Goal: Task Accomplishment & Management: Manage account settings

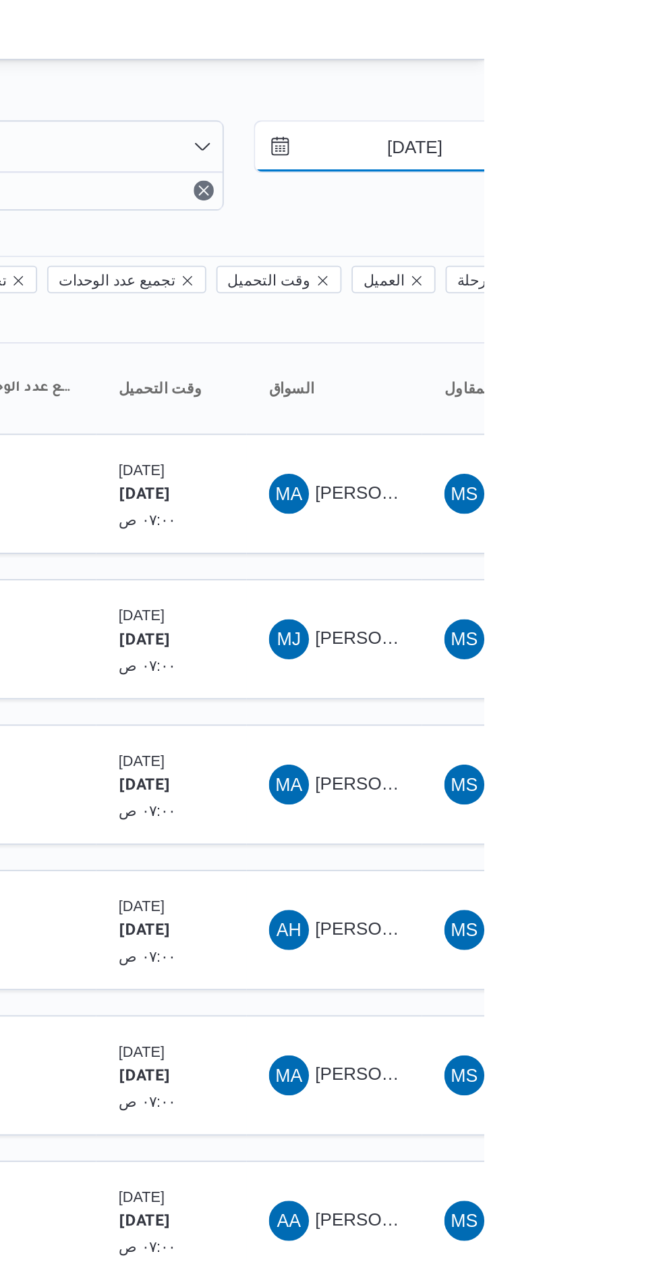
click at [619, 78] on input "[DATE]" at bounding box center [614, 78] width 153 height 27
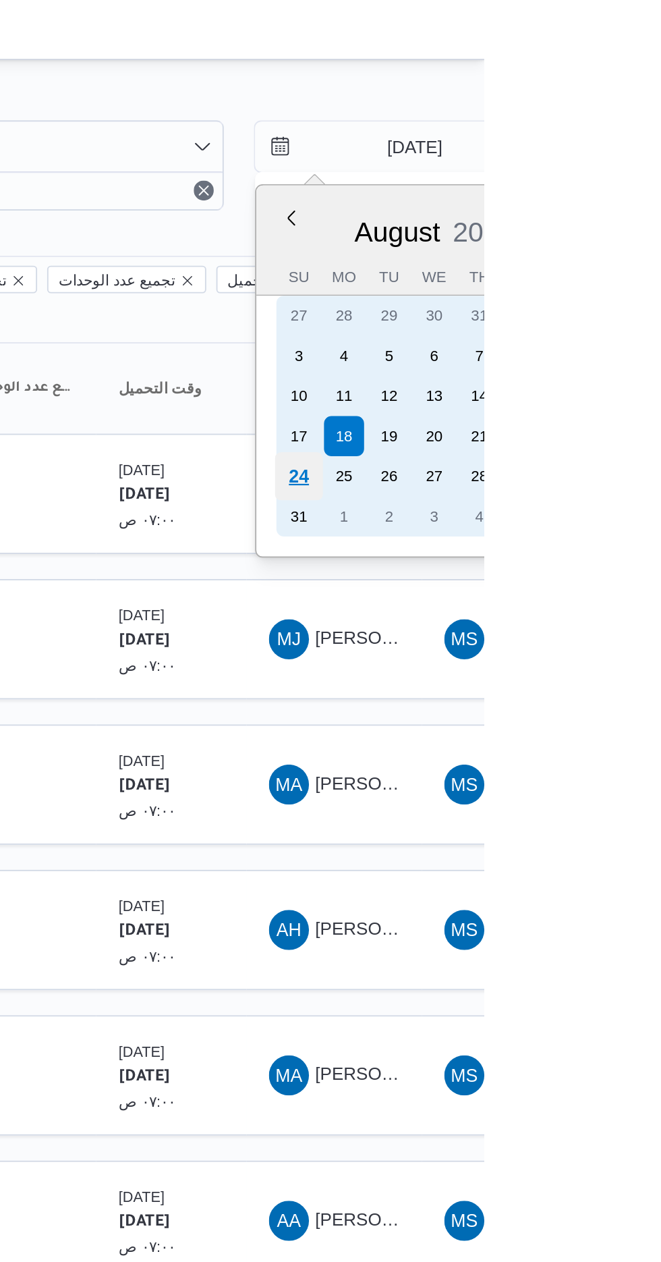
click at [563, 247] on div "24" at bounding box center [562, 257] width 26 height 26
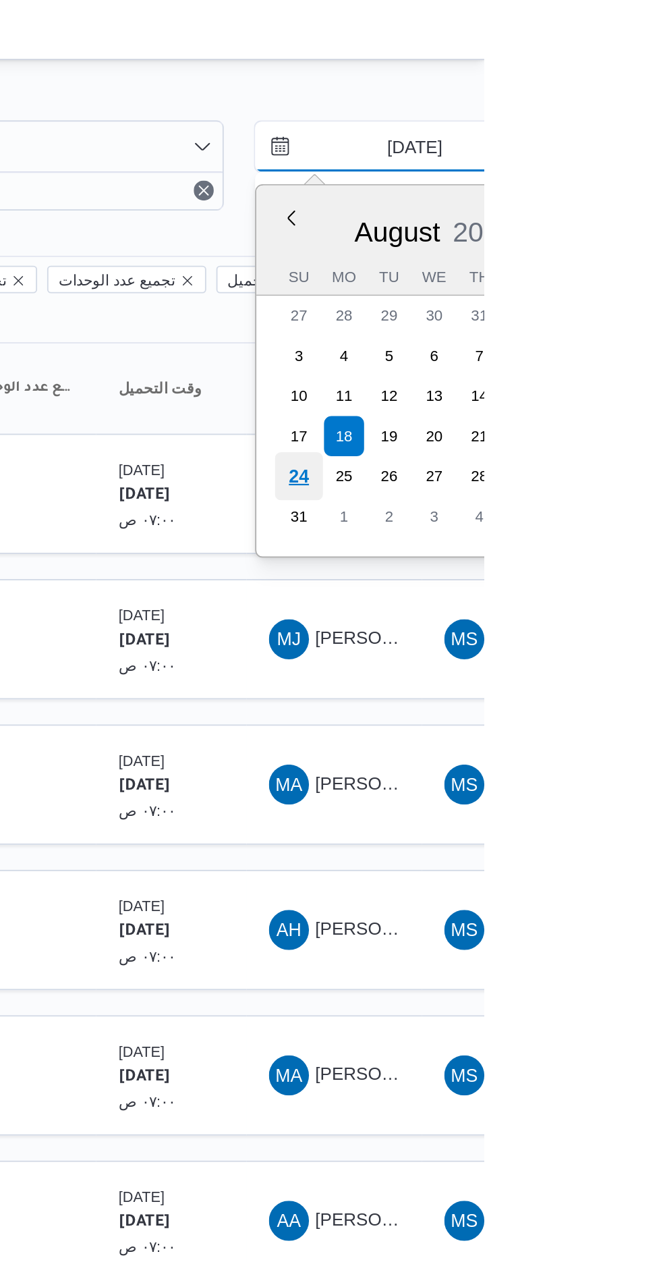
type input "[DATE]"
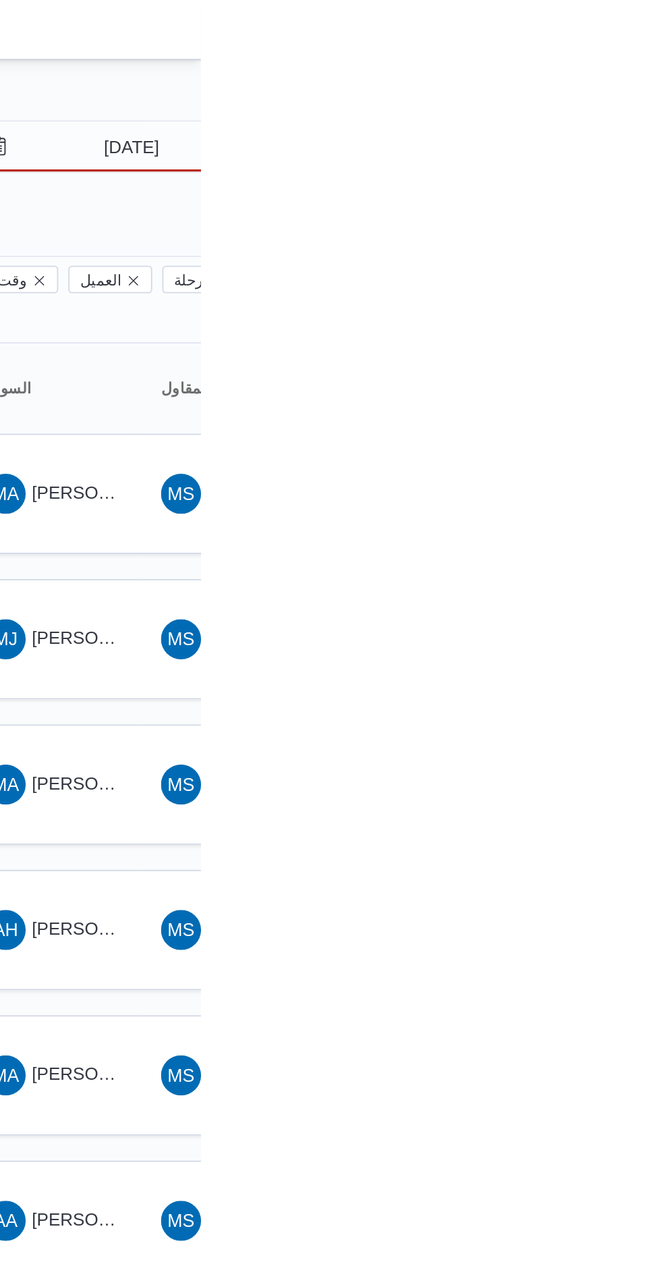
type input "[DATE]"
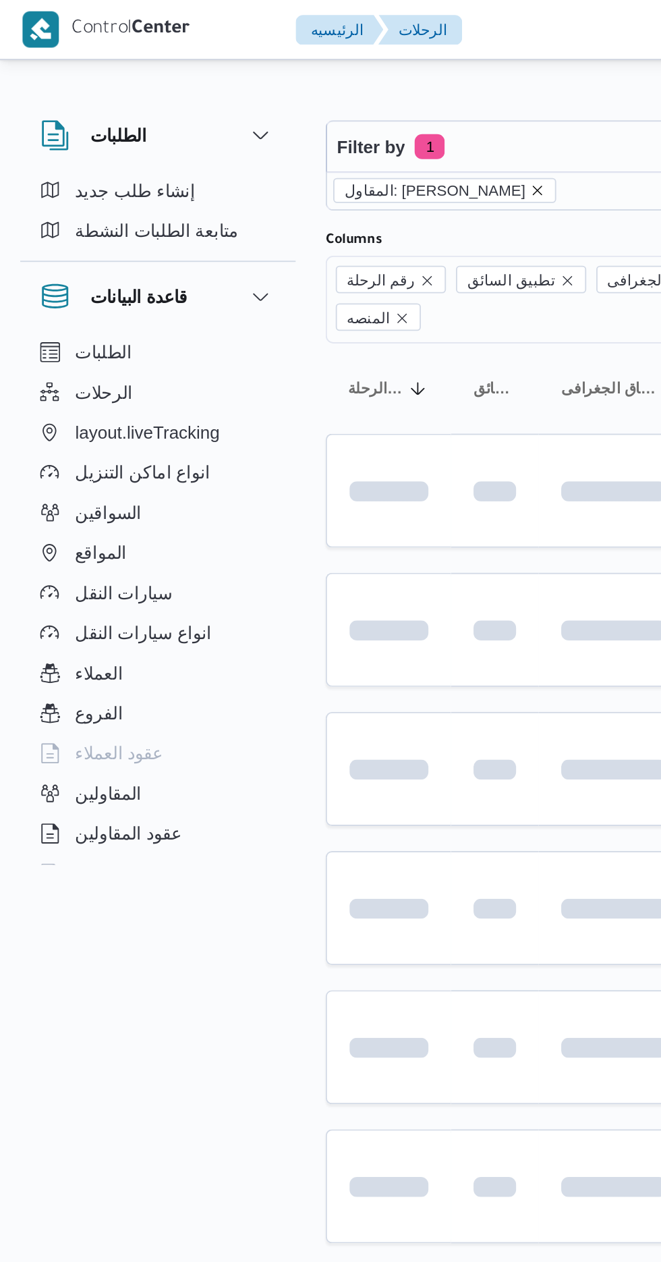
click at [293, 100] on icon "remove selected entity" at bounding box center [289, 103] width 8 height 8
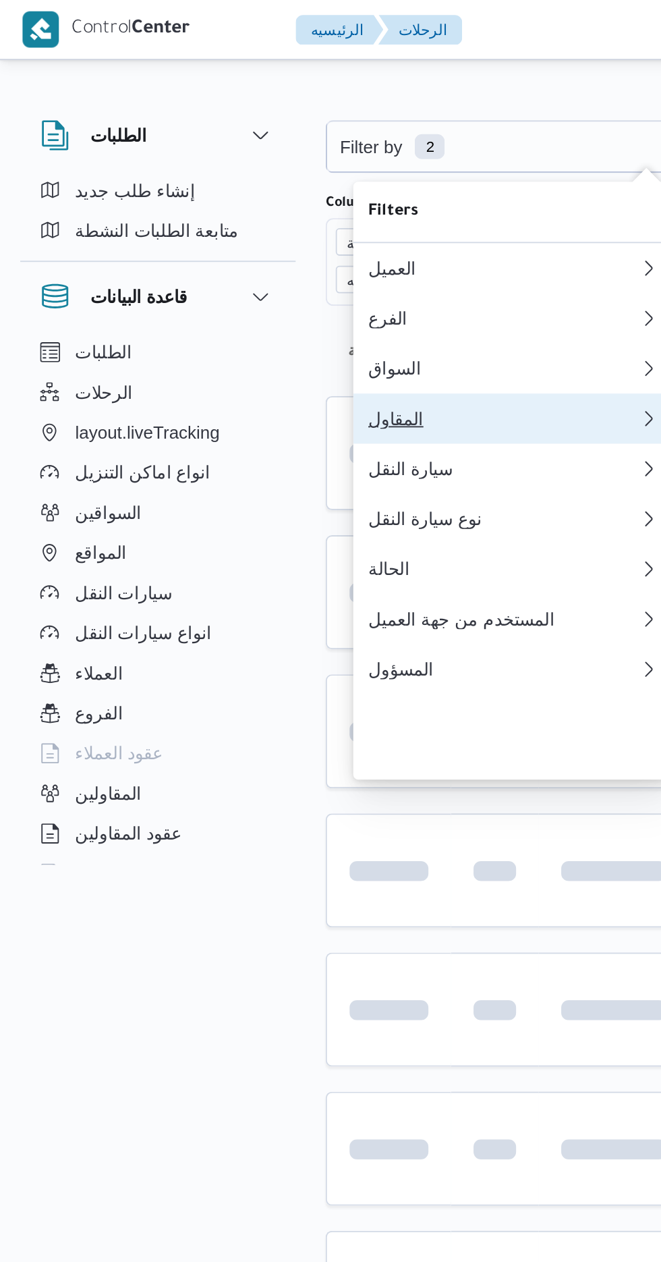
click at [249, 231] on div "المقاول" at bounding box center [268, 225] width 140 height 11
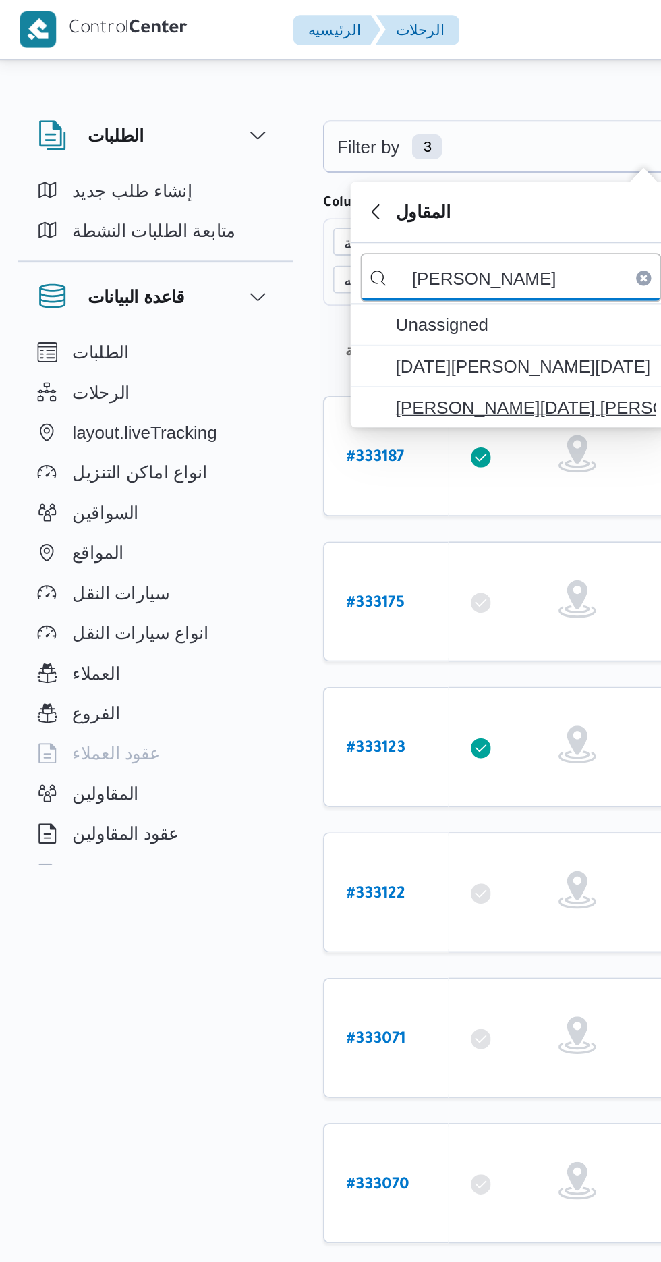
type input "[PERSON_NAME]"
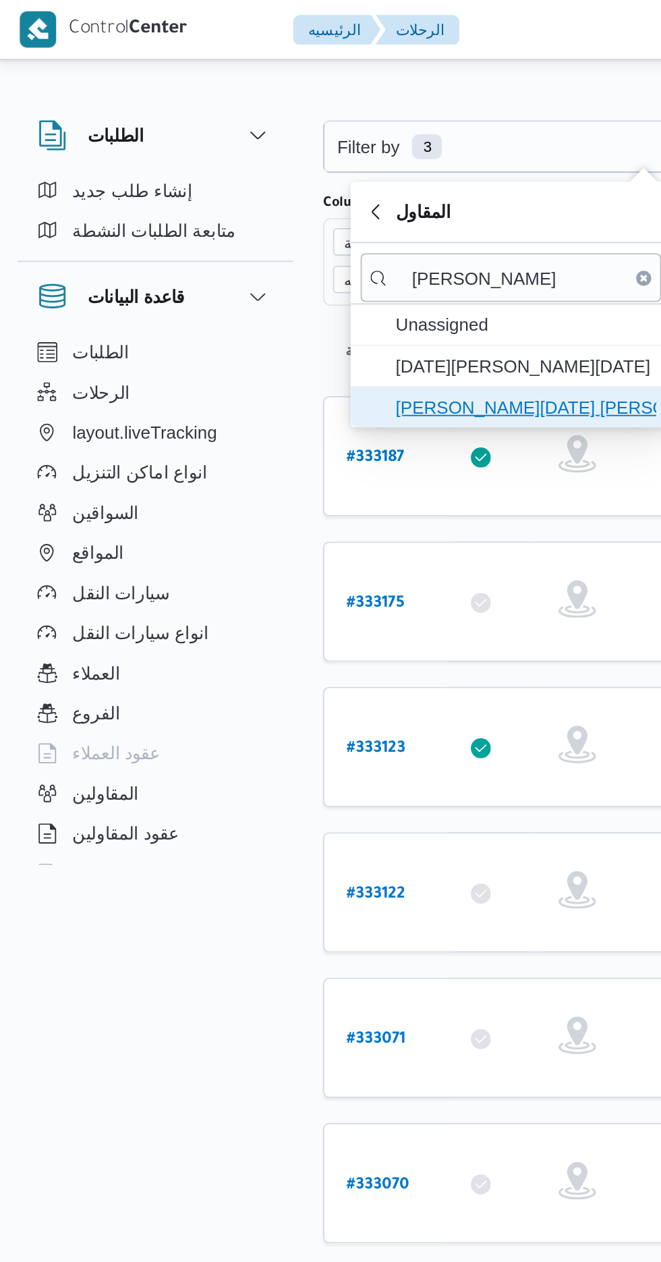
click at [289, 226] on span "[PERSON_NAME][DATE] [PERSON_NAME]" at bounding box center [285, 219] width 140 height 16
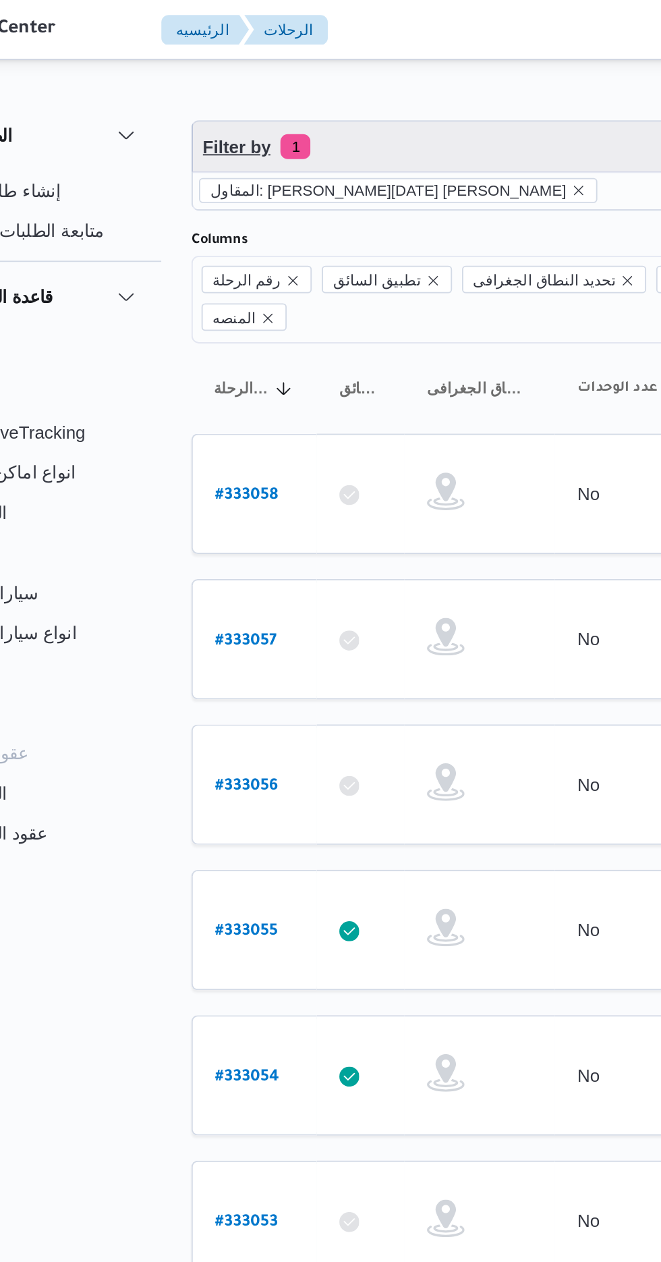
click at [341, 66] on span "Filter by 1" at bounding box center [348, 78] width 344 height 27
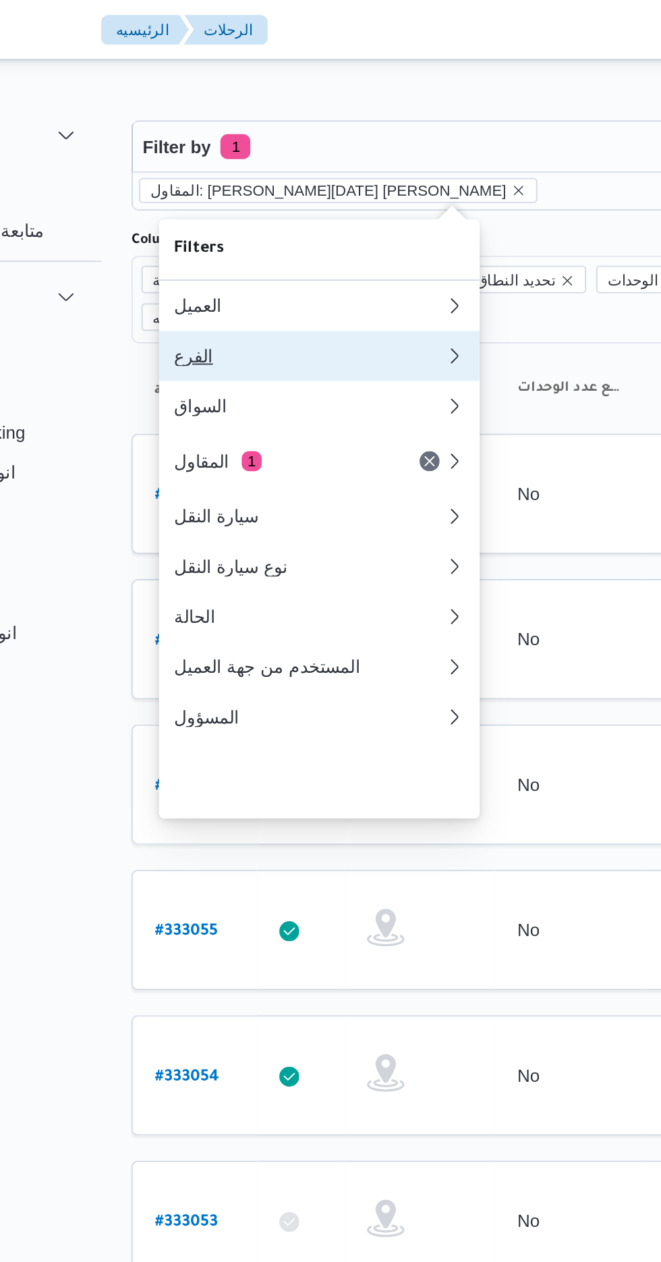
click at [283, 187] on button "الفرع" at bounding box center [276, 191] width 173 height 27
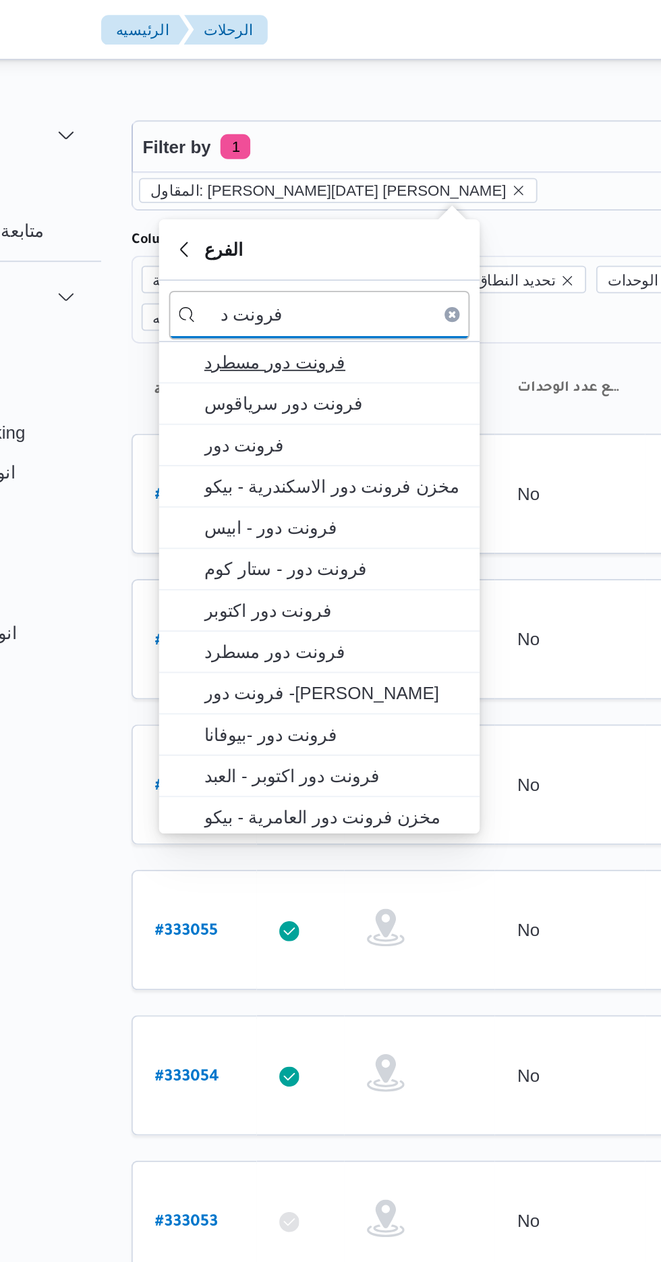
type input "فرونت د"
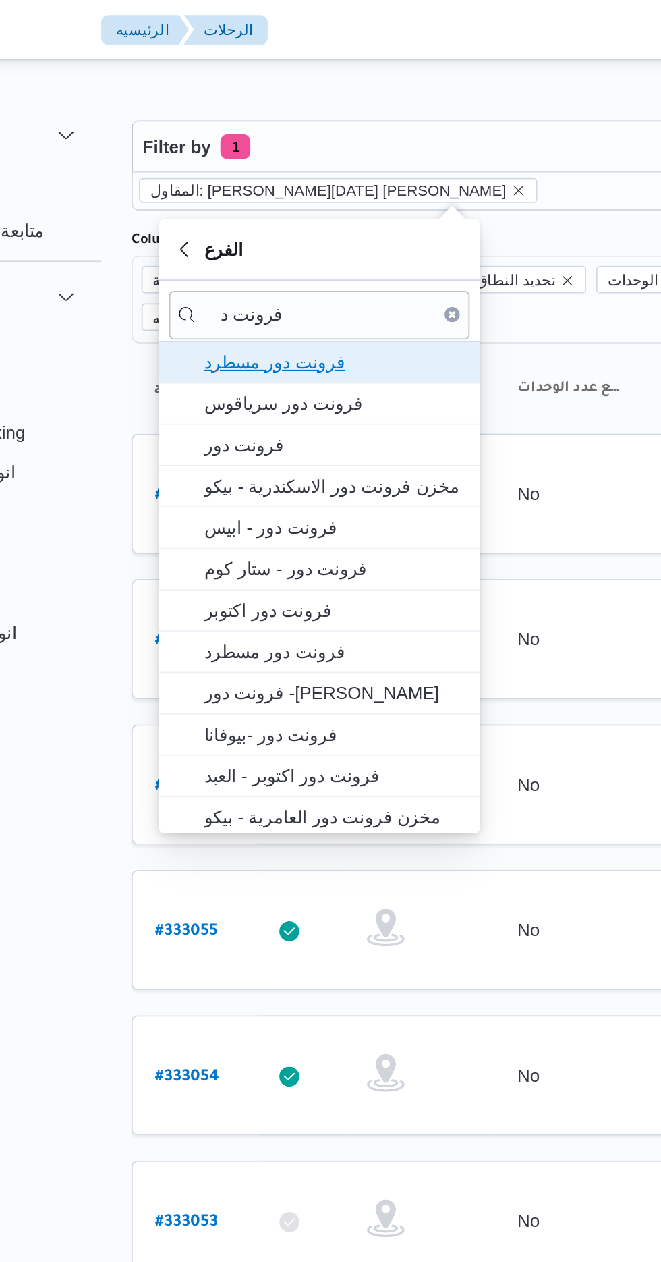
click at [300, 192] on span "فرونت دور مسطرد" at bounding box center [285, 195] width 140 height 16
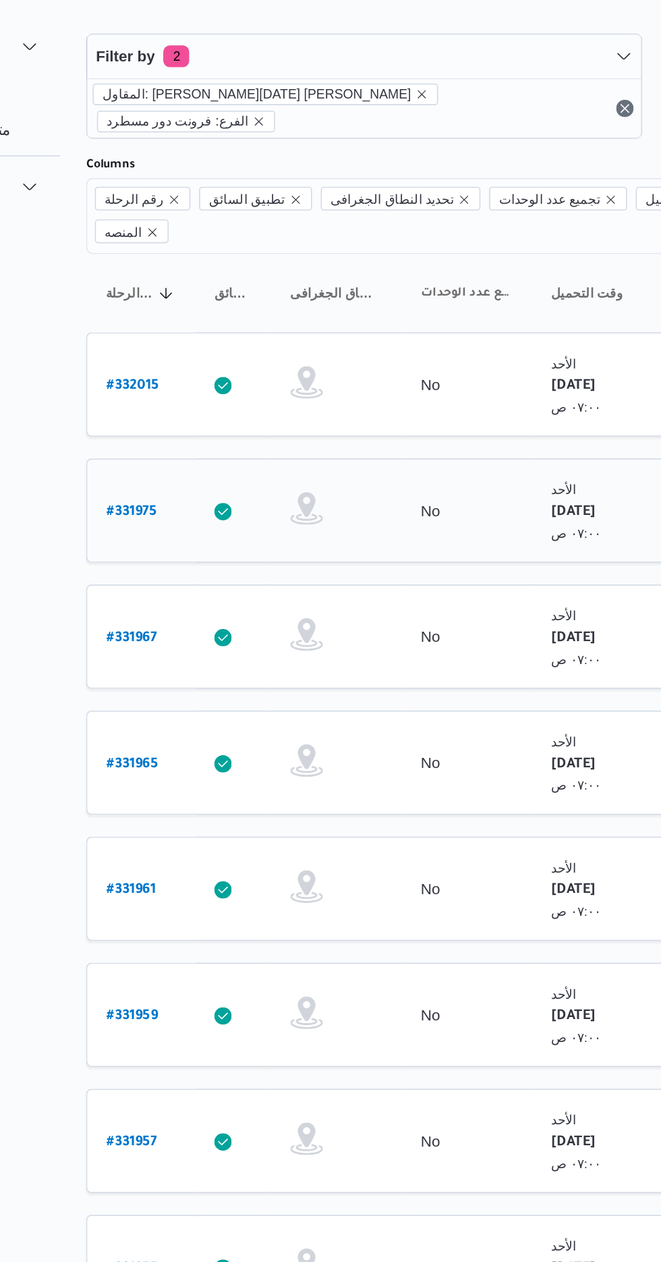
click at [210, 358] on b "# 331975" at bounding box center [203, 362] width 31 height 9
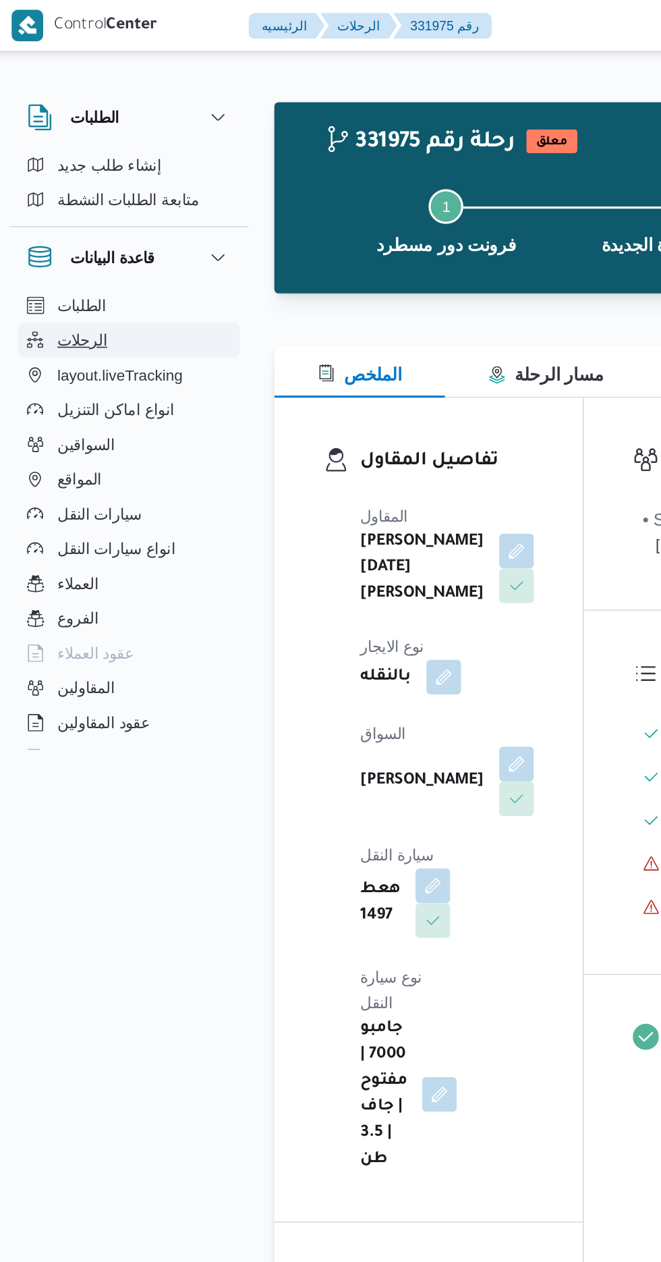
click at [61, 215] on span "الرحلات" at bounding box center [55, 211] width 31 height 16
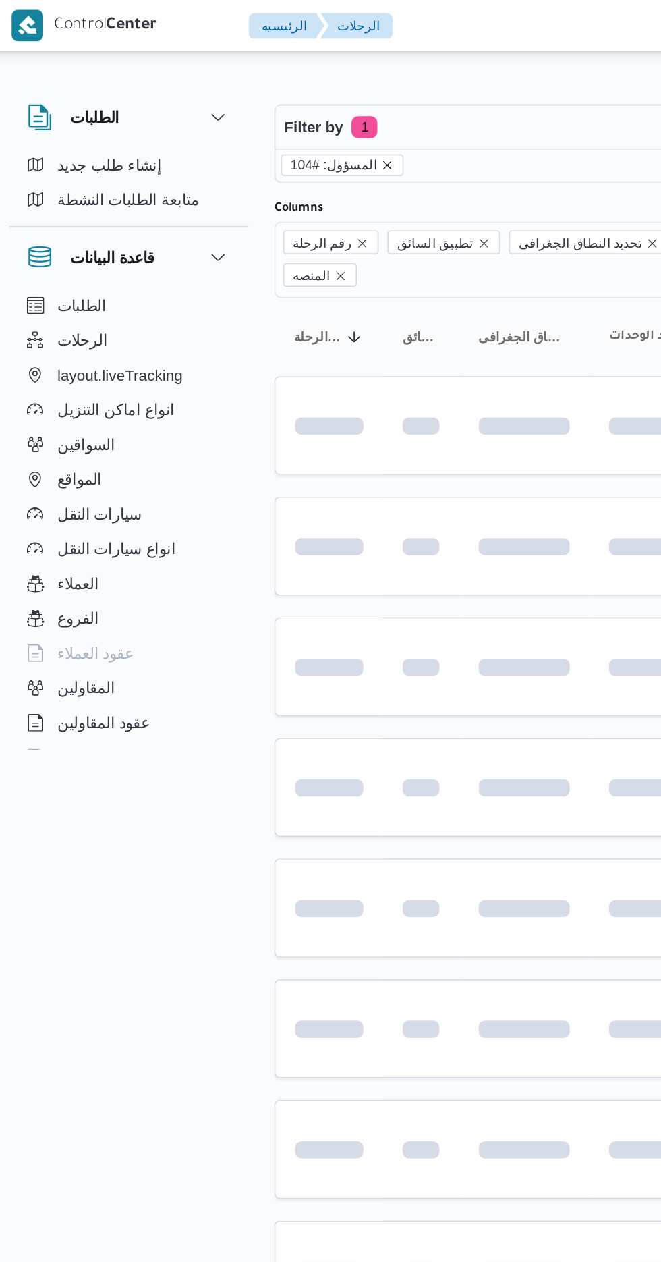
click at [242, 104] on icon "remove selected entity" at bounding box center [246, 103] width 8 height 8
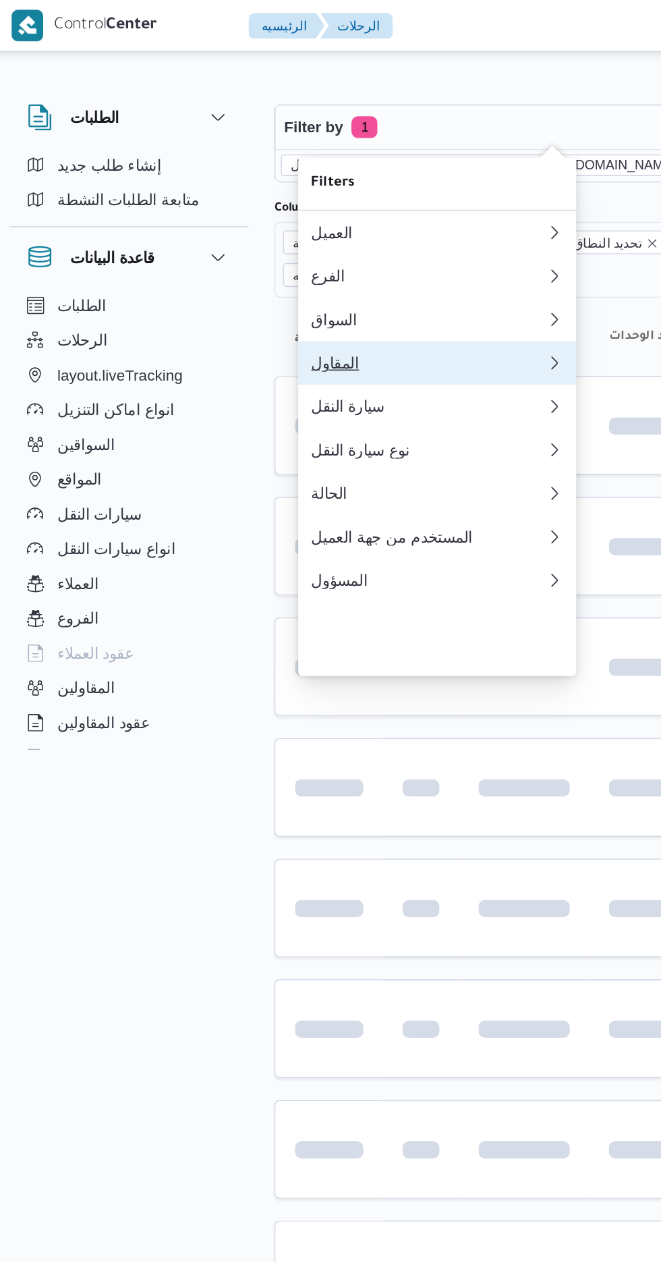
click at [276, 231] on div "المقاول" at bounding box center [271, 225] width 146 height 11
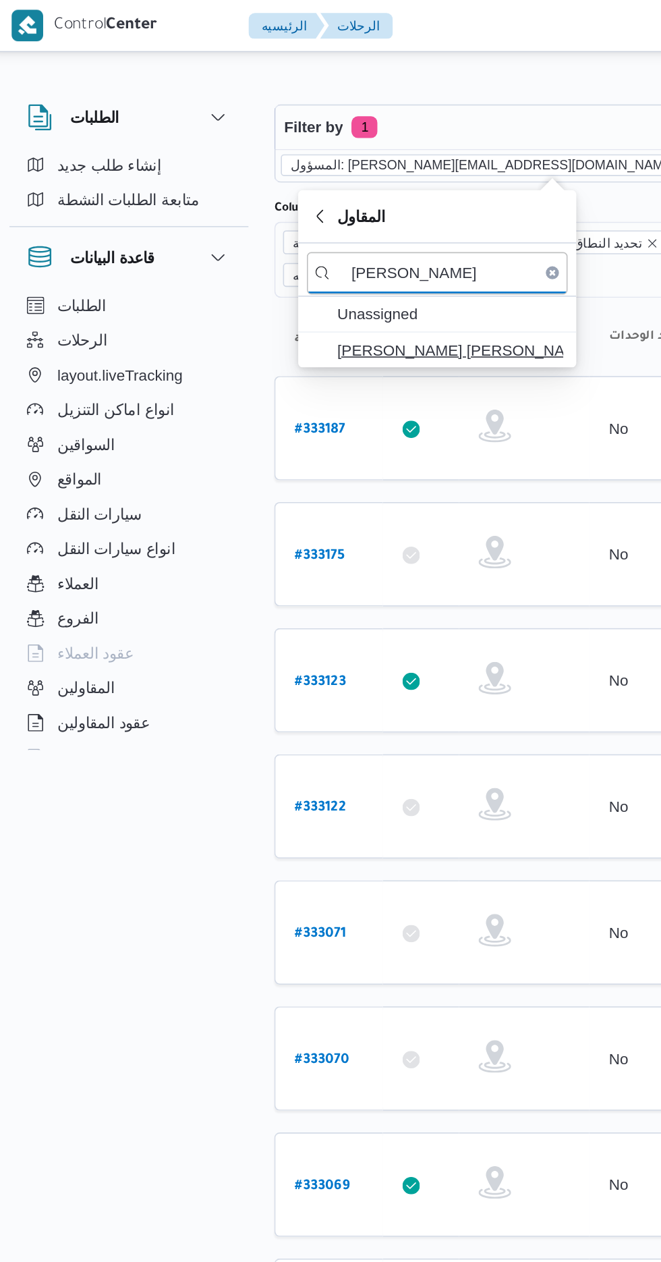
type input "[PERSON_NAME]"
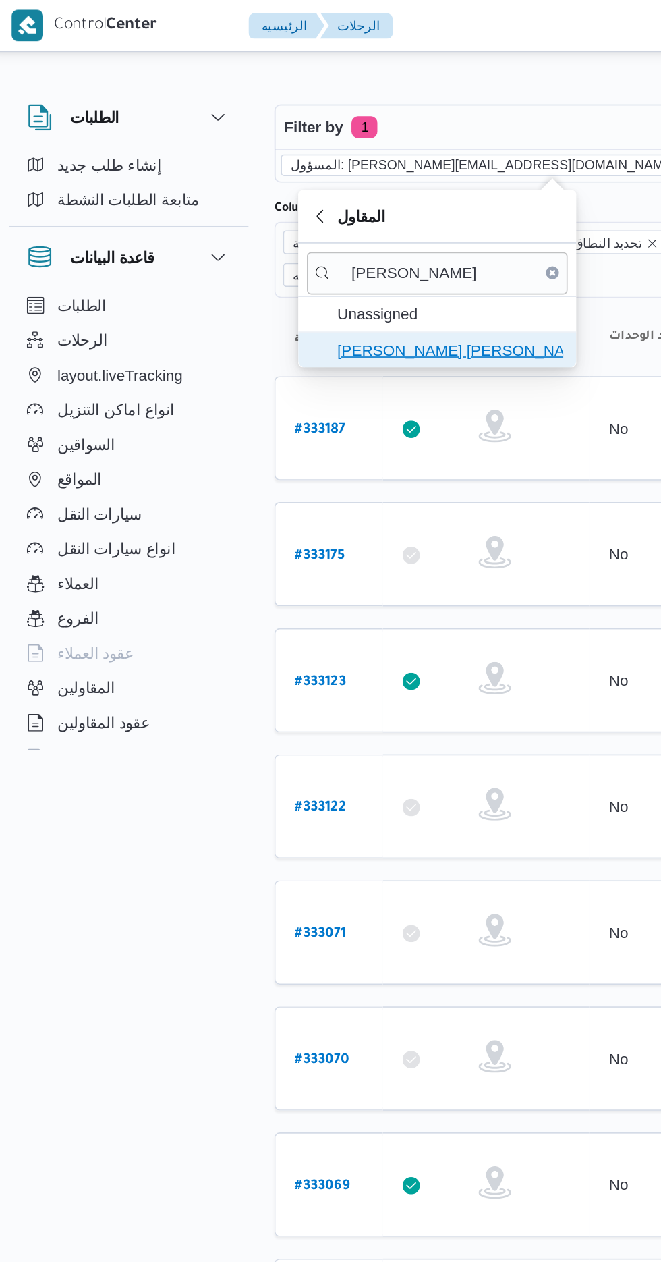
click at [294, 211] on span "[PERSON_NAME] [PERSON_NAME]" at bounding box center [285, 217] width 140 height 16
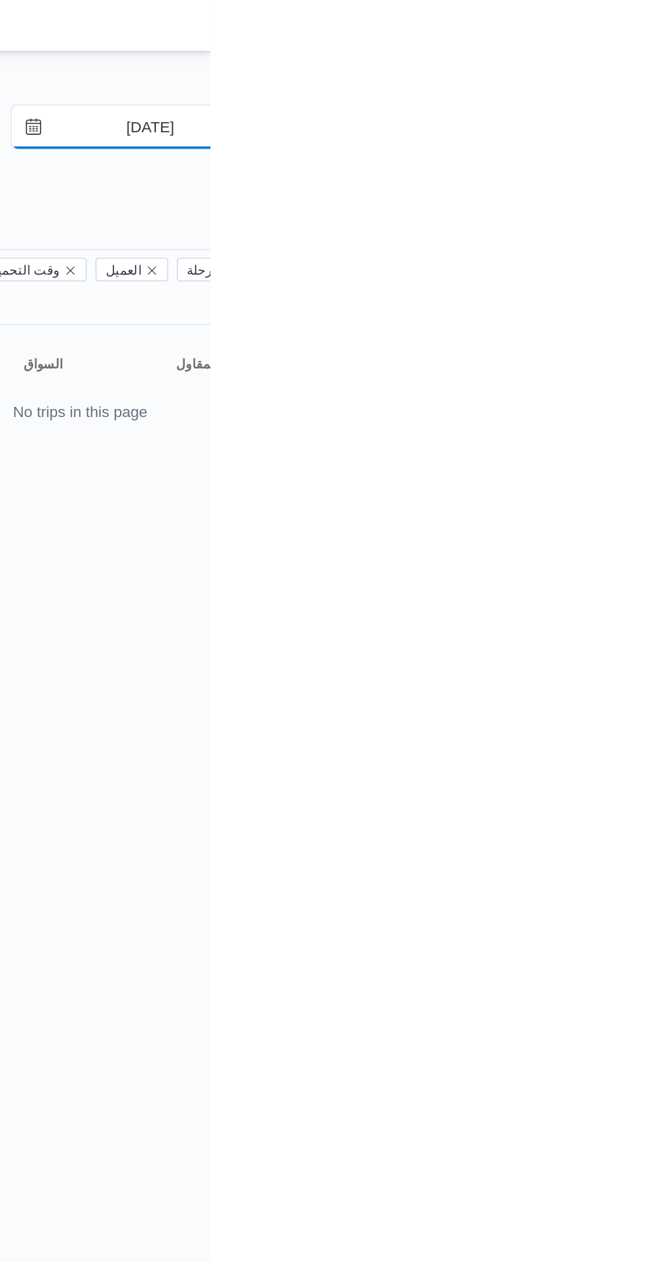
click at [634, 78] on input "[DATE]" at bounding box center [614, 78] width 153 height 27
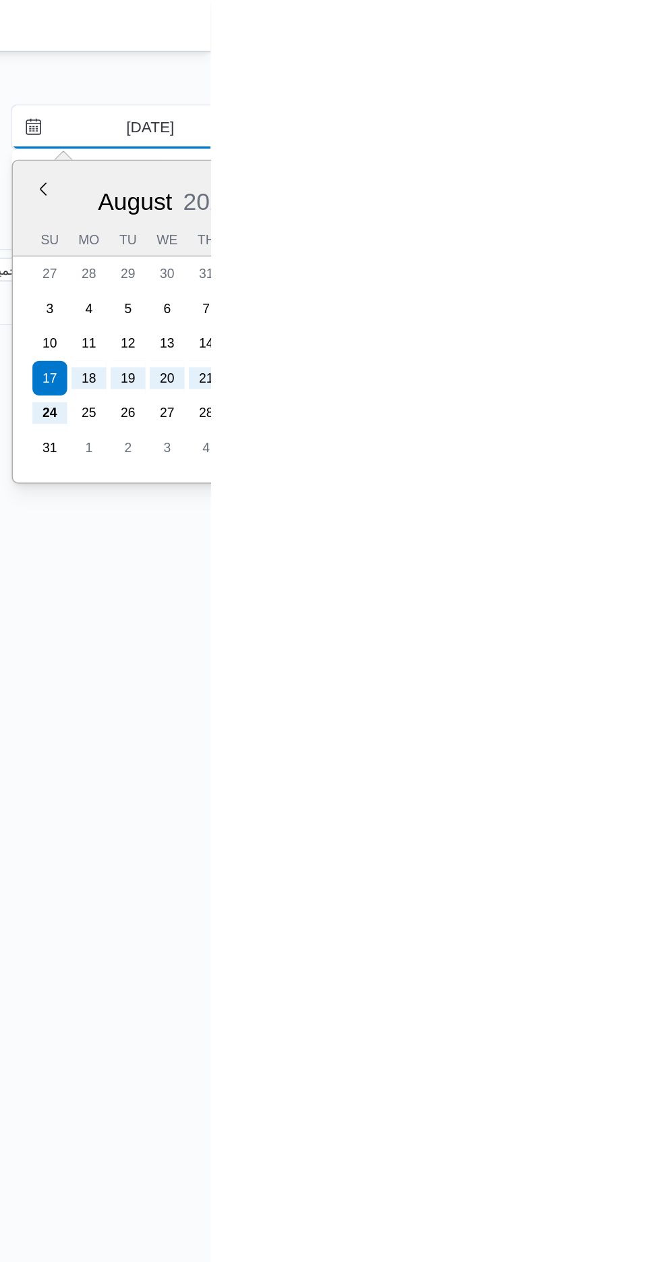
type input "[DATE]"
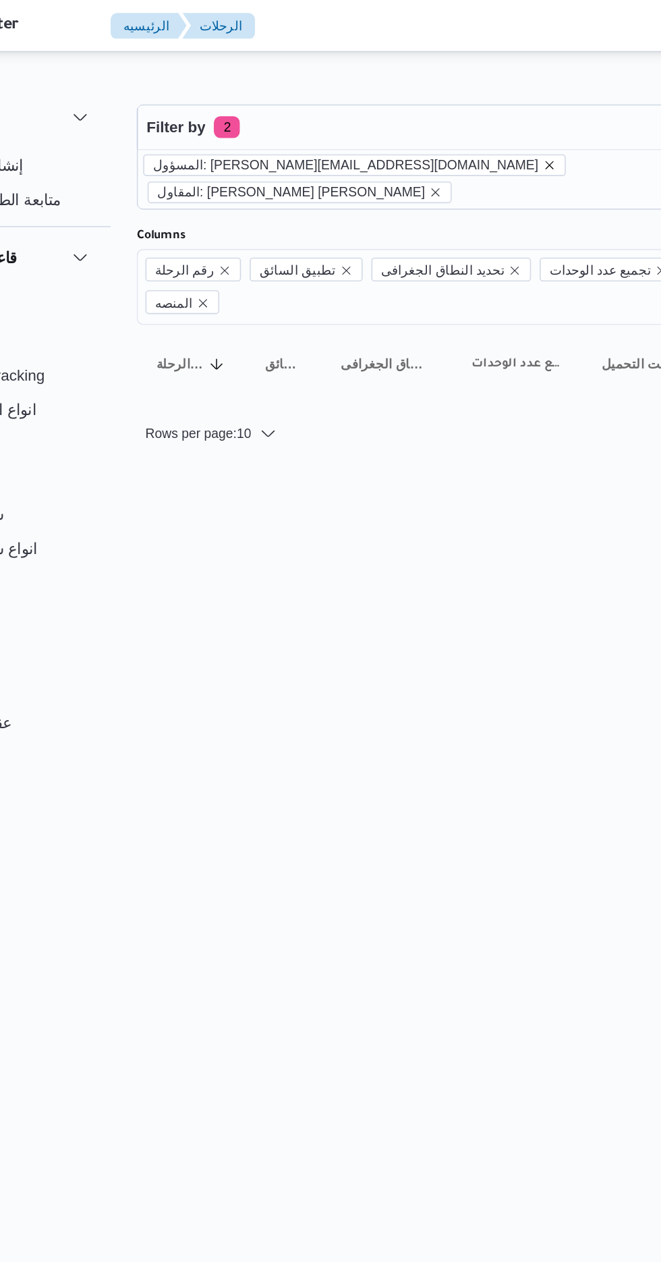
click at [428, 102] on icon "remove selected entity" at bounding box center [432, 103] width 8 height 8
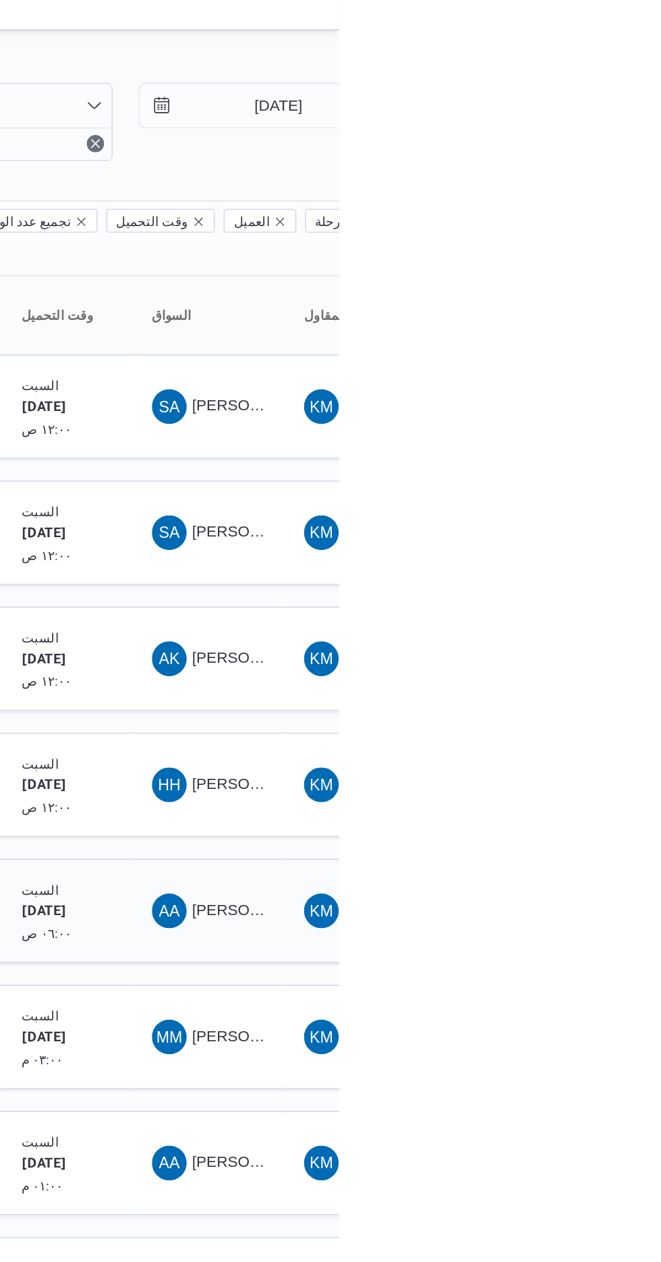
click at [581, 573] on span "[PERSON_NAME]" at bounding box center [609, 578] width 78 height 11
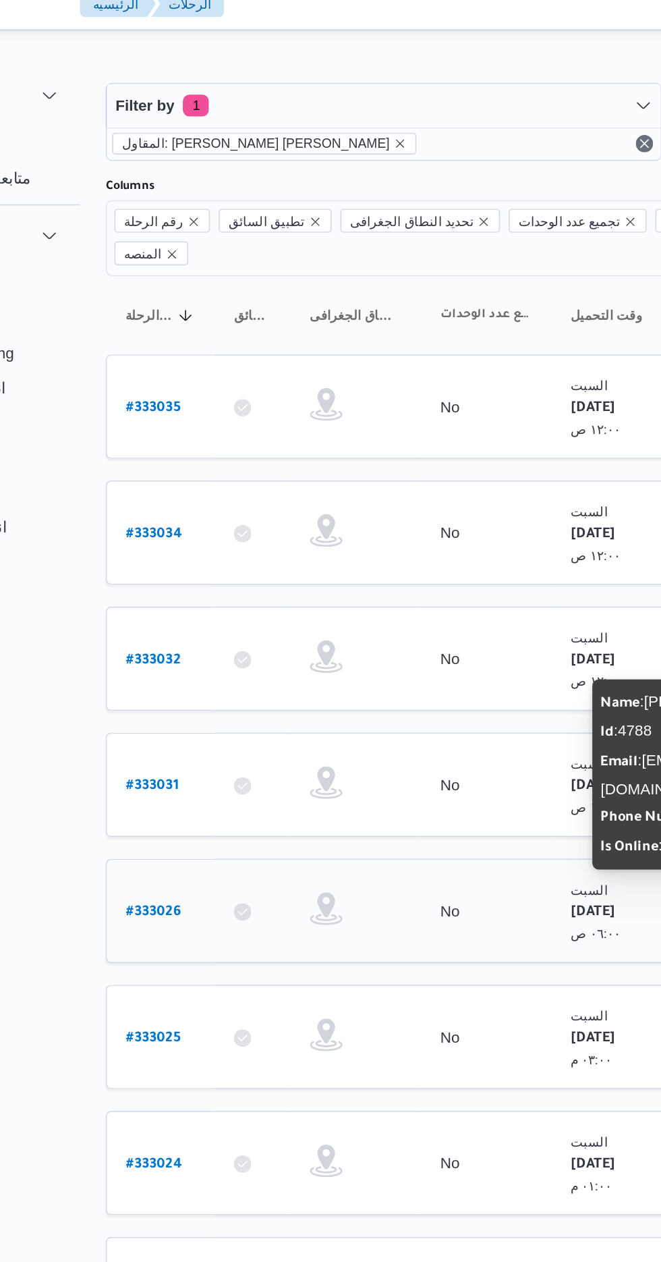
click at [213, 575] on b "# 333026" at bounding box center [205, 579] width 34 height 9
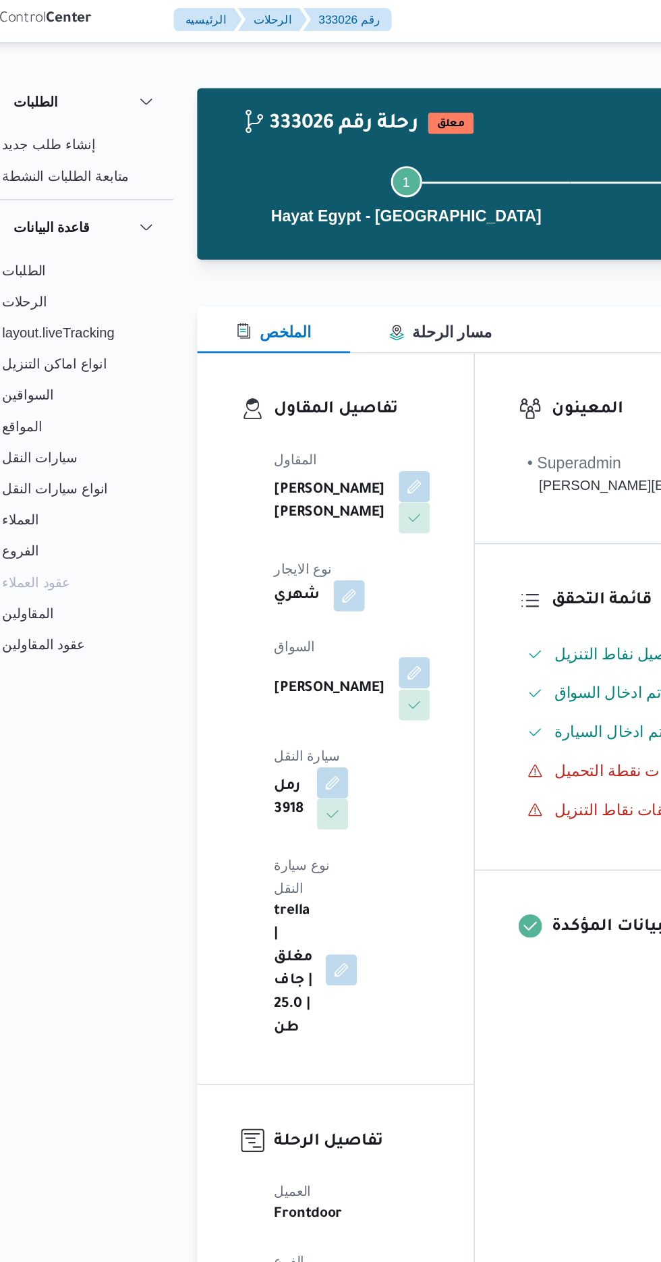
click at [315, 457] on button "button" at bounding box center [326, 468] width 22 height 22
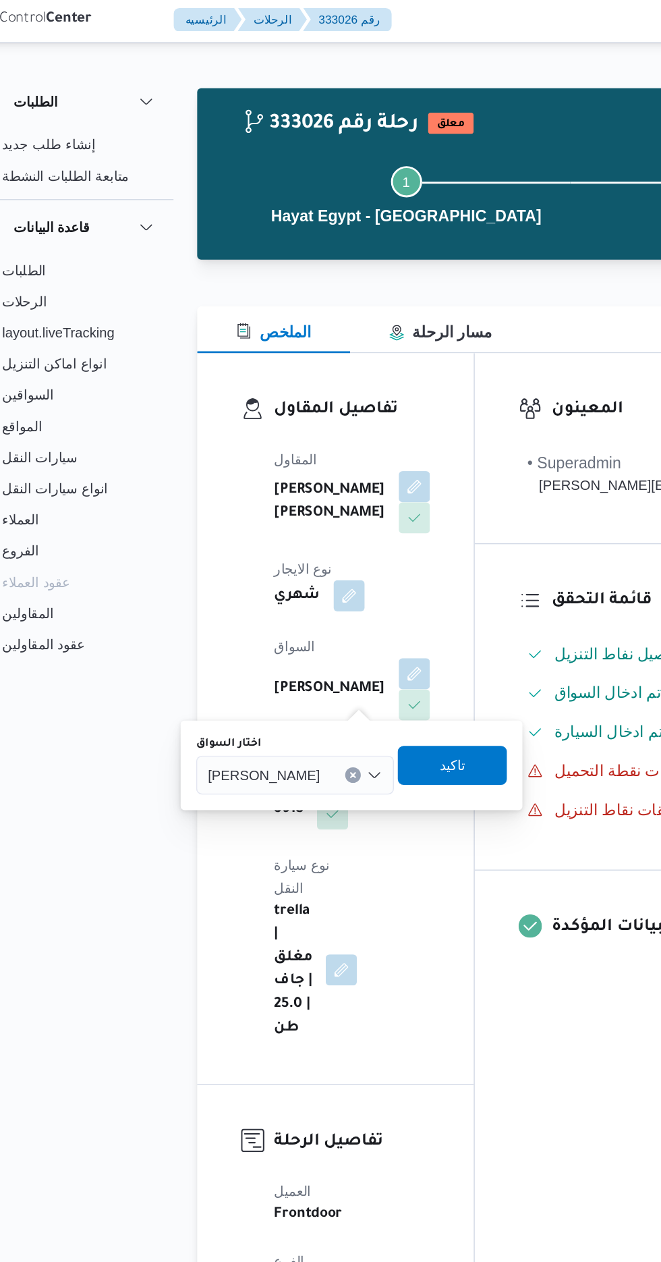
click at [219, 551] on div "[PERSON_NAME]" at bounding box center [243, 539] width 137 height 27
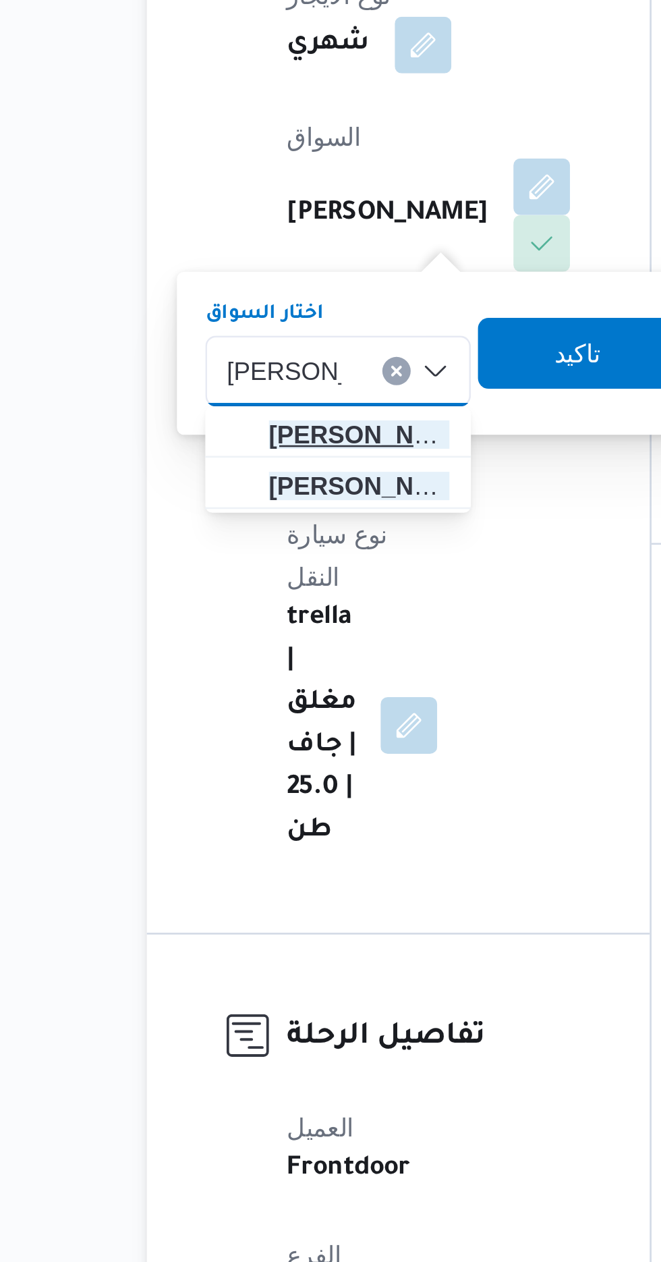
type input "[PERSON_NAME]"
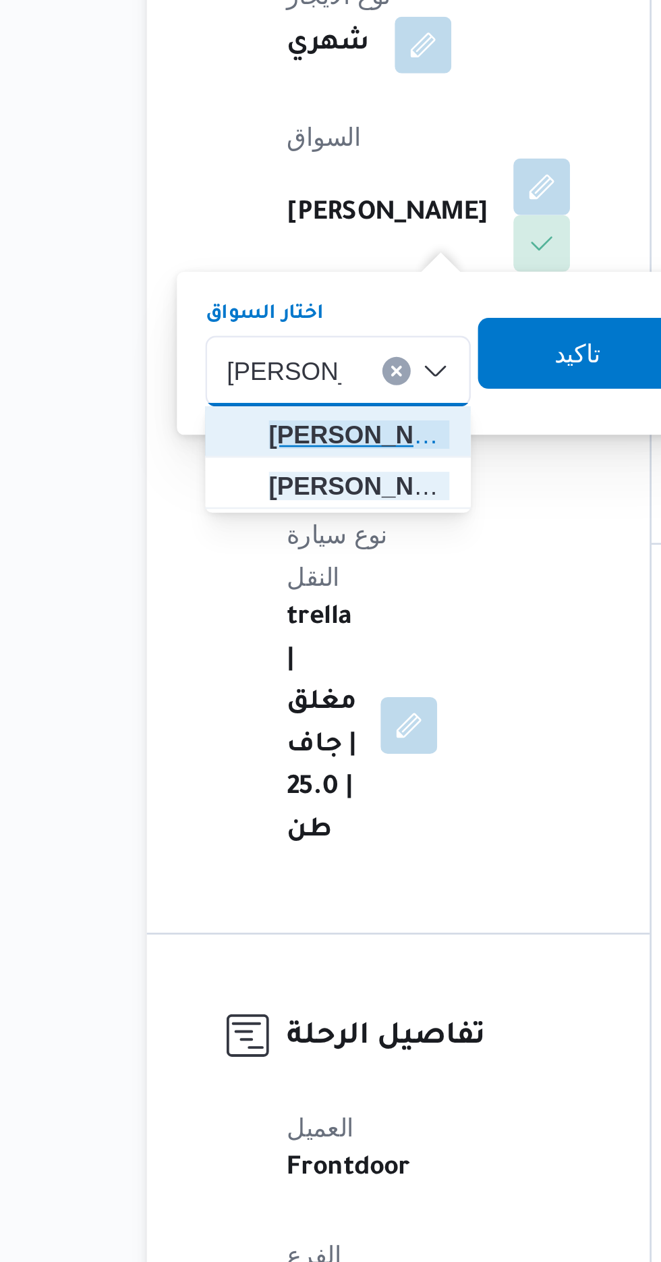
click at [269, 559] on span "[PERSON_NAME] [PERSON_NAME]" at bounding box center [256, 563] width 69 height 16
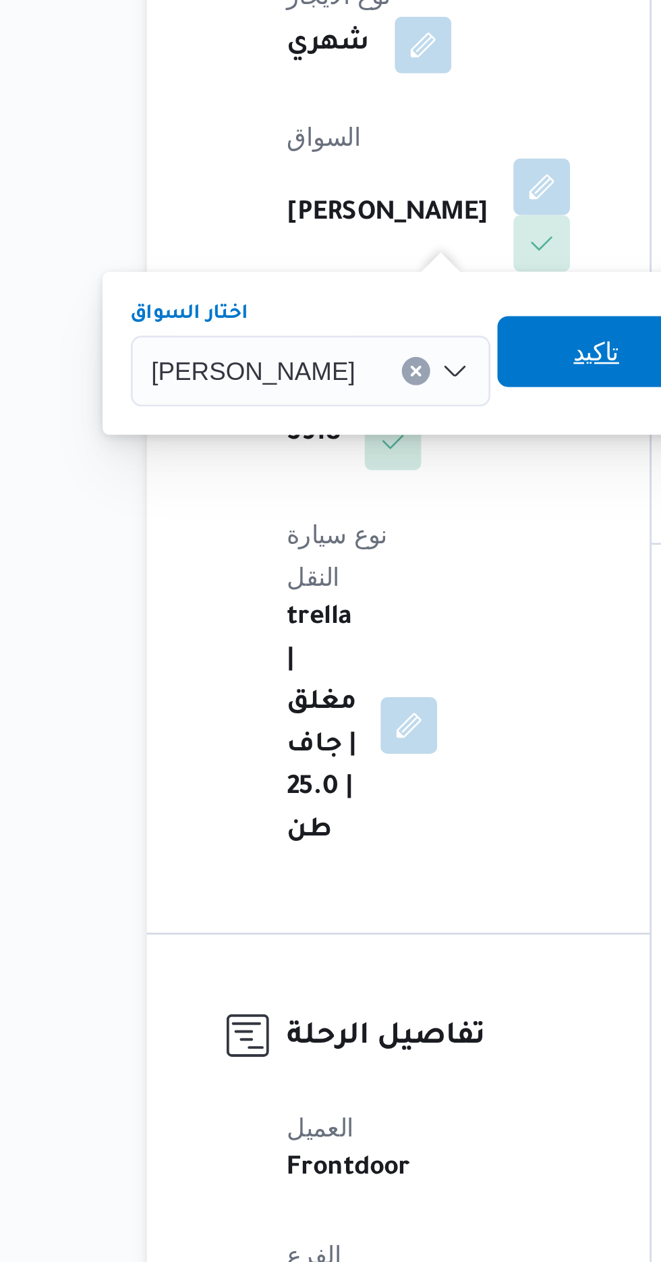
click at [354, 531] on span "تاكيد" at bounding box center [347, 531] width 76 height 27
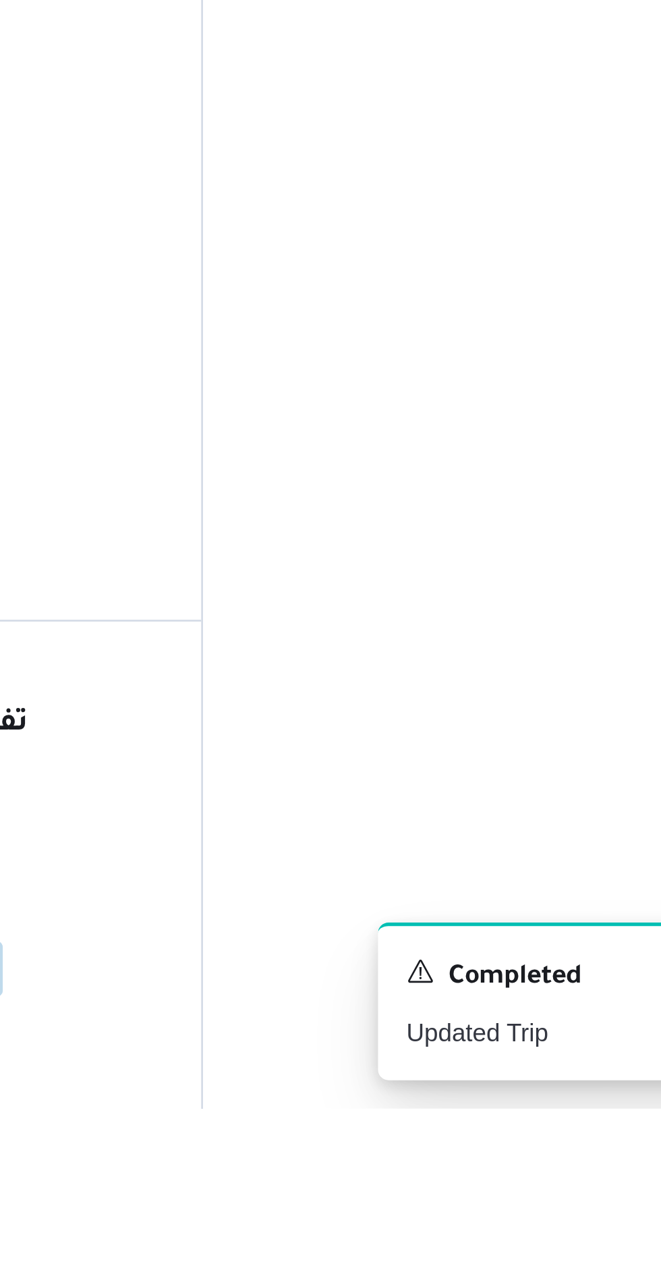
scroll to position [763, 0]
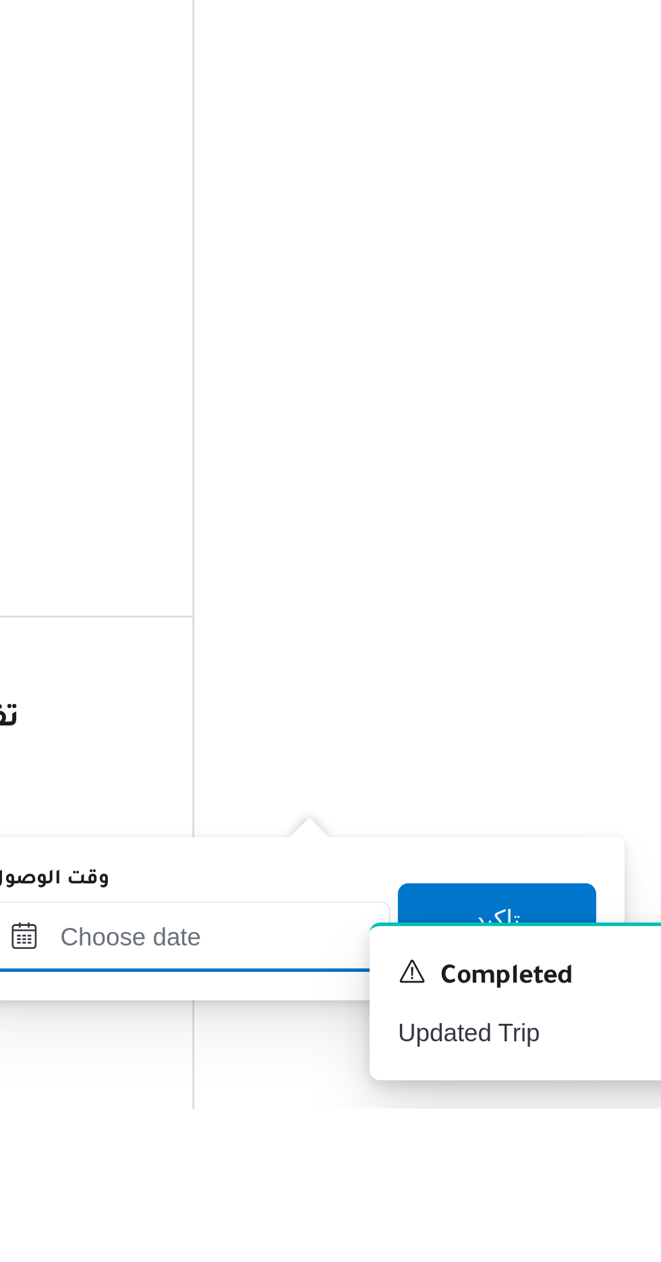
click at [383, 1193] on input "وقت الوصول" at bounding box center [365, 1196] width 153 height 27
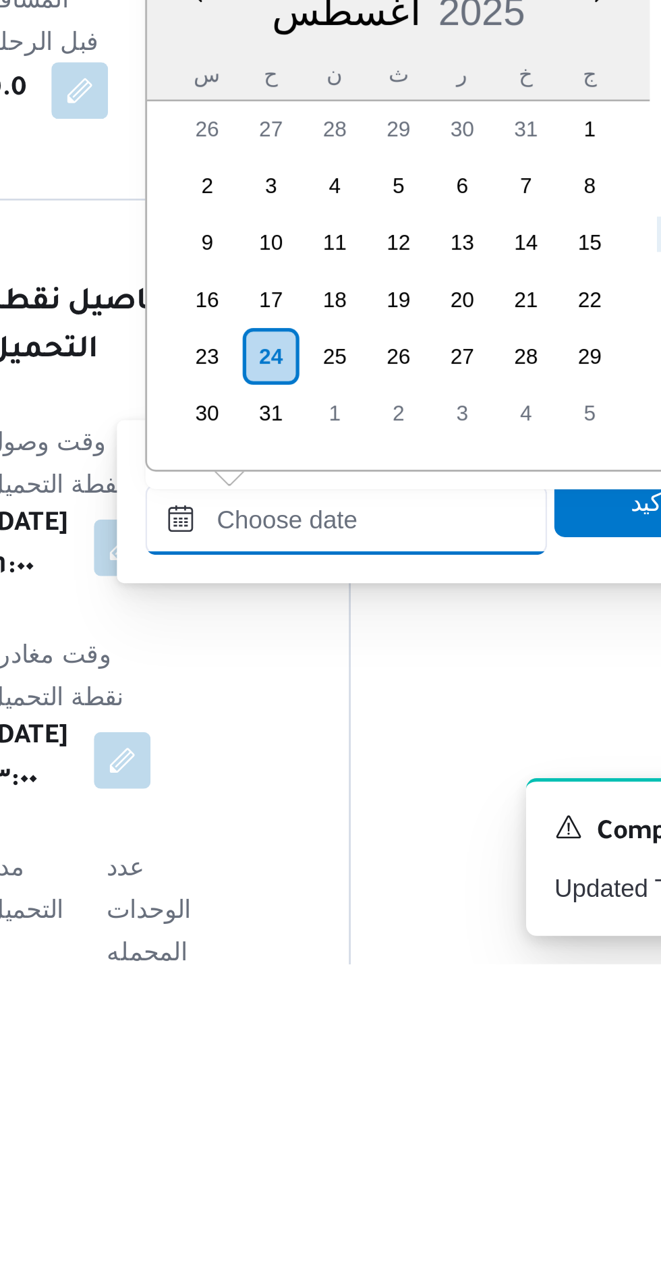
scroll to position [867, 0]
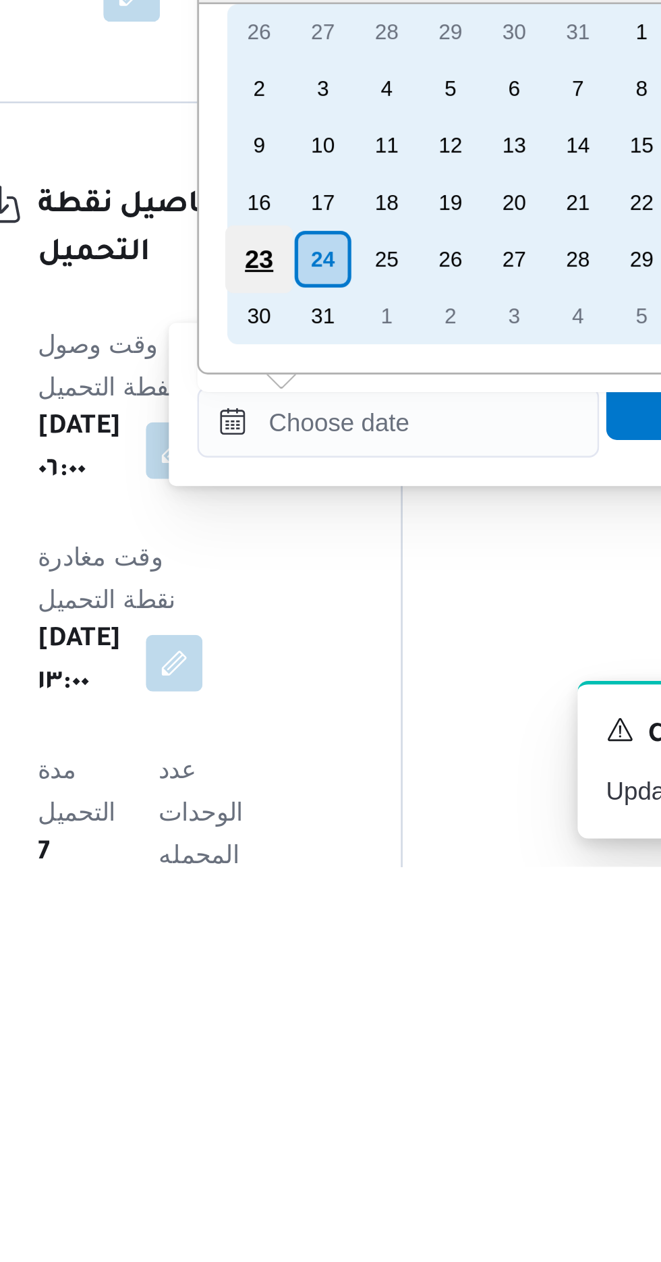
click at [313, 1024] on div "23" at bounding box center [313, 1030] width 26 height 26
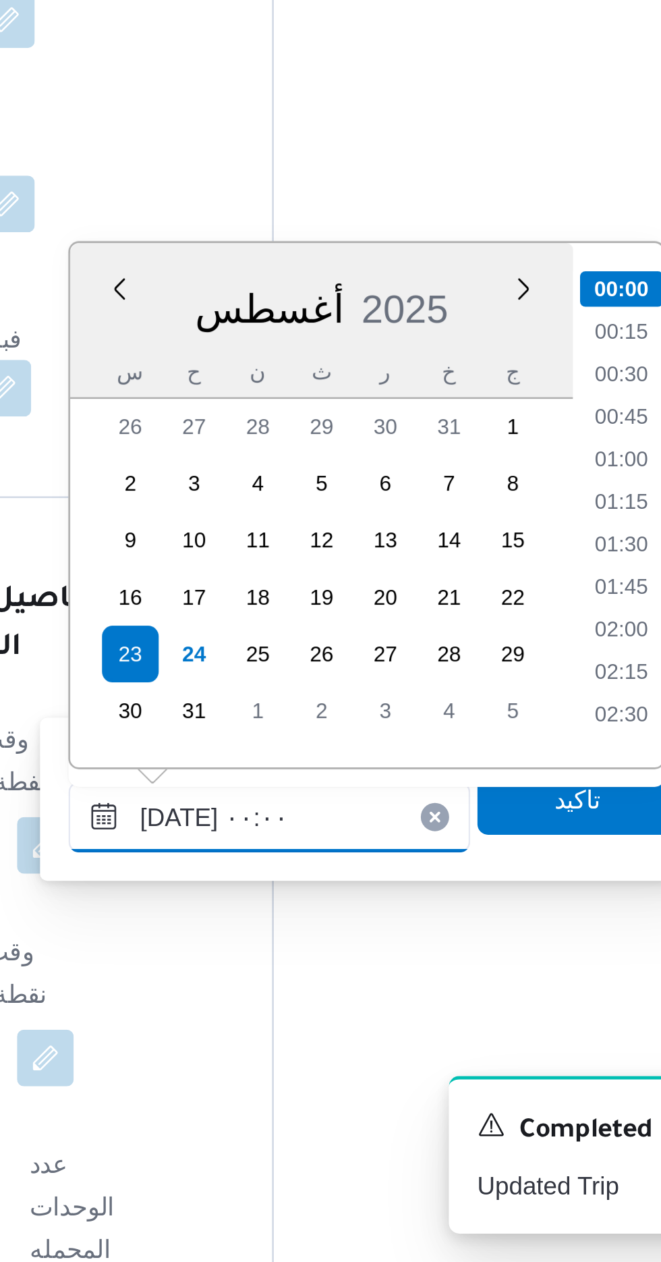
click at [307, 1089] on input "[DATE] ٠٠:٠٠" at bounding box center [365, 1092] width 153 height 27
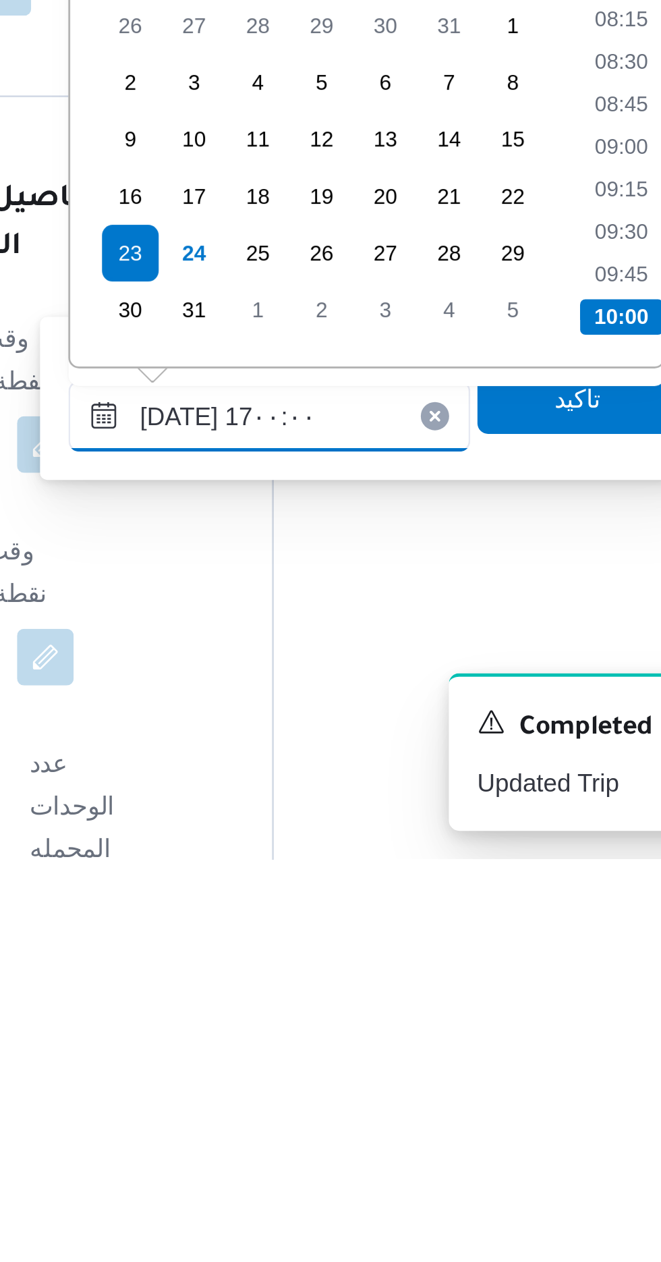
scroll to position [938, 0]
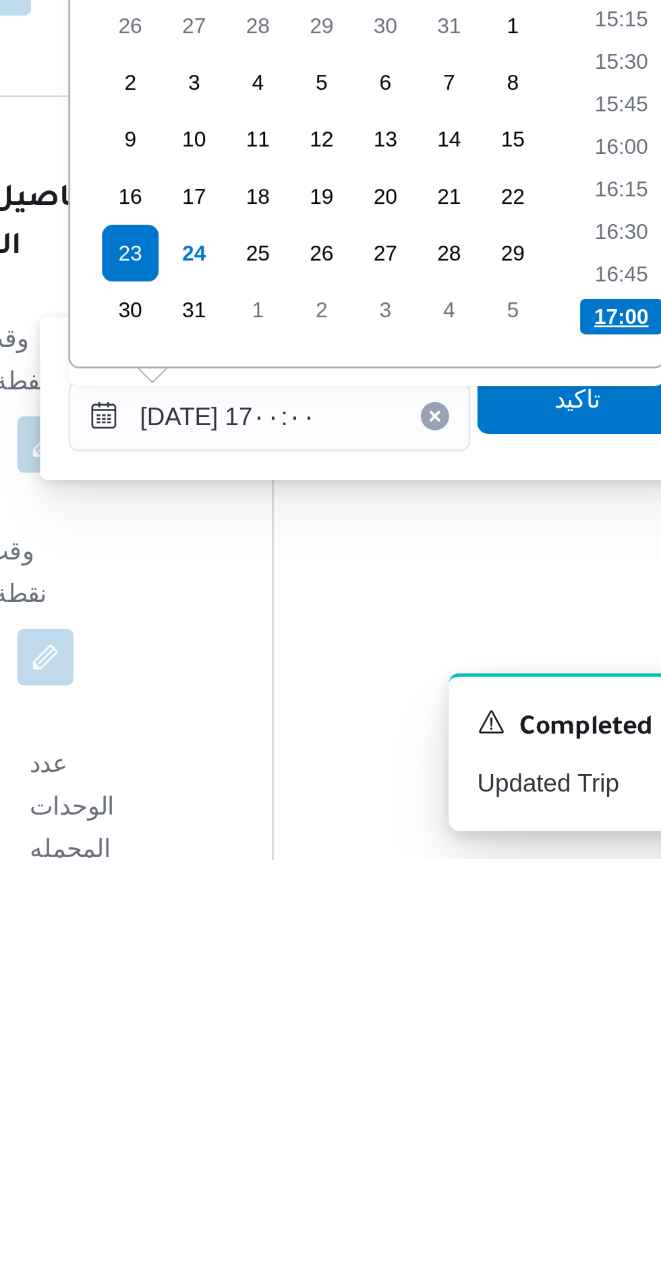
click at [492, 1056] on li "17:00" at bounding box center [500, 1054] width 32 height 13
type input "[DATE] ١٧:٠٠"
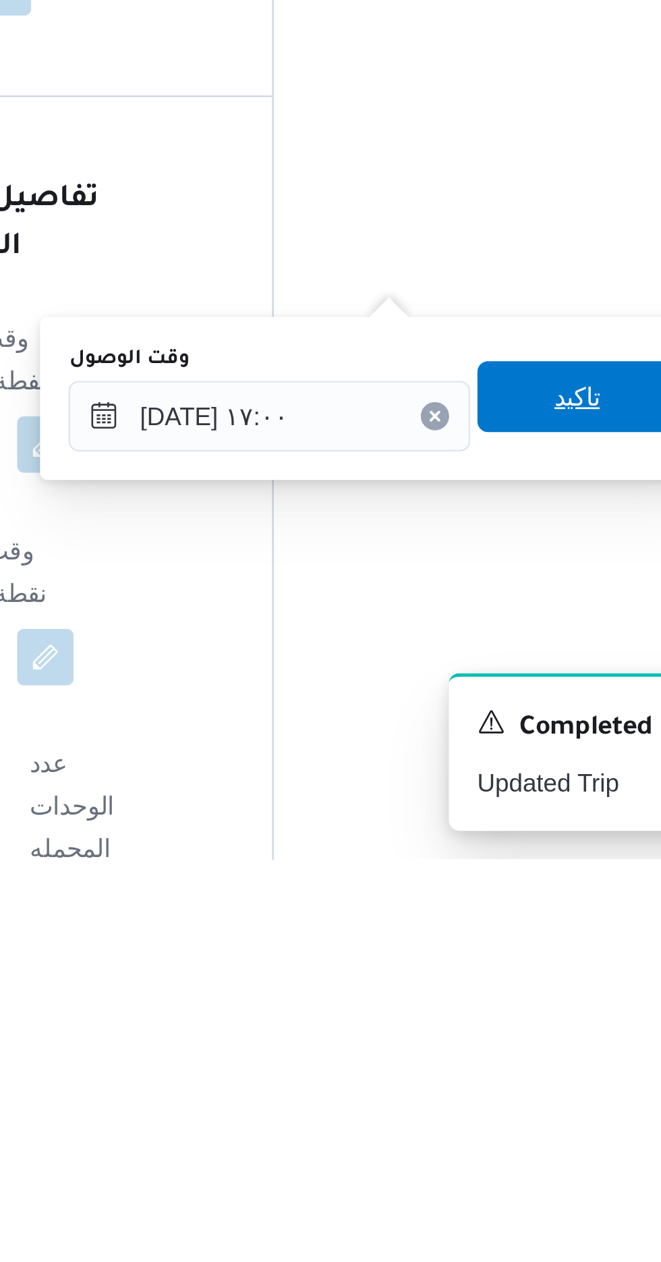
click at [486, 1089] on span "تاكيد" at bounding box center [483, 1085] width 76 height 27
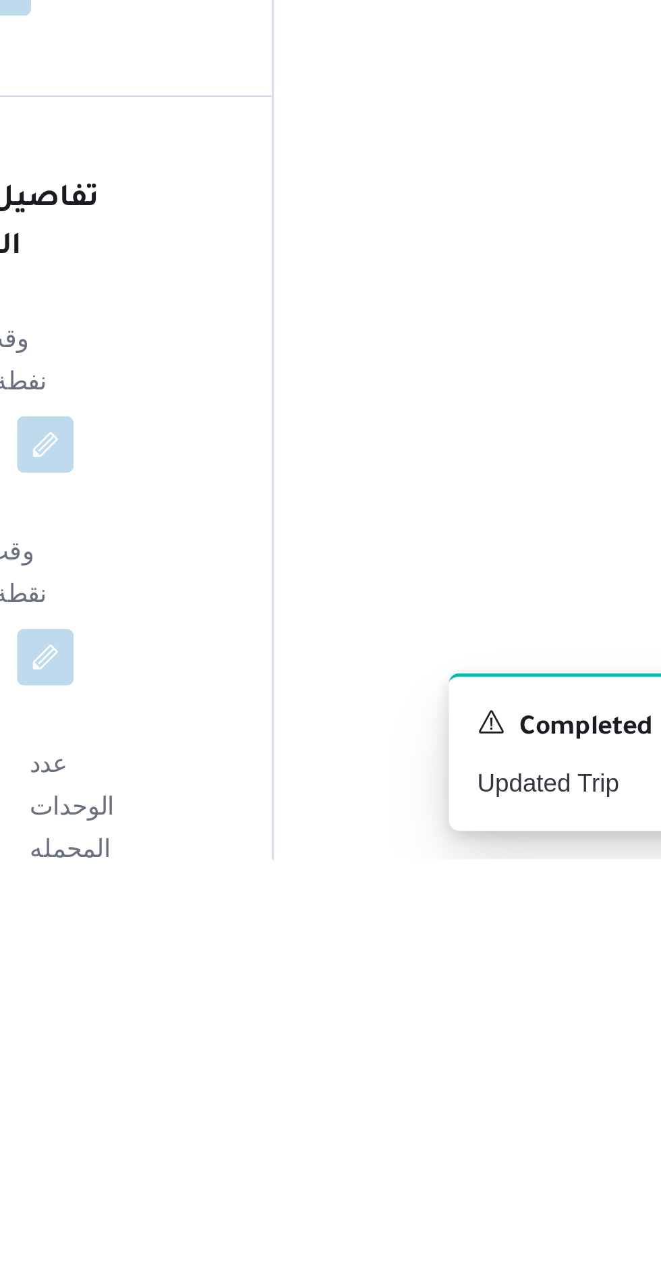
scroll to position [866, 0]
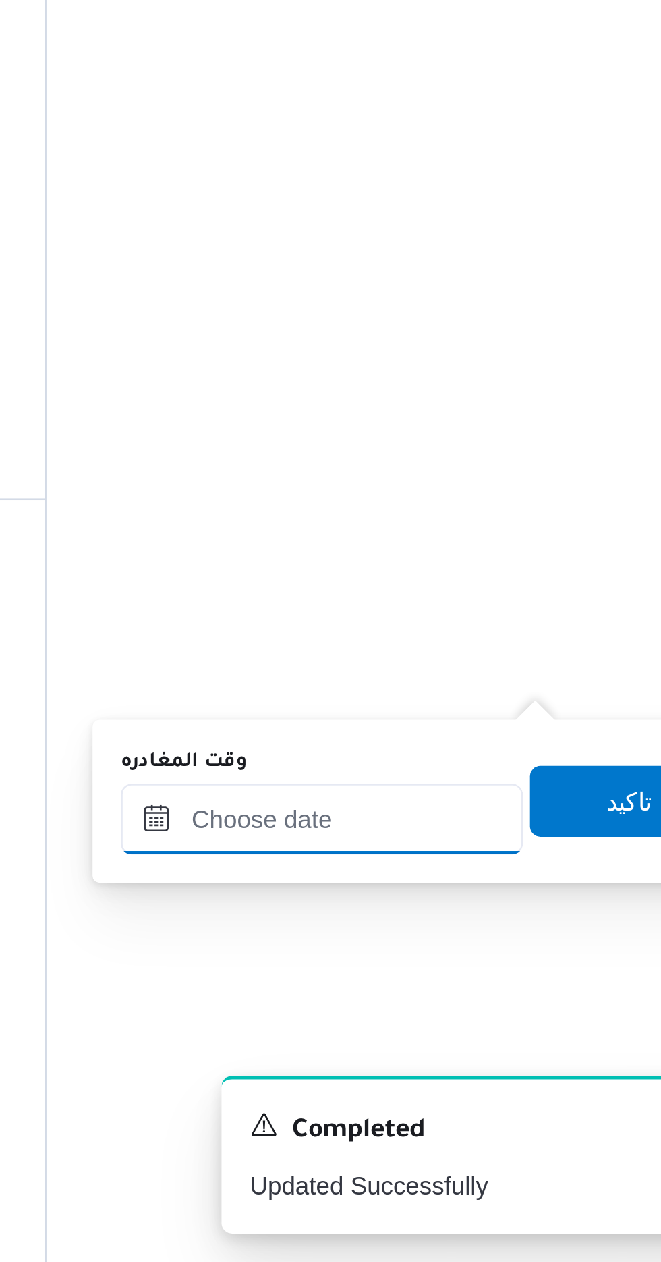
click at [498, 1094] on input "وقت المغادره" at bounding box center [472, 1092] width 153 height 27
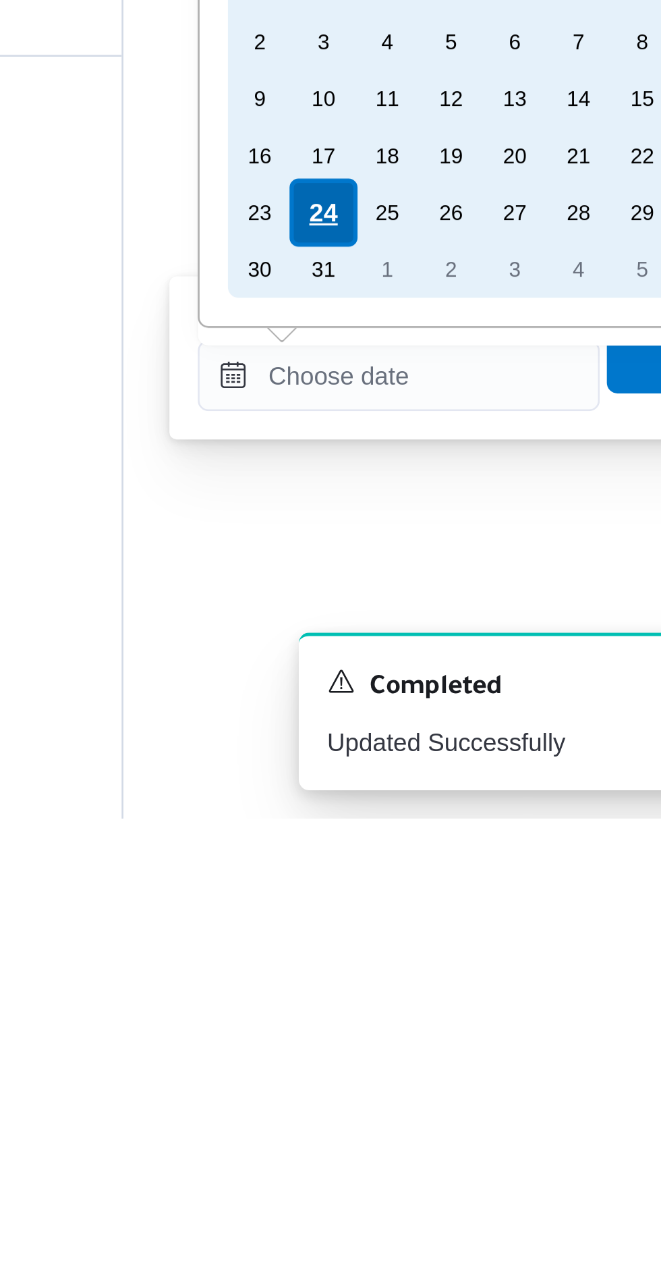
click at [445, 1033] on div "24" at bounding box center [444, 1031] width 26 height 26
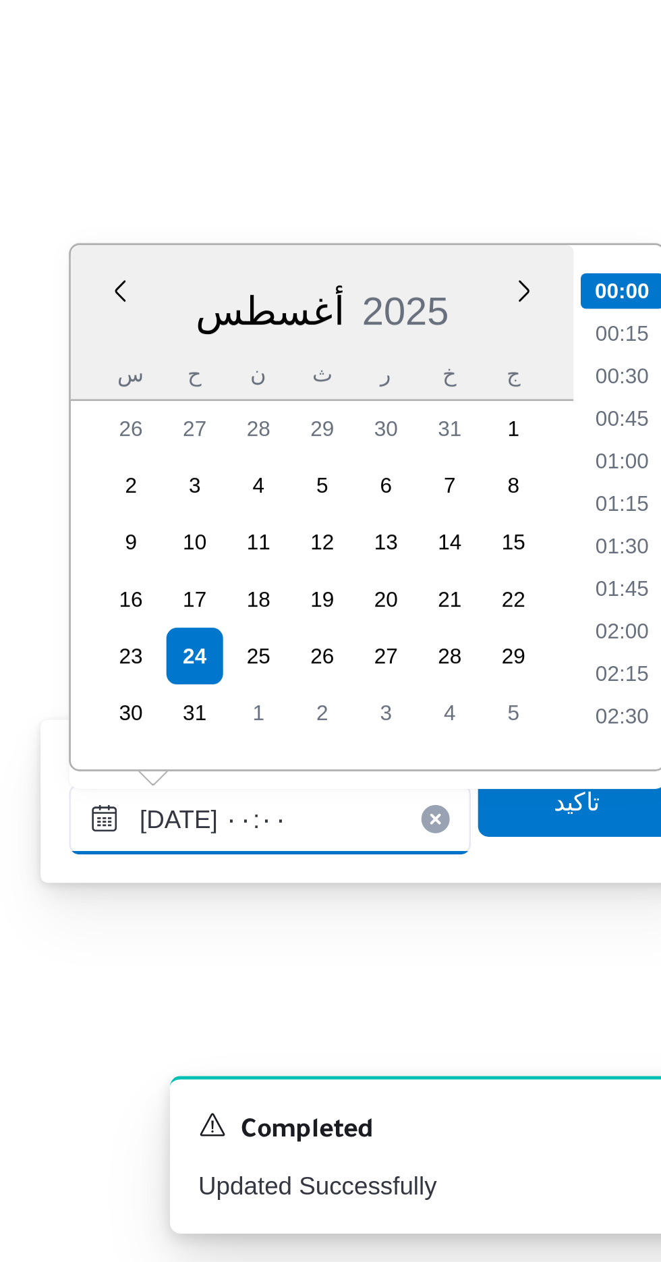
click at [406, 1090] on input "[DATE] ٠٠:٠٠" at bounding box center [472, 1092] width 153 height 27
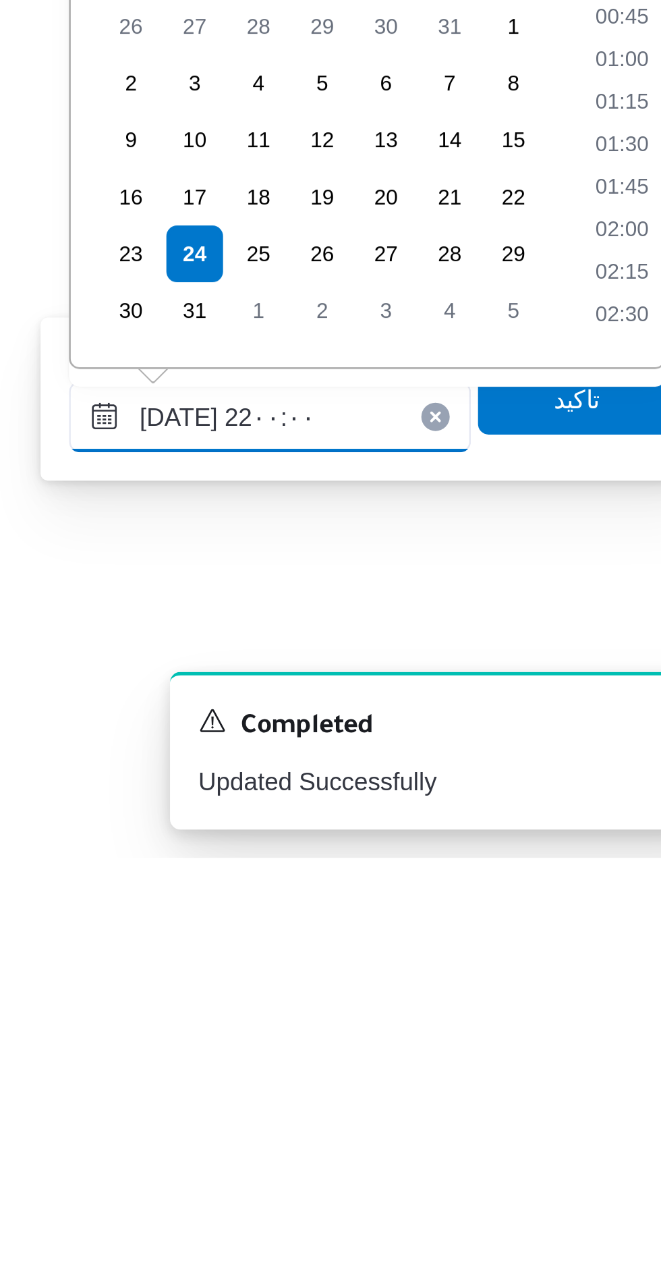
scroll to position [1262, 0]
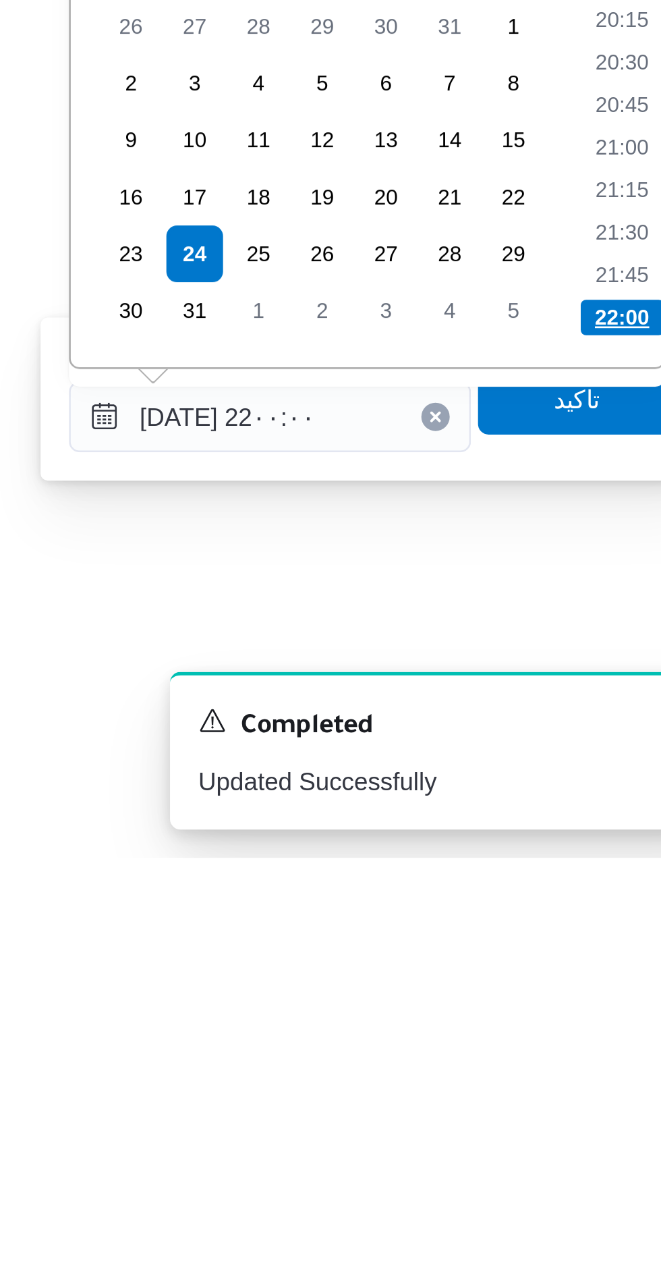
click at [601, 1054] on li "22:00" at bounding box center [607, 1055] width 32 height 13
type input "[DATE] ٢٢:٠٠"
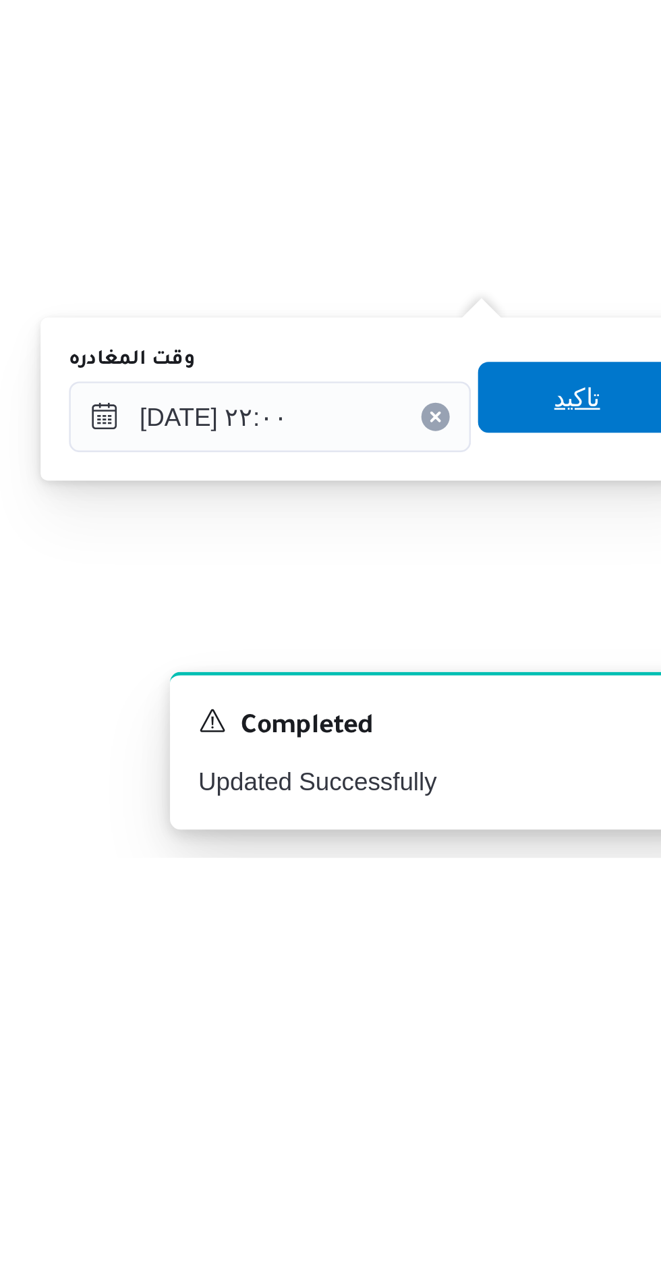
click at [598, 1088] on span "تاكيد" at bounding box center [590, 1086] width 18 height 16
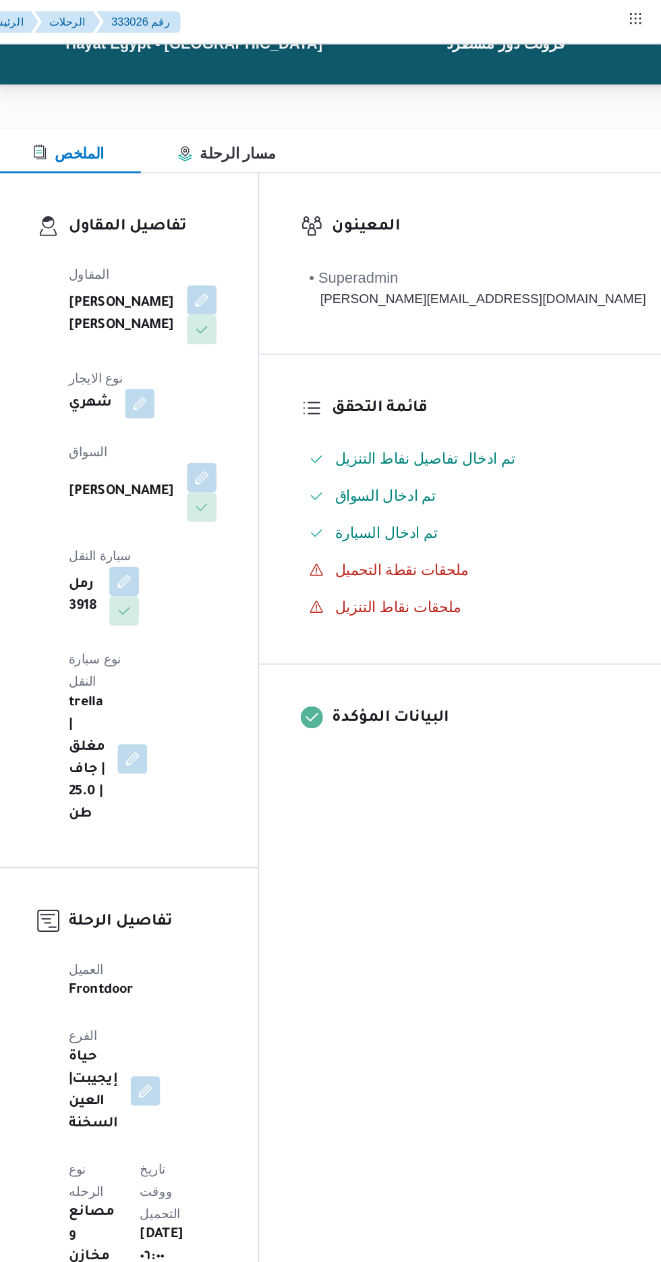
scroll to position [0, 0]
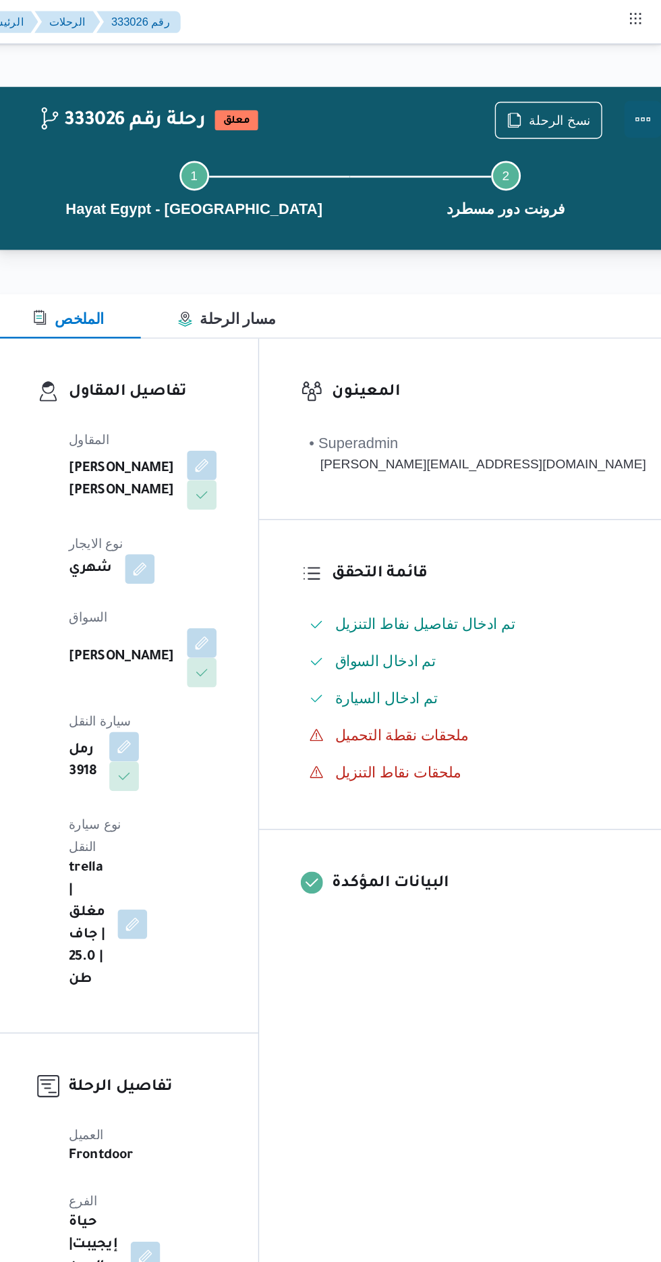
click at [634, 79] on button "Actions" at bounding box center [647, 87] width 27 height 27
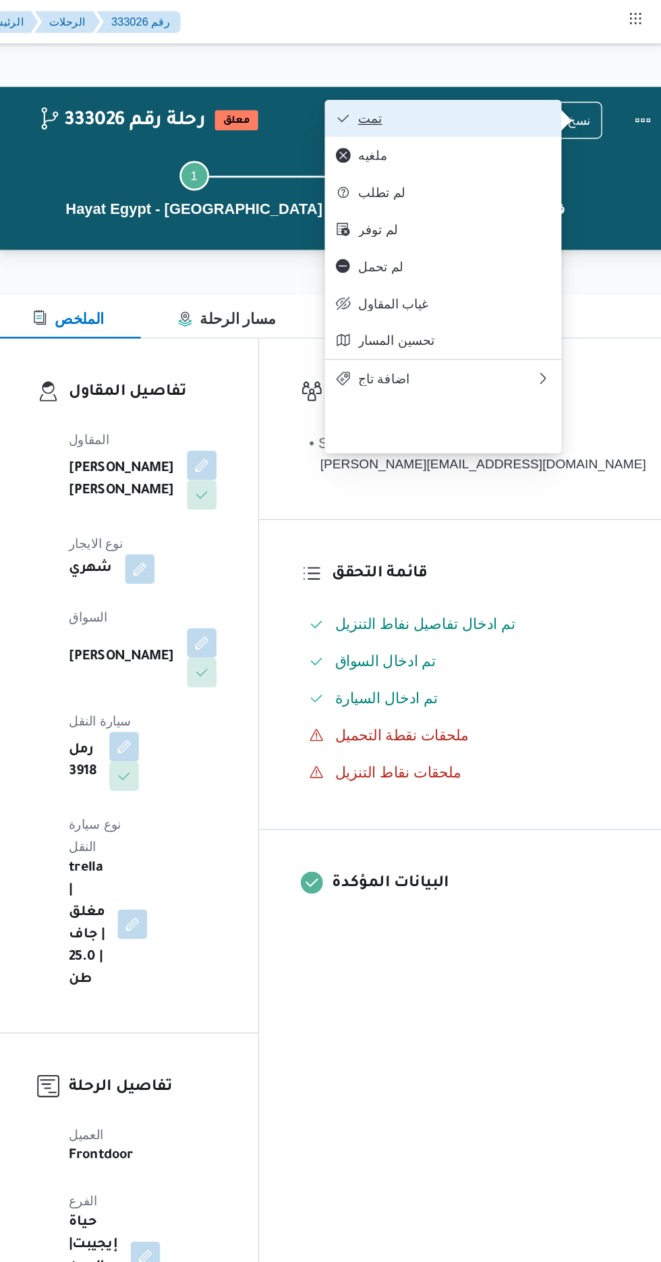
click at [541, 83] on span "تمت" at bounding box center [510, 86] width 140 height 11
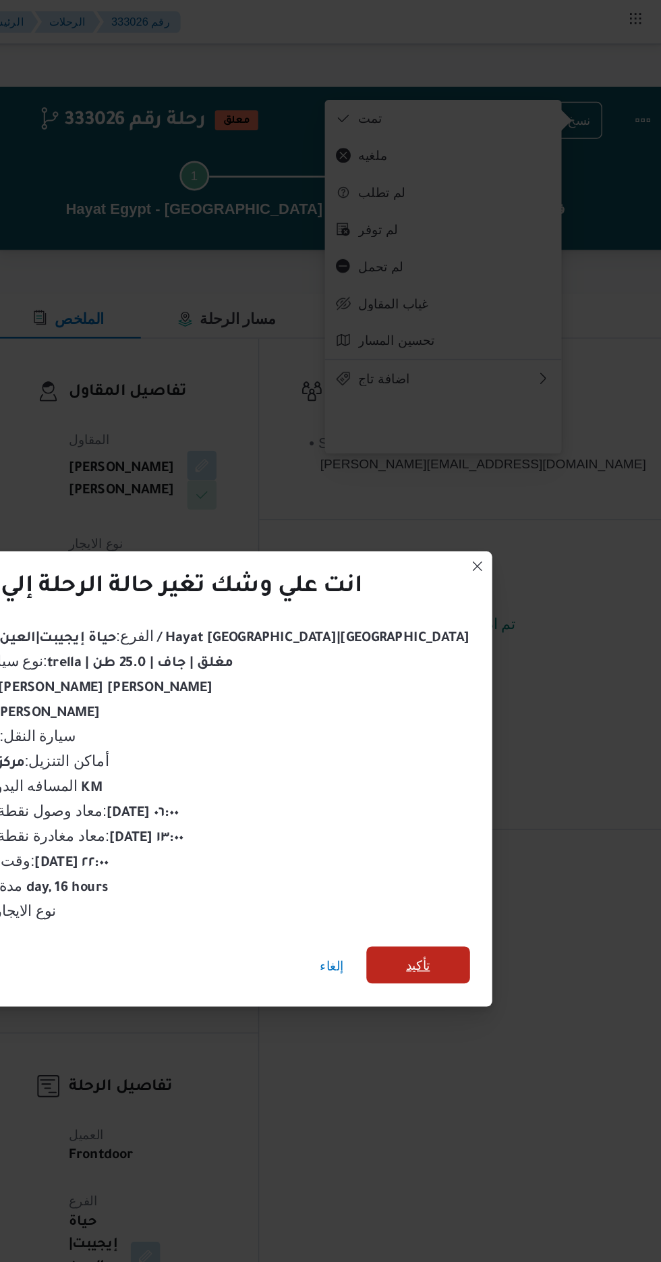
click at [446, 695] on span "تأكيد" at bounding box center [484, 703] width 76 height 27
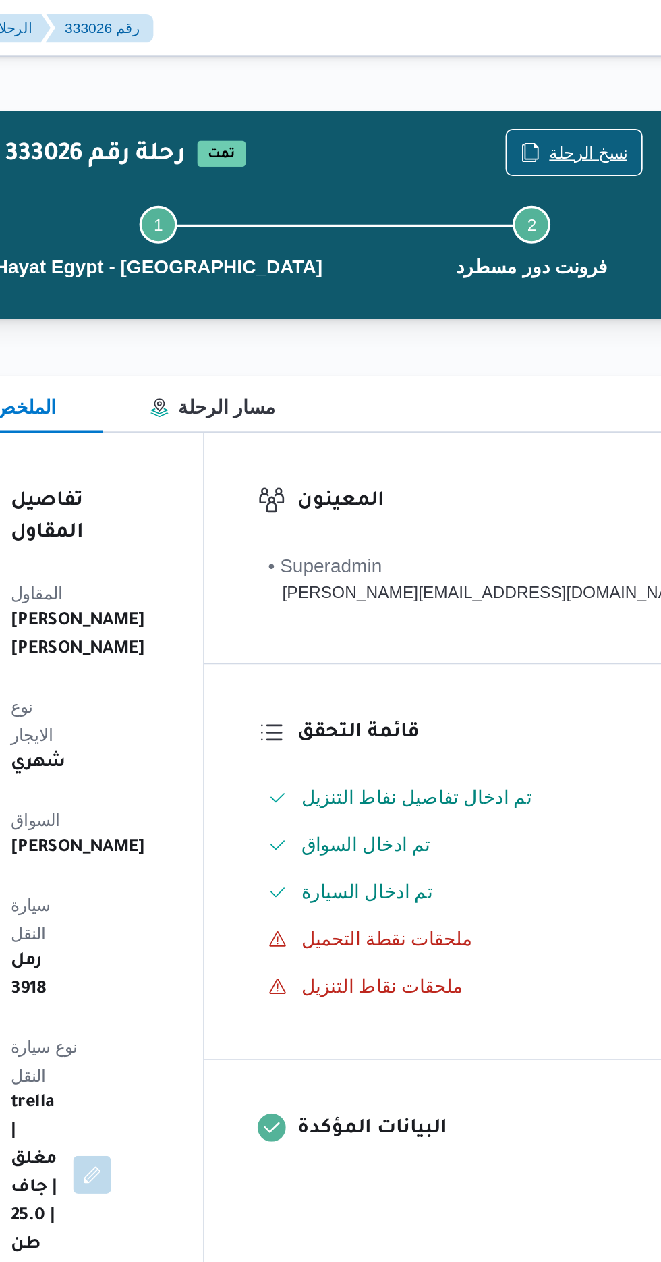
click at [543, 78] on span "نسخ الرحلة" at bounding box center [551, 87] width 78 height 26
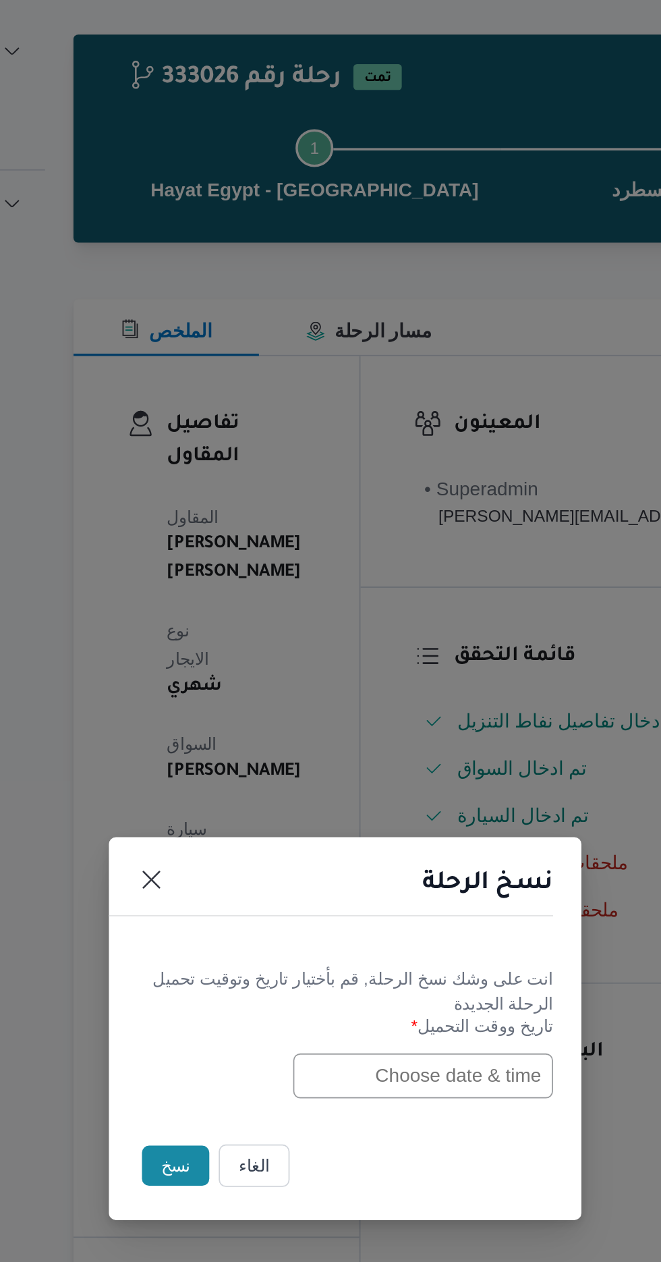
click at [329, 660] on input "text" at bounding box center [375, 658] width 148 height 26
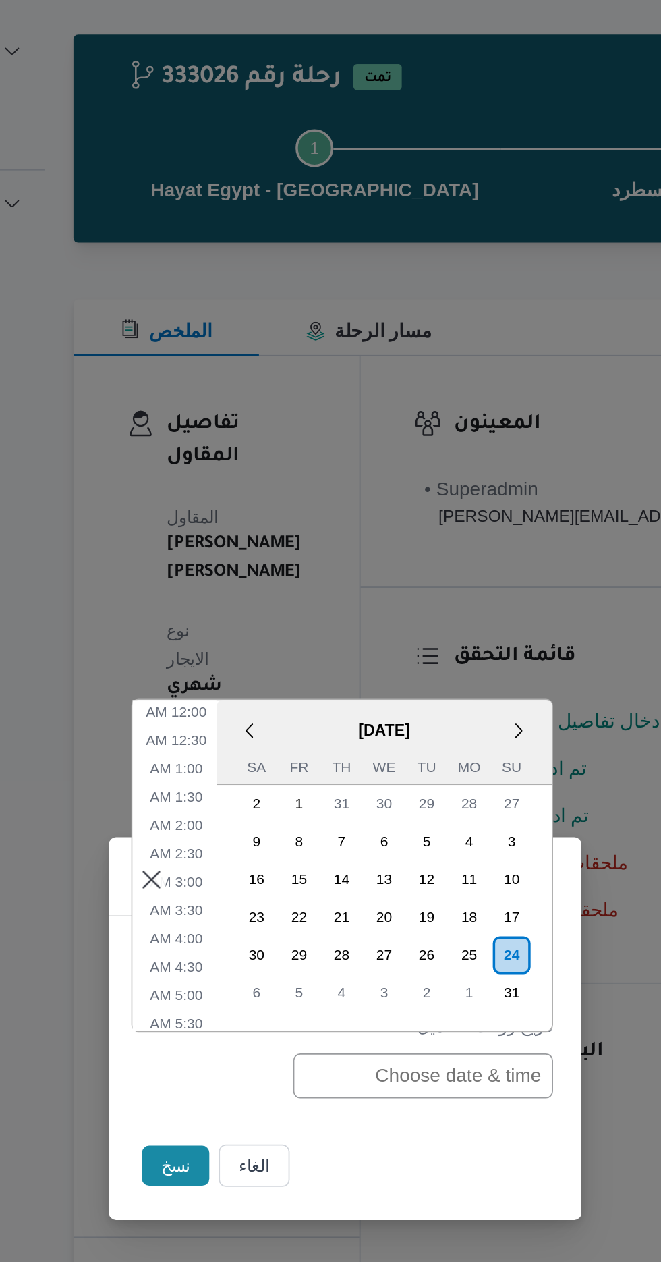
scroll to position [447, 0]
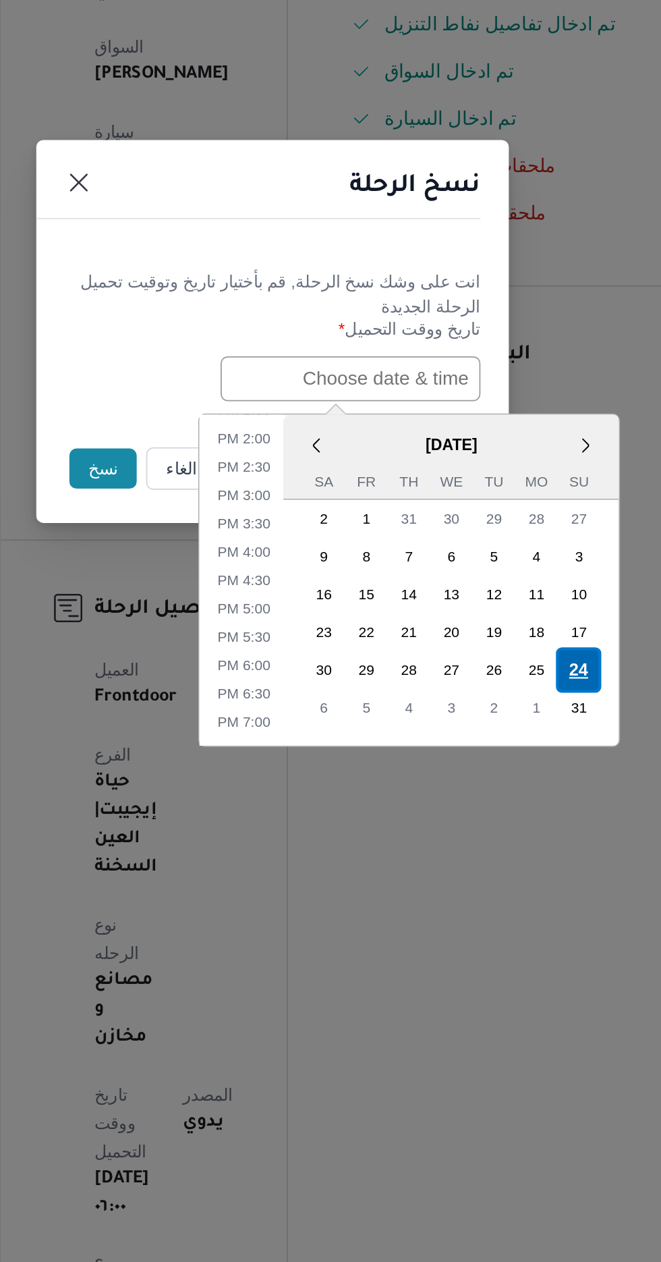
click at [505, 820] on div "24" at bounding box center [506, 824] width 26 height 26
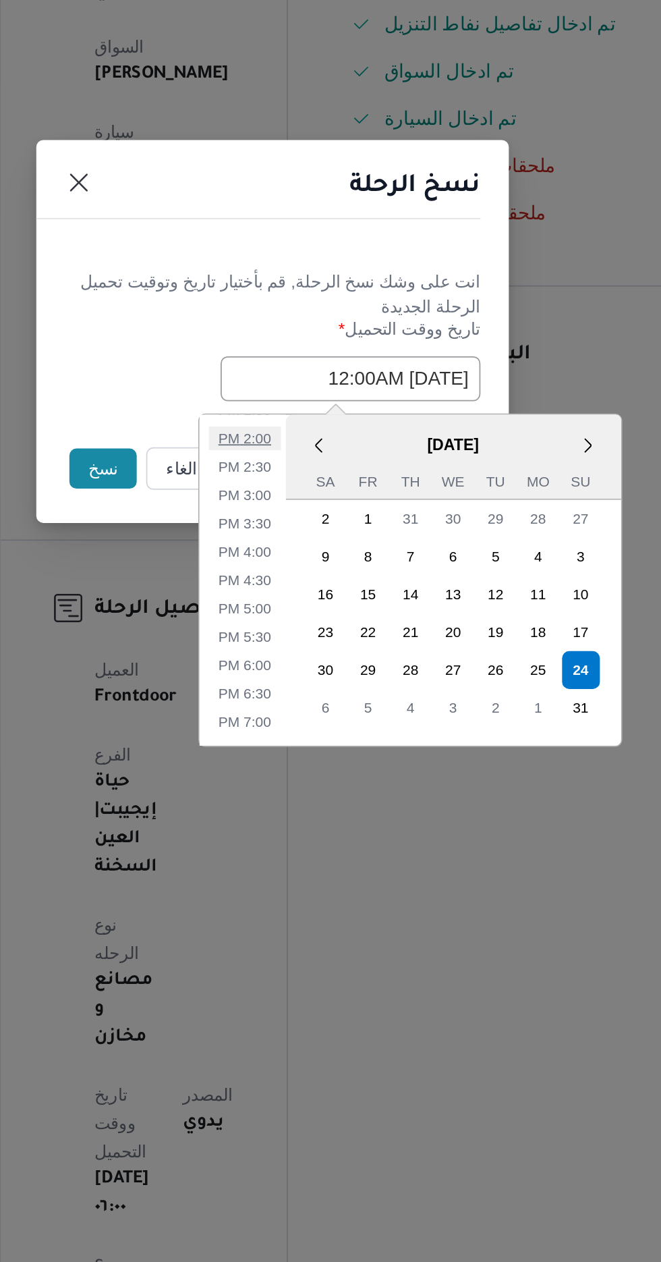
click at [310, 691] on li "2:00 PM" at bounding box center [314, 691] width 41 height 13
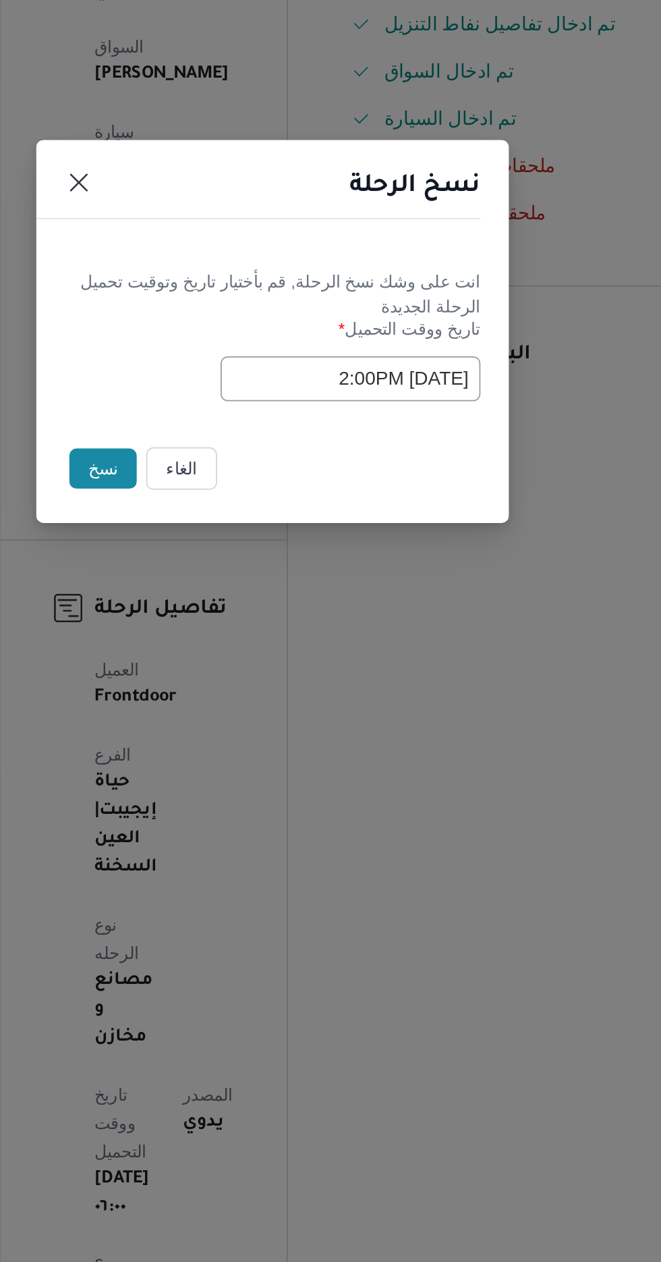
click at [314, 654] on input "[DATE] 2:00PM" at bounding box center [375, 658] width 148 height 26
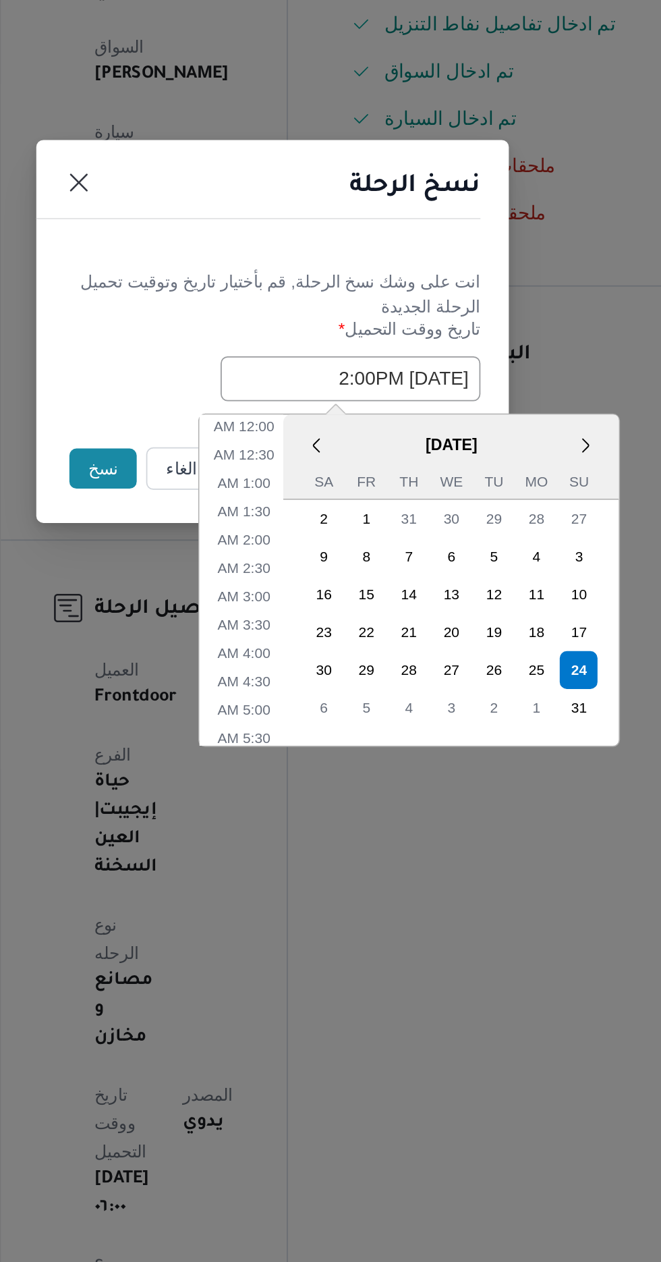
scroll to position [366, 0]
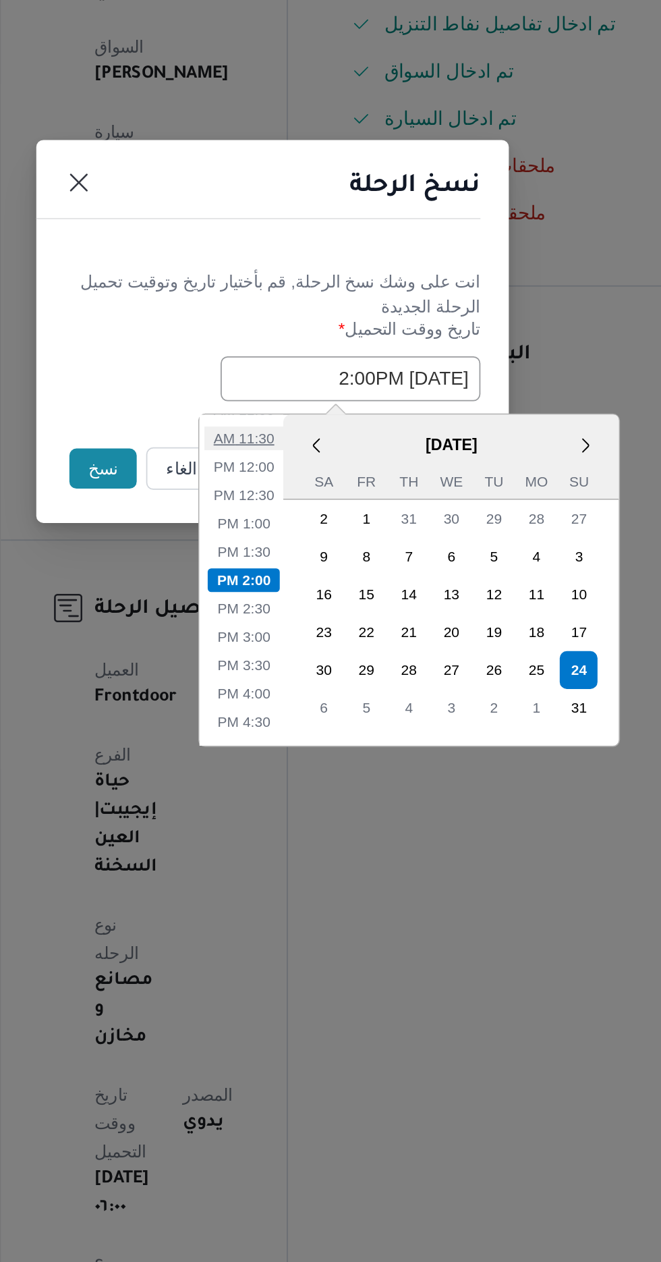
click at [310, 689] on li "11:30 AM" at bounding box center [313, 691] width 45 height 13
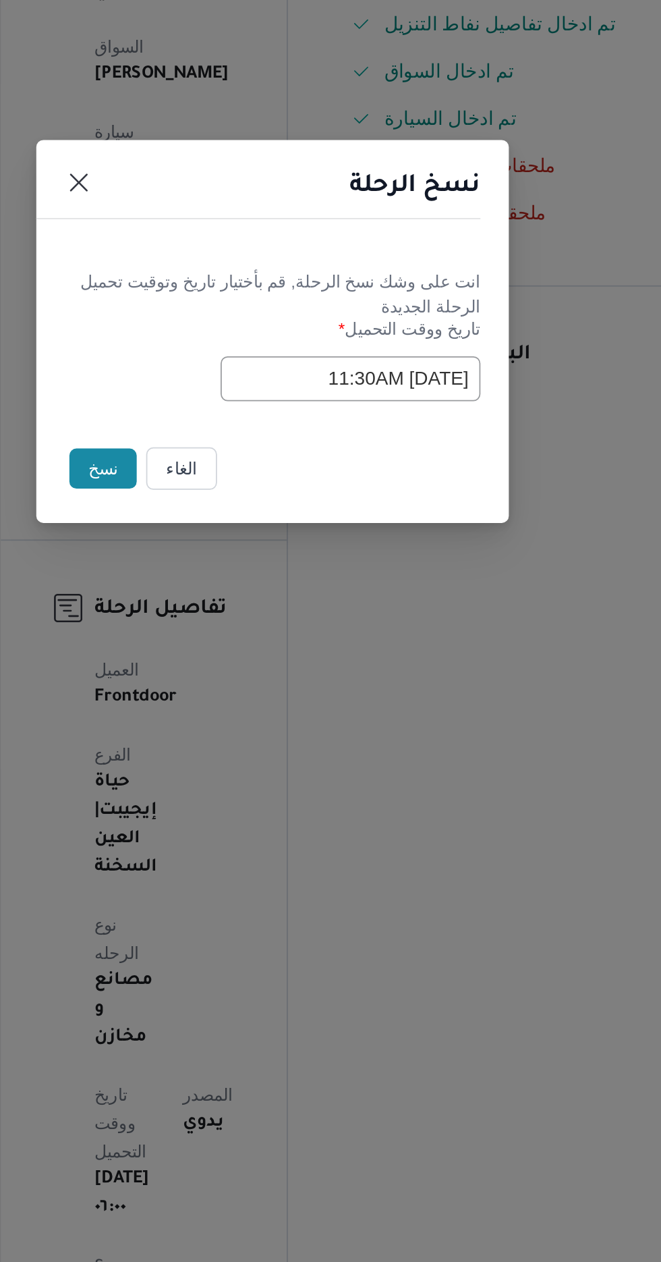
click at [321, 656] on input "[DATE] 11:30AM" at bounding box center [375, 658] width 148 height 26
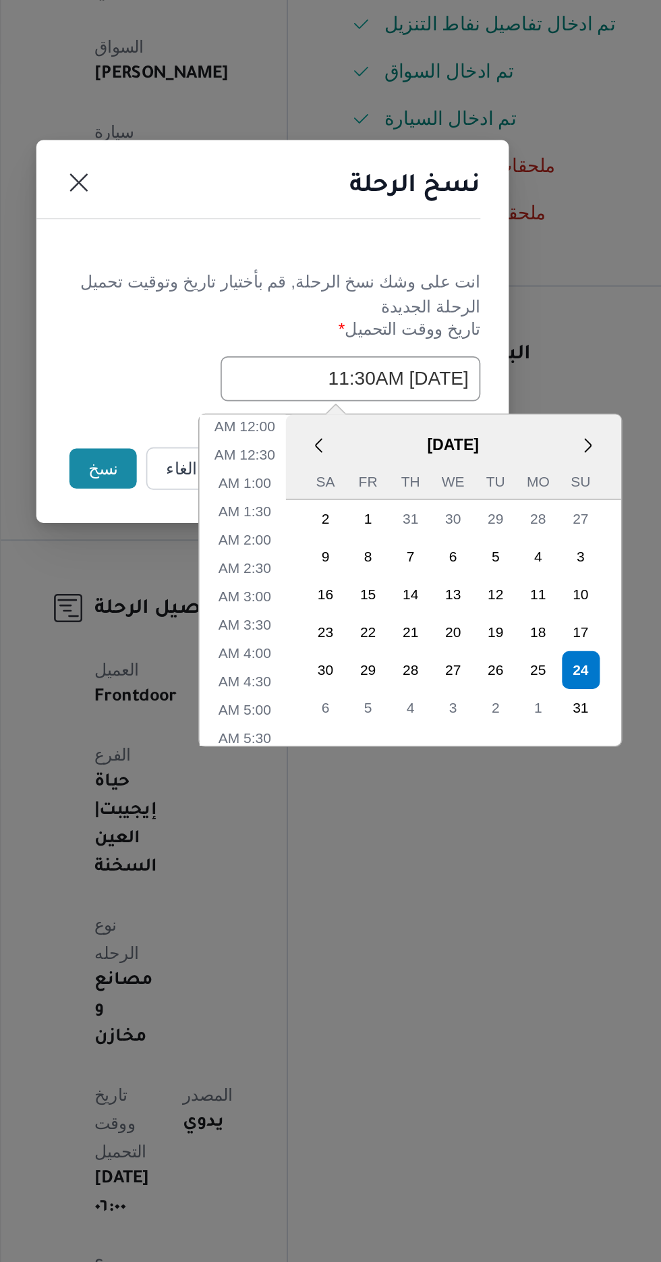
scroll to position [285, 0]
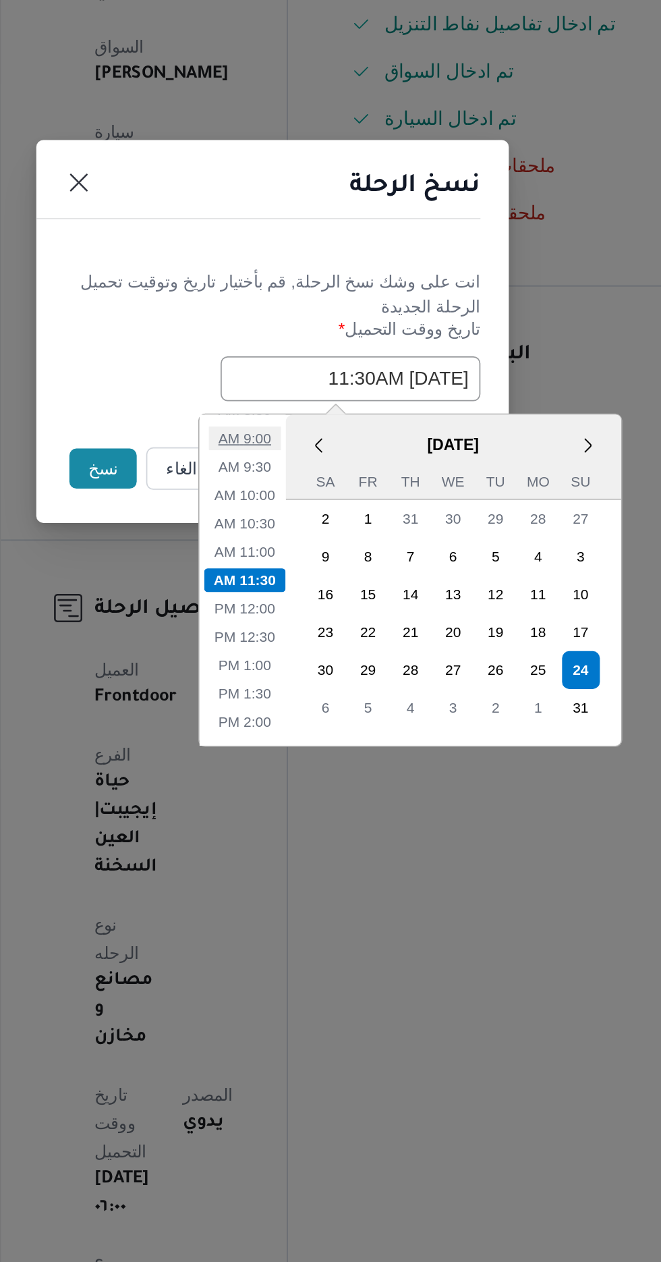
click at [312, 690] on li "9:00 AM" at bounding box center [314, 691] width 41 height 13
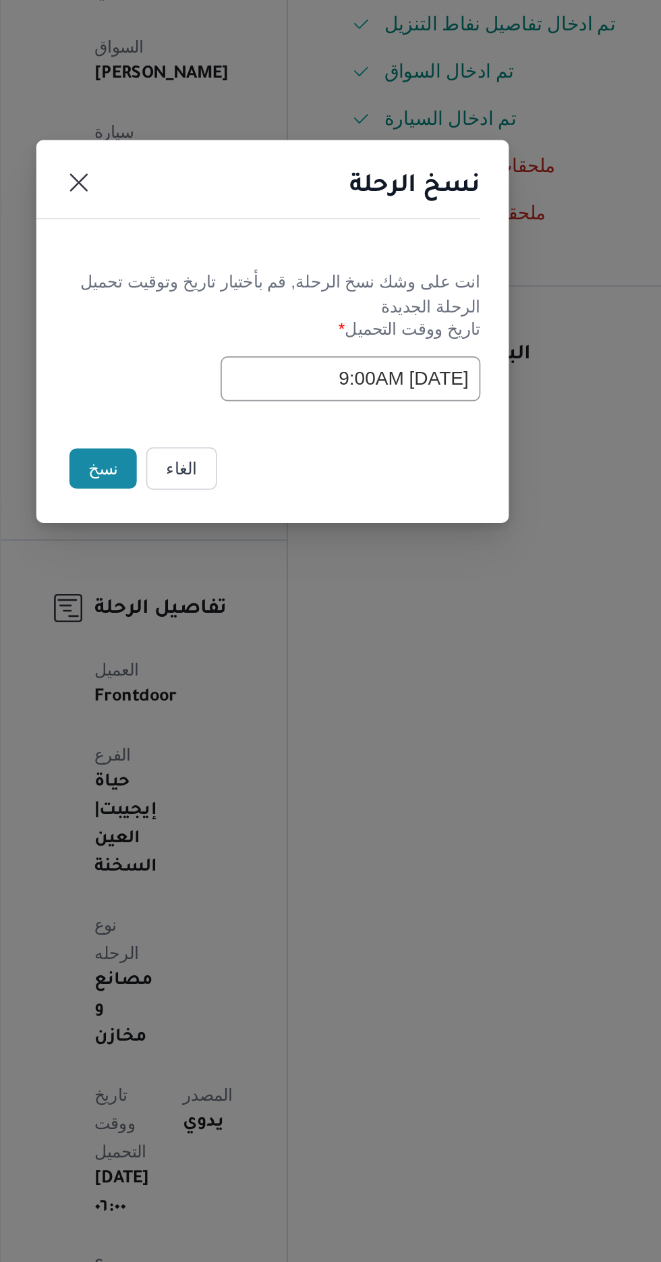
click at [324, 659] on input "[DATE] 9:00AM" at bounding box center [375, 658] width 148 height 26
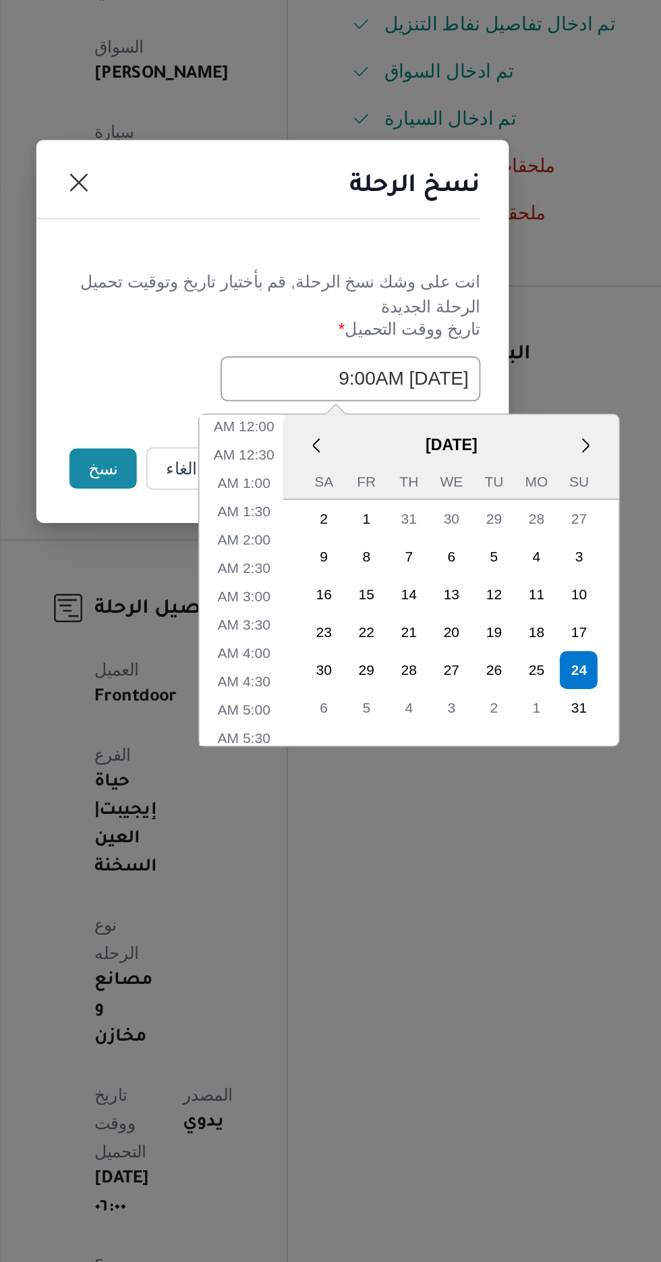
scroll to position [204, 0]
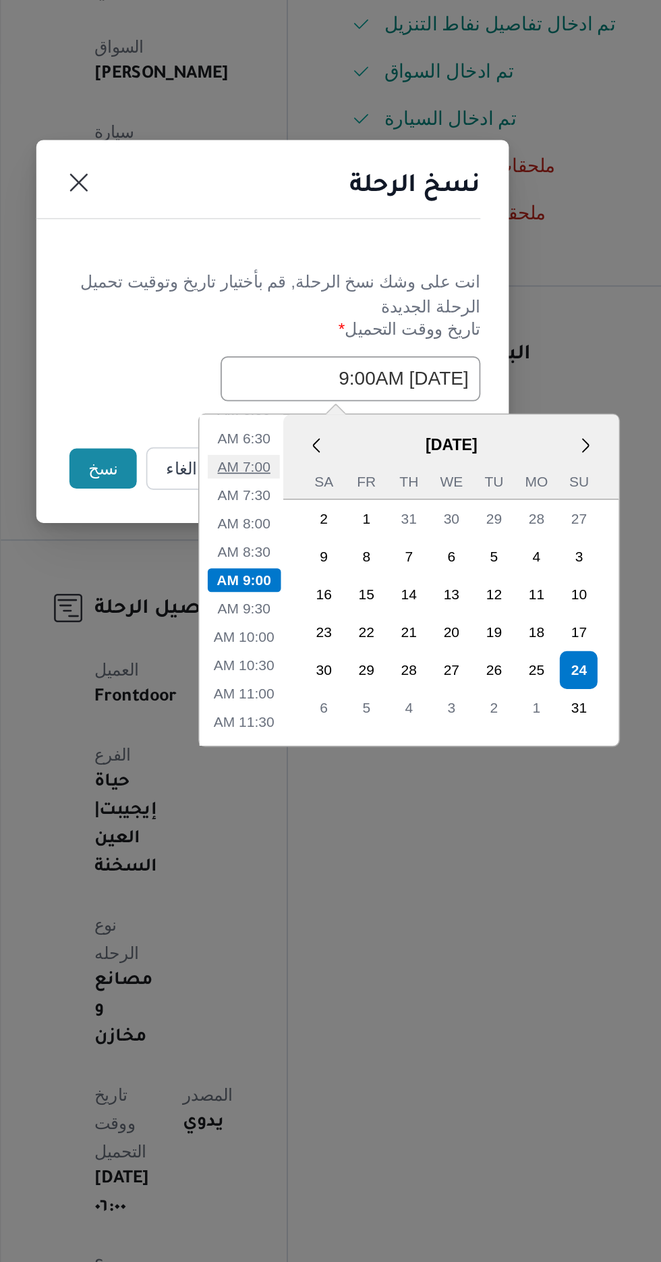
click at [312, 703] on li "7:00 AM" at bounding box center [313, 707] width 41 height 13
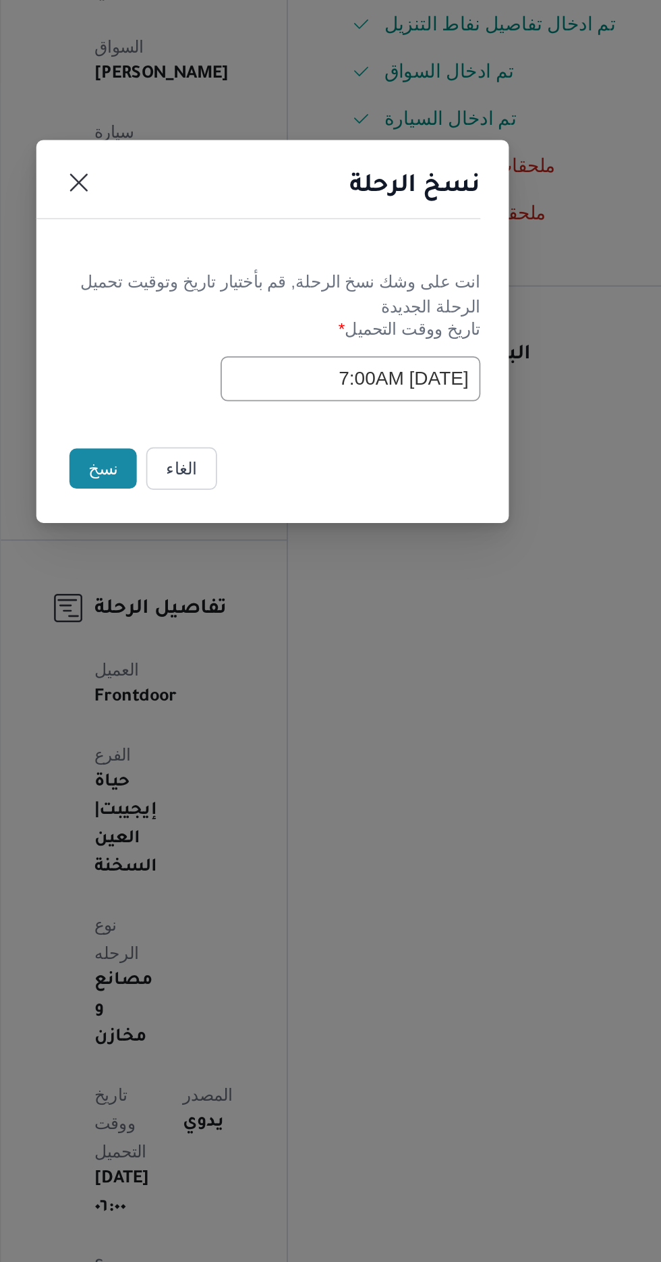
click at [316, 656] on input "[DATE] 7:00AM" at bounding box center [375, 658] width 148 height 26
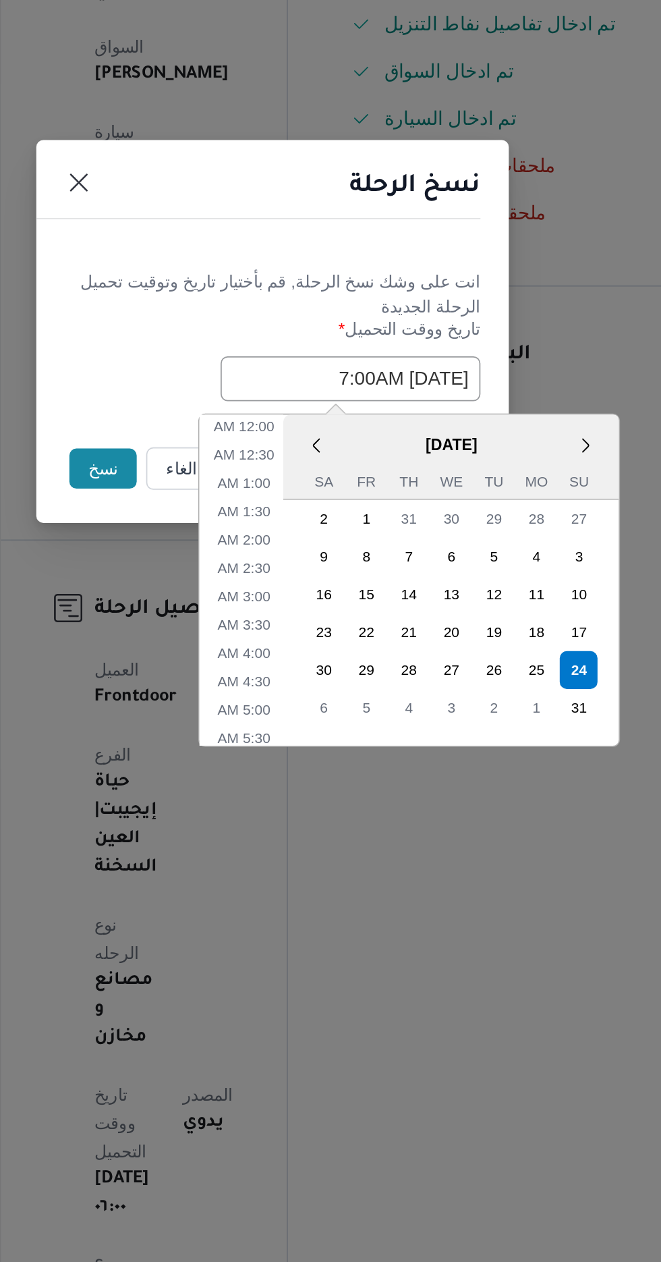
scroll to position [139, 0]
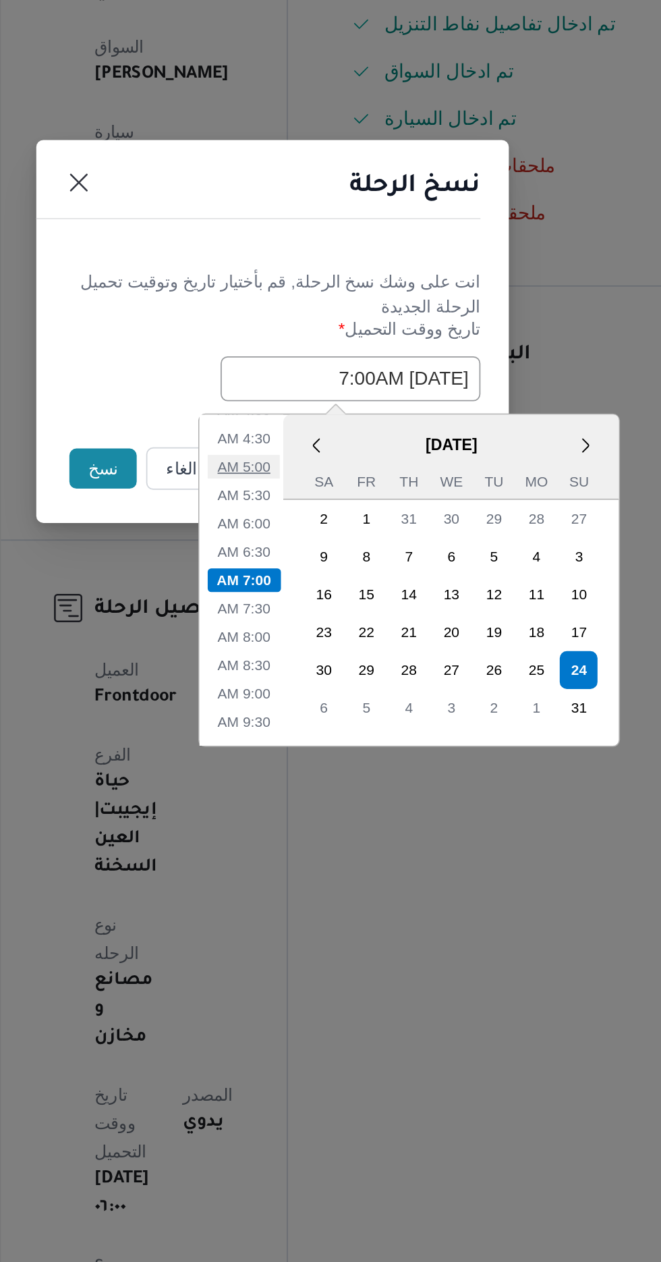
click at [311, 701] on li "5:00 AM" at bounding box center [313, 707] width 41 height 13
type input "[DATE] 5:00AM"
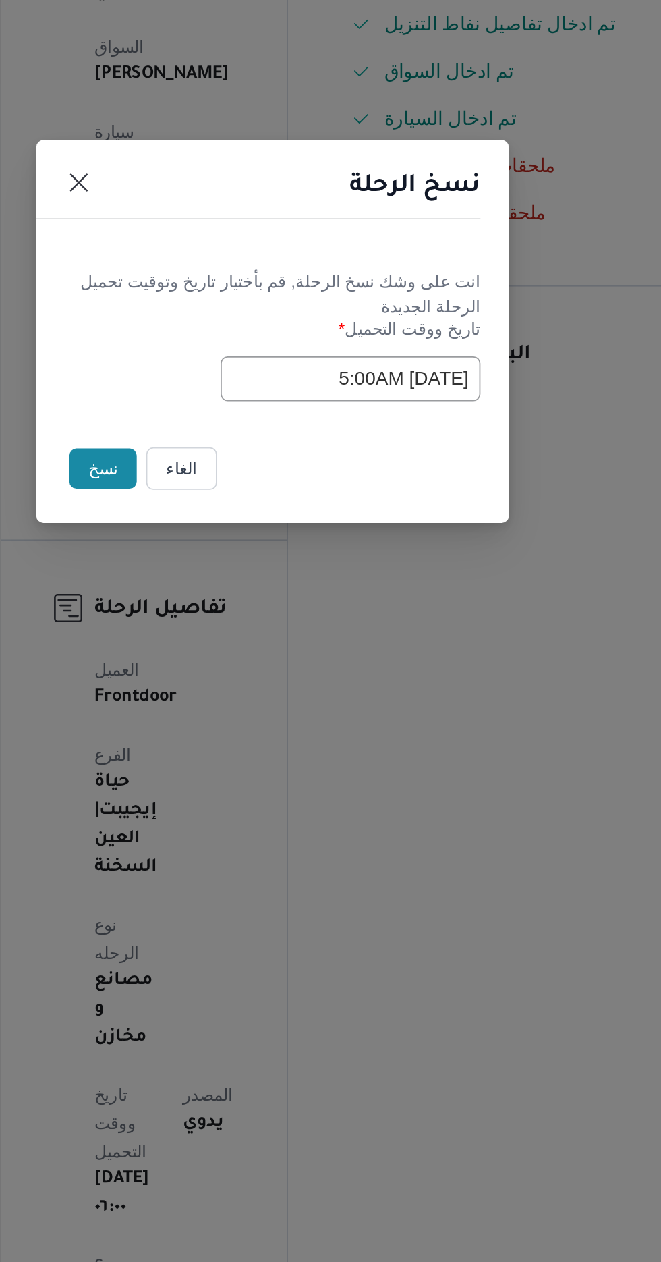
click at [223, 702] on button "نسخ" at bounding box center [234, 709] width 38 height 23
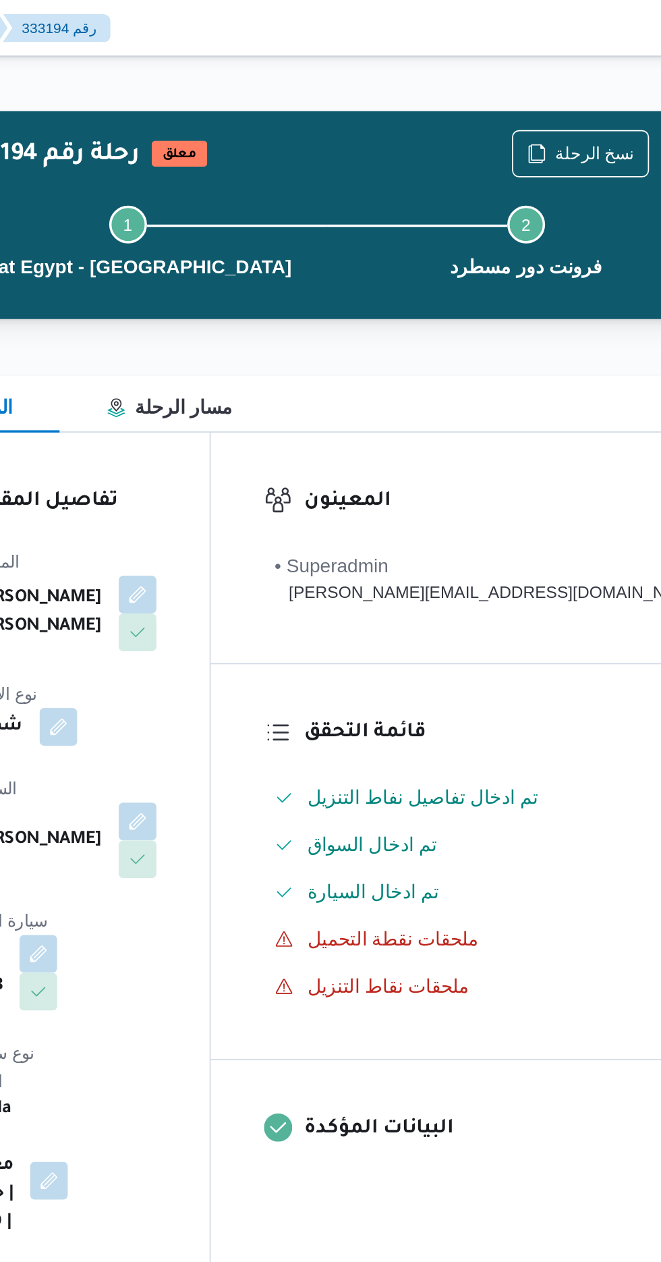
click at [634, 91] on button "Actions" at bounding box center [647, 87] width 27 height 27
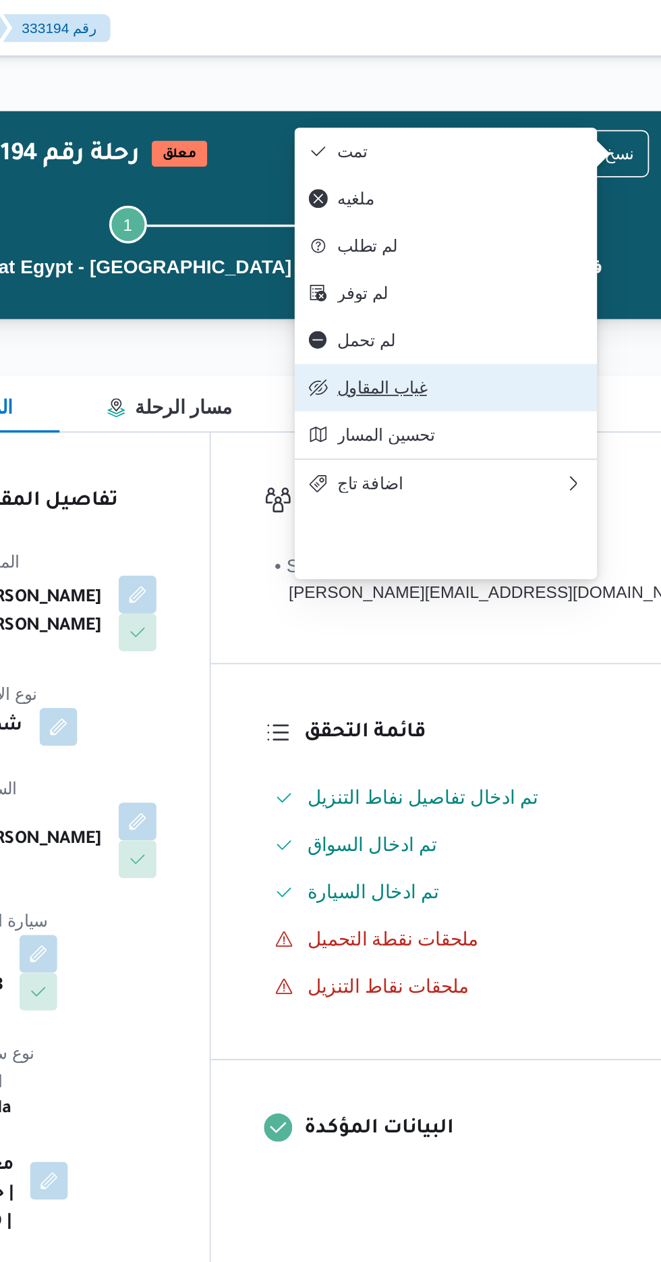
click at [517, 235] on button "غياب المقاول" at bounding box center [502, 221] width 173 height 27
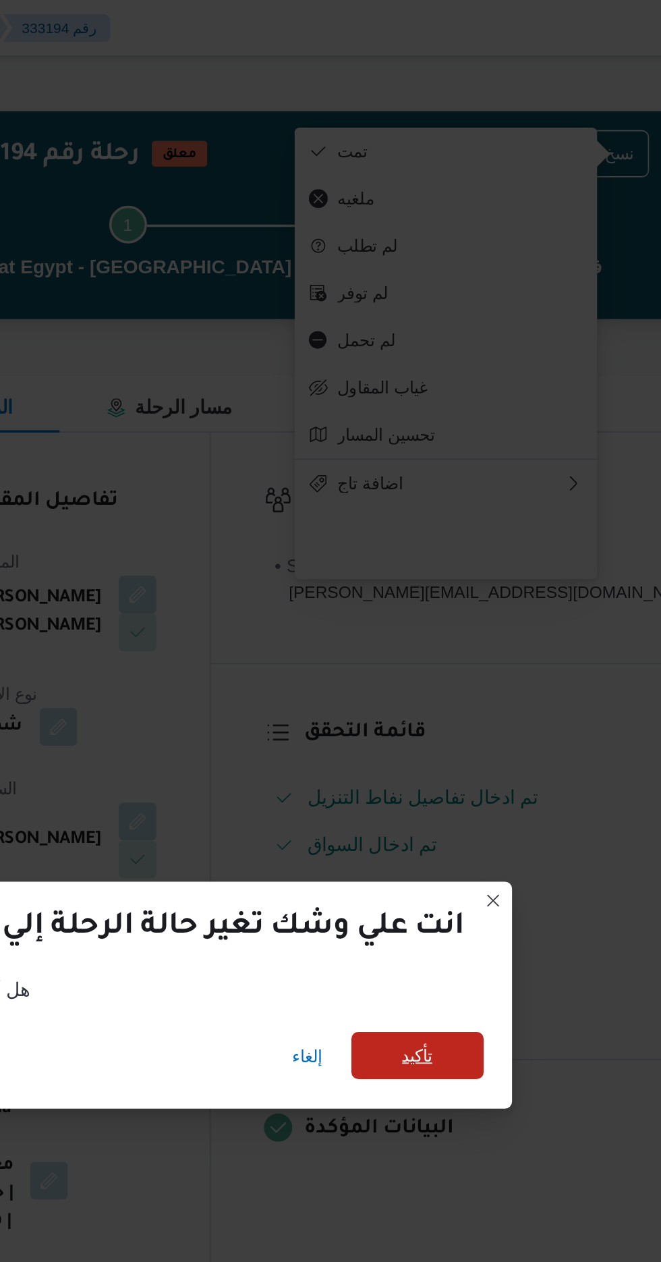
click at [480, 610] on span "تأكيد" at bounding box center [486, 602] width 76 height 27
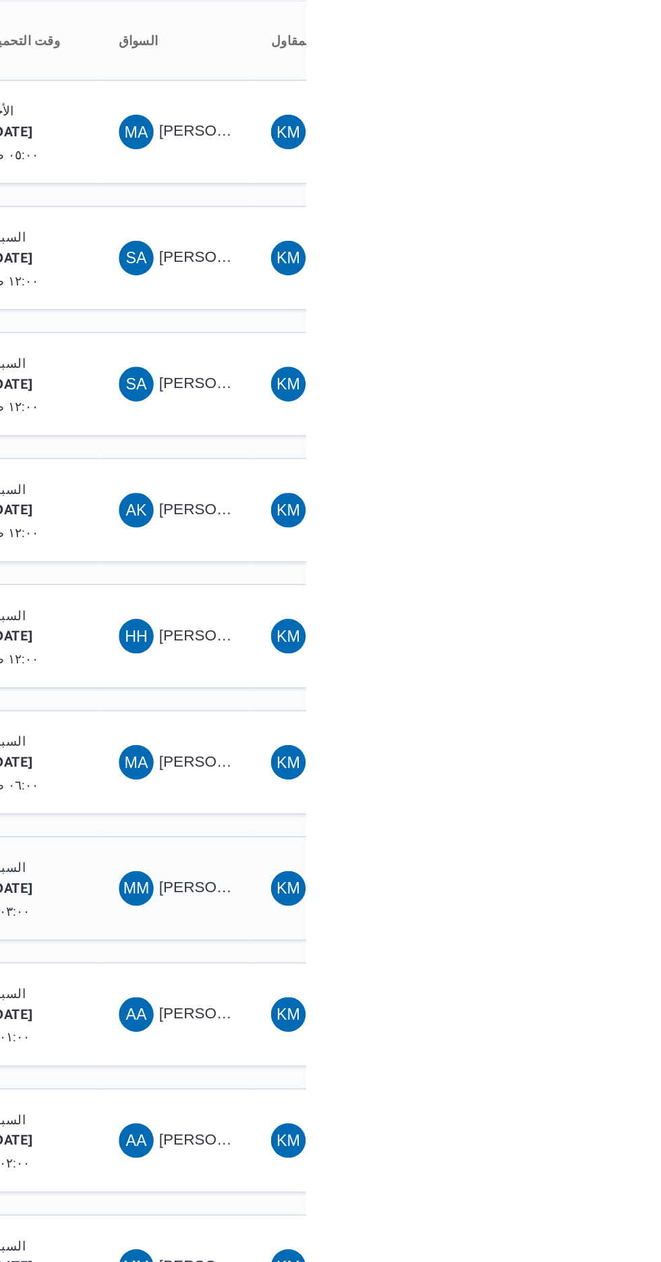
click at [592, 725] on span "MM [PERSON_NAME] [PERSON_NAME]" at bounding box center [580, 736] width 70 height 22
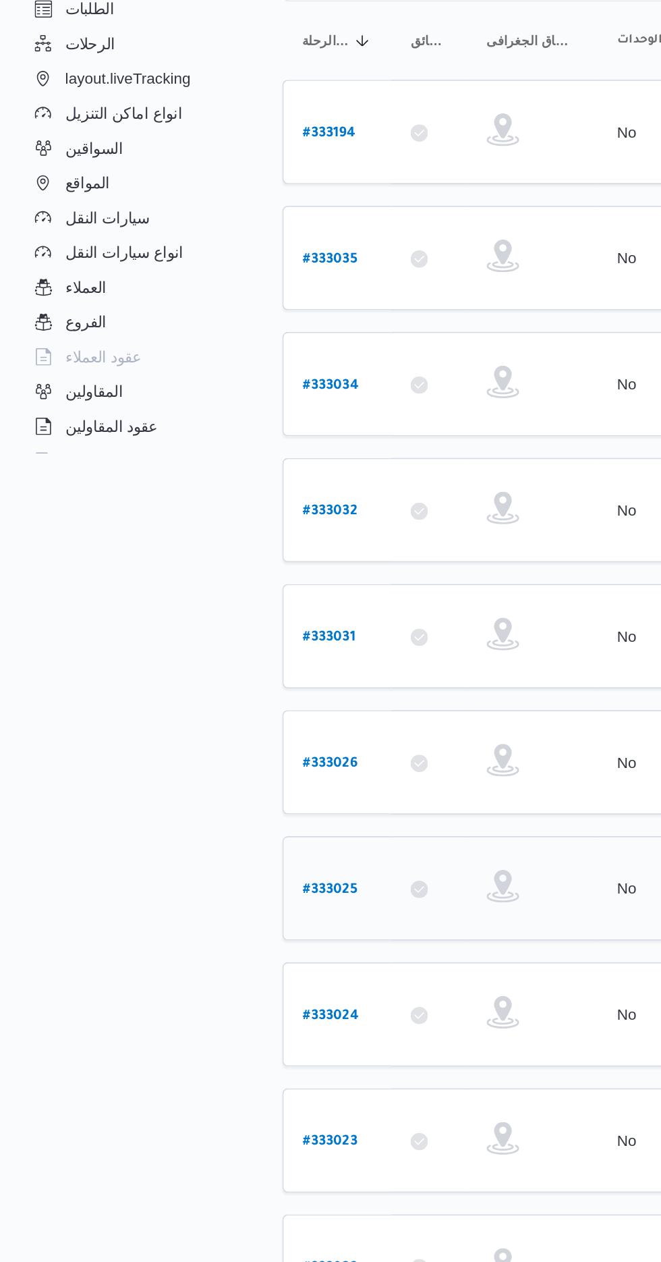
click at [202, 732] on b "# 333025" at bounding box center [205, 736] width 34 height 9
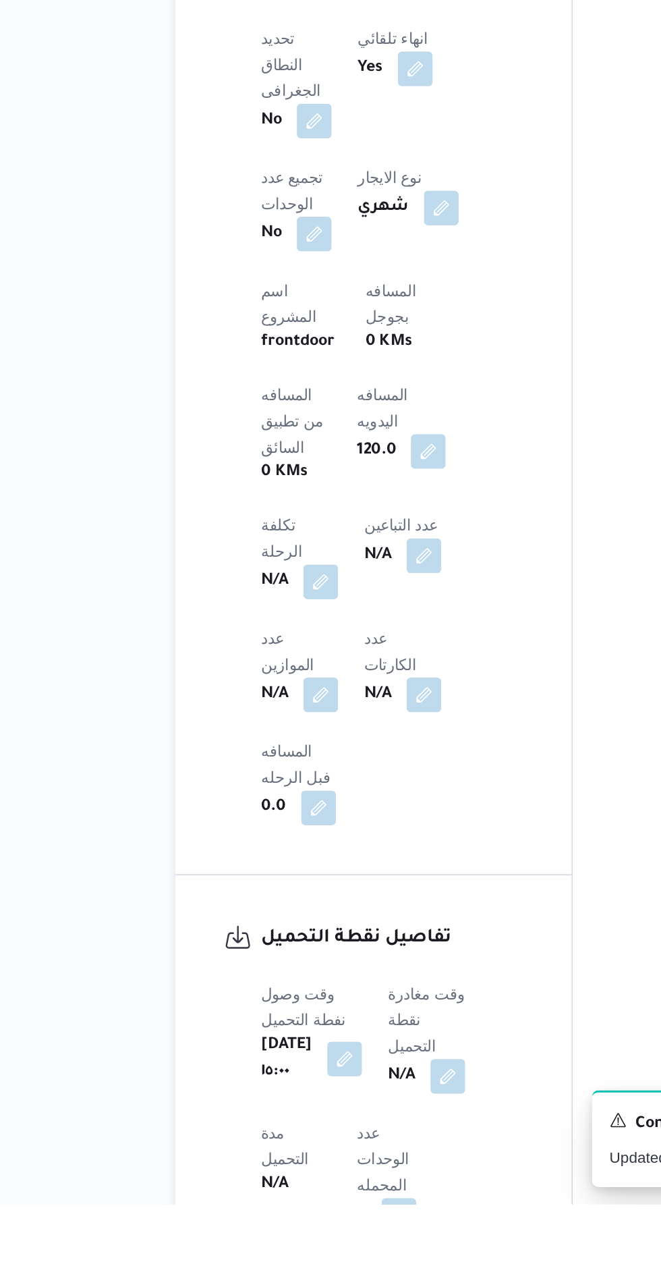
scroll to position [449, 0]
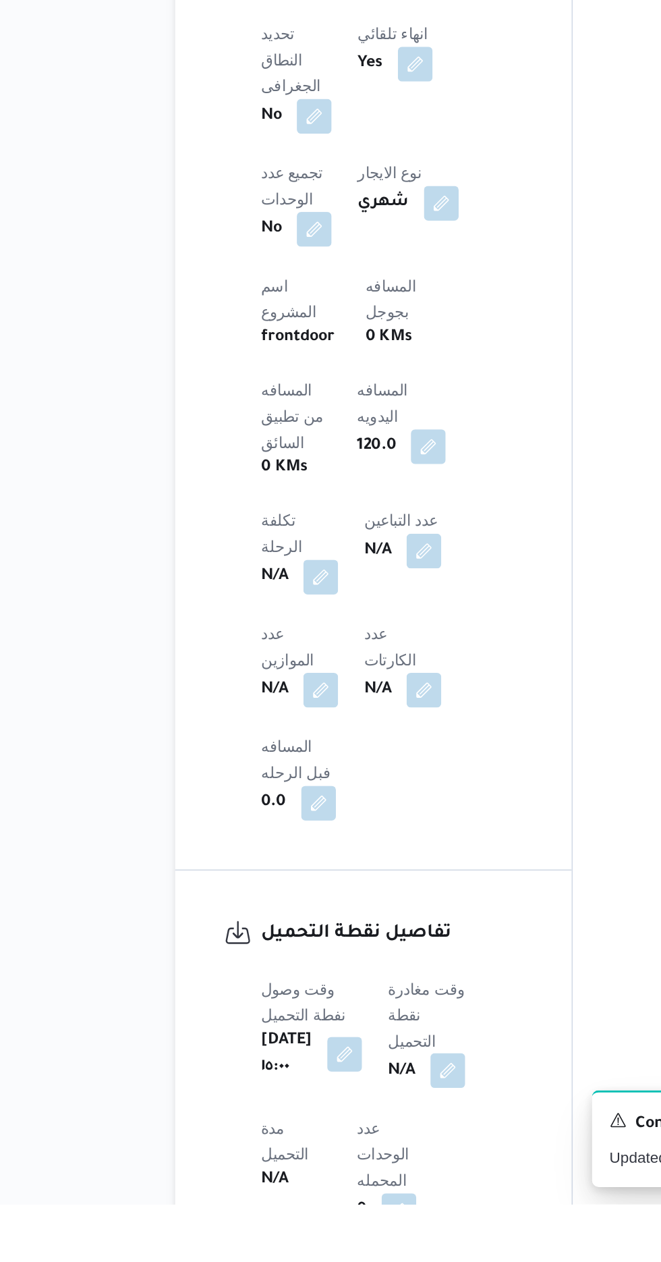
click at [356, 1168] on button "button" at bounding box center [345, 1179] width 22 height 22
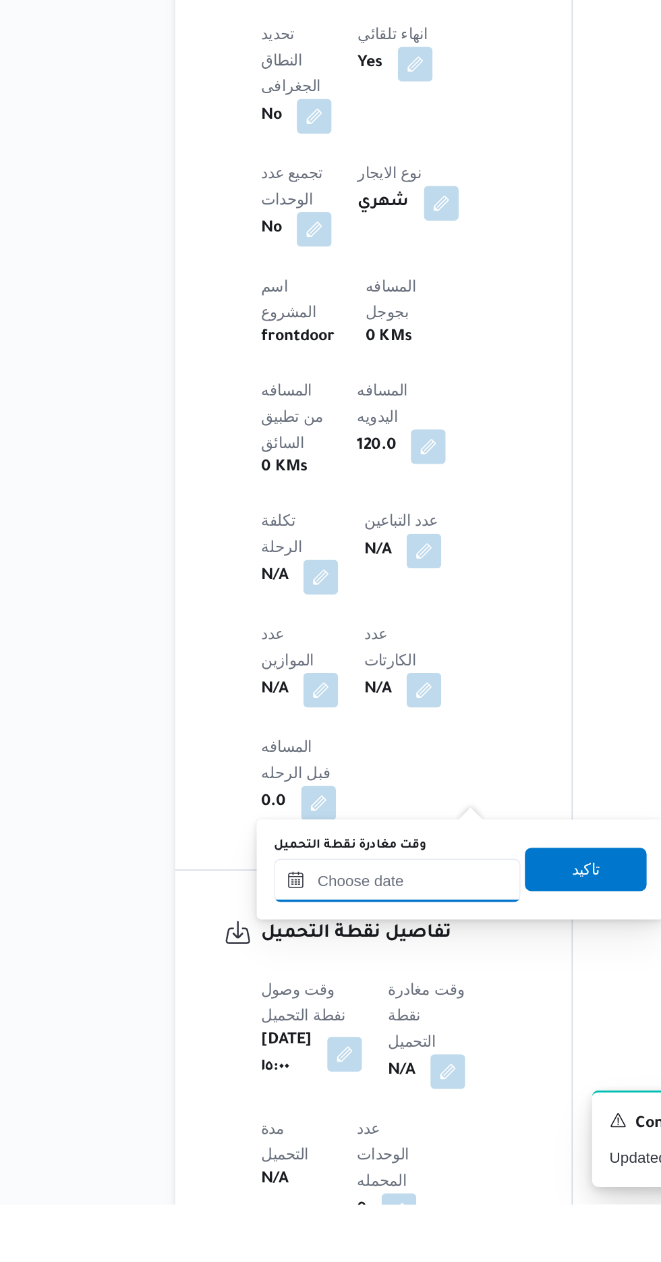
click at [326, 1057] on input "وقت مغادرة نقطة التحميل" at bounding box center [313, 1060] width 153 height 27
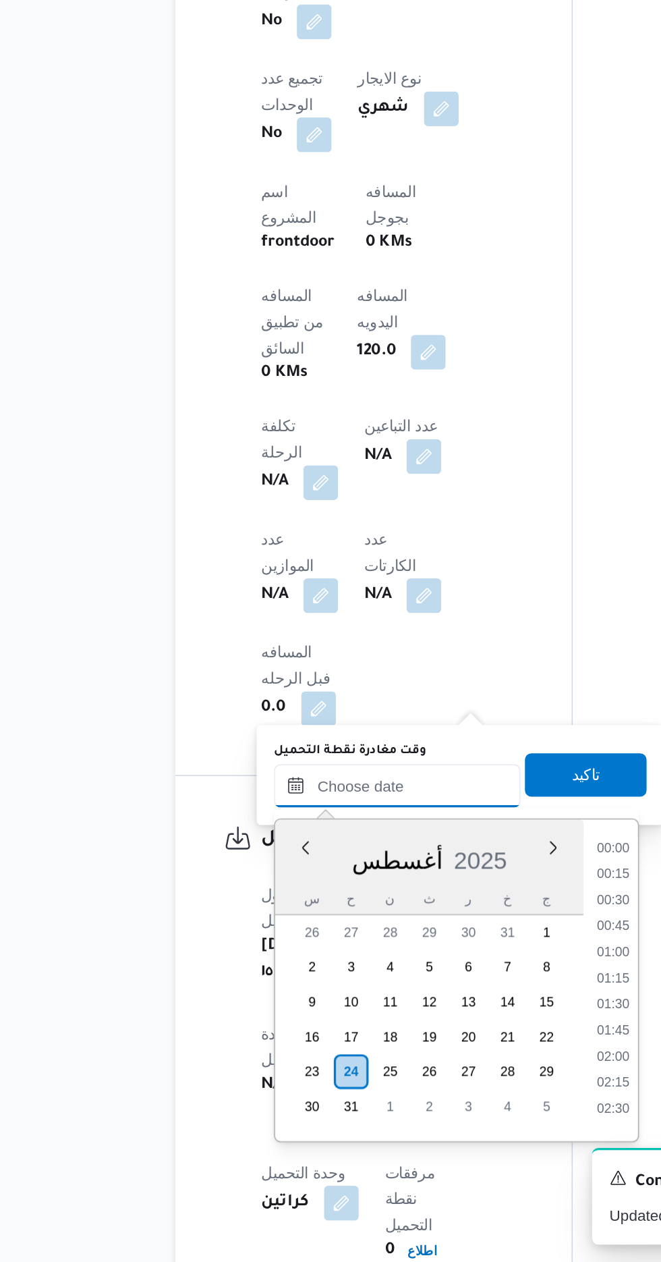
scroll to position [976, 0]
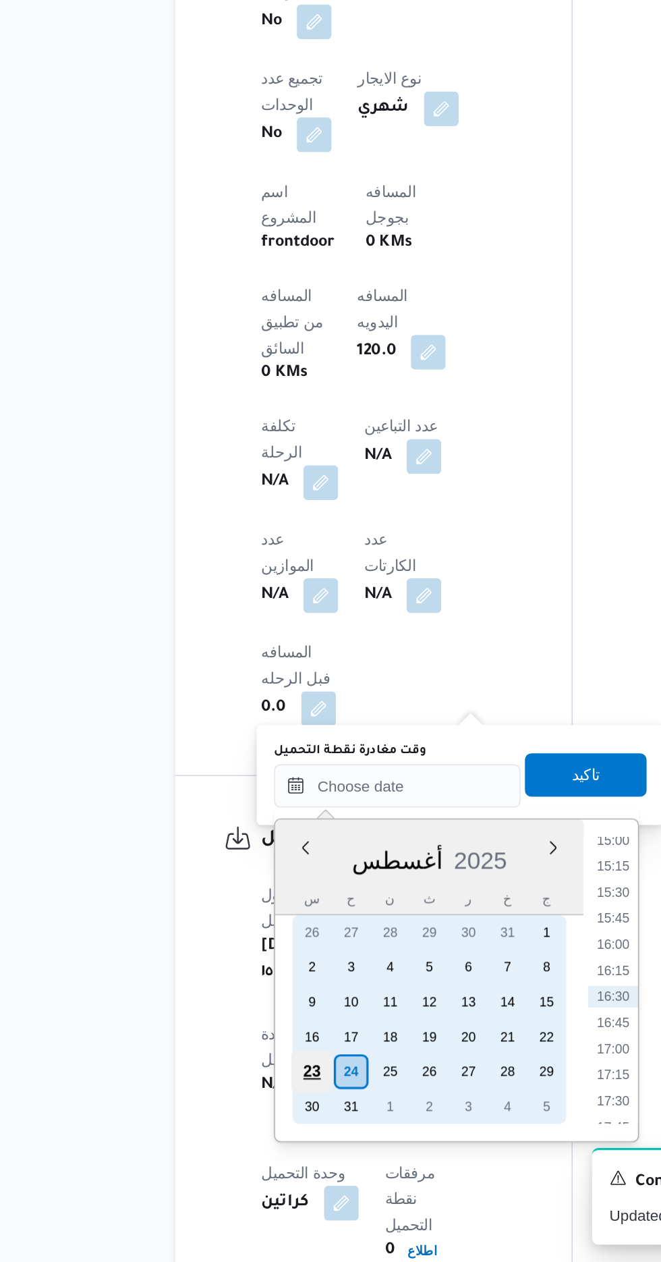
click at [259, 1142] on div "23" at bounding box center [261, 1144] width 26 height 26
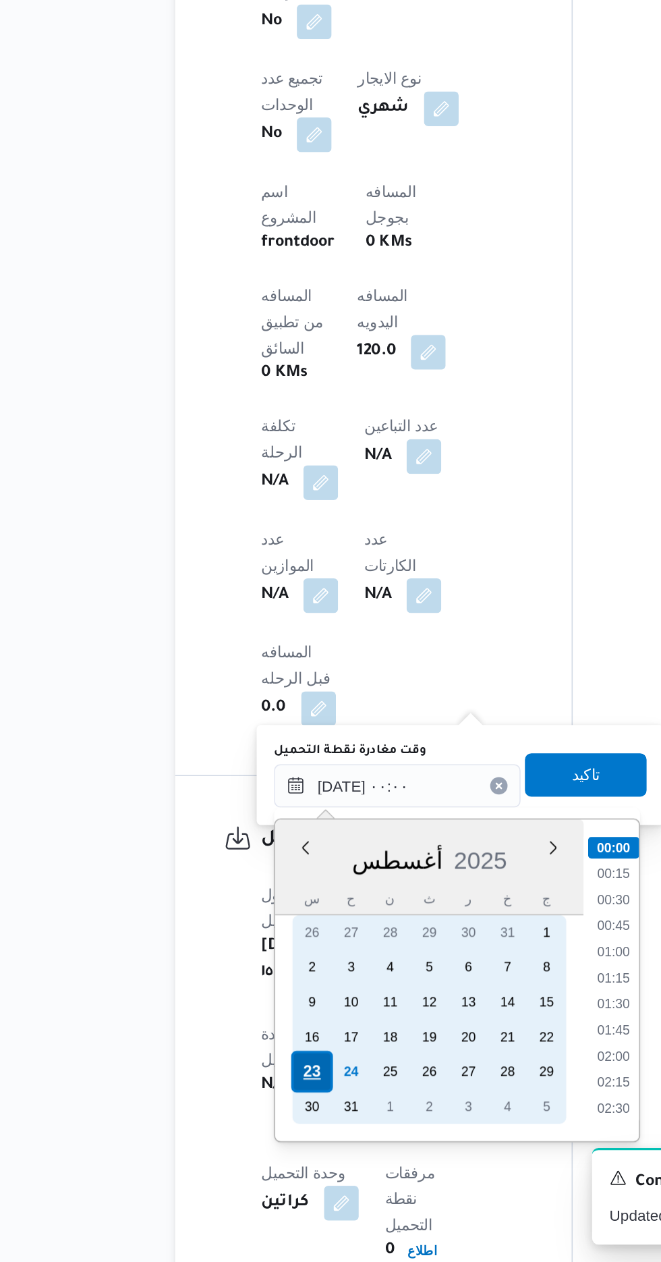
click at [256, 1139] on div "23" at bounding box center [261, 1144] width 26 height 26
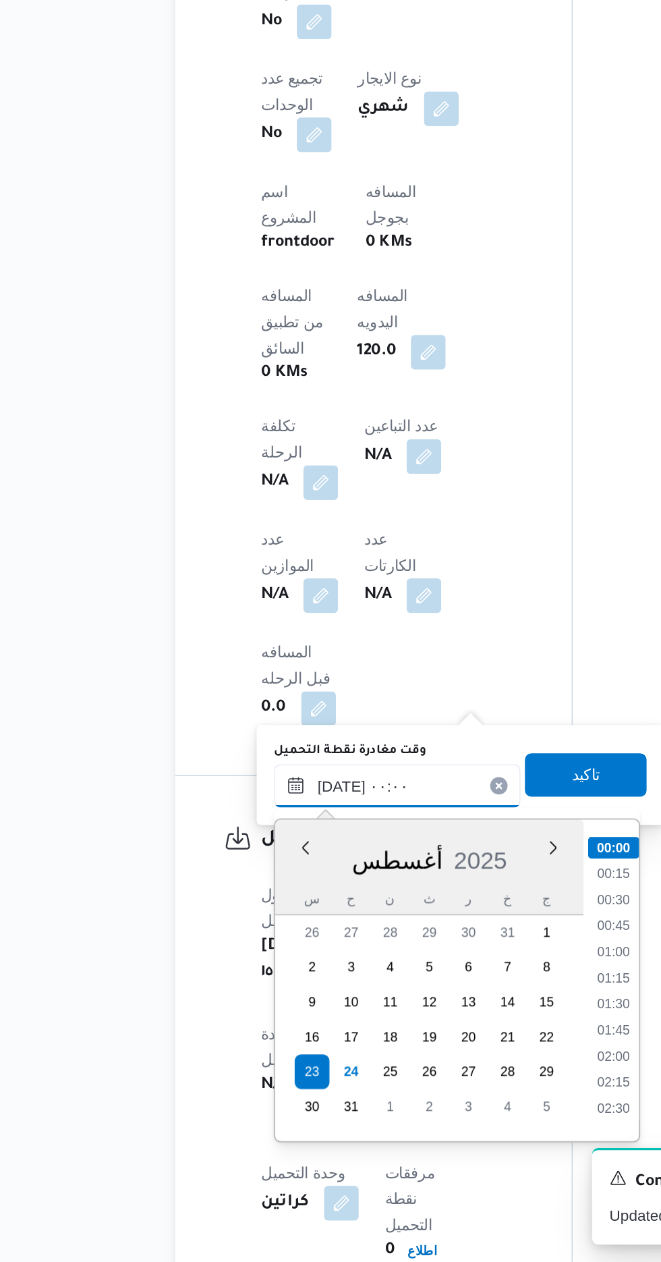
click at [246, 965] on input "[DATE] ٠٠:٠٠" at bounding box center [313, 966] width 153 height 27
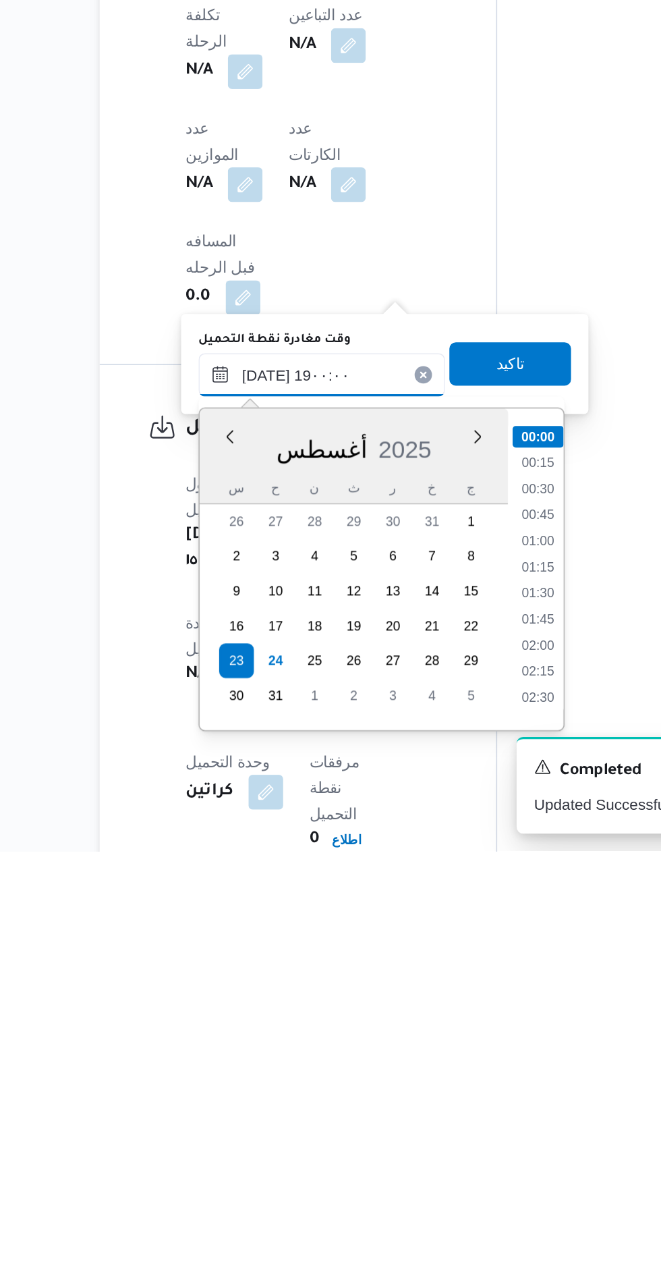
scroll to position [1067, 0]
click at [447, 1167] on li "19:00" at bounding box center [448, 1167] width 32 height 13
type input "[DATE] ١٩:٠٠"
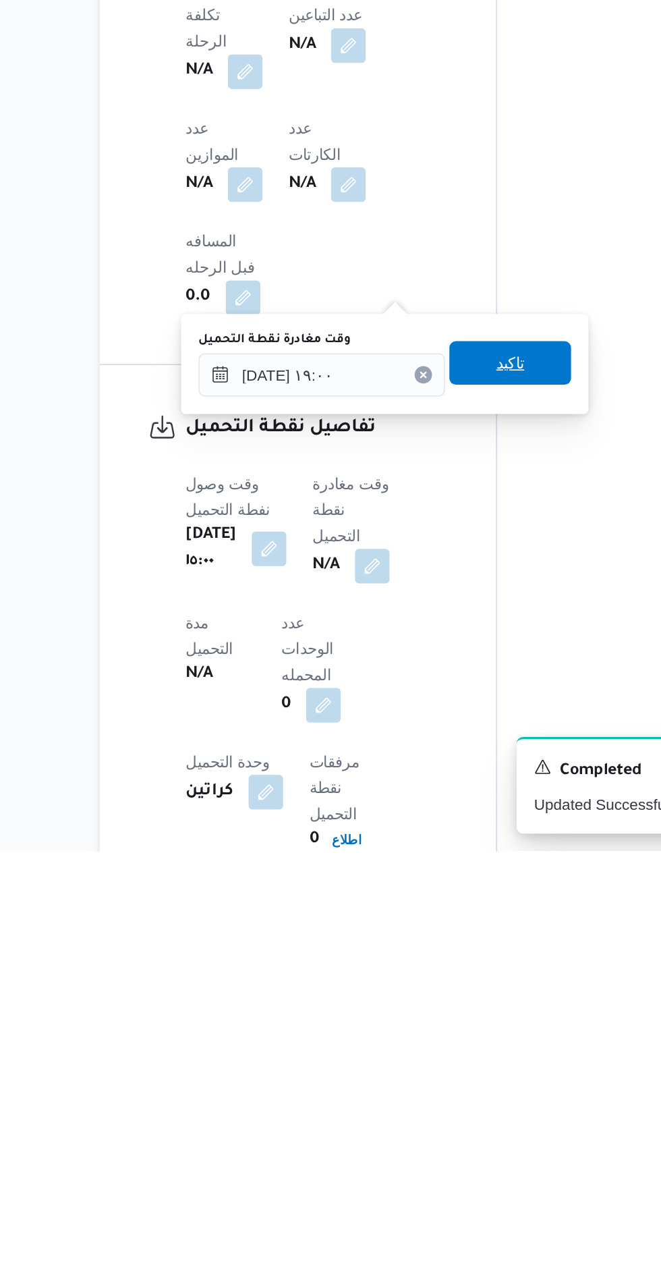
click at [439, 961] on span "تاكيد" at bounding box center [431, 959] width 18 height 16
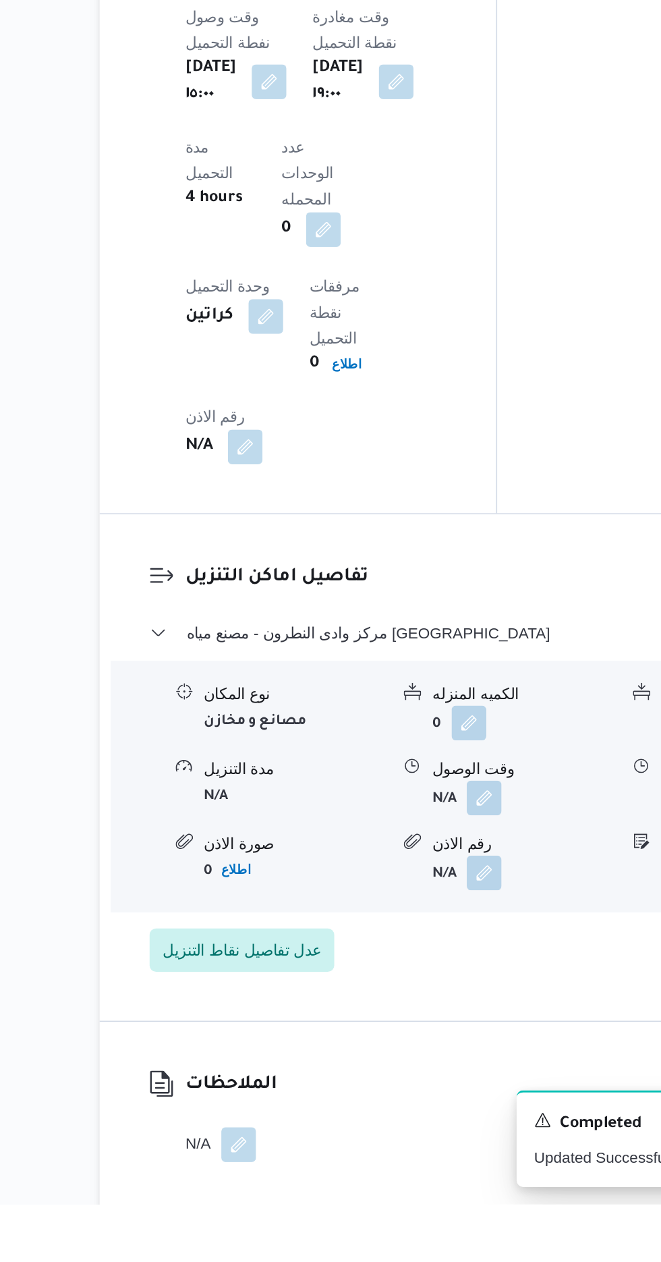
scroll to position [1094, 0]
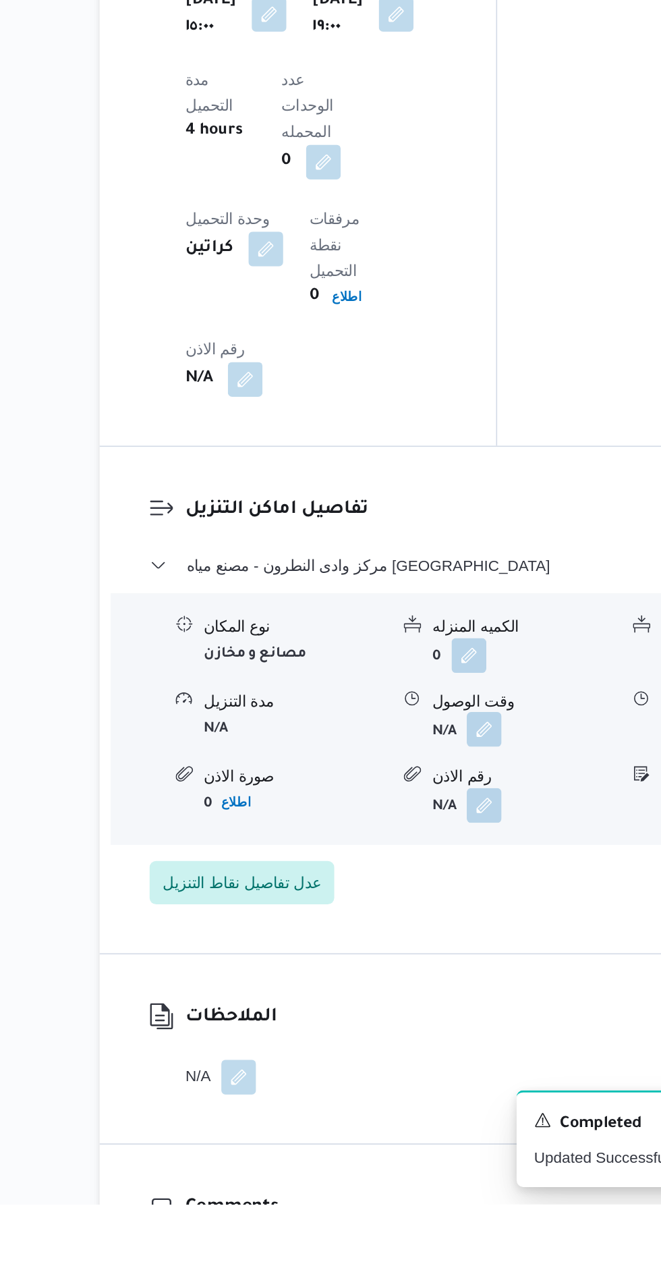
click at [416, 956] on button "button" at bounding box center [414, 967] width 22 height 22
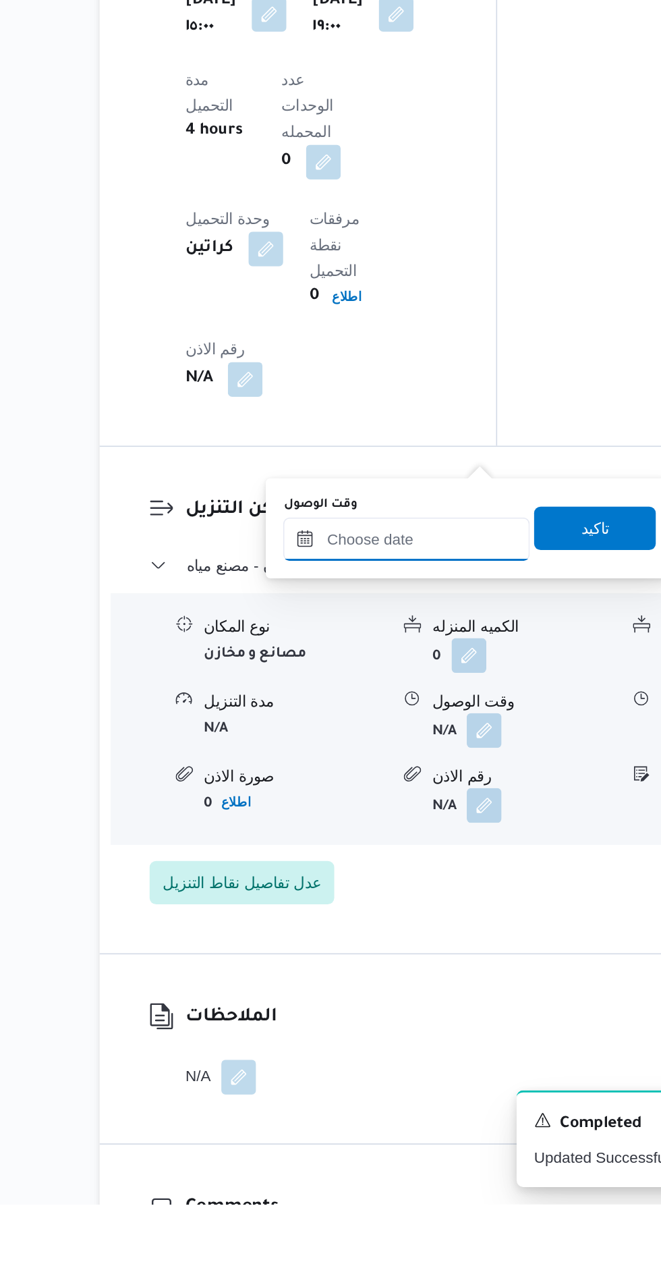
click at [371, 847] on input "وقت الوصول" at bounding box center [365, 848] width 153 height 27
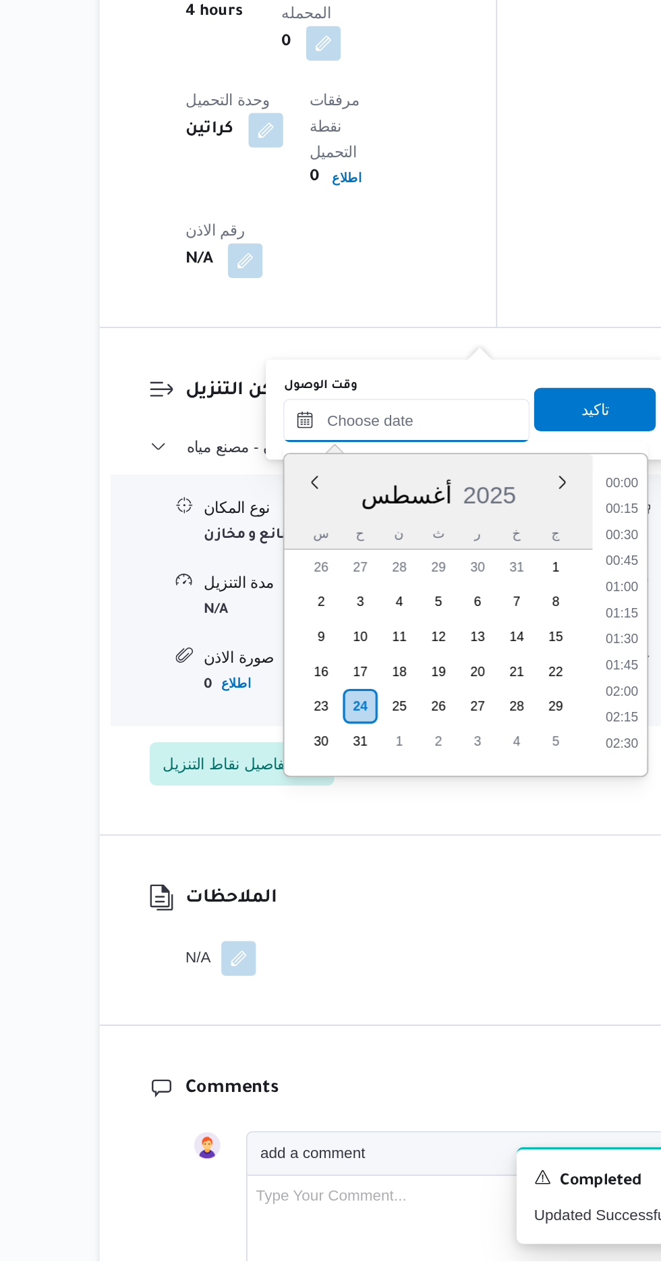
scroll to position [976, 0]
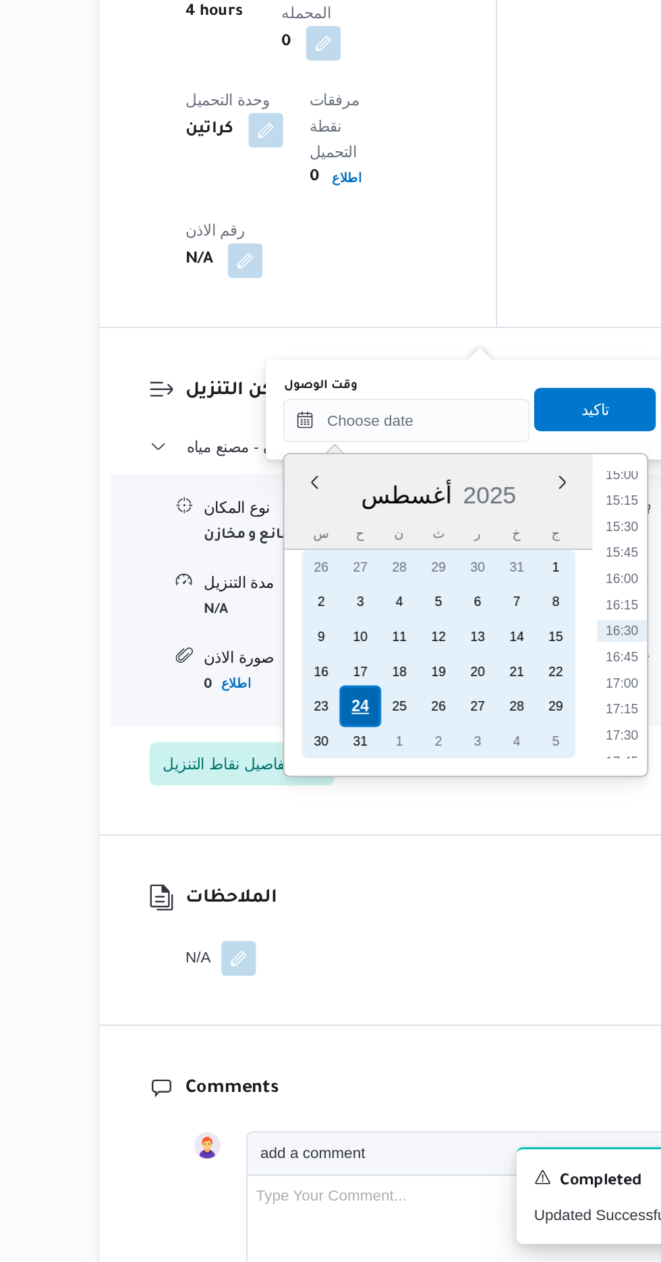
click at [337, 913] on div "24" at bounding box center [338, 917] width 26 height 26
type input "[DATE] ٠٠:٠٠"
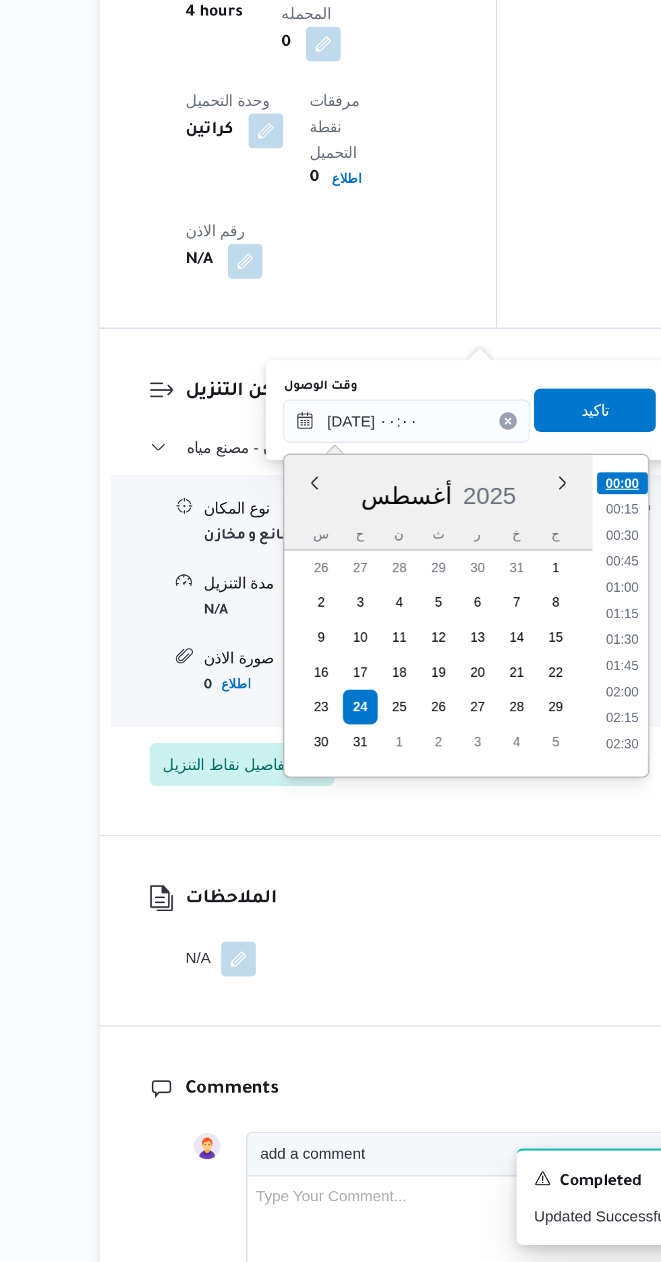
click at [500, 776] on li "00:00" at bounding box center [500, 777] width 32 height 13
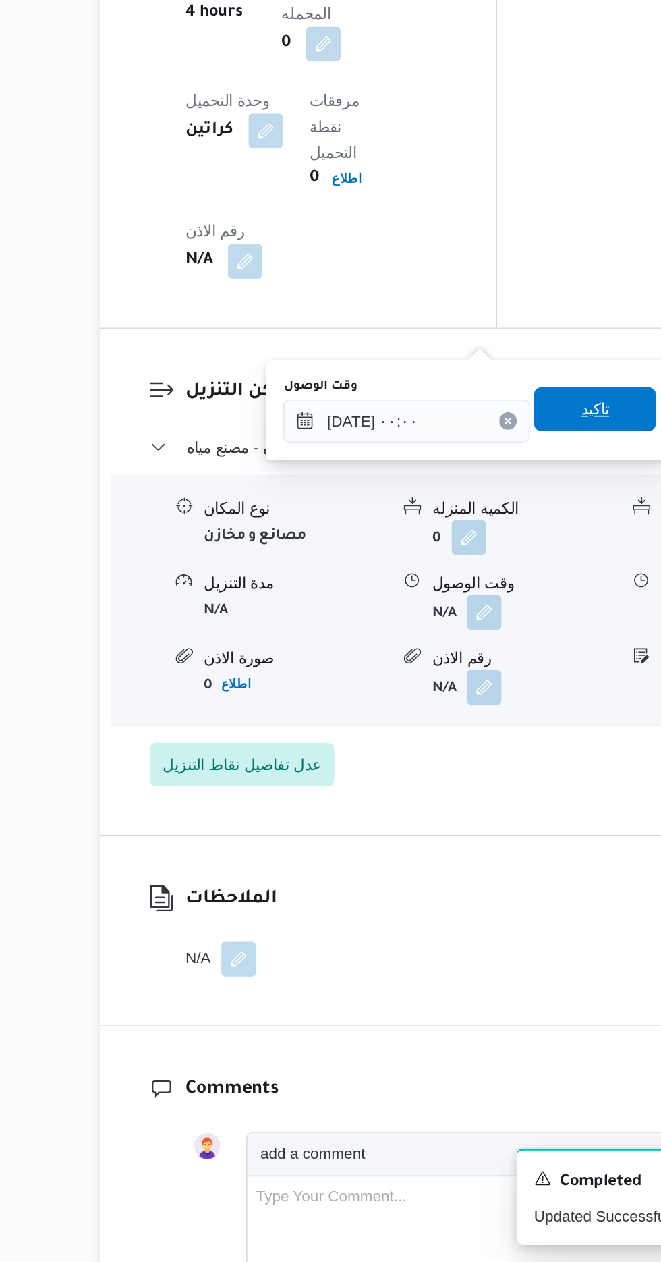
click at [484, 733] on span "تاكيد" at bounding box center [483, 732] width 76 height 27
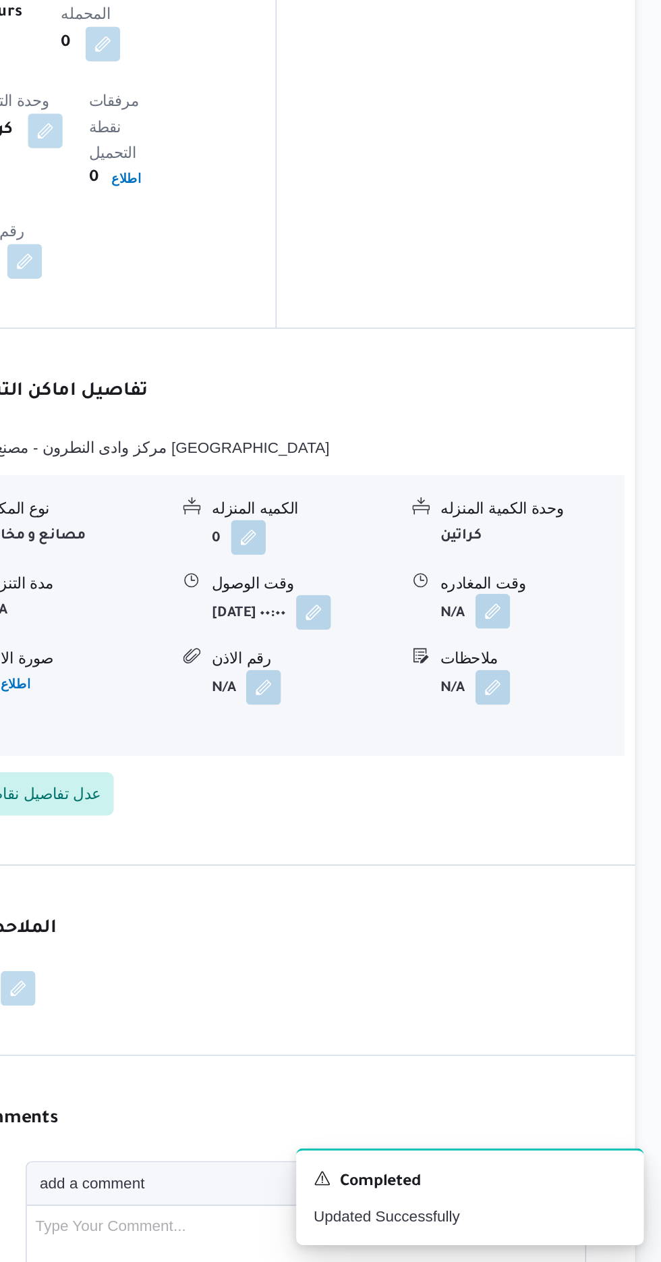
click at [561, 847] on button "button" at bounding box center [557, 858] width 22 height 22
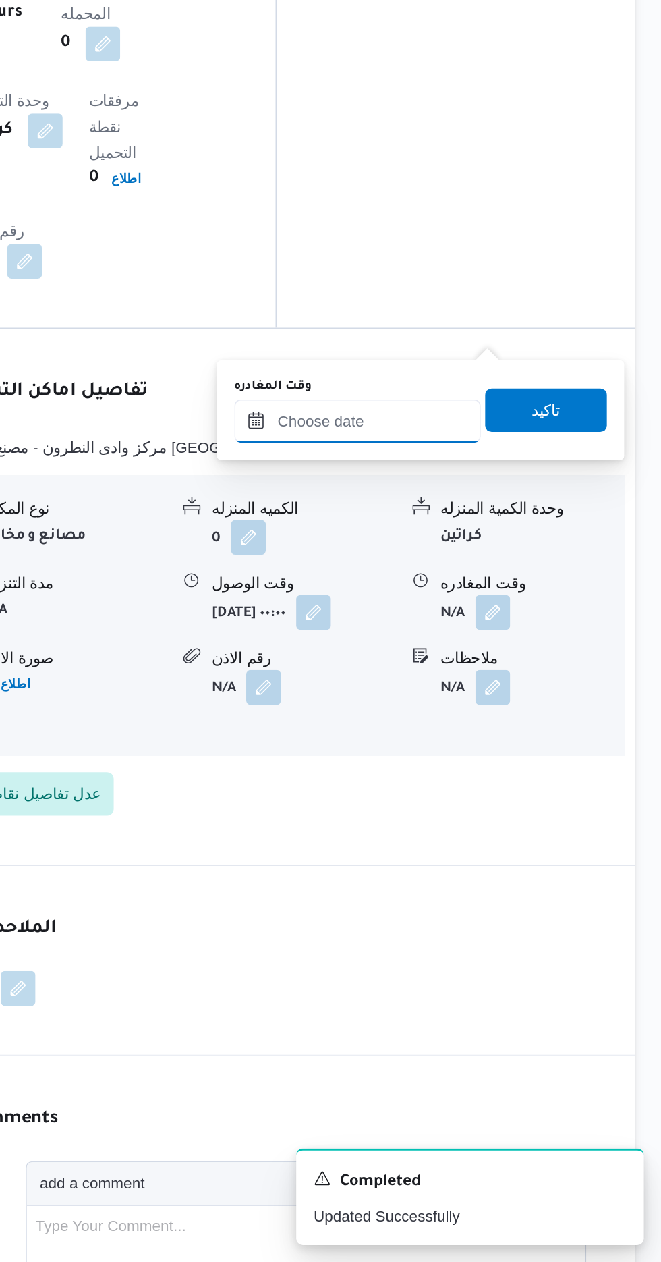
click at [498, 741] on input "وقت المغادره" at bounding box center [472, 739] width 153 height 27
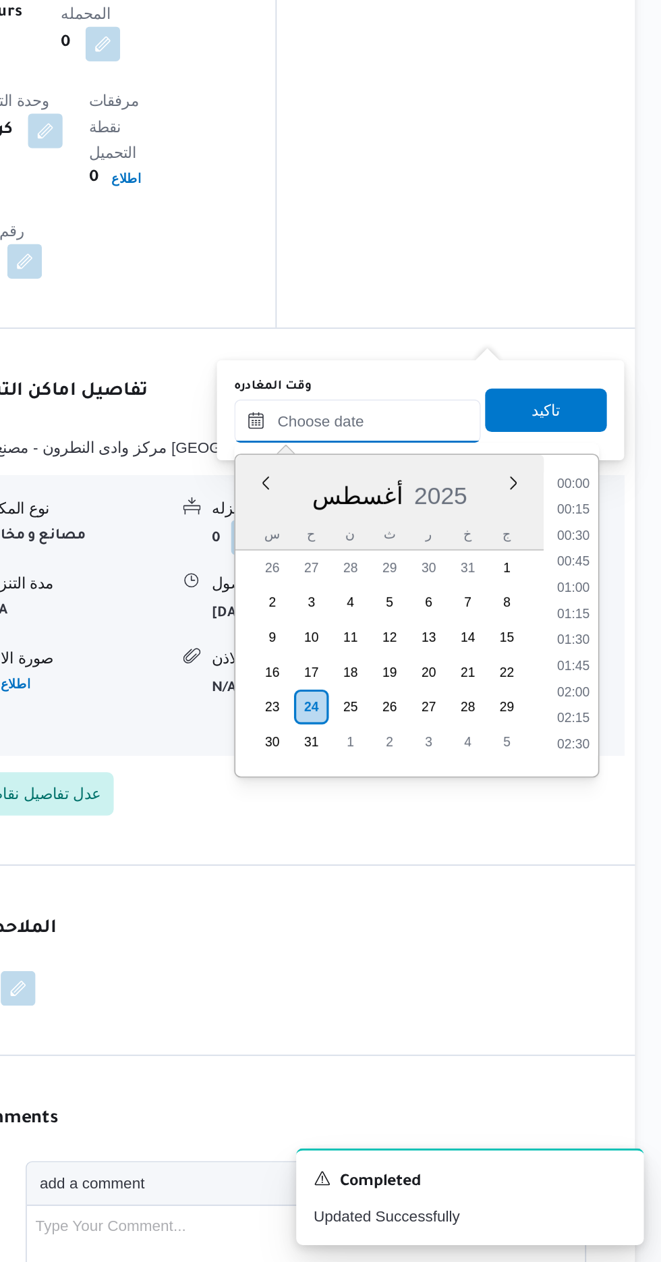
scroll to position [976, 0]
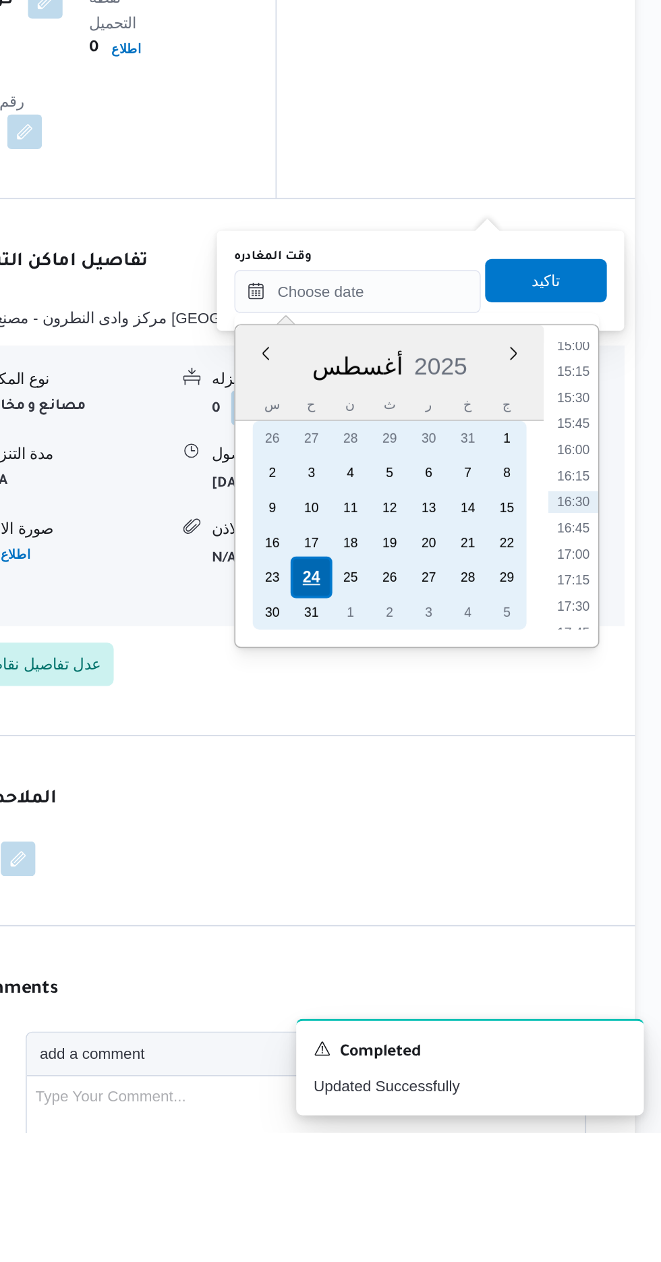
click at [445, 916] on div "24" at bounding box center [444, 917] width 26 height 26
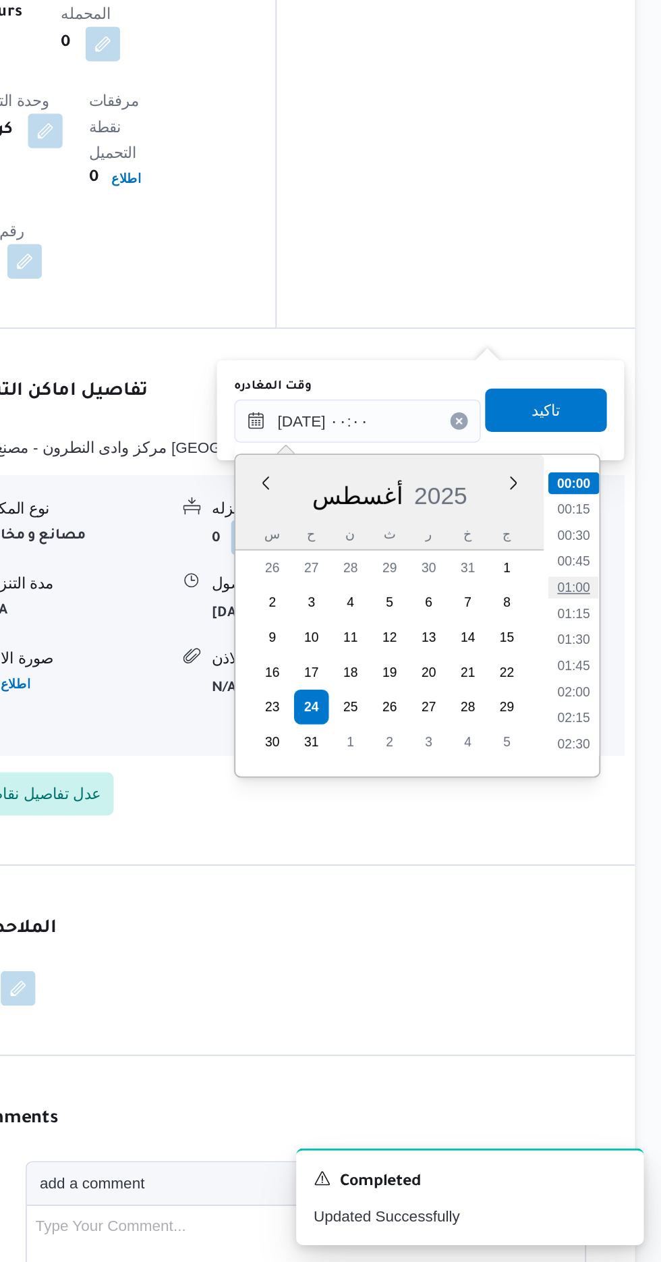
click at [604, 840] on li "01:00" at bounding box center [606, 842] width 31 height 13
type input "[DATE] ٠١:٠٠"
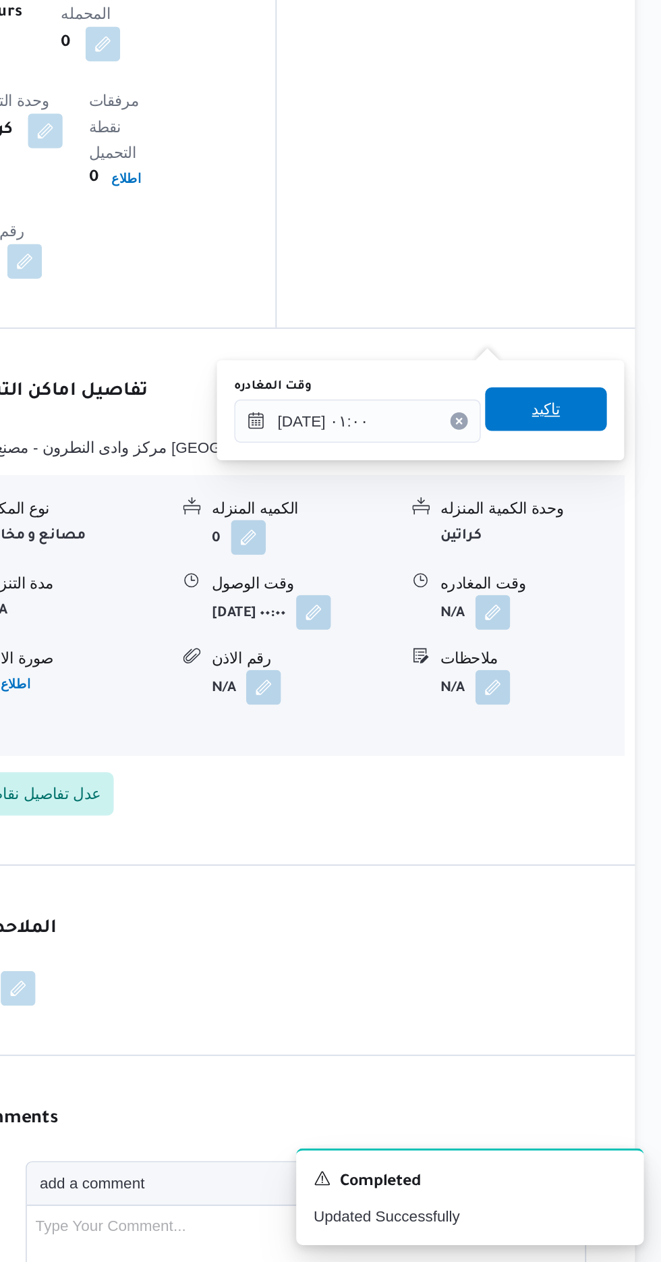
click at [594, 734] on span "تاكيد" at bounding box center [590, 732] width 18 height 16
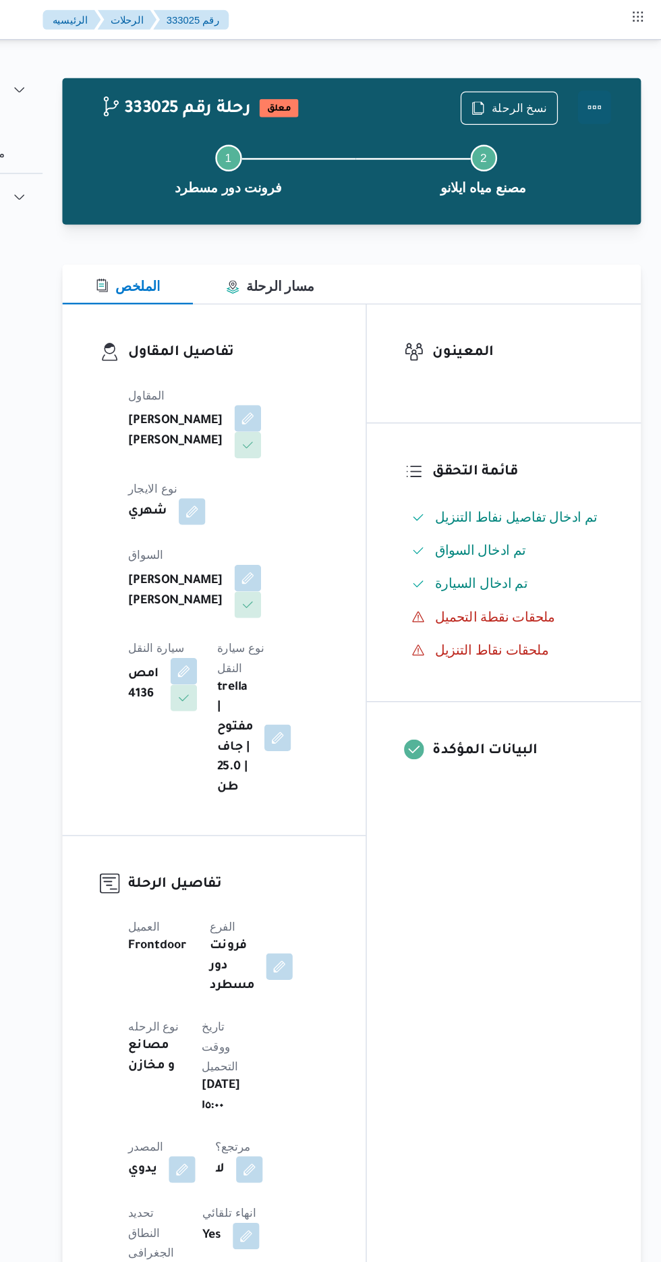
click at [615, 79] on button "Actions" at bounding box center [607, 87] width 27 height 27
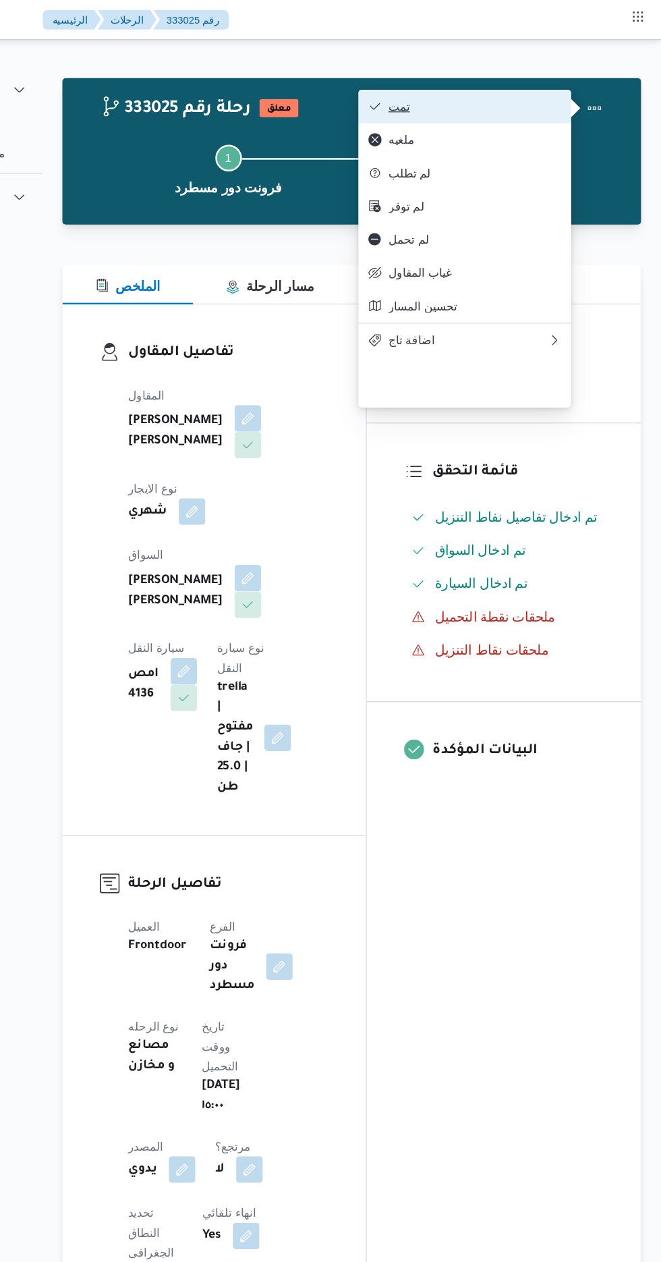
click at [556, 92] on span "تمت" at bounding box center [510, 86] width 140 height 11
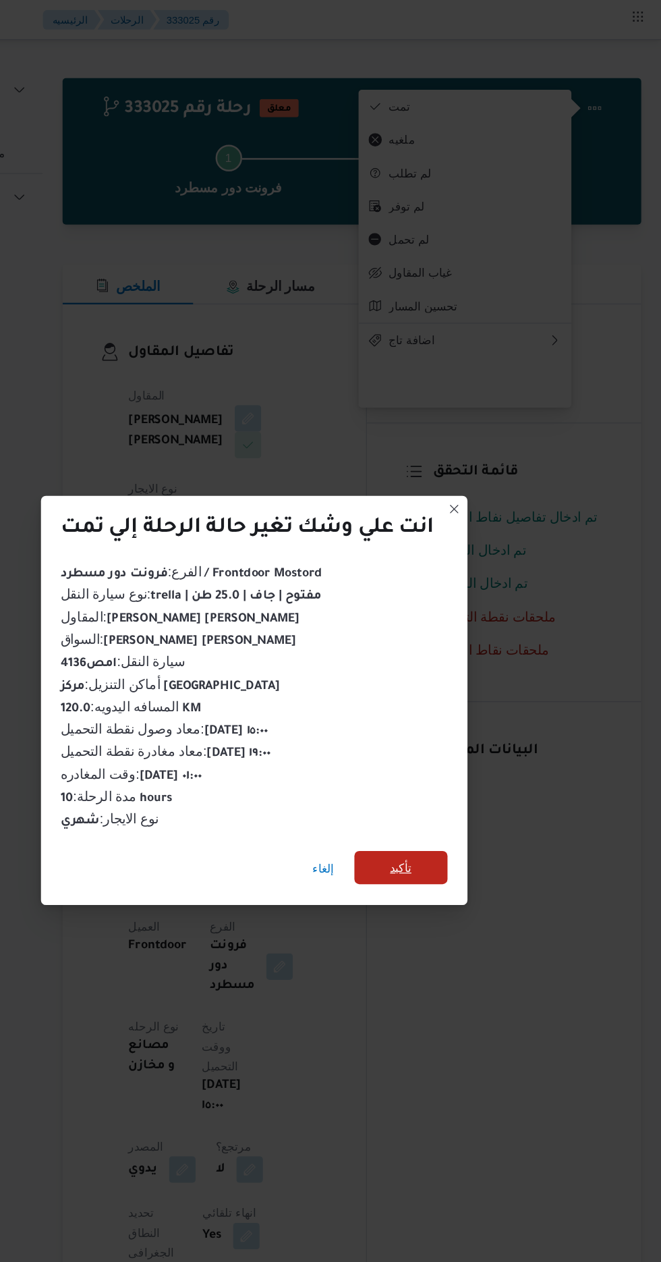
click at [451, 700] on span "تأكيد" at bounding box center [450, 704] width 18 height 16
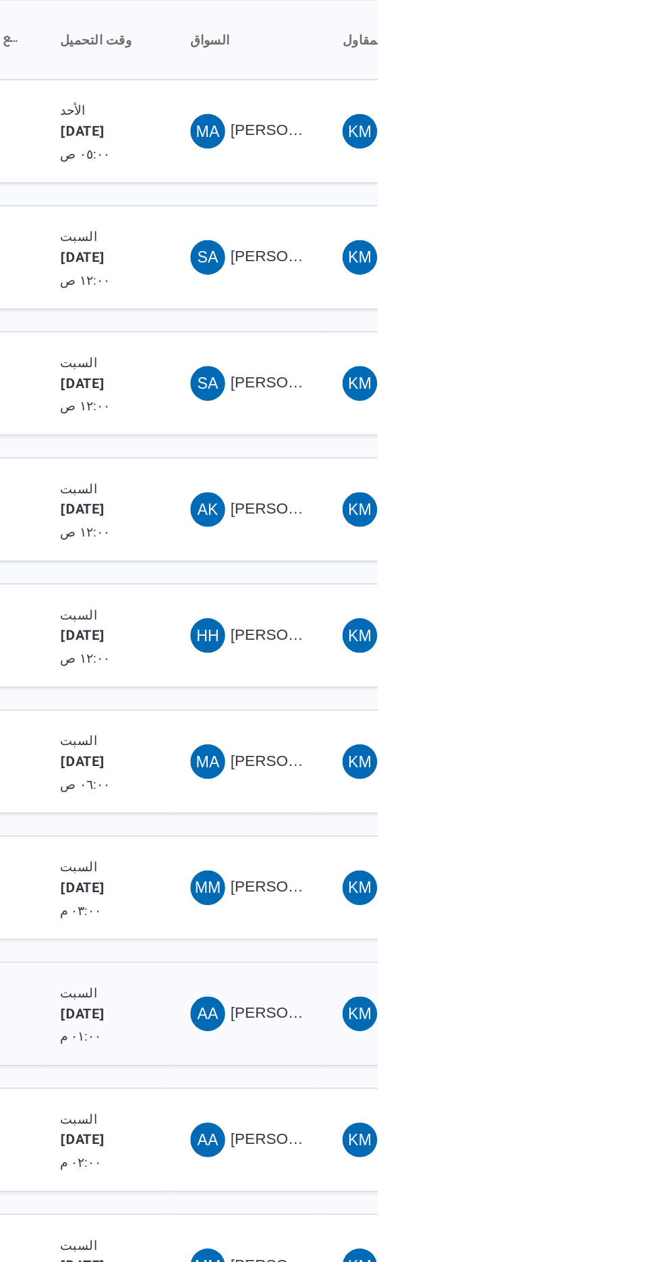
click at [586, 808] on span "[PERSON_NAME] [PERSON_NAME]" at bounding box center [649, 813] width 158 height 11
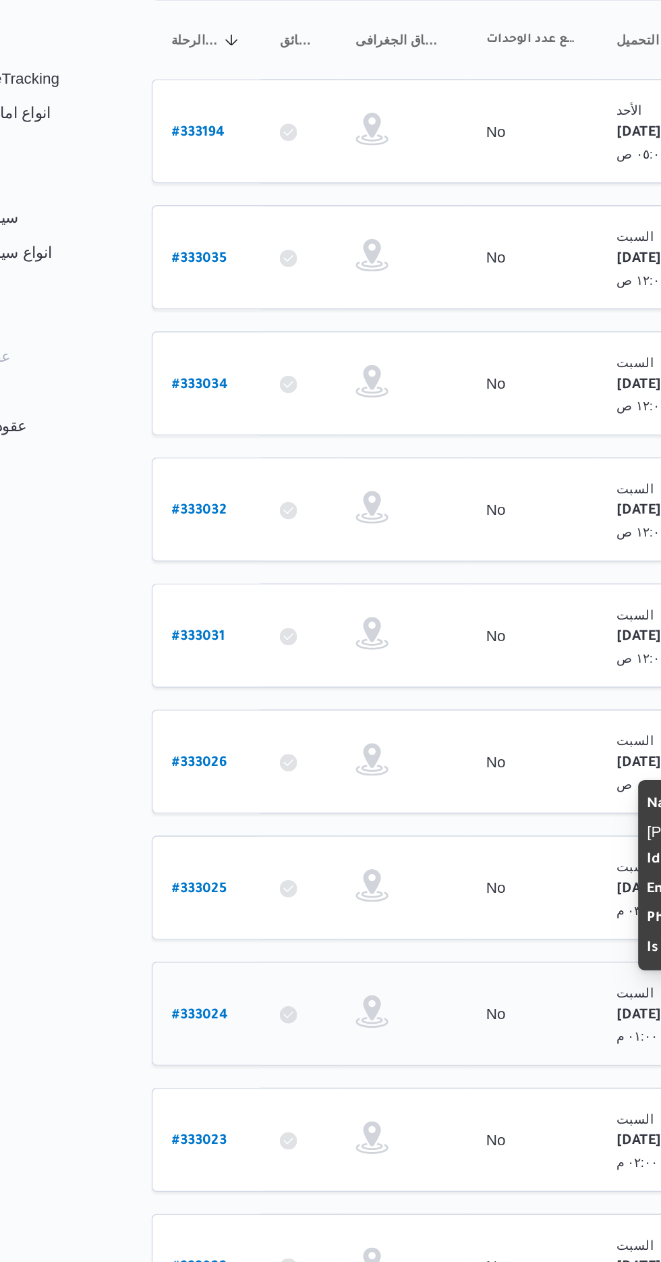
click at [190, 810] on b "# 333024" at bounding box center [205, 814] width 34 height 9
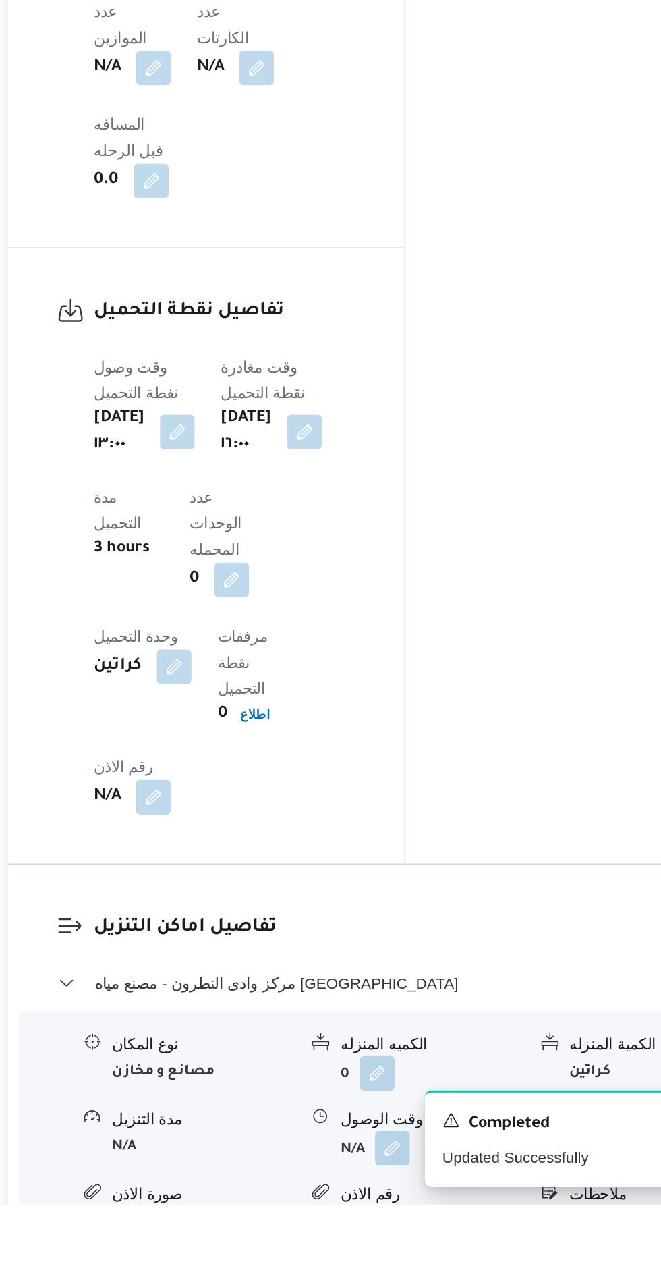
scroll to position [859, 0]
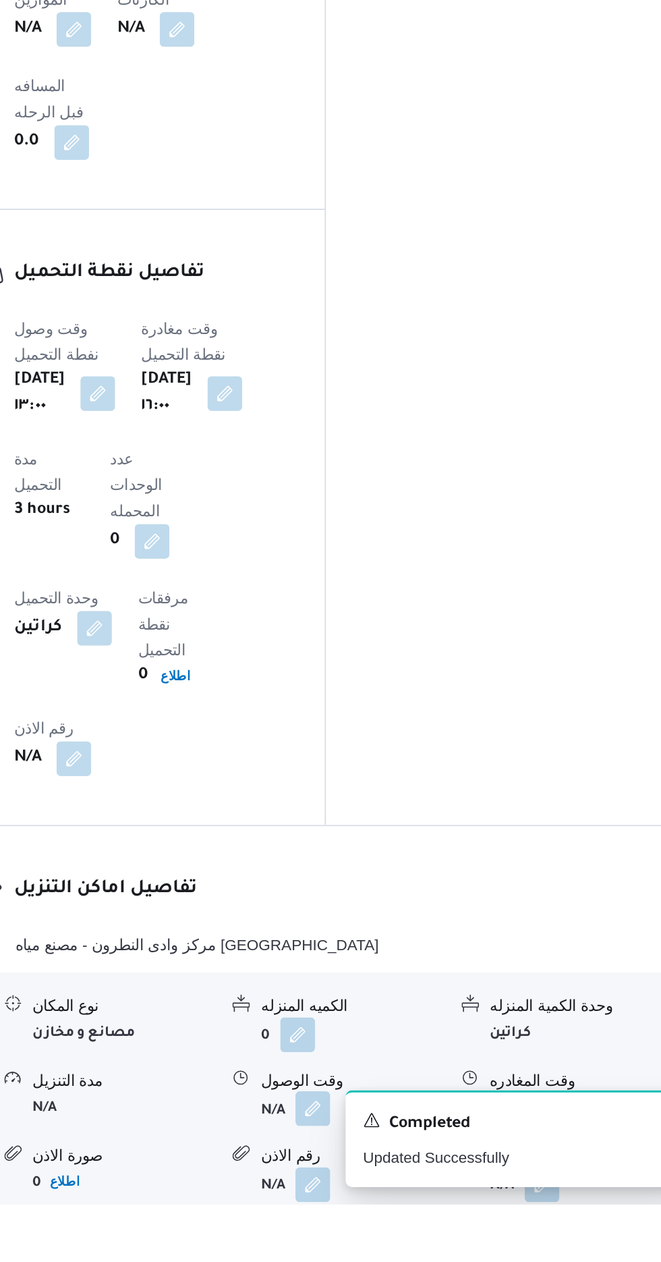
click at [409, 1191] on button "button" at bounding box center [414, 1202] width 22 height 22
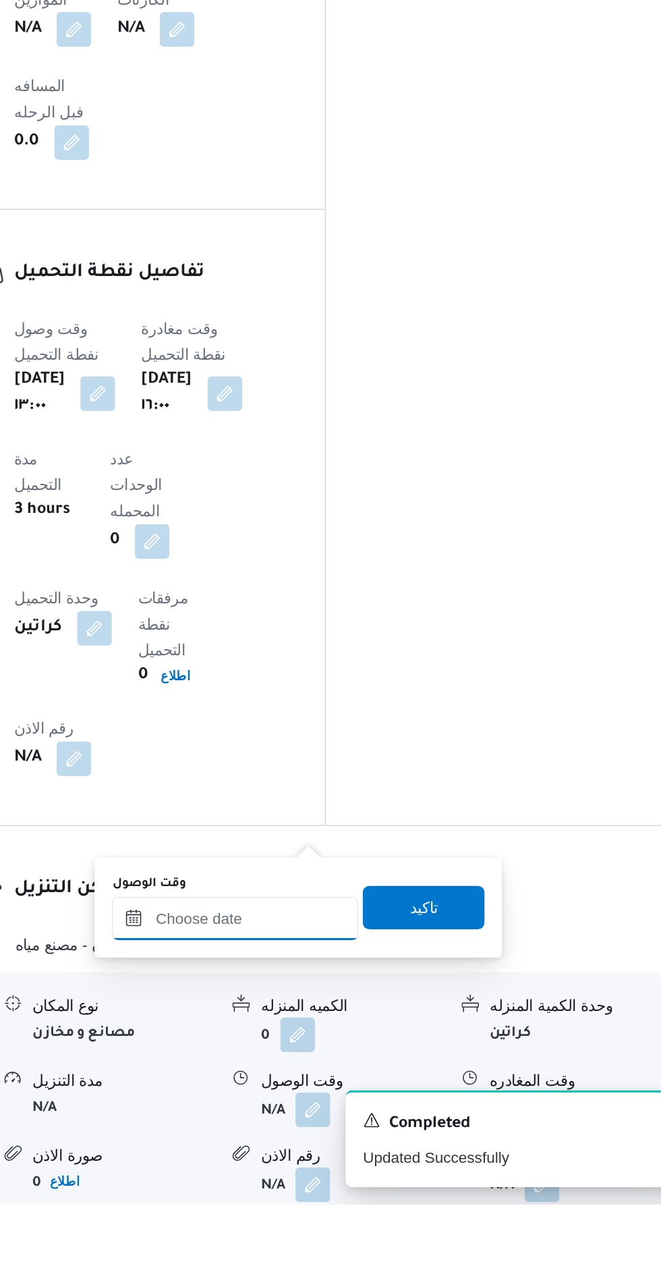
click at [352, 1082] on input "وقت الوصول" at bounding box center [365, 1084] width 153 height 27
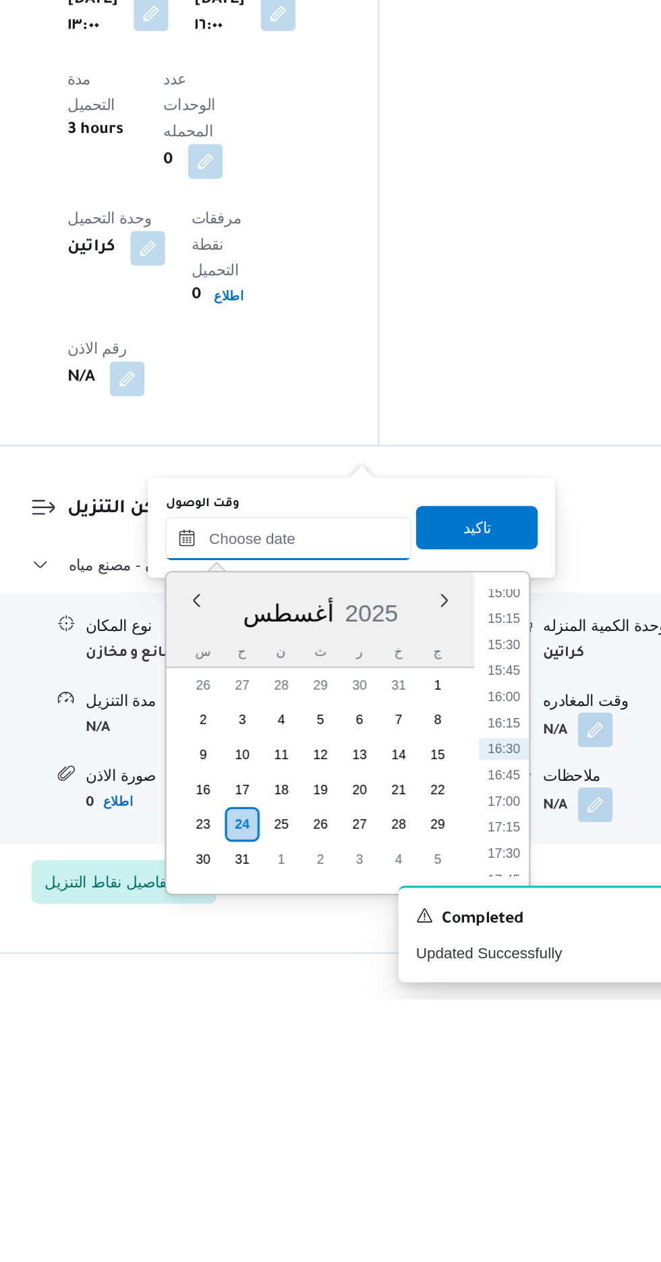
scroll to position [967, 0]
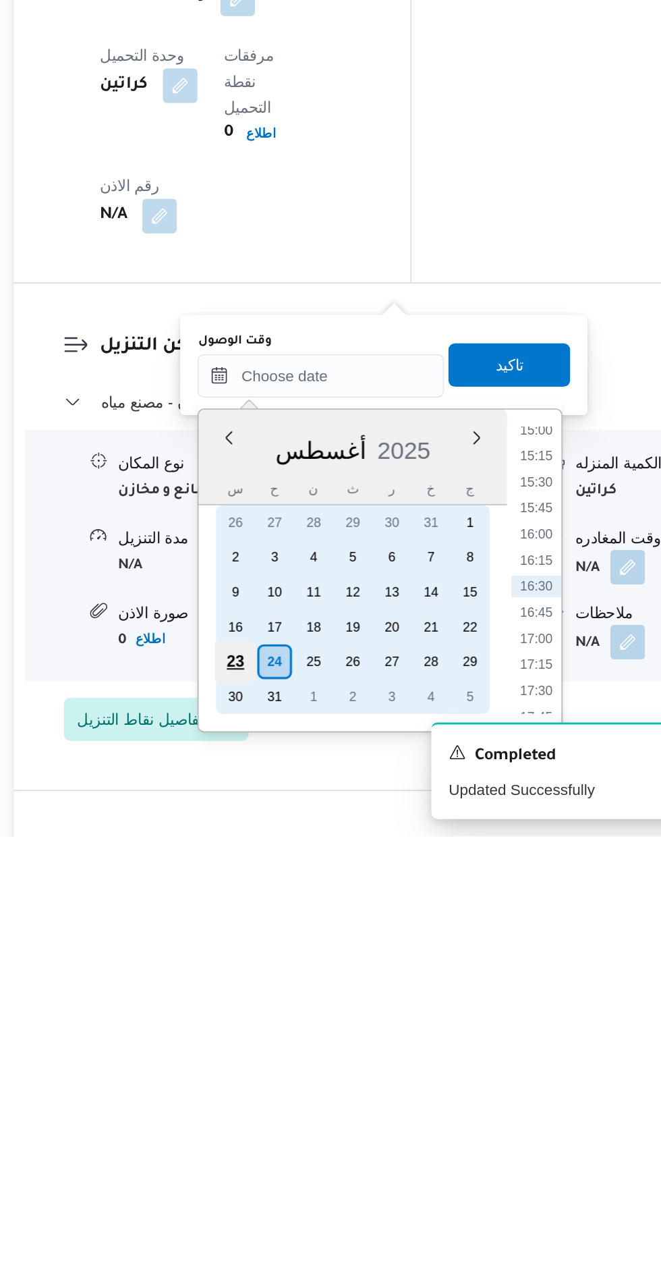
click at [308, 1150] on div "23" at bounding box center [313, 1153] width 26 height 26
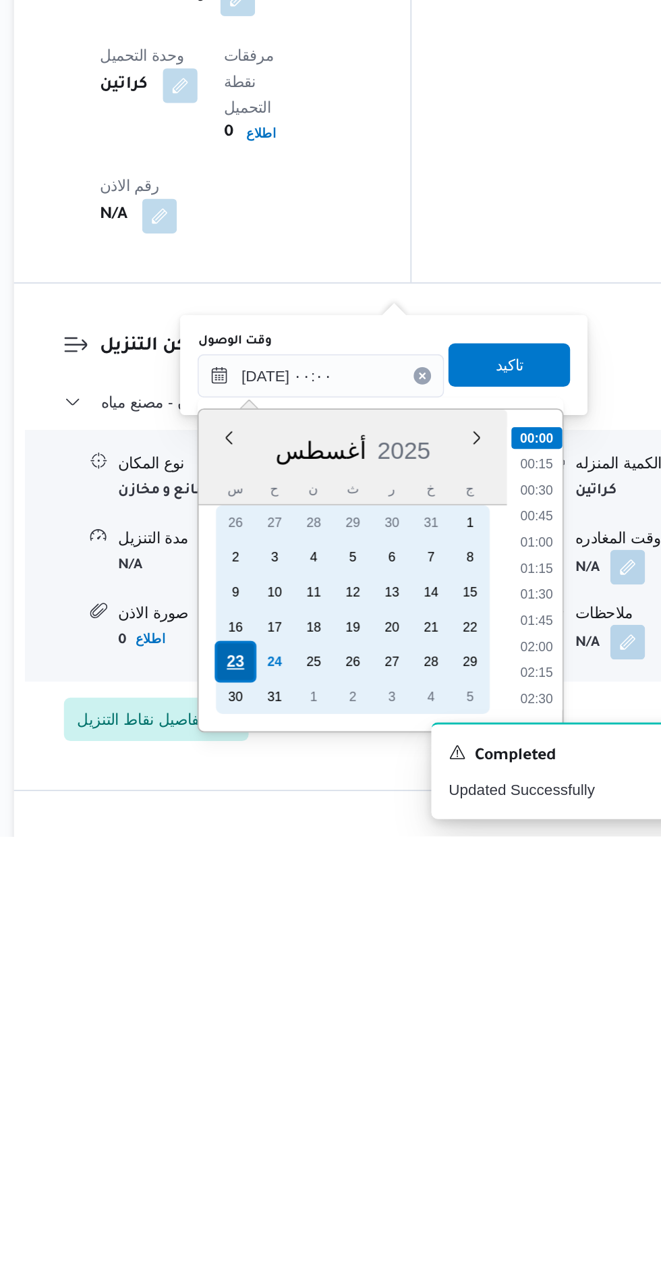
scroll to position [968, 0]
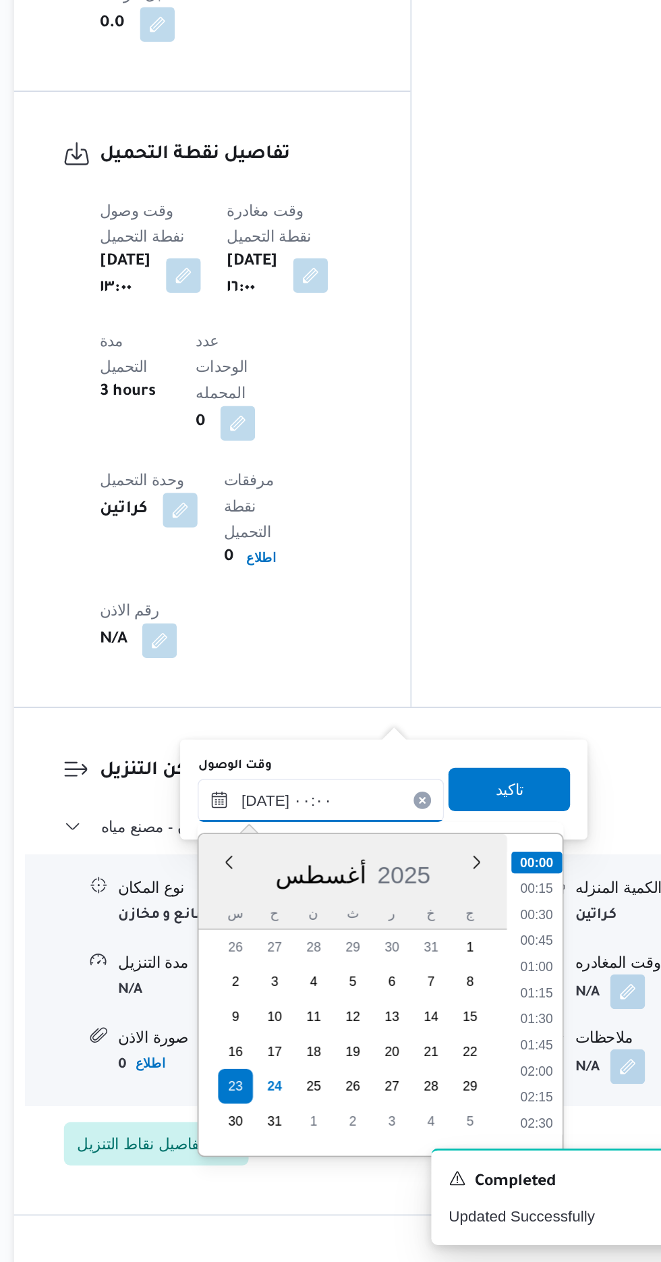
click at [289, 975] on input "[DATE] ٠٠:٠٠" at bounding box center [365, 974] width 153 height 27
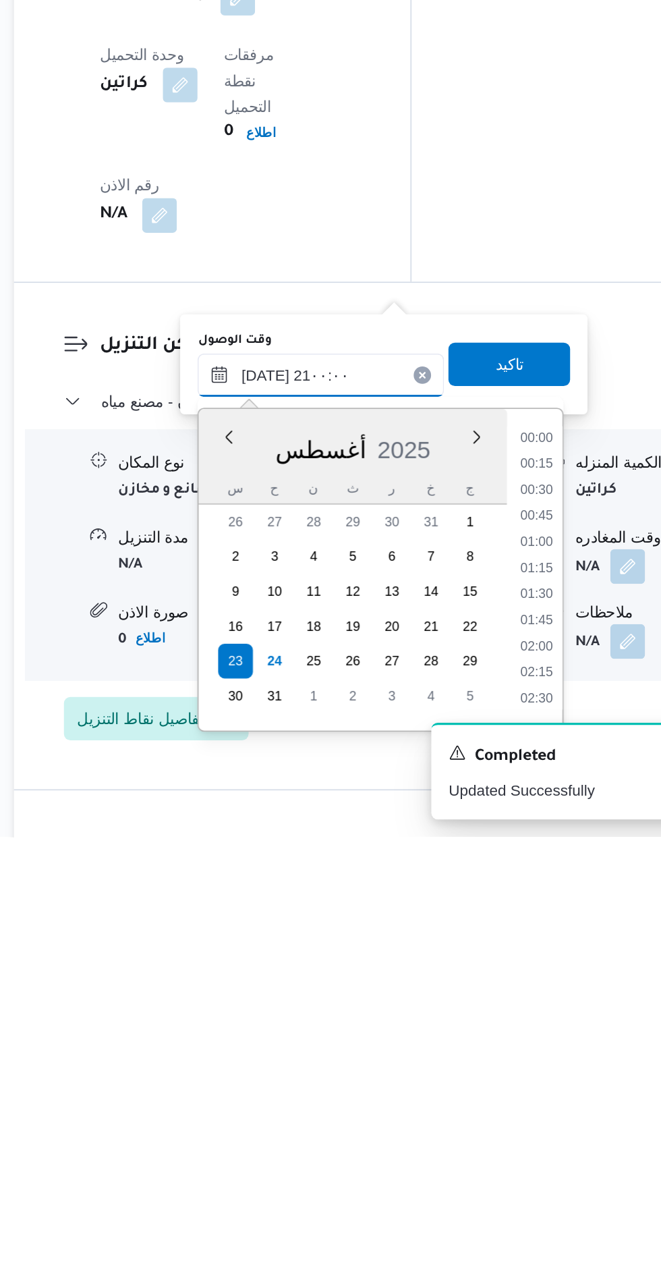
scroll to position [1197, 0]
click at [495, 1140] on li "20:30" at bounding box center [500, 1143] width 31 height 13
type input "[DATE] ٢٠:٣٠"
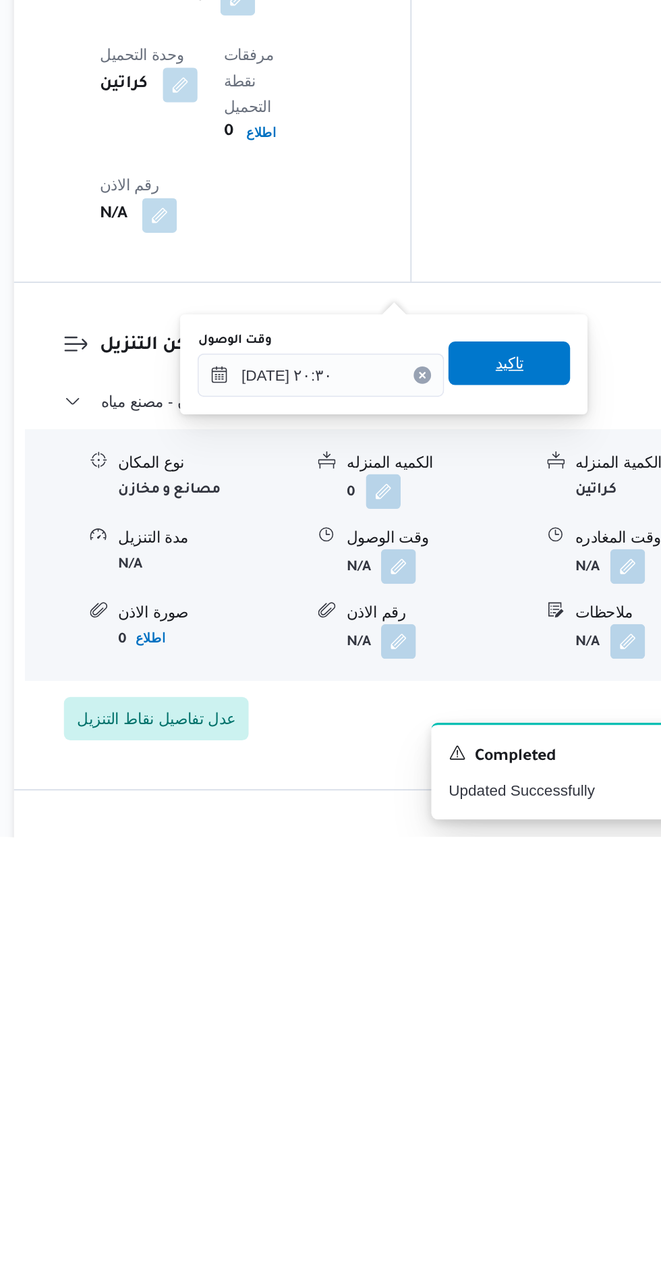
click at [492, 974] on span "تاكيد" at bounding box center [483, 967] width 18 height 16
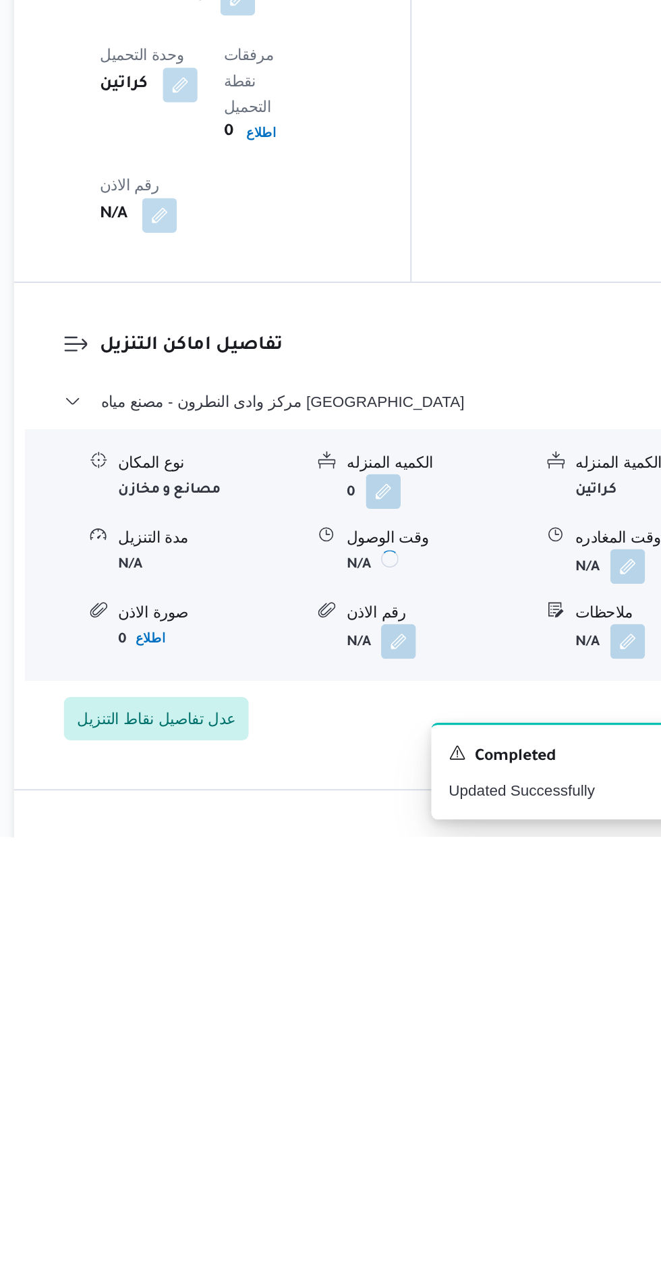
scroll to position [968, 0]
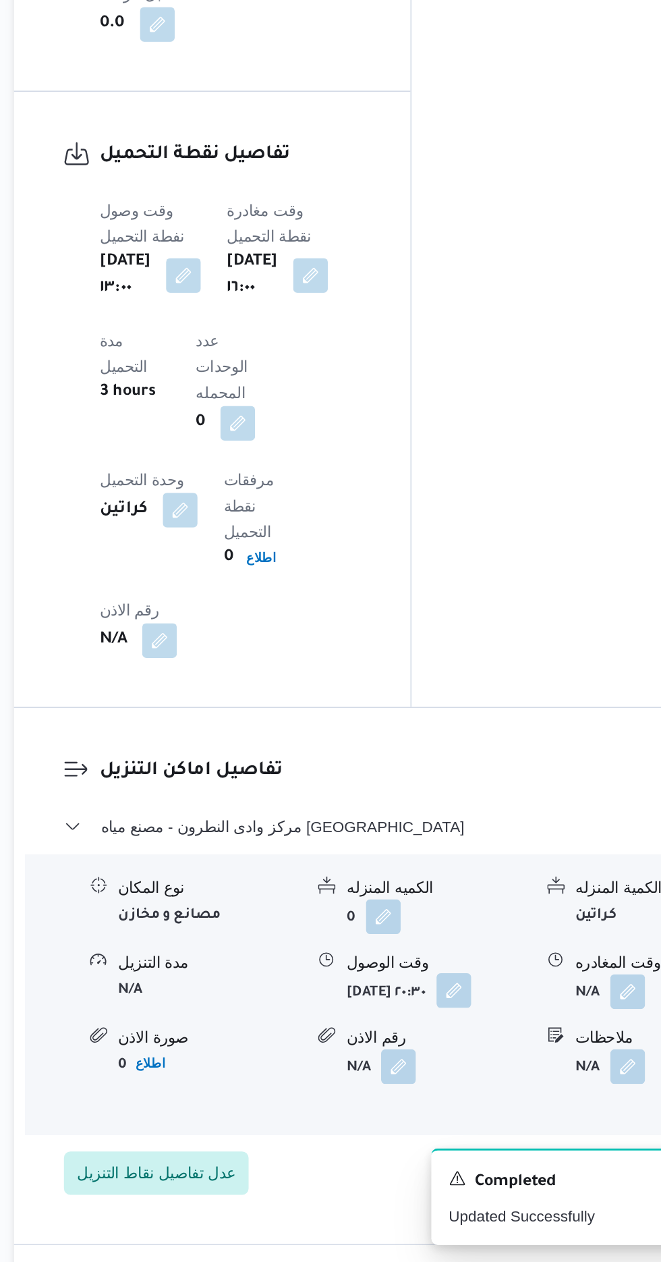
click at [438, 1082] on button "button" at bounding box center [449, 1093] width 22 height 22
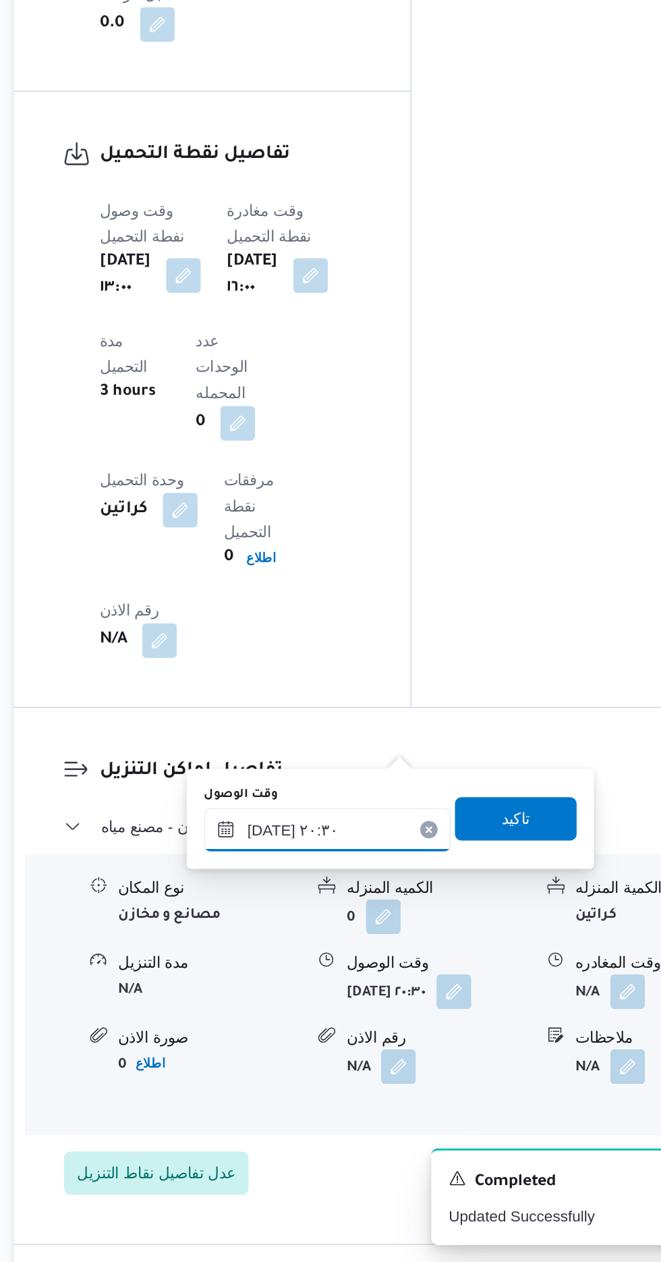
click at [349, 988] on input "[DATE] ٢٠:٣٠" at bounding box center [369, 993] width 153 height 27
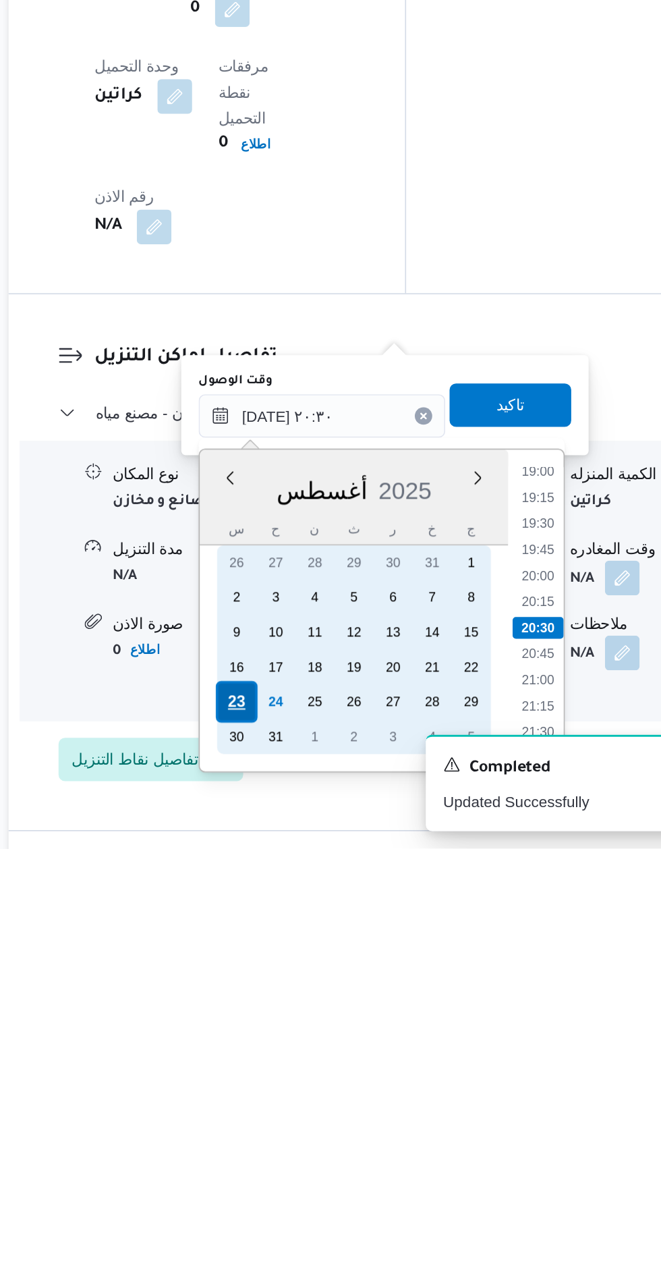
click at [322, 1167] on div "23" at bounding box center [317, 1170] width 26 height 26
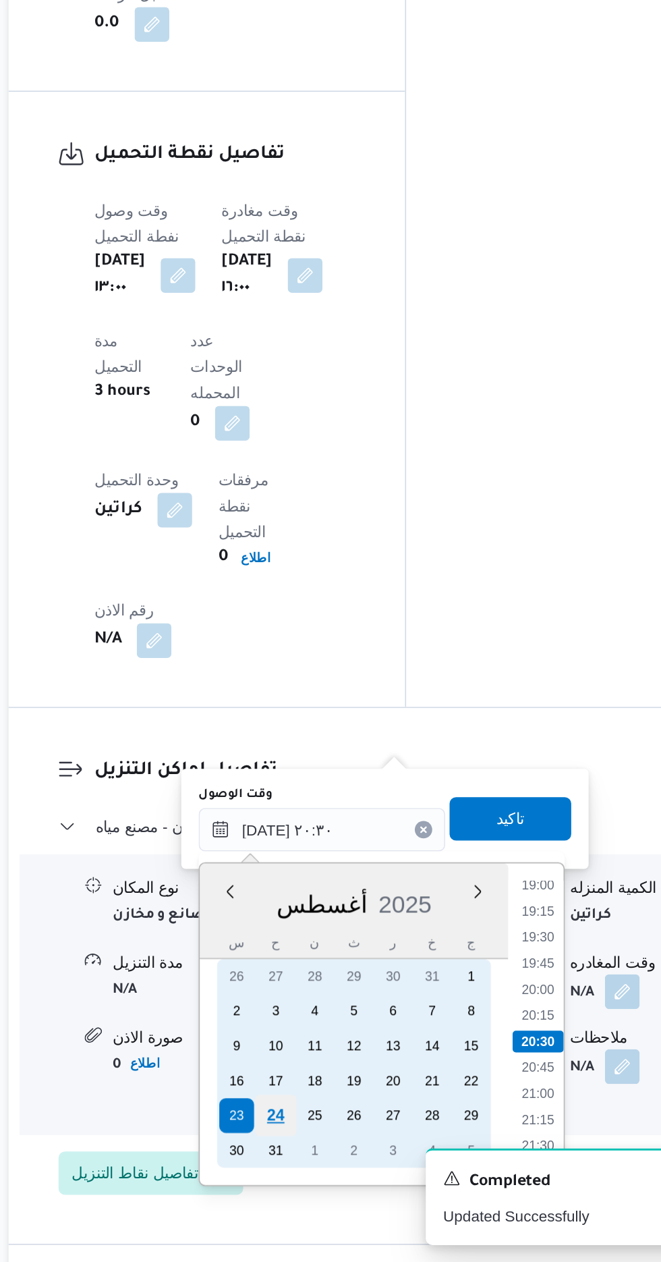
click at [341, 1168] on div "24" at bounding box center [342, 1170] width 26 height 26
click at [340, 1167] on div "24" at bounding box center [342, 1170] width 26 height 26
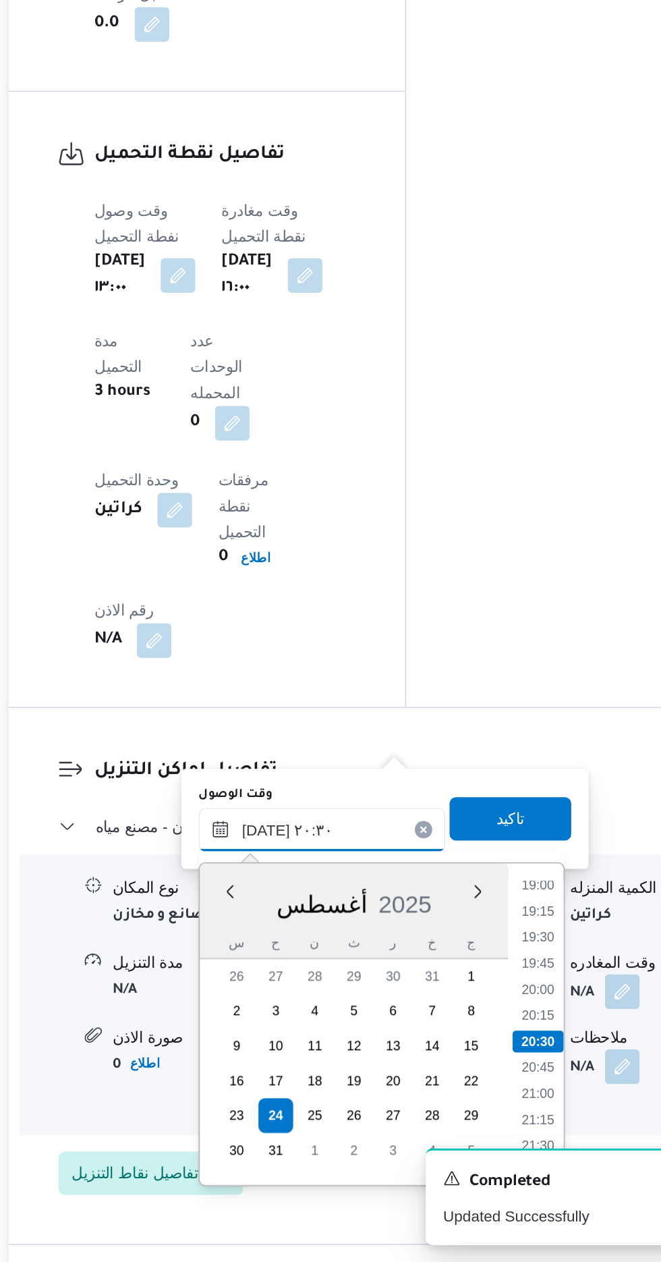
click at [298, 993] on input "[DATE] ٢٠:٣٠" at bounding box center [369, 993] width 153 height 27
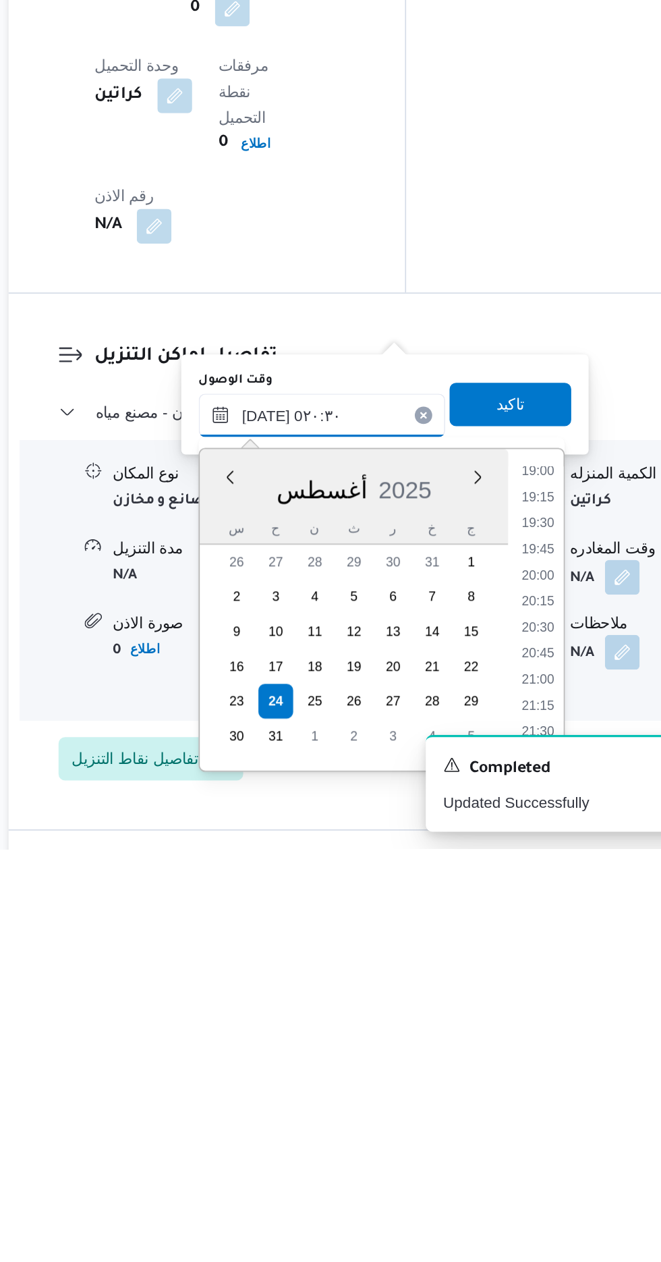
scroll to position [32, 0]
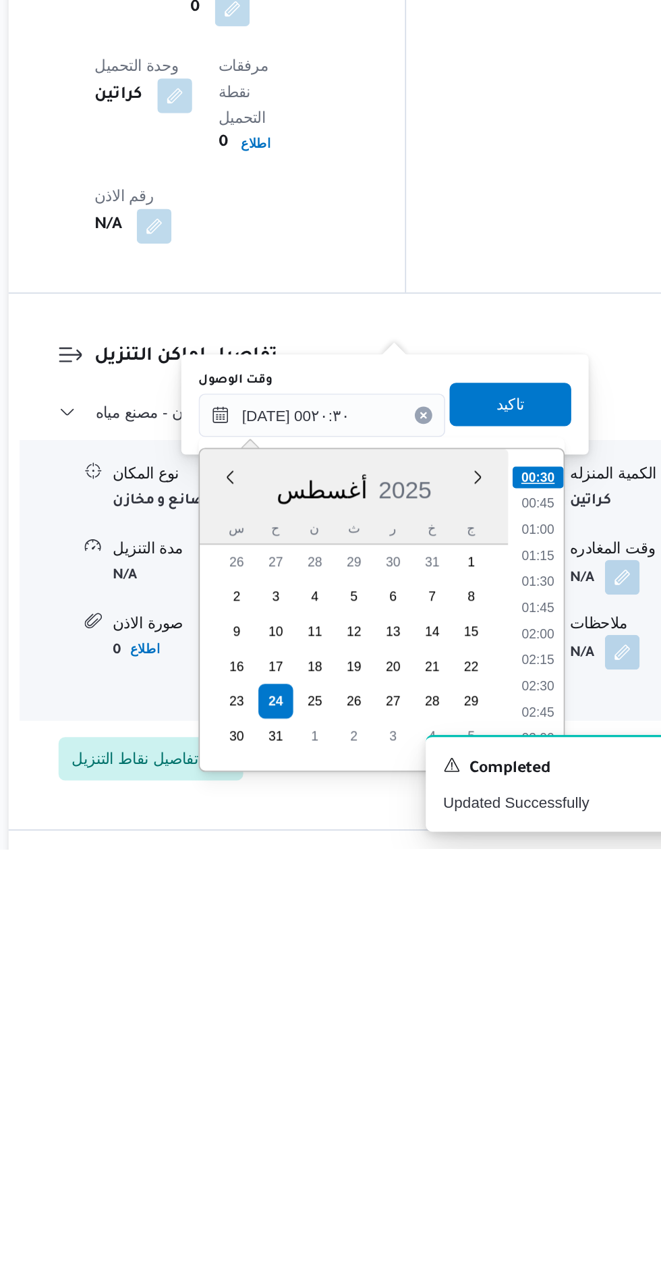
click at [501, 1035] on li "00:30" at bounding box center [504, 1030] width 32 height 13
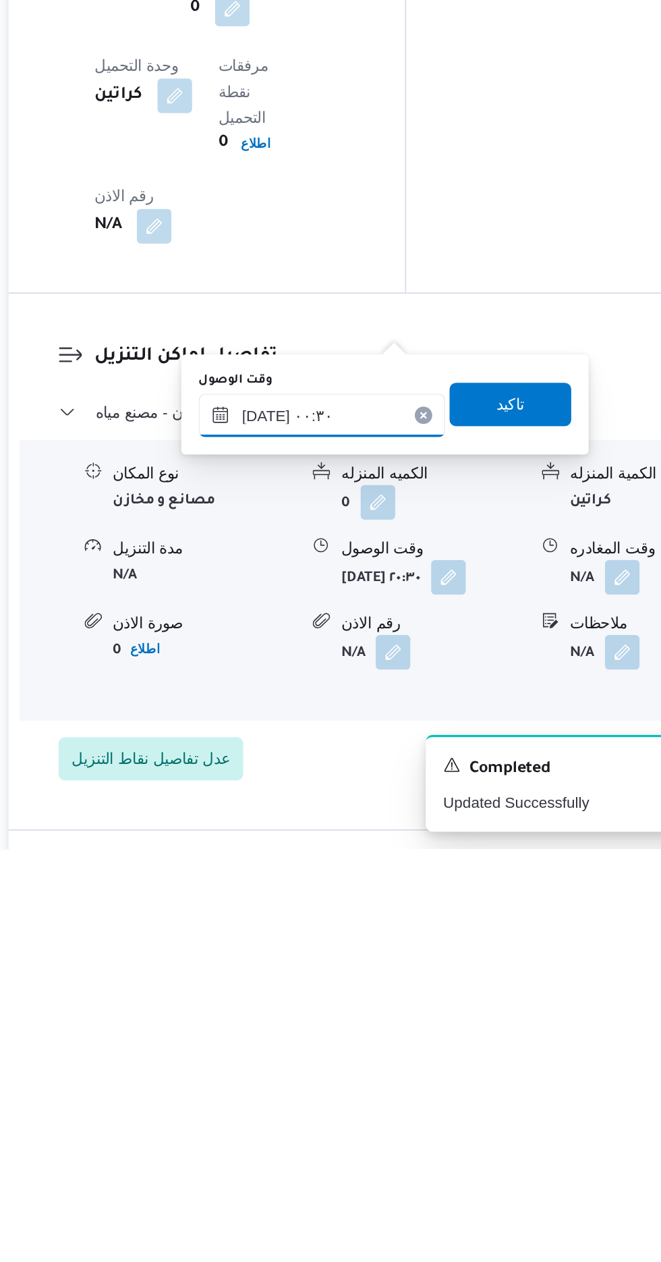
click at [395, 987] on input "[DATE] ٠٠:٣٠" at bounding box center [369, 992] width 153 height 27
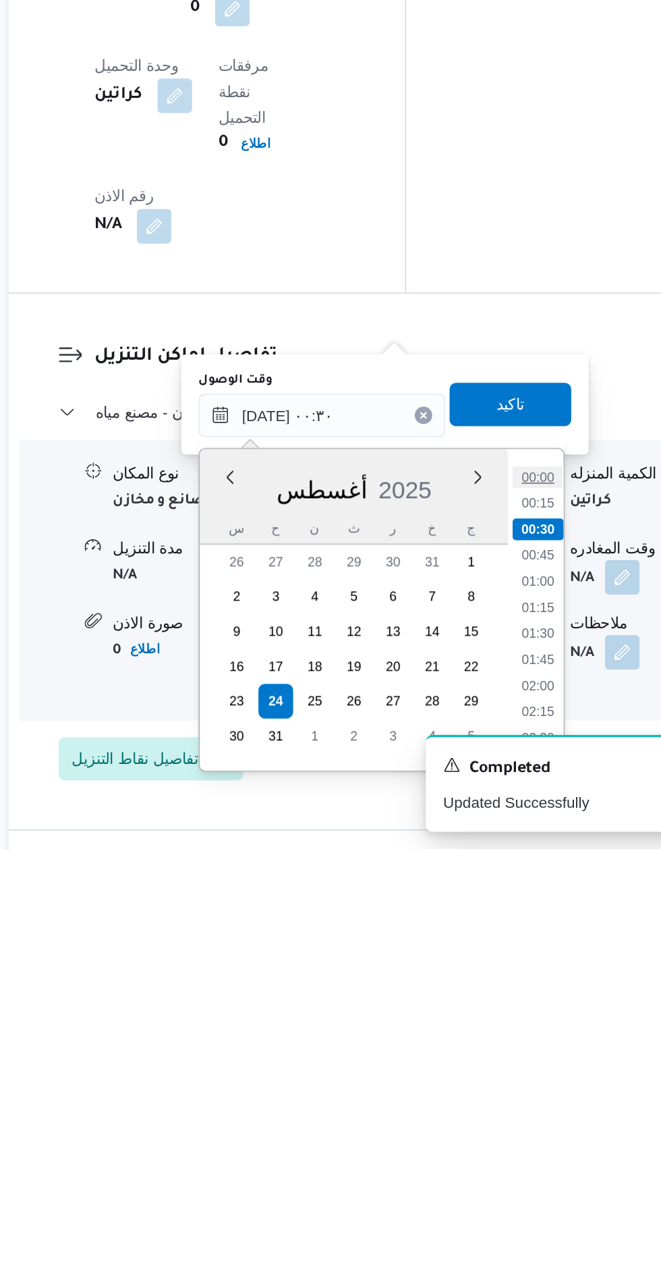
click at [504, 1026] on li "00:00" at bounding box center [503, 1030] width 31 height 13
type input "[DATE] ٠٠:٠٠"
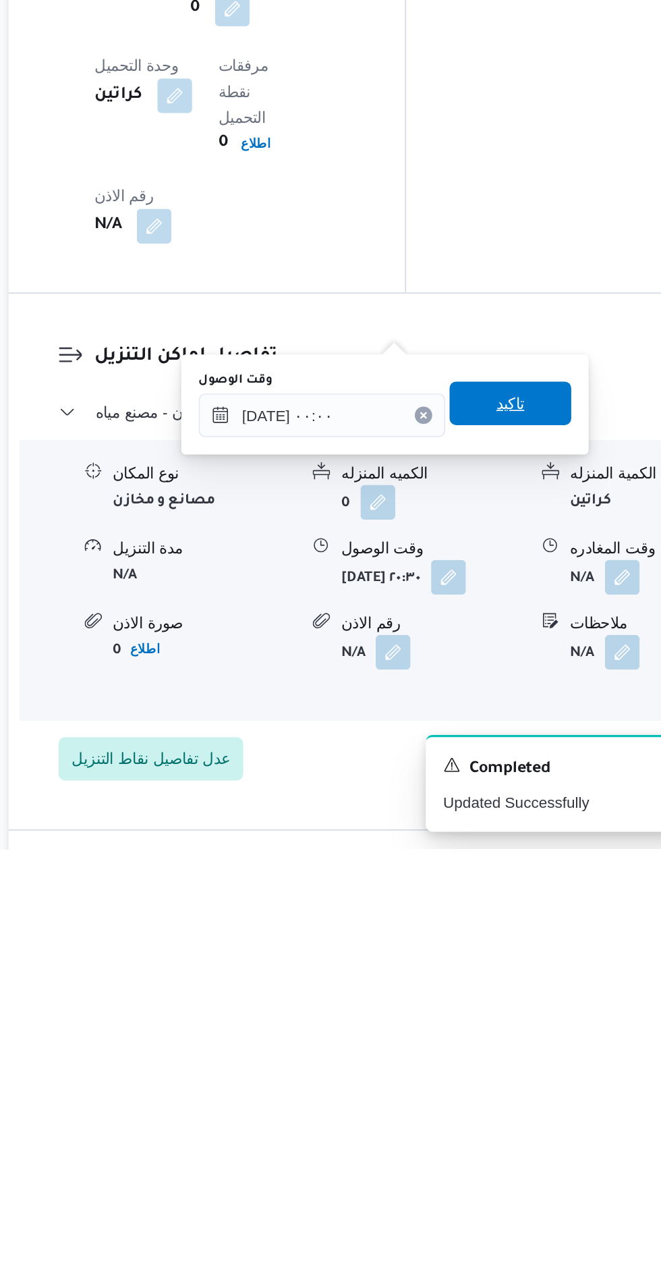
click at [496, 981] on span "تاكيد" at bounding box center [487, 985] width 18 height 16
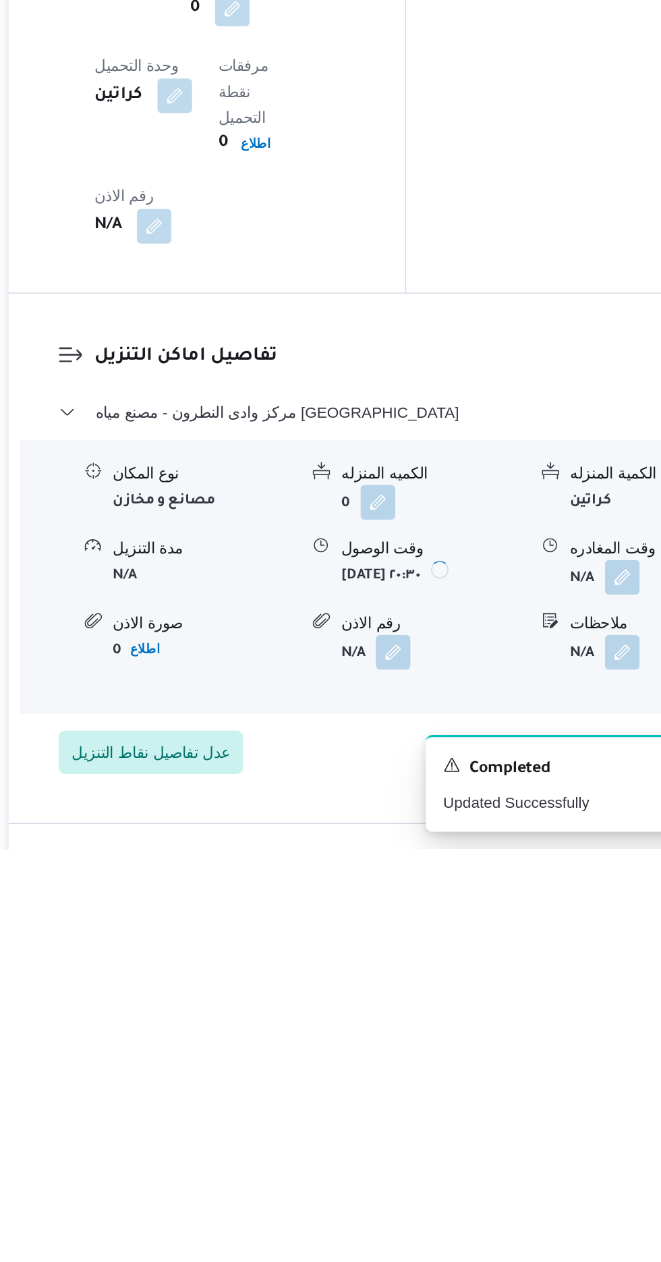
scroll to position [969, 0]
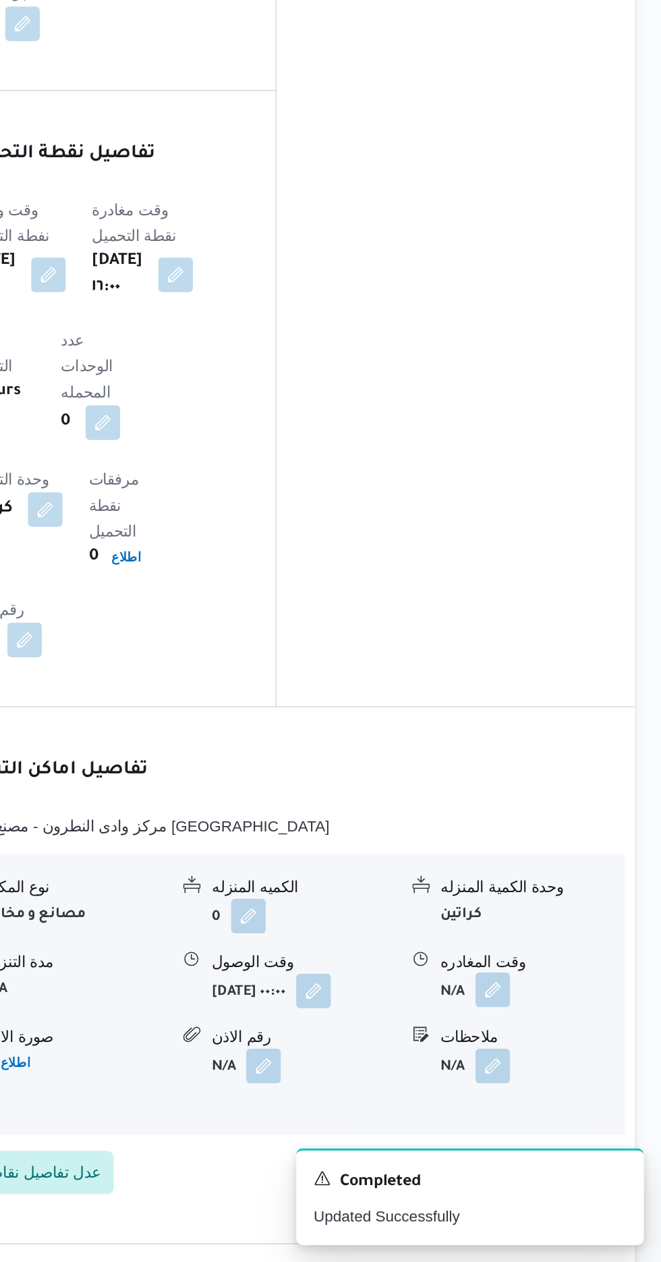
click at [559, 1082] on button "button" at bounding box center [557, 1093] width 22 height 22
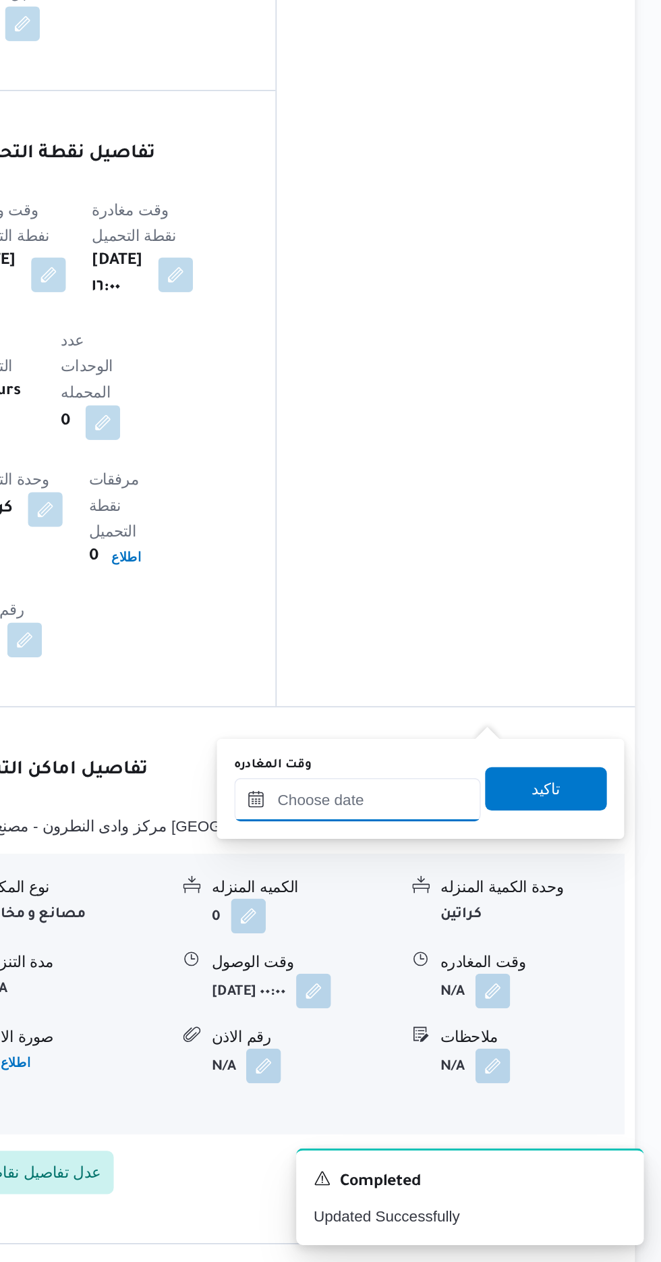
click at [509, 972] on input "وقت المغادره" at bounding box center [472, 974] width 153 height 27
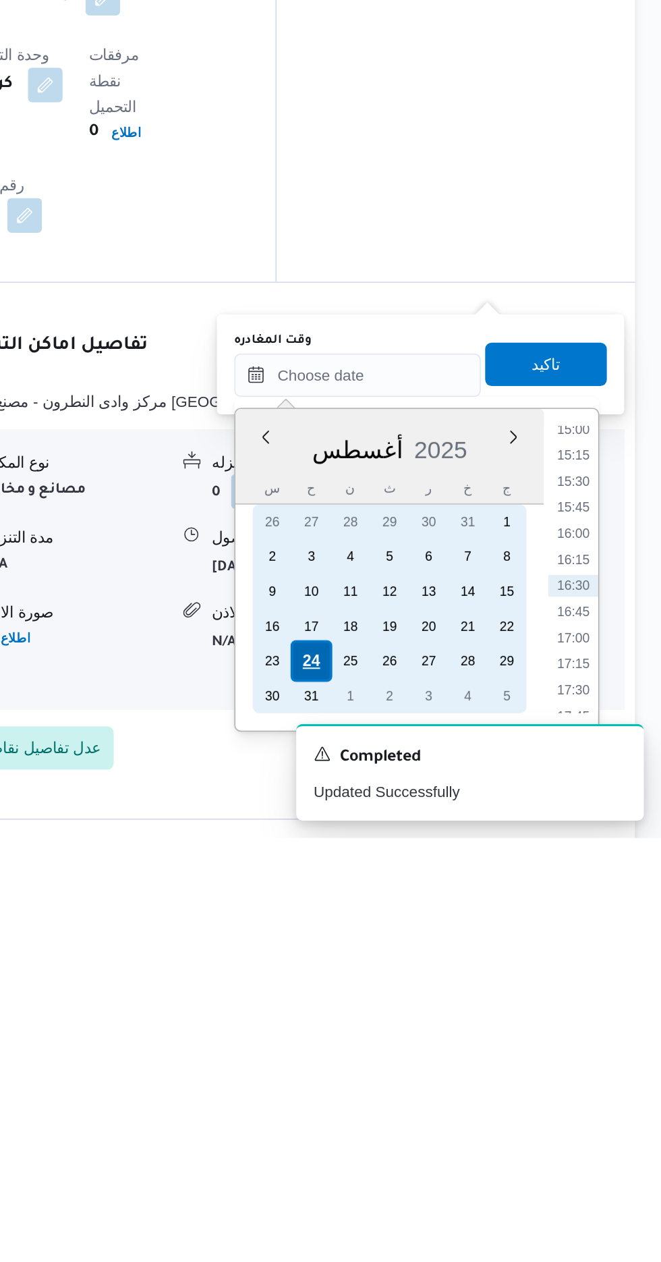
click at [441, 1150] on div "24" at bounding box center [444, 1152] width 26 height 26
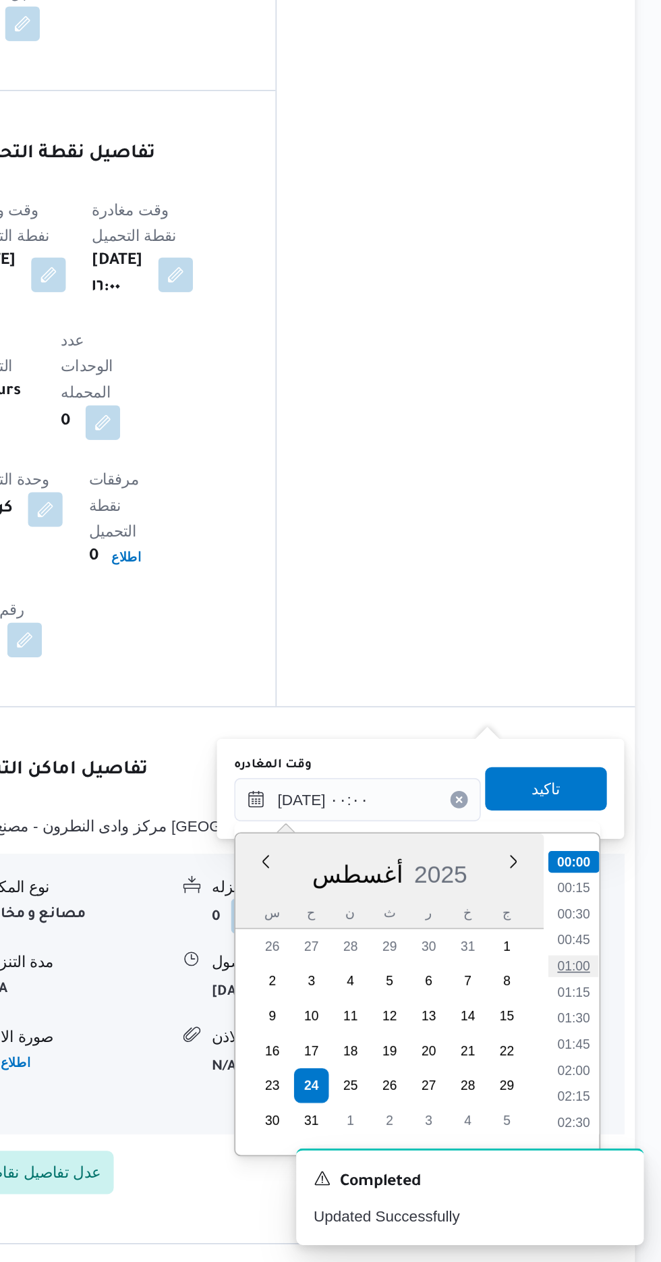
click at [602, 1073] on li "01:00" at bounding box center [606, 1077] width 31 height 13
type input "[DATE] ٠١:٠٠"
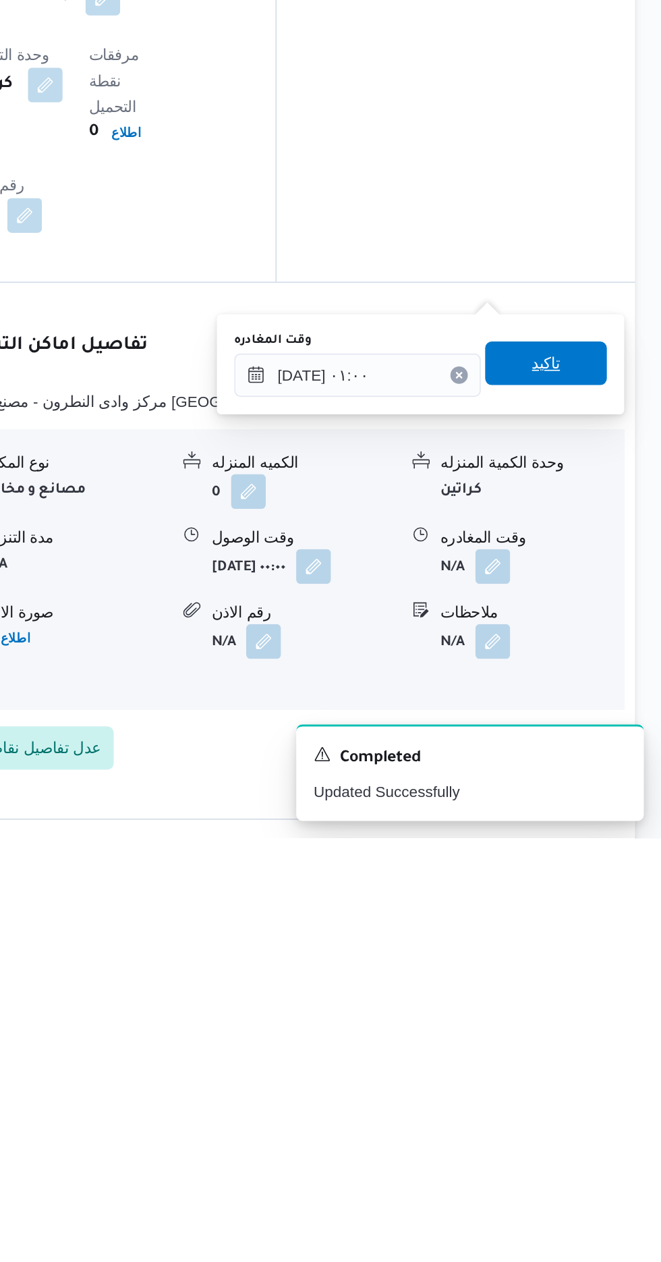
click at [595, 965] on span "تاكيد" at bounding box center [590, 967] width 18 height 16
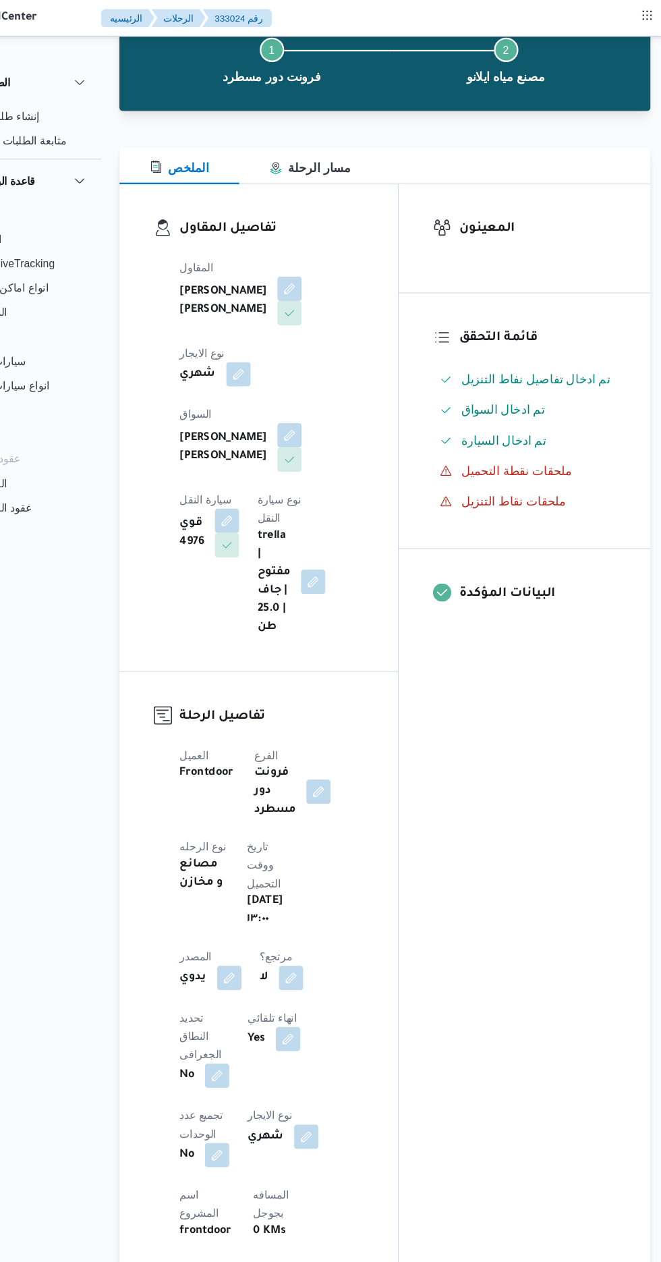
scroll to position [0, 0]
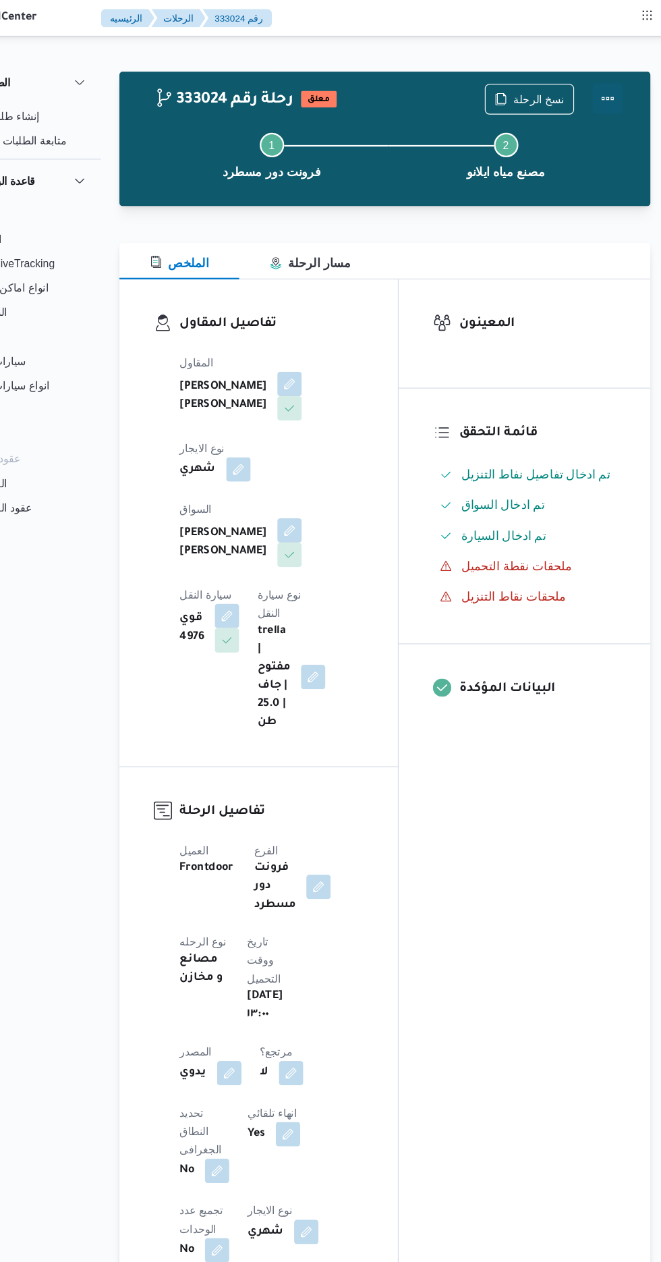
click at [615, 84] on button "Actions" at bounding box center [607, 87] width 27 height 27
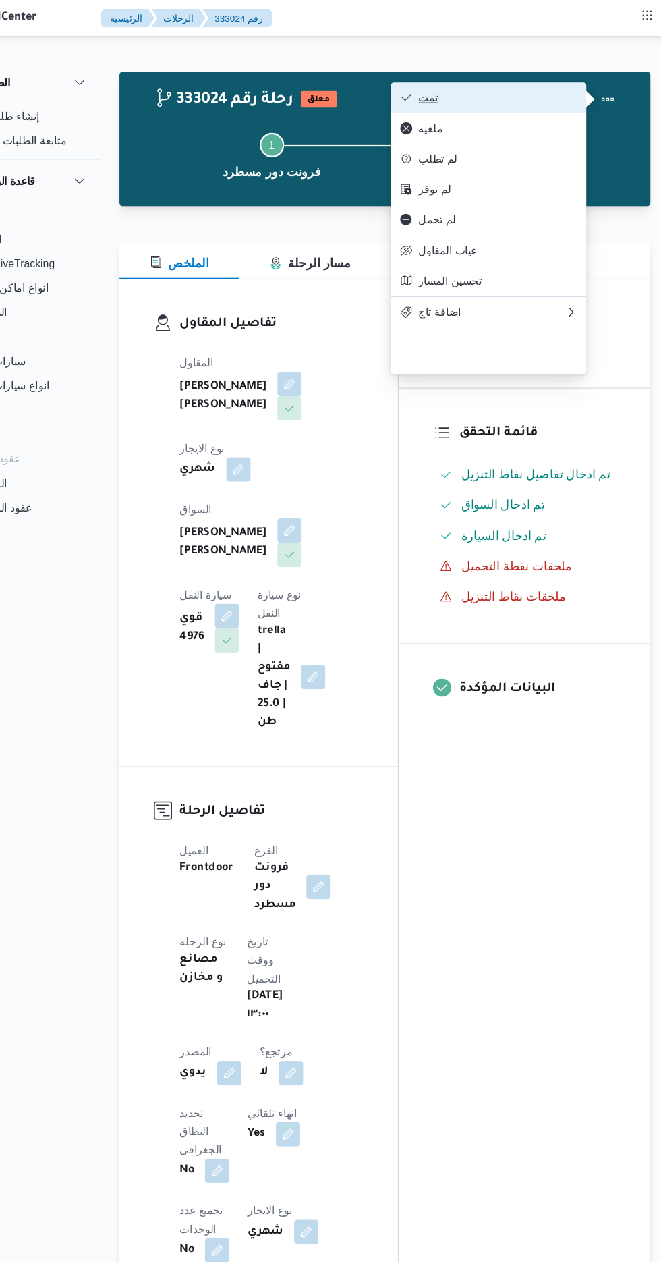
click at [553, 91] on span "تمت" at bounding box center [510, 86] width 140 height 11
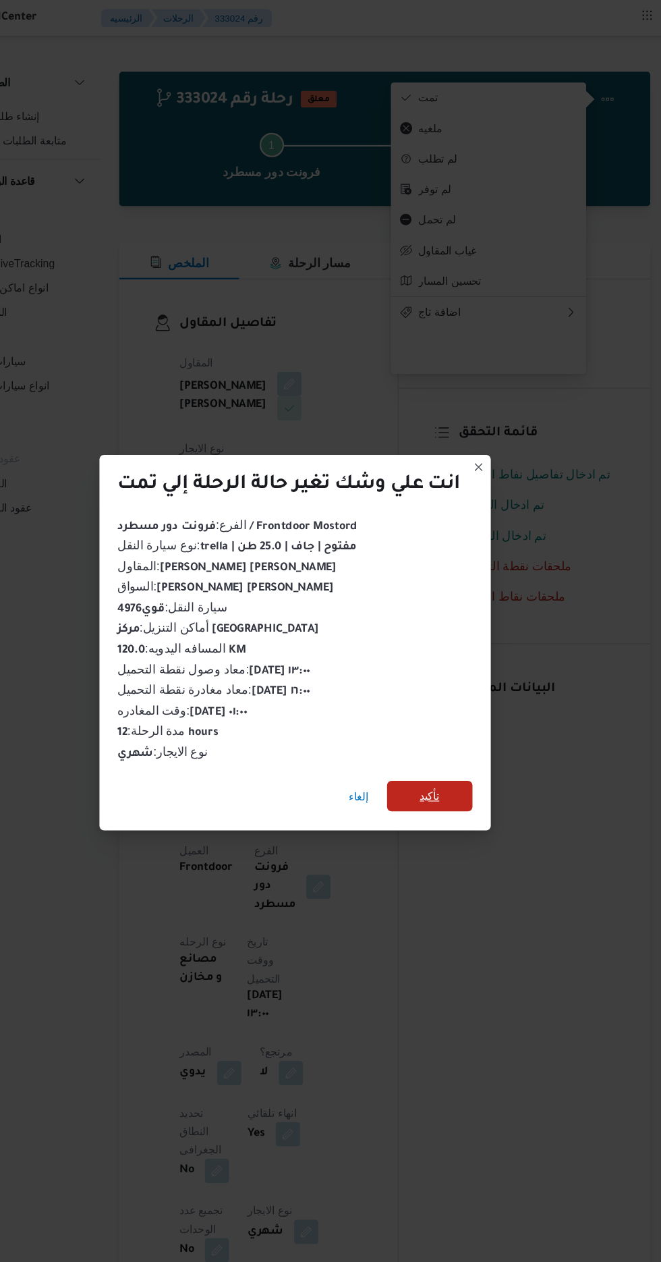
click at [443, 704] on span "تأكيد" at bounding box center [450, 704] width 18 height 16
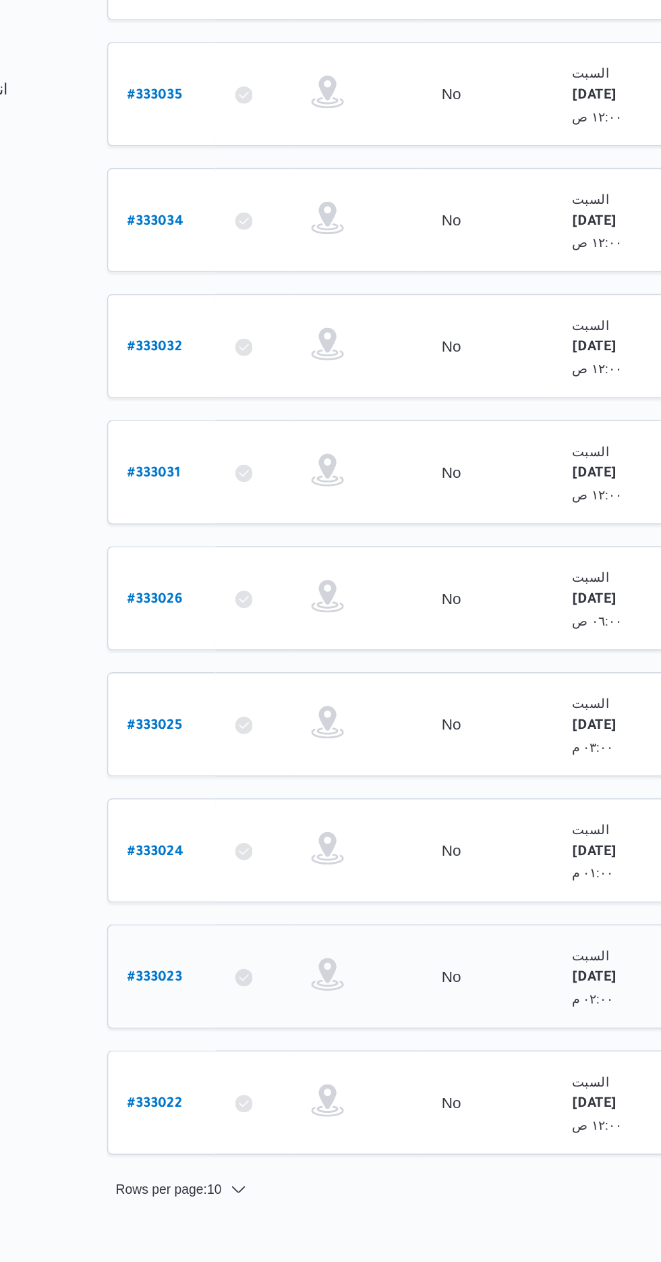
click at [206, 889] on b "# 333023" at bounding box center [205, 893] width 34 height 9
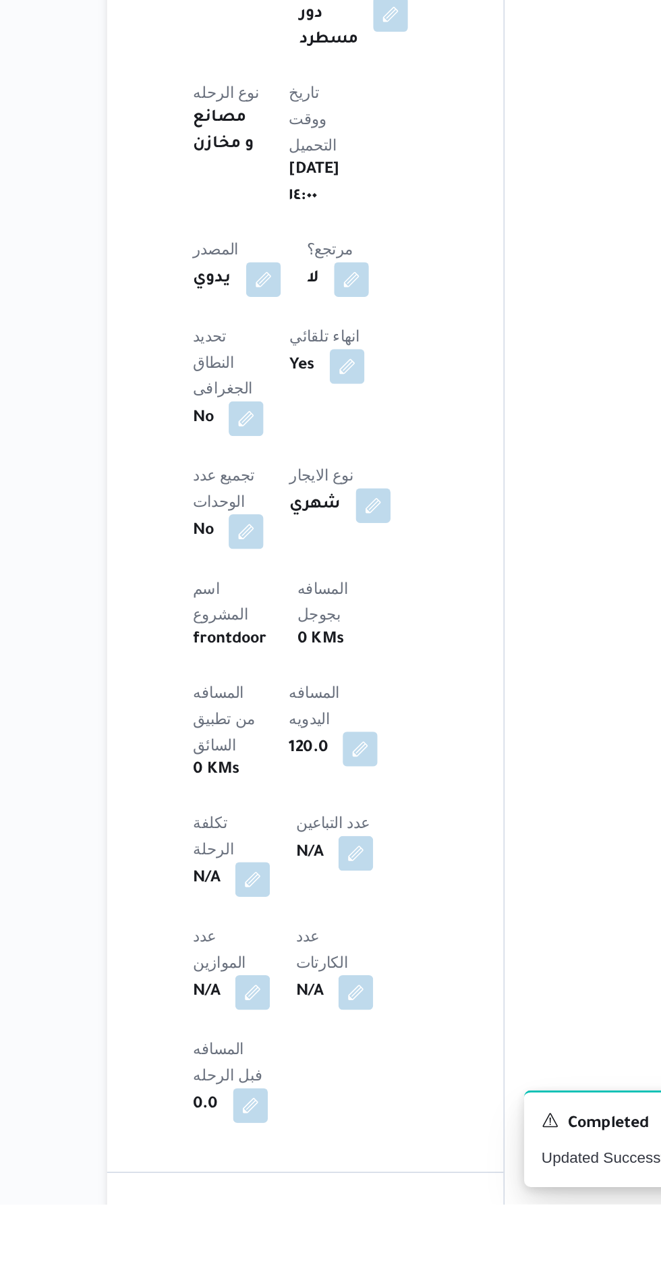
scroll to position [528, 0]
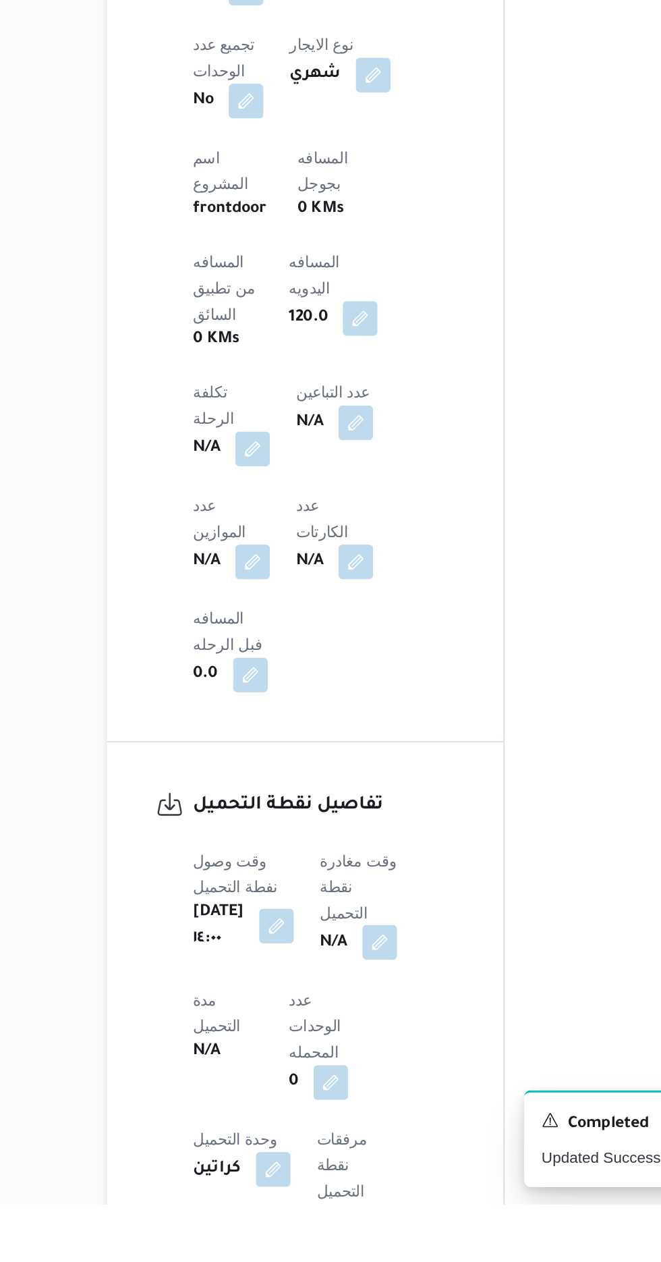
click at [356, 1088] on button "button" at bounding box center [345, 1099] width 22 height 22
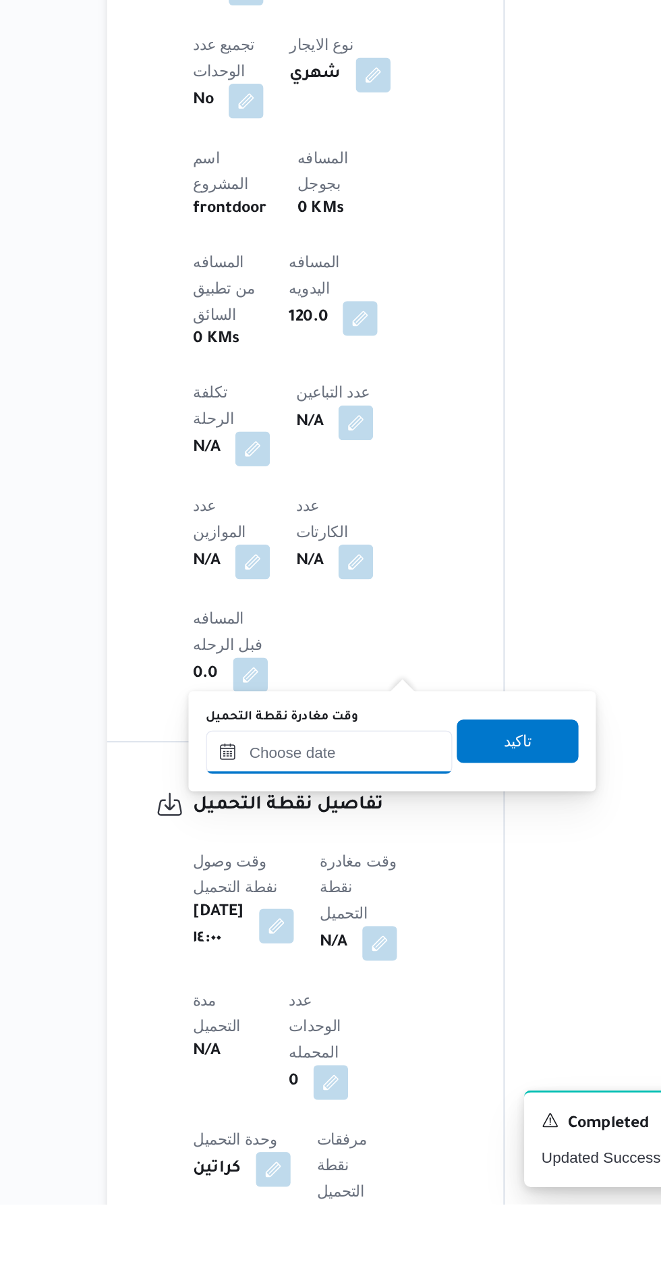
click at [339, 980] on input "وقت مغادرة نقطة التحميل" at bounding box center [313, 980] width 153 height 27
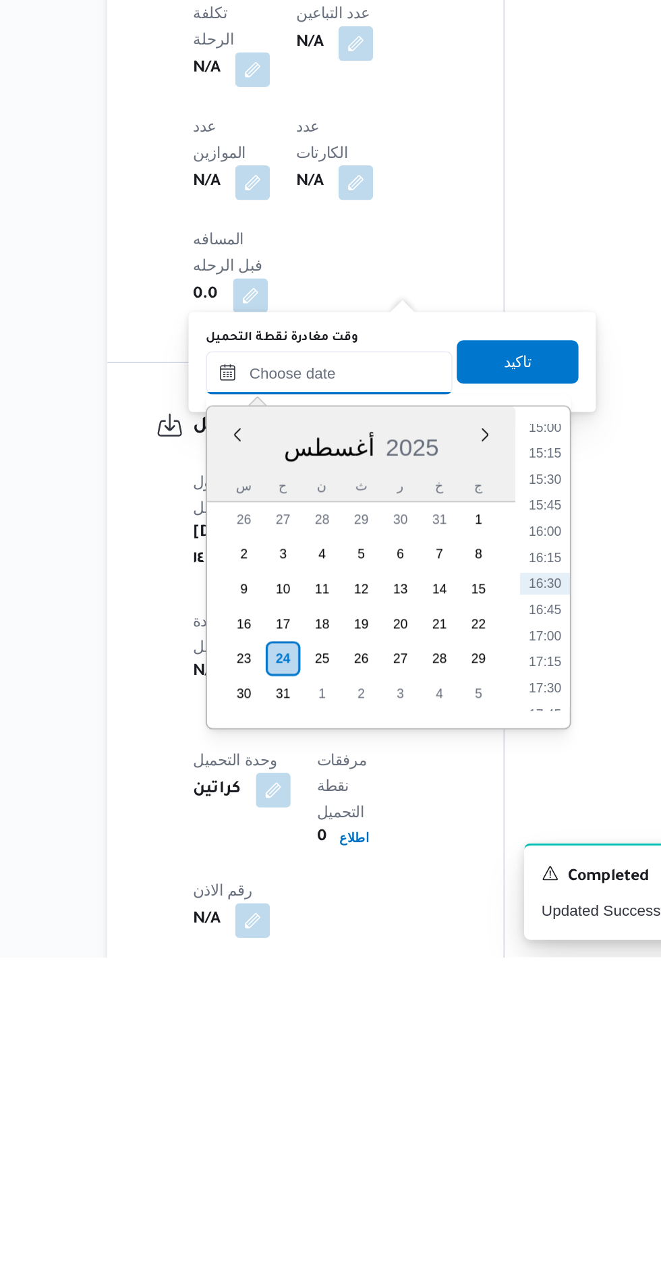
scroll to position [611, 0]
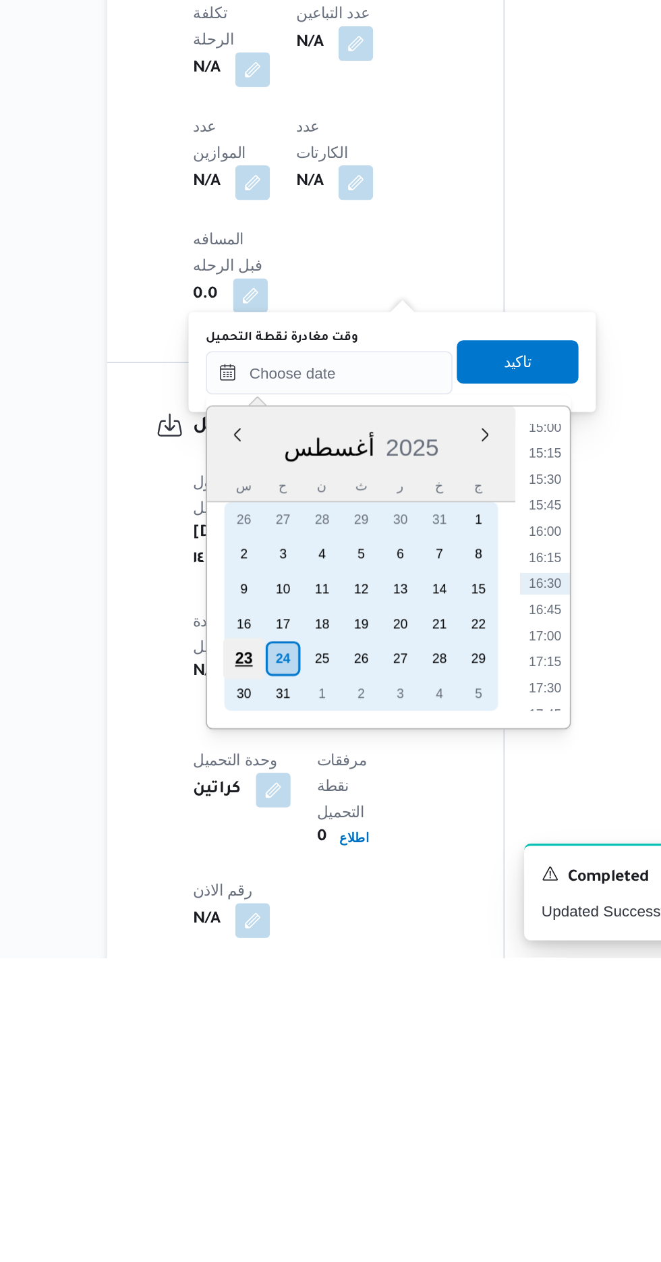
click at [258, 1073] on div "23" at bounding box center [261, 1076] width 26 height 26
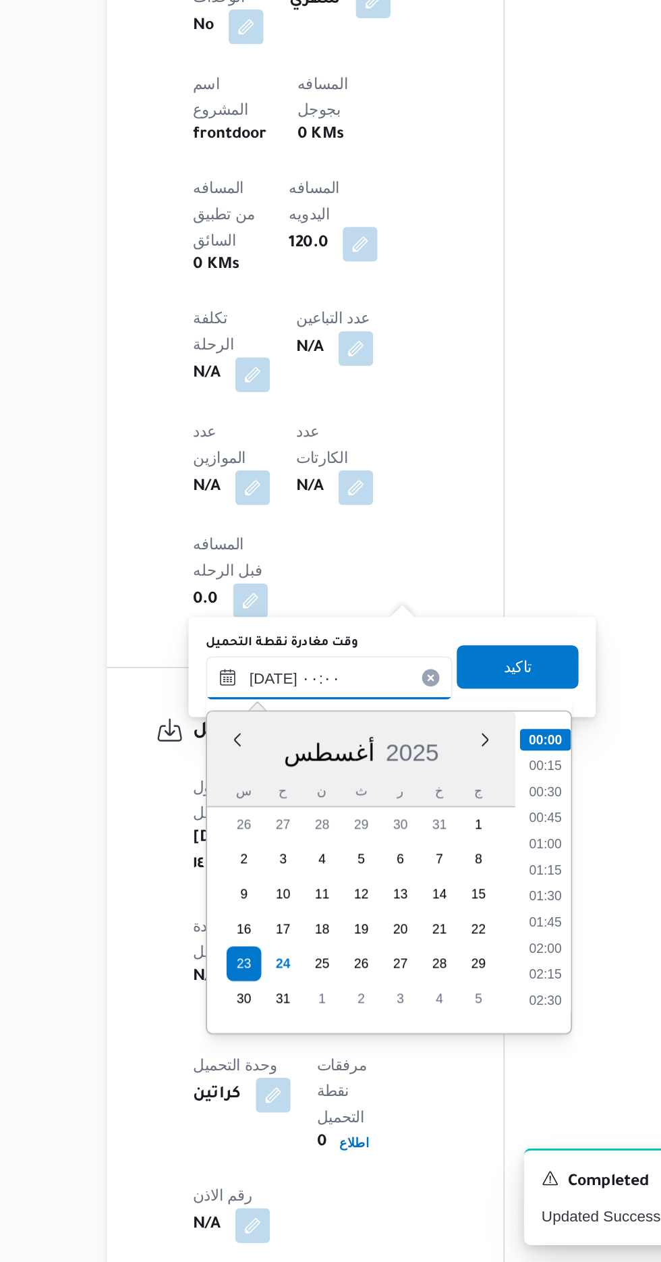
click at [250, 897] on input "[DATE] ٠٠:٠٠" at bounding box center [313, 898] width 153 height 27
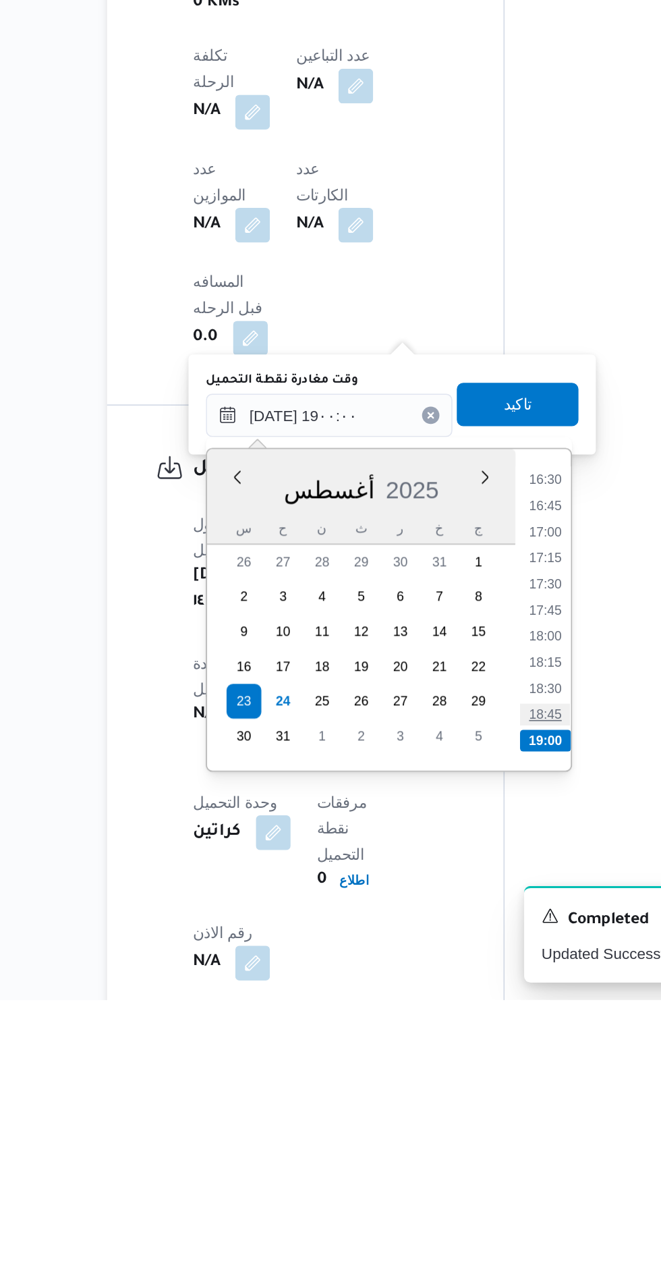
click at [441, 1084] on li "18:45" at bounding box center [447, 1083] width 31 height 13
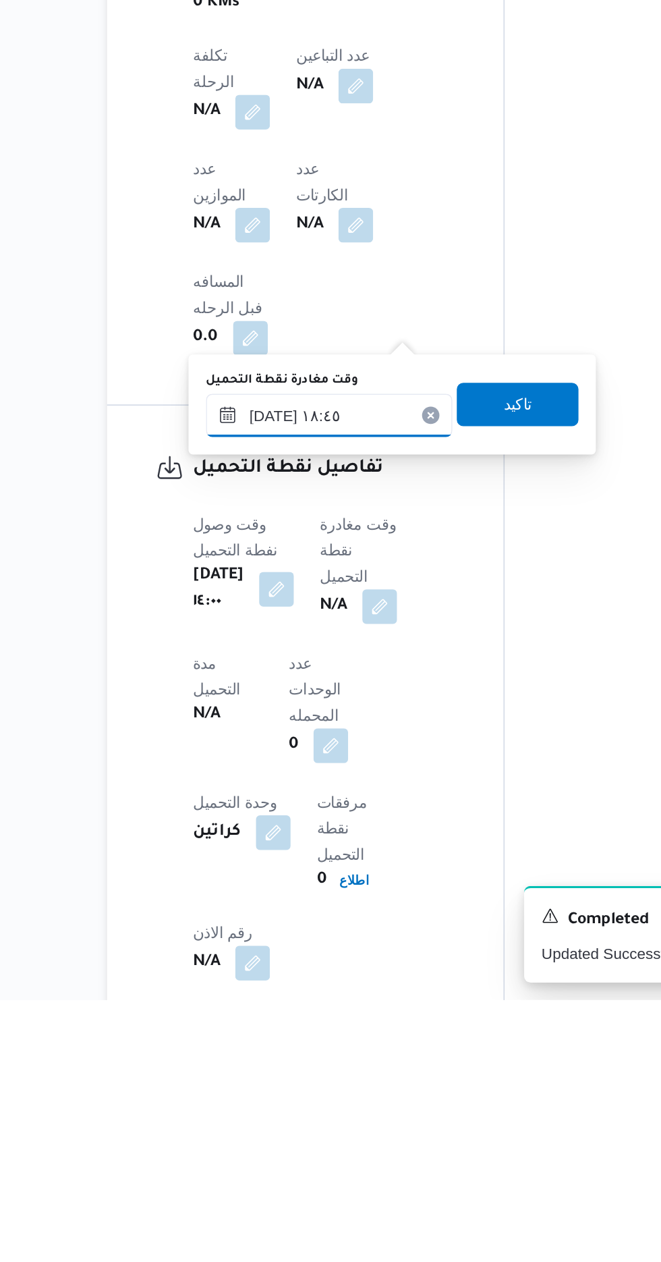
click at [348, 895] on input "[DATE] ١٨:٤٥" at bounding box center [313, 898] width 153 height 27
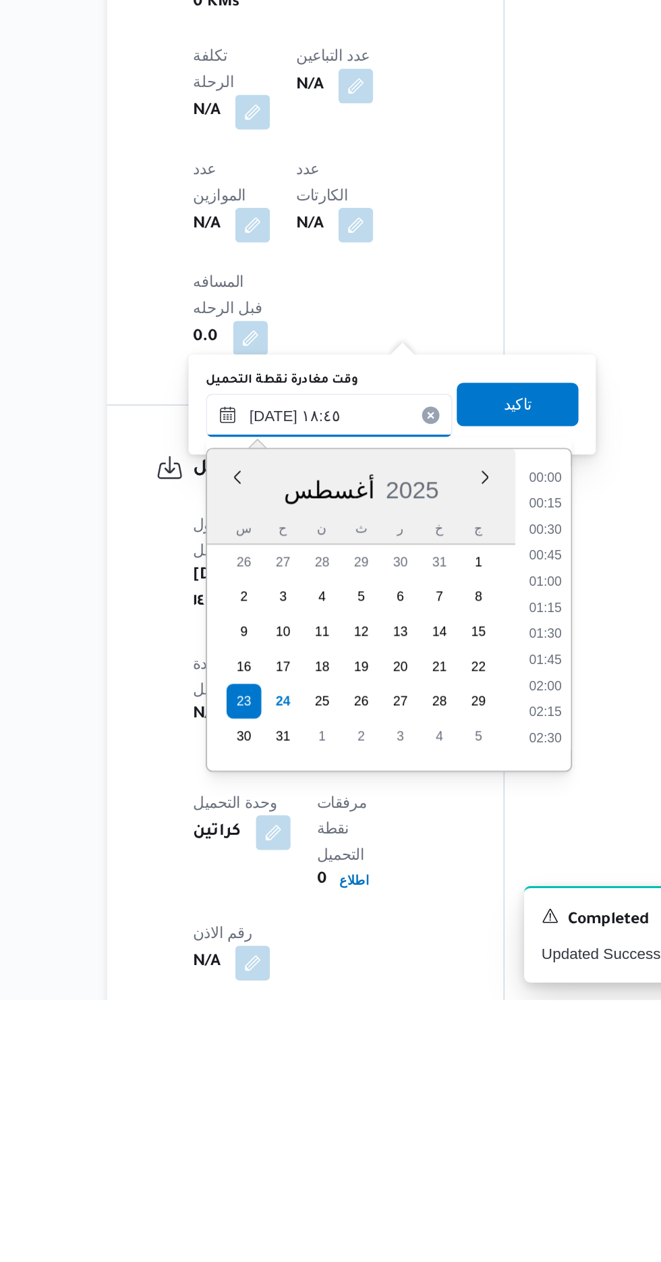
scroll to position [1121, 0]
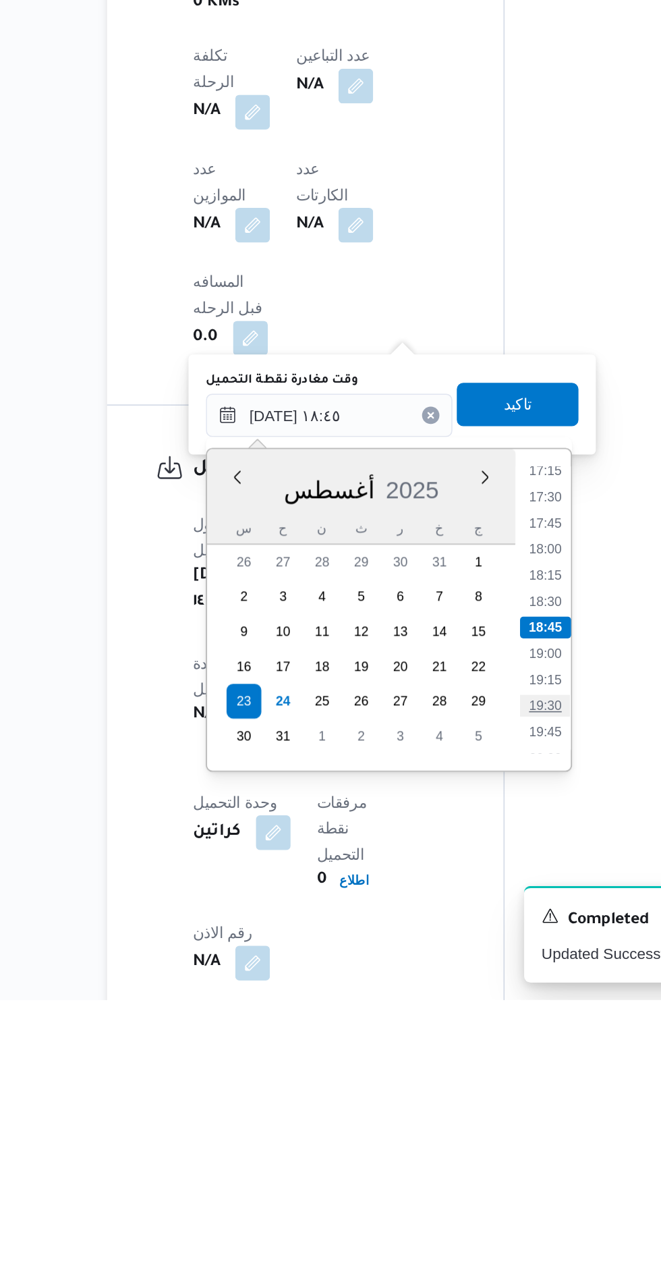
click at [446, 1076] on li "19:30" at bounding box center [447, 1078] width 31 height 13
type input "[DATE] ١٩:٣٠"
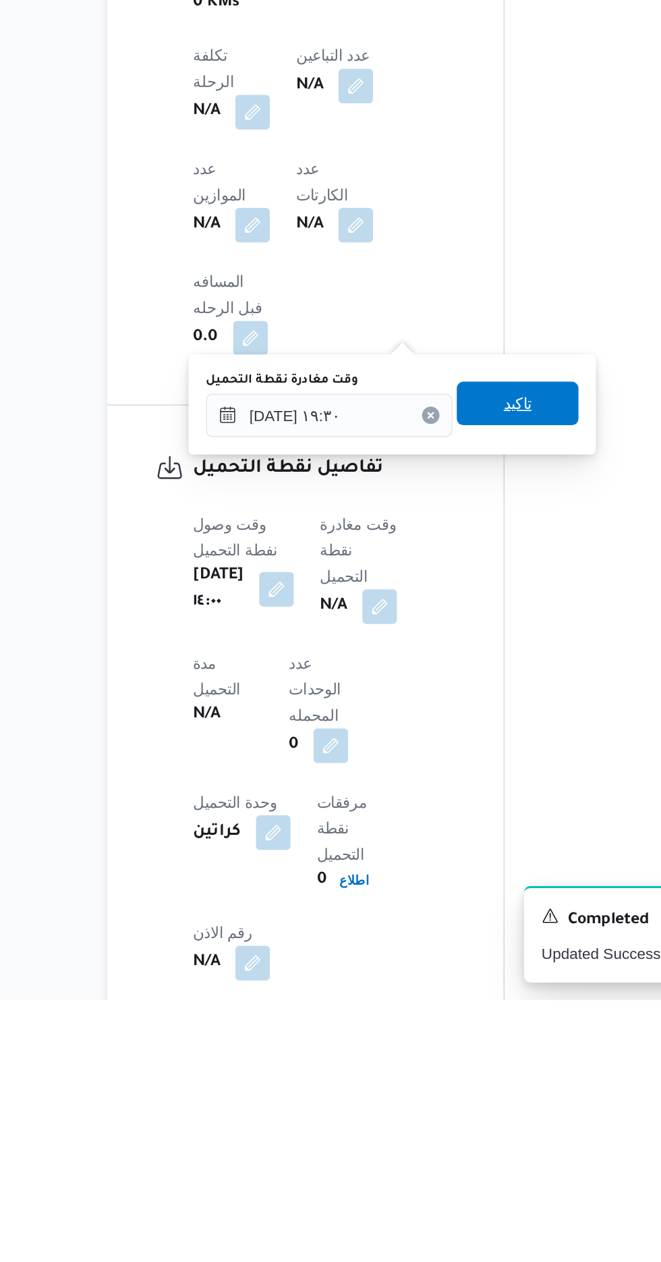
click at [444, 904] on div "تاكيد" at bounding box center [431, 891] width 76 height 27
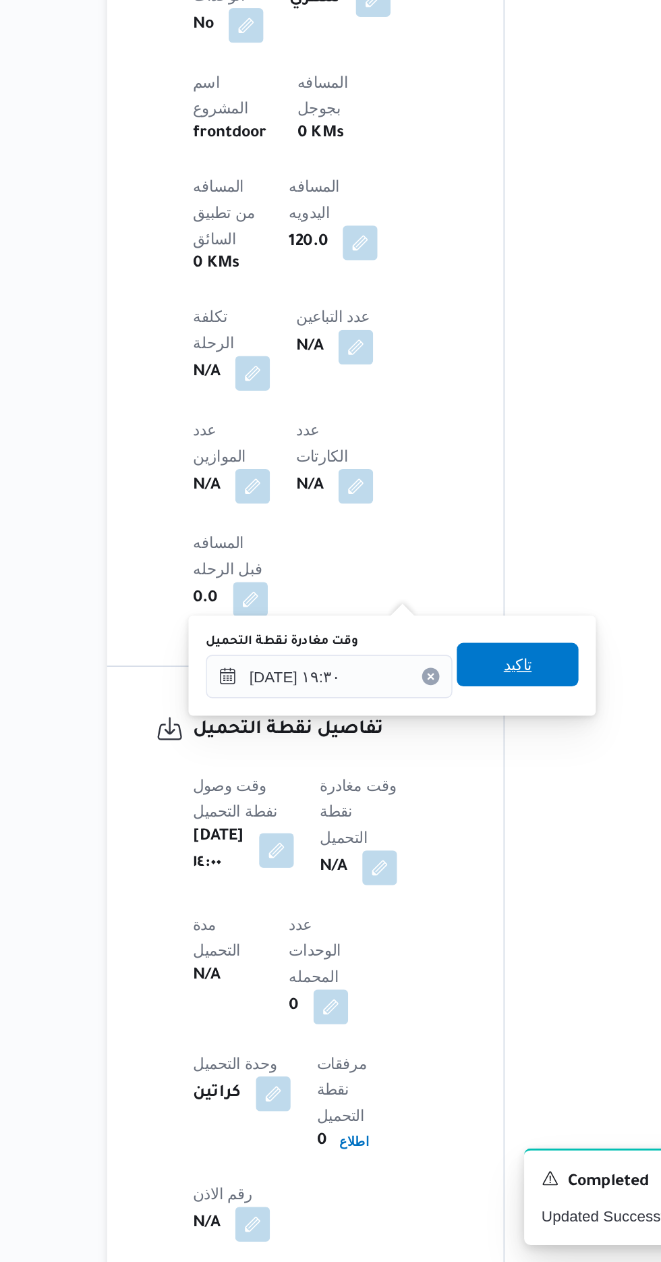
click at [439, 891] on span "تاكيد" at bounding box center [431, 890] width 18 height 16
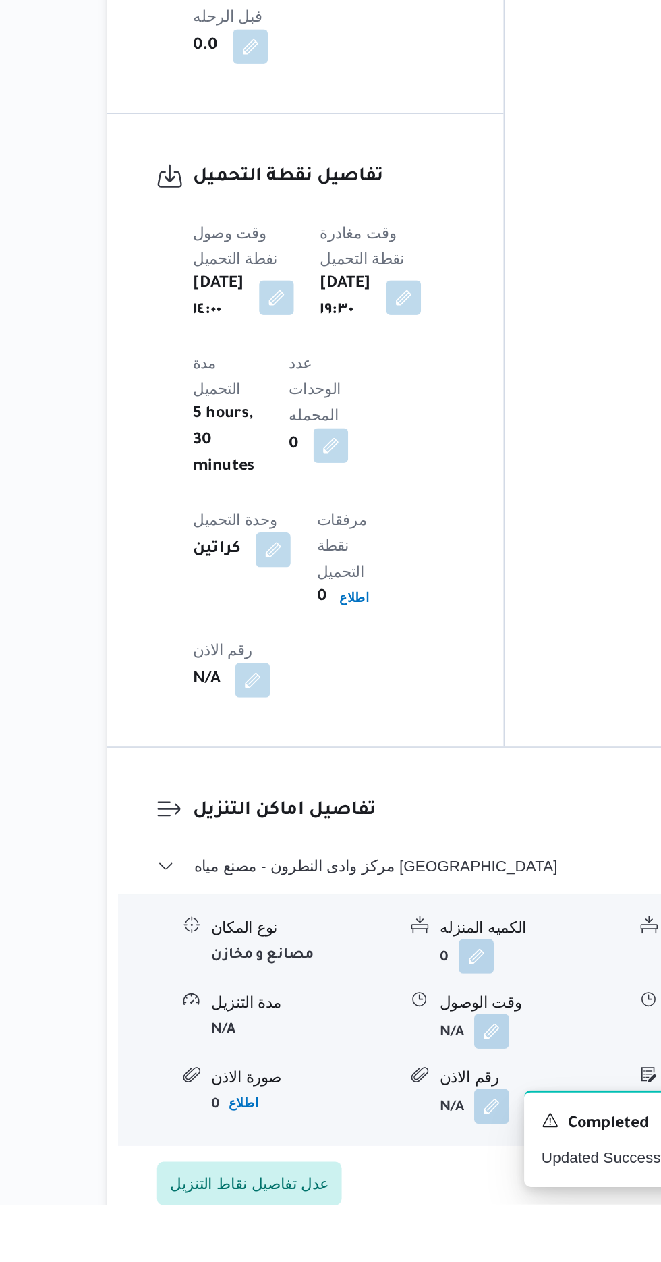
scroll to position [967, 0]
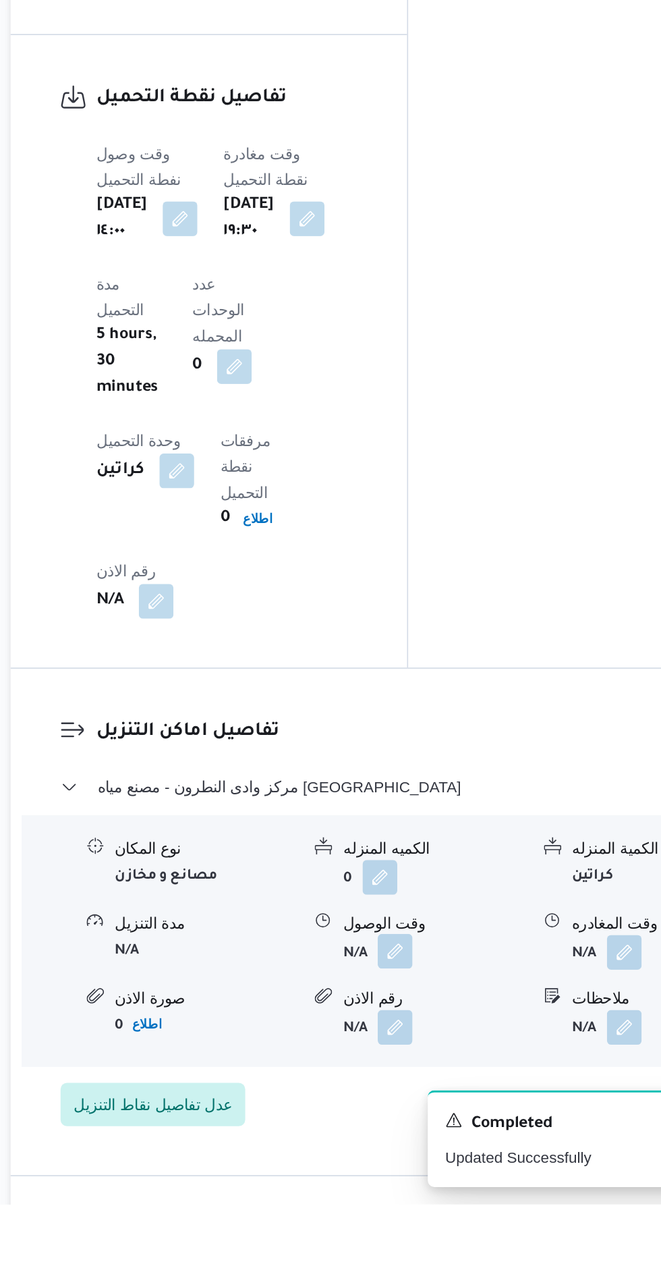
click at [420, 1094] on button "button" at bounding box center [414, 1105] width 22 height 22
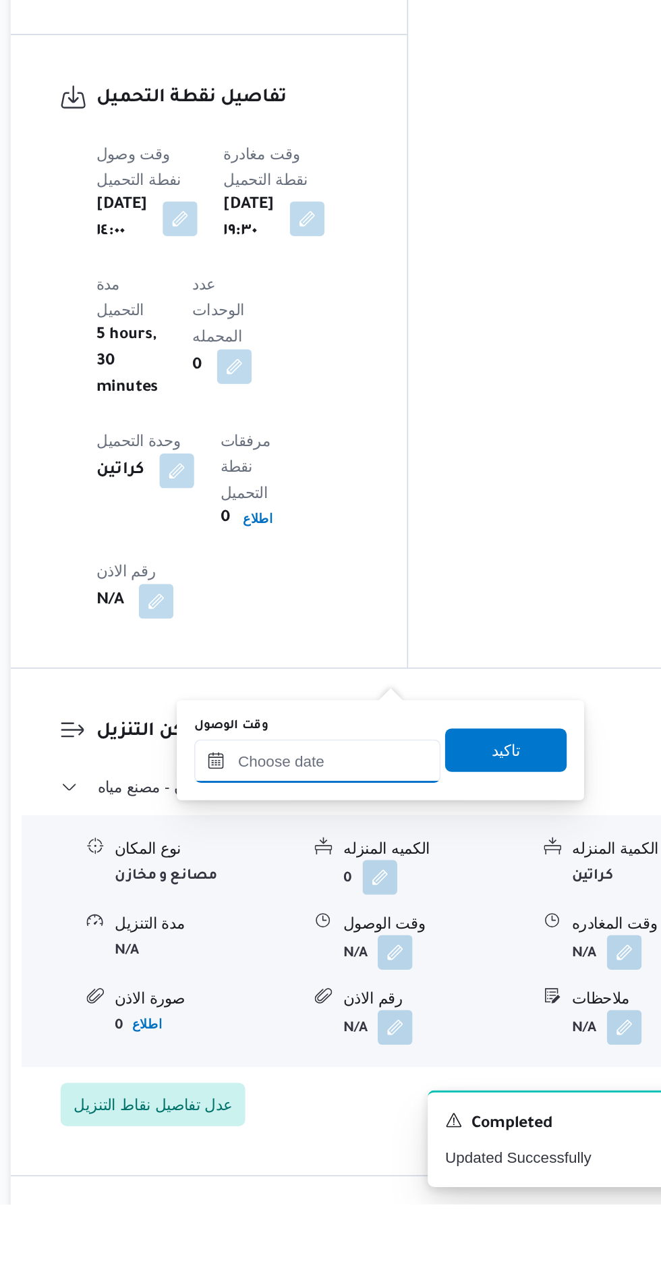
click at [389, 984] on input "وقت الوصول" at bounding box center [365, 986] width 153 height 27
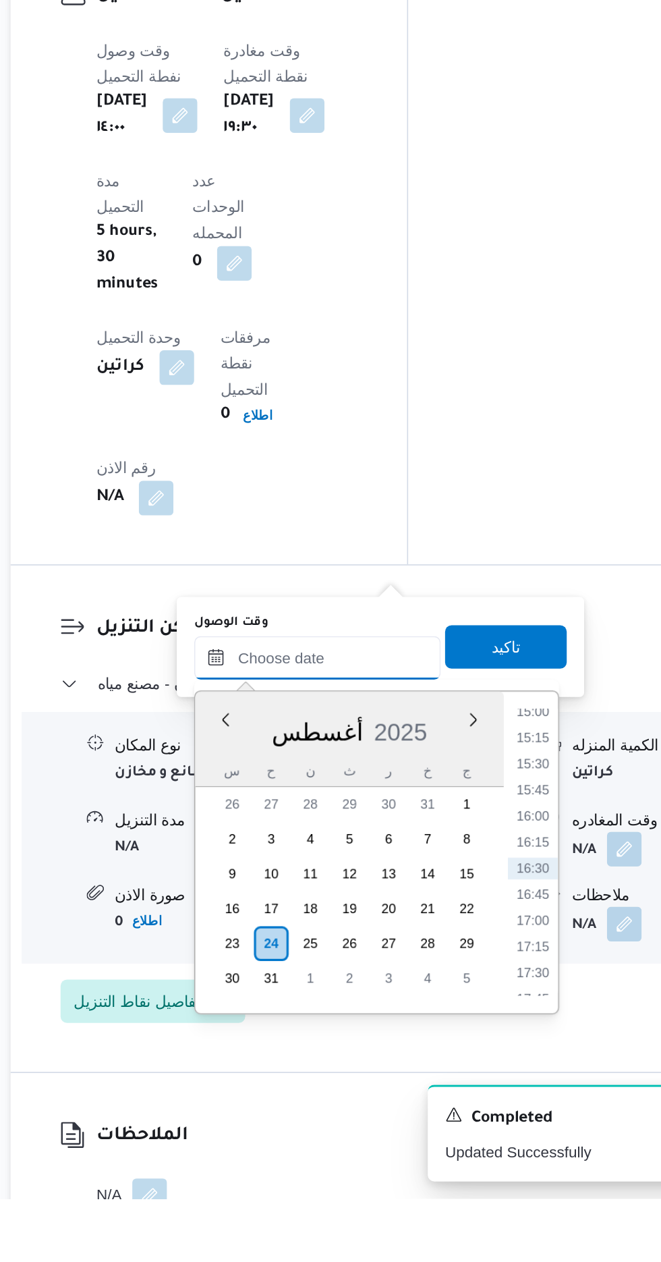
scroll to position [1028, 0]
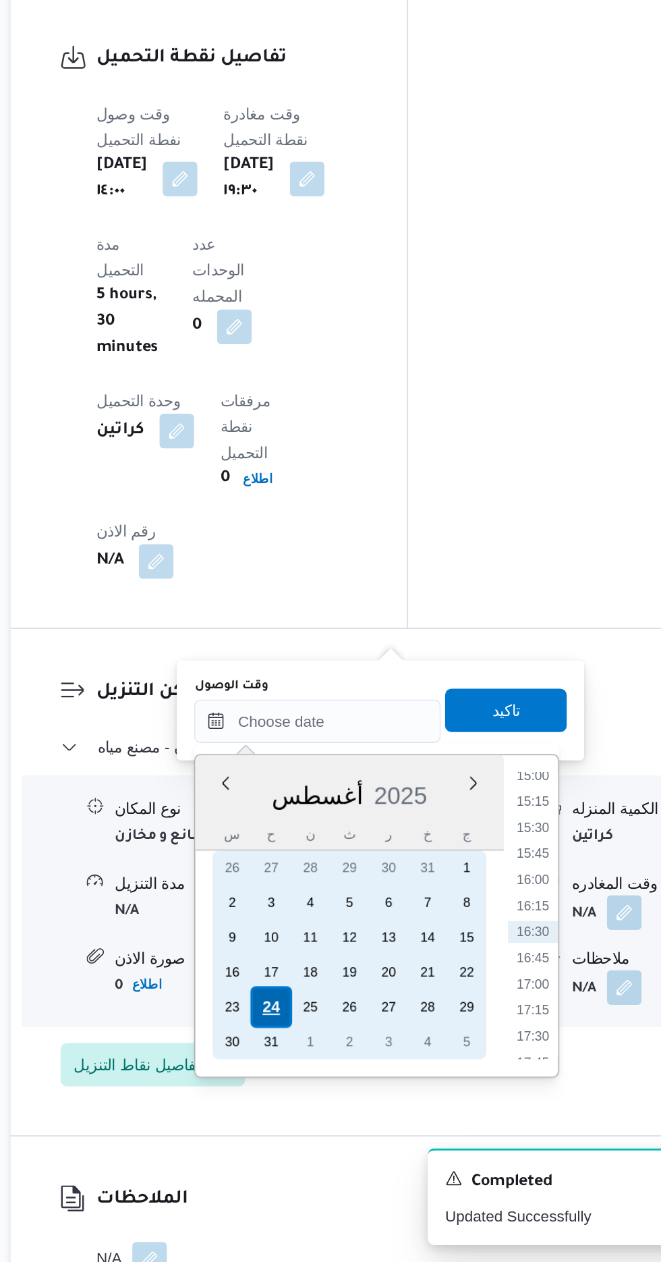
click at [337, 1101] on div "24" at bounding box center [338, 1103] width 26 height 26
type input "[DATE] ٠٠:٠٠"
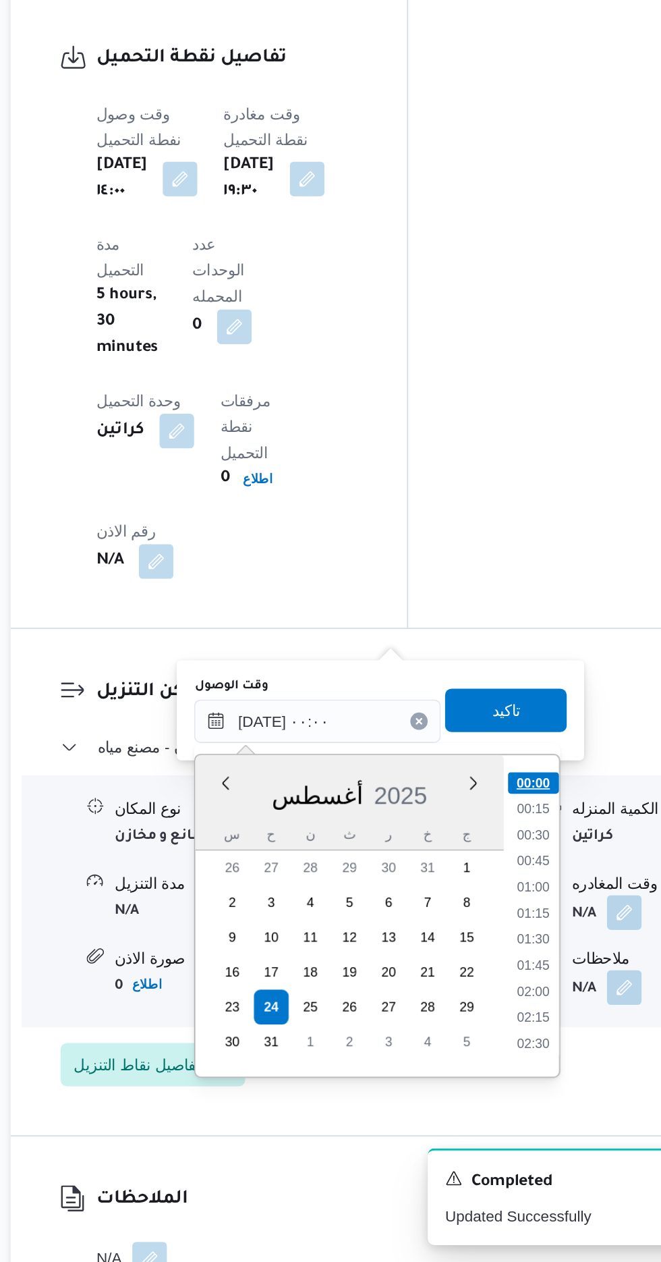
click at [498, 966] on li "00:00" at bounding box center [500, 963] width 32 height 13
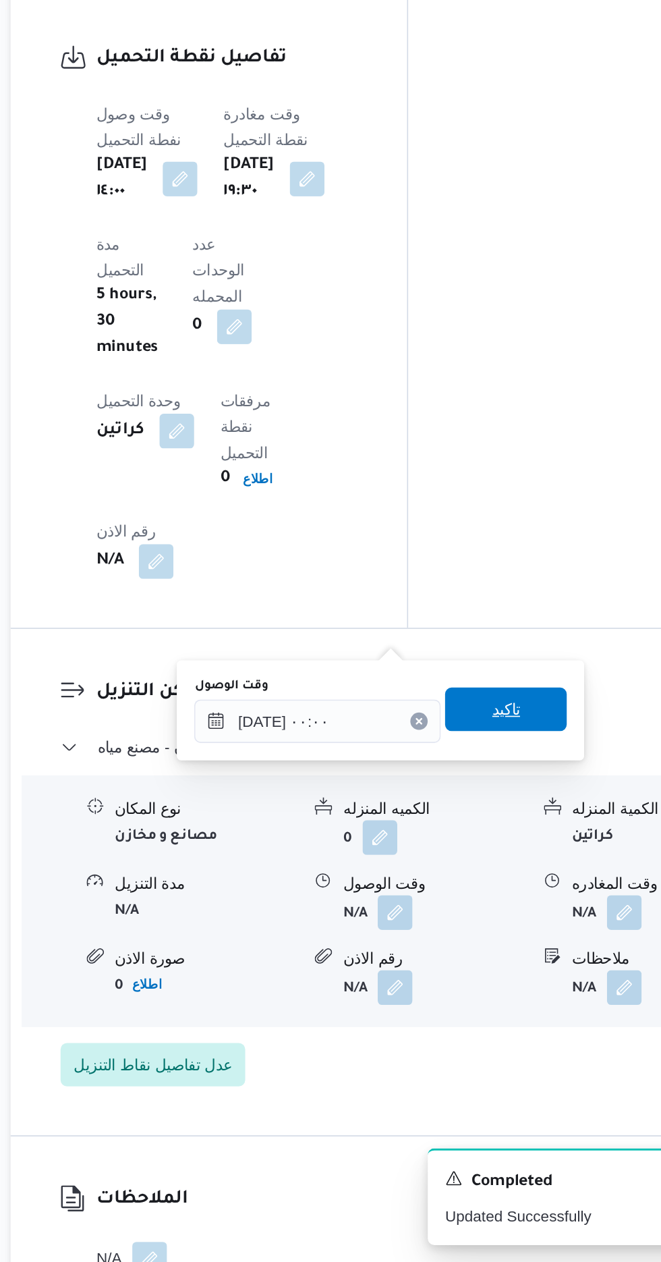
click at [492, 921] on span "تاكيد" at bounding box center [483, 918] width 18 height 16
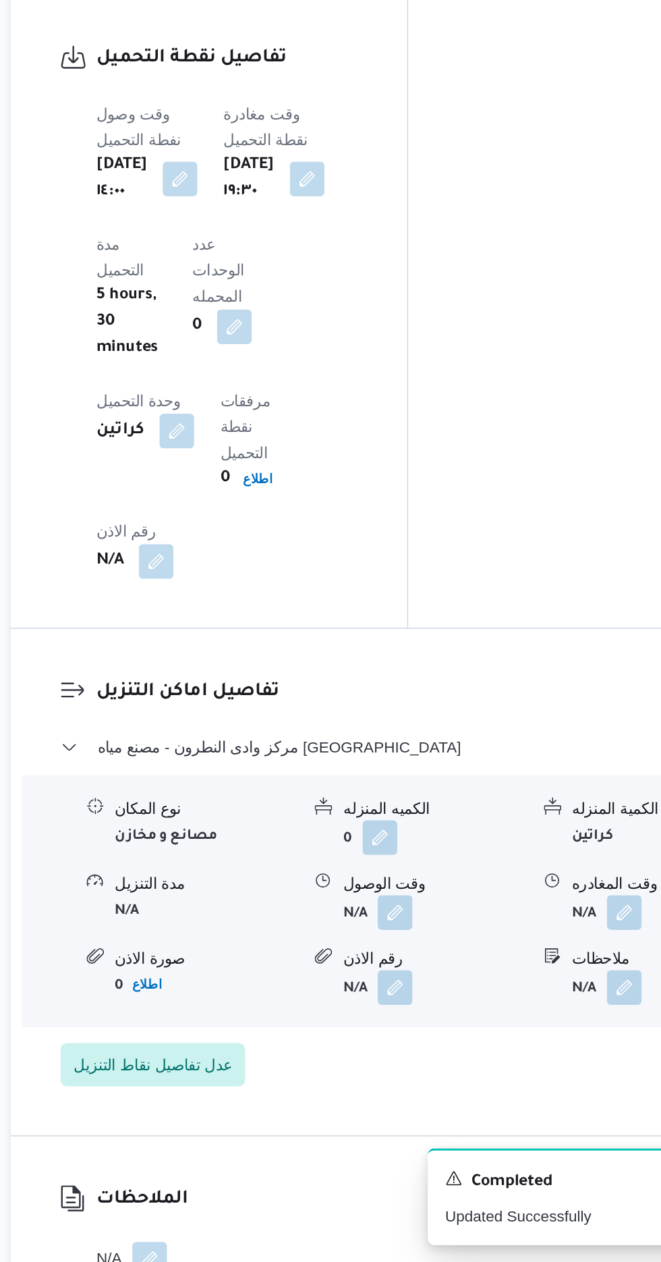
click at [551, 1034] on span at bounding box center [553, 1045] width 28 height 22
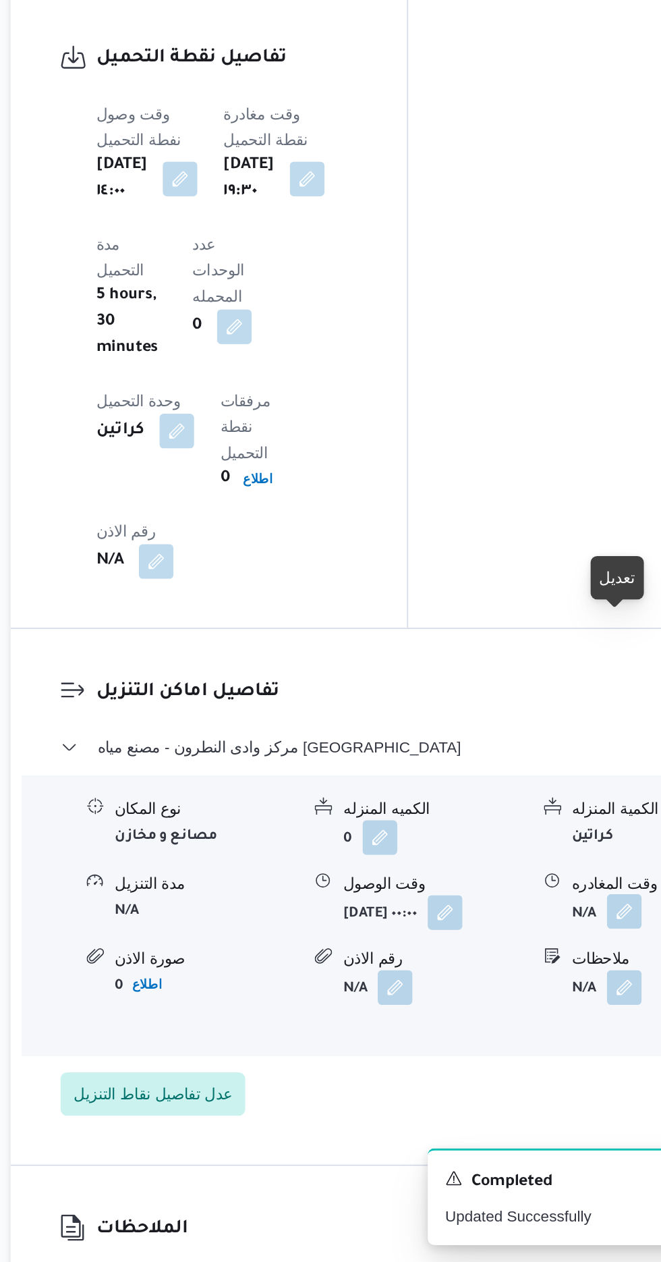
click at [563, 1033] on button "button" at bounding box center [557, 1044] width 22 height 22
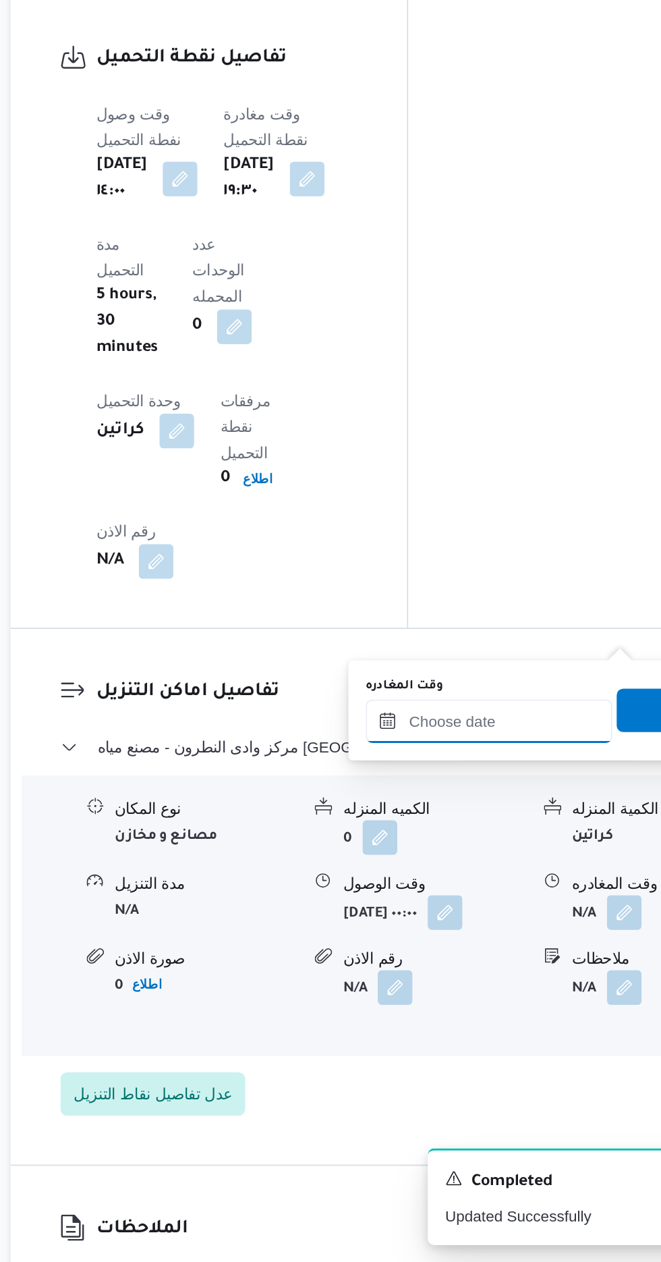
click at [499, 924] on input "وقت المغادره" at bounding box center [472, 925] width 153 height 27
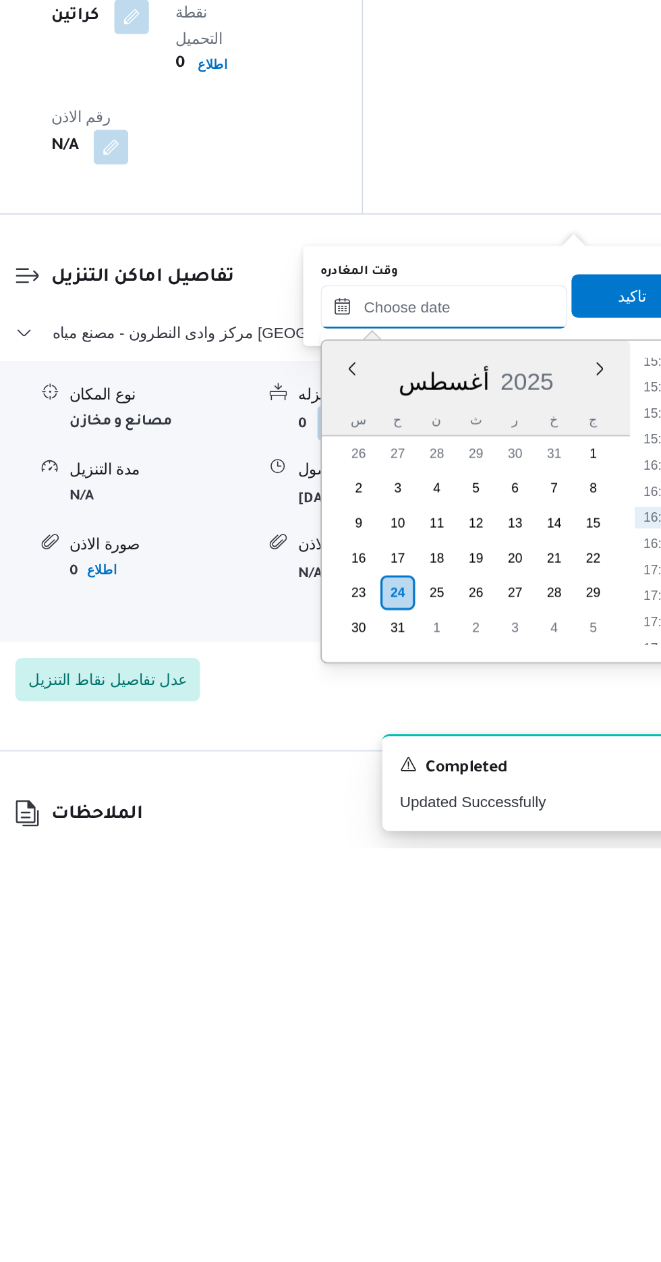
scroll to position [1028, 0]
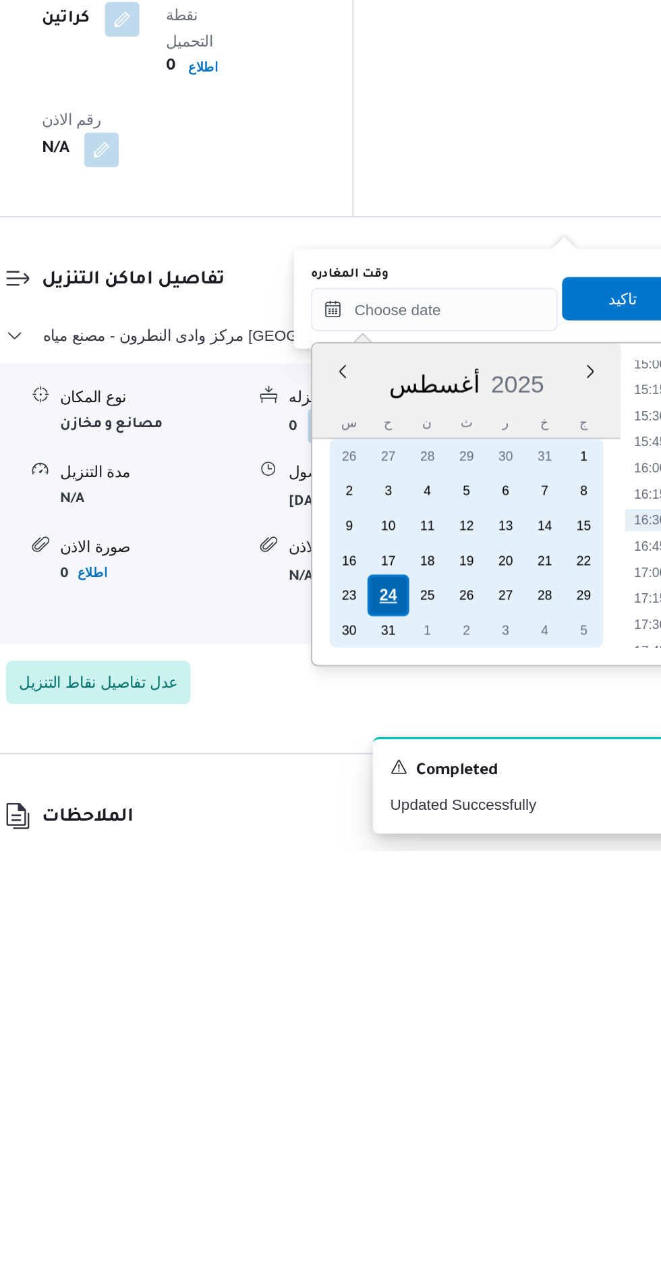
click at [444, 1100] on div "24" at bounding box center [444, 1103] width 26 height 26
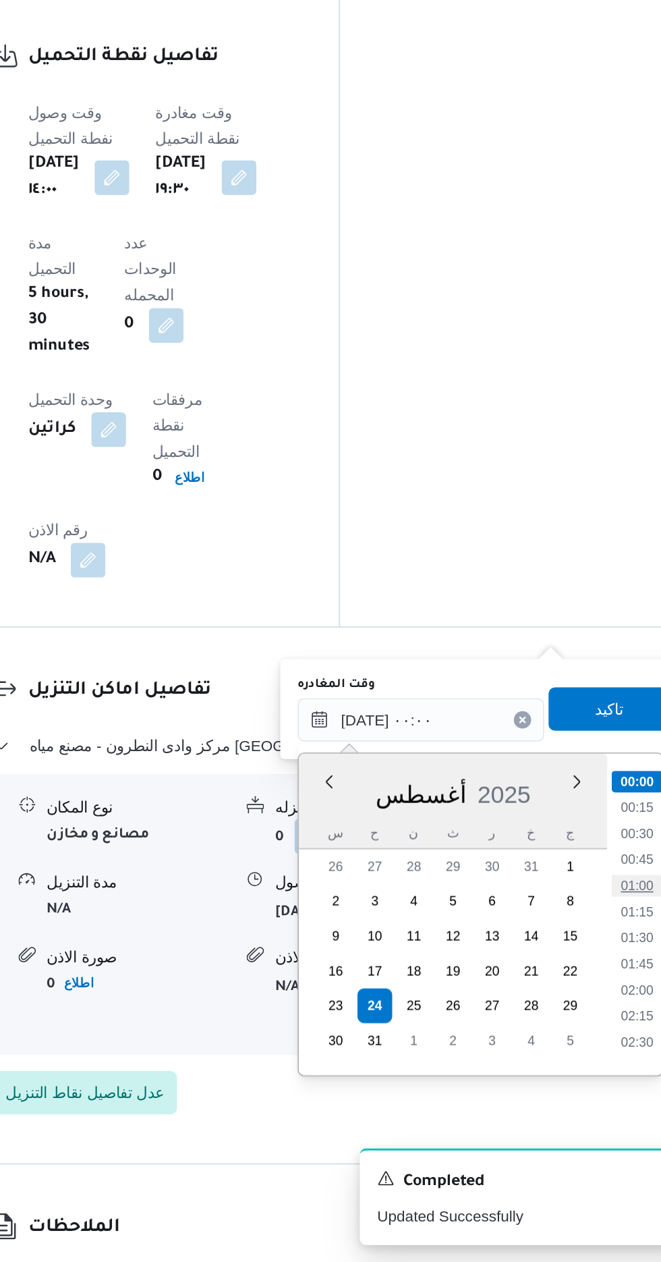
click at [613, 1024] on li "01:00" at bounding box center [606, 1027] width 31 height 13
type input "[DATE] ٠١:٠٠"
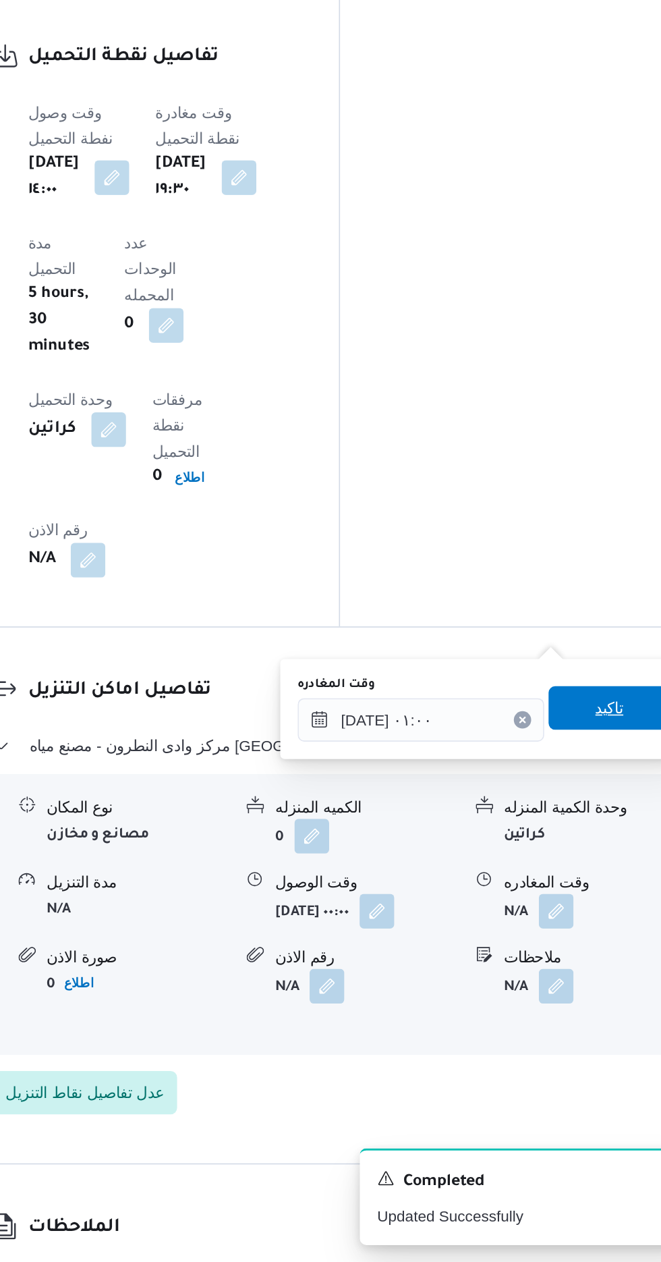
click at [597, 914] on span "تاكيد" at bounding box center [590, 917] width 18 height 16
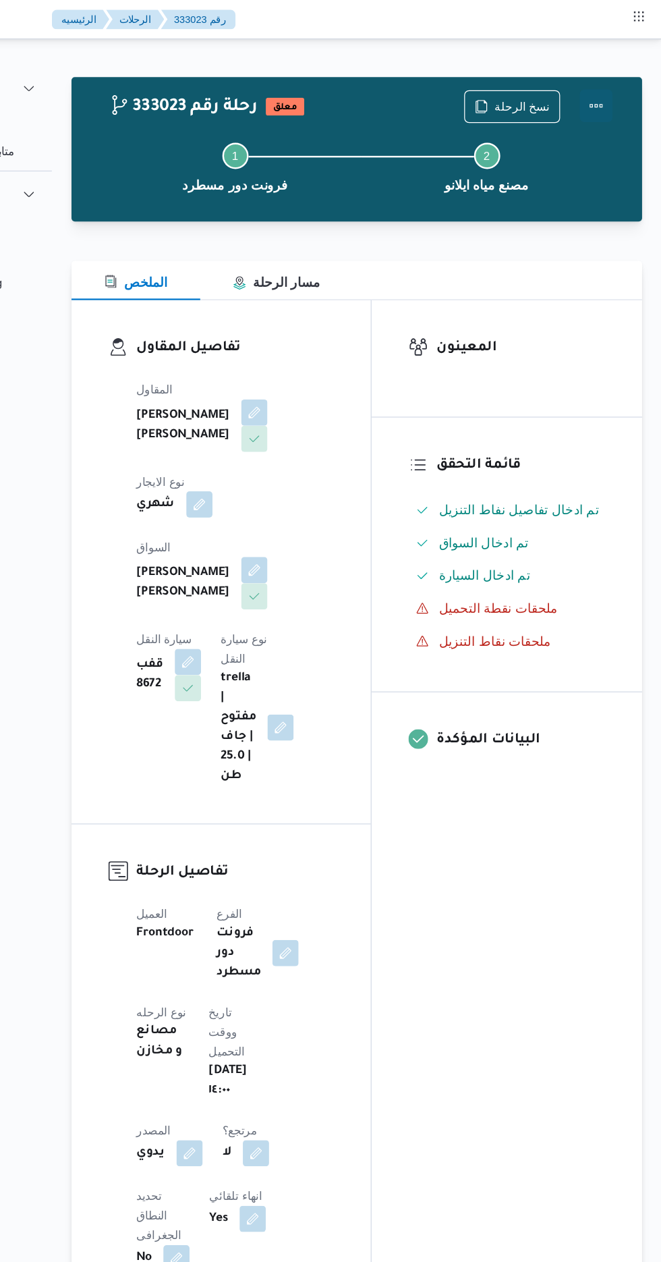
click at [620, 87] on button "Actions" at bounding box center [607, 87] width 27 height 27
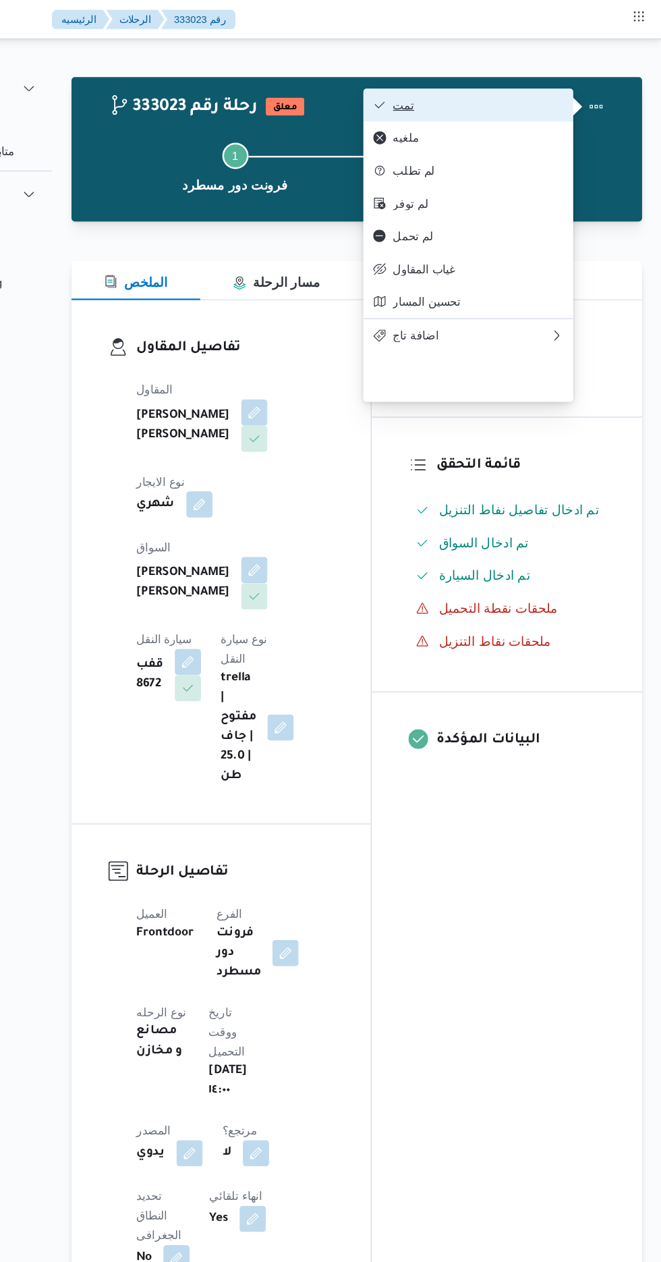
click at [565, 86] on span "تمت" at bounding box center [510, 86] width 140 height 11
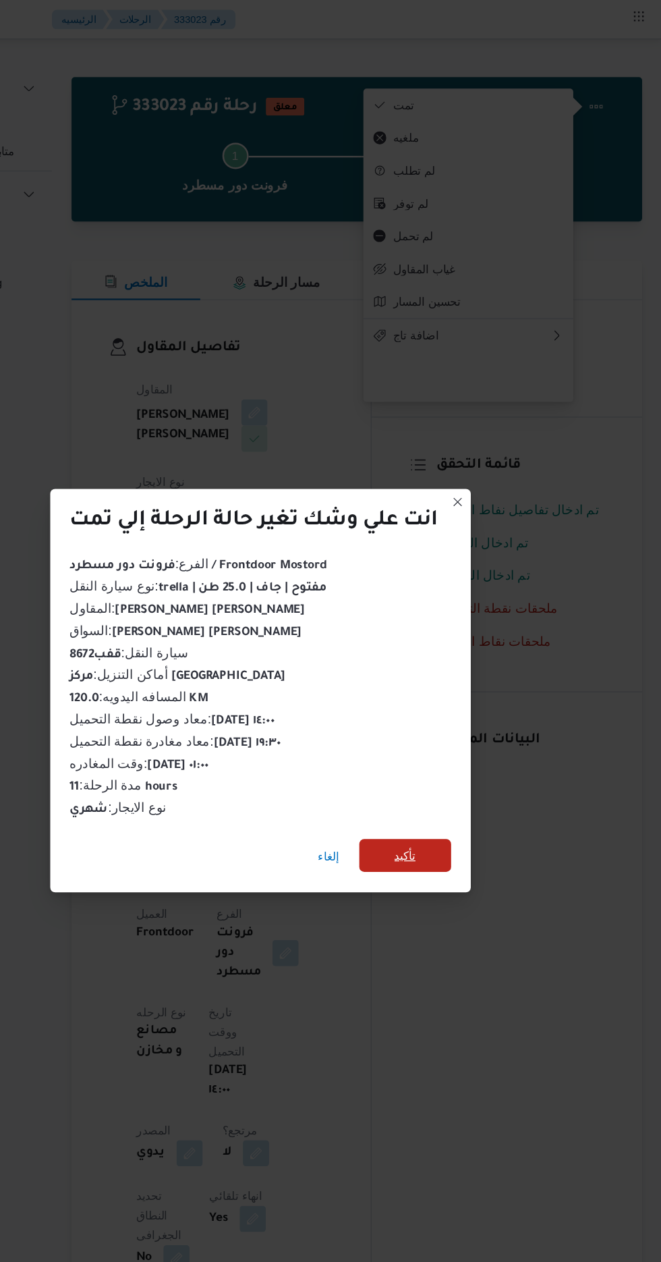
click at [443, 708] on span "تأكيد" at bounding box center [450, 703] width 76 height 27
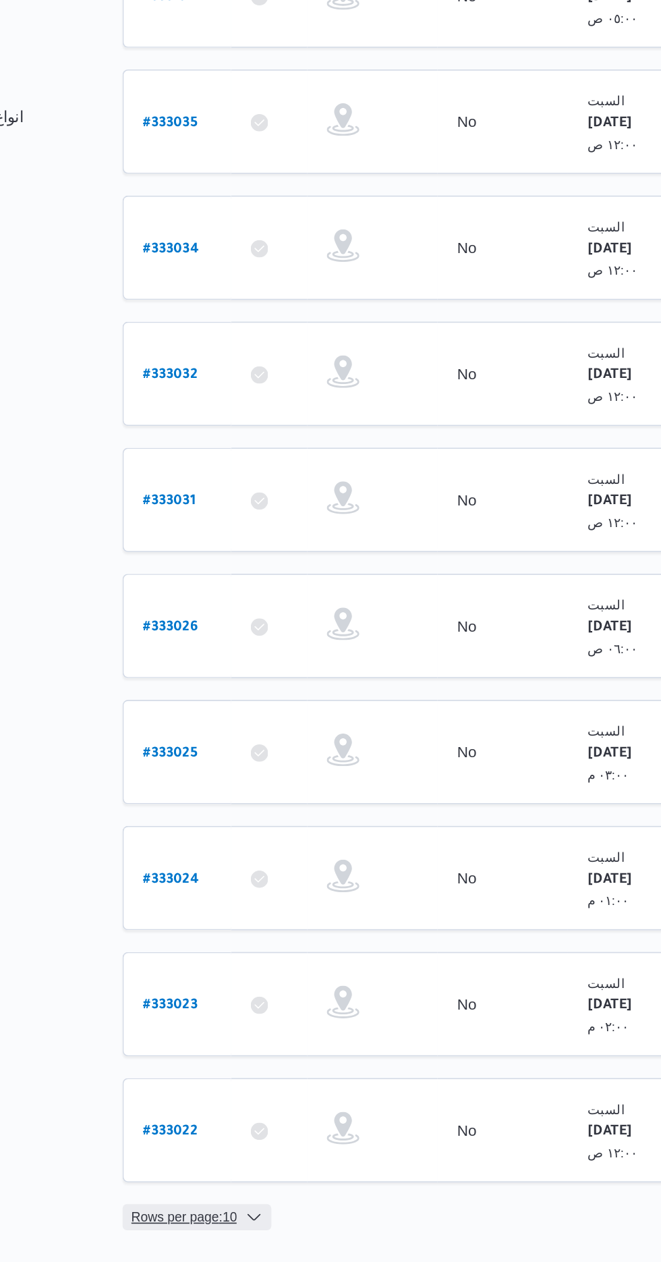
click at [215, 1016] on span "Rows per page : 10" at bounding box center [213, 1024] width 65 height 16
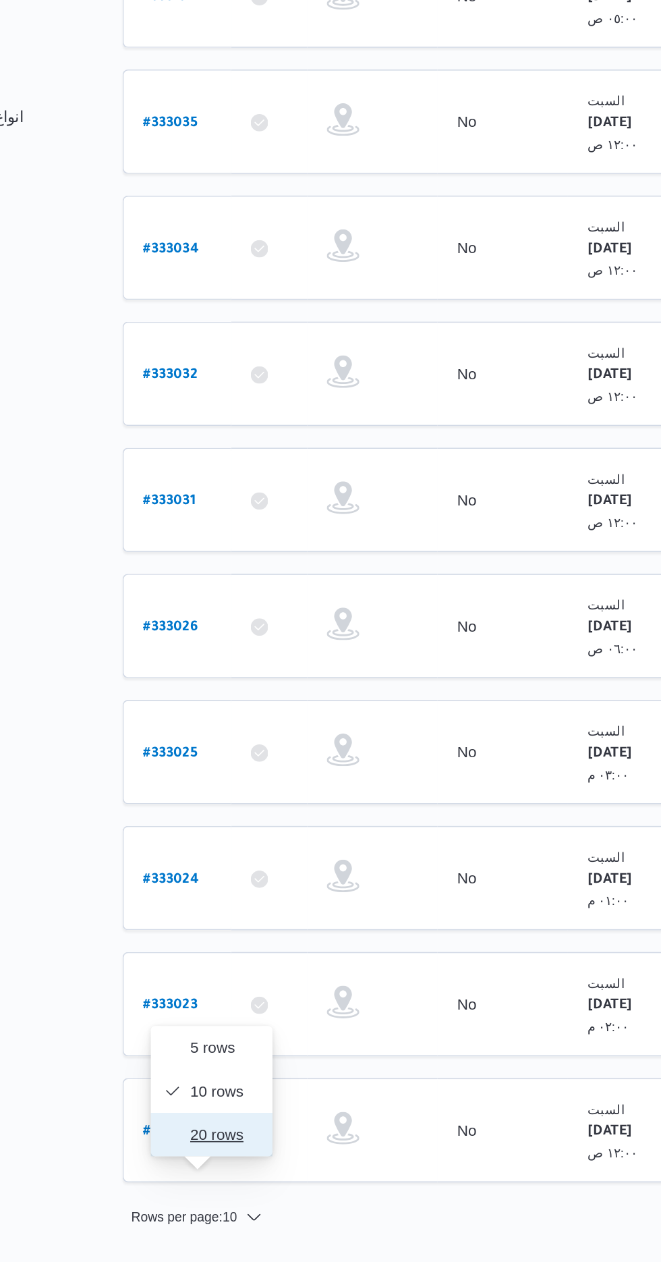
click at [220, 970] on span "20 rows" at bounding box center [238, 972] width 43 height 11
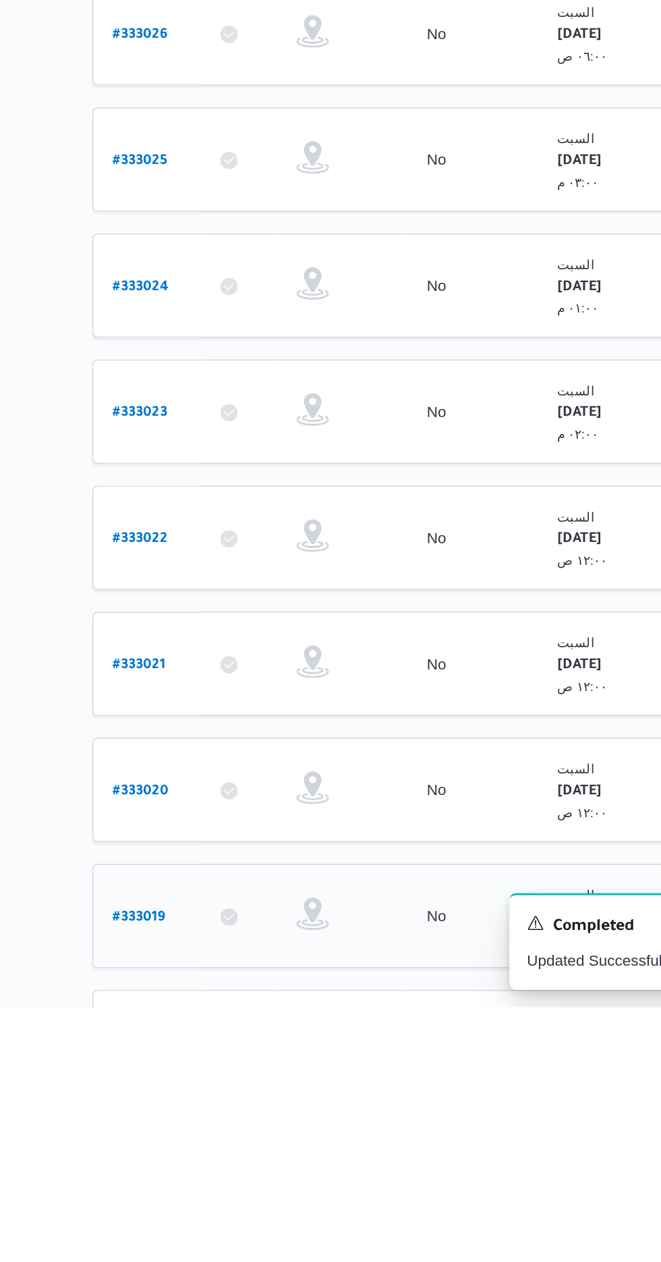
click at [213, 1202] on b "# 333019" at bounding box center [204, 1206] width 32 height 9
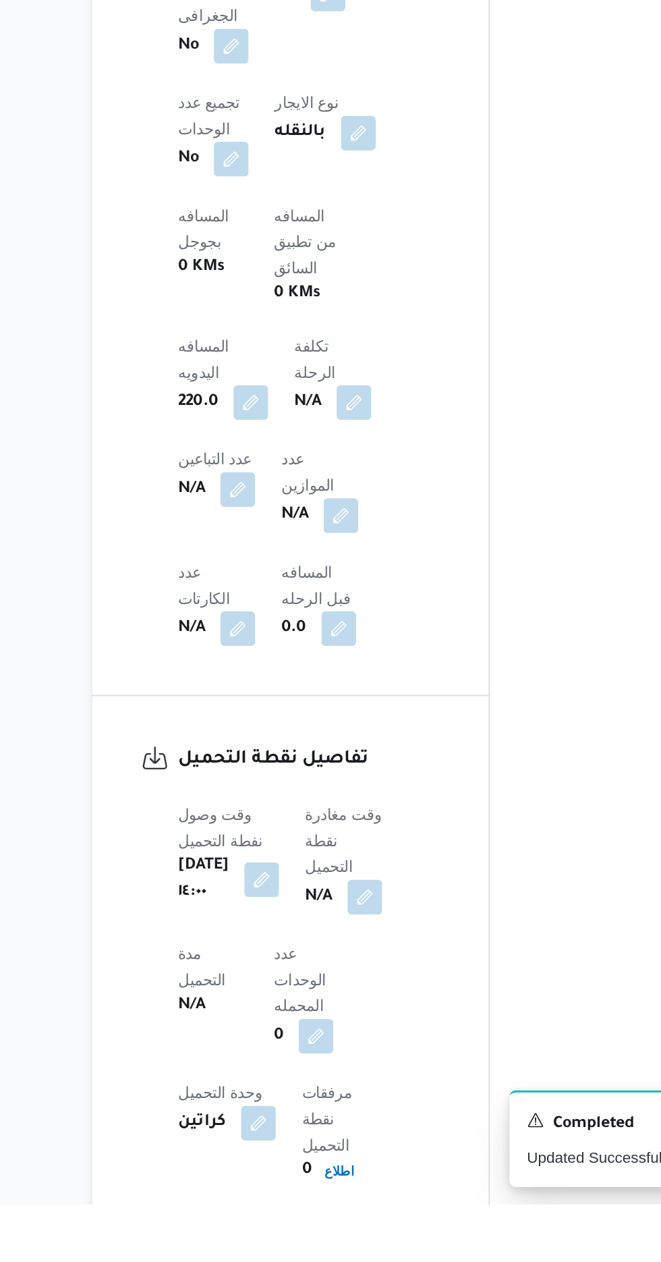
scroll to position [499, 0]
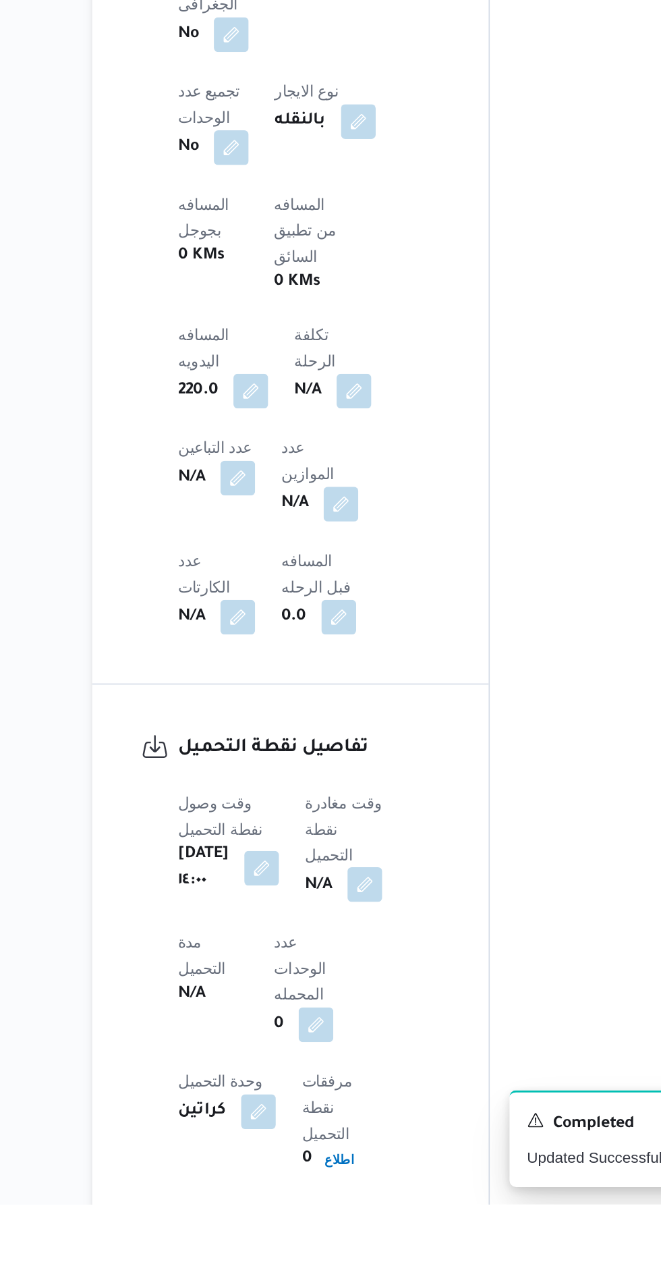
click at [356, 1052] on button "button" at bounding box center [345, 1063] width 22 height 22
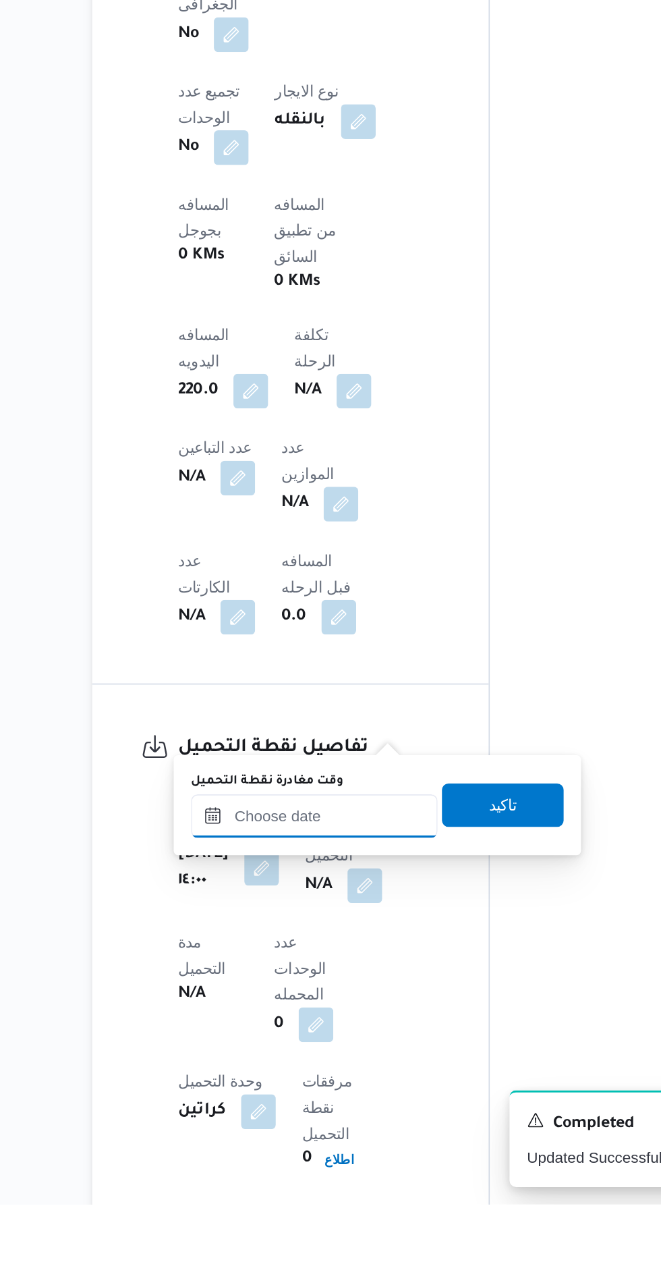
click at [289, 1021] on input "وقت مغادرة نقطة التحميل" at bounding box center [313, 1020] width 153 height 27
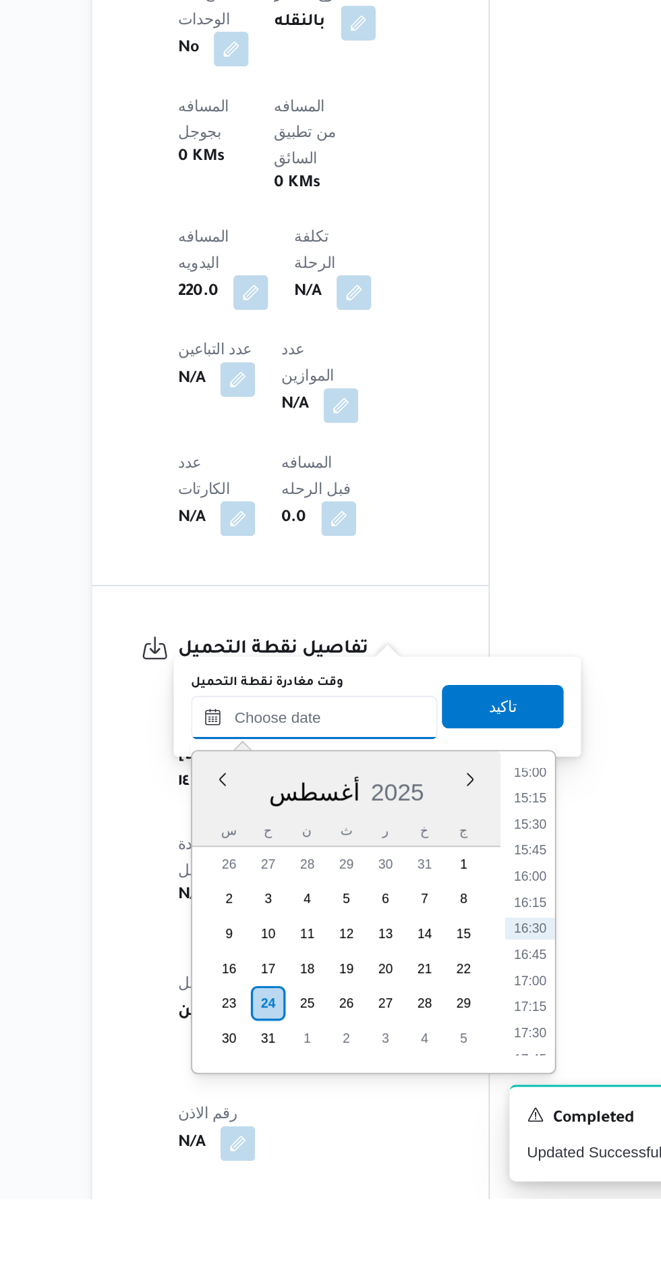
scroll to position [557, 0]
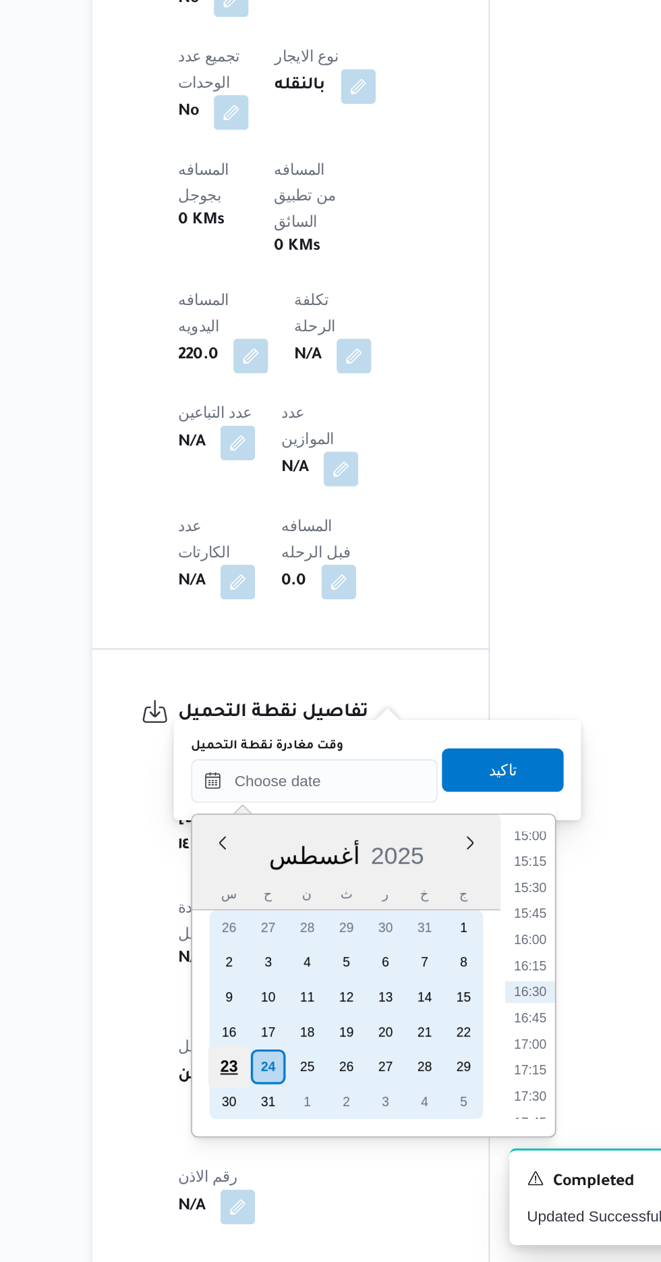
click at [249, 1137] on div "23" at bounding box center [261, 1140] width 26 height 26
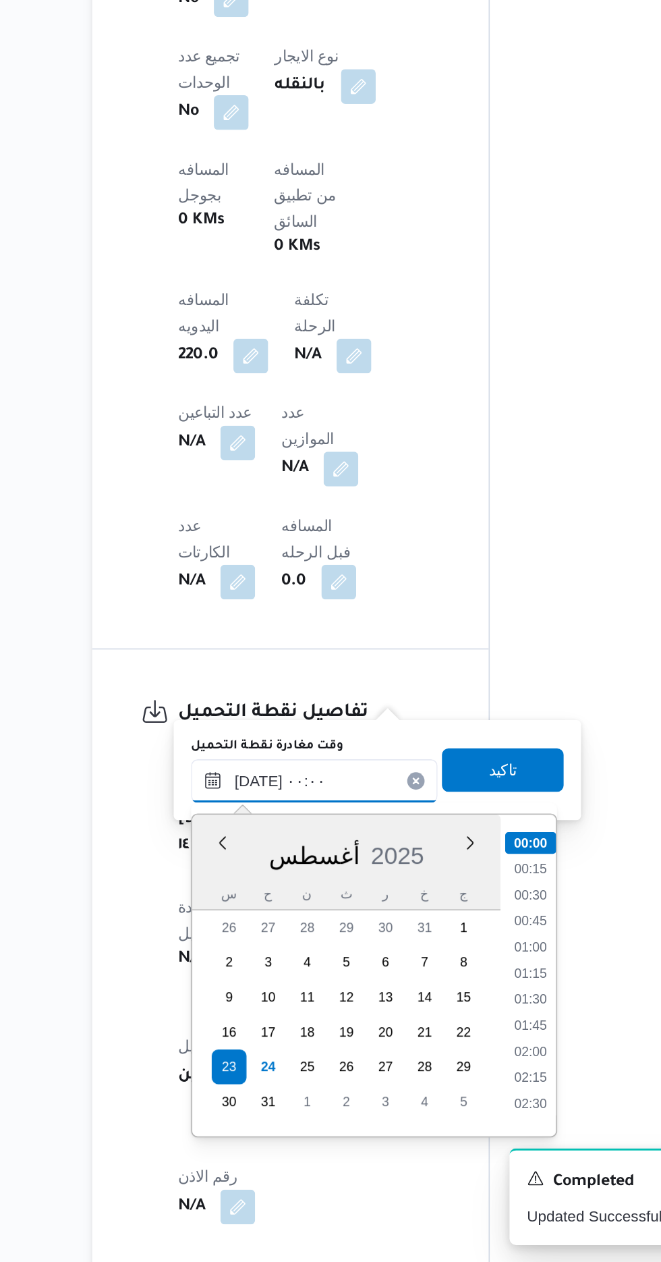
click at [237, 959] on input "[DATE] ٠٠:٠٠" at bounding box center [313, 962] width 153 height 27
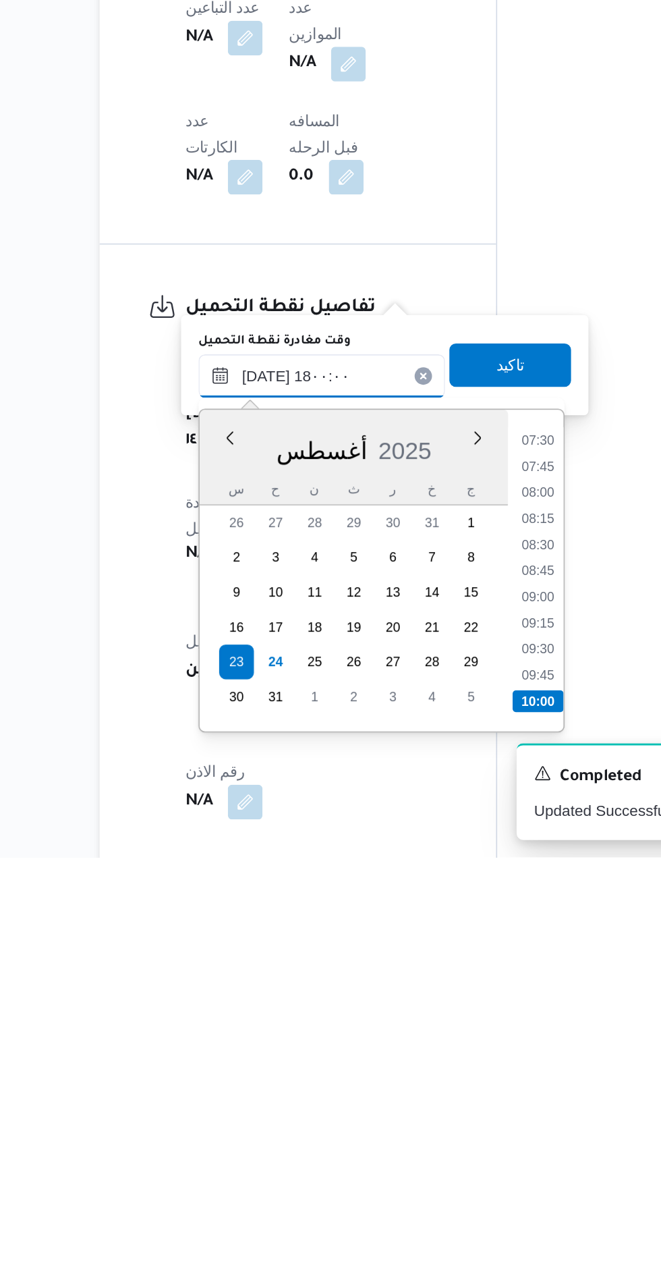
scroll to position [1003, 0]
click at [442, 1160] on li "18:00" at bounding box center [448, 1164] width 32 height 13
type input "[DATE] ١٨:٠٠"
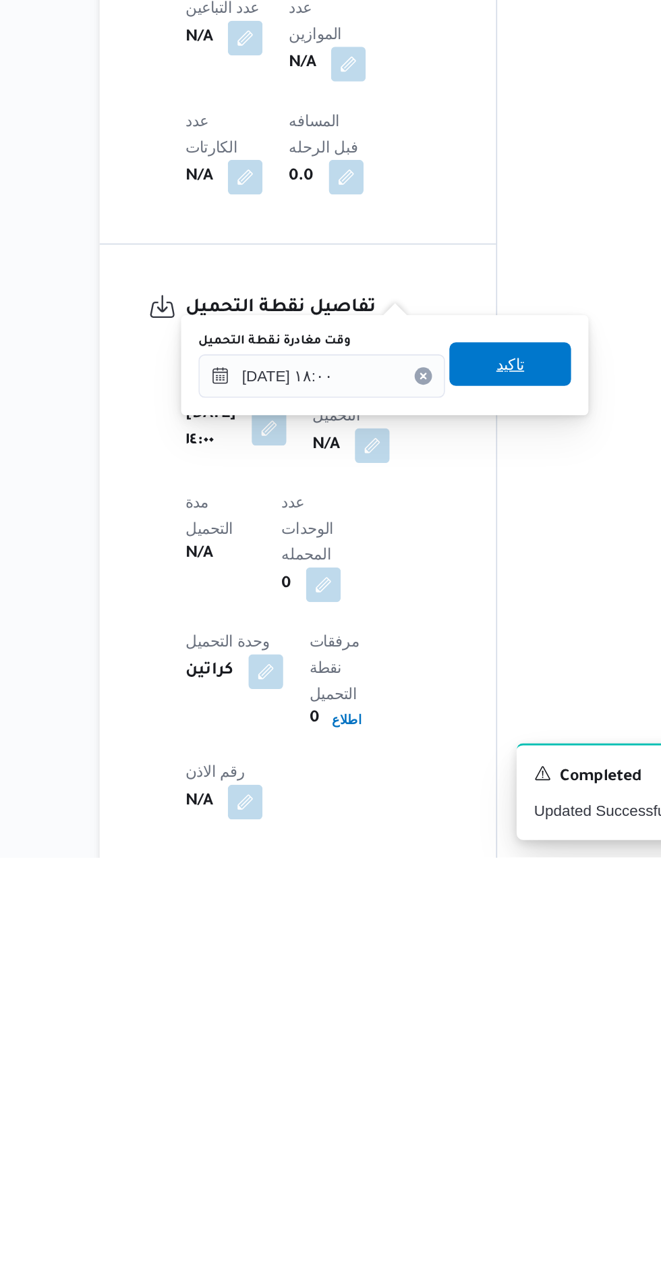
click at [430, 957] on span "تاكيد" at bounding box center [431, 955] width 76 height 27
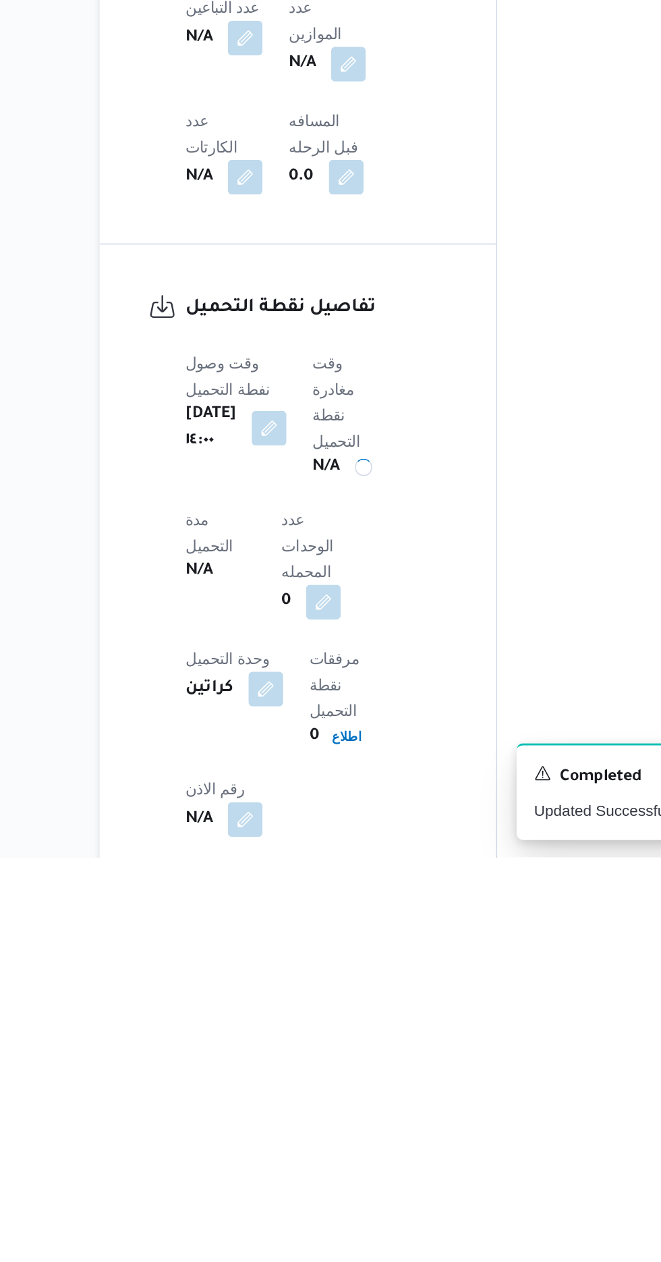
scroll to position [558, 0]
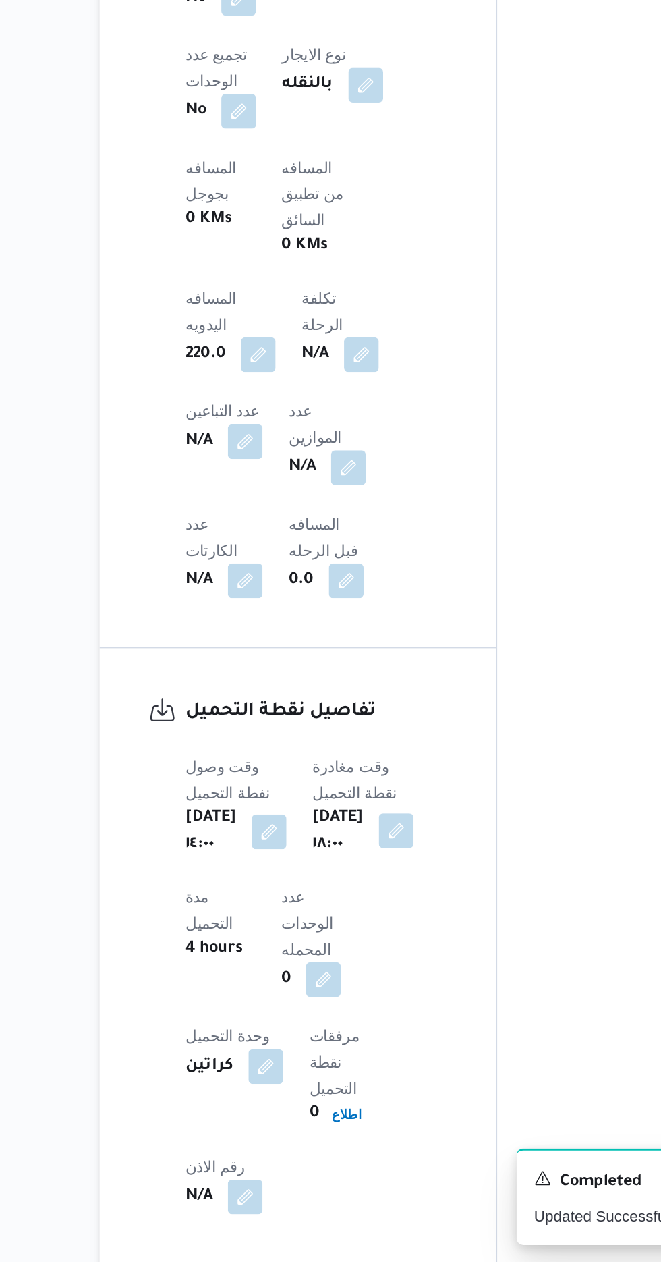
click at [370, 983] on button "button" at bounding box center [360, 994] width 22 height 22
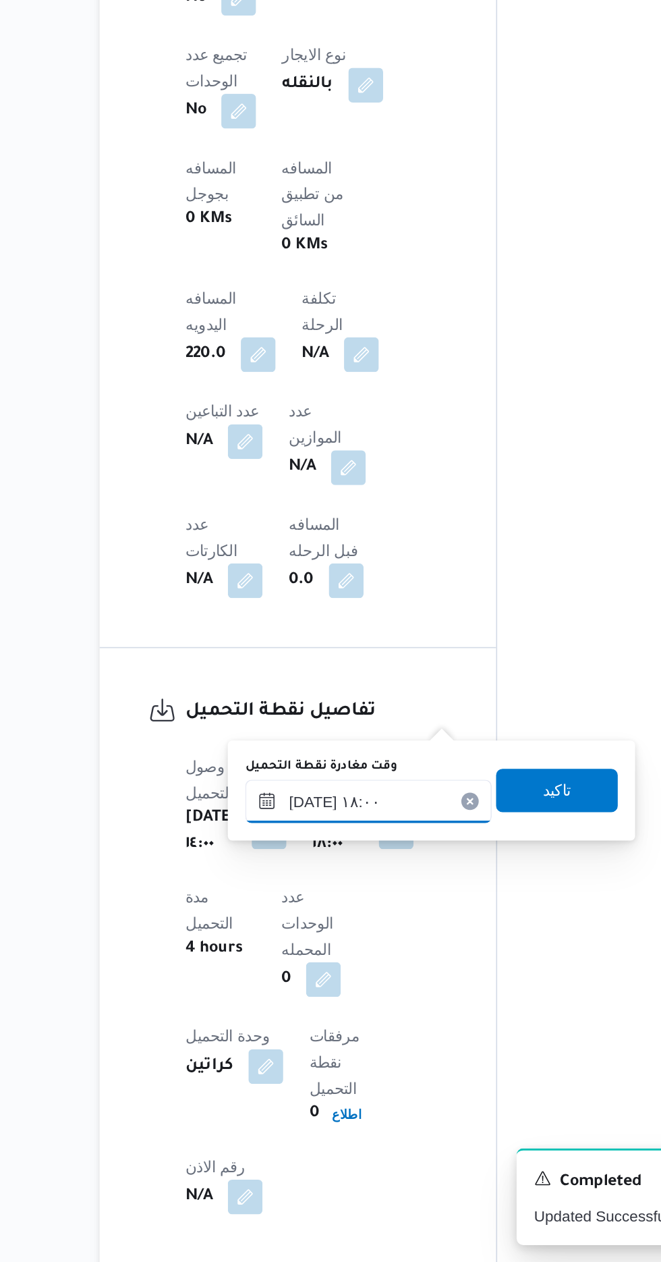
click at [308, 970] on input "[DATE] ١٨:٠٠" at bounding box center [342, 975] width 153 height 27
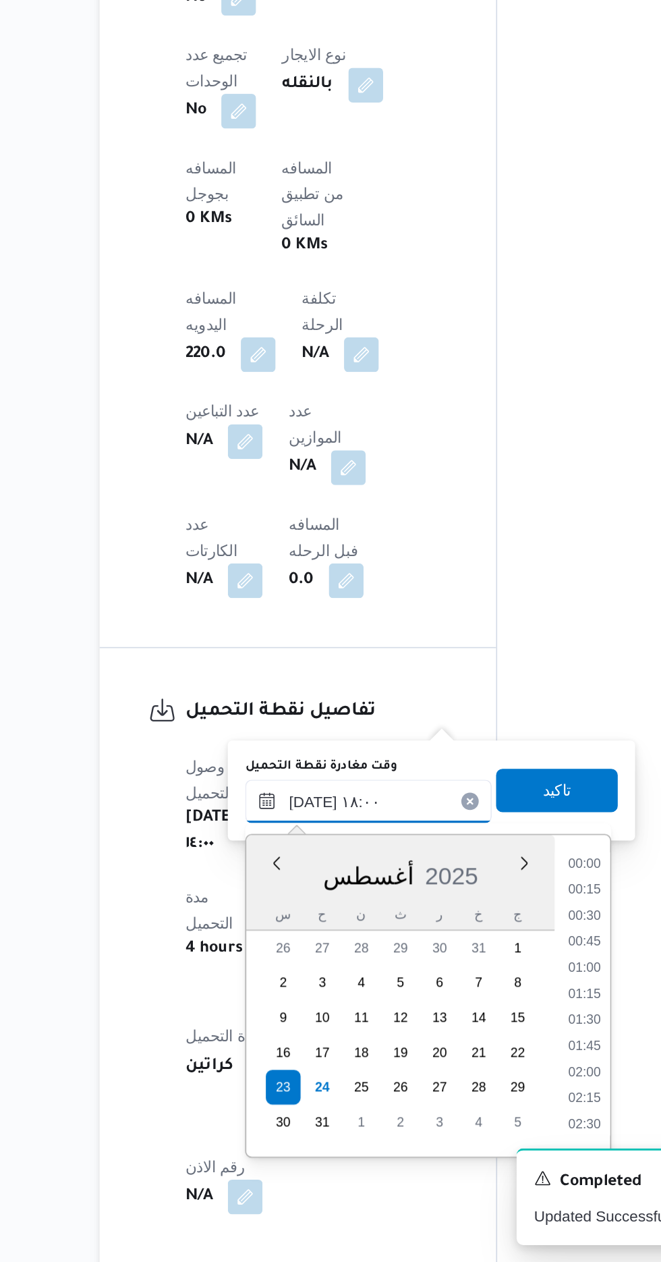
scroll to position [1073, 0]
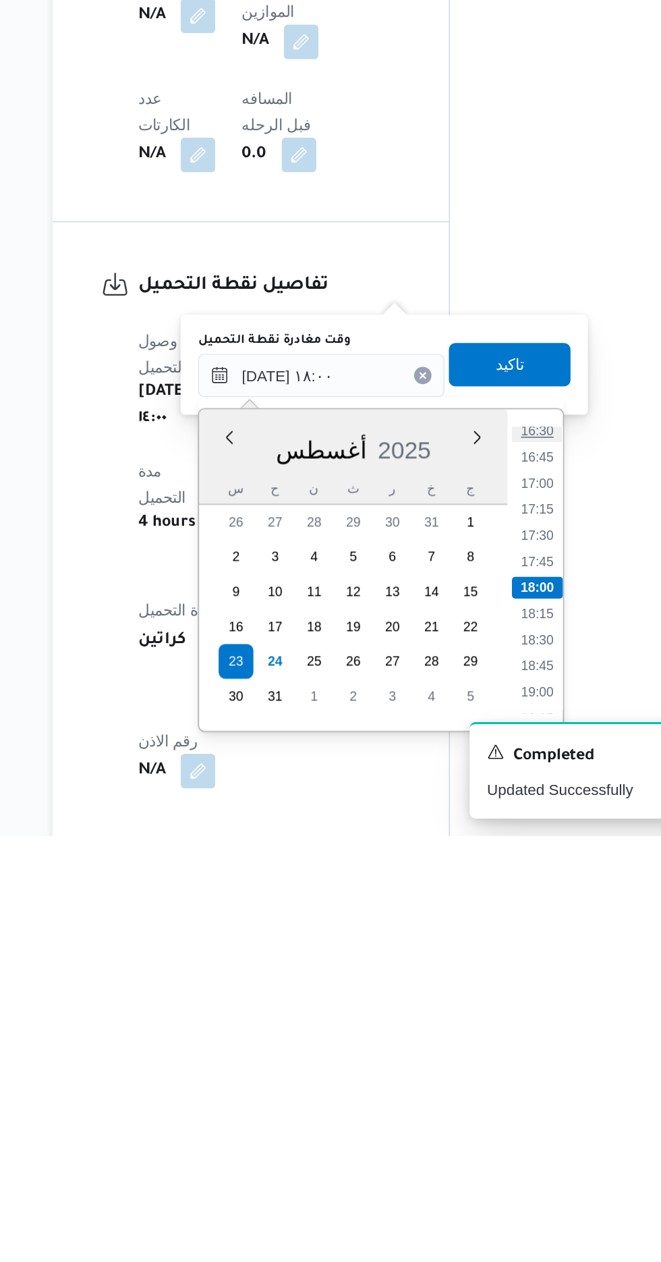
click at [475, 1009] on li "16:30" at bounding box center [476, 1009] width 31 height 13
type input "[DATE] ١٨:٠٠"
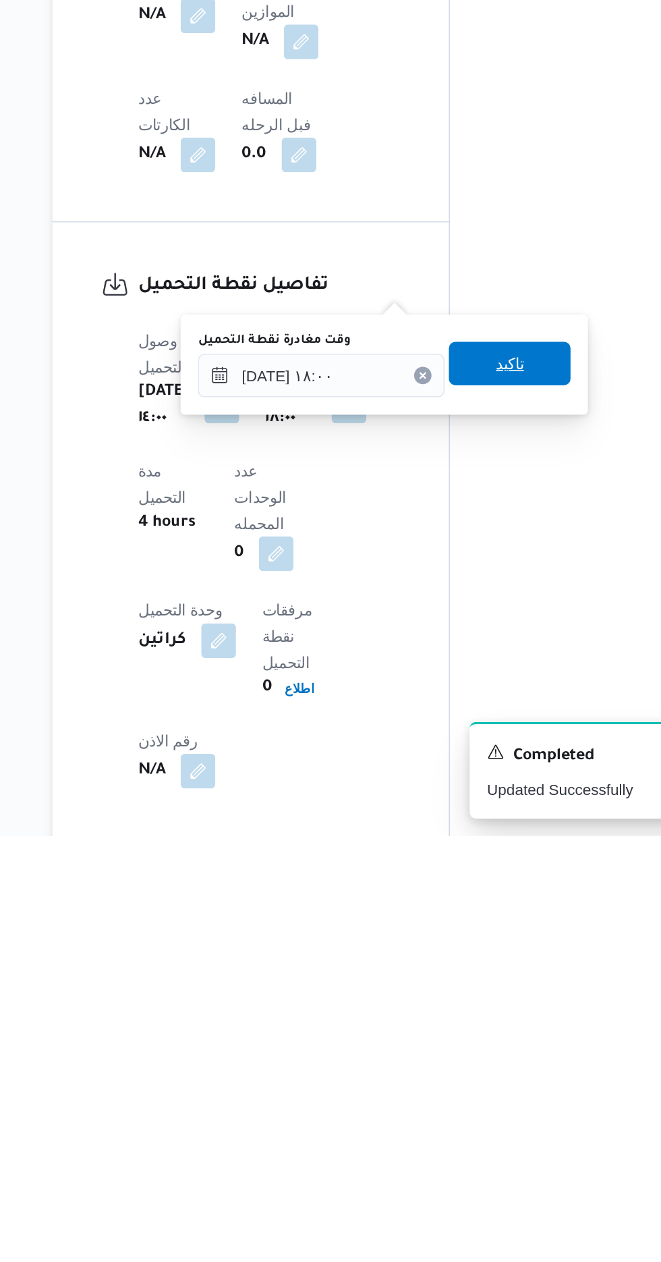
click at [480, 978] on span "تاكيد" at bounding box center [460, 968] width 76 height 27
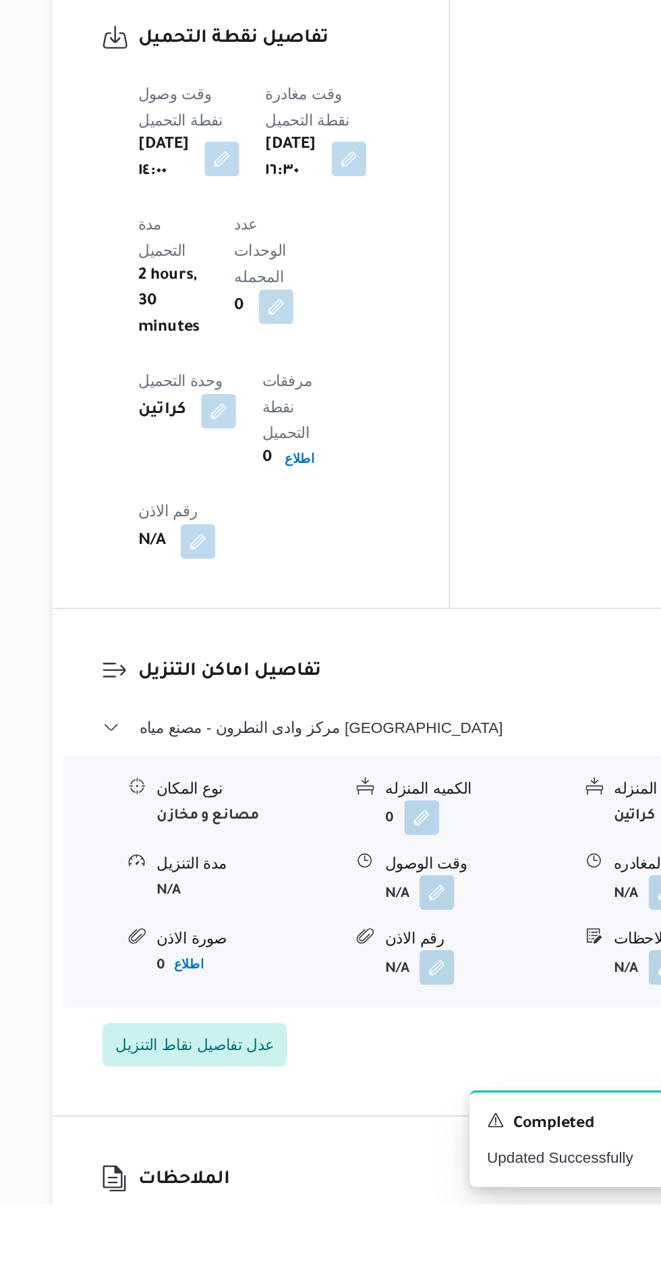
scroll to position [953, 0]
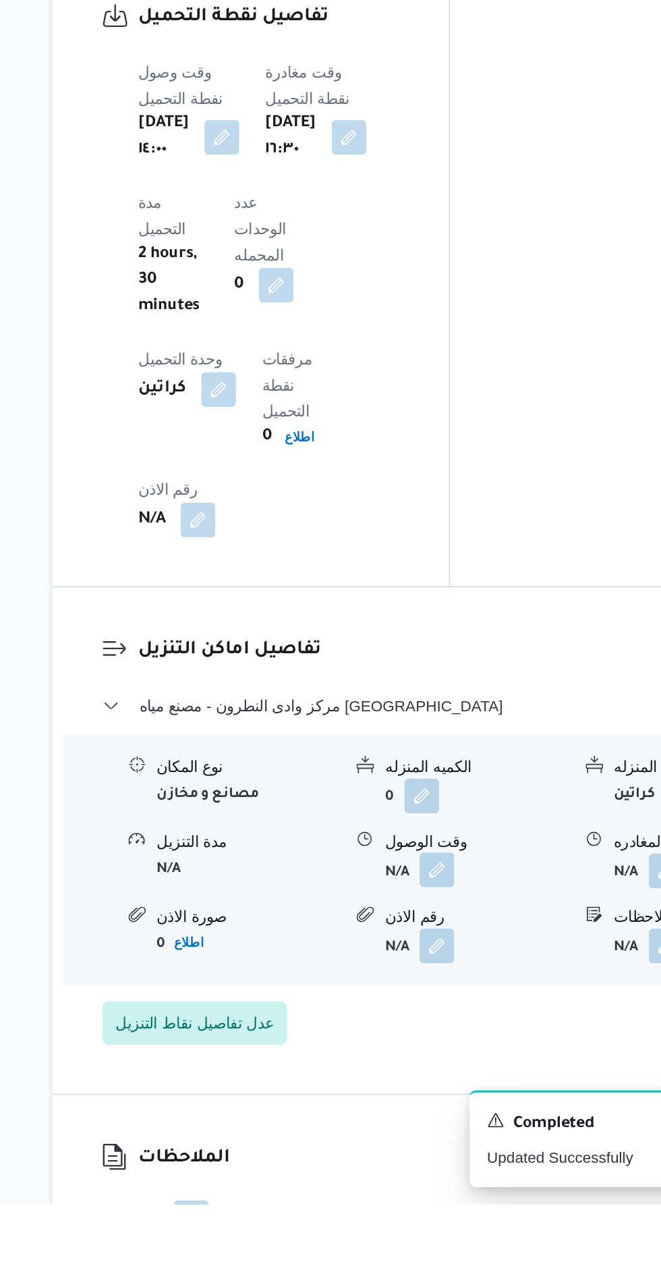
click at [420, 1043] on button "button" at bounding box center [414, 1054] width 22 height 22
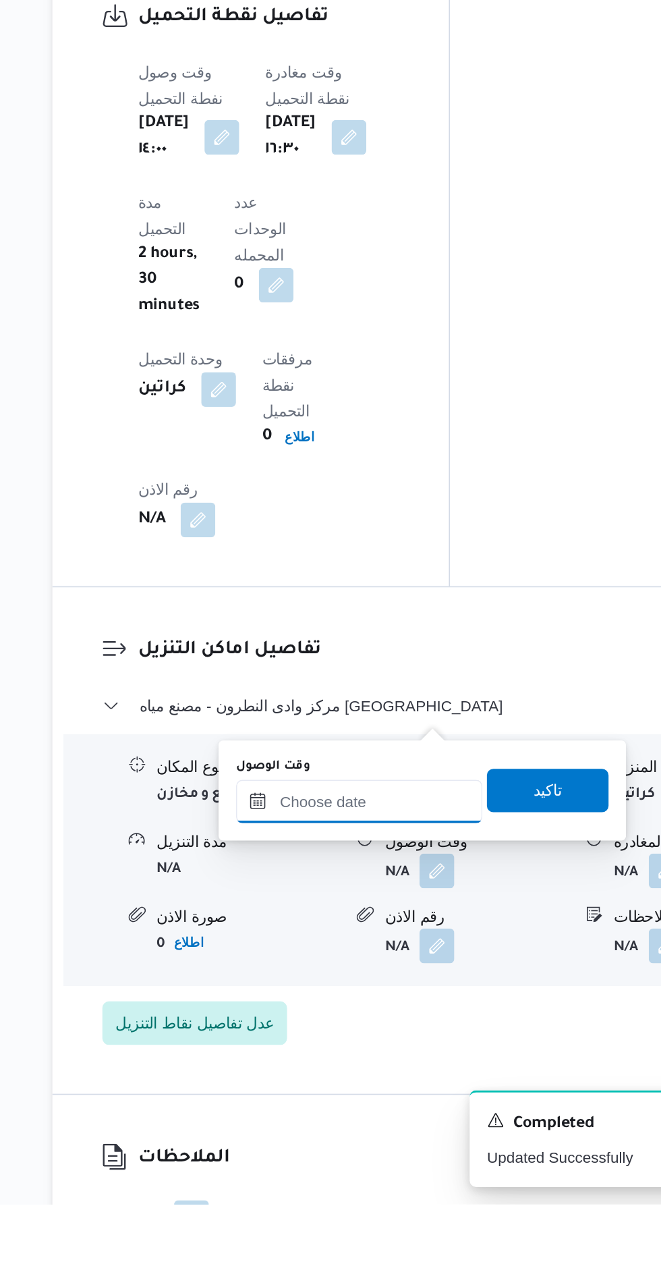
click at [395, 1009] on input "وقت الوصول" at bounding box center [365, 1011] width 153 height 27
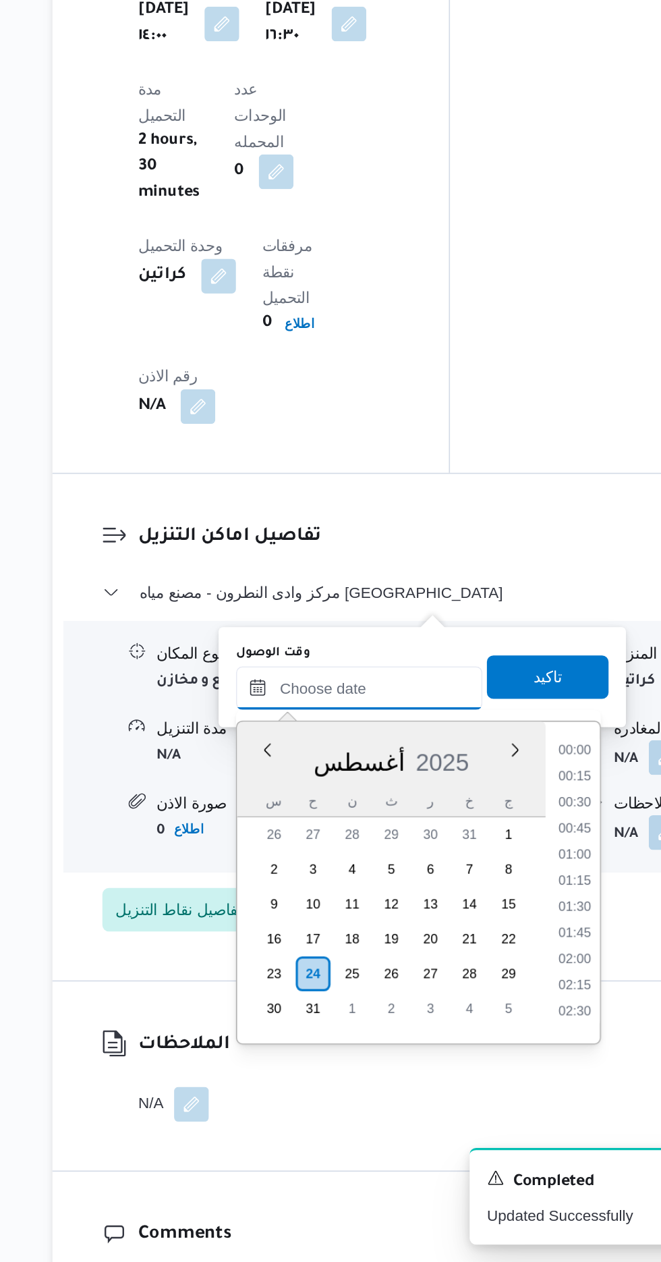
scroll to position [976, 0]
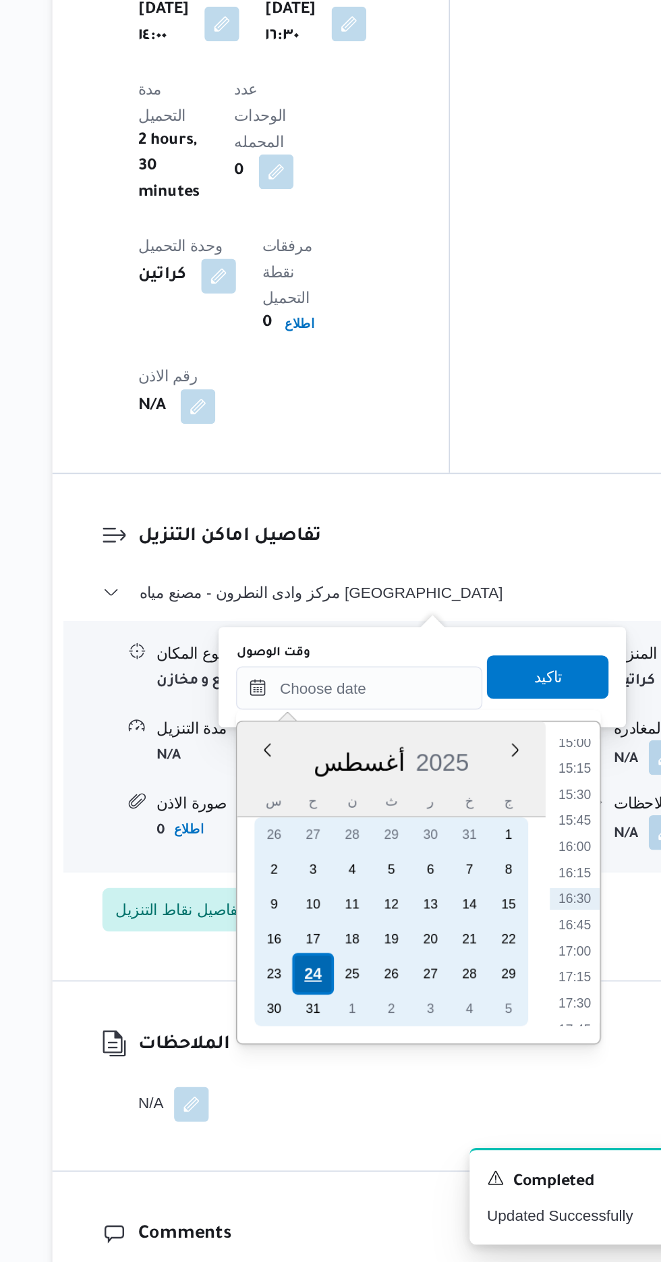
click at [335, 1082] on div "24" at bounding box center [338, 1083] width 26 height 26
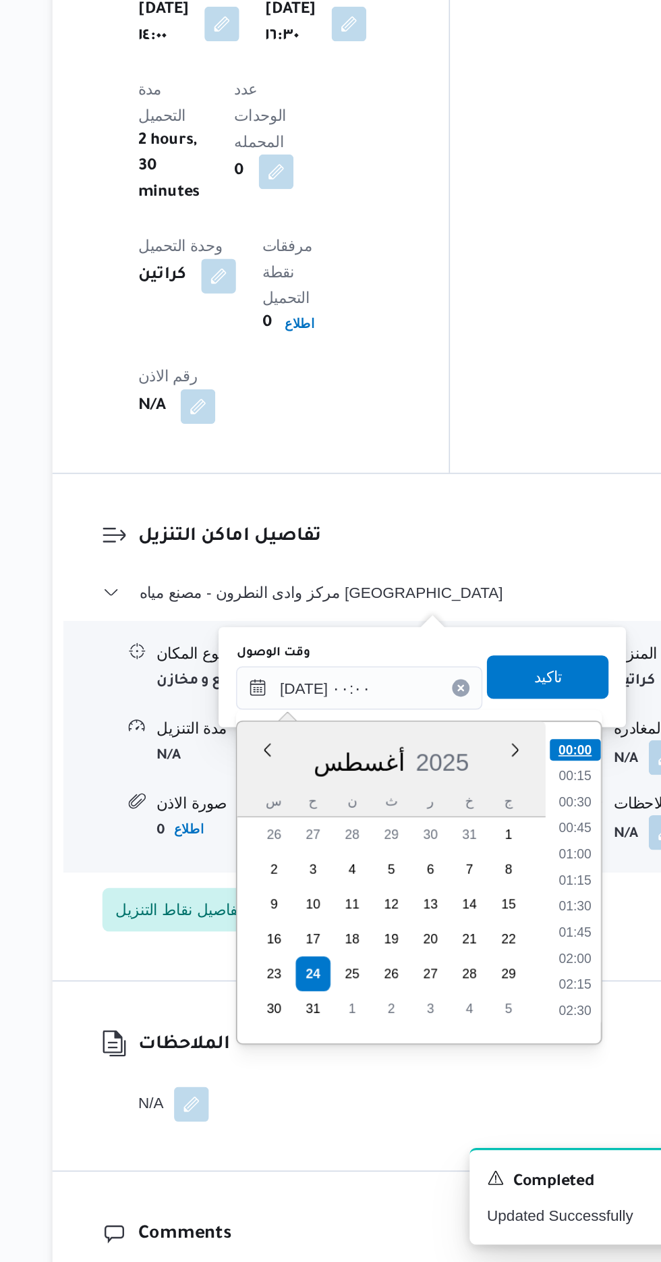
click at [506, 945] on li "00:00" at bounding box center [500, 943] width 32 height 13
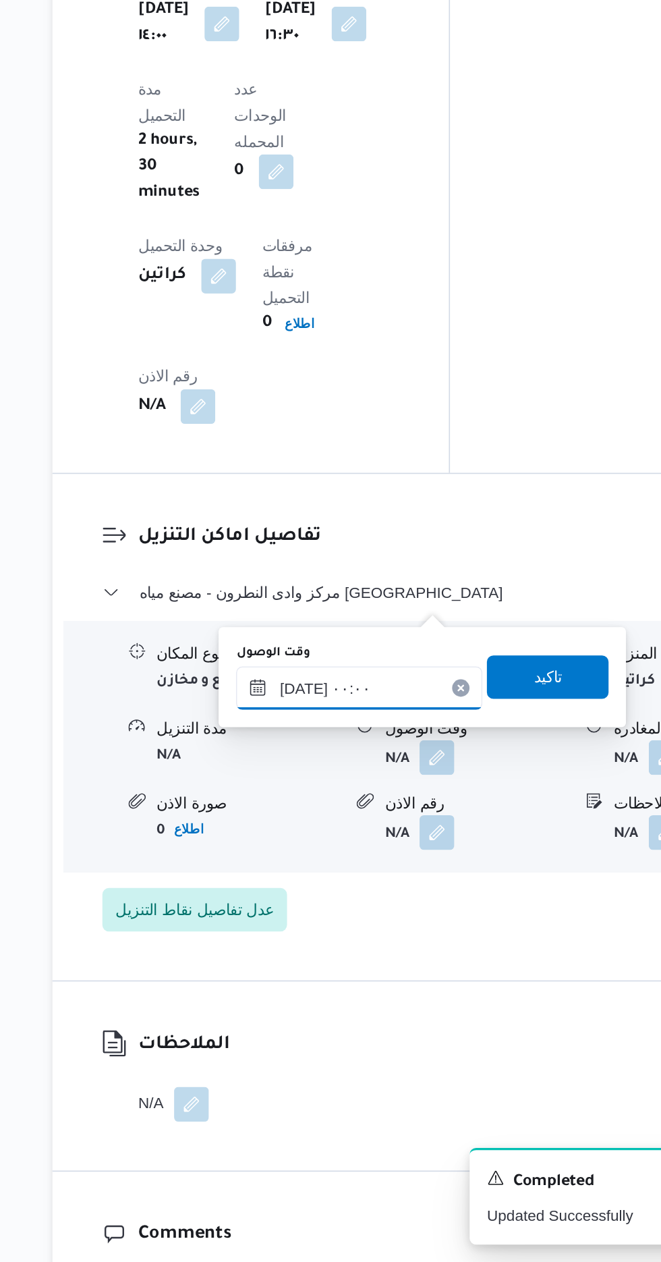
click at [376, 901] on input "[DATE] ٠٠:٠٠" at bounding box center [365, 905] width 153 height 27
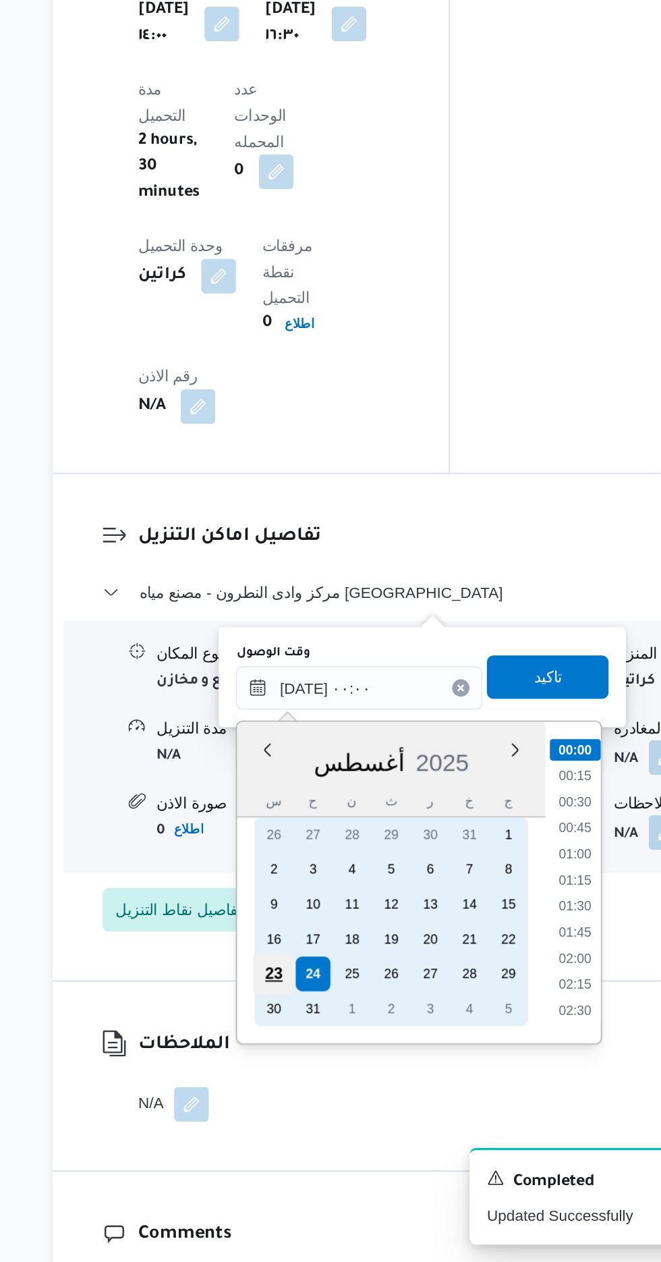
click at [302, 1075] on div "23" at bounding box center [313, 1083] width 26 height 26
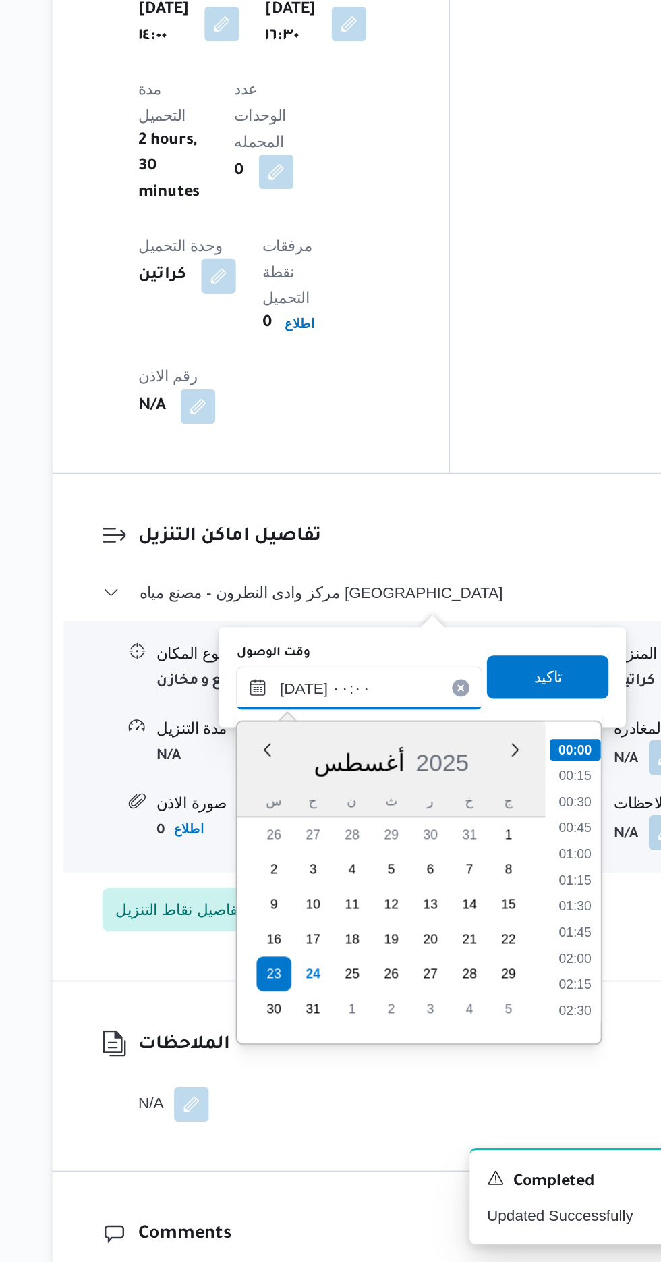
click at [298, 910] on input "[DATE] ٠٠:٠٠" at bounding box center [365, 905] width 153 height 27
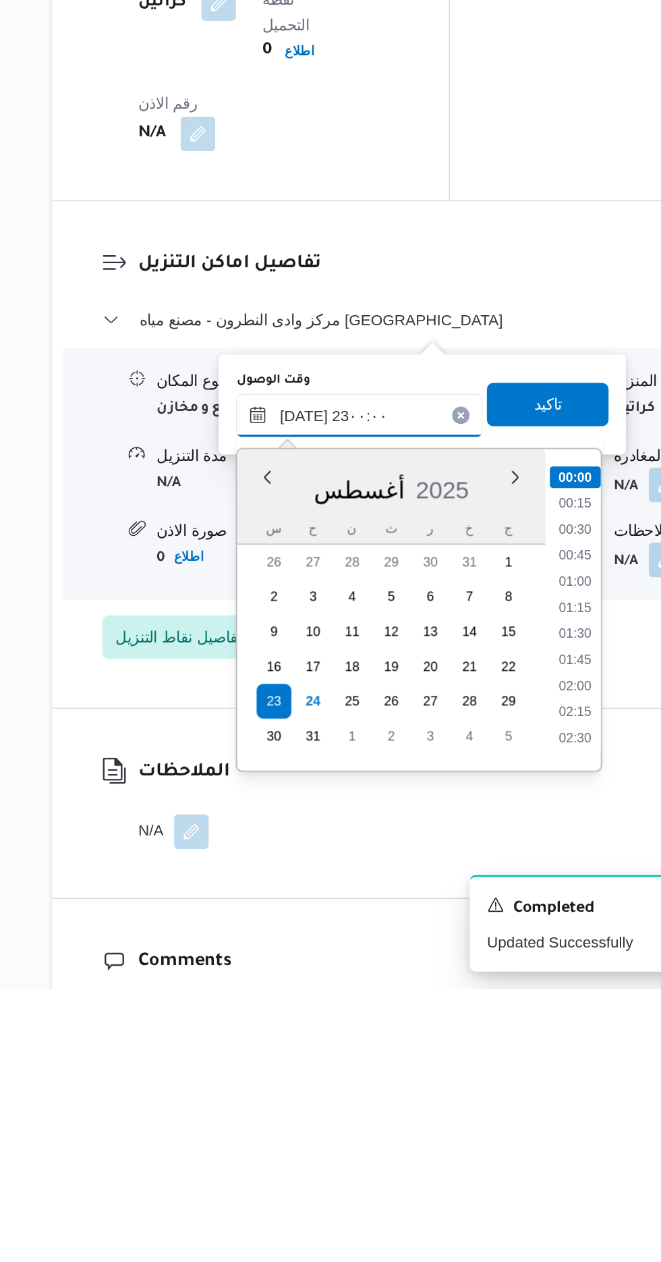
scroll to position [1326, 0]
click at [490, 1096] on li "22:45" at bounding box center [500, 1090] width 31 height 13
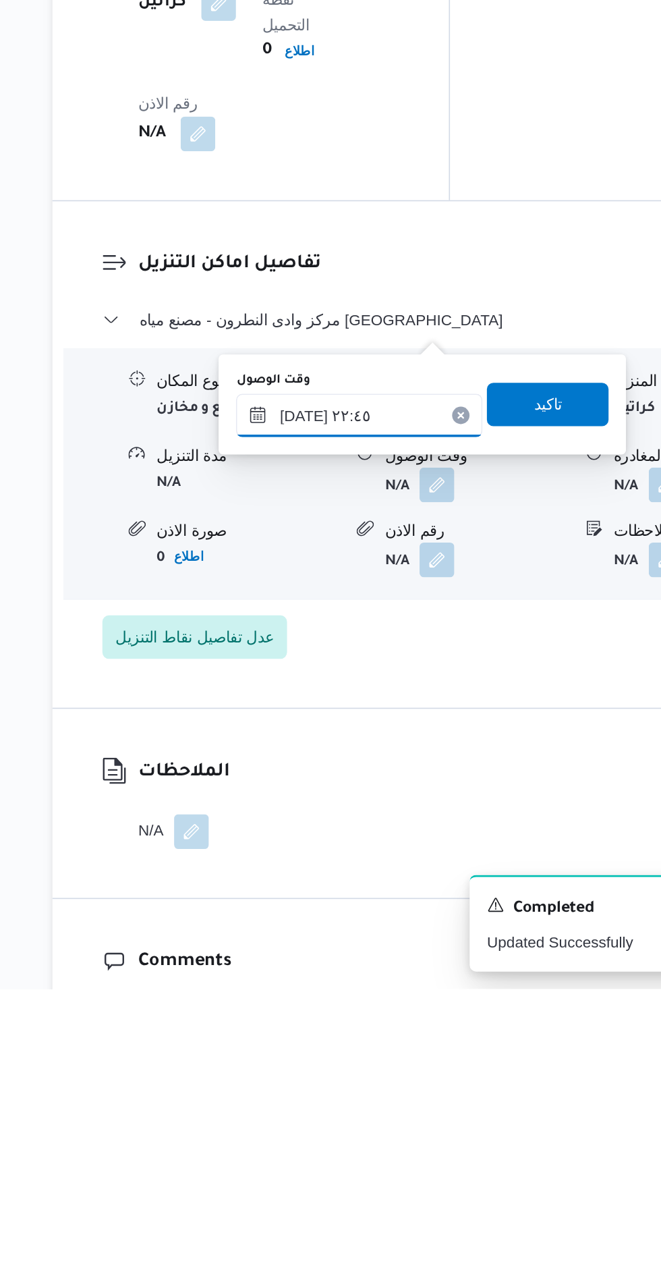
click at [392, 906] on input "[DATE] ٢٢:٤٥" at bounding box center [365, 905] width 153 height 27
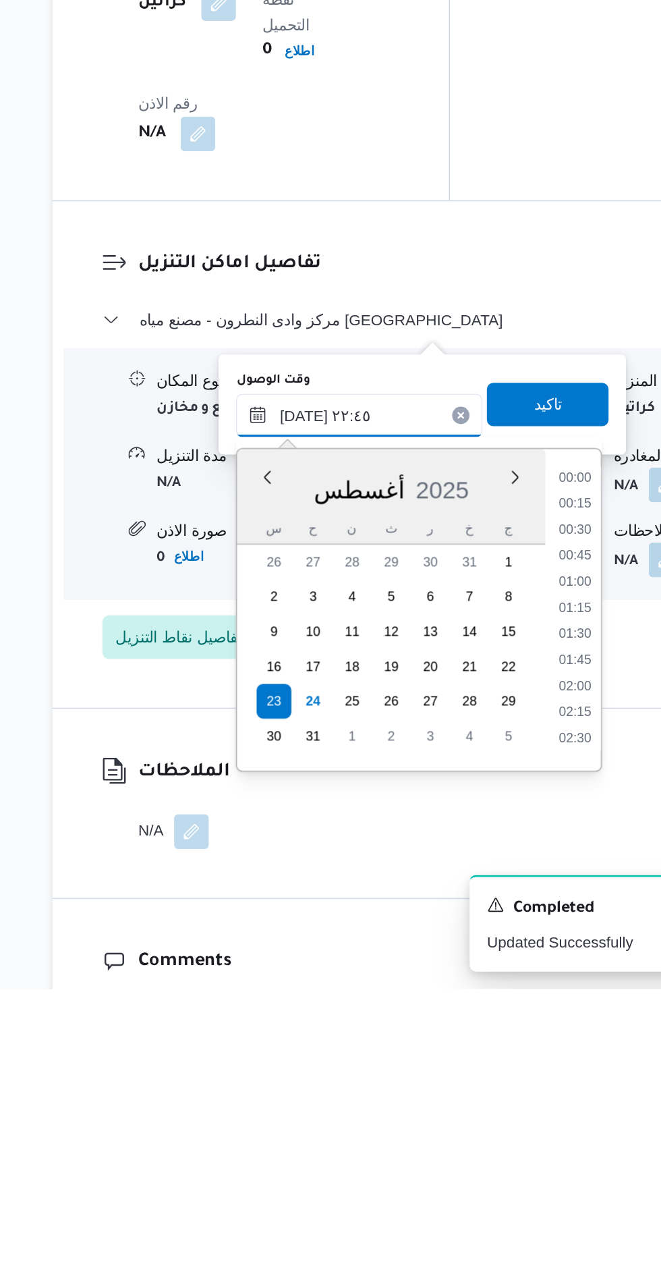
scroll to position [1378, 0]
click at [504, 1052] on li "23:00" at bounding box center [500, 1056] width 31 height 13
type input "[DATE] ٢٣:٠٠"
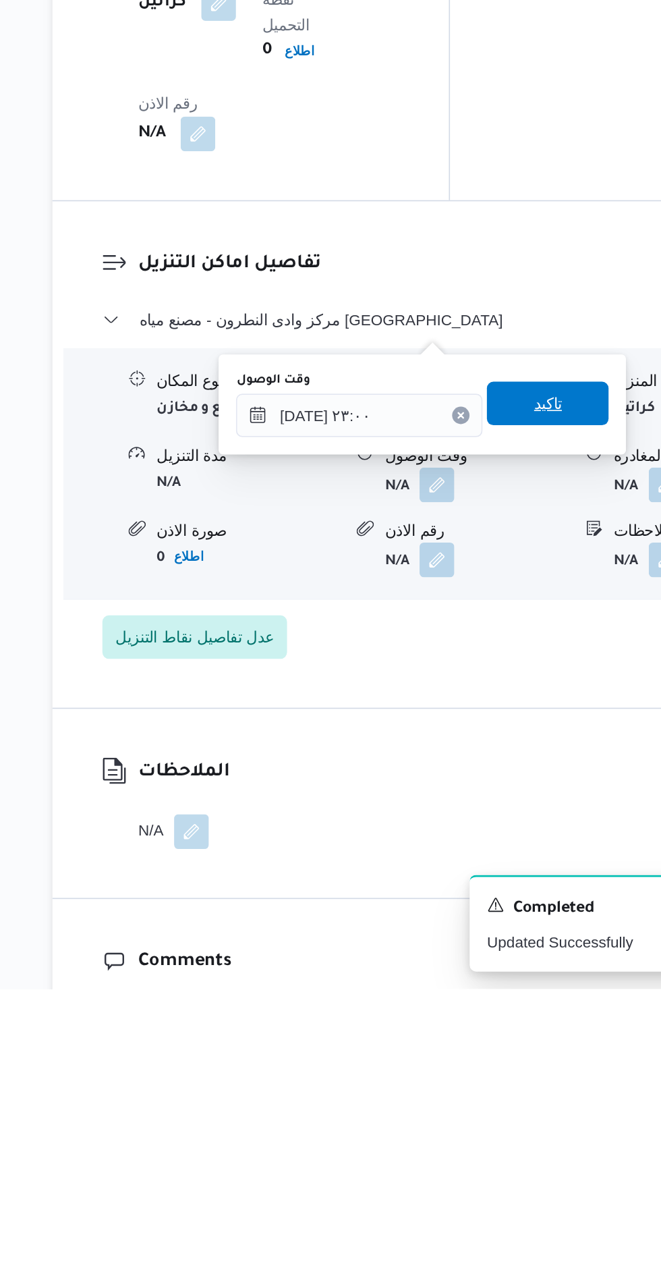
click at [492, 893] on span "تاكيد" at bounding box center [483, 898] width 18 height 16
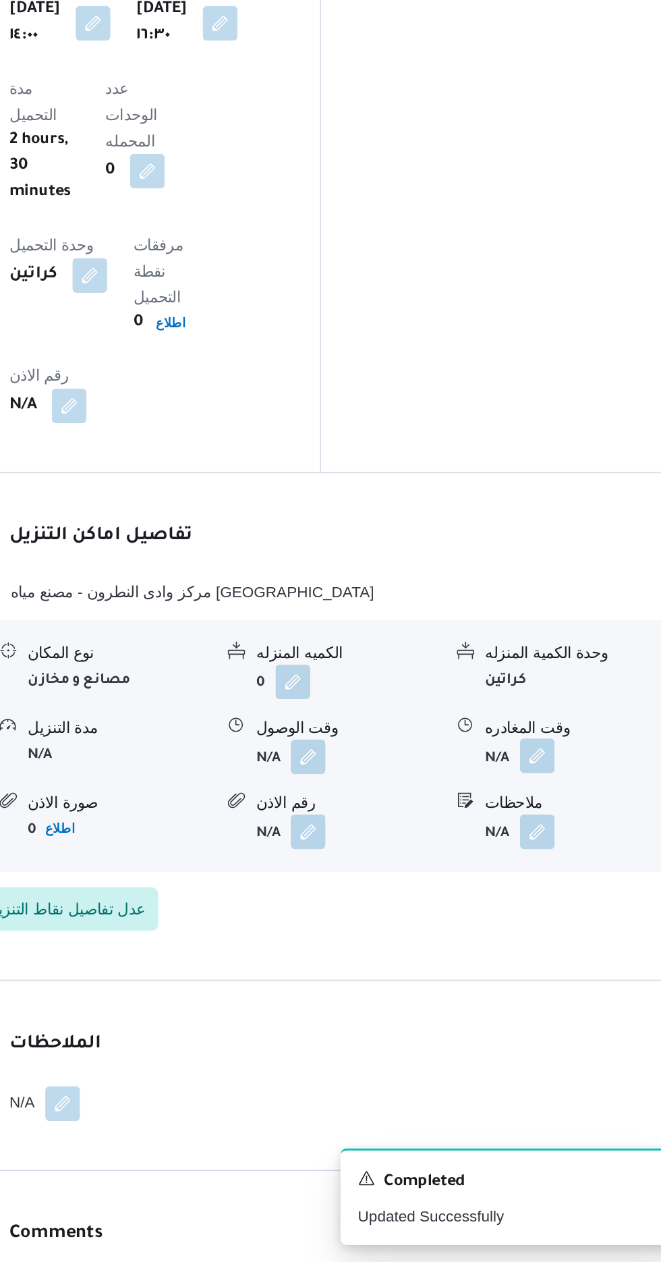
click at [560, 936] on button "button" at bounding box center [557, 947] width 22 height 22
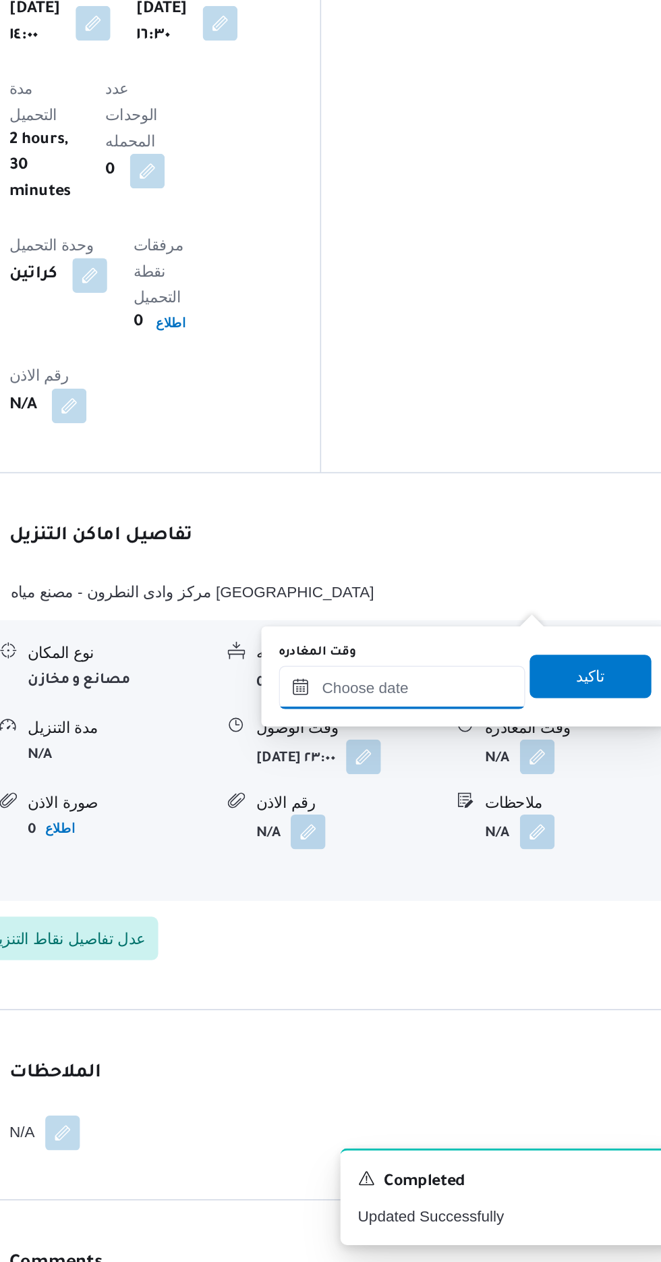
click at [506, 904] on input "وقت المغادره" at bounding box center [472, 904] width 153 height 27
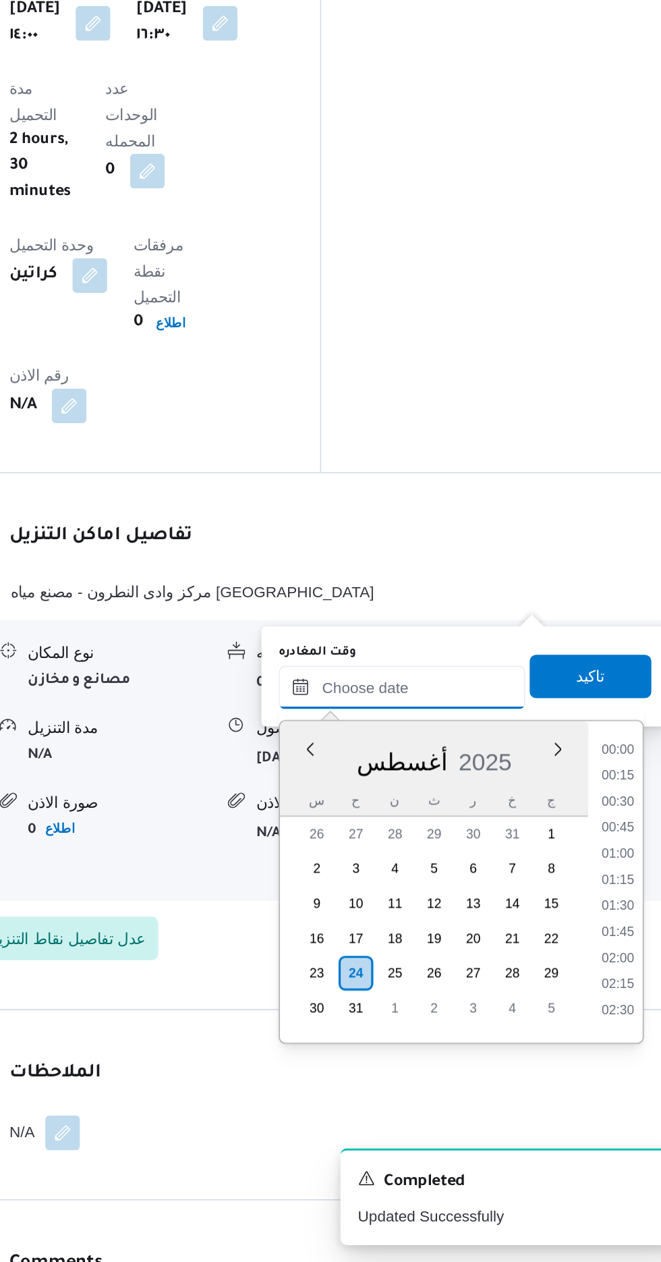
scroll to position [976, 0]
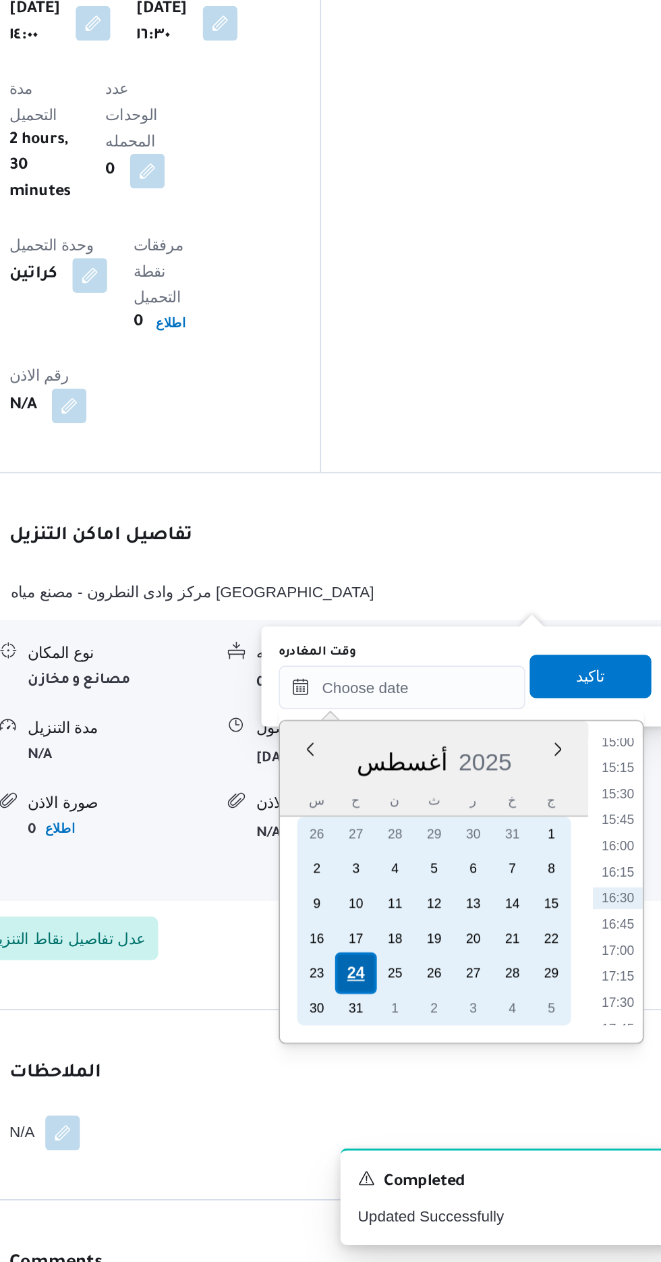
click at [443, 1080] on div "24" at bounding box center [444, 1082] width 26 height 26
type input "[DATE] ٠٠:٠٠"
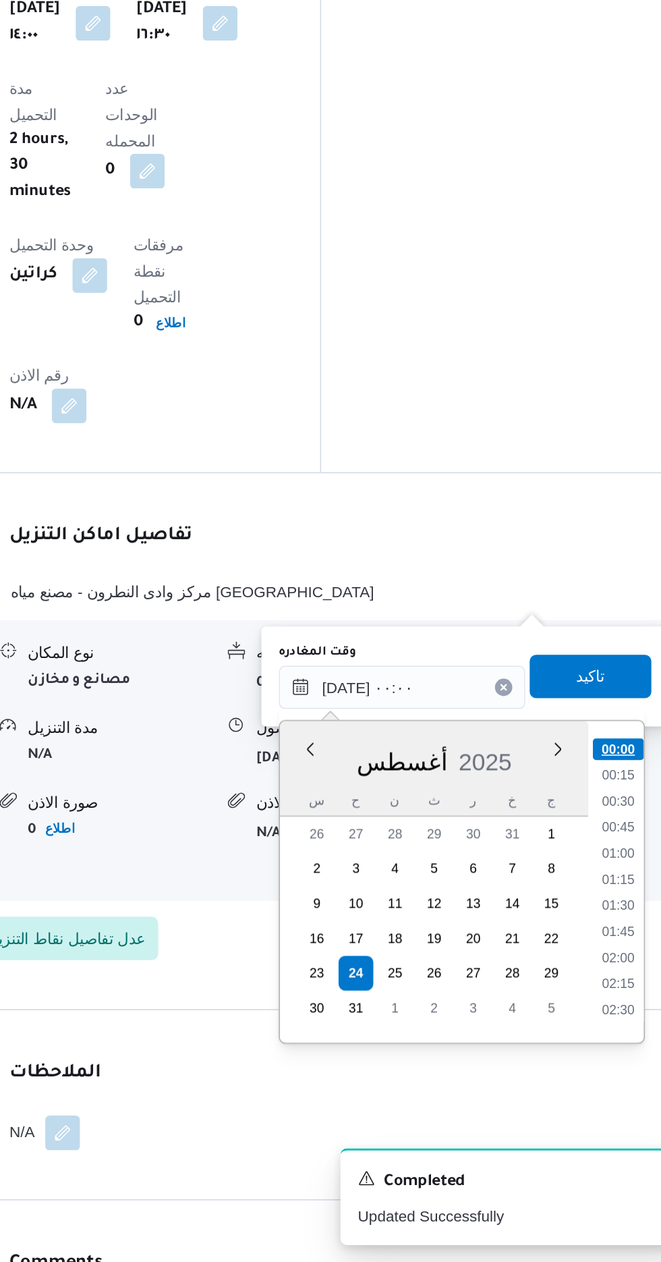
click at [605, 944] on li "00:00" at bounding box center [607, 942] width 32 height 13
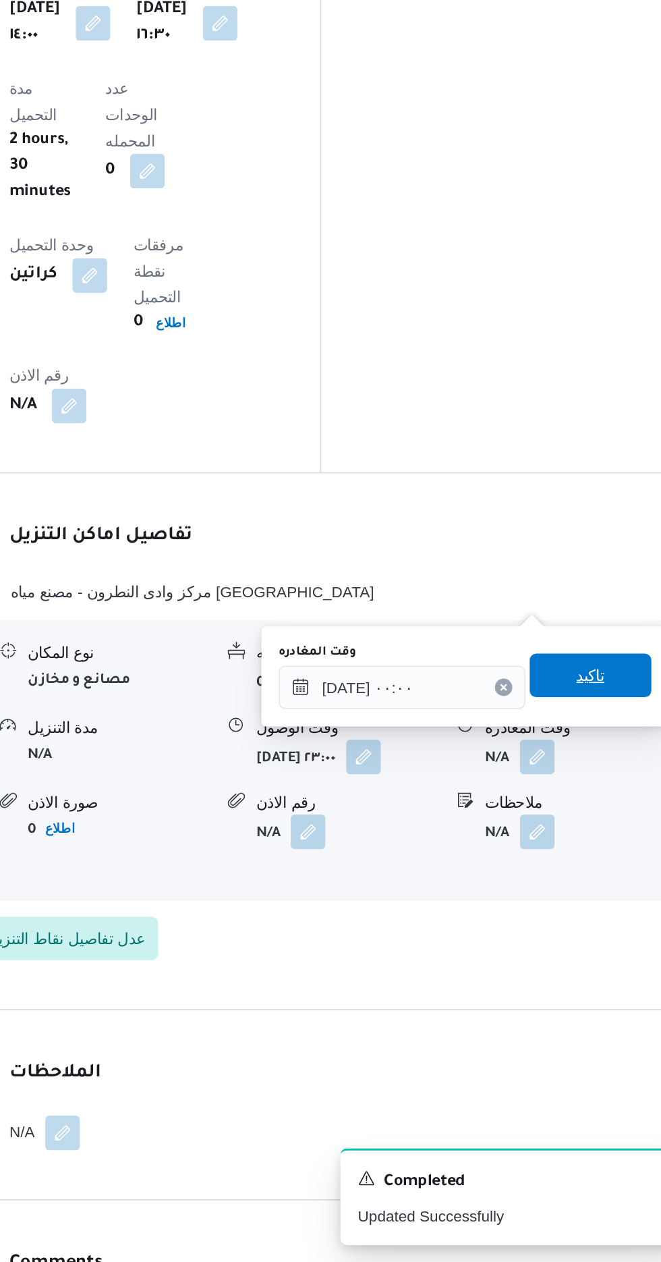
click at [598, 900] on span "تاكيد" at bounding box center [590, 897] width 18 height 16
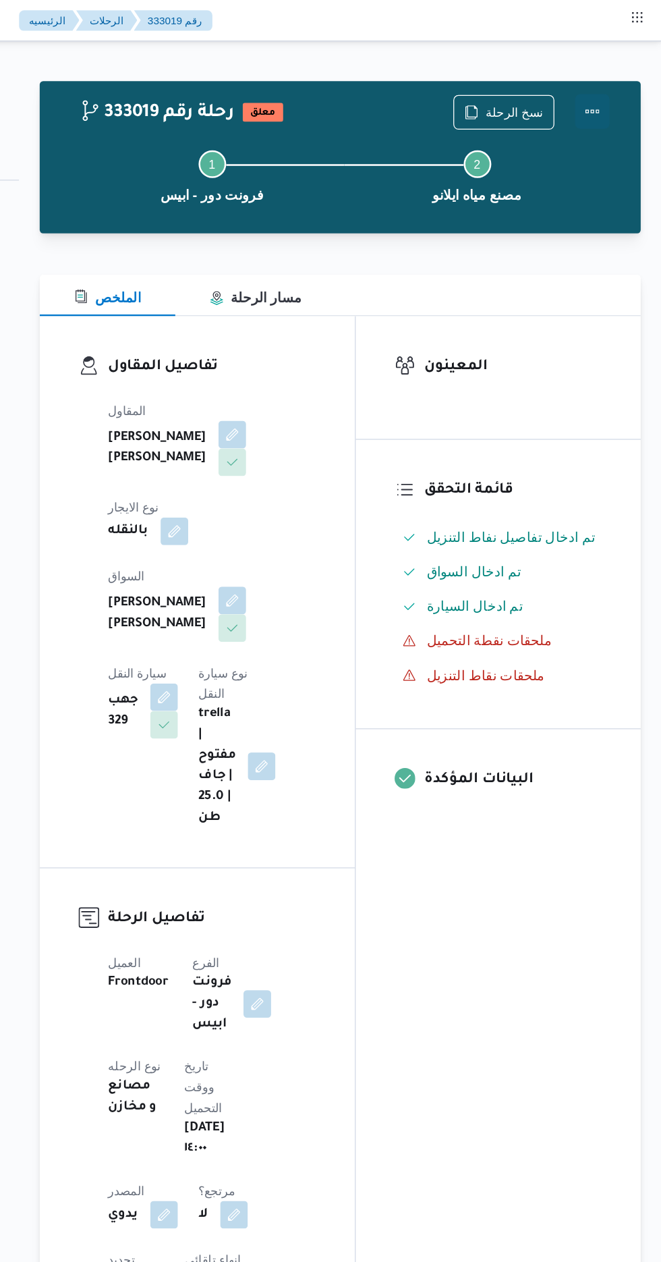
click at [617, 84] on button "Actions" at bounding box center [607, 87] width 27 height 27
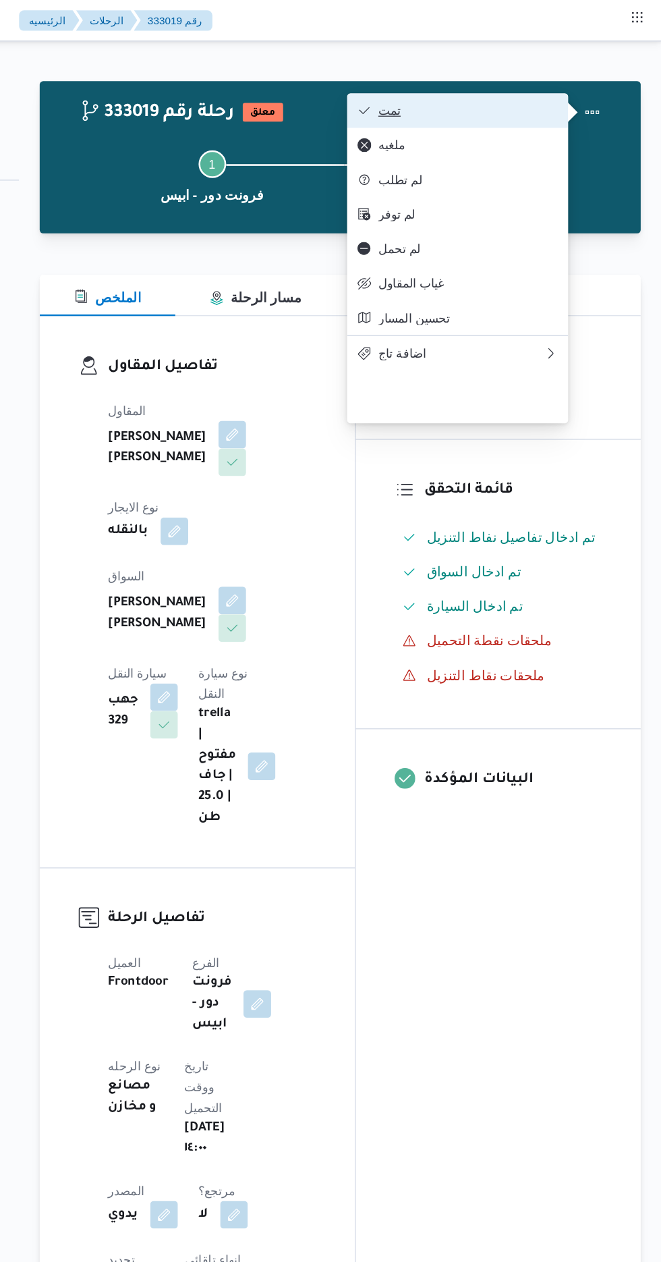
click at [573, 87] on span "تمت" at bounding box center [510, 86] width 140 height 11
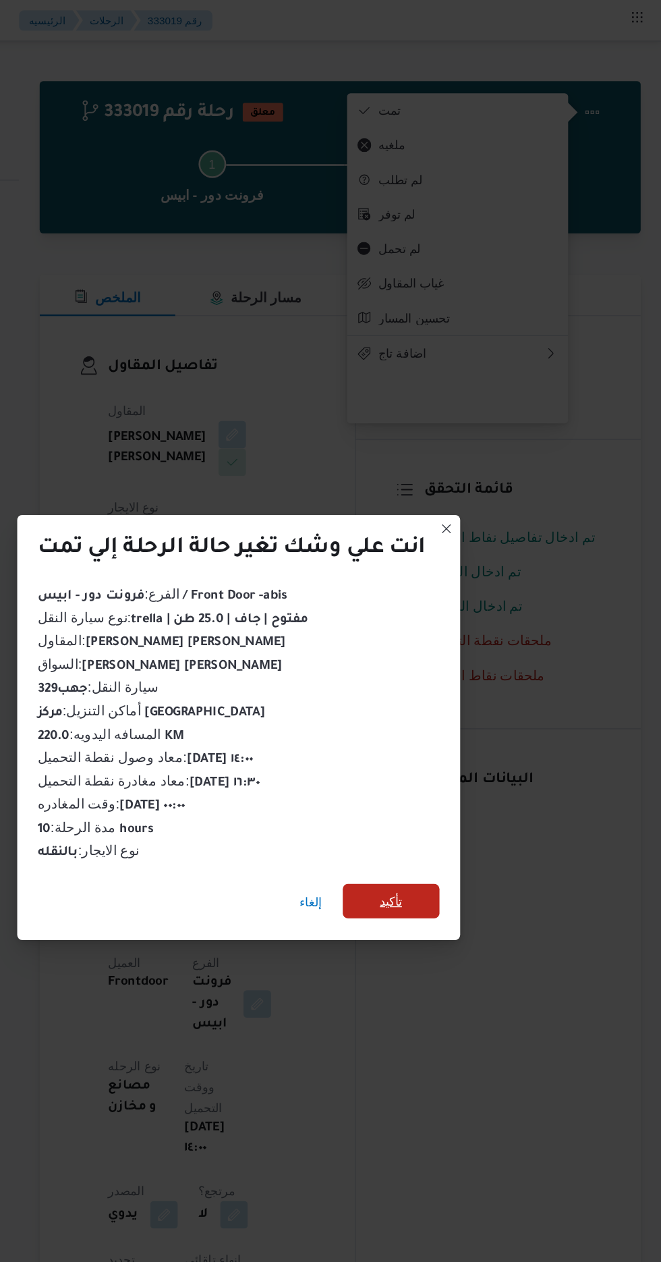
click at [449, 705] on span "تأكيد" at bounding box center [450, 704] width 18 height 16
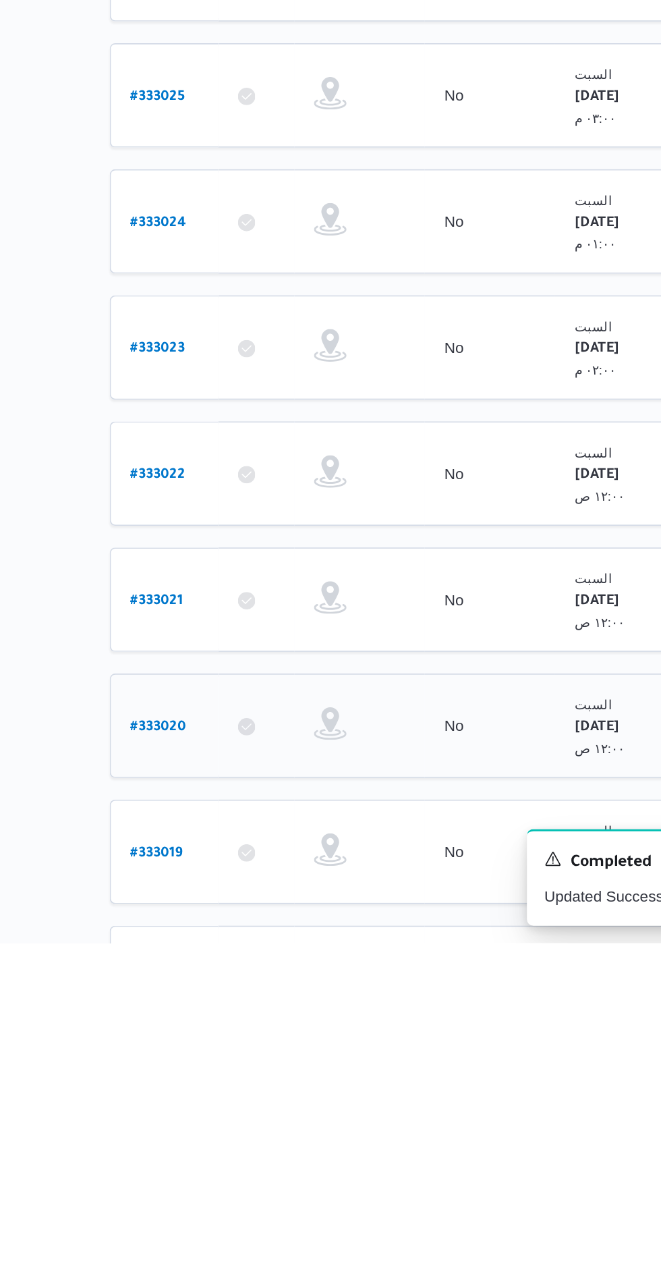
click at [190, 1123] on b "# 333020" at bounding box center [205, 1127] width 34 height 9
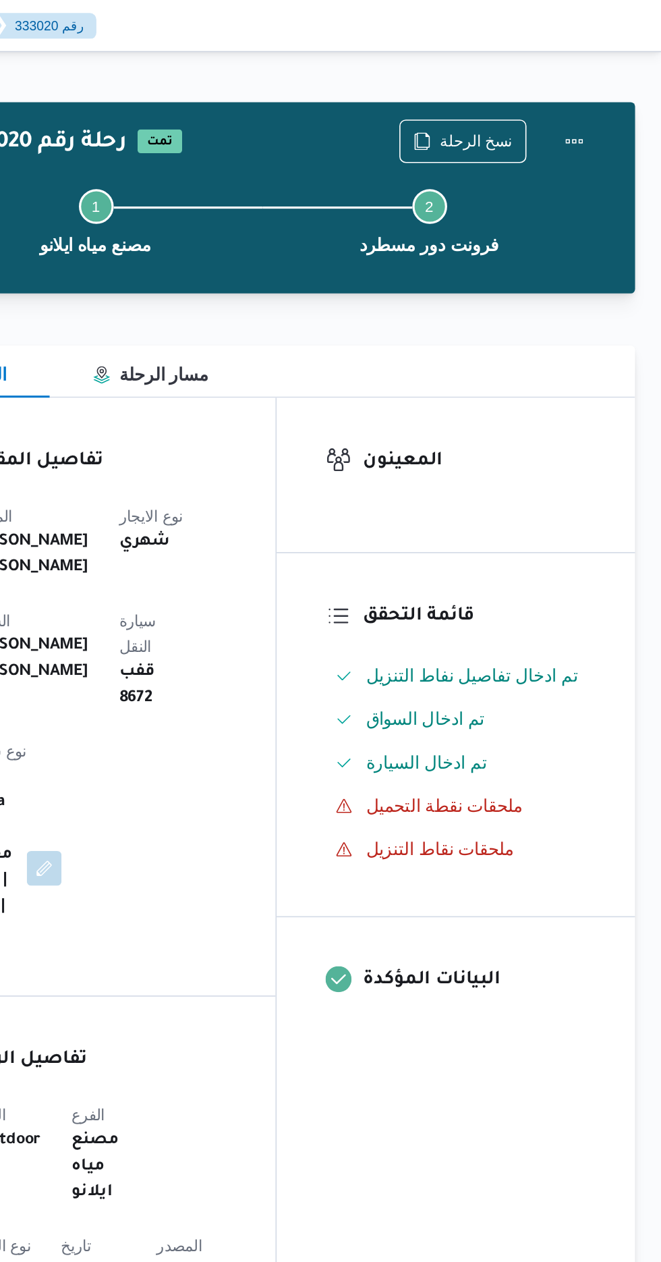
click at [541, 95] on div "Step 1 is incomplete 1 مصنع مياه ايلانو Step 2 is incomplete 2 فرونت دور مسطرد" at bounding box center [413, 136] width 430 height 86
click at [538, 77] on span "نسخ الرحلة" at bounding box center [538, 87] width 78 height 26
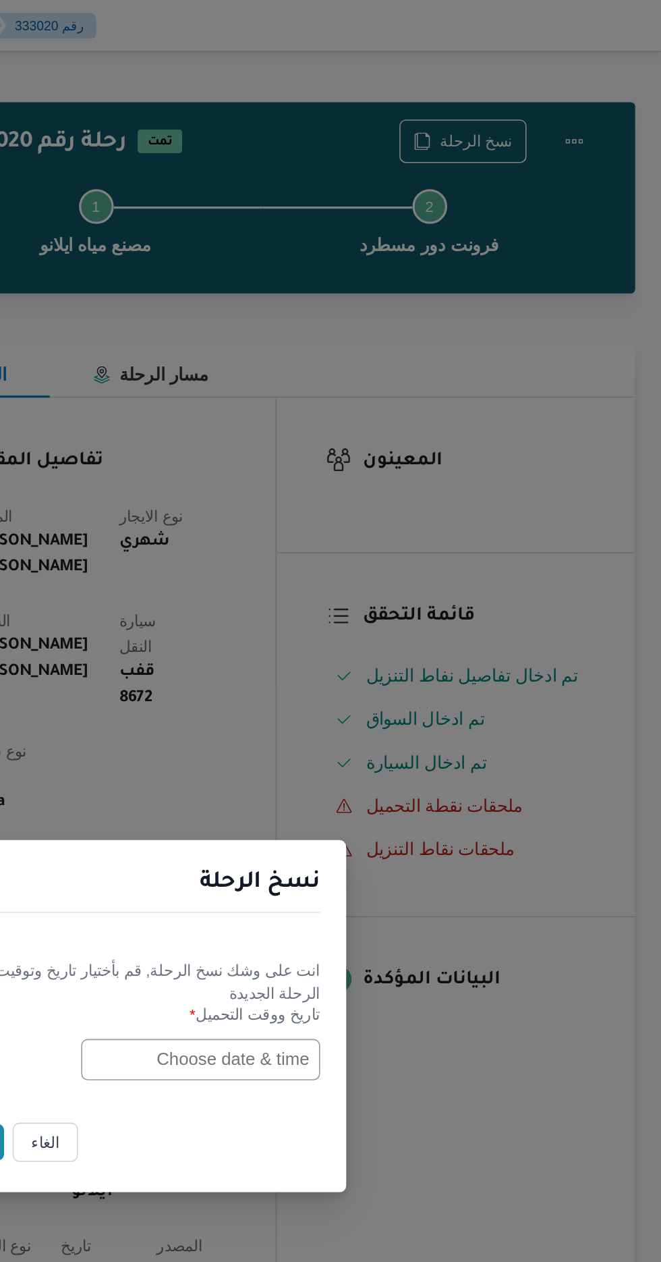
click at [366, 658] on input "text" at bounding box center [375, 658] width 148 height 26
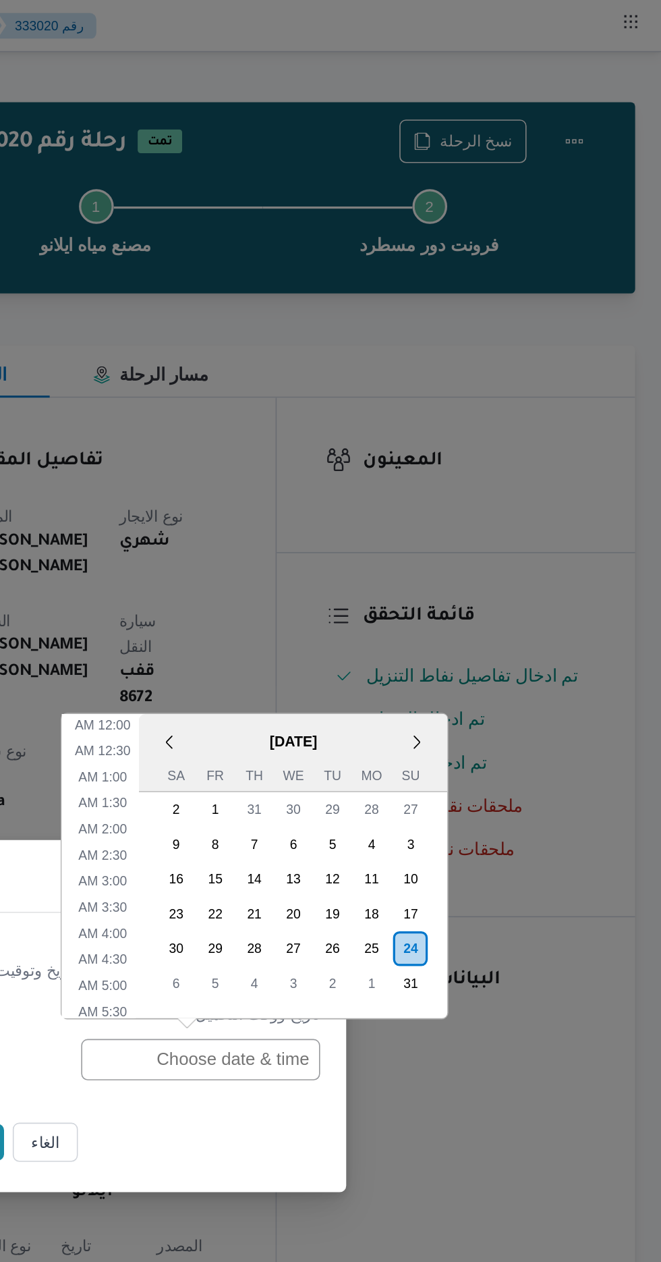
scroll to position [447, 0]
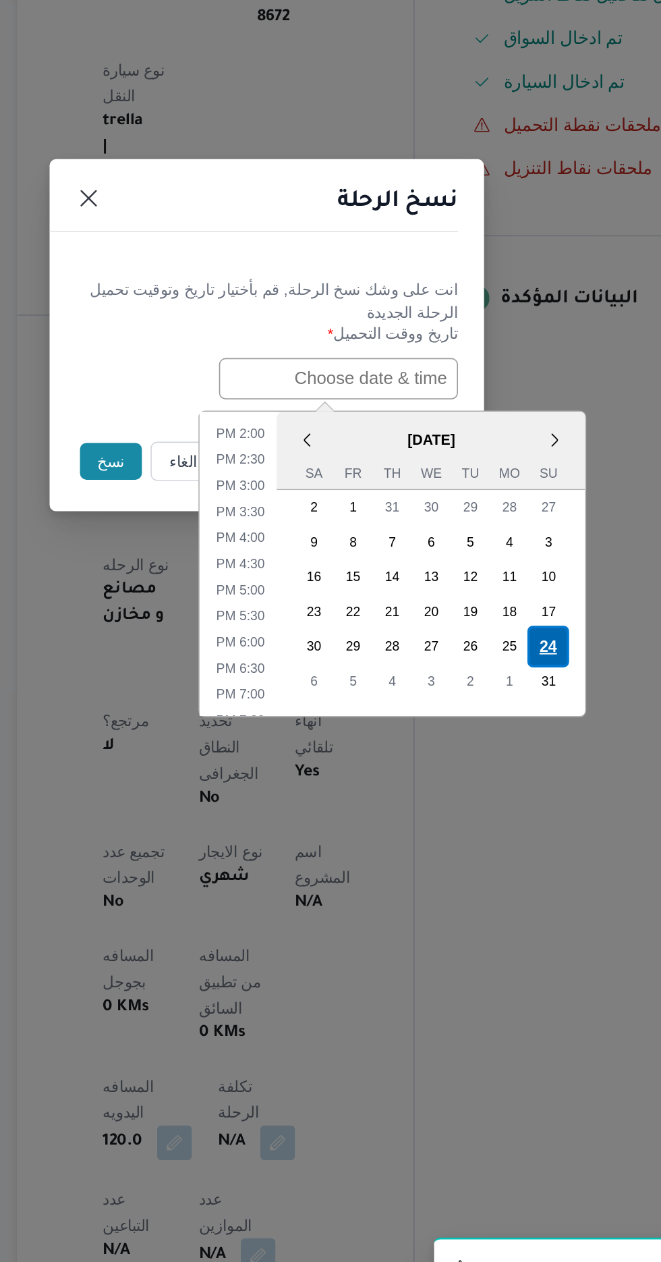
click at [505, 821] on div "24" at bounding box center [506, 824] width 26 height 26
type input "[DATE] 12:00AM"
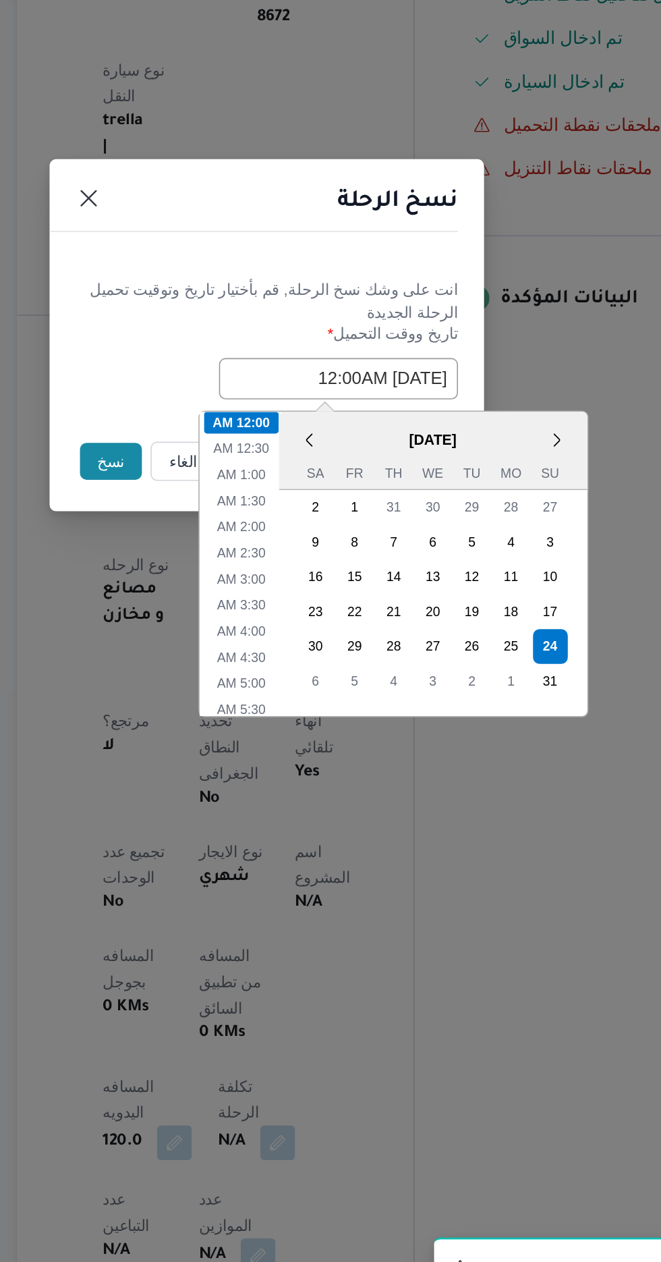
click at [217, 713] on button "نسخ" at bounding box center [234, 709] width 38 height 23
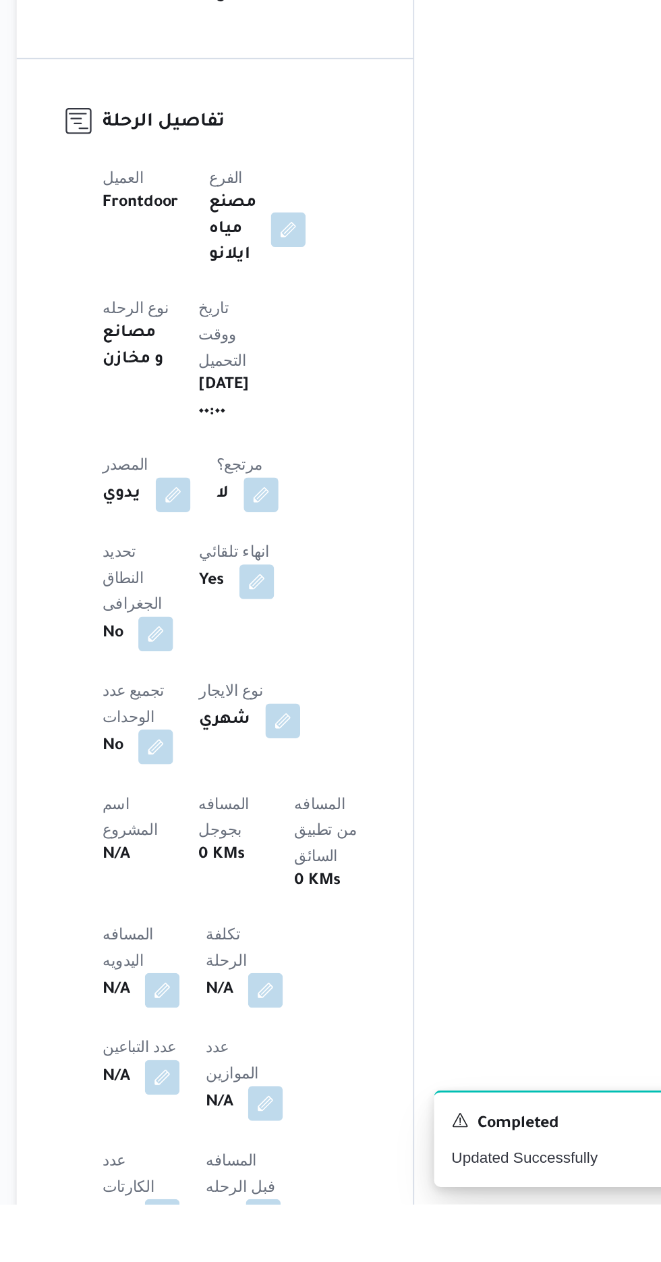
scroll to position [138, 0]
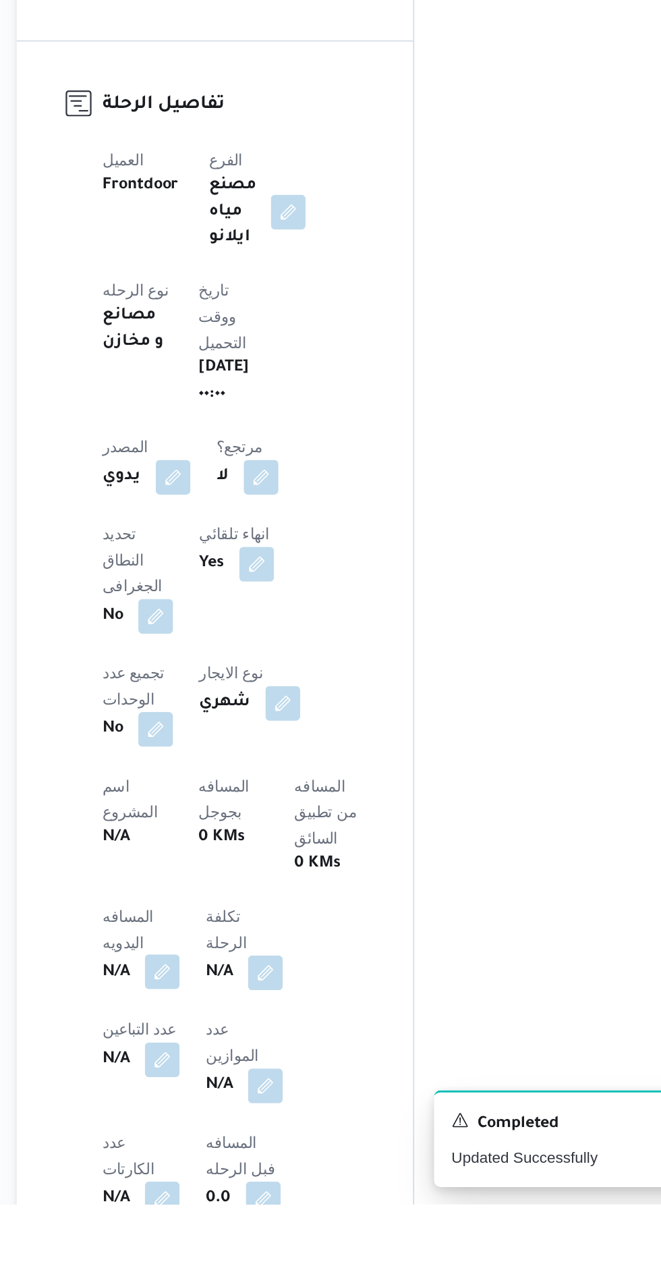
click at [260, 1106] on button "button" at bounding box center [266, 1117] width 22 height 22
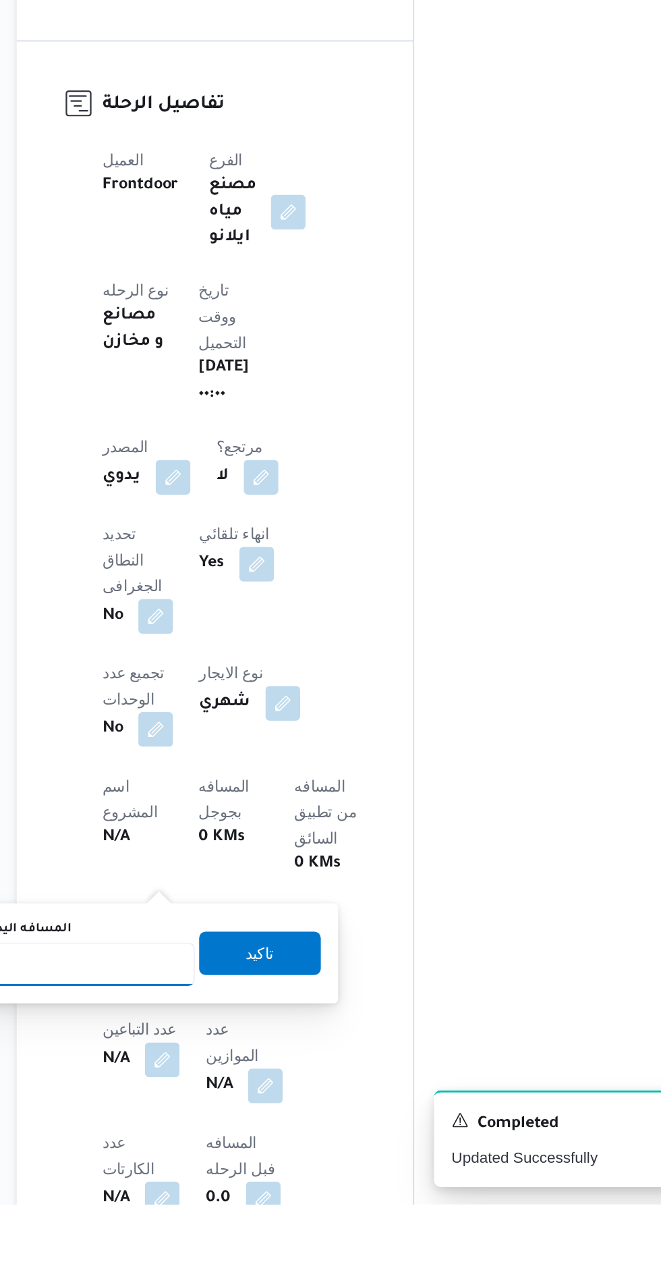
click at [250, 1108] on input "المسافه اليدويه" at bounding box center [219, 1112] width 134 height 27
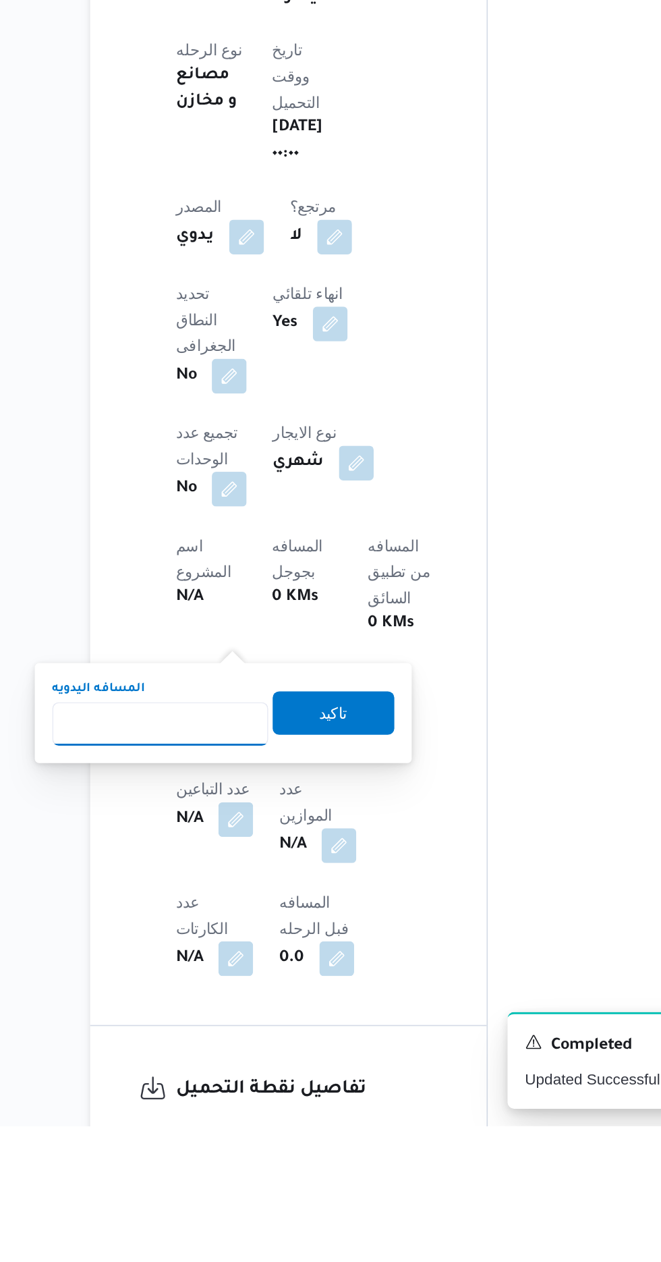
scroll to position [239, 0]
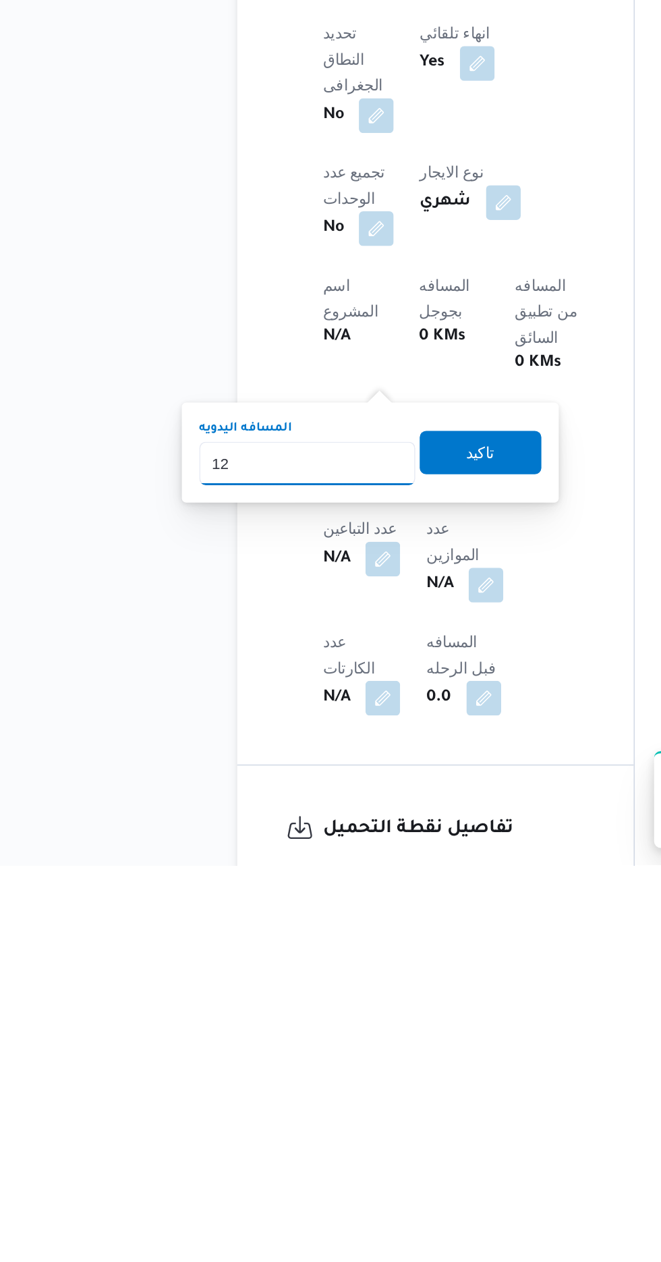
type input "120"
click at [335, 1000] on span "تاكيد" at bounding box center [327, 1004] width 18 height 16
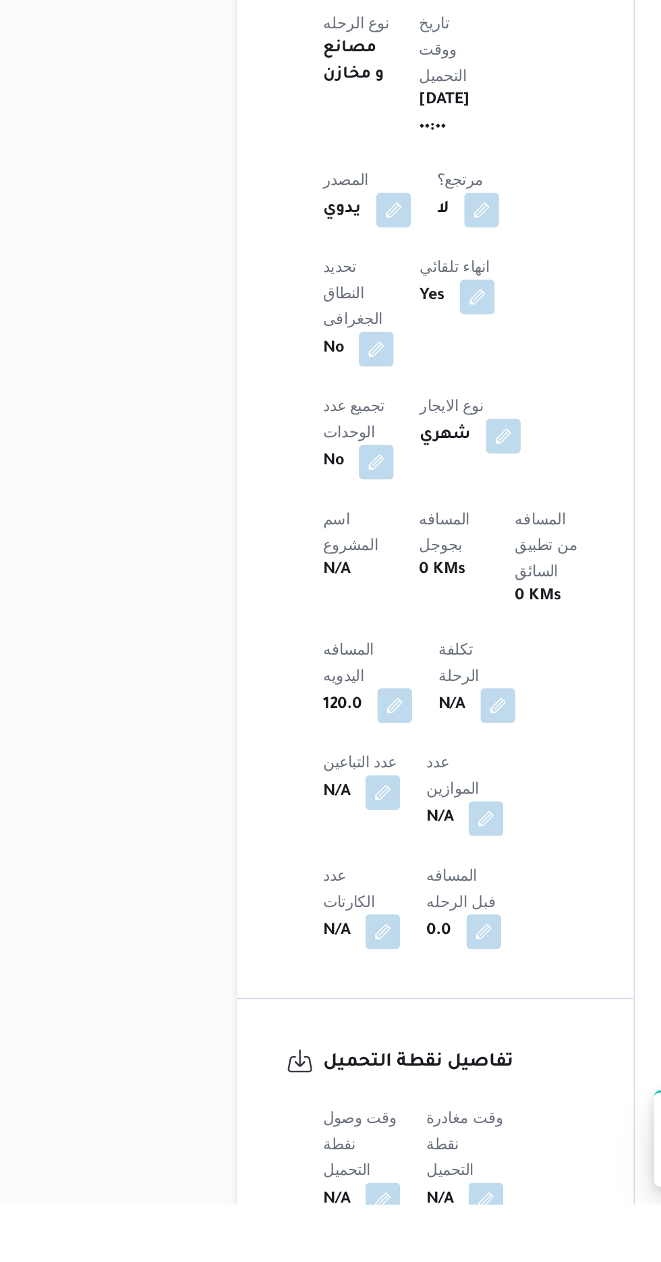
scroll to position [343, 0]
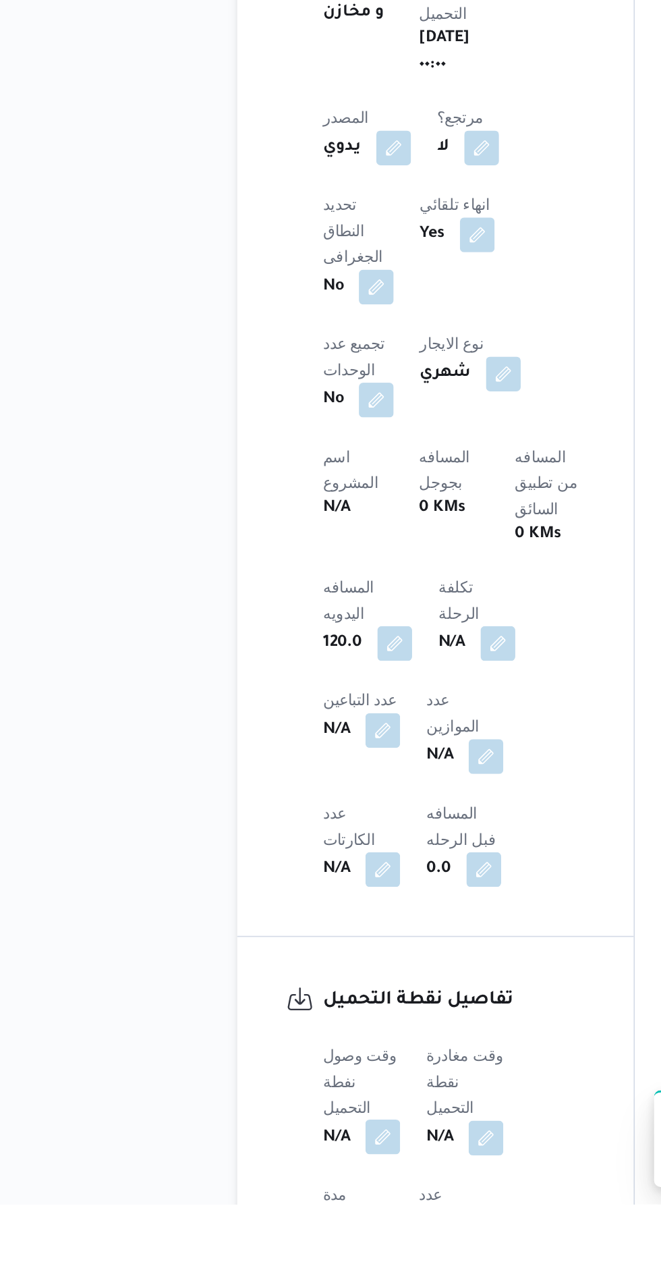
click at [263, 1209] on button "button" at bounding box center [266, 1220] width 22 height 22
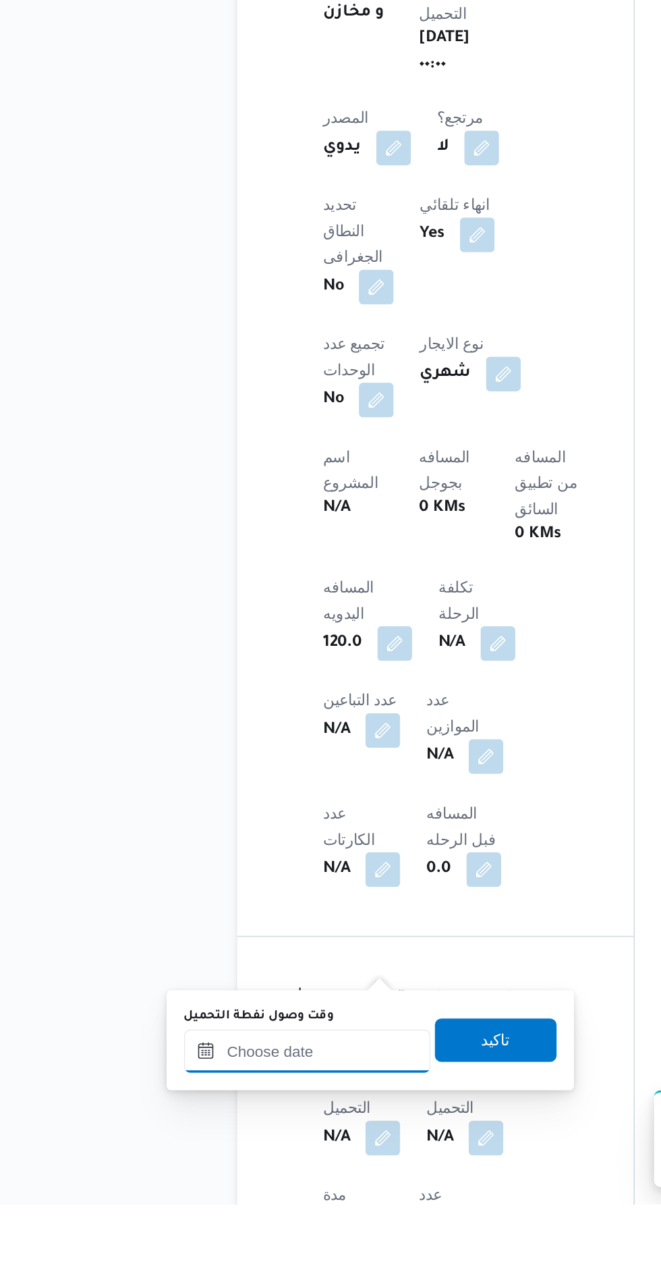
click at [202, 1160] on input "وقت وصول نفطة التحميل" at bounding box center [218, 1166] width 153 height 27
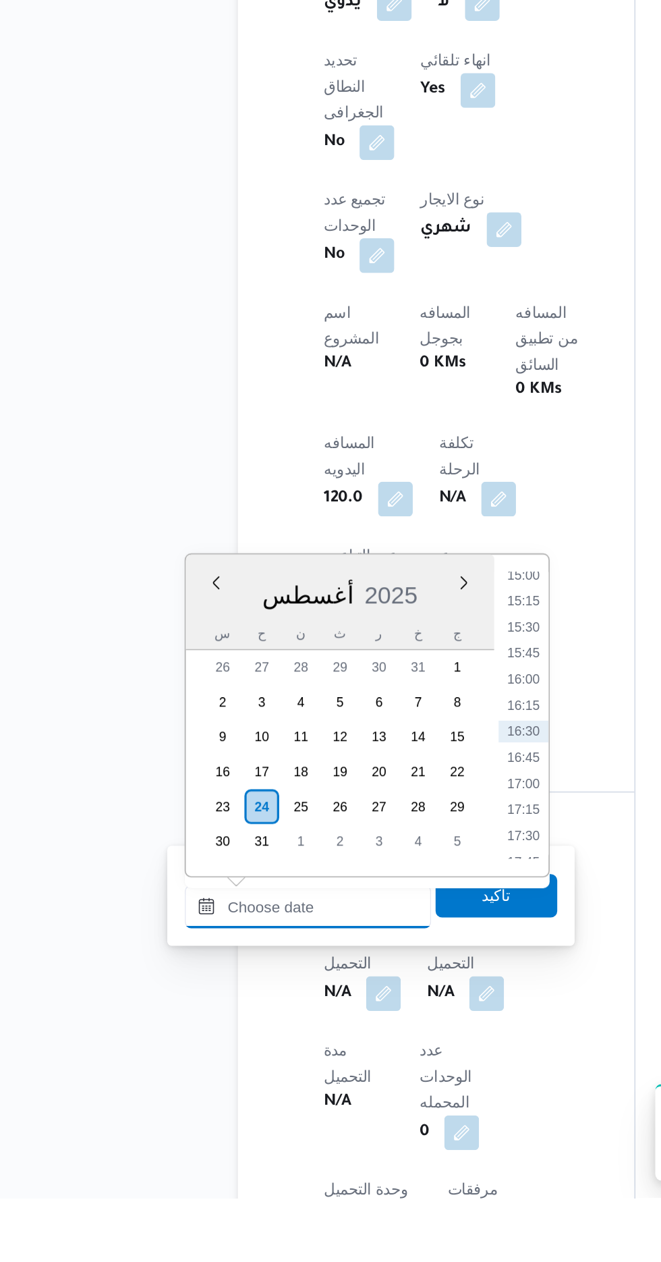
scroll to position [479, 0]
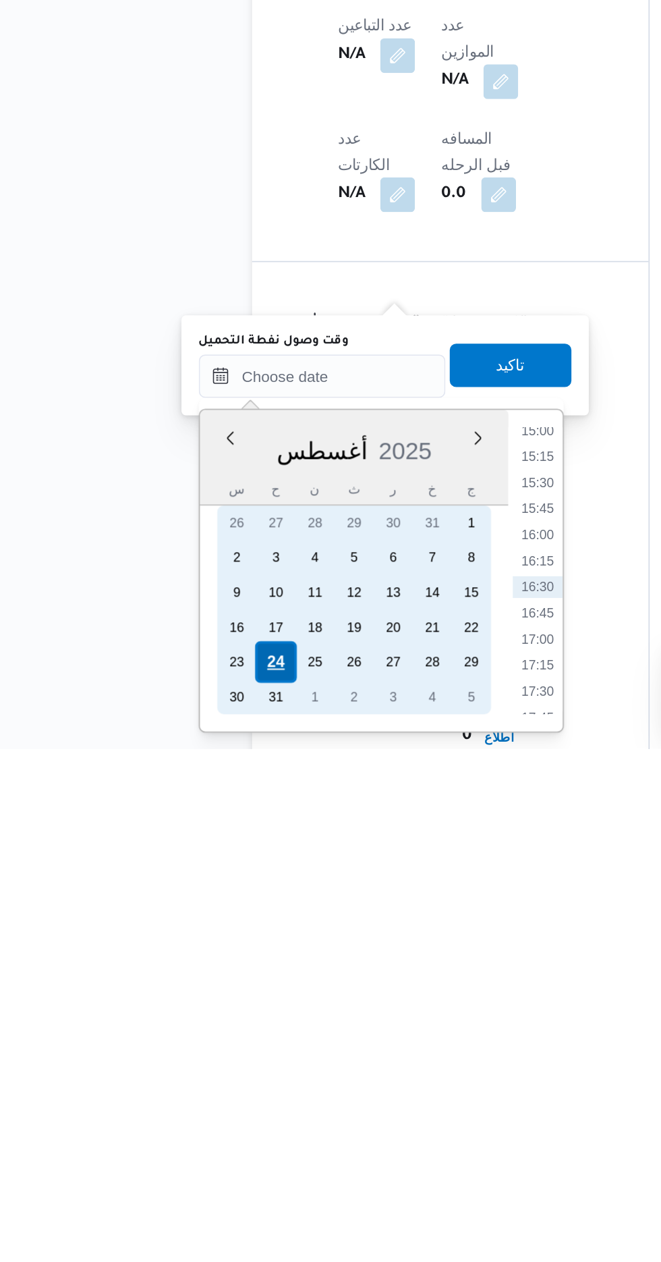
click at [190, 1202] on div "24" at bounding box center [190, 1208] width 26 height 26
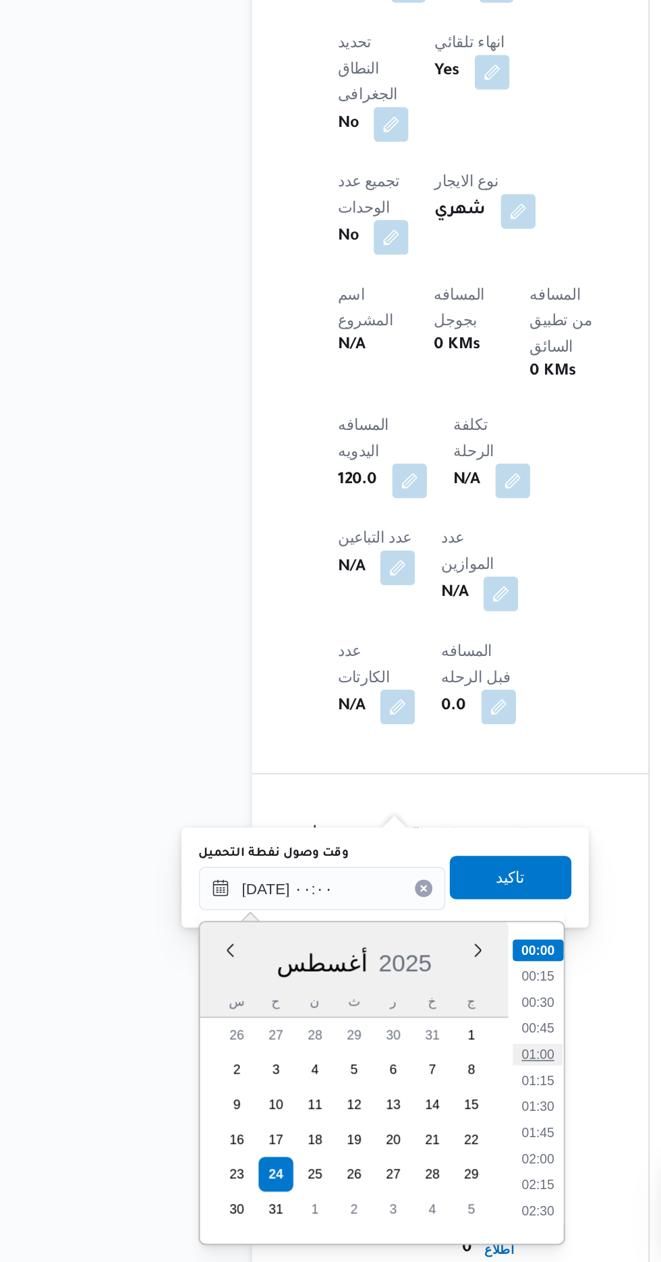
click at [342, 1131] on li "01:00" at bounding box center [352, 1132] width 31 height 13
type input "[DATE] ٠١:٠٠"
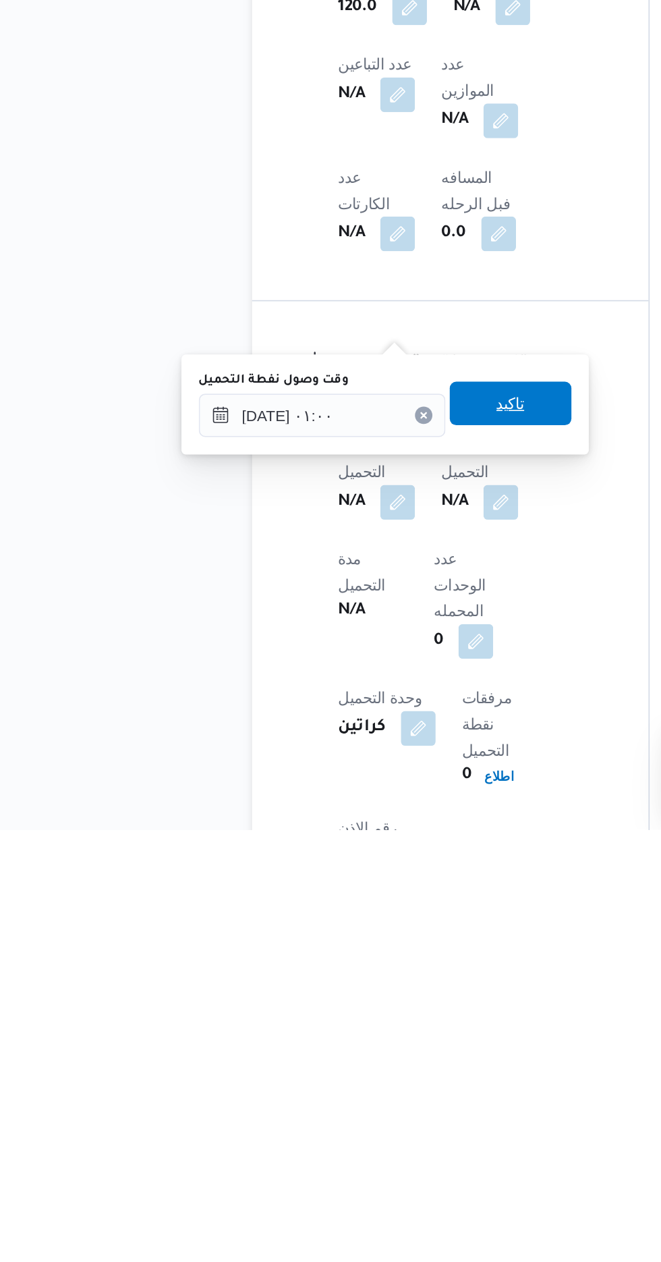
click at [365, 1007] on span "تاكيد" at bounding box center [336, 997] width 76 height 27
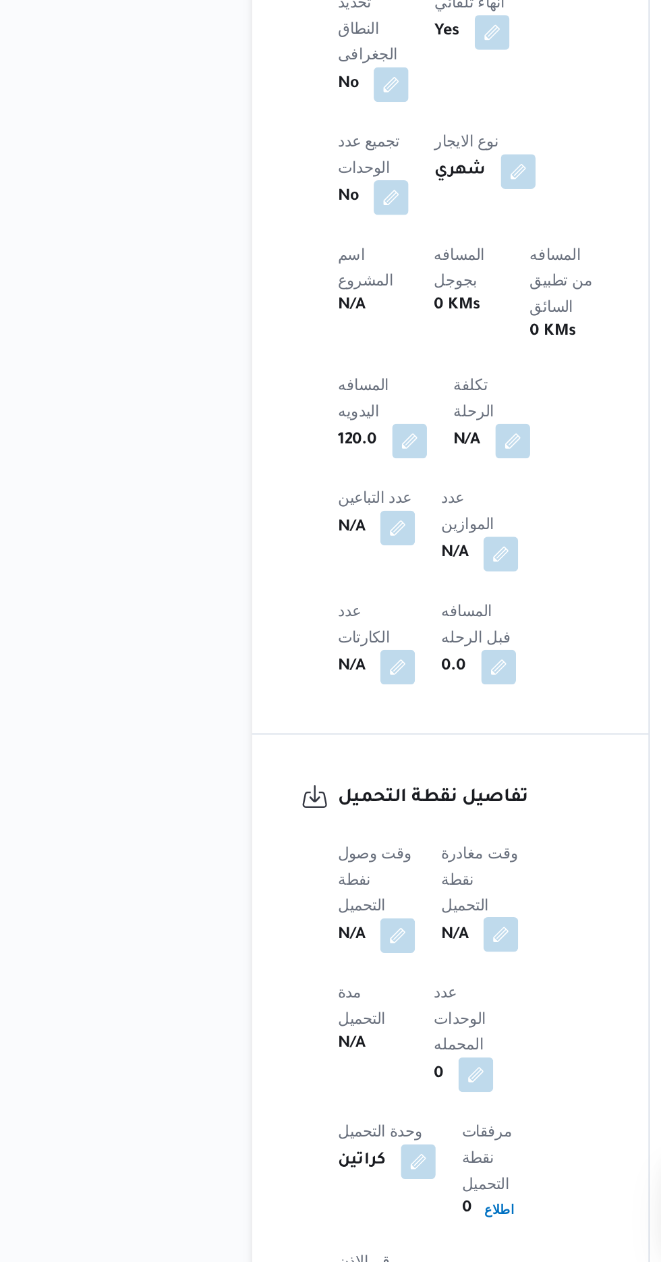
click at [336, 1047] on button "button" at bounding box center [330, 1058] width 22 height 22
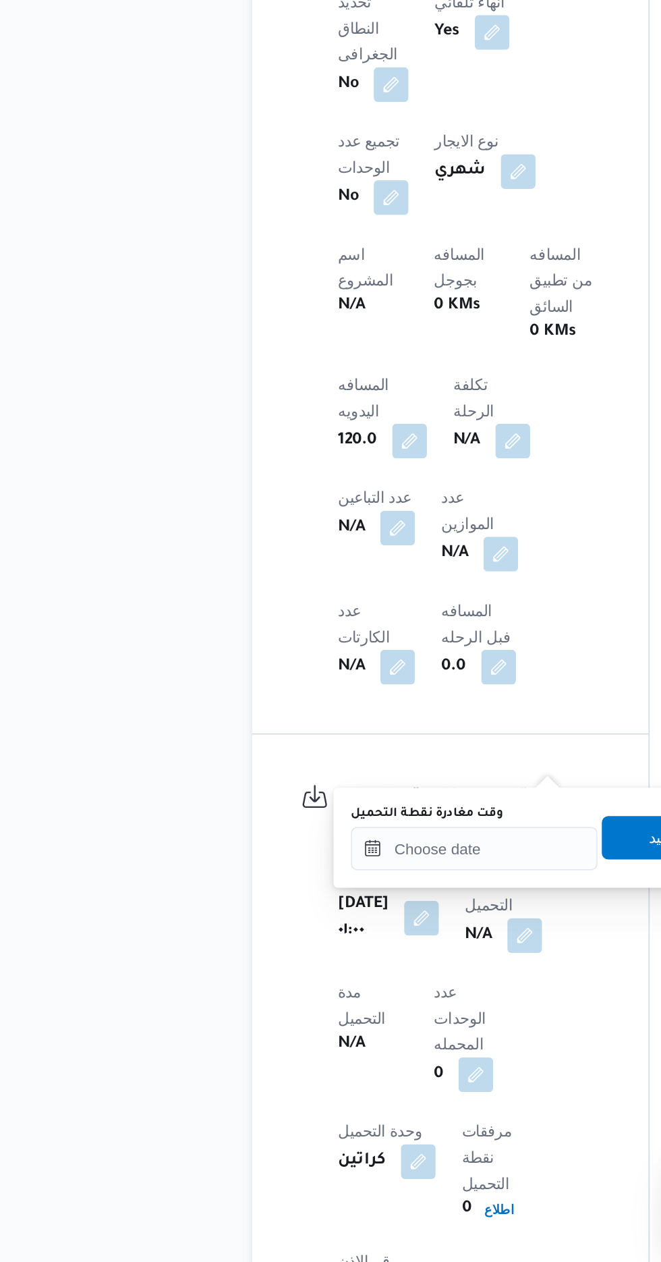
click at [289, 985] on label "وقت مغادرة نقطة التحميل" at bounding box center [284, 983] width 94 height 11
click at [289, 991] on input "وقت مغادرة نقطة التحميل" at bounding box center [313, 1004] width 153 height 27
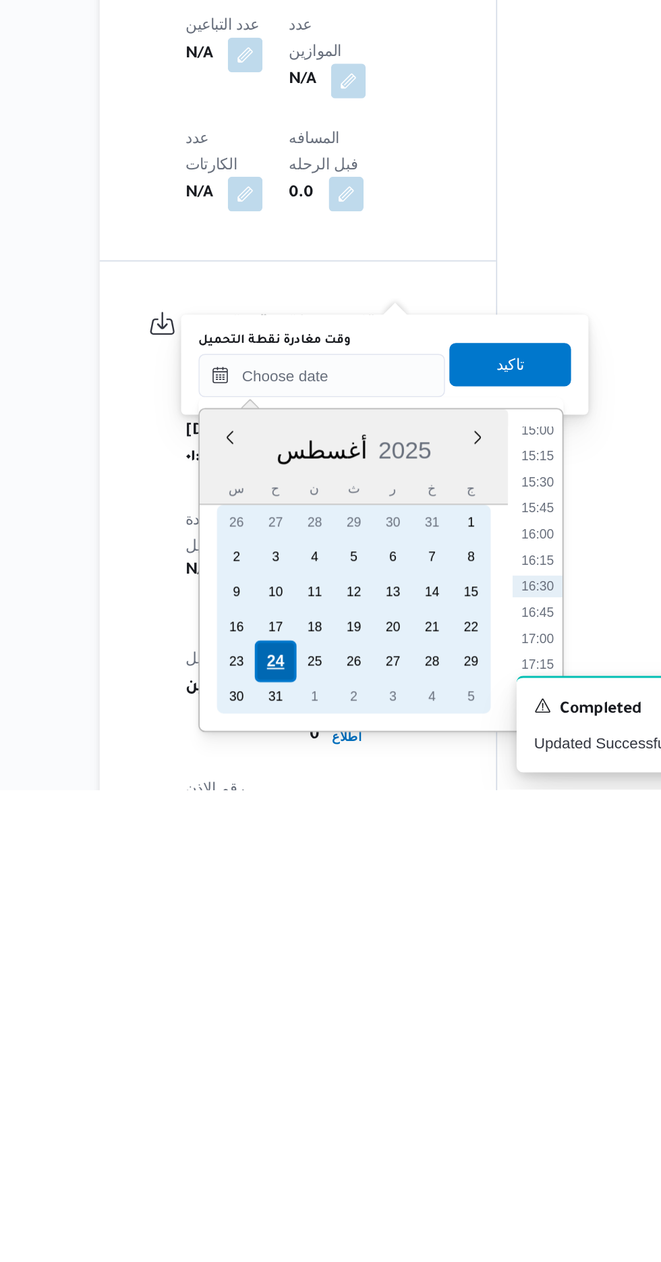
click at [284, 1179] on div "24" at bounding box center [285, 1182] width 26 height 26
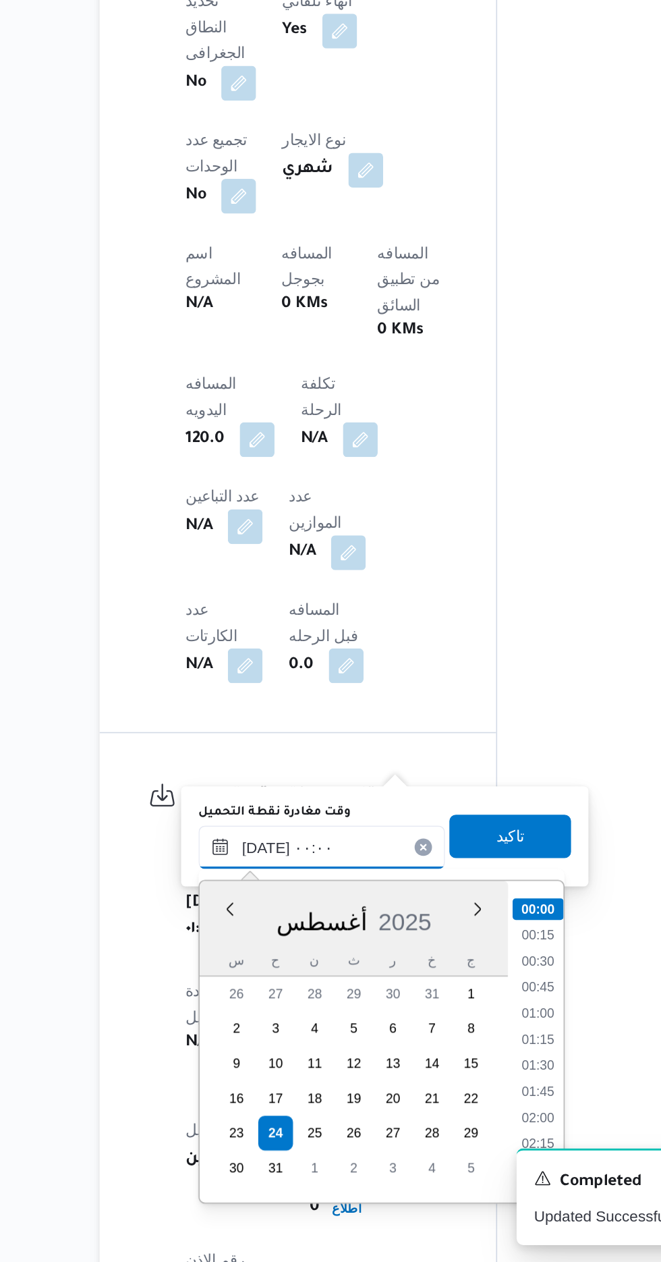
click at [241, 1007] on input "[DATE] ٠٠:٠٠" at bounding box center [313, 1003] width 153 height 27
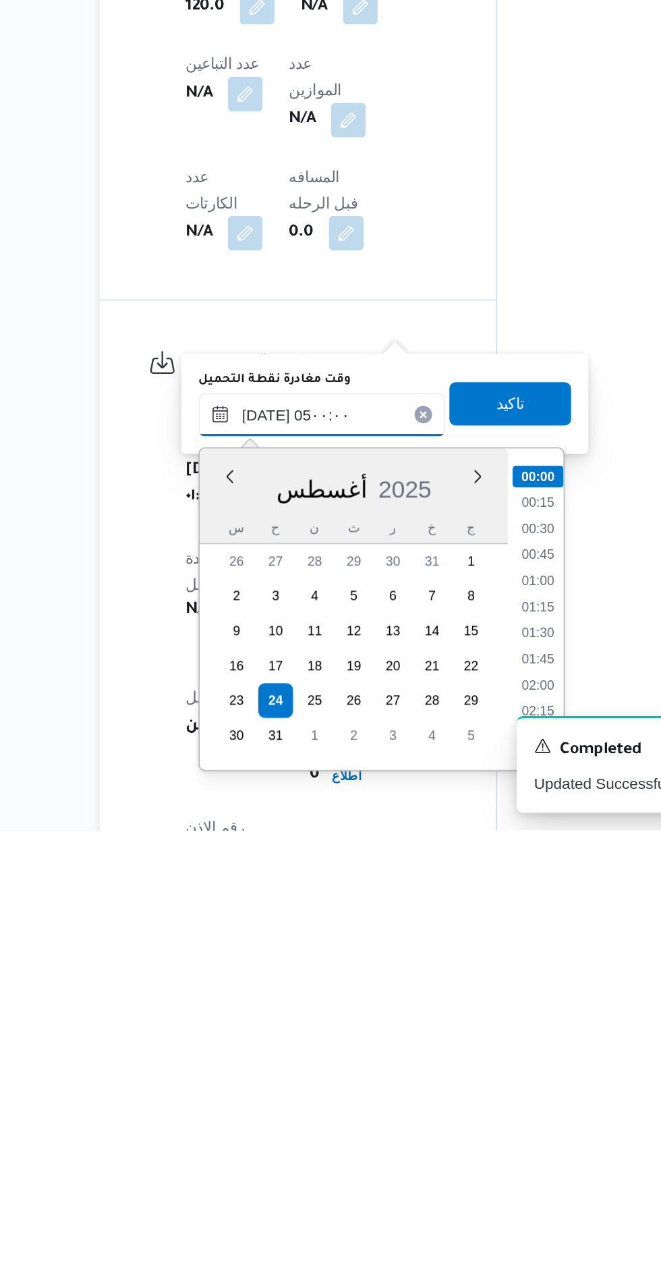
scroll to position [161, 0]
click at [447, 1138] on li "04:00" at bounding box center [447, 1140] width 31 height 13
type input "[DATE] ٠٤:٠٠"
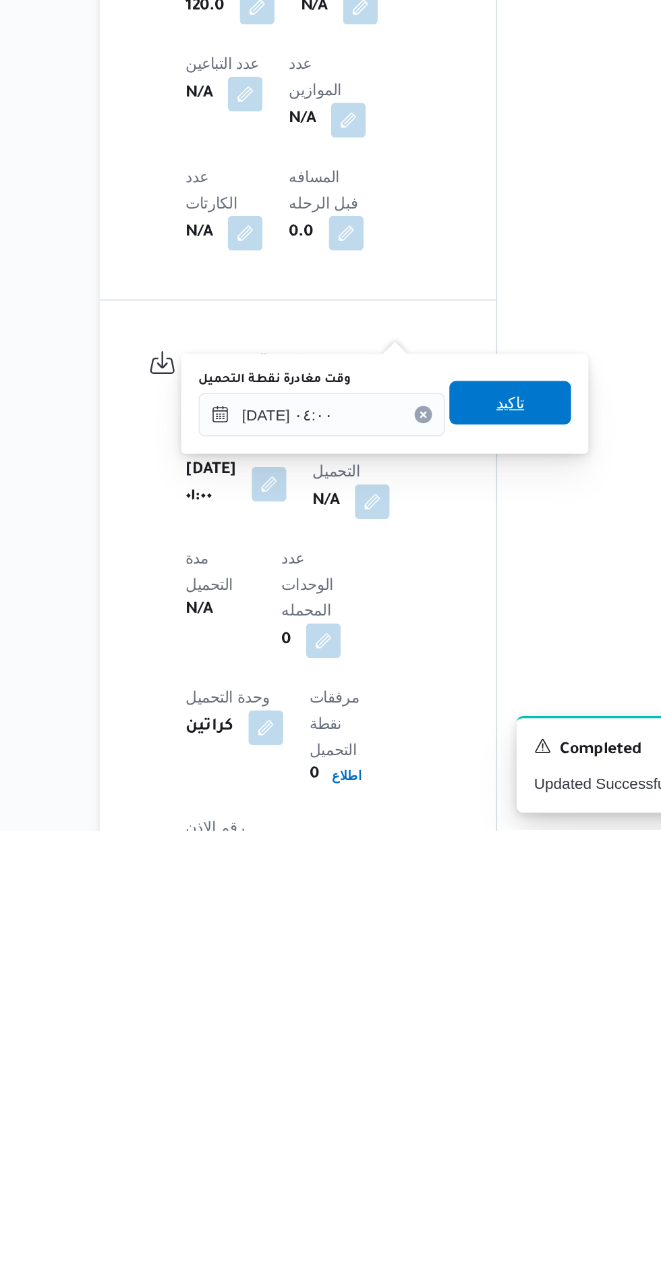
click at [439, 997] on span "تاكيد" at bounding box center [431, 996] width 18 height 16
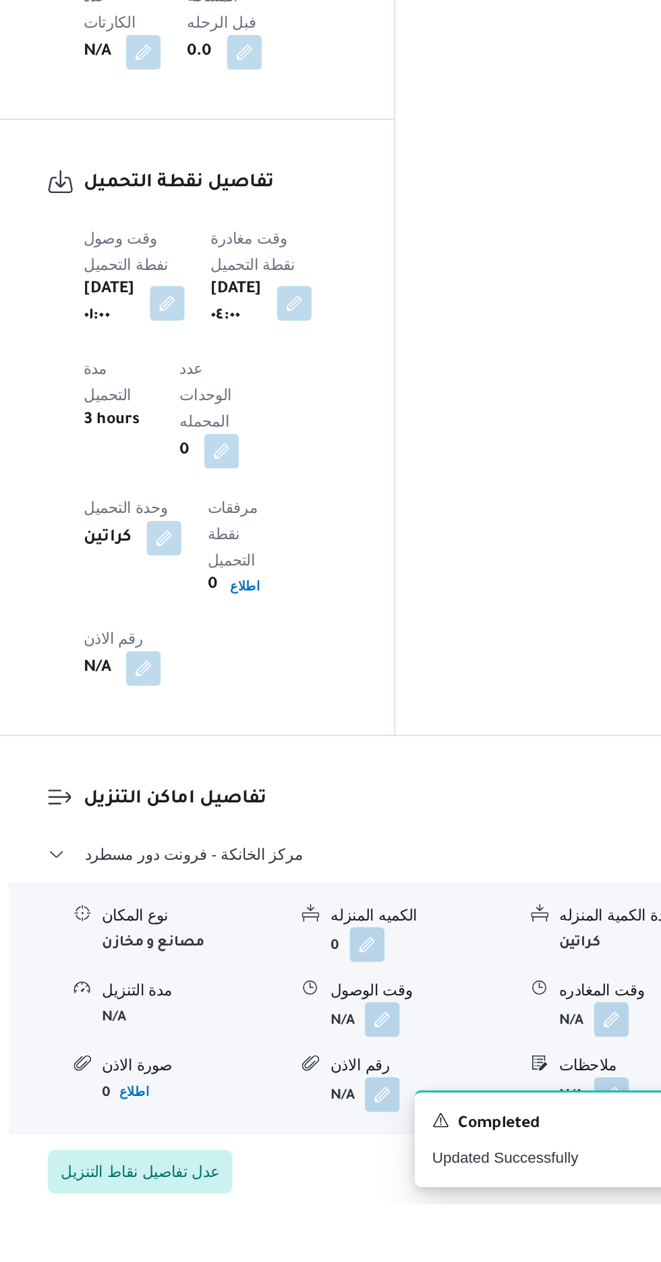
scroll to position [855, 0]
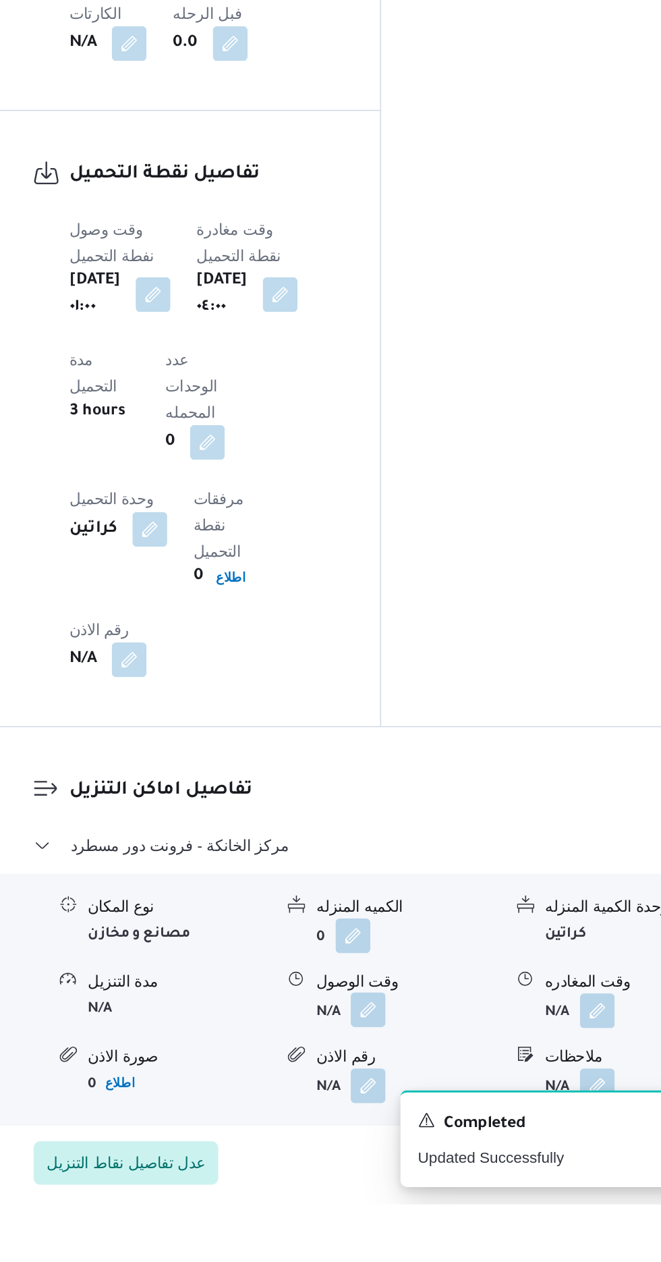
click at [424, 1130] on button "button" at bounding box center [414, 1141] width 22 height 22
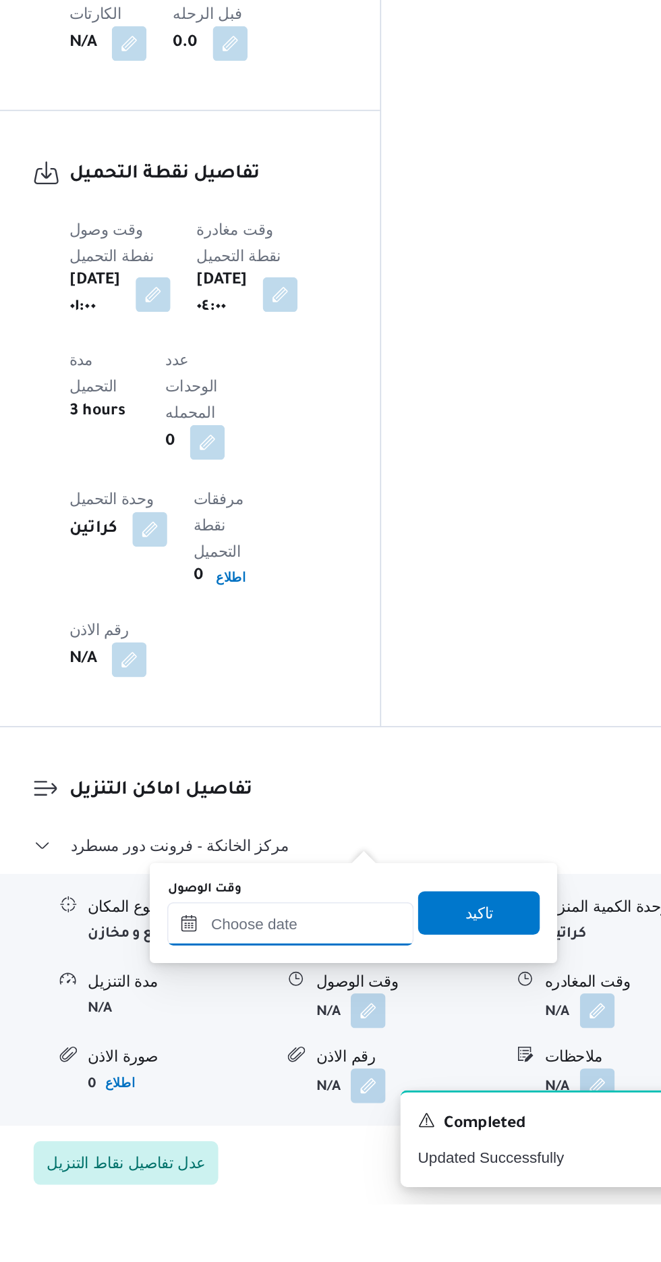
click at [352, 1091] on input "وقت الوصول" at bounding box center [365, 1087] width 153 height 27
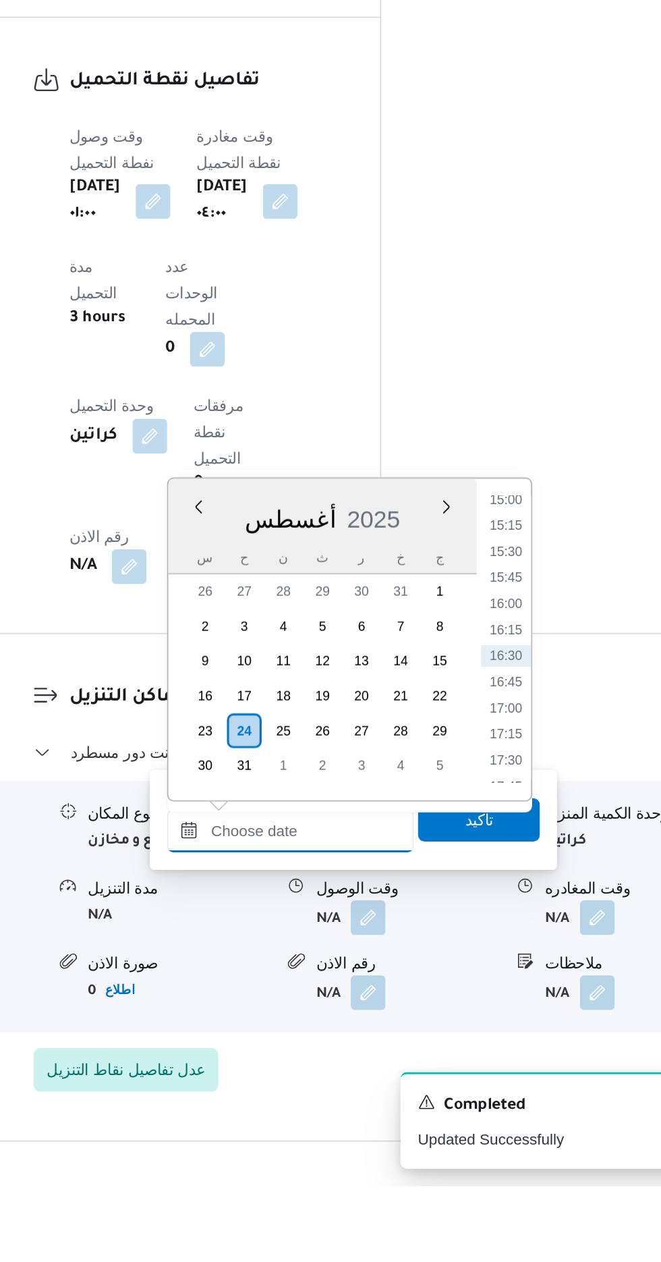
scroll to position [902, 0]
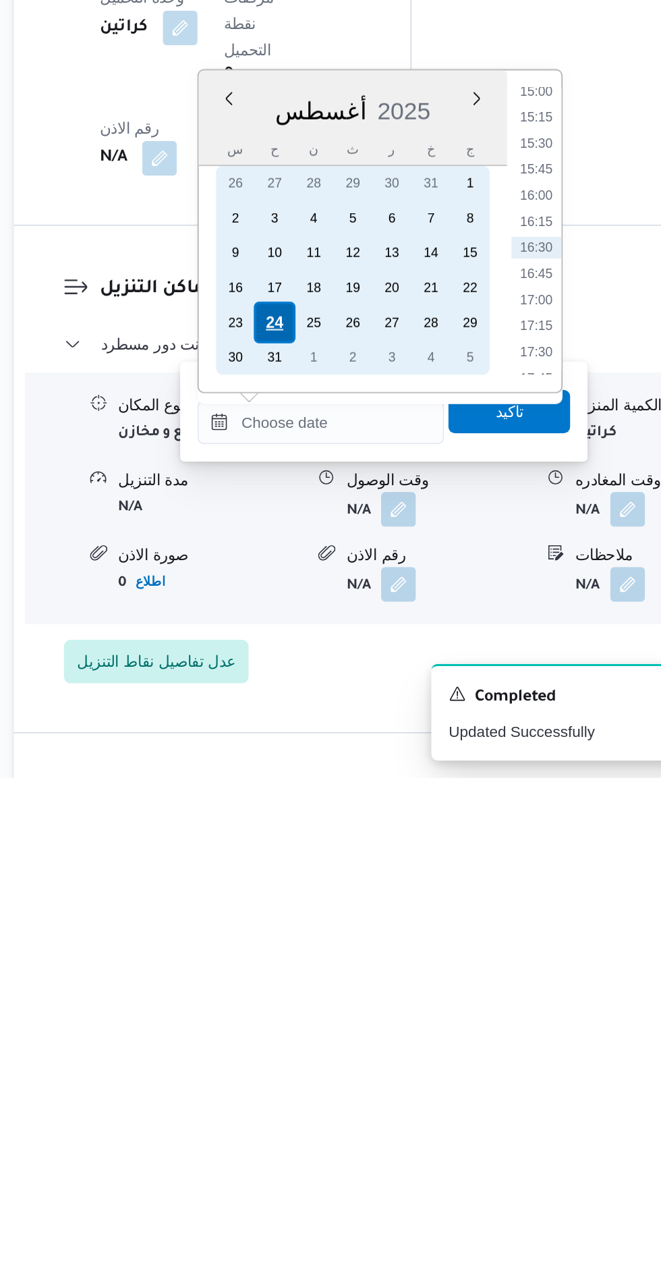
click at [337, 976] on div "24" at bounding box center [338, 979] width 26 height 26
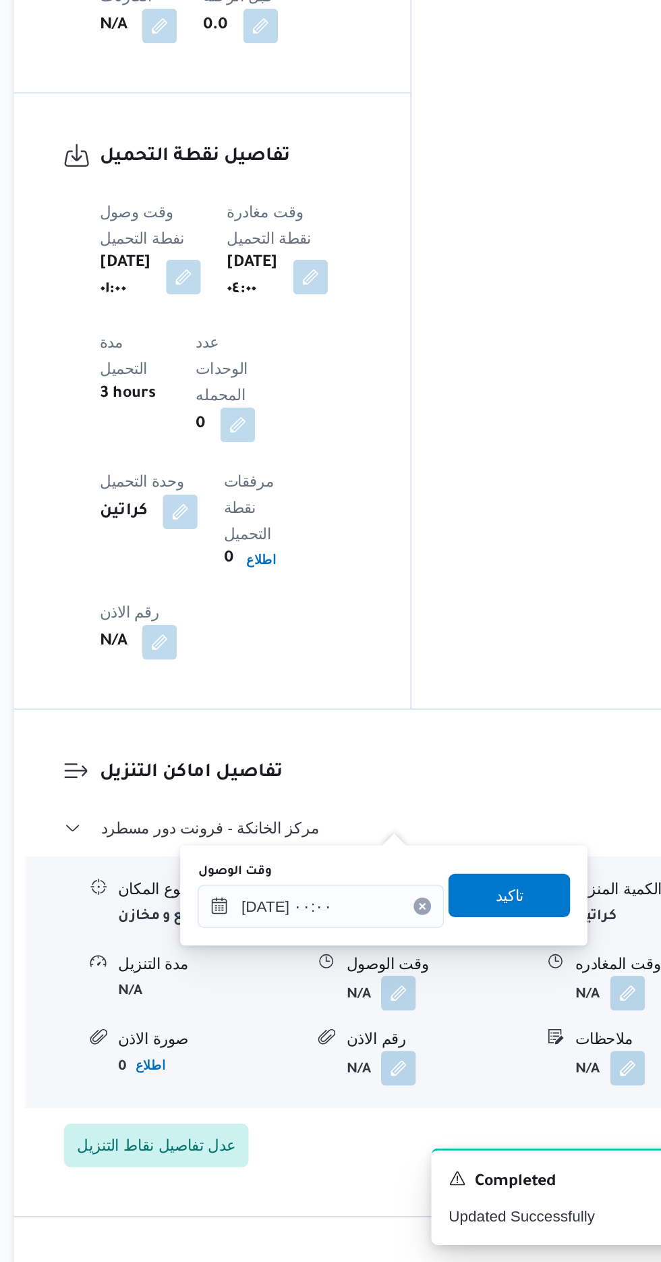
click at [287, 1029] on div "You are in a dialog. To close this dialog, hit escape. وقت الوصول [DATE] ٠٠:٠٠ …" at bounding box center [405, 1034] width 253 height 62
click at [318, 1040] on input "[DATE] ٠٠:٠٠" at bounding box center [365, 1040] width 153 height 27
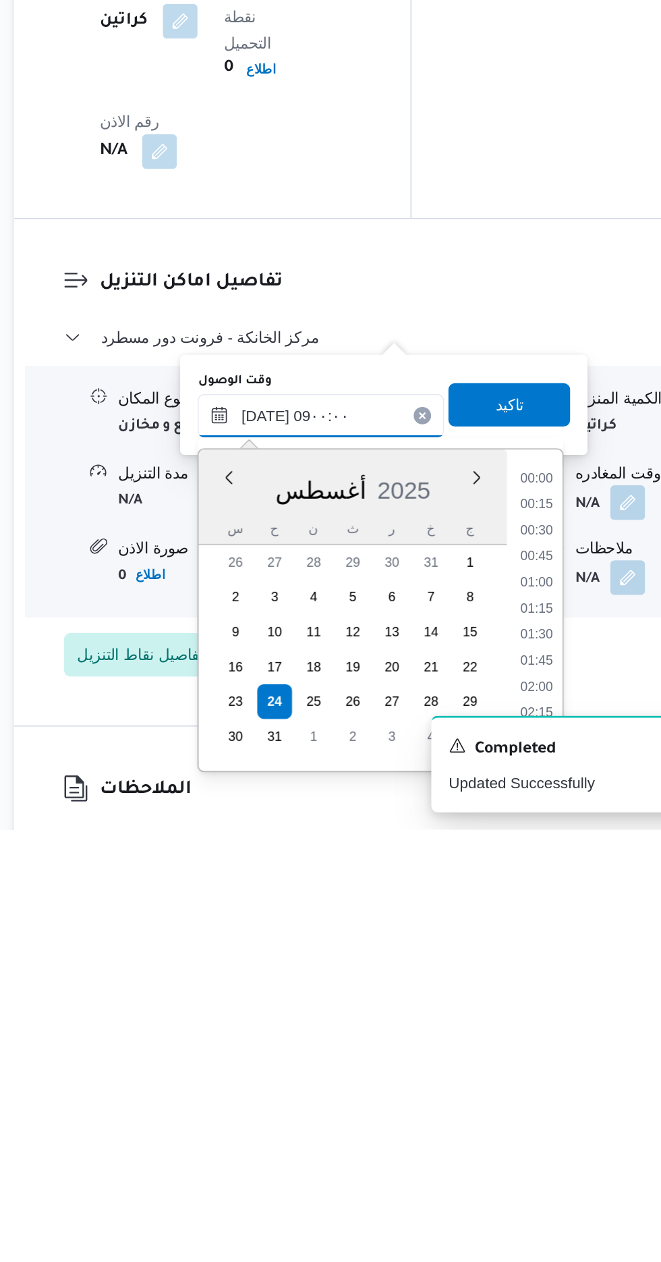
scroll to position [0, 0]
click at [499, 1173] on li "08:30" at bounding box center [500, 1173] width 31 height 13
type input "[DATE] ٠٨:٣٠"
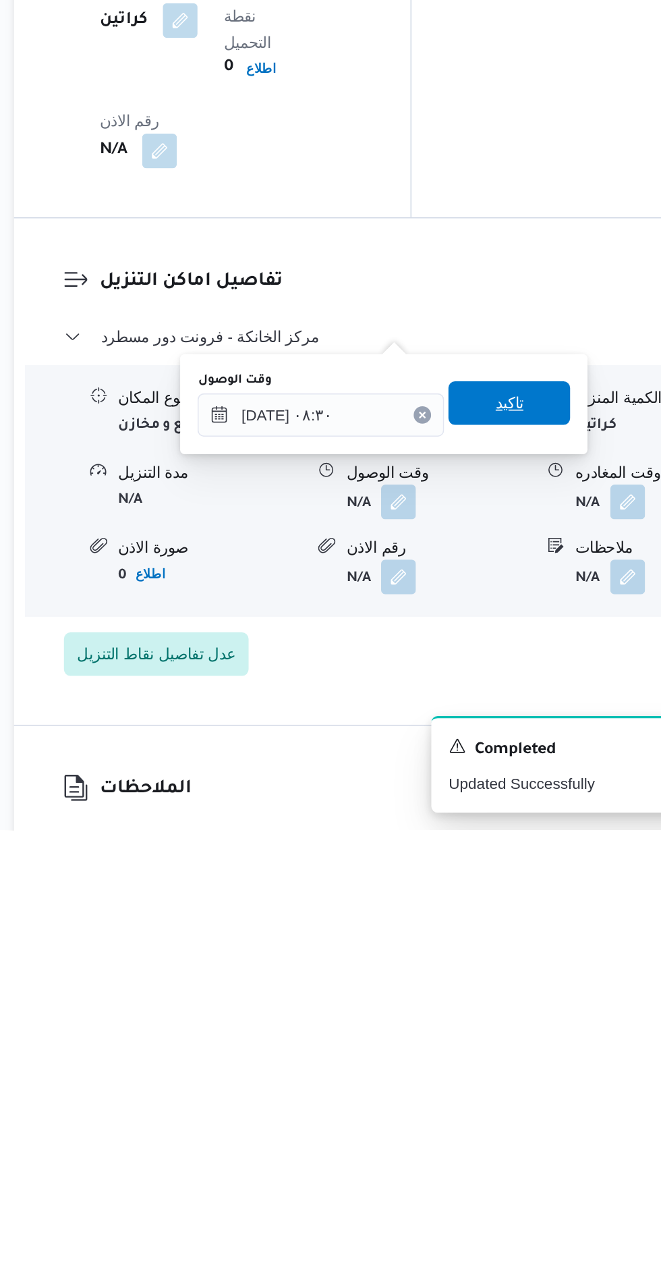
click at [505, 1009] on span "تاكيد" at bounding box center [483, 996] width 76 height 27
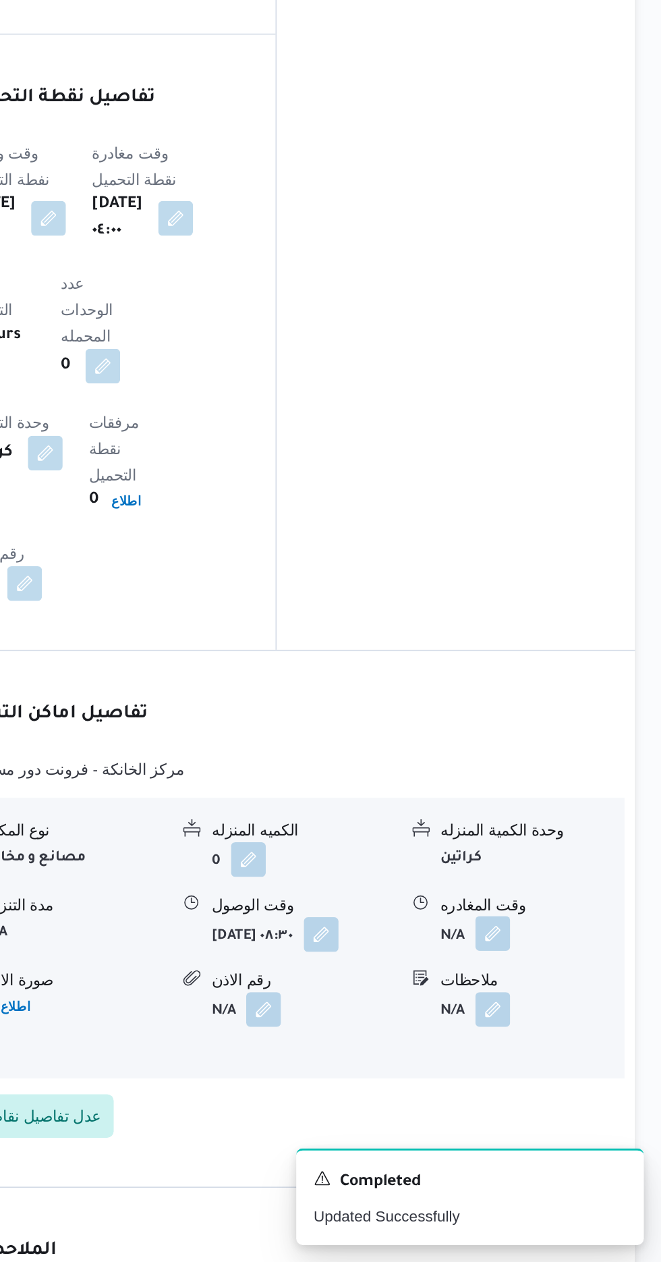
click at [559, 1046] on button "button" at bounding box center [557, 1057] width 22 height 22
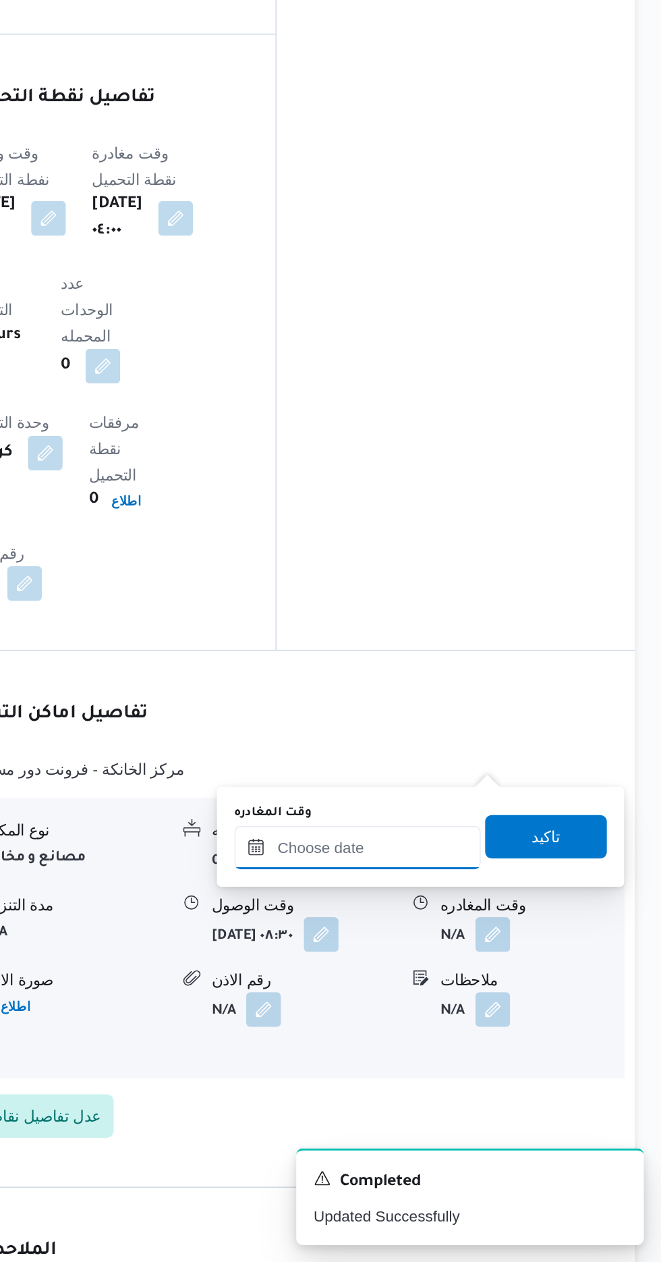
click at [517, 999] on input "وقت المغادره" at bounding box center [472, 1003] width 153 height 27
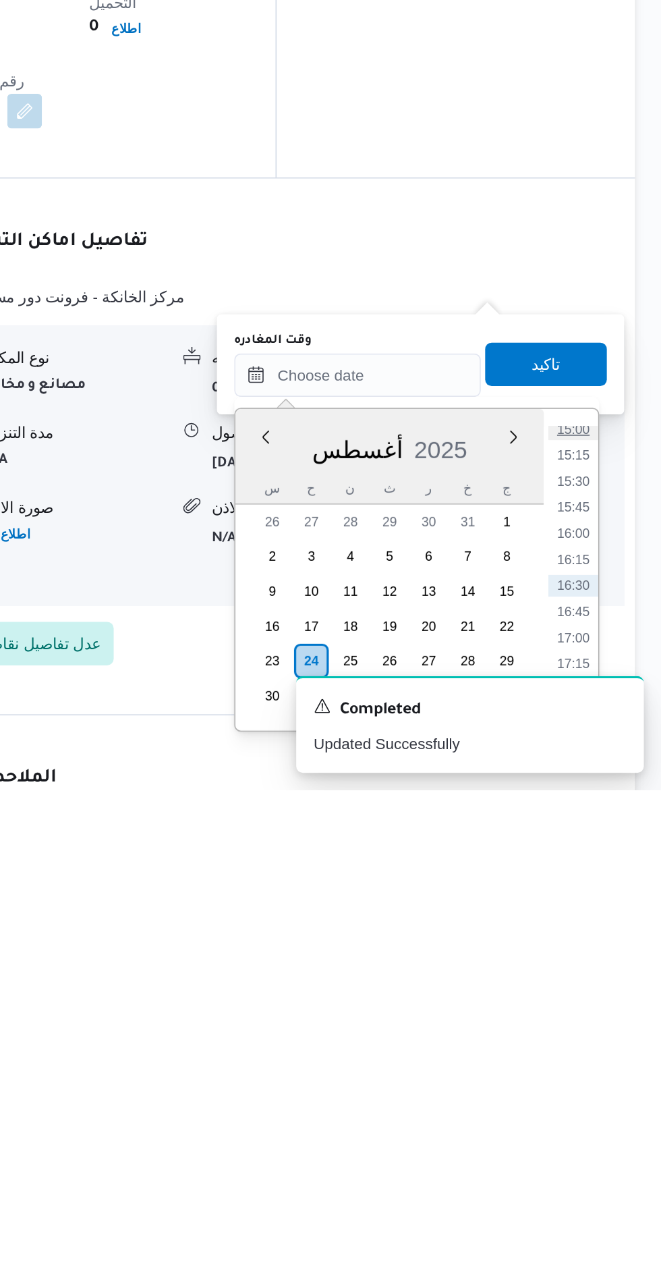
click at [611, 1037] on li "15:00" at bounding box center [606, 1037] width 31 height 13
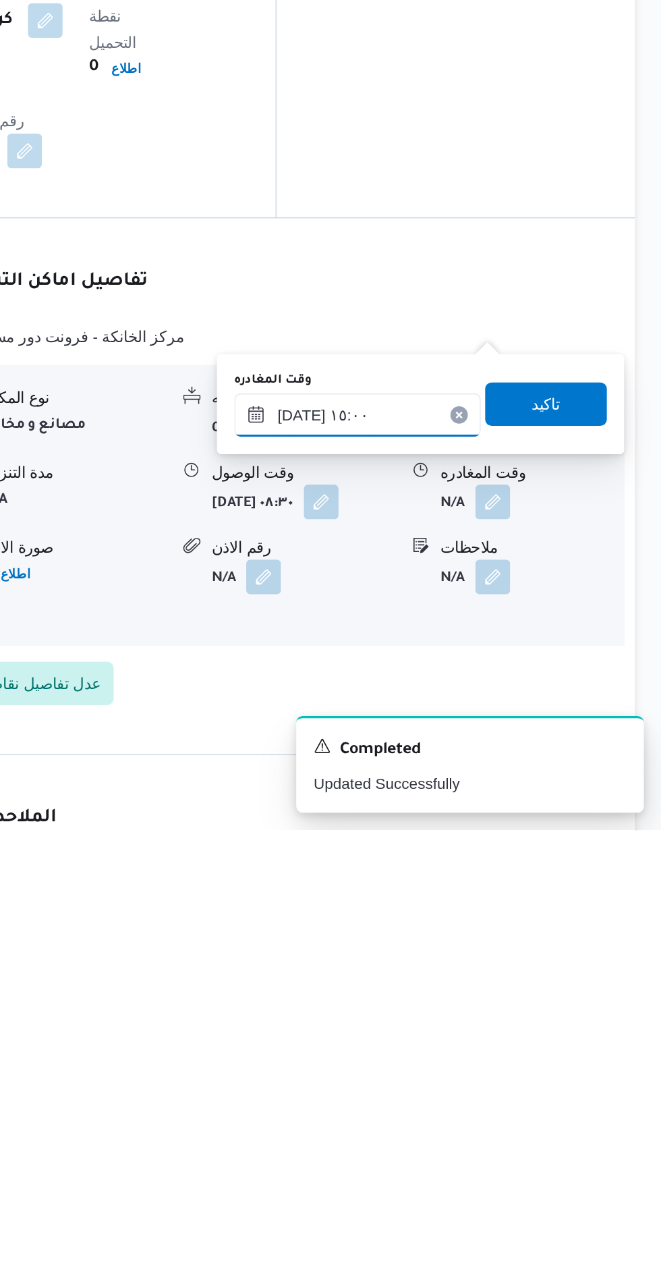
click at [509, 1000] on input "[DATE] ١٥:٠٠" at bounding box center [472, 1003] width 153 height 27
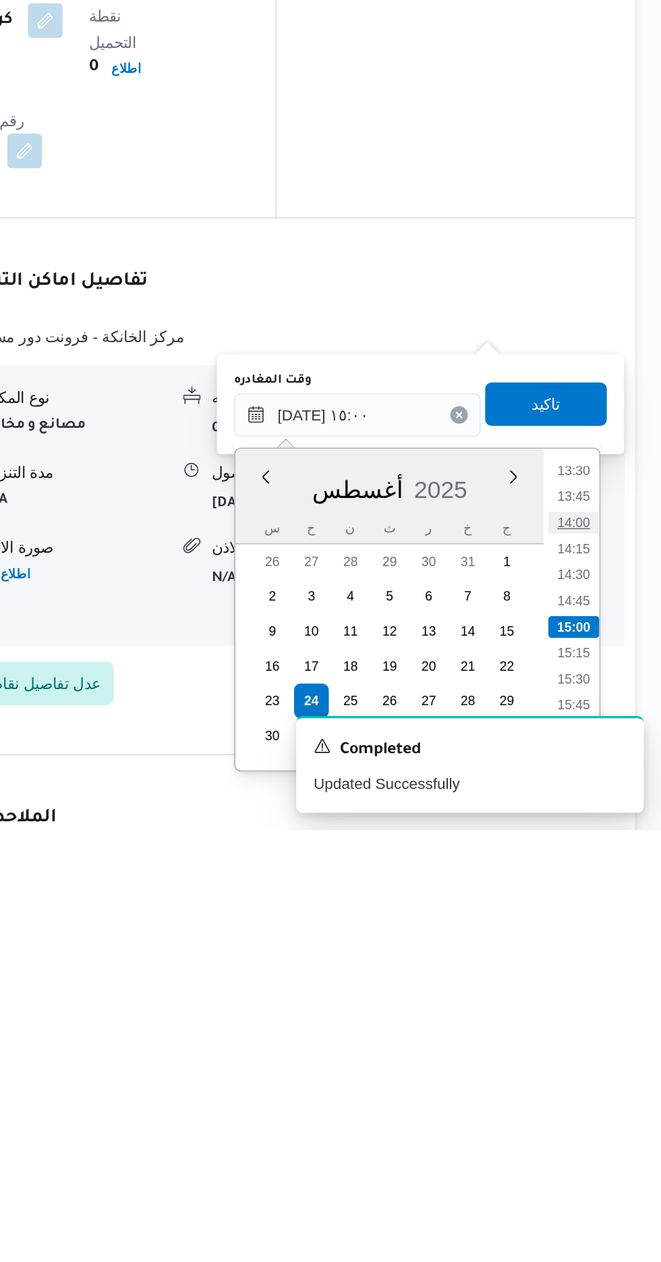
click at [605, 1069] on li "14:00" at bounding box center [606, 1070] width 31 height 13
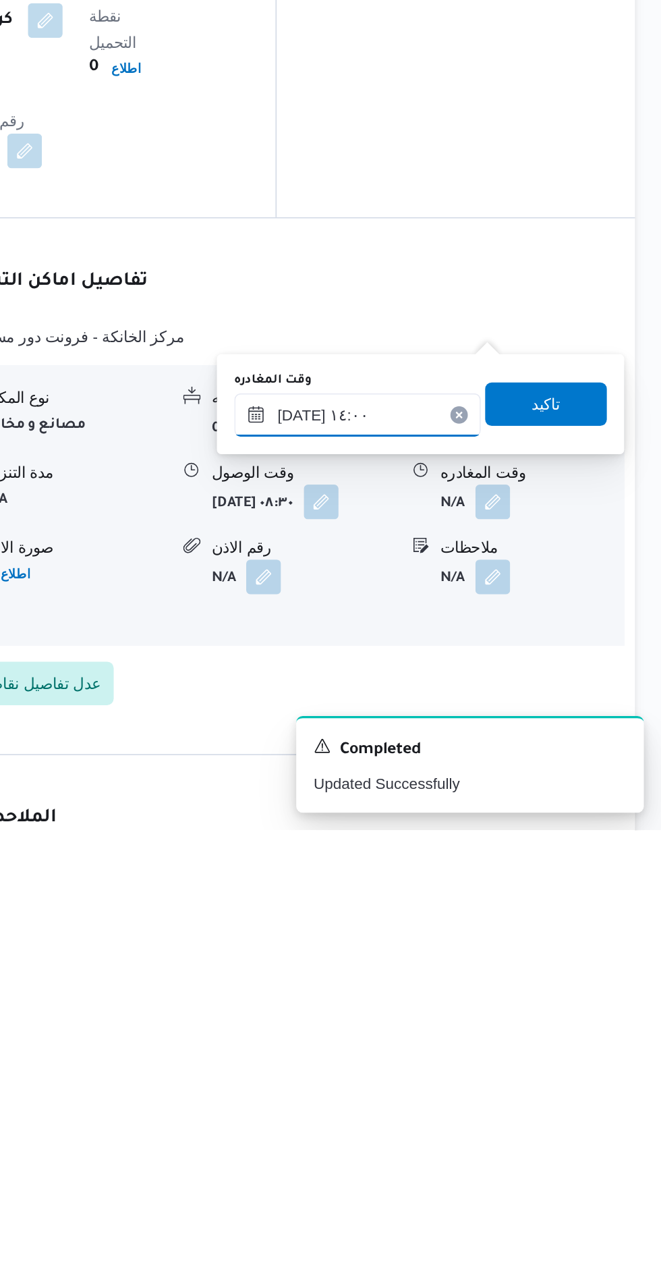
click at [508, 1000] on input "[DATE] ١٤:٠٠" at bounding box center [472, 1003] width 153 height 27
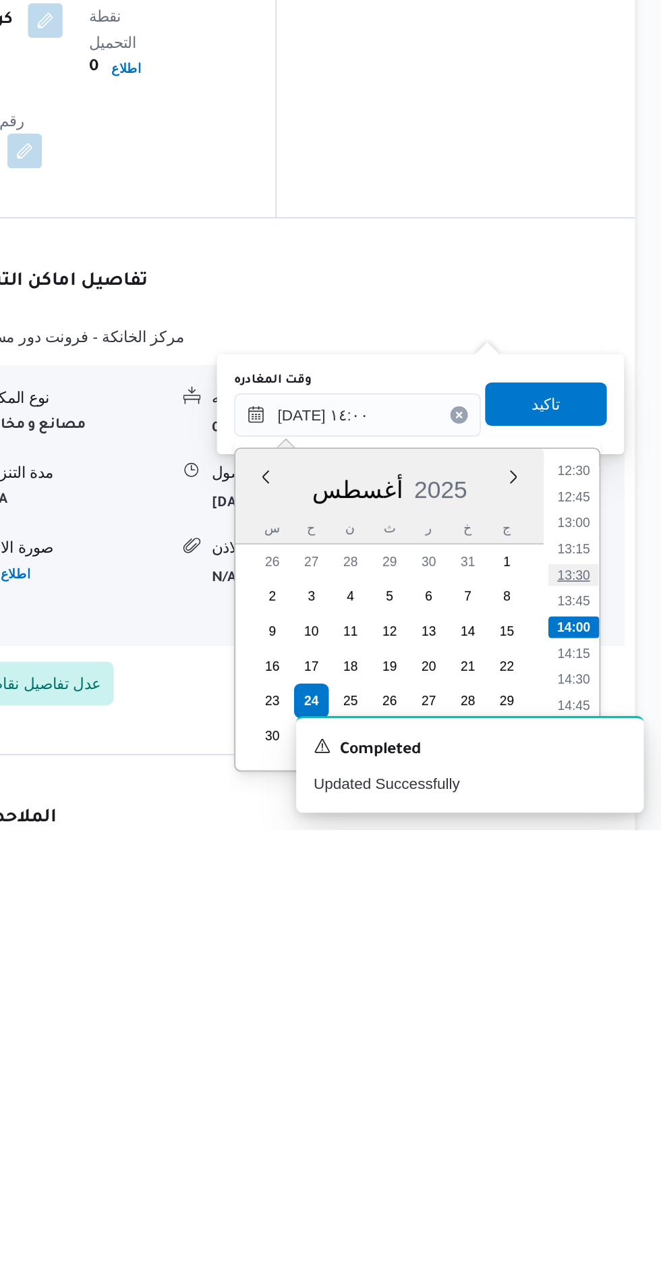
click at [605, 1097] on li "13:30" at bounding box center [606, 1102] width 31 height 13
type input "[DATE] ١٣:٣٠"
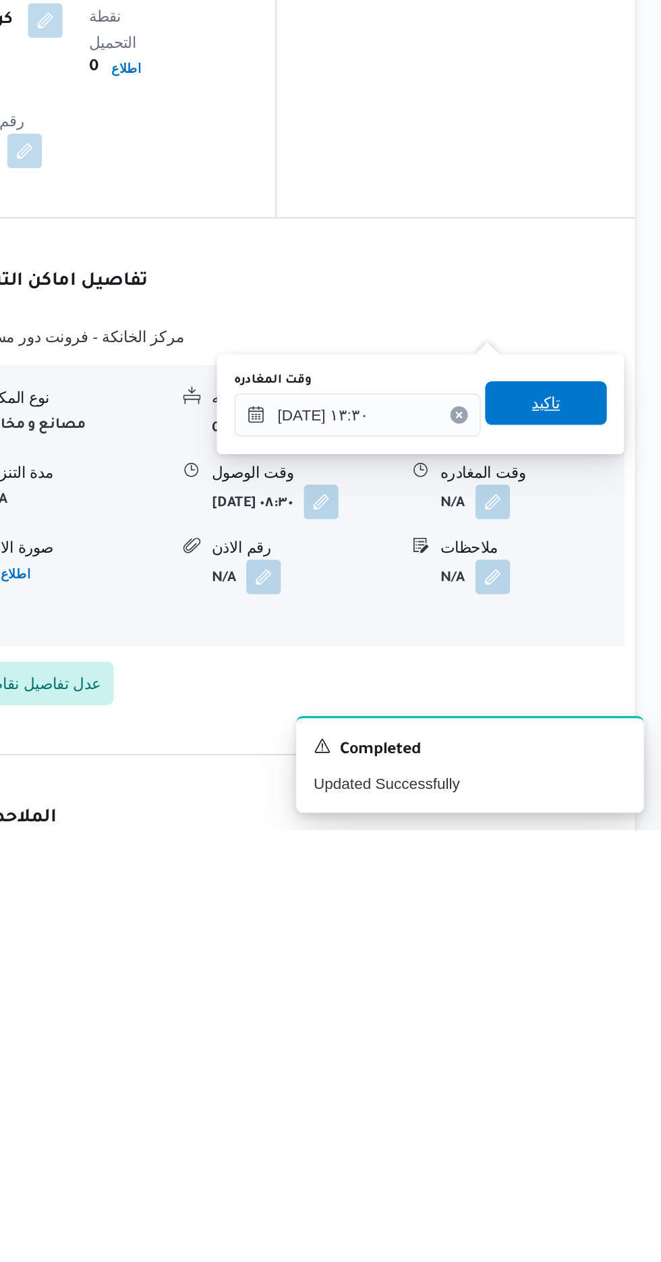
click at [608, 1005] on span "تاكيد" at bounding box center [590, 996] width 76 height 27
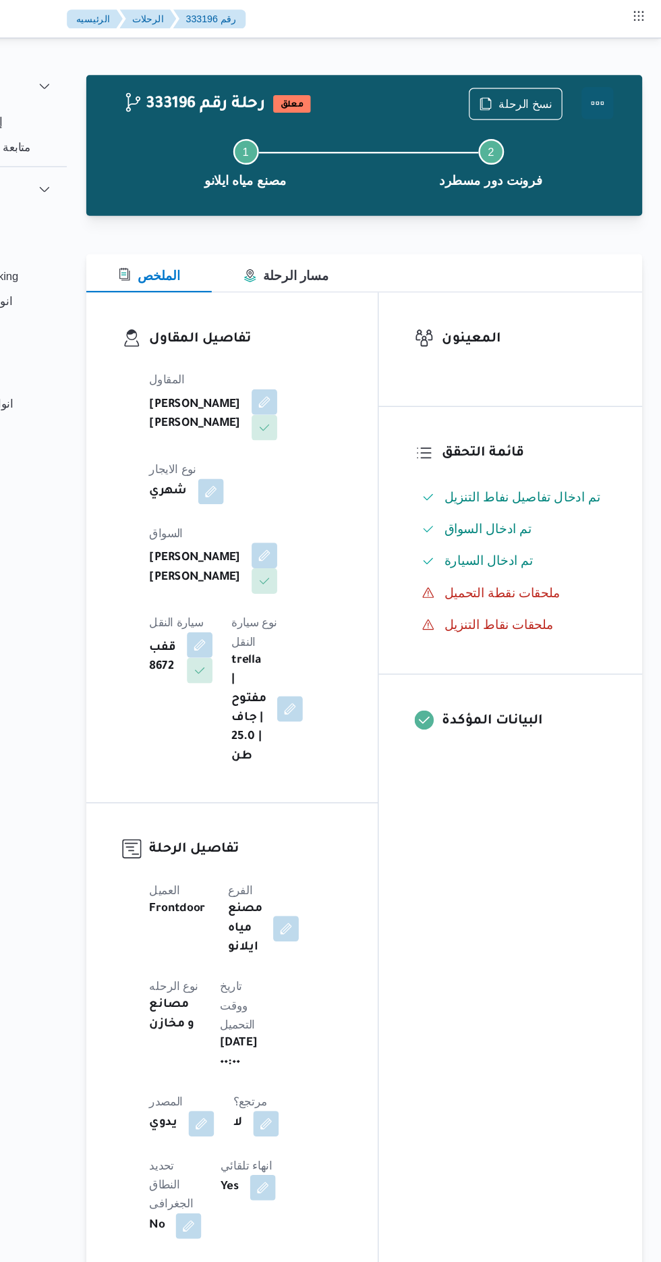
click at [613, 86] on button "Actions" at bounding box center [607, 87] width 27 height 27
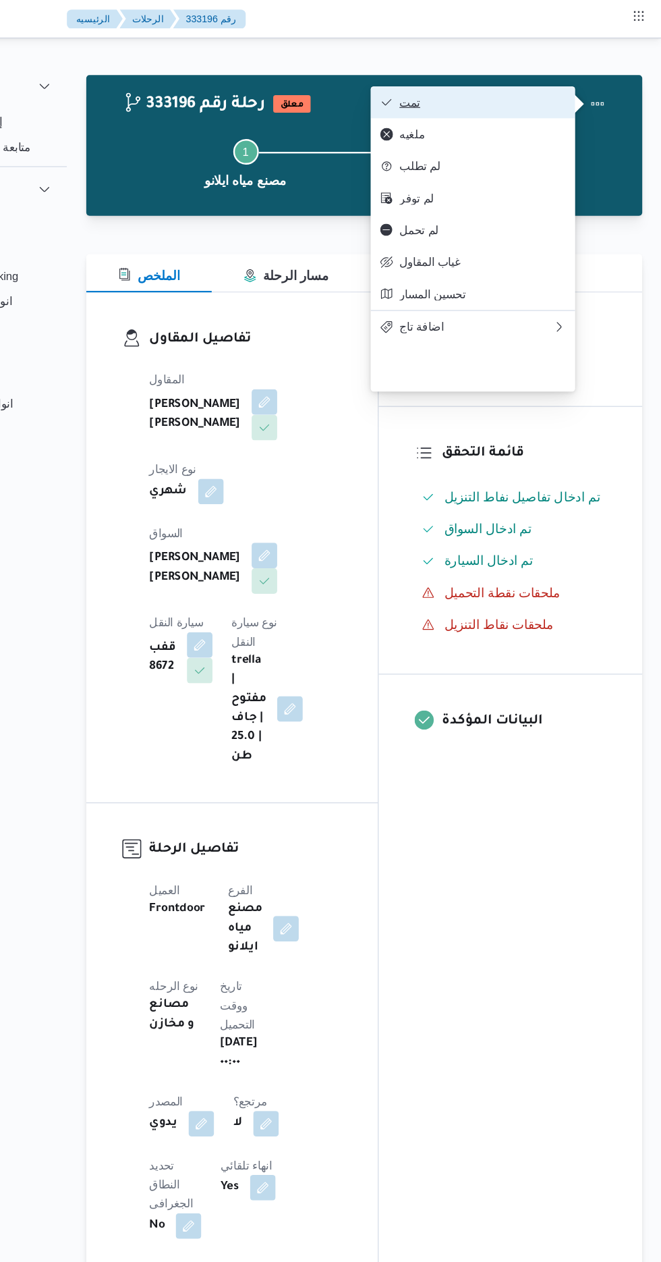
click at [584, 87] on button "تمت" at bounding box center [502, 86] width 173 height 27
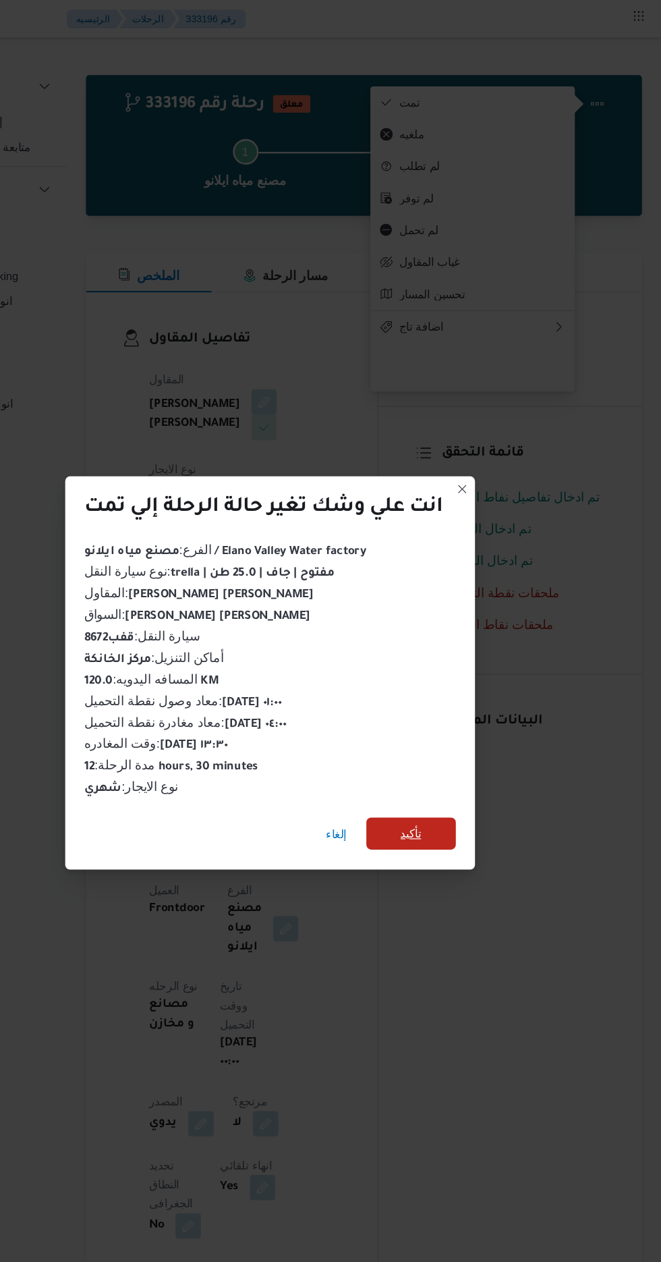
click at [444, 705] on span "تأكيد" at bounding box center [450, 704] width 18 height 16
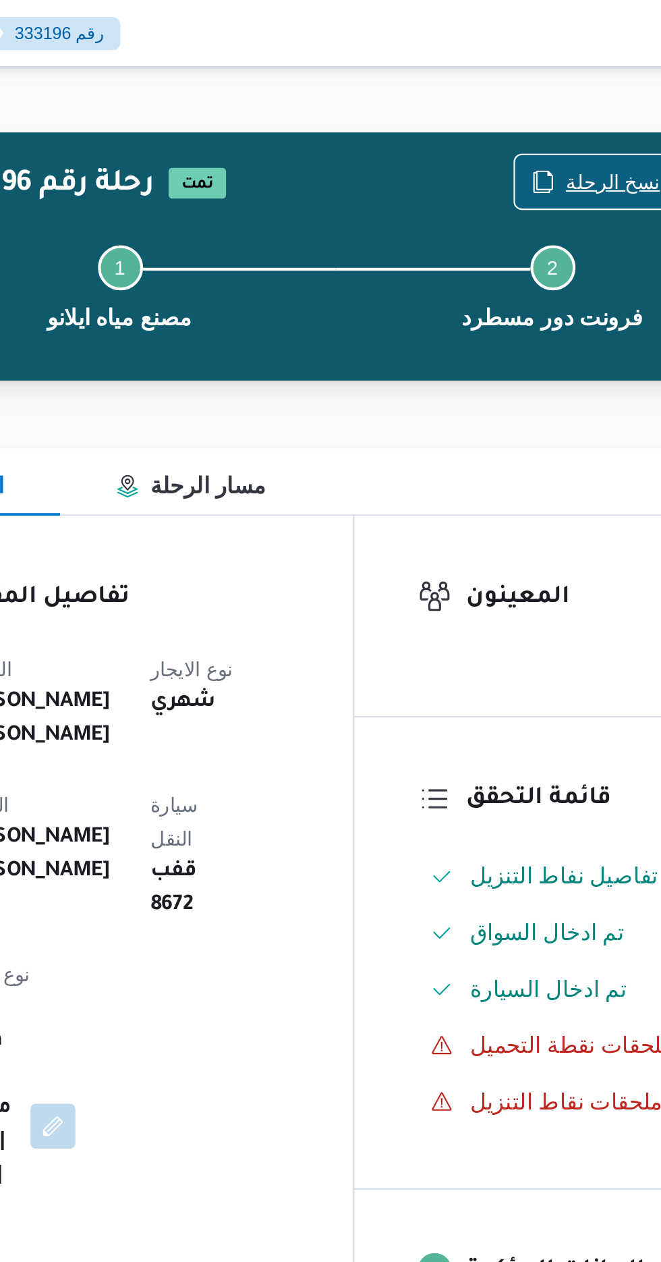
click at [533, 76] on span "نسخ الرحلة" at bounding box center [538, 87] width 78 height 26
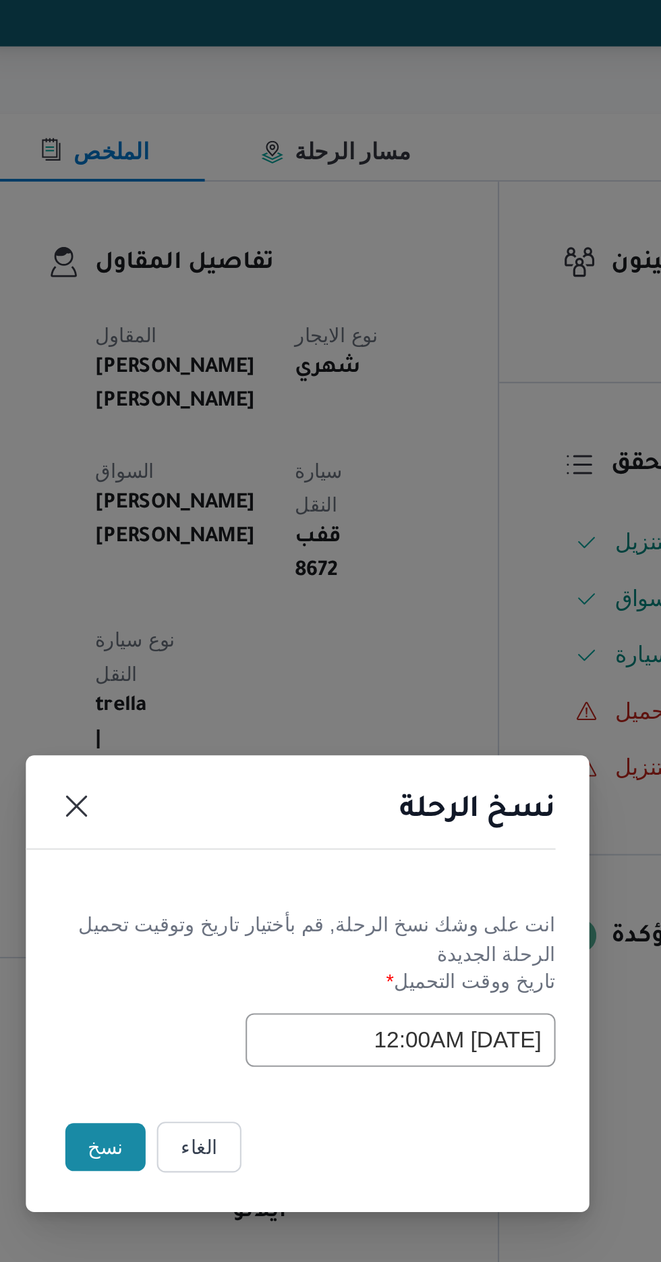
click at [233, 712] on button "نسخ" at bounding box center [234, 709] width 38 height 23
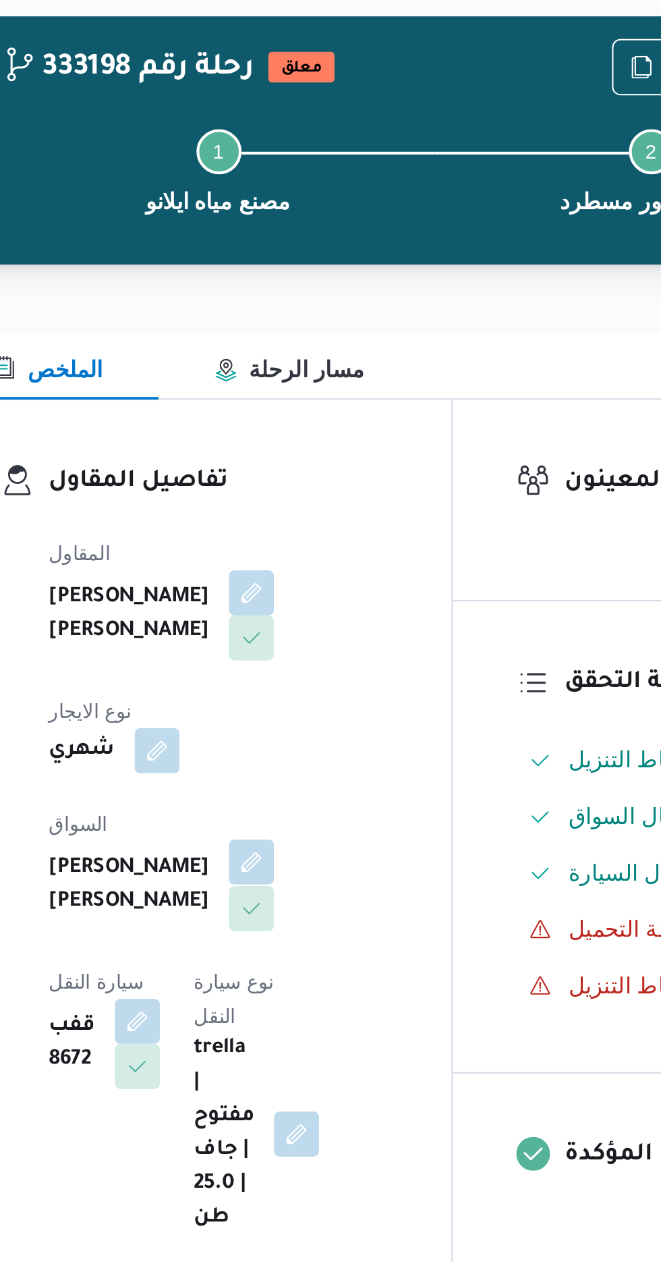
click at [315, 463] on button "button" at bounding box center [326, 468] width 22 height 22
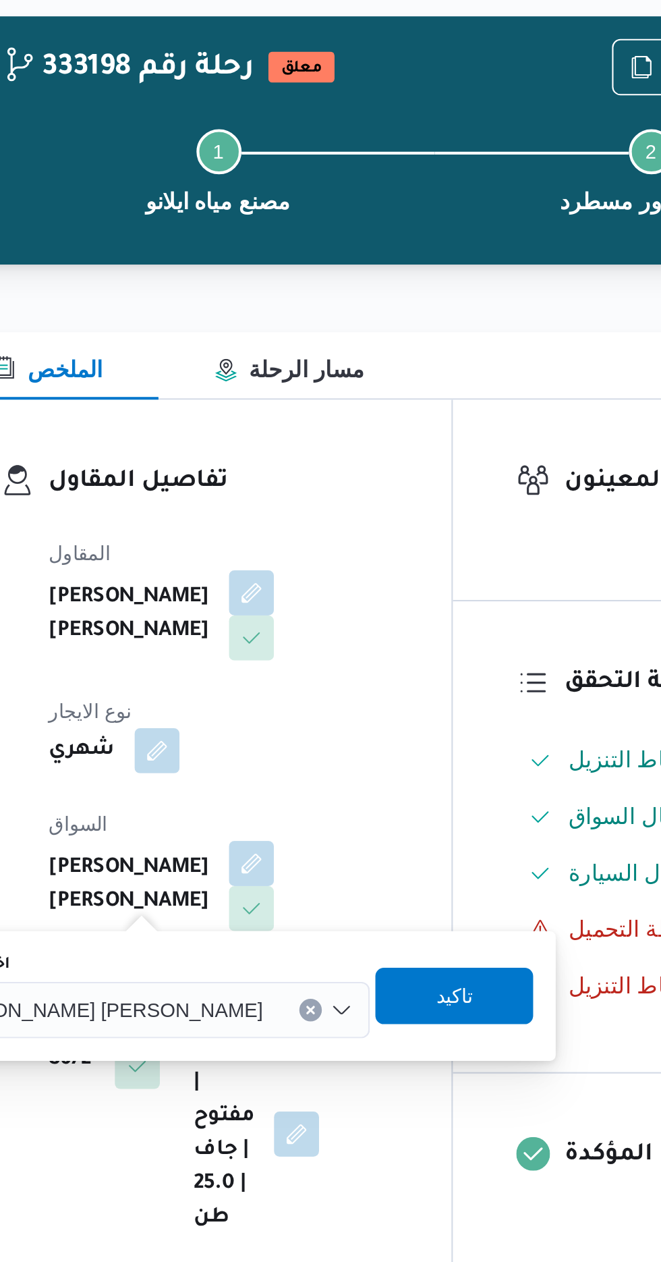
click at [349, 537] on button "Clear input" at bounding box center [354, 539] width 11 height 11
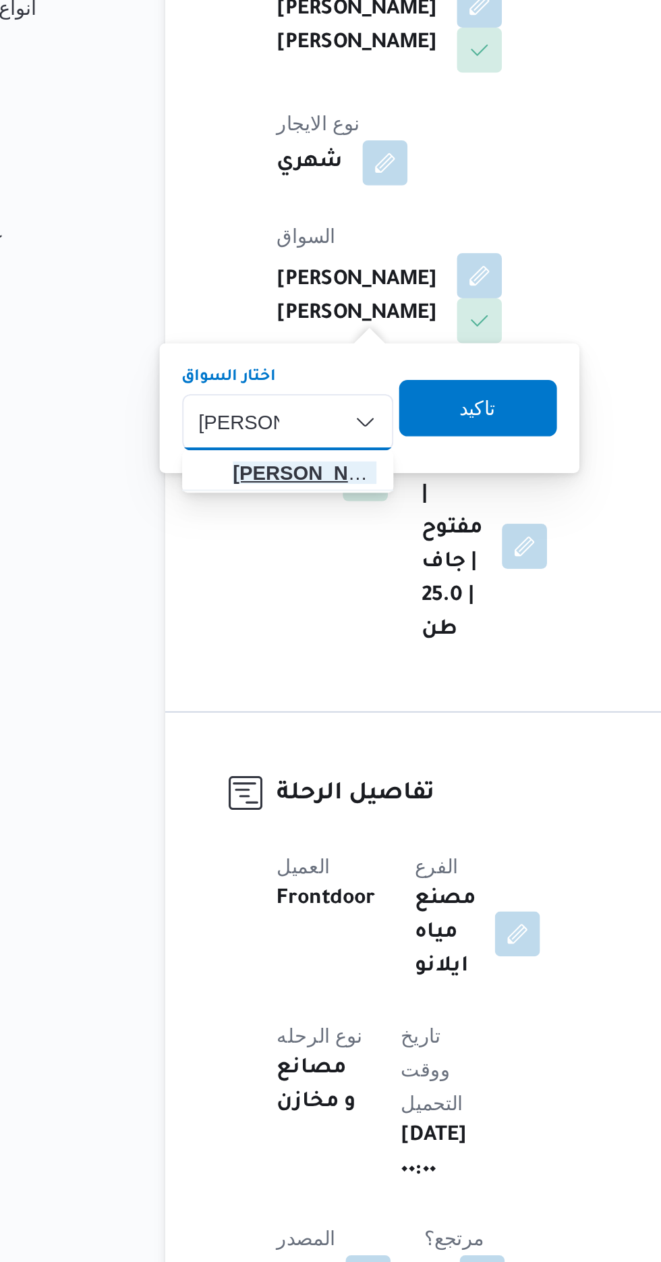
type input "[PERSON_NAME]"
click at [242, 567] on span "[PERSON_NAME] ولى [PERSON_NAME]" at bounding box center [242, 563] width 69 height 16
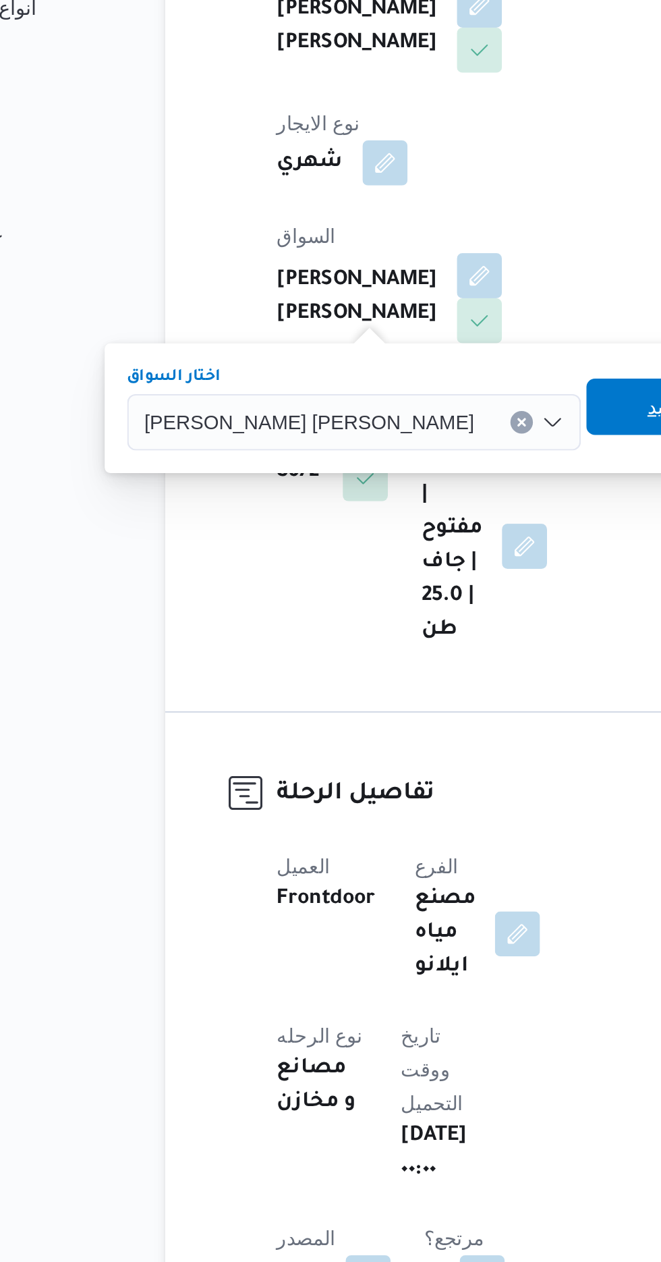
click at [406, 530] on span "تاكيد" at bounding box center [415, 532] width 18 height 16
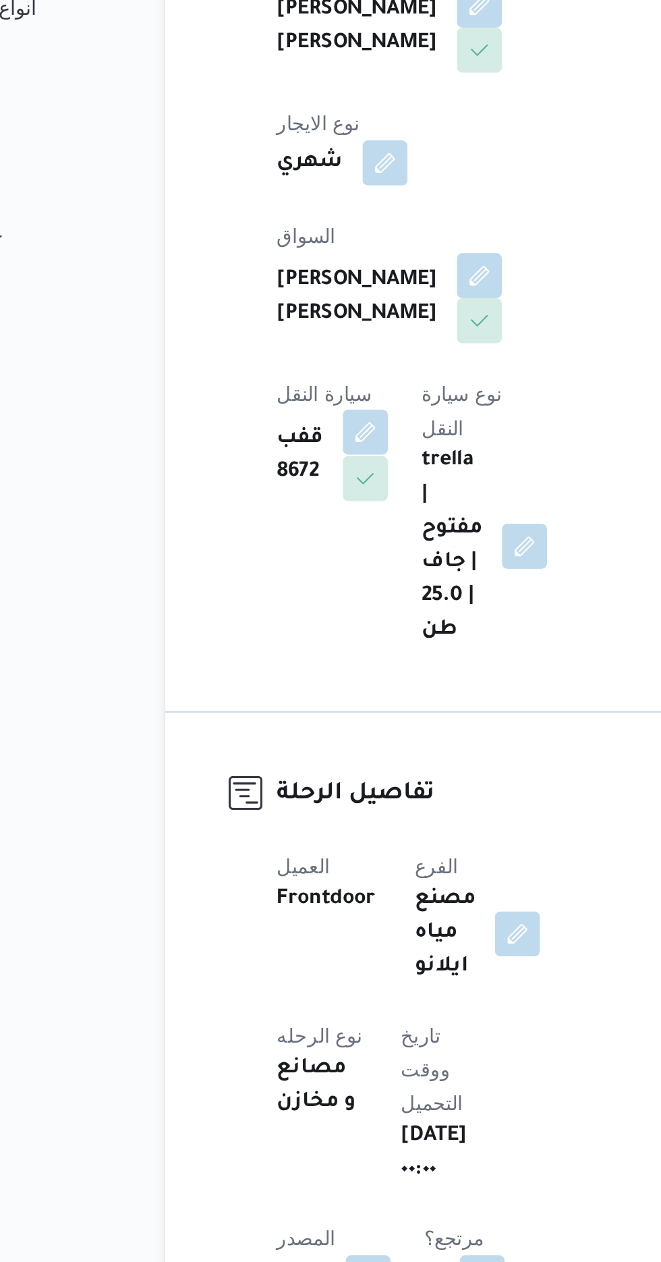
click at [282, 533] on button "button" at bounding box center [271, 544] width 22 height 22
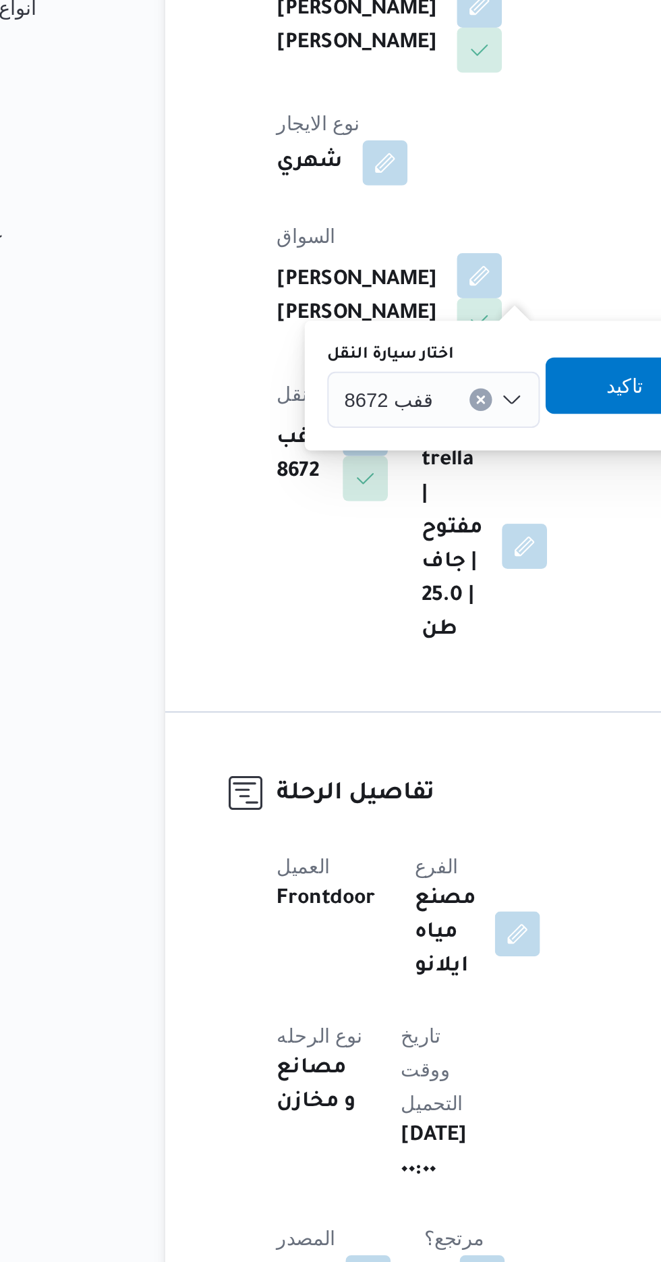
click at [306, 528] on div "قفب 8672" at bounding box center [304, 528] width 102 height 27
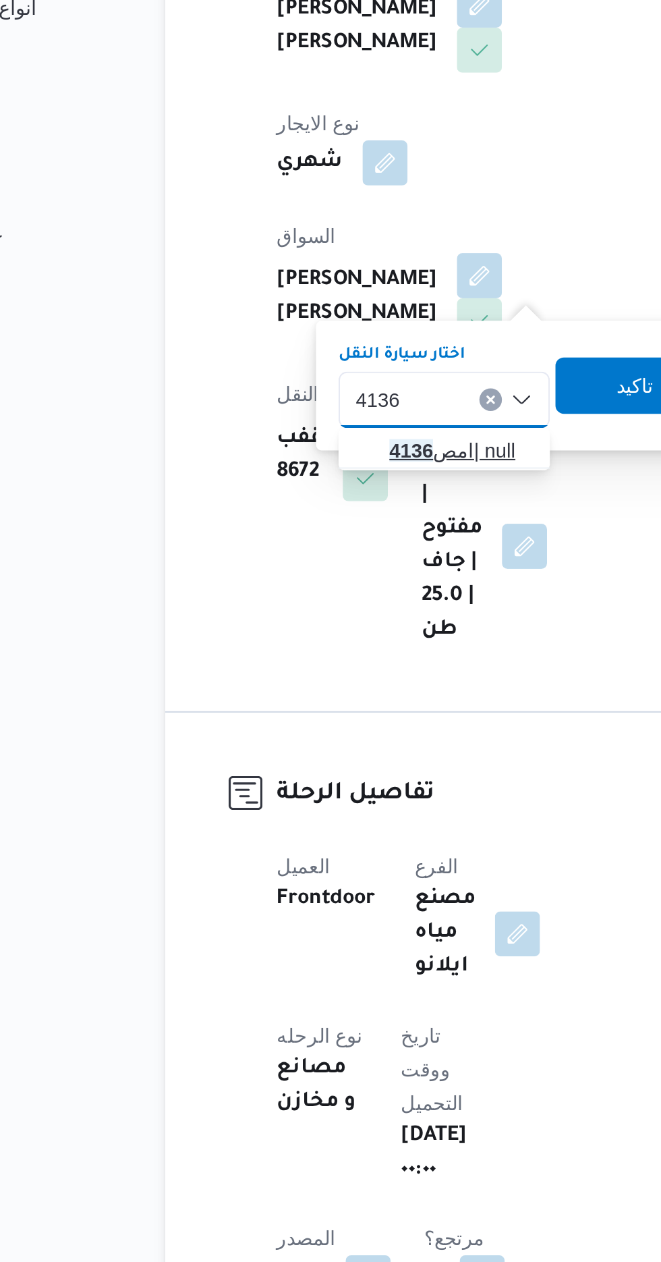
type input "4136"
click at [314, 548] on span "امص 4136 | null" at bounding box center [317, 552] width 69 height 16
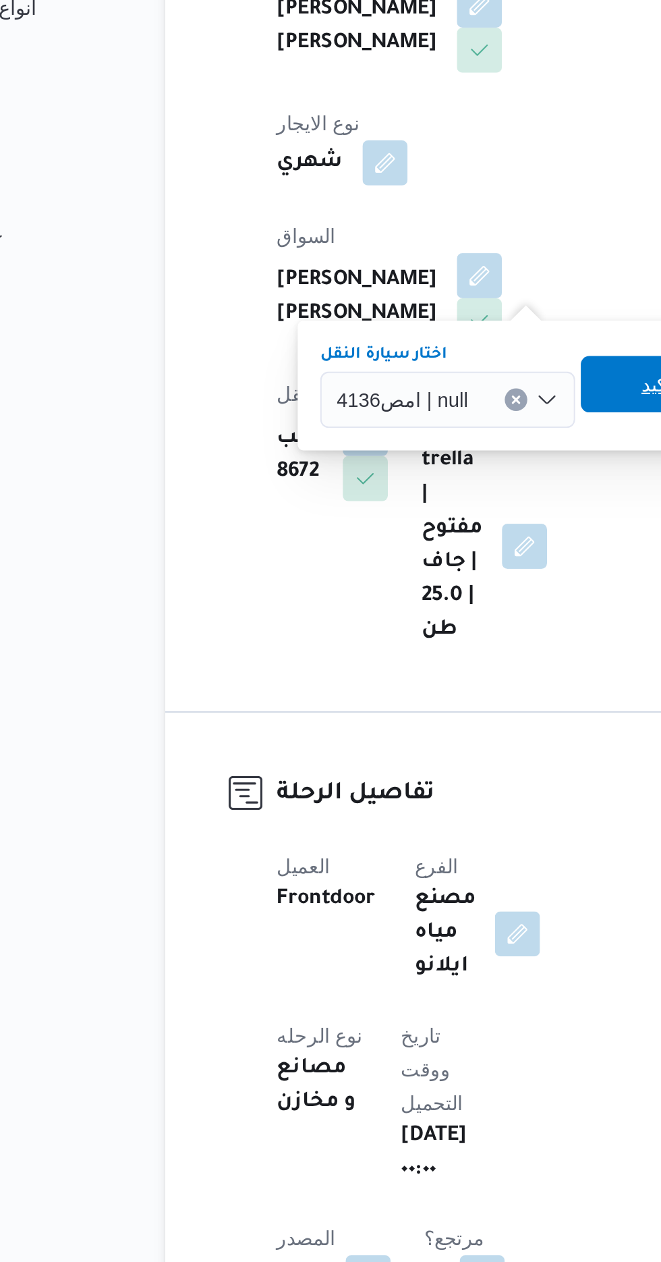
click at [403, 516] on span "تاكيد" at bounding box center [412, 521] width 18 height 16
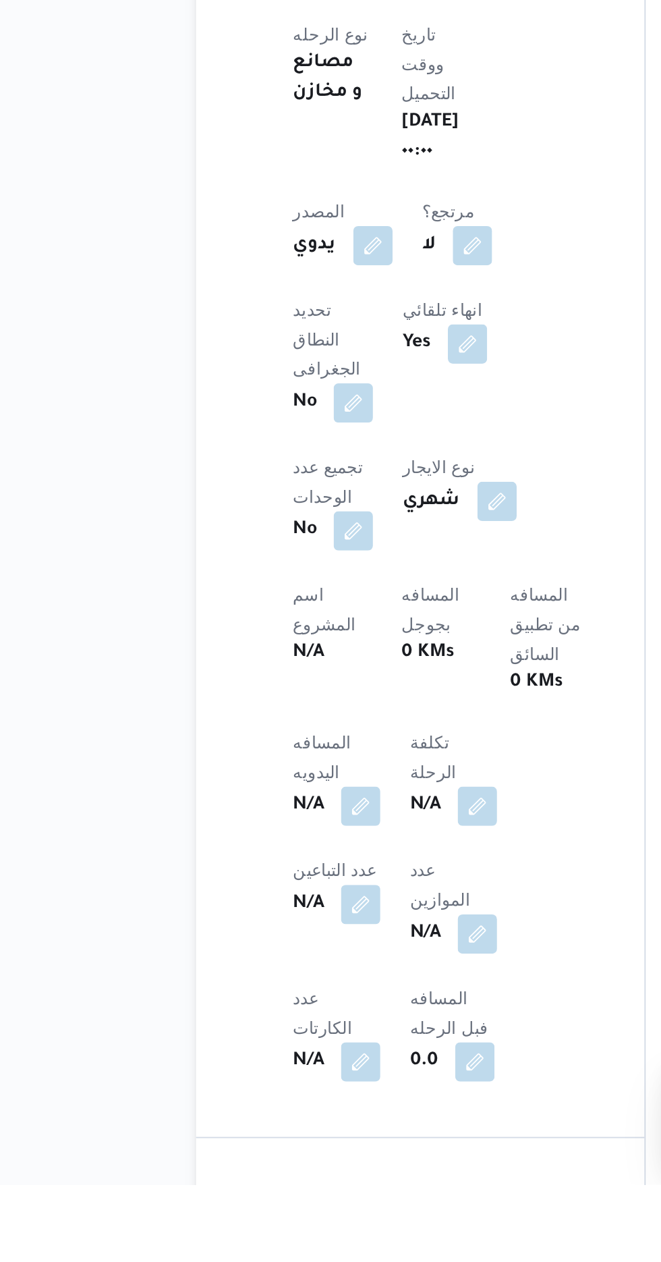
scroll to position [206, 0]
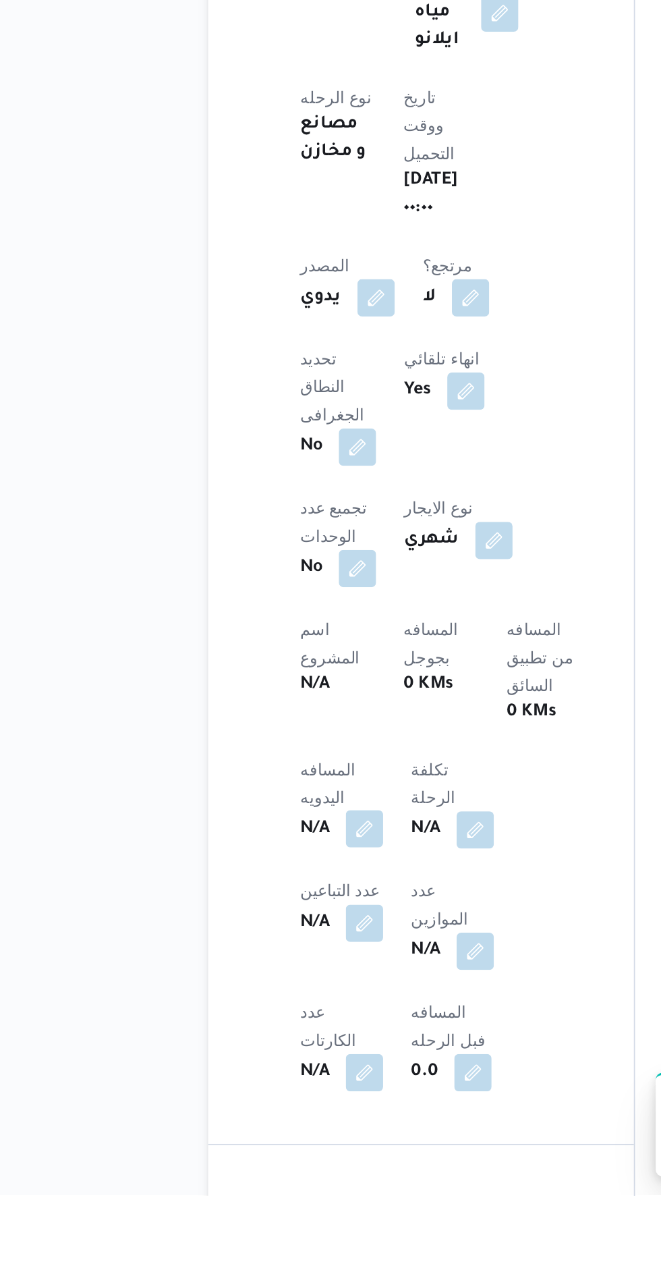
click at [260, 1039] on button "button" at bounding box center [266, 1050] width 22 height 22
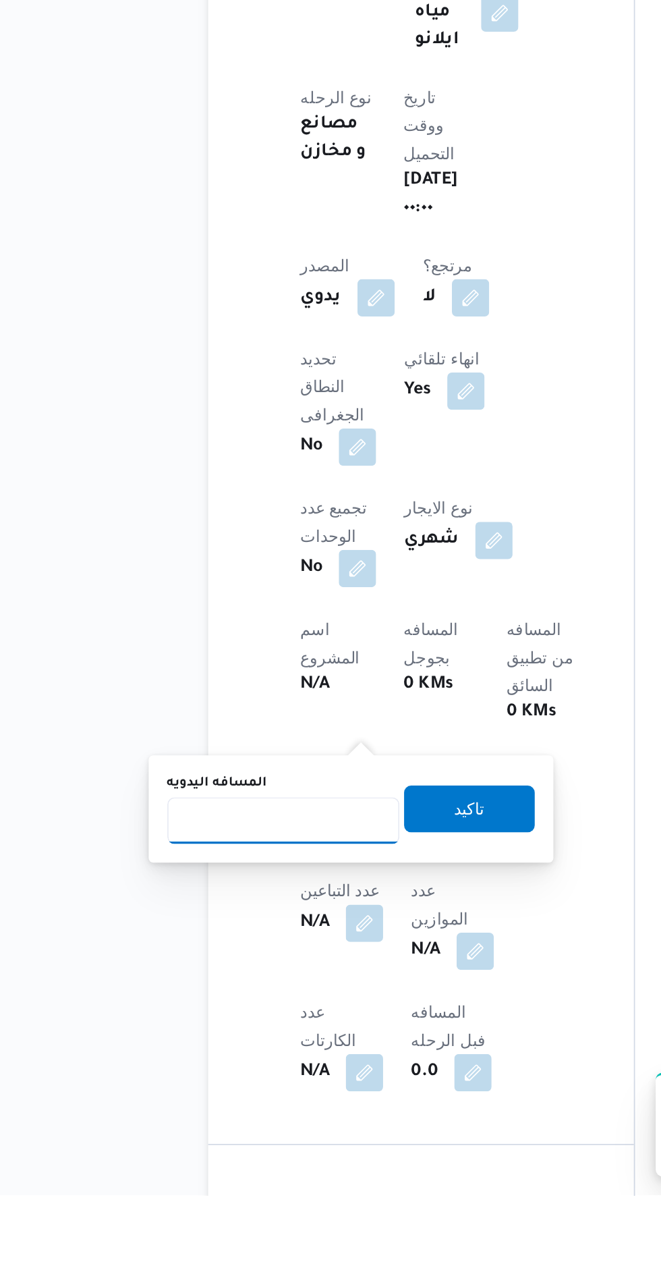
click at [235, 1044] on input "المسافه اليدويه" at bounding box center [219, 1045] width 134 height 27
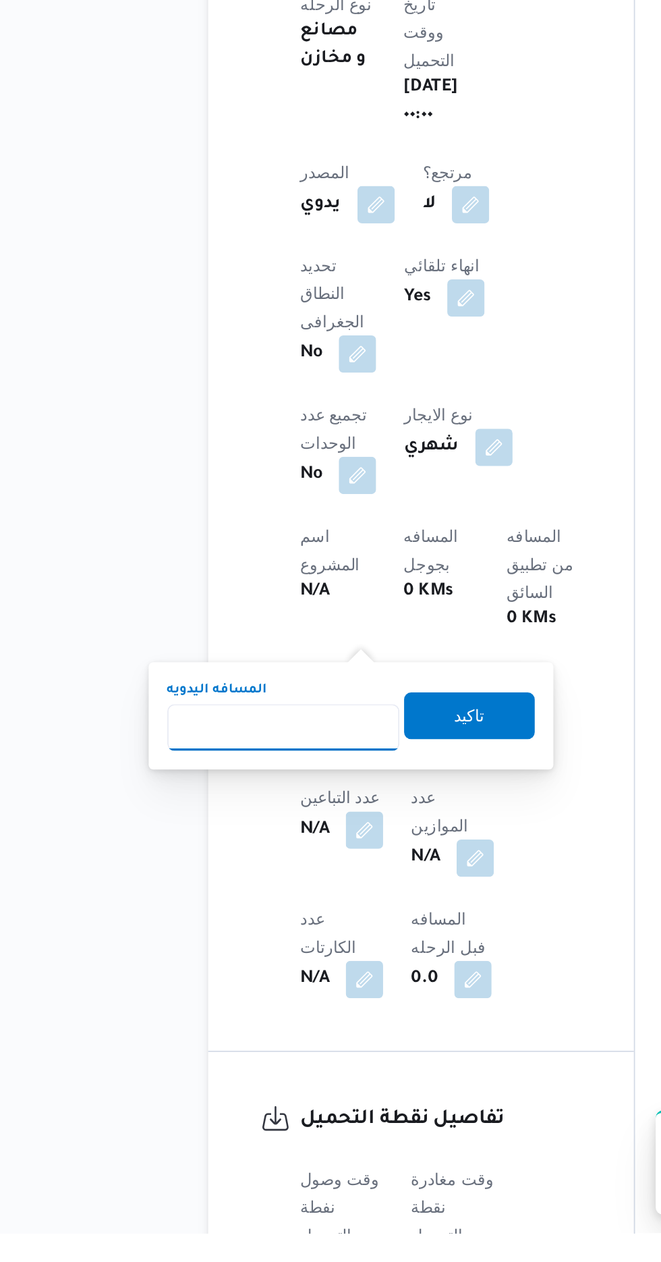
scroll to position [312, 0]
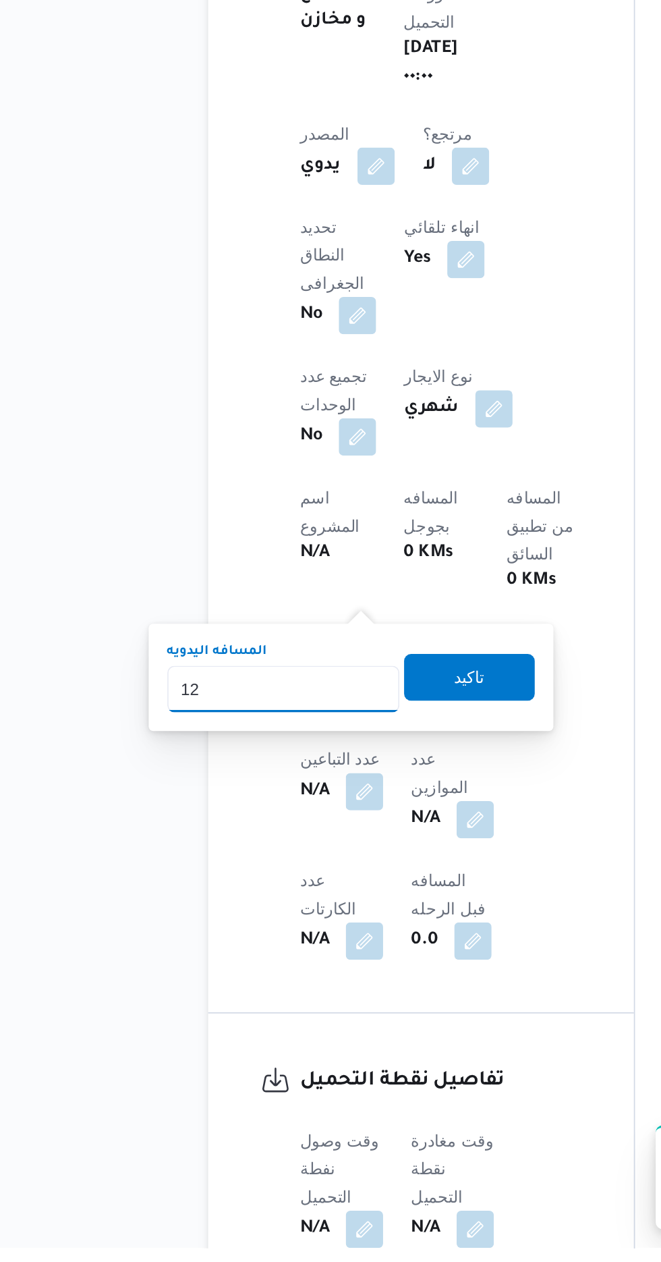
type input "120"
click at [335, 928] on span "تاكيد" at bounding box center [327, 931] width 18 height 16
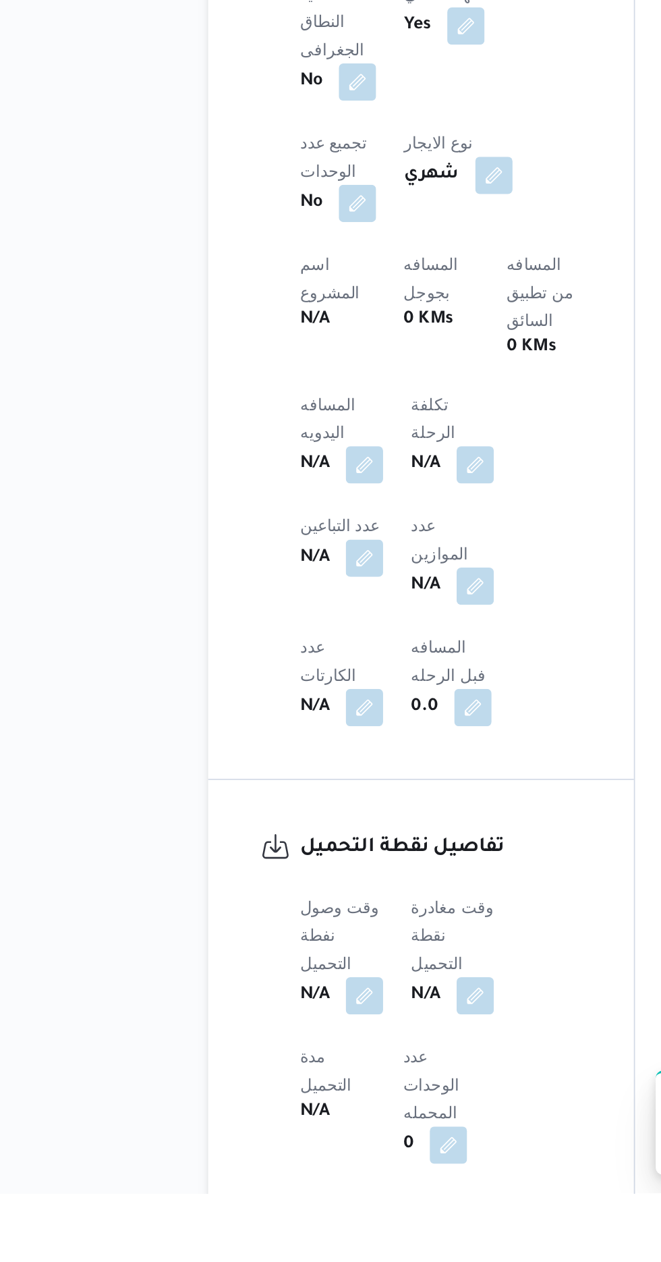
scroll to position [418, 0]
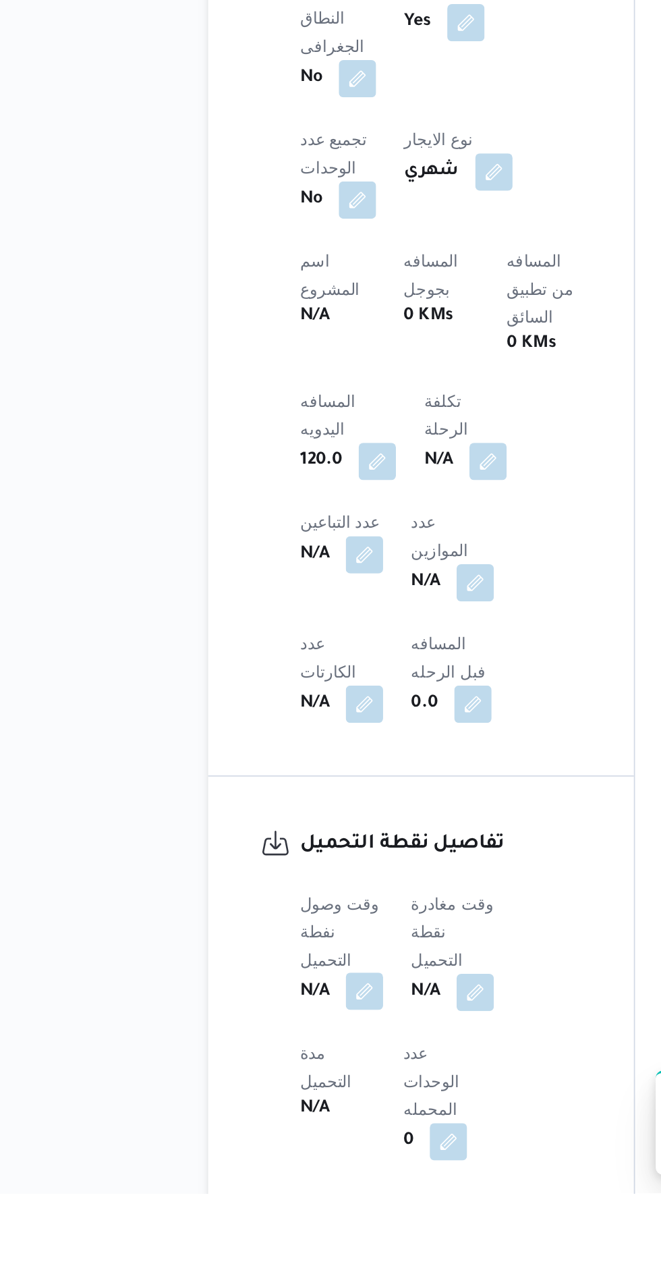
click at [269, 1134] on button "button" at bounding box center [266, 1145] width 22 height 22
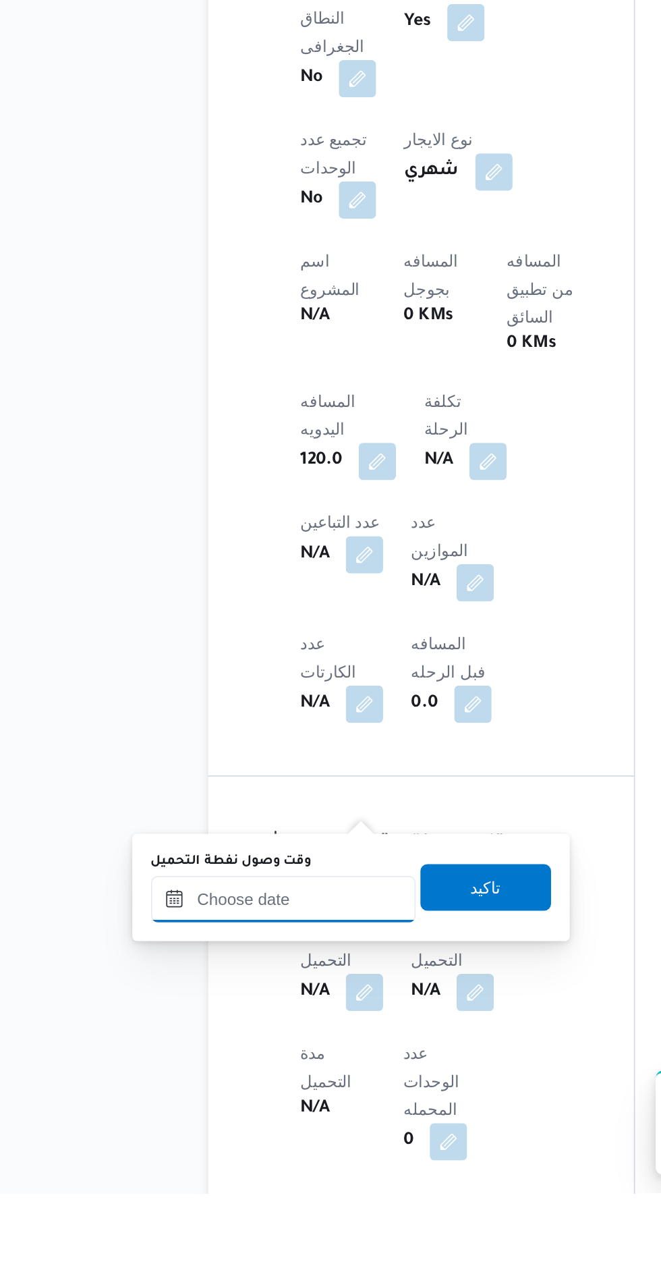
click at [244, 1090] on input "وقت وصول نفطة التحميل" at bounding box center [218, 1091] width 153 height 27
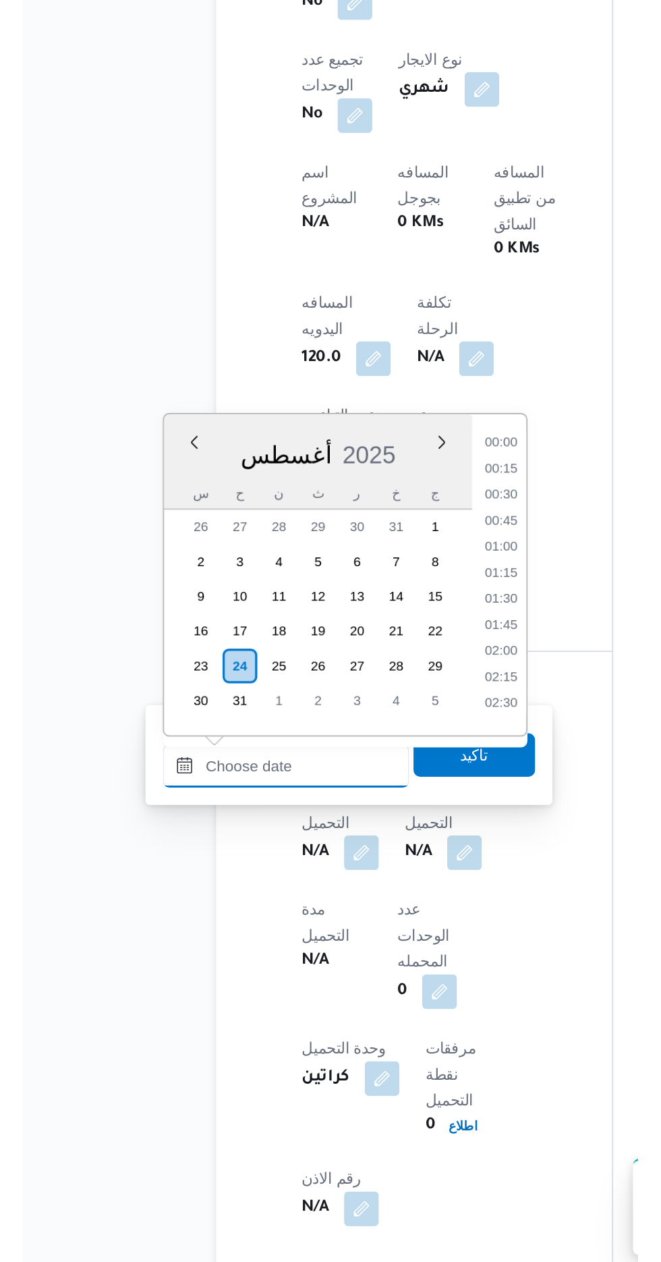
scroll to position [468, 0]
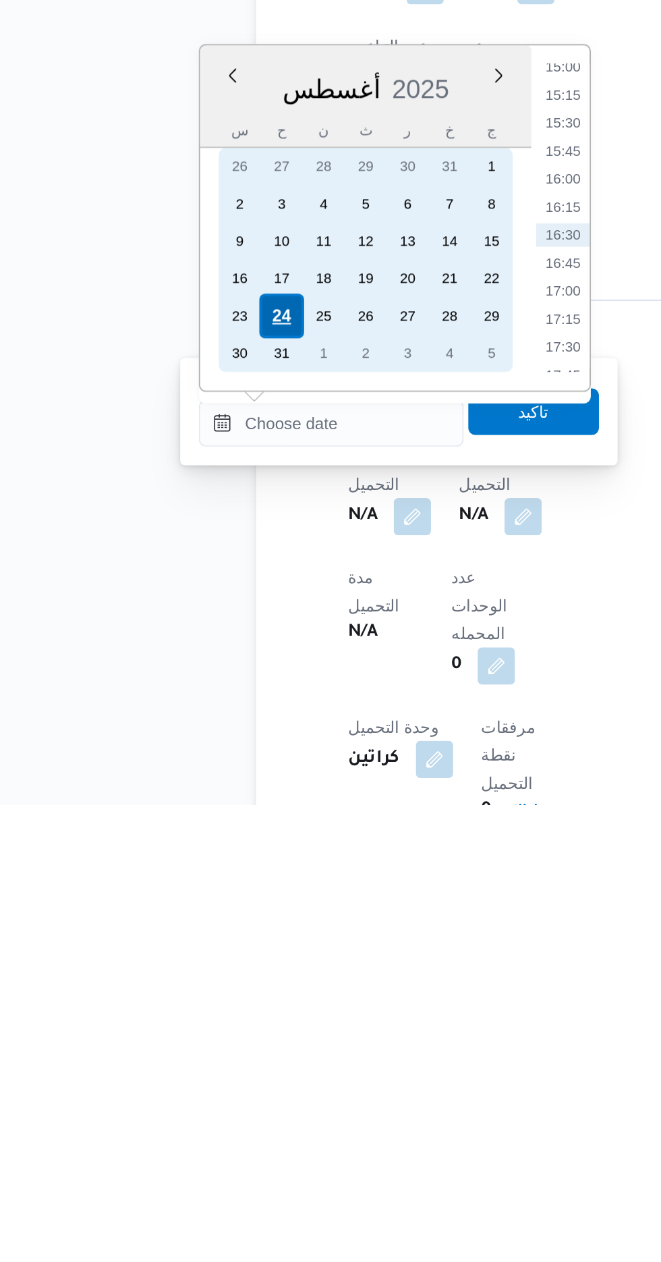
click at [190, 977] on div "24" at bounding box center [190, 979] width 26 height 26
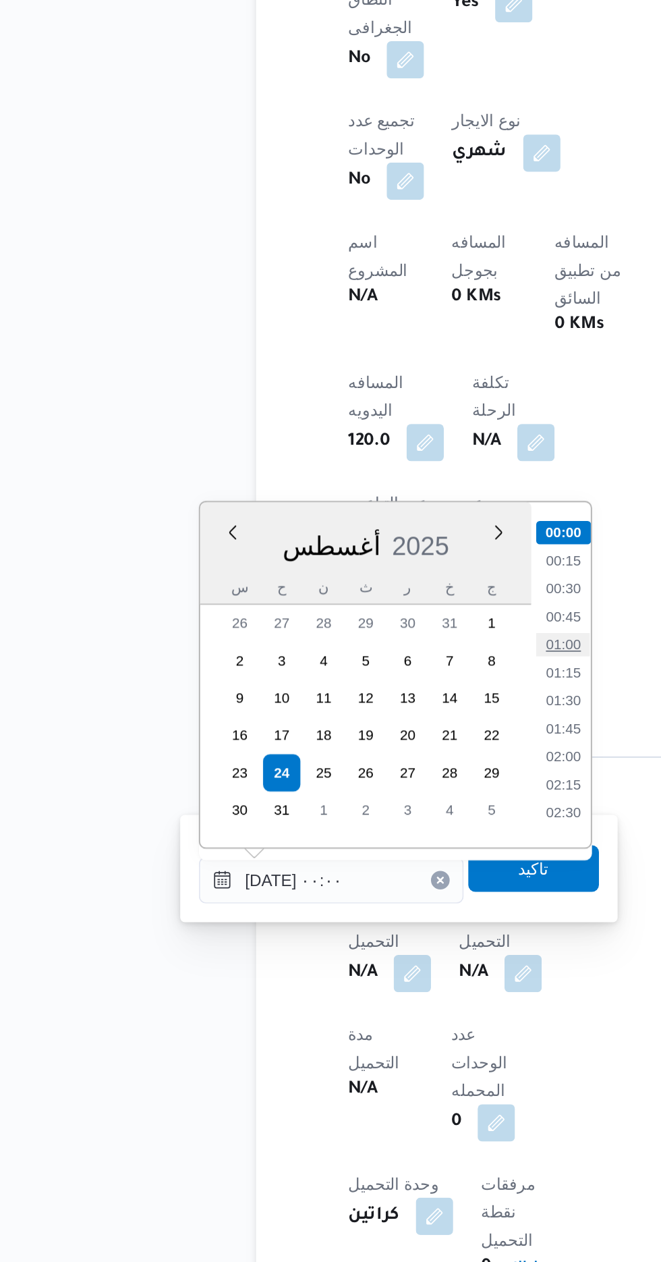
click at [351, 903] on li "01:00" at bounding box center [352, 903] width 31 height 13
type input "[DATE] ٠١:٠٠"
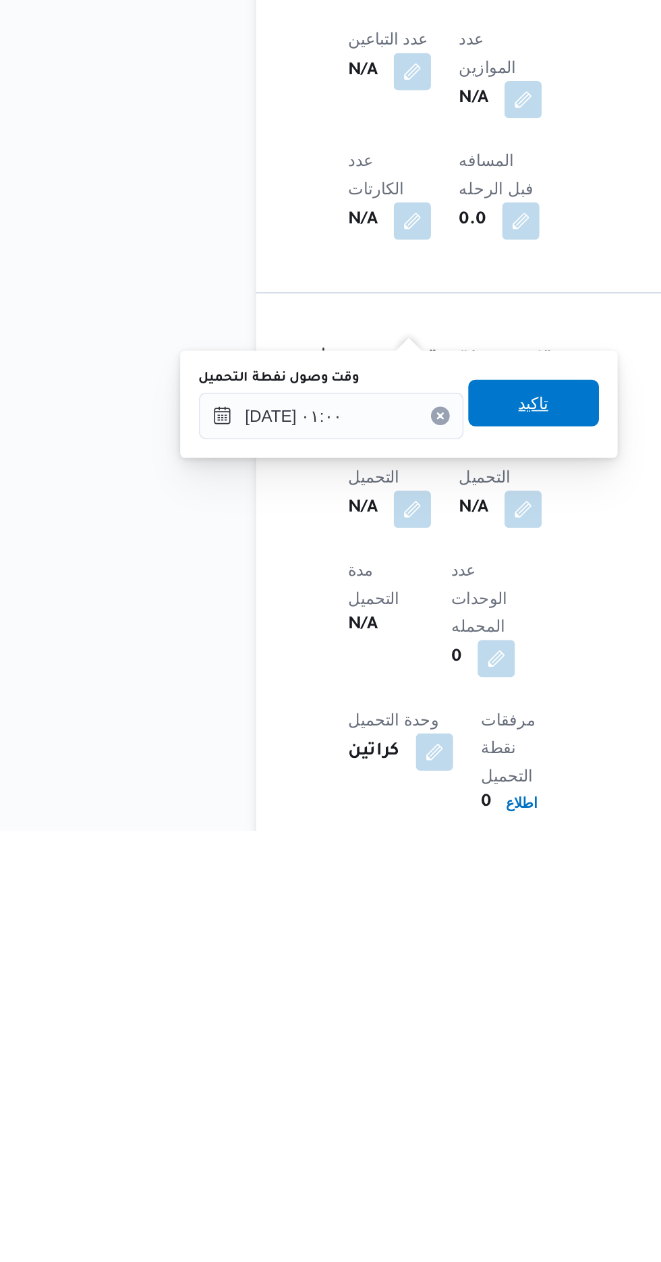
click at [359, 1017] on span "تاكيد" at bounding box center [336, 1014] width 76 height 27
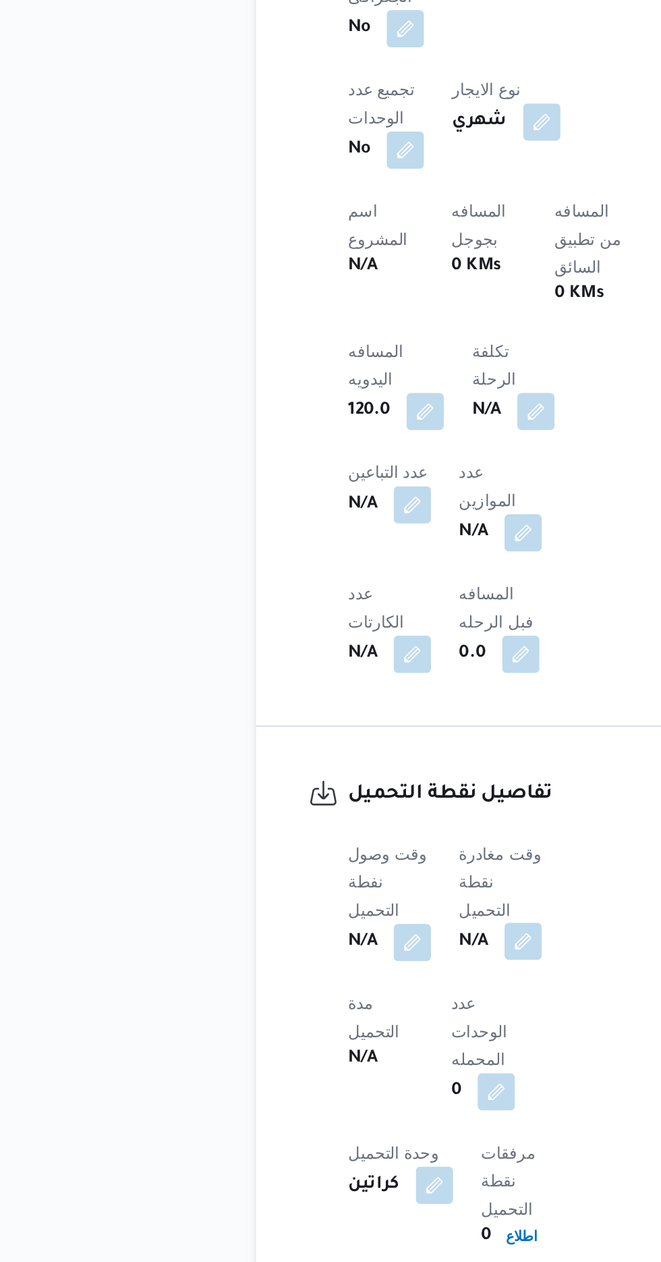
click at [336, 1065] on button "button" at bounding box center [330, 1076] width 22 height 22
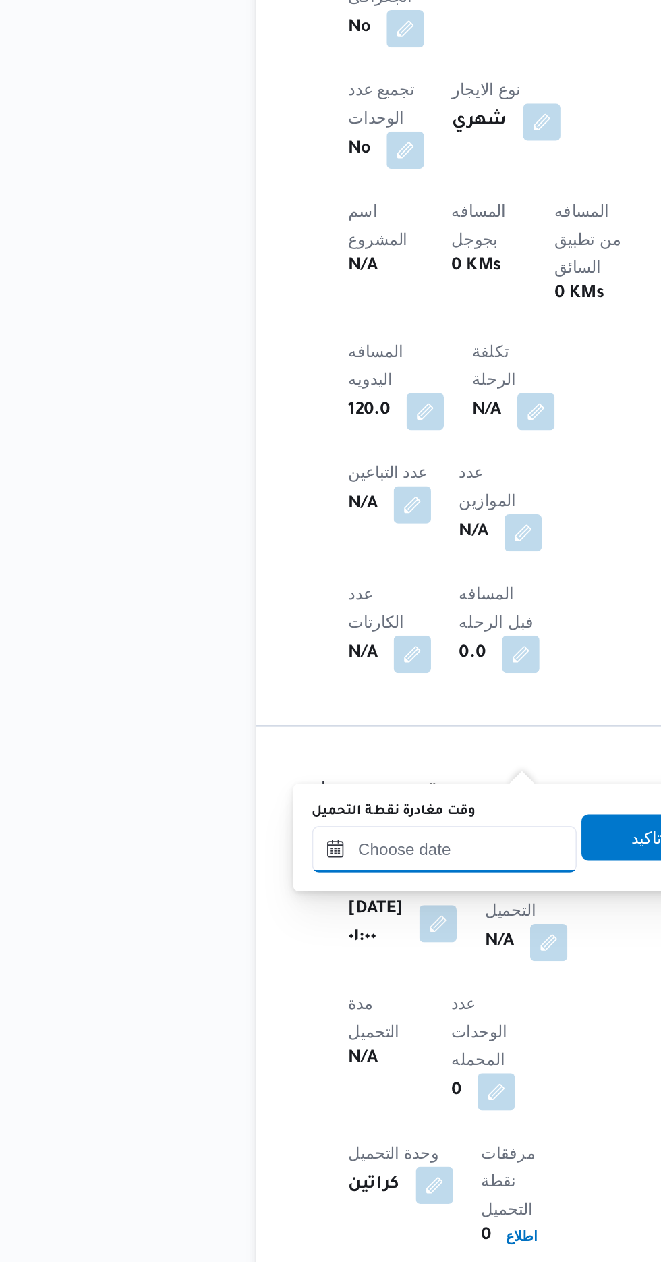
click at [291, 1019] on input "وقت مغادرة نقطة التحميل" at bounding box center [284, 1022] width 153 height 27
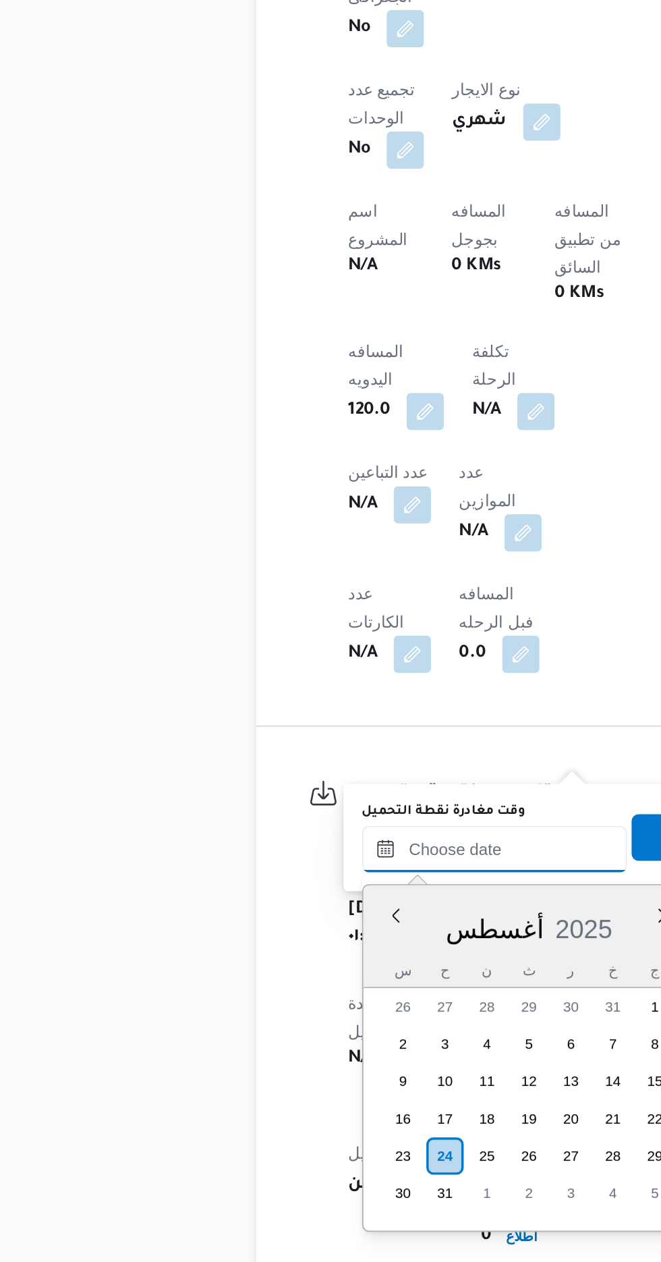
scroll to position [976, 0]
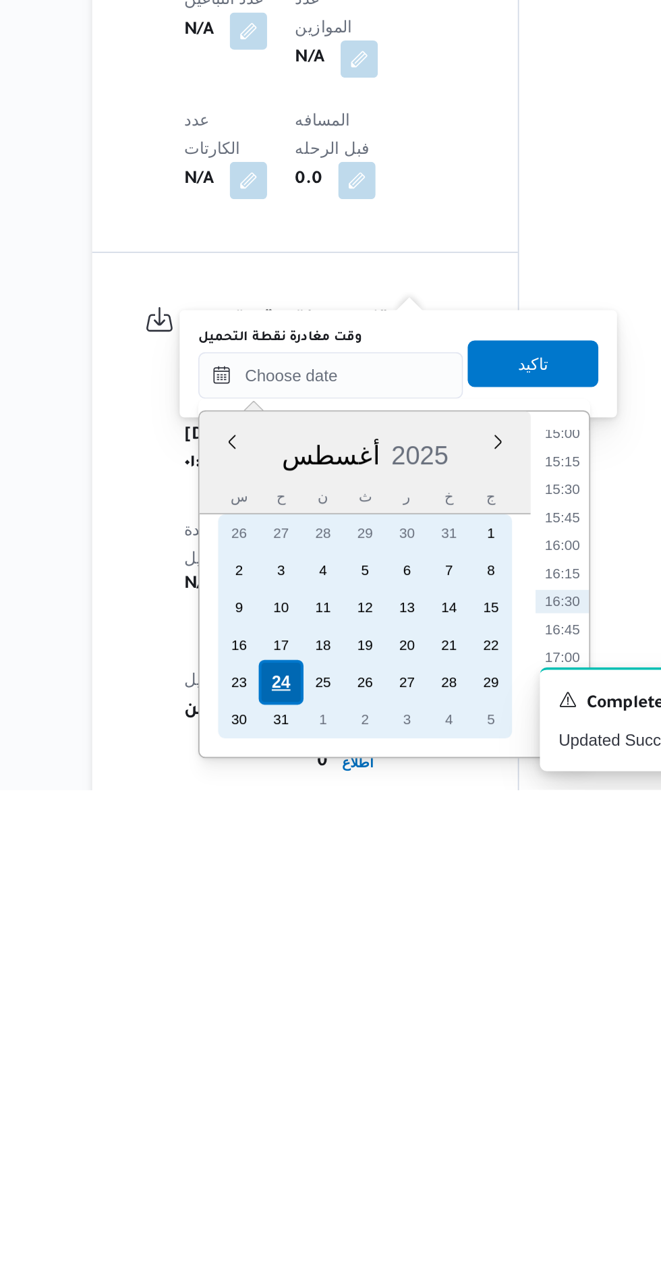
click at [286, 1197] on div "24" at bounding box center [285, 1200] width 26 height 26
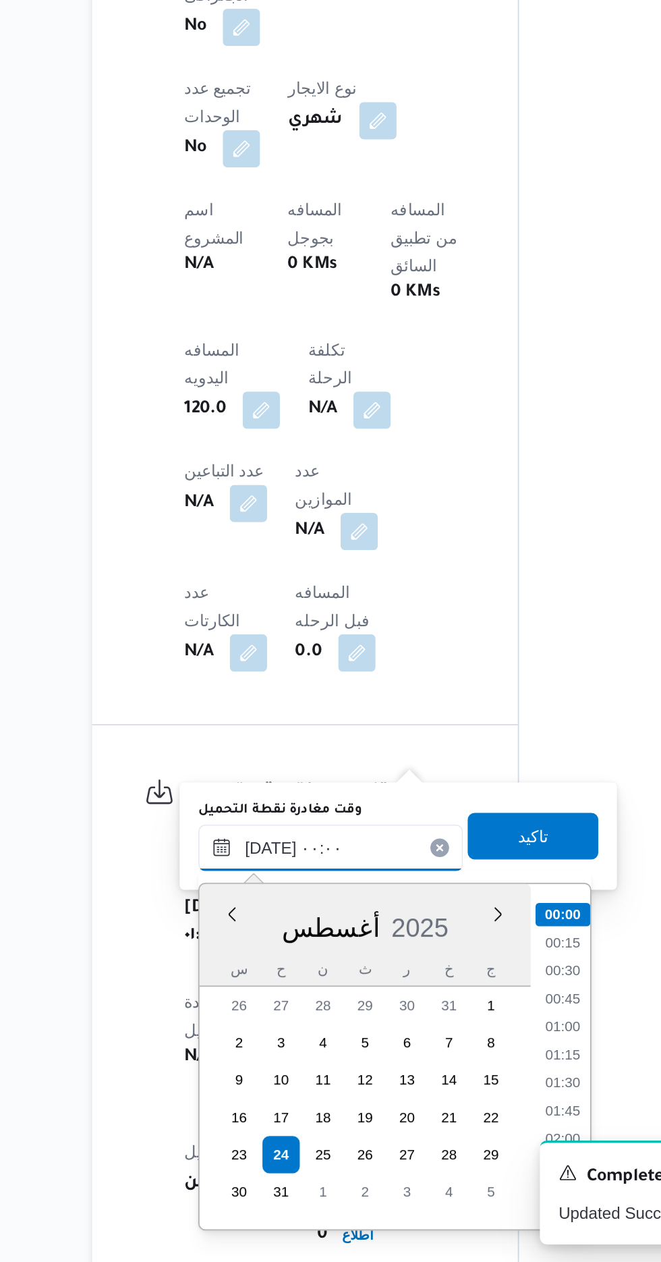
click at [241, 1024] on input "[DATE] ٠٠:٠٠" at bounding box center [313, 1021] width 153 height 27
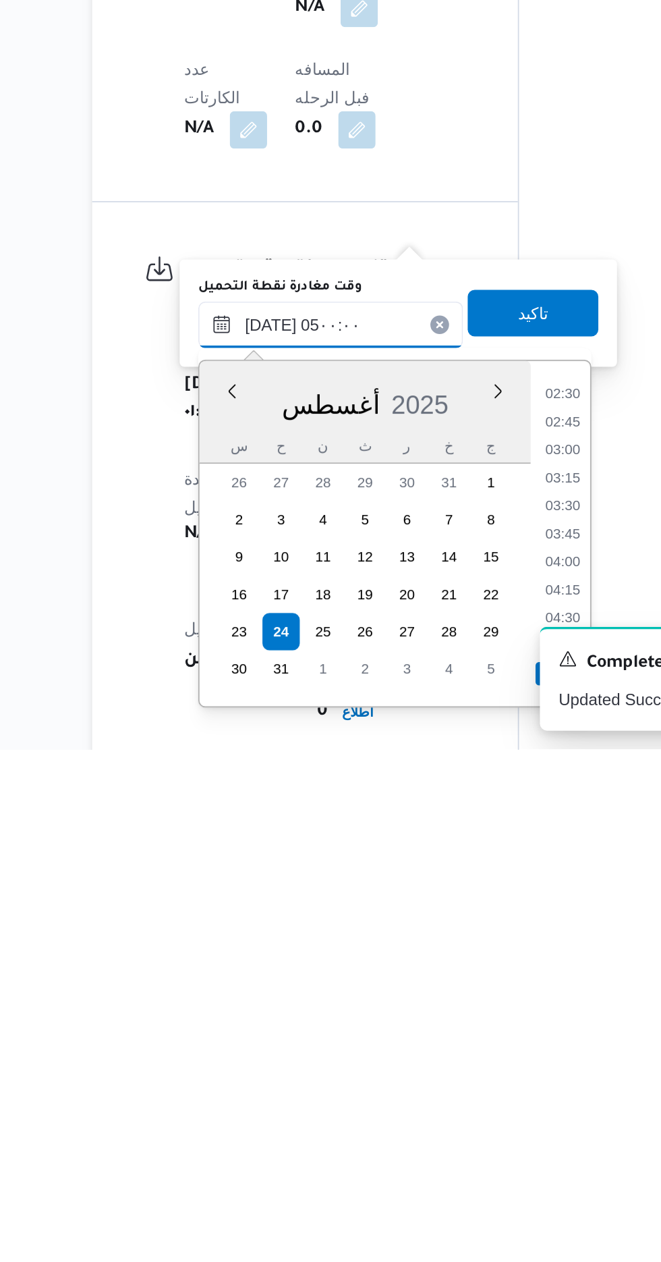
scroll to position [531, 0]
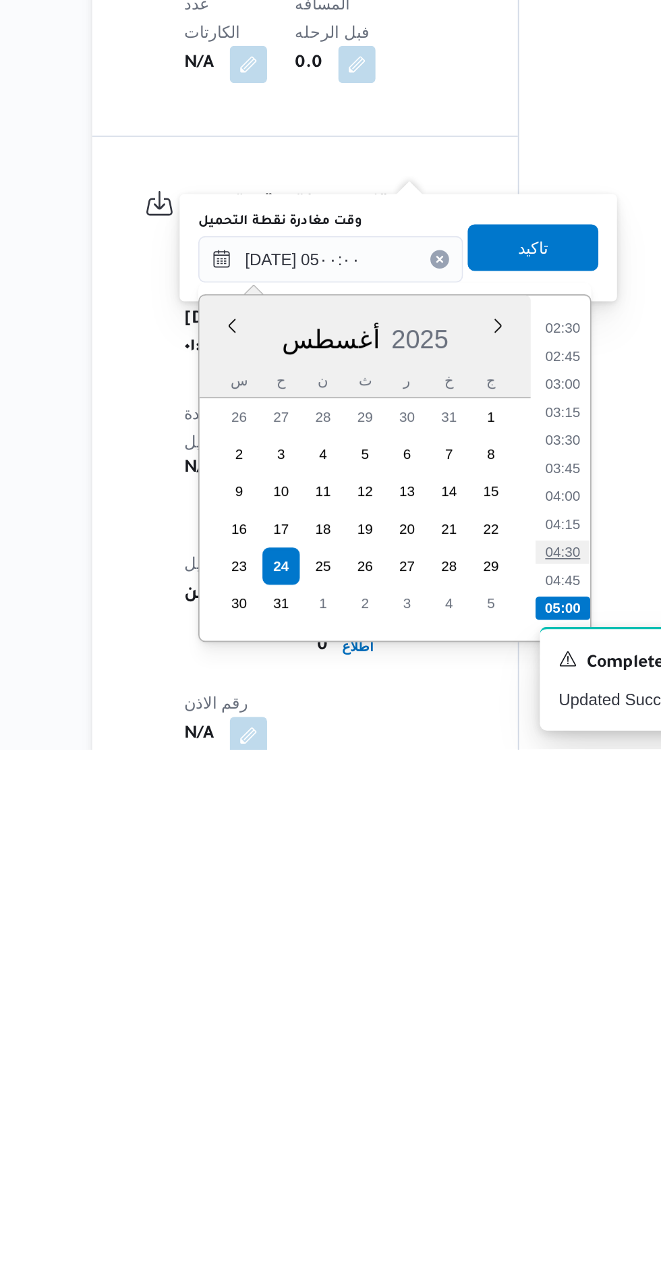
click at [446, 1148] on li "04:30" at bounding box center [447, 1147] width 31 height 13
type input "[DATE] ٠٤:٣٠"
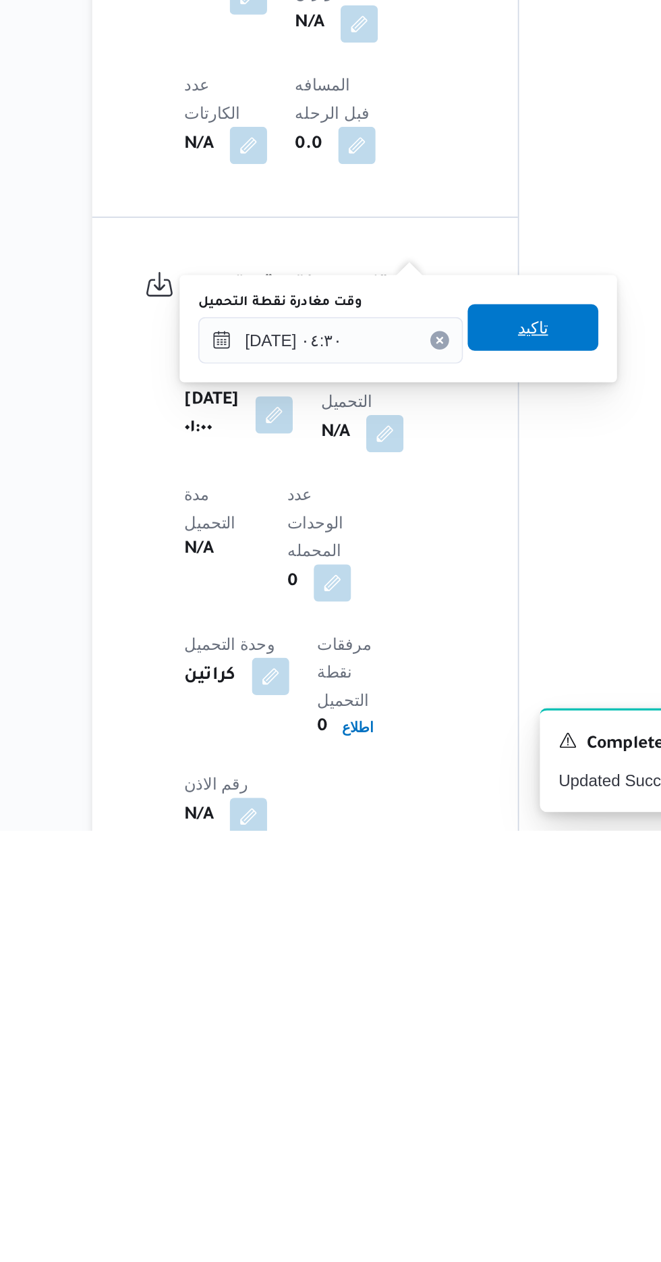
click at [439, 976] on span "تاكيد" at bounding box center [431, 971] width 18 height 16
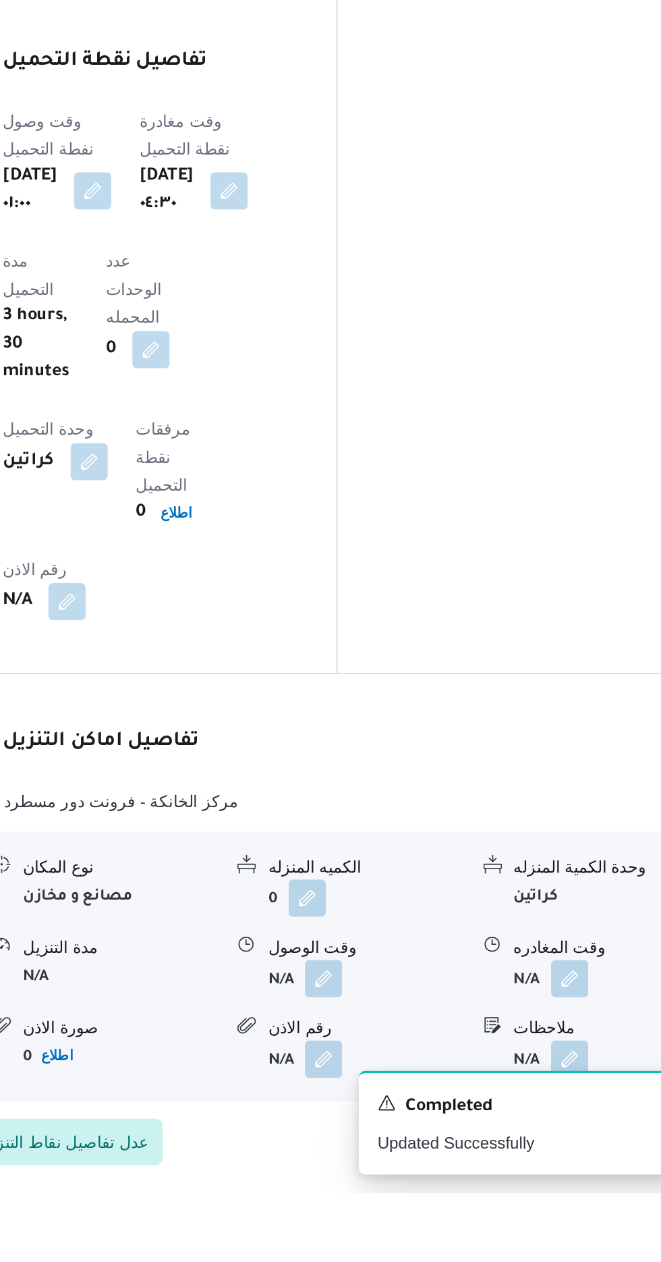
scroll to position [871, 0]
click at [414, 1125] on button "button" at bounding box center [414, 1136] width 22 height 22
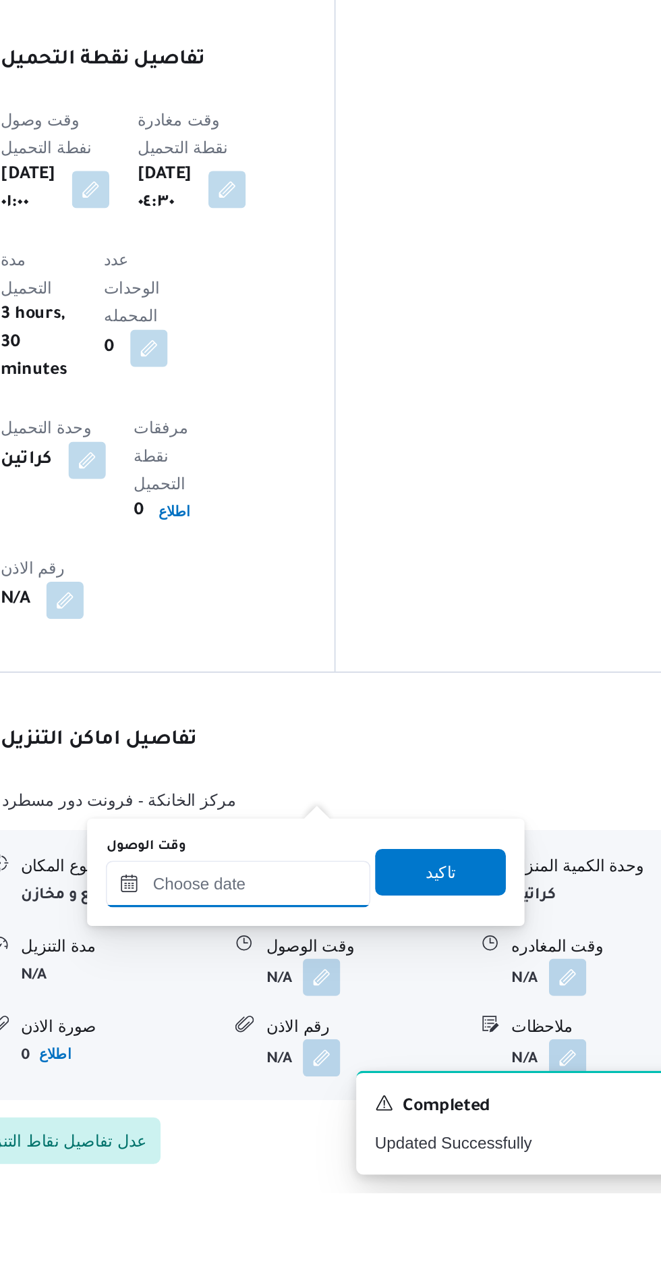
click at [397, 1082] on input "وقت الوصول" at bounding box center [365, 1082] width 153 height 27
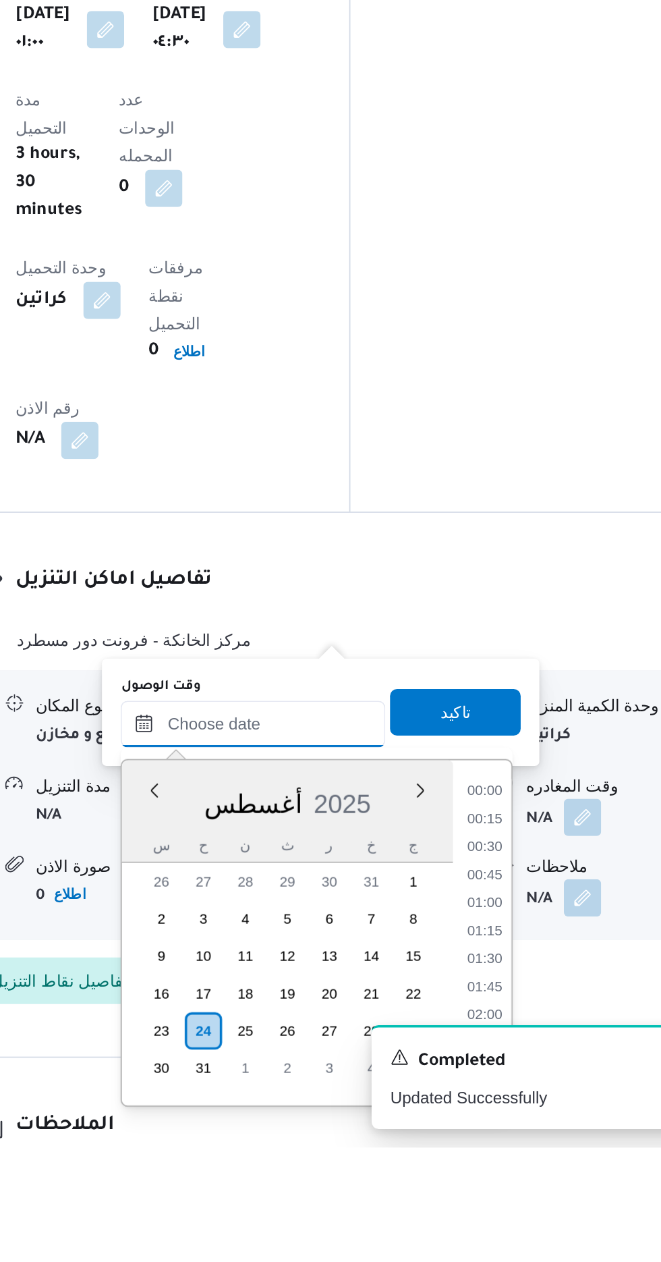
scroll to position [976, 0]
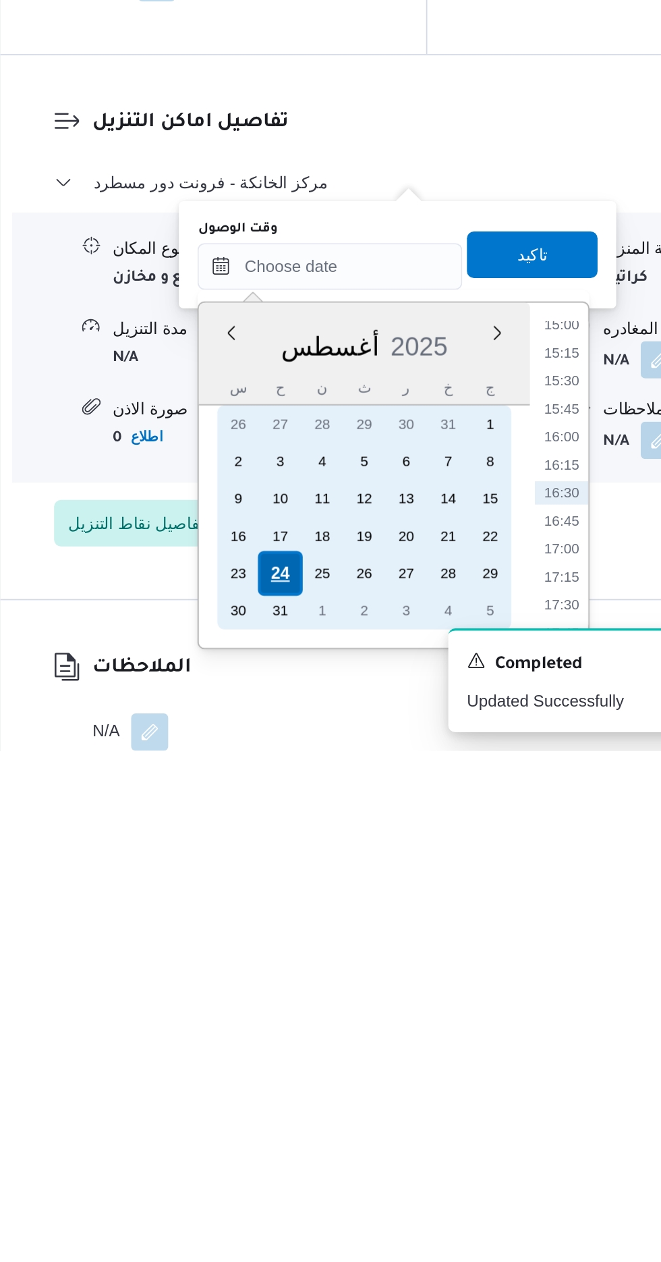
click at [337, 1158] on div "24" at bounding box center [338, 1159] width 26 height 26
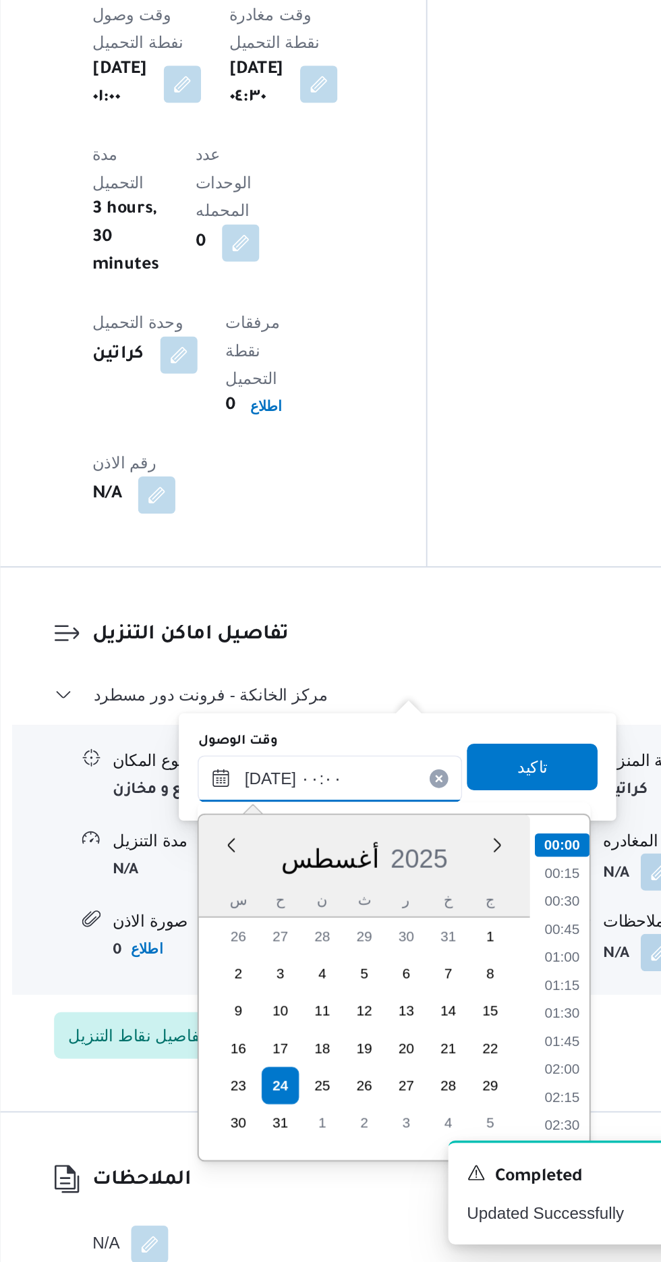
click at [298, 991] on input "[DATE] ٠٠:٠٠" at bounding box center [365, 981] width 153 height 27
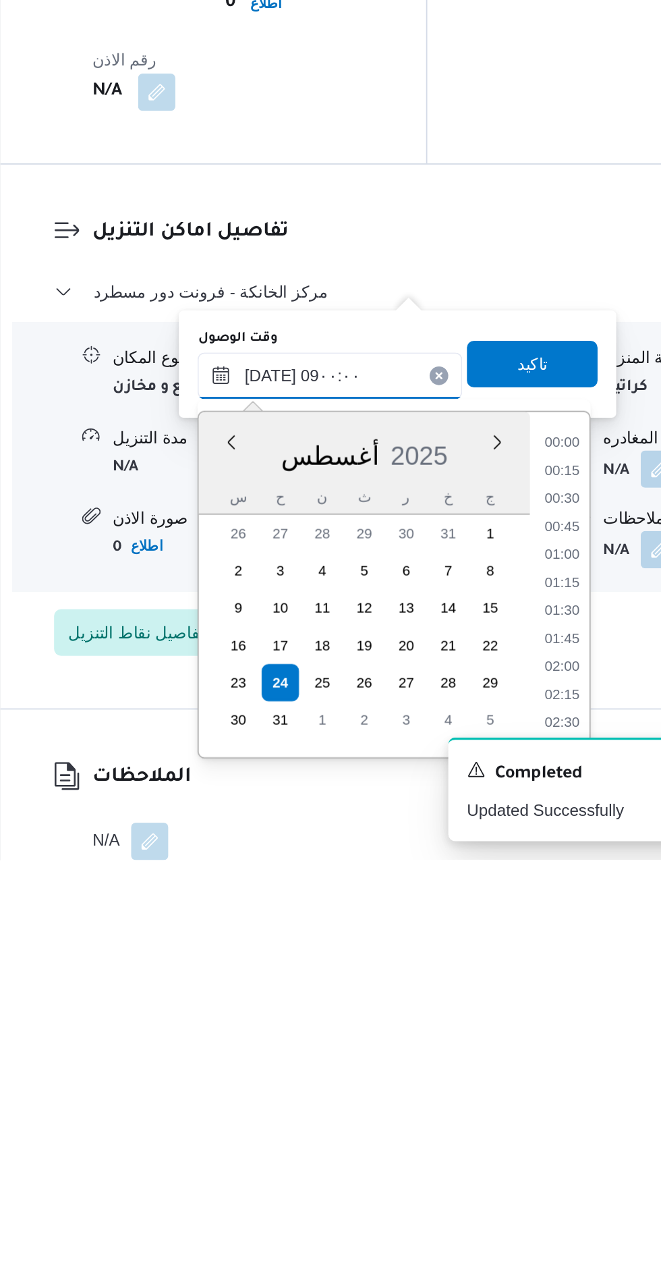
scroll to position [420, 0]
type input "[DATE] 09٠٠:٠٠"
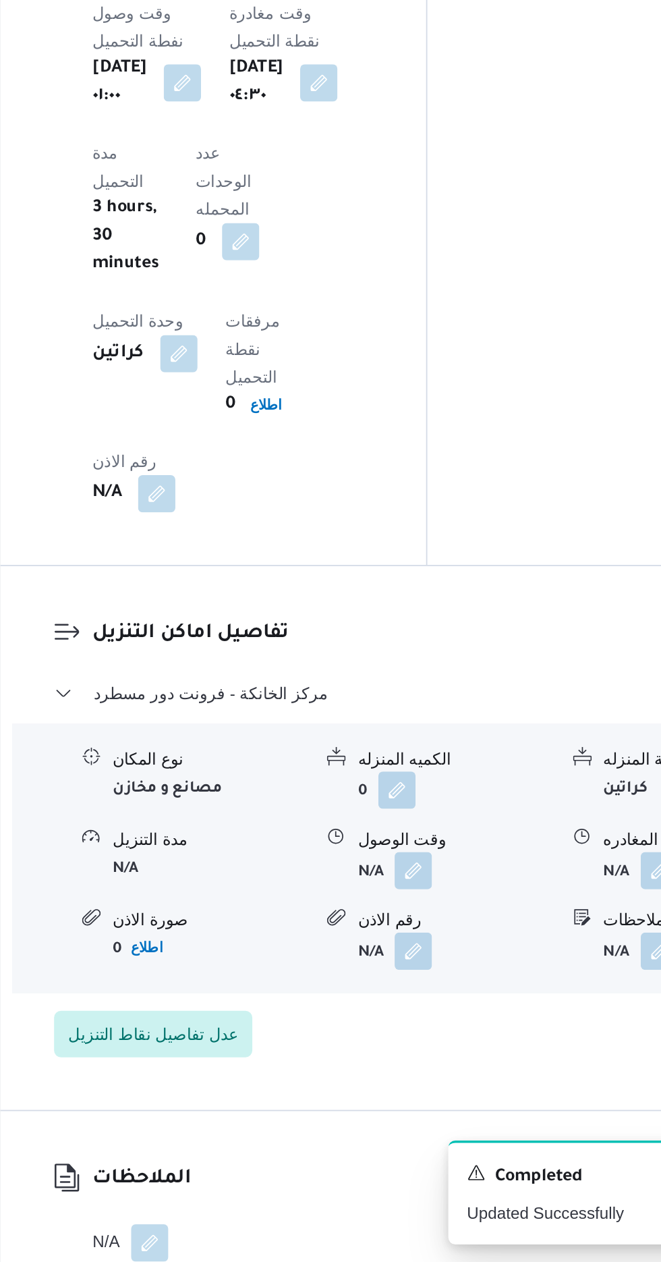
click at [501, 951] on div "نوع المكان مصانع و مخازن الكميه المنزله 0 وحدة الكمية المنزله كراتين مدة التنزي…" at bounding box center [410, 1027] width 467 height 153
click at [408, 1023] on button "button" at bounding box center [414, 1034] width 22 height 22
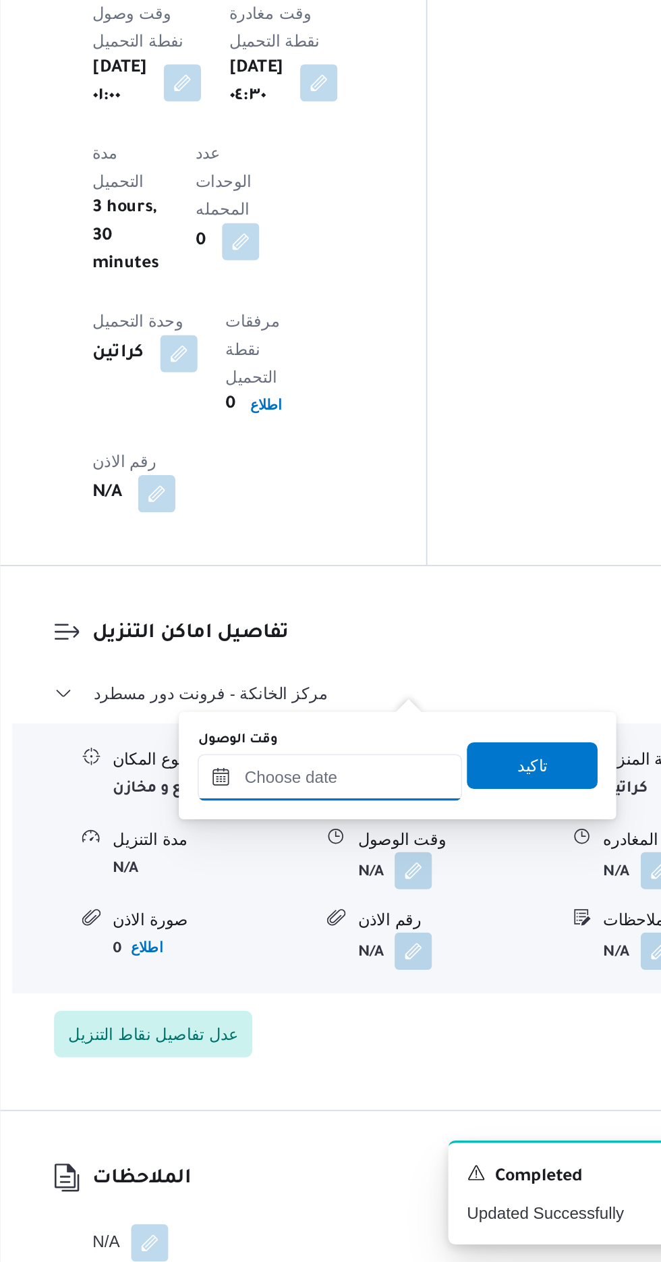
click at [381, 977] on input "وقت الوصول" at bounding box center [365, 980] width 153 height 27
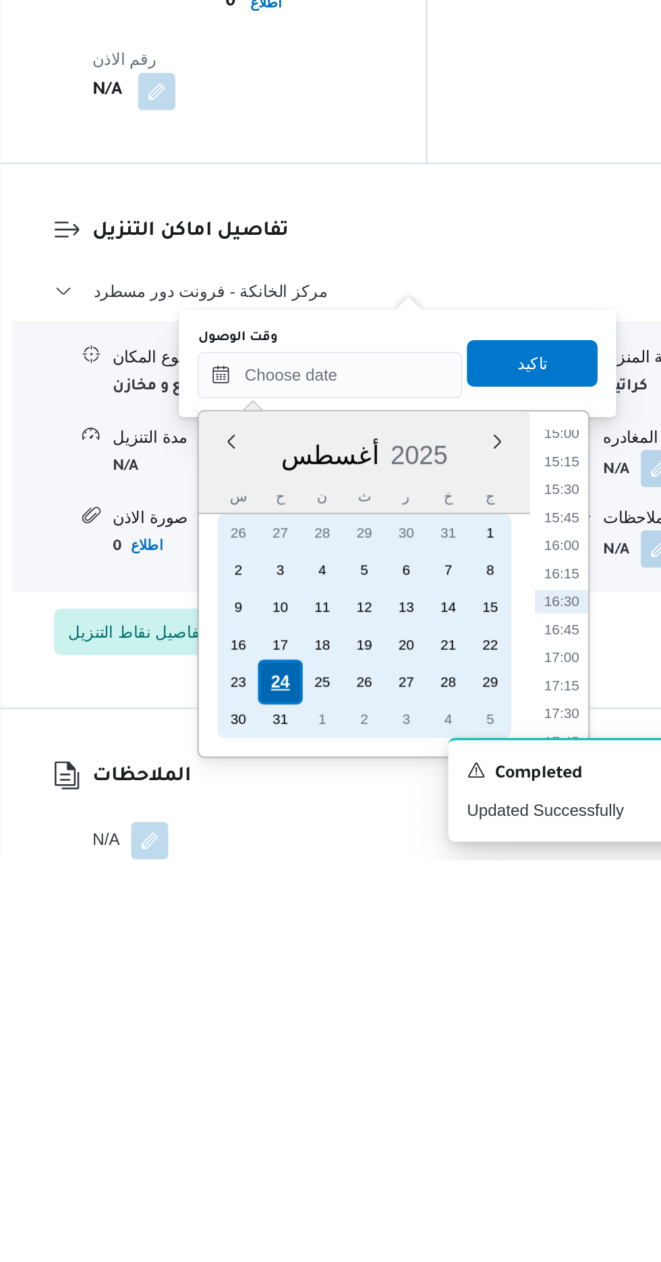
click at [327, 1158] on div "24" at bounding box center [338, 1159] width 26 height 26
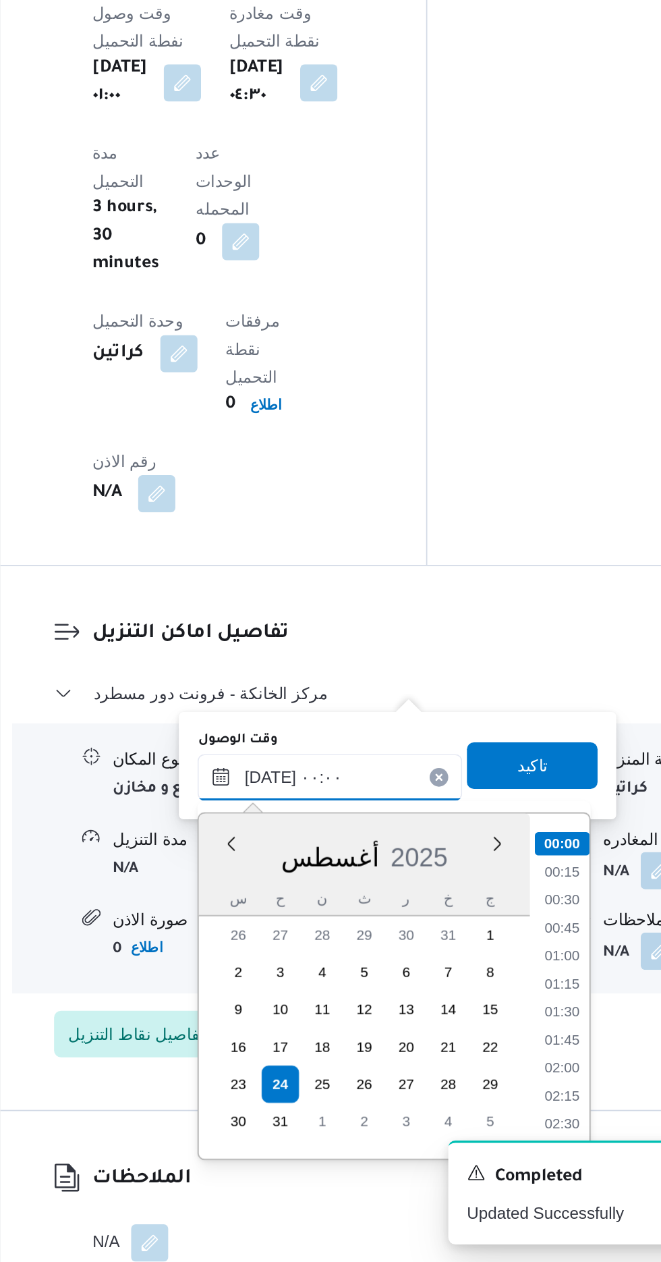
click at [296, 983] on input "[DATE] ٠٠:٠٠" at bounding box center [365, 980] width 153 height 27
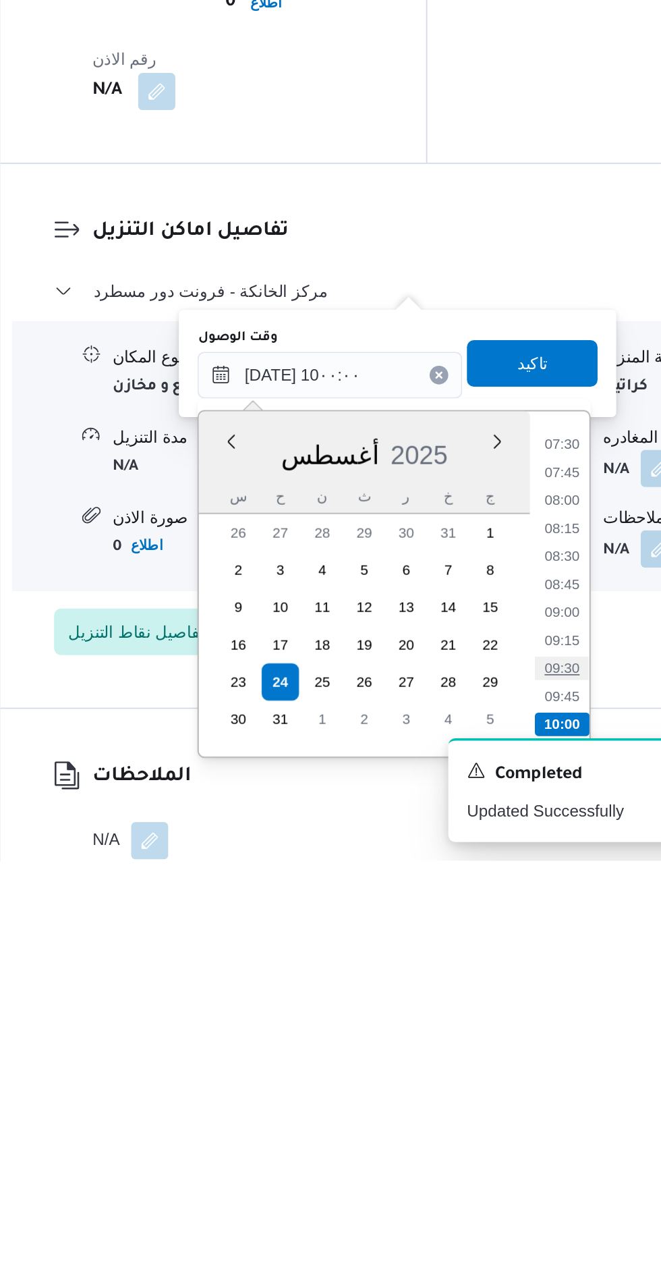
click at [495, 1146] on li "09:30" at bounding box center [500, 1150] width 31 height 13
type input "[DATE] ٠٩:٣٠"
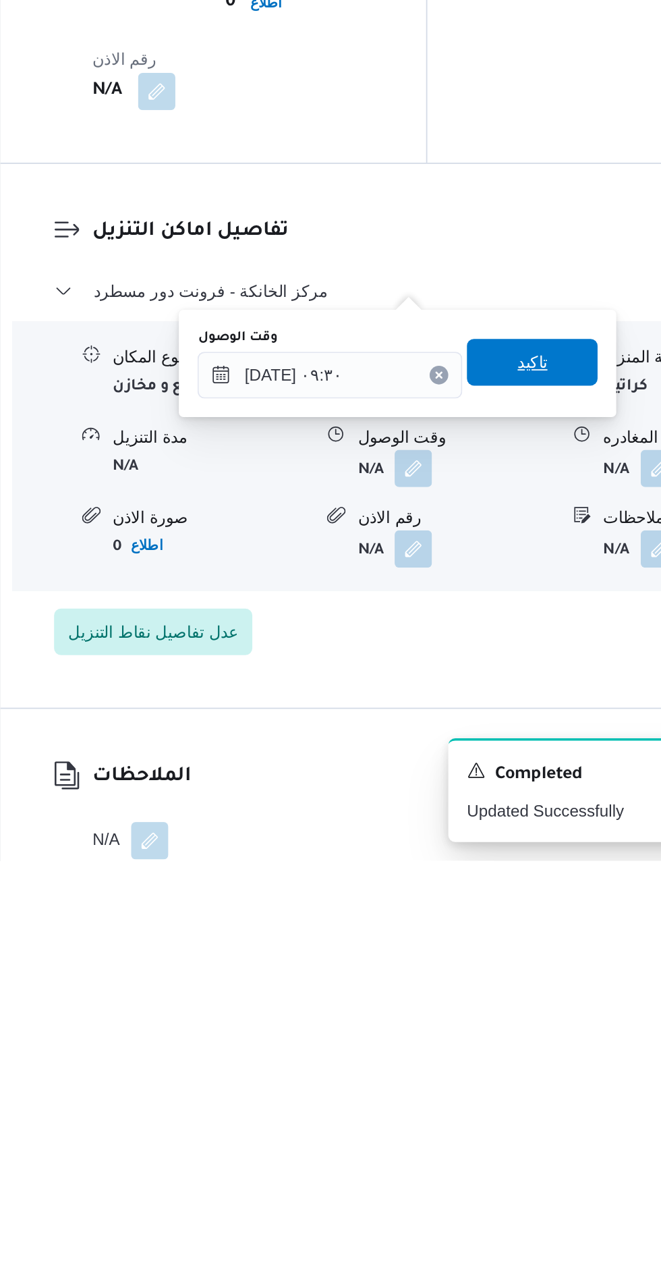
click at [492, 976] on span "تاكيد" at bounding box center [483, 973] width 18 height 16
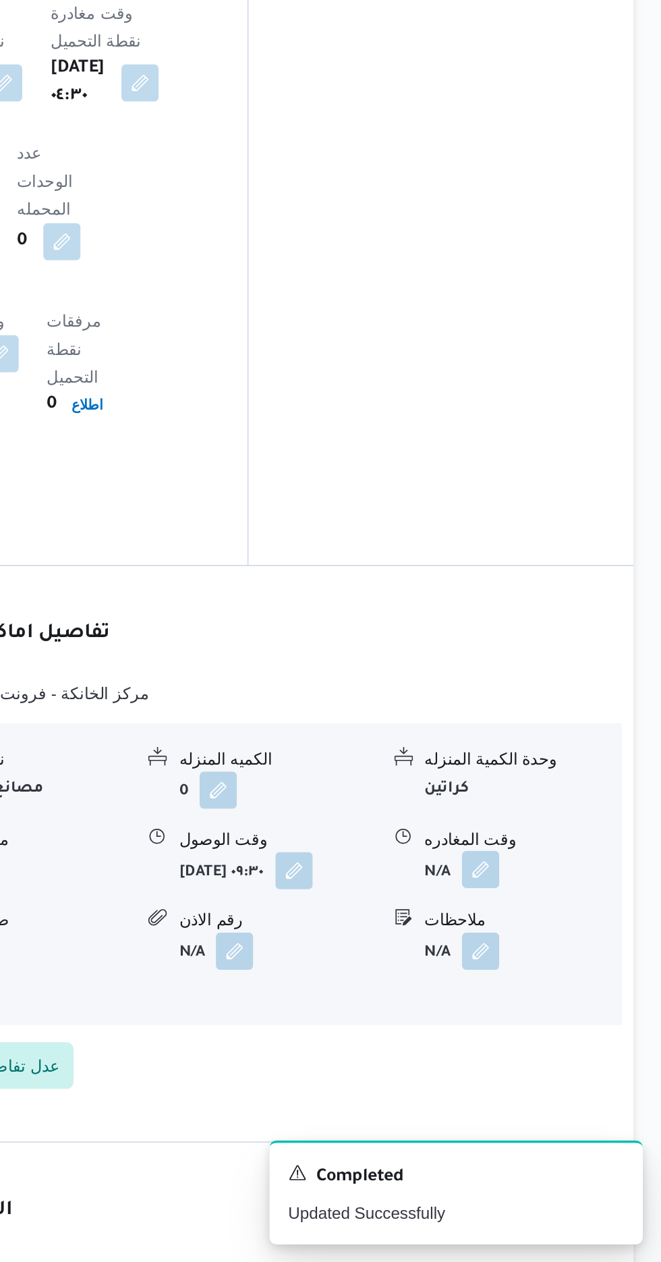
click at [565, 1023] on button "button" at bounding box center [557, 1034] width 22 height 22
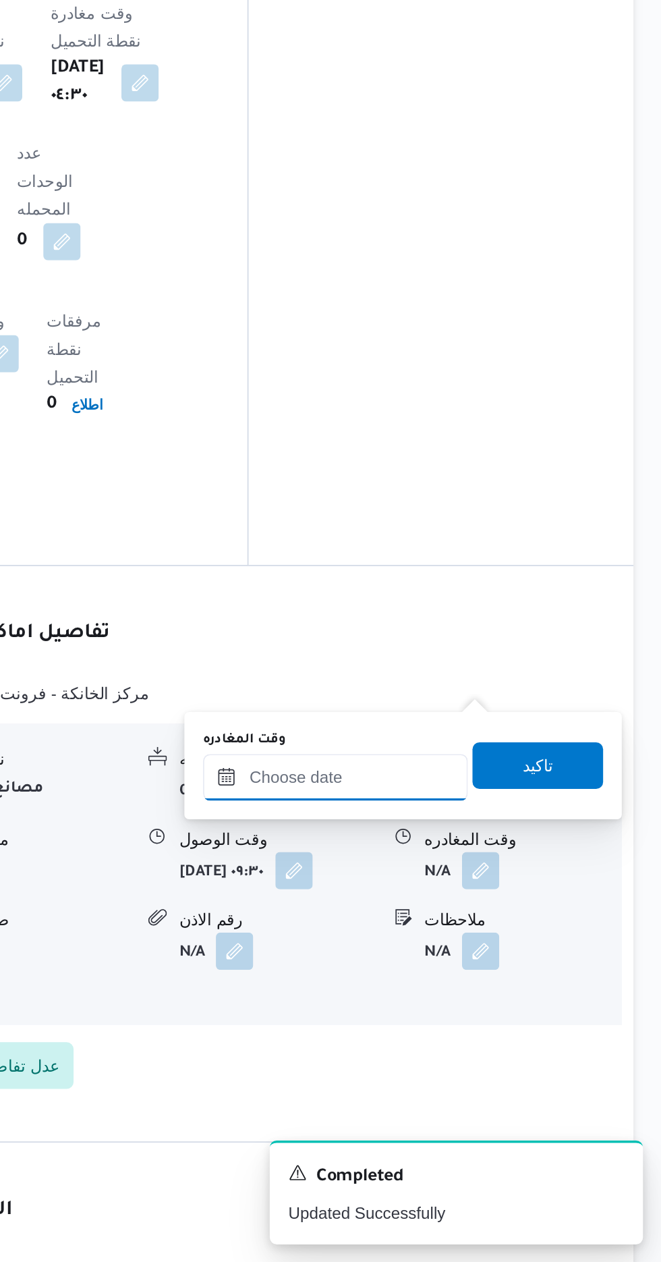
click at [446, 978] on input "وقت المغادره" at bounding box center [472, 980] width 153 height 27
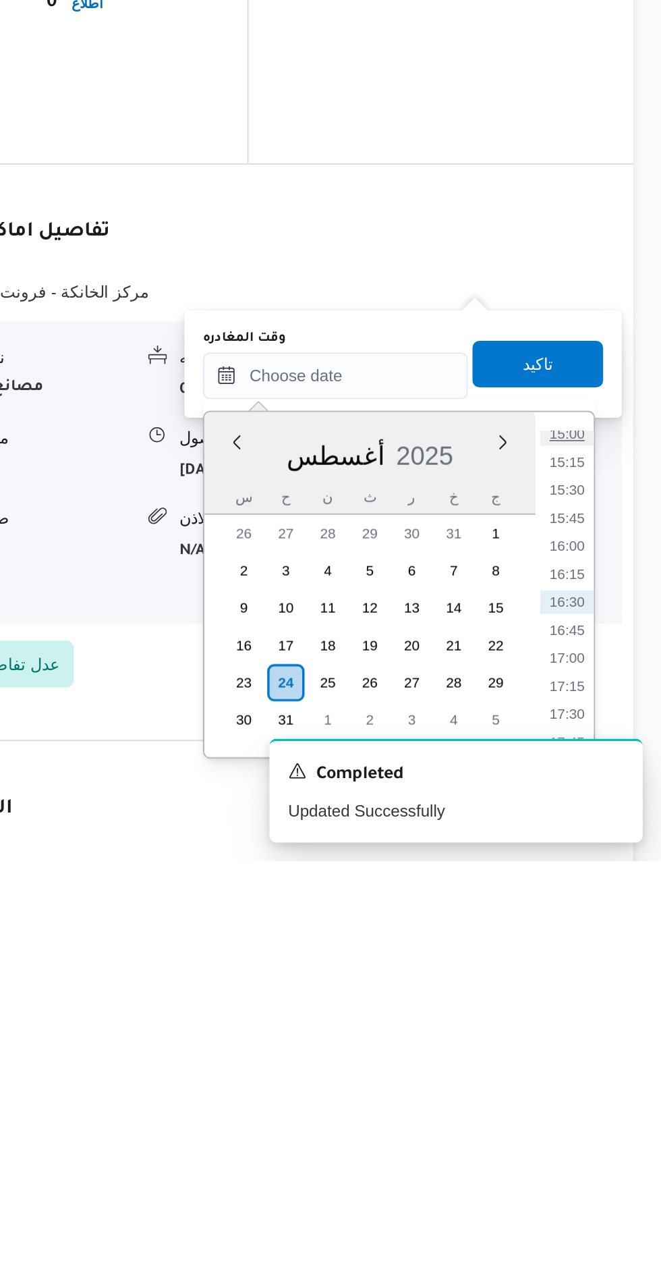
click at [612, 1015] on li "15:00" at bounding box center [606, 1014] width 31 height 13
type input "[DATE] ١٥:٠٠"
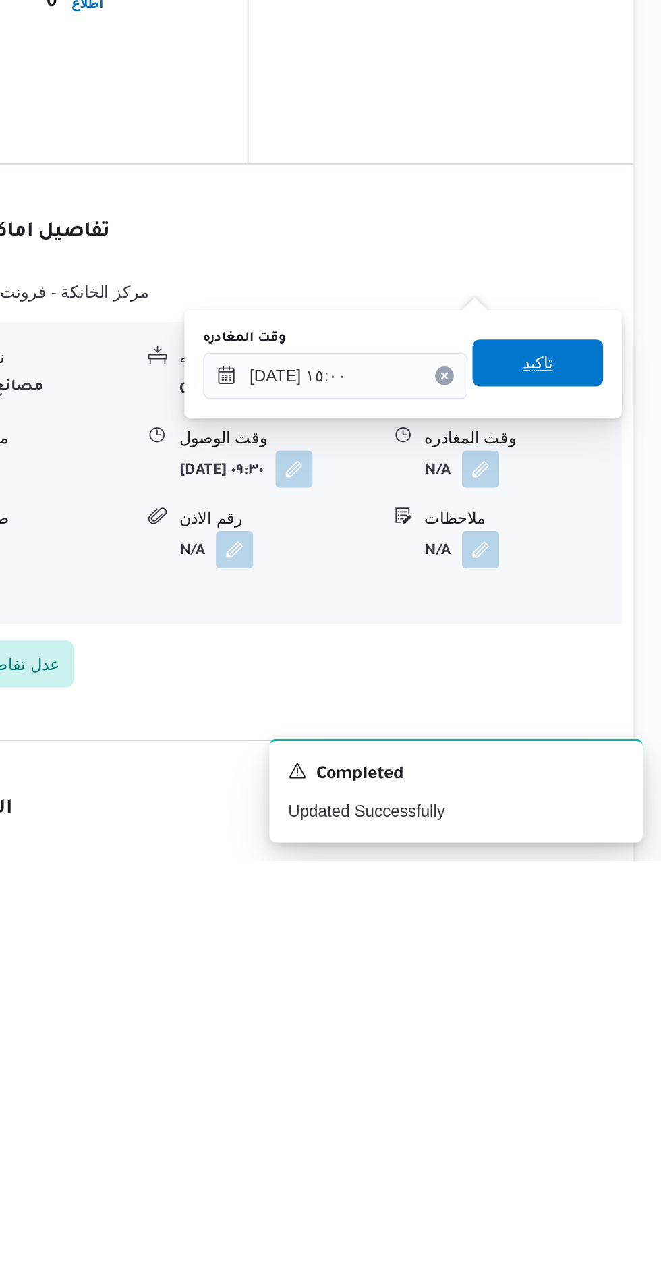
click at [594, 965] on span "تاكيد" at bounding box center [590, 973] width 18 height 16
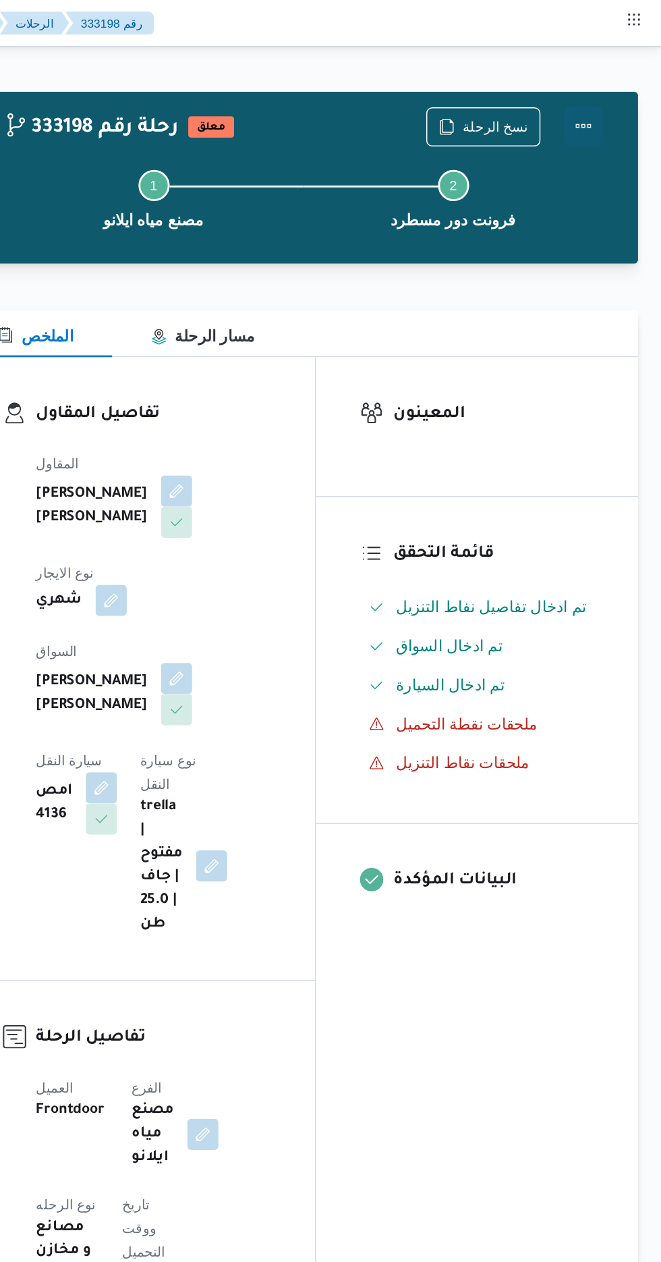
click at [616, 92] on button "Actions" at bounding box center [607, 87] width 27 height 27
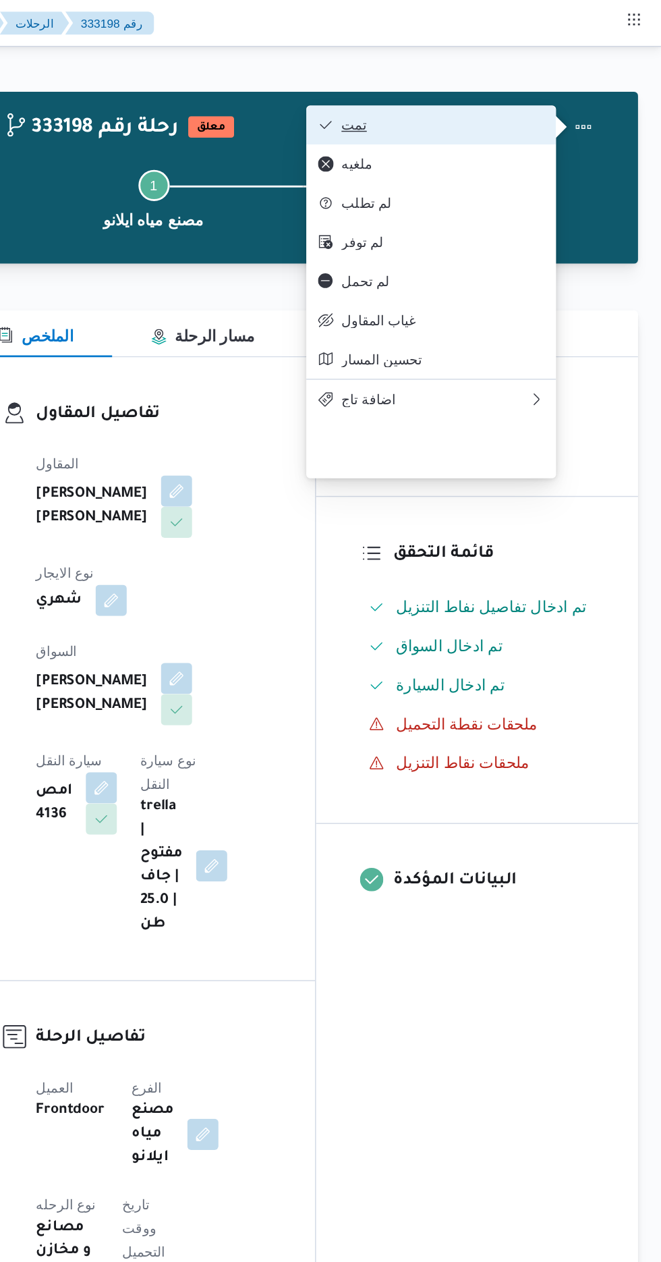
click at [580, 87] on span "تمت" at bounding box center [510, 86] width 140 height 11
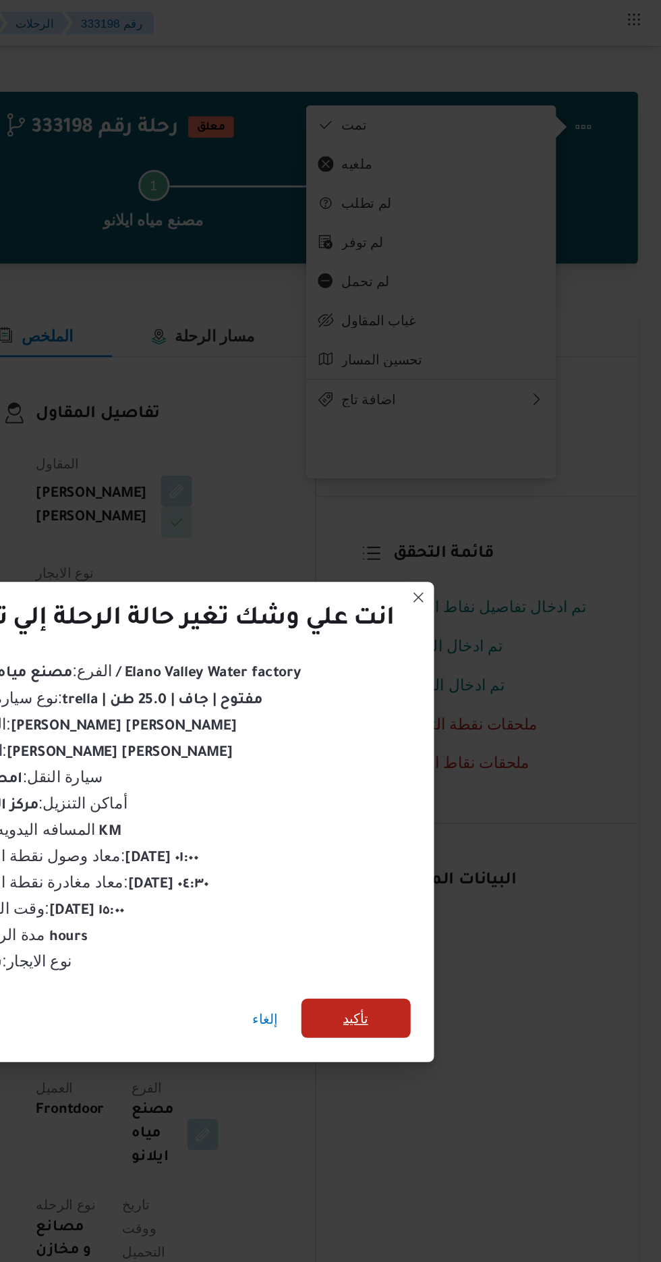
click at [449, 710] on span "تأكيد" at bounding box center [450, 703] width 76 height 27
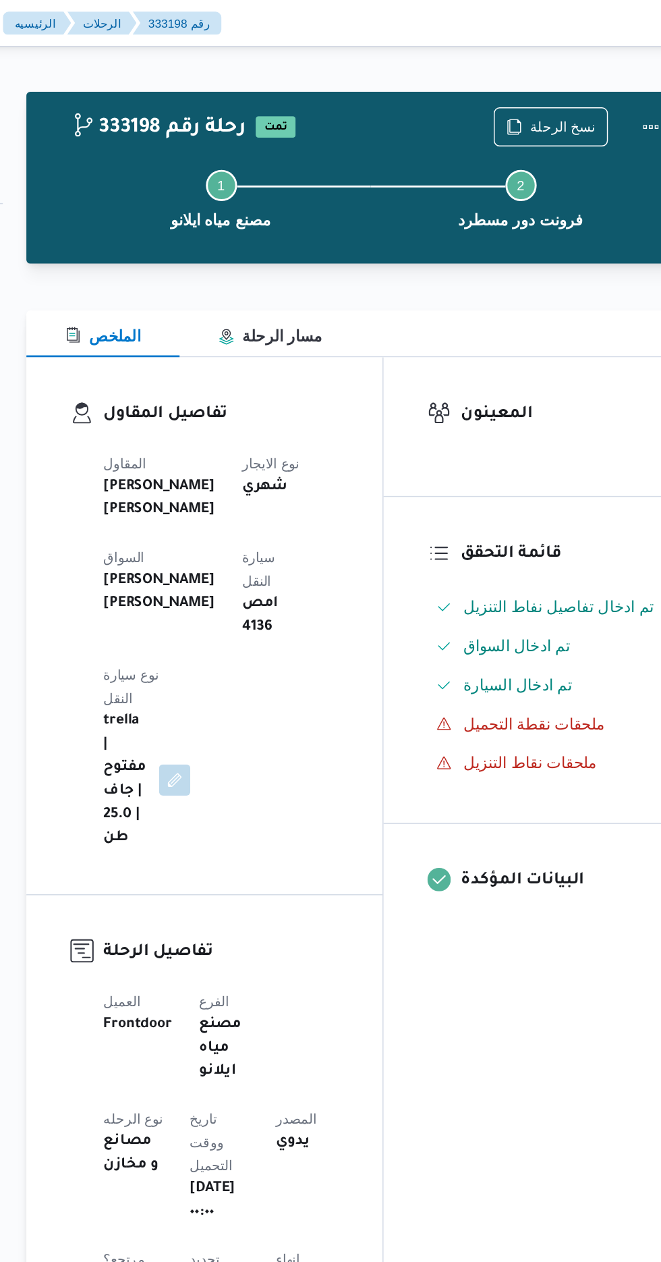
click at [541, 97] on div "Step 1 is incomplete 1 مصنع مياه ايلانو Step 2 is incomplete 2 فرونت دور مسطرد" at bounding box center [413, 136] width 430 height 86
click at [537, 79] on span "نسخ الرحلة" at bounding box center [538, 87] width 78 height 26
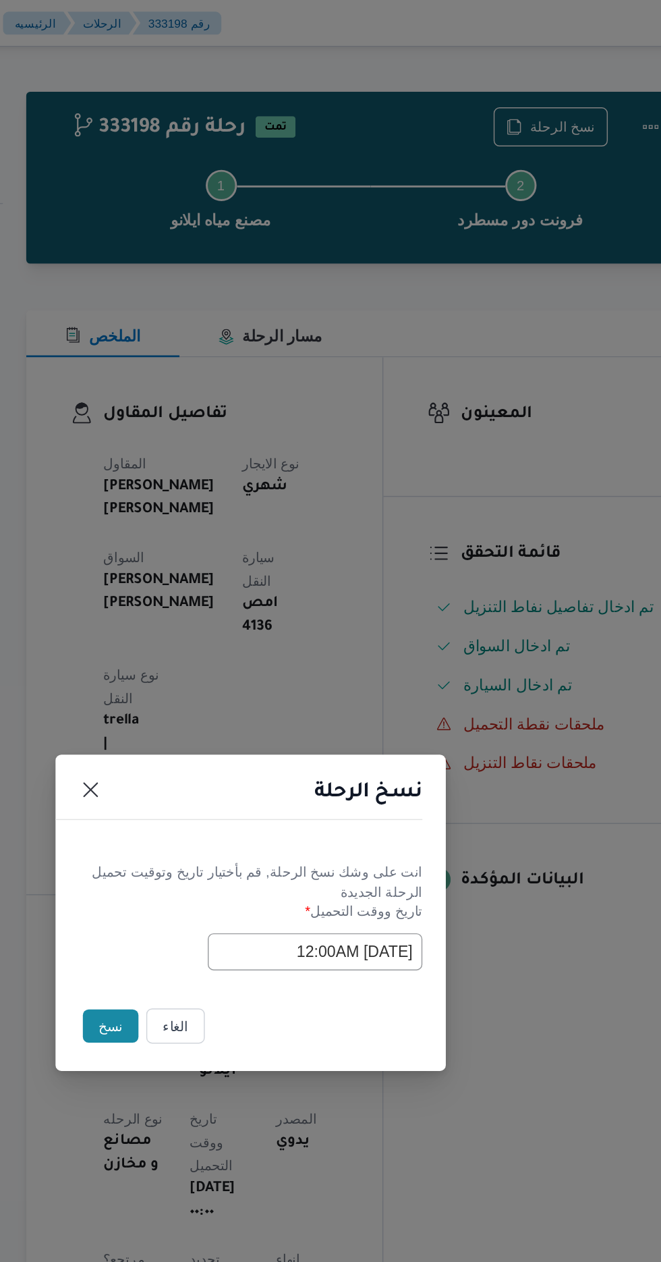
click at [218, 715] on button "نسخ" at bounding box center [234, 709] width 38 height 23
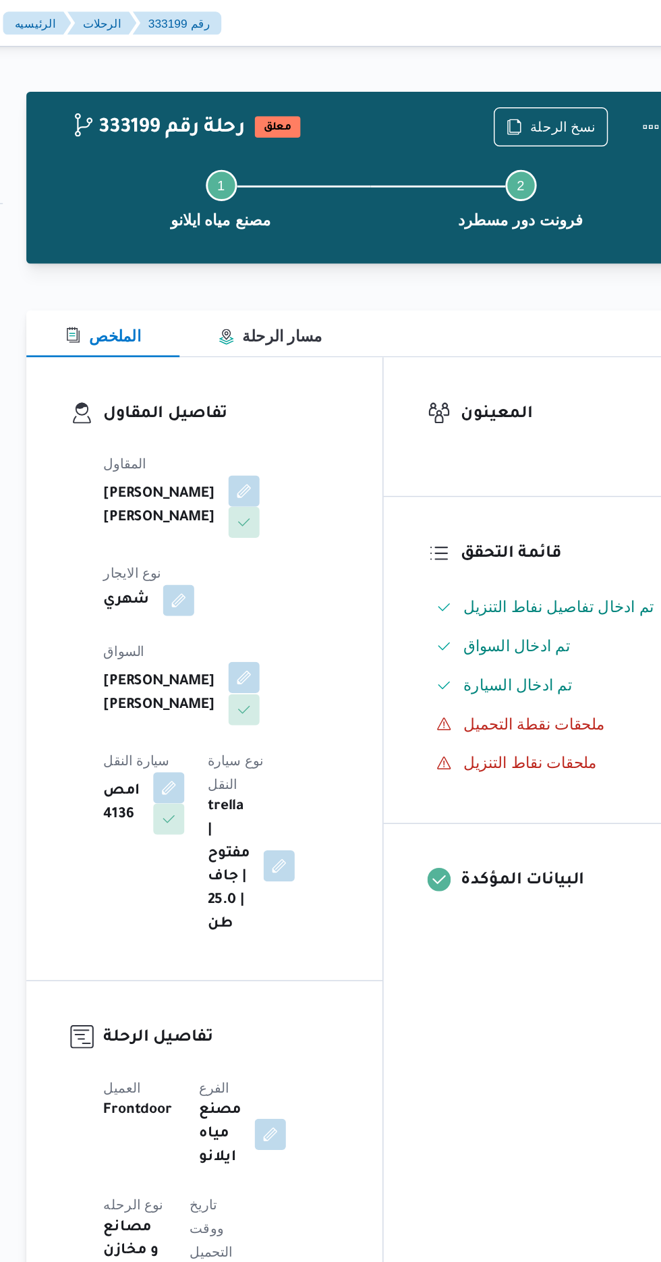
click at [315, 464] on button "button" at bounding box center [326, 468] width 22 height 22
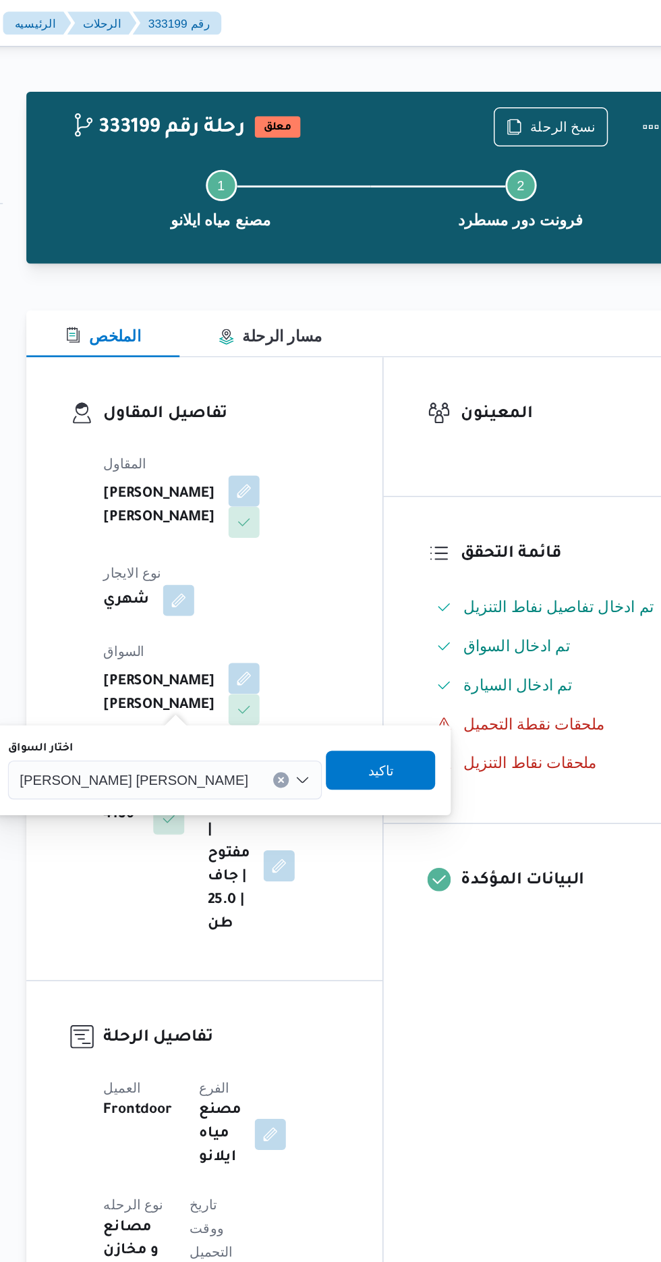
click at [243, 548] on div "[PERSON_NAME] [PERSON_NAME]" at bounding box center [271, 539] width 217 height 27
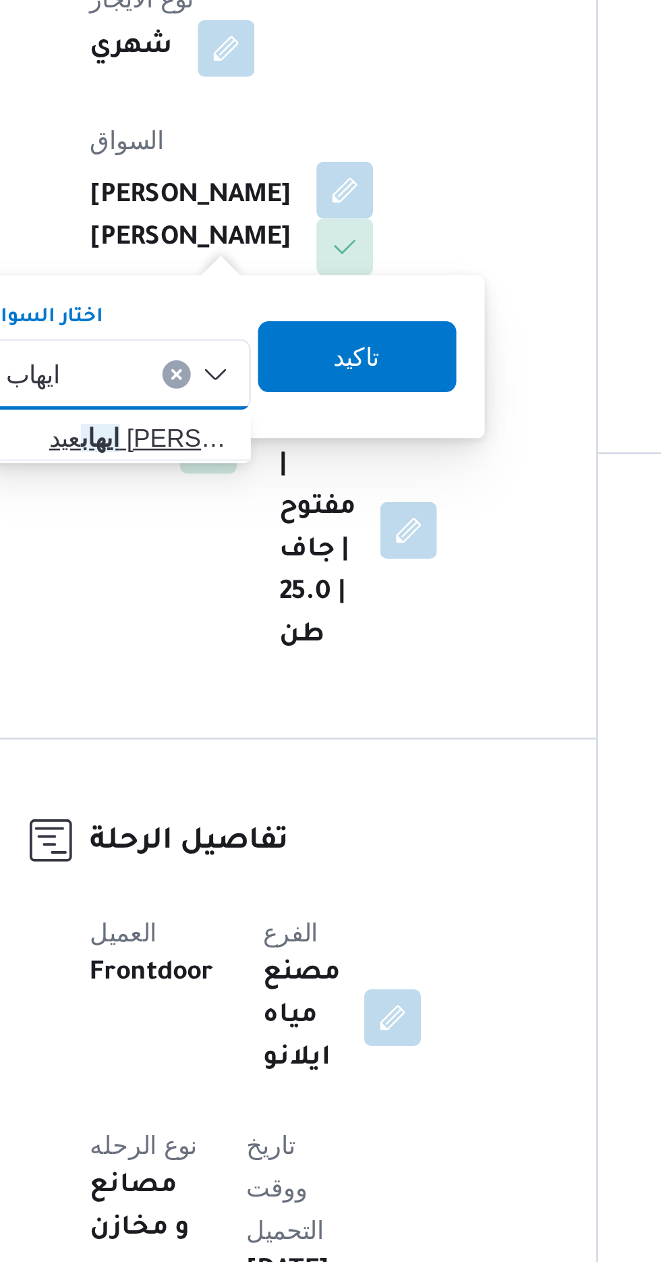
type input "ايهاب"
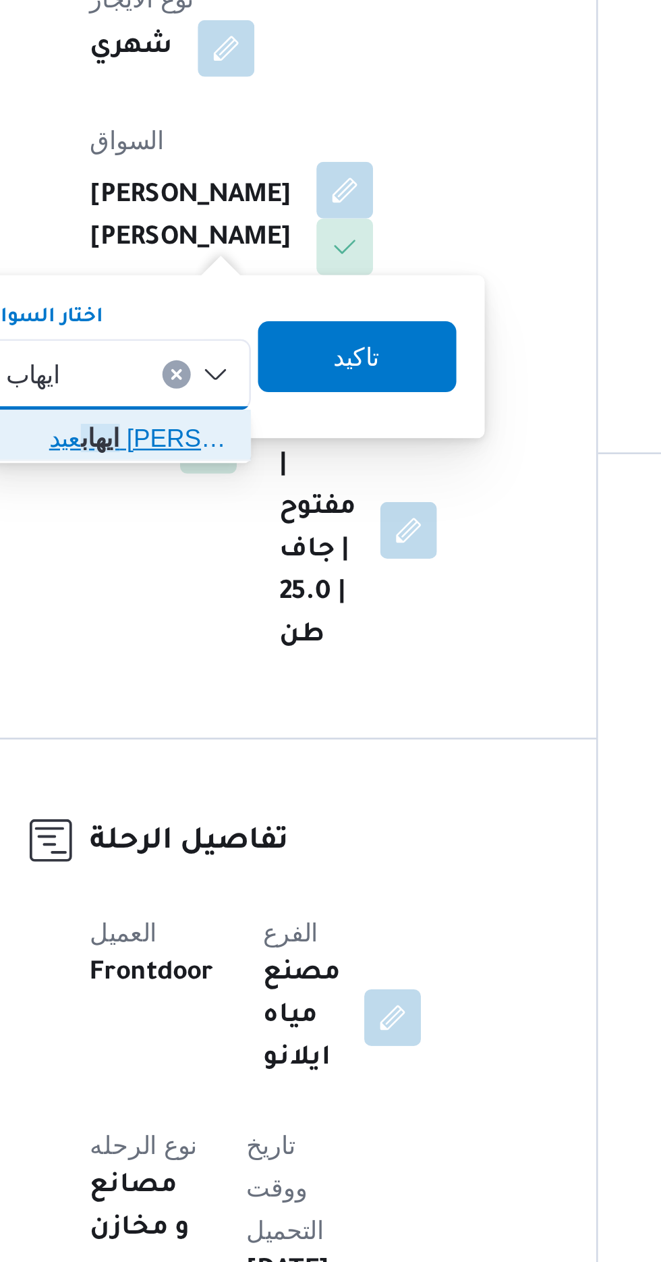
click at [245, 559] on span "[PERSON_NAME] [PERSON_NAME]" at bounding box center [247, 563] width 69 height 16
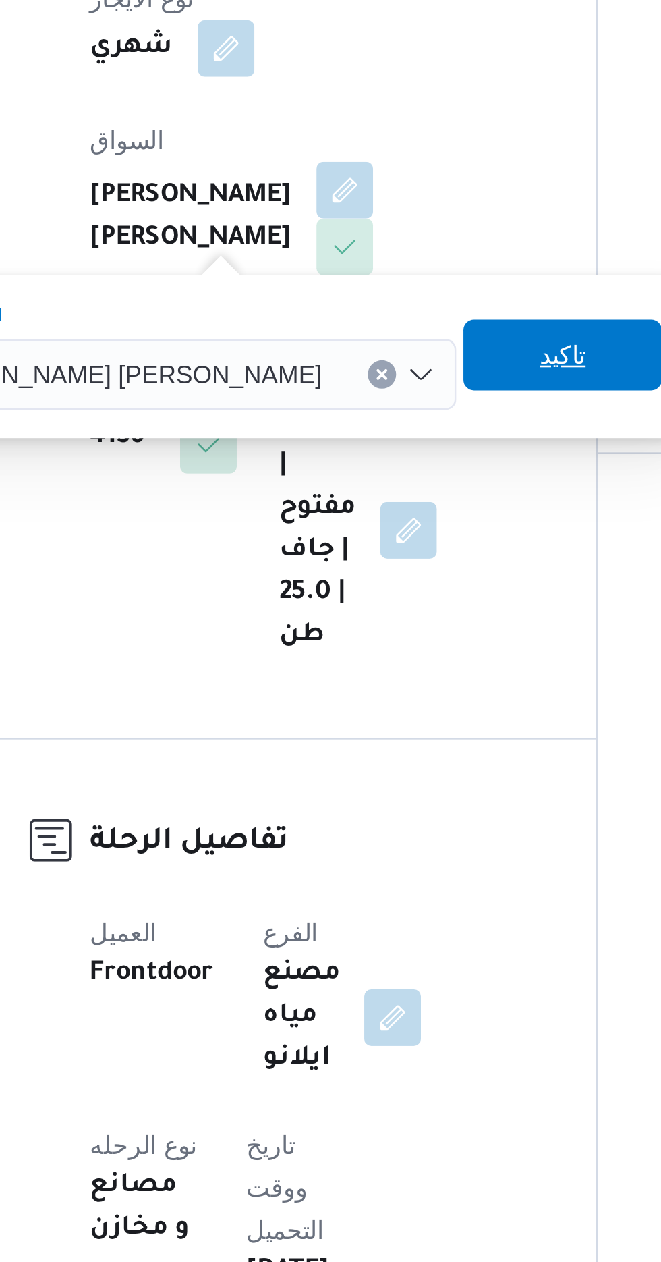
click at [400, 533] on span "تاكيد" at bounding box center [409, 532] width 18 height 16
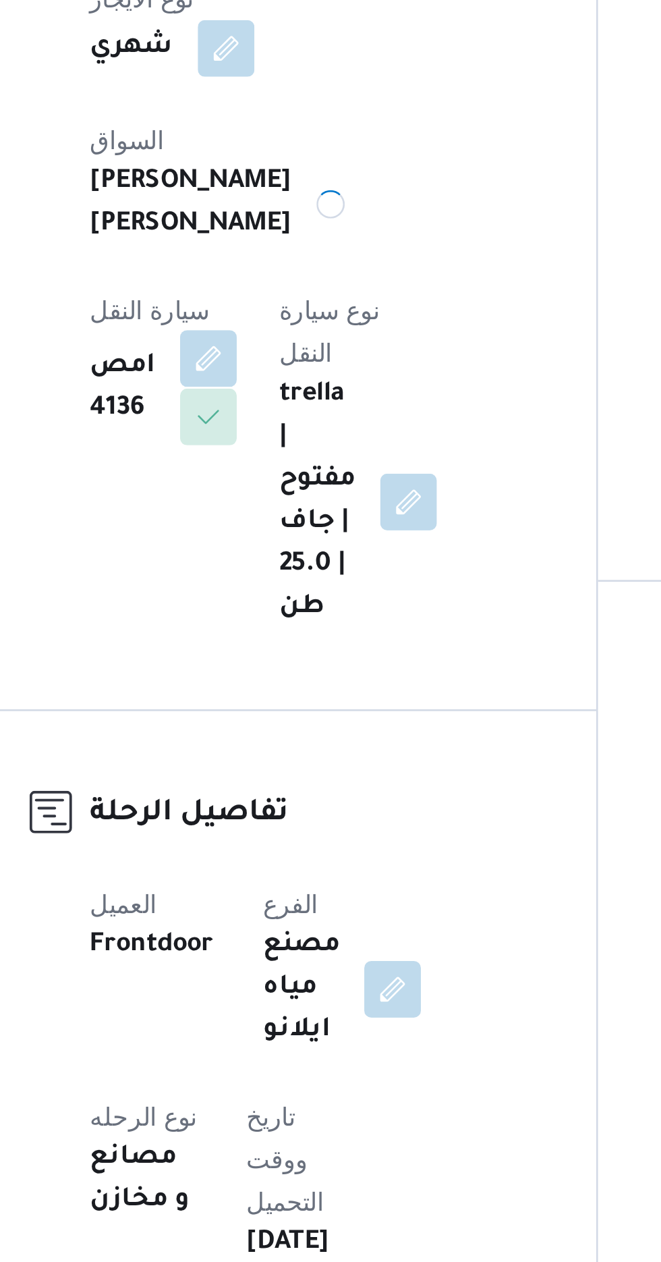
click at [285, 522] on button "button" at bounding box center [274, 533] width 22 height 22
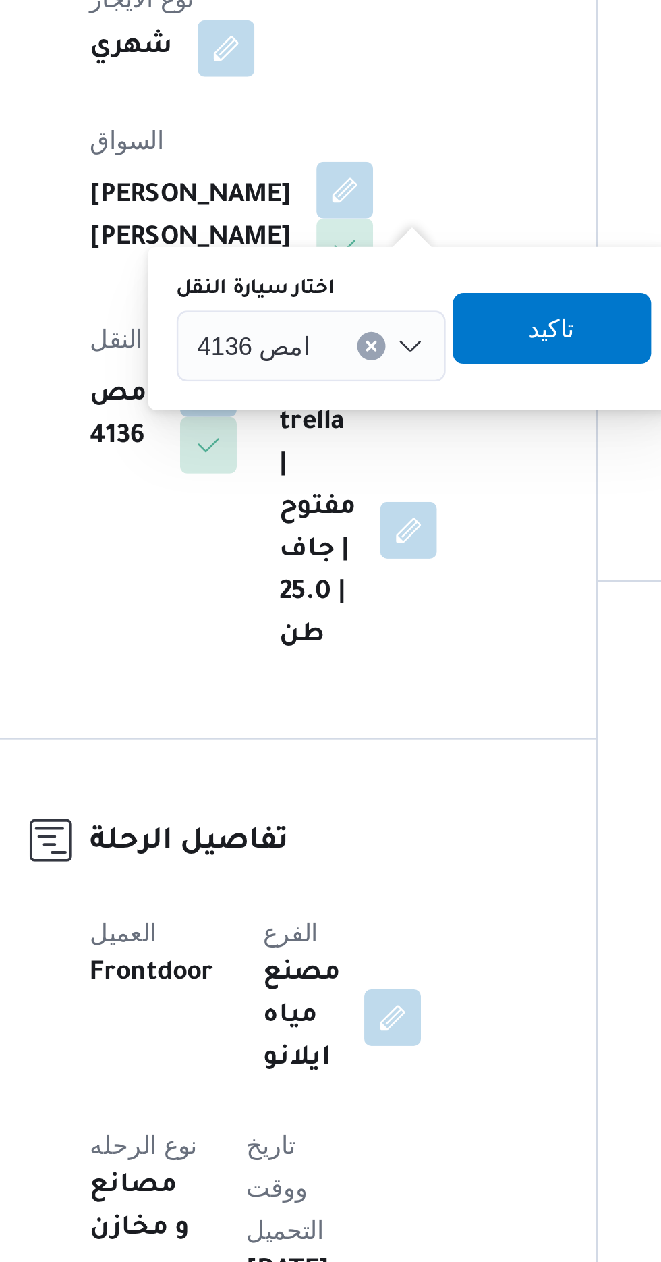
click at [316, 525] on div "امص 4136" at bounding box center [313, 528] width 103 height 27
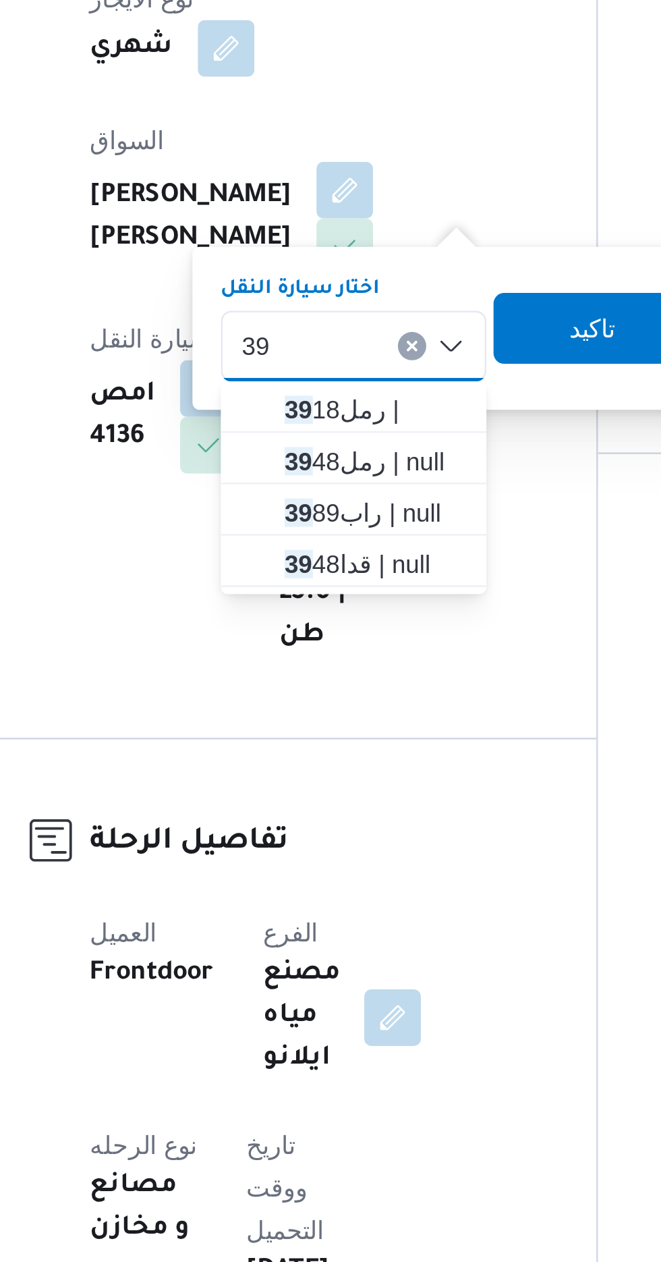
type input "3"
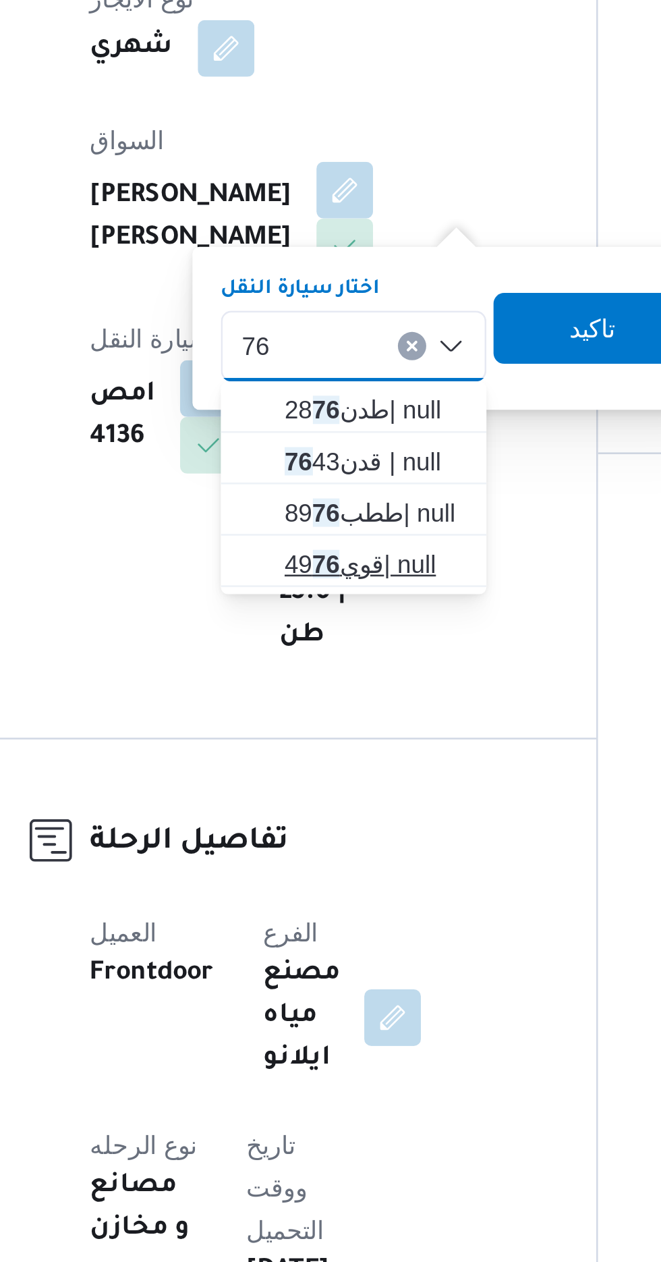
type input "76"
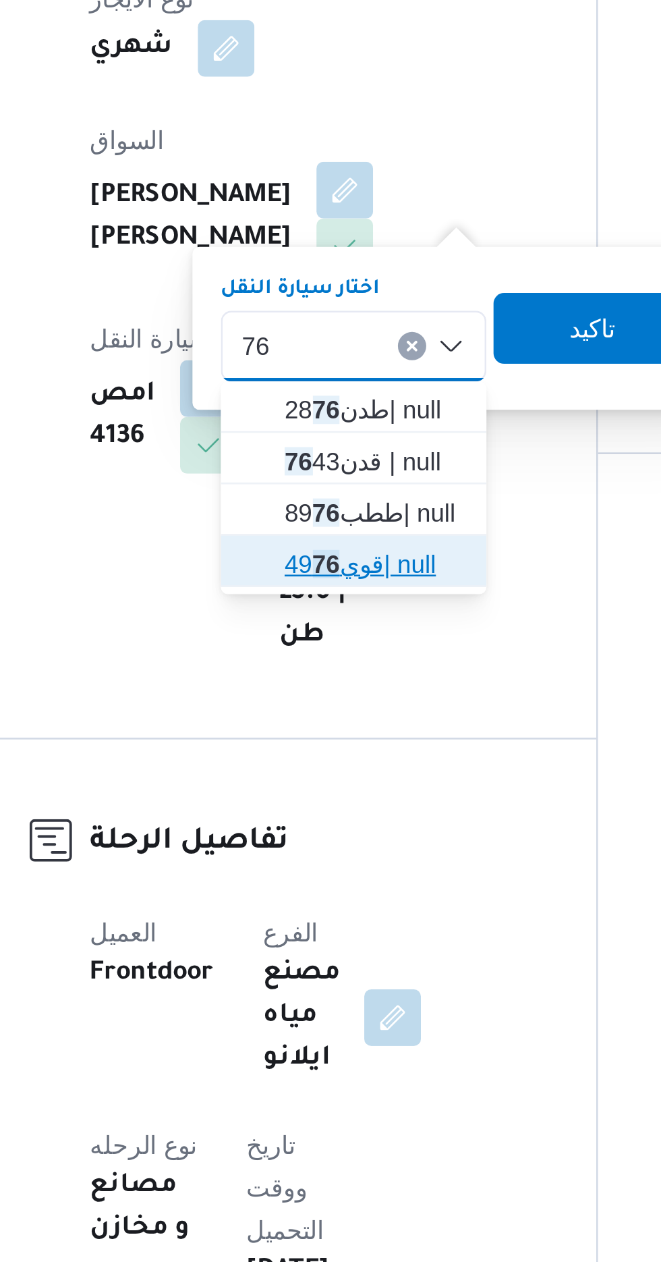
click at [345, 607] on span "قوي49 76 | null" at bounding box center [337, 611] width 69 height 16
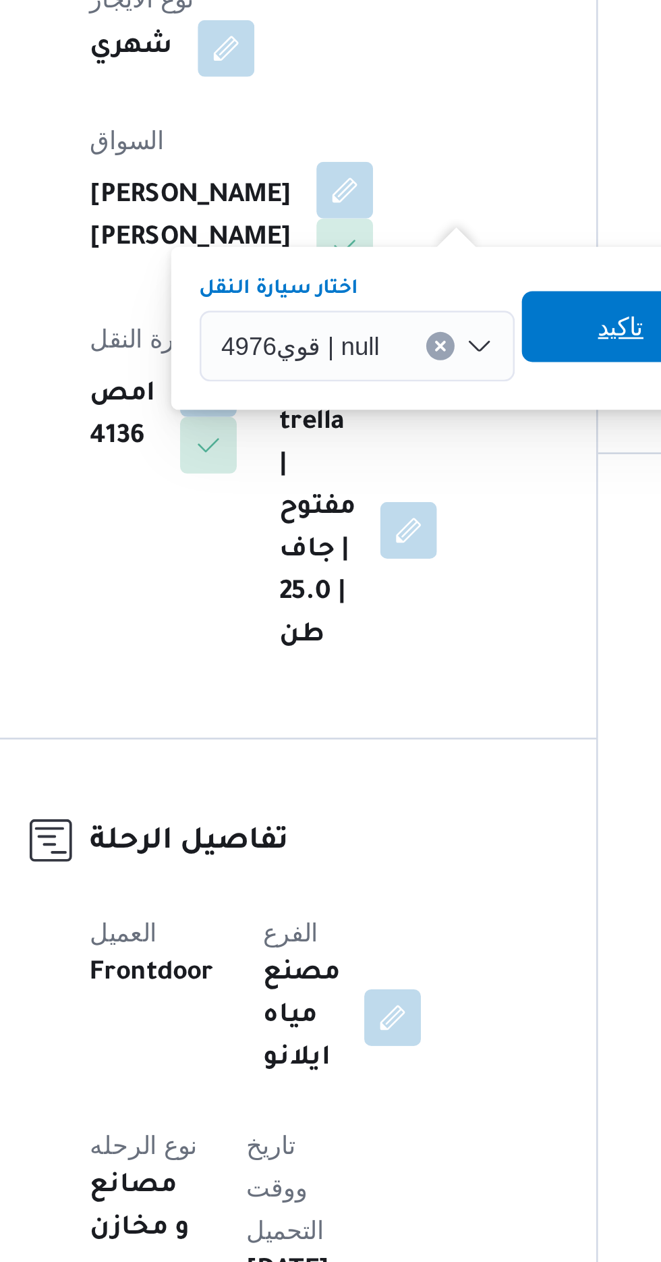
click at [426, 526] on span "تاكيد" at bounding box center [431, 521] width 18 height 16
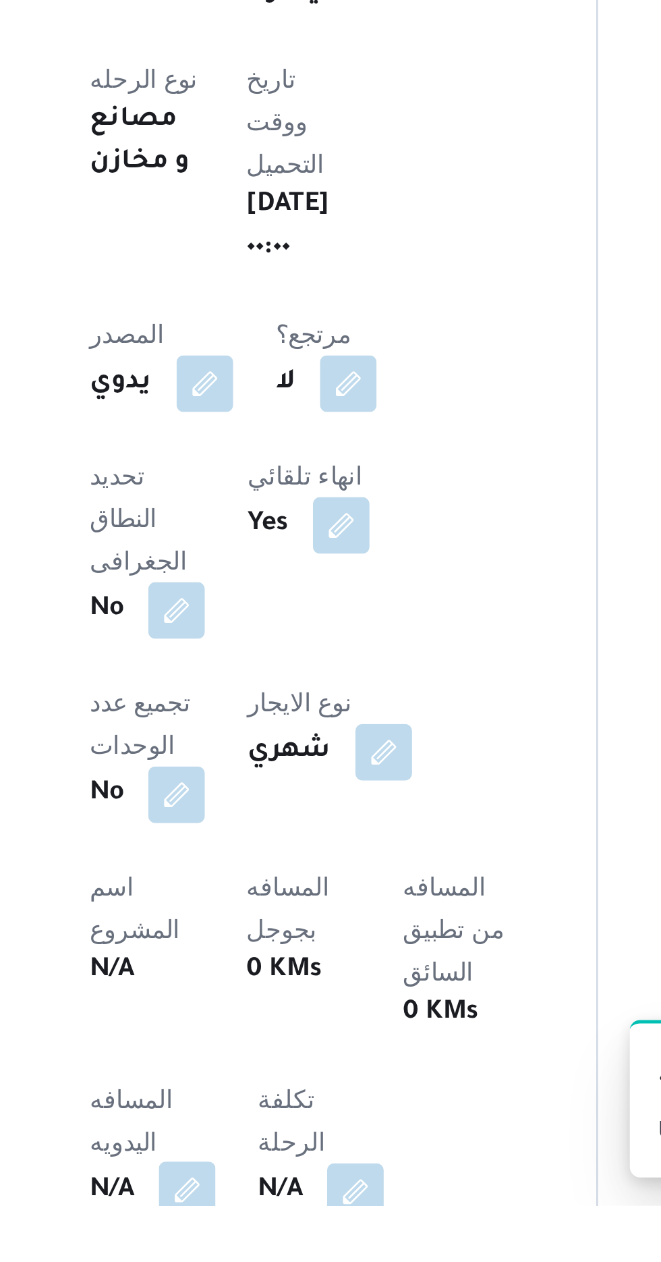
click at [269, 1245] on button "button" at bounding box center [266, 1256] width 22 height 22
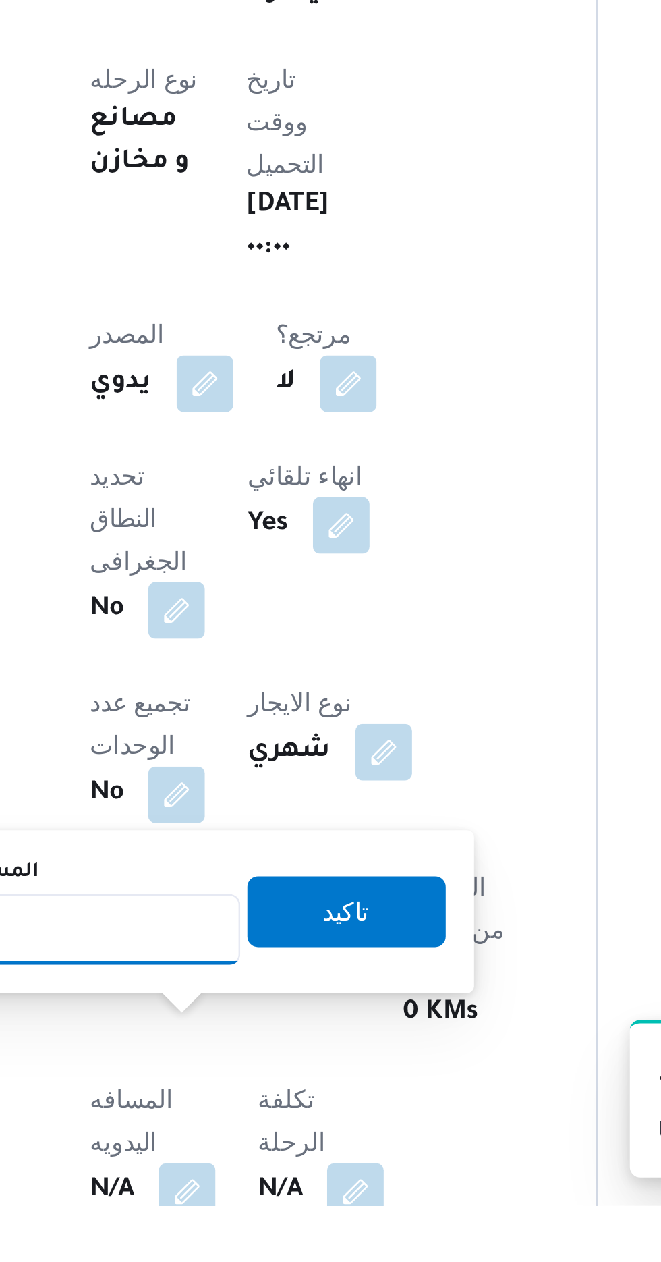
click at [227, 1154] on input "المسافه اليدويه" at bounding box center [219, 1156] width 134 height 27
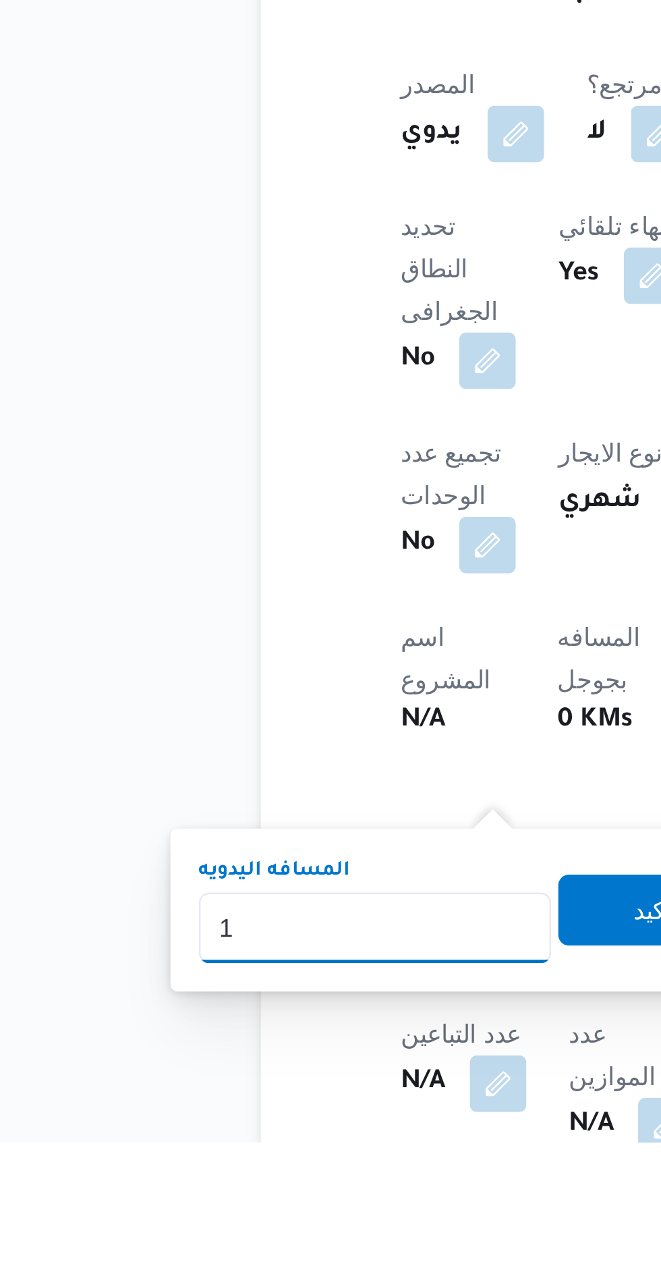
scroll to position [146, 0]
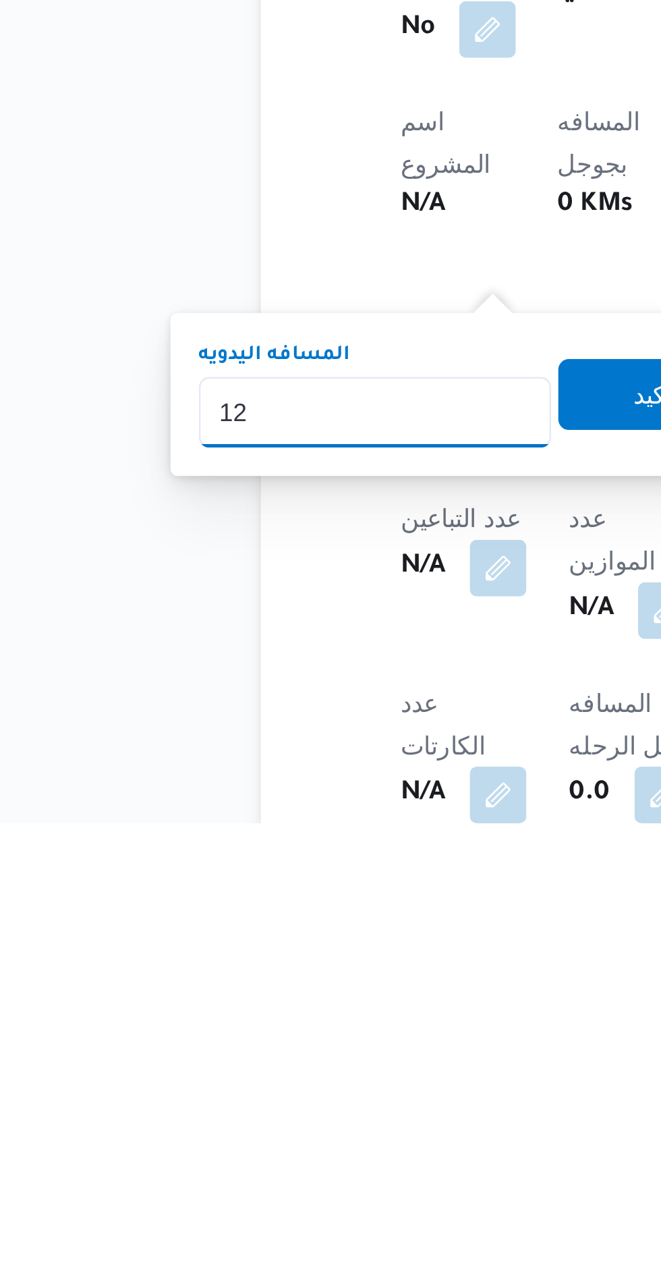
type input "120"
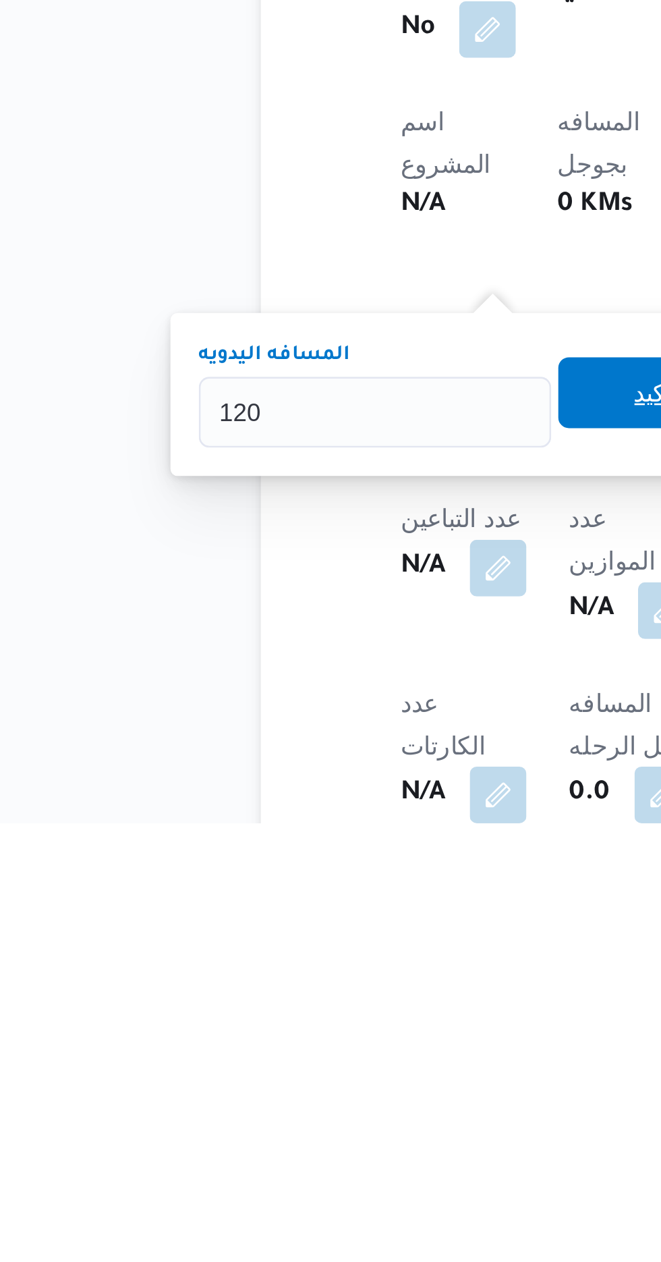
click at [322, 1096] on span "تاكيد" at bounding box center [327, 1097] width 76 height 27
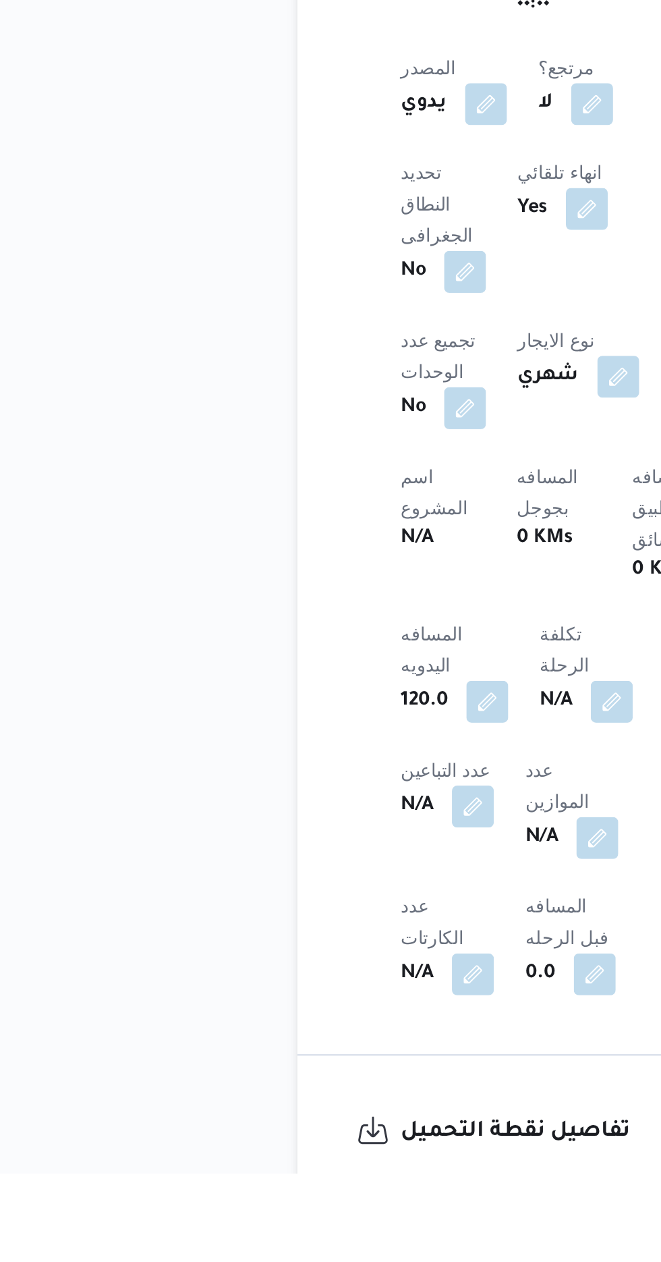
scroll to position [237, 0]
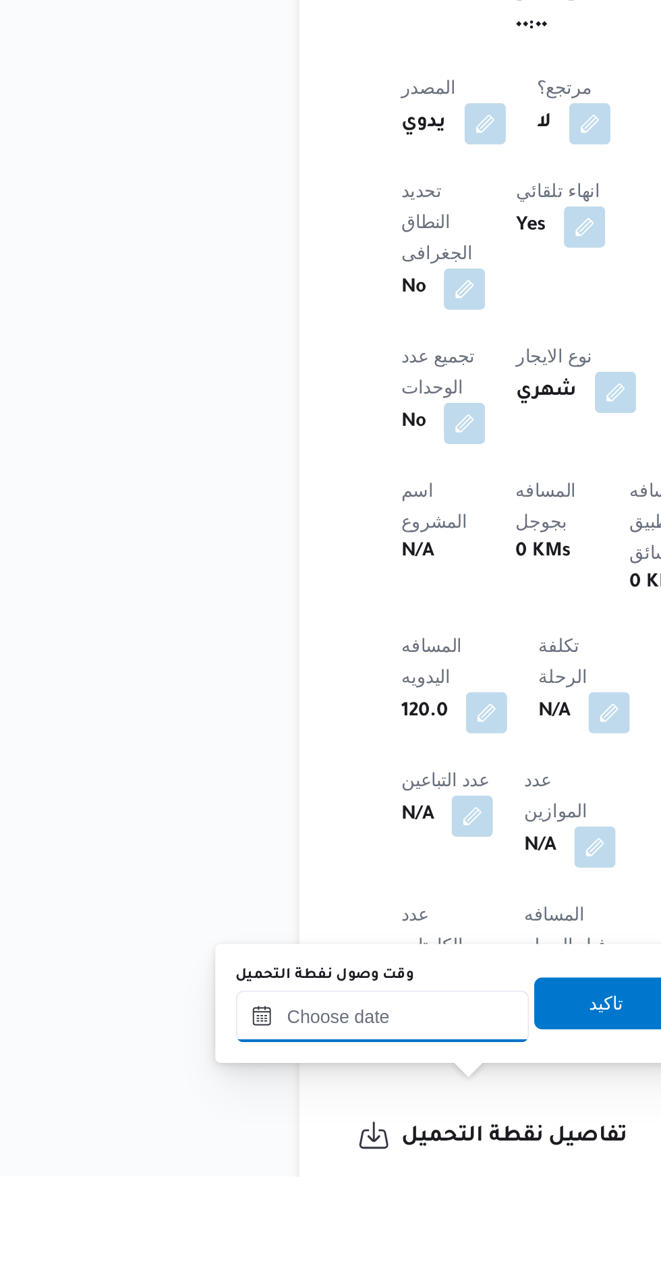
click at [184, 1174] on input "وقت وصول نفطة التحميل" at bounding box center [218, 1177] width 153 height 27
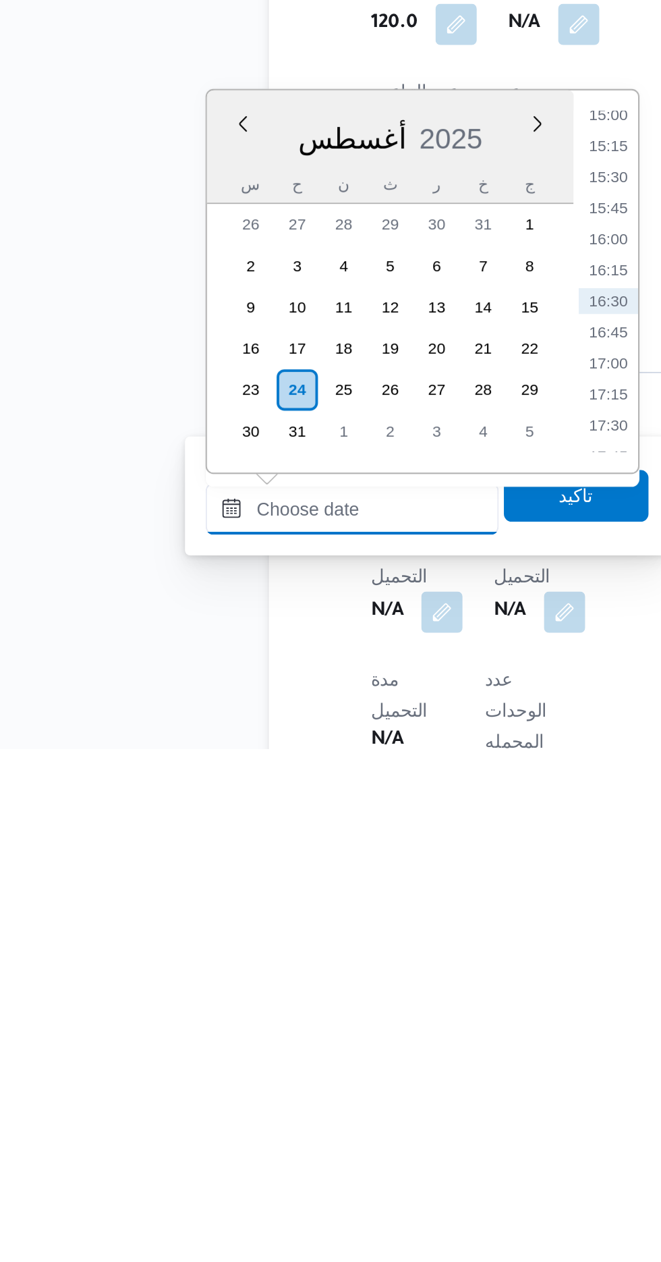
scroll to position [445, 0]
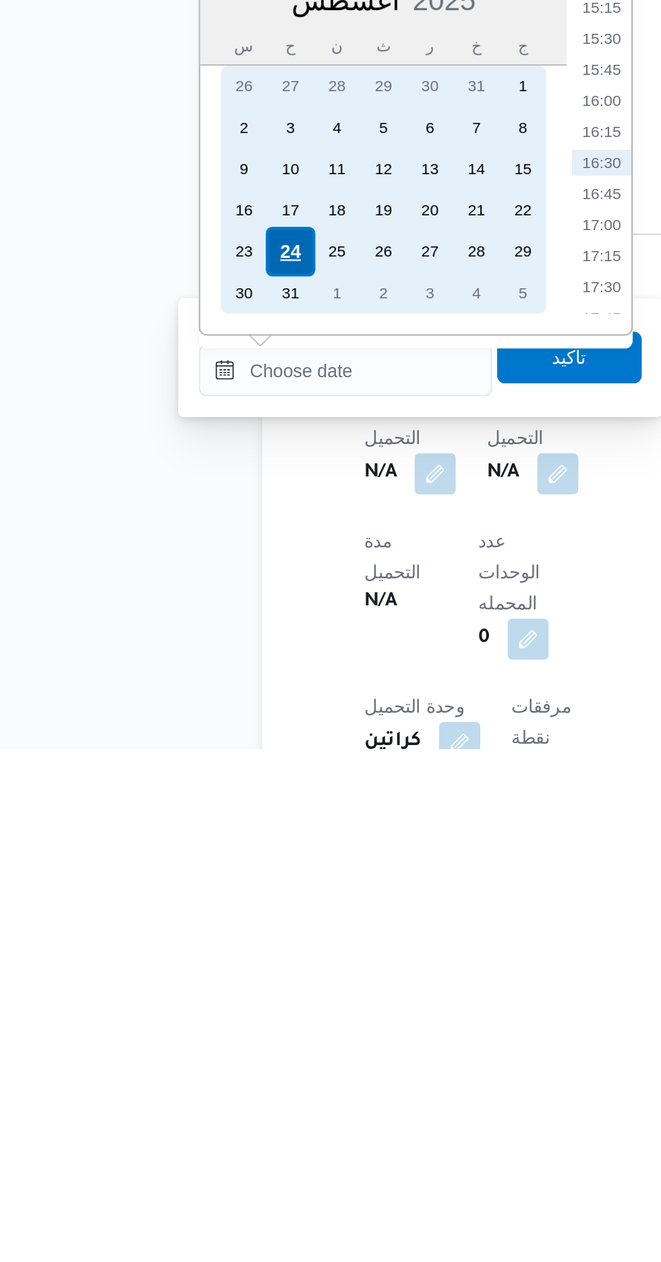
click at [190, 1000] on div "24" at bounding box center [190, 1002] width 26 height 26
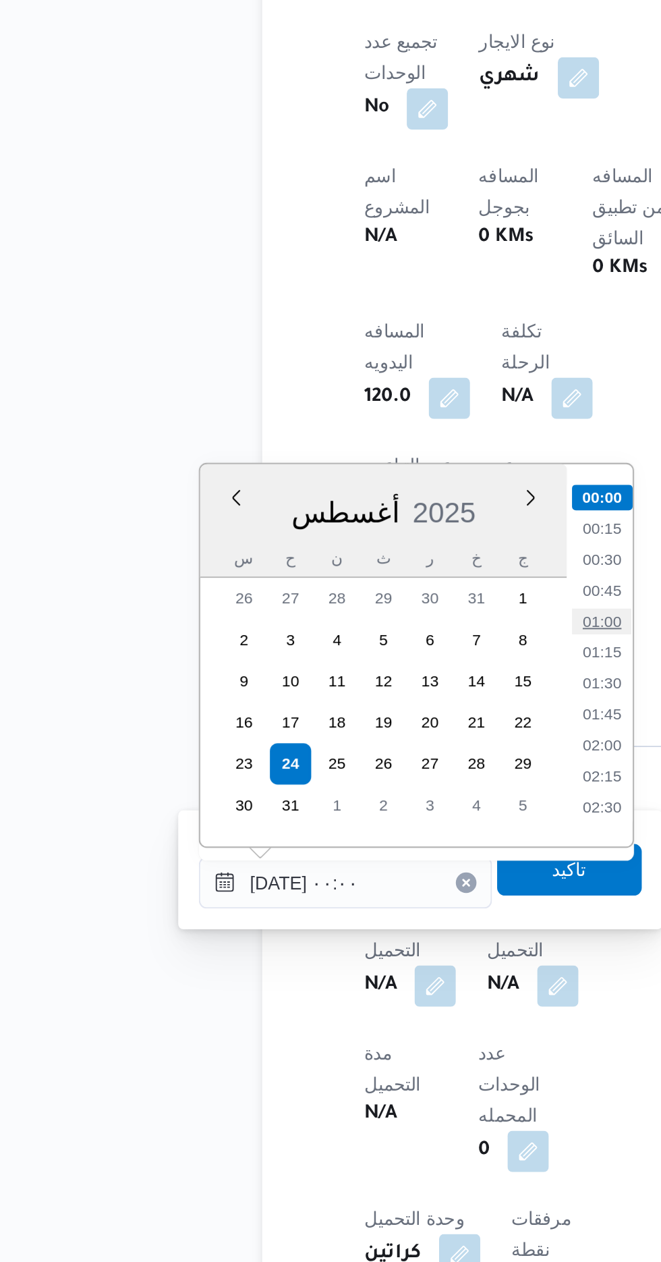
click at [352, 928] on li "01:00" at bounding box center [352, 926] width 31 height 13
type input "[DATE] ٠١:٠٠"
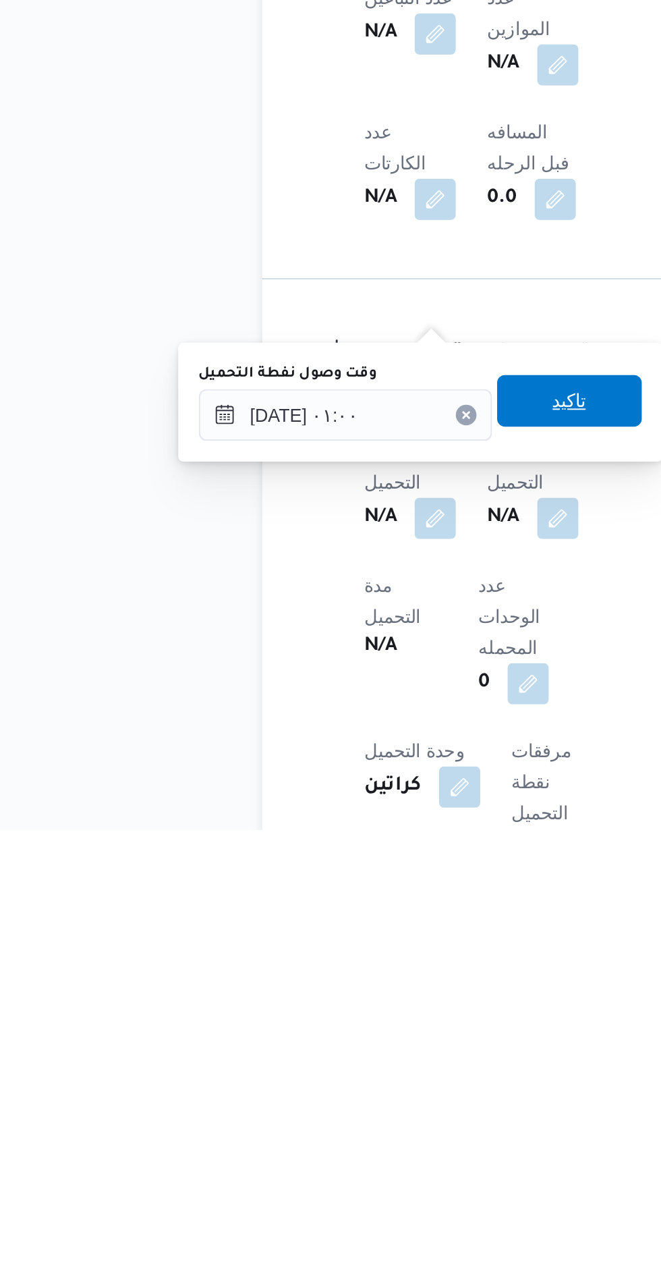
click at [351, 1049] on span "تاكيد" at bounding box center [336, 1037] width 76 height 27
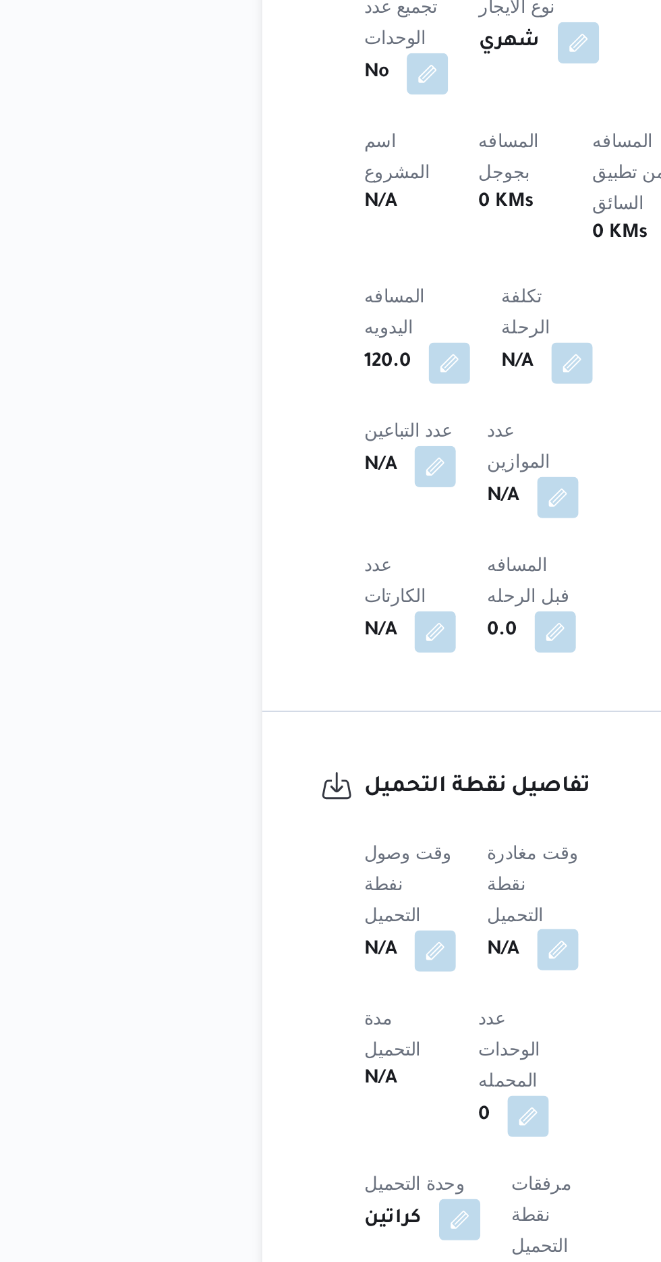
click at [331, 1088] on button "button" at bounding box center [330, 1099] width 22 height 22
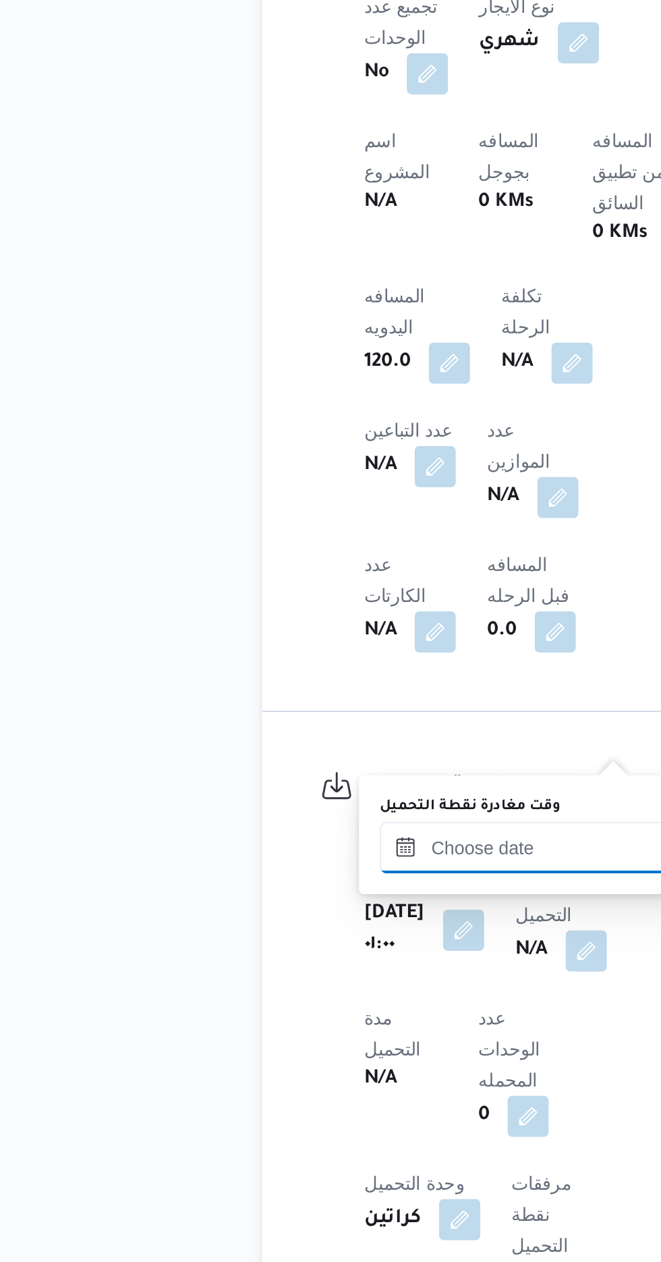
click at [314, 1046] on input "وقت مغادرة نقطة التحميل" at bounding box center [313, 1045] width 153 height 27
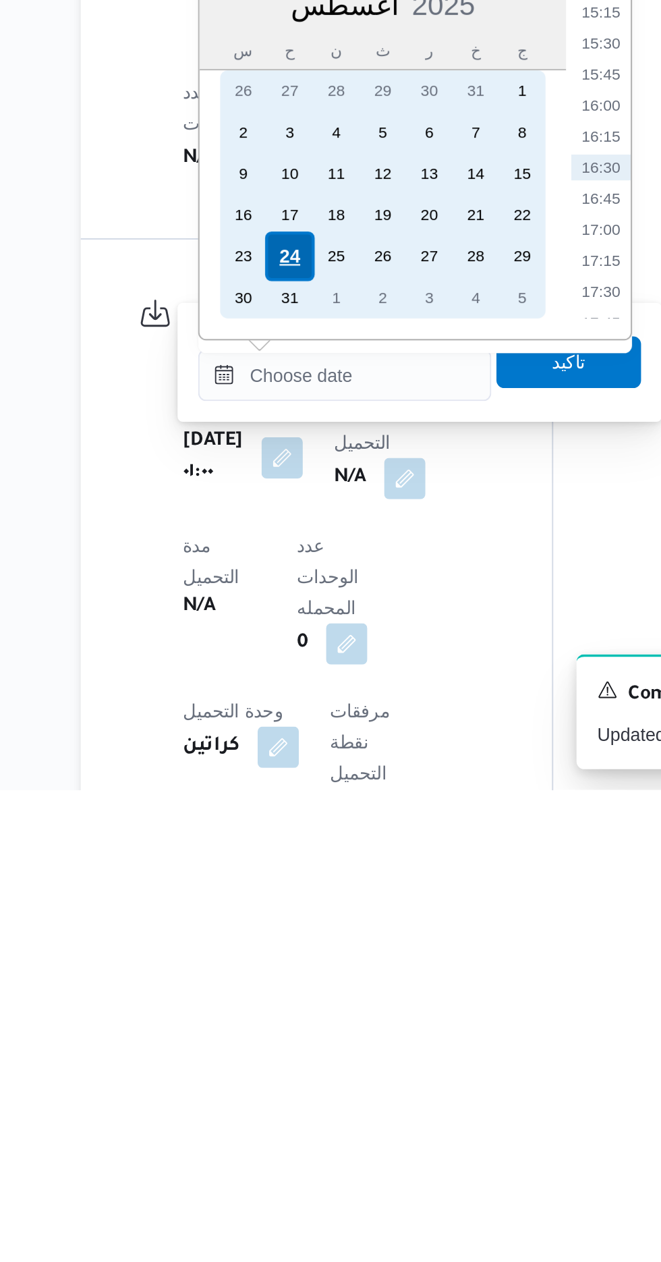
click at [283, 985] on div "24" at bounding box center [285, 983] width 26 height 26
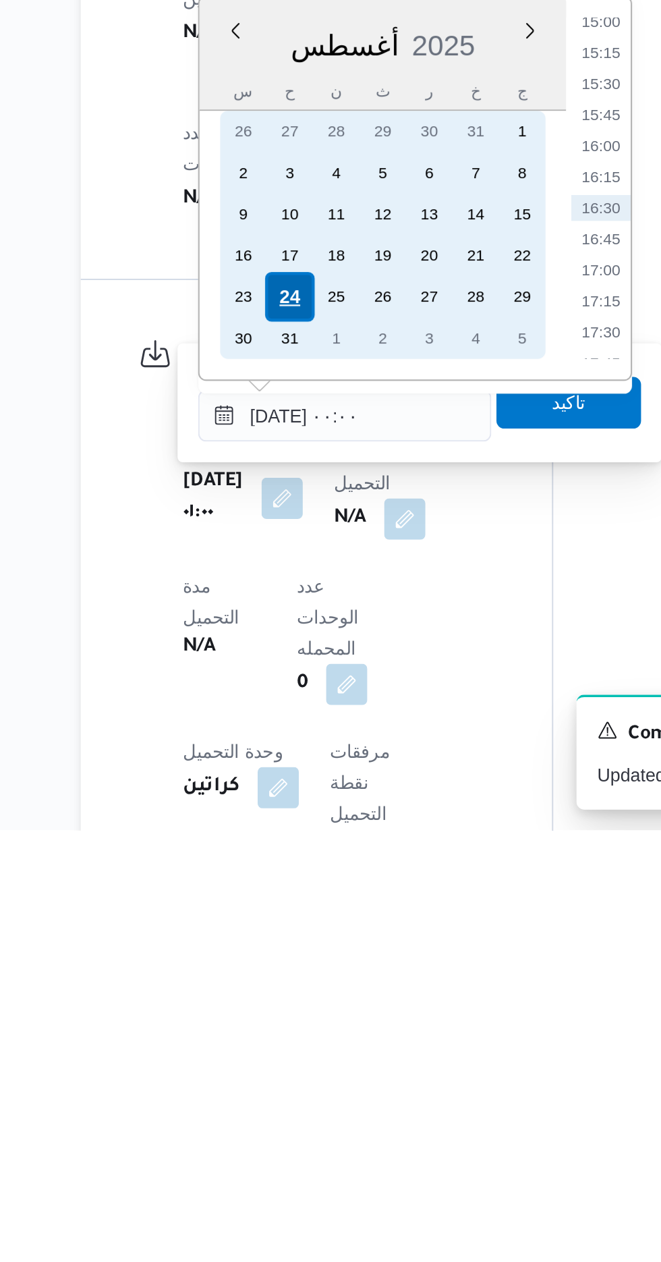
scroll to position [465, 0]
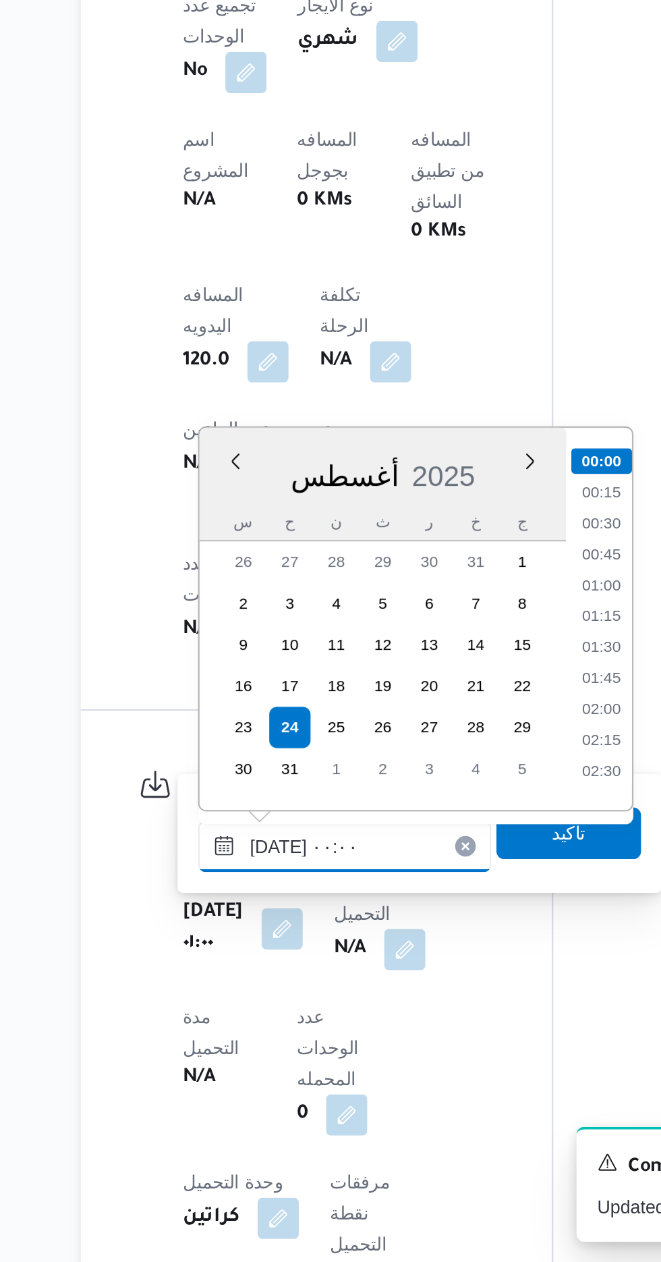
click at [244, 1041] on input "[DATE] ٠٠:٠٠" at bounding box center [313, 1044] width 153 height 27
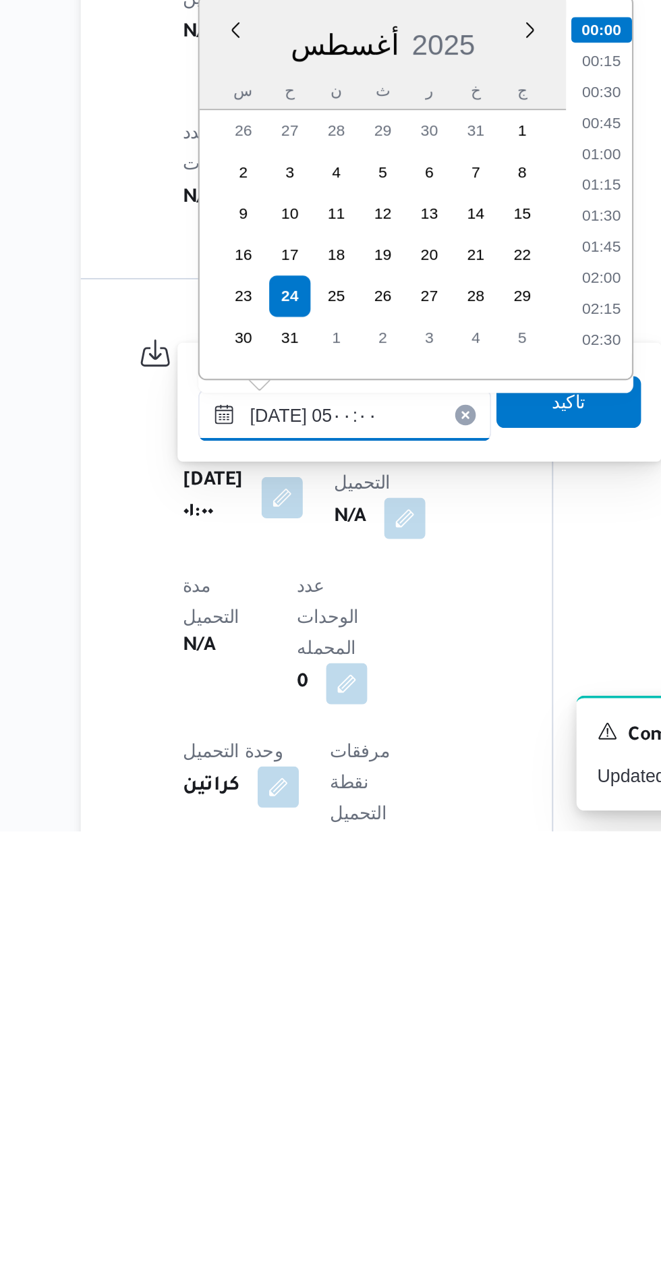
scroll to position [161, 0]
click at [447, 970] on li "04:30" at bounding box center [447, 973] width 31 height 13
type input "[DATE] ٠٤:٣٠"
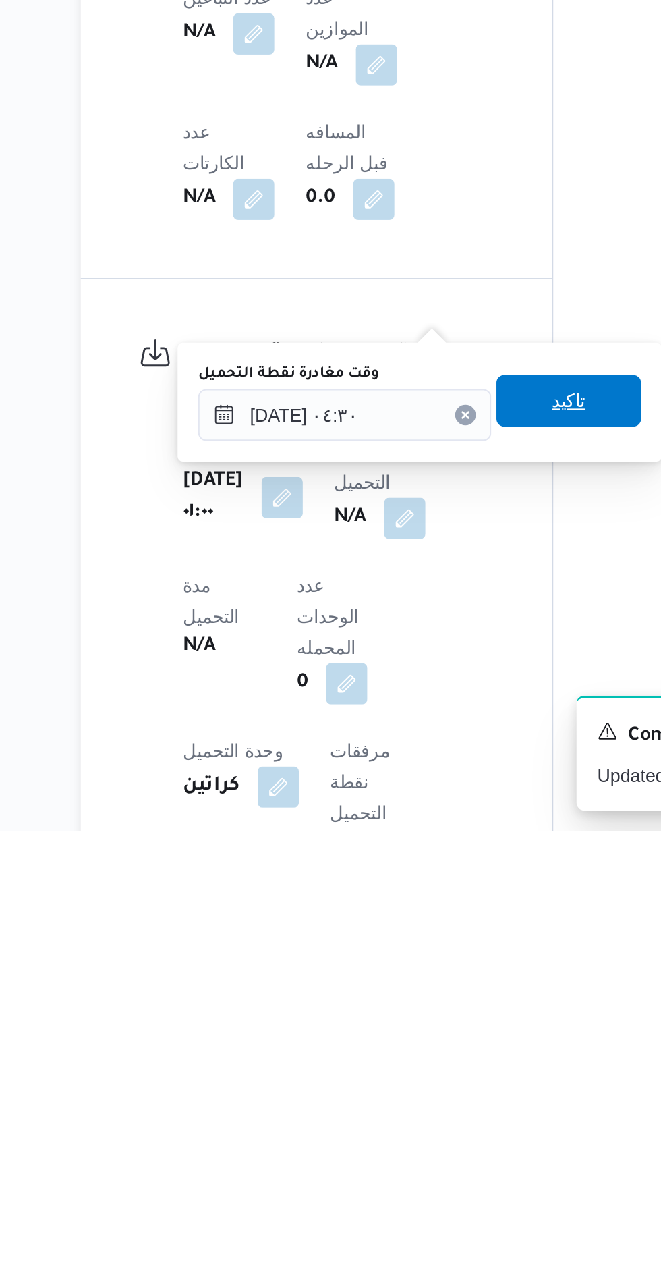
click at [435, 1042] on span "تاكيد" at bounding box center [431, 1037] width 18 height 16
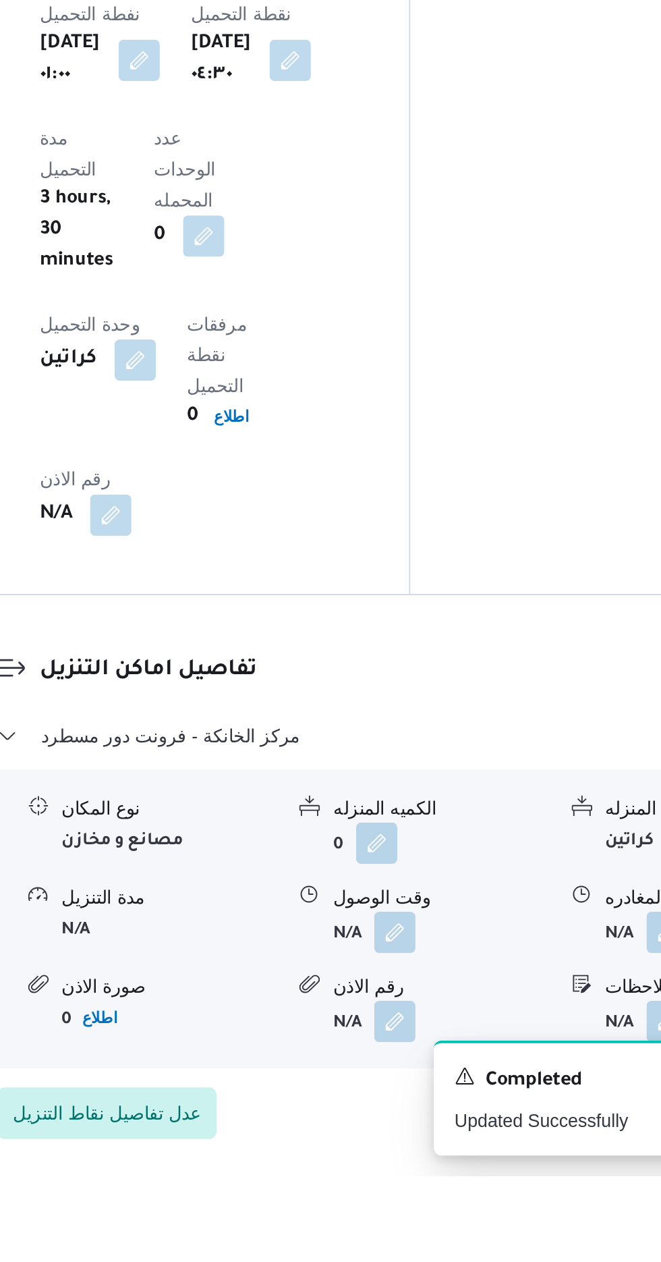
scroll to position [873, 0]
click at [424, 1123] on button "button" at bounding box center [414, 1134] width 22 height 22
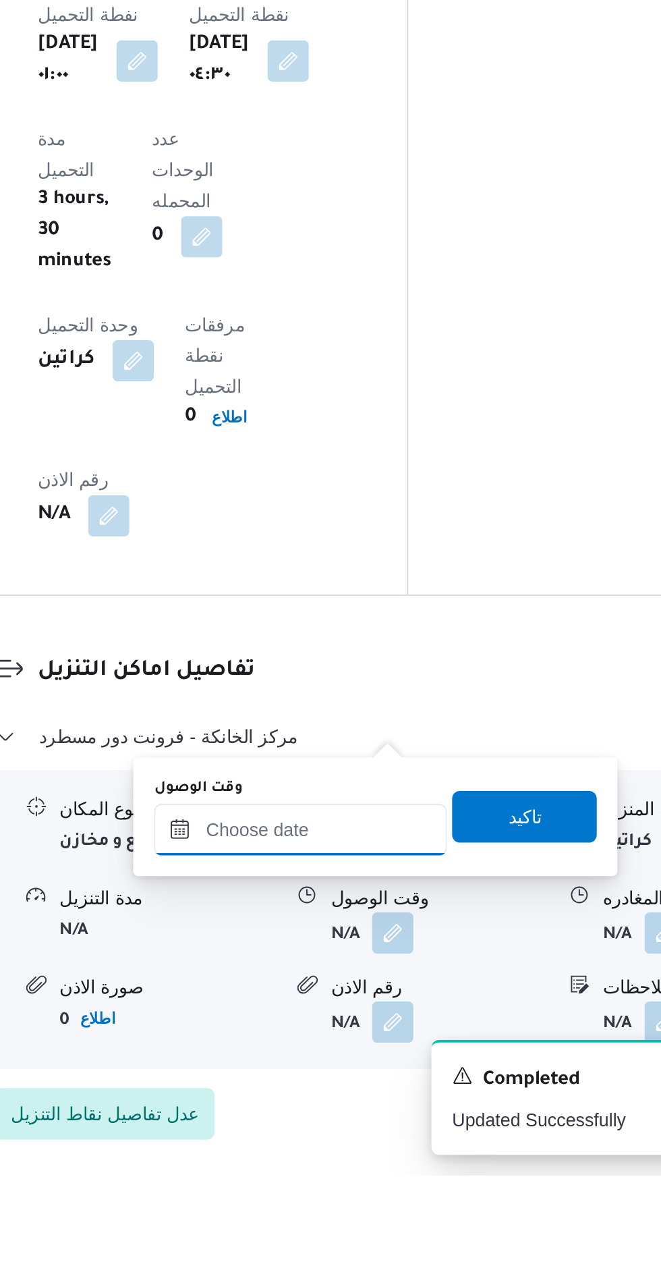
click at [393, 1077] on input "وقت الوصول" at bounding box center [365, 1080] width 153 height 27
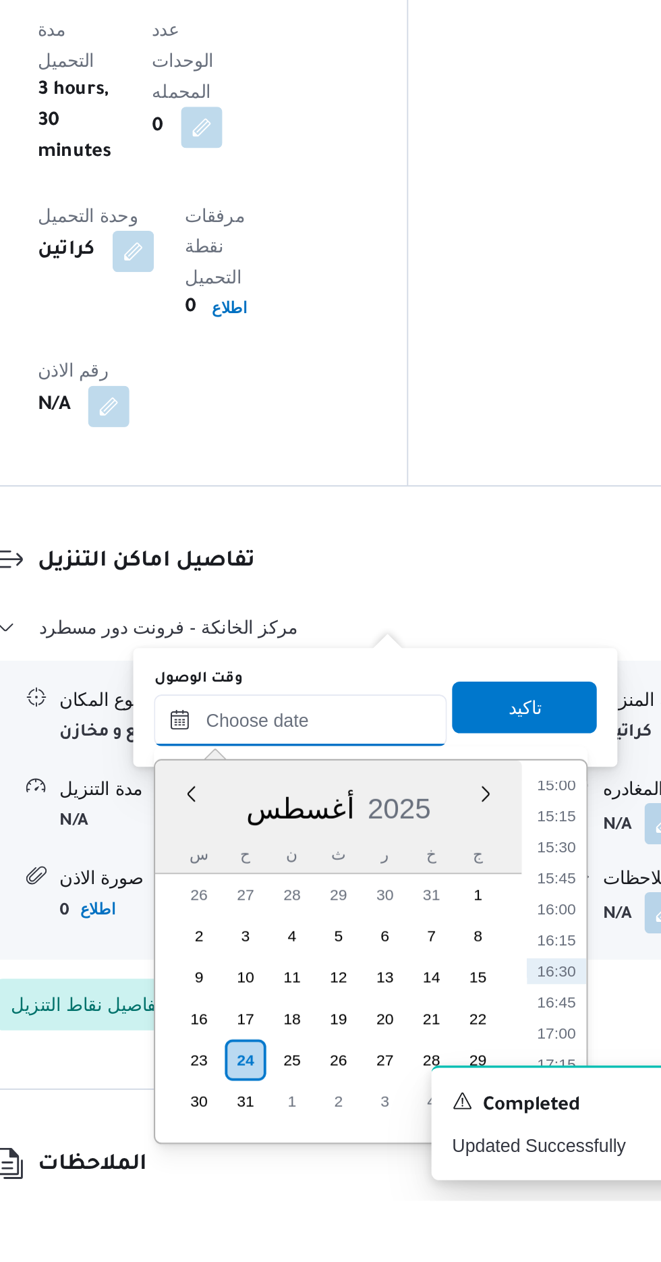
scroll to position [943, 0]
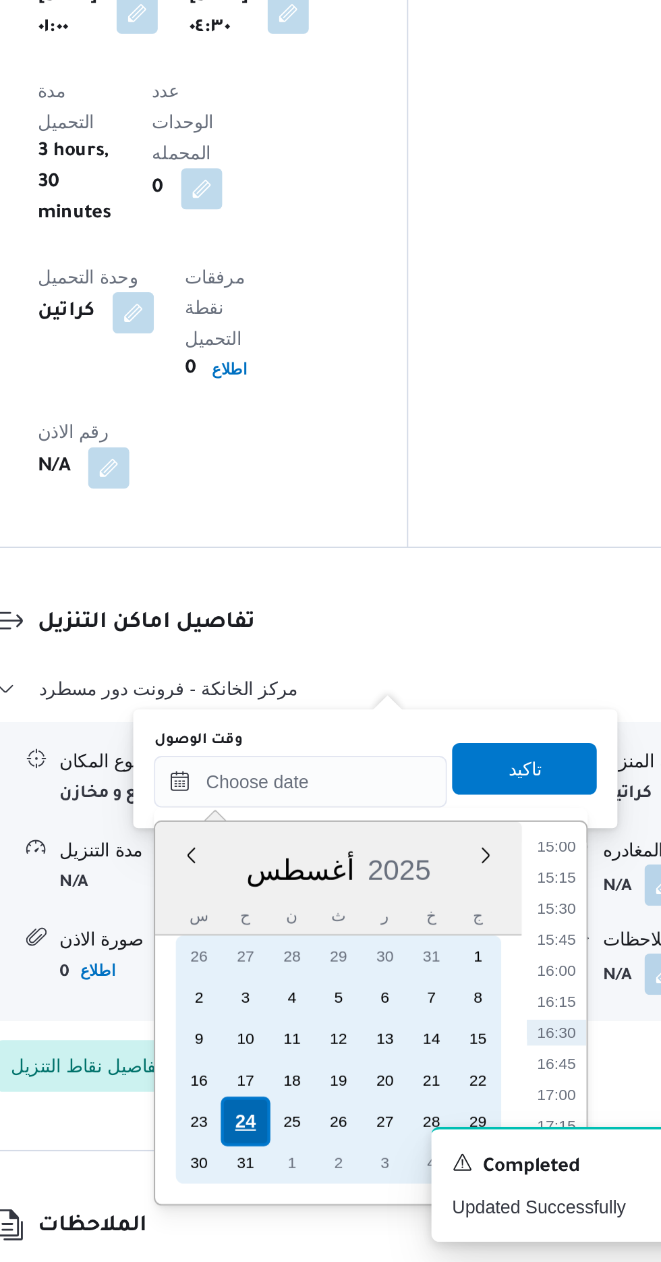
click at [335, 1189] on div "24" at bounding box center [338, 1188] width 26 height 26
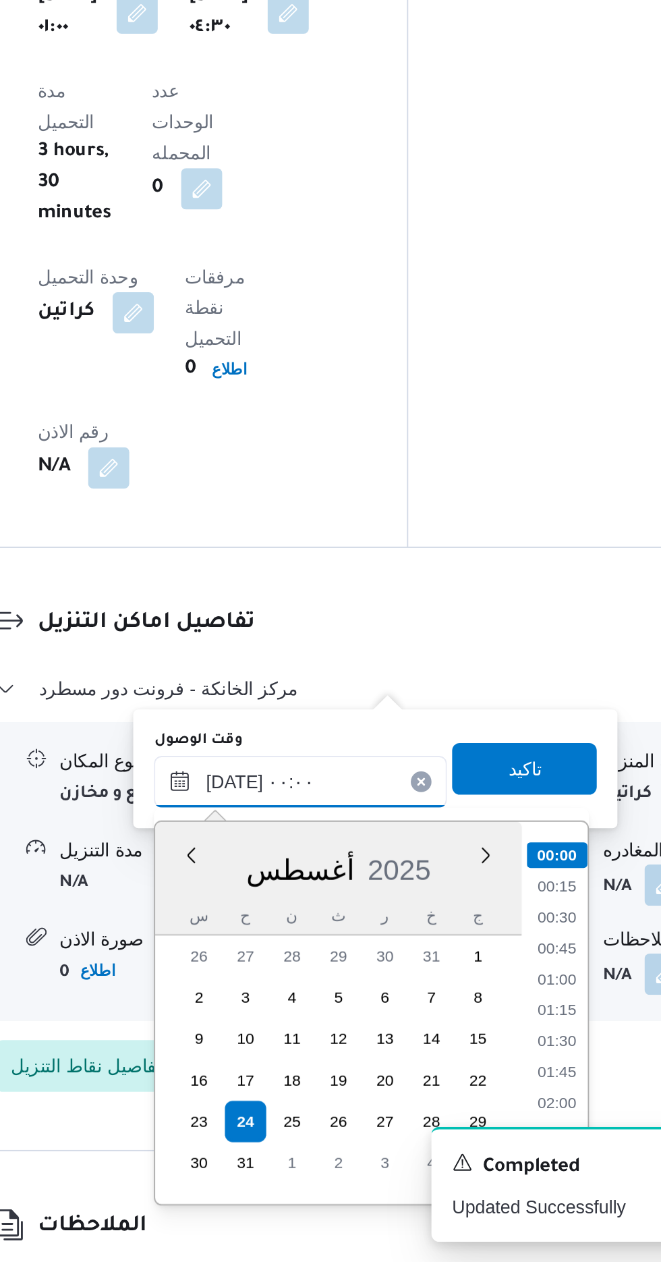
click at [297, 1013] on input "[DATE] ٠٠:٠٠" at bounding box center [365, 1010] width 153 height 27
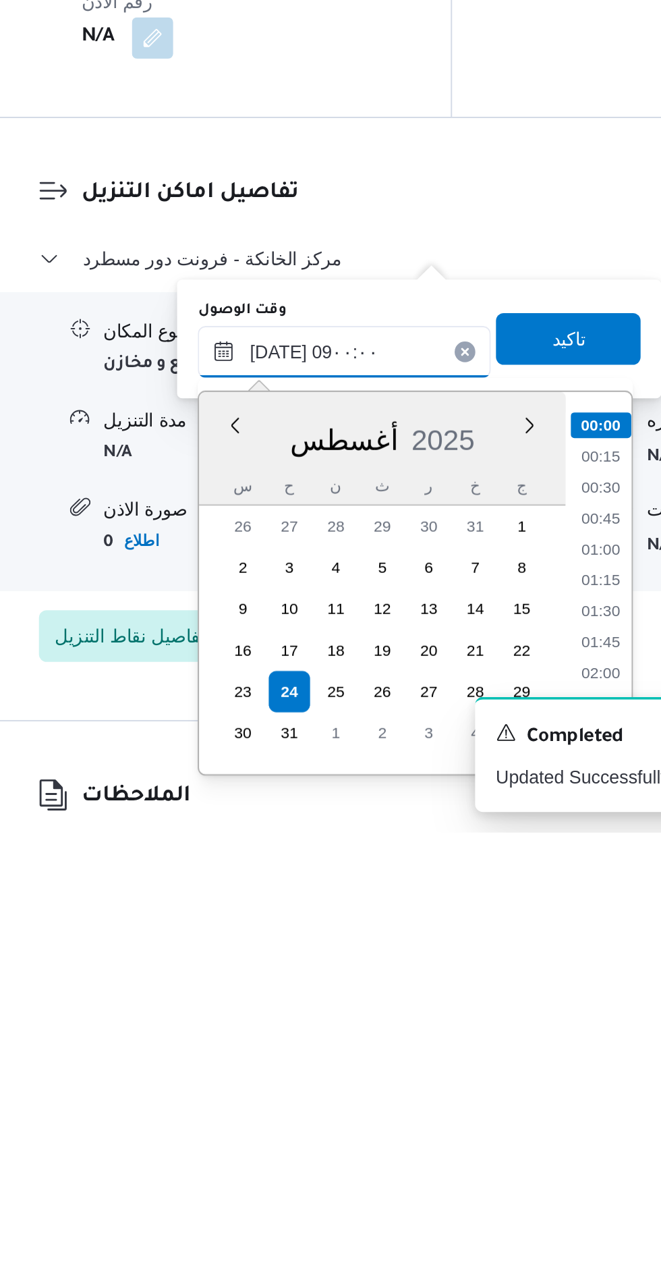
scroll to position [420, 0]
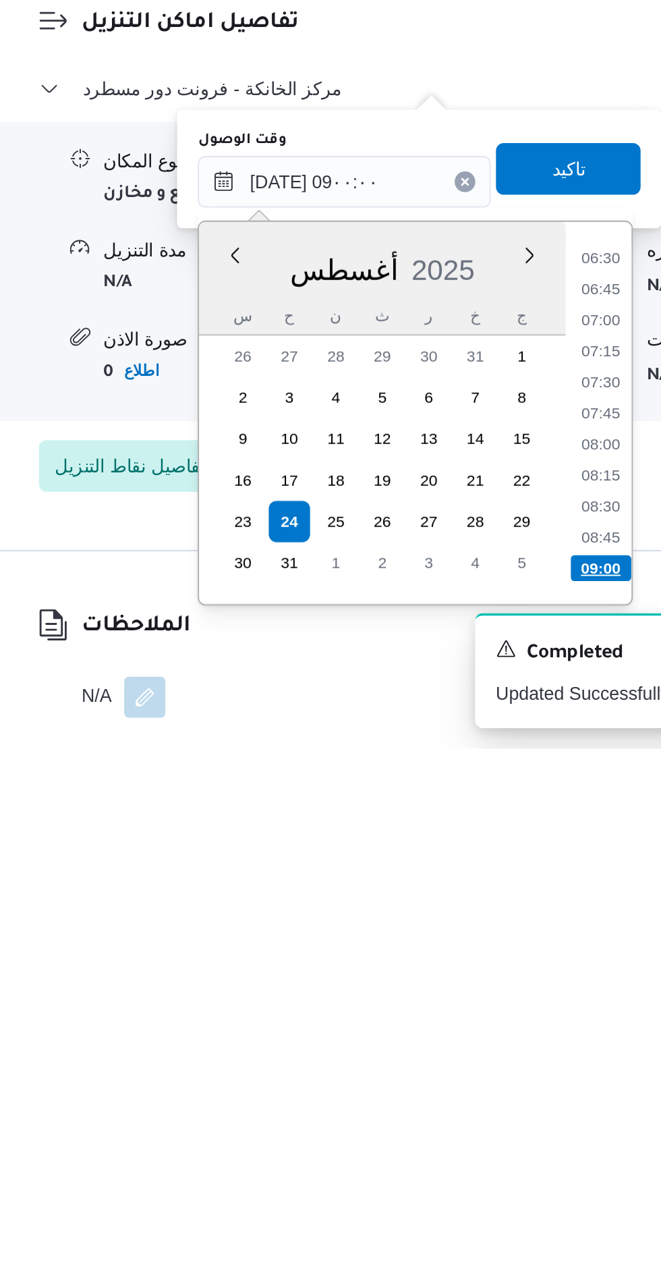
click at [496, 1169] on li "09:00" at bounding box center [500, 1166] width 32 height 13
type input "[DATE] ٠٩:٠٠"
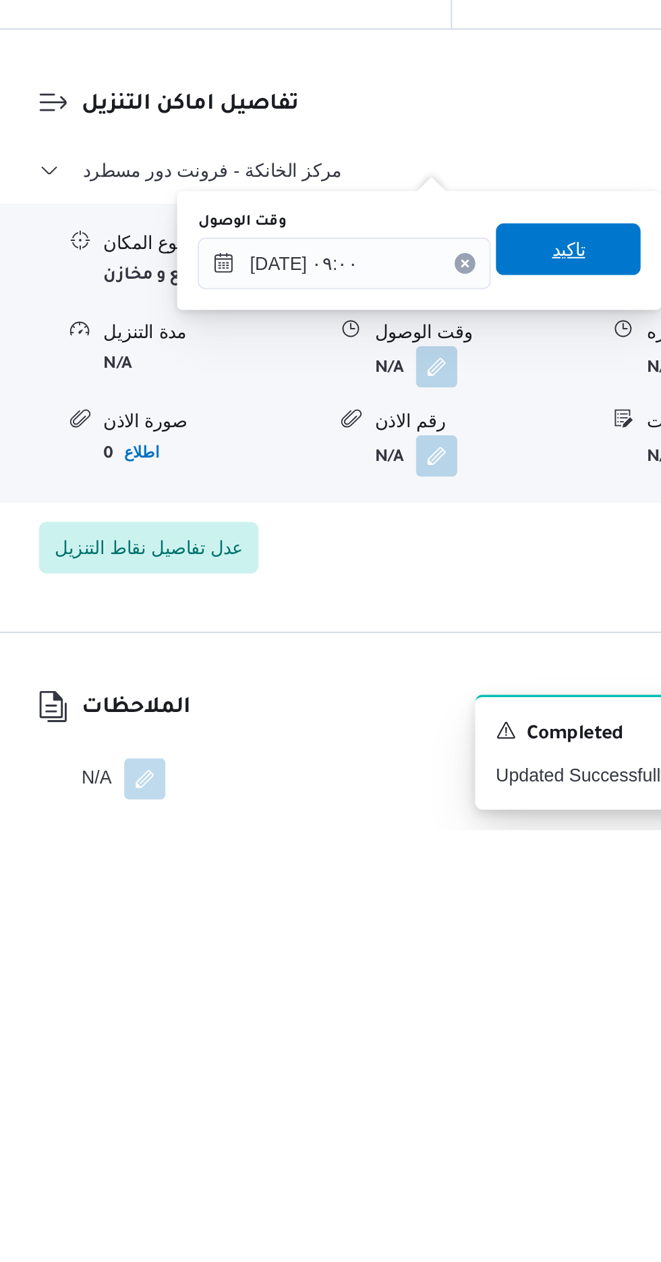
click at [492, 961] on span "تاكيد" at bounding box center [483, 958] width 18 height 16
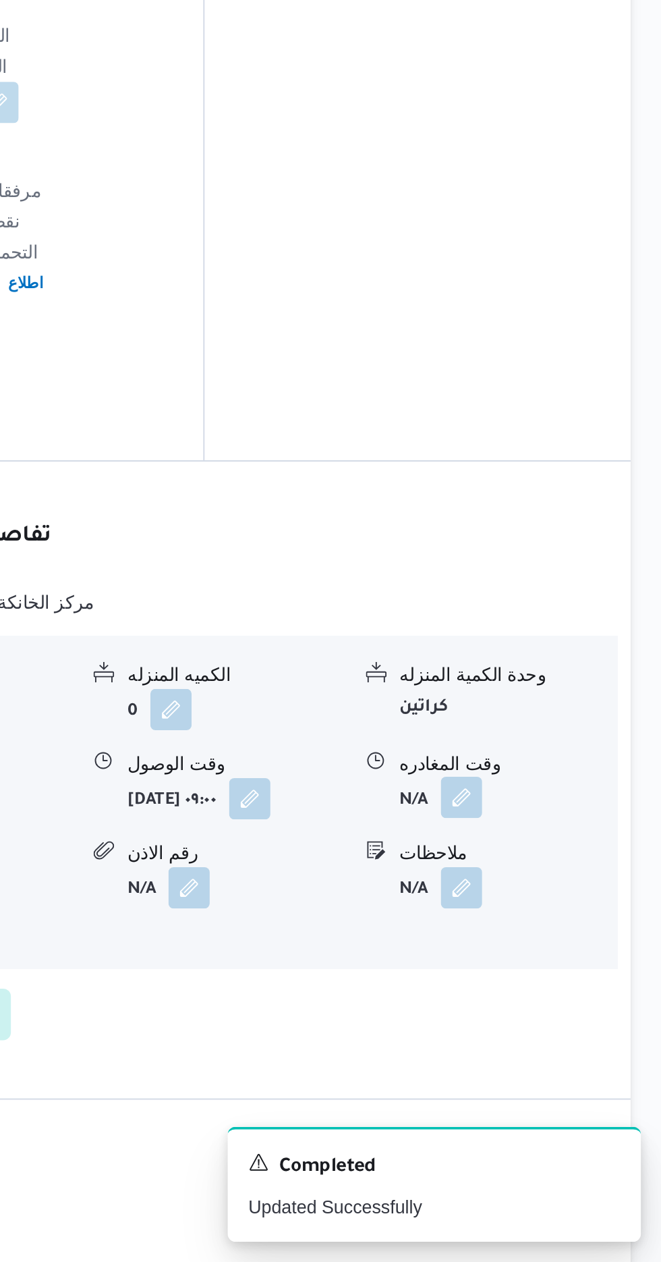
click at [549, 1008] on button "button" at bounding box center [557, 1019] width 22 height 22
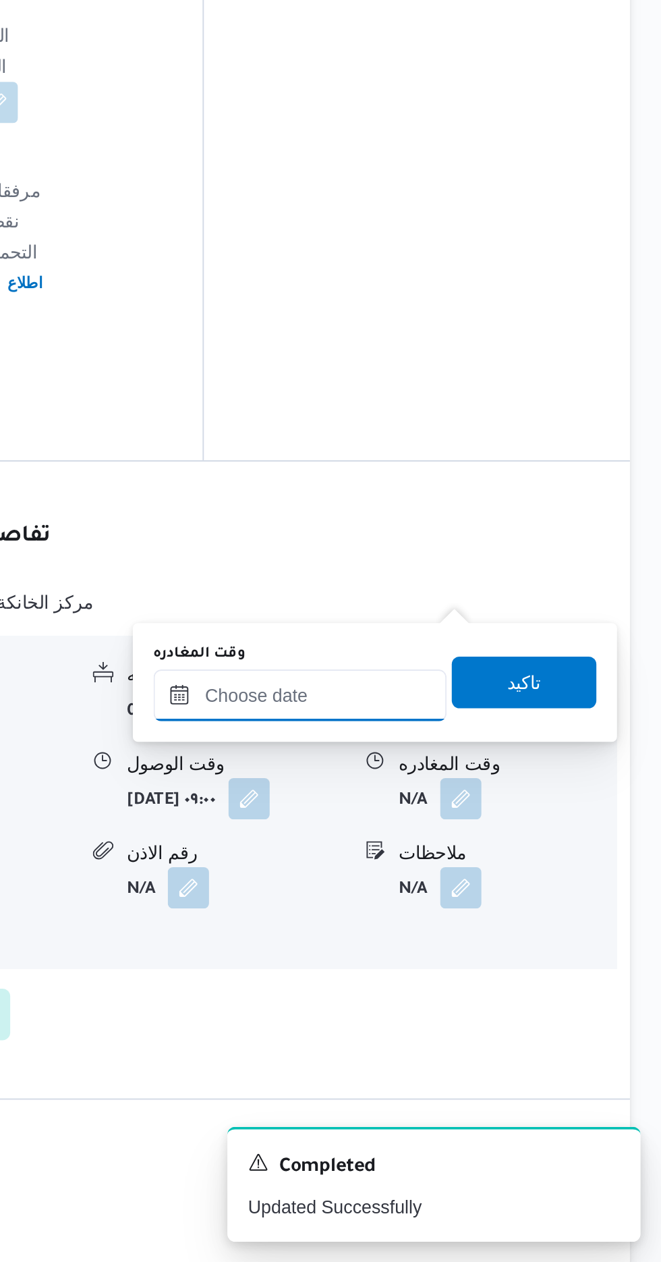
click at [476, 969] on input "وقت المغادره" at bounding box center [472, 965] width 153 height 27
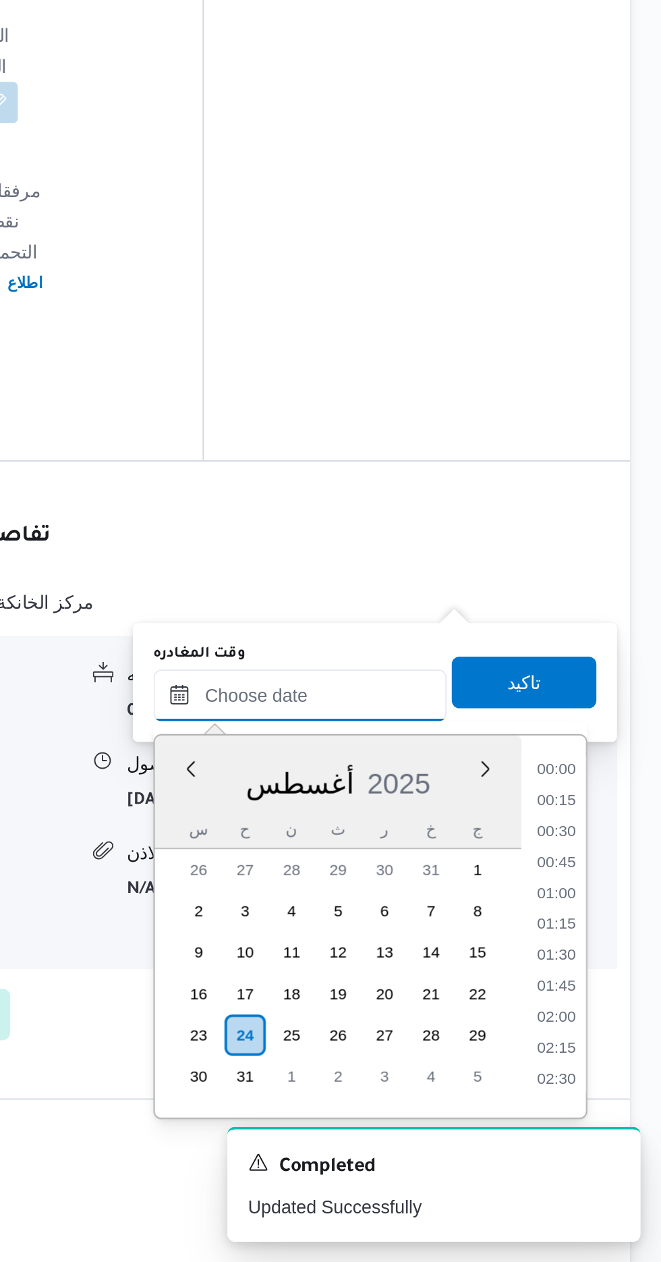
scroll to position [976, 0]
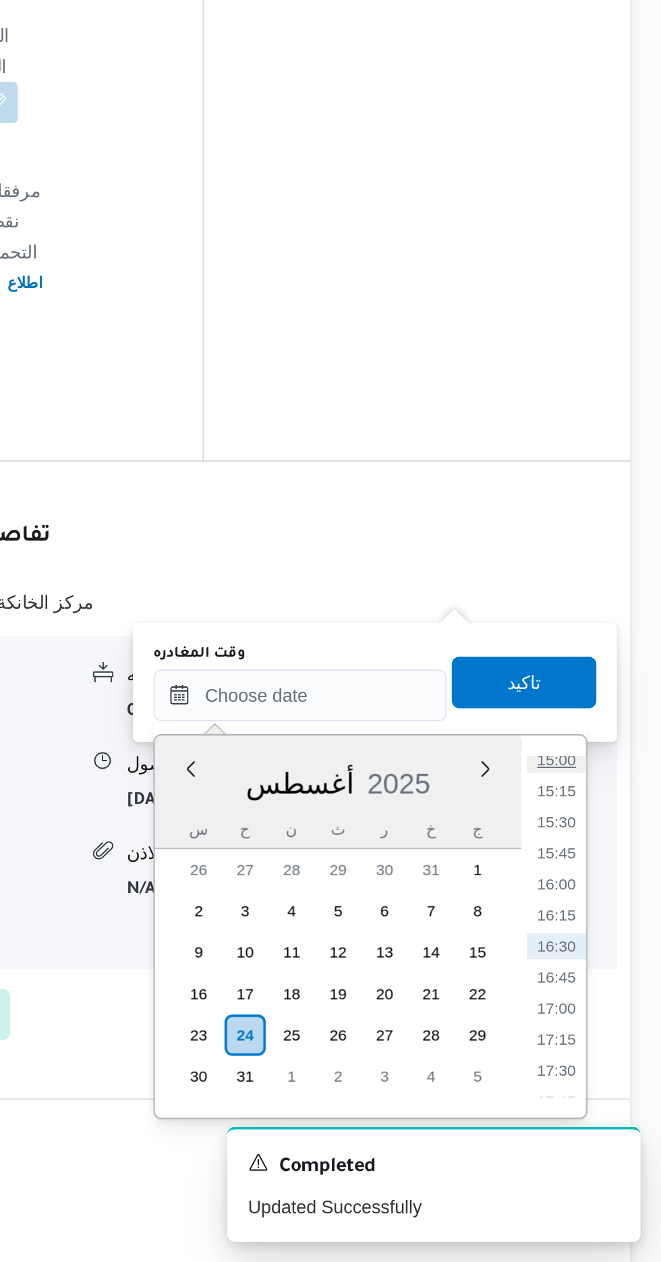
click at [596, 1000] on li "15:00" at bounding box center [606, 998] width 31 height 13
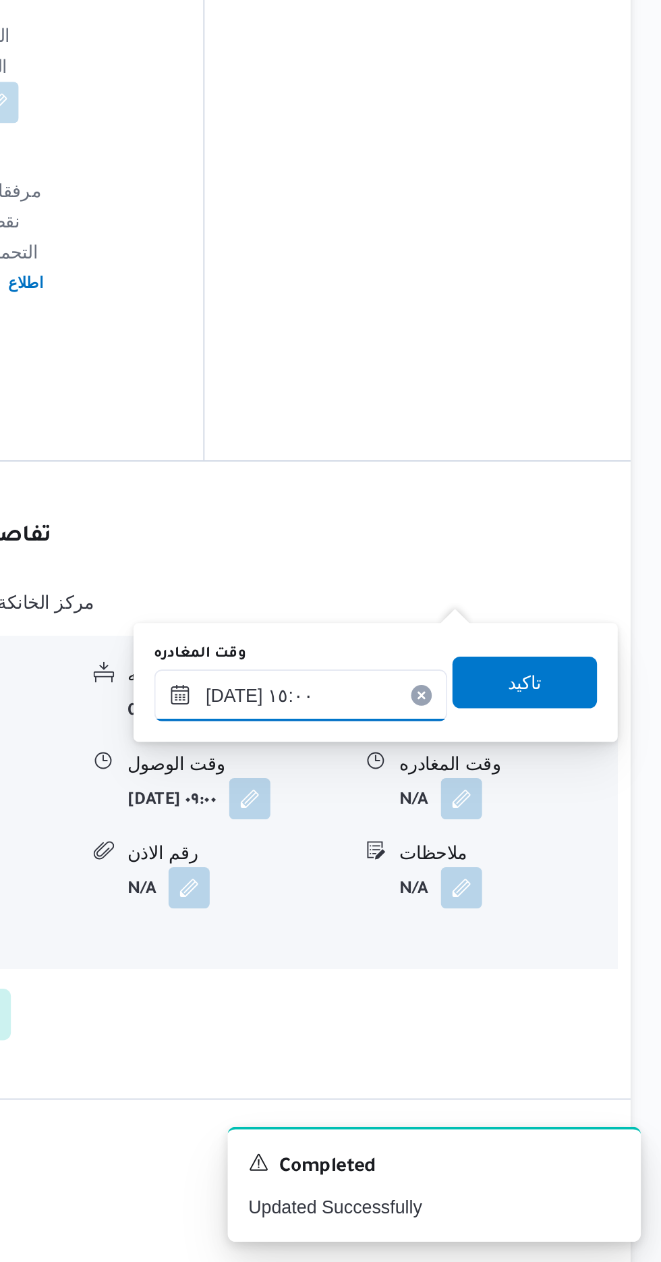
click at [476, 961] on input "[DATE] ١٥:٠٠" at bounding box center [472, 965] width 153 height 27
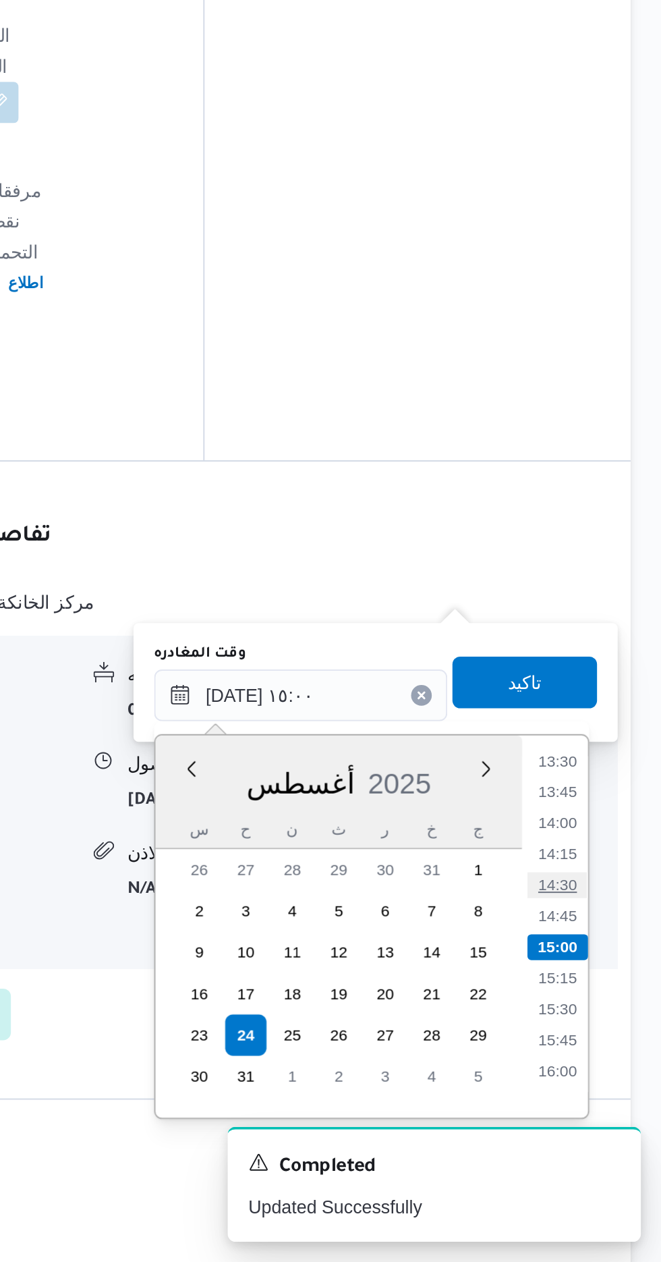
click at [598, 1067] on li "14:30" at bounding box center [606, 1064] width 31 height 13
type input "[DATE] ١٤:٣٠"
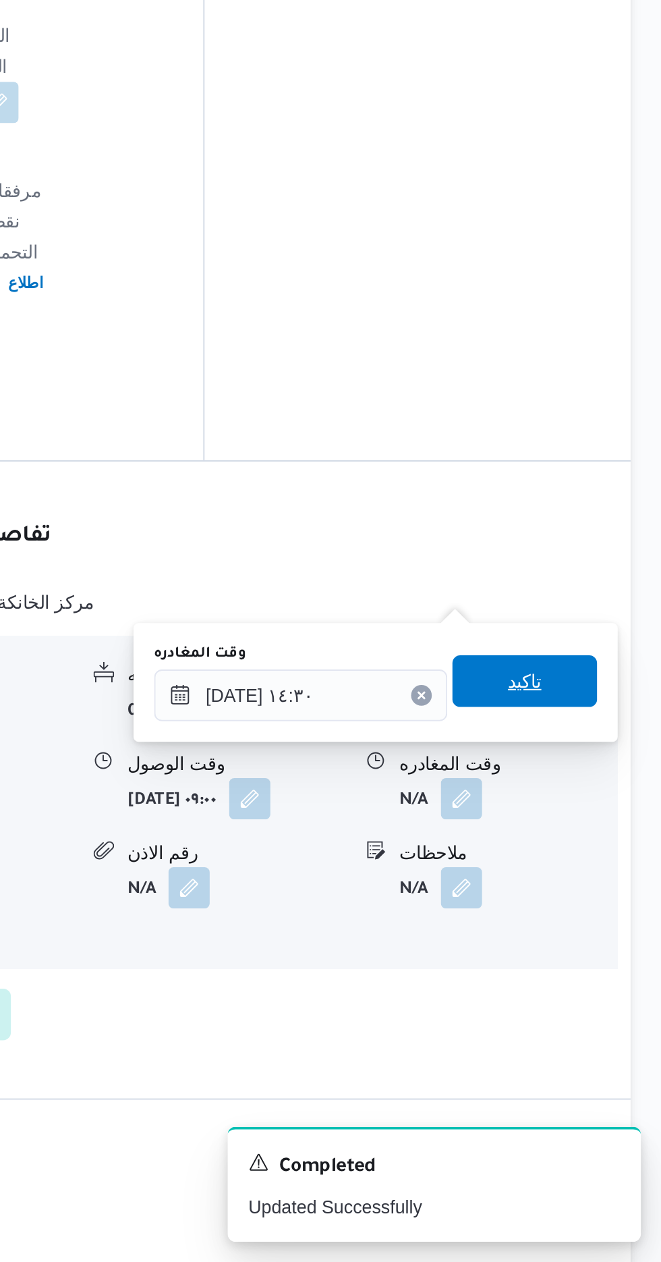
click at [592, 962] on span "تاكيد" at bounding box center [590, 958] width 76 height 27
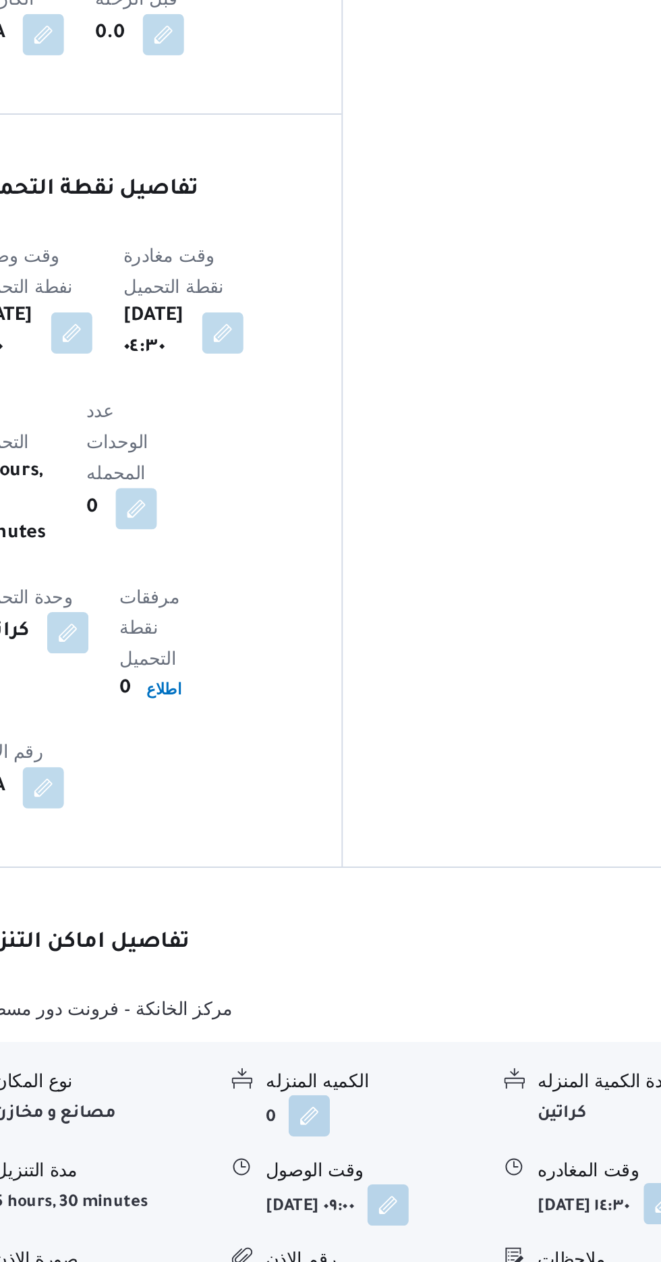
click at [580, 1008] on button "button" at bounding box center [591, 1019] width 22 height 22
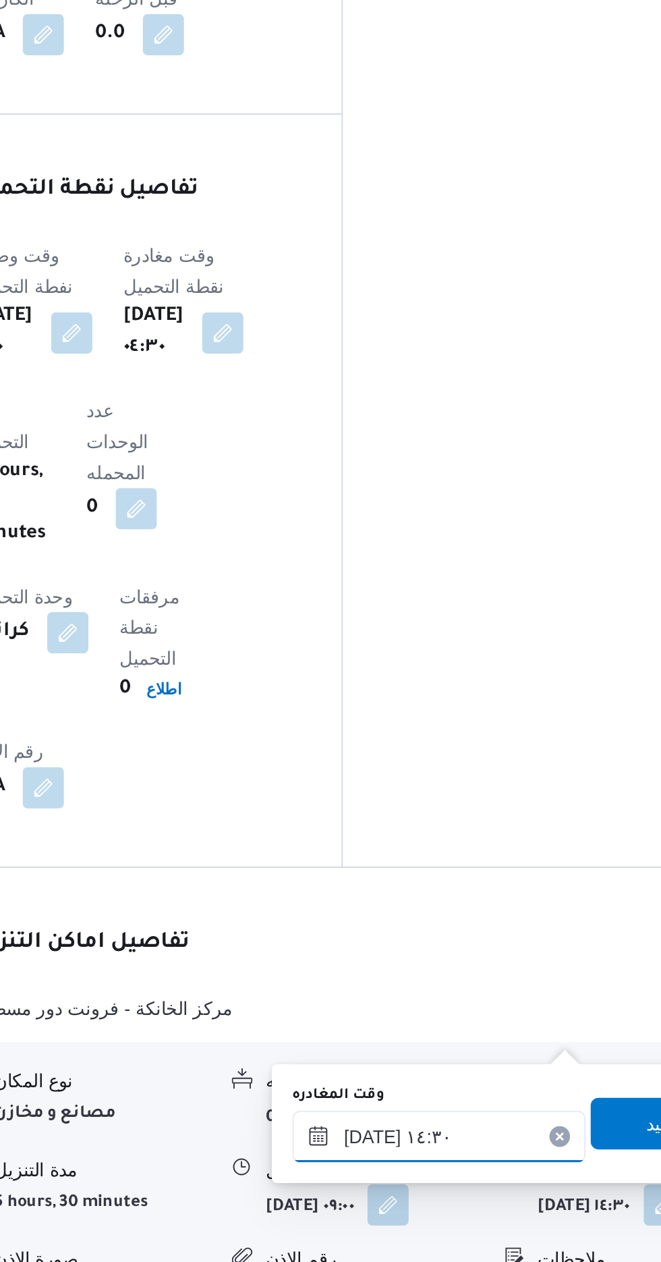
click at [436, 976] on input "[DATE] ١٤:٣٠" at bounding box center [472, 983] width 153 height 27
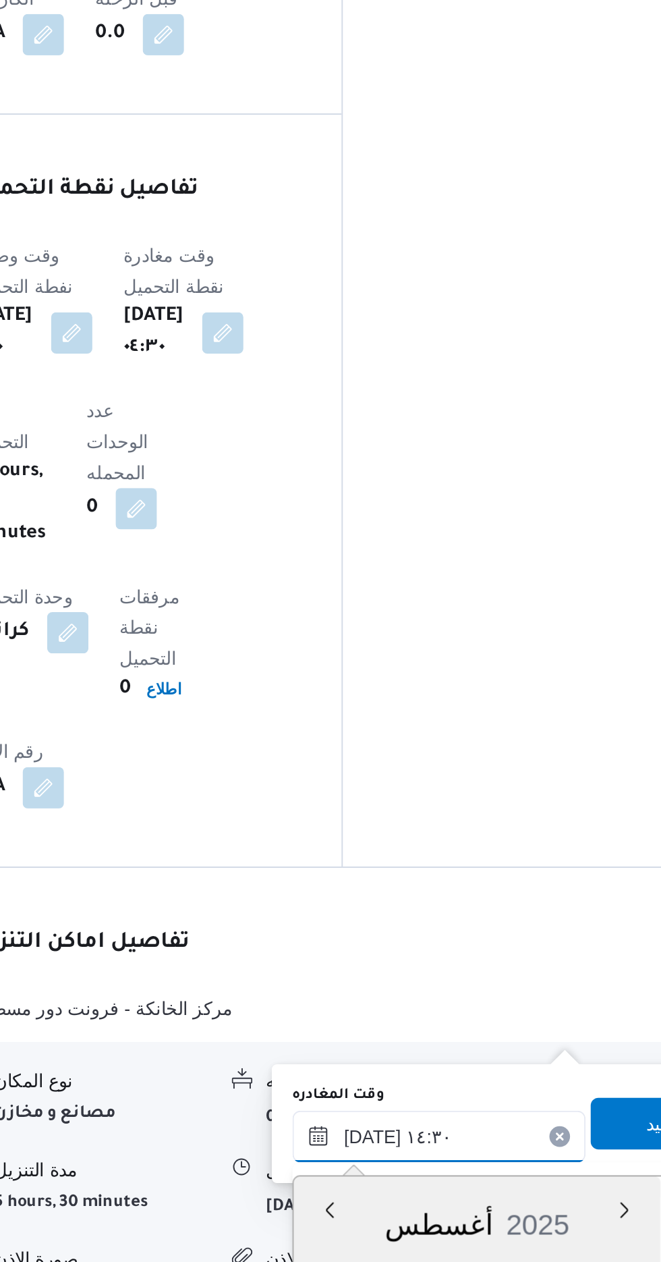
scroll to position [988, 0]
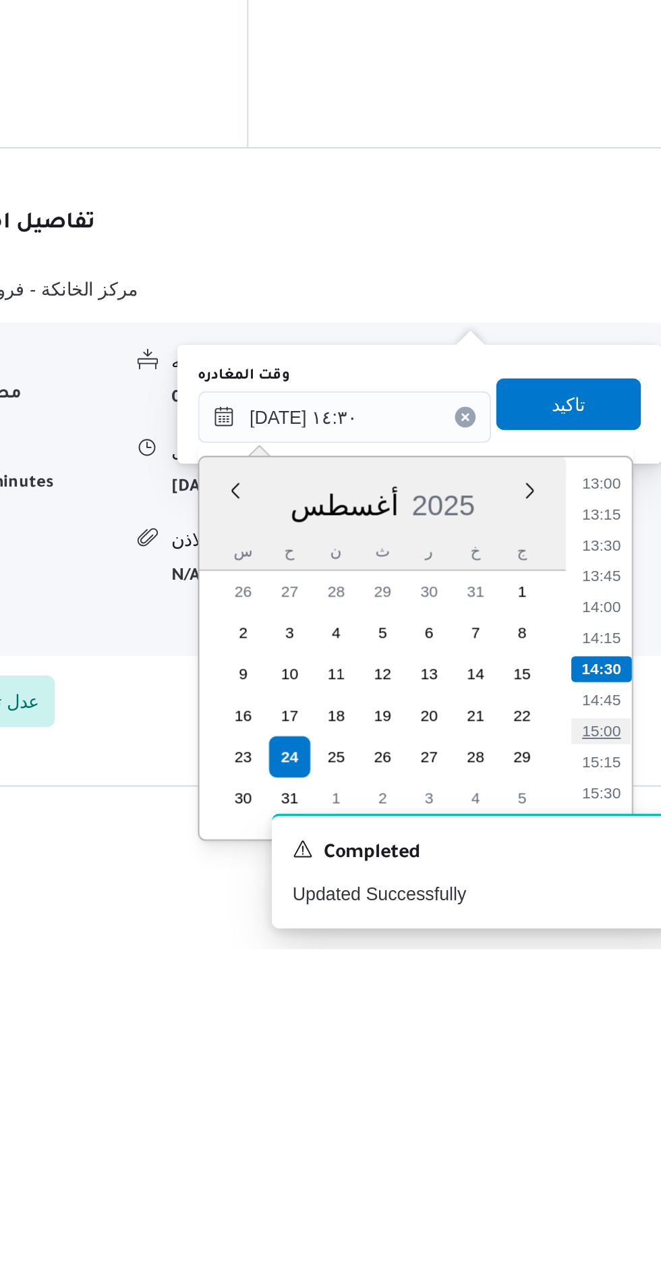
click at [608, 1147] on li "15:00" at bounding box center [606, 1147] width 31 height 13
type input "[DATE] ١٥:٠٠"
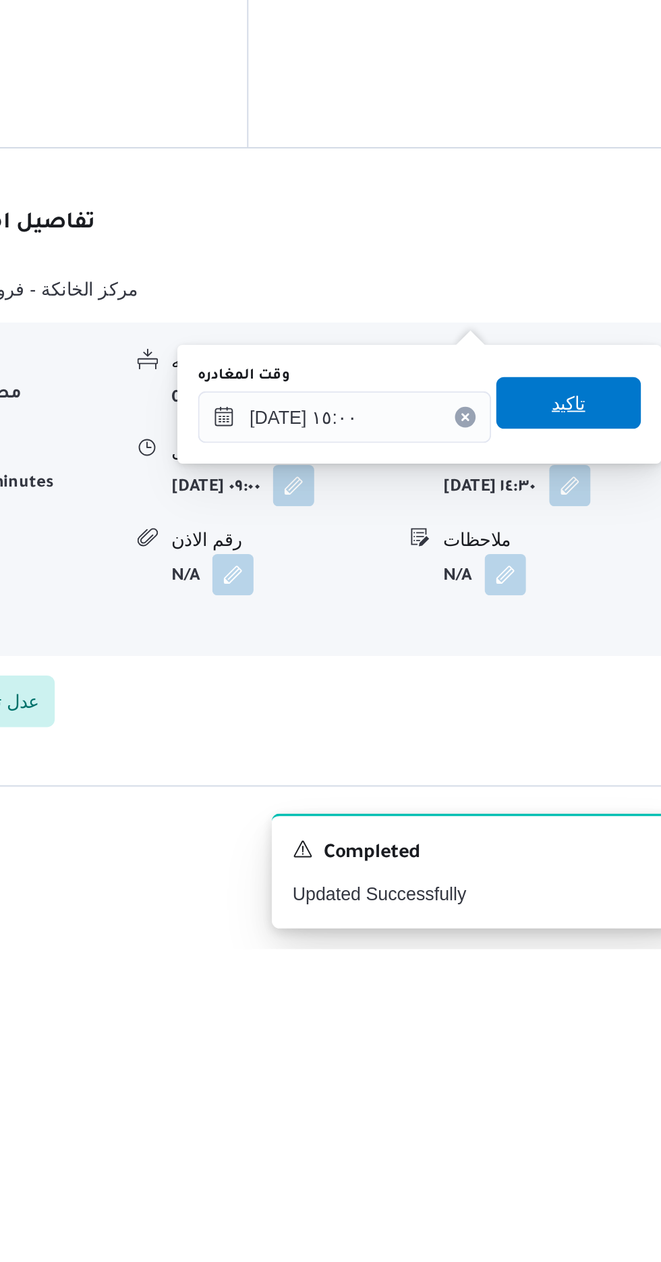
click at [598, 970] on span "تاكيد" at bounding box center [590, 976] width 18 height 16
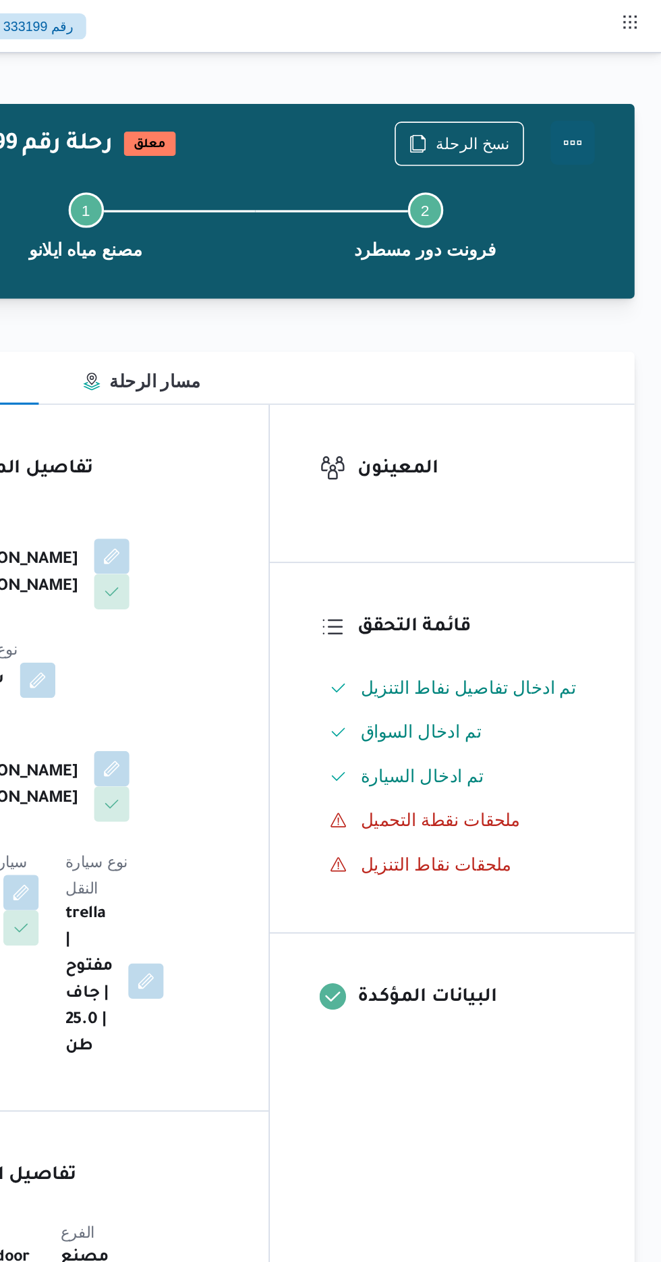
click at [617, 84] on button "Actions" at bounding box center [607, 87] width 27 height 27
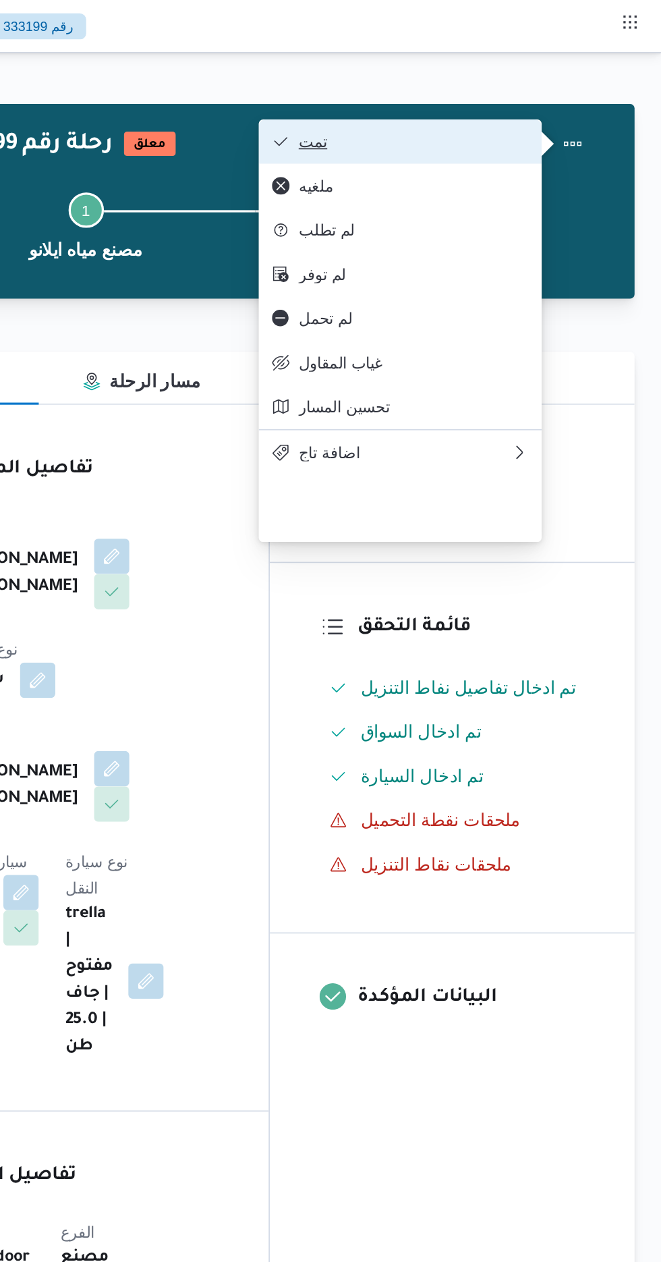
click at [563, 92] on span "تمت" at bounding box center [510, 86] width 140 height 11
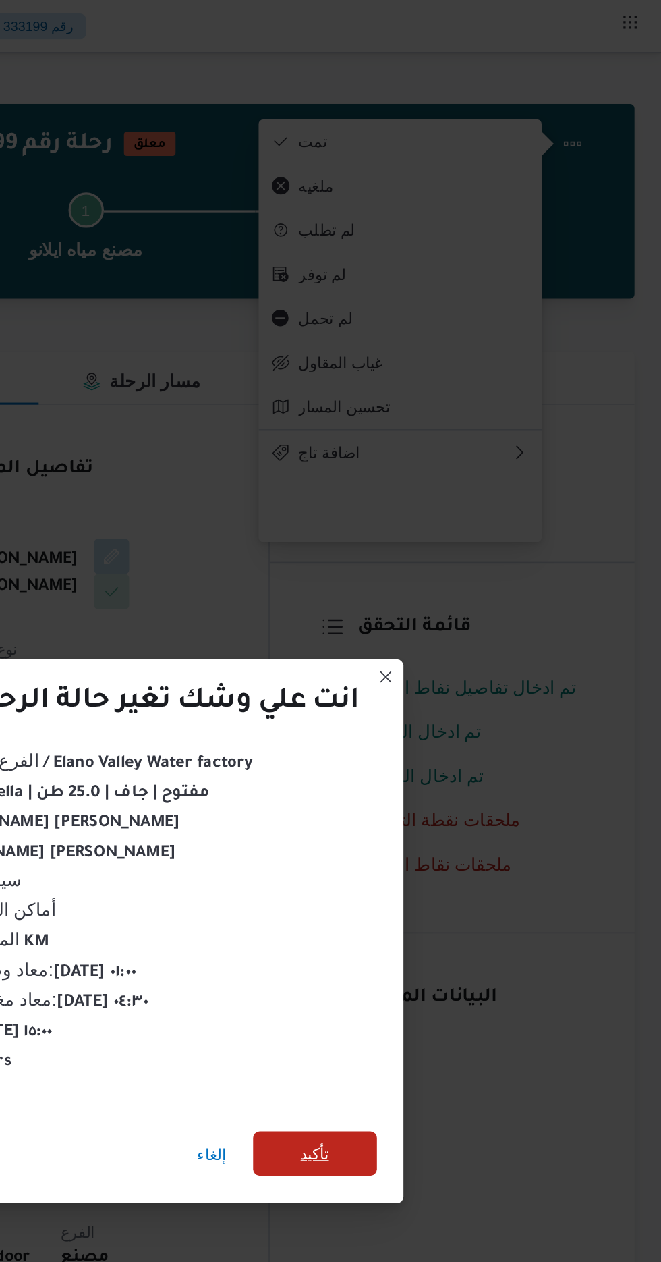
click at [443, 696] on span "تأكيد" at bounding box center [450, 704] width 18 height 16
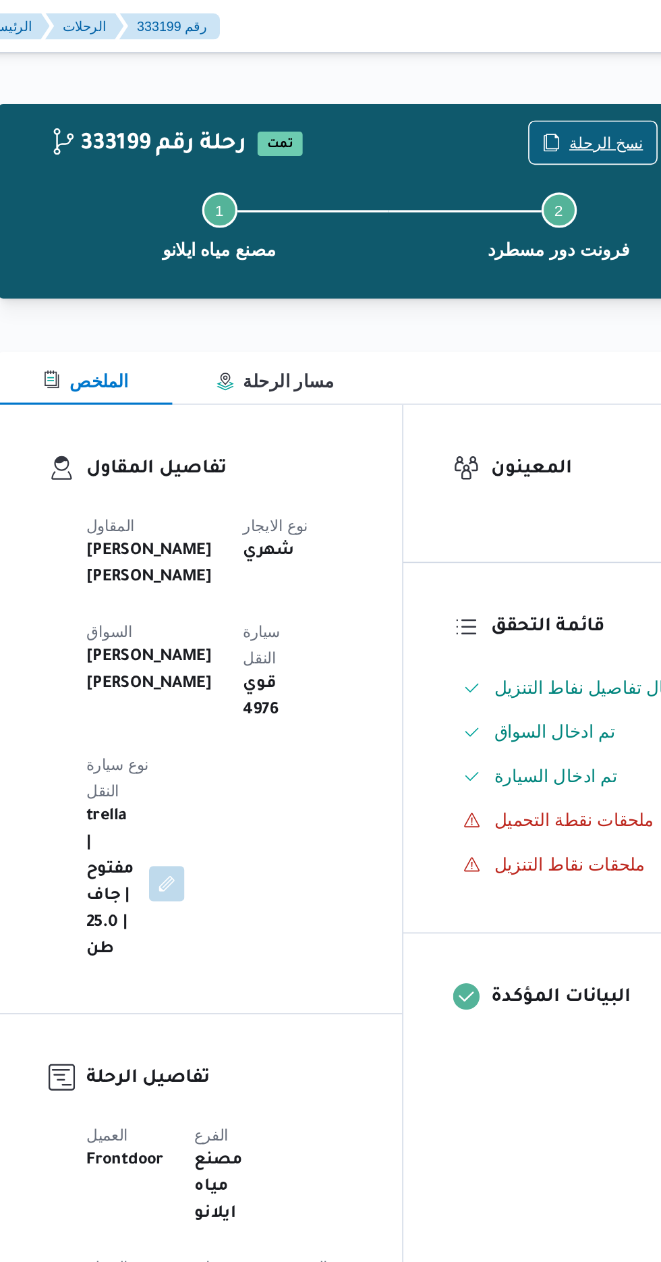
click at [532, 81] on span "نسخ الرحلة" at bounding box center [546, 87] width 45 height 16
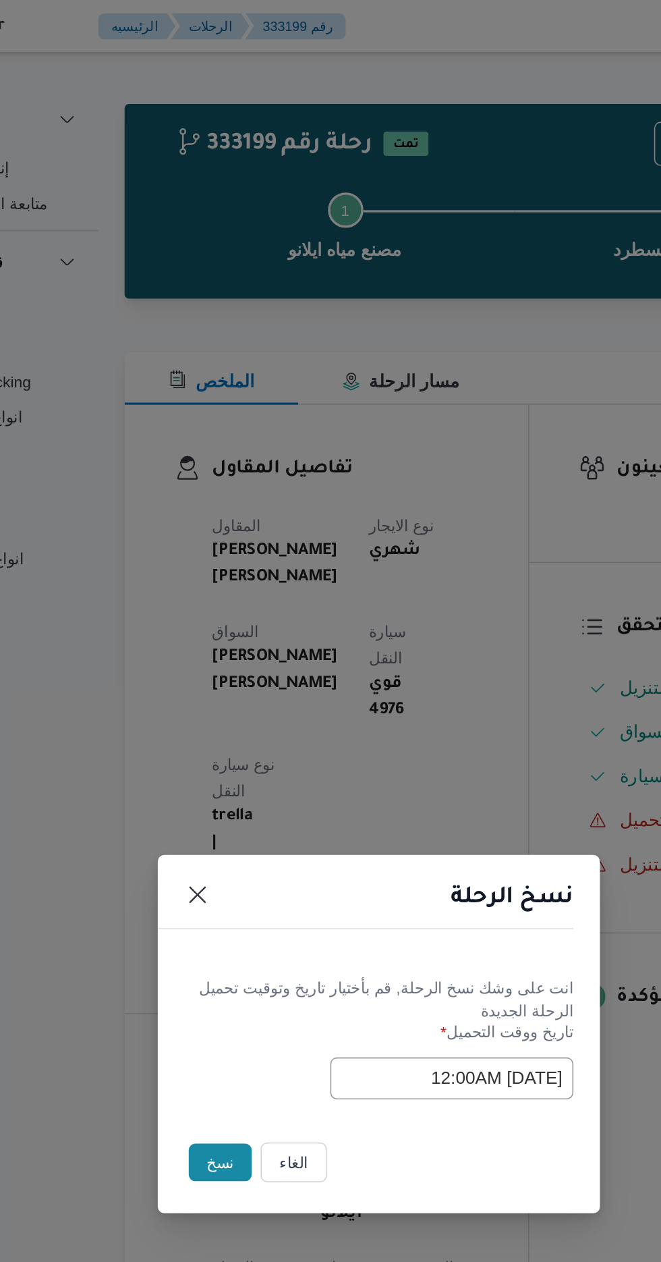
click at [215, 708] on button "نسخ" at bounding box center [234, 709] width 38 height 23
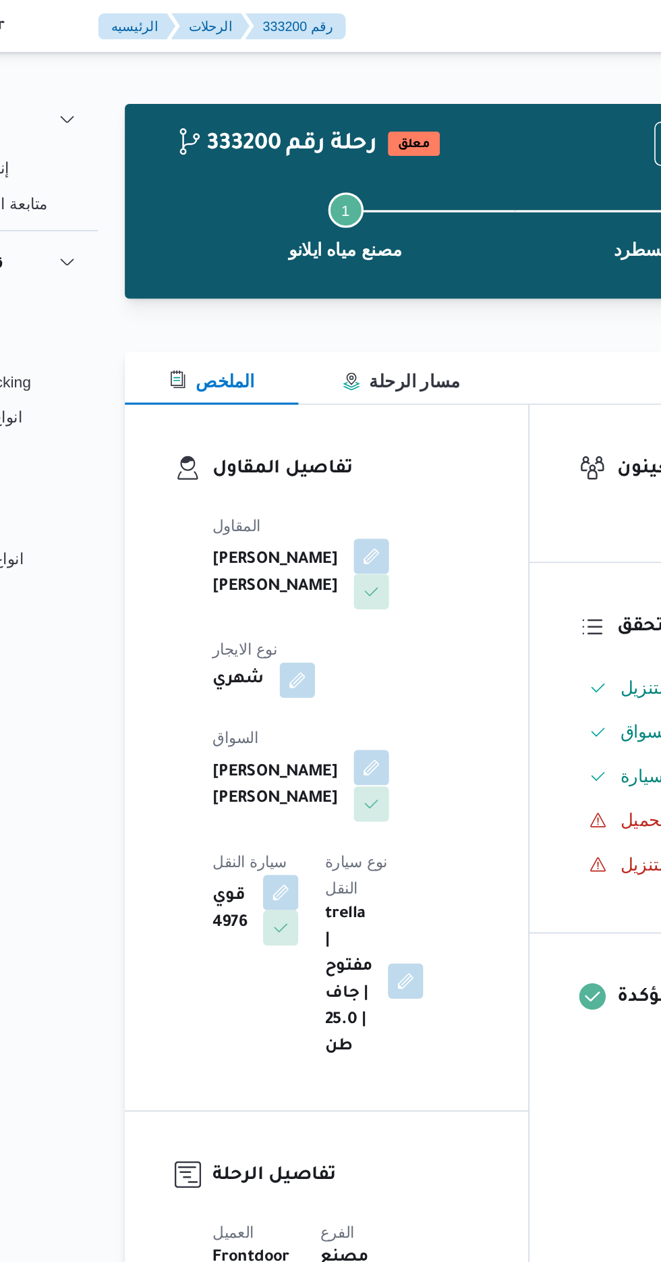
click at [315, 460] on button "button" at bounding box center [326, 468] width 22 height 22
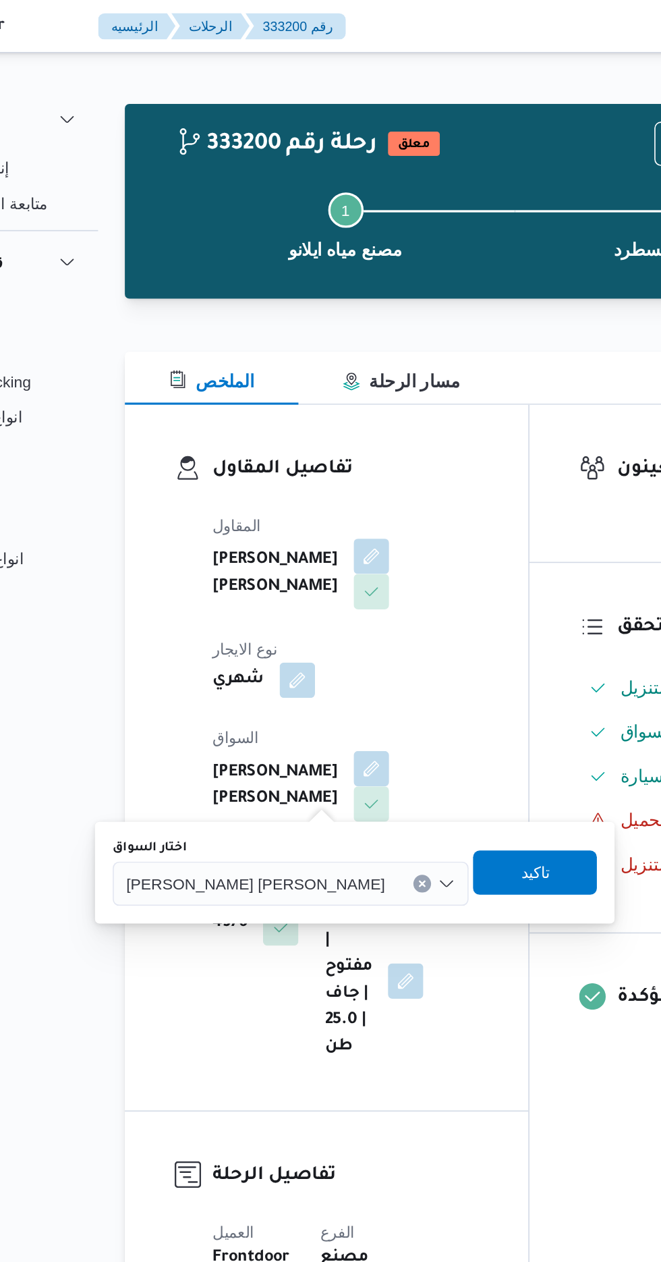
click at [241, 533] on span "[PERSON_NAME] [PERSON_NAME]" at bounding box center [255, 538] width 158 height 15
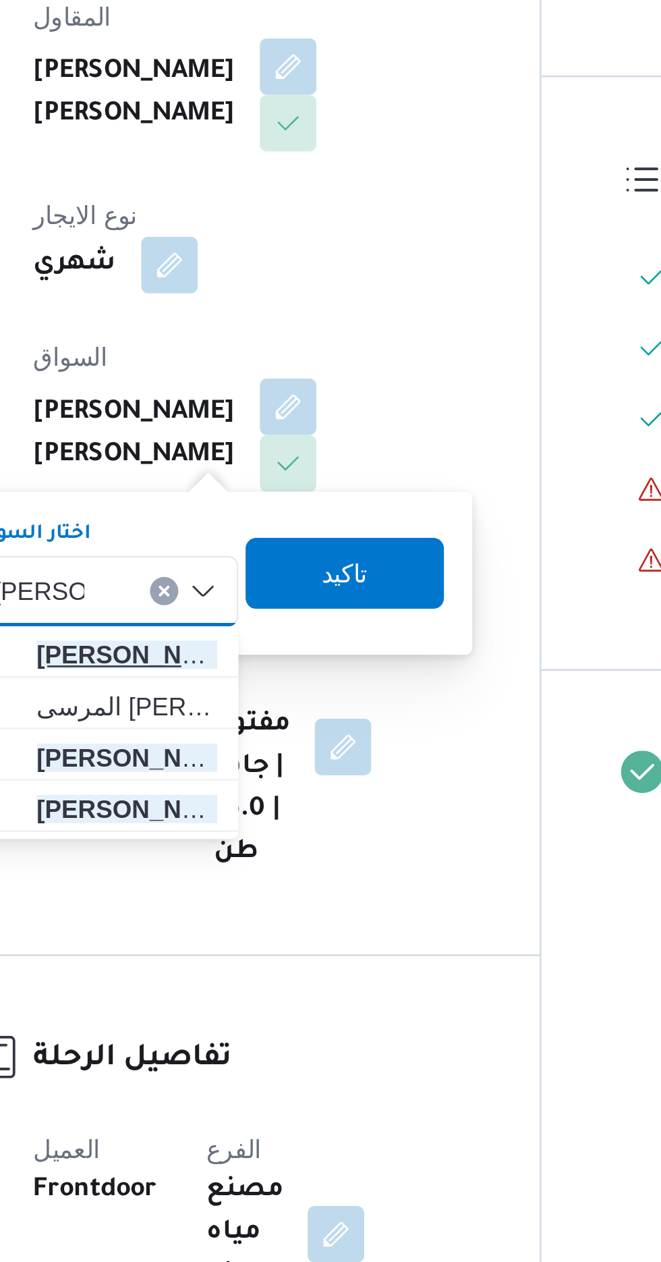
type input "[PERSON_NAME]"
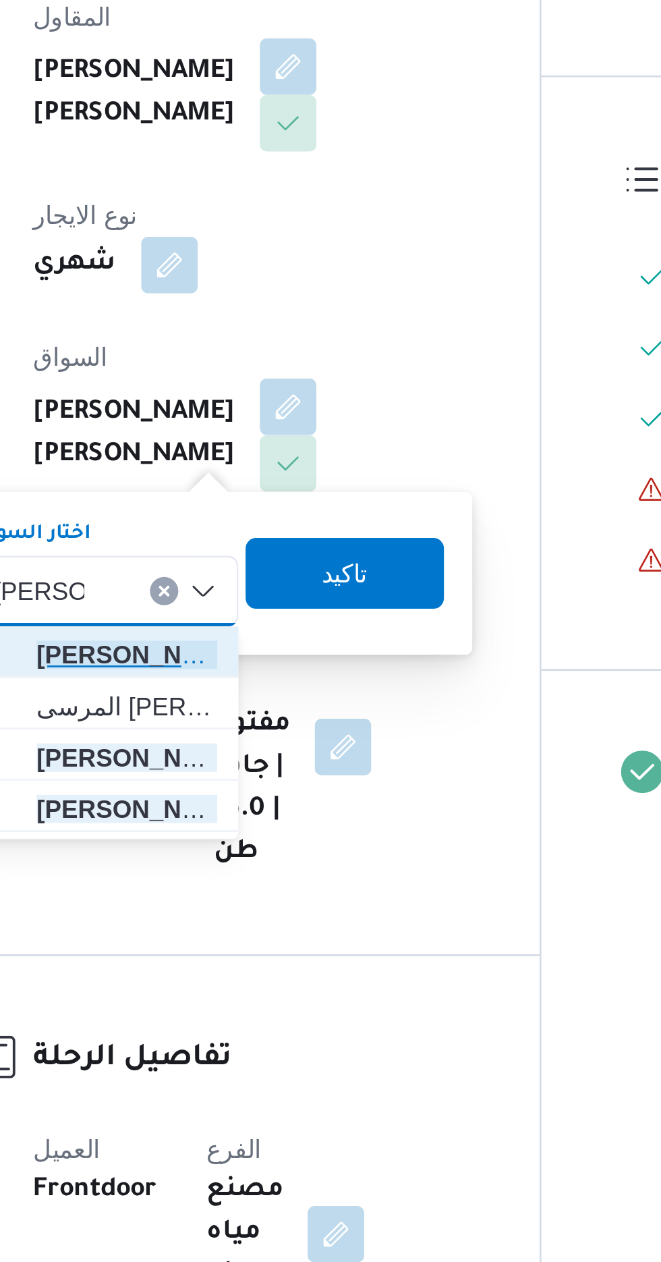
click at [275, 561] on span "[PERSON_NAME] [PERSON_NAME]" at bounding box center [264, 563] width 69 height 16
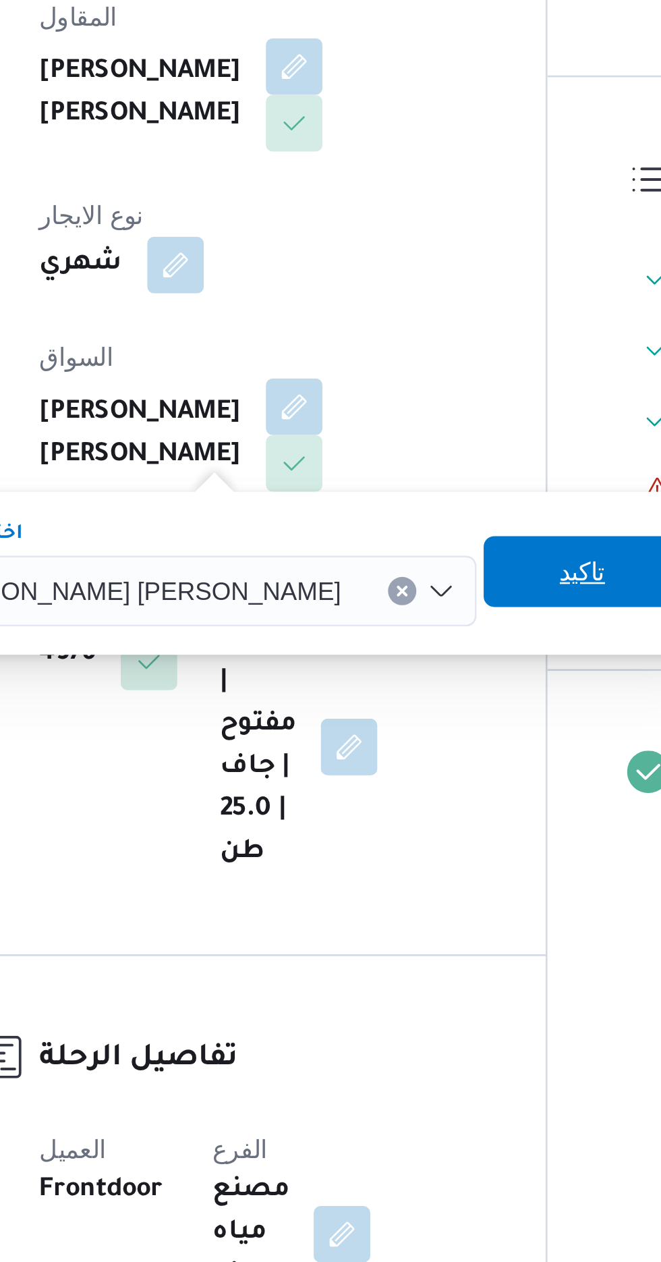
click at [427, 532] on span "تاكيد" at bounding box center [436, 532] width 18 height 16
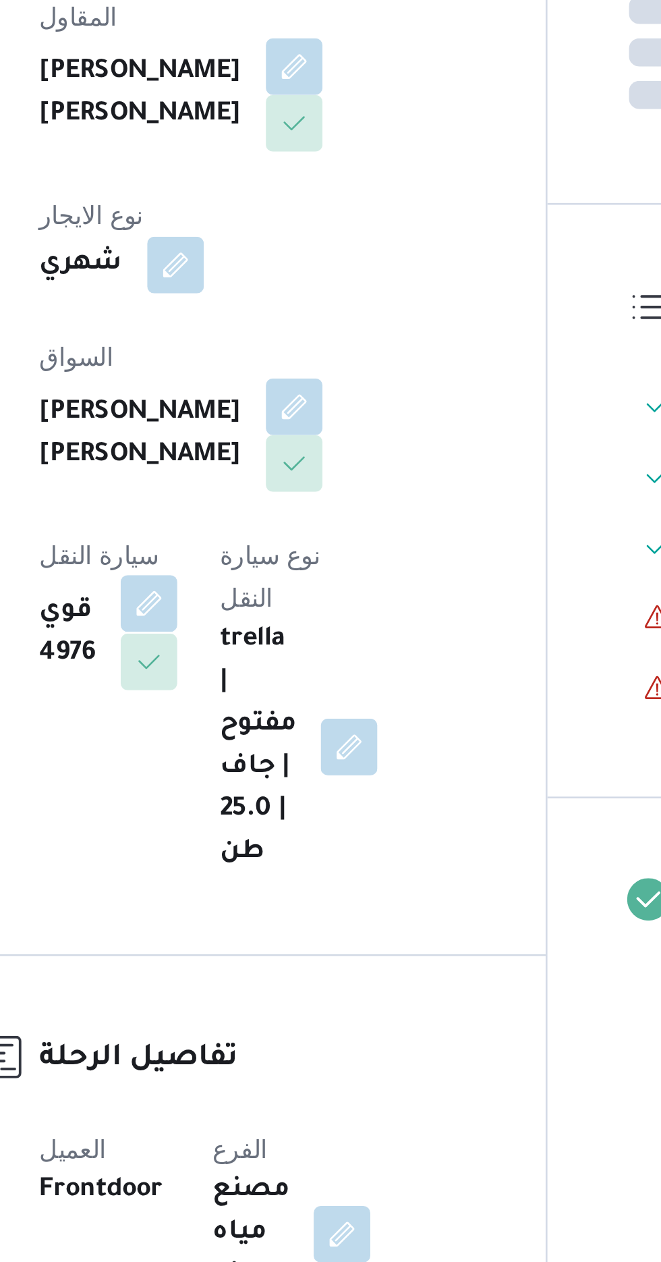
click at [281, 533] on button "button" at bounding box center [271, 544] width 22 height 22
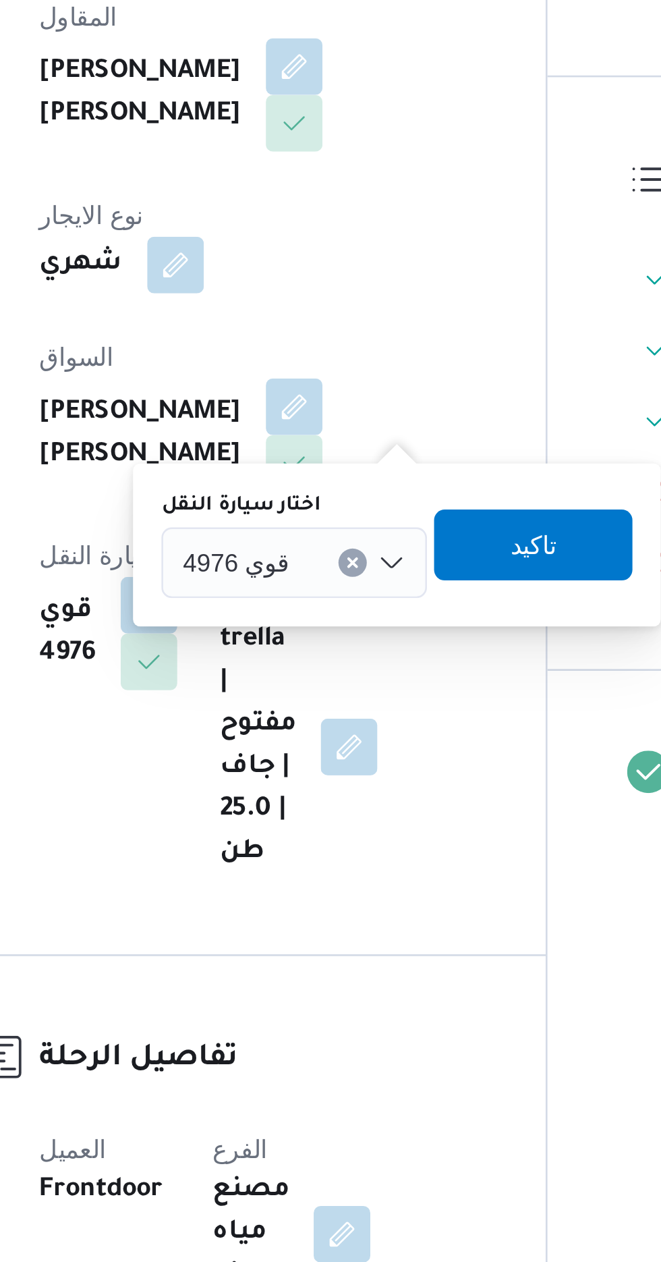
click at [327, 527] on div "قوي 4976" at bounding box center [325, 528] width 101 height 27
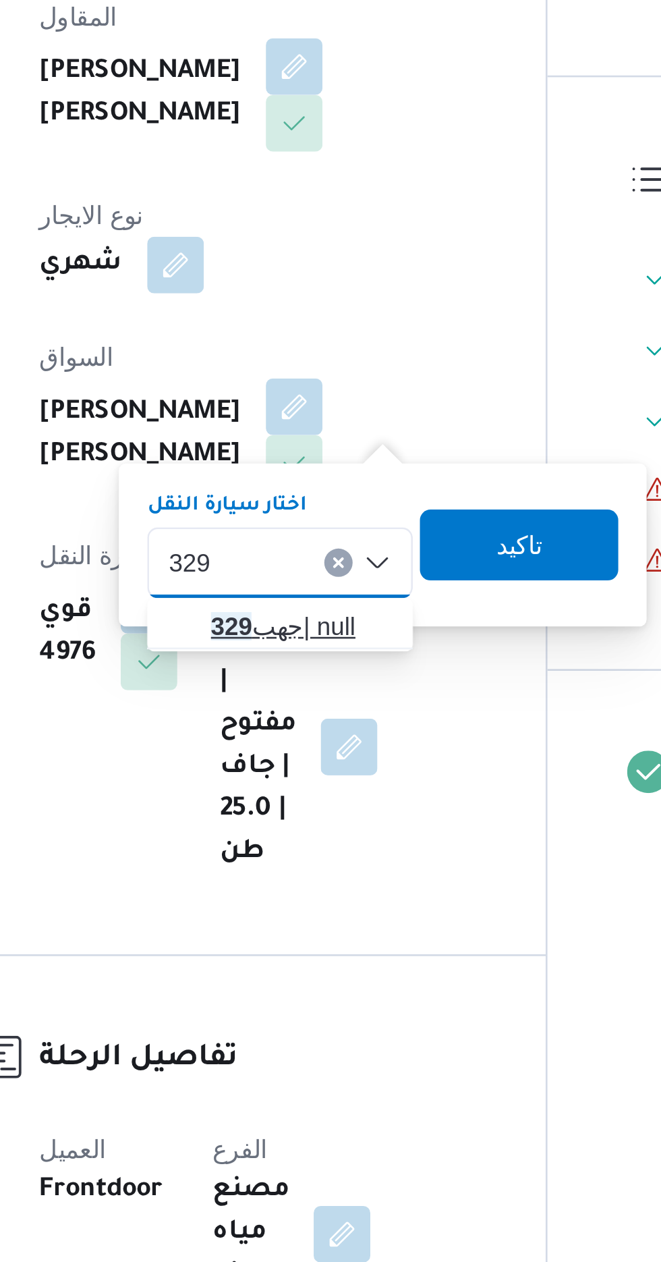
type input "329"
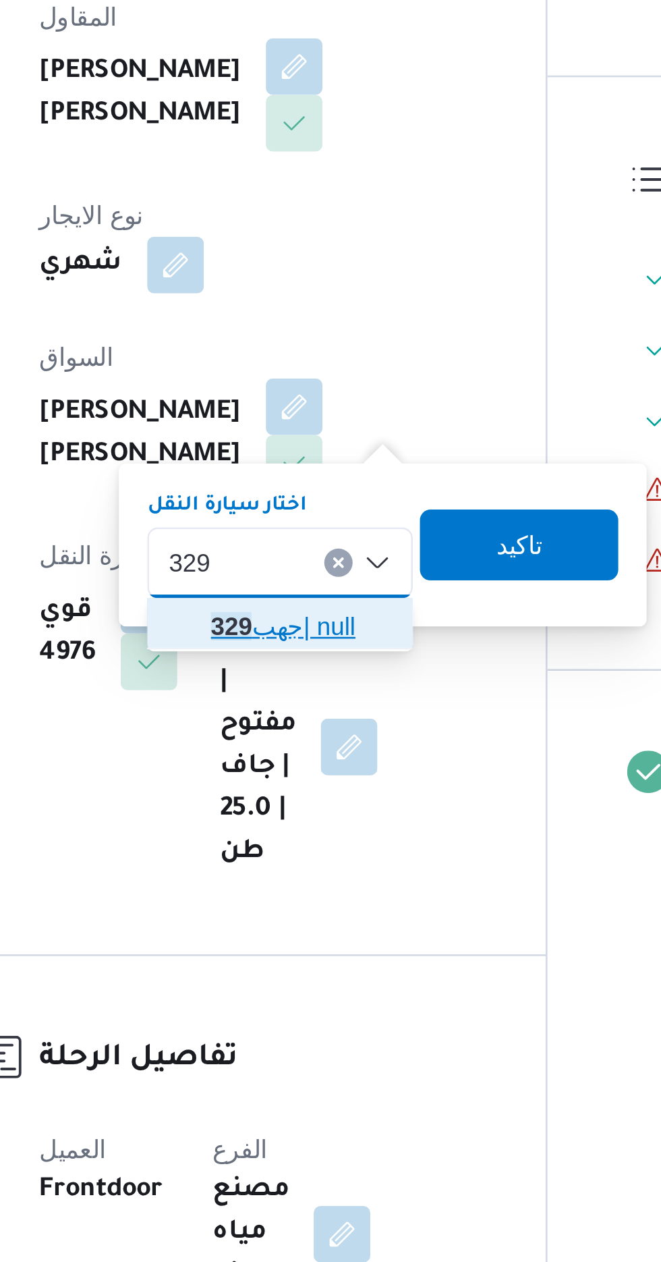
click at [309, 549] on mark "329" at bounding box center [302, 552] width 16 height 11
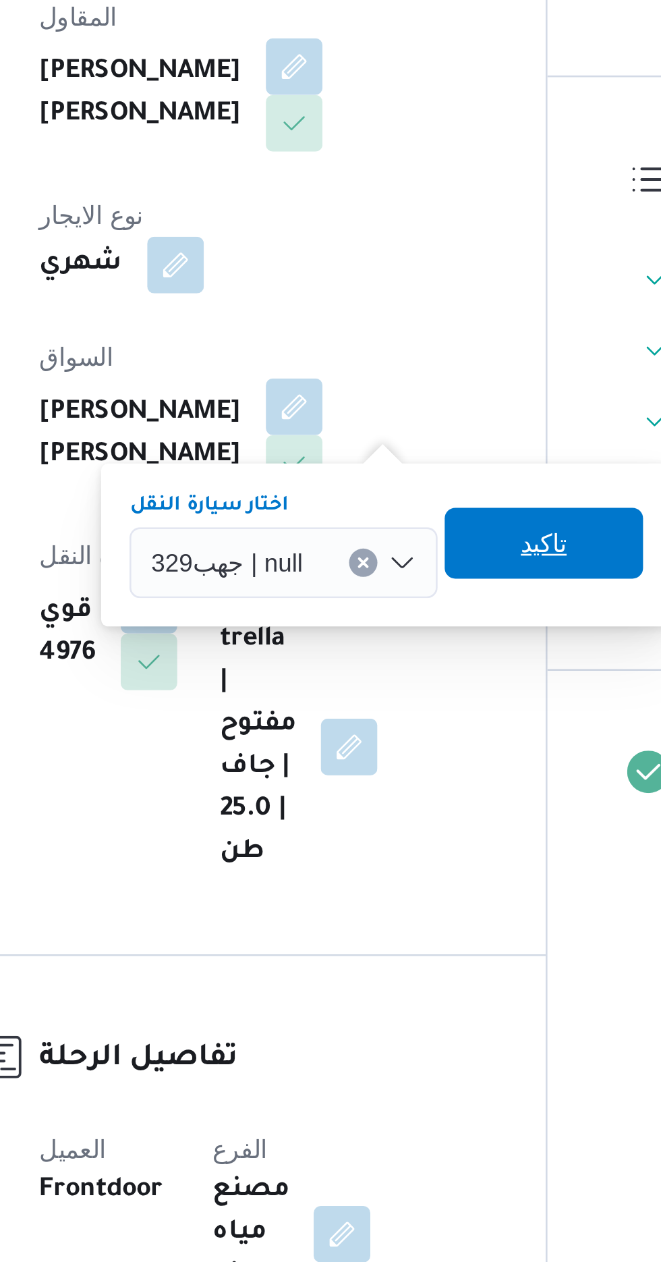
click at [401, 521] on span "تاكيد" at bounding box center [421, 520] width 76 height 27
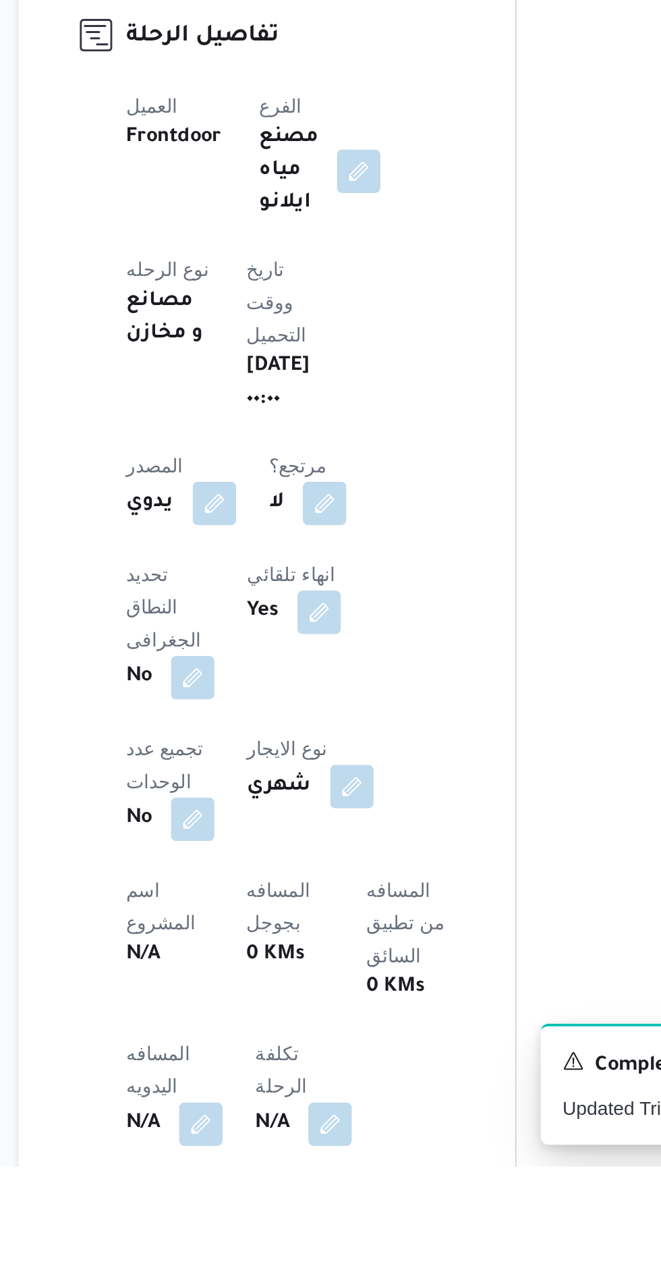
scroll to position [16, 0]
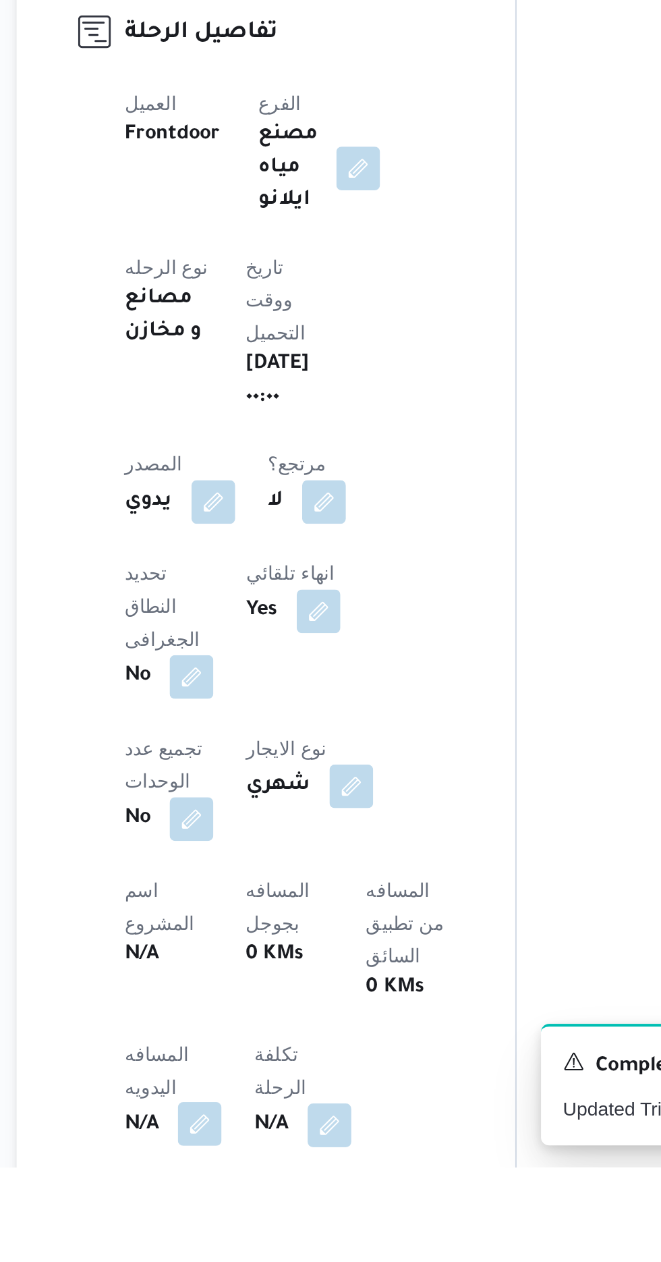
click at [260, 1229] on button "button" at bounding box center [266, 1240] width 22 height 22
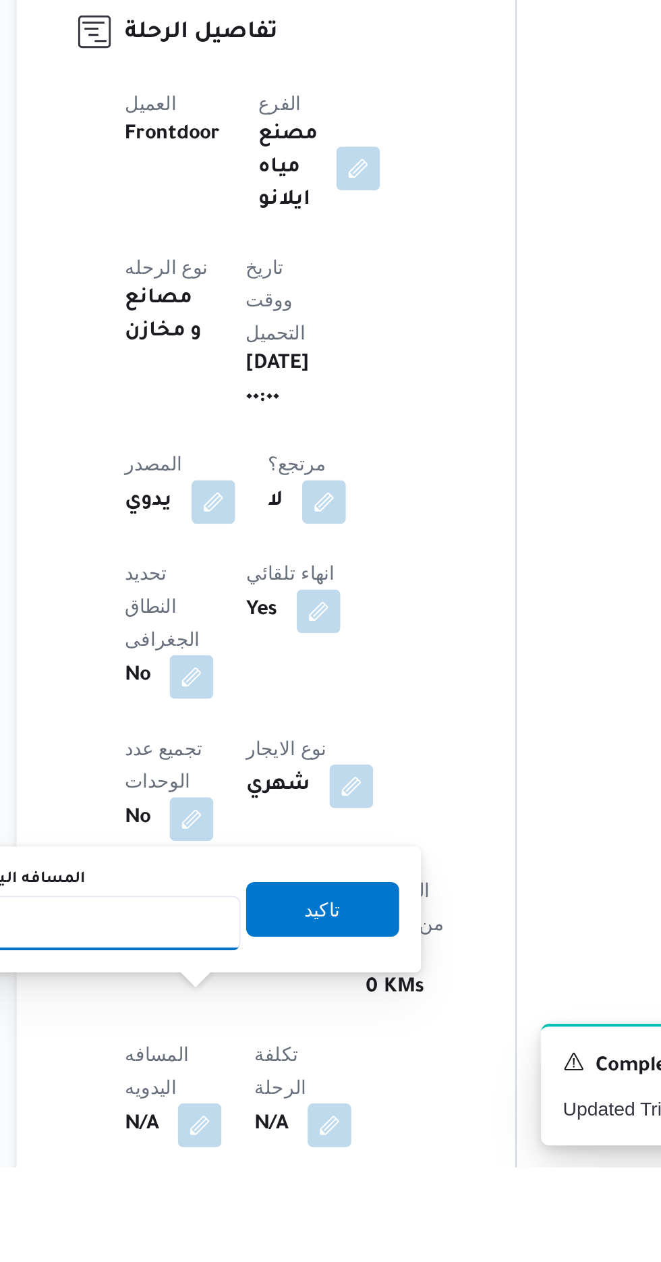
click at [231, 1140] on input "المسافه اليدويه" at bounding box center [219, 1140] width 134 height 27
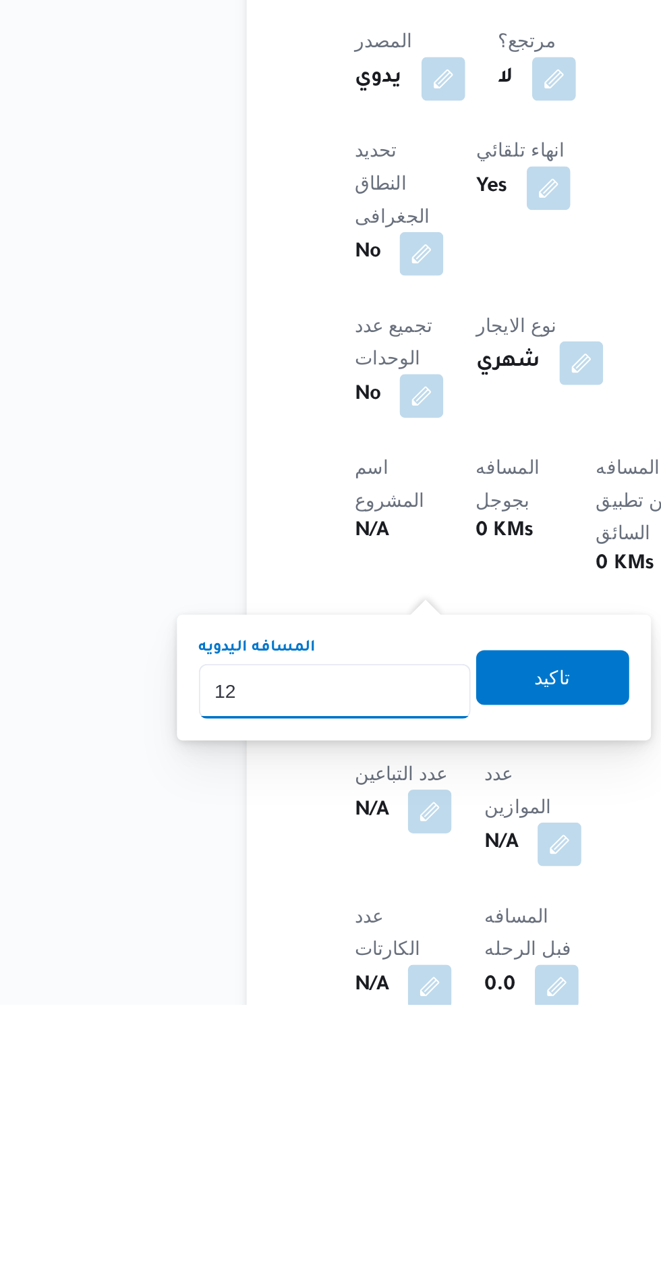
type input "120"
click at [325, 1100] on span "تاكيد" at bounding box center [327, 1099] width 76 height 27
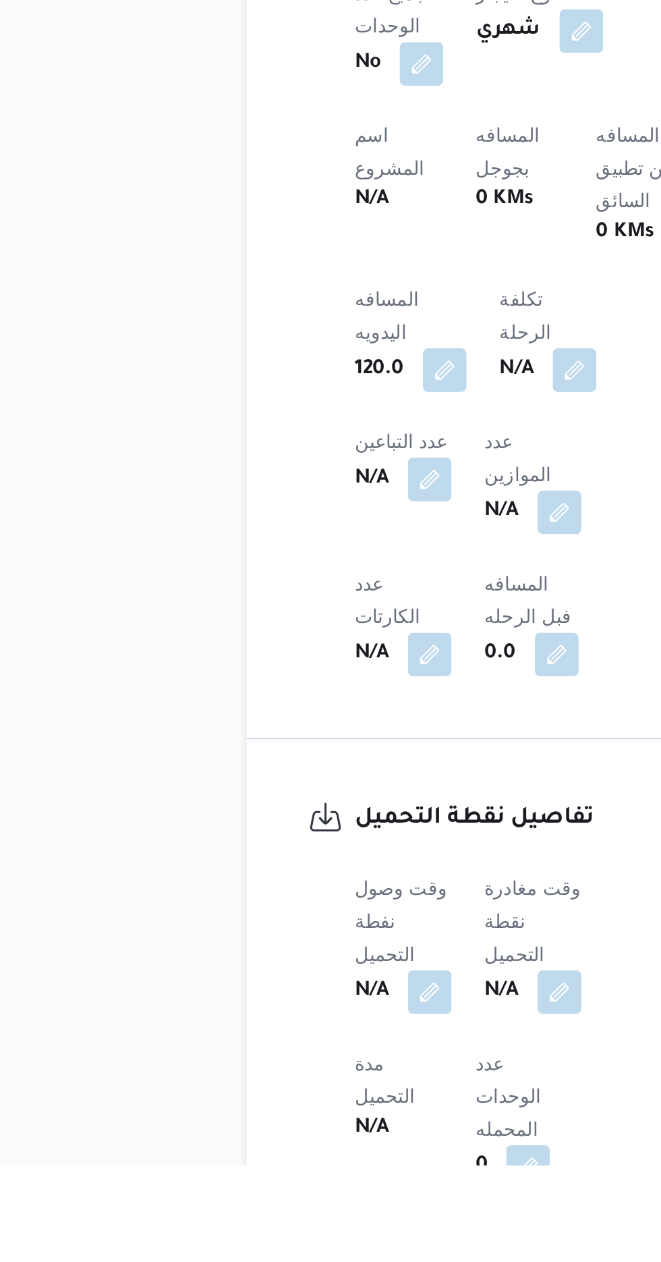
scroll to position [388, 0]
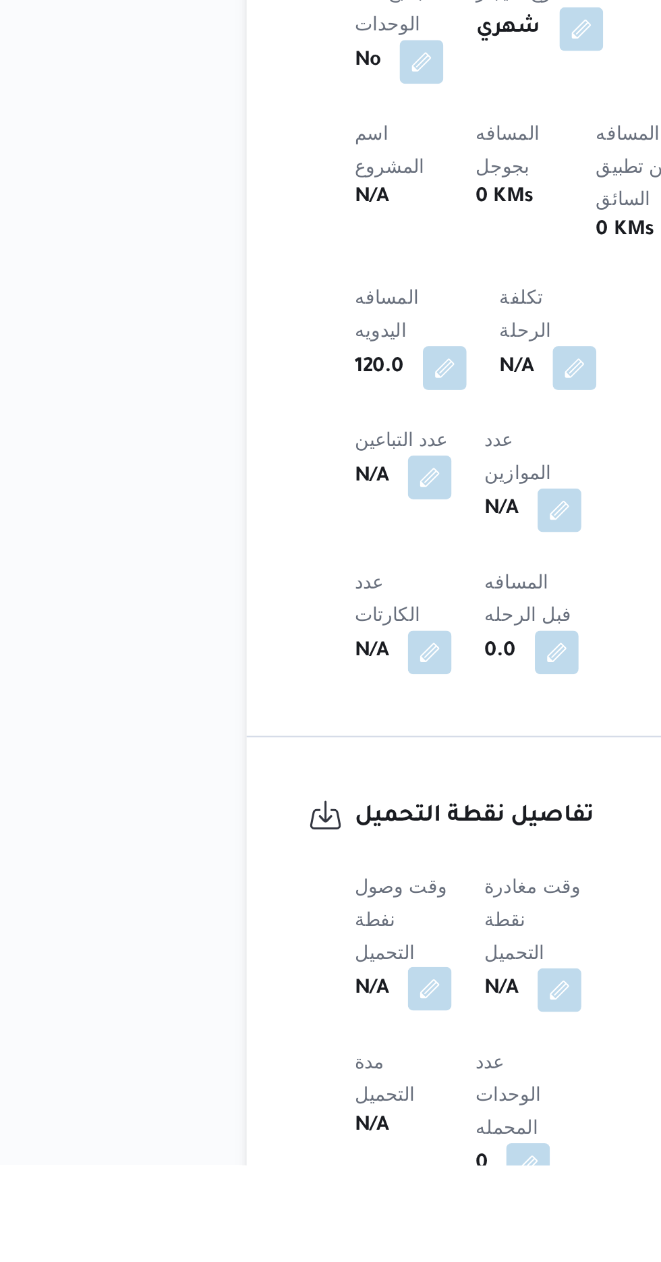
click at [273, 1164] on button "button" at bounding box center [266, 1175] width 22 height 22
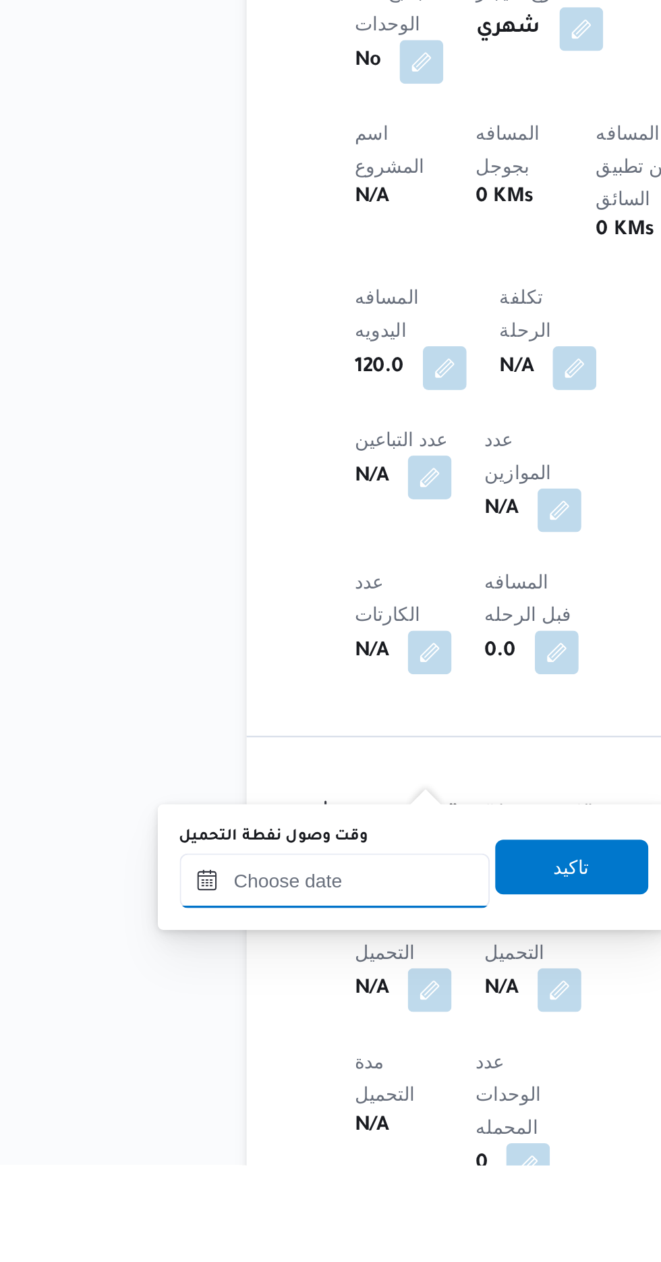
click at [221, 1123] on input "وقت وصول نفطة التحميل" at bounding box center [218, 1121] width 153 height 27
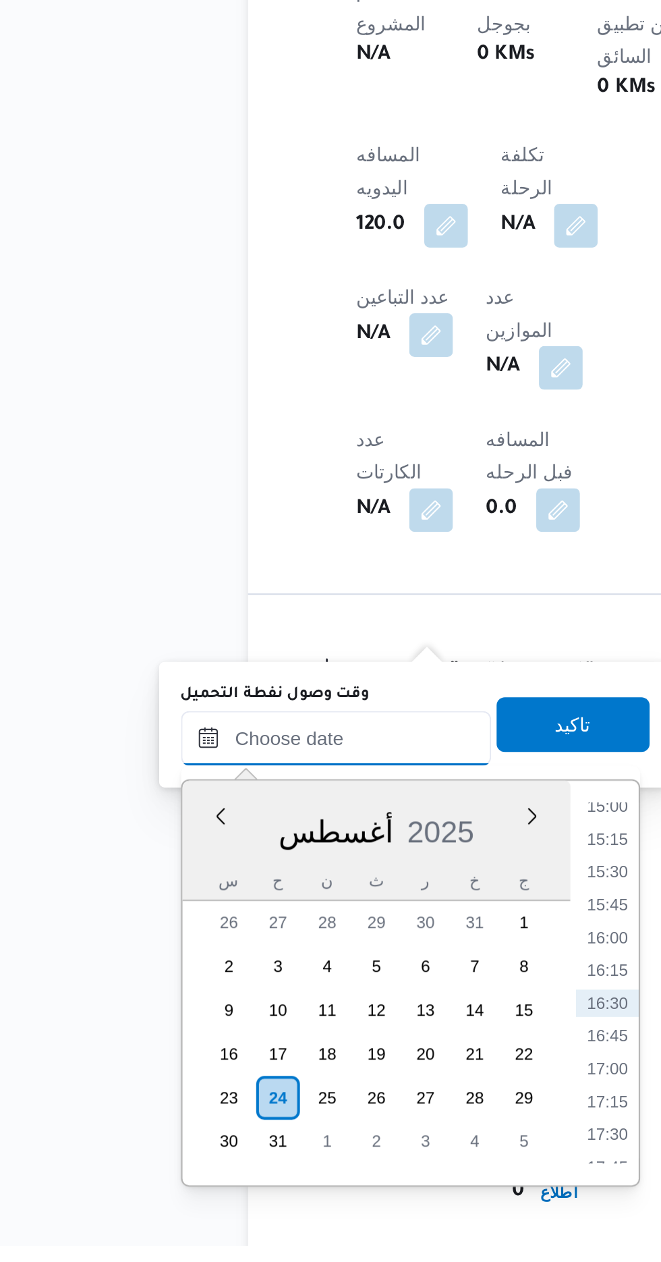
scroll to position [498, 0]
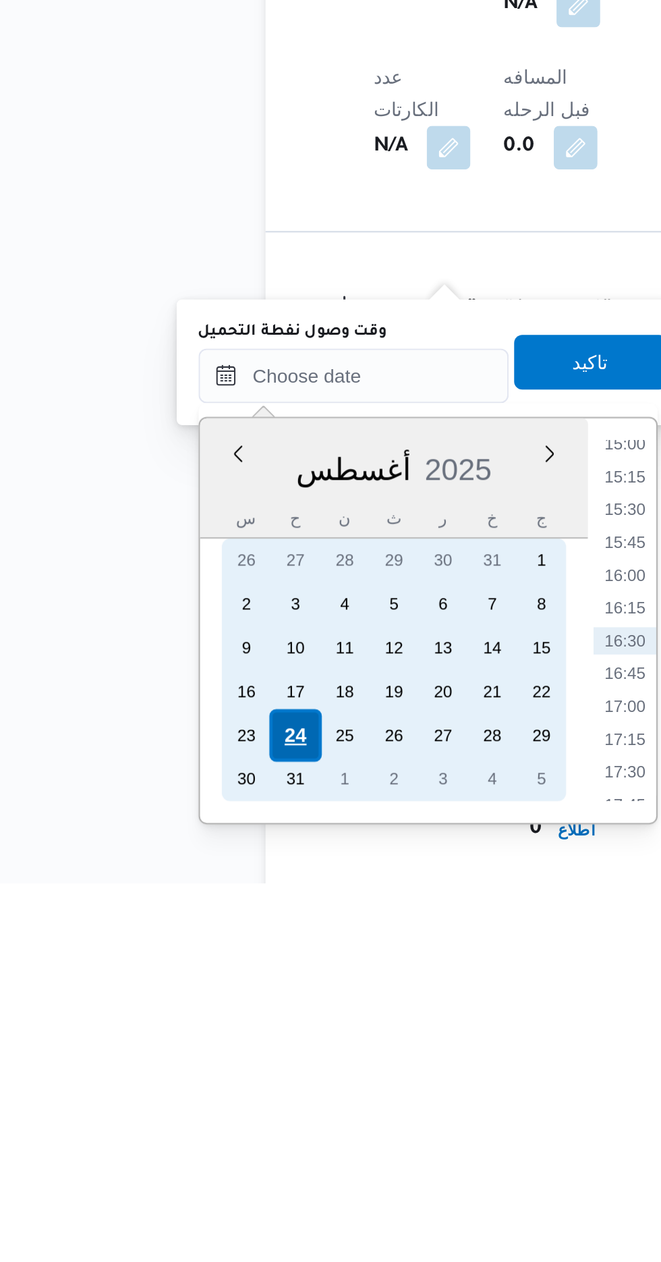
click at [181, 1185] on div "24" at bounding box center [190, 1189] width 26 height 26
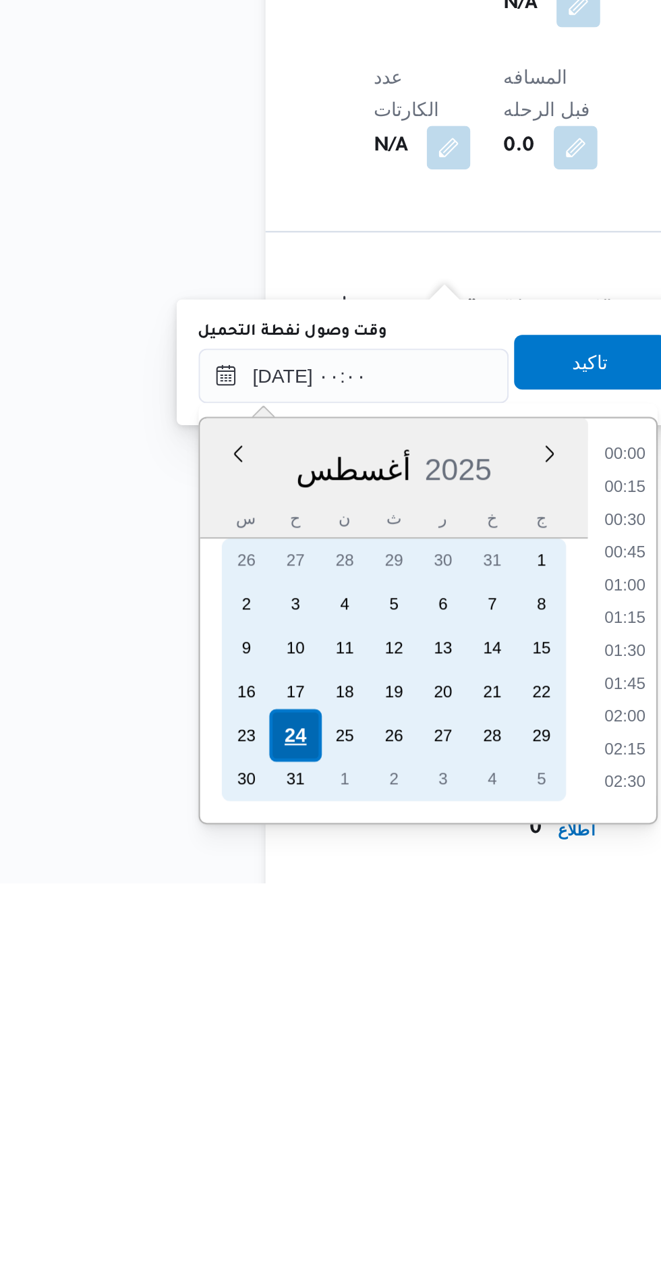
scroll to position [499, 0]
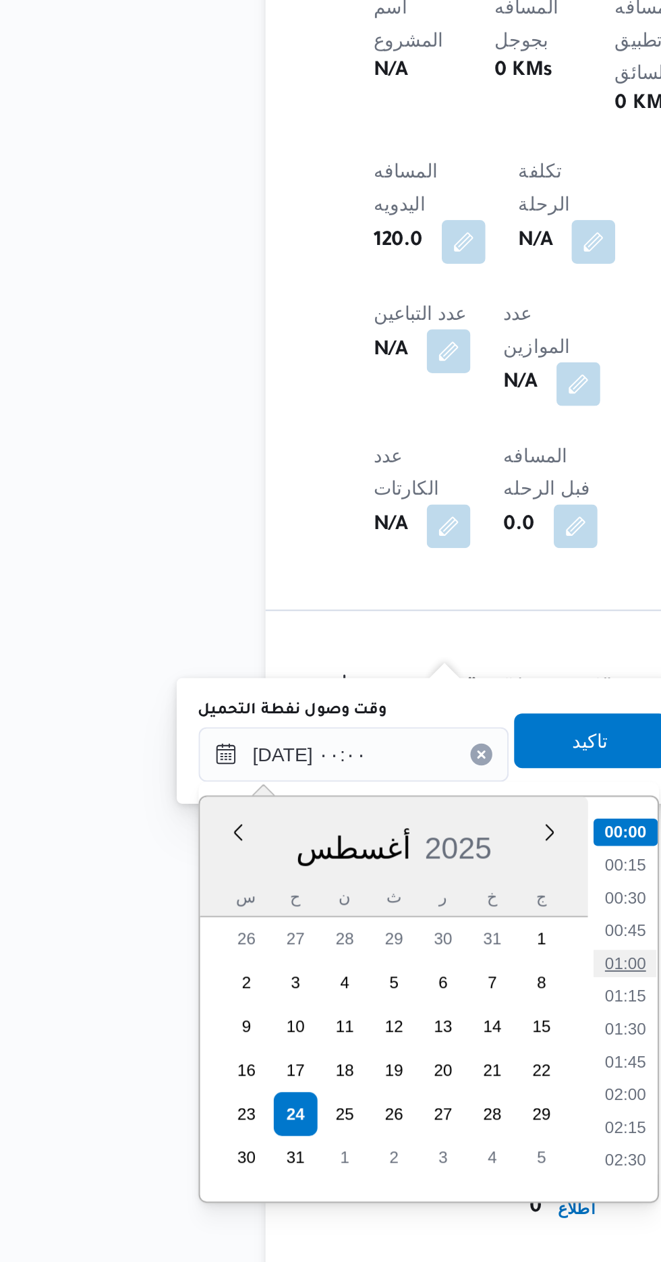
click at [354, 1111] on li "01:00" at bounding box center [352, 1113] width 31 height 13
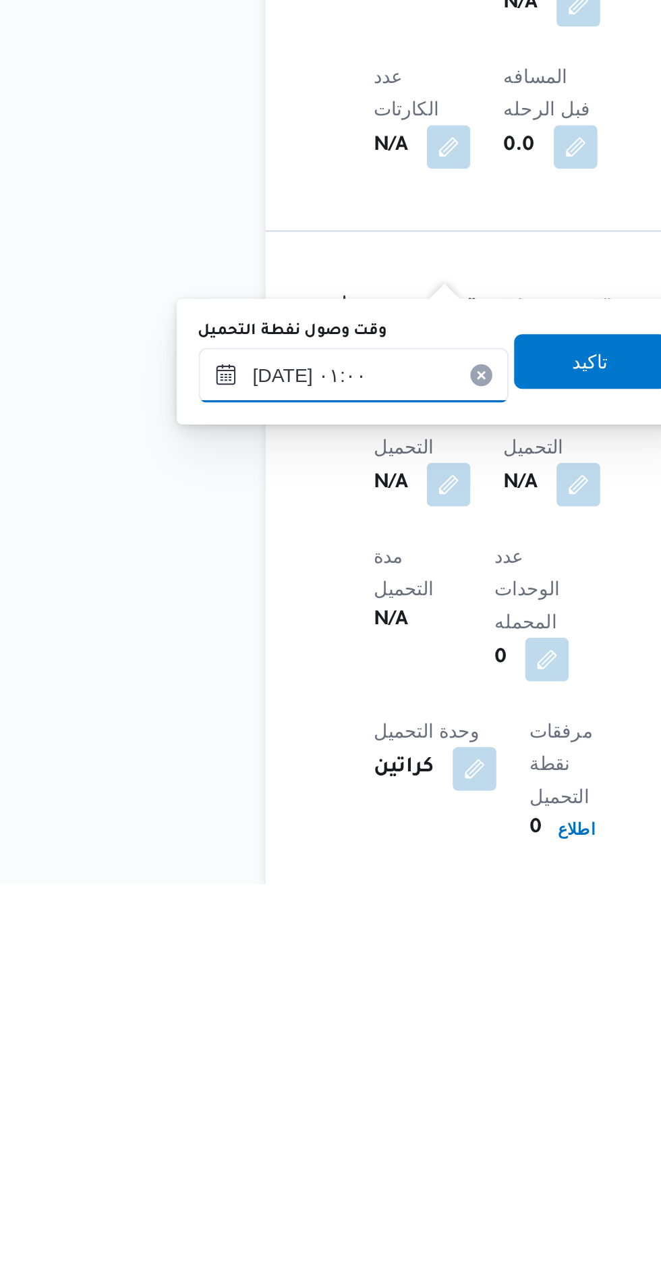
click at [252, 1004] on input "[DATE] ٠١:٠٠" at bounding box center [218, 1010] width 153 height 27
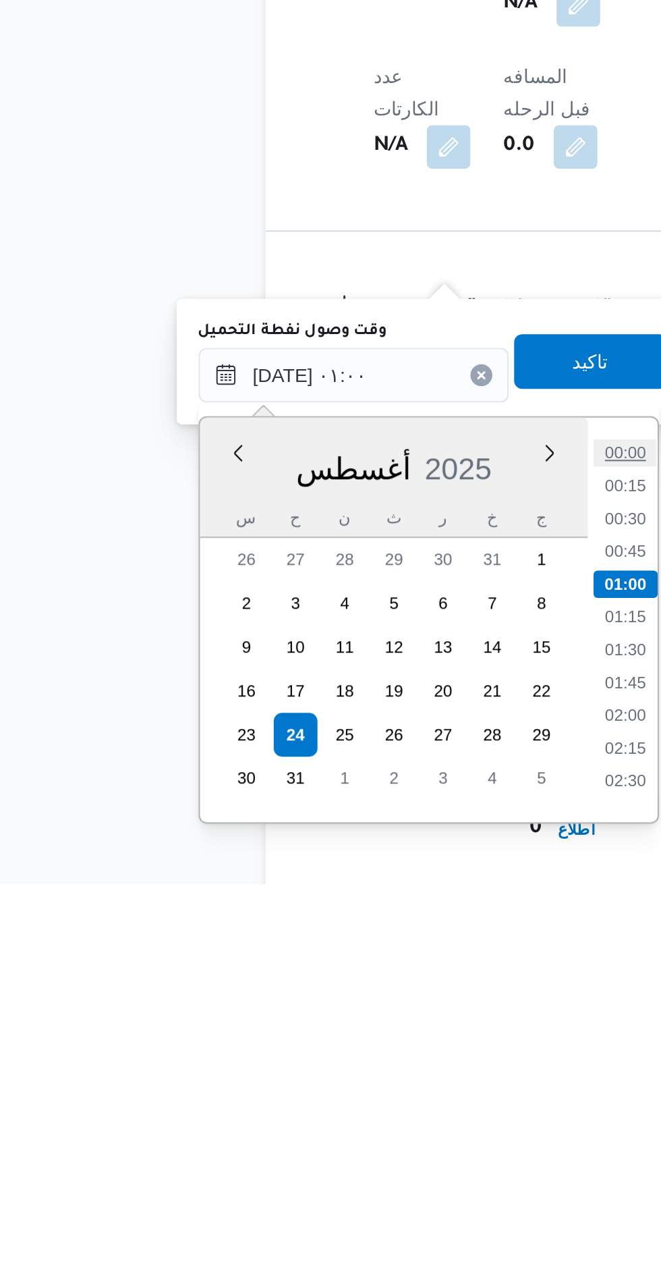
click at [345, 1050] on li "00:00" at bounding box center [352, 1048] width 31 height 13
type input "[DATE] ٠٠:٠٠"
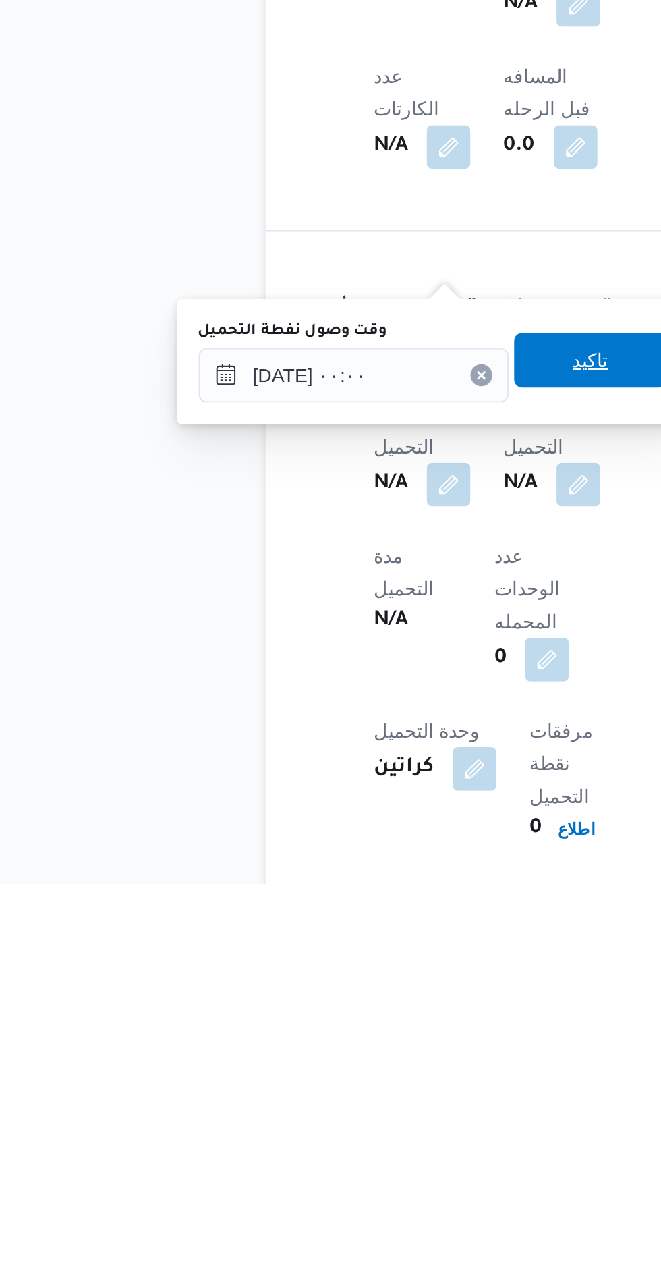
click at [341, 1007] on span "تاكيد" at bounding box center [336, 1003] width 18 height 16
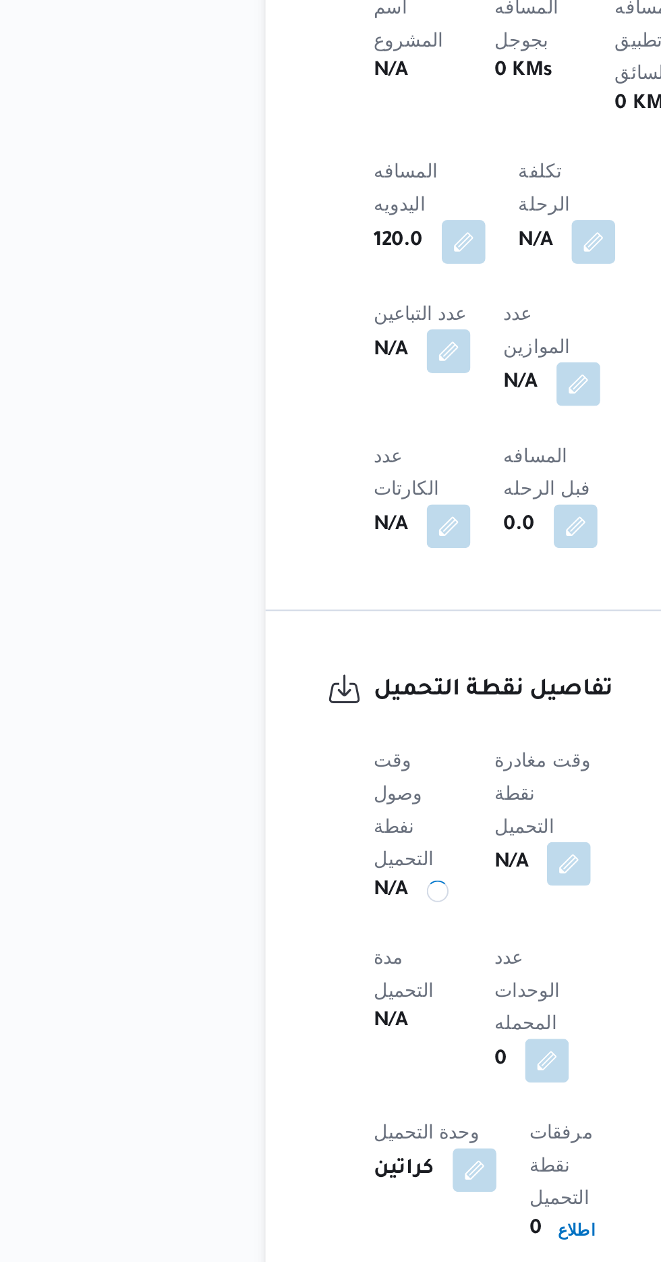
click at [332, 858] on span "المسافه فبل الرحله" at bounding box center [314, 871] width 43 height 27
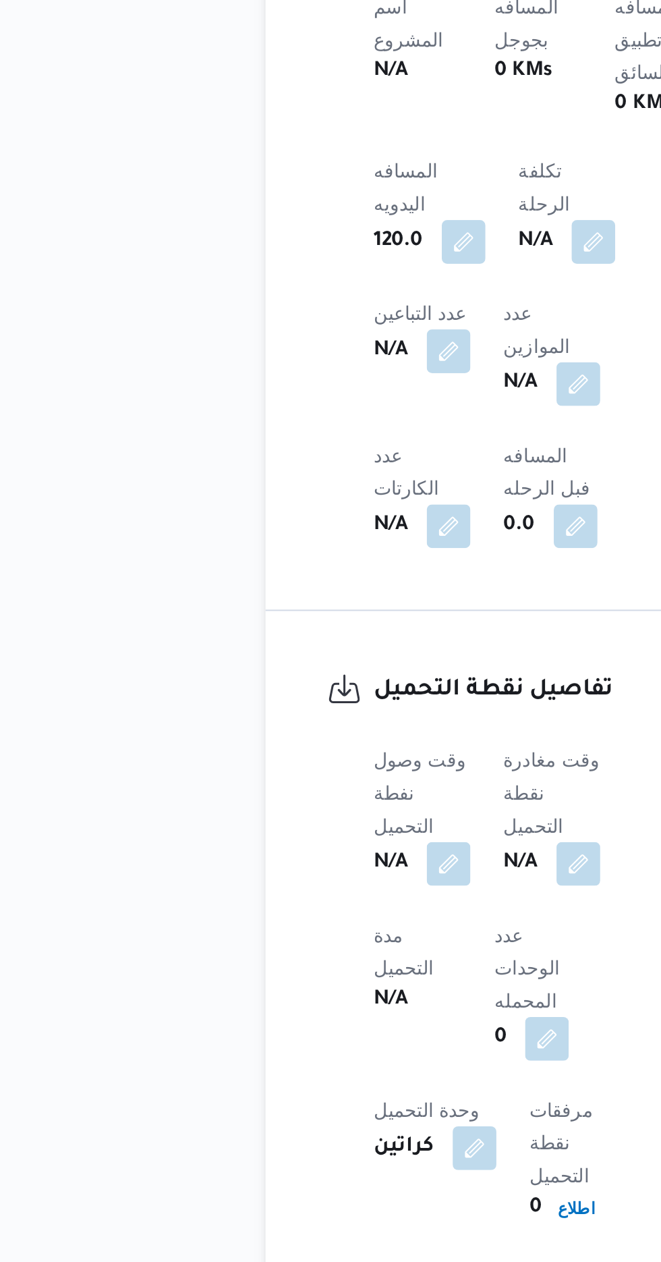
click at [310, 1057] on b "N/A" at bounding box center [301, 1065] width 17 height 16
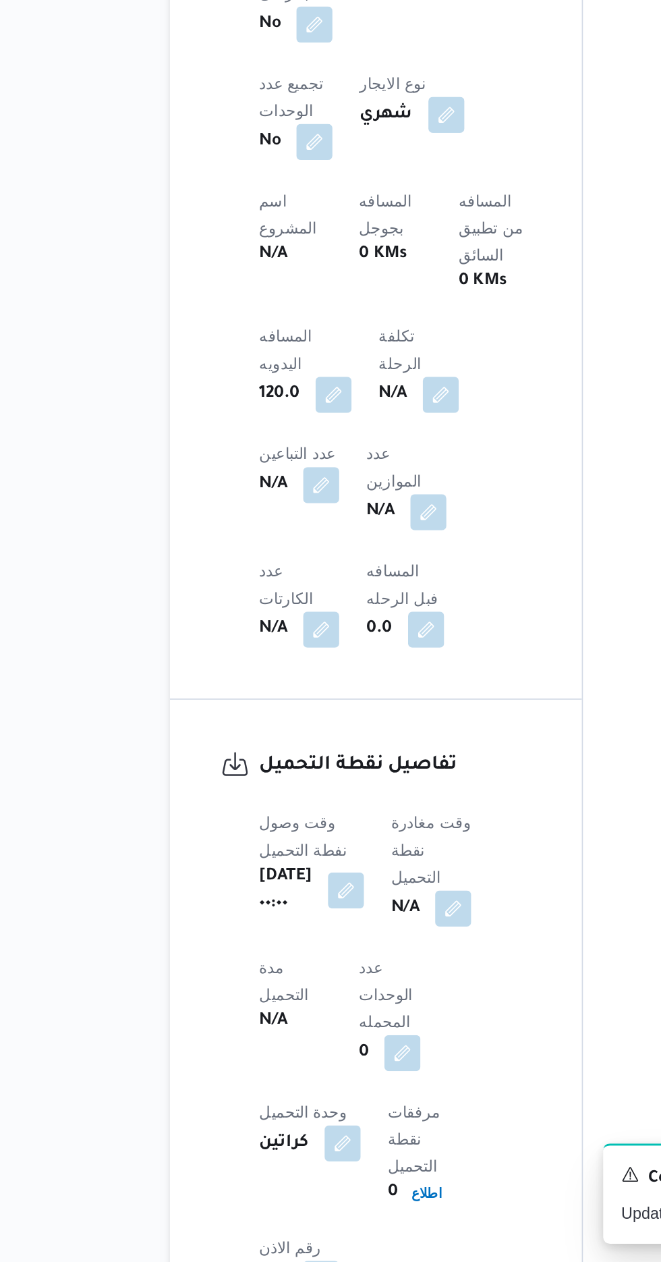
scroll to position [514, 0]
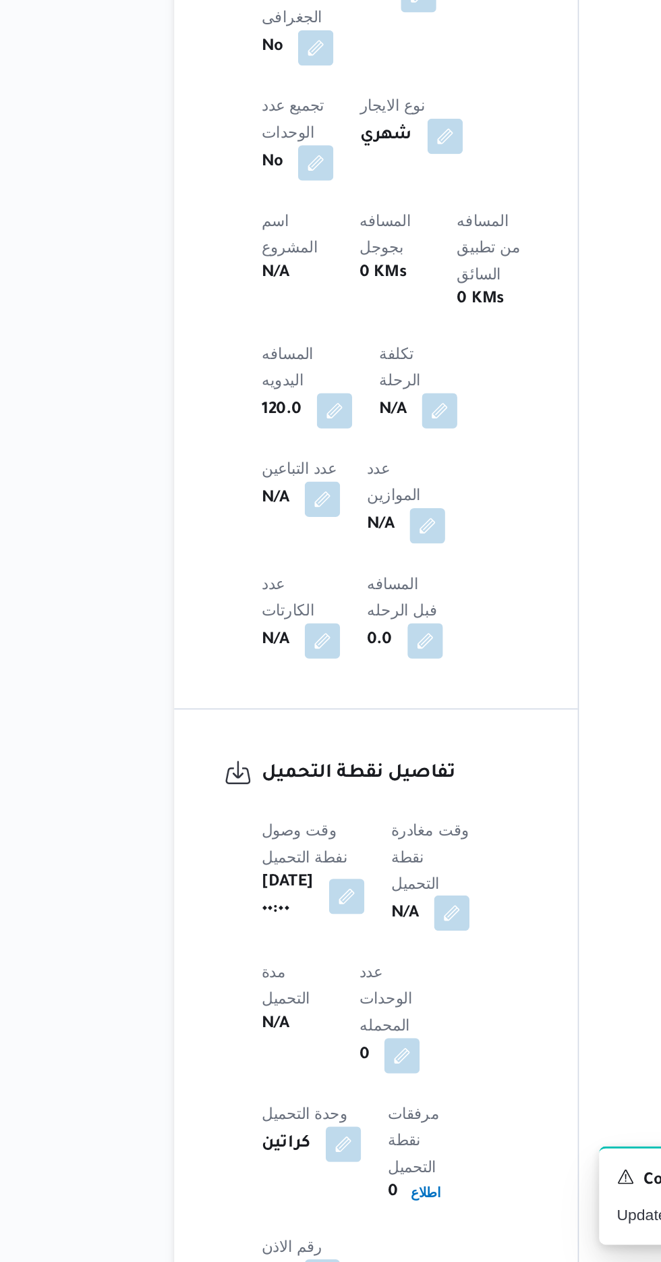
click at [356, 1038] on button "button" at bounding box center [345, 1049] width 22 height 22
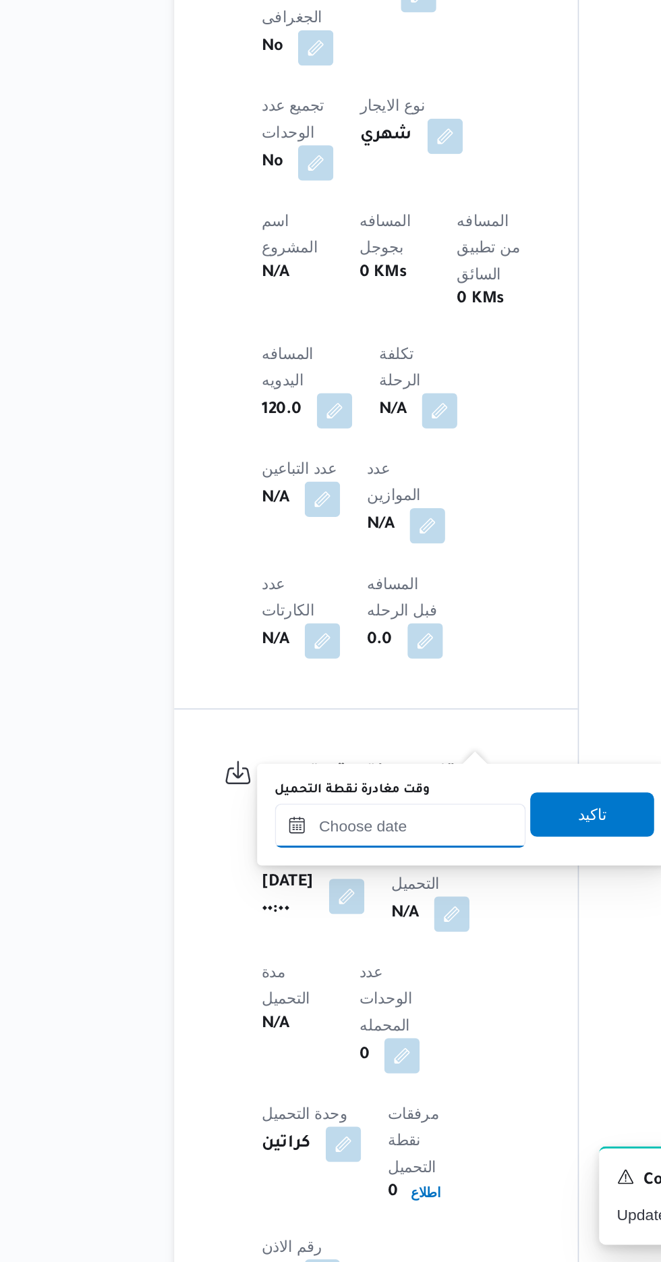
click at [326, 995] on input "وقت مغادرة نقطة التحميل" at bounding box center [313, 995] width 153 height 27
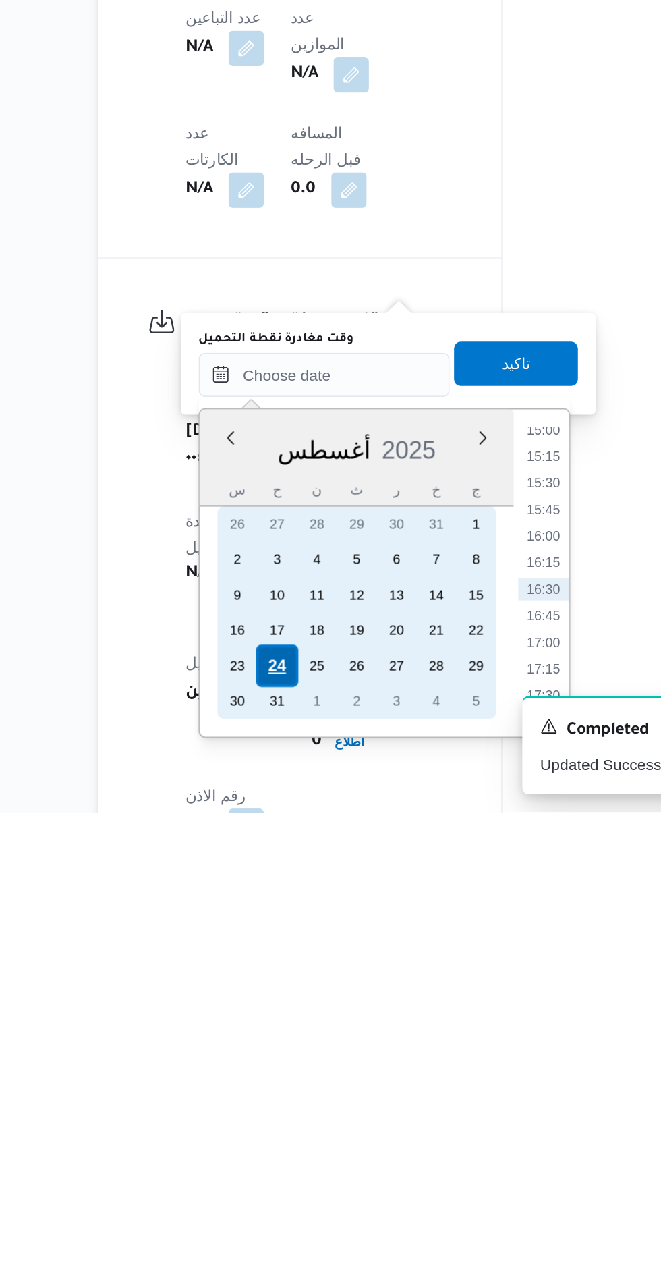
click at [274, 1173] on div "24" at bounding box center [285, 1173] width 26 height 26
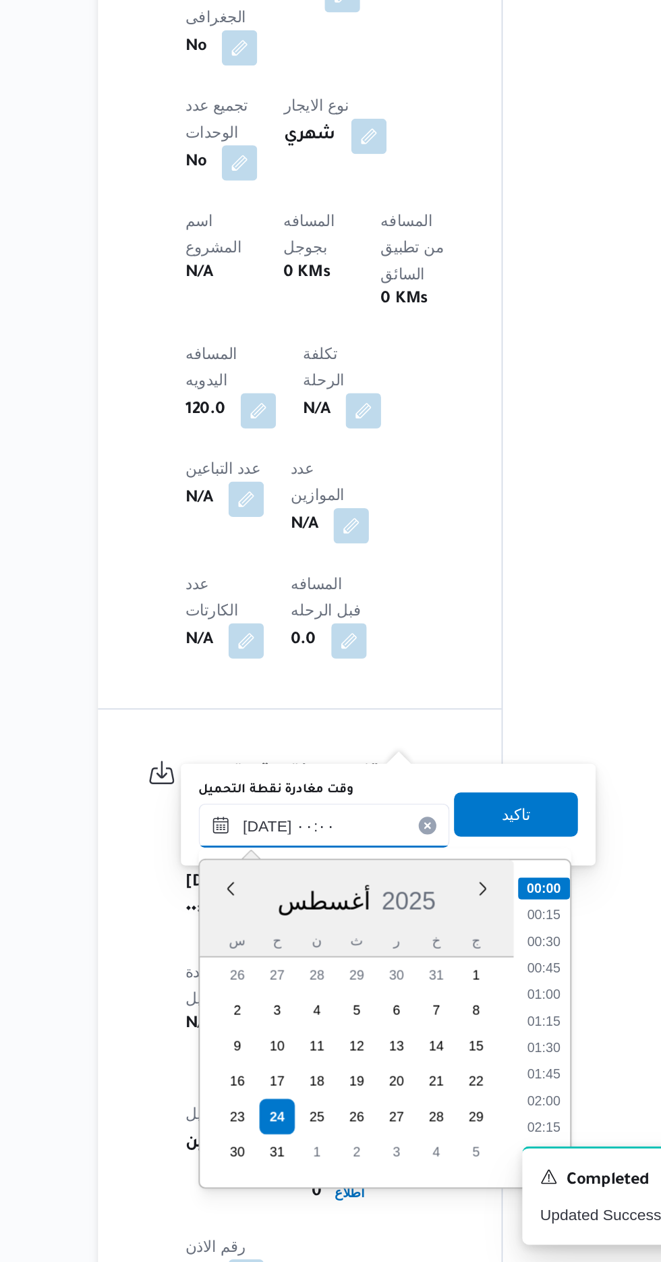
click at [240, 999] on input "[DATE] ٠٠:٠٠" at bounding box center [313, 995] width 153 height 27
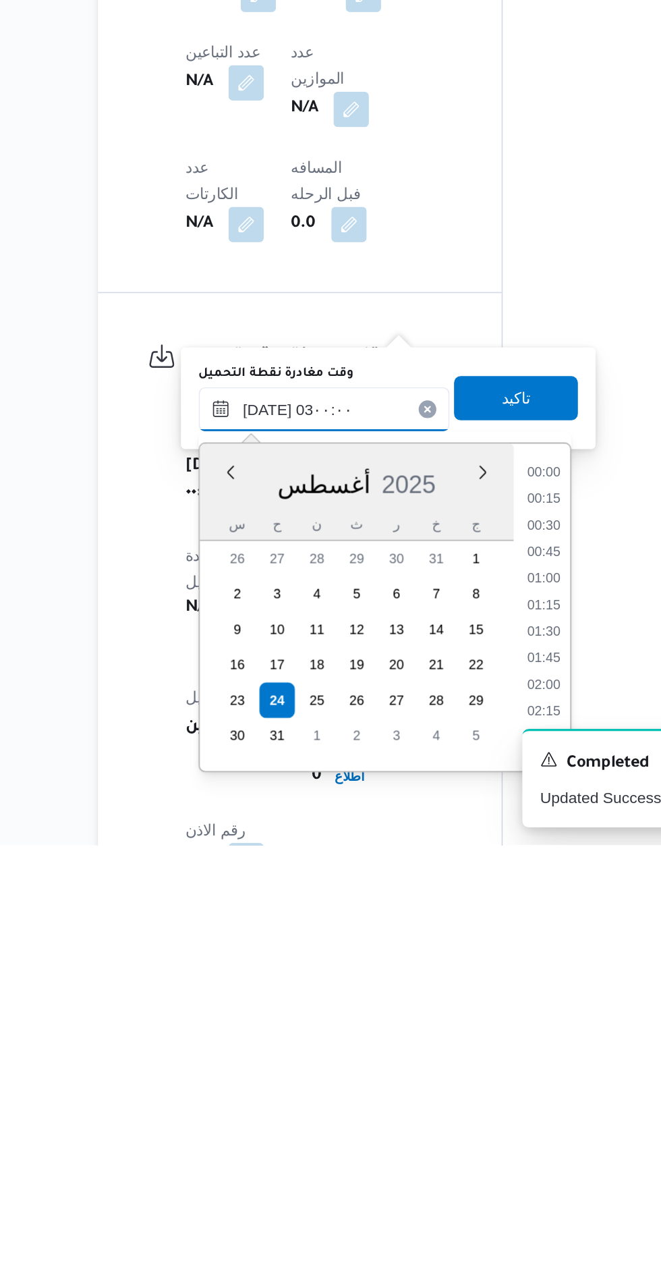
scroll to position [31, 0]
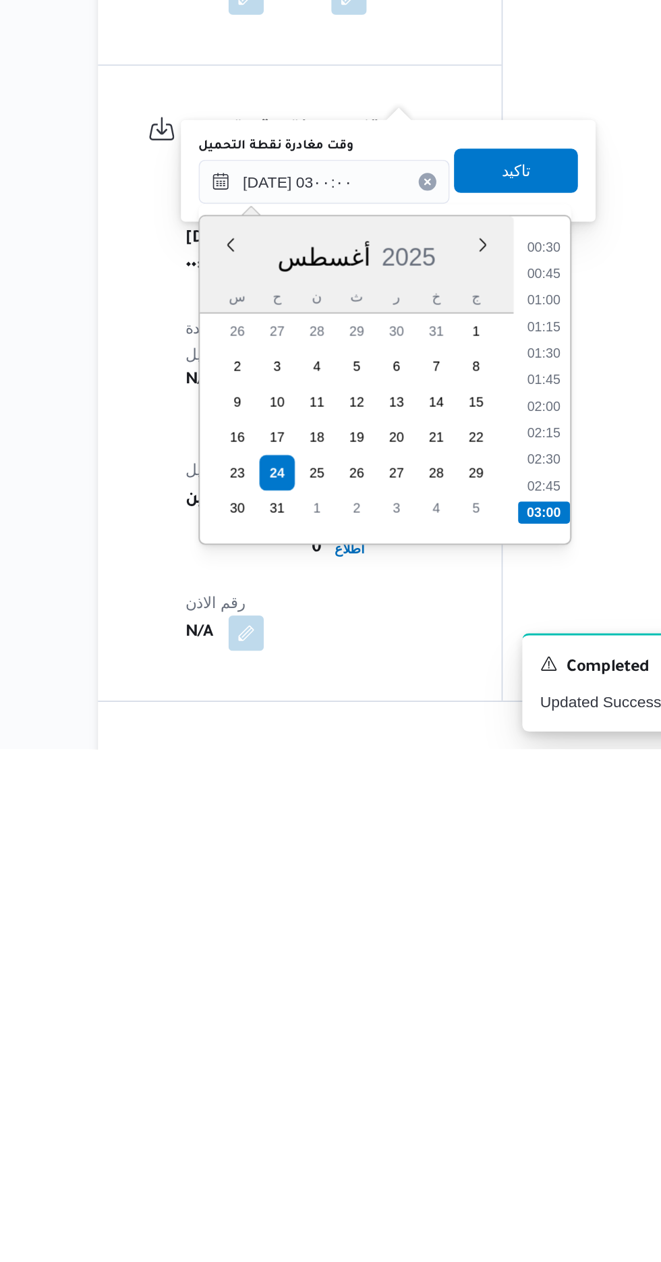
click at [447, 1133] on div "Time 00:00 00:15 00:30 00:45 01:00 01:15 01:30 01:45 02:00 02:15 02:30 02:45 03…" at bounding box center [446, 1036] width 34 height 200
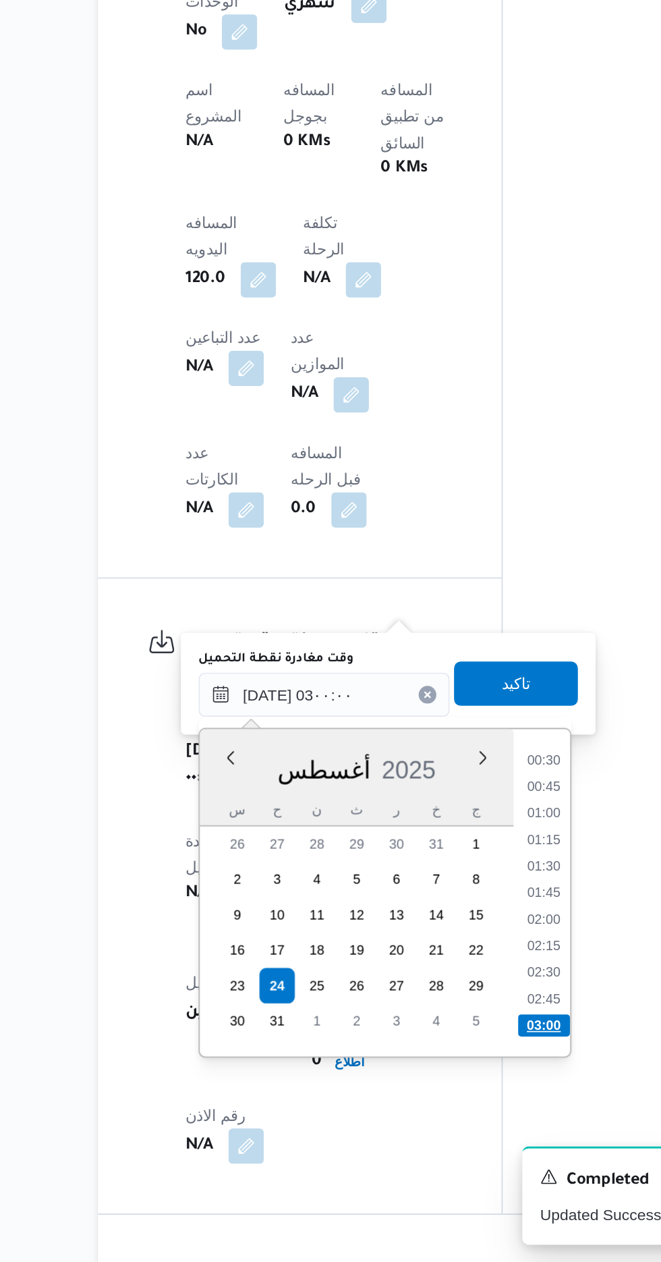
click at [448, 1119] on li "03:00" at bounding box center [448, 1117] width 32 height 13
type input "[DATE] ٠٣:٠٠"
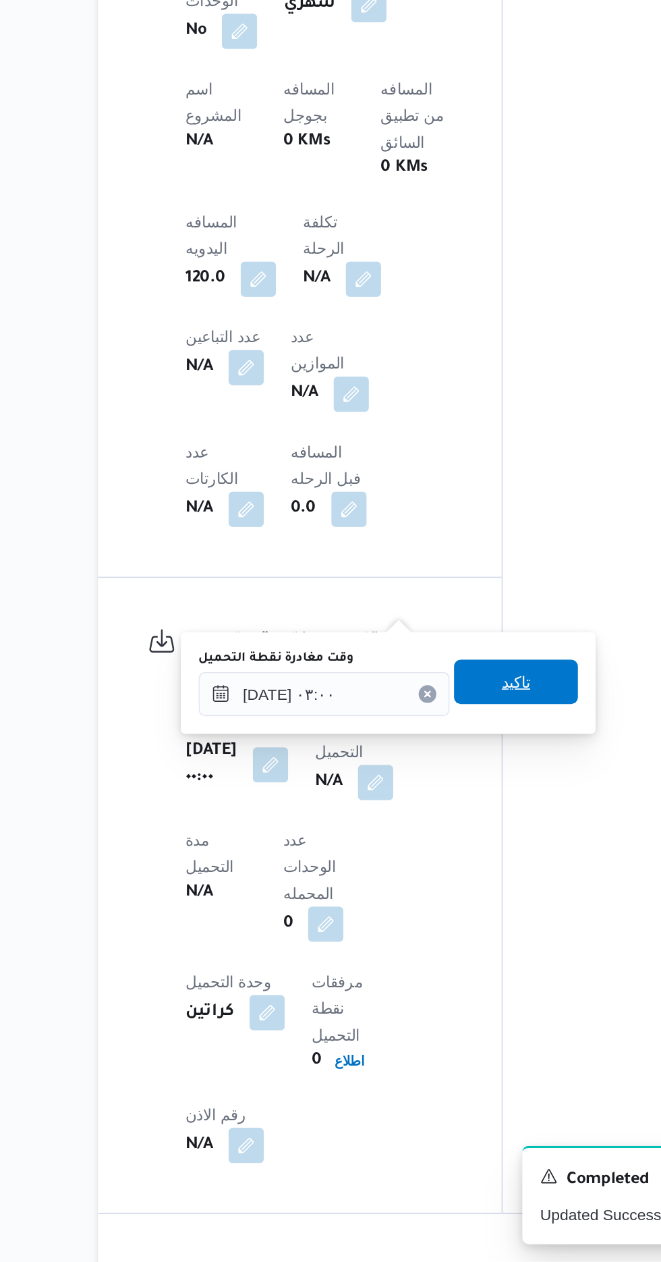
click at [462, 905] on span "تاكيد" at bounding box center [431, 908] width 76 height 27
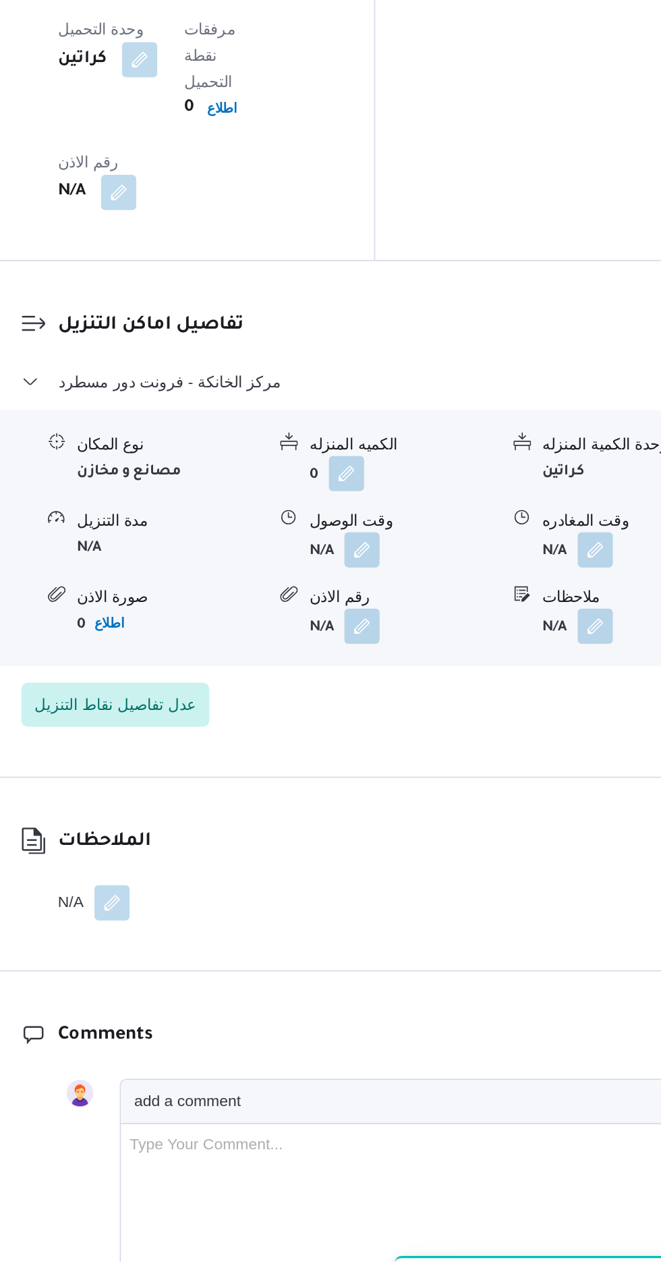
scroll to position [1237, 0]
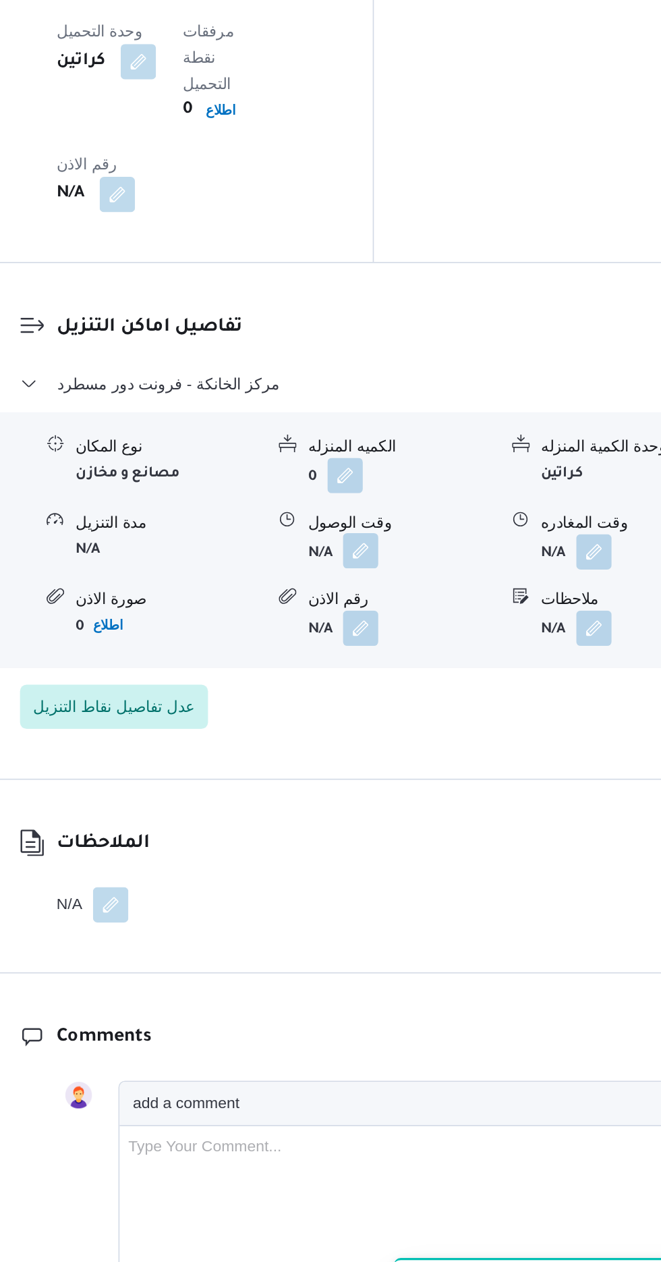
click at [416, 749] on button "button" at bounding box center [414, 760] width 22 height 22
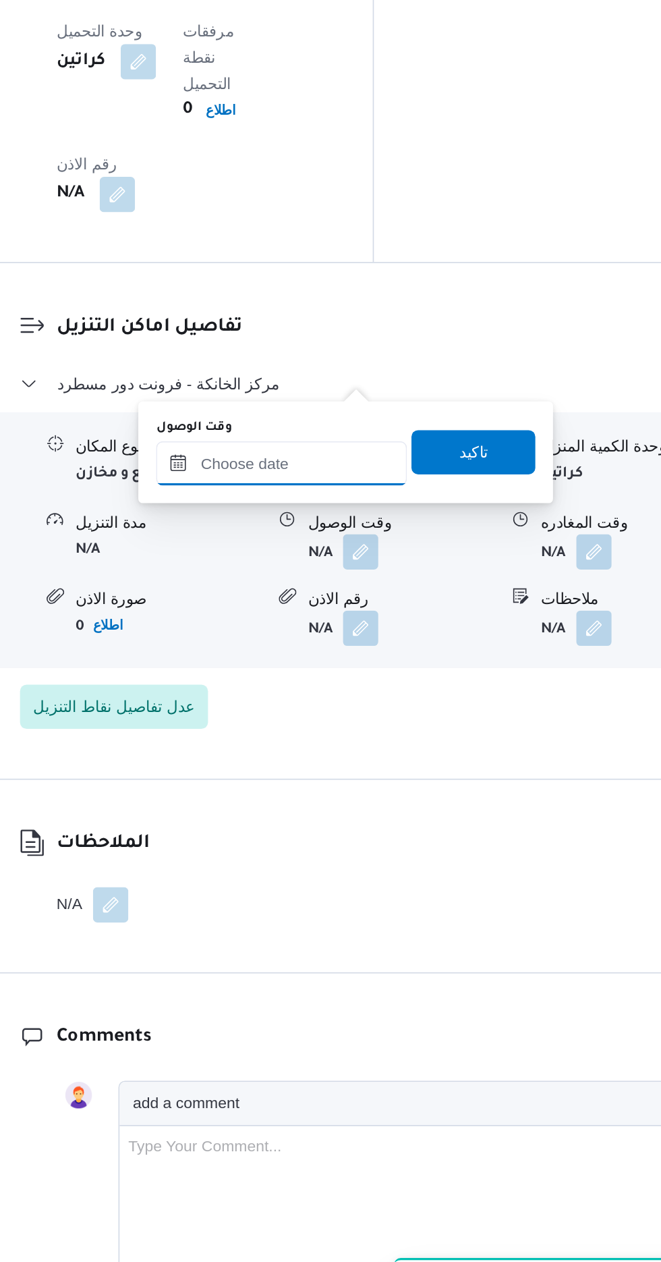
click at [381, 705] on input "وقت الوصول" at bounding box center [365, 706] width 153 height 27
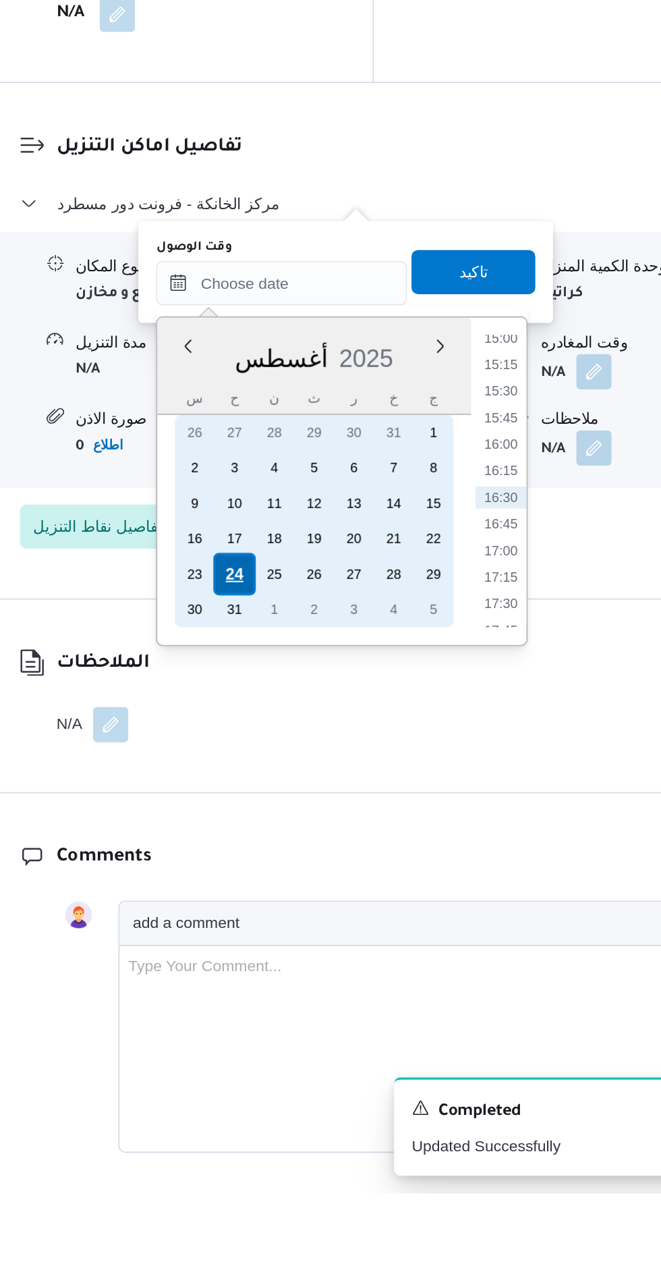
click at [339, 878] on div "24" at bounding box center [338, 884] width 26 height 26
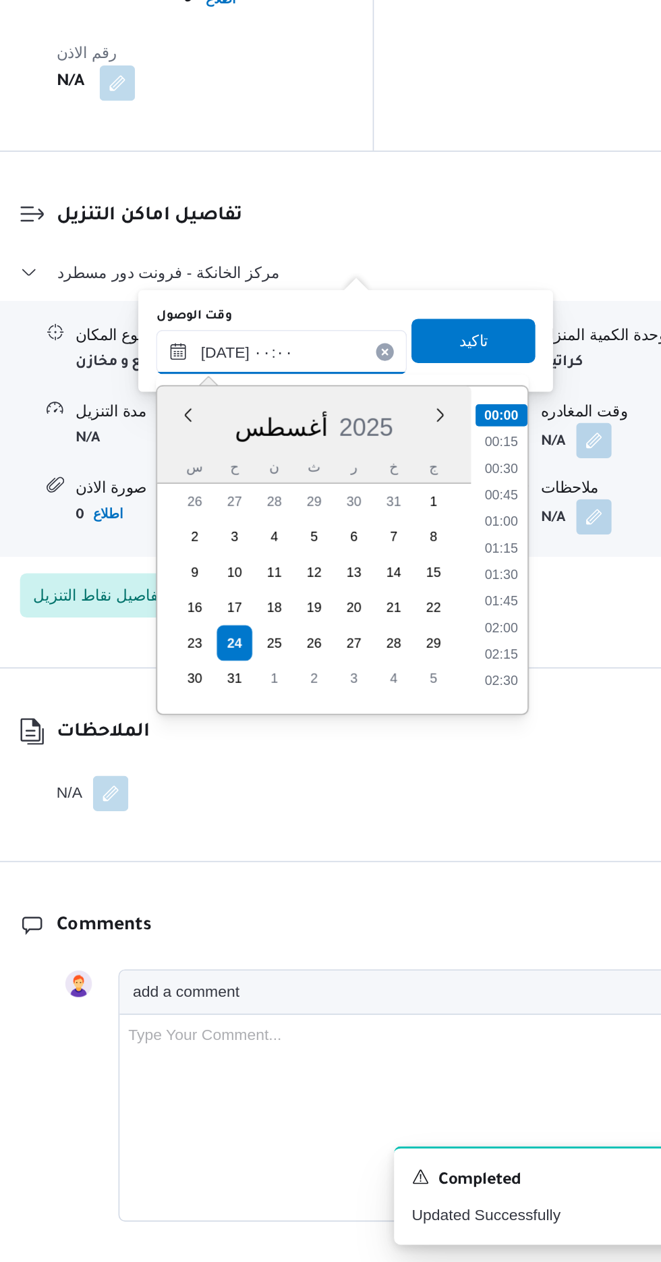
click at [302, 710] on input "[DATE] ٠٠:٠٠" at bounding box center [365, 706] width 153 height 27
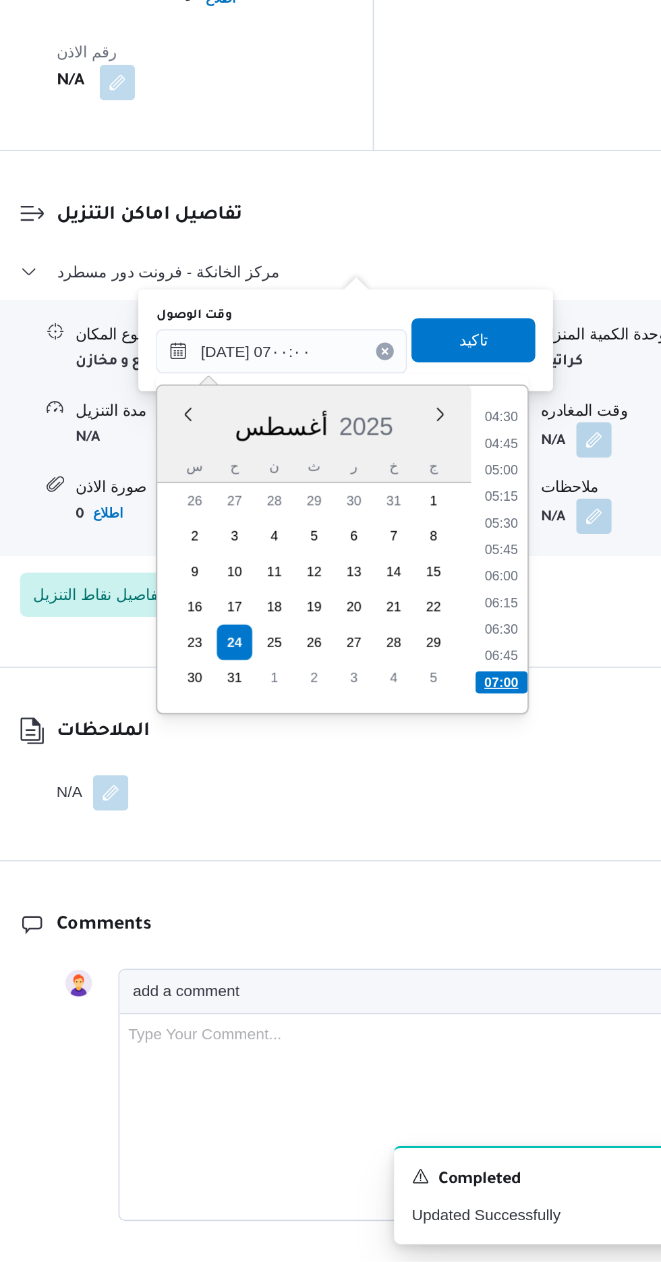
click at [492, 904] on li "07:00" at bounding box center [500, 907] width 32 height 13
type input "[DATE] ٠٧:٠٠"
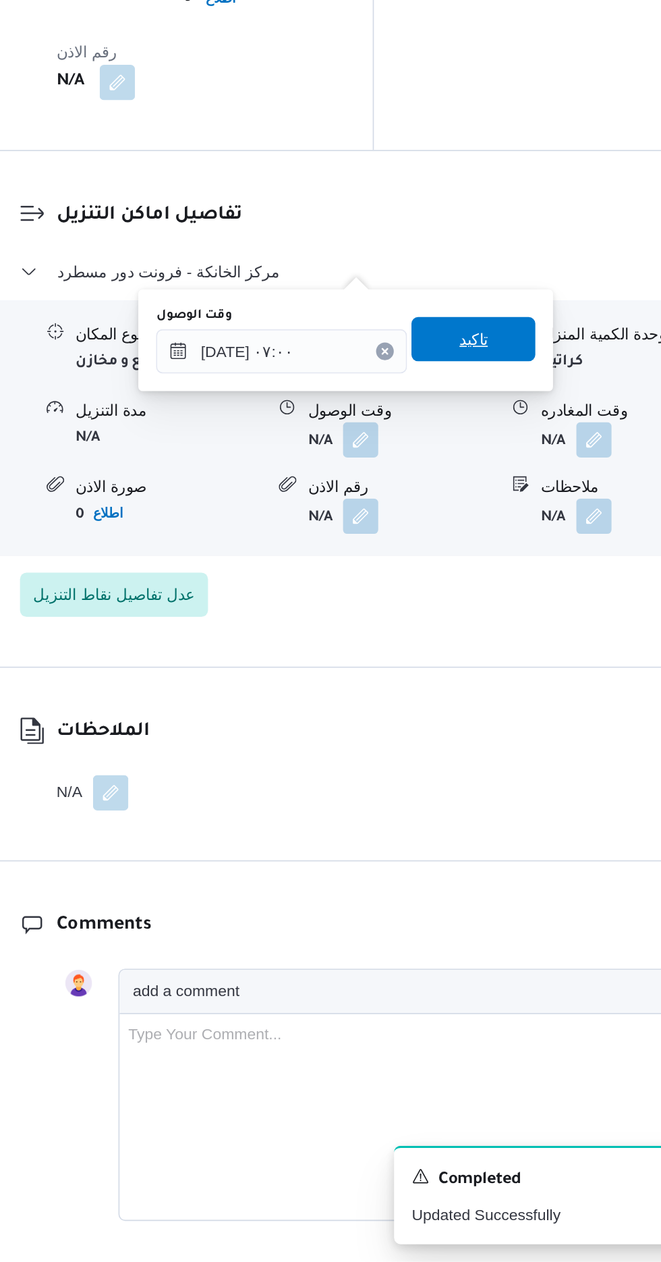
click at [492, 696] on span "تاكيد" at bounding box center [483, 699] width 18 height 16
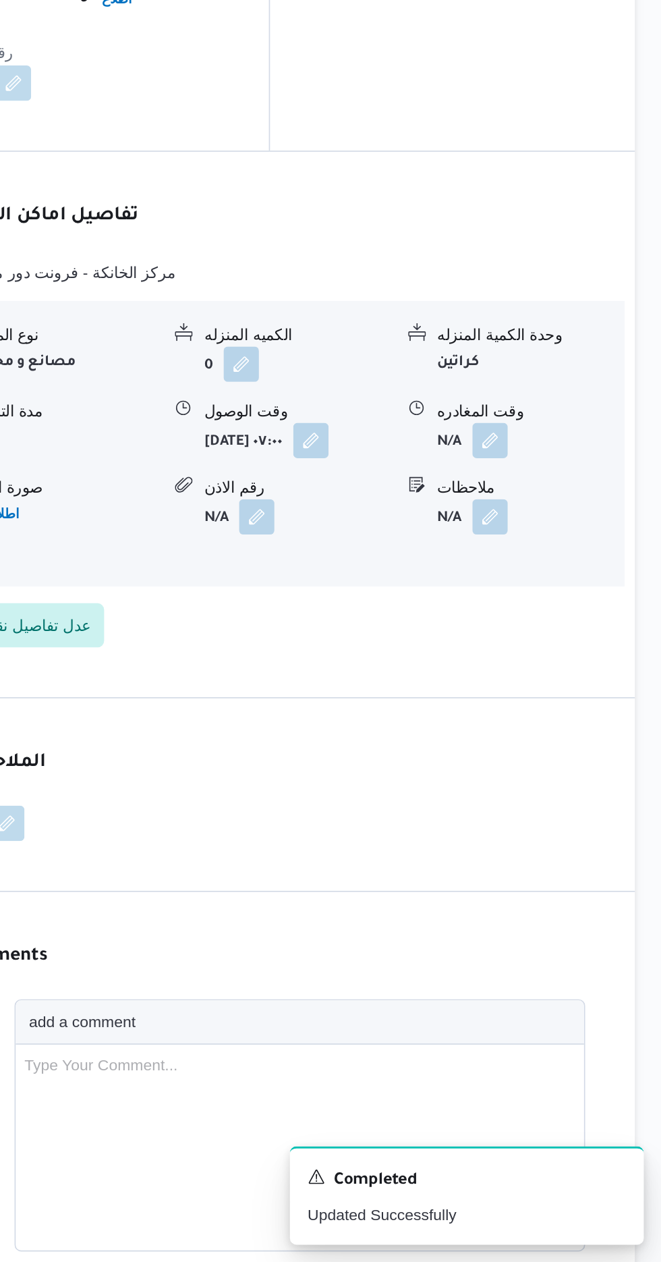
click at [583, 735] on div "وقت المغادره" at bounding box center [580, 742] width 113 height 14
click at [562, 749] on button "button" at bounding box center [557, 760] width 22 height 22
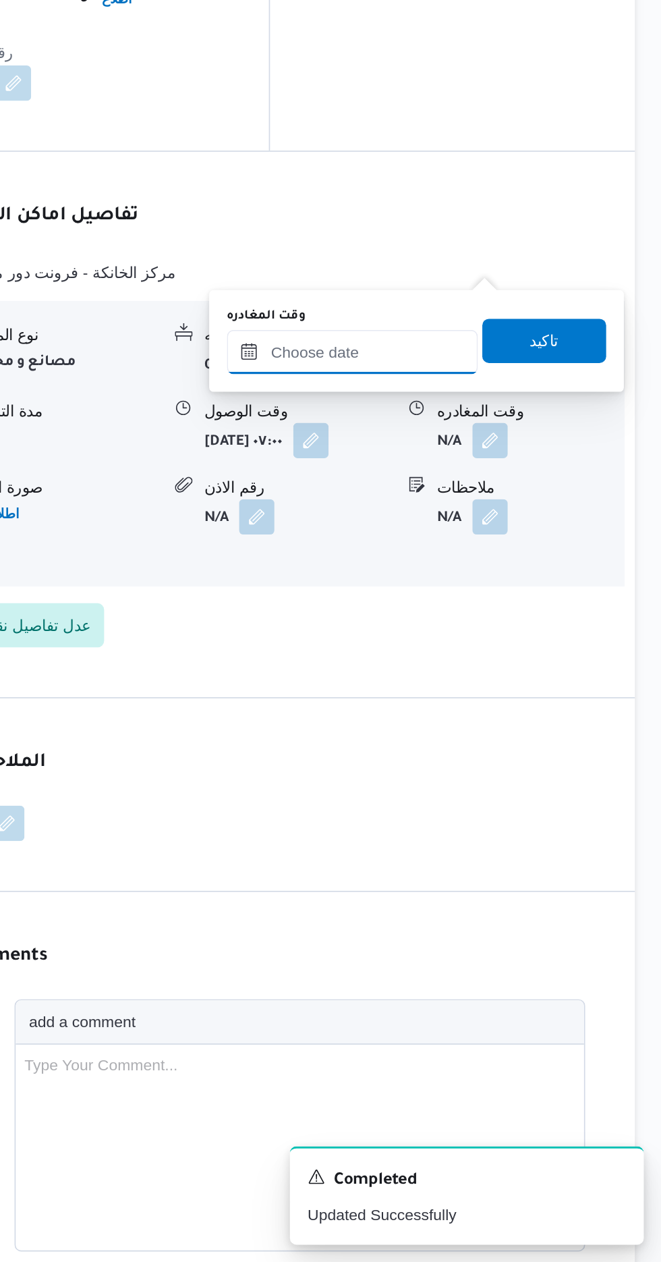
click at [512, 708] on input "وقت المغادره" at bounding box center [472, 706] width 153 height 27
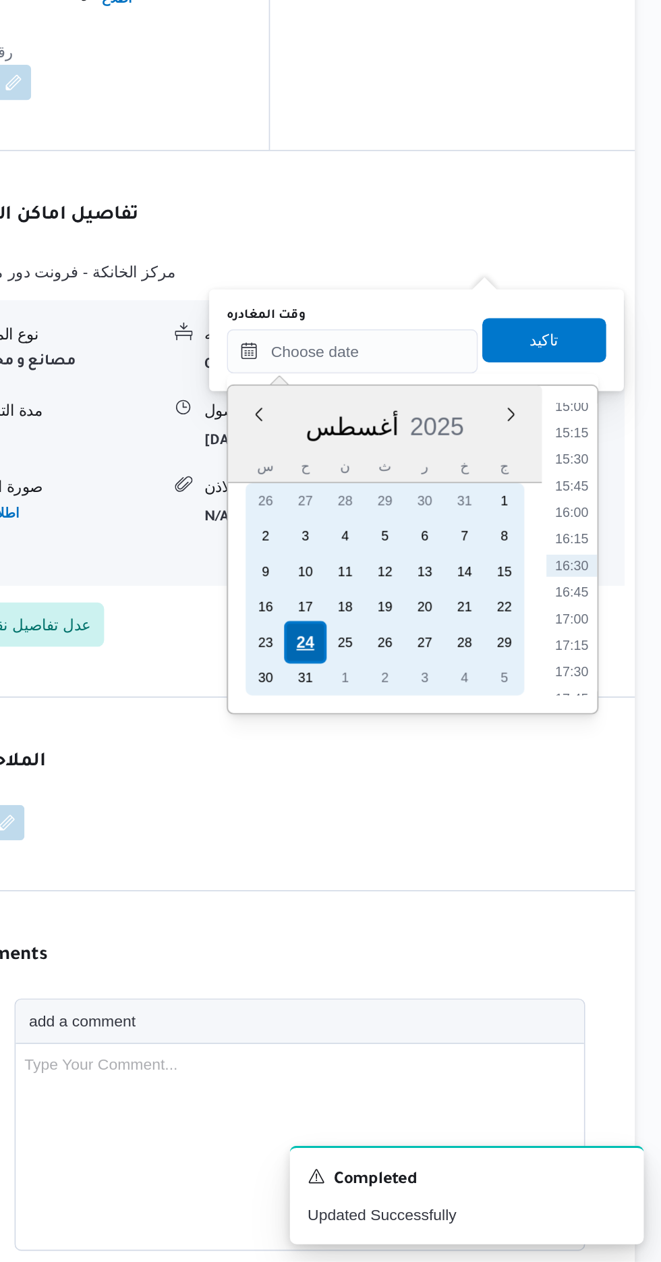
click at [442, 878] on div "24" at bounding box center [444, 884] width 26 height 26
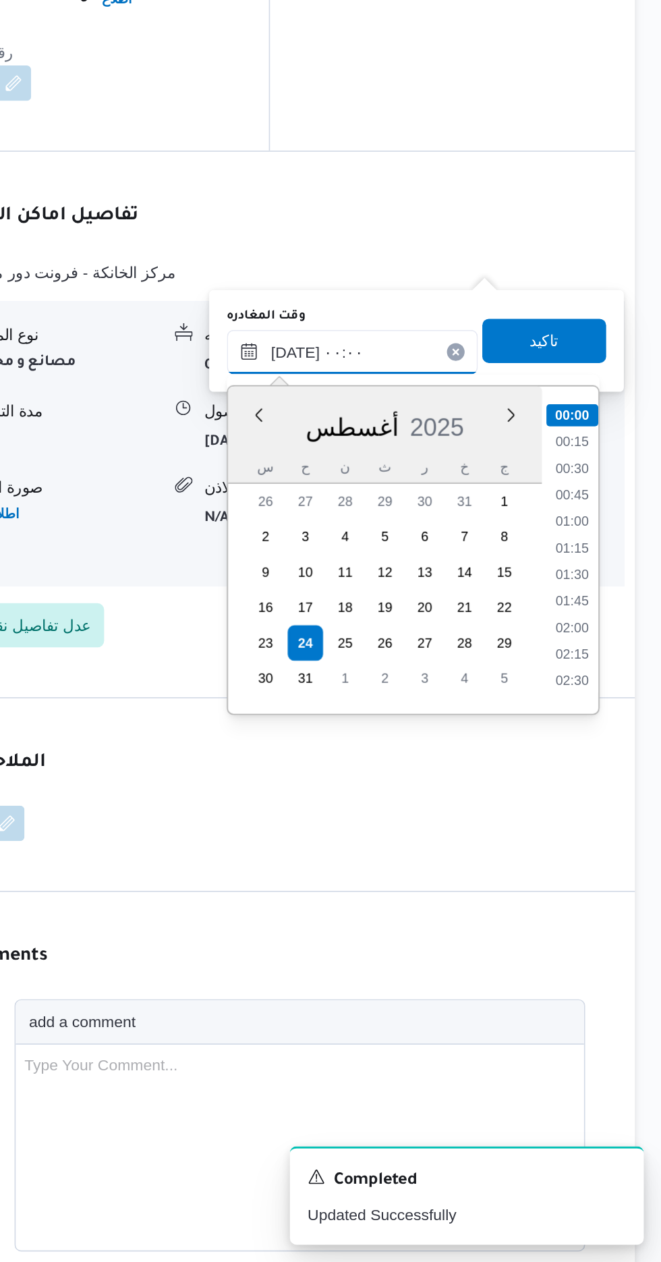
click at [405, 717] on input "[DATE] ٠٠:٠٠" at bounding box center [472, 706] width 153 height 27
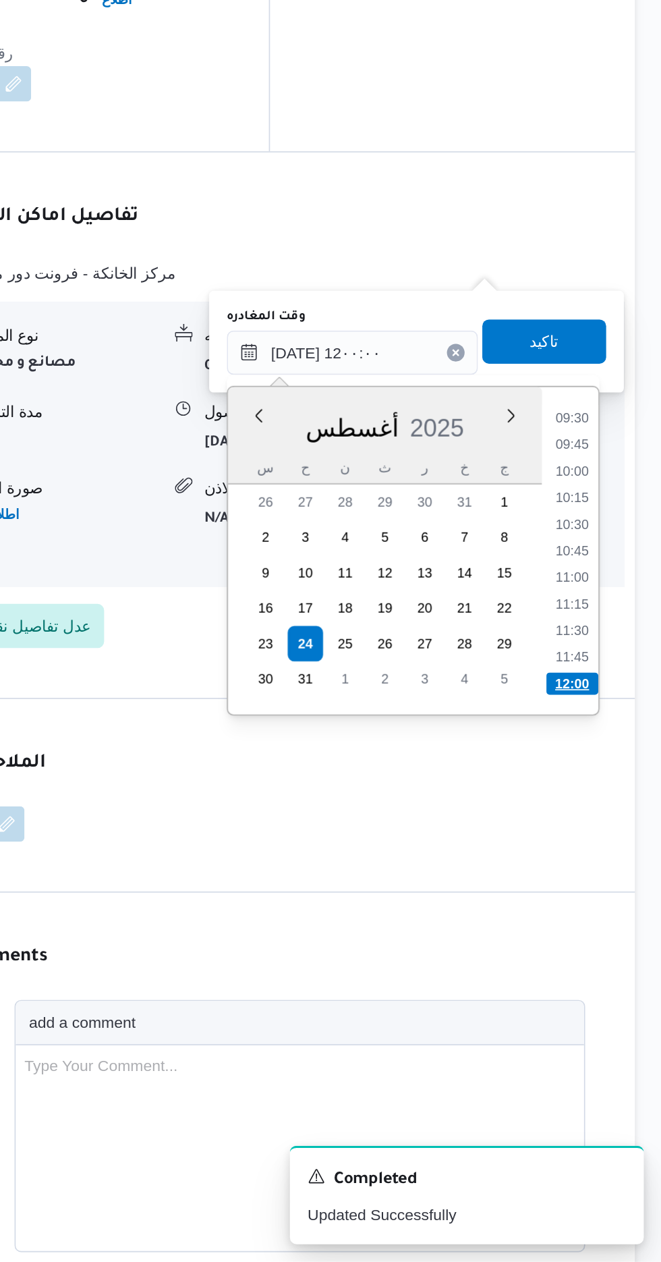
click at [599, 909] on li "12:00" at bounding box center [607, 908] width 32 height 13
type input "[DATE] ١٢:٠٠"
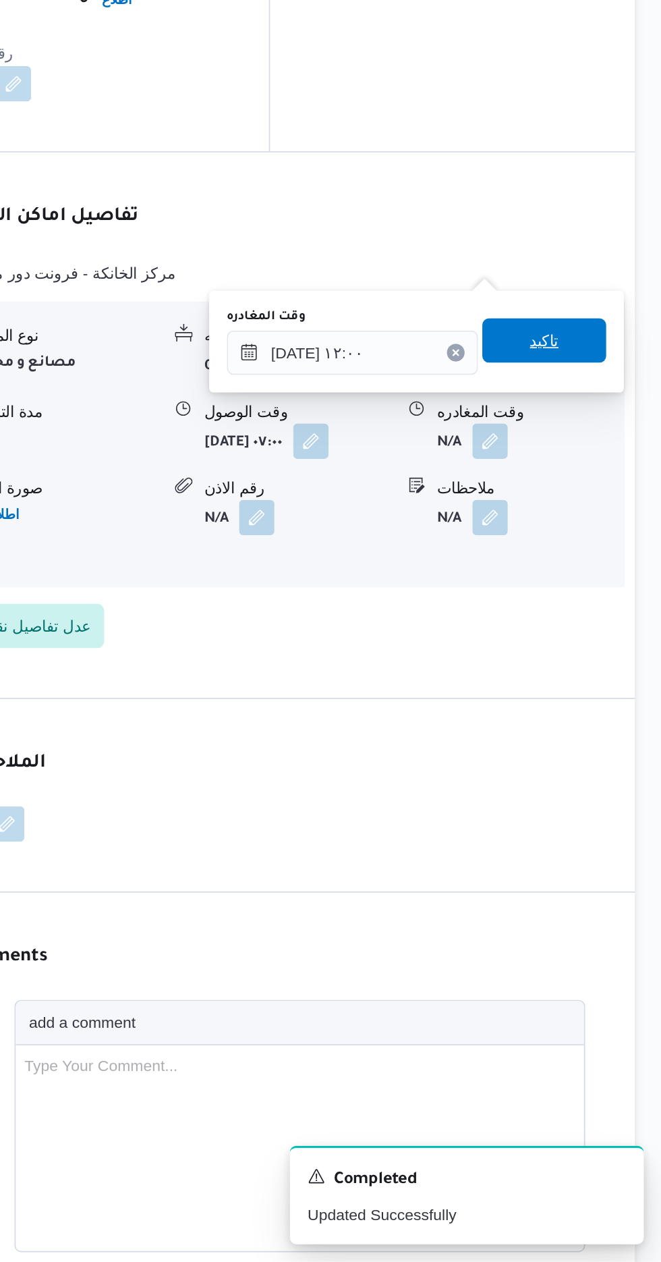
click at [598, 692] on span "تاكيد" at bounding box center [590, 700] width 18 height 16
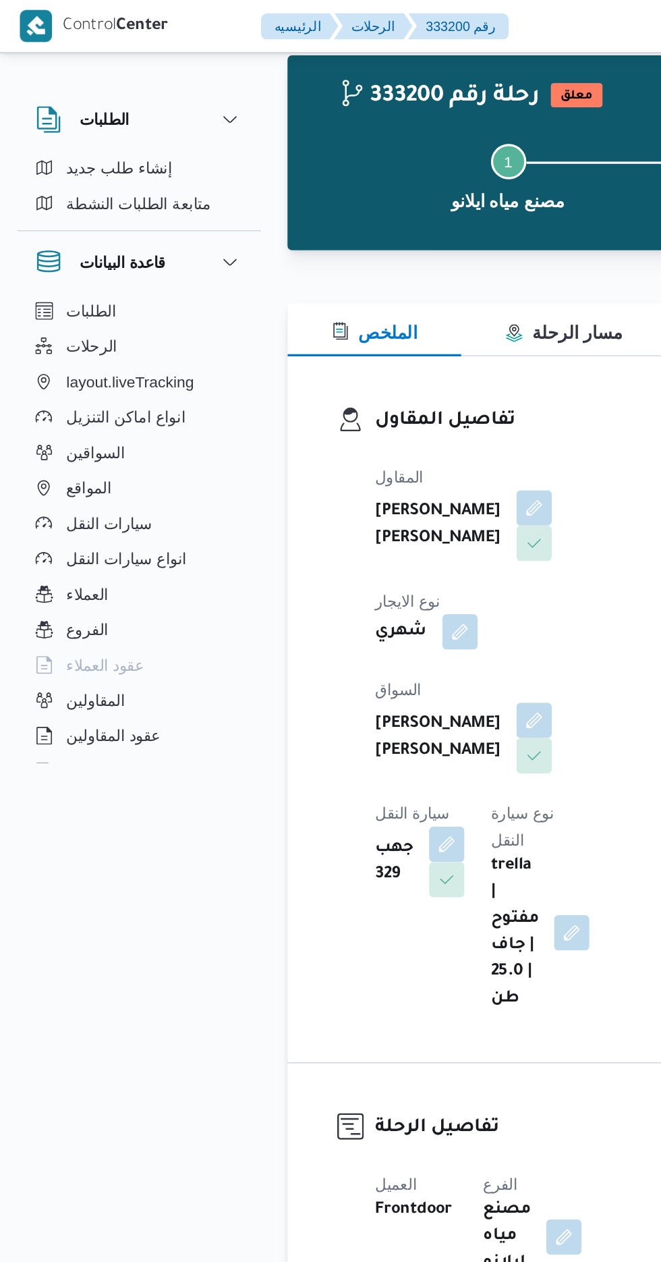
scroll to position [0, 0]
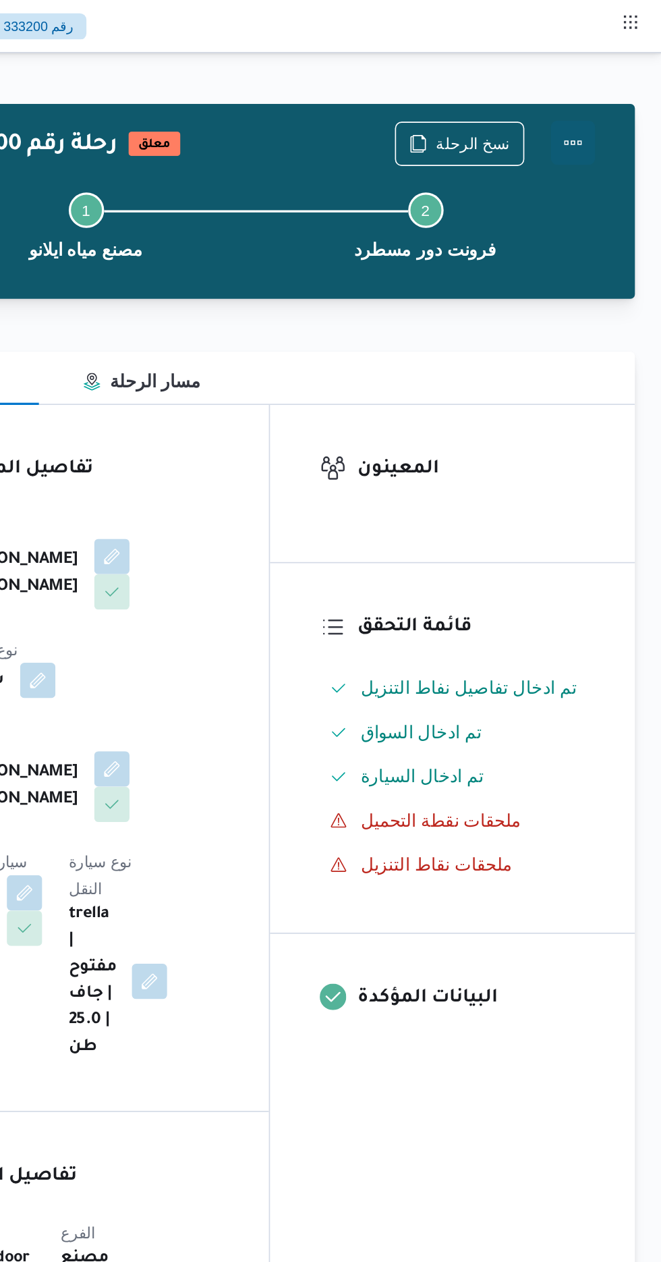
click at [619, 82] on button "Actions" at bounding box center [607, 87] width 27 height 27
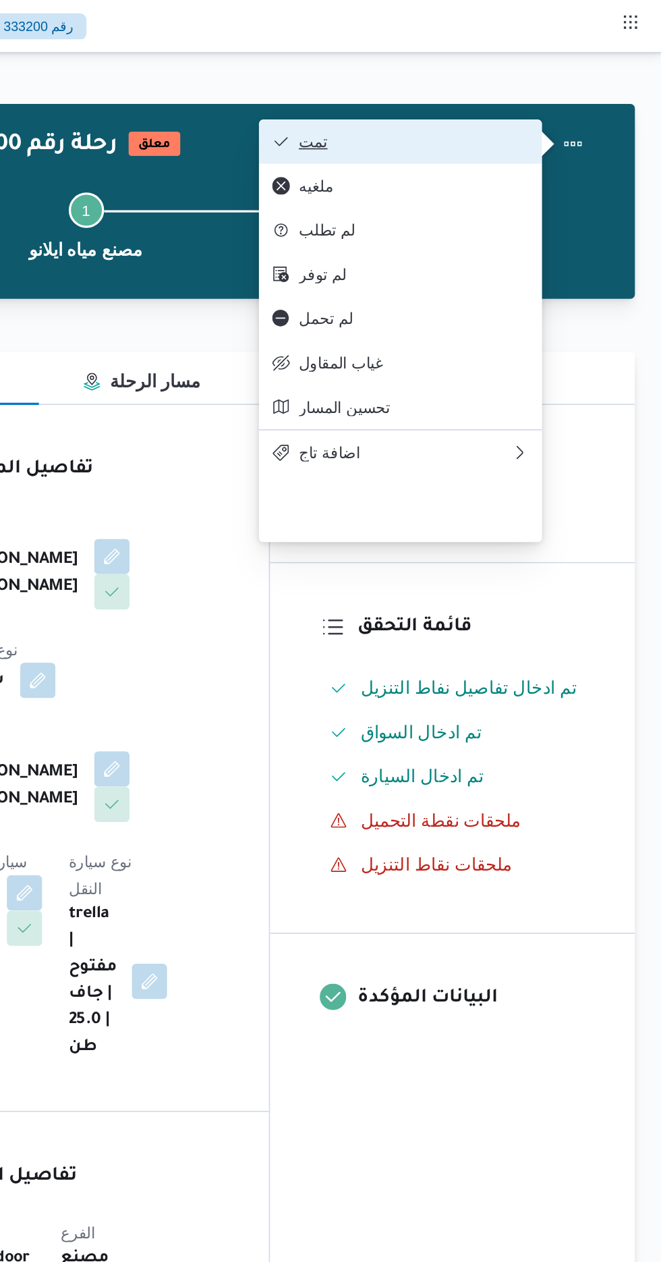
click at [565, 88] on span "تمت" at bounding box center [510, 86] width 140 height 11
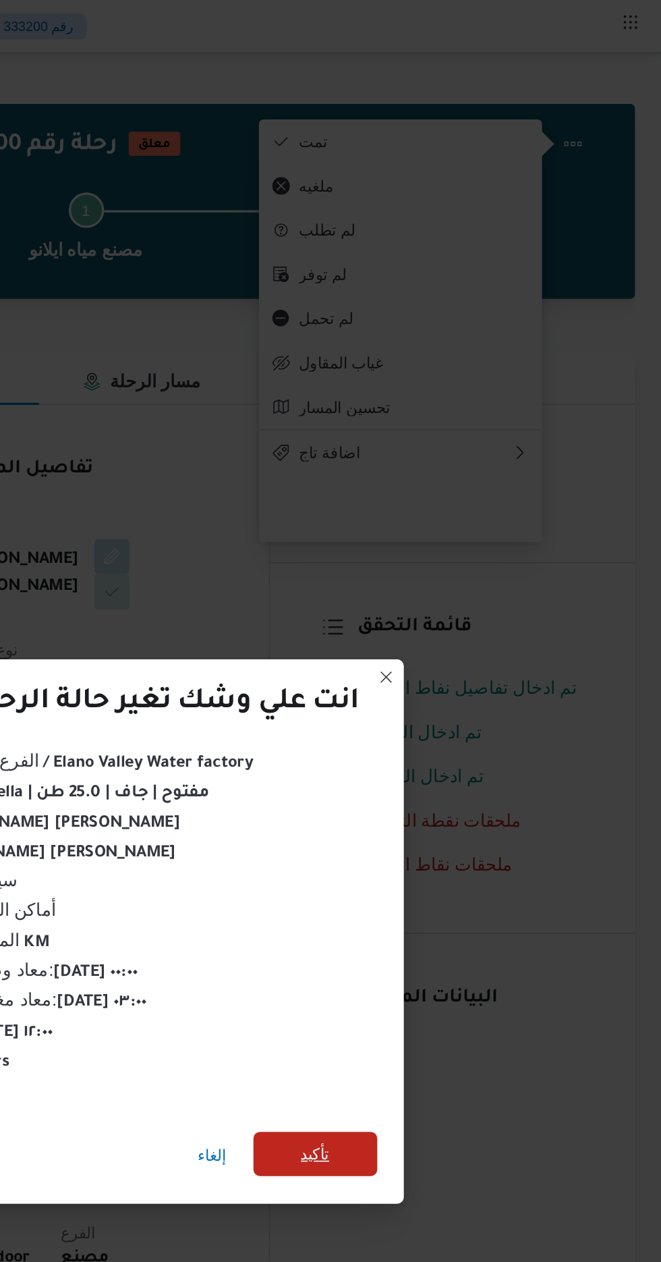
click at [453, 700] on span "تأكيد" at bounding box center [450, 704] width 18 height 16
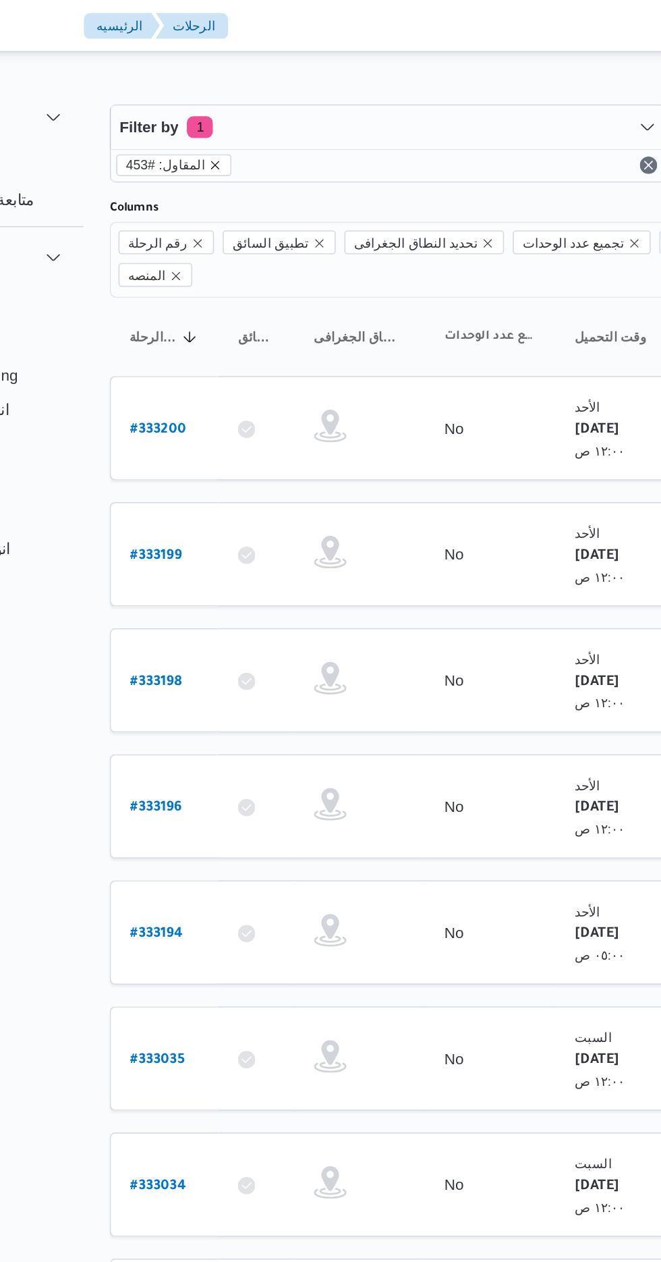
click at [239, 102] on icon "remove selected entity" at bounding box center [241, 102] width 5 height 5
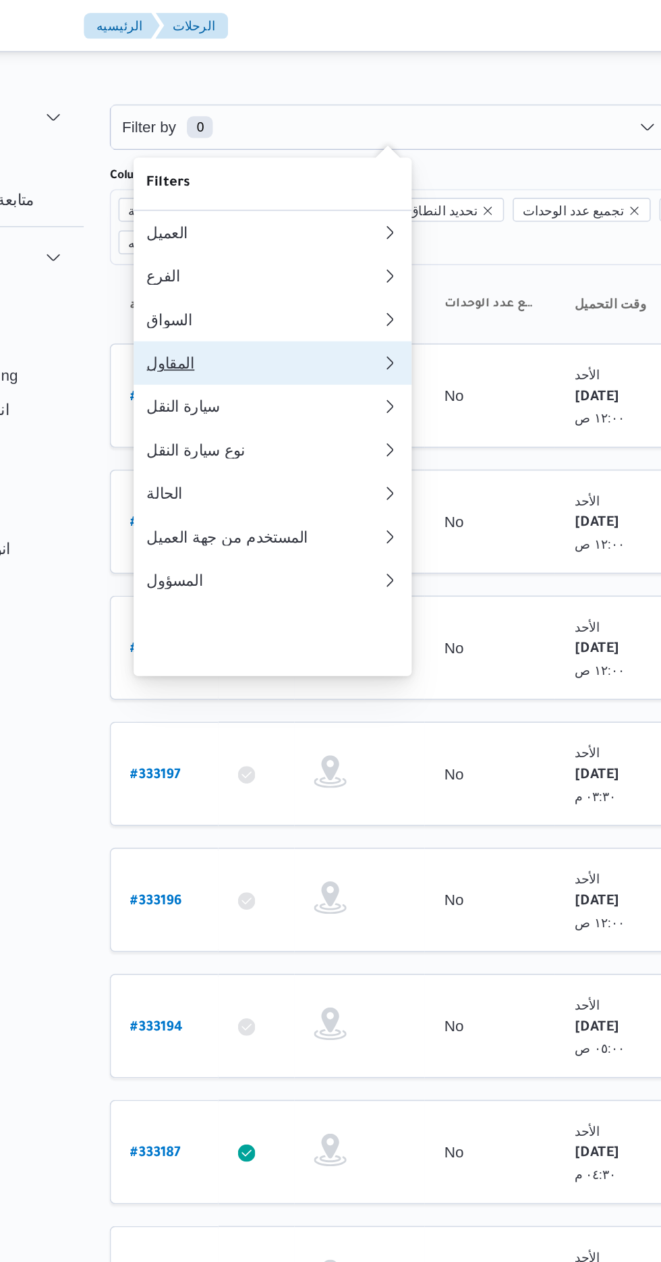
click at [204, 231] on div "المقاول" at bounding box center [268, 225] width 140 height 11
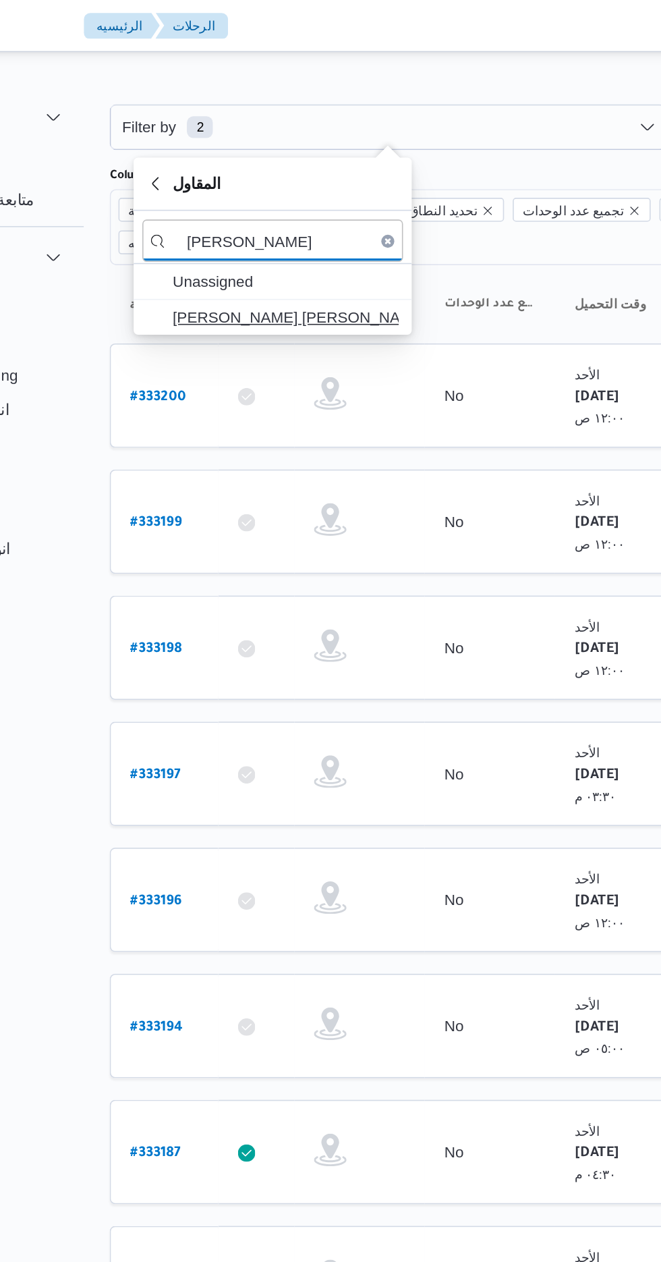
type input "[PERSON_NAME]"
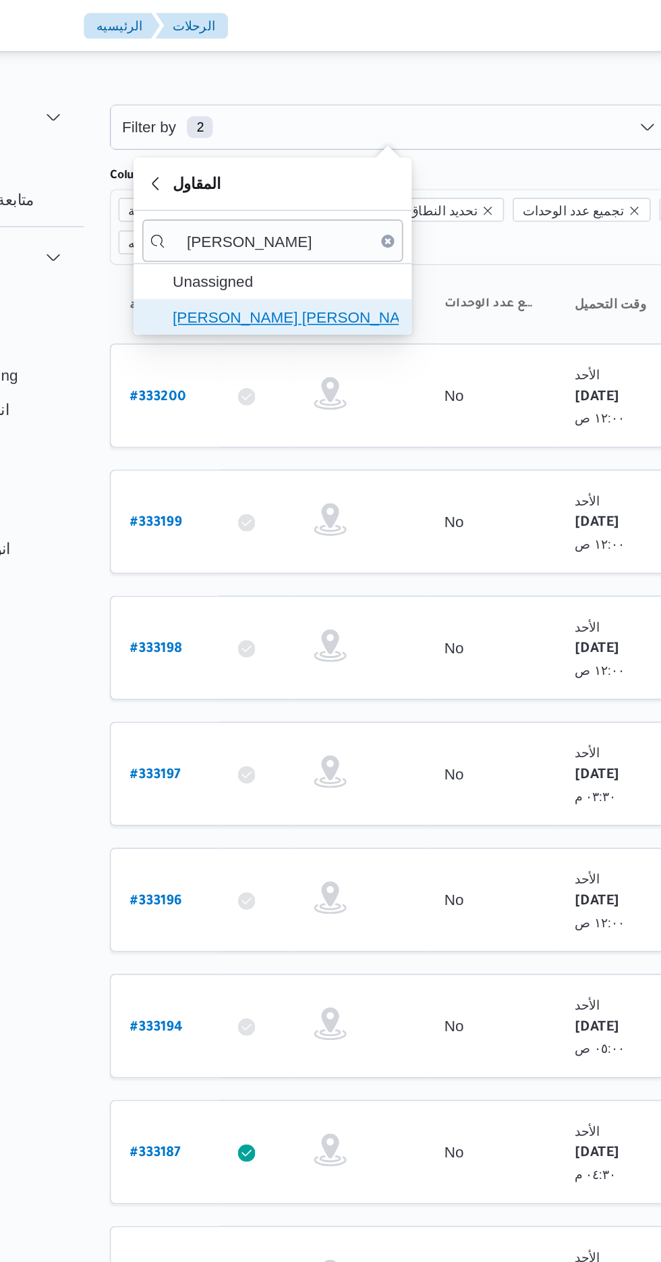
click at [294, 193] on span "[PERSON_NAME] [PERSON_NAME]" at bounding box center [285, 197] width 140 height 16
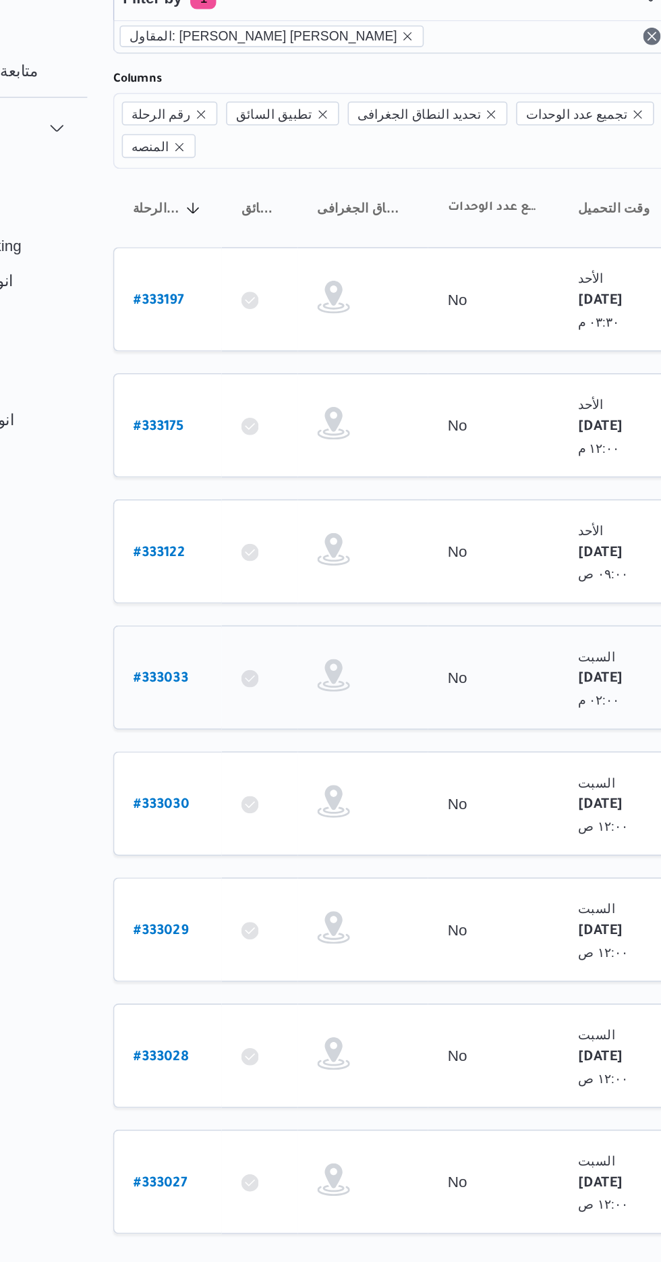
click at [190, 497] on b "# 333033" at bounding box center [205, 501] width 34 height 9
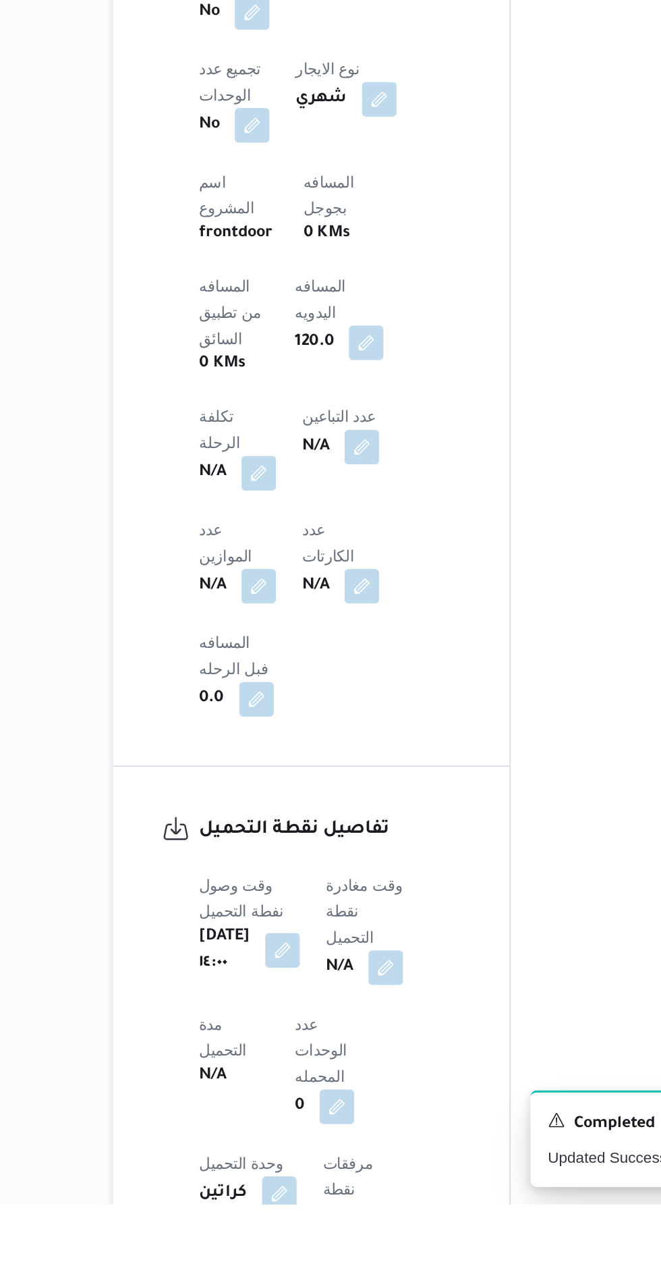
scroll to position [519, 0]
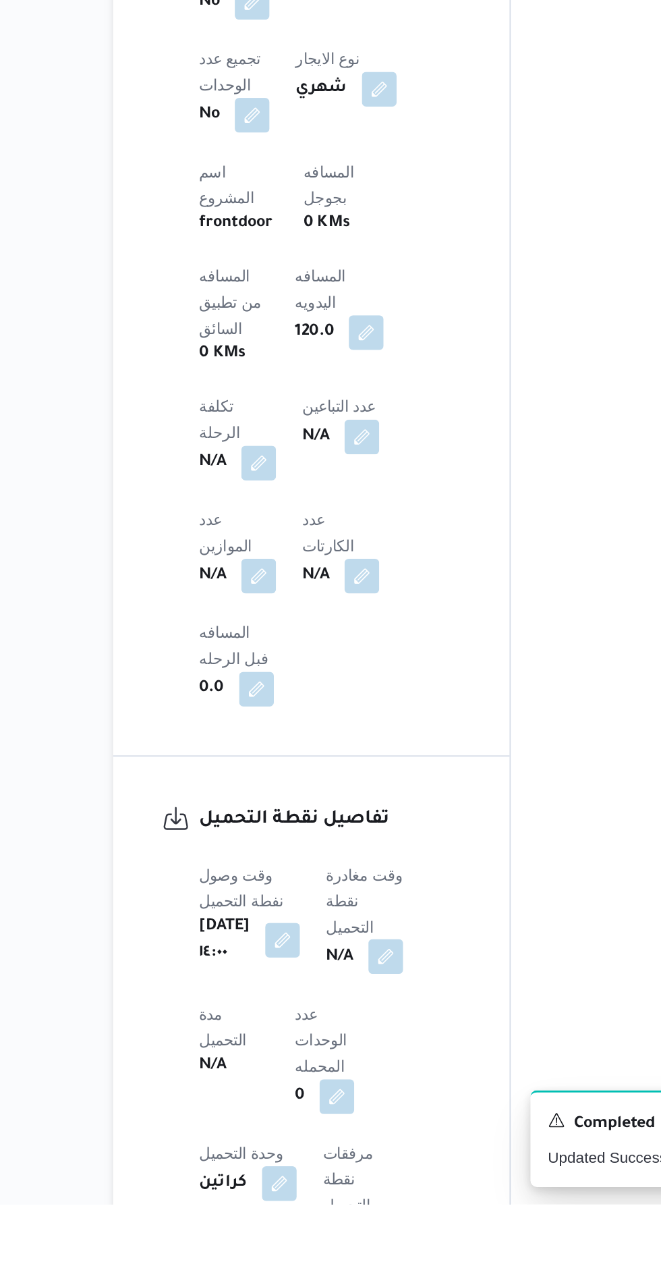
click at [356, 1097] on button "button" at bounding box center [345, 1108] width 22 height 22
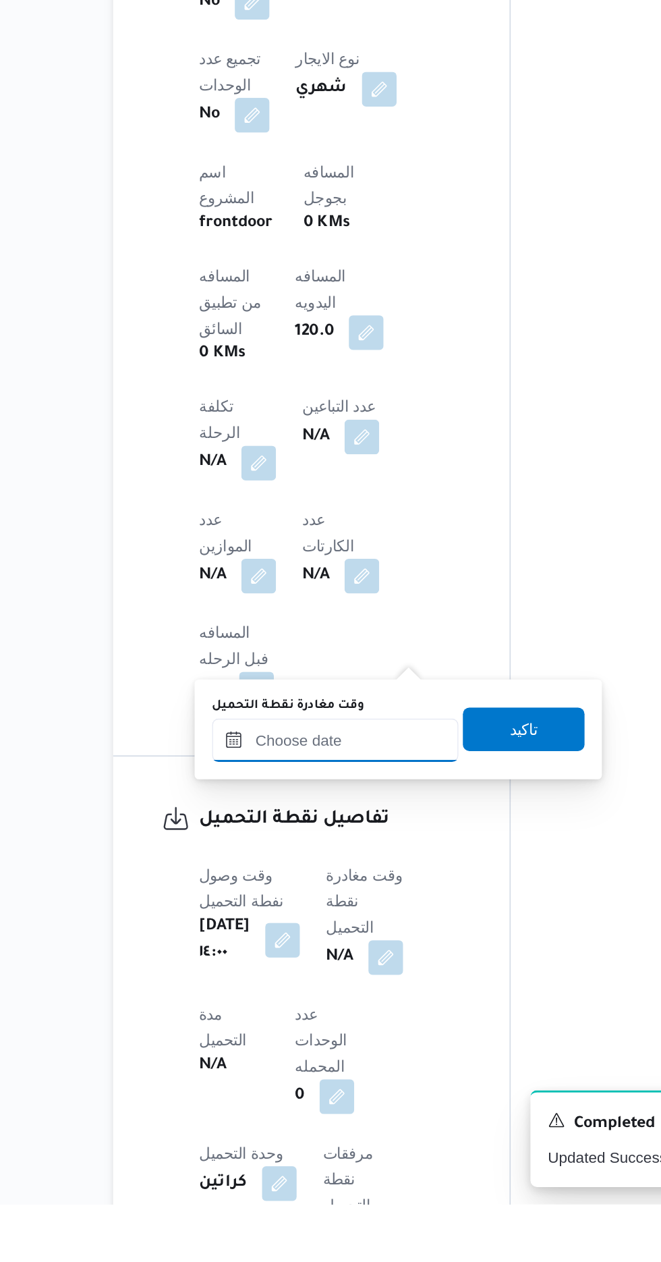
click at [301, 976] on input "وقت مغادرة نقطة التحميل" at bounding box center [313, 973] width 153 height 27
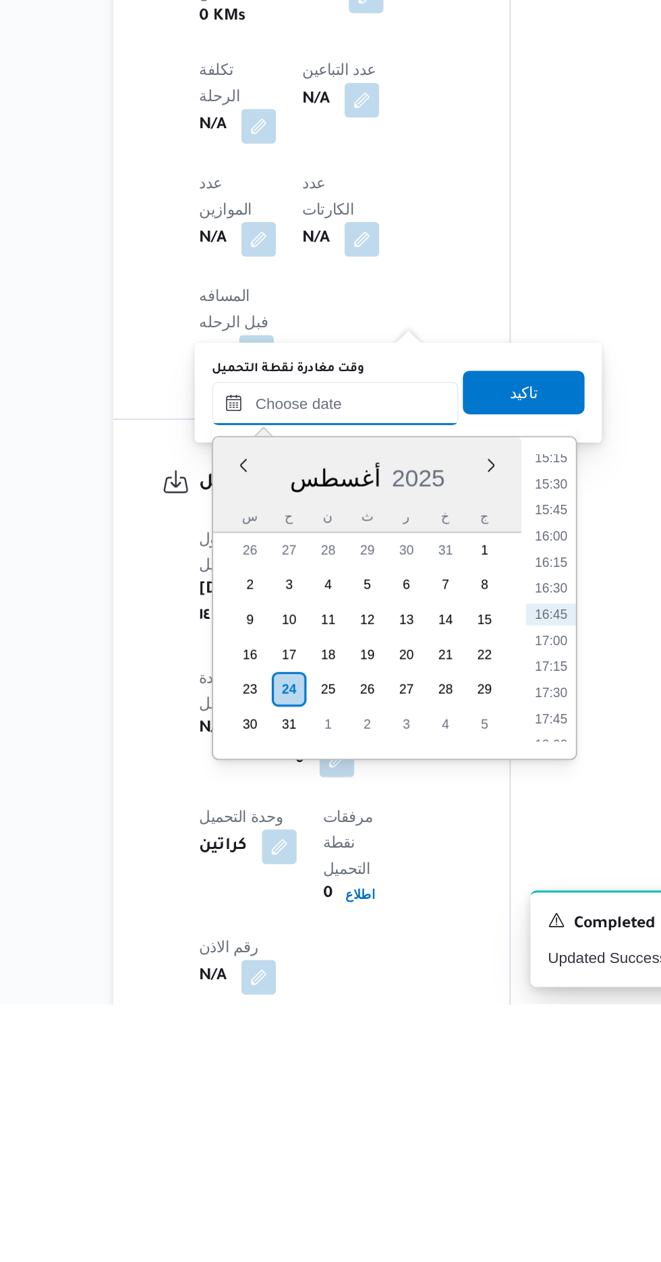
scroll to position [605, 0]
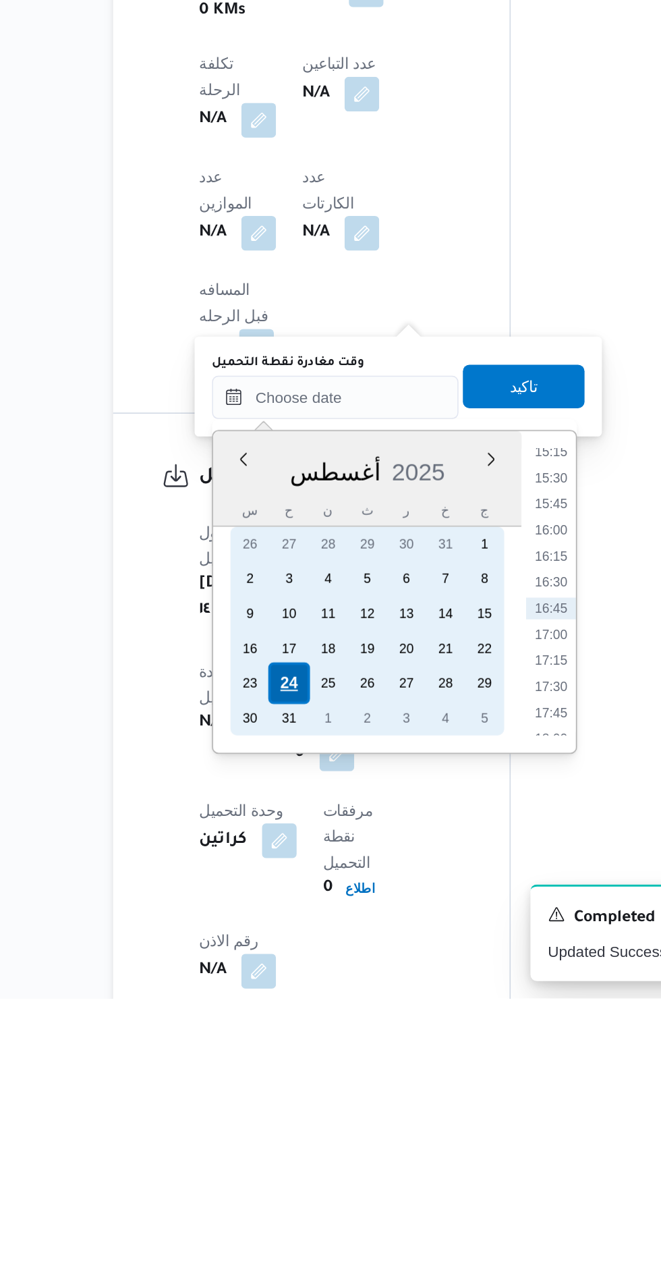
click at [281, 1068] on div "24" at bounding box center [285, 1066] width 26 height 26
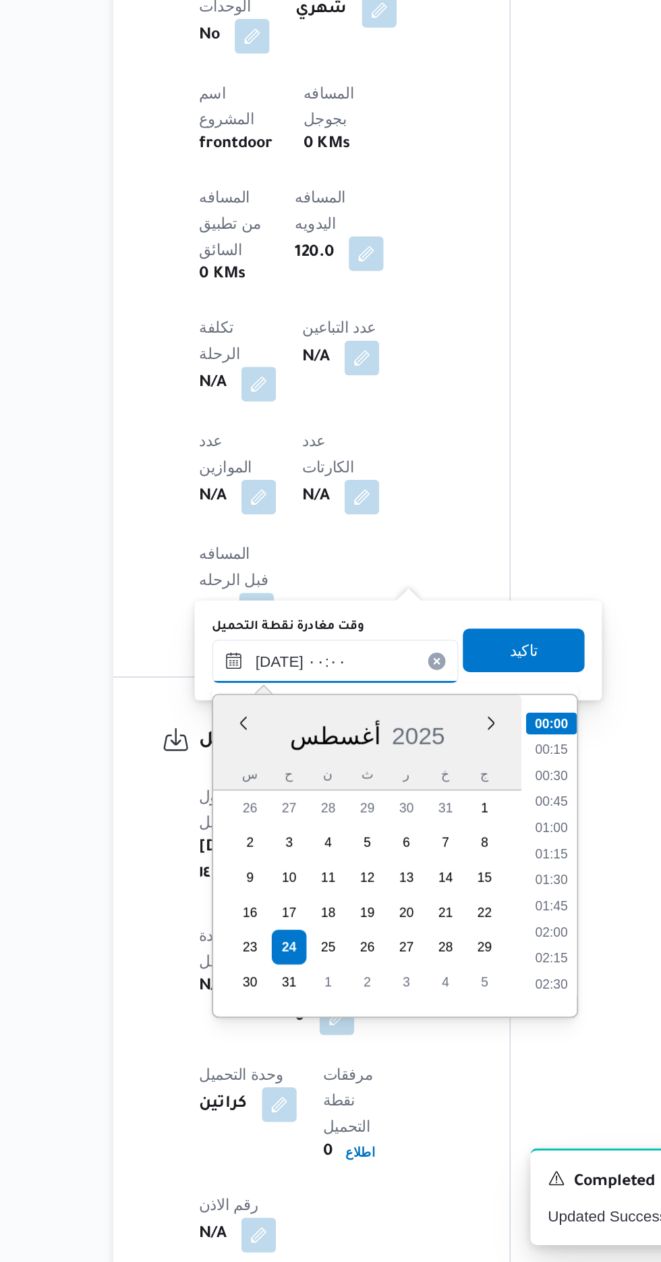
click at [242, 895] on input "[DATE] ٠٠:٠٠" at bounding box center [313, 888] width 153 height 27
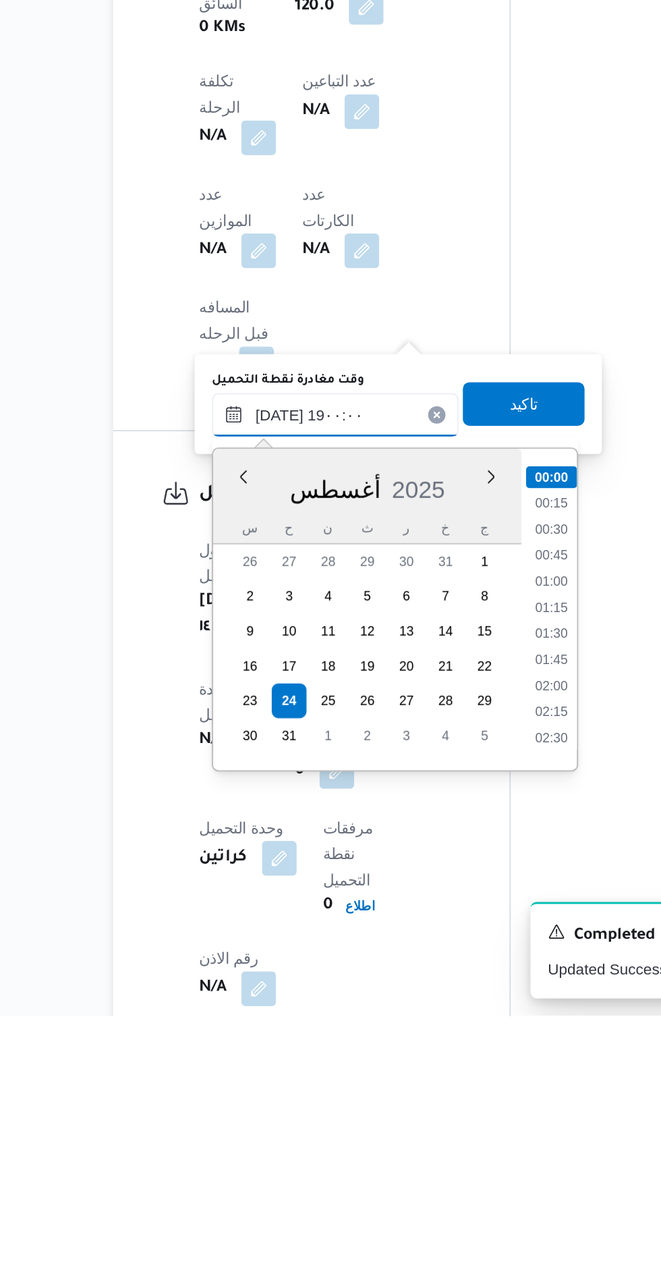
scroll to position [1067, 0]
click at [443, 1079] on li "18:45" at bounding box center [447, 1073] width 31 height 13
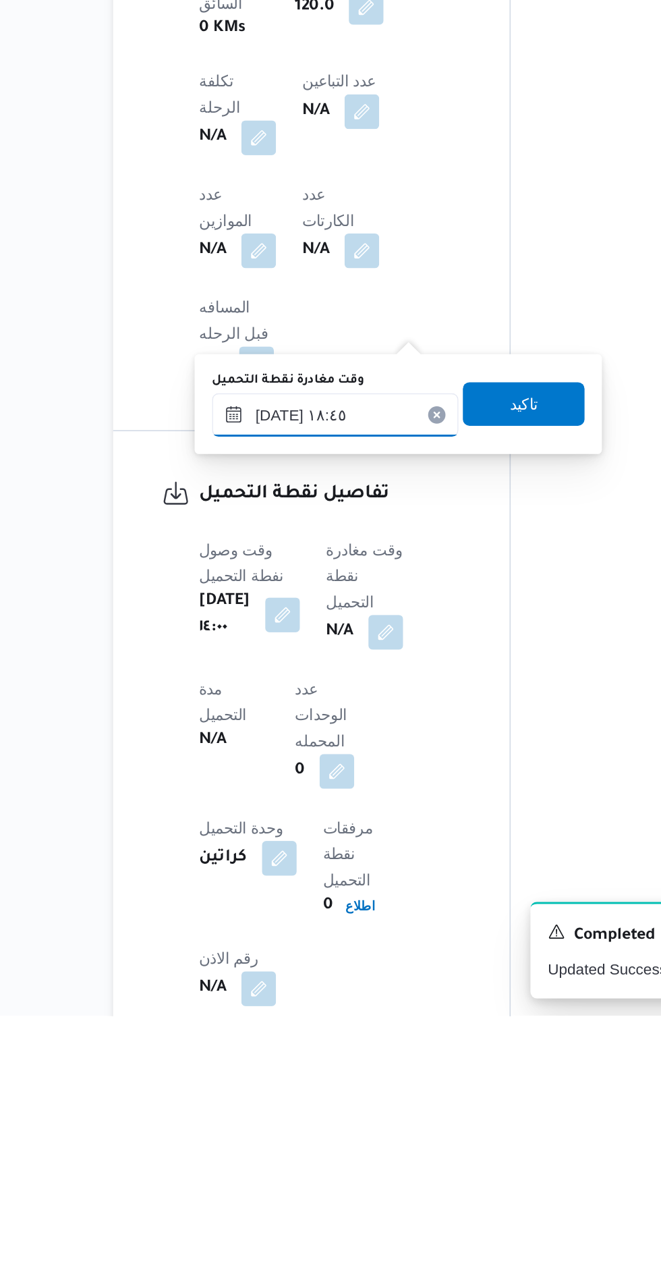
click at [358, 882] on input "[DATE] ١٨:٤٥" at bounding box center [313, 888] width 153 height 27
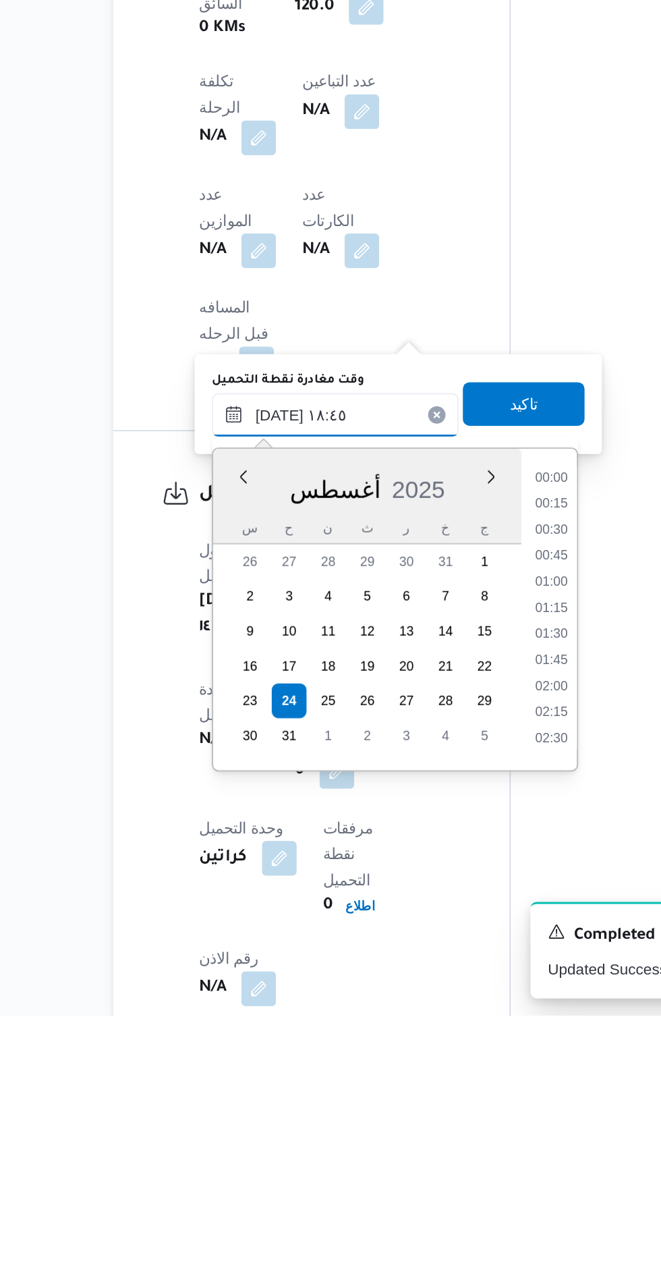
scroll to position [1121, 0]
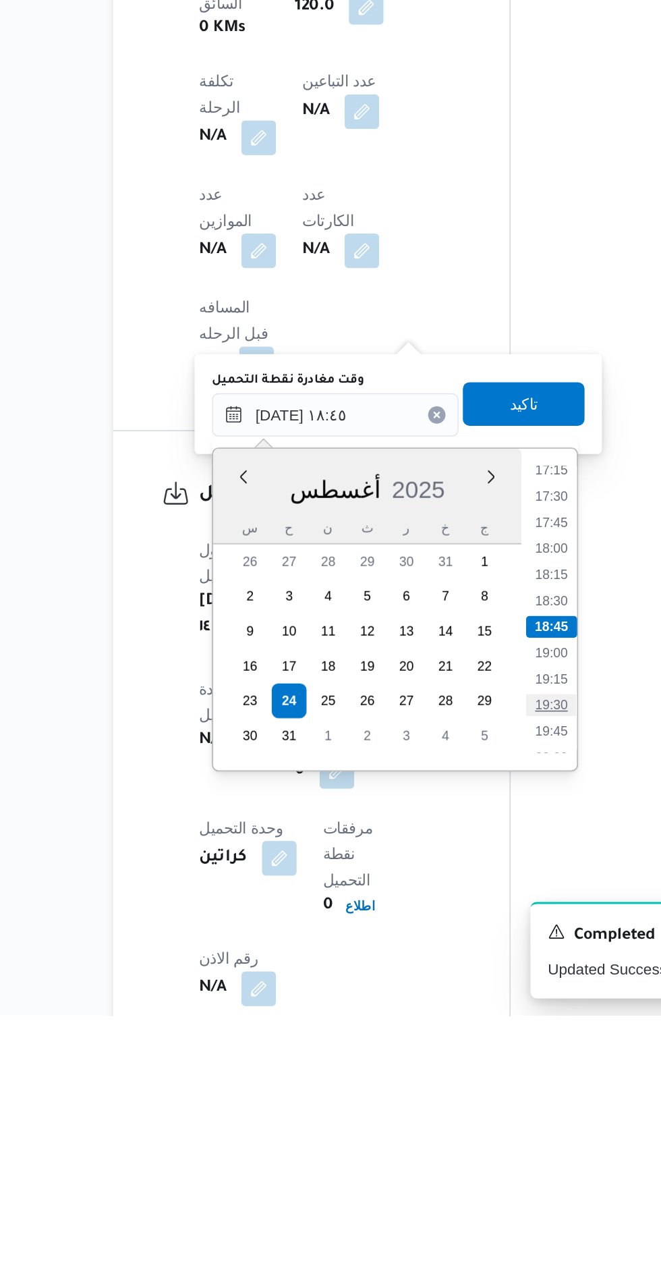
click at [447, 1067] on li "19:30" at bounding box center [447, 1068] width 31 height 13
type input "[DATE] ١٩:٣٠"
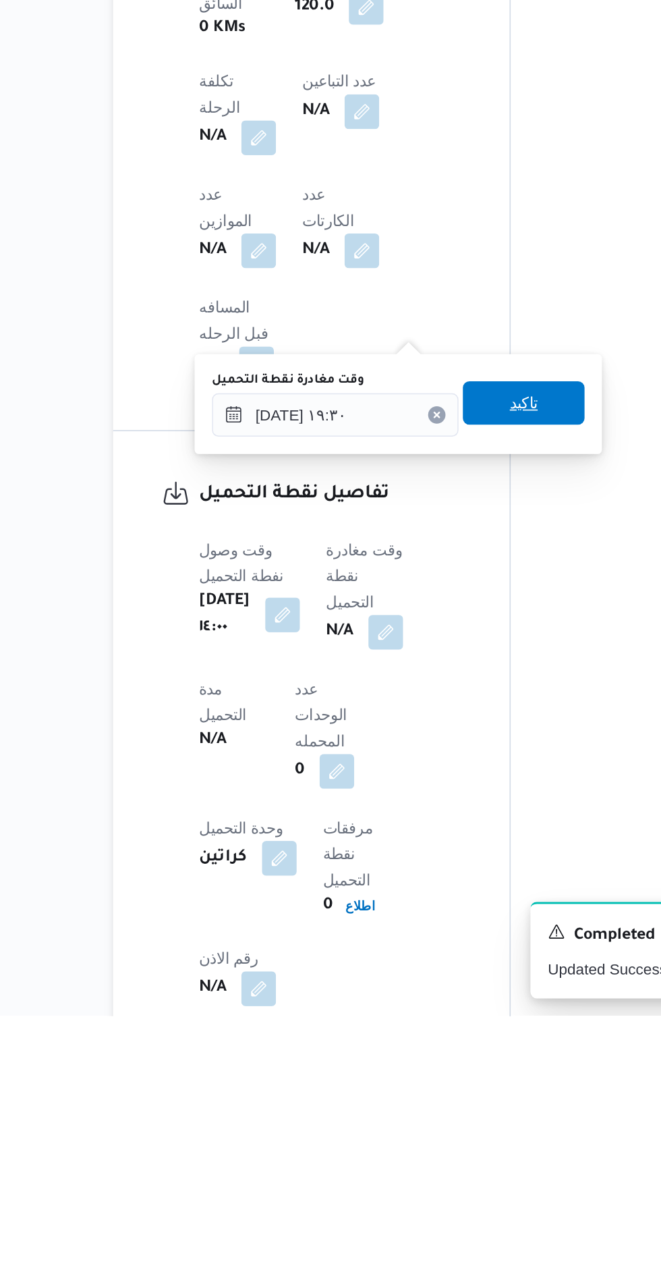
click at [453, 888] on span "تاكيد" at bounding box center [431, 881] width 76 height 27
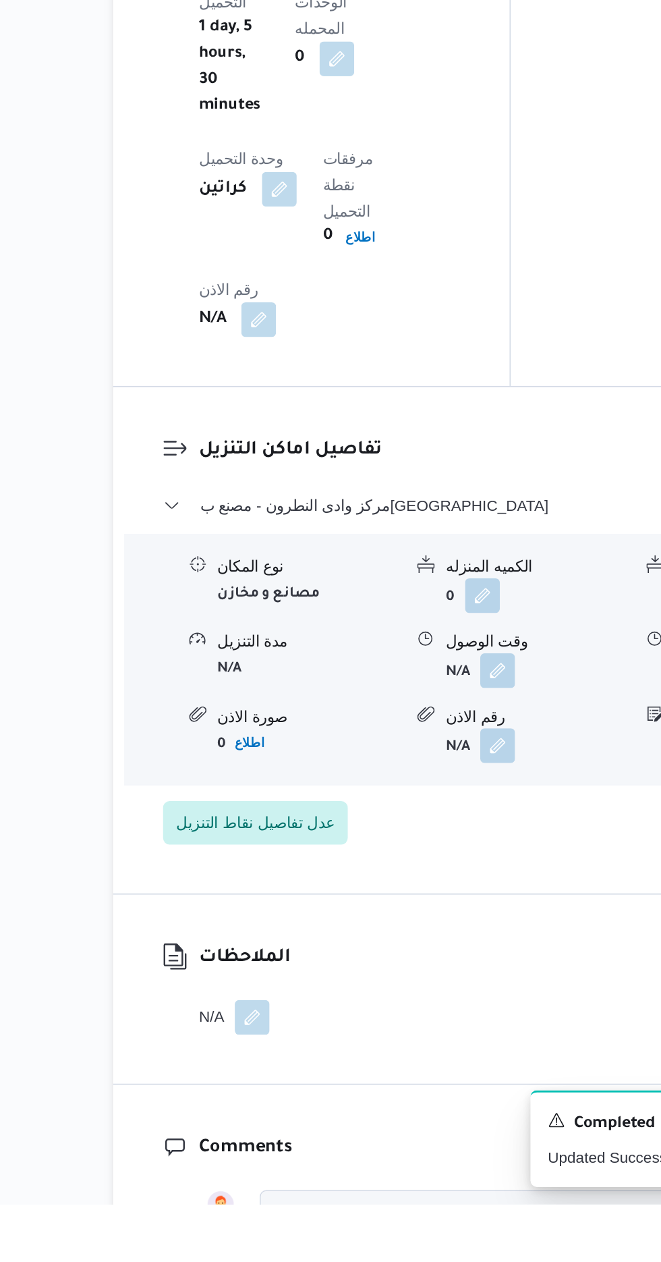
scroll to position [1204, 0]
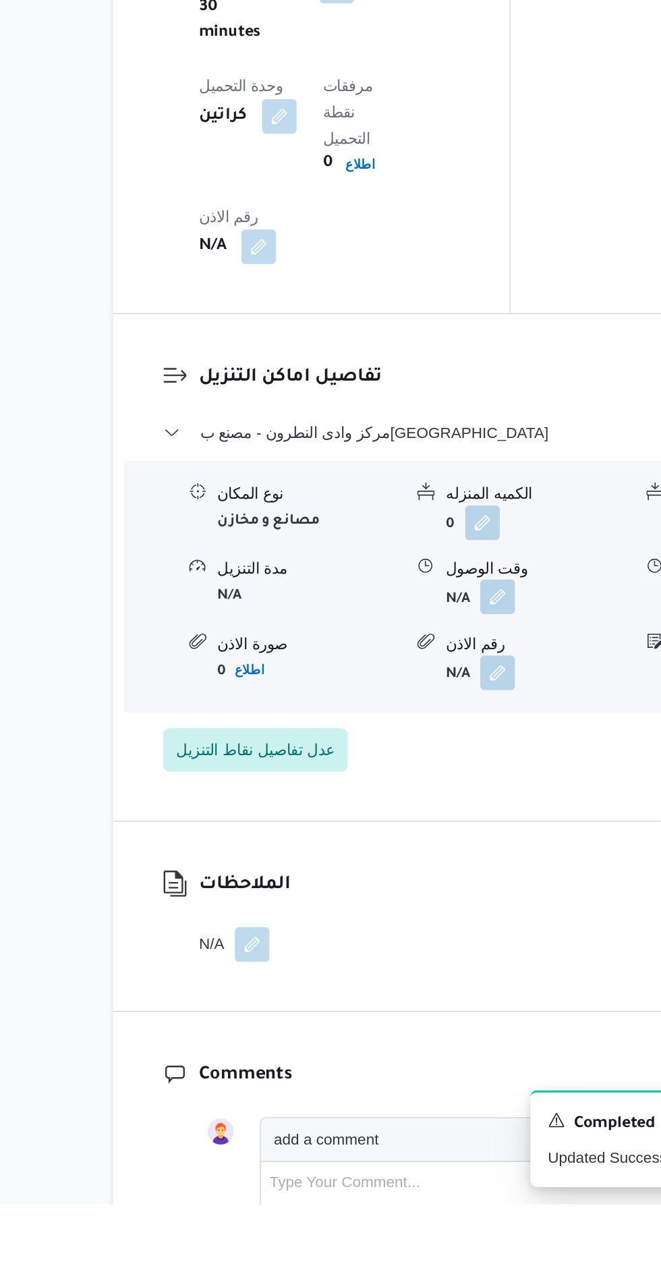
click at [424, 874] on button "button" at bounding box center [414, 885] width 22 height 22
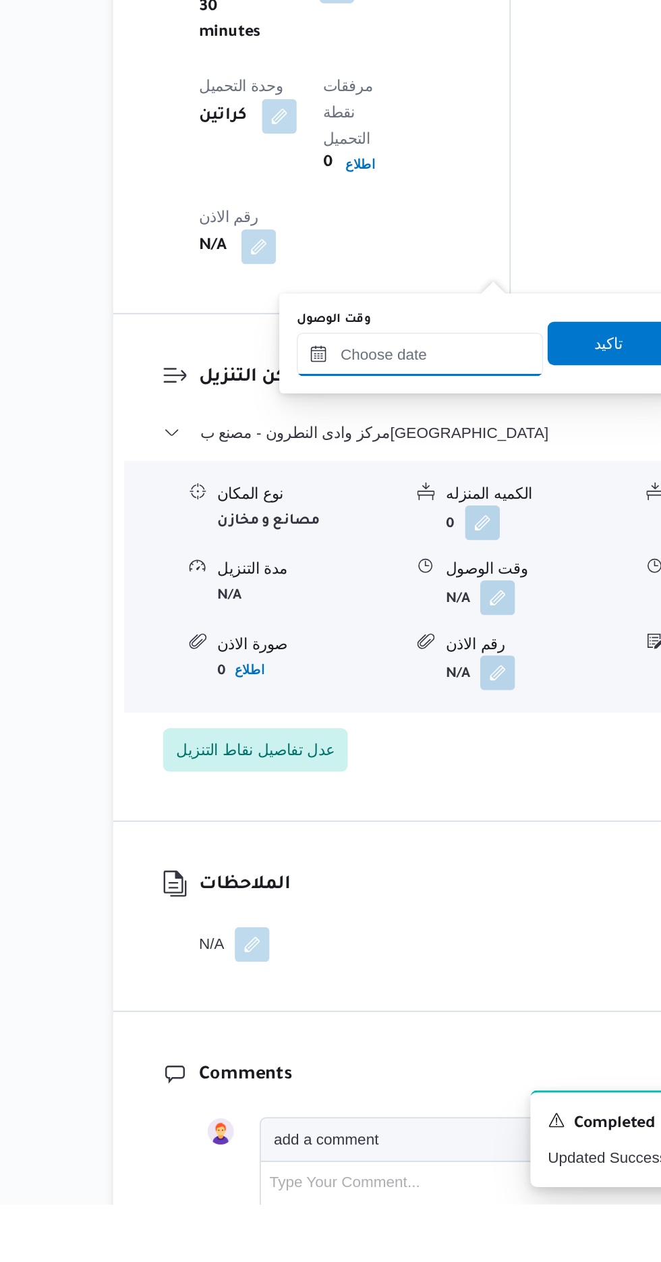
click at [372, 735] on input "وقت الوصول" at bounding box center [365, 734] width 153 height 27
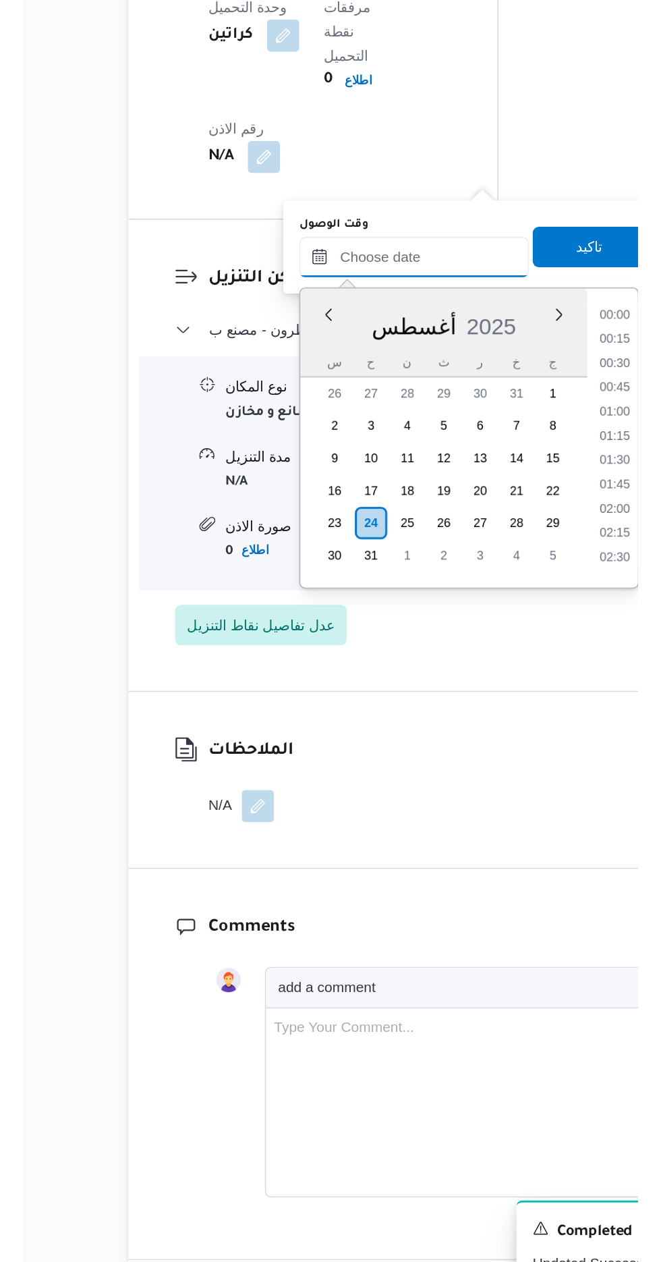
scroll to position [1282, 0]
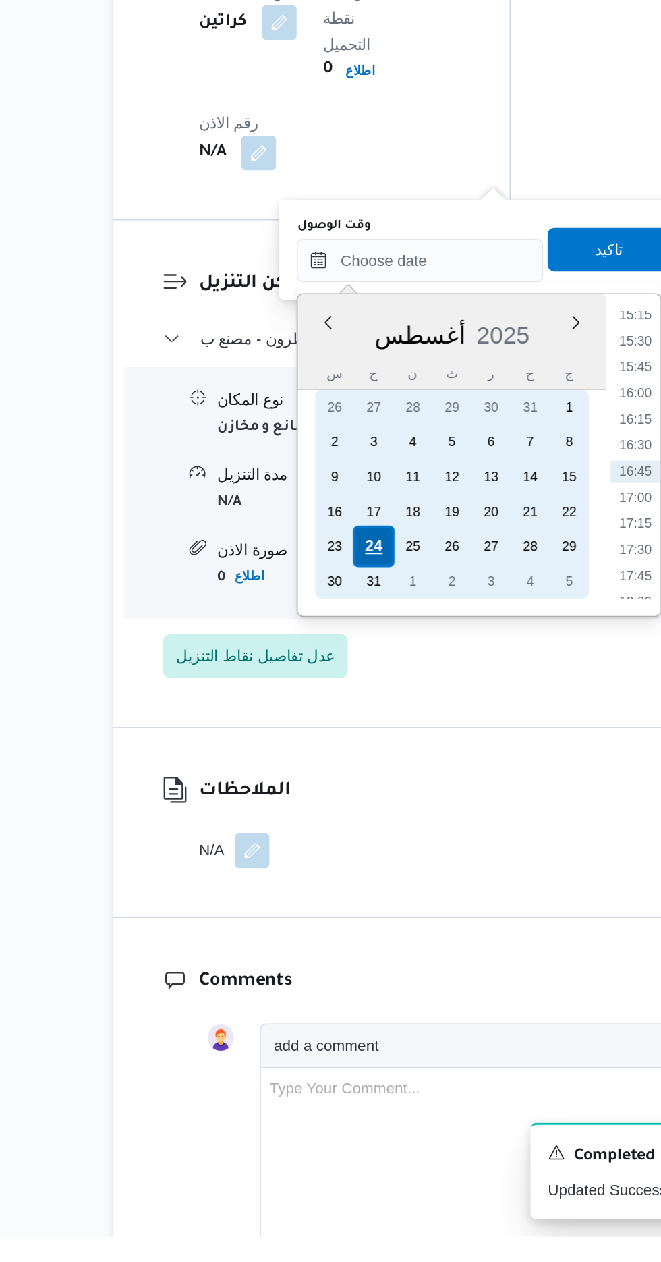
click at [337, 831] on div "24" at bounding box center [338, 833] width 26 height 26
type input "[DATE] ٠٠:٠٠"
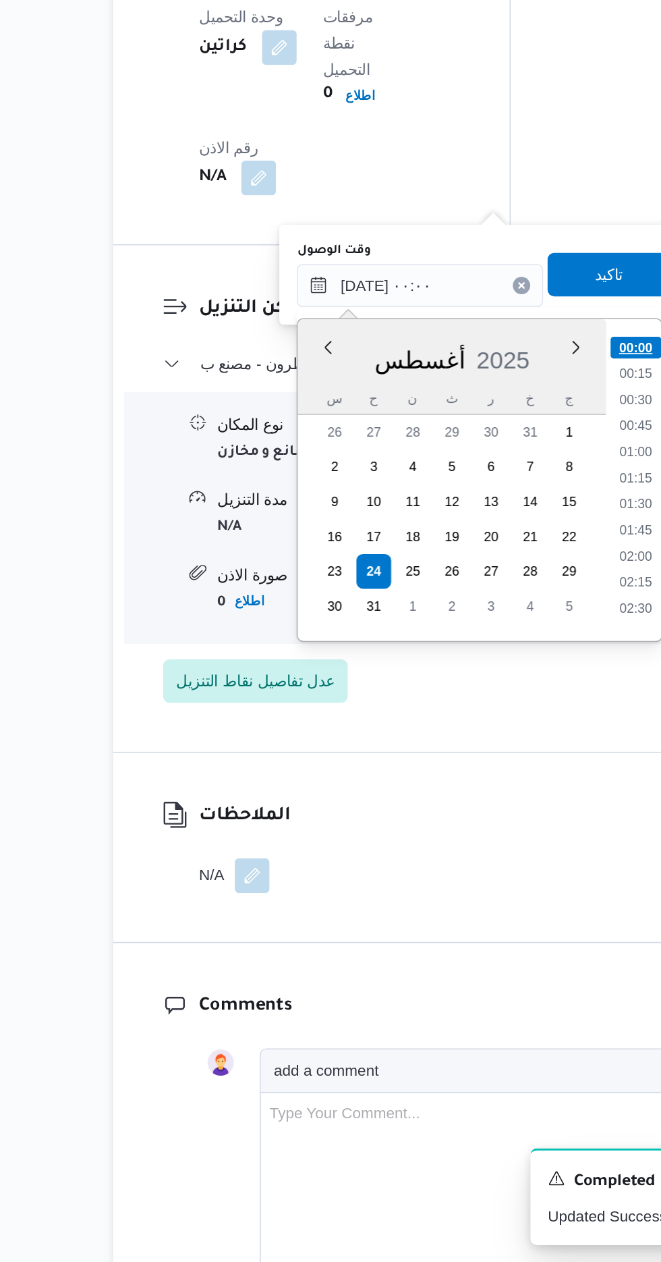
click at [496, 693] on li "00:00" at bounding box center [500, 693] width 32 height 13
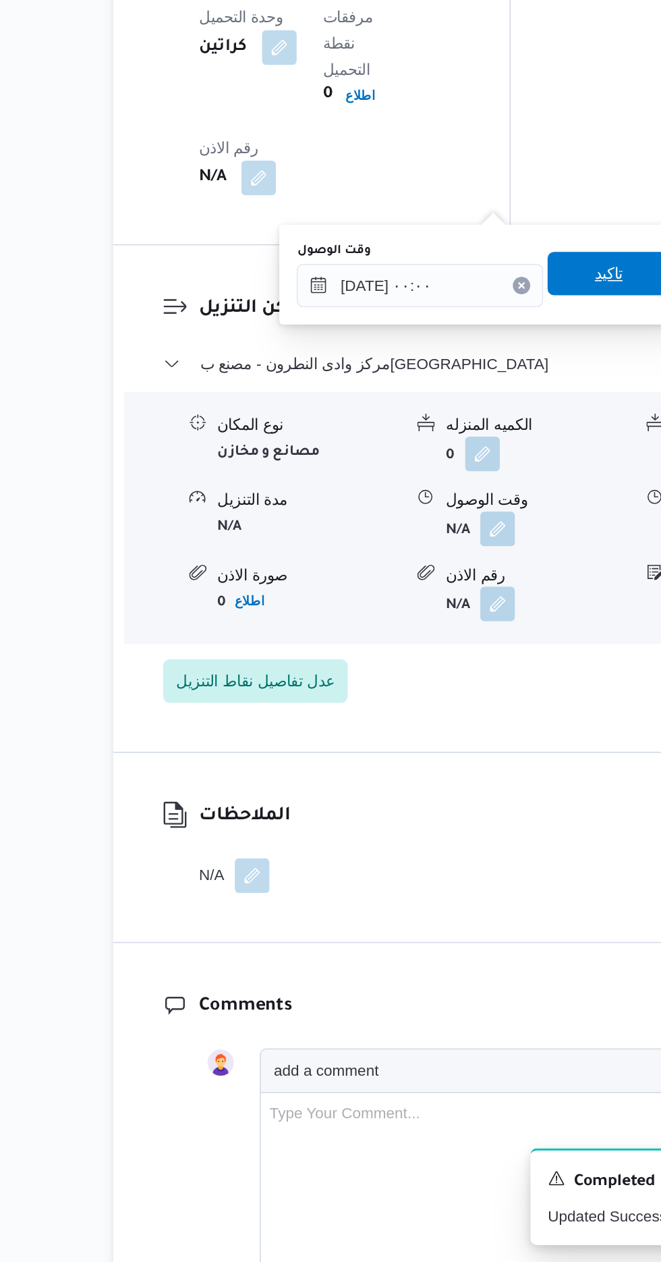
click at [487, 648] on span "تاكيد" at bounding box center [483, 648] width 18 height 16
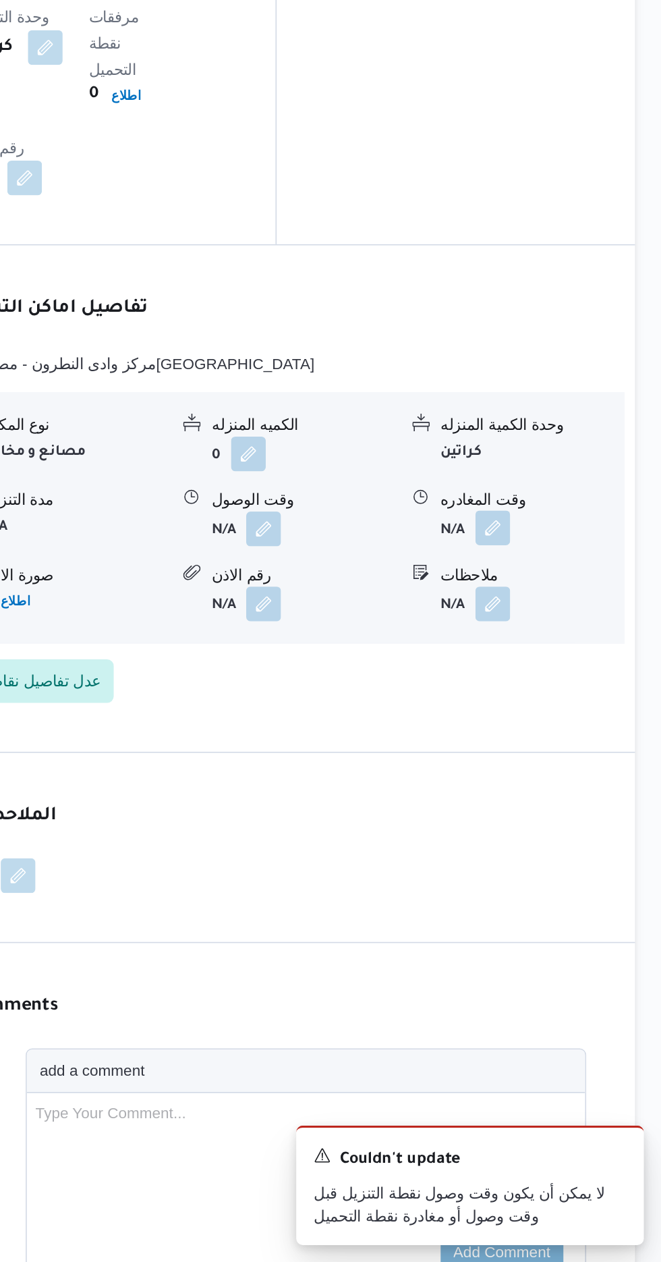
click at [560, 795] on button "button" at bounding box center [557, 806] width 22 height 22
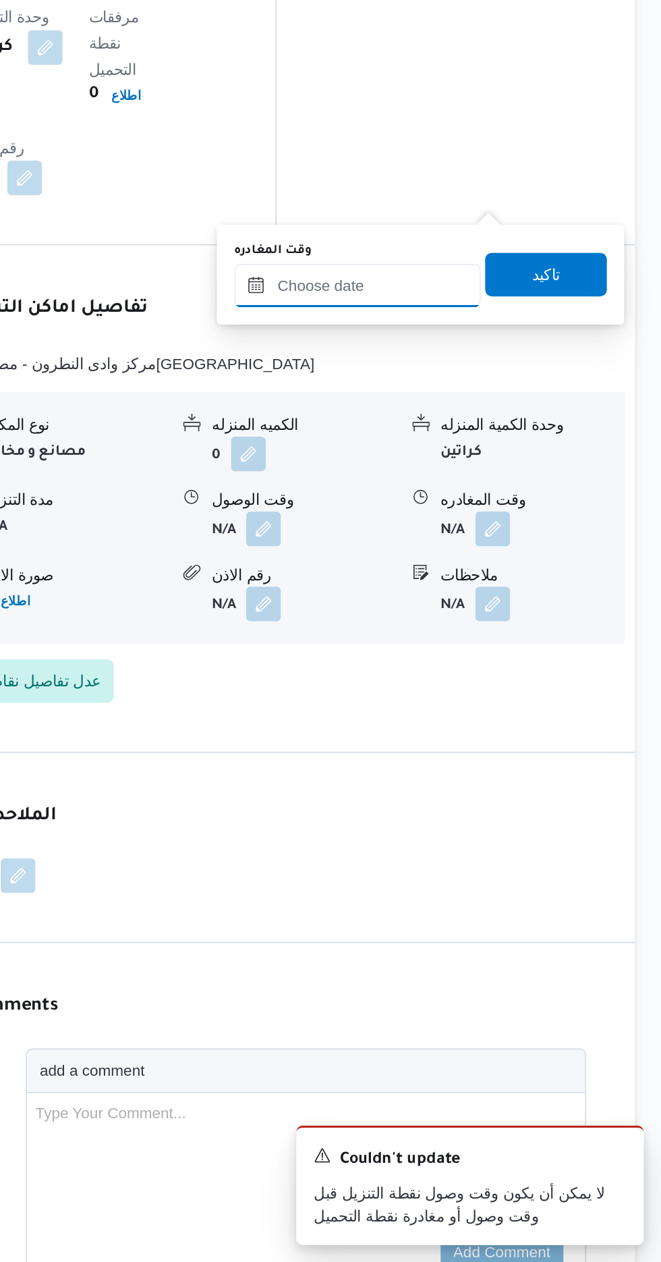
click at [501, 654] on input "وقت المغادره" at bounding box center [472, 655] width 153 height 27
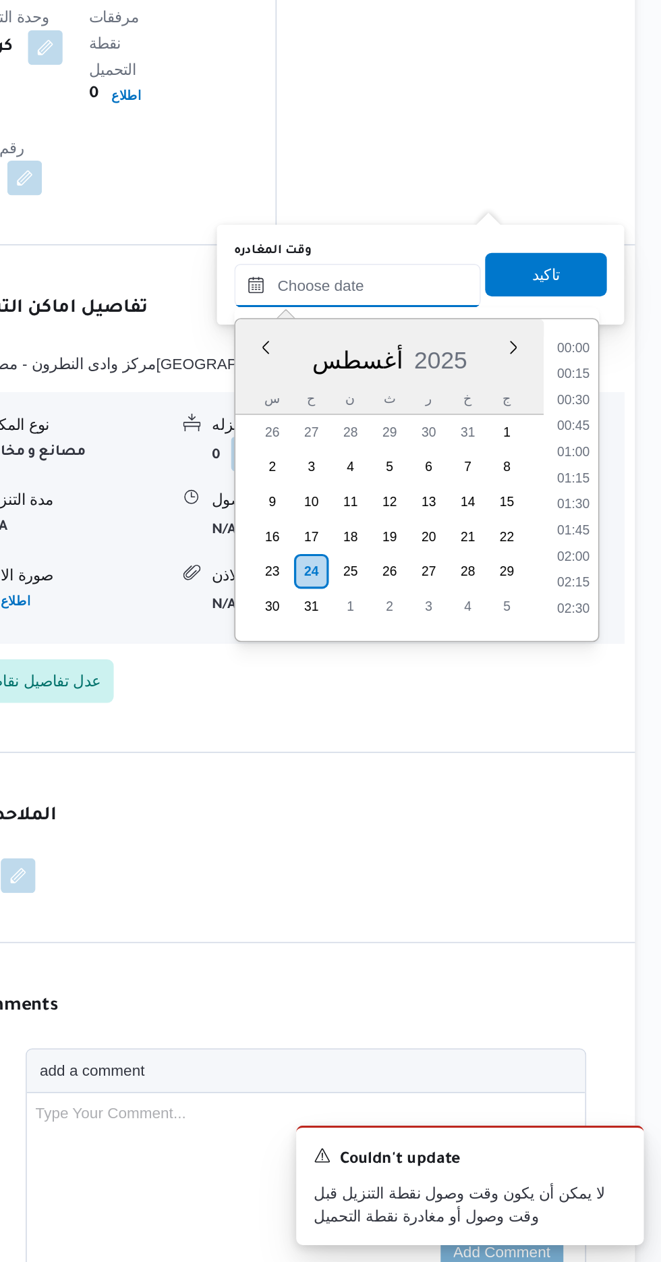
scroll to position [992, 0]
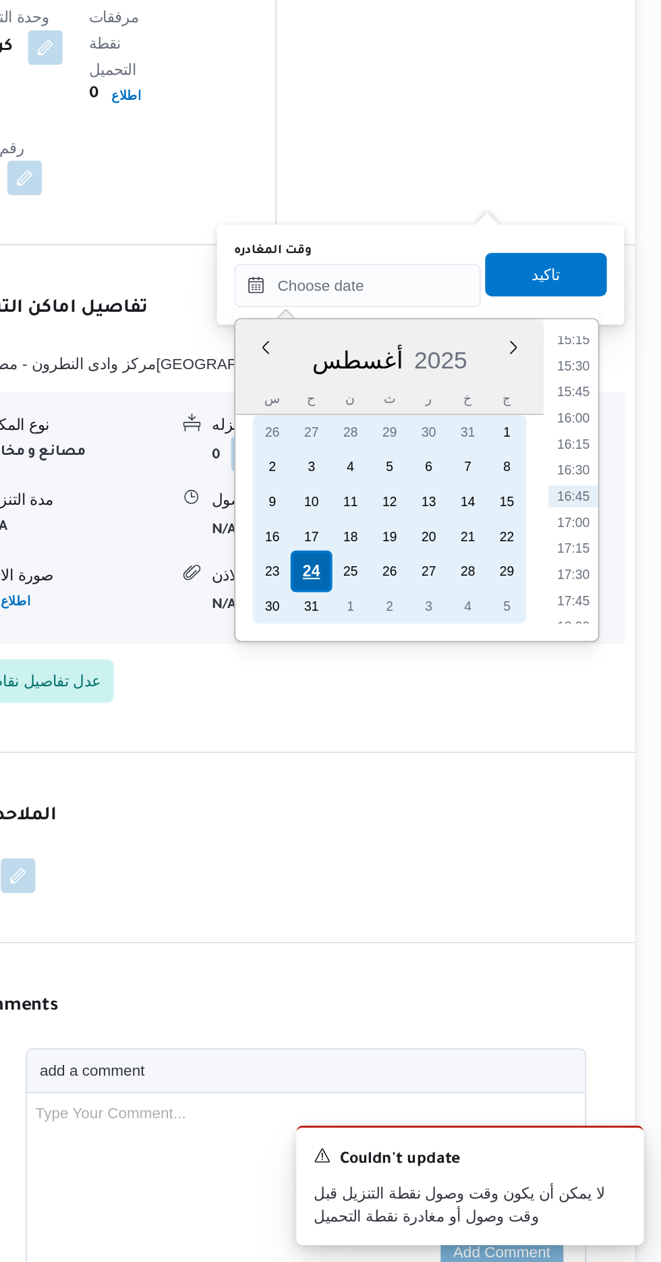
click at [442, 828] on div "24" at bounding box center [444, 833] width 26 height 26
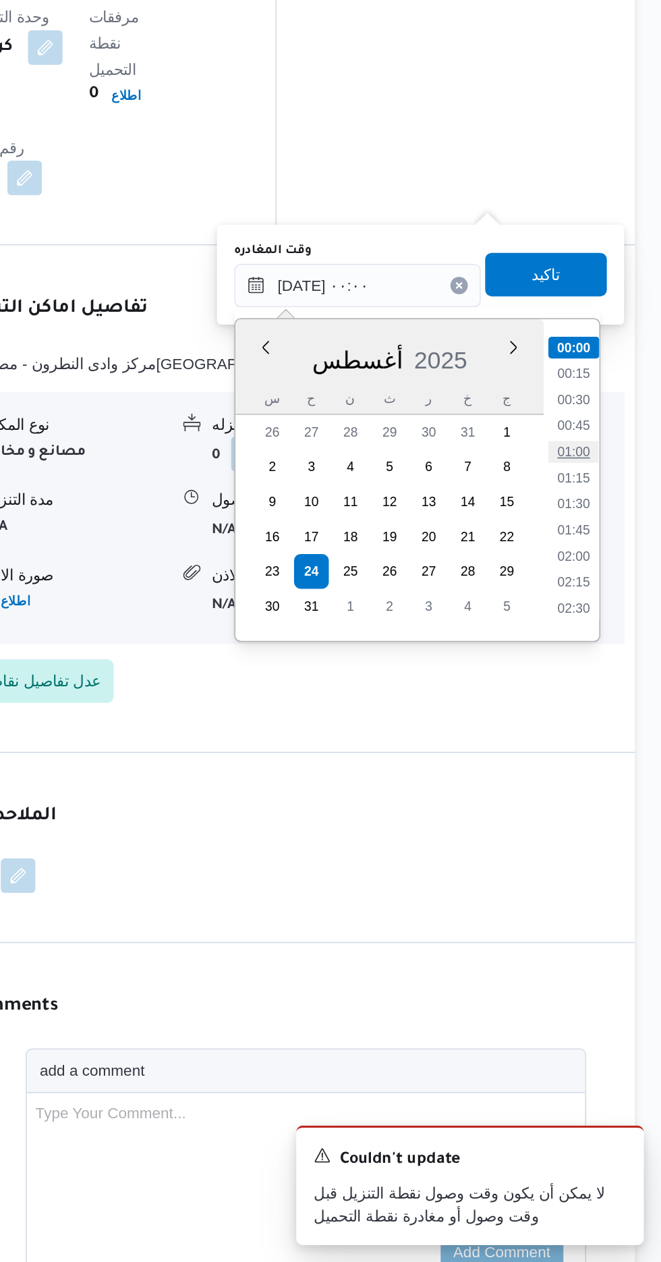
click at [607, 760] on li "01:00" at bounding box center [606, 758] width 31 height 13
type input "[DATE] ٠١:٠٠"
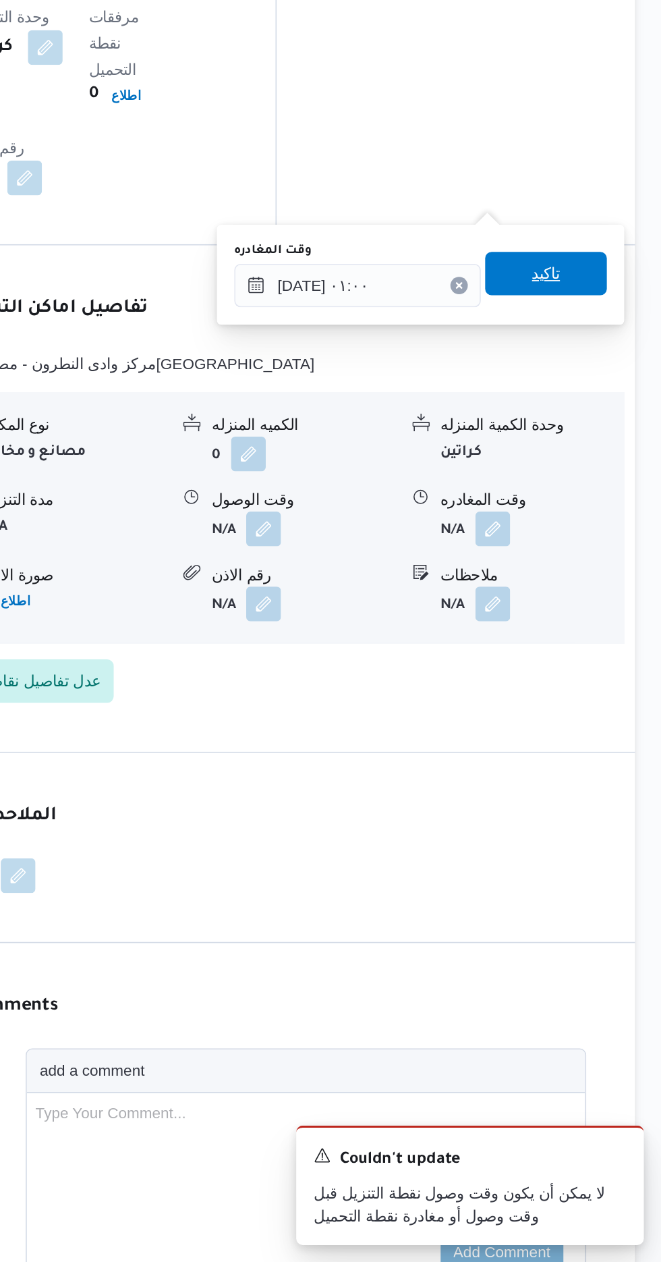
click at [602, 656] on span "تاكيد" at bounding box center [590, 647] width 76 height 27
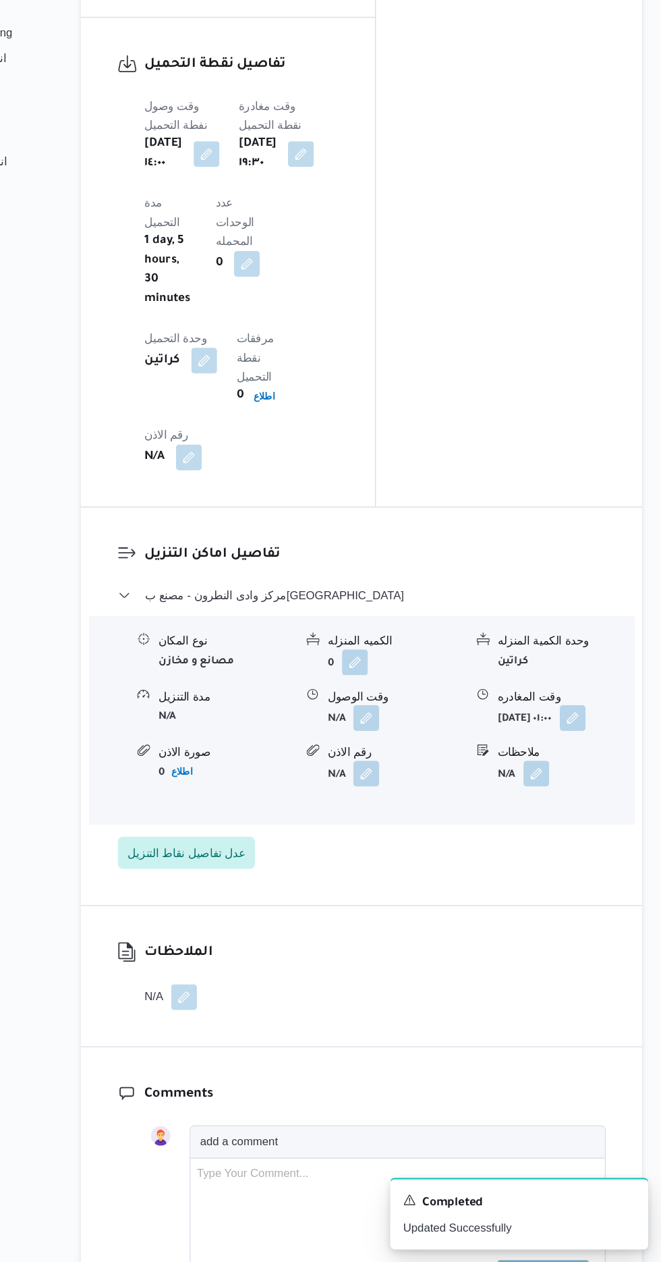
scroll to position [1283, 0]
click at [410, 795] on button "button" at bounding box center [414, 806] width 22 height 22
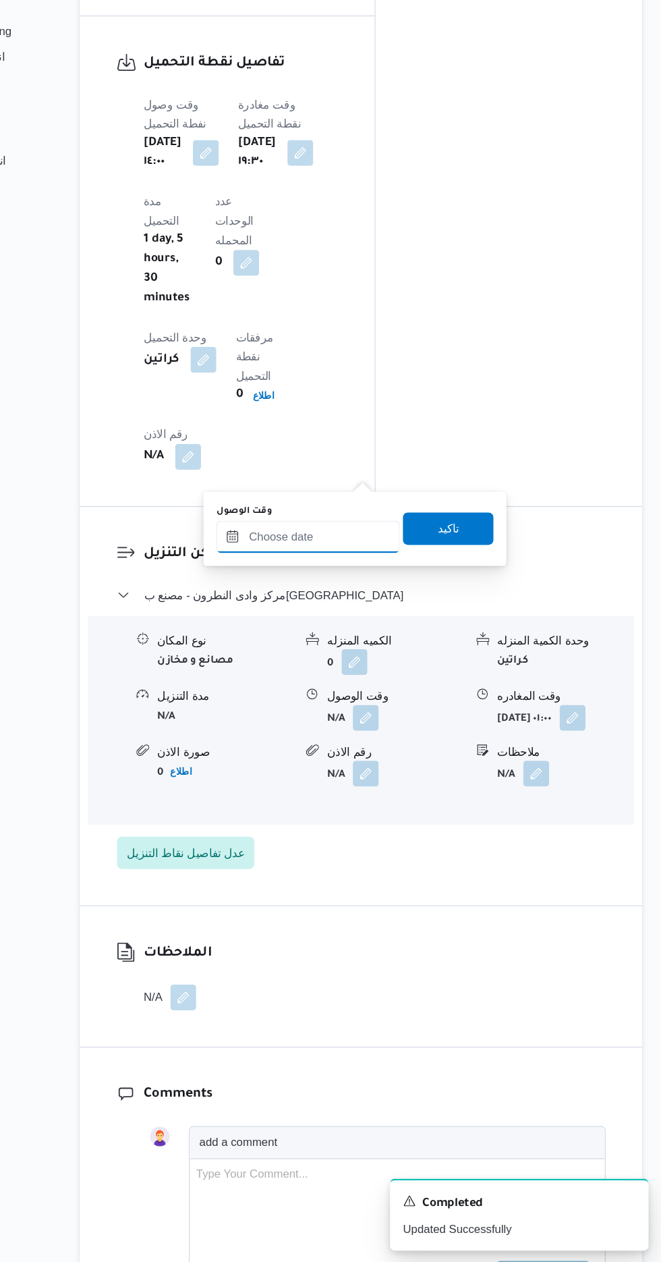
click at [385, 654] on input "وقت الوصول" at bounding box center [365, 655] width 153 height 27
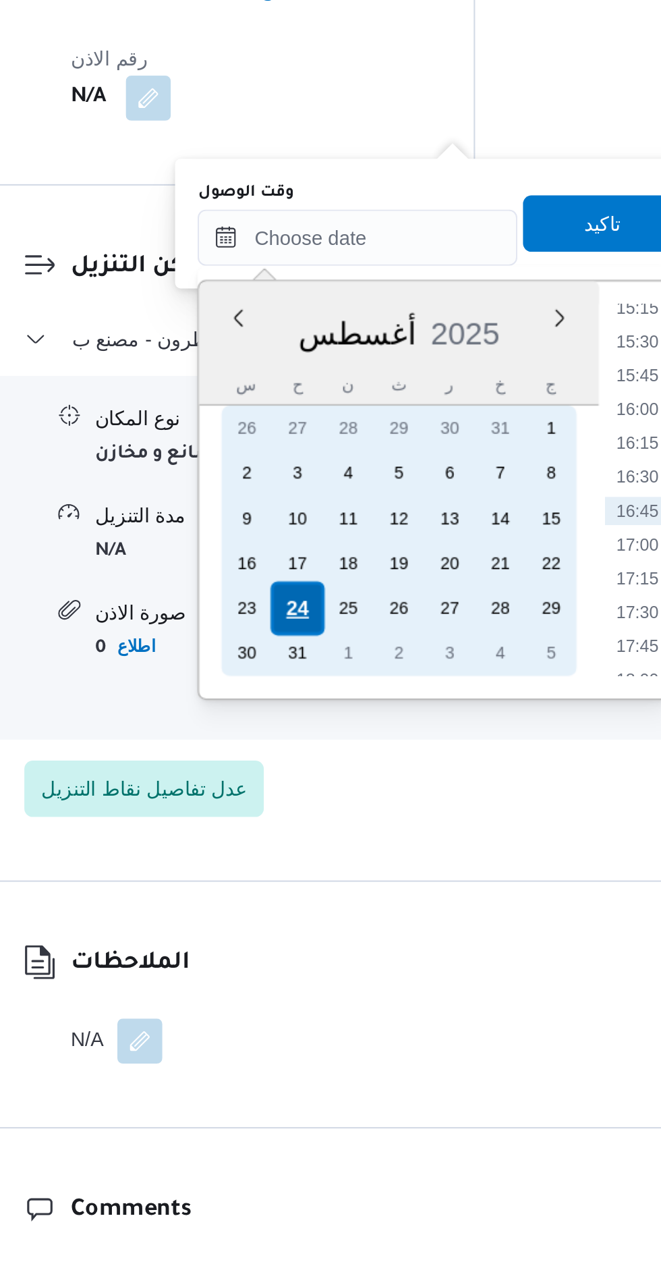
click at [337, 827] on div "24" at bounding box center [338, 833] width 26 height 26
type input "[DATE] ٠٠:٠٠"
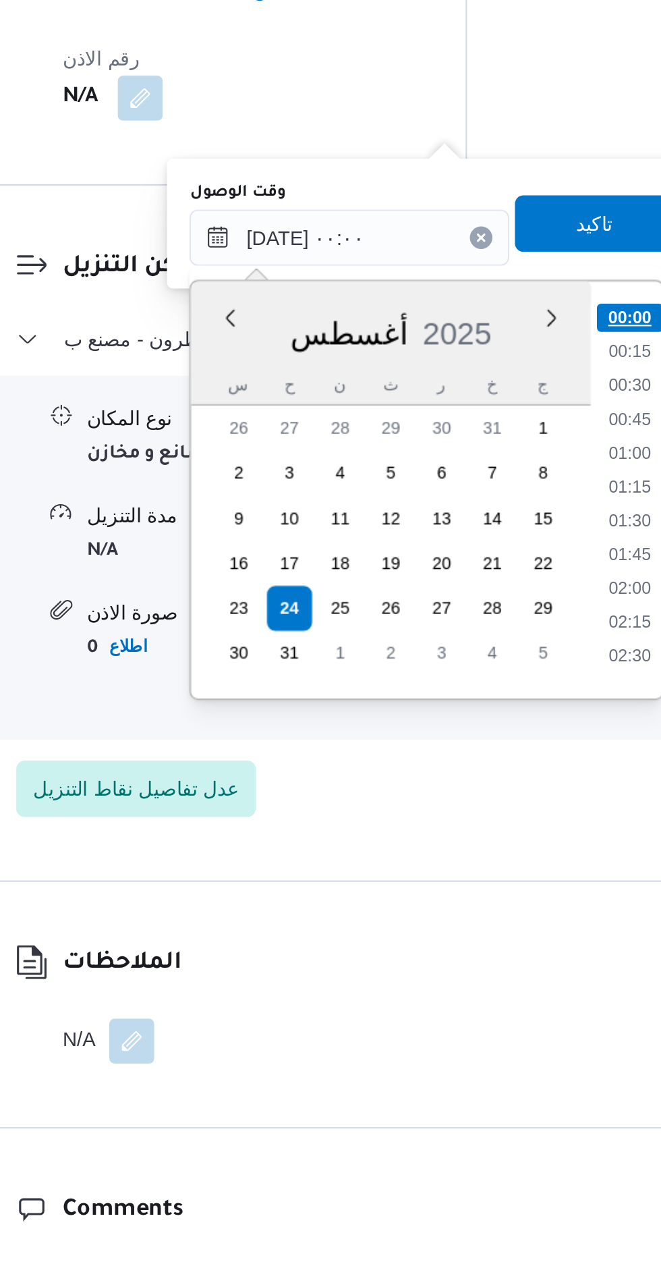
click at [497, 691] on li "00:00" at bounding box center [500, 693] width 32 height 13
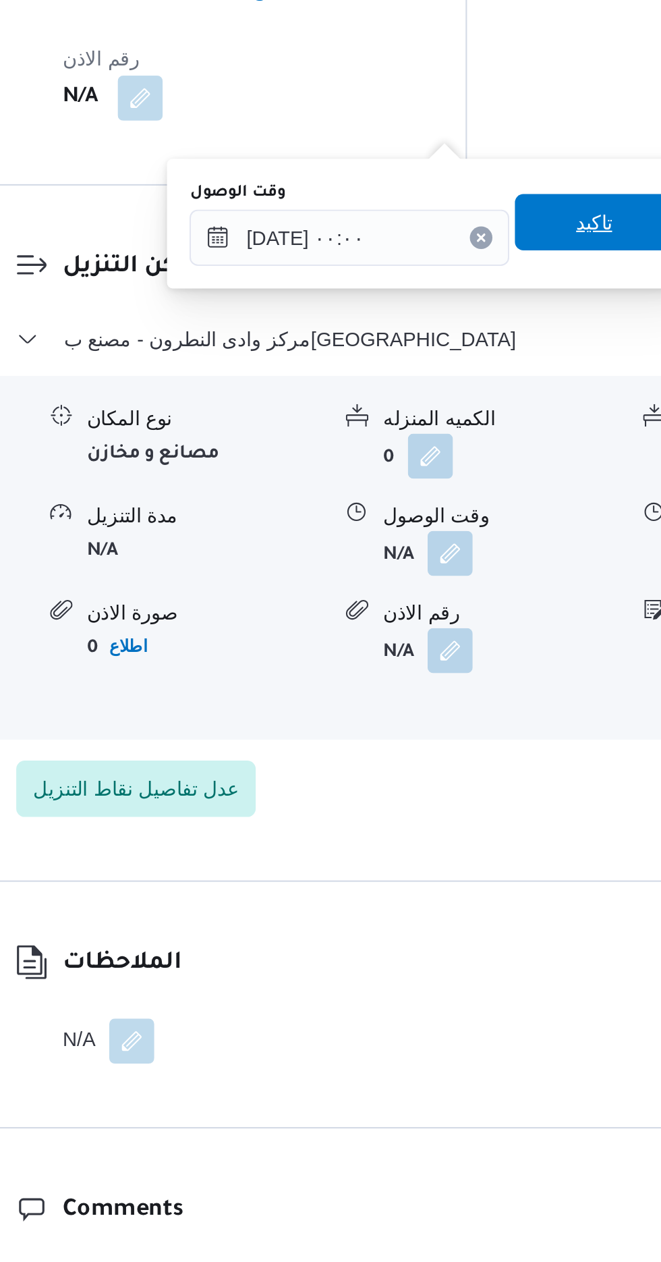
click at [488, 649] on span "تاكيد" at bounding box center [483, 648] width 18 height 16
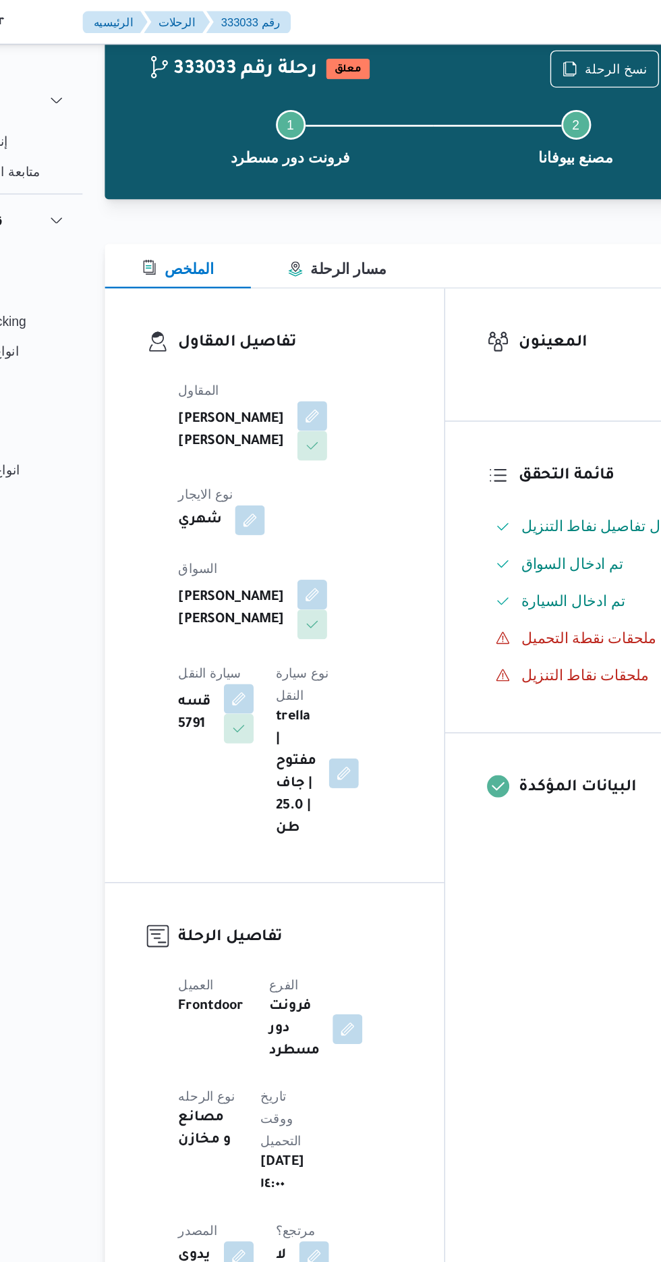
scroll to position [12, 0]
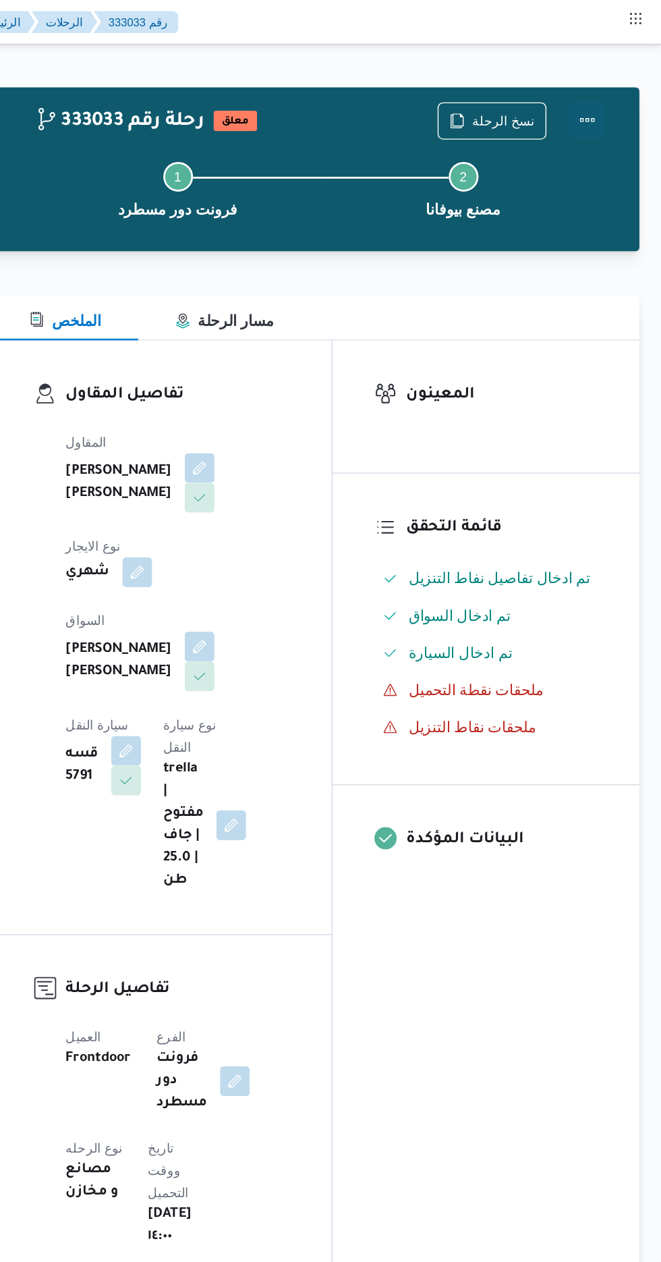
click at [613, 84] on button "Actions" at bounding box center [607, 87] width 27 height 27
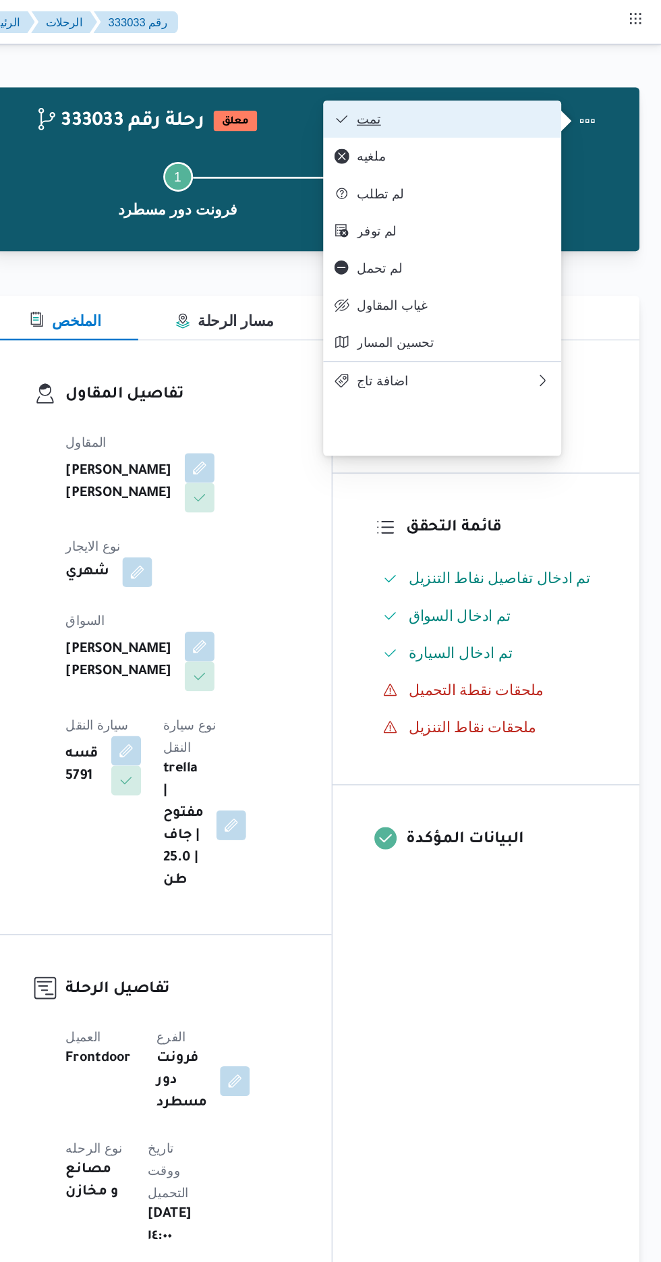
click at [565, 90] on span "تمت" at bounding box center [510, 86] width 140 height 11
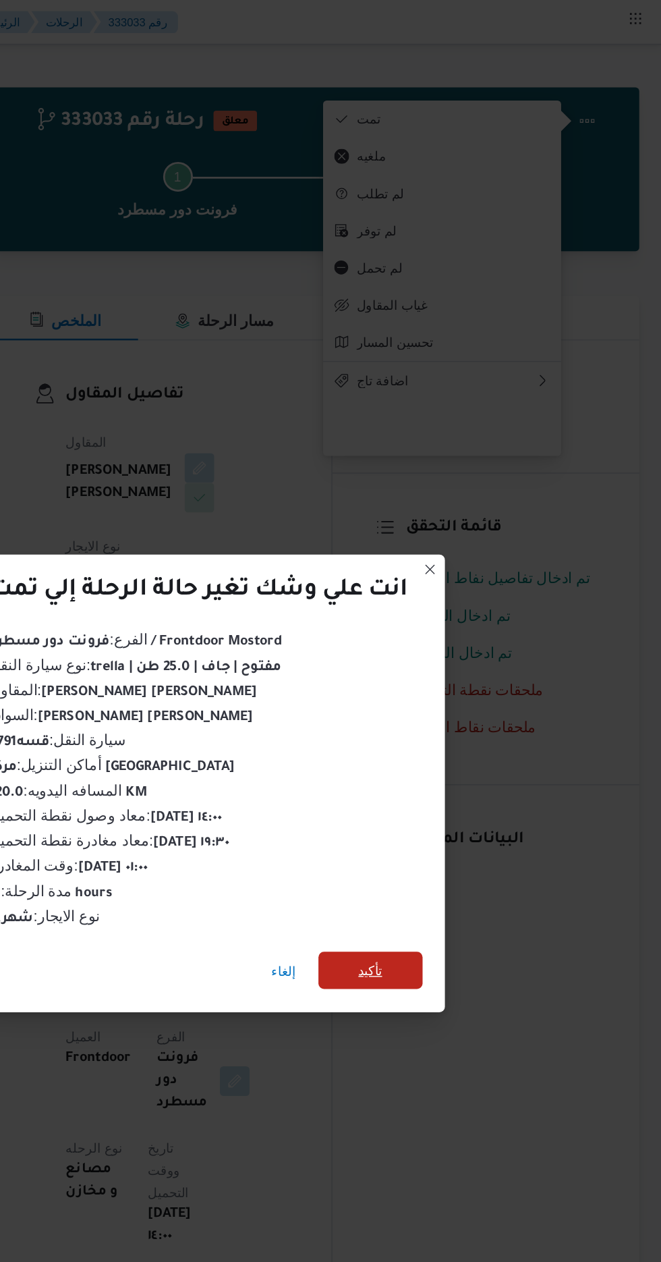
click at [451, 700] on span "تأكيد" at bounding box center [450, 704] width 18 height 16
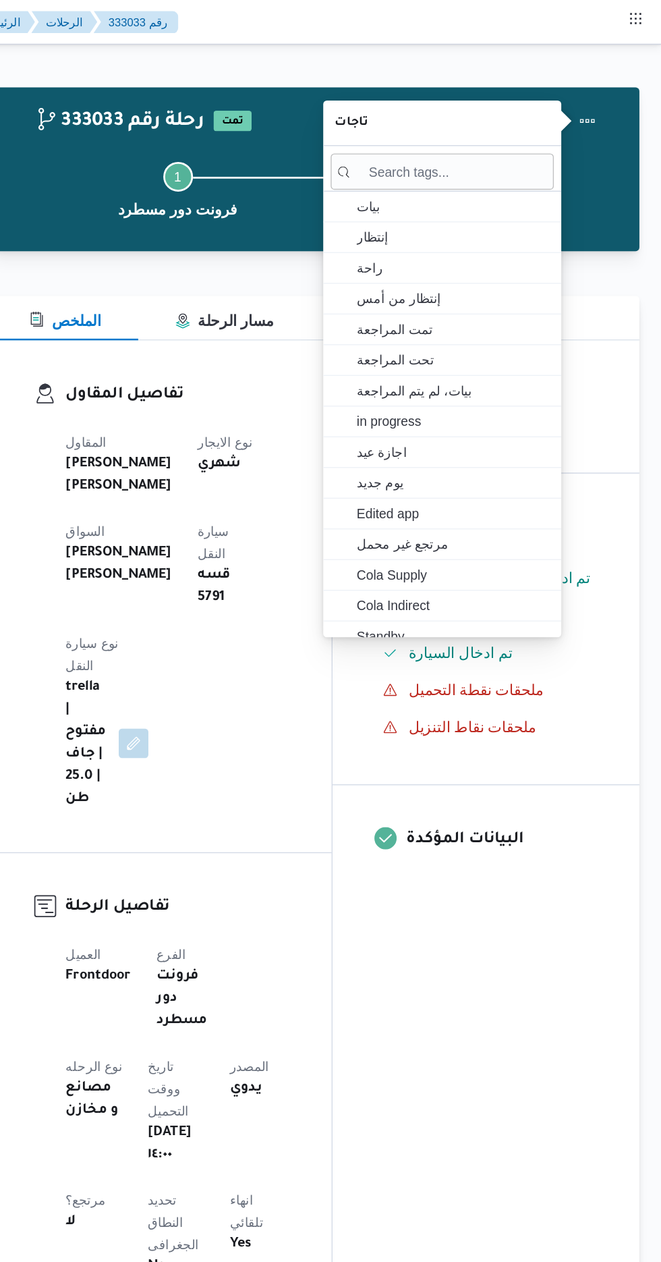
scroll to position [0, 0]
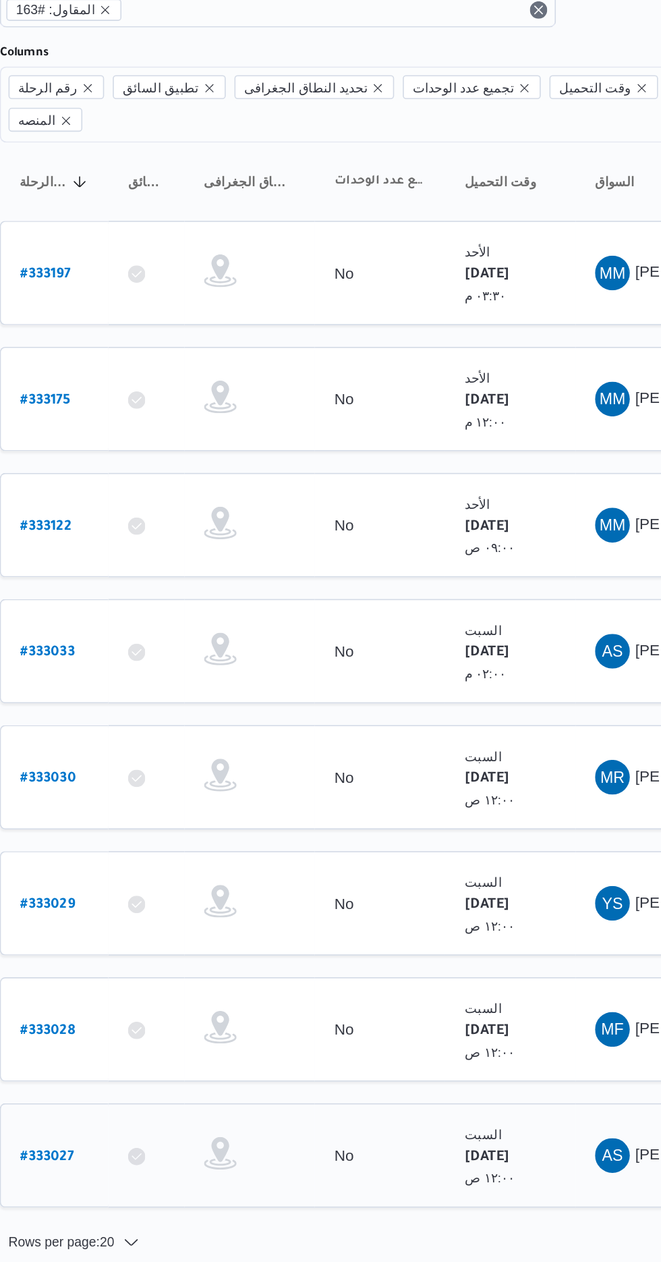
click at [219, 810] on b "# 333027" at bounding box center [204, 814] width 33 height 9
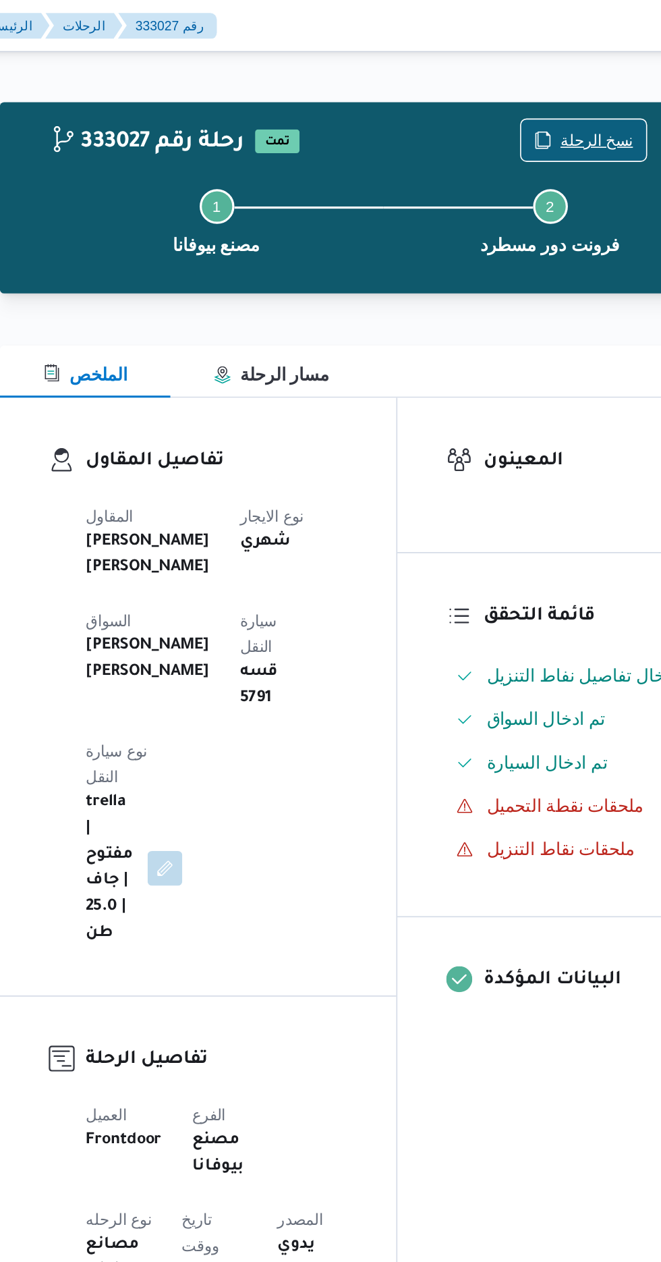
click at [533, 87] on span "نسخ الرحلة" at bounding box center [546, 87] width 45 height 16
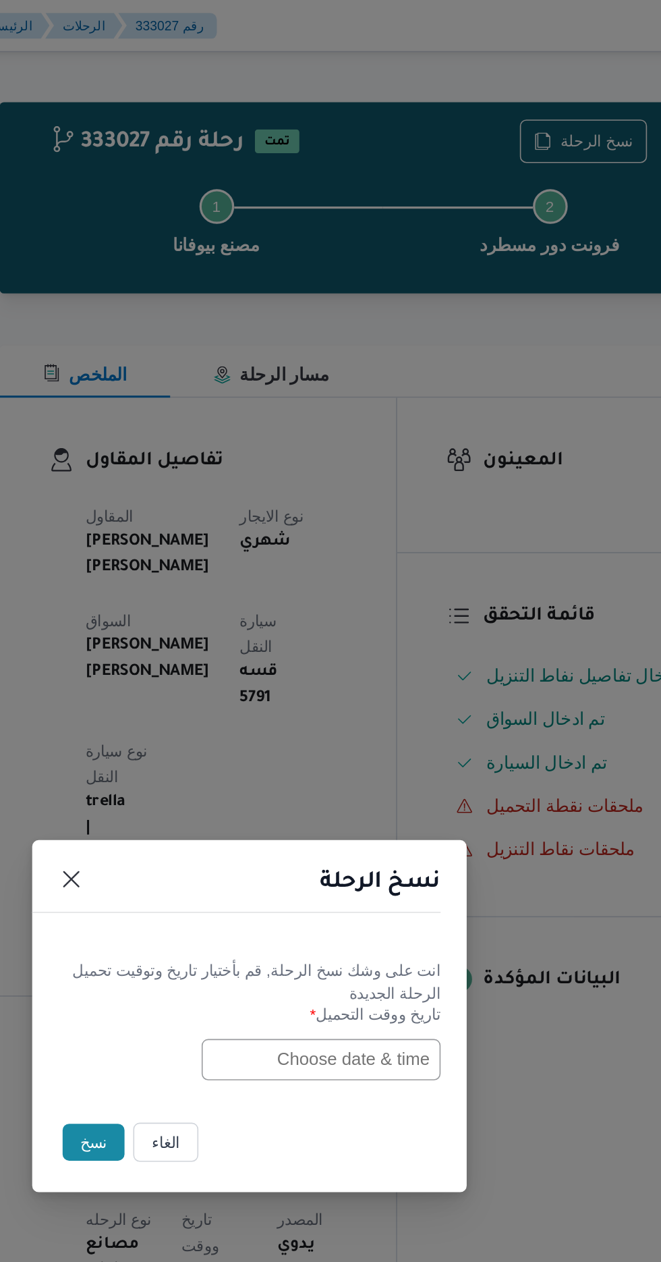
click at [331, 651] on input "text" at bounding box center [375, 658] width 148 height 26
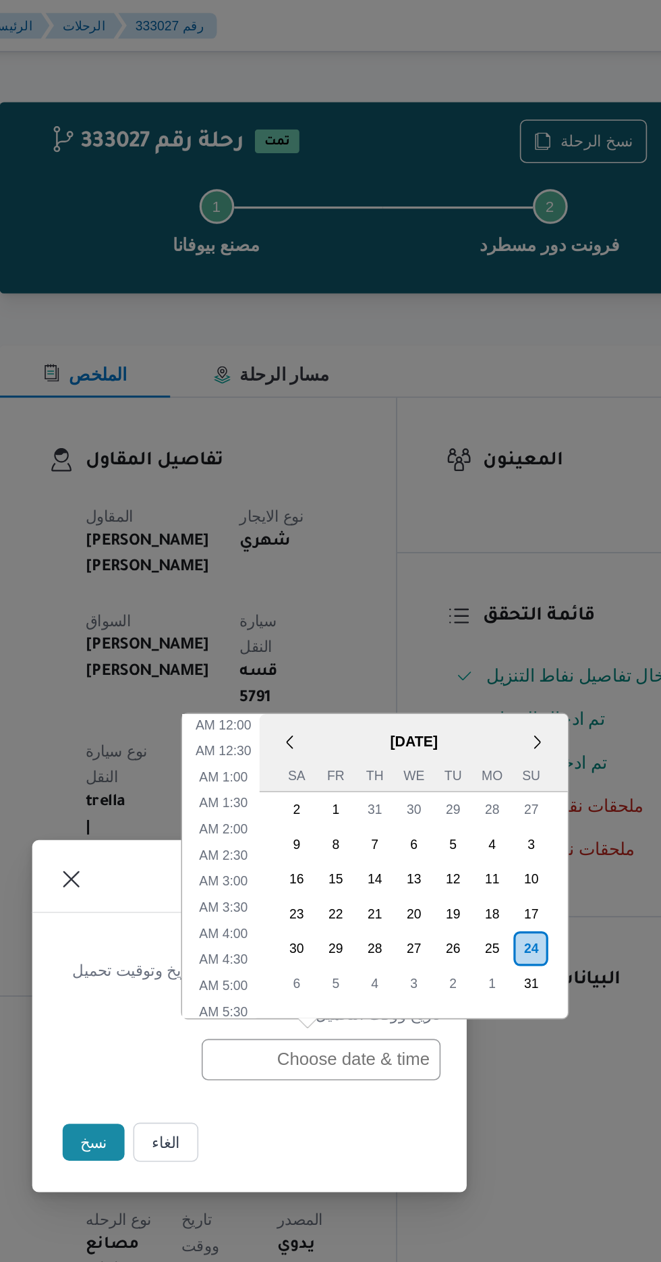
scroll to position [447, 0]
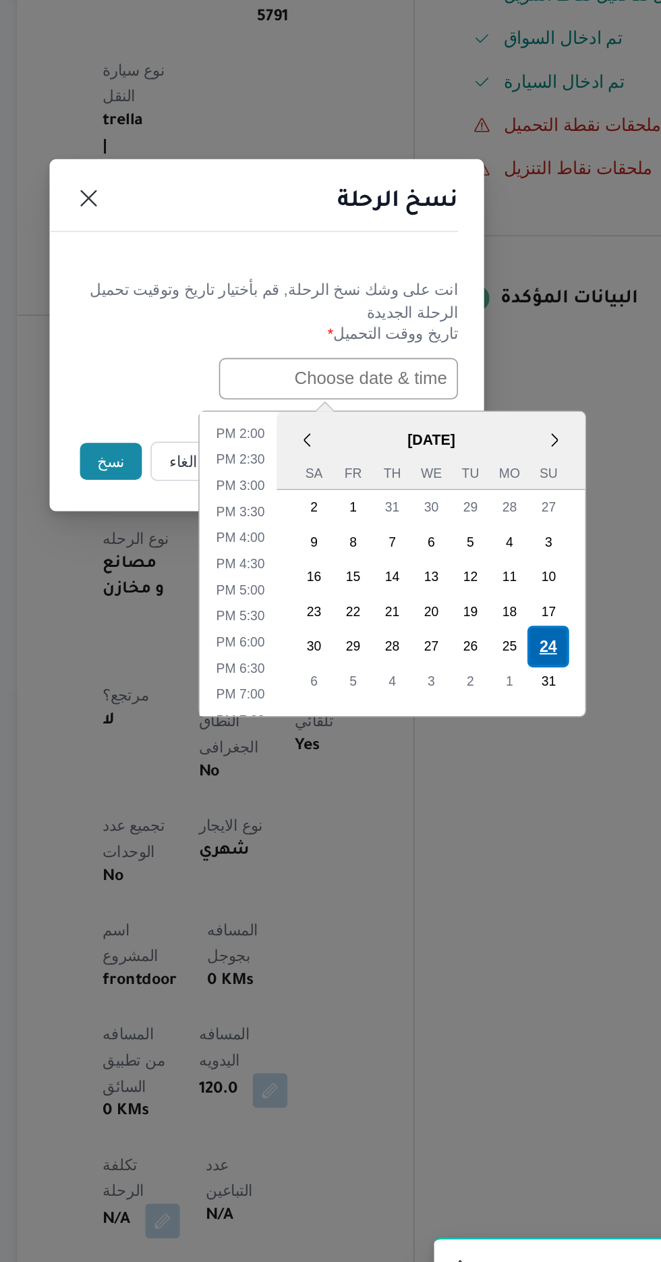
click at [503, 824] on div "24" at bounding box center [506, 824] width 26 height 26
type input "[DATE] 12:00AM"
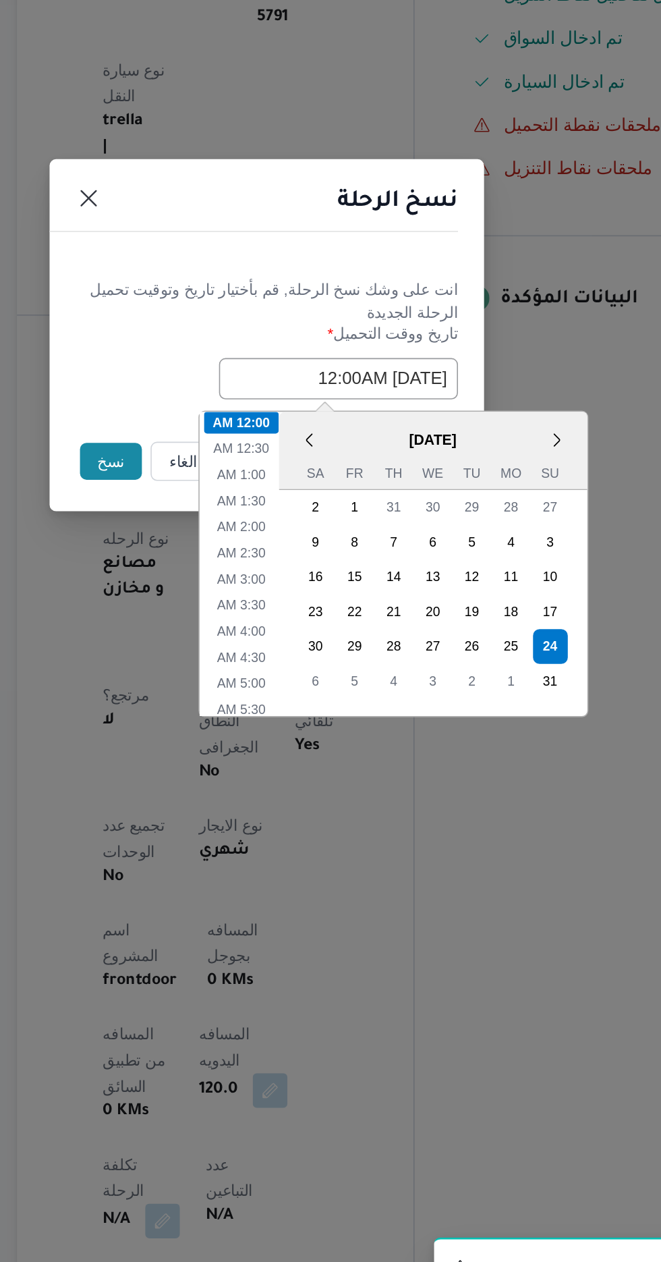
click at [221, 708] on button "نسخ" at bounding box center [234, 709] width 38 height 23
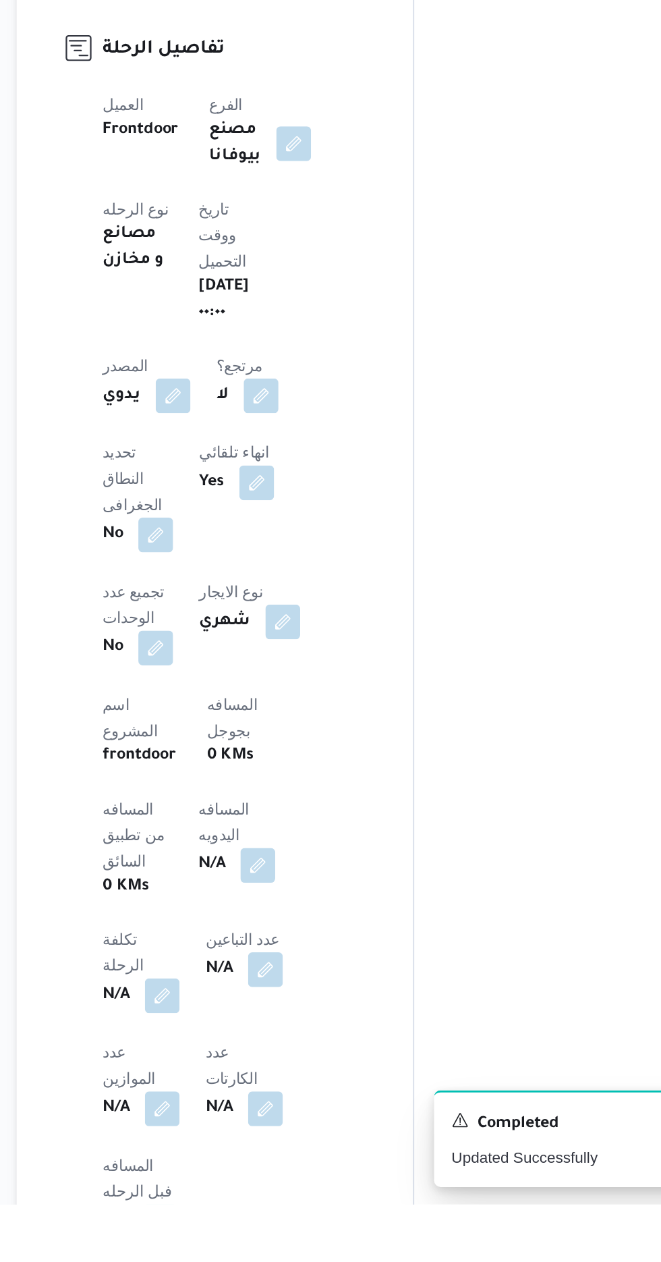
scroll to position [173, 0]
click at [314, 1039] on button "button" at bounding box center [325, 1050] width 22 height 22
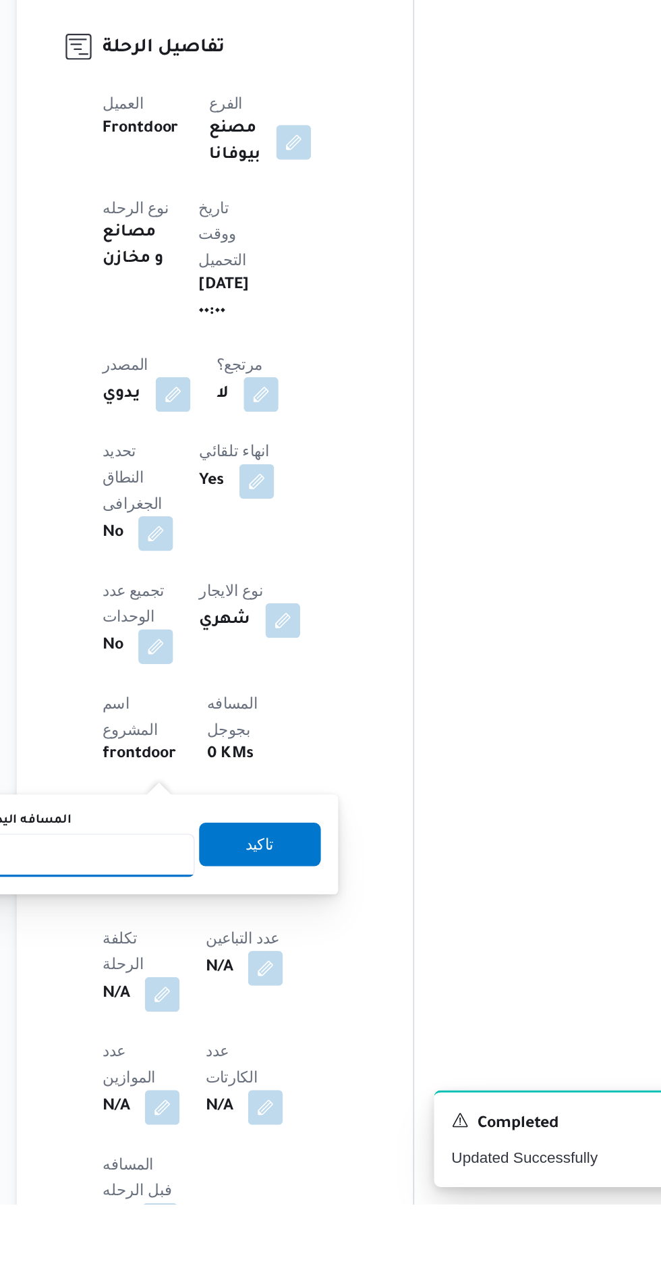
click at [235, 1042] on input "المسافه اليدويه" at bounding box center [219, 1045] width 134 height 27
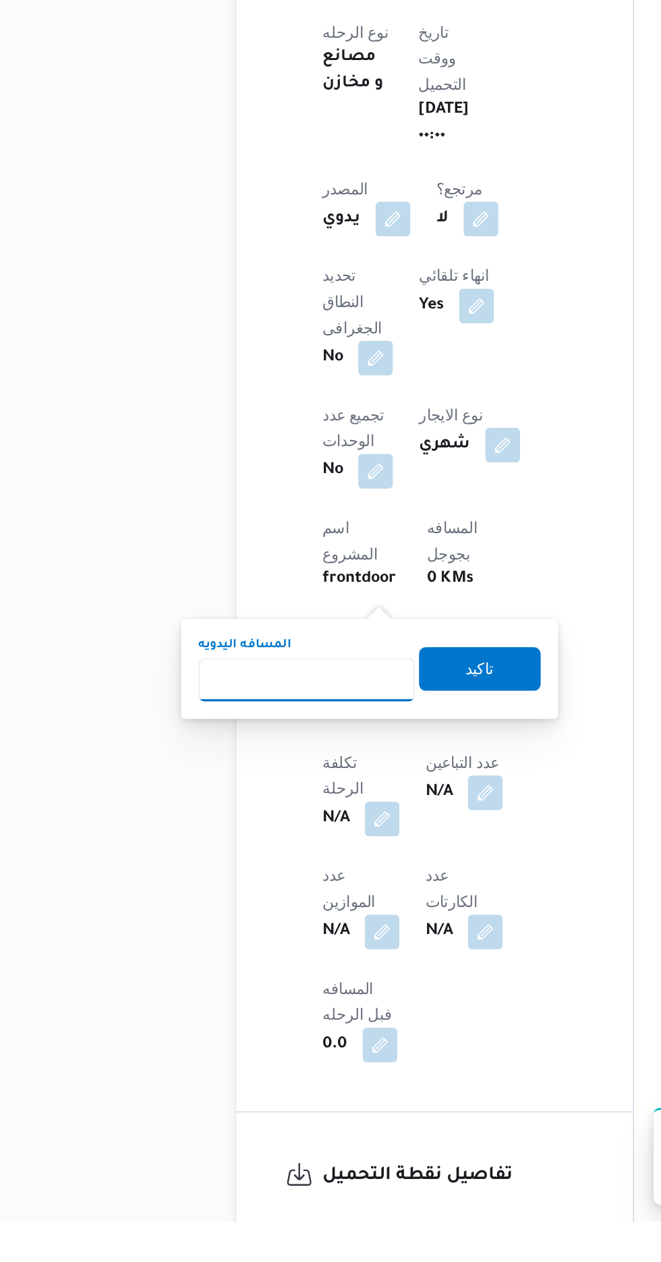
scroll to position [294, 0]
type input "120"
click at [335, 923] on span "تاكيد" at bounding box center [327, 917] width 18 height 16
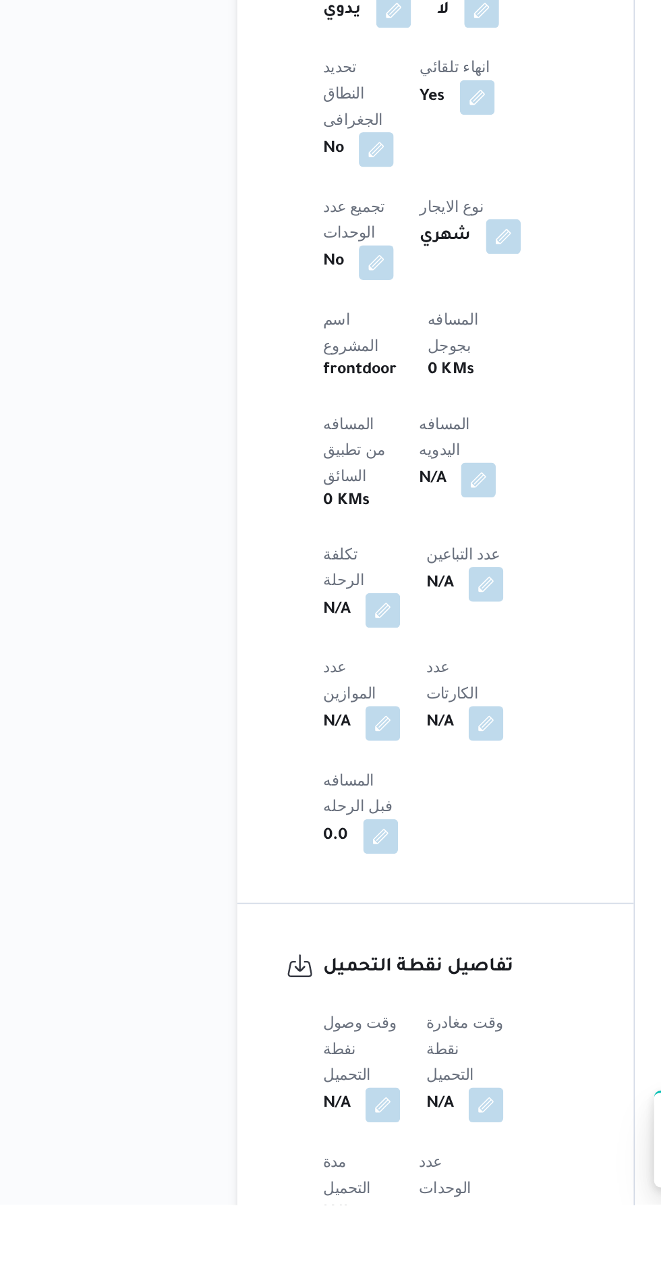
scroll to position [412, 0]
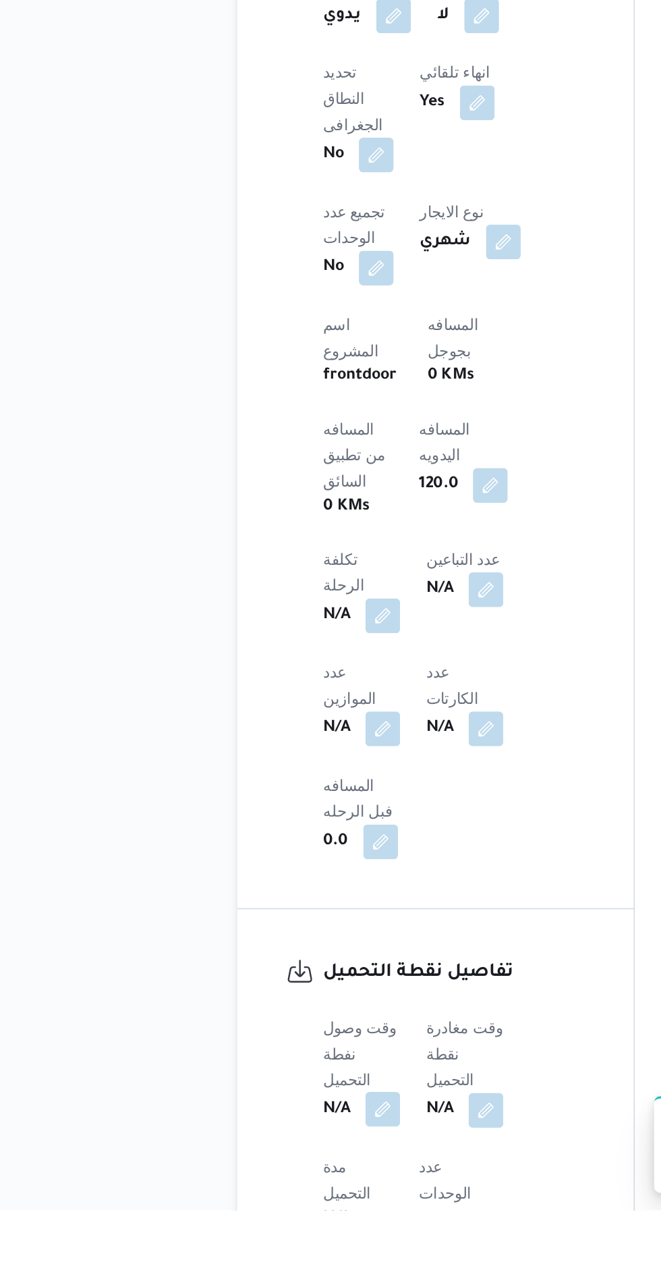
click at [277, 1188] on button "button" at bounding box center [266, 1199] width 22 height 22
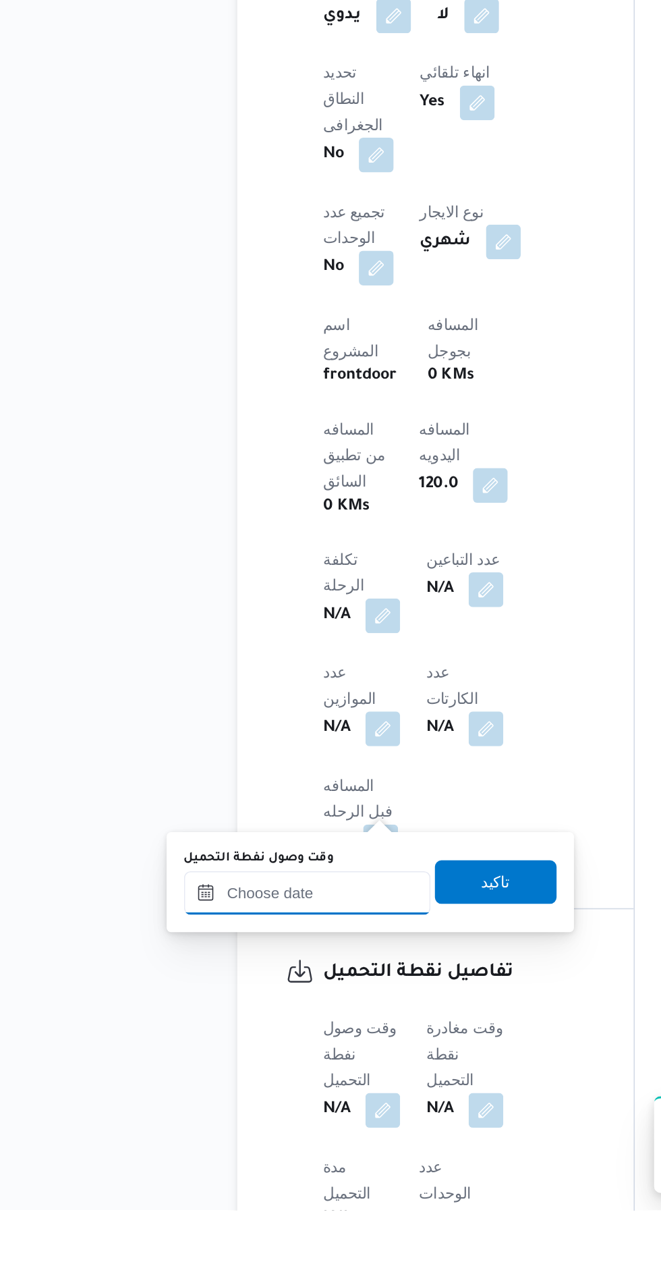
click at [269, 1061] on input "وقت وصول نفطة التحميل" at bounding box center [218, 1064] width 153 height 27
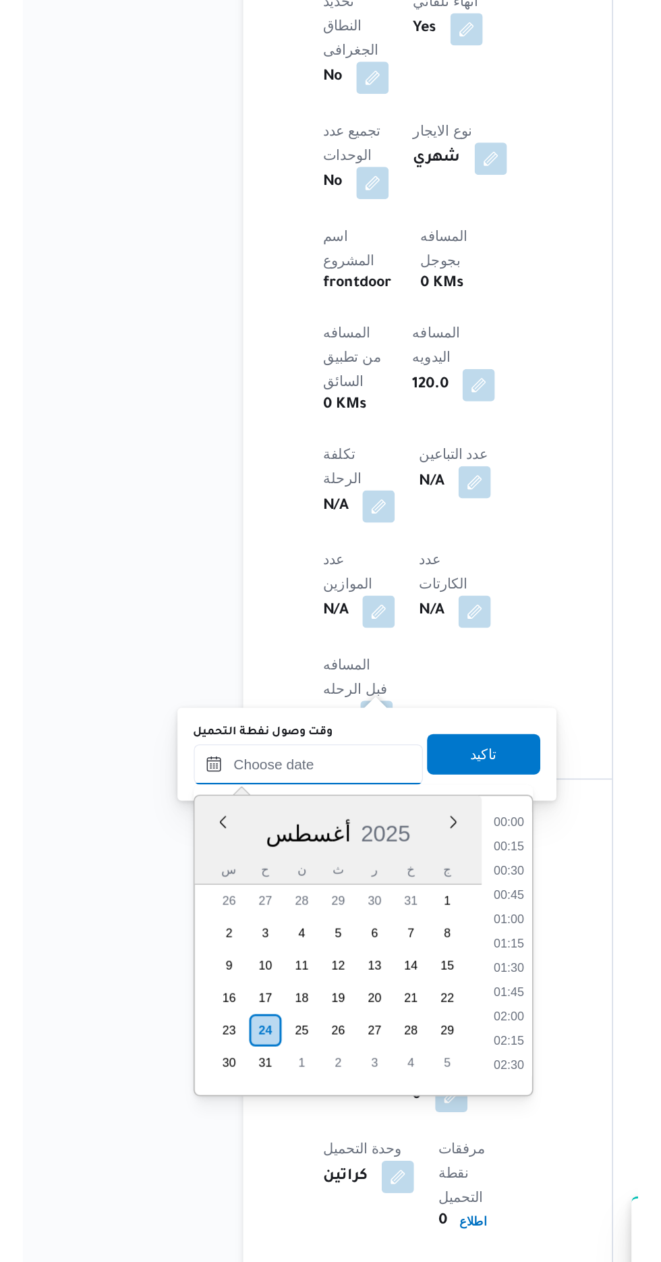
scroll to position [992, 0]
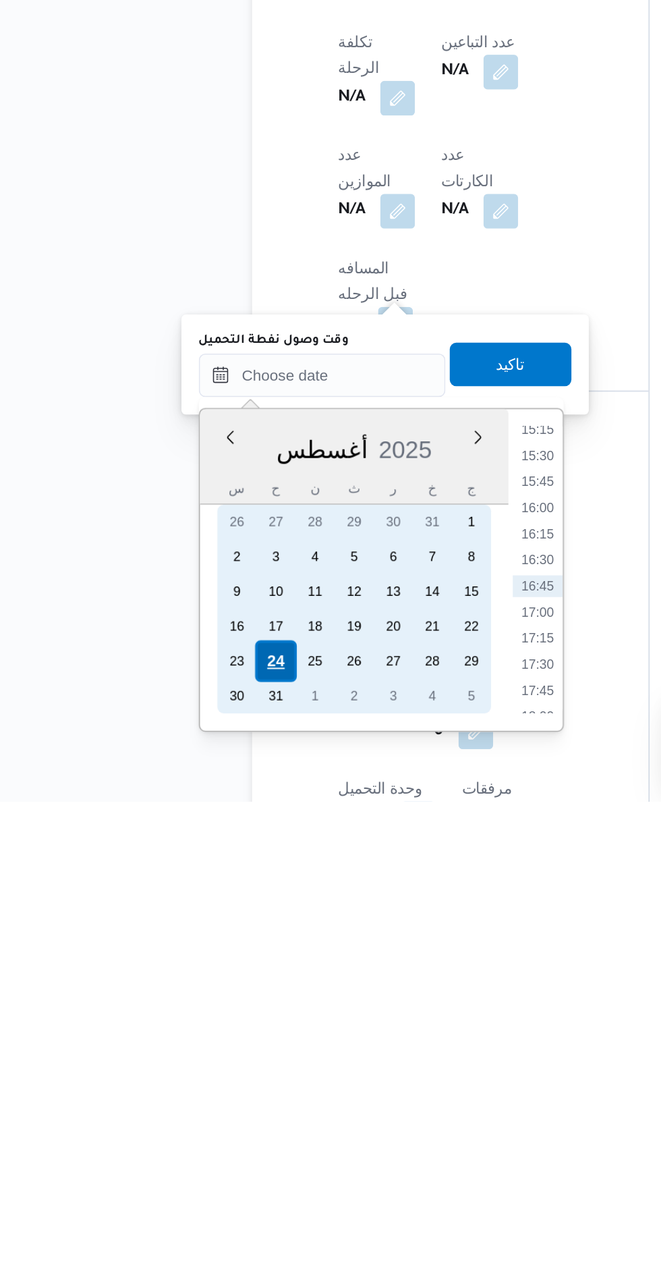
click at [192, 1174] on div "24" at bounding box center [190, 1175] width 26 height 26
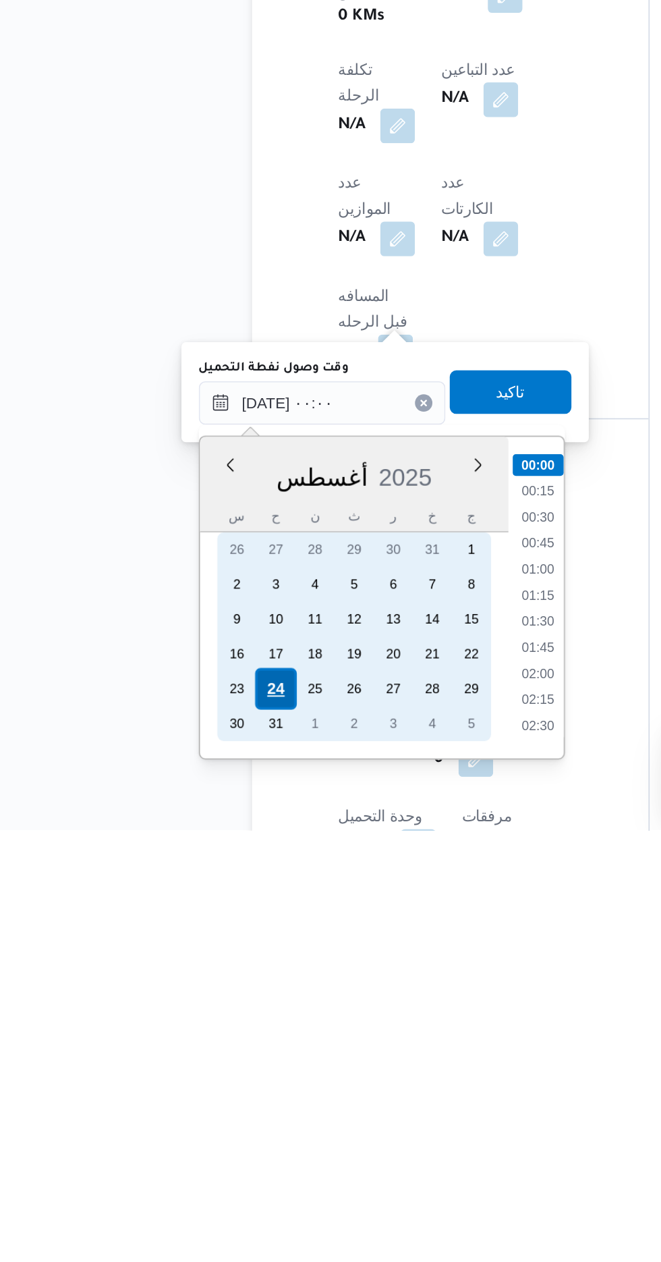
scroll to position [480, 0]
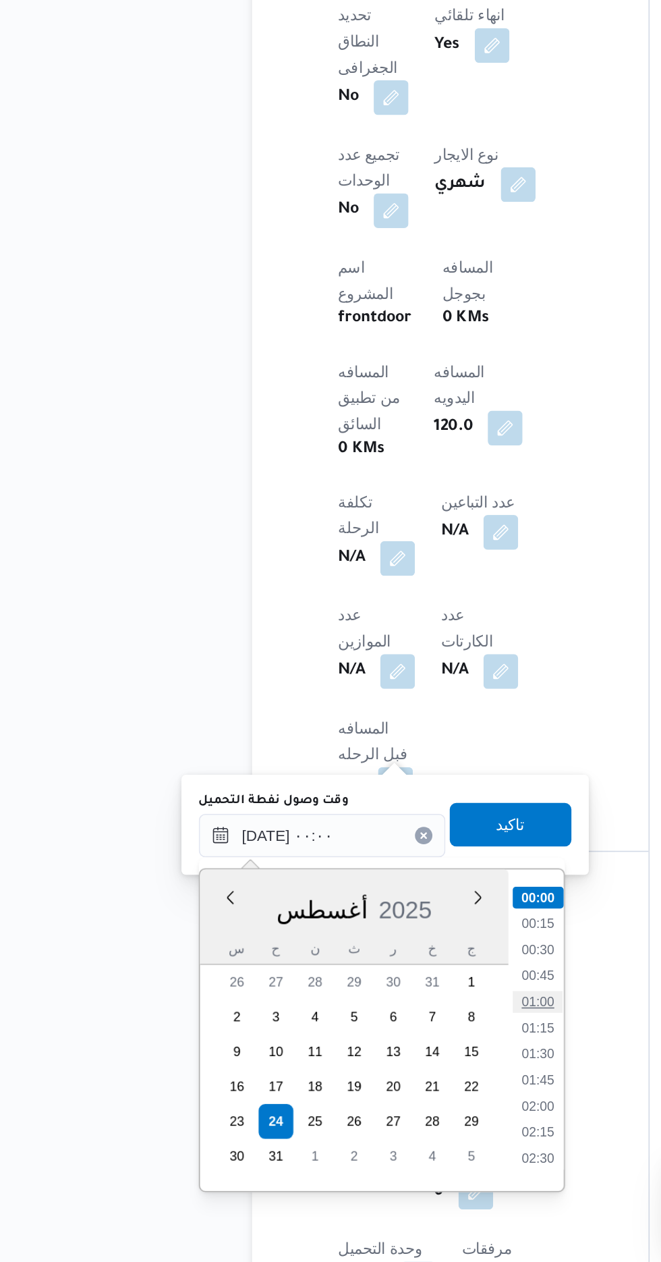
click at [350, 1100] on li "01:00" at bounding box center [352, 1099] width 31 height 13
type input "[DATE] ٠١:٠٠"
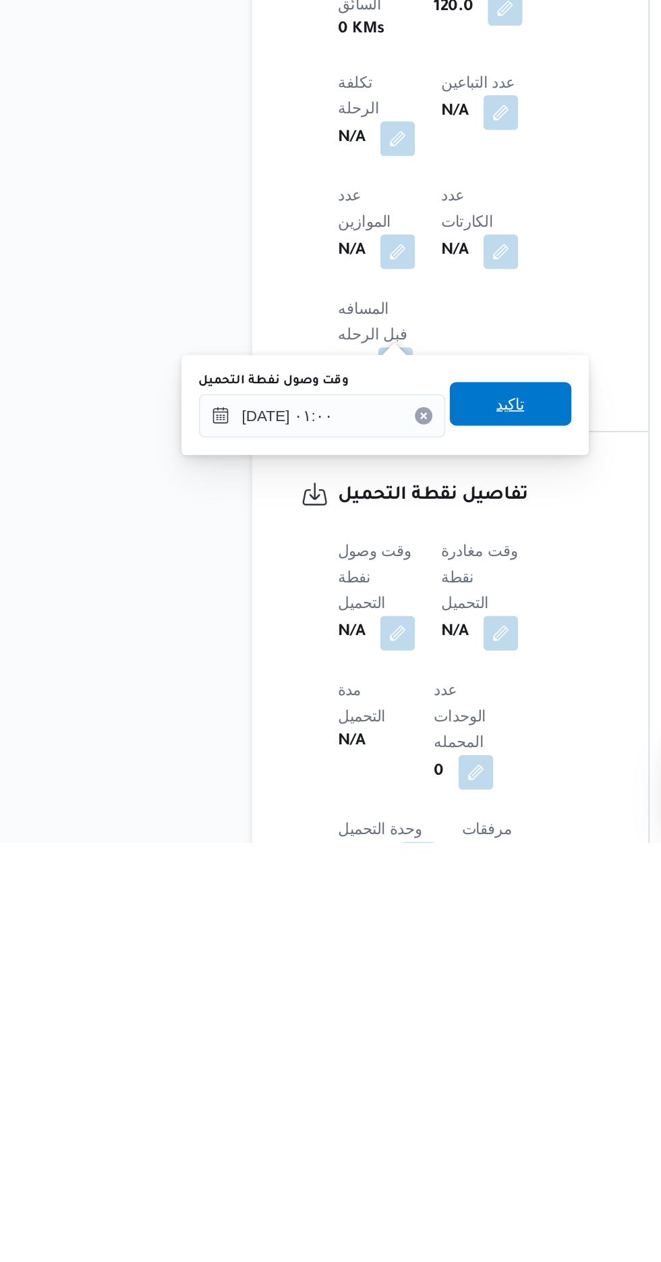
click at [359, 993] on span "تاكيد" at bounding box center [336, 989] width 76 height 27
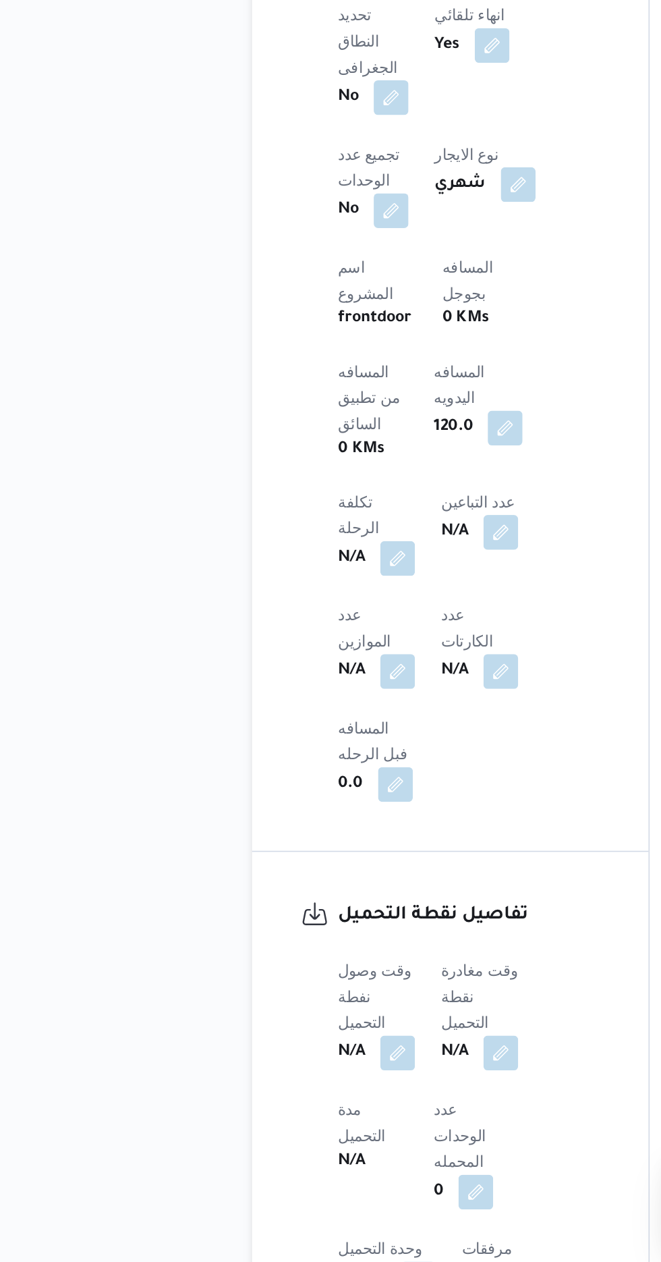
click at [310, 1123] on b "N/A" at bounding box center [301, 1131] width 17 height 16
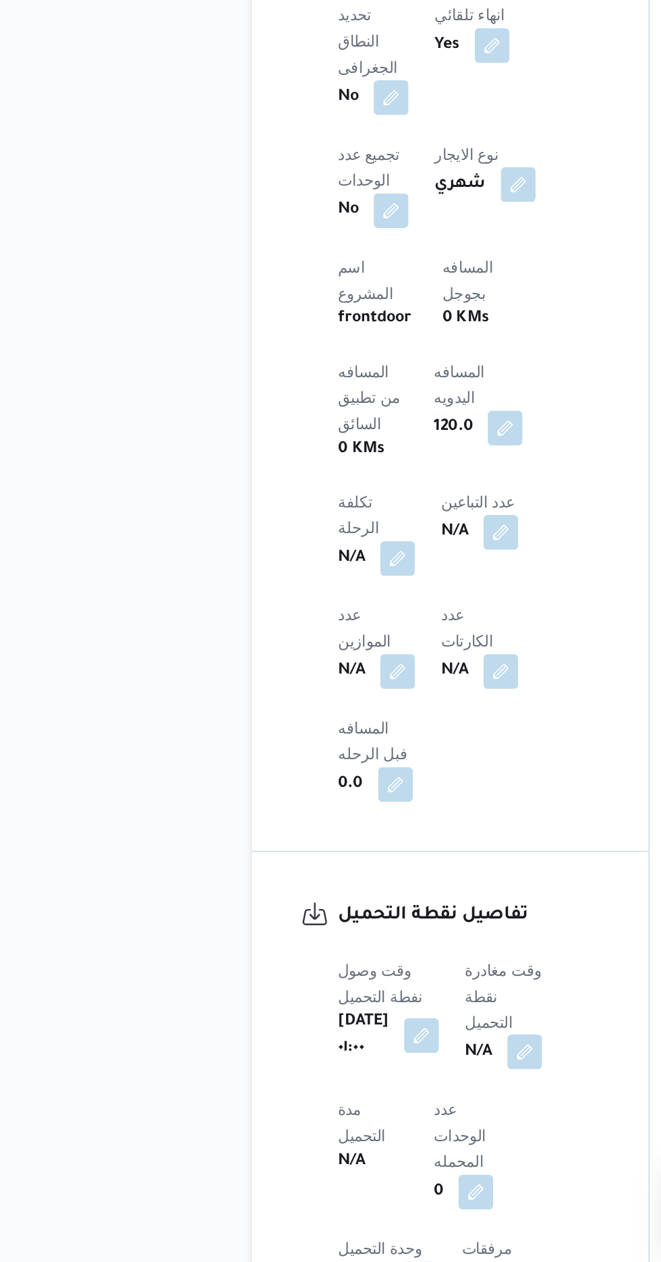
click at [356, 1120] on button "button" at bounding box center [345, 1131] width 22 height 22
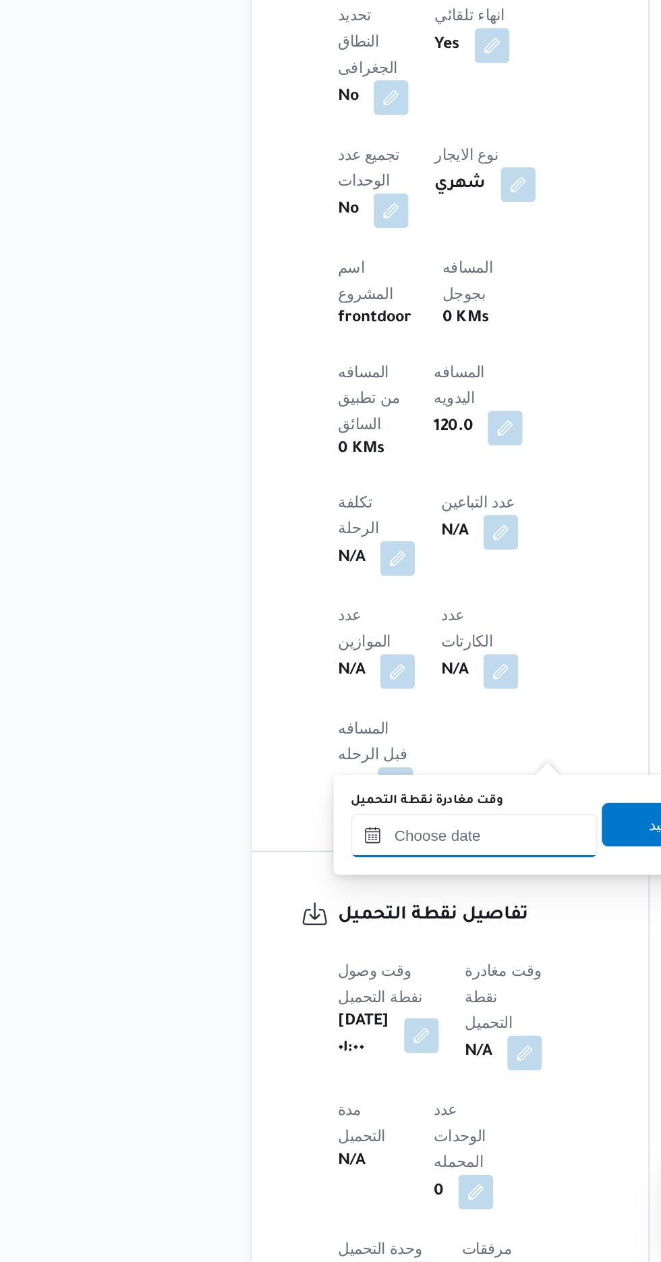
click at [330, 994] on input "وقت مغادرة نقطة التحميل" at bounding box center [313, 996] width 153 height 27
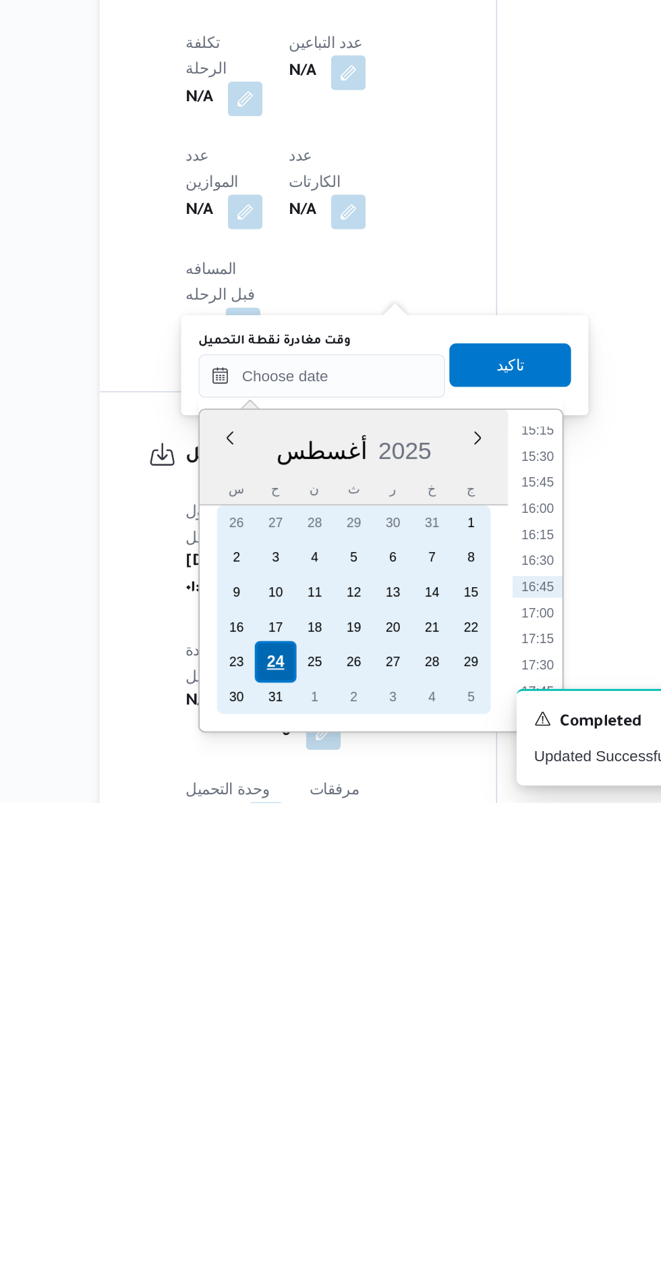
click at [284, 1171] on div "24" at bounding box center [285, 1174] width 26 height 26
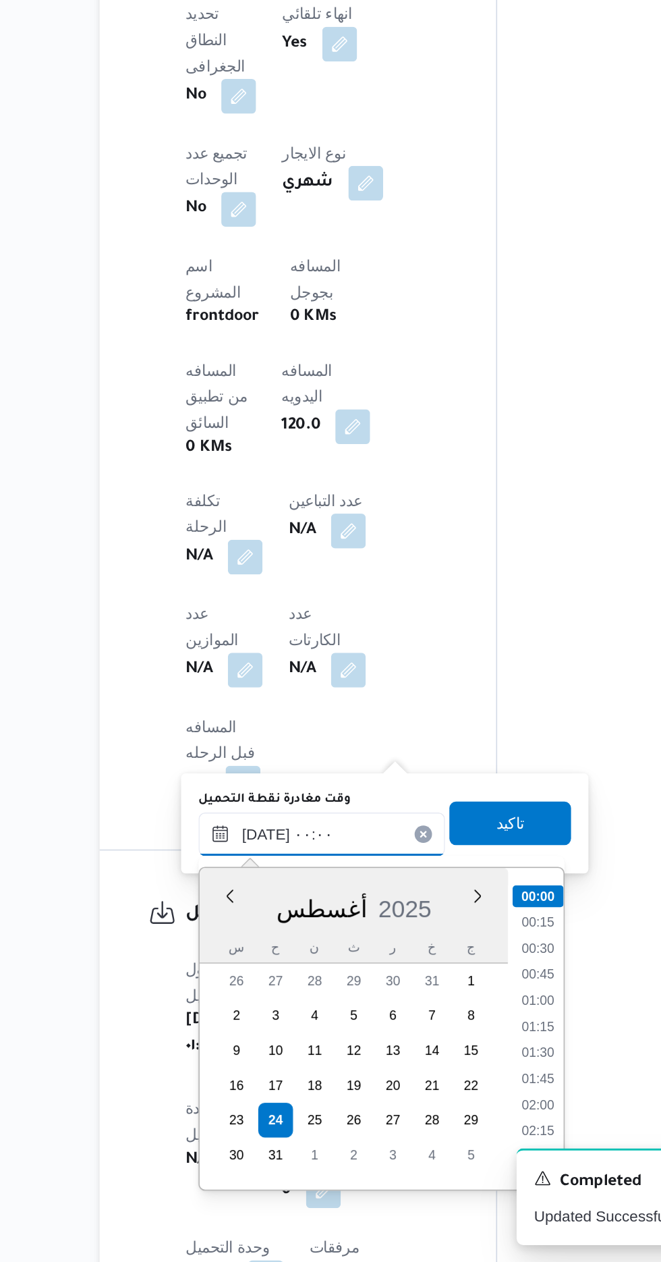
click at [243, 997] on input "[DATE] ٠٠:٠٠" at bounding box center [313, 995] width 153 height 27
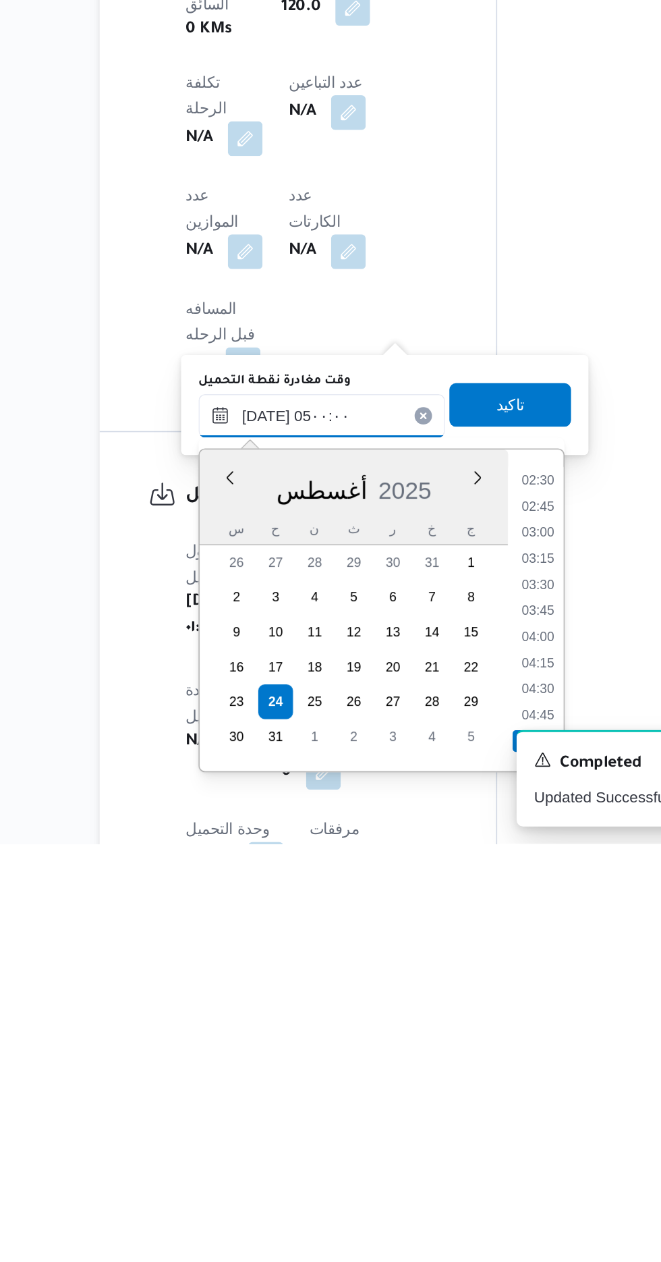
scroll to position [481, 0]
click at [441, 1162] on li "04:30" at bounding box center [447, 1164] width 31 height 13
type input "[DATE] ٠٤:٣٠"
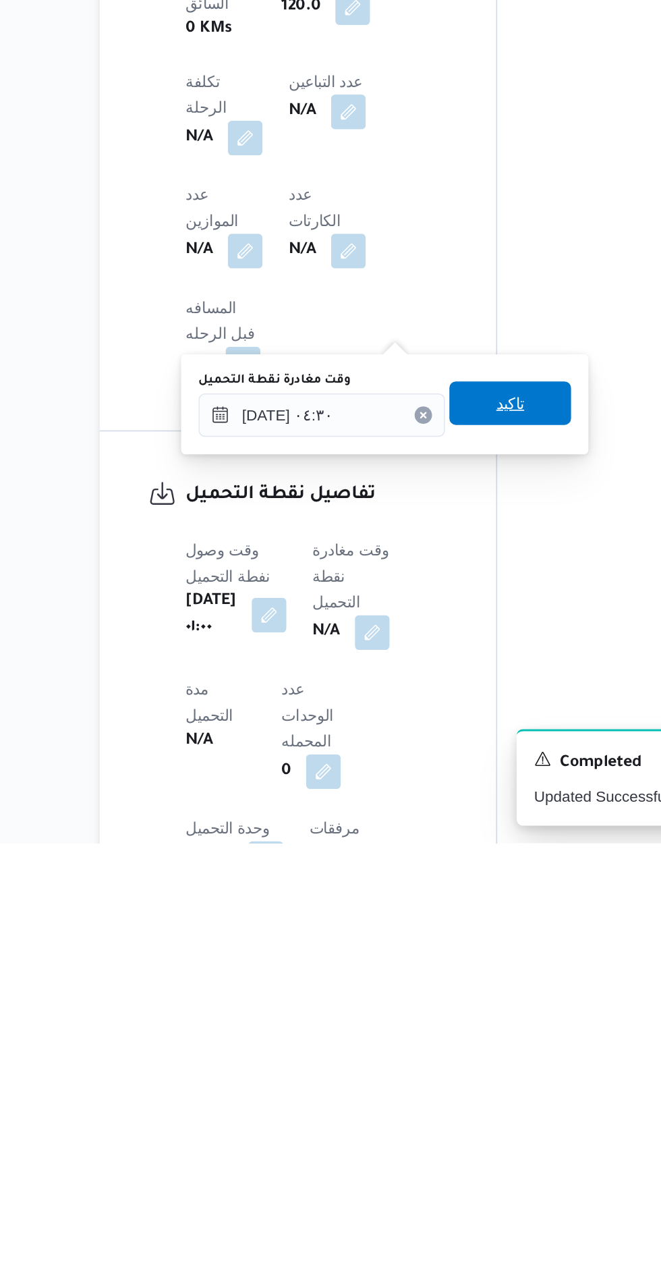
click at [439, 992] on span "تاكيد" at bounding box center [431, 988] width 18 height 16
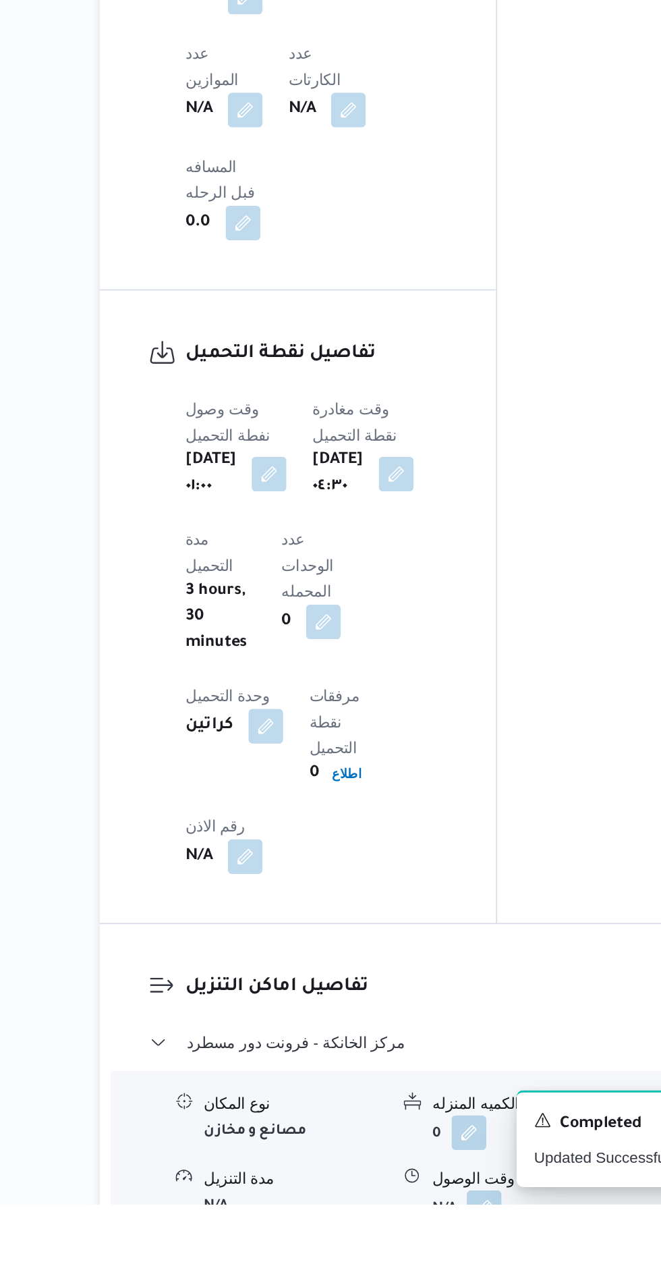
scroll to position [793, 0]
click at [414, 1252] on button "button" at bounding box center [414, 1263] width 22 height 22
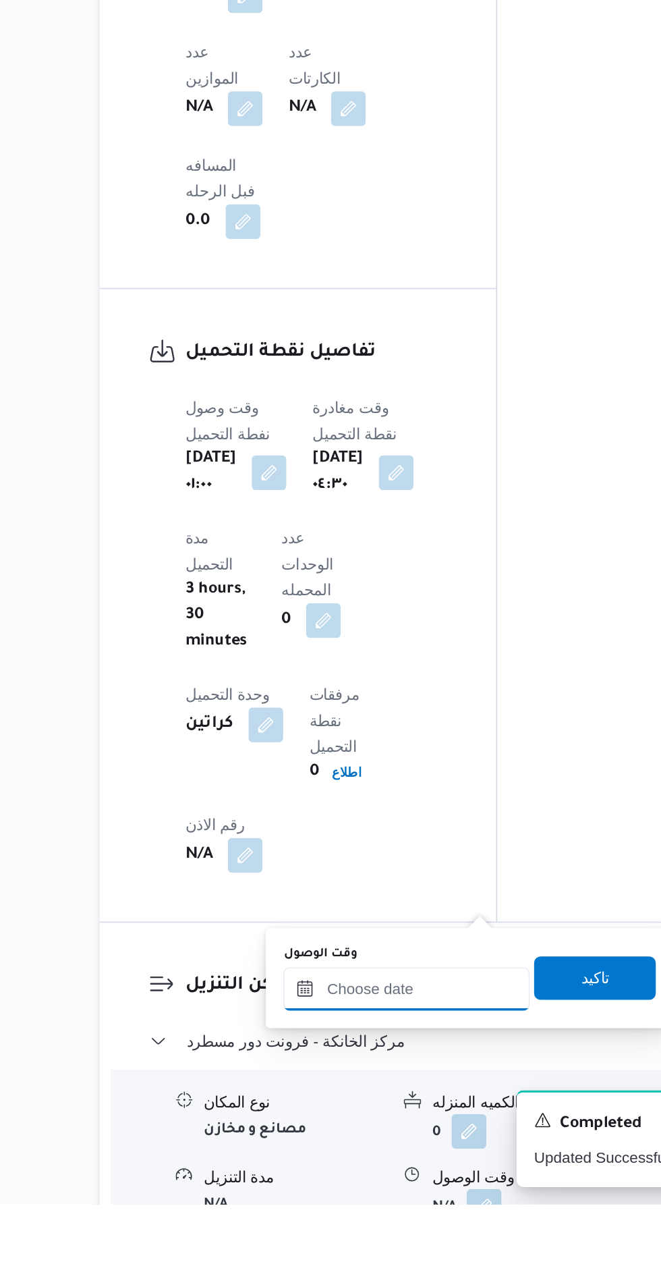
click at [382, 1122] on input "وقت الوصول" at bounding box center [365, 1128] width 153 height 27
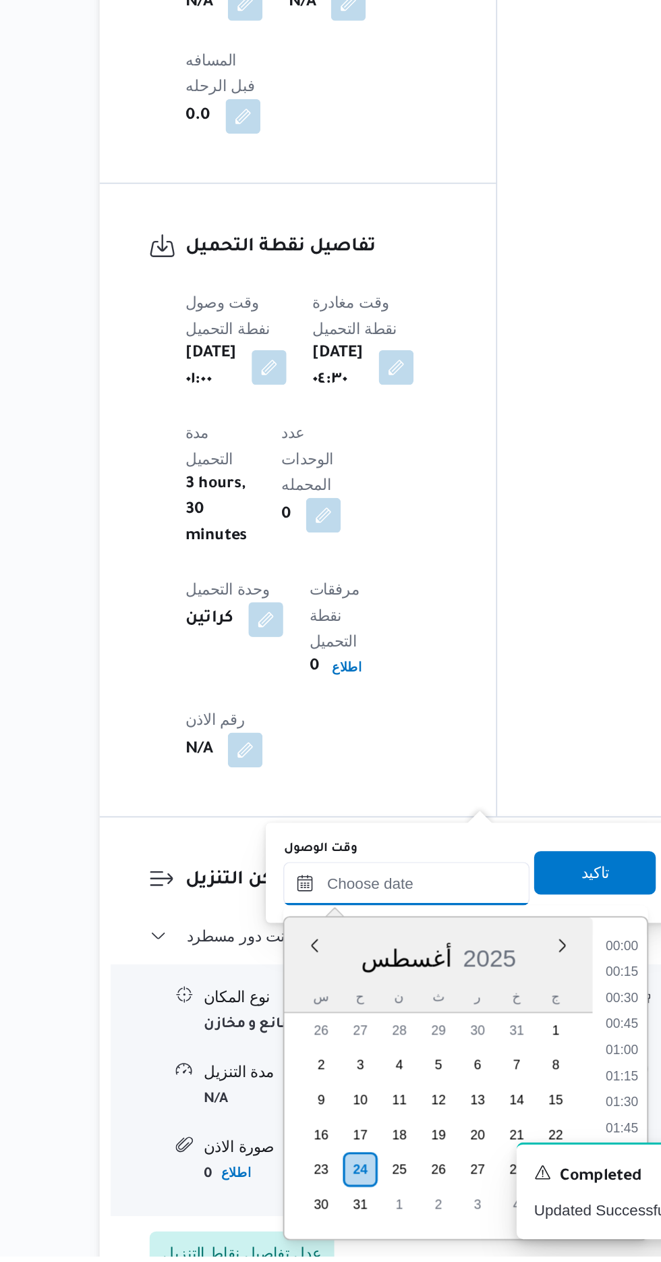
scroll to position [992, 0]
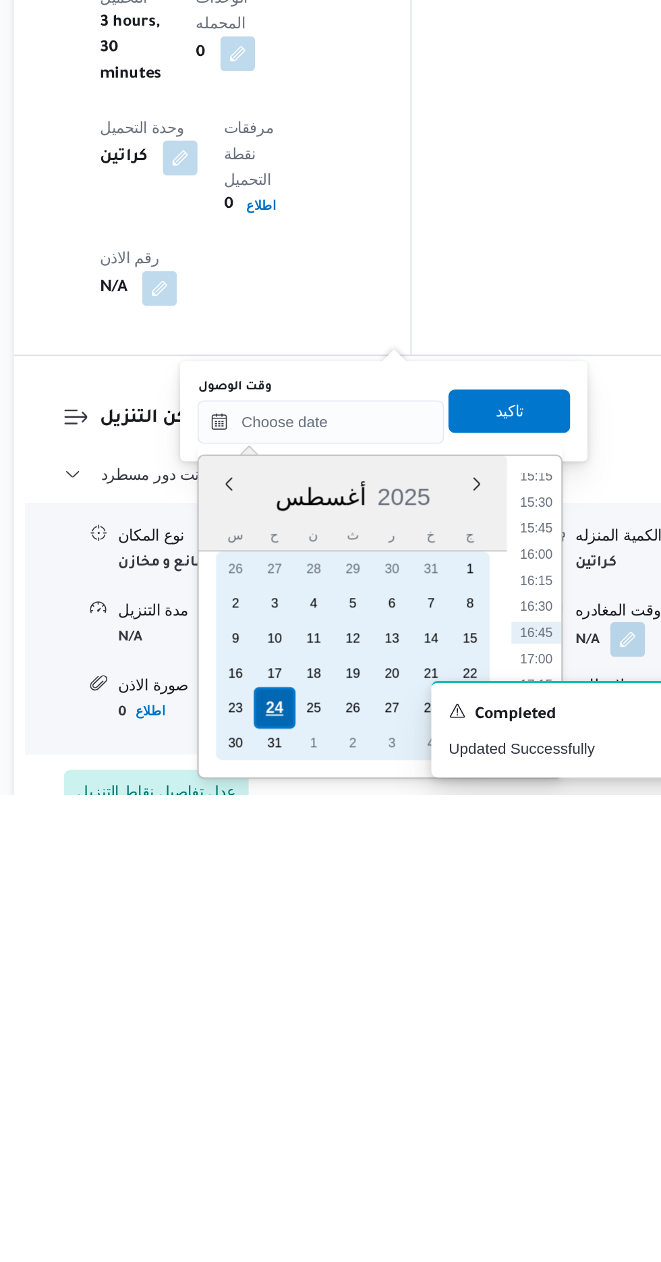
click at [335, 1204] on div "24" at bounding box center [338, 1208] width 26 height 26
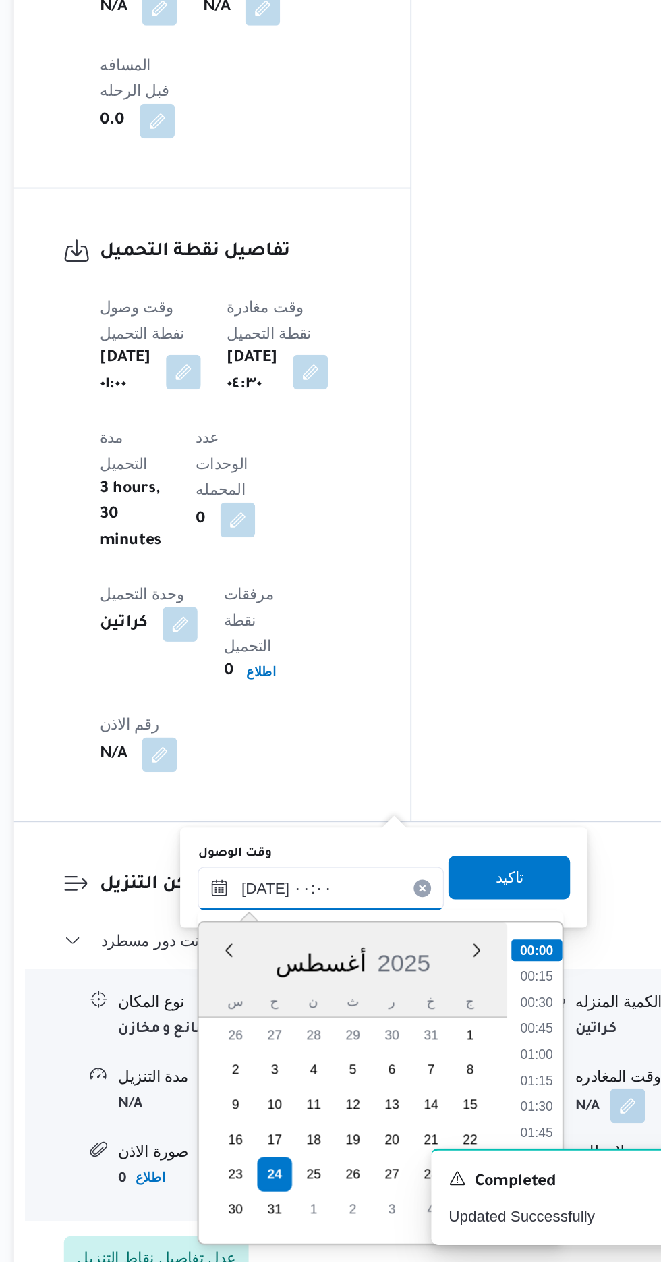
click at [296, 1028] on input "[DATE] ٠٠:٠٠" at bounding box center [365, 1029] width 153 height 27
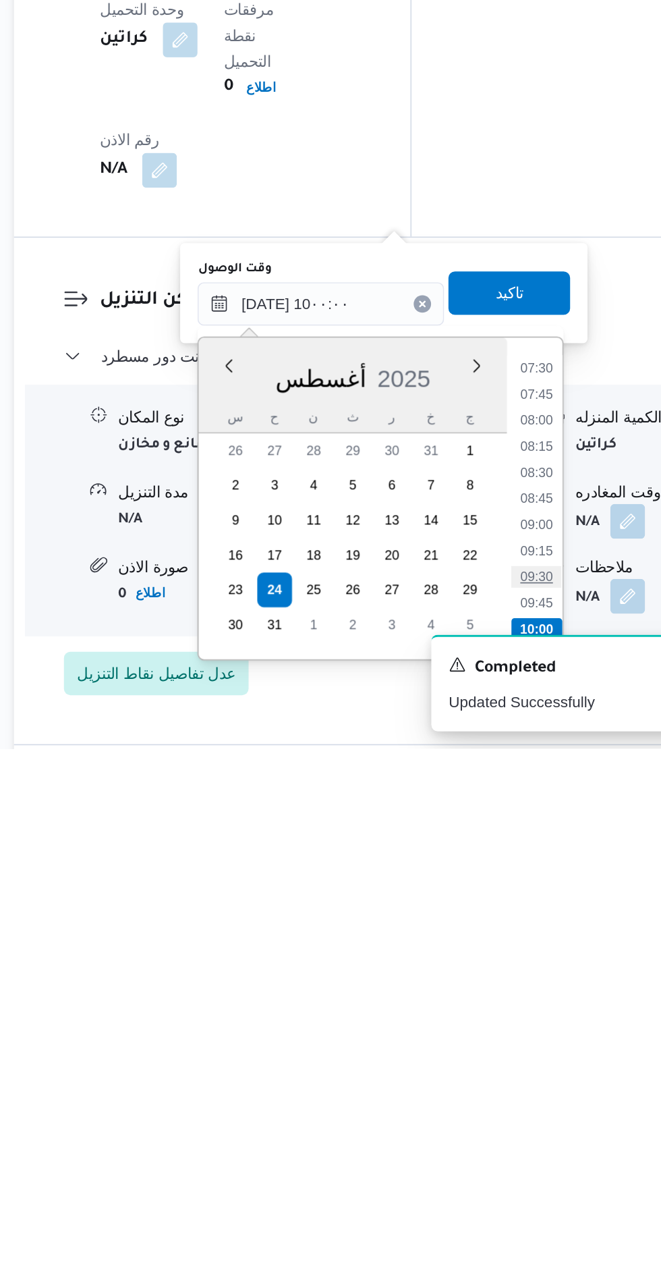
click at [498, 1156] on li "09:30" at bounding box center [500, 1154] width 31 height 13
type input "[DATE] ٠٩:٣٠"
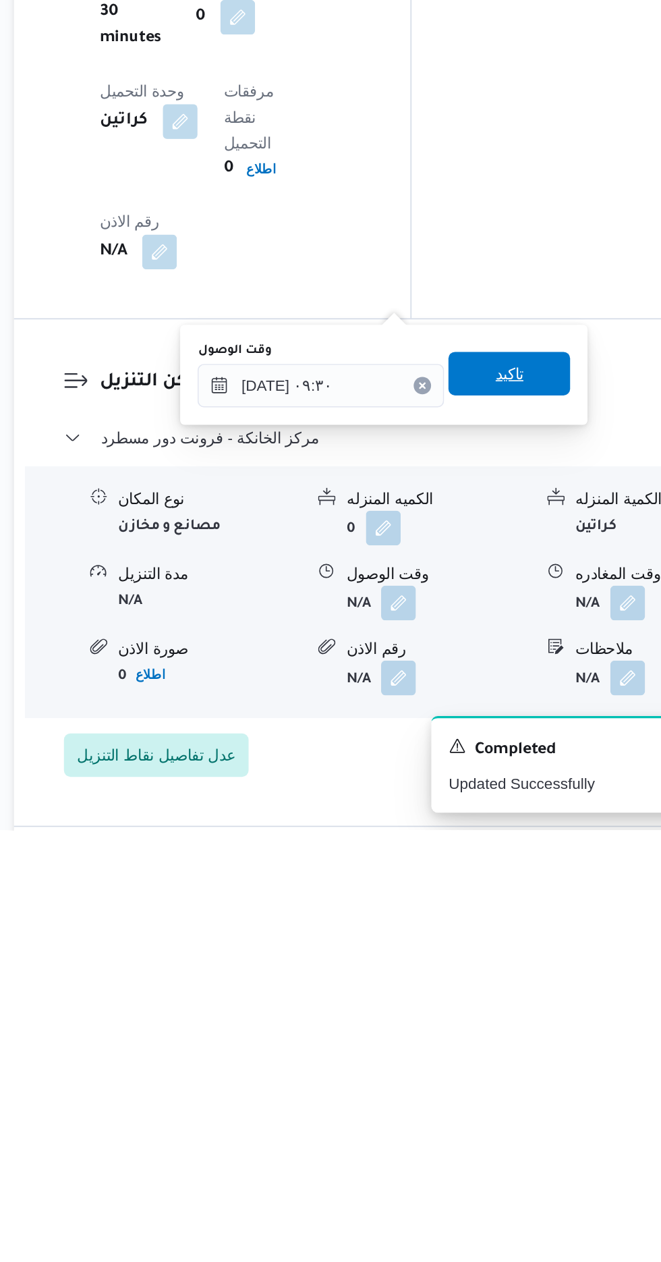
click at [492, 977] on span "تاكيد" at bounding box center [483, 978] width 18 height 16
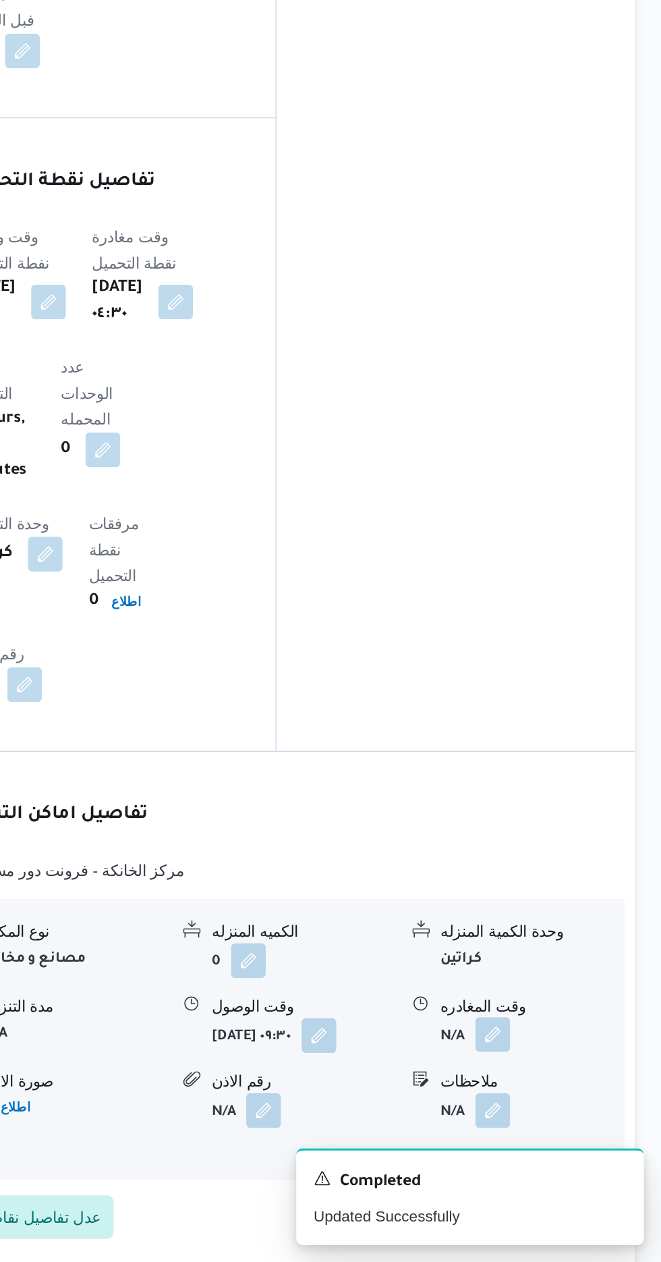
click at [559, 1109] on button "button" at bounding box center [557, 1120] width 22 height 22
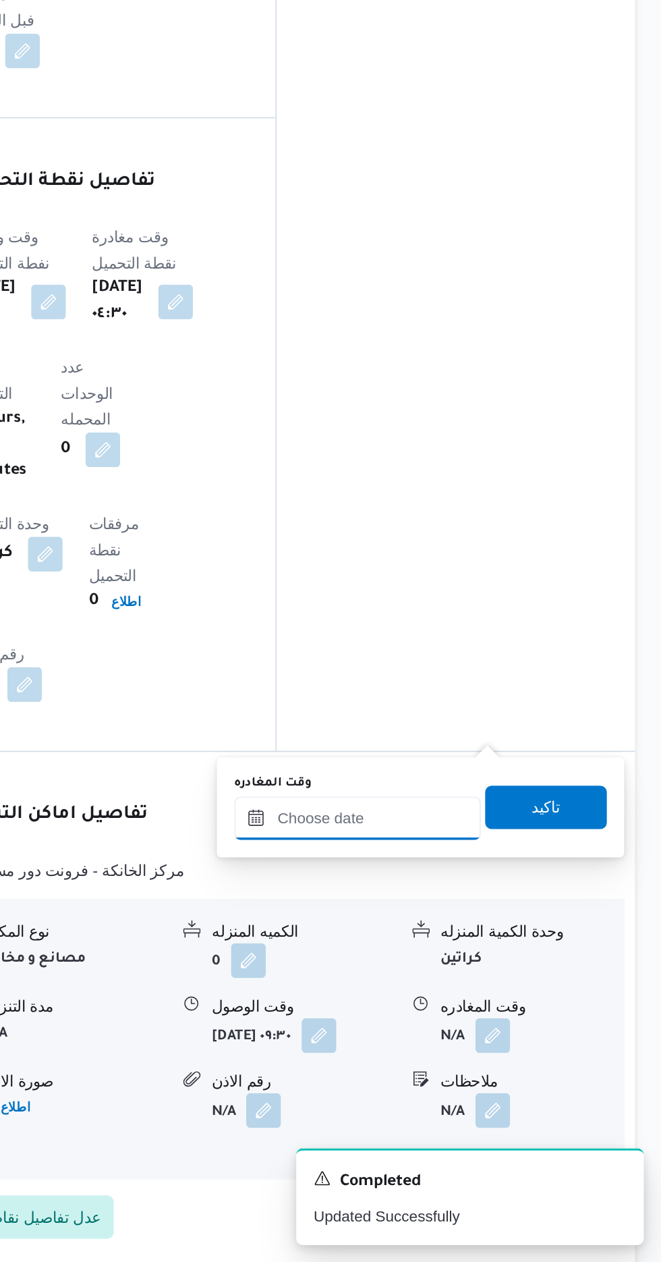
click at [515, 982] on input "وقت المغادره" at bounding box center [472, 985] width 153 height 27
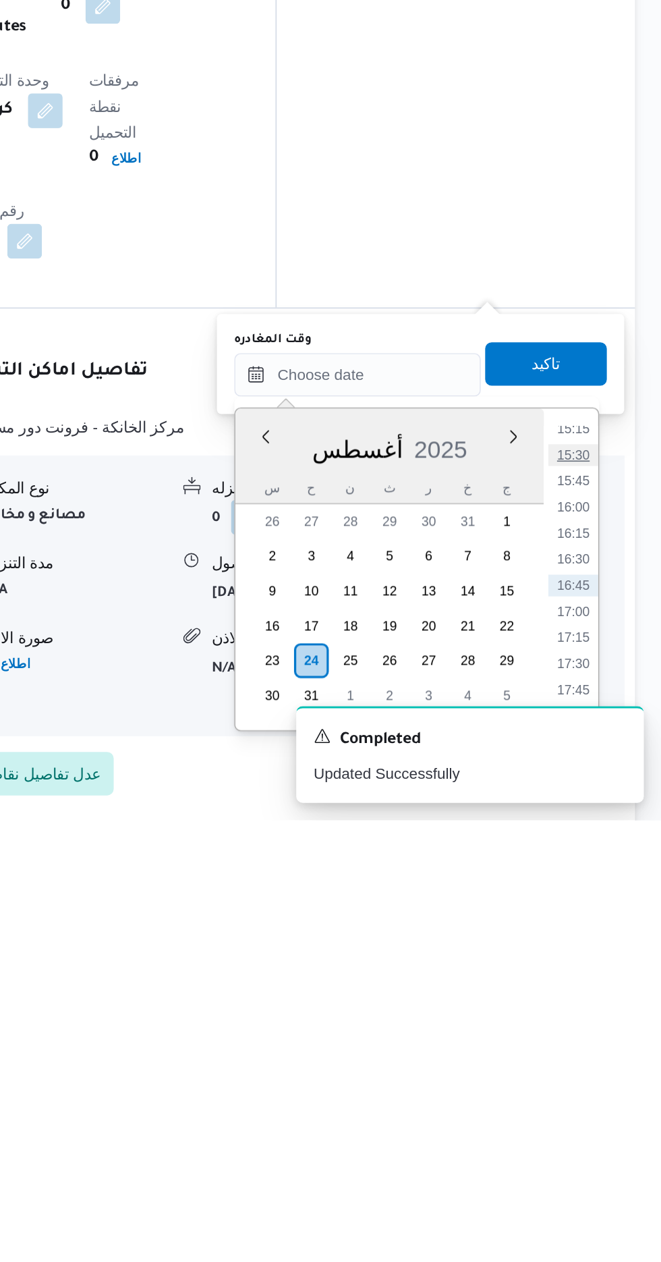
click at [608, 1035] on li "15:30" at bounding box center [606, 1034] width 31 height 13
type input "[DATE] ١٥:٣٠"
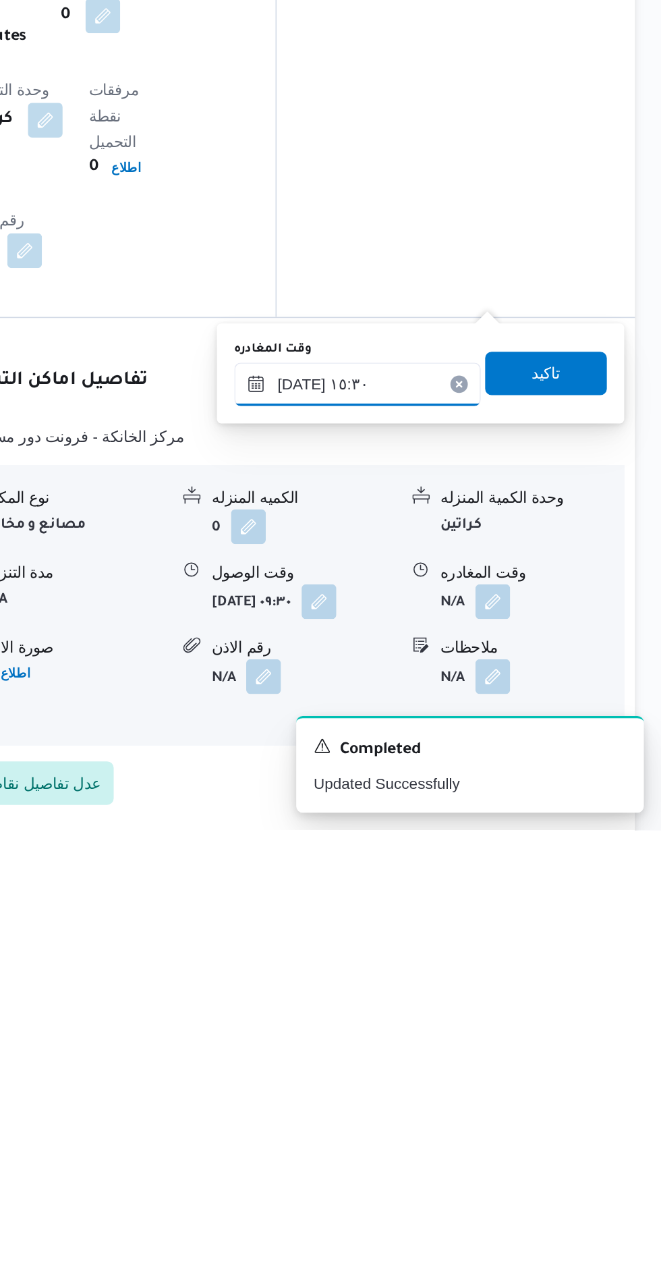
click at [497, 983] on input "[DATE] ١٥:٣٠" at bounding box center [472, 985] width 153 height 27
click at [598, 713] on div "المعينون قائمة التحقق تم ادخال تفاصيل نفاط التنزيل تم ادخال السواق تم ادخال الس…" at bounding box center [533, 126] width 223 height 1633
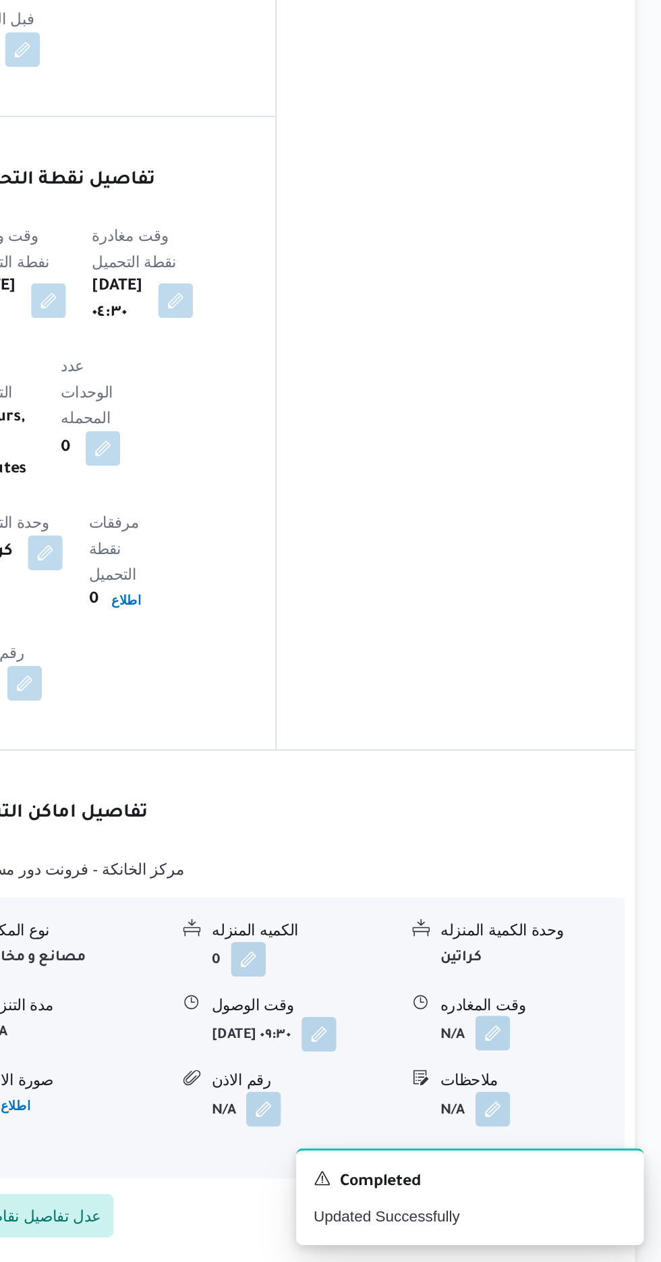
click at [560, 1108] on button "button" at bounding box center [557, 1119] width 22 height 22
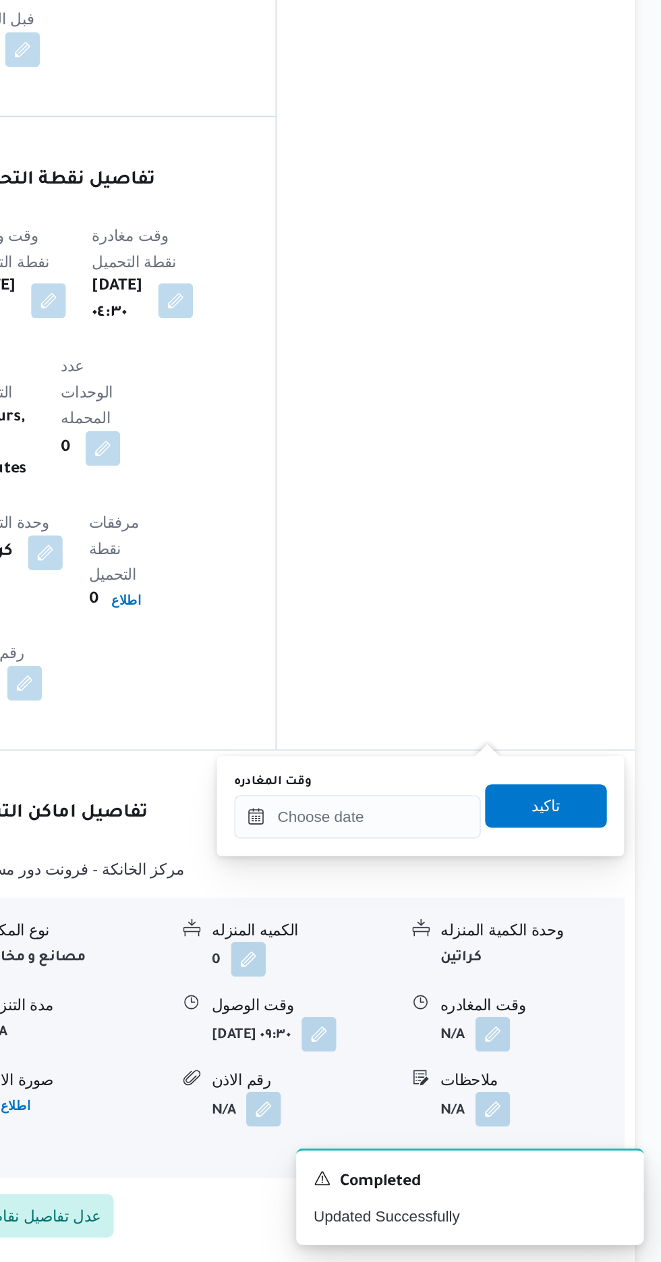
click at [474, 957] on div "وقت المغادره تاكيد" at bounding box center [512, 978] width 234 height 43
click at [503, 982] on input "وقت المغادره" at bounding box center [472, 985] width 153 height 27
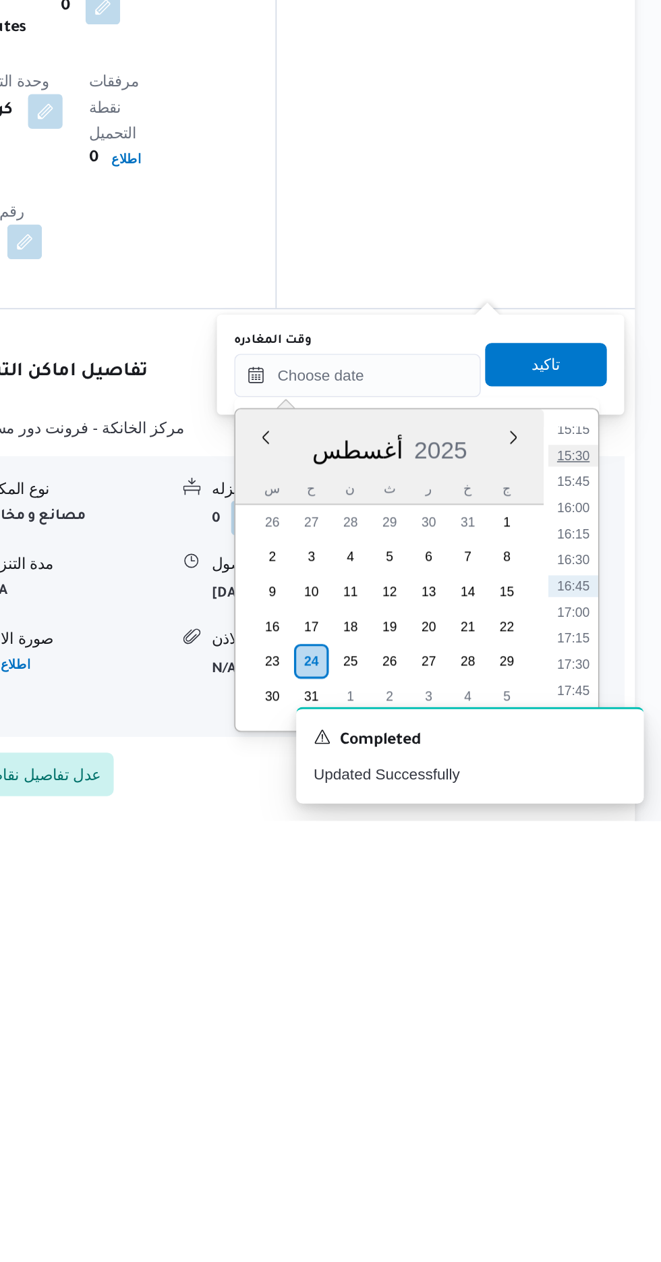
click at [609, 1034] on li "15:30" at bounding box center [606, 1034] width 31 height 13
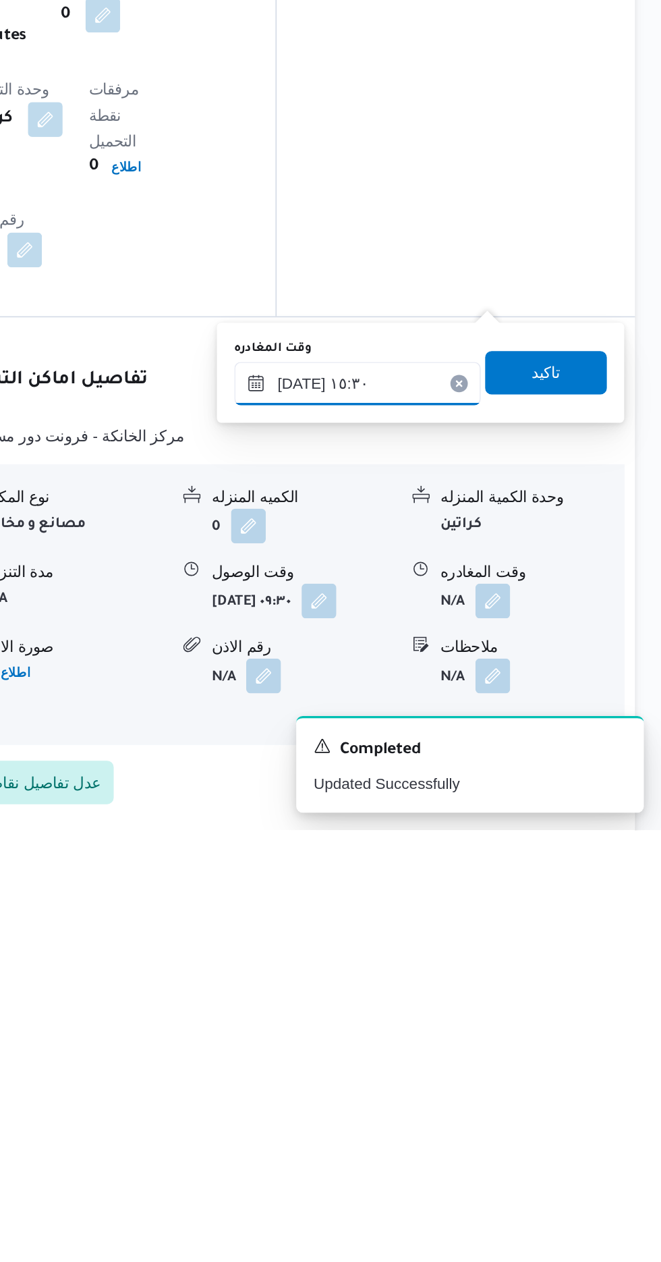
click at [506, 982] on input "[DATE] ١٥:٣٠" at bounding box center [472, 984] width 153 height 27
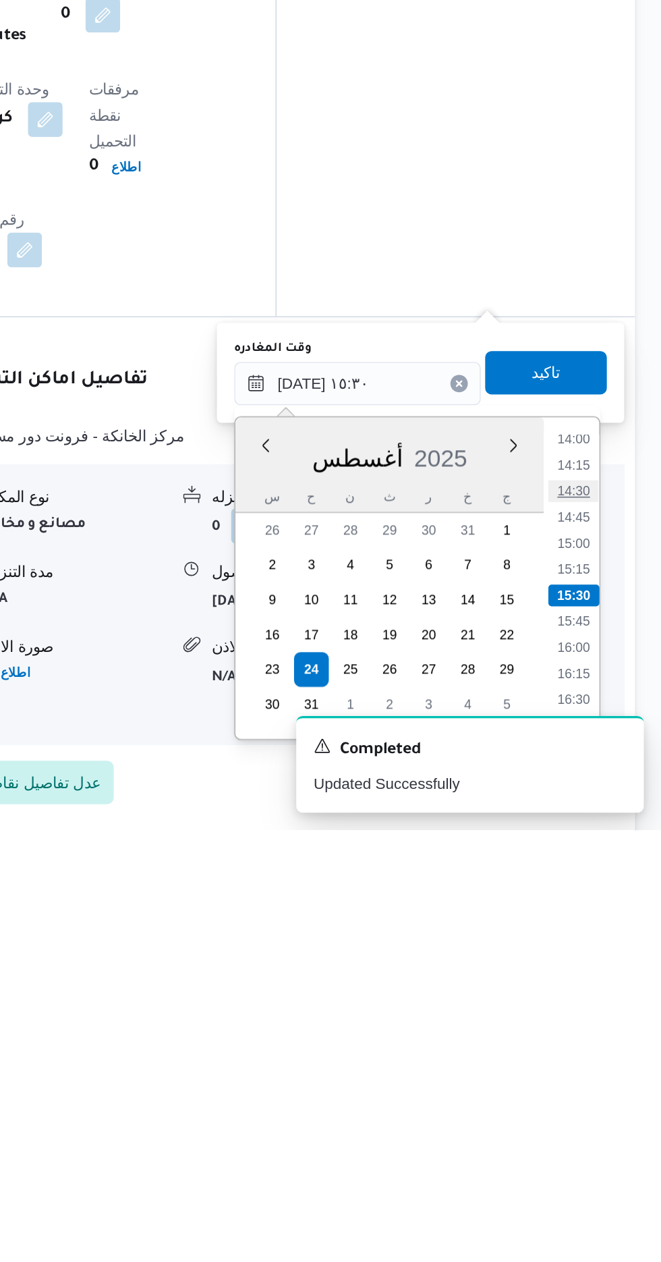
click at [608, 1051] on li "14:30" at bounding box center [606, 1050] width 31 height 13
type input "[DATE] ١٤:٣٠"
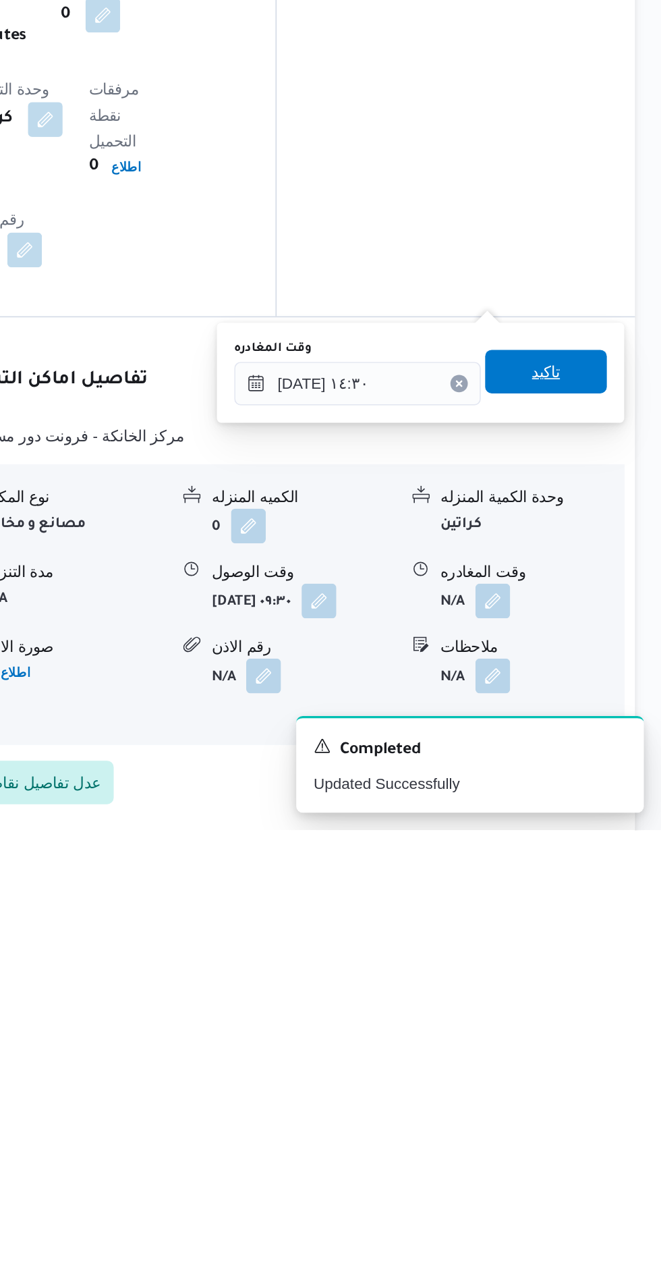
click at [598, 970] on span "تاكيد" at bounding box center [590, 977] width 18 height 16
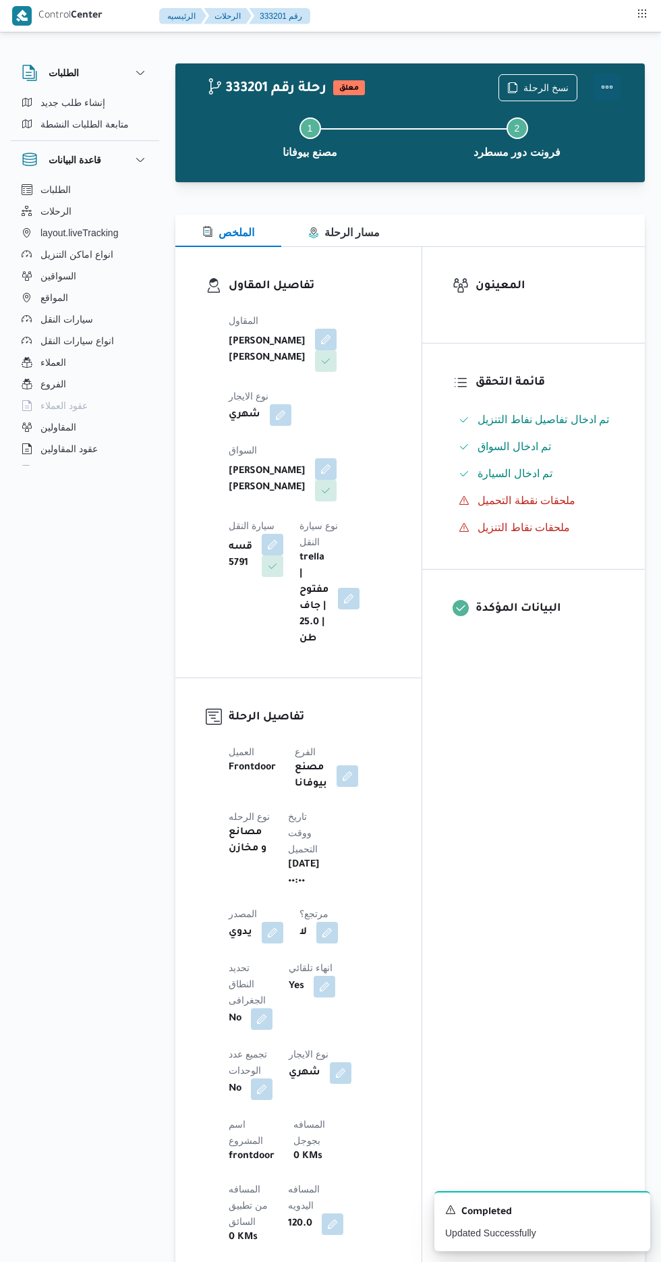
click at [608, 88] on button "Actions" at bounding box center [607, 87] width 27 height 27
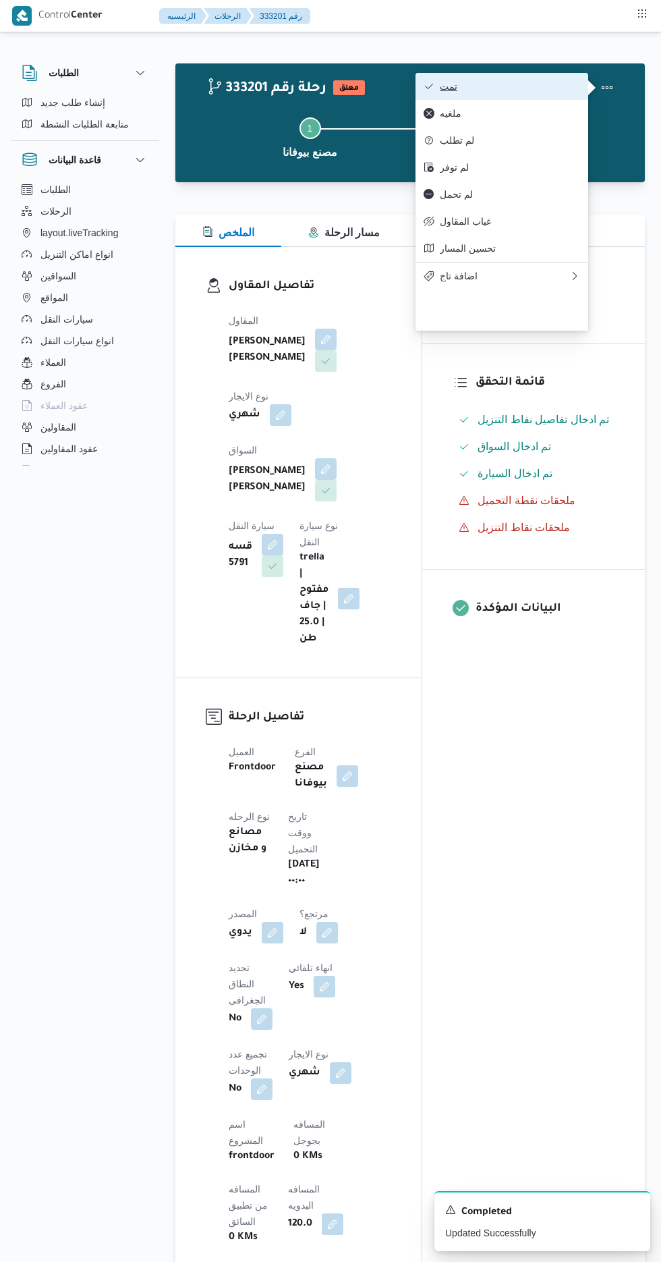
click at [537, 89] on span "تمت" at bounding box center [510, 86] width 140 height 11
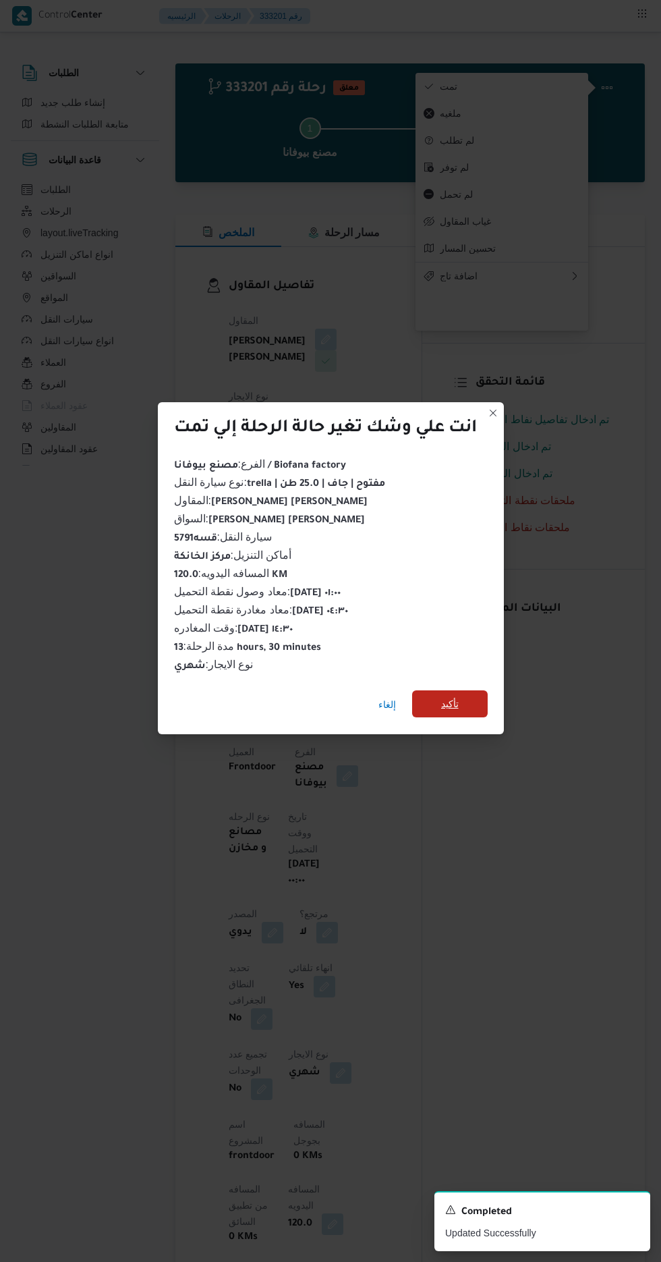
click at [466, 700] on span "تأكيد" at bounding box center [450, 703] width 76 height 27
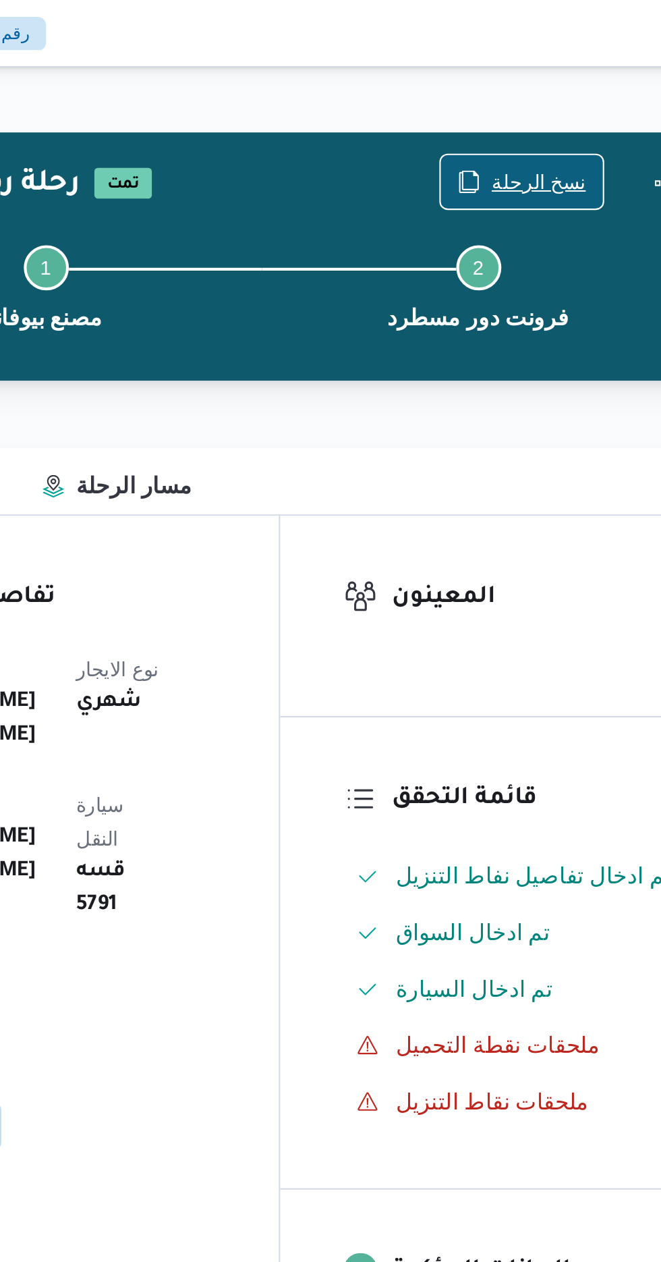
click at [538, 86] on span "نسخ الرحلة" at bounding box center [546, 87] width 45 height 16
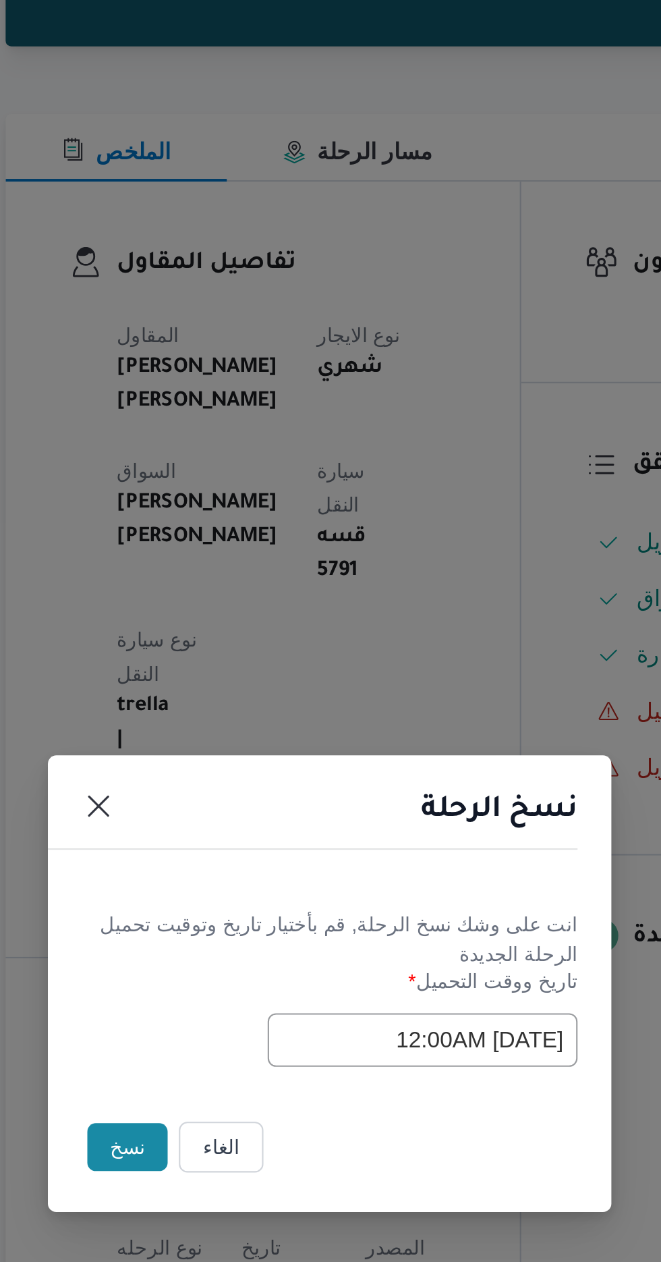
click at [219, 716] on button "نسخ" at bounding box center [234, 709] width 38 height 23
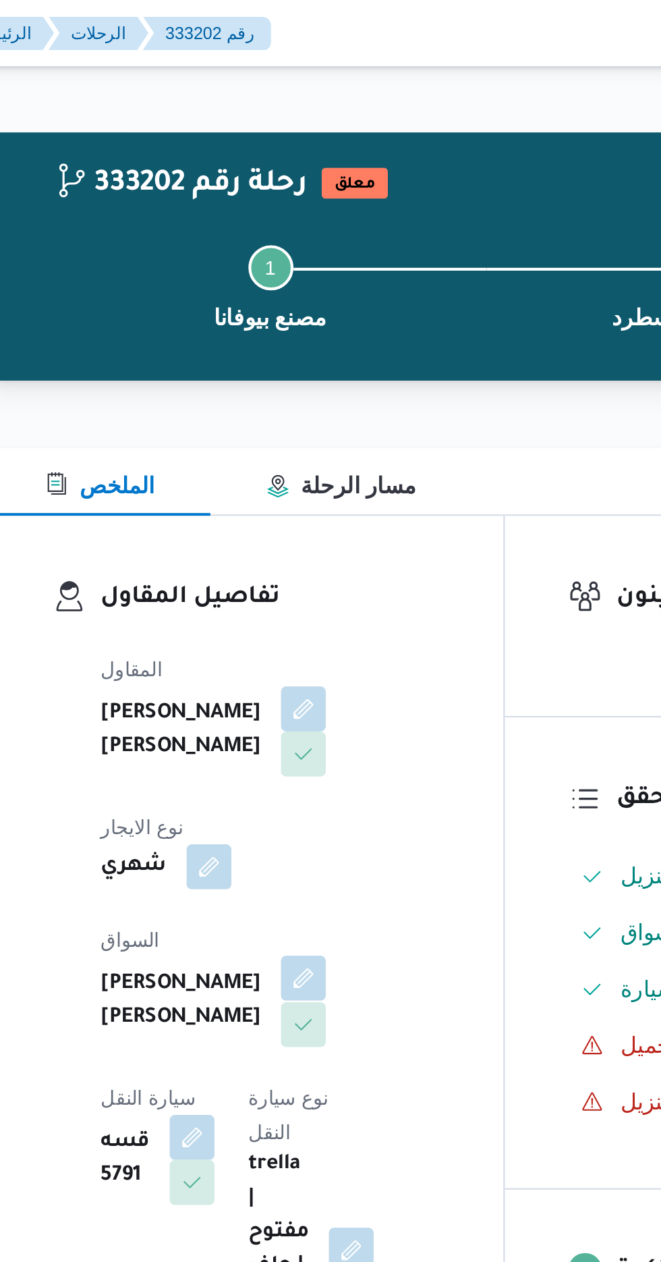
click at [315, 457] on button "button" at bounding box center [326, 468] width 22 height 22
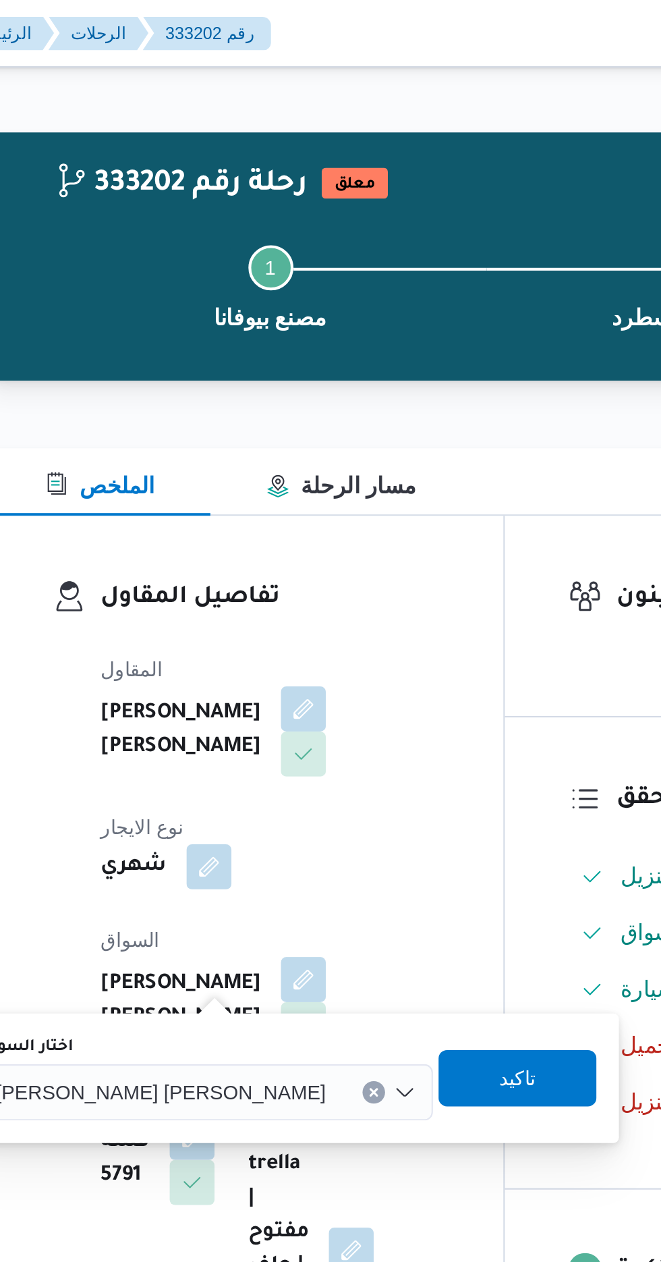
click at [248, 522] on span "[PERSON_NAME] [PERSON_NAME]" at bounding box center [258, 522] width 158 height 15
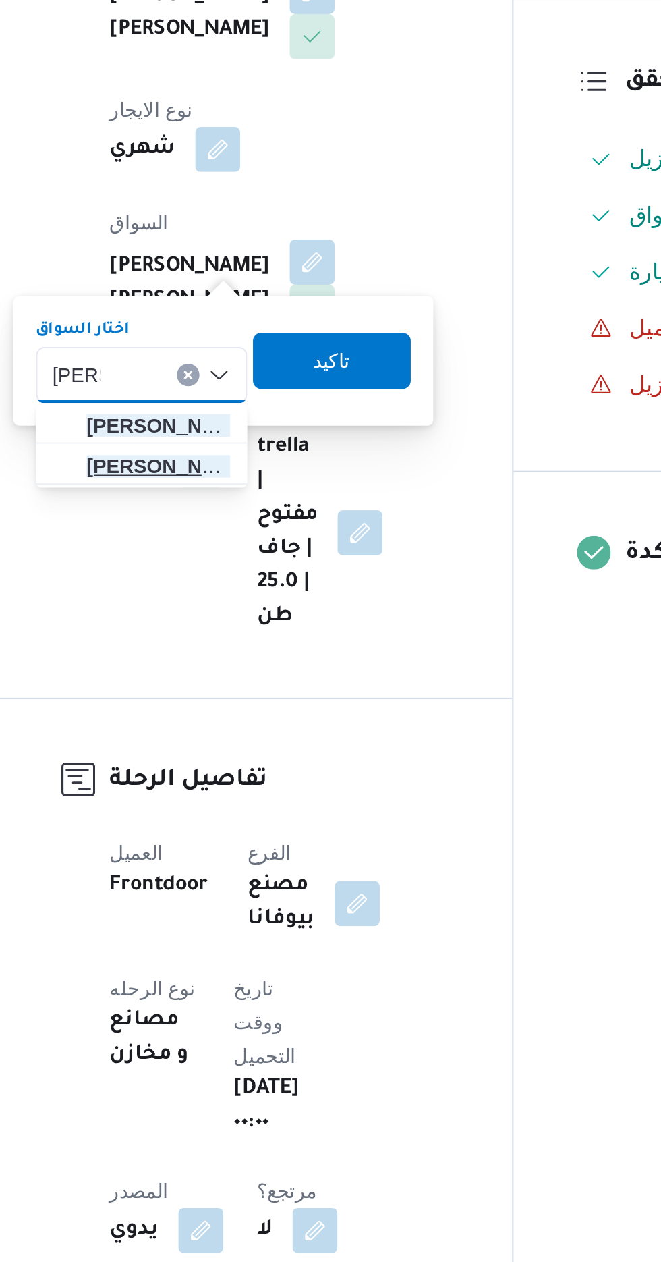
type input "[PERSON_NAME]"
click at [258, 564] on span "[PERSON_NAME]" at bounding box center [252, 567] width 69 height 16
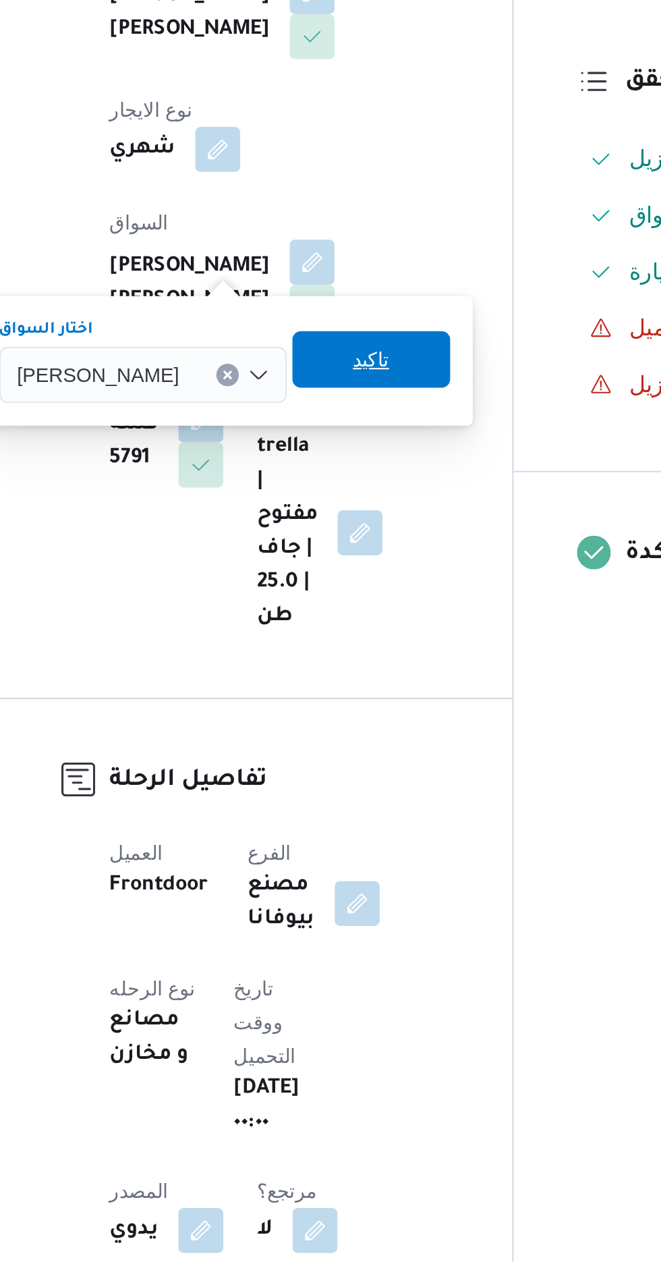
click at [365, 511] on span "تاكيد" at bounding box center [354, 515] width 76 height 27
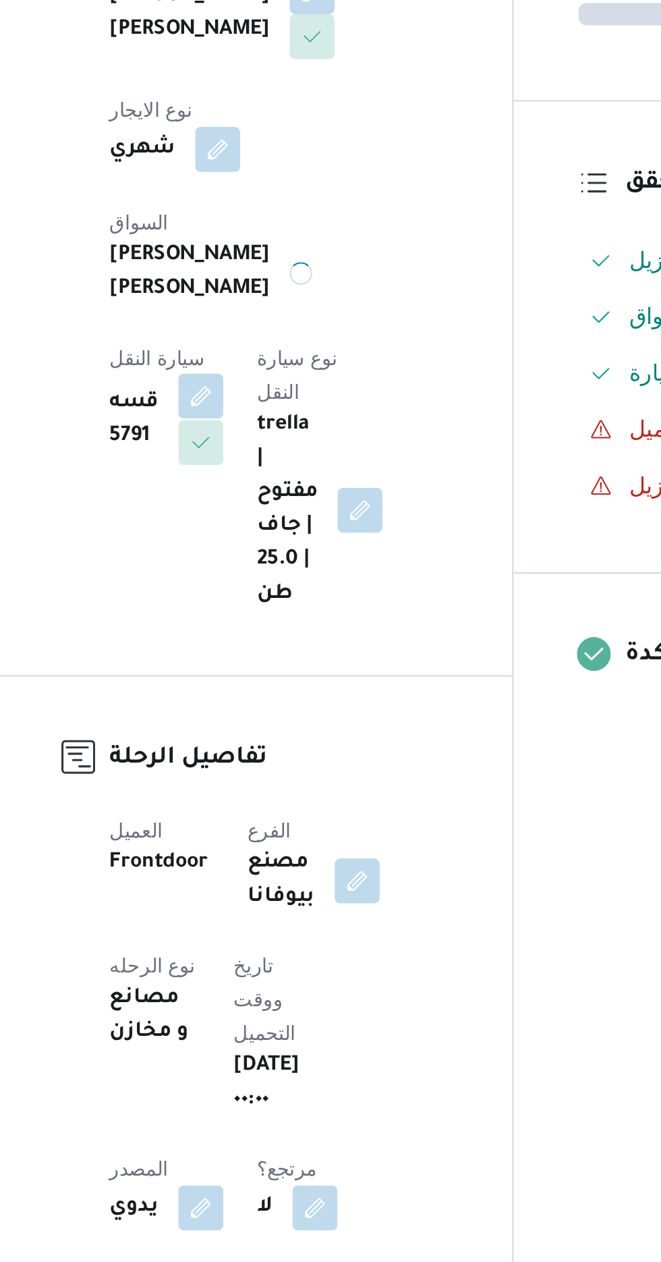
click at [283, 522] on button "button" at bounding box center [273, 533] width 22 height 22
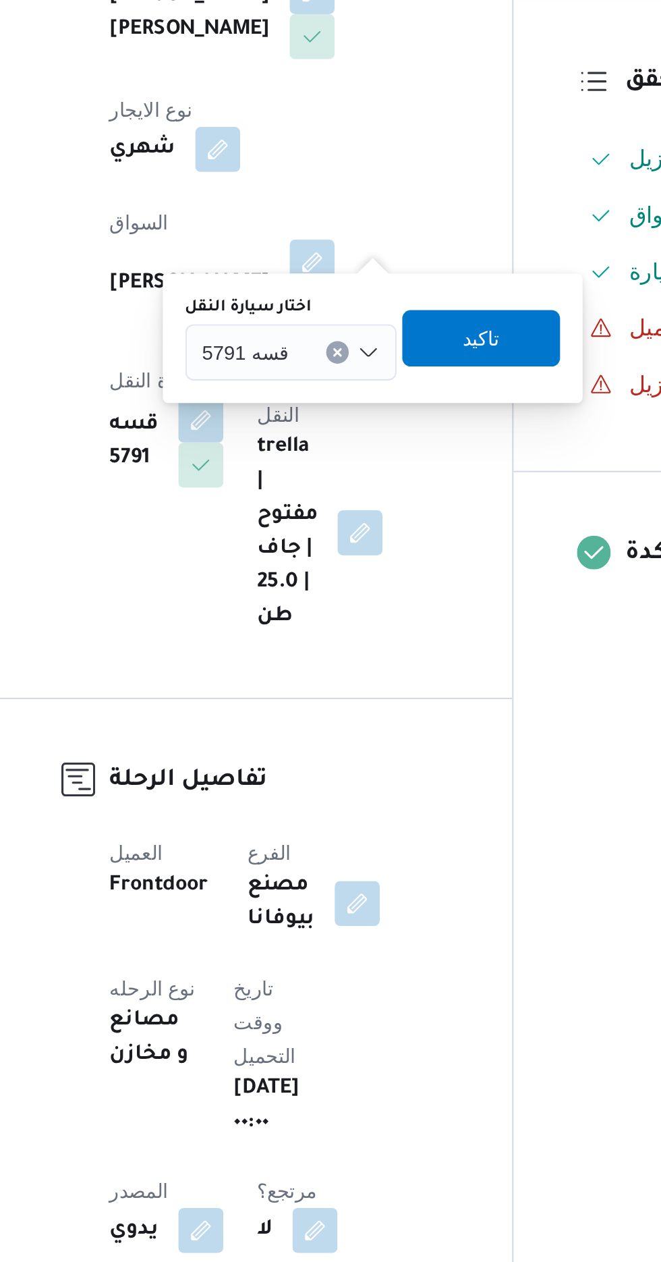
click at [317, 512] on div "قسه 5791" at bounding box center [315, 512] width 101 height 27
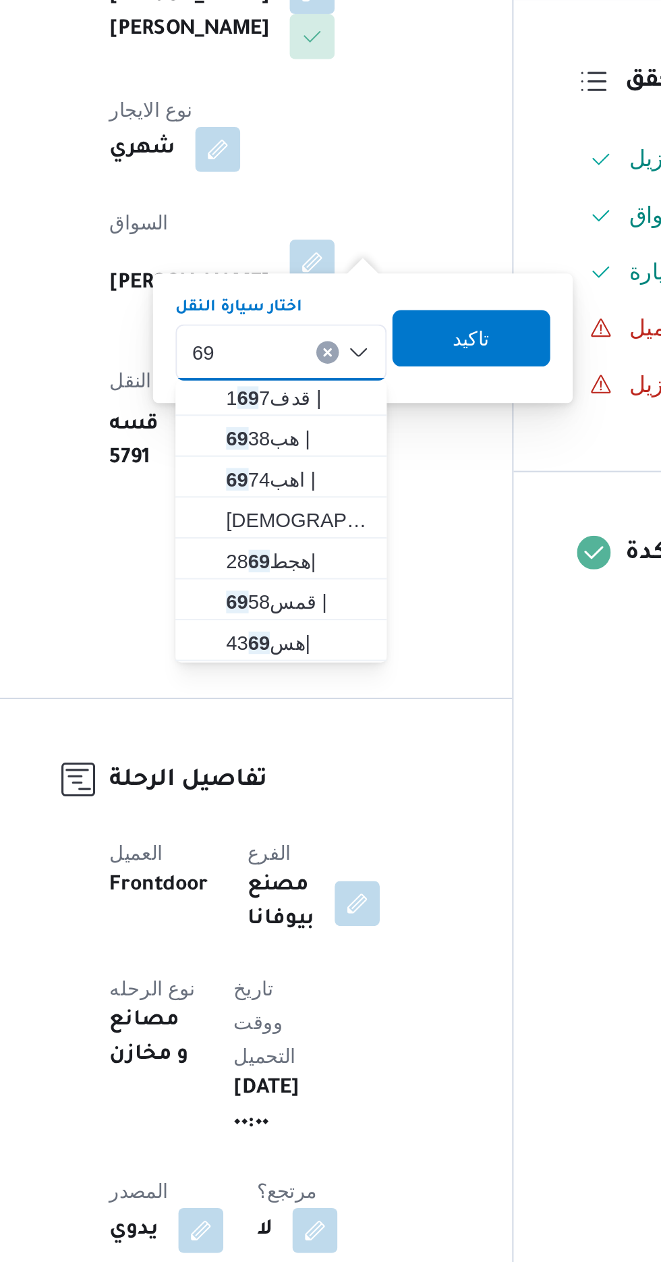
scroll to position [82, 0]
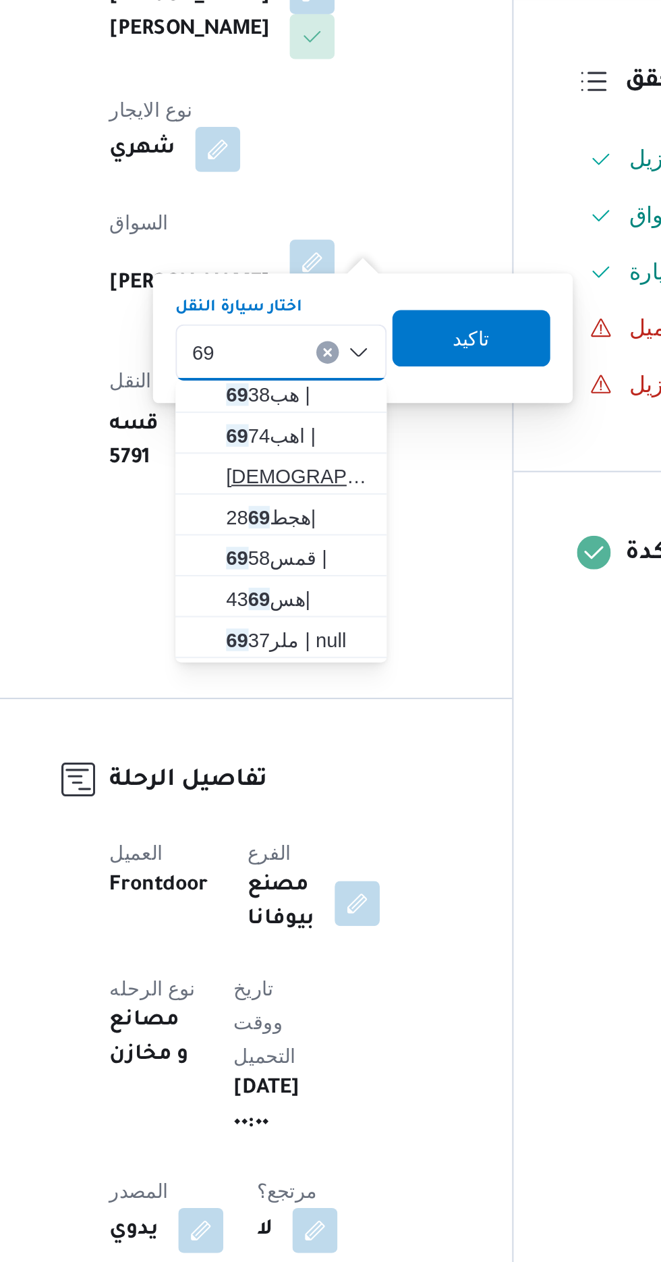
type input "69"
click at [317, 568] on span "[DEMOGRAPHIC_DATA] 69 74 |" at bounding box center [319, 571] width 69 height 16
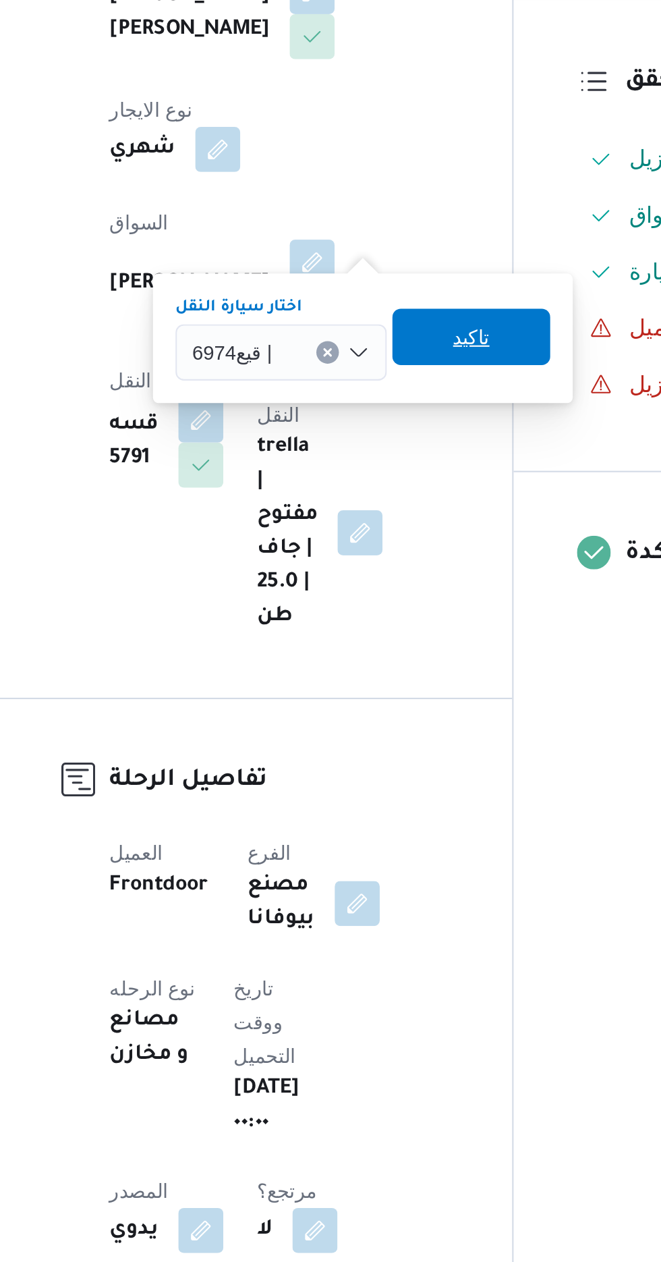
click at [416, 510] on span "تاكيد" at bounding box center [402, 504] width 76 height 27
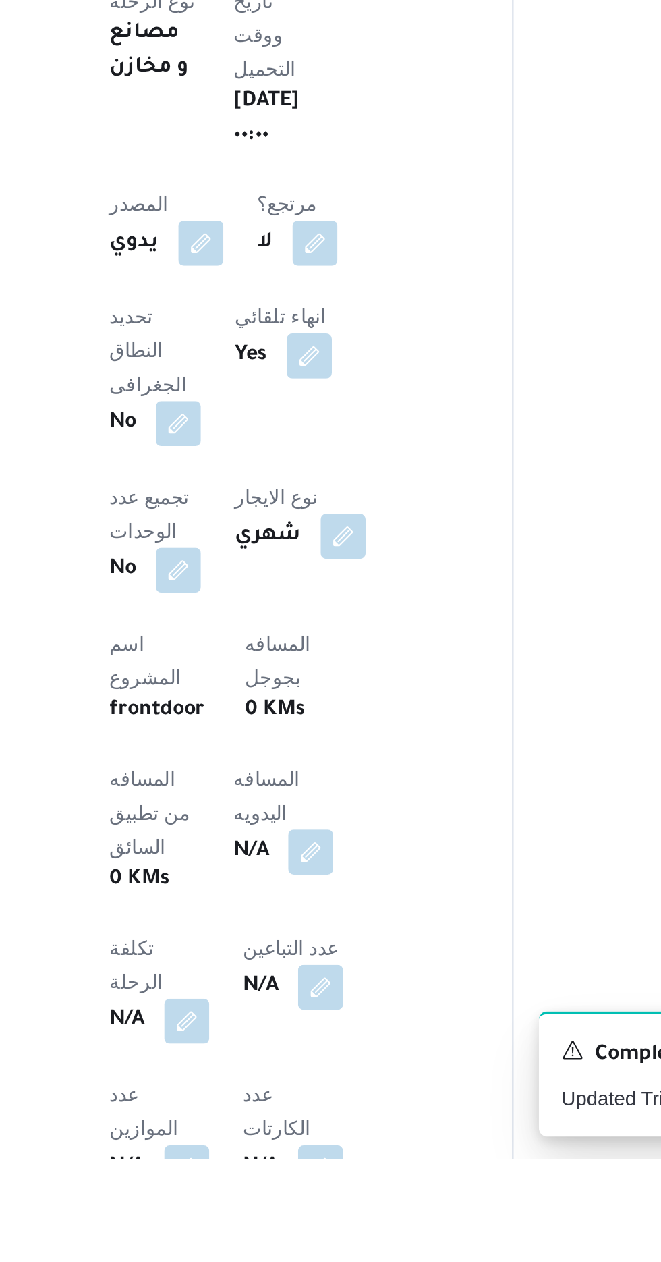
scroll to position [116, 0]
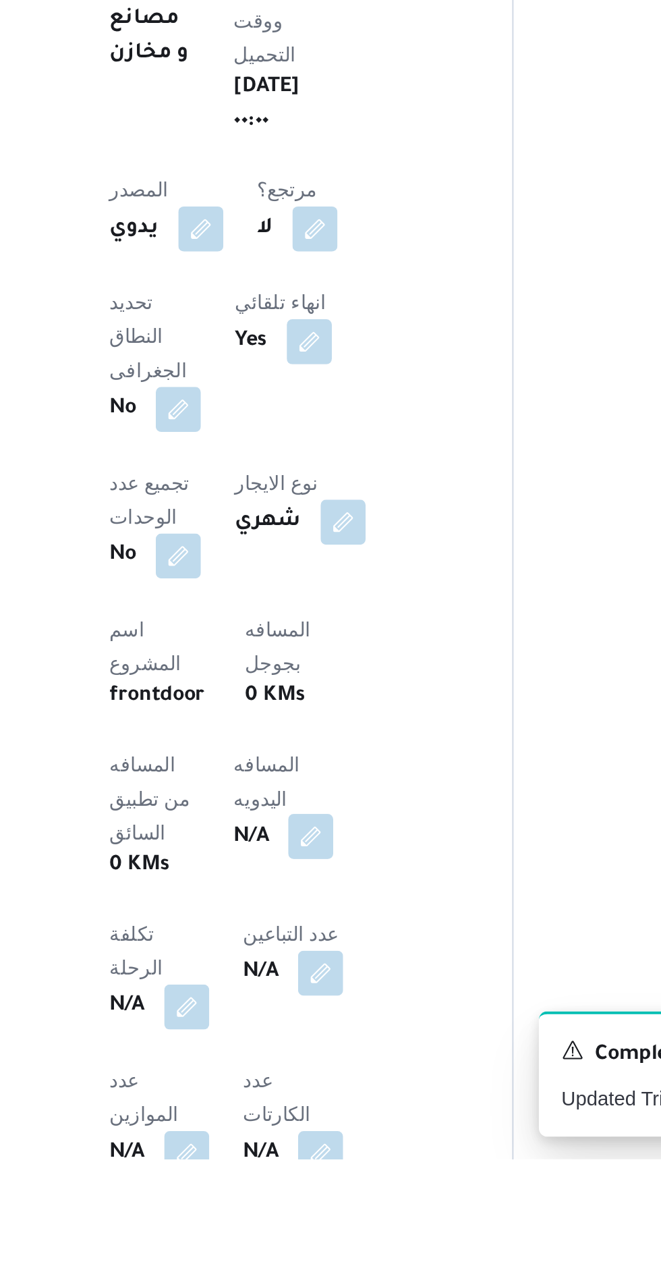
click at [314, 1096] on button "button" at bounding box center [325, 1107] width 22 height 22
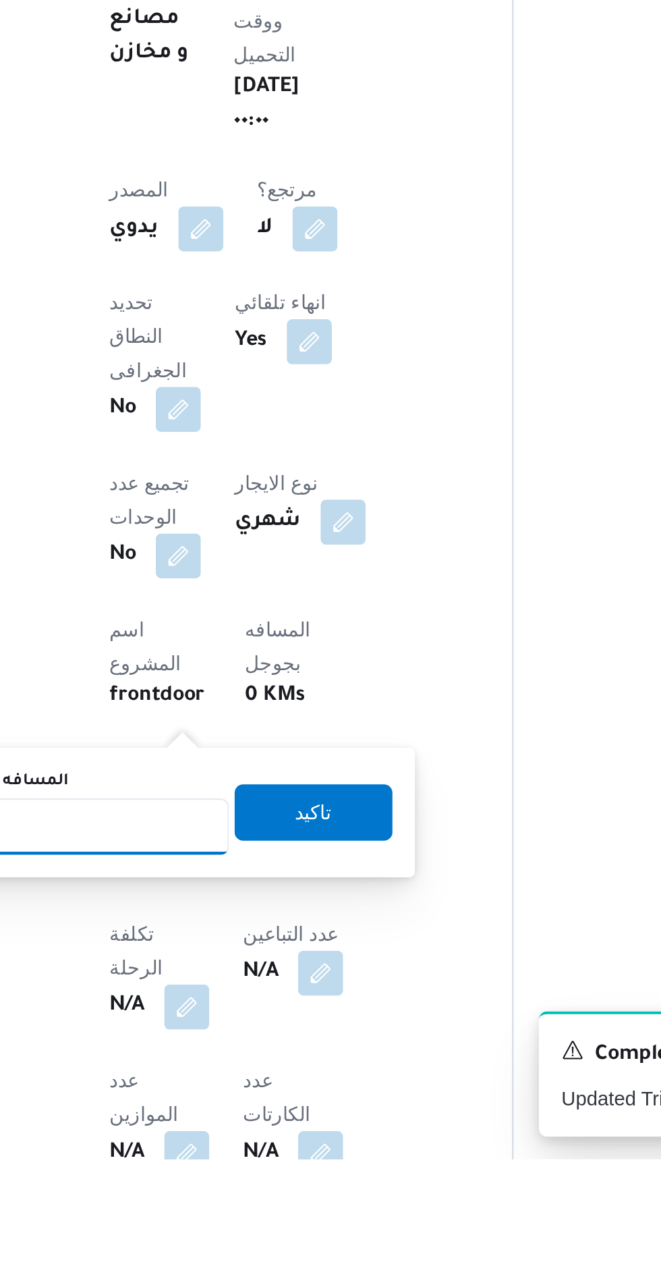
click at [235, 1104] on input "المسافه اليدويه" at bounding box center [219, 1102] width 134 height 27
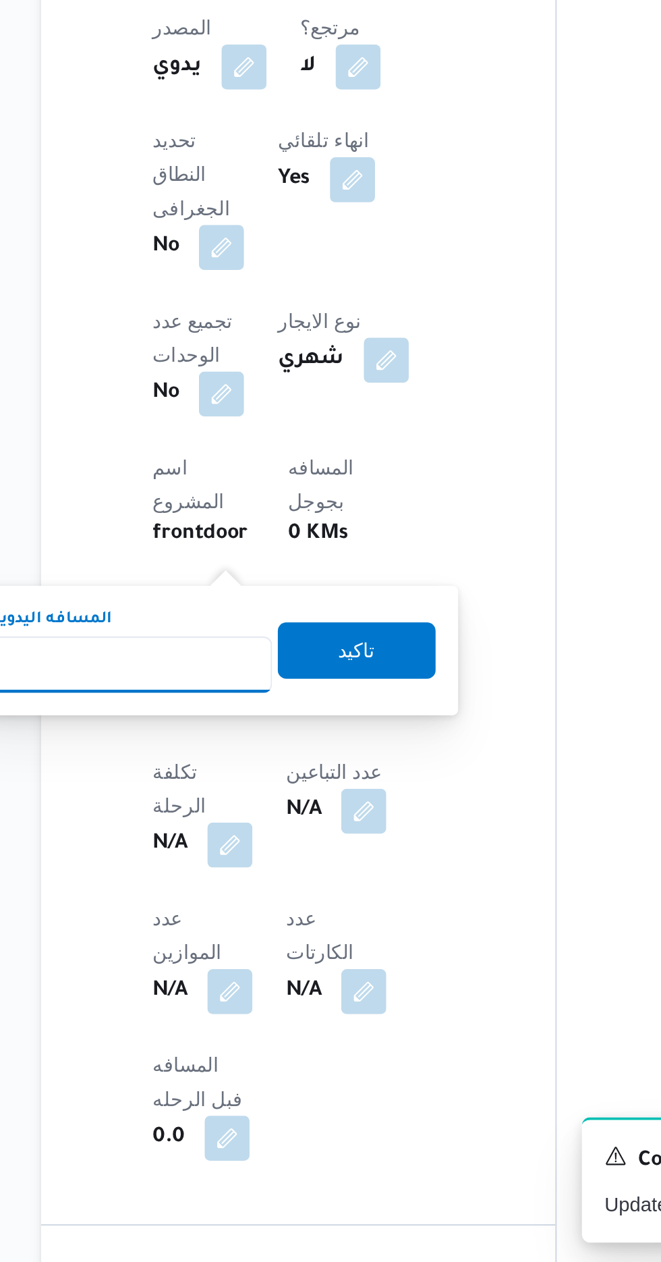
scroll to position [244, 0]
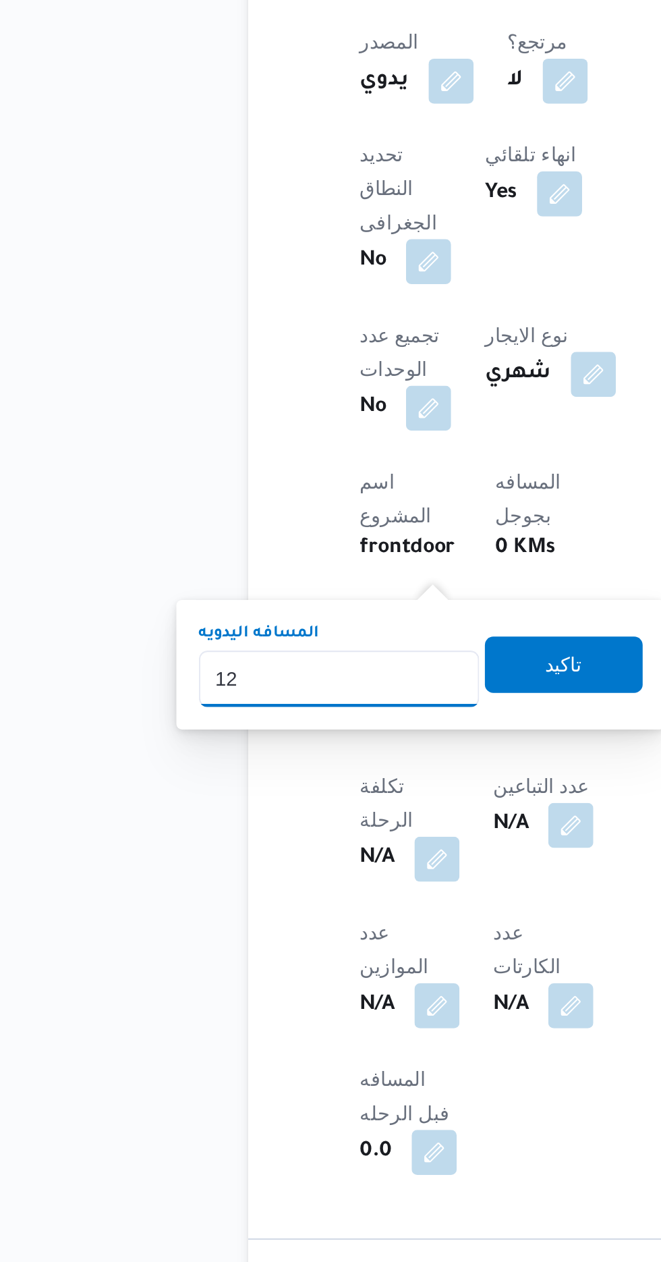
type input "120"
click at [335, 974] on span "تاكيد" at bounding box center [327, 967] width 18 height 16
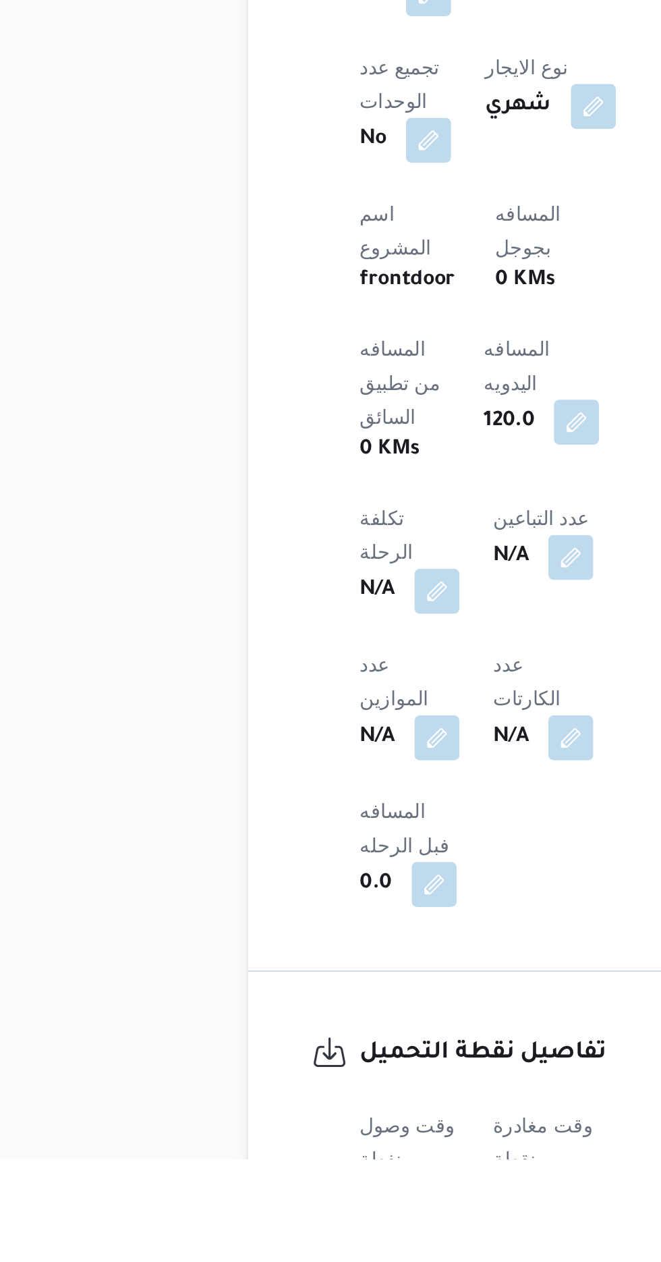
scroll to position [346, 0]
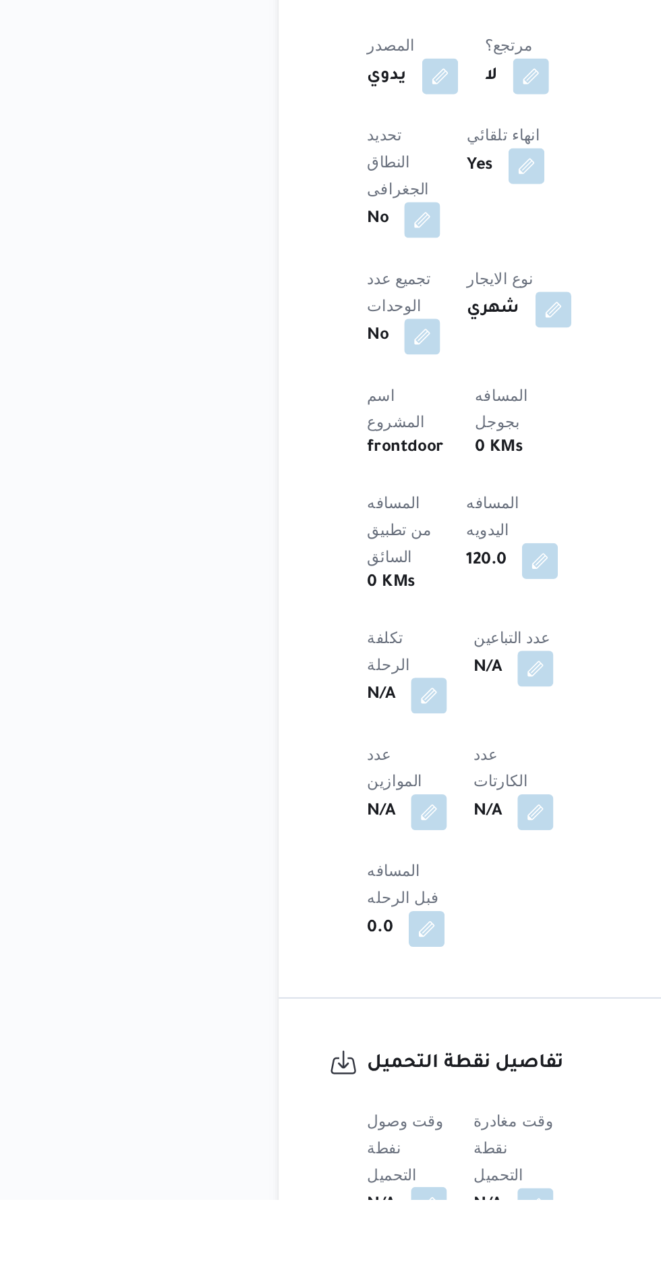
click at [271, 1254] on button "button" at bounding box center [266, 1265] width 22 height 22
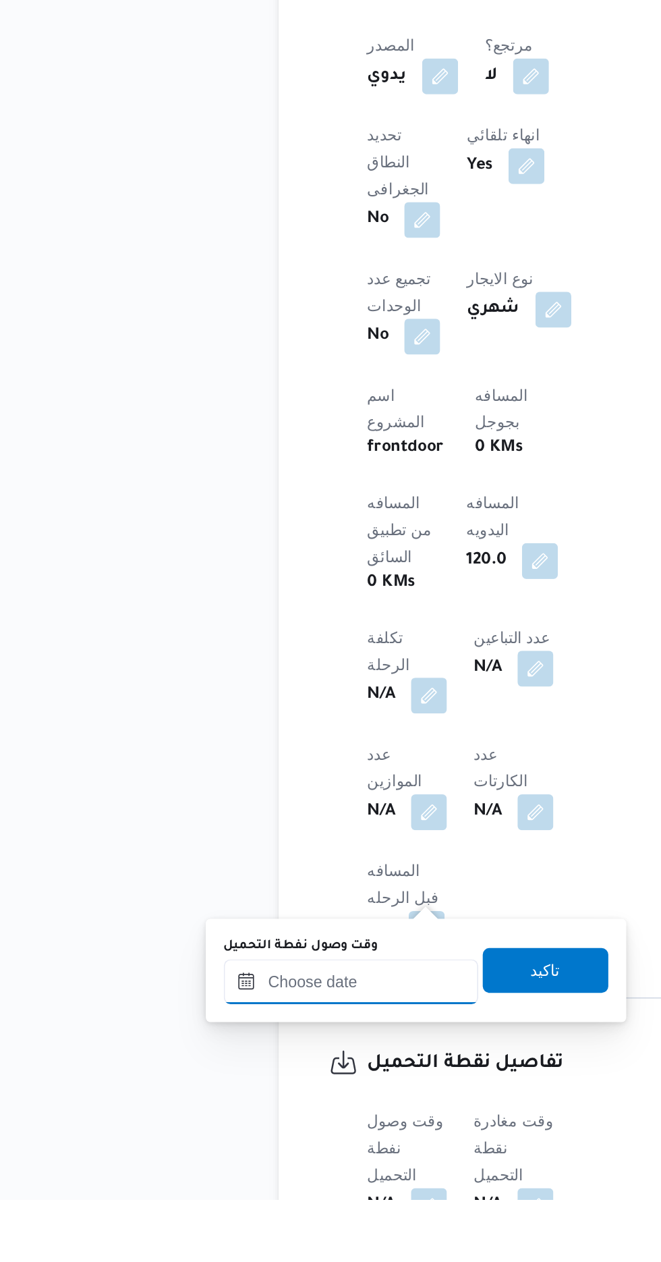
click at [256, 1128] on input "وقت وصول نفطة التحميل" at bounding box center [218, 1130] width 153 height 27
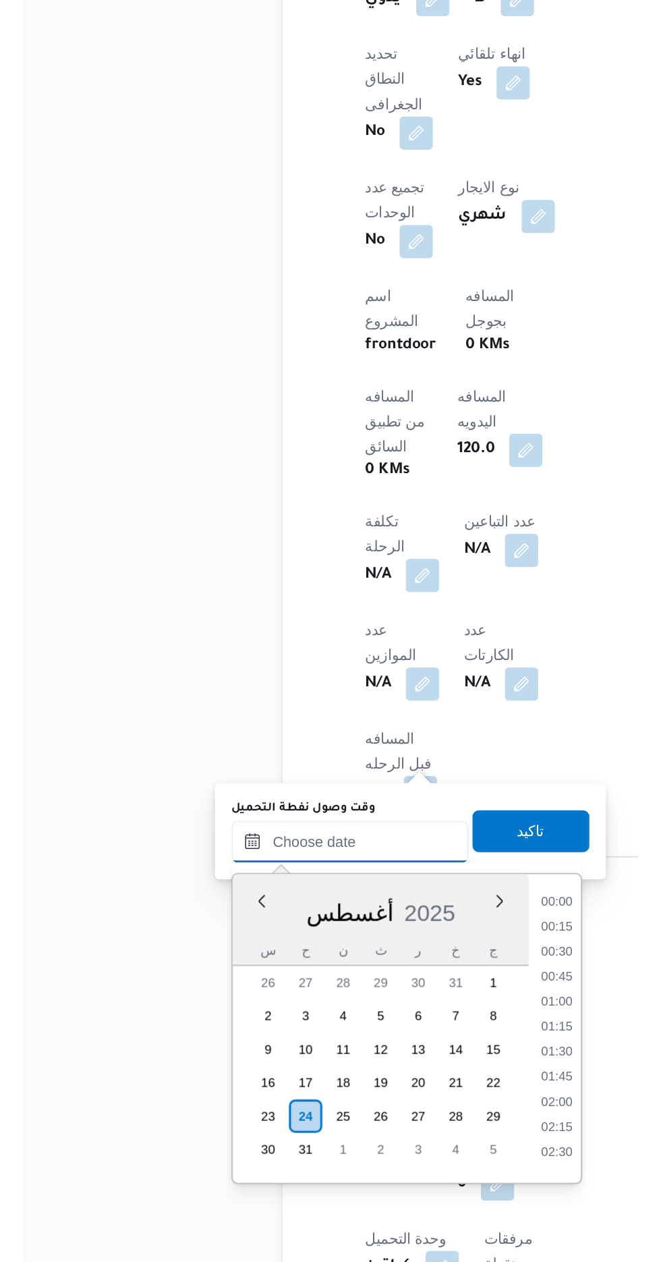
scroll to position [992, 0]
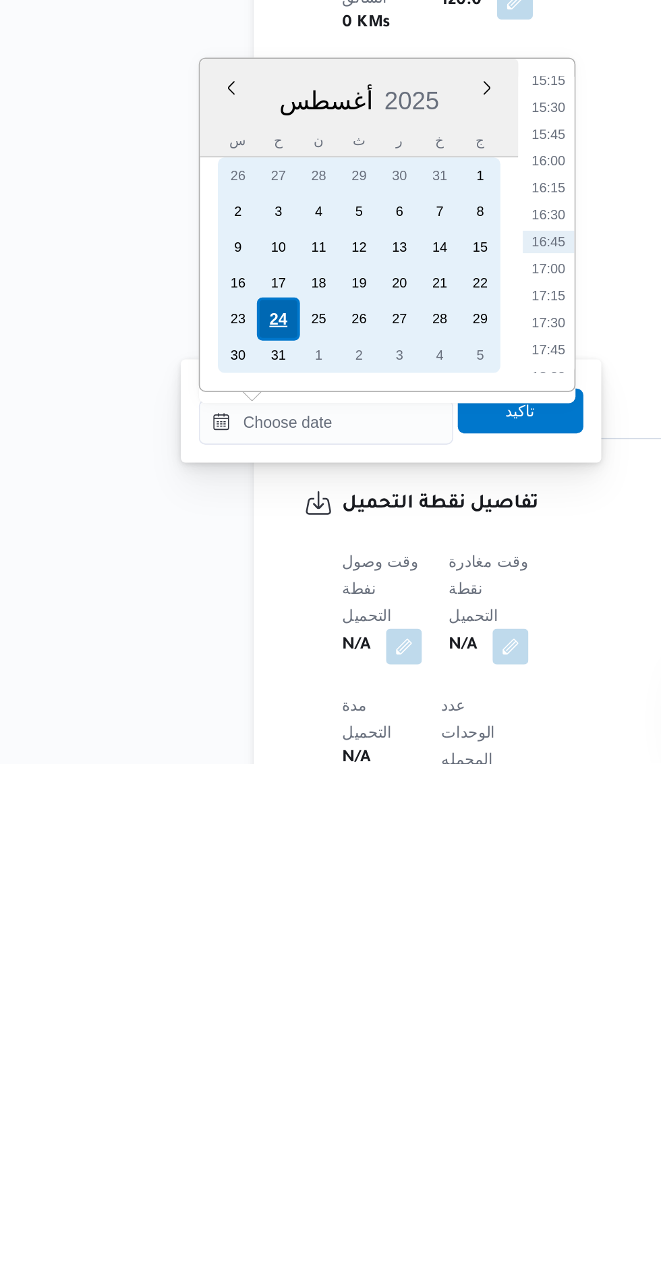
click at [188, 997] on div "24" at bounding box center [190, 995] width 26 height 26
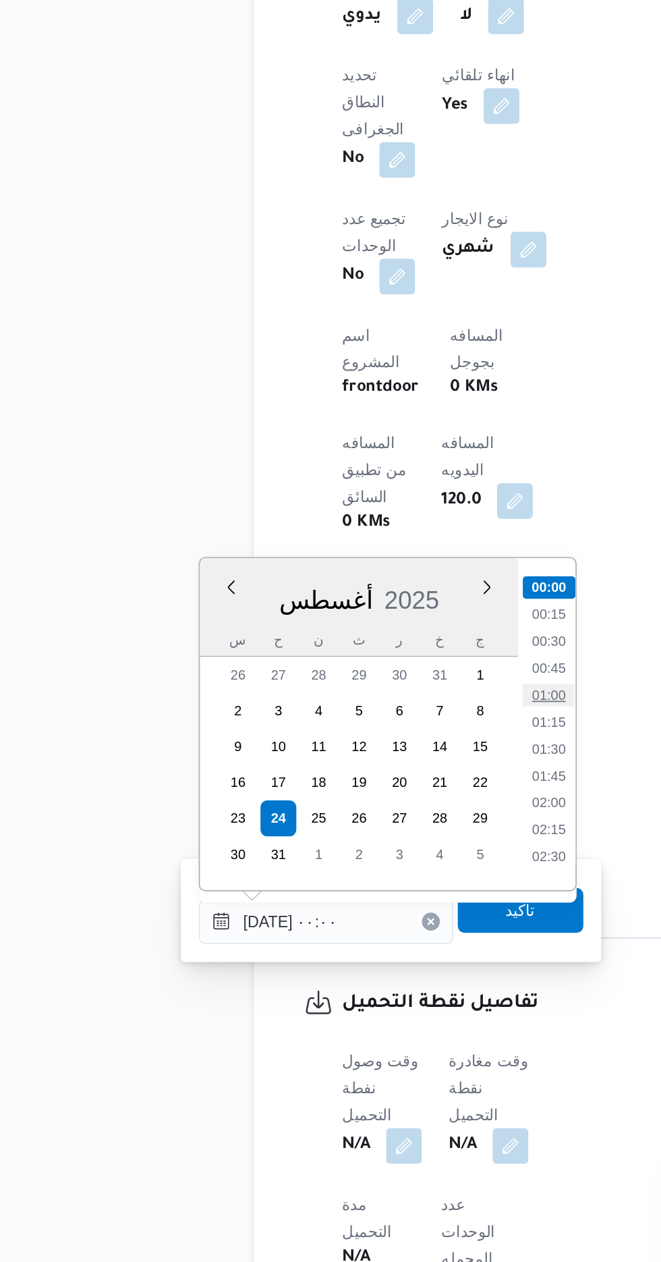
click at [357, 921] on li "01:00" at bounding box center [352, 920] width 31 height 13
type input "[DATE] ٠١:٠٠"
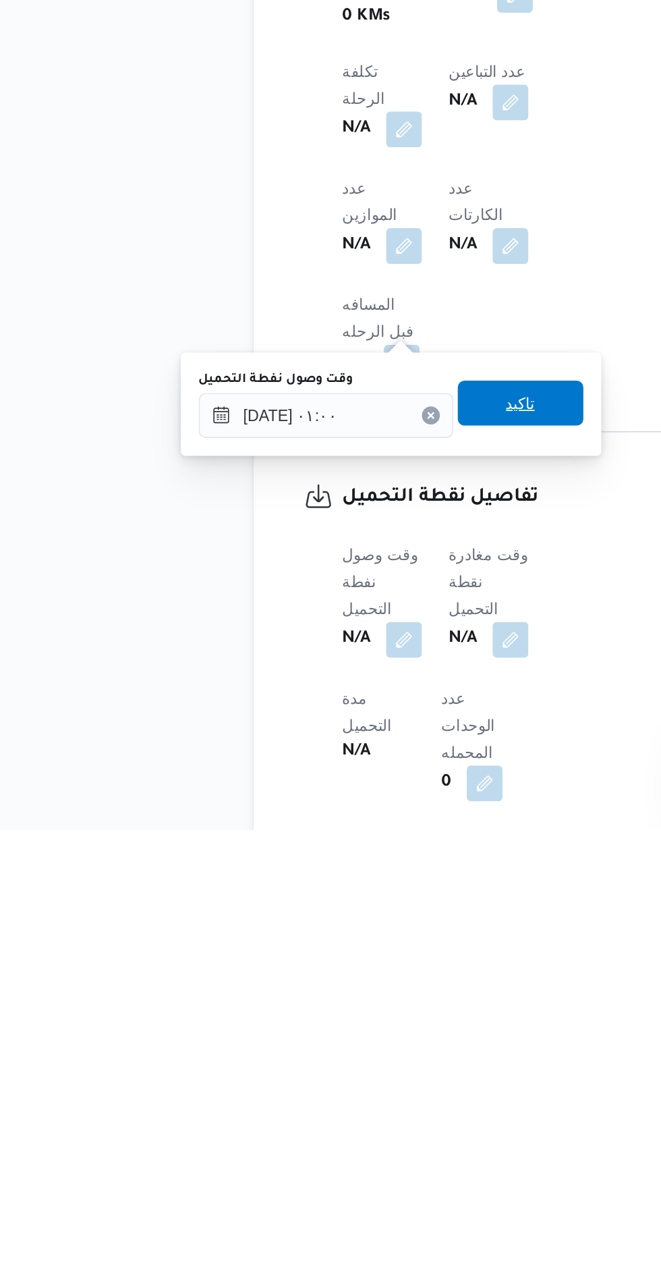
click at [352, 1015] on span "تاكيد" at bounding box center [336, 1005] width 76 height 27
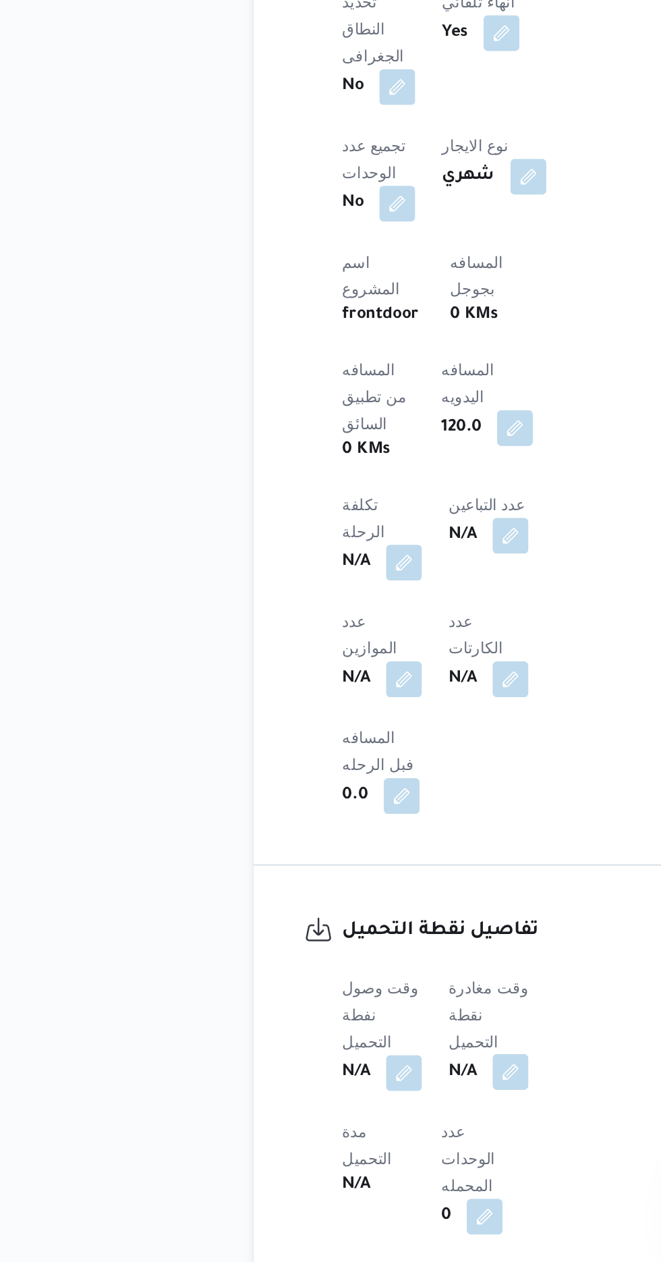
click at [335, 1136] on button "button" at bounding box center [330, 1147] width 22 height 22
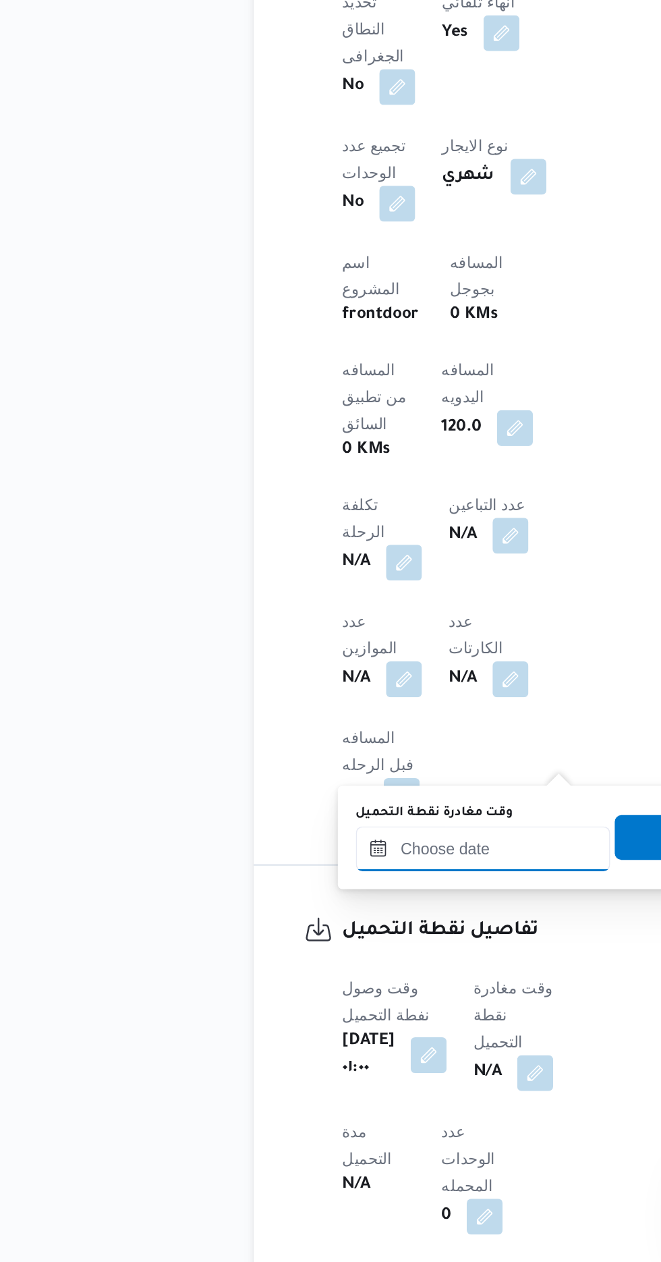
click at [305, 1011] on input "وقت مغادرة نقطة التحميل" at bounding box center [313, 1012] width 153 height 27
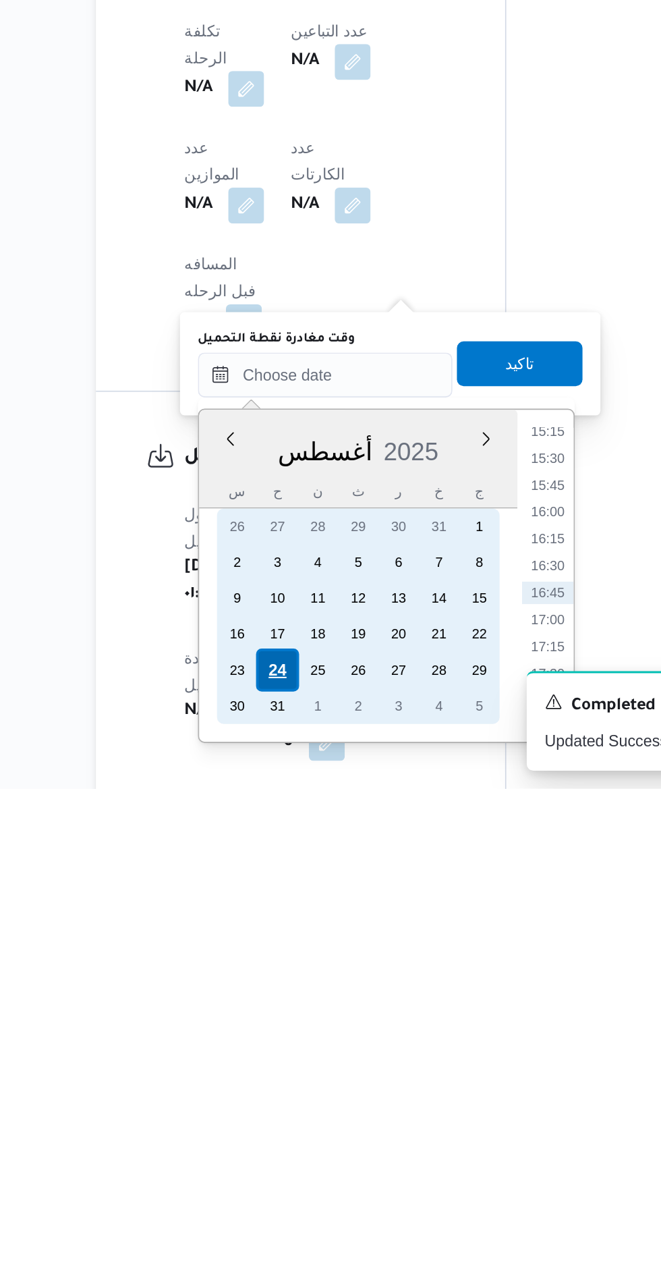
click at [281, 1189] on div "24" at bounding box center [285, 1190] width 26 height 26
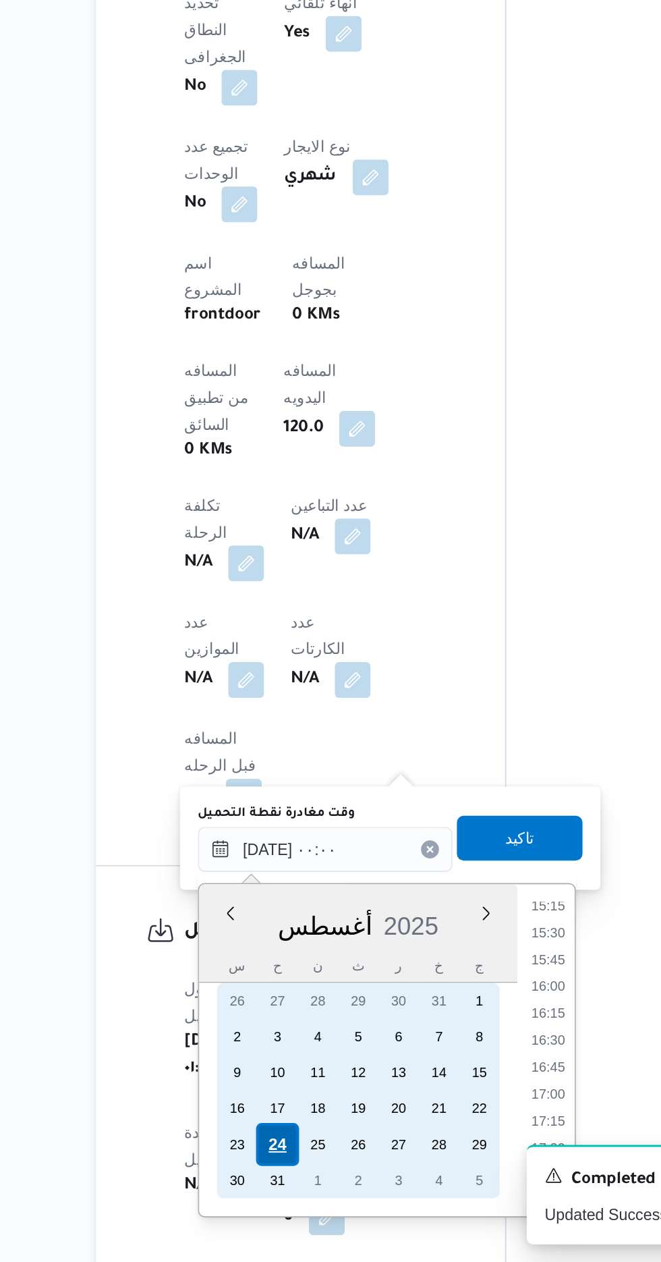
scroll to position [0, 0]
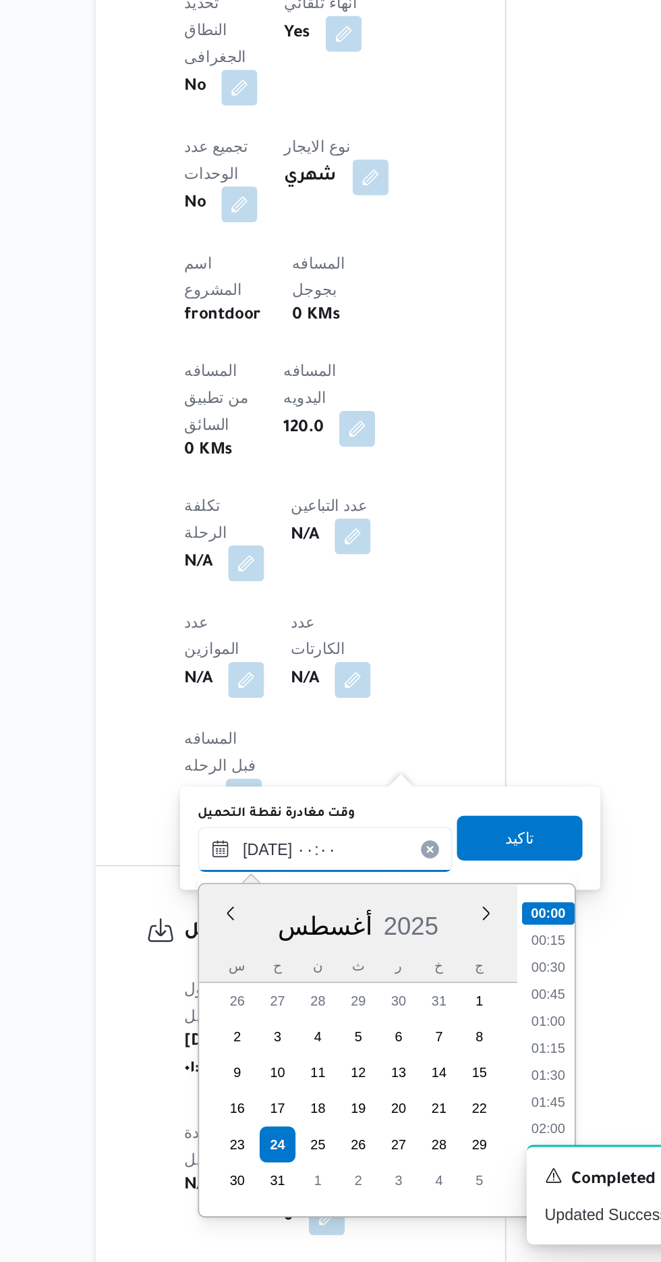
click at [242, 1009] on input "[DATE] ٠٠:٠٠" at bounding box center [313, 1013] width 153 height 27
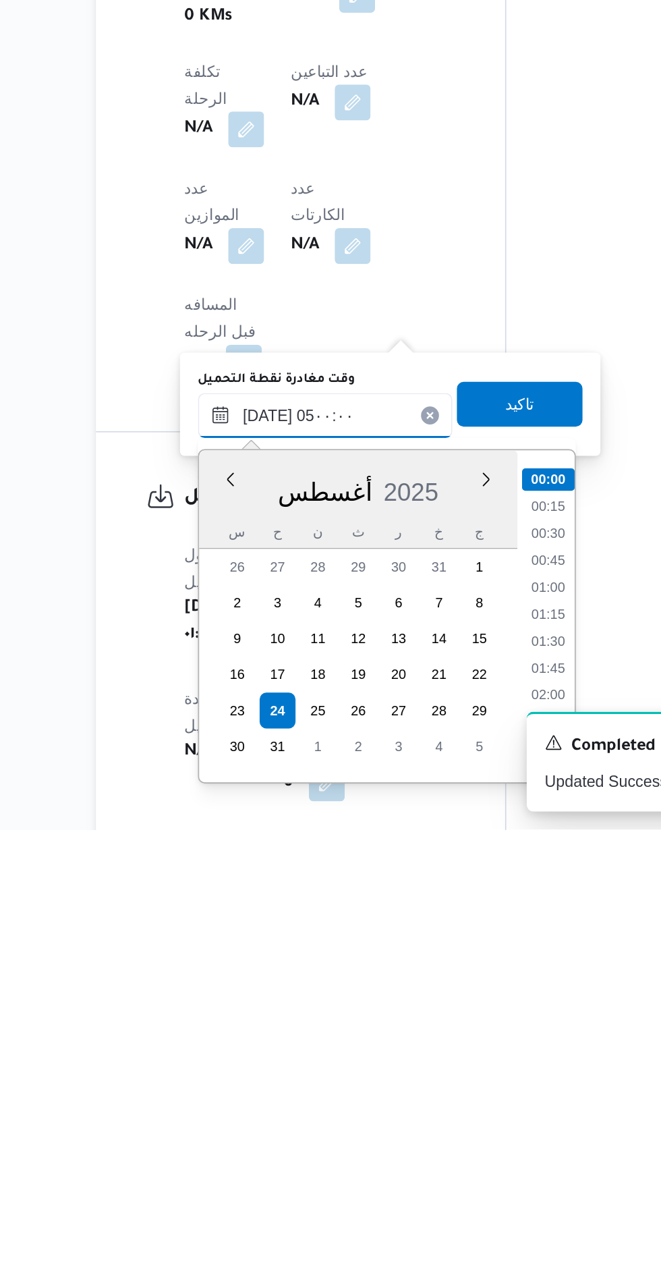
scroll to position [161, 0]
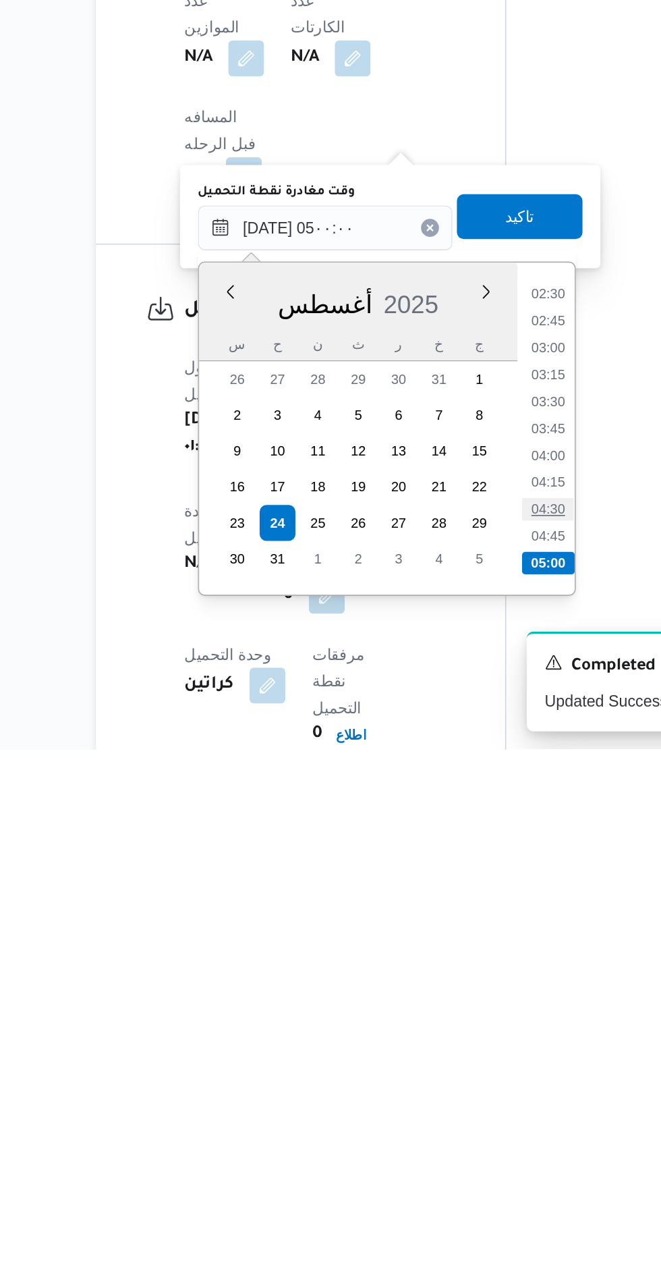
click at [445, 1119] on li "04:30" at bounding box center [447, 1117] width 31 height 13
type input "[DATE] ٠٤:٣٠"
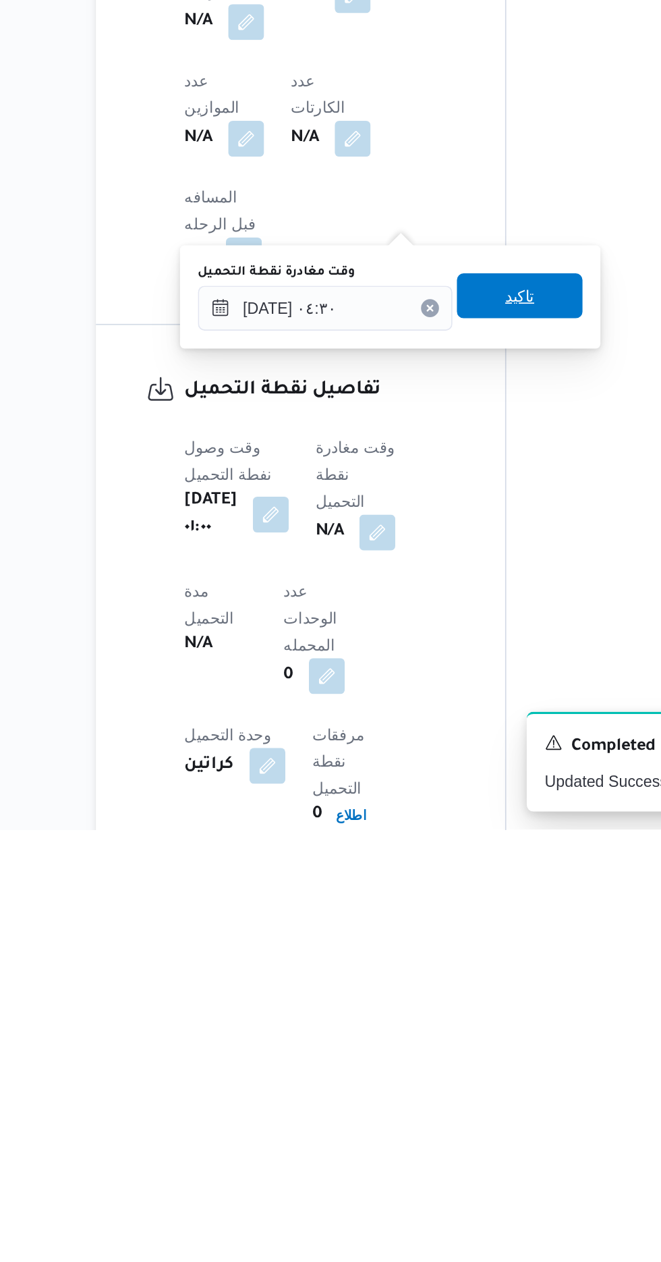
click at [453, 949] on span "تاكيد" at bounding box center [431, 940] width 76 height 27
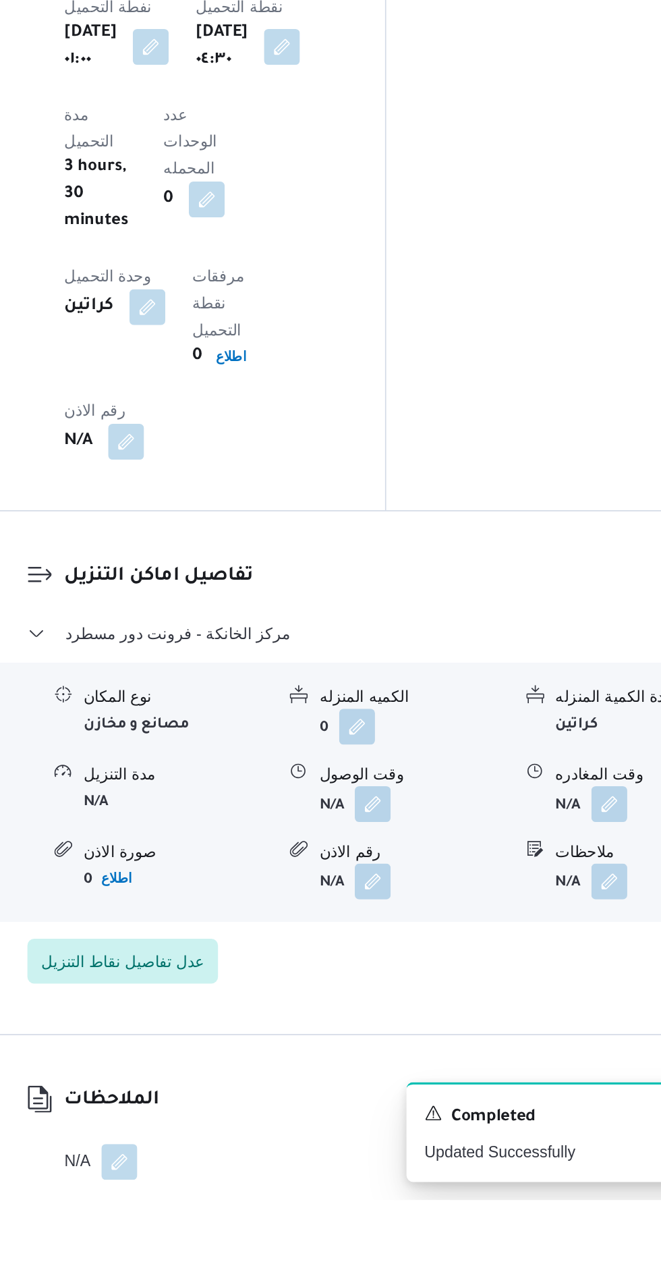
scroll to position [1034, 0]
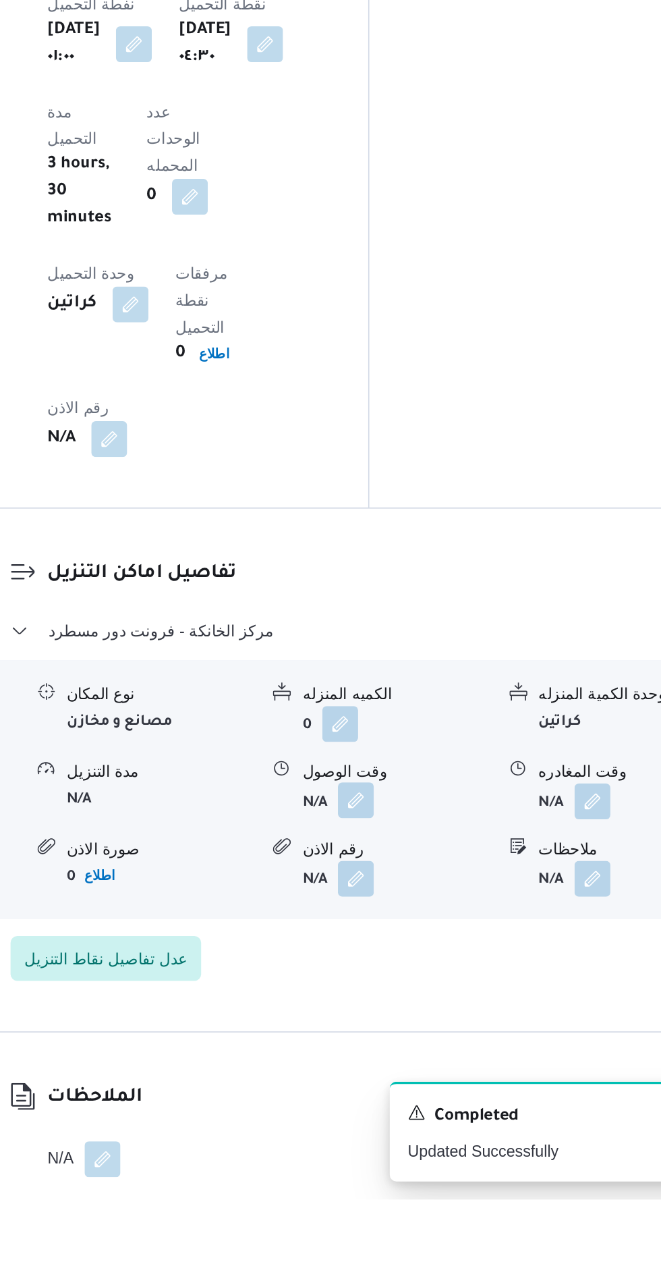
click at [419, 1011] on button "button" at bounding box center [414, 1022] width 22 height 22
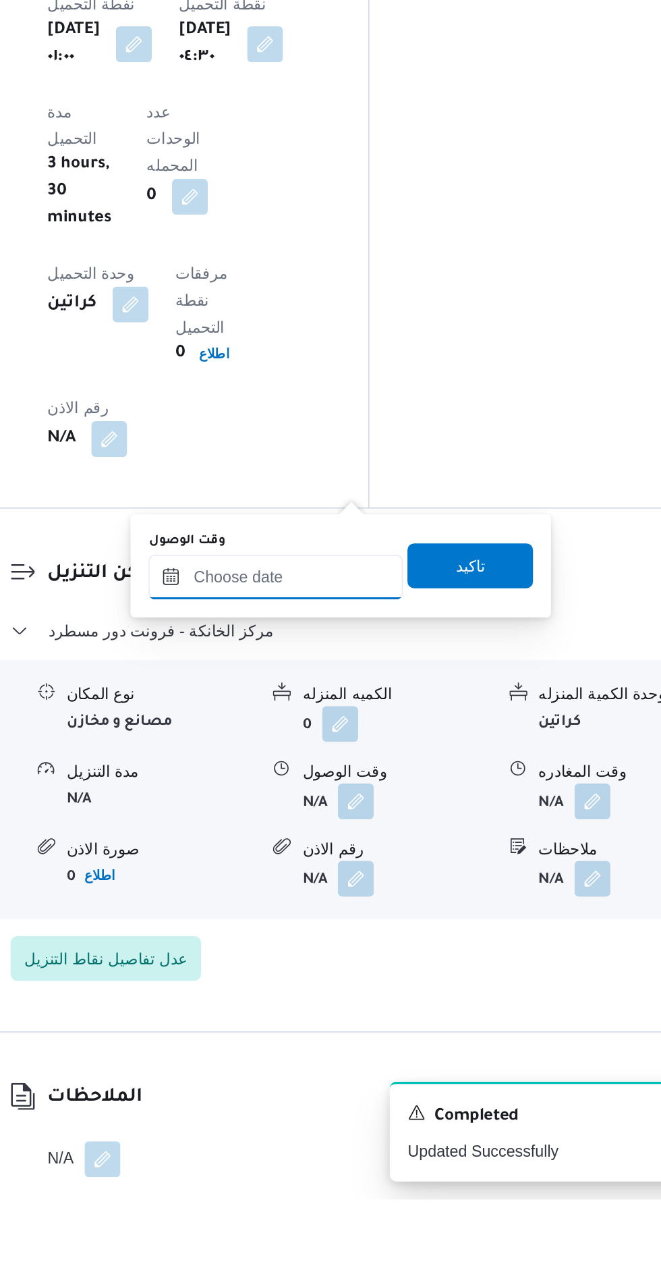
click at [401, 884] on input "وقت الوصول" at bounding box center [365, 887] width 153 height 27
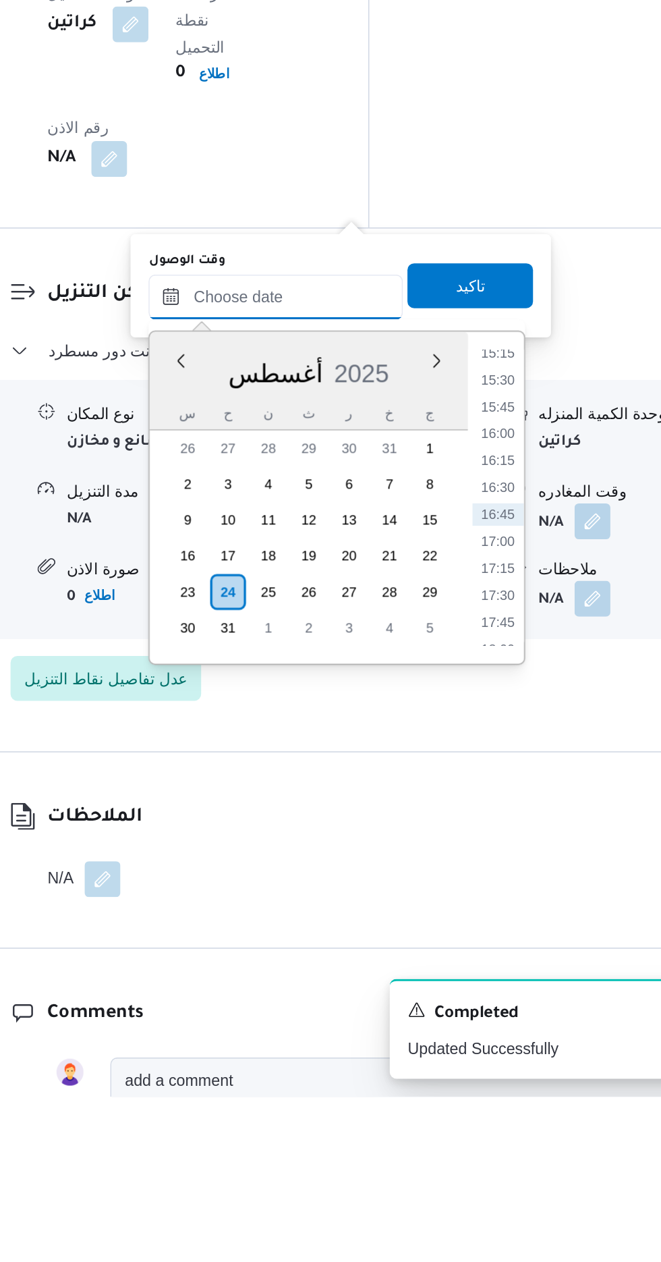
scroll to position [1141, 0]
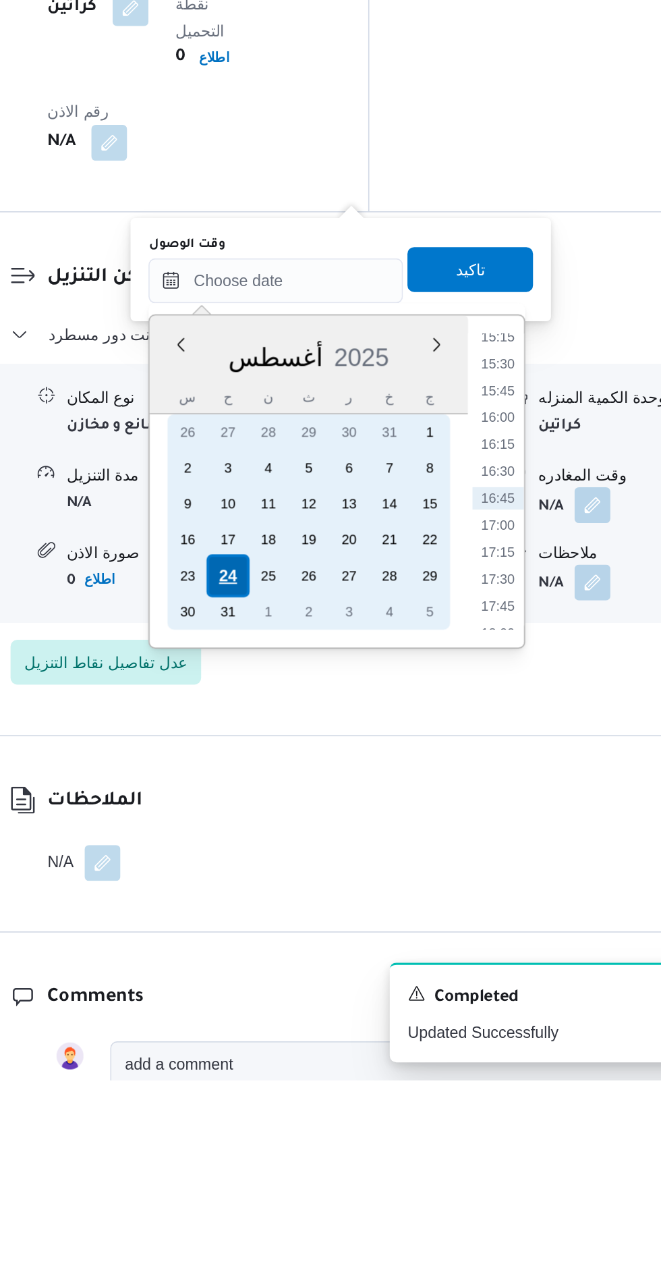
click at [337, 955] on div "24" at bounding box center [338, 958] width 26 height 26
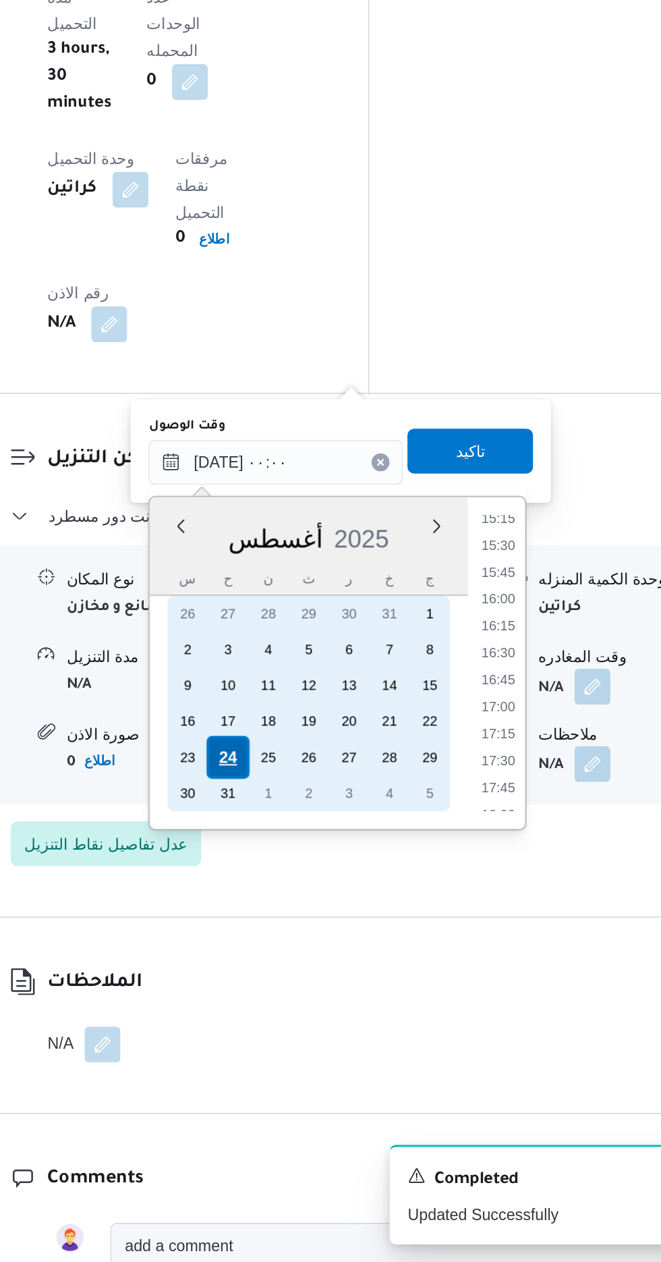
scroll to position [0, 0]
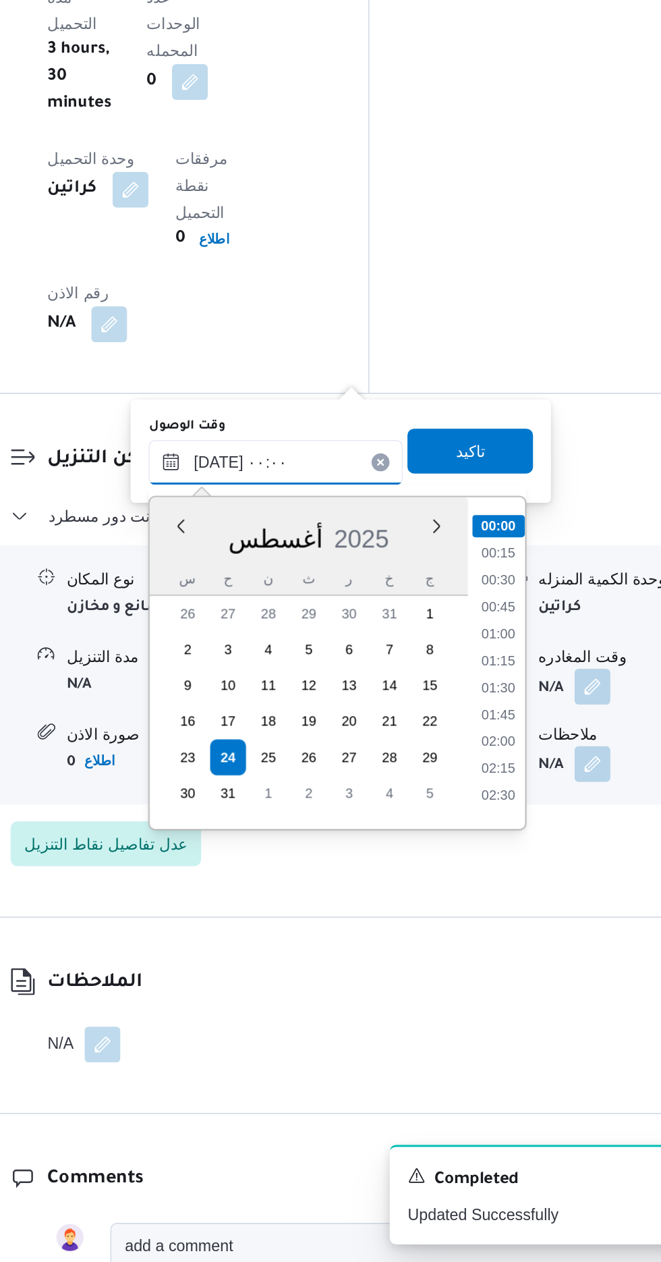
click at [294, 787] on input "[DATE] ٠٠:٠٠" at bounding box center [365, 780] width 153 height 27
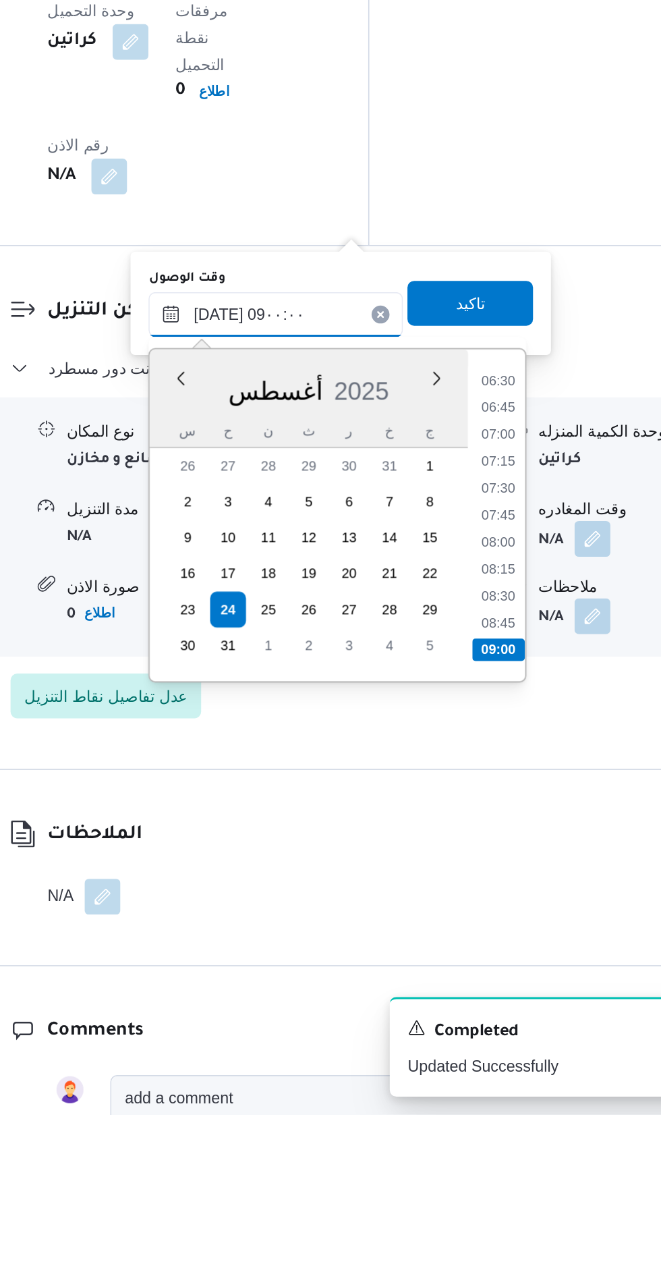
scroll to position [1141, 0]
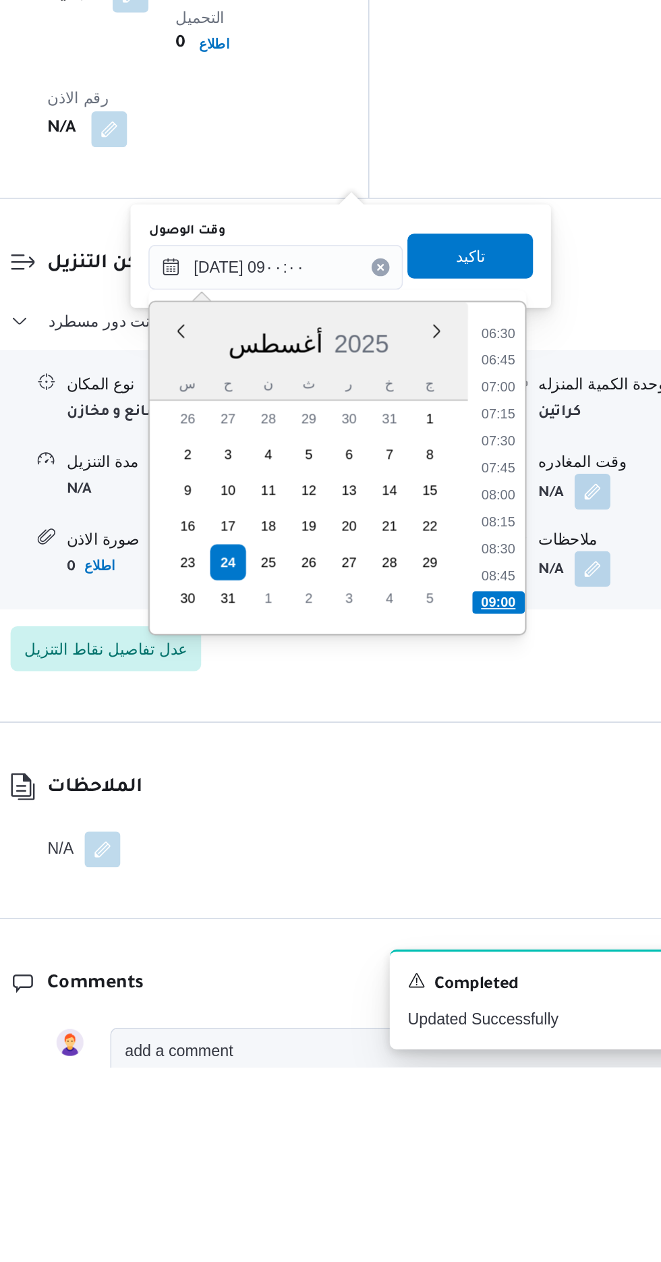
click at [501, 983] on li "09:00" at bounding box center [500, 982] width 32 height 13
type input "[DATE] ٠٩:٠٠"
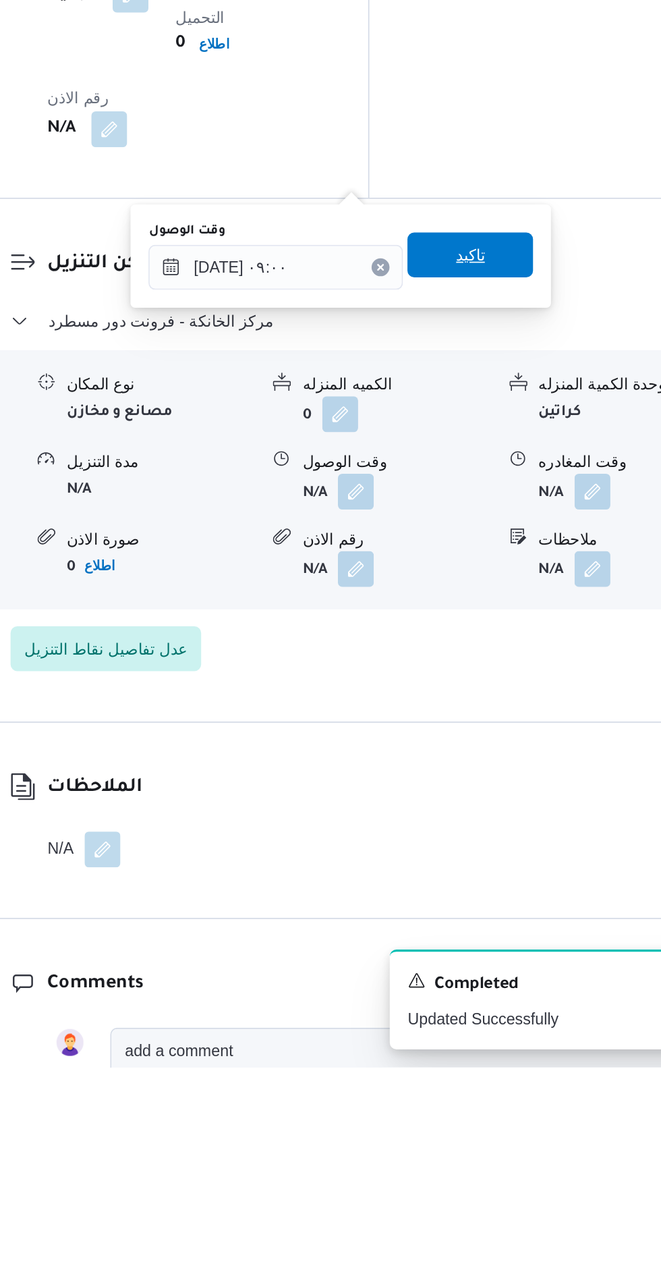
click at [492, 778] on span "تاكيد" at bounding box center [483, 773] width 18 height 16
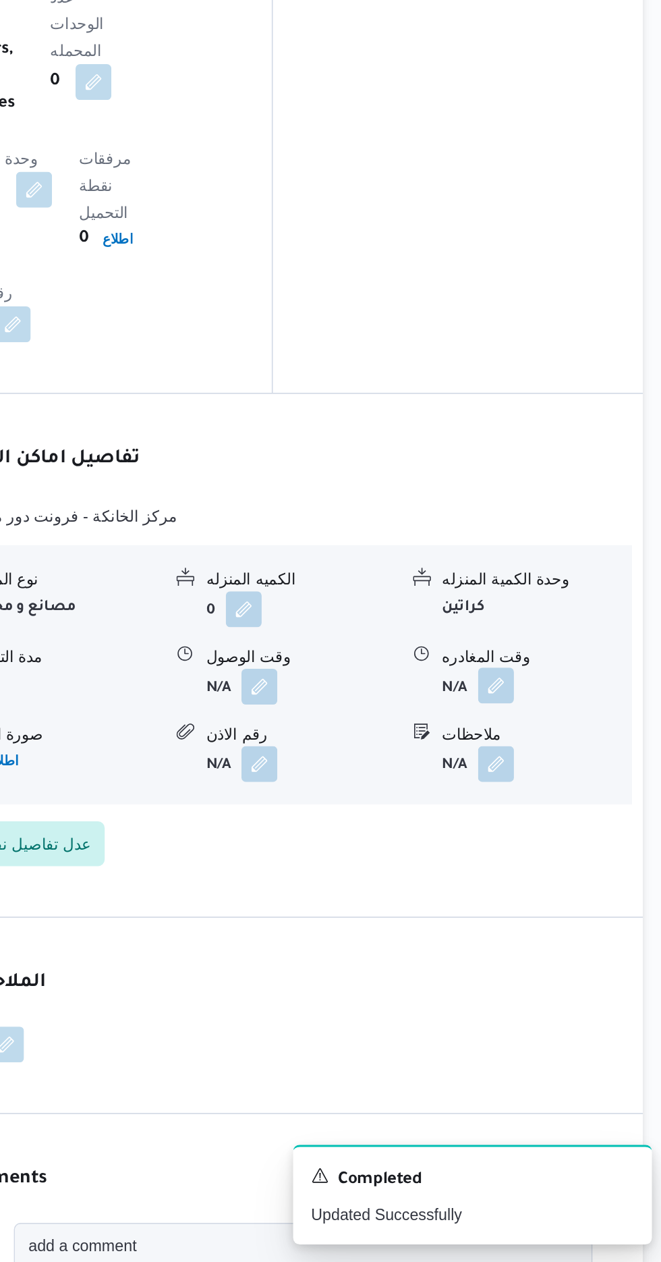
click at [551, 904] on button "button" at bounding box center [557, 915] width 22 height 22
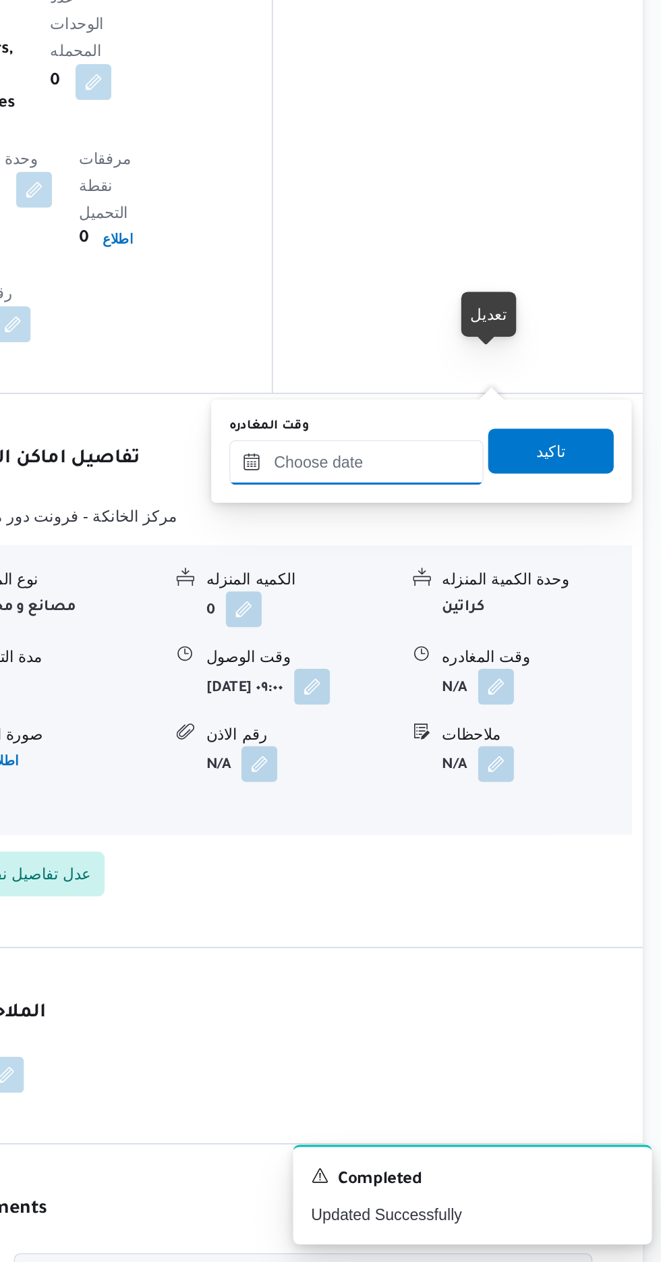
click at [498, 783] on input "وقت المغادره" at bounding box center [472, 780] width 153 height 27
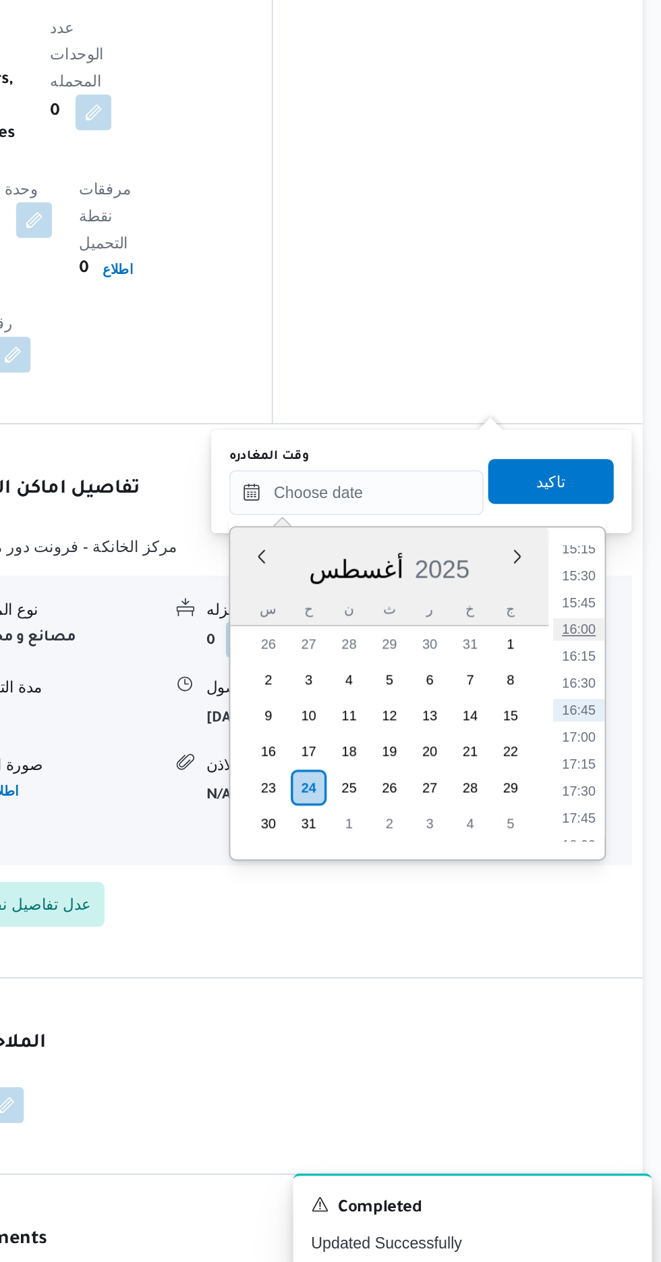
click at [608, 864] on li "16:00" at bounding box center [606, 863] width 31 height 13
type input "[DATE] ١٦:٠٠"
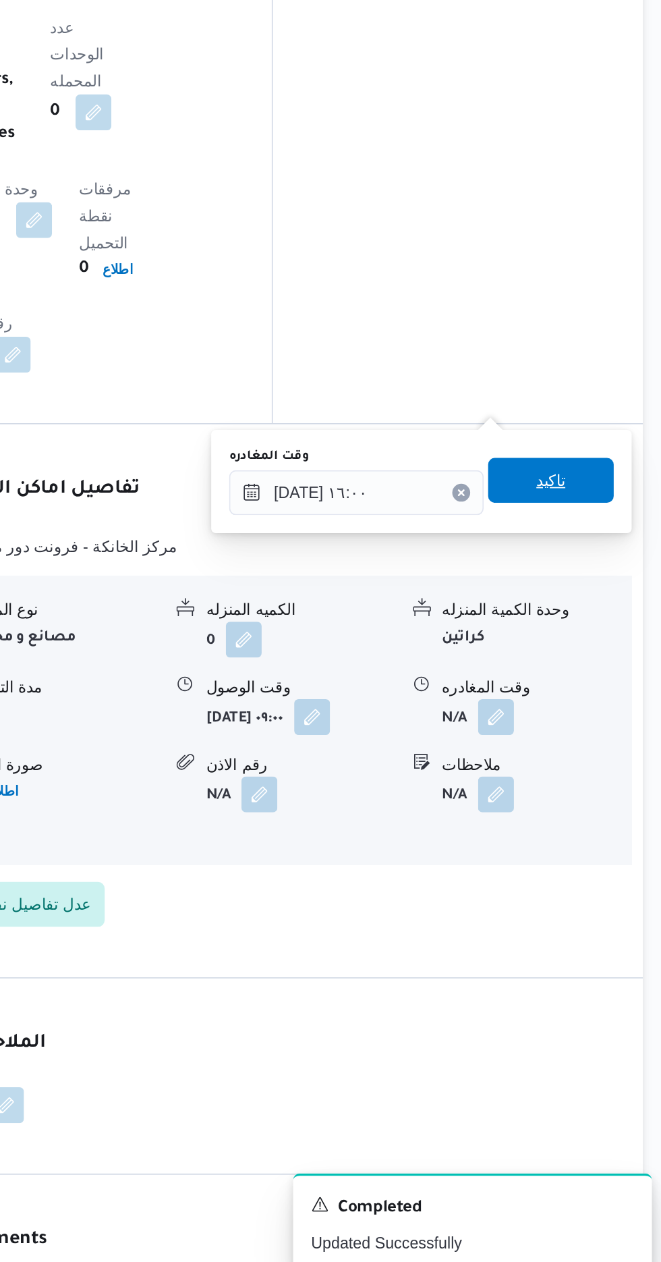
click at [598, 776] on span "تاكيد" at bounding box center [590, 774] width 18 height 16
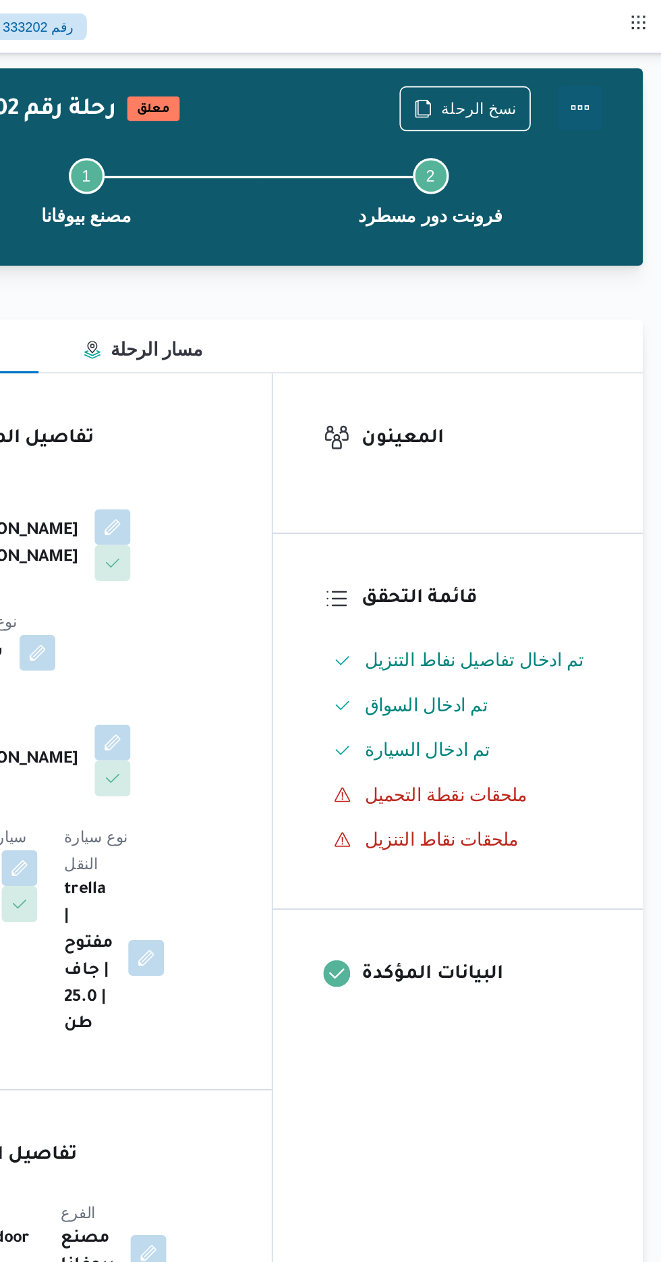
click at [619, 56] on button "Actions" at bounding box center [607, 64] width 27 height 27
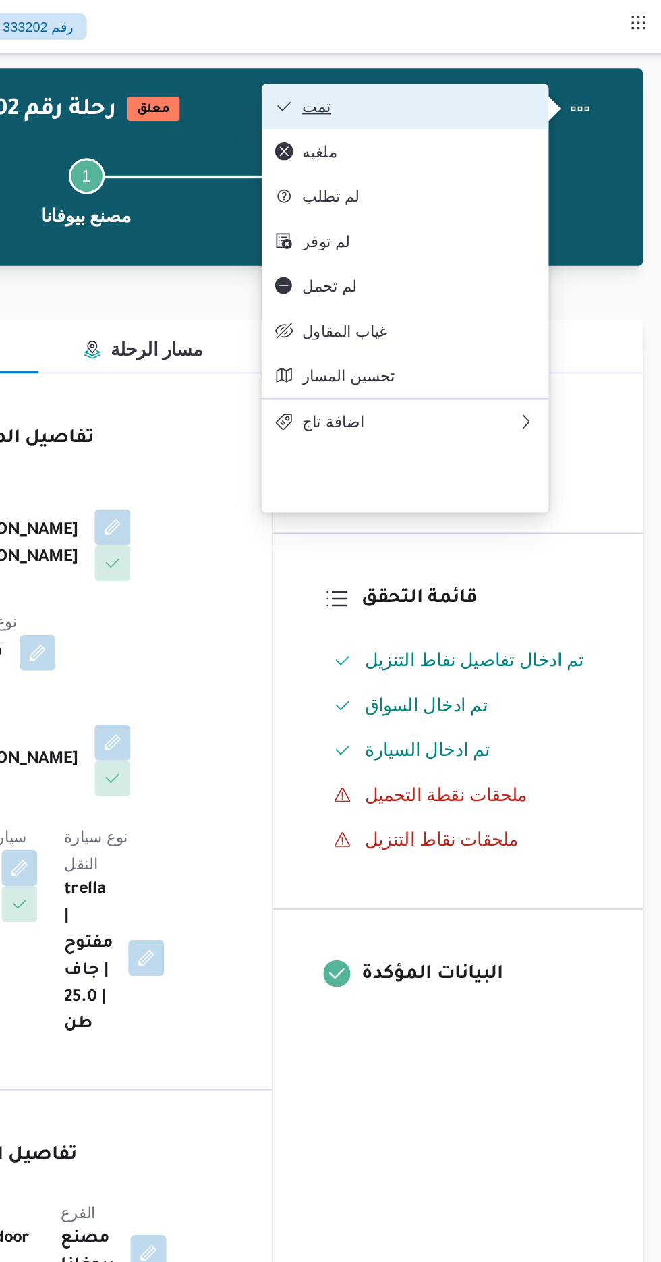
click at [581, 65] on button "تمت" at bounding box center [502, 64] width 173 height 27
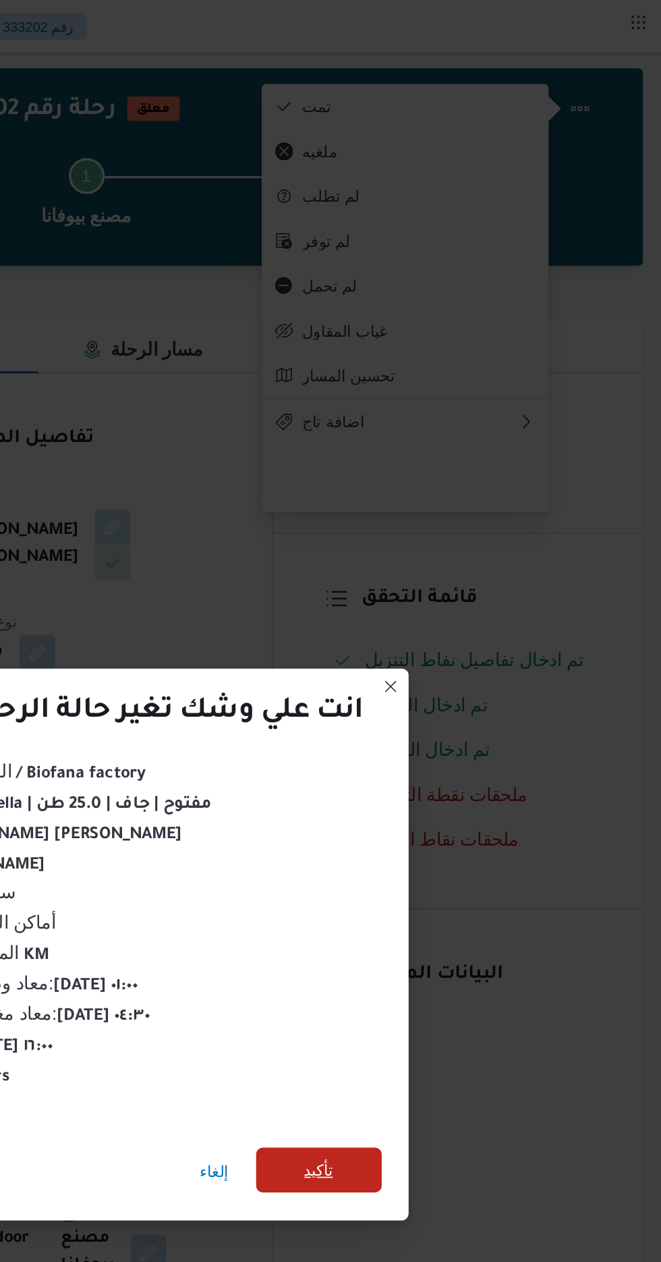
click at [441, 702] on span "تأكيد" at bounding box center [450, 703] width 76 height 27
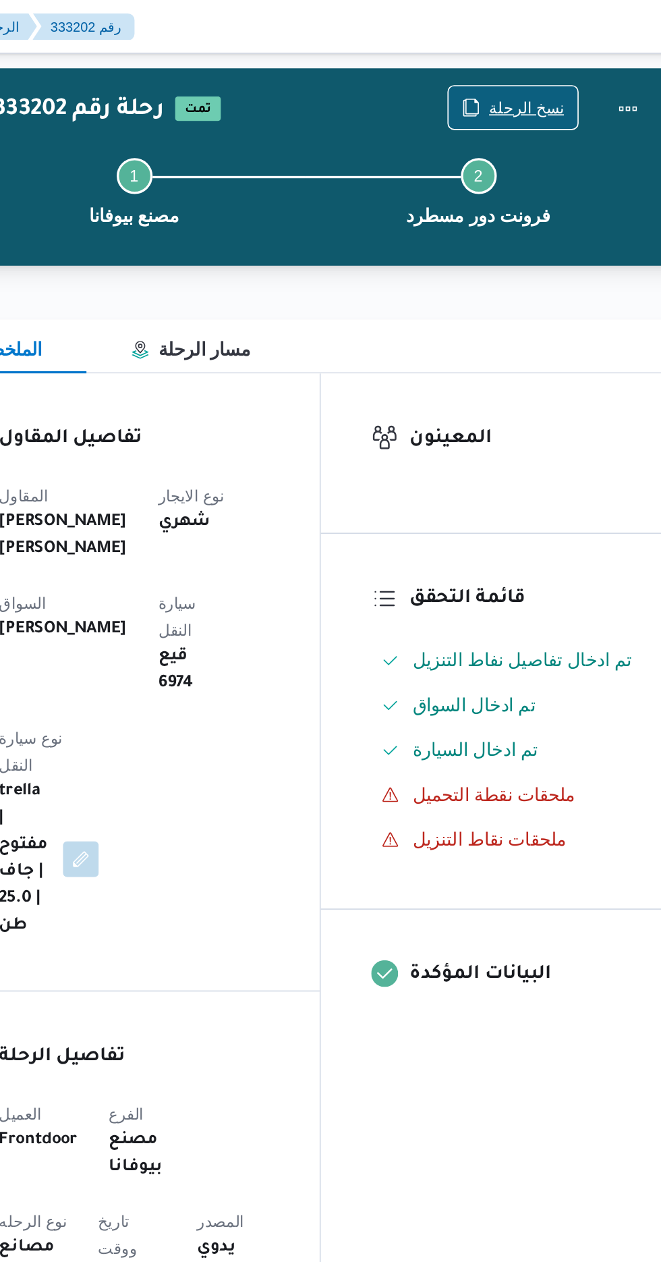
click at [544, 61] on span "نسخ الرحلة" at bounding box center [546, 65] width 45 height 16
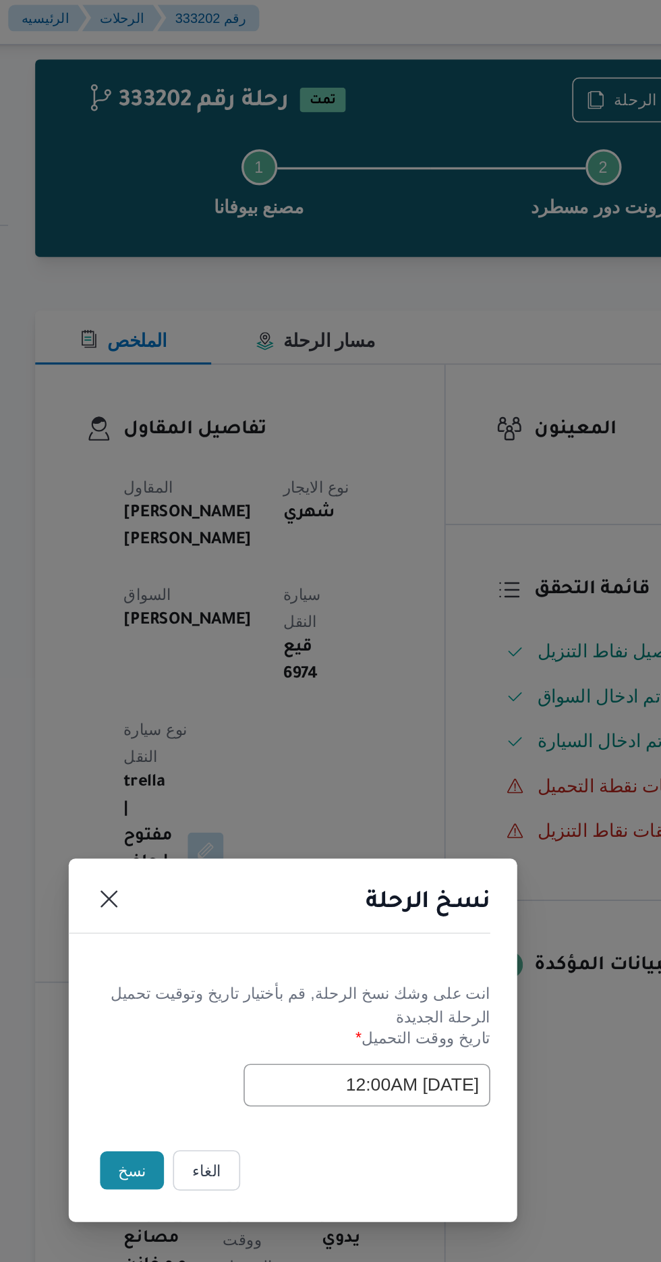
click at [227, 712] on button "نسخ" at bounding box center [234, 709] width 38 height 23
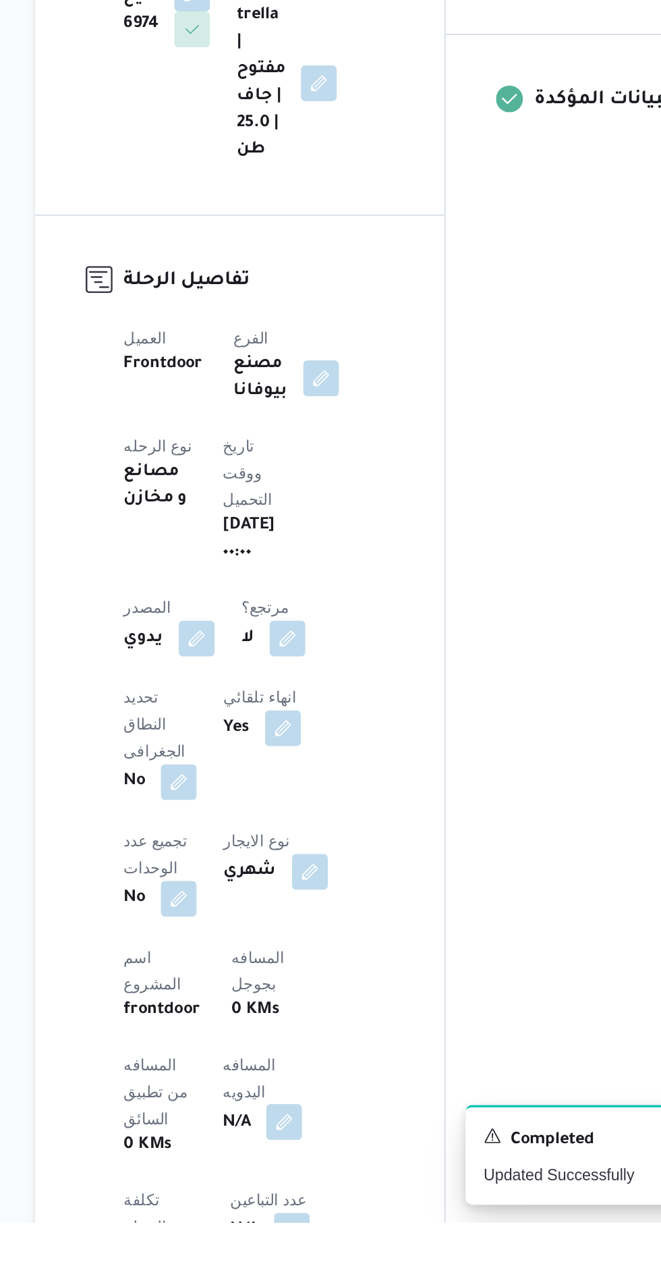
click at [314, 1190] on button "button" at bounding box center [325, 1201] width 22 height 22
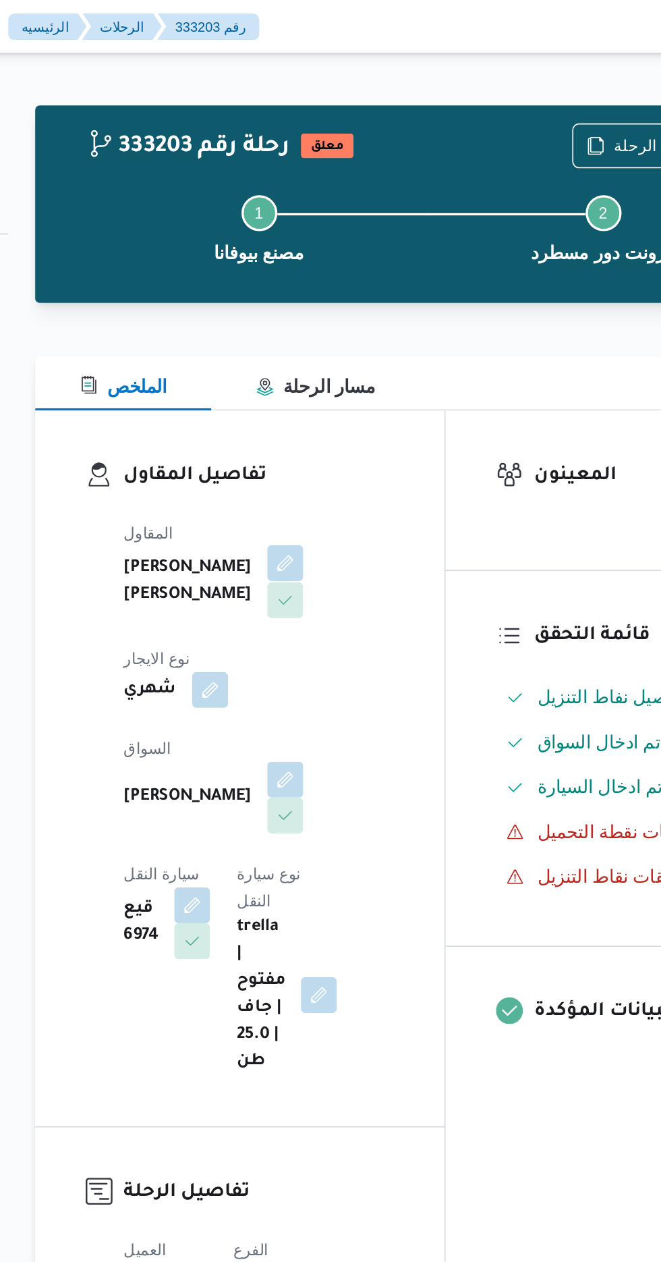
click at [315, 342] on button "button" at bounding box center [326, 339] width 22 height 22
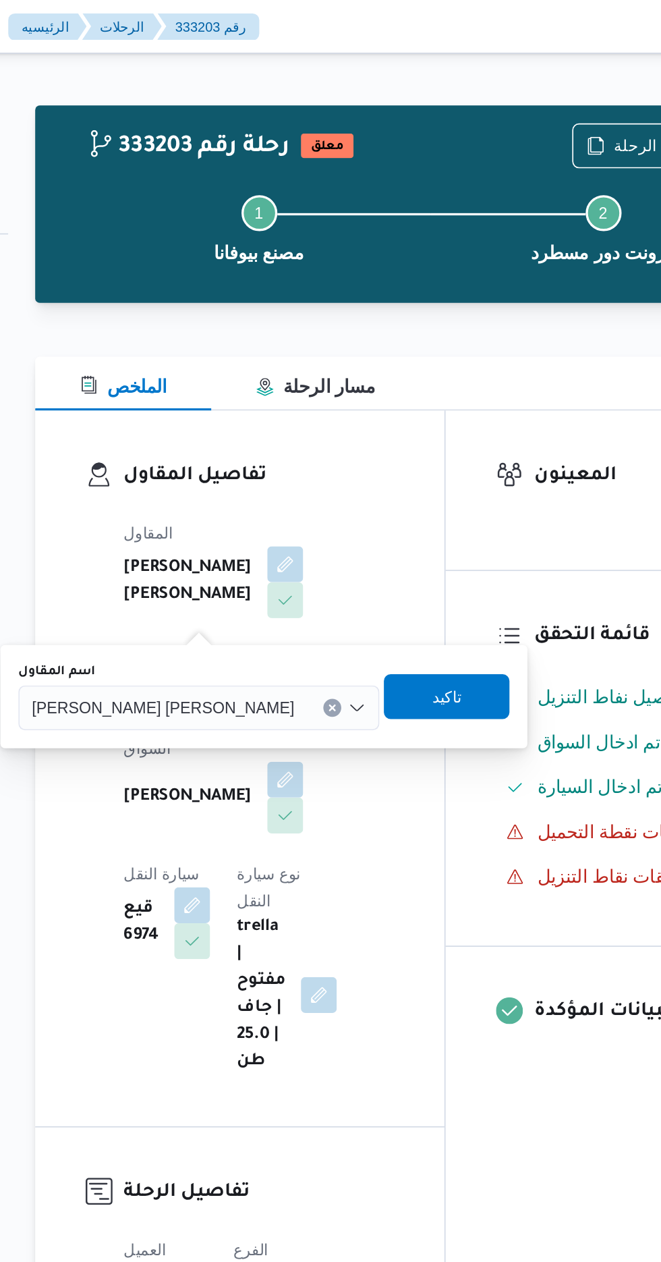
click at [226, 428] on span "[PERSON_NAME] [PERSON_NAME]" at bounding box center [252, 425] width 158 height 15
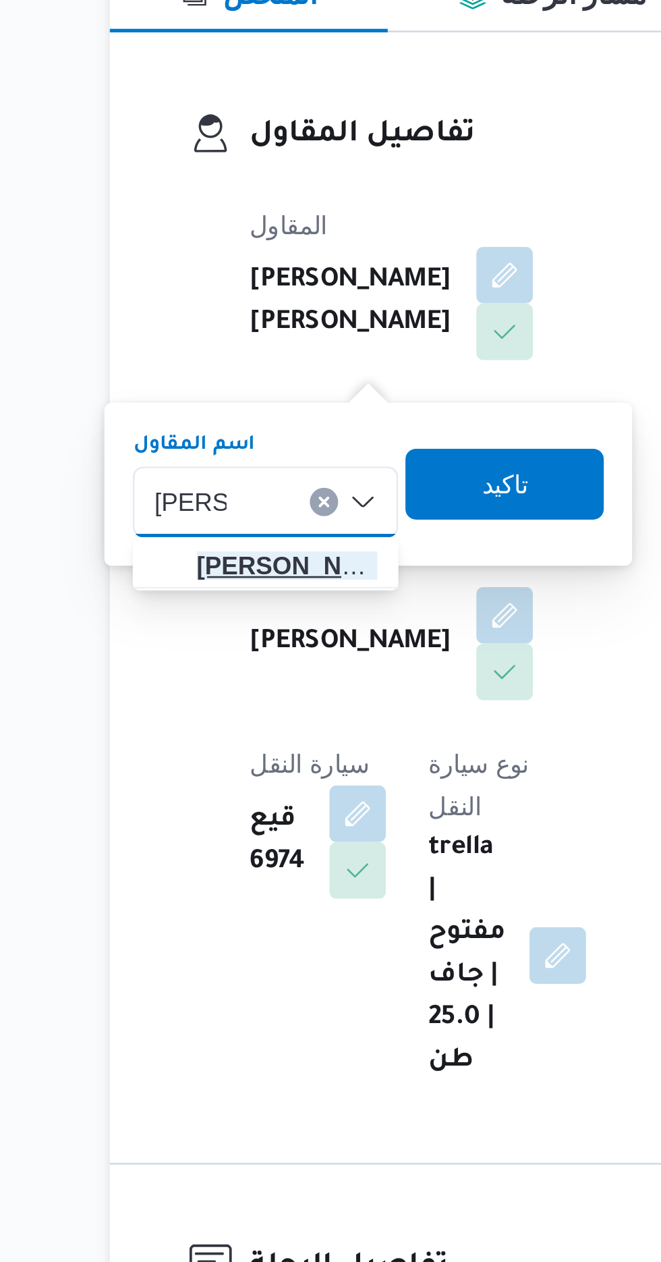
type input "[PERSON_NAME]"
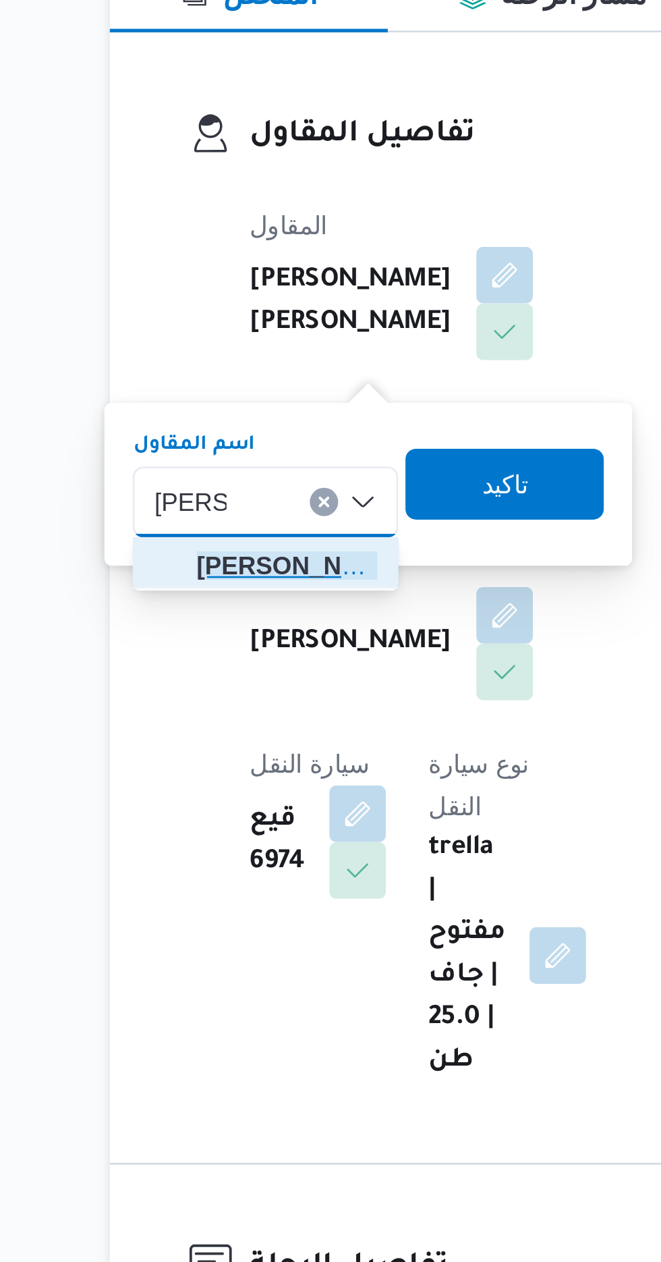
click at [249, 448] on span "[PERSON_NAME] دوح [PERSON_NAME]" at bounding box center [242, 450] width 69 height 16
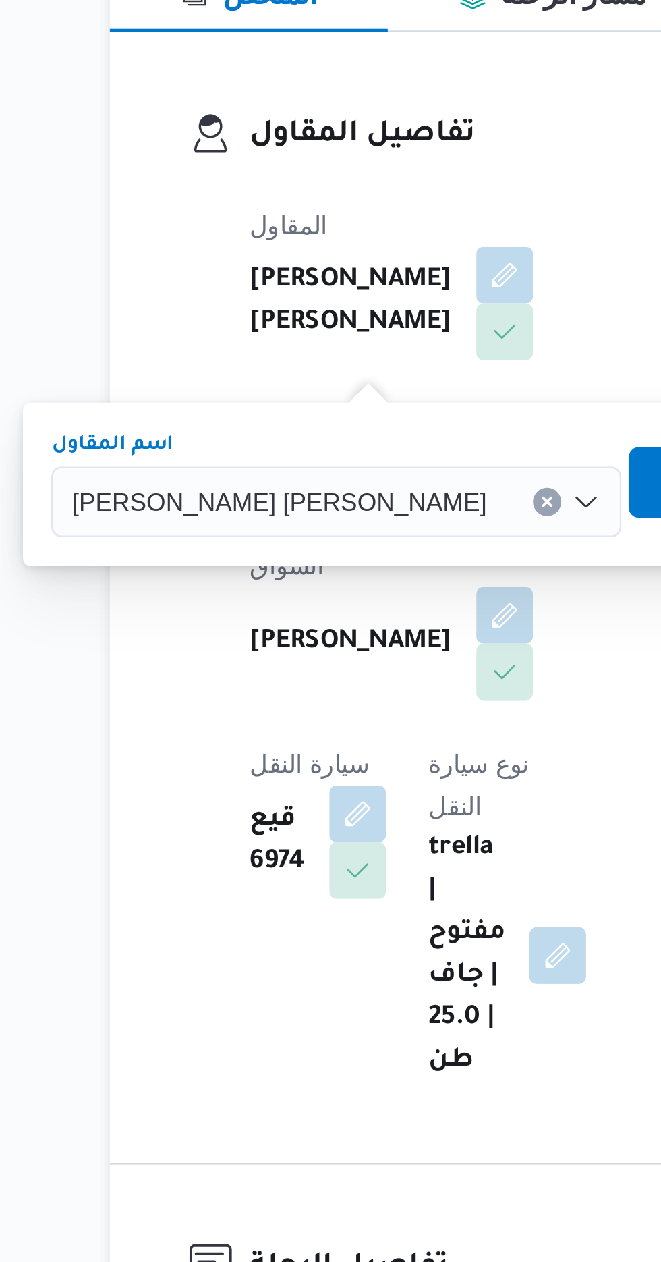
click at [402, 419] on span "تاكيد" at bounding box center [411, 418] width 18 height 16
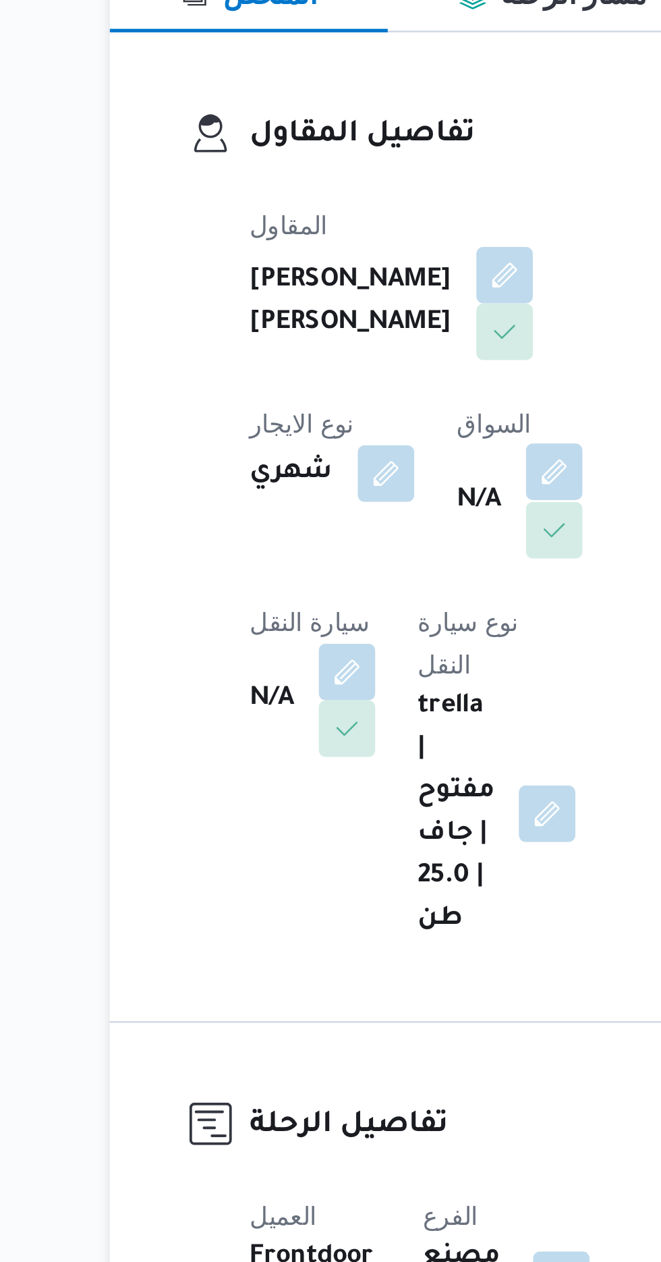
click at [334, 425] on button "button" at bounding box center [345, 414] width 22 height 22
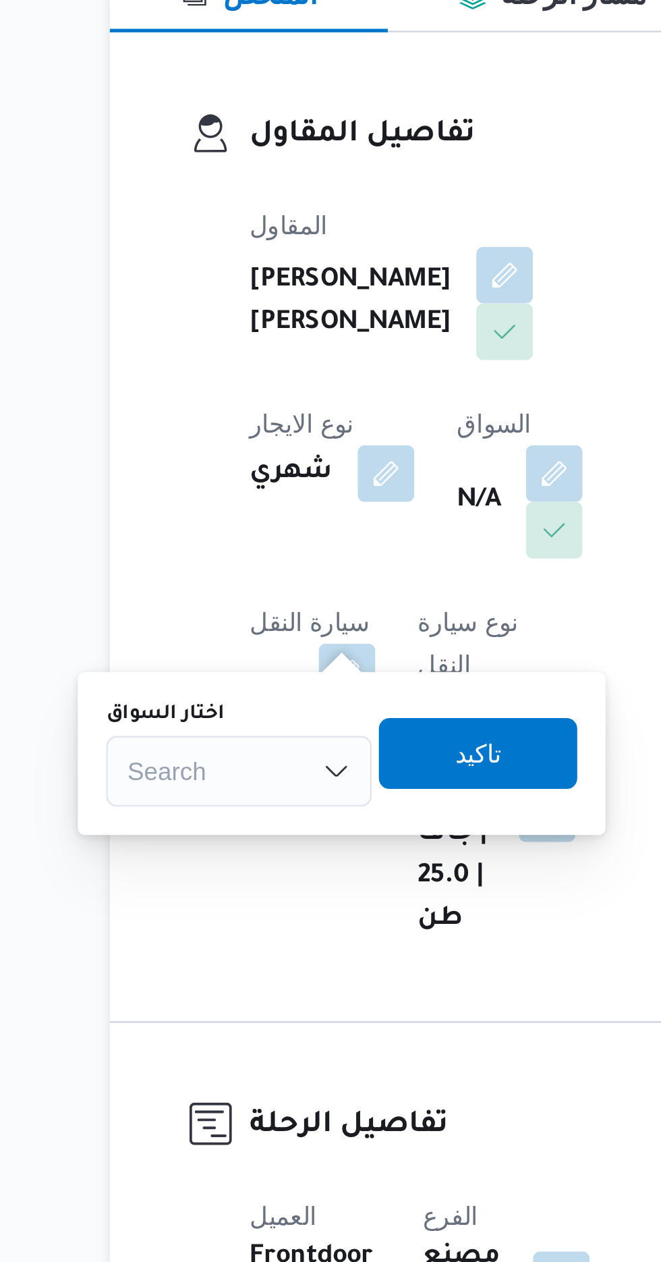
click at [240, 522] on div "Search" at bounding box center [224, 528] width 101 height 27
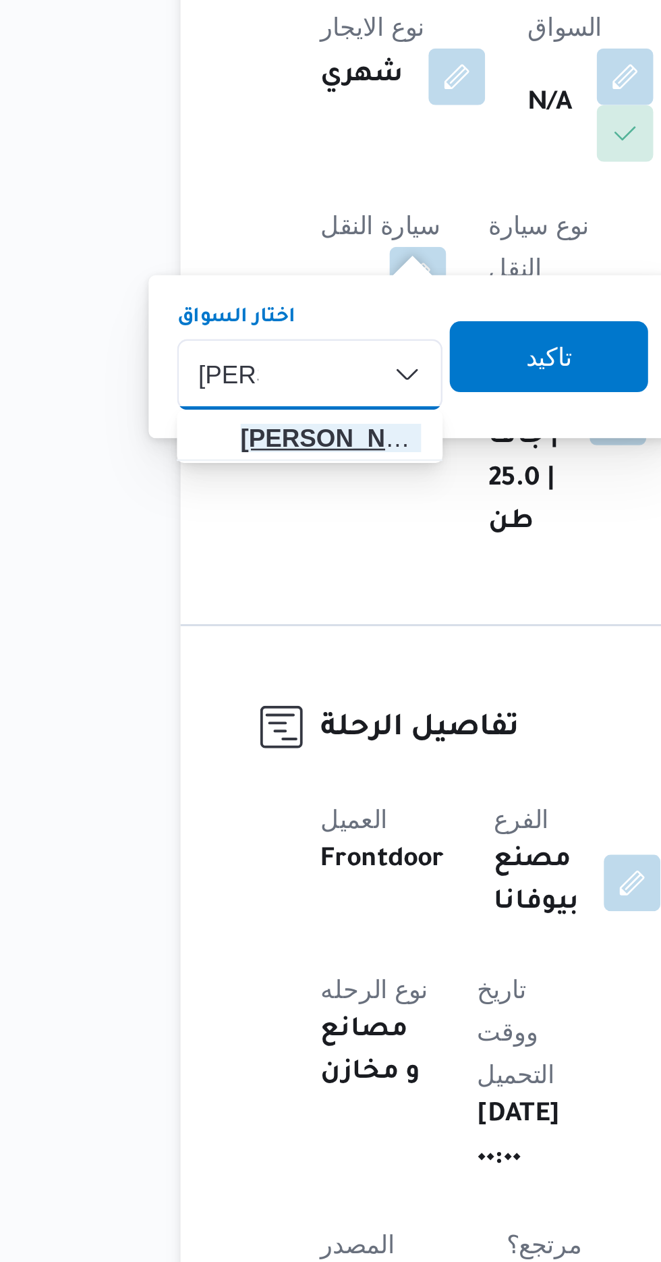
type input "[PERSON_NAME]"
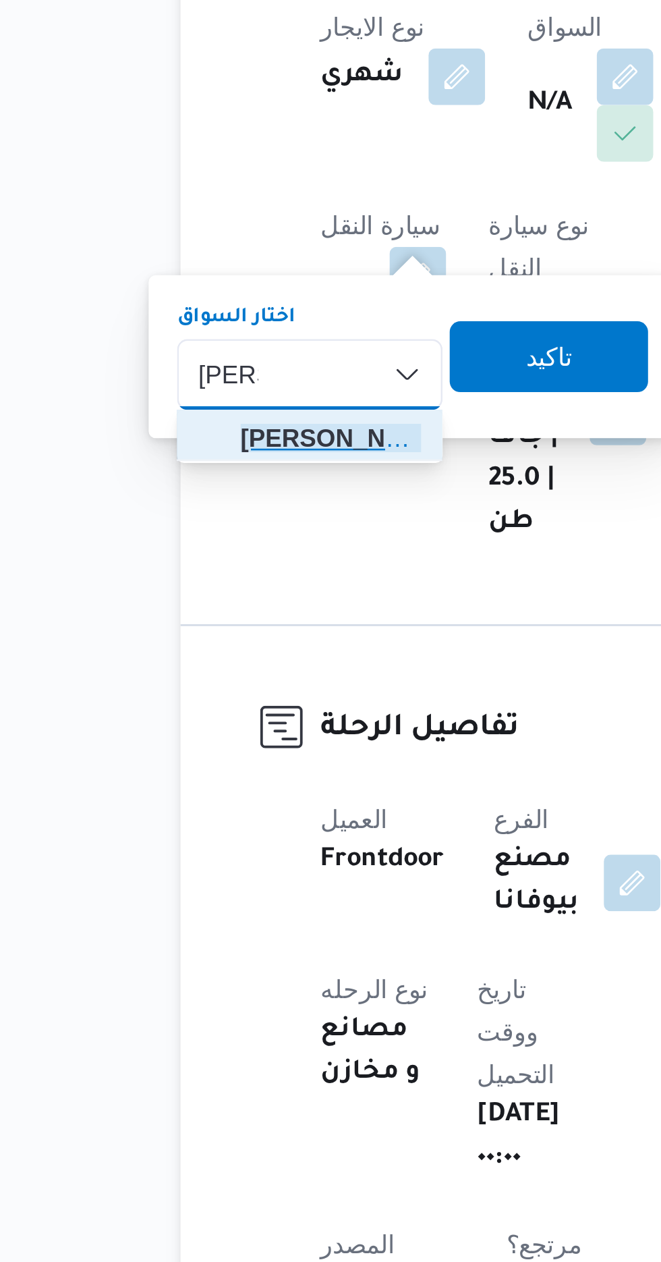
click at [246, 557] on span "[PERSON_NAME]" at bounding box center [232, 552] width 69 height 16
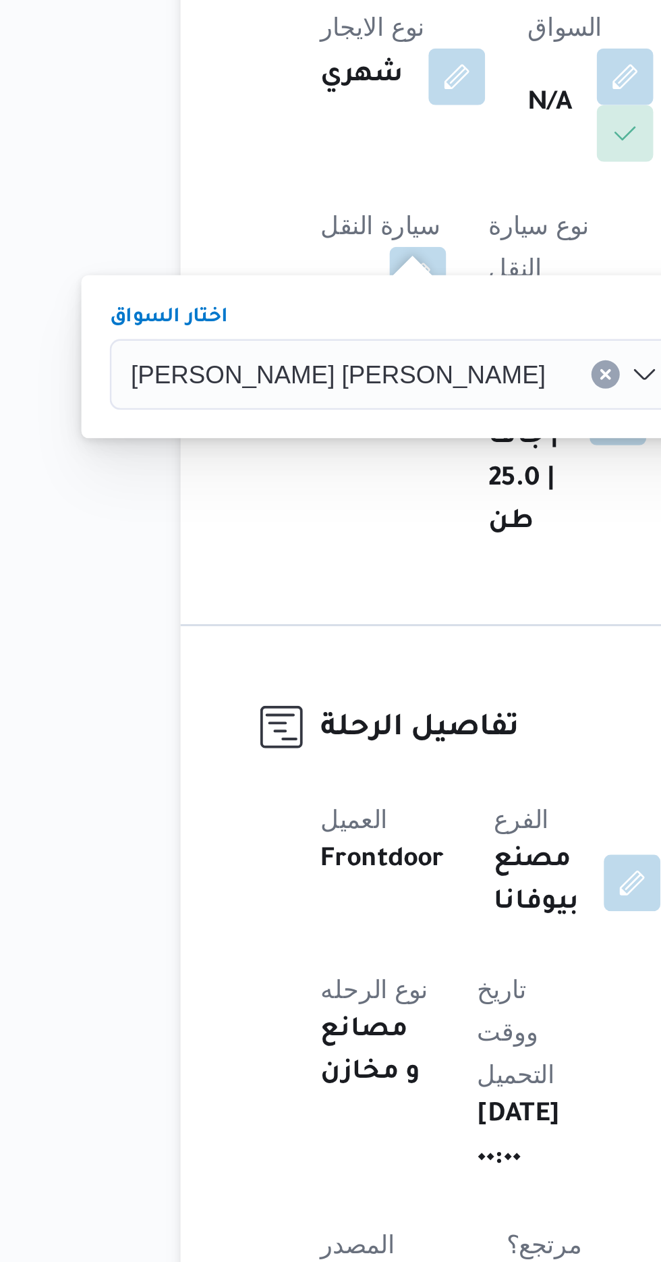
click at [368, 521] on span "تاكيد" at bounding box center [406, 520] width 76 height 27
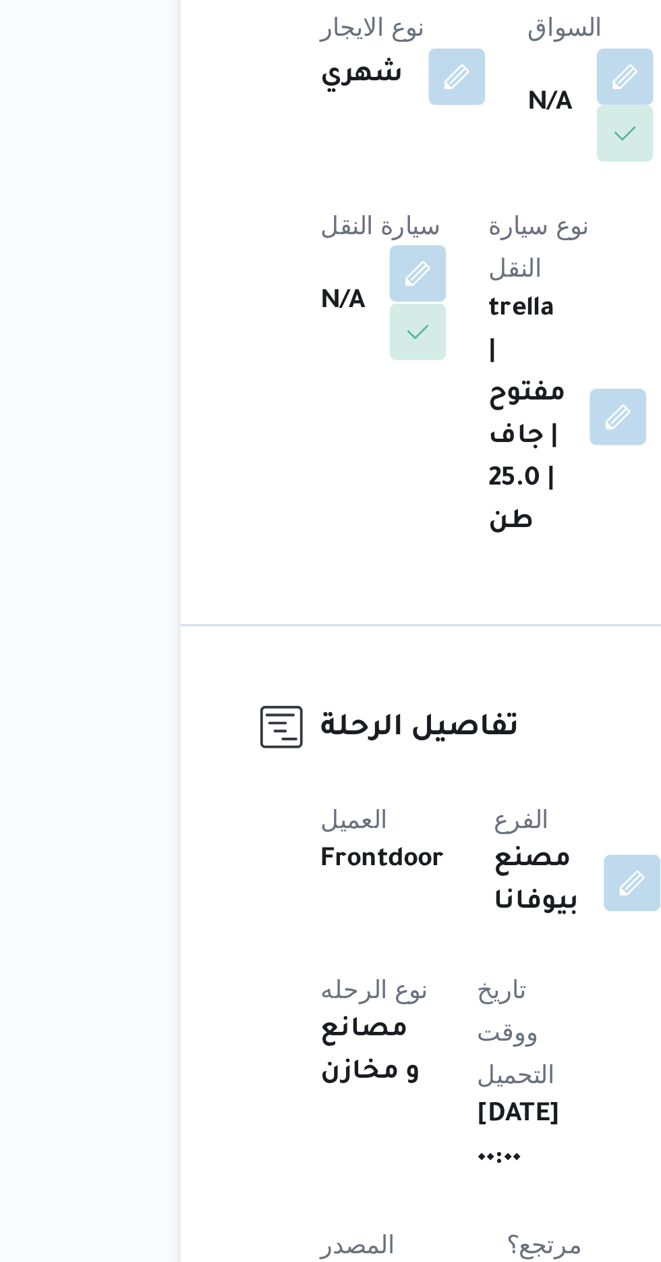
click at [277, 479] on button "button" at bounding box center [266, 490] width 22 height 22
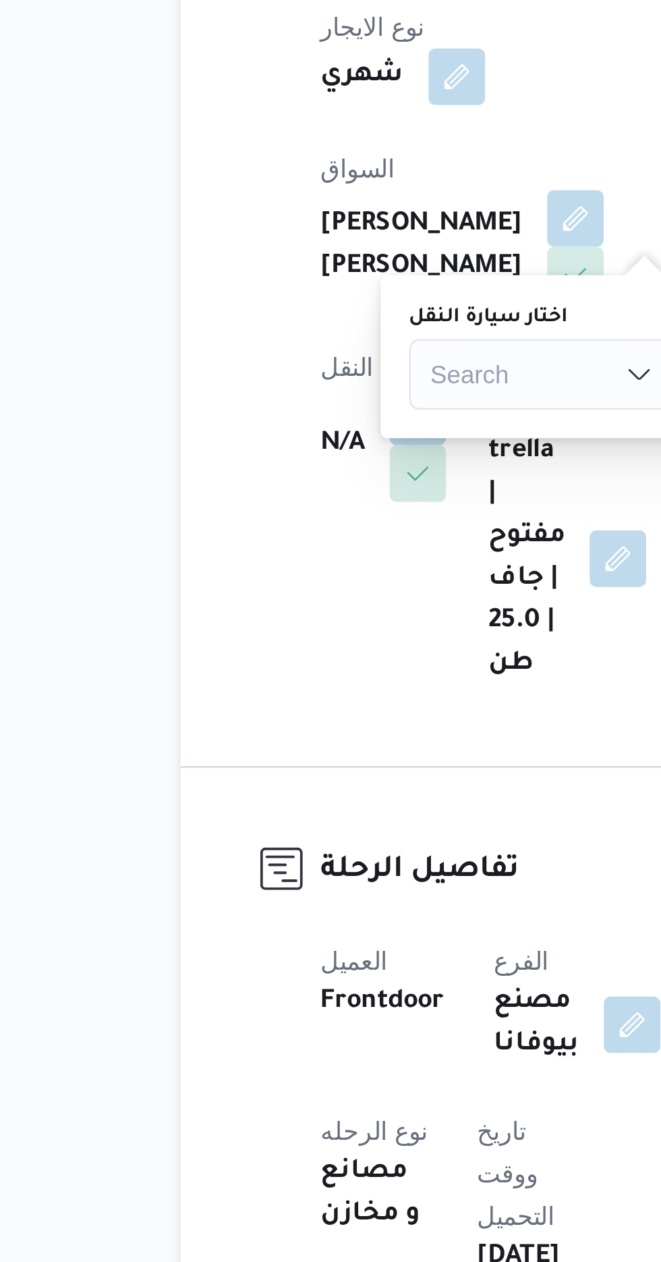
click at [295, 528] on div "Search" at bounding box center [312, 528] width 101 height 27
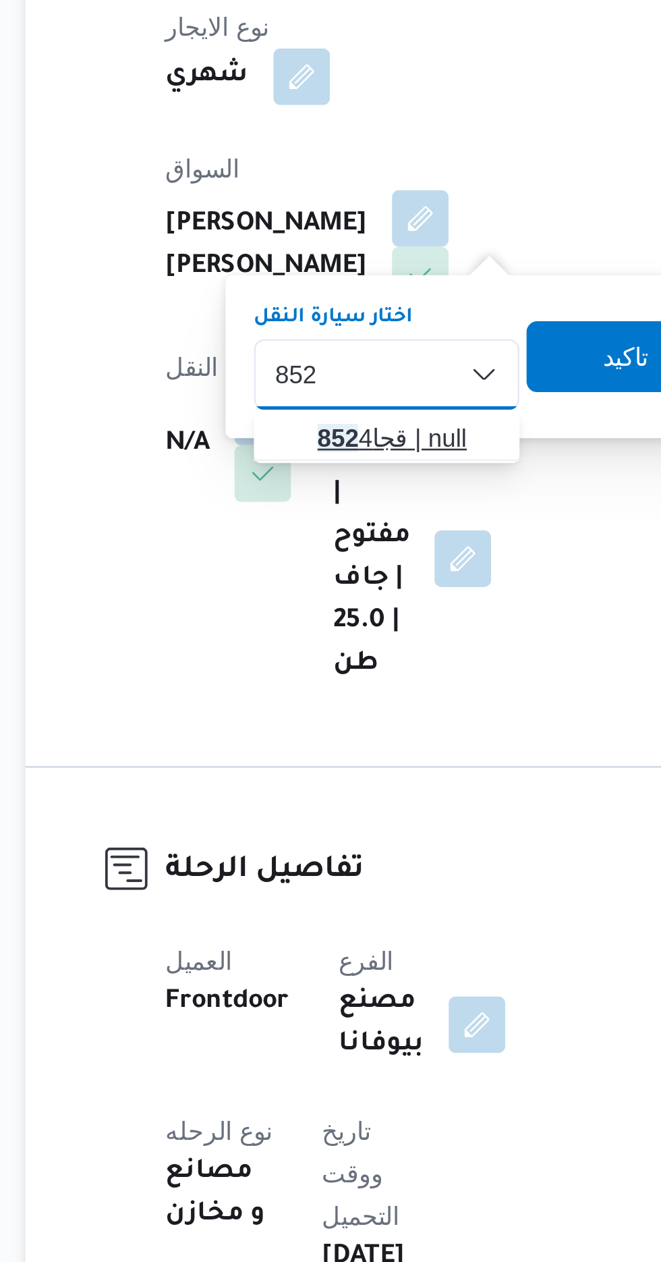
type input "852"
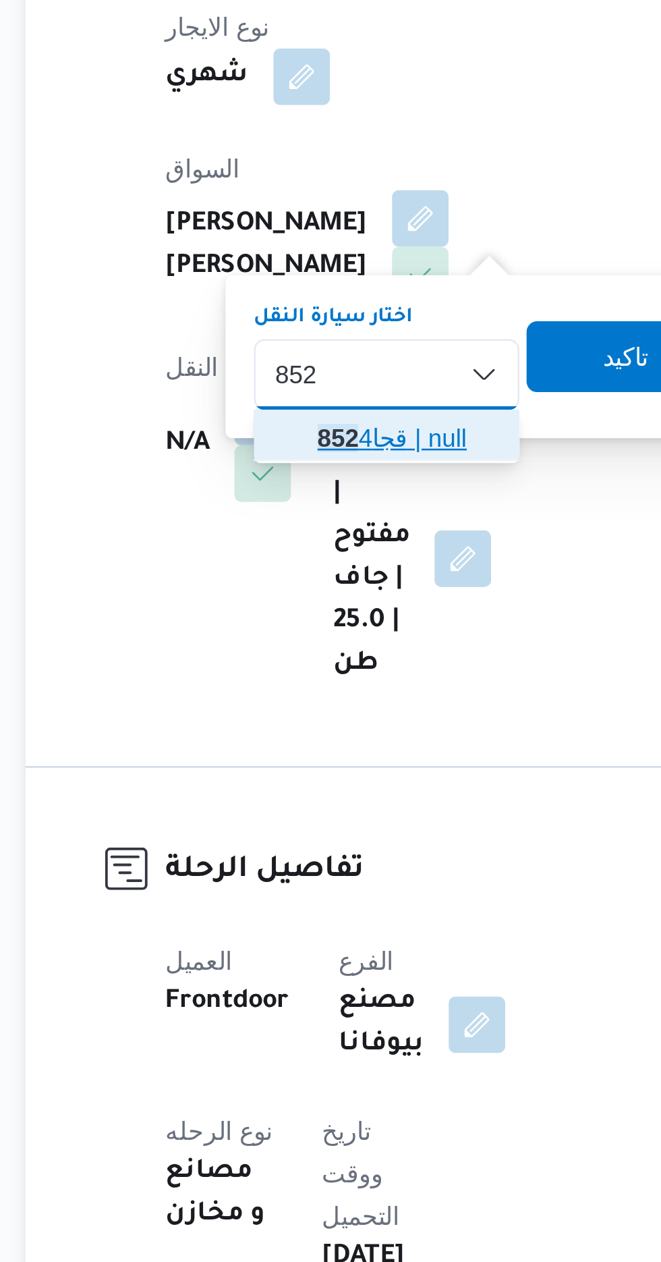
click at [316, 549] on span "[PERSON_NAME] 852 4 | null" at bounding box center [321, 552] width 69 height 16
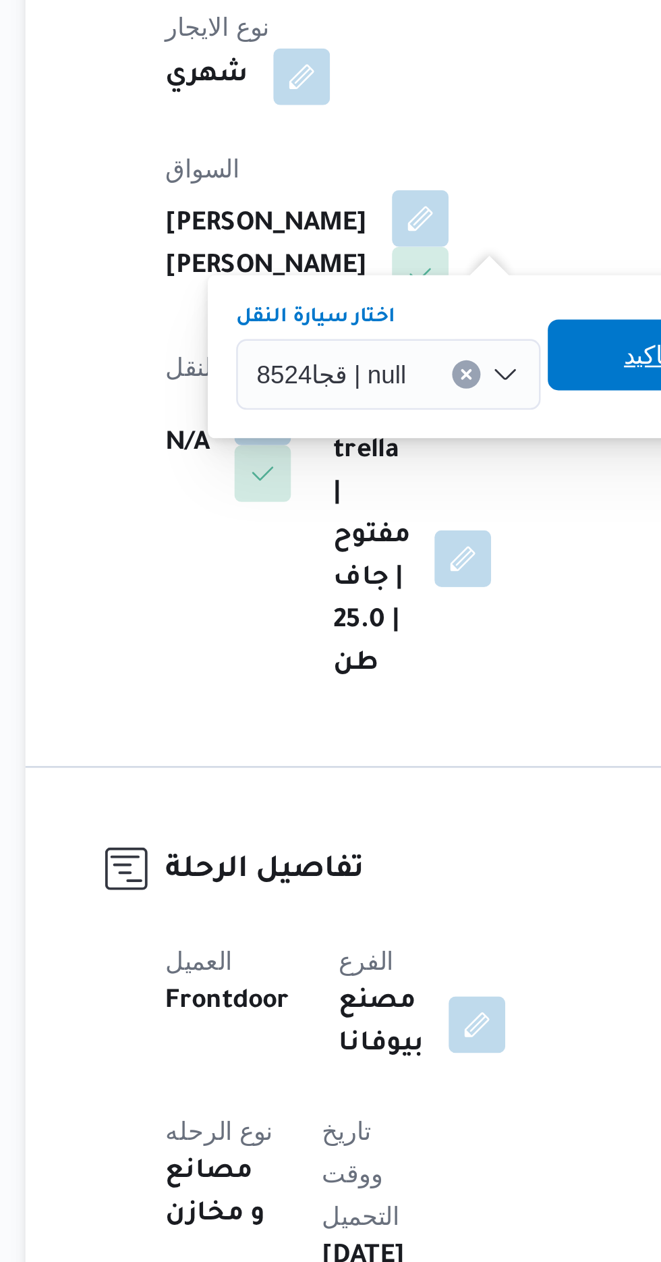
click at [395, 522] on span "تاكيد" at bounding box center [412, 520] width 76 height 27
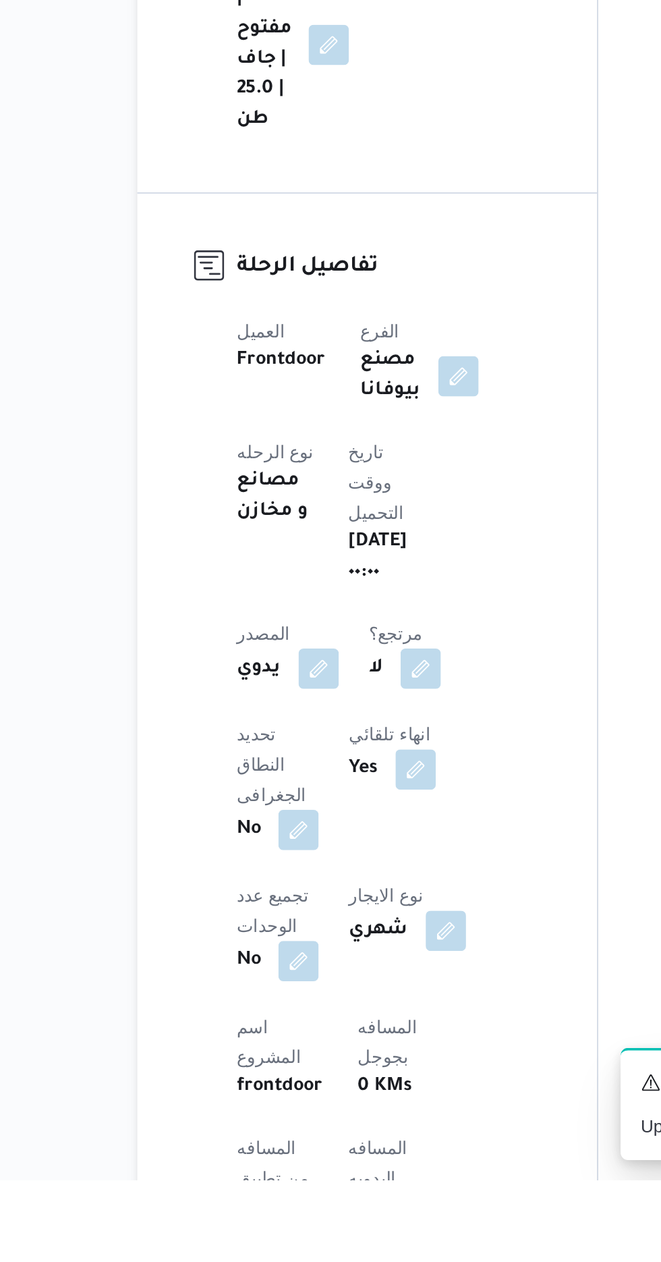
scroll to position [28, 0]
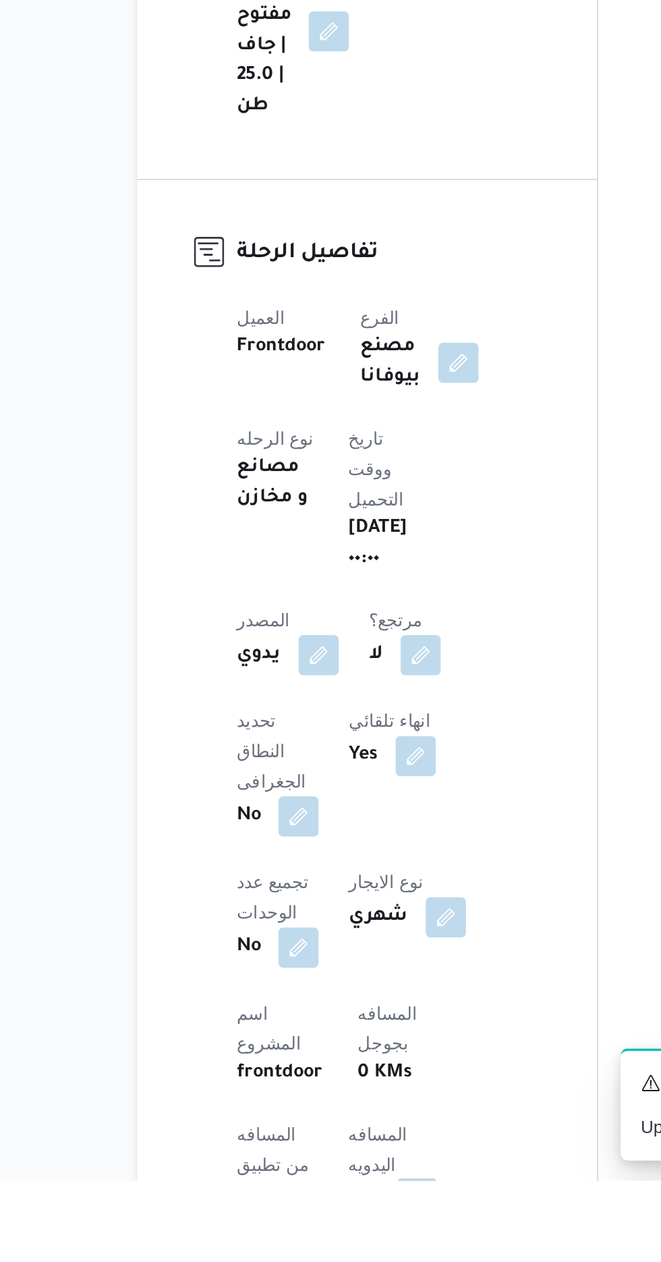
click at [314, 1260] on button "button" at bounding box center [325, 1271] width 22 height 22
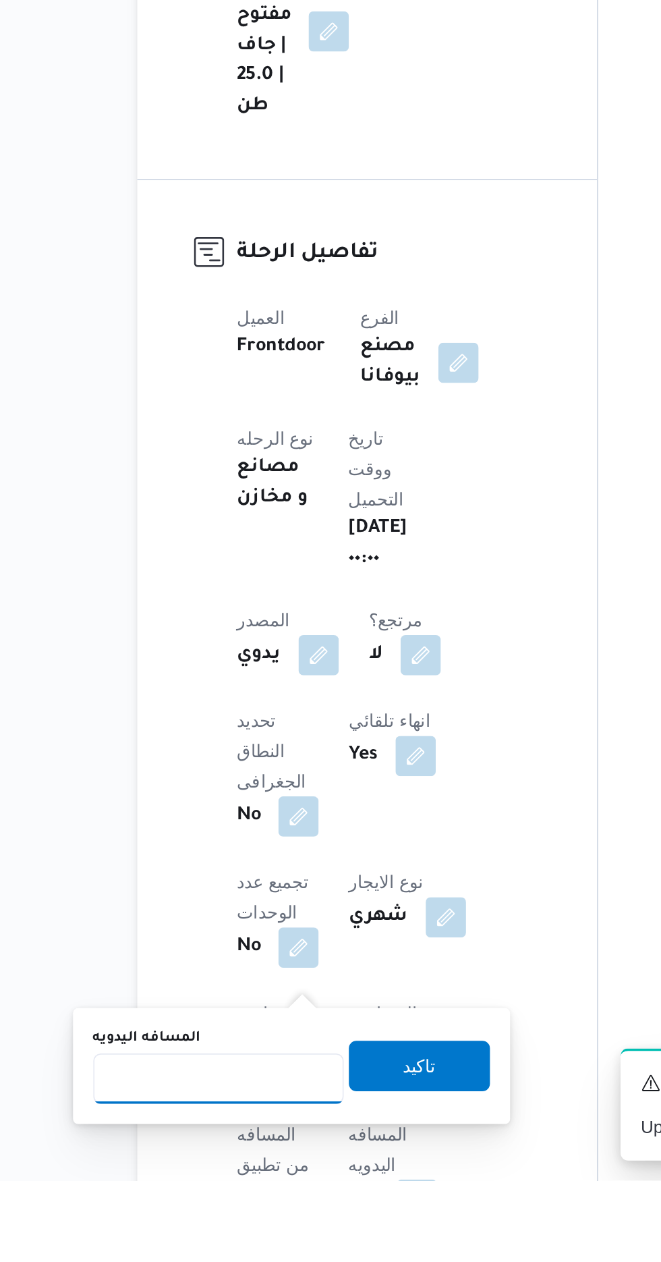
click at [227, 1208] on input "المسافه اليدويه" at bounding box center [219, 1206] width 134 height 27
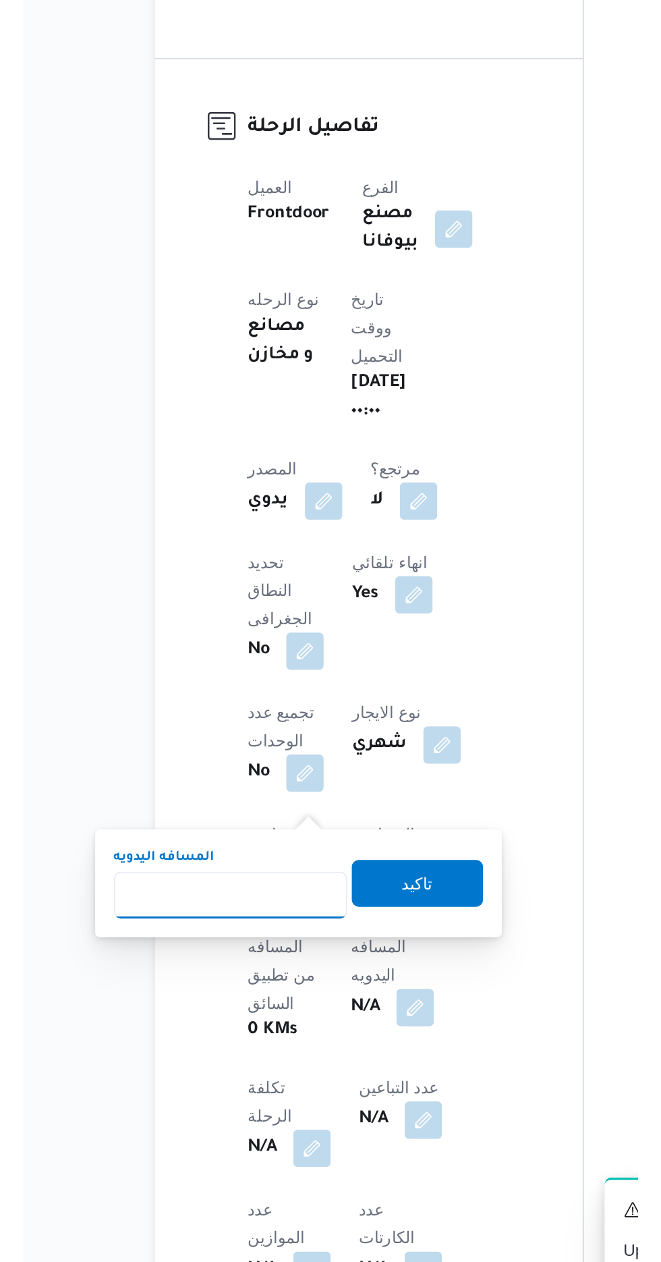
scroll to position [189, 0]
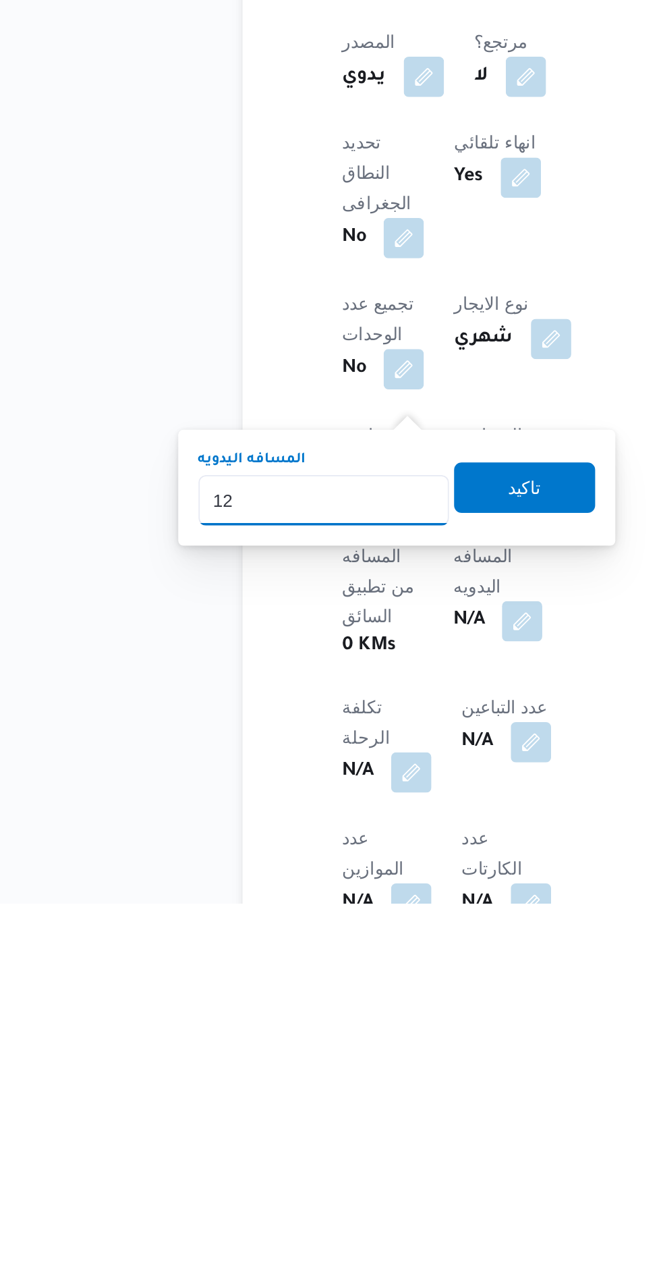
type input "120"
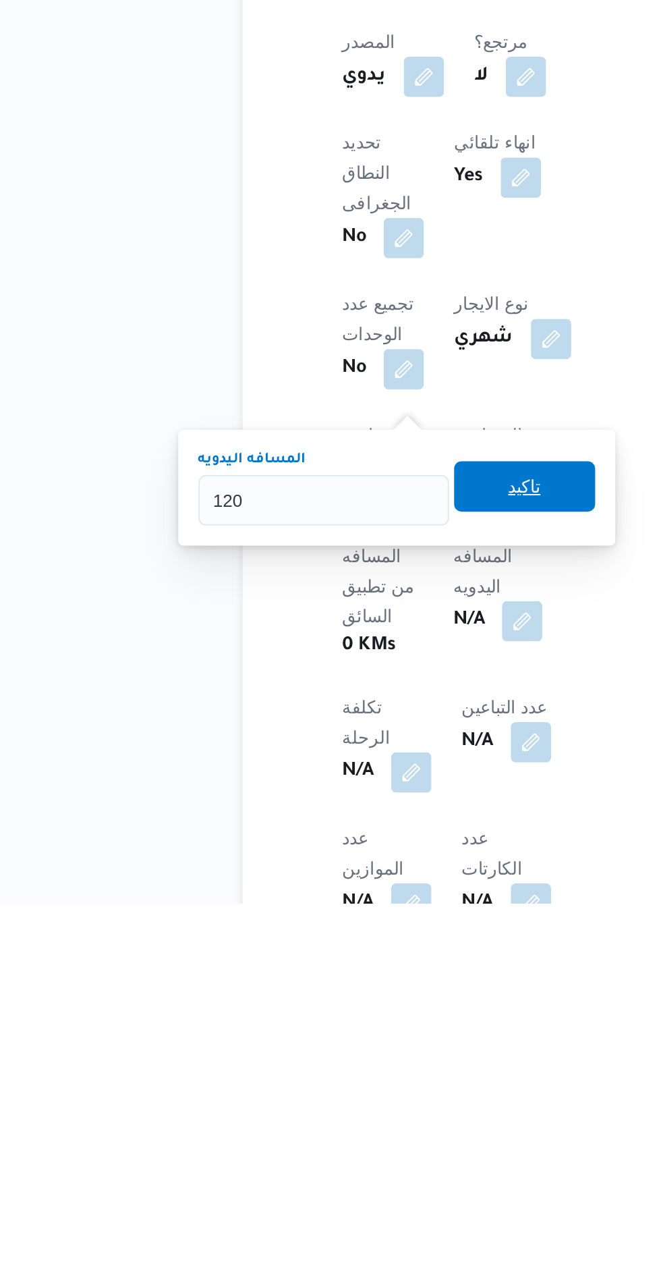
click at [333, 1040] on span "تاكيد" at bounding box center [327, 1038] width 18 height 16
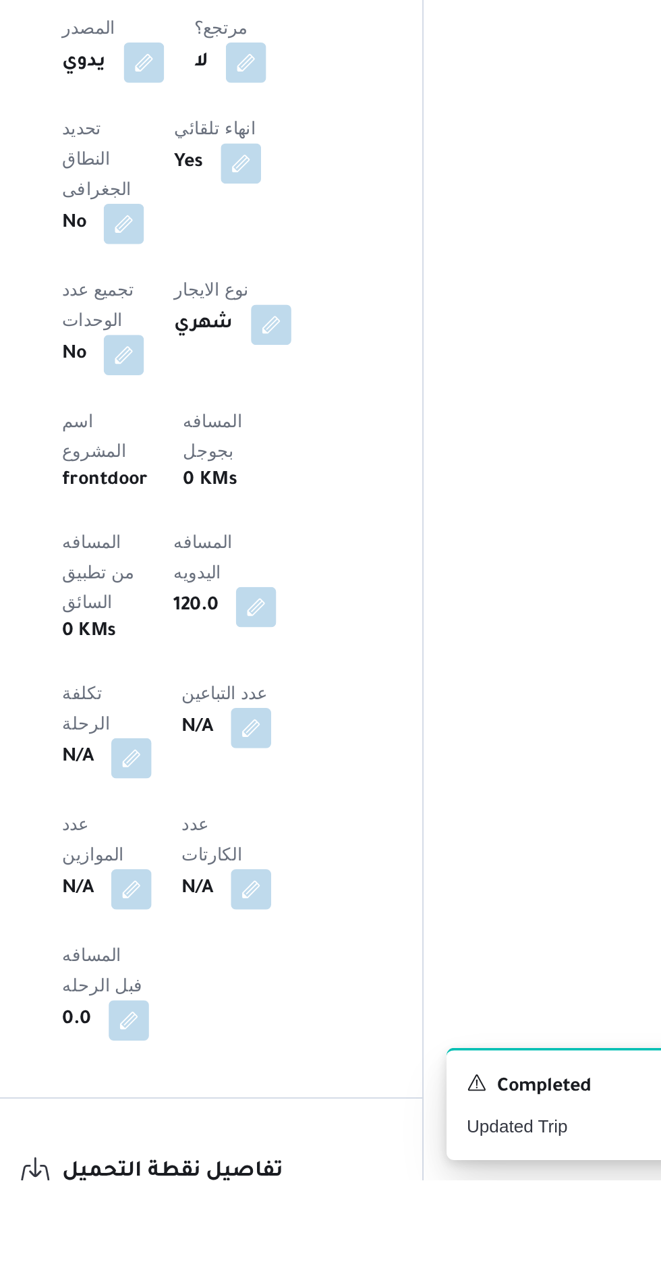
scroll to position [346, 0]
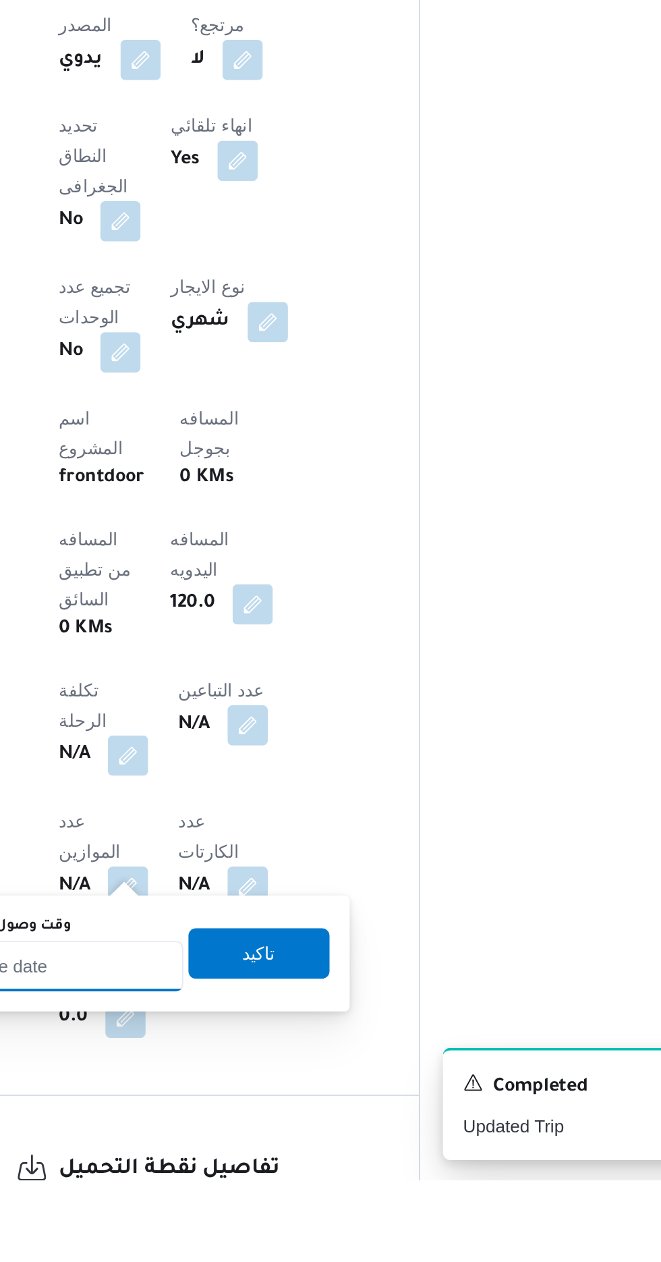
click at [263, 1149] on input "وقت وصول نفطة التحميل" at bounding box center [218, 1146] width 153 height 27
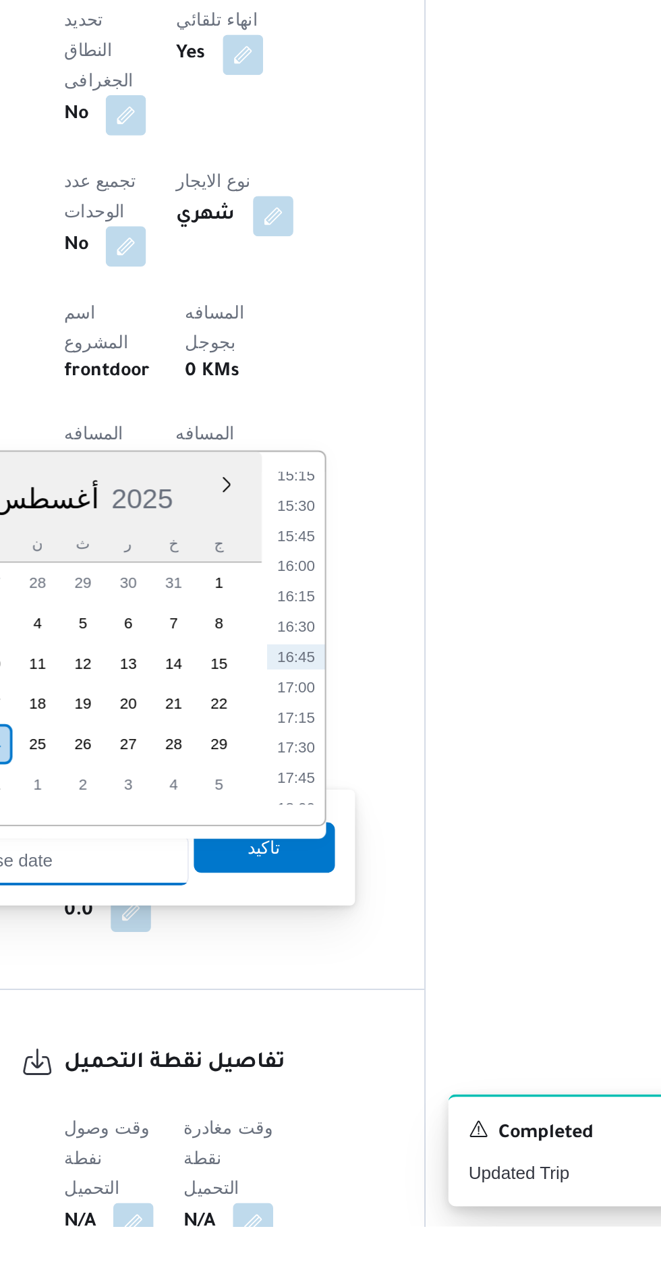
scroll to position [432, 0]
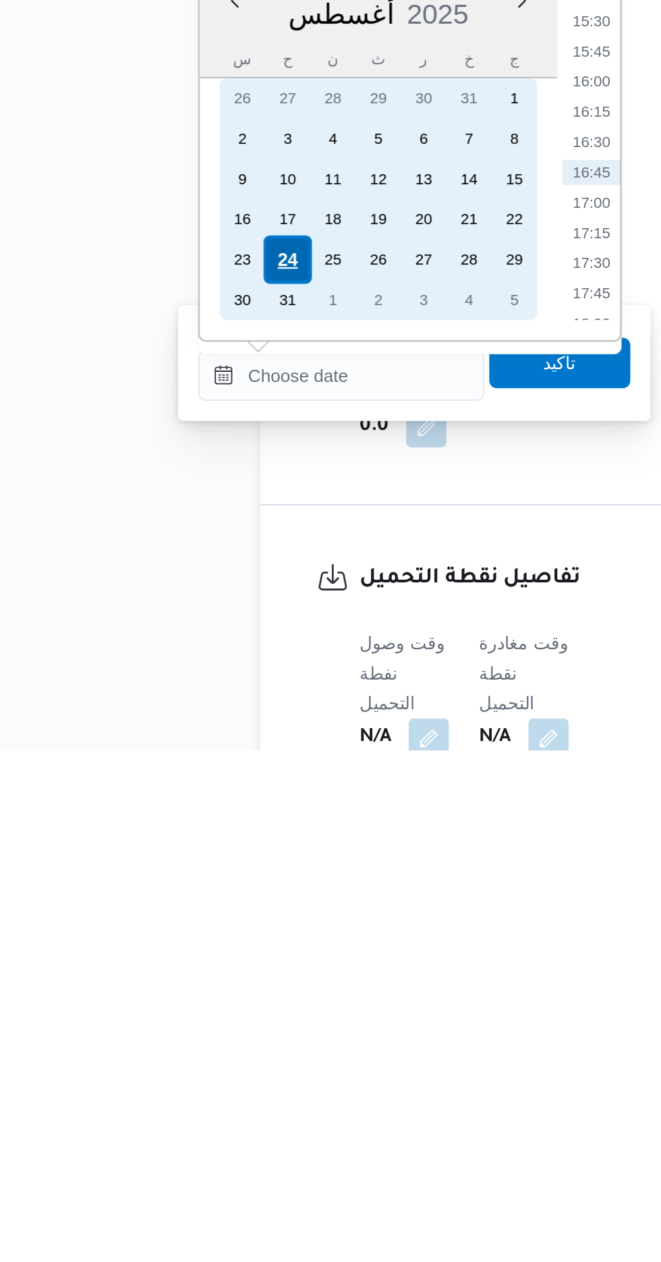
click at [189, 1001] on div "24" at bounding box center [190, 999] width 26 height 26
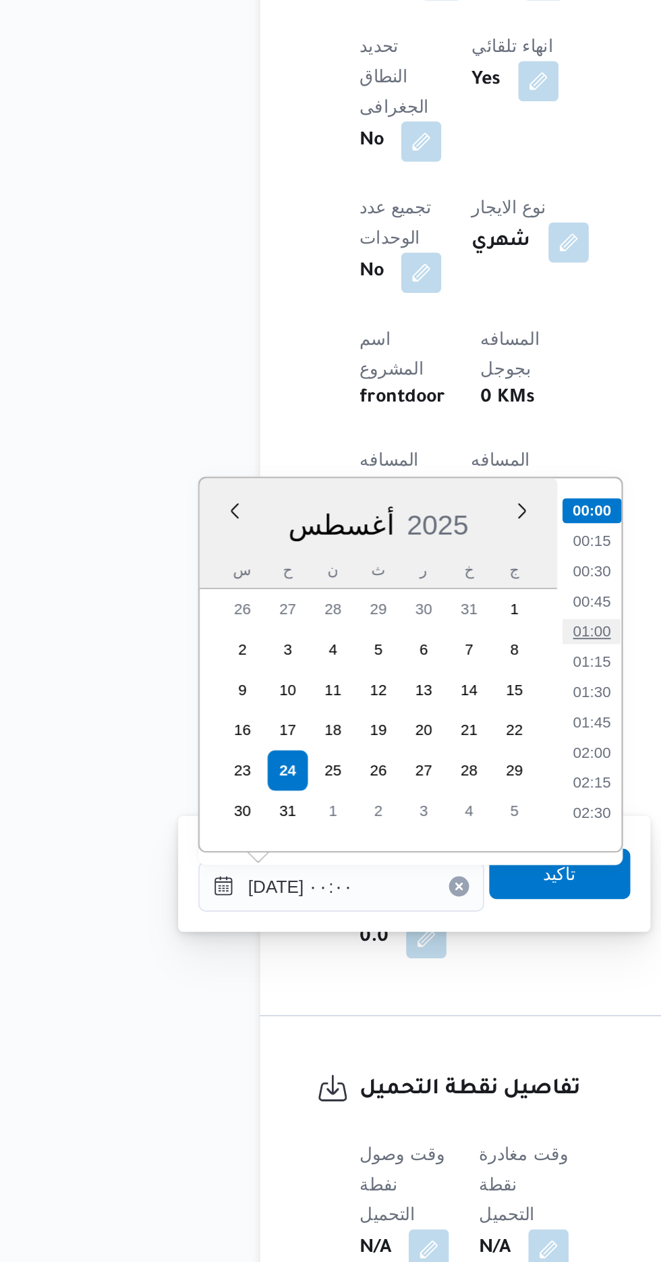
click at [353, 926] on li "01:00" at bounding box center [352, 924] width 31 height 13
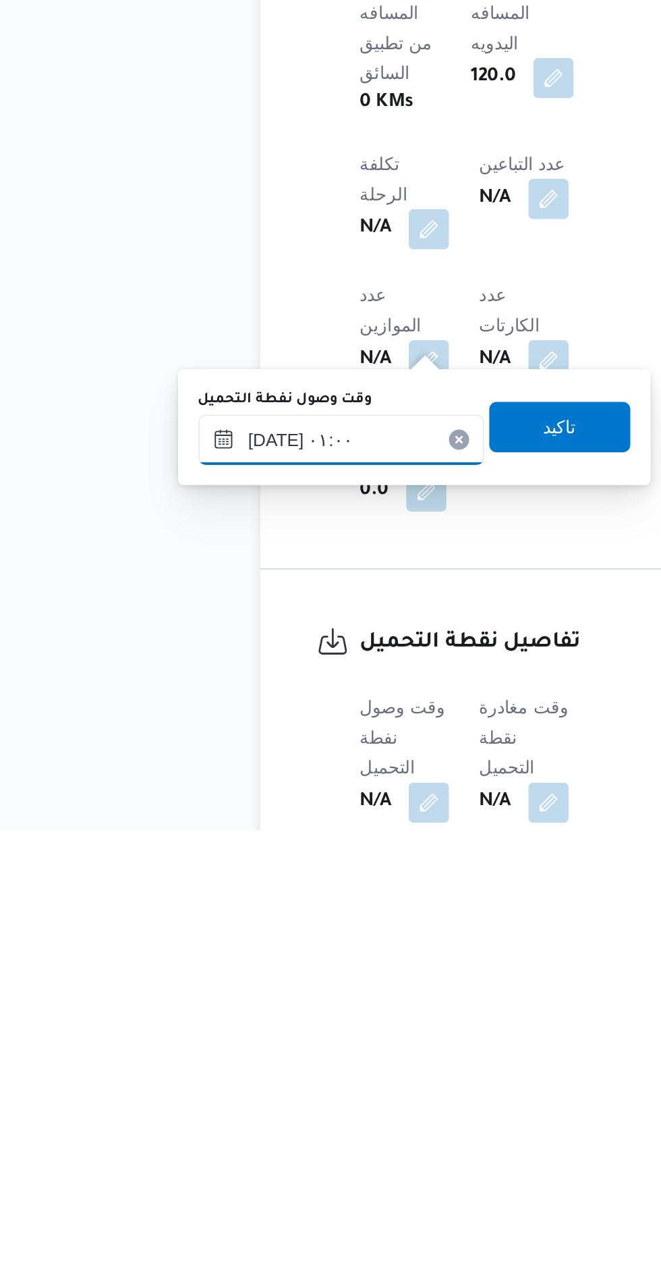
scroll to position [453, 0]
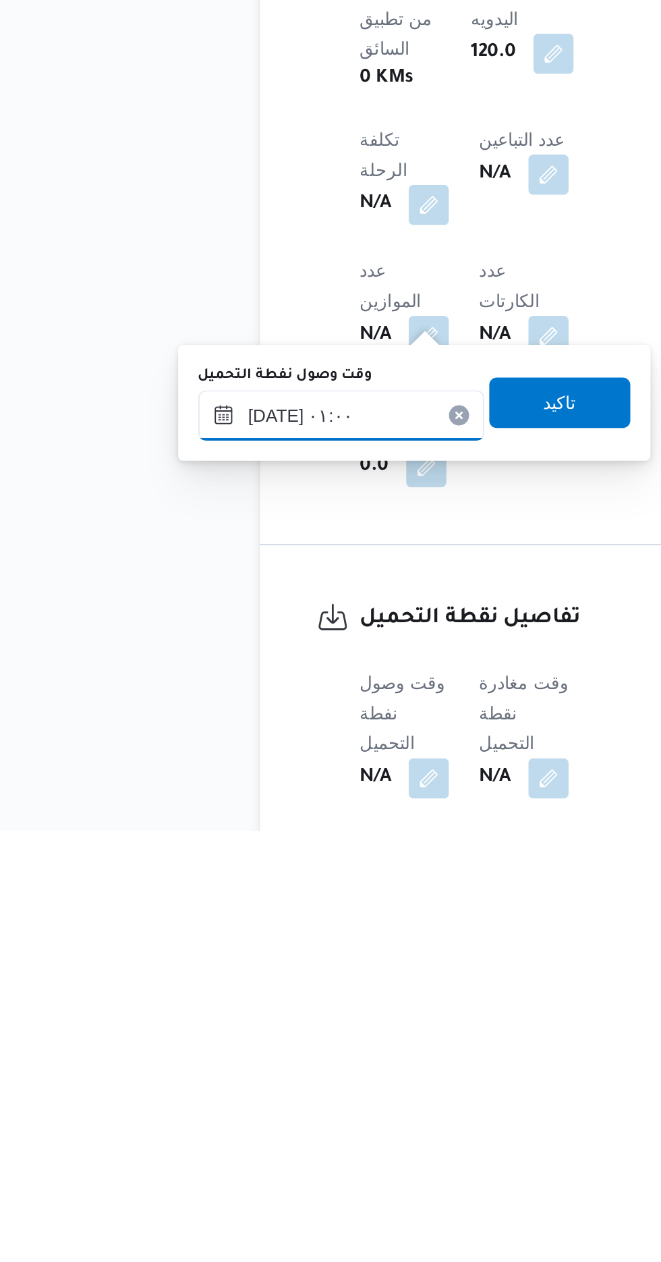
click at [248, 1034] on input "[DATE] ٠١:٠٠" at bounding box center [218, 1039] width 153 height 27
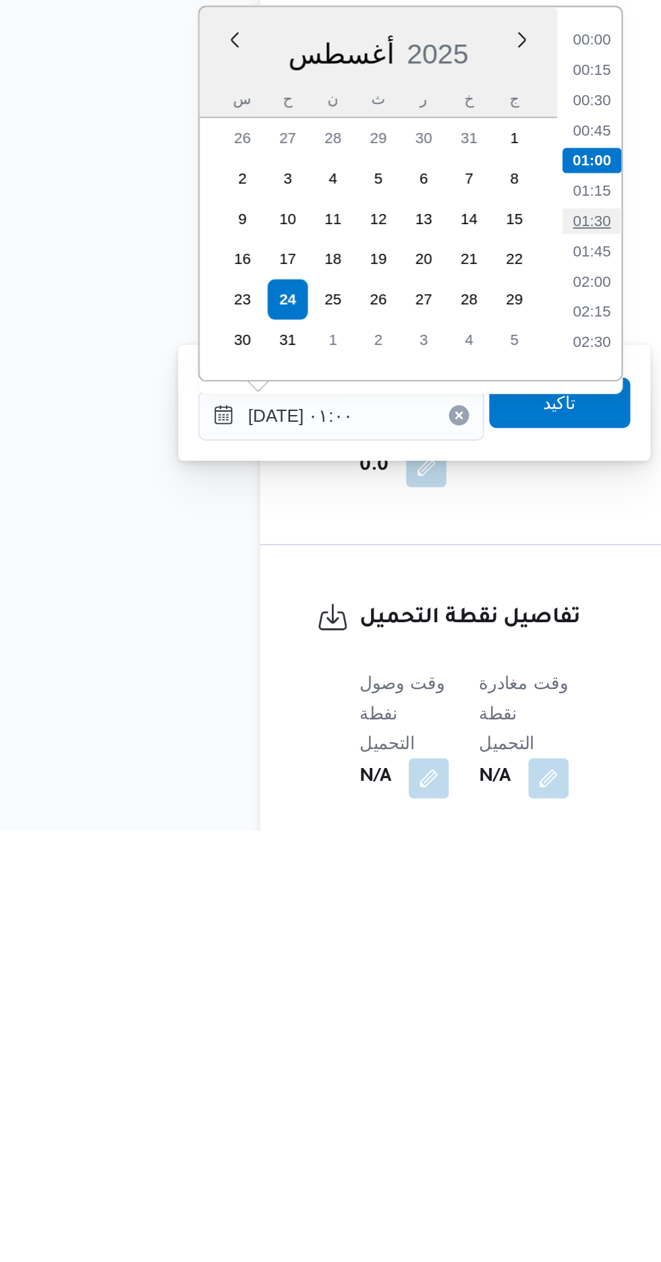
click at [351, 938] on li "01:30" at bounding box center [352, 935] width 31 height 13
type input "[DATE] ٠١:٣٠"
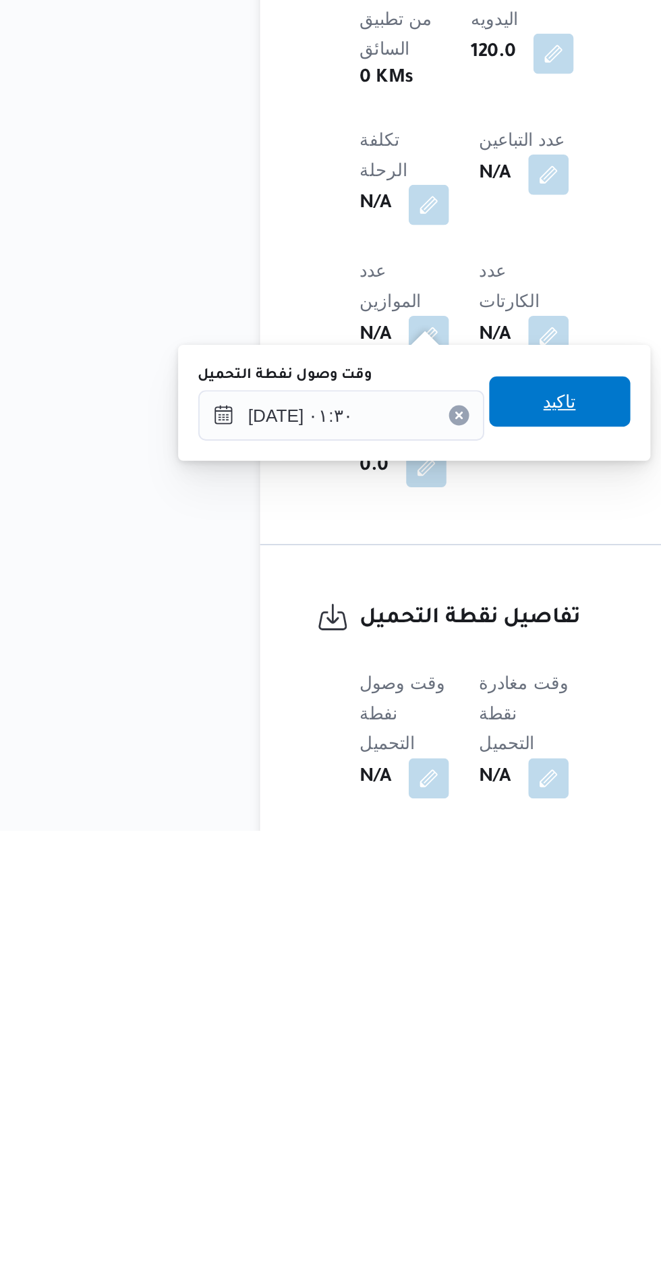
click at [343, 1035] on span "تاكيد" at bounding box center [336, 1032] width 18 height 16
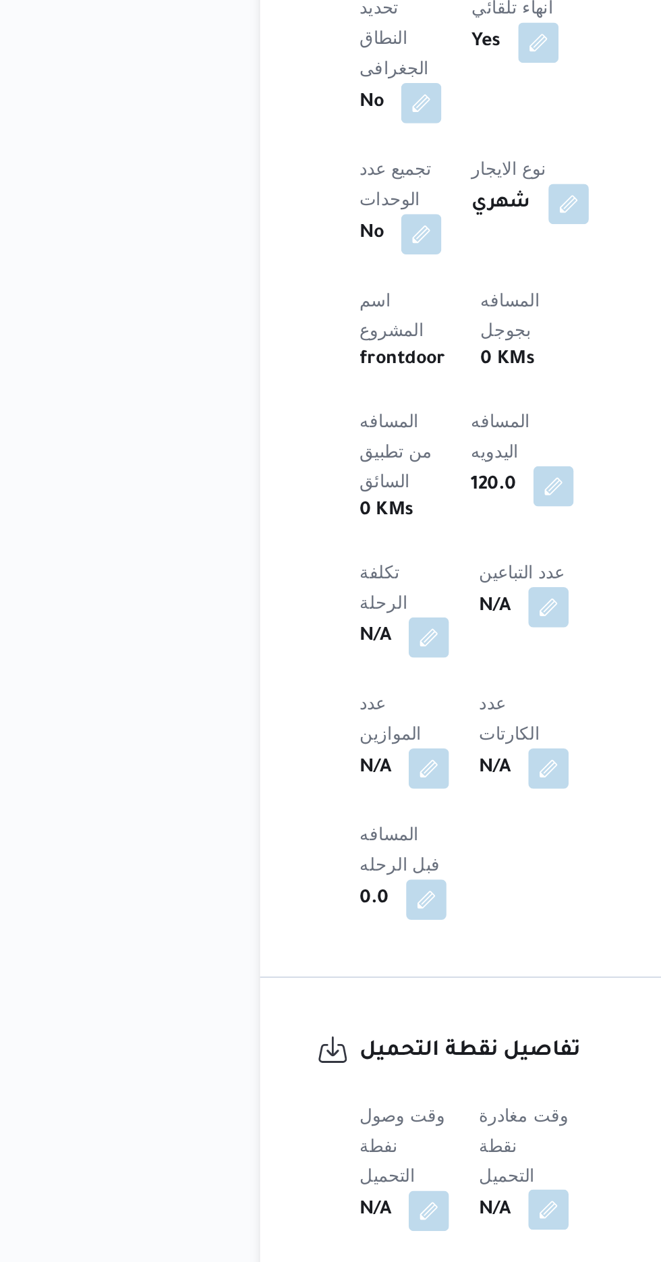
click at [333, 1223] on button "button" at bounding box center [330, 1234] width 22 height 22
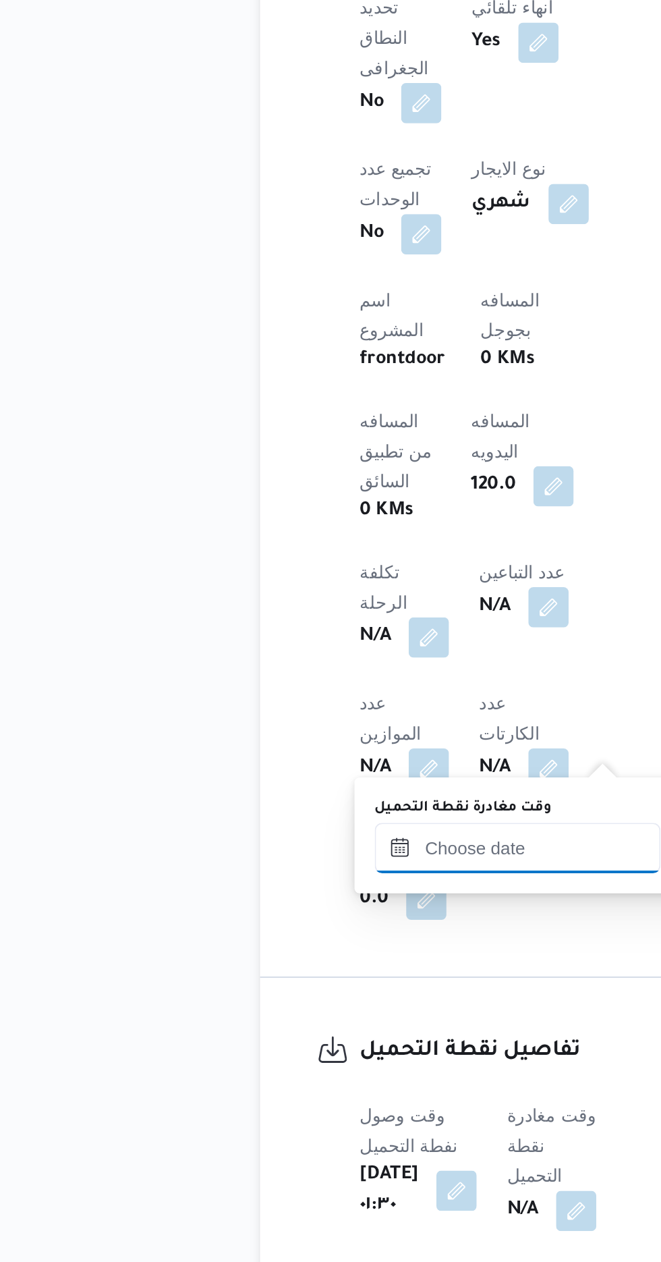
click at [293, 1037] on input "وقت مغادرة نقطة التحميل" at bounding box center [313, 1039] width 153 height 27
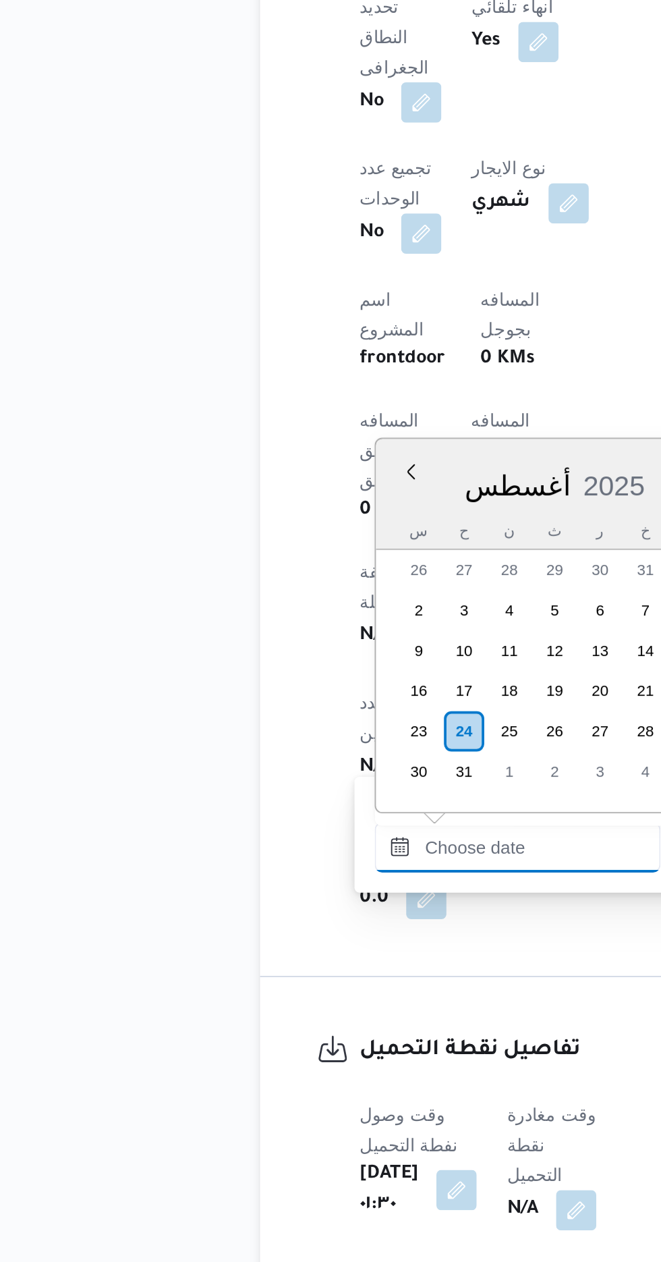
scroll to position [992, 0]
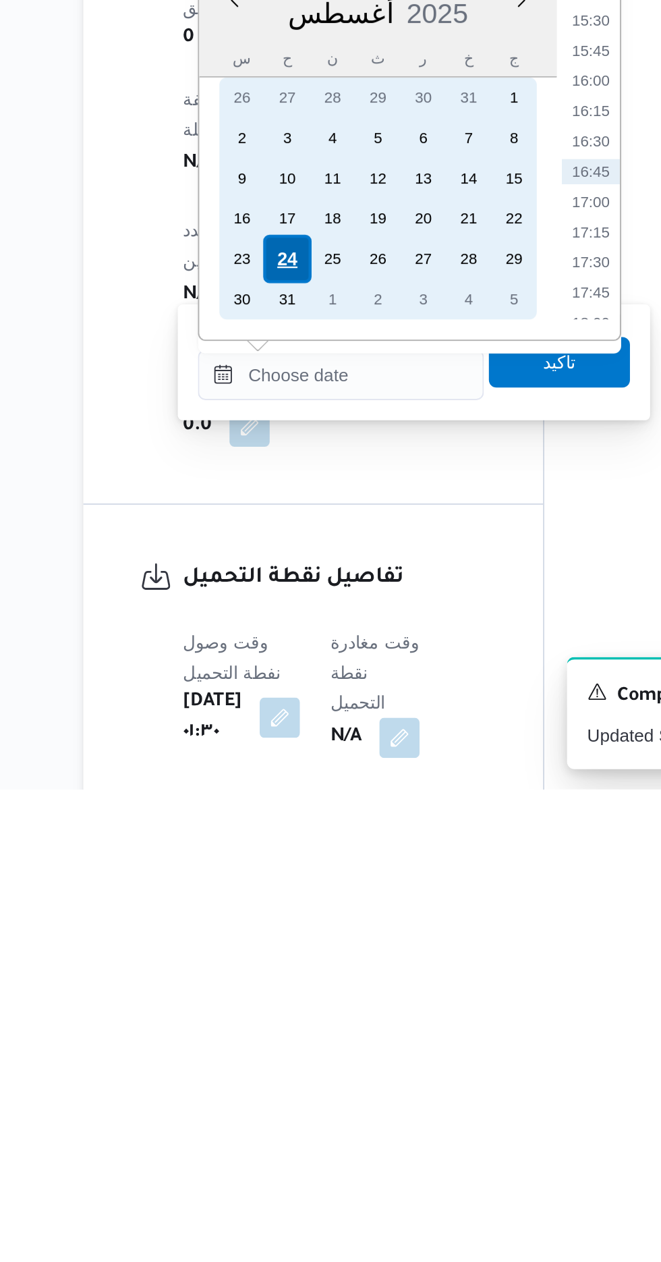
click at [283, 972] on div "24" at bounding box center [285, 978] width 26 height 26
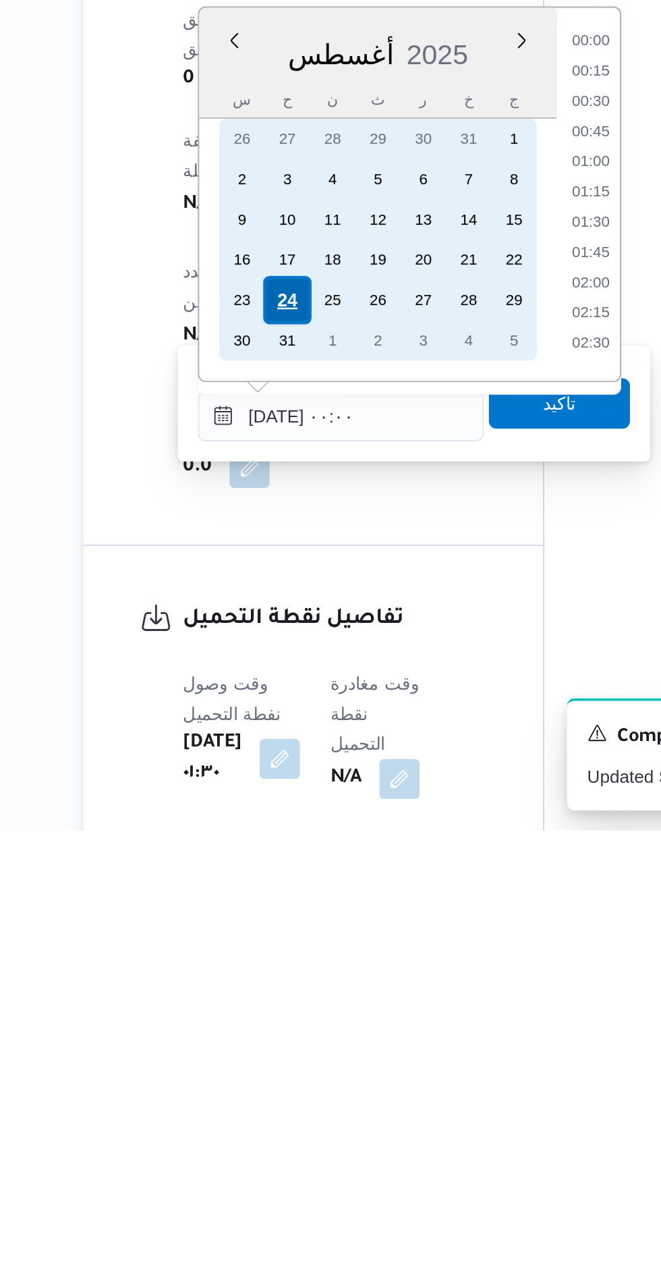
scroll to position [453, 0]
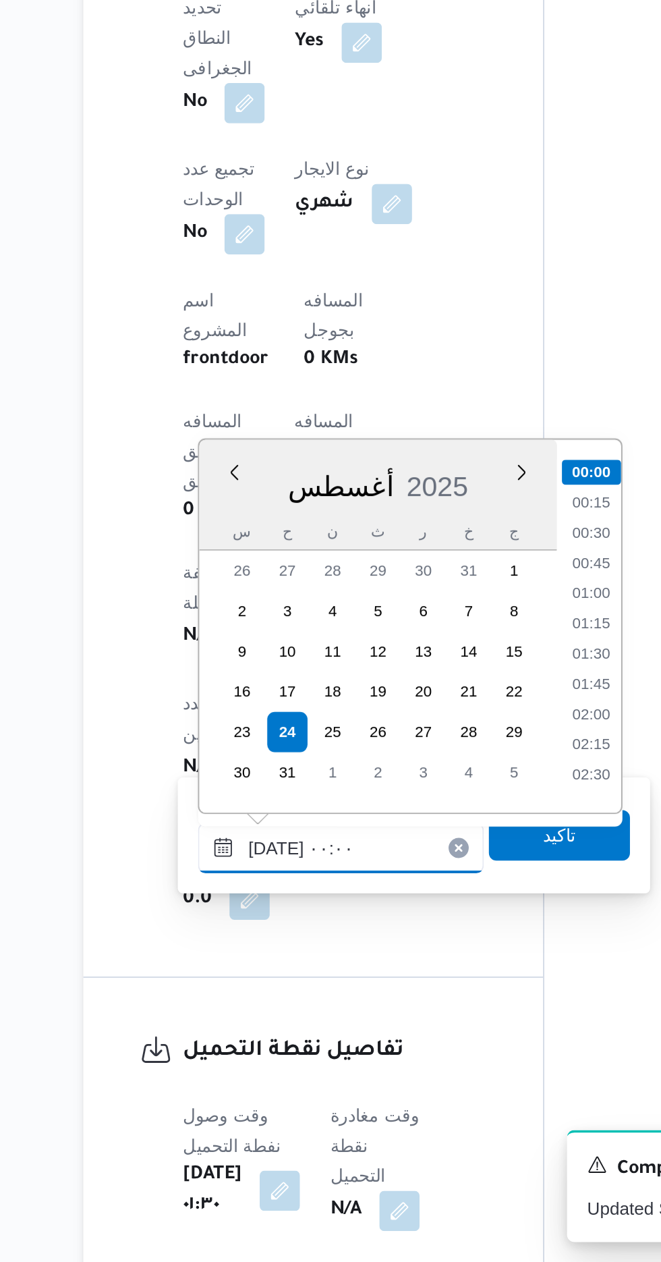
click at [251, 1041] on input "[DATE] ٠٠:٠٠" at bounding box center [313, 1039] width 153 height 27
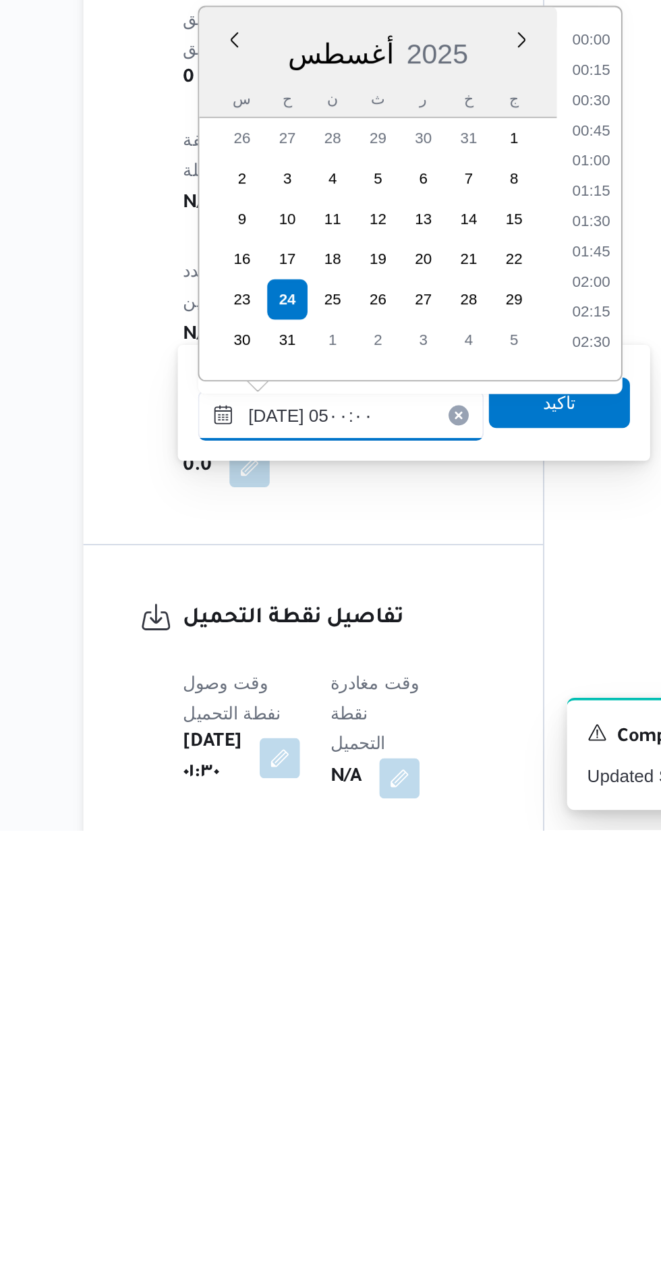
scroll to position [161, 0]
click at [445, 1000] on li "05:00" at bounding box center [448, 1001] width 32 height 13
type input "[DATE] ٠٥:٠٠"
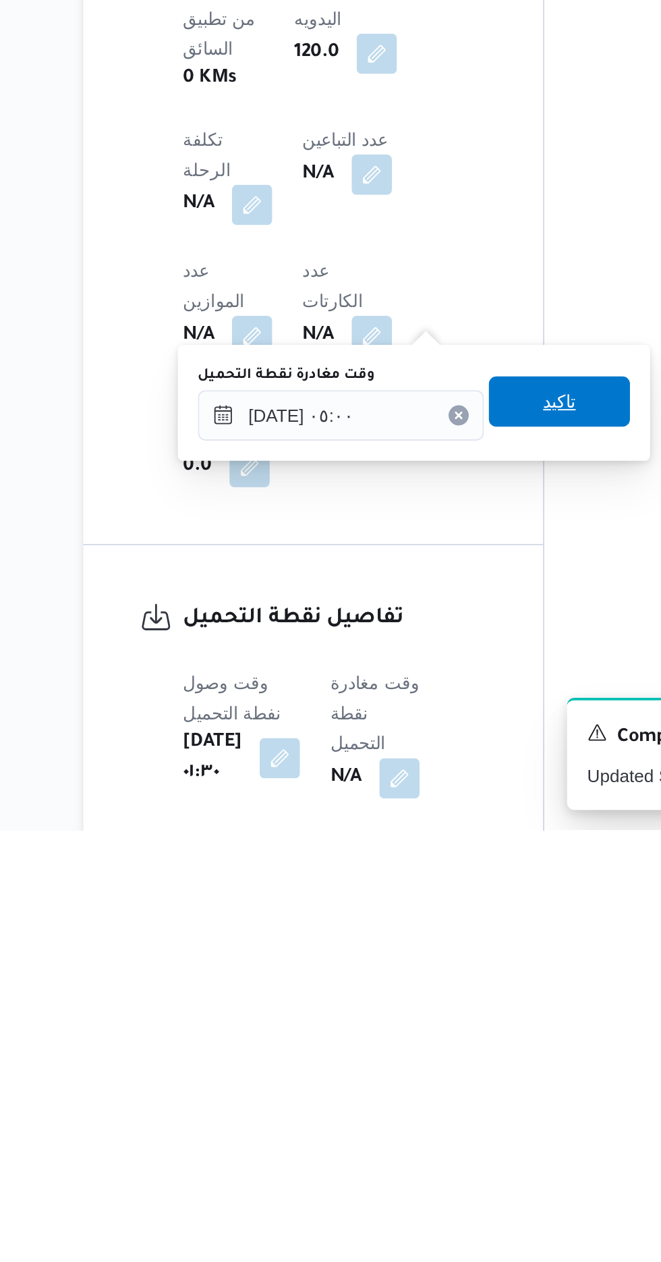
click at [439, 1036] on span "تاكيد" at bounding box center [431, 1032] width 18 height 16
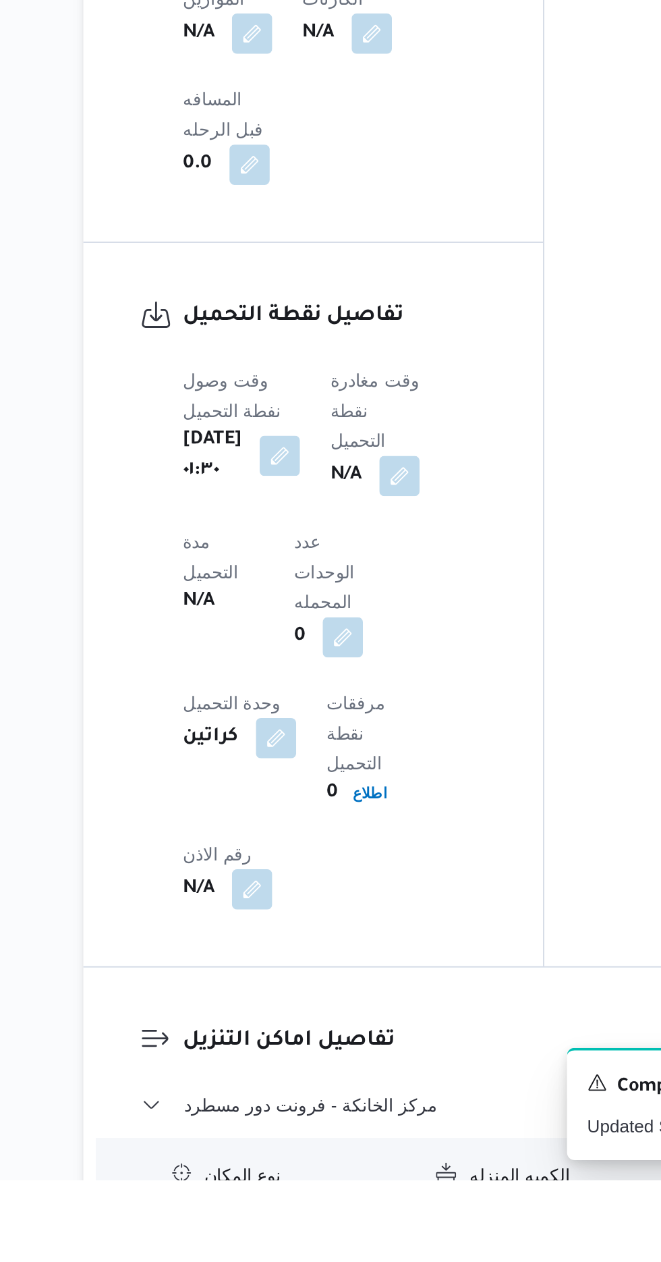
scroll to position [886, 0]
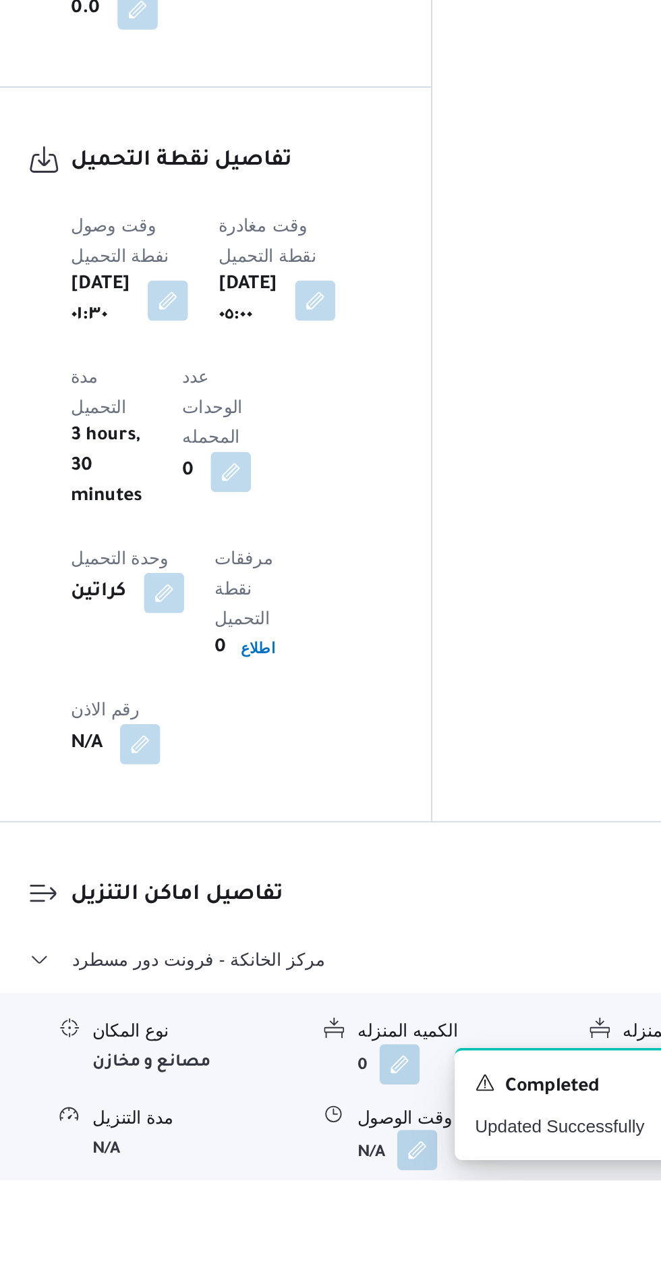
click at [408, 1235] on button "button" at bounding box center [414, 1246] width 22 height 22
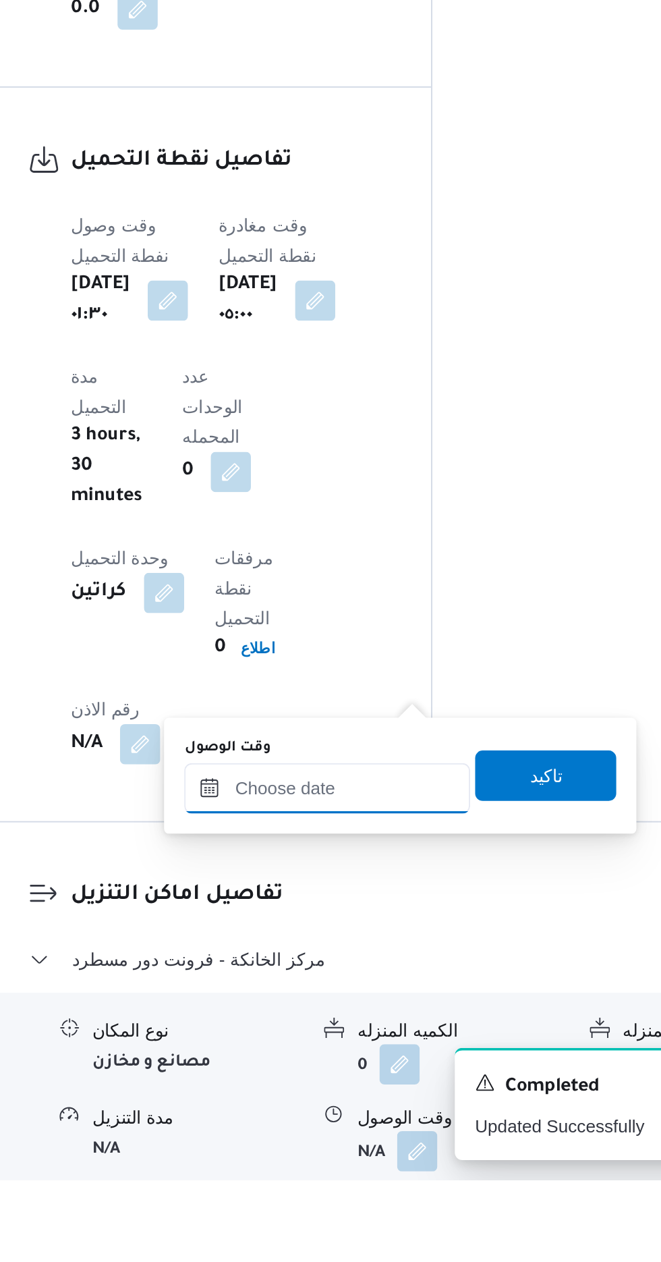
click at [397, 1045] on input "وقت الوصول" at bounding box center [365, 1051] width 153 height 27
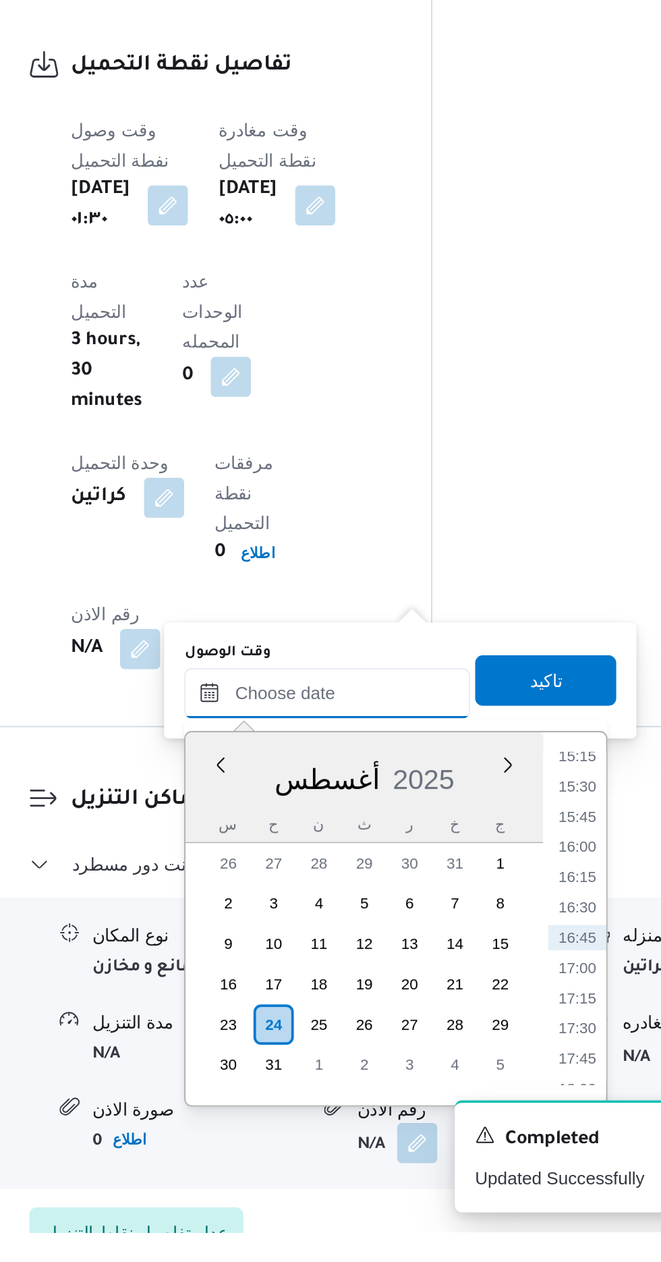
scroll to position [965, 0]
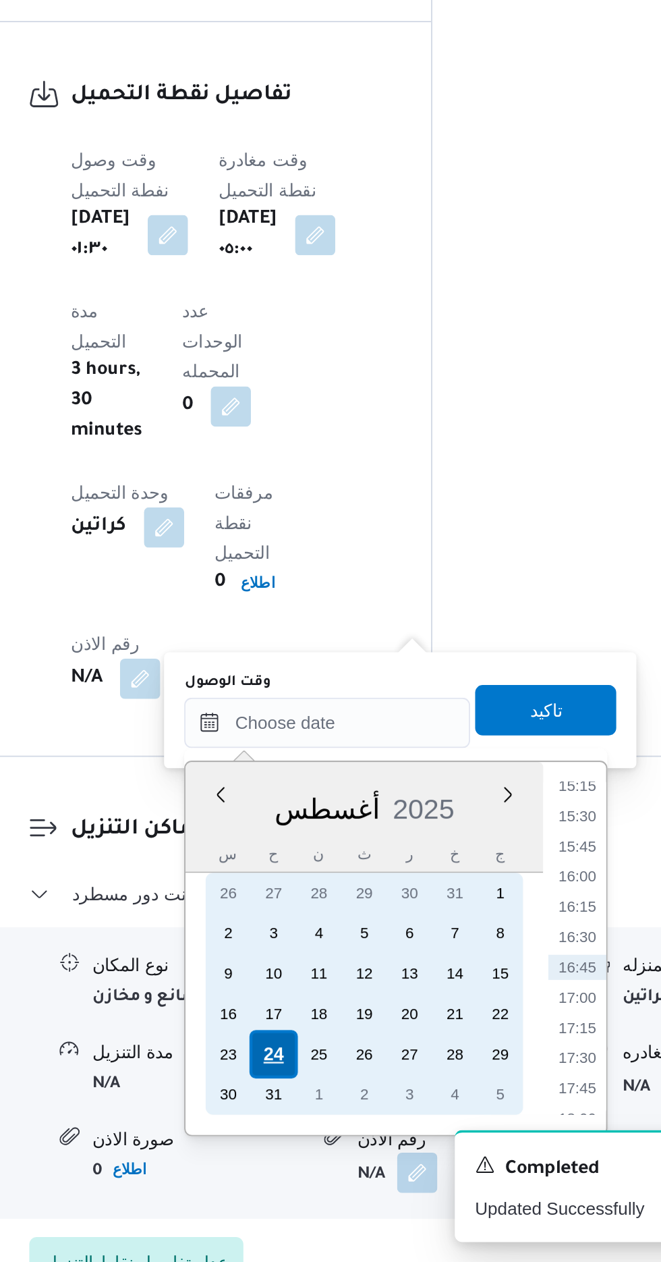
click at [336, 1148] on div "24" at bounding box center [338, 1150] width 26 height 26
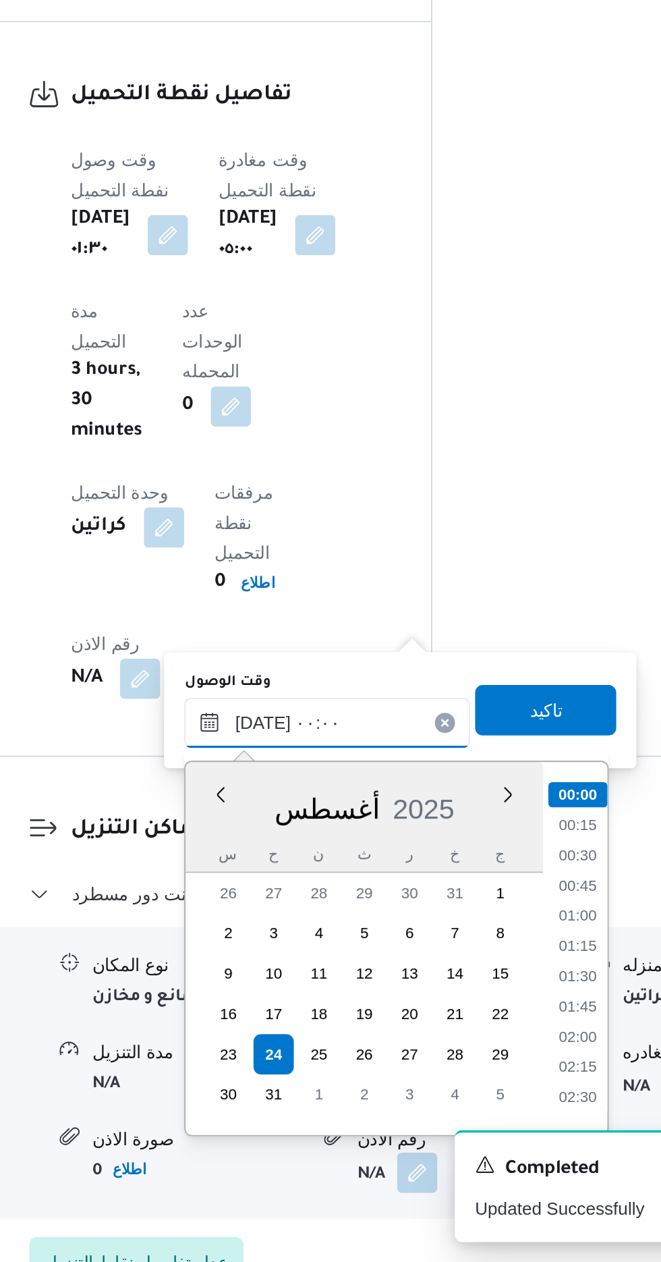
click at [298, 978] on input "[DATE] ٠٠:٠٠" at bounding box center [365, 972] width 153 height 27
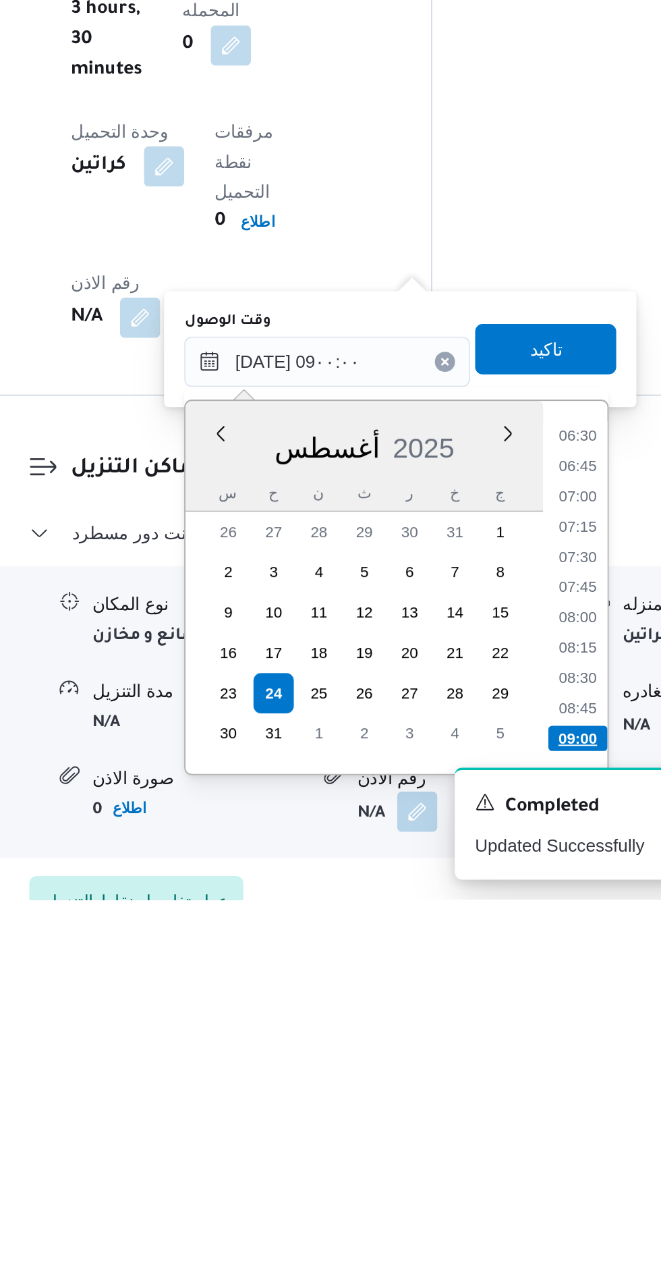
click at [499, 1173] on li "09:00" at bounding box center [500, 1175] width 32 height 13
type input "[DATE] ٠٩:٠٠"
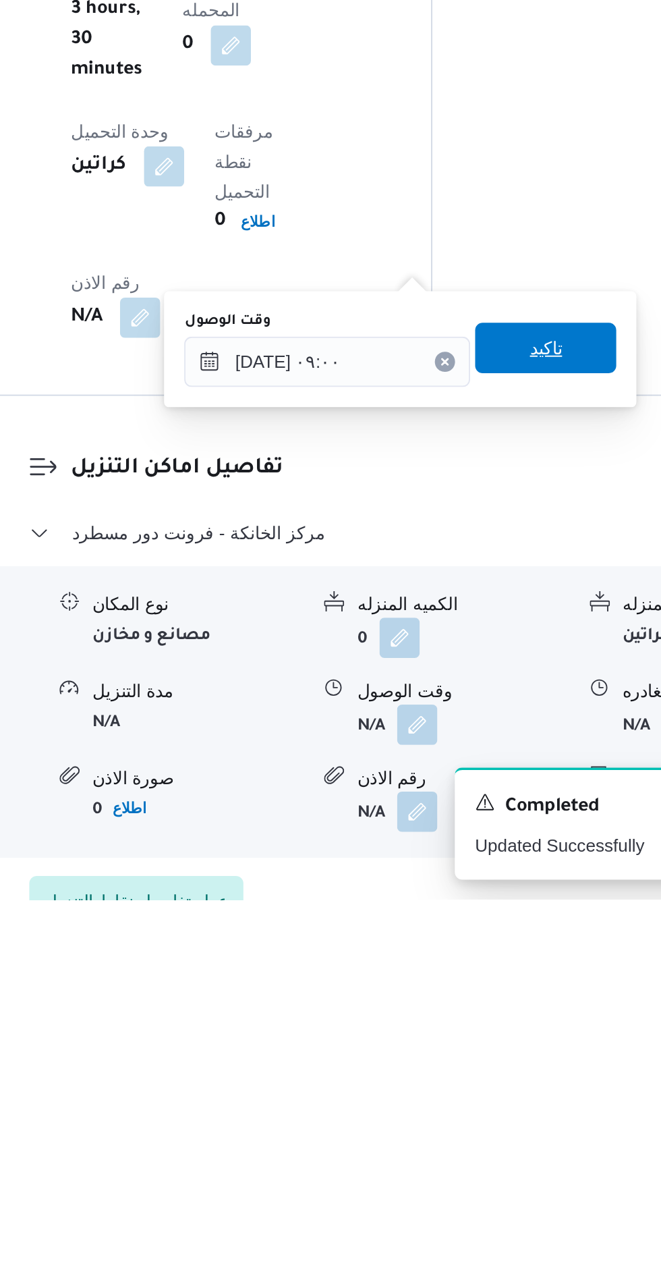
click at [492, 969] on span "تاكيد" at bounding box center [483, 966] width 18 height 16
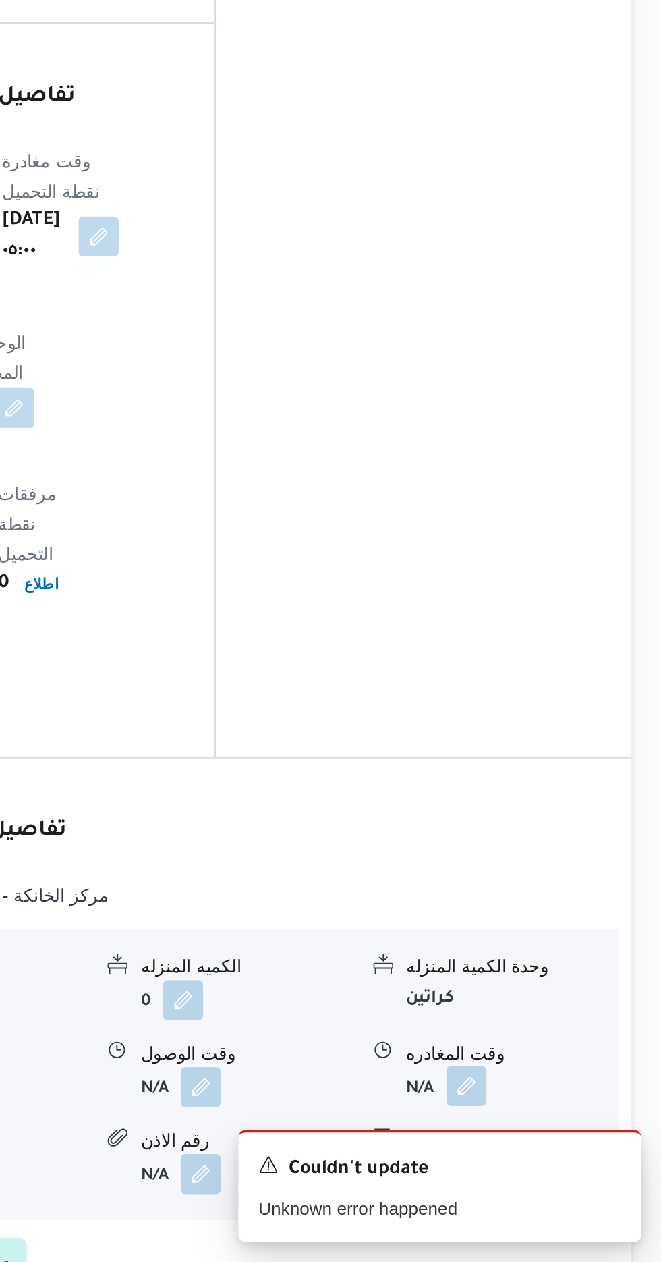
click at [564, 1156] on button "button" at bounding box center [557, 1167] width 22 height 22
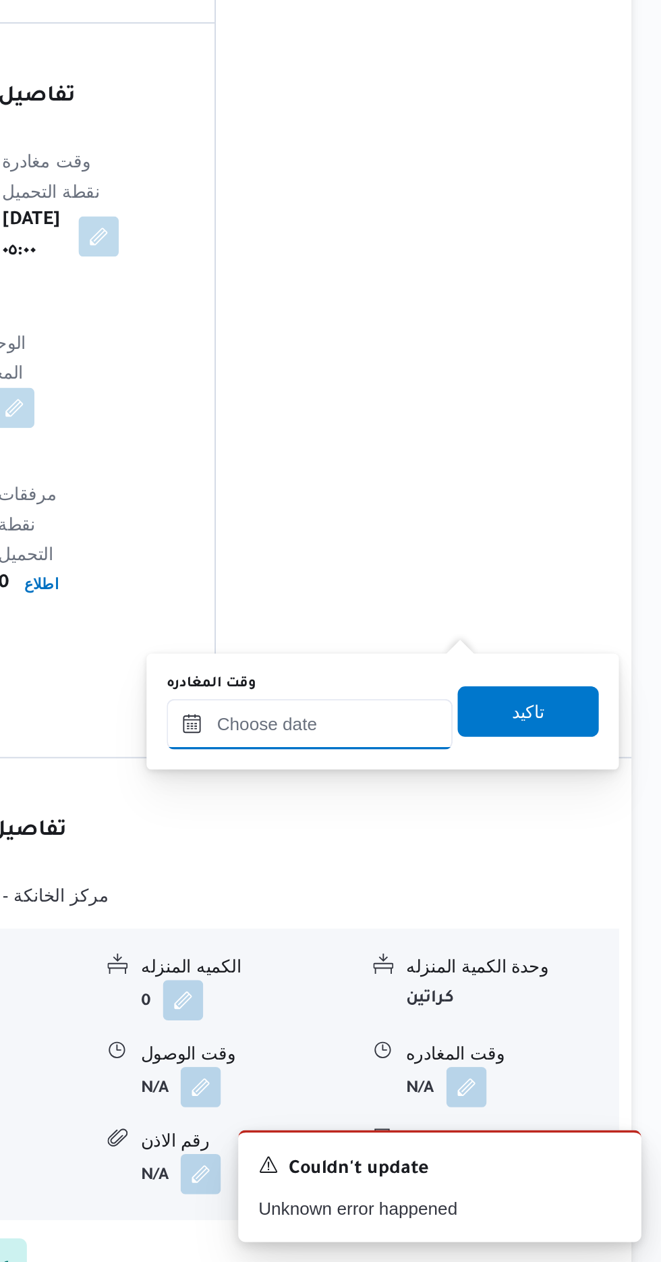
click at [510, 975] on input "وقت المغادره" at bounding box center [472, 973] width 153 height 27
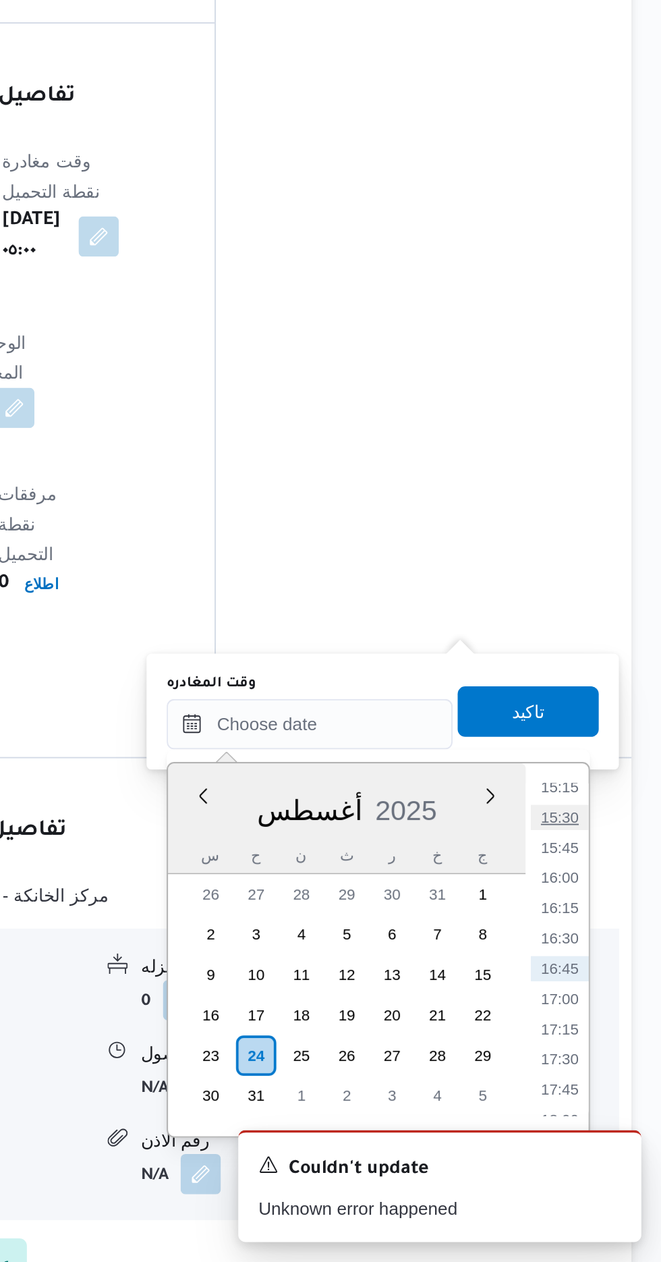
click at [607, 1023] on li "15:30" at bounding box center [606, 1023] width 31 height 13
type input "[DATE] ١٥:٣٠"
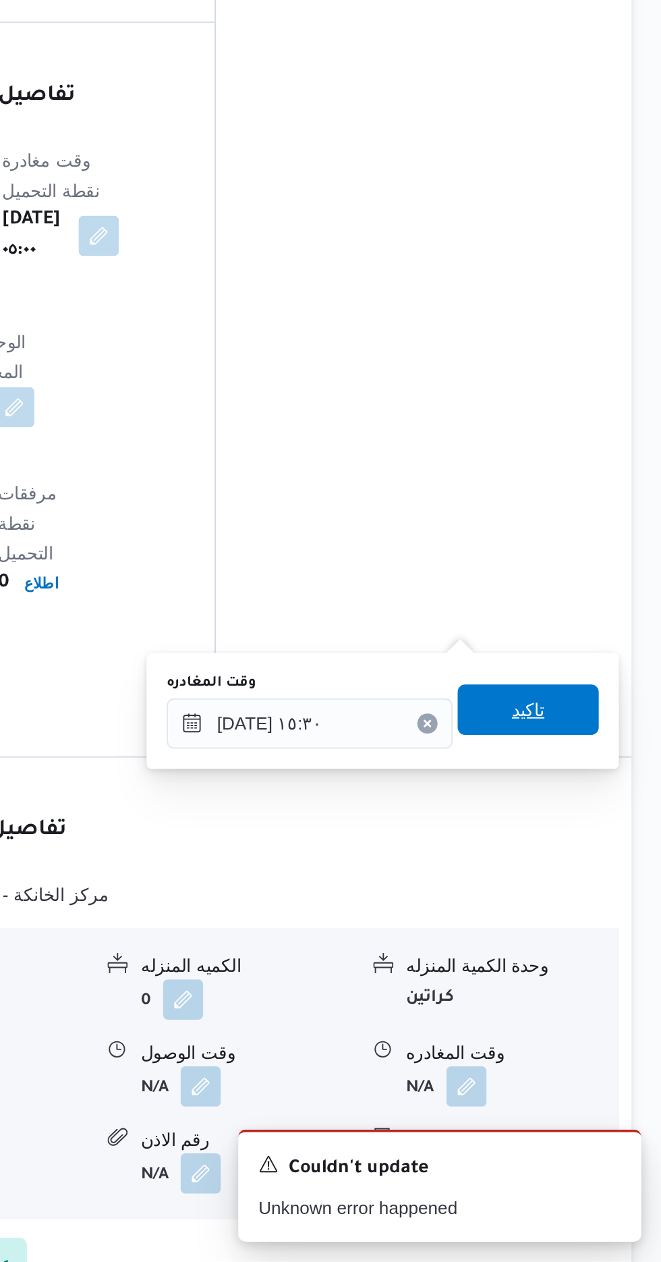
click at [598, 970] on span "تاكيد" at bounding box center [590, 966] width 18 height 16
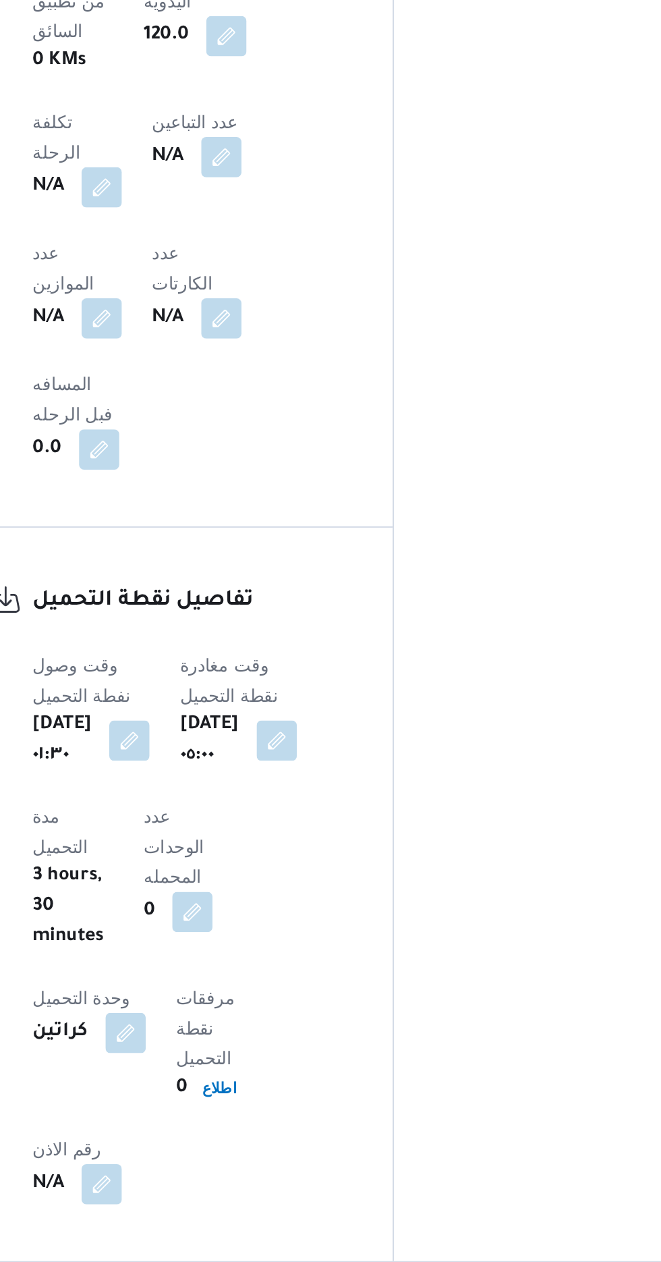
scroll to position [1014, 0]
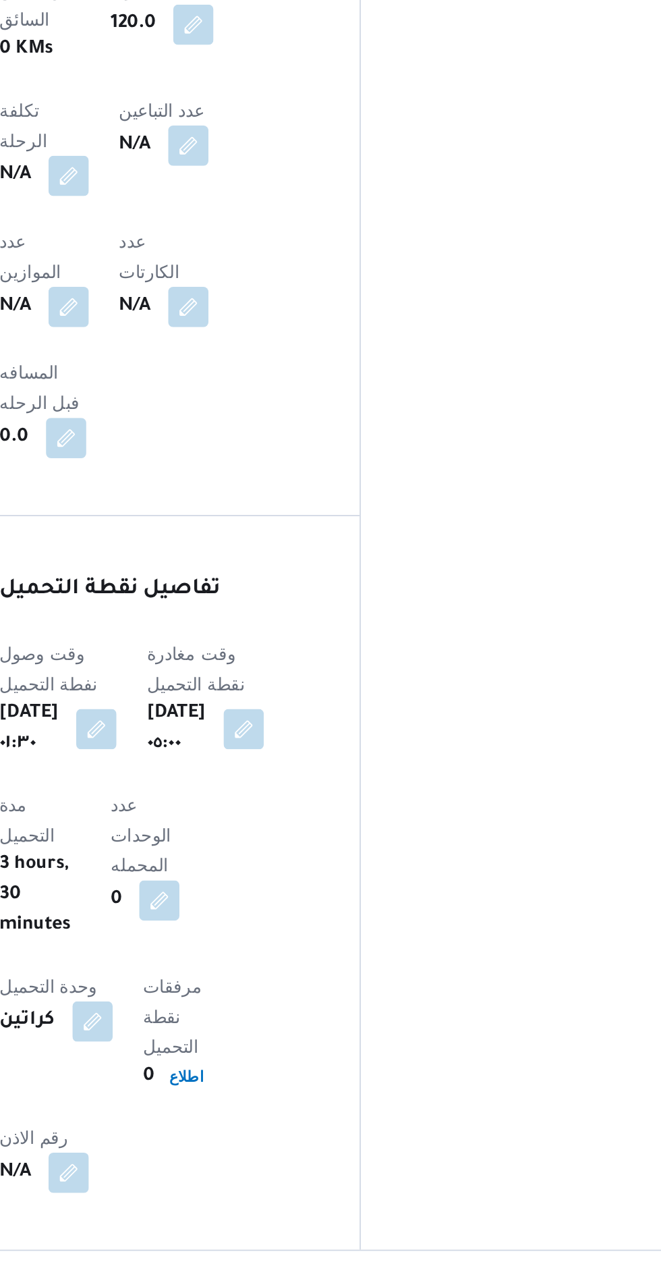
click at [407, 1106] on button "button" at bounding box center [414, 1117] width 22 height 22
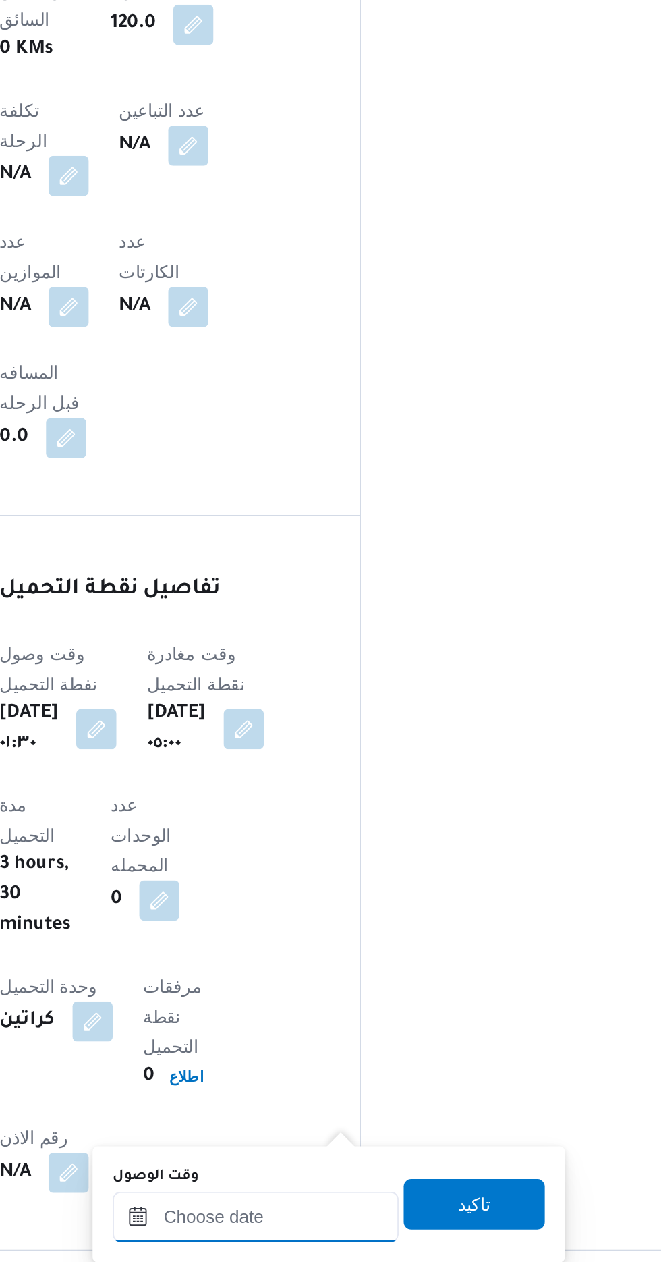
click at [369, 912] on input "وقت الوصول" at bounding box center [365, 923] width 153 height 27
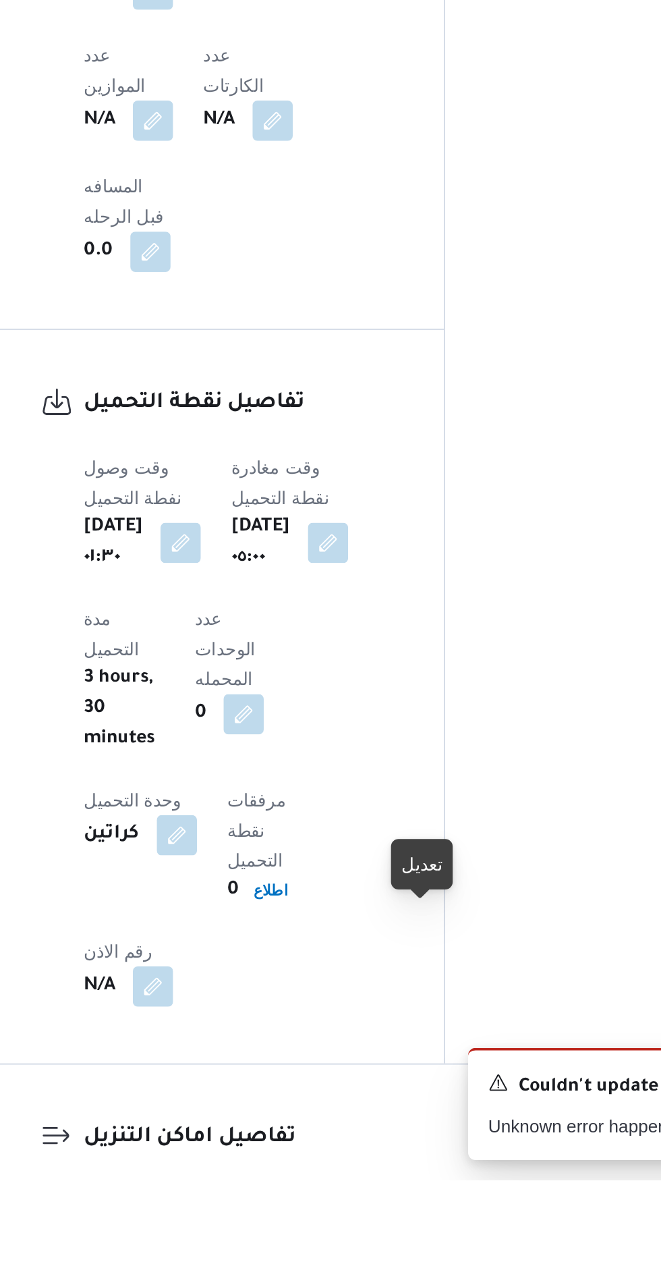
scroll to position [760, 0]
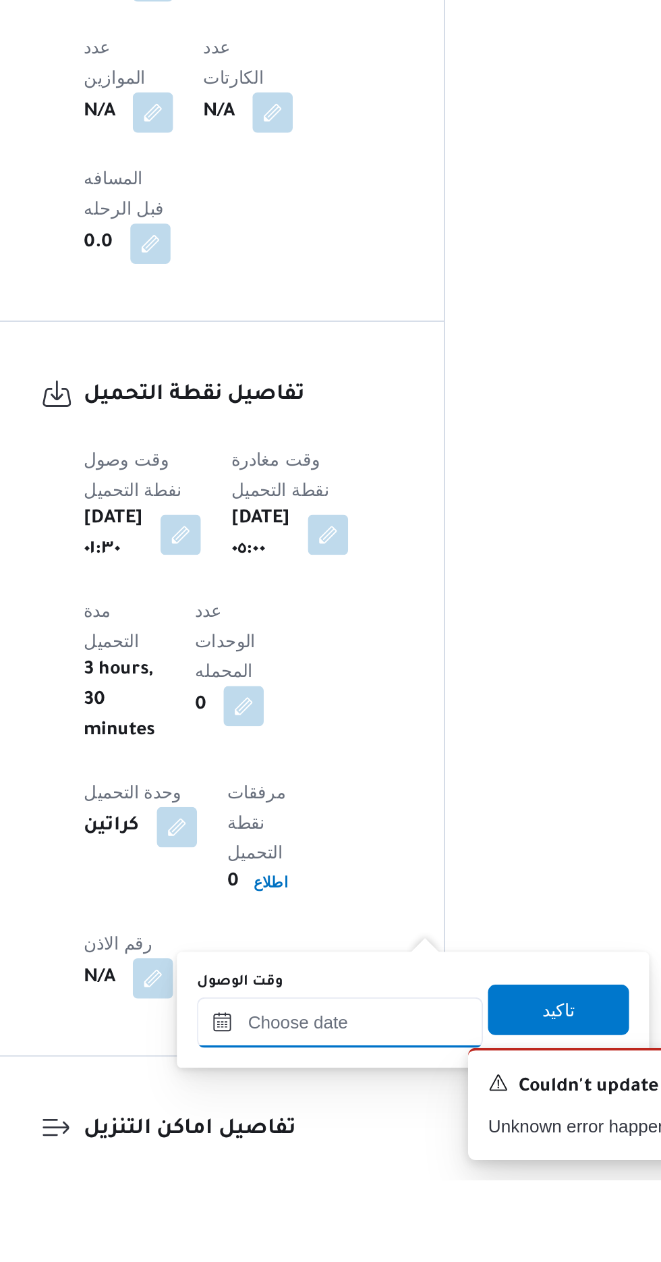
click at [356, 1173] on input "وقت الوصول" at bounding box center [365, 1177] width 153 height 27
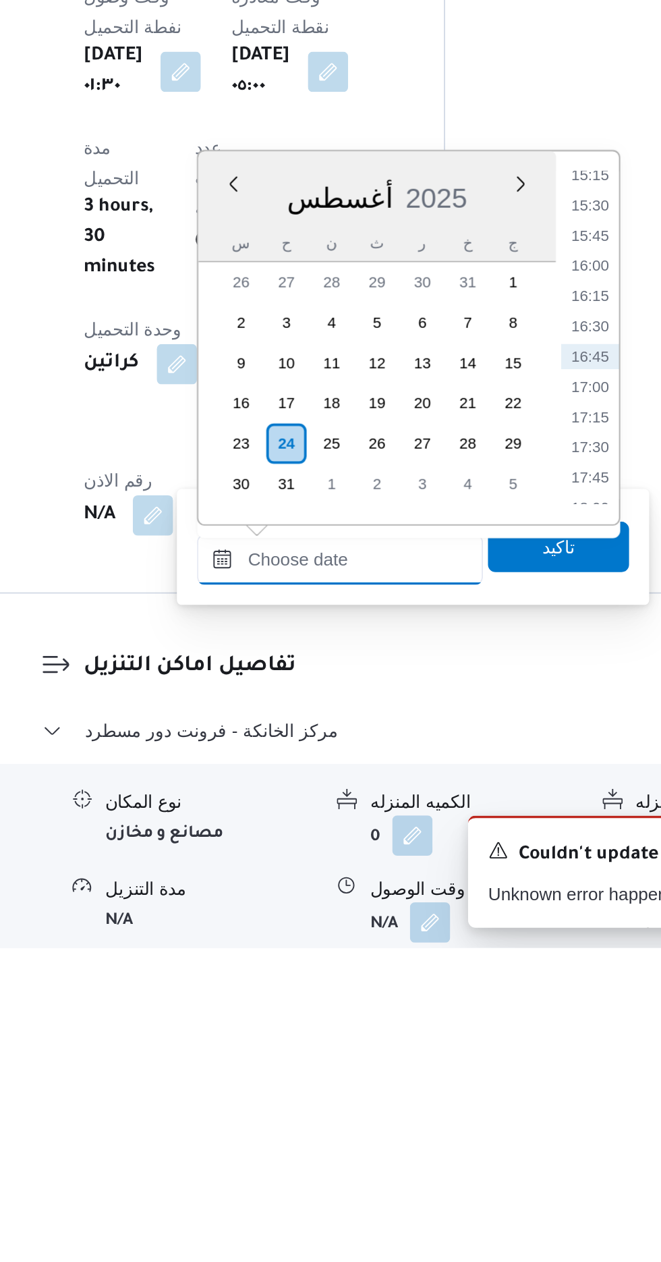
scroll to position [884, 0]
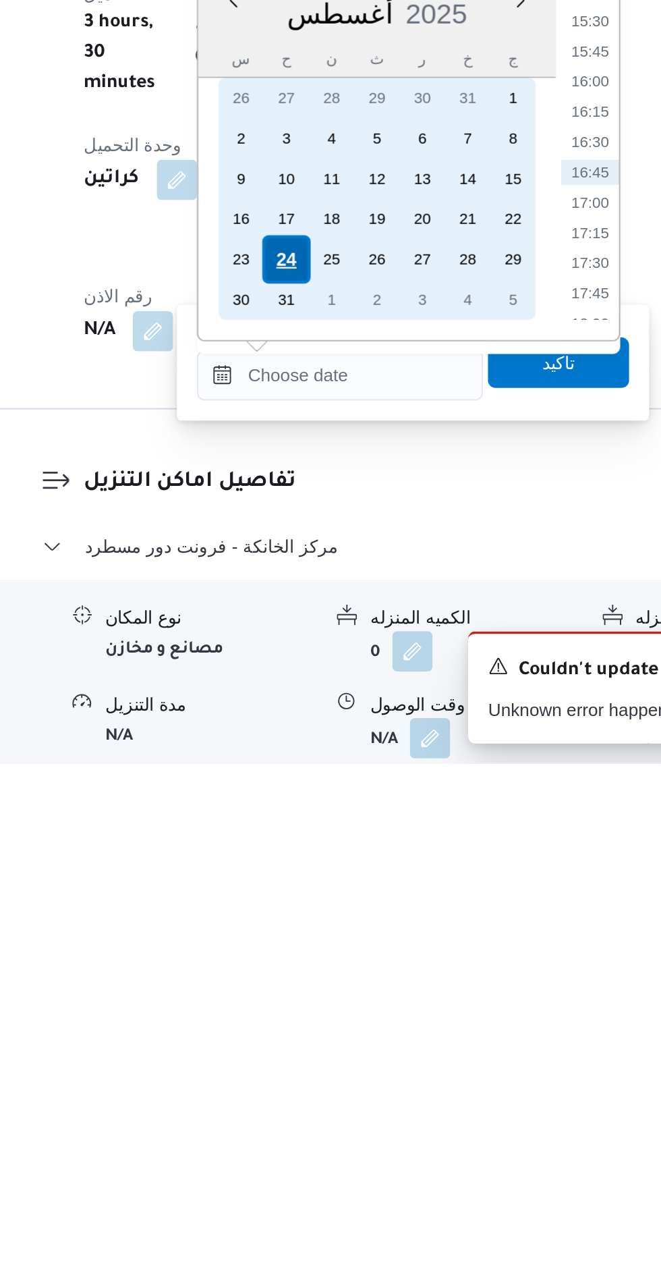
click at [335, 992] on div "24" at bounding box center [338, 992] width 26 height 26
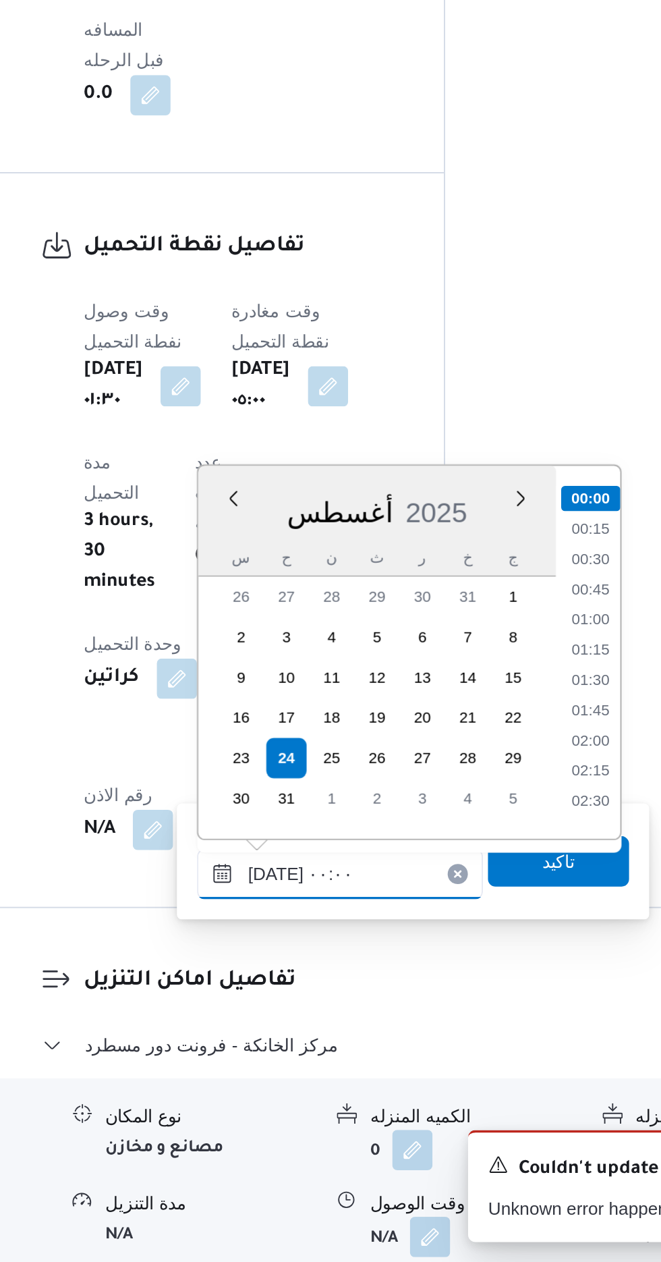
click at [289, 1061] on input "[DATE] ٠٠:٠٠" at bounding box center [365, 1053] width 153 height 27
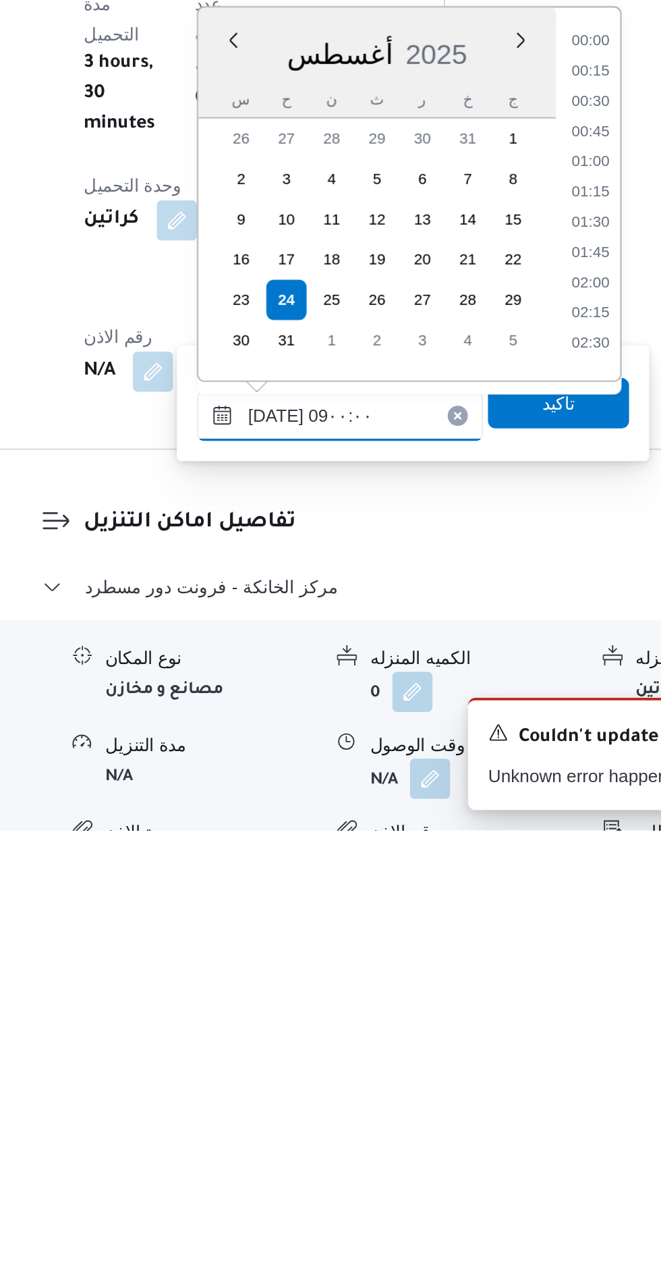
scroll to position [420, 0]
click at [497, 1003] on li "09:00" at bounding box center [500, 1001] width 32 height 13
type input "[DATE] ٠٩:٠٠"
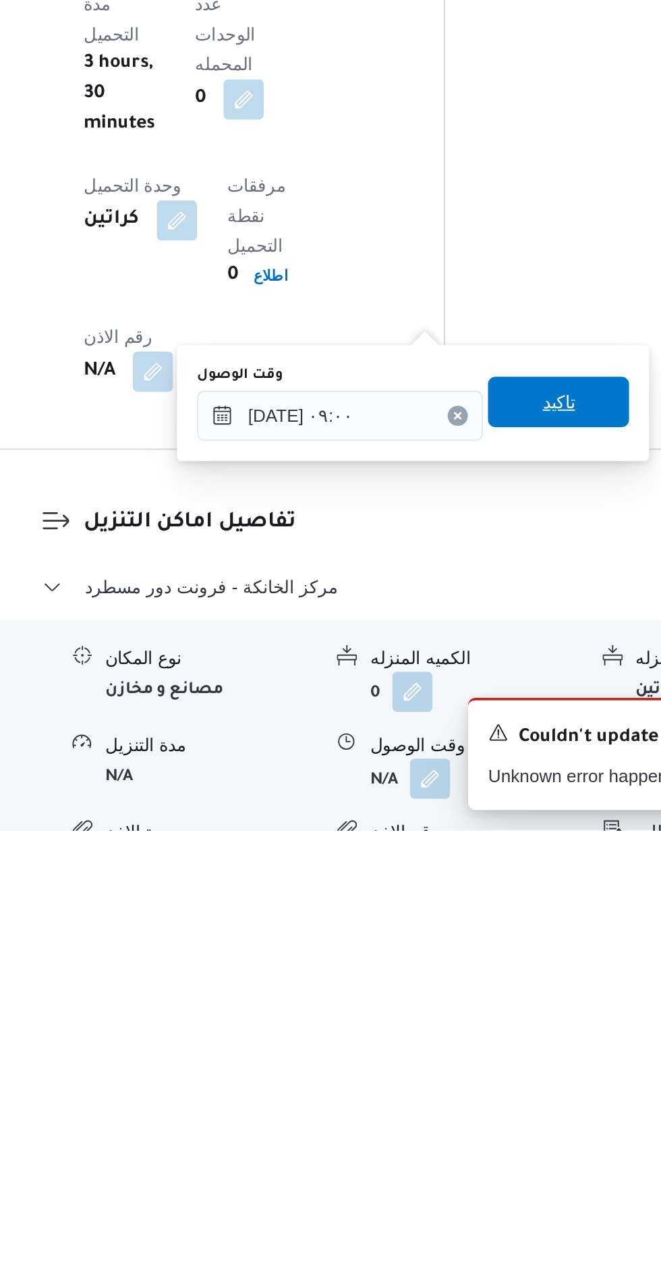
click at [492, 1035] on span "تاكيد" at bounding box center [483, 1032] width 18 height 16
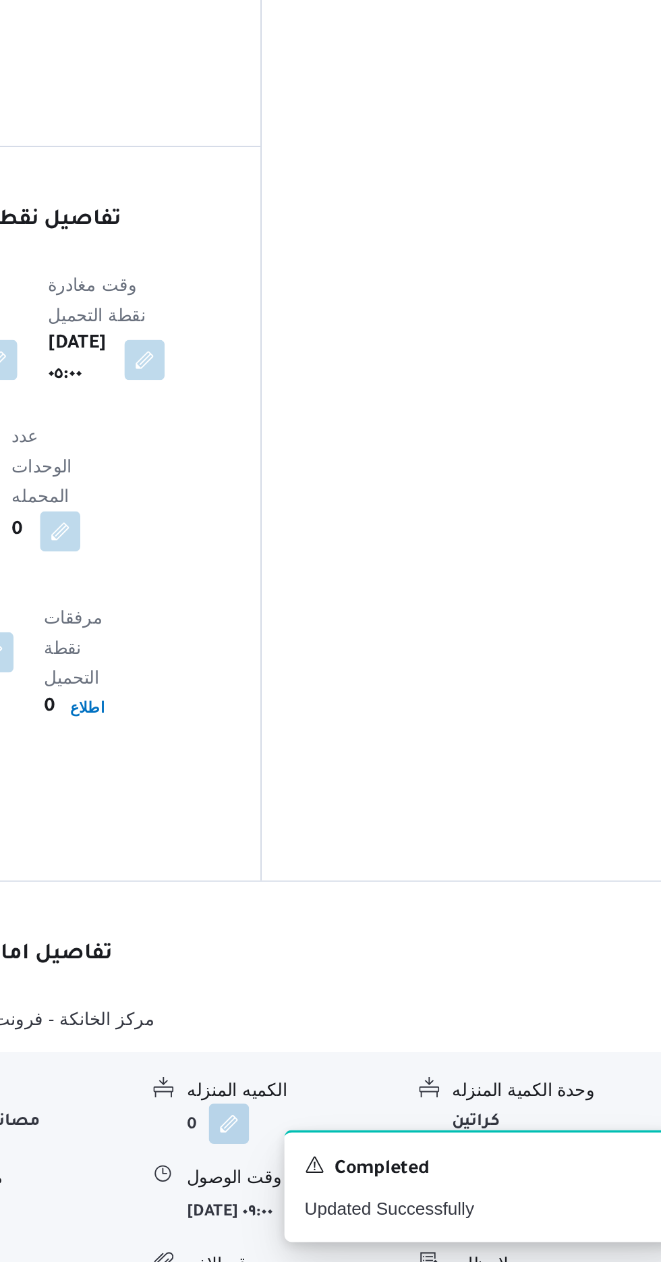
scroll to position [898, 0]
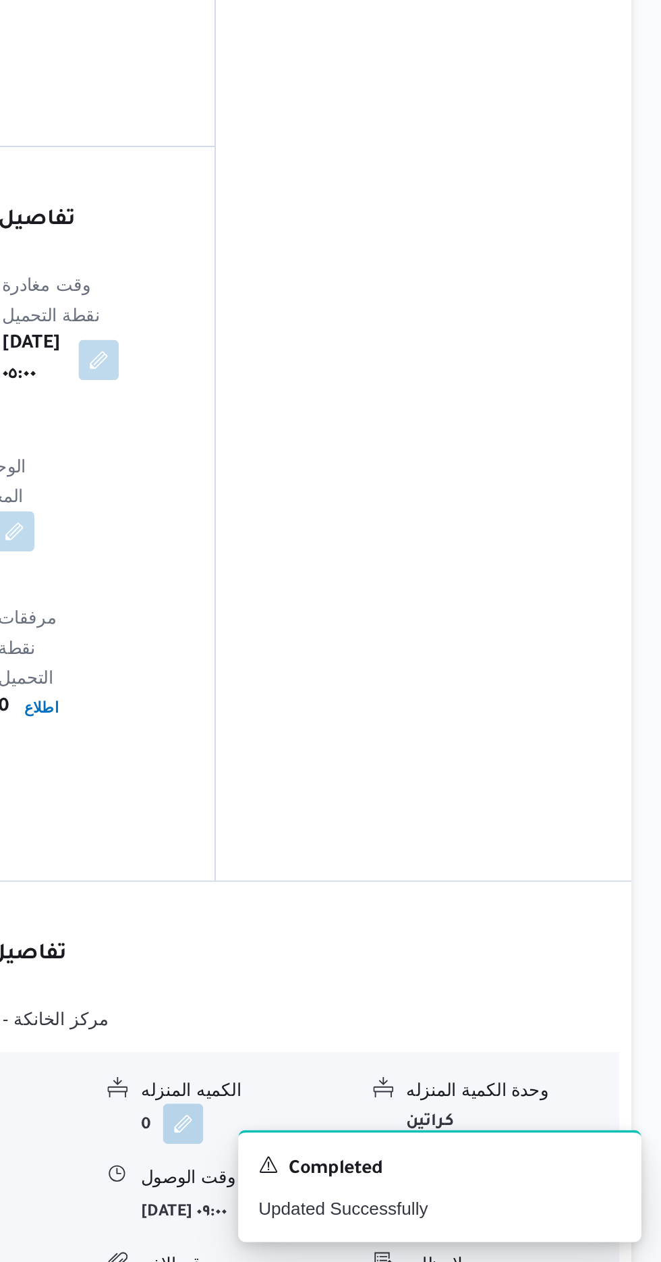
click at [548, 1223] on button "button" at bounding box center [557, 1234] width 22 height 22
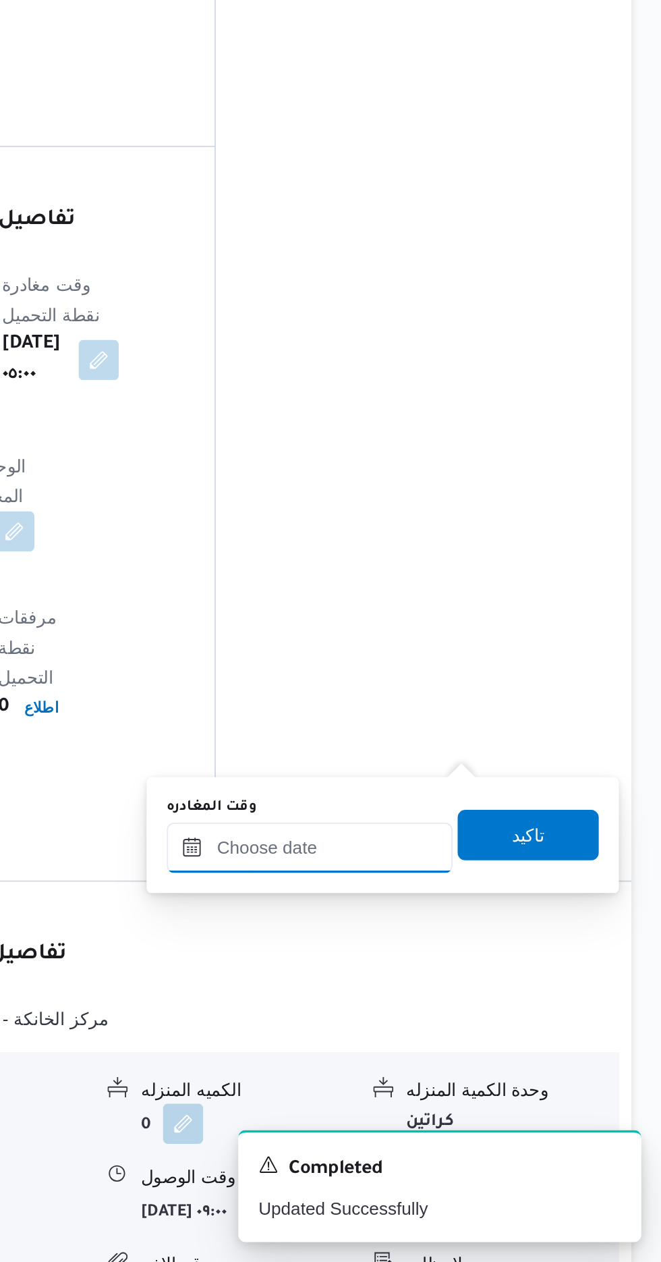
click at [486, 1037] on input "وقت المغادره" at bounding box center [472, 1039] width 153 height 27
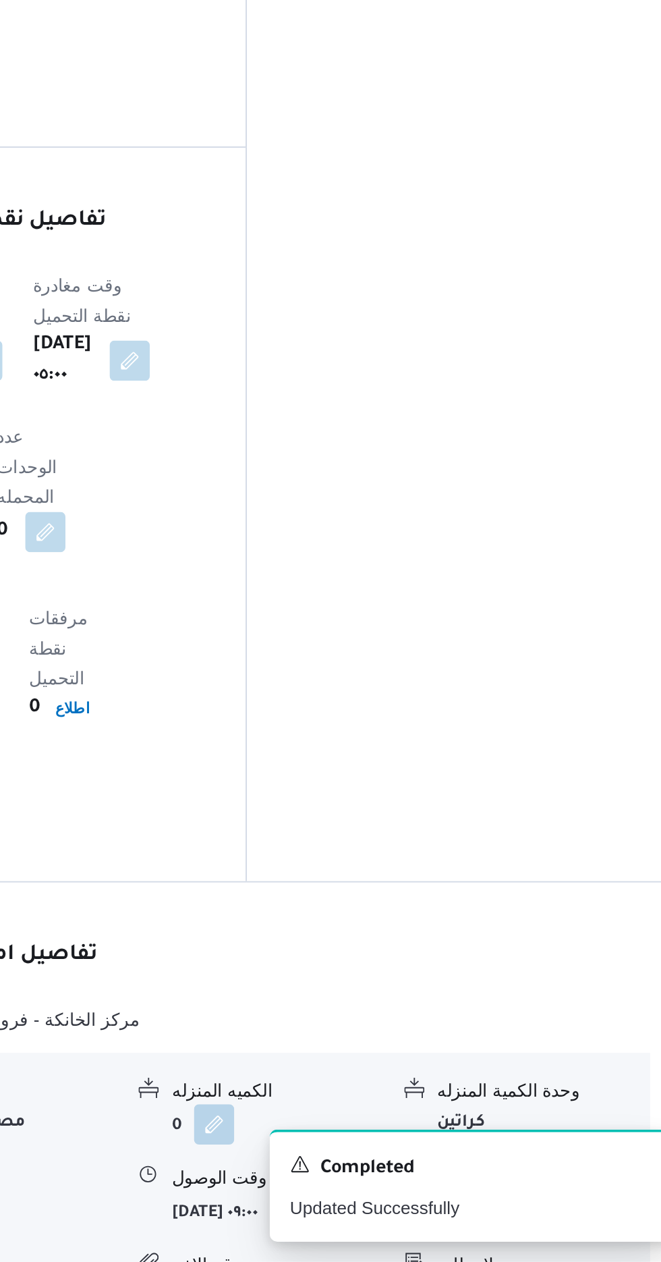
scroll to position [897, 0]
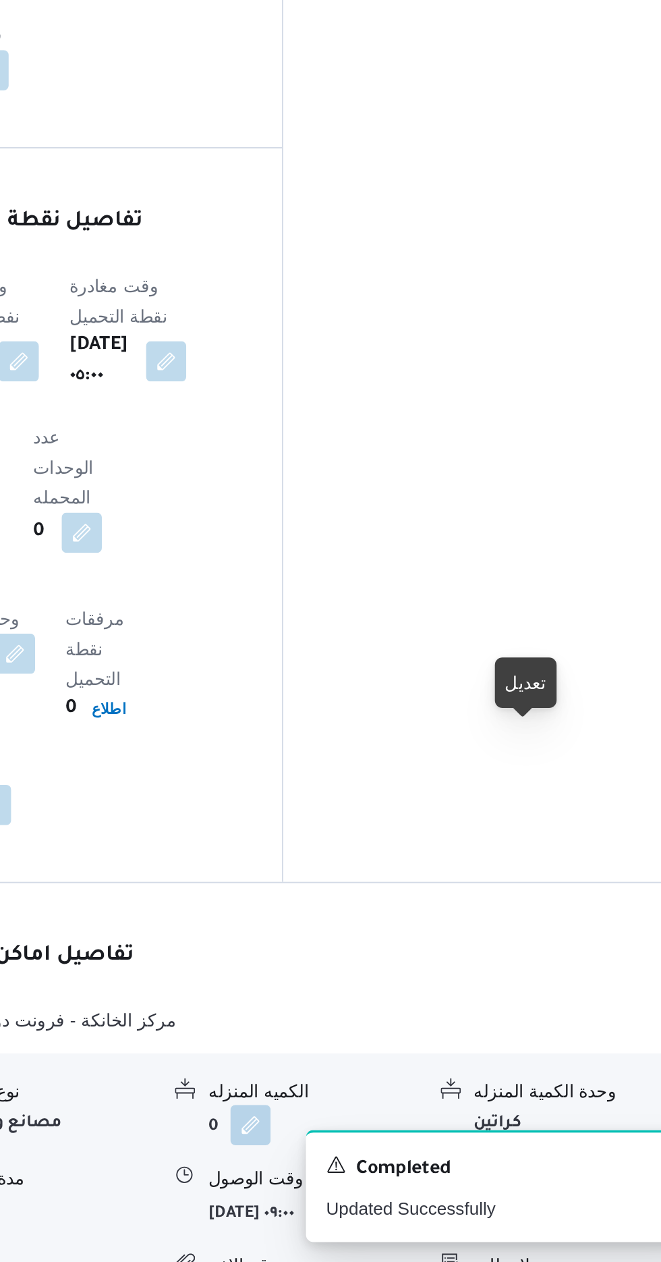
click at [553, 1223] on button "button" at bounding box center [557, 1234] width 22 height 22
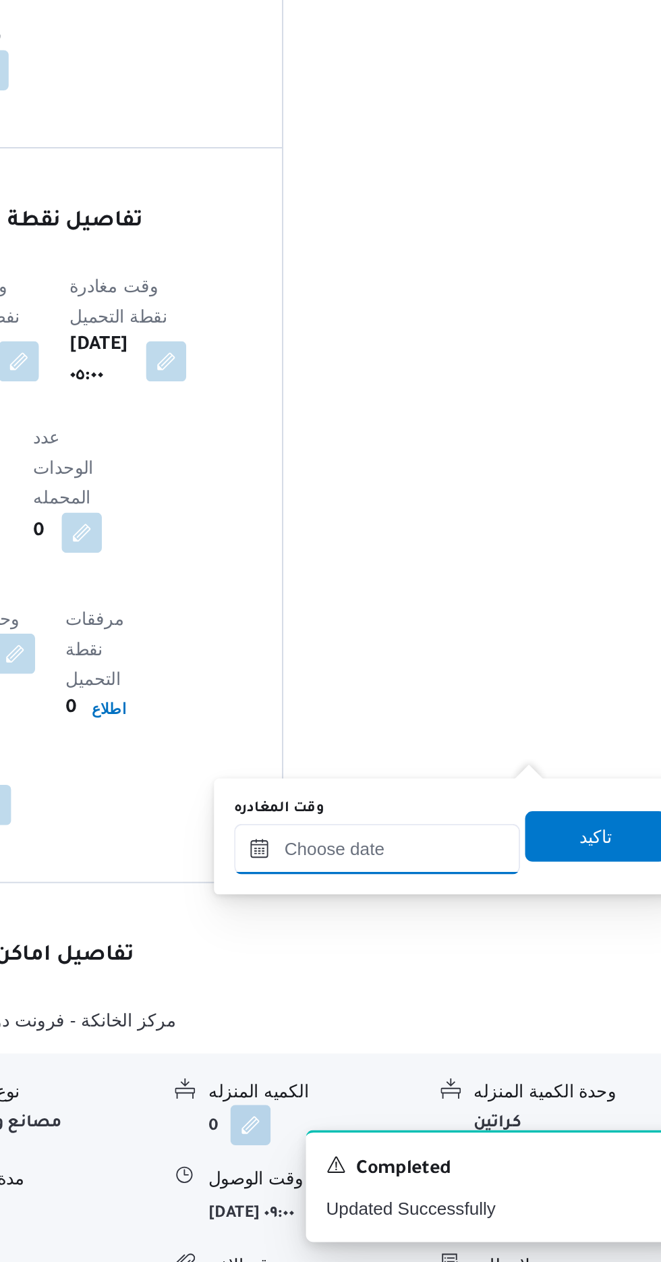
click at [503, 1038] on input "وقت المغادره" at bounding box center [472, 1040] width 153 height 27
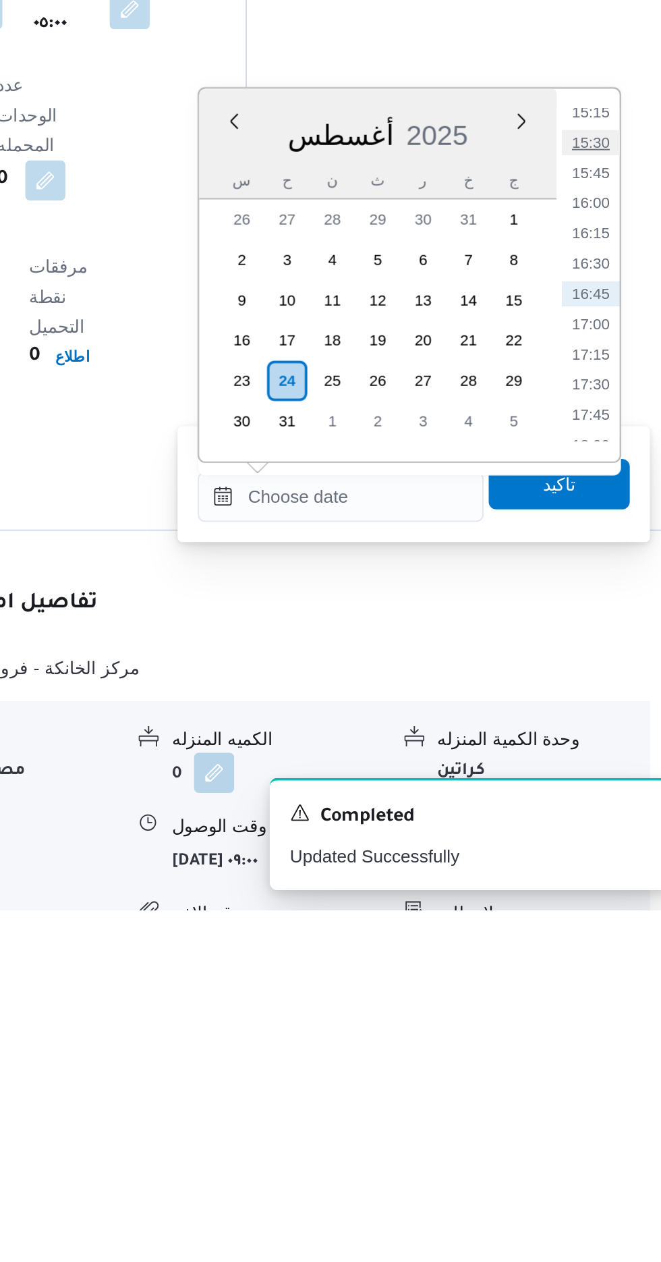
click at [600, 855] on li "15:30" at bounding box center [606, 850] width 31 height 13
type input "[DATE] ١٥:٣٠"
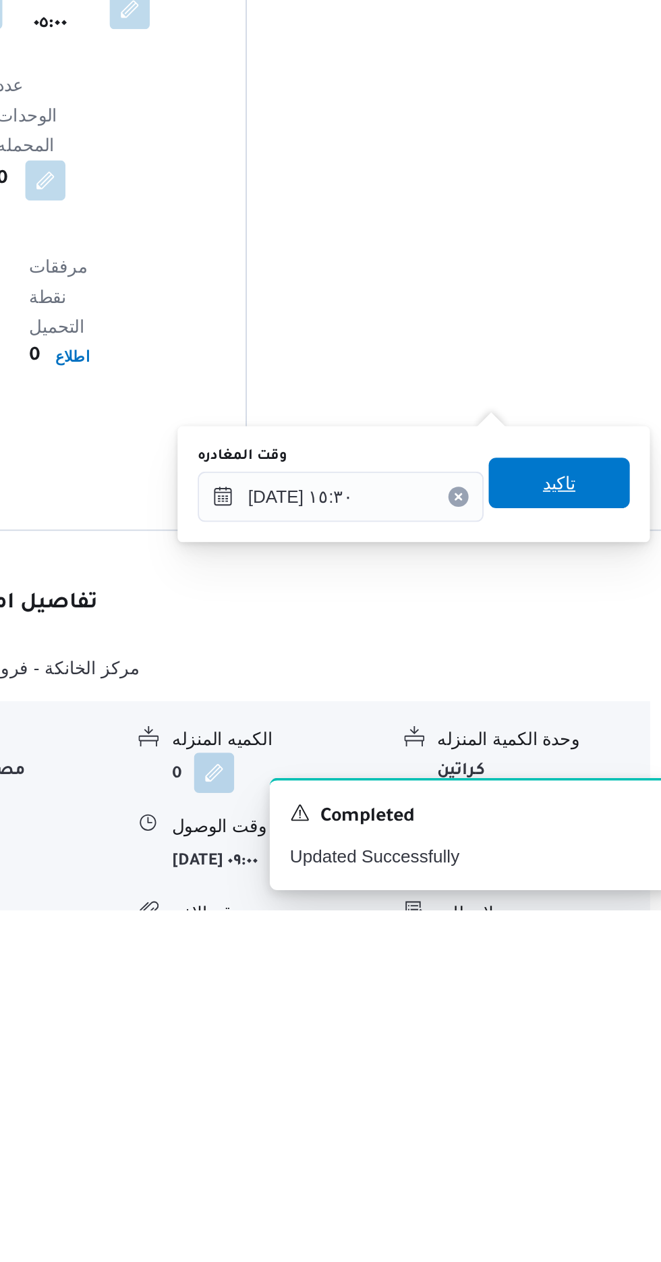
click at [597, 1037] on span "تاكيد" at bounding box center [590, 1033] width 18 height 16
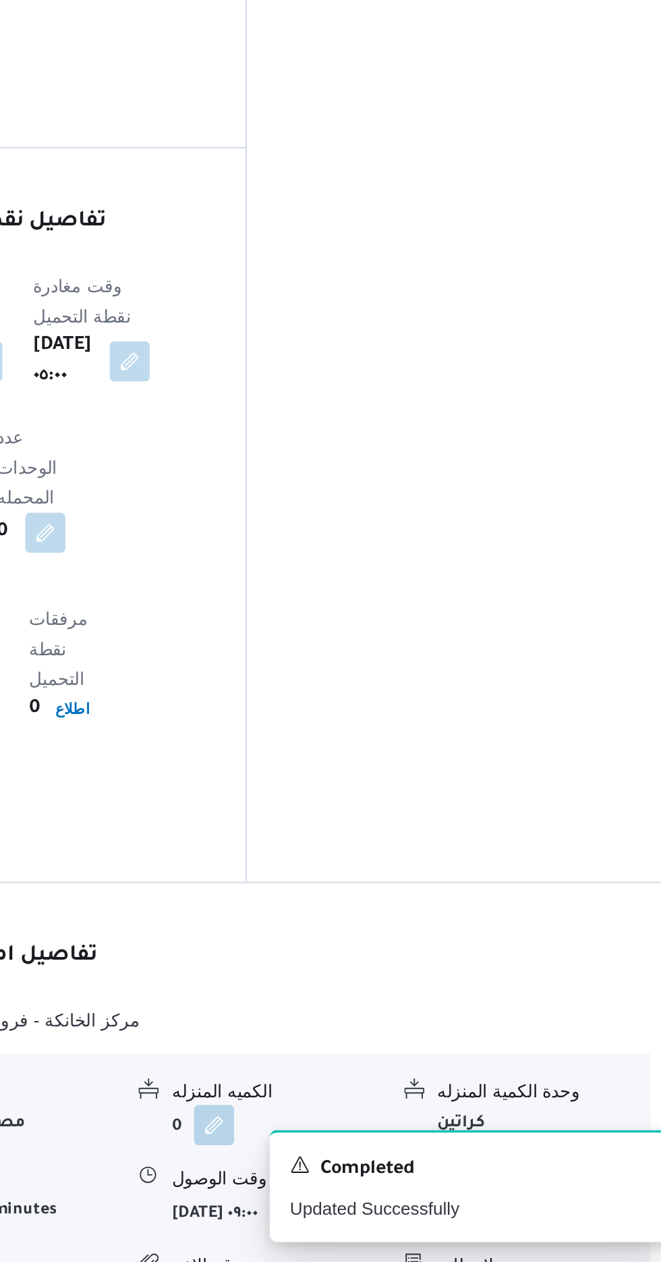
click at [580, 1223] on button "button" at bounding box center [591, 1234] width 22 height 22
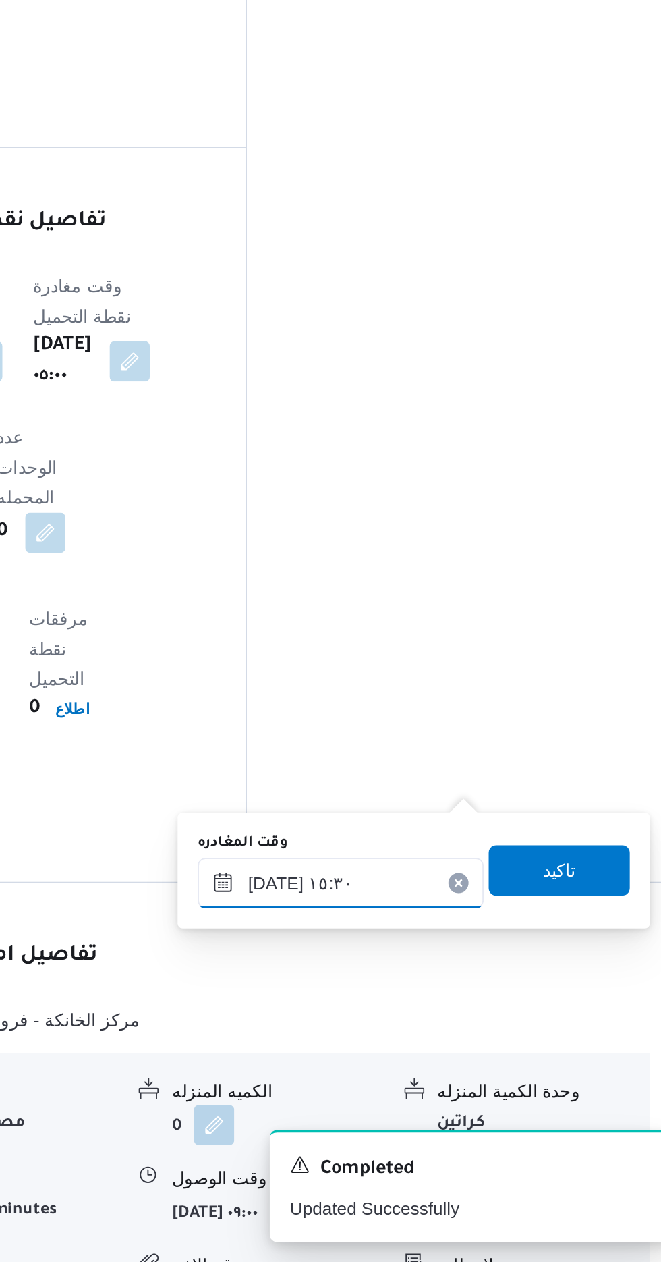
click at [513, 1050] on div "[DATE] ١٥:٣٠" at bounding box center [472, 1058] width 153 height 27
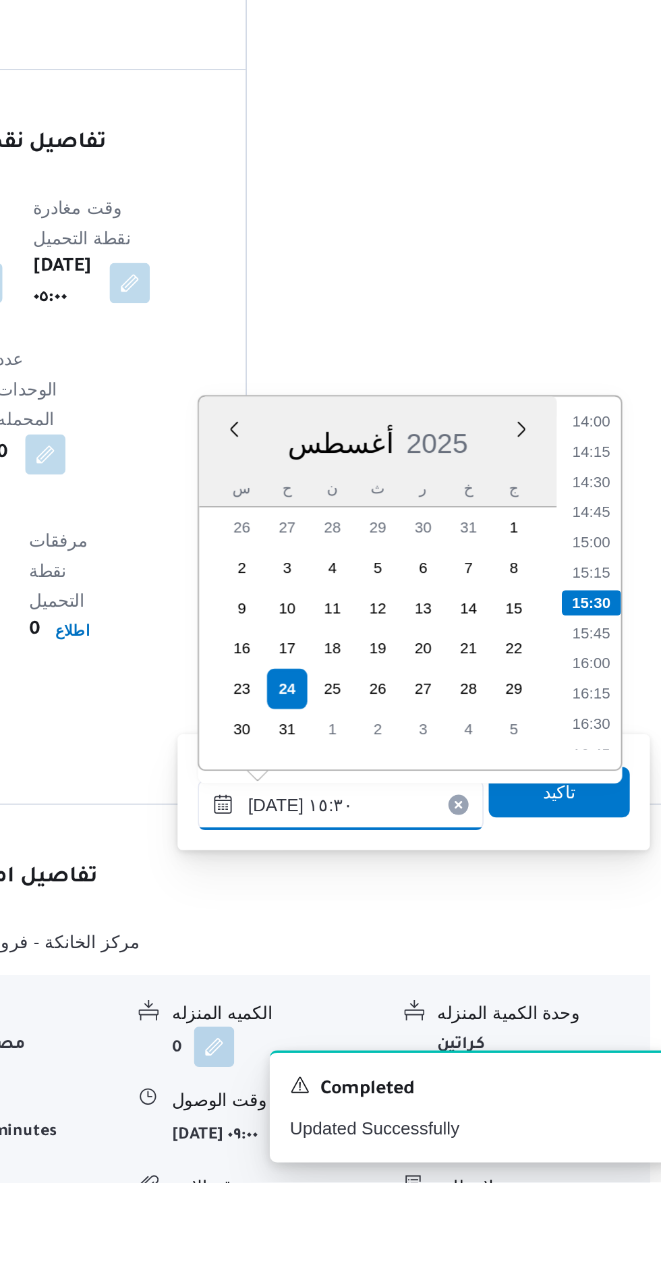
scroll to position [916, 0]
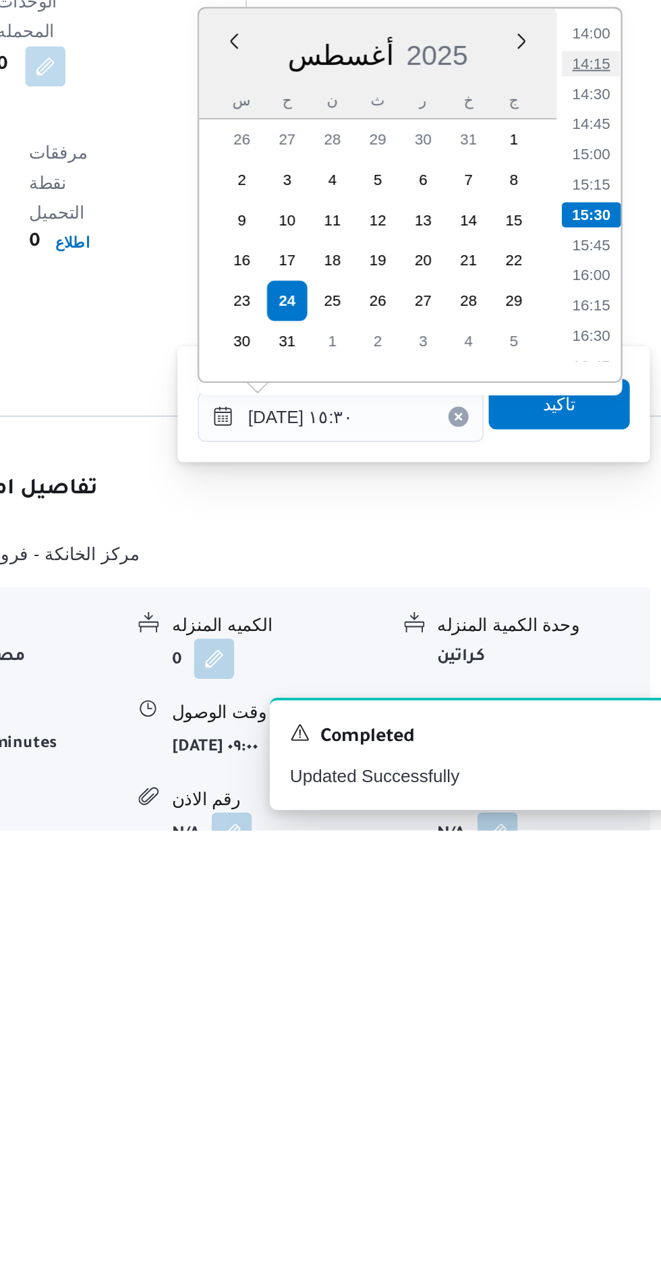
click at [607, 846] on li "14:15" at bounding box center [606, 851] width 31 height 13
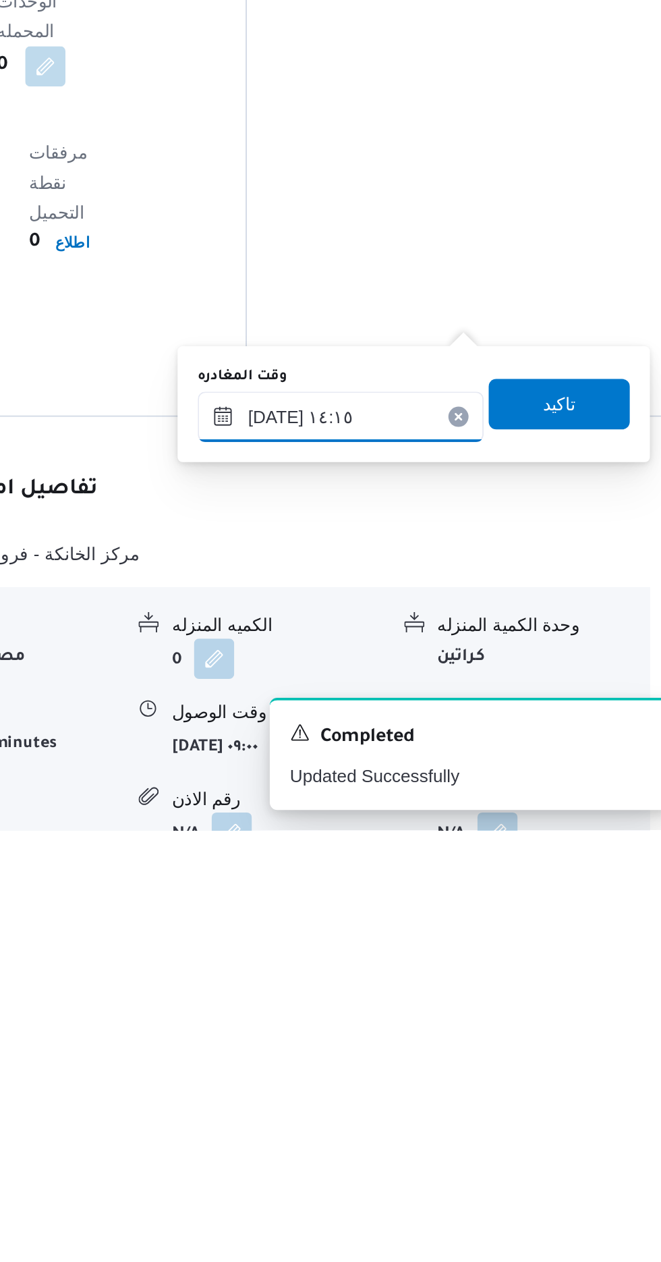
click at [519, 1046] on input "[DATE] ١٤:١٥" at bounding box center [472, 1040] width 153 height 27
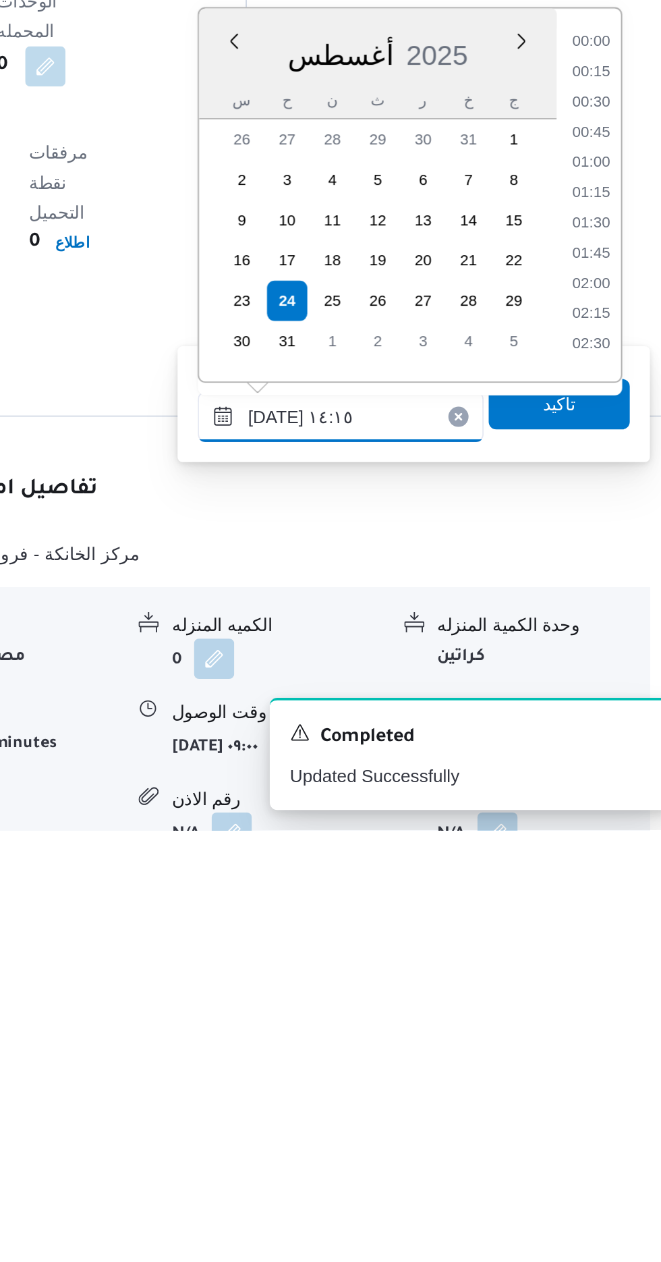
scroll to position [830, 0]
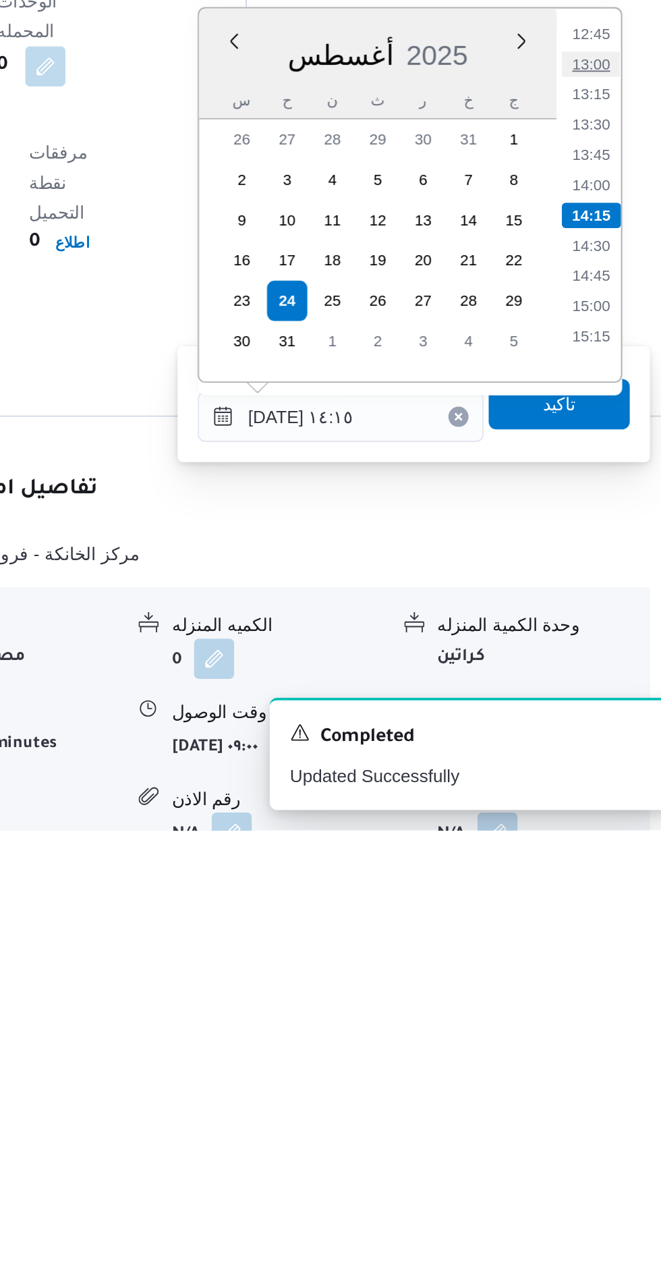
click at [609, 849] on li "13:00" at bounding box center [606, 851] width 31 height 13
type input "[DATE] ١٣:٠٠"
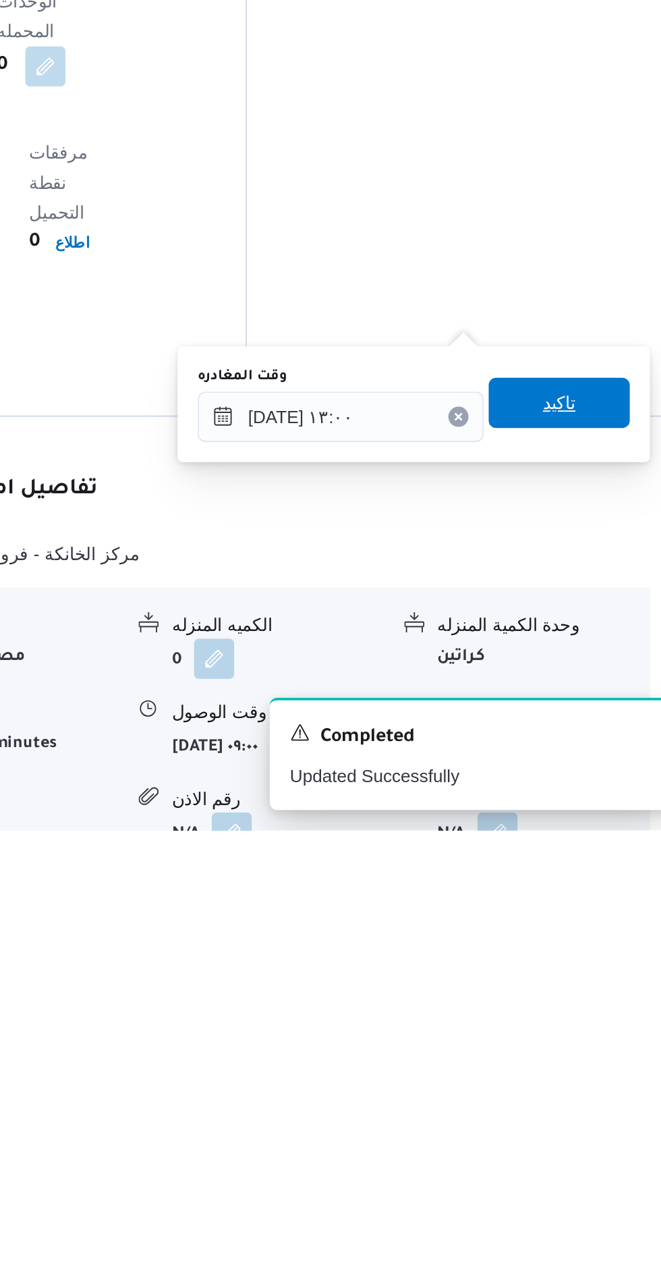
click at [591, 1043] on span "تاكيد" at bounding box center [590, 1032] width 76 height 27
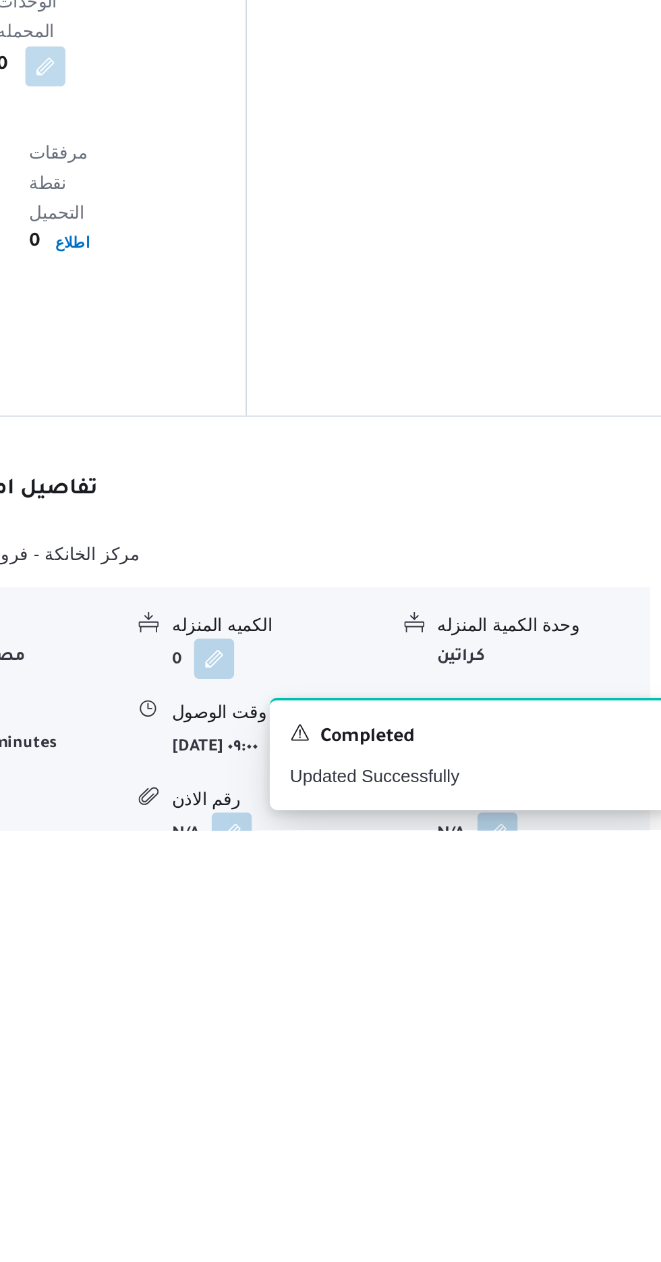
scroll to position [916, 0]
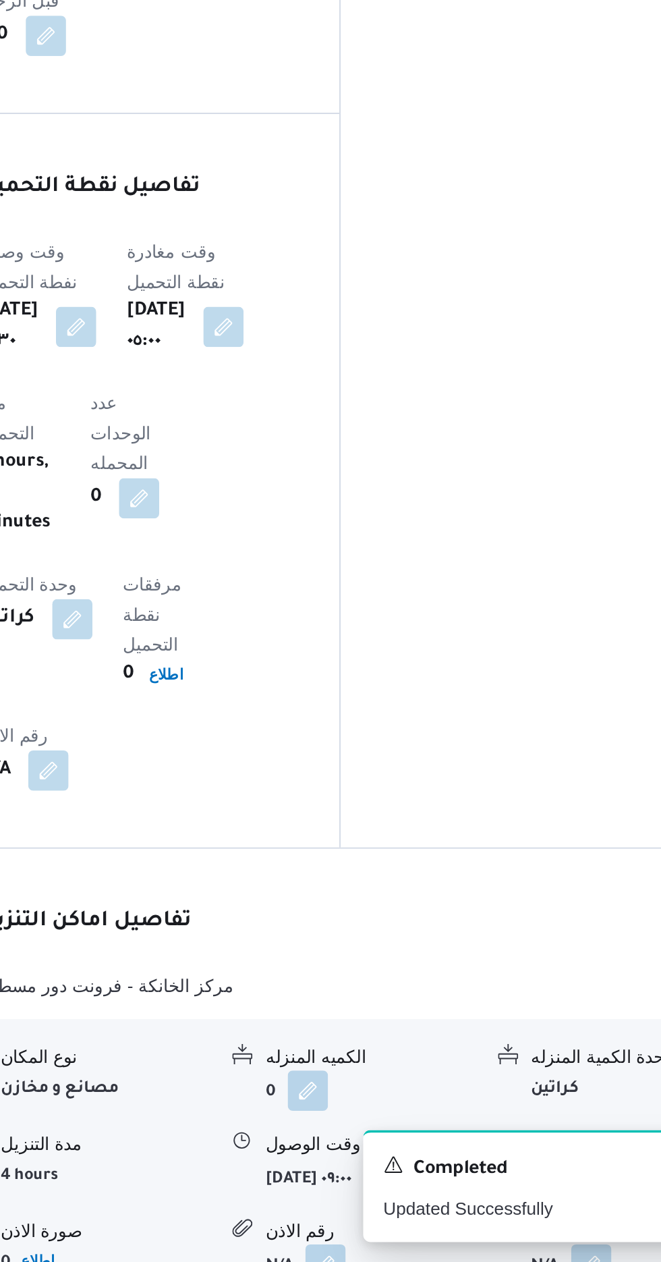
click at [435, 1205] on button "button" at bounding box center [446, 1216] width 22 height 22
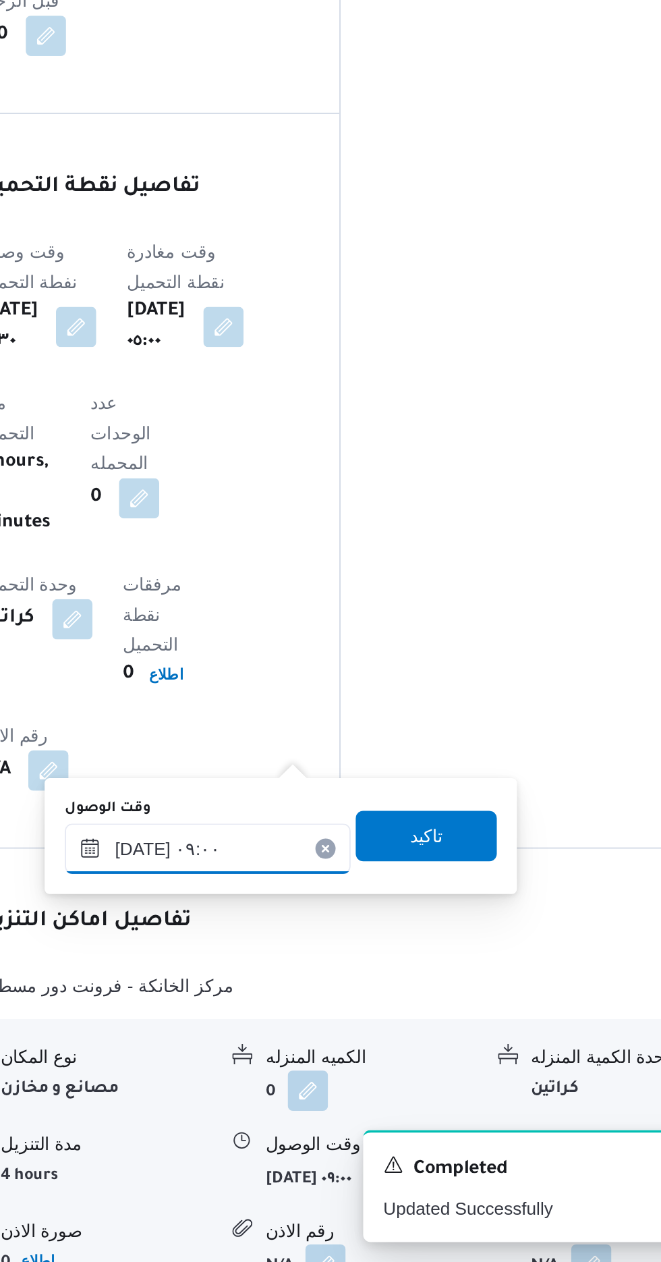
click at [366, 1034] on input "[DATE] ٠٩:٠٠" at bounding box center [351, 1040] width 153 height 27
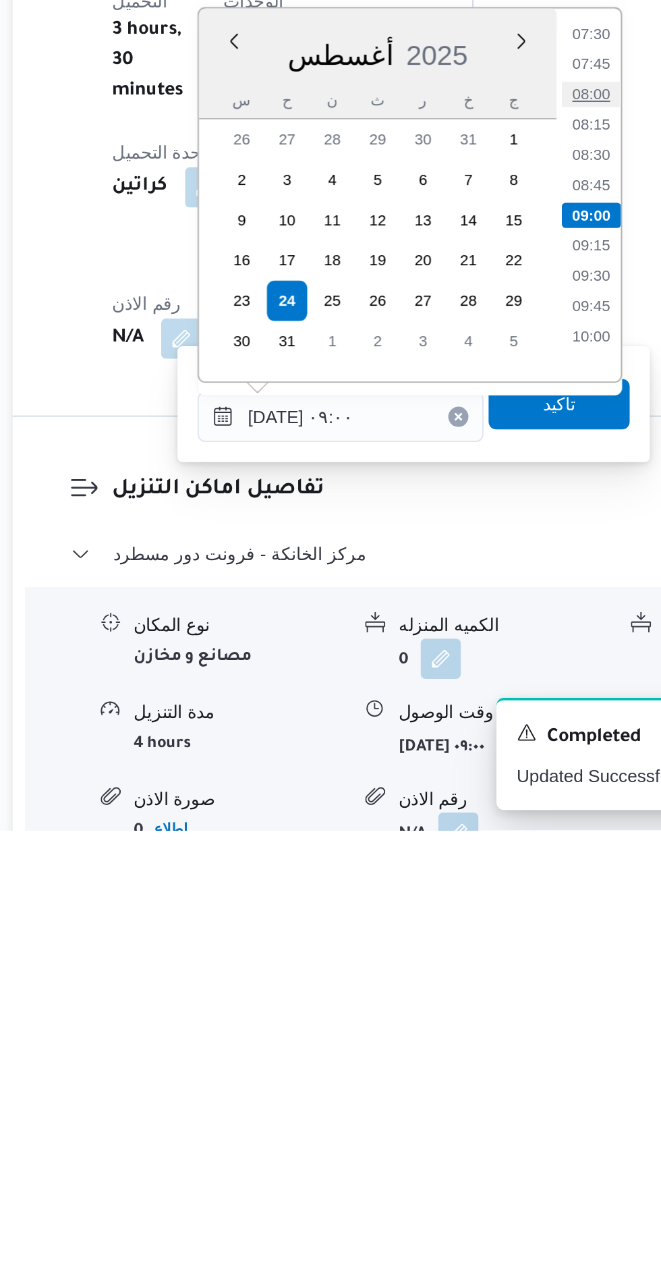
click at [478, 870] on li "08:00" at bounding box center [485, 867] width 31 height 13
type input "[DATE] ٠٨:٠٠"
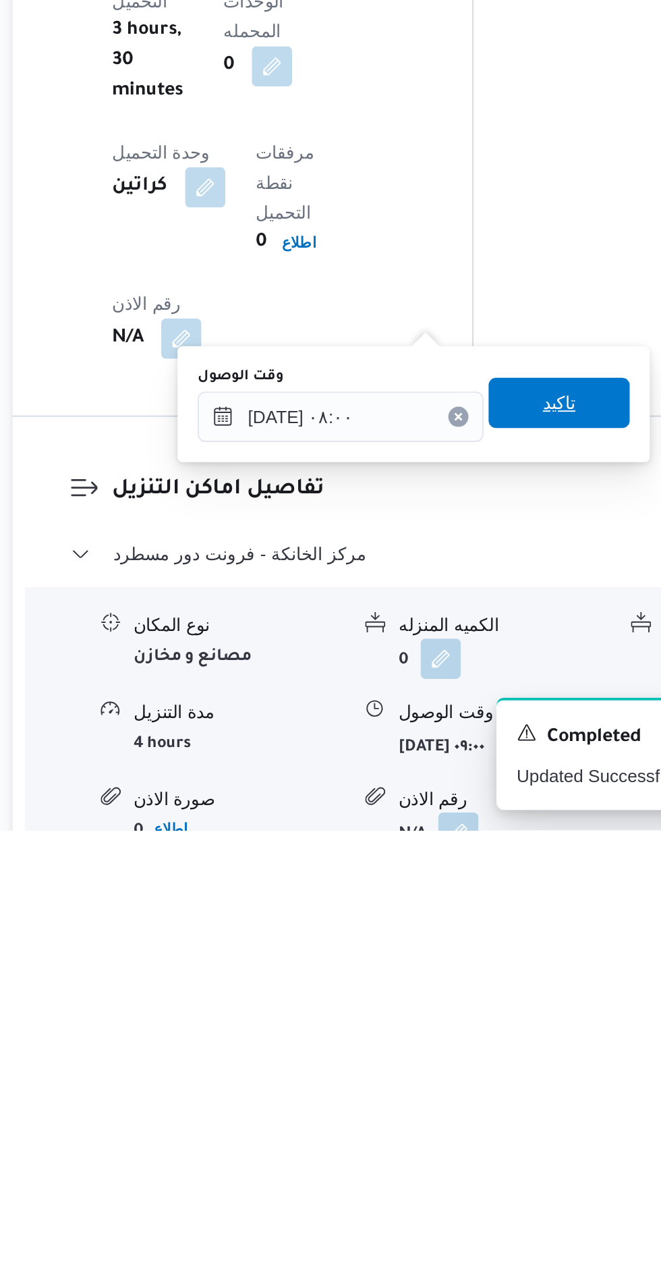
click at [477, 1036] on span "تاكيد" at bounding box center [468, 1033] width 18 height 16
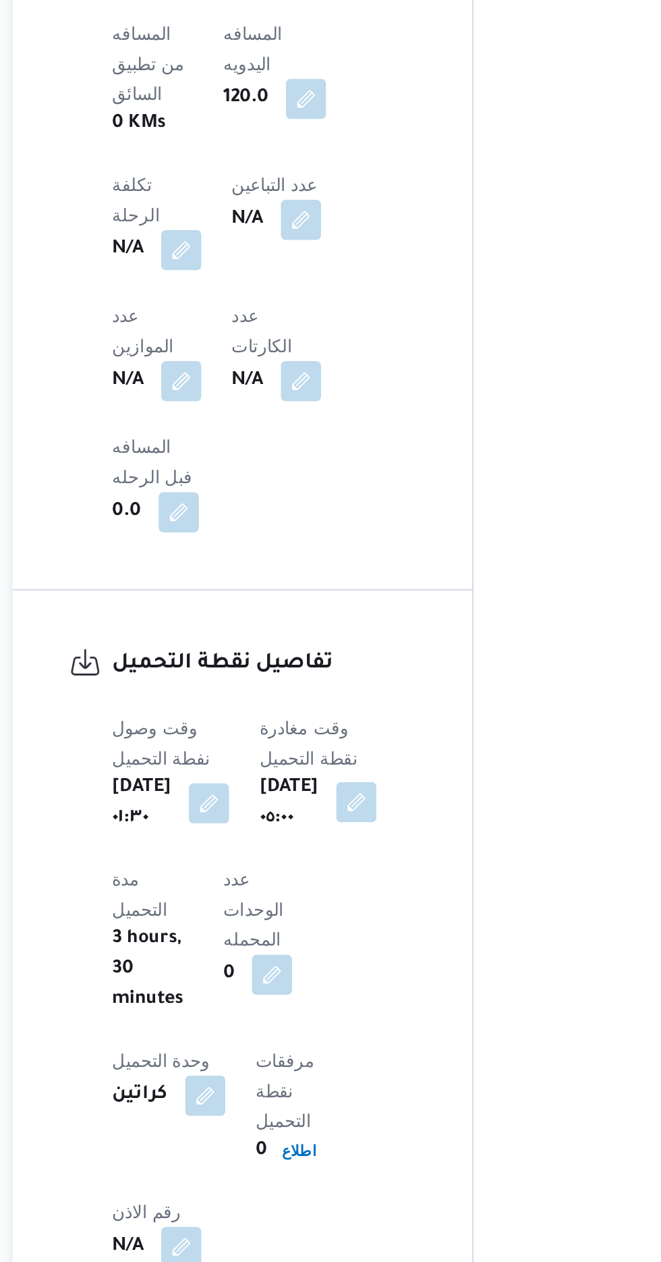
click at [370, 750] on button "button" at bounding box center [360, 761] width 22 height 22
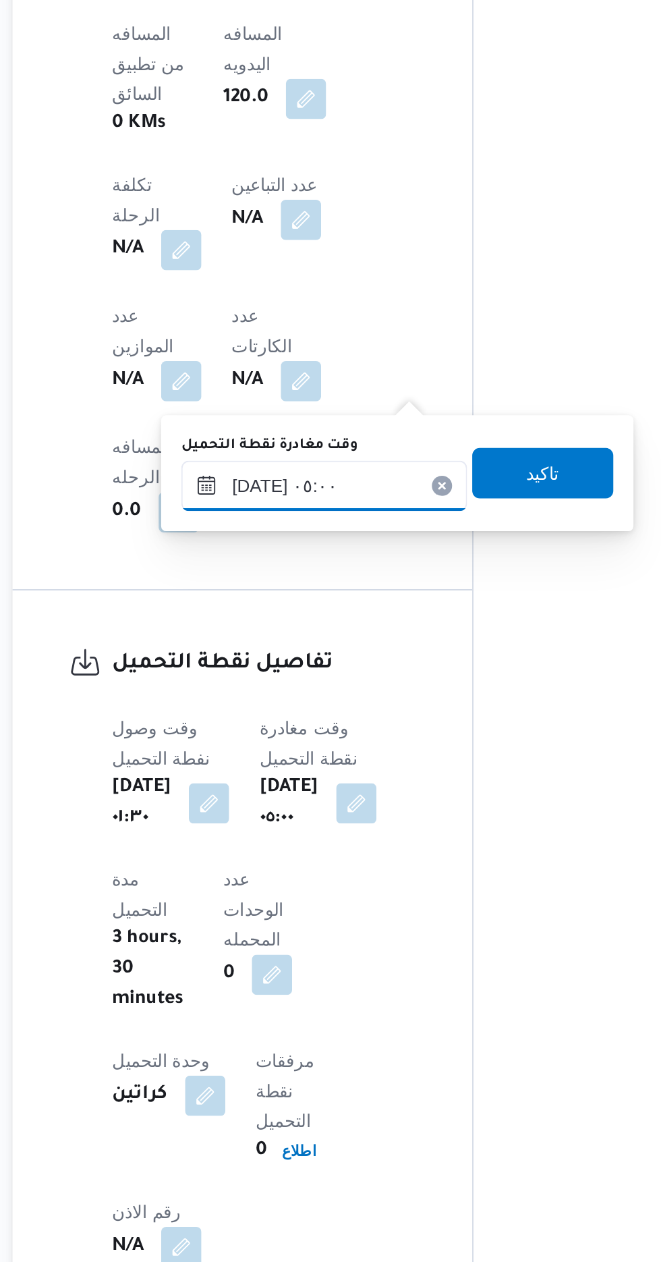
click at [343, 594] on input "[DATE] ٠٥:٠٠" at bounding box center [342, 591] width 153 height 27
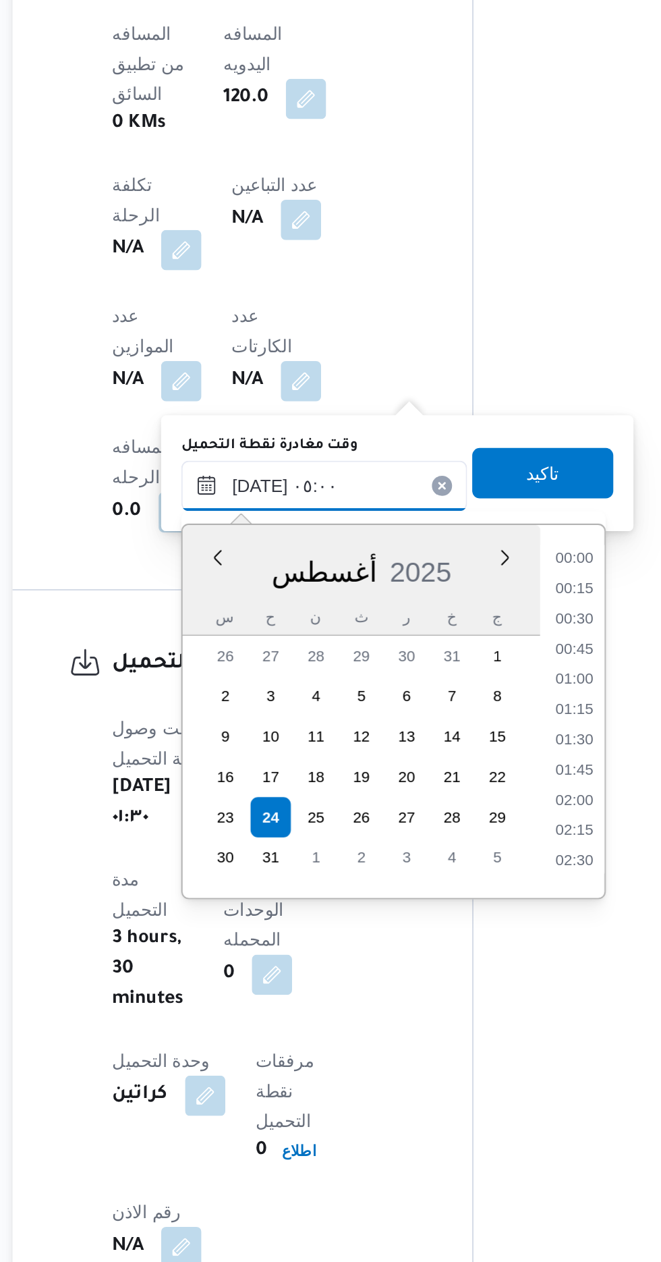
scroll to position [231, 0]
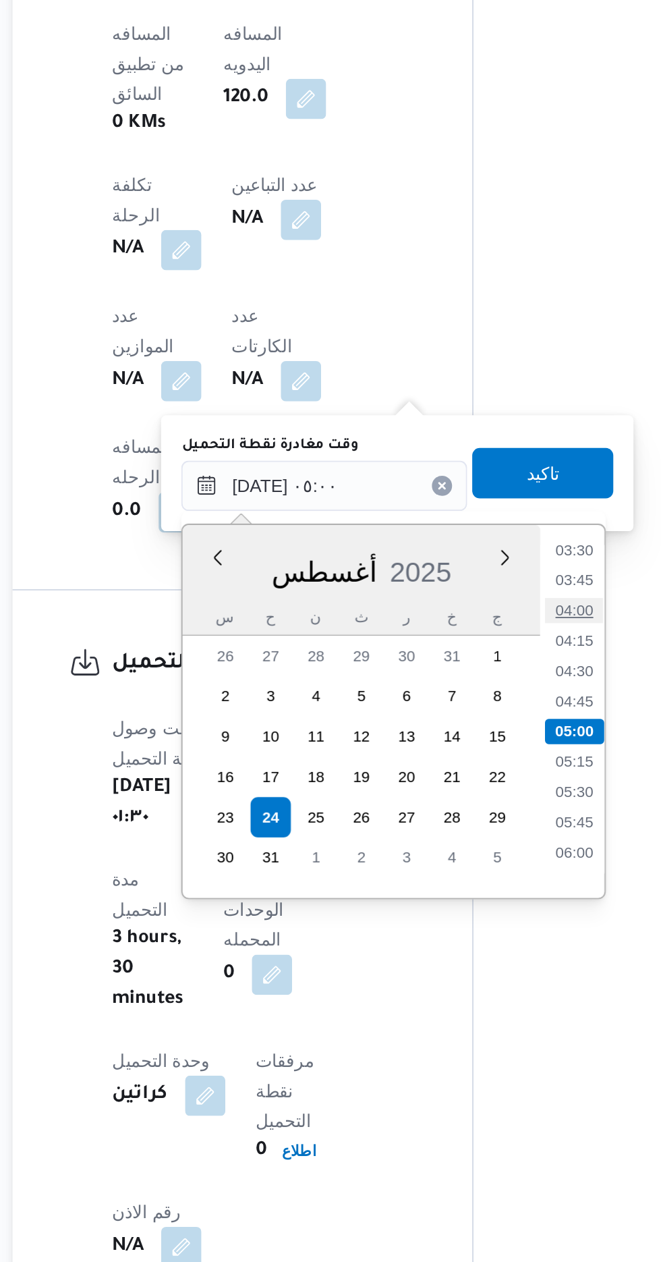
click at [478, 655] on li "04:00" at bounding box center [476, 657] width 31 height 13
type input "[DATE] ٠٥:٠٠"
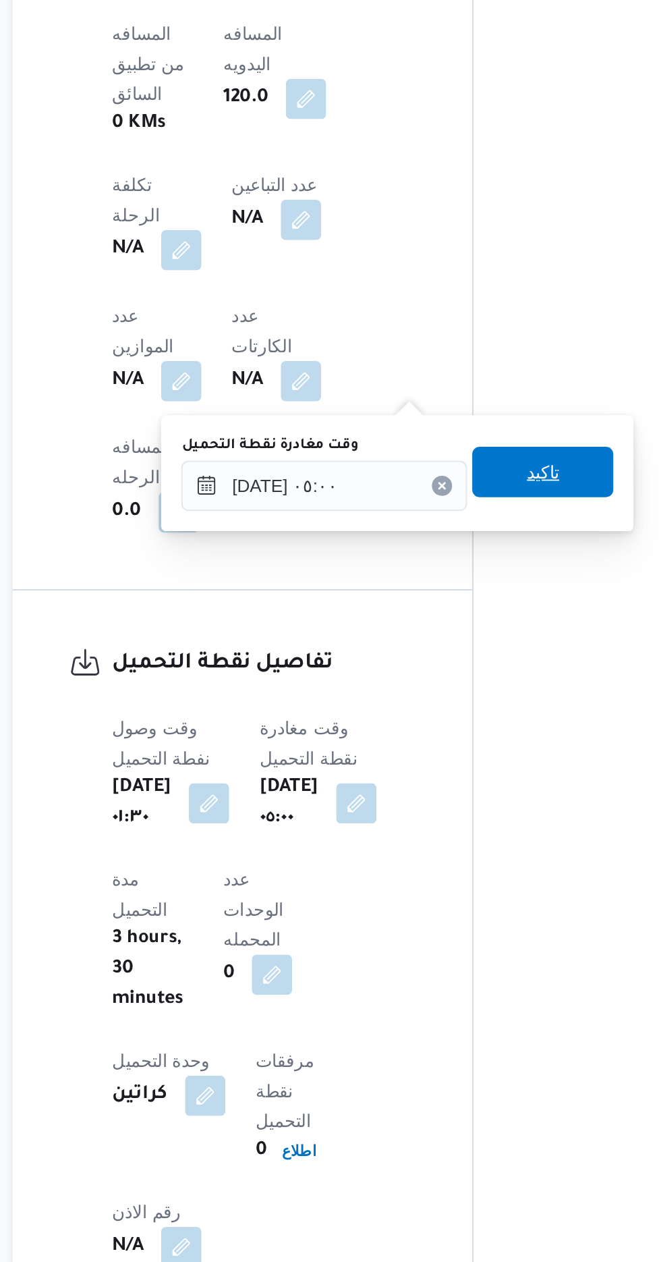
click at [482, 588] on span "تاكيد" at bounding box center [460, 583] width 76 height 27
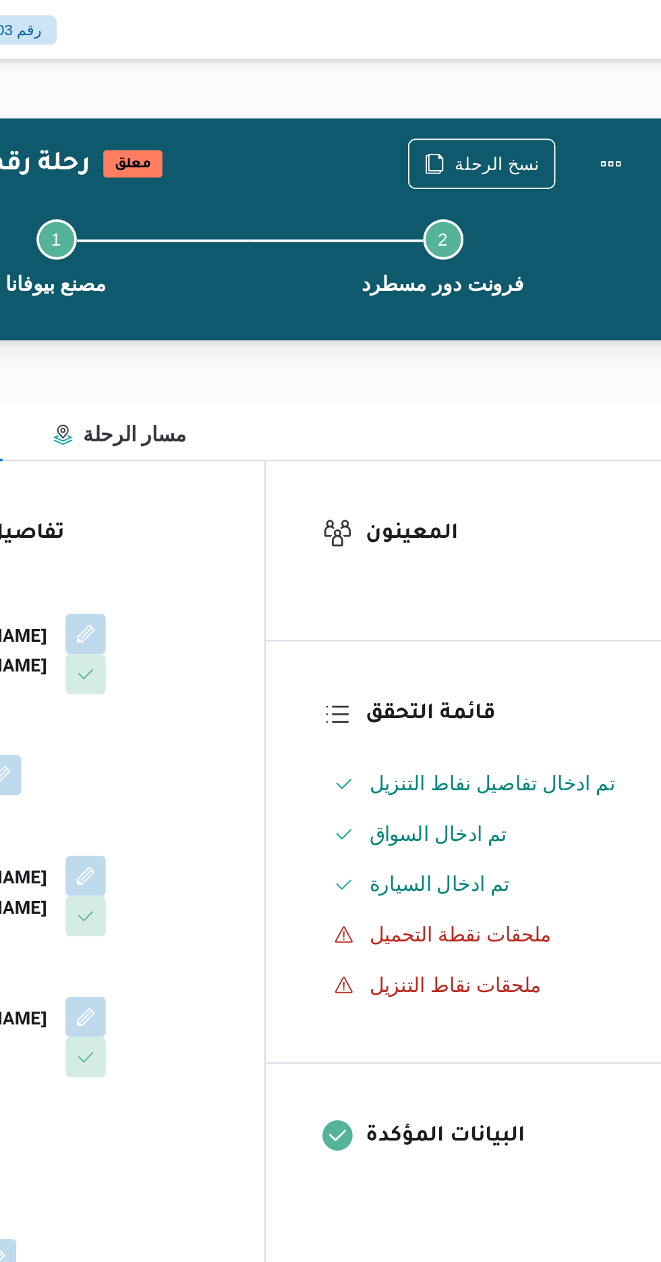
scroll to position [0, 0]
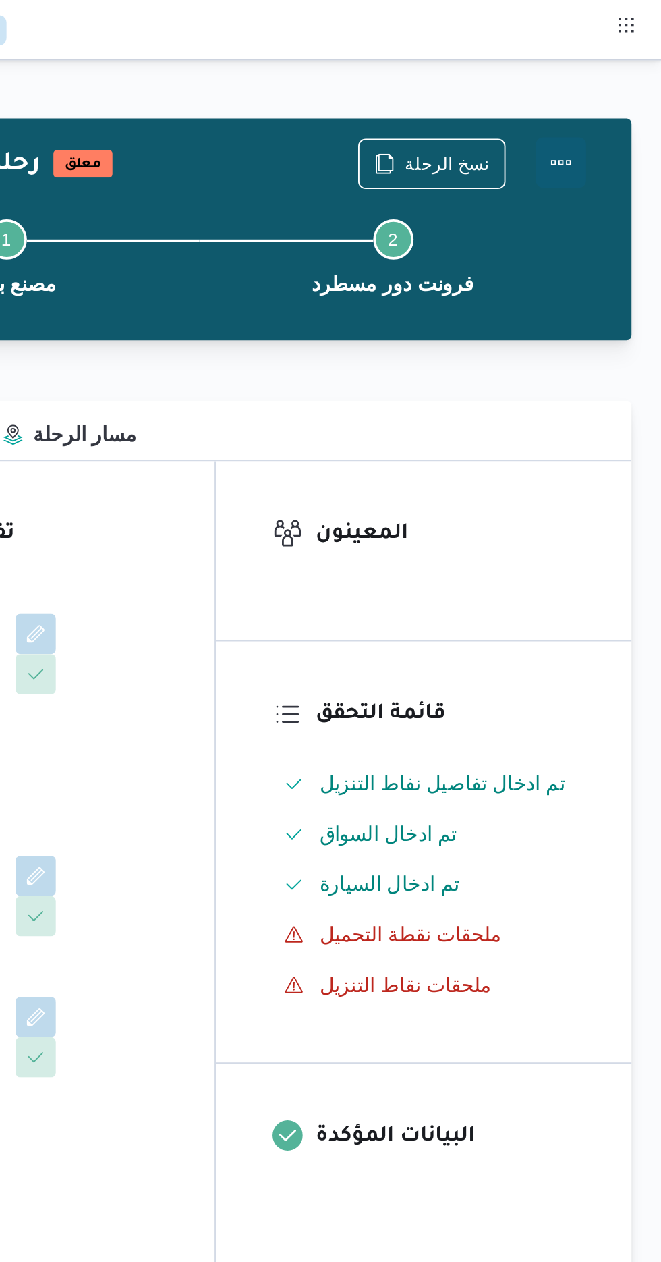
click at [615, 87] on button "Actions" at bounding box center [607, 87] width 27 height 27
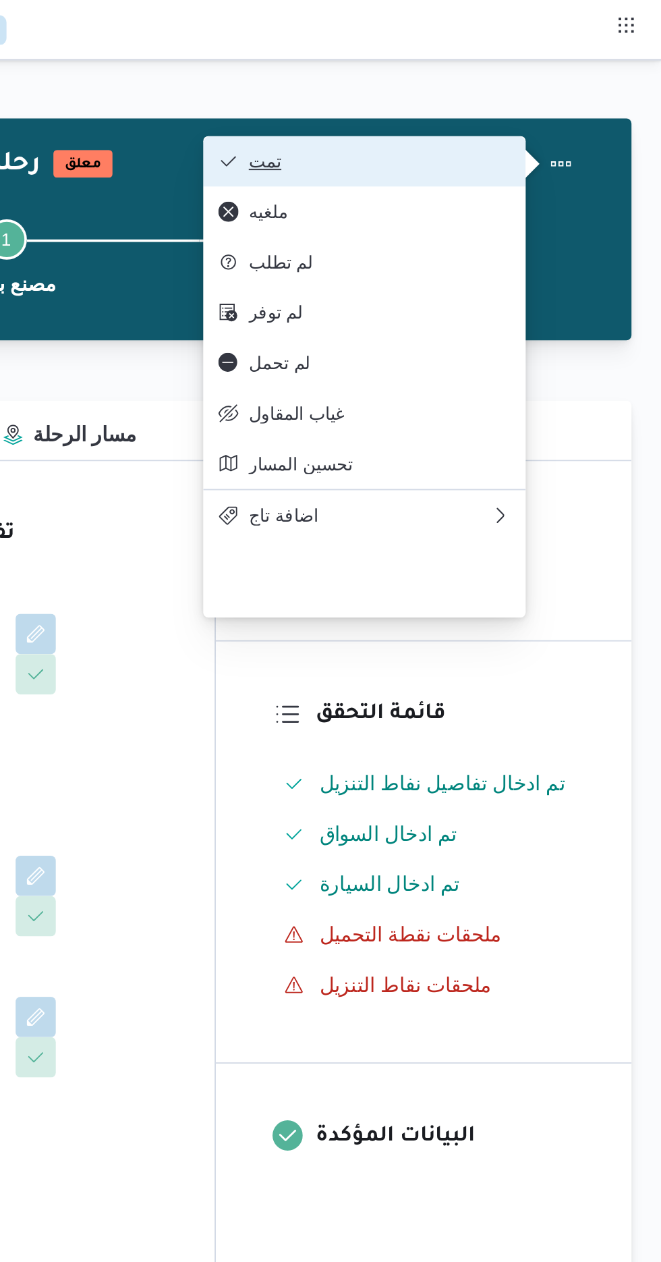
click at [569, 88] on span "تمت" at bounding box center [510, 86] width 140 height 11
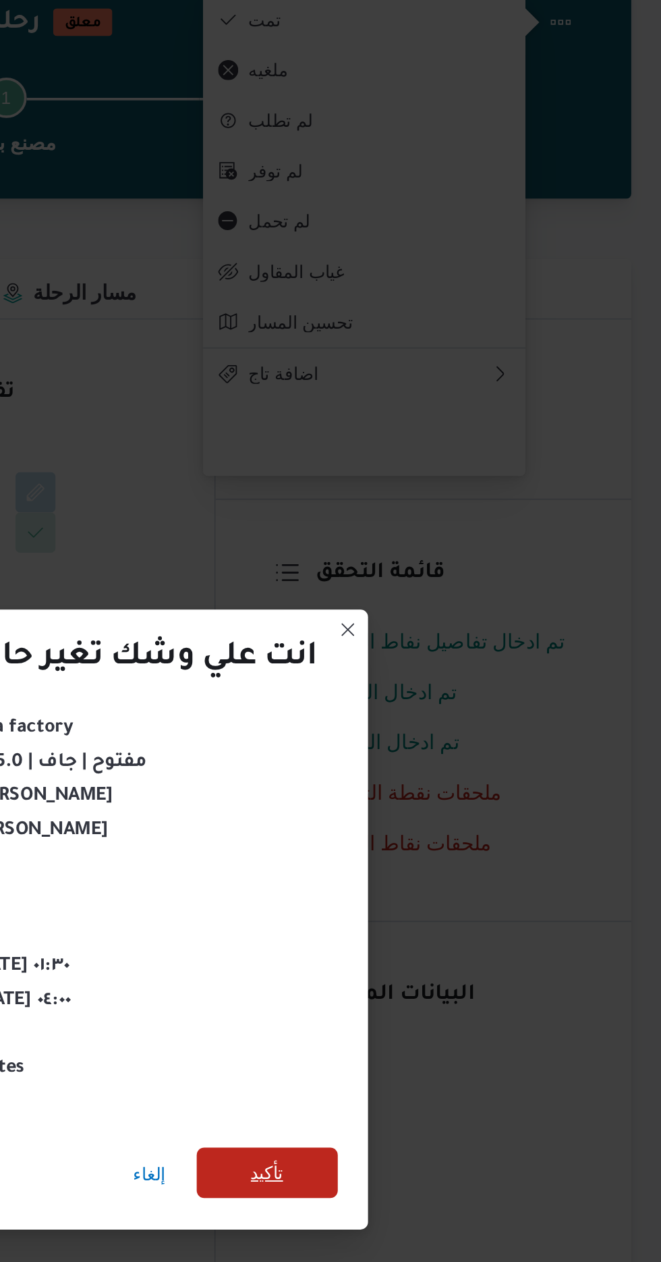
click at [457, 690] on span "تأكيد" at bounding box center [450, 703] width 76 height 27
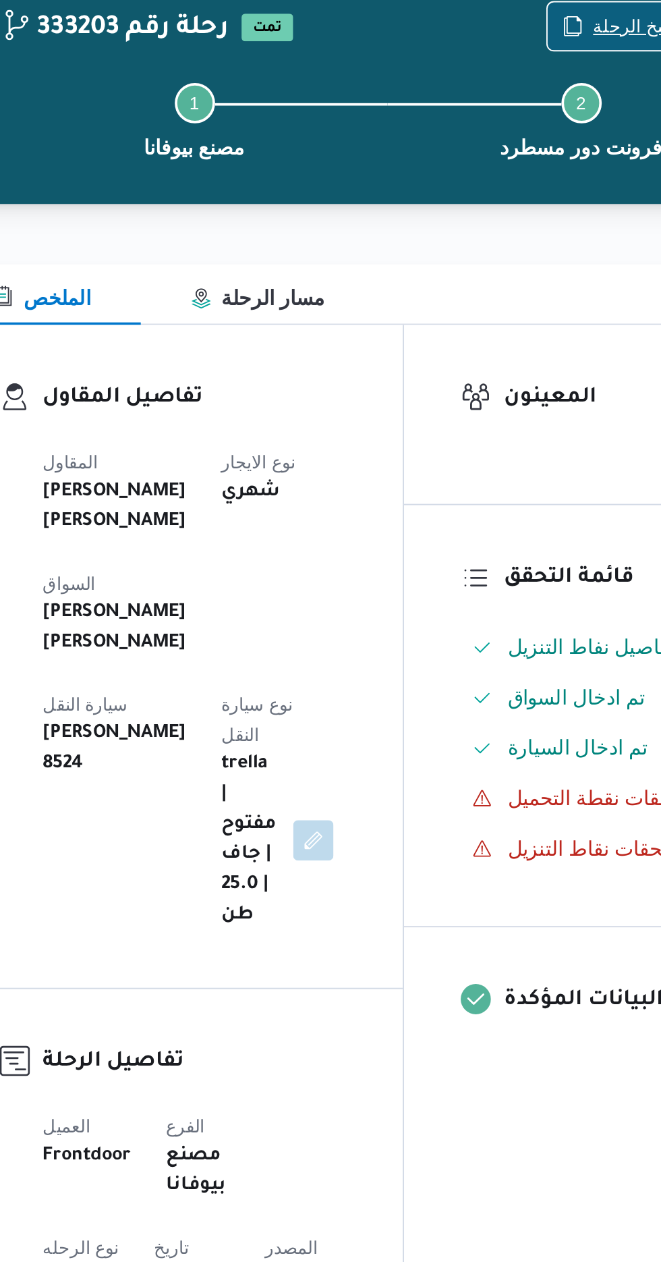
click at [530, 82] on span "نسخ الرحلة" at bounding box center [546, 87] width 45 height 16
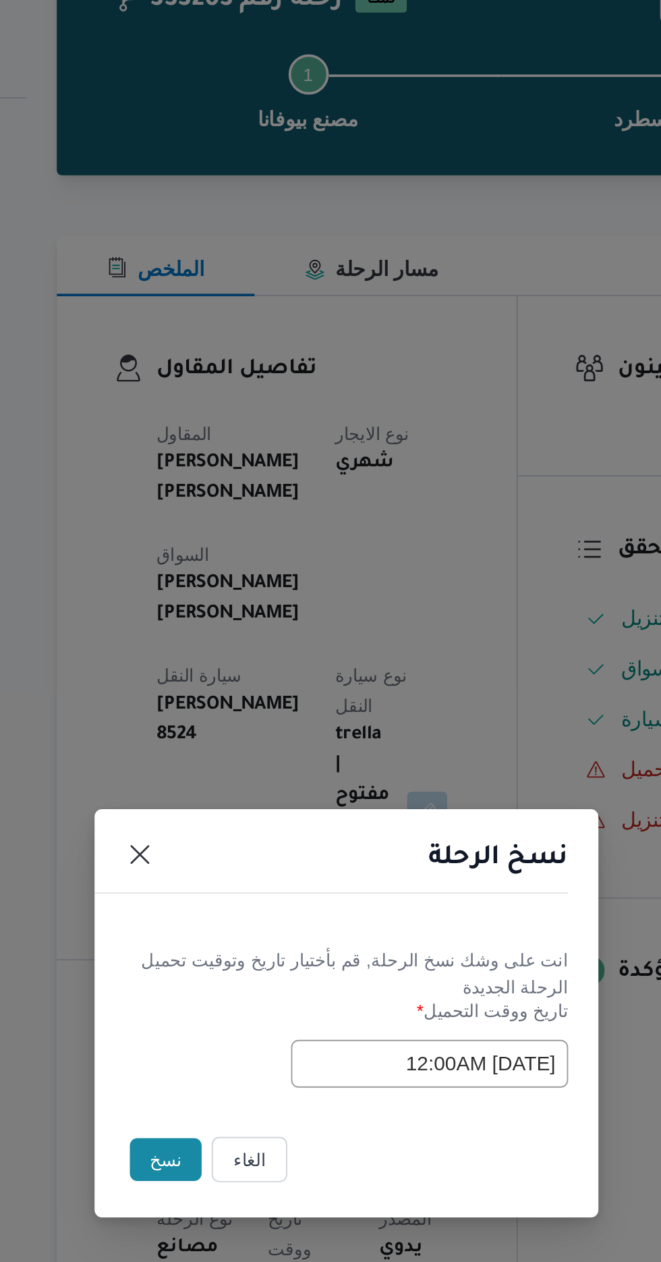
click at [225, 717] on button "نسخ" at bounding box center [234, 709] width 38 height 23
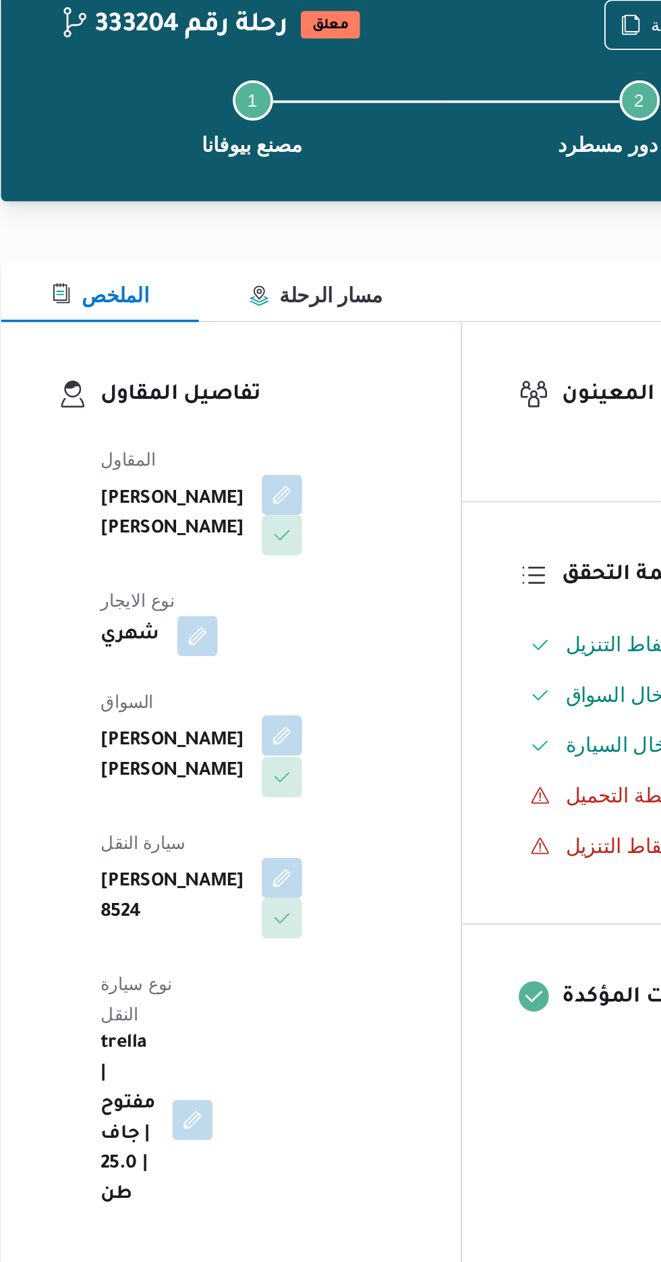
click at [315, 465] on button "button" at bounding box center [326, 468] width 22 height 22
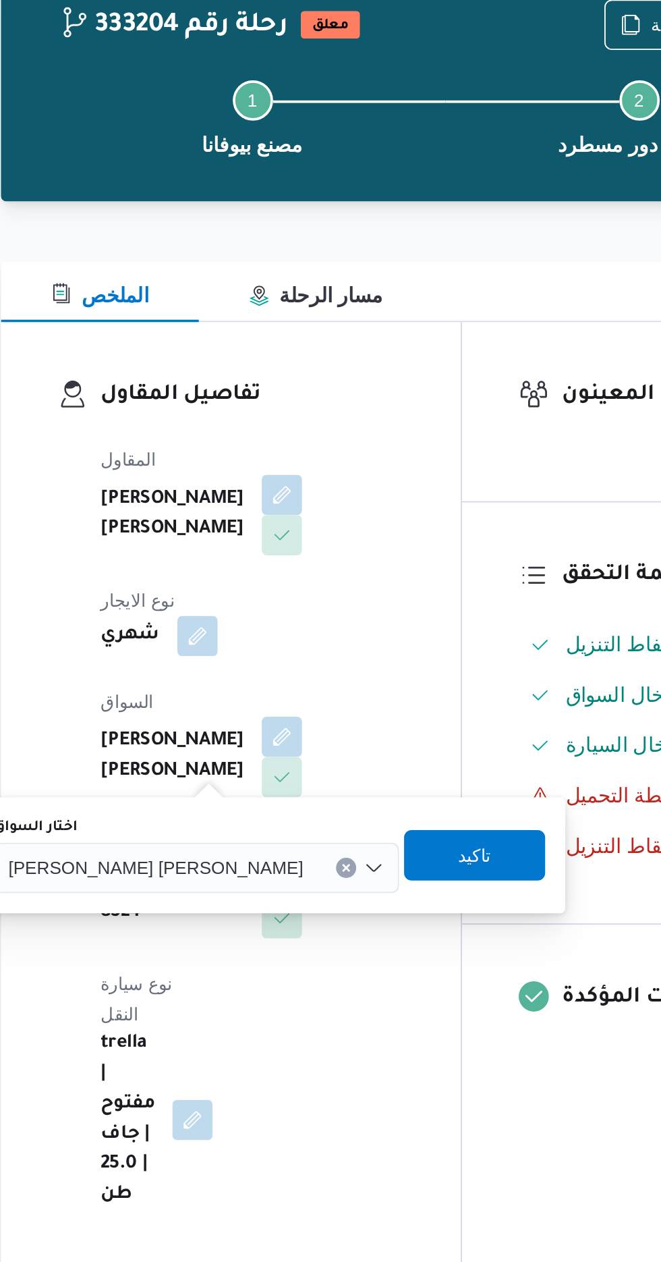
click at [254, 540] on span "[PERSON_NAME] [PERSON_NAME]" at bounding box center [258, 538] width 158 height 15
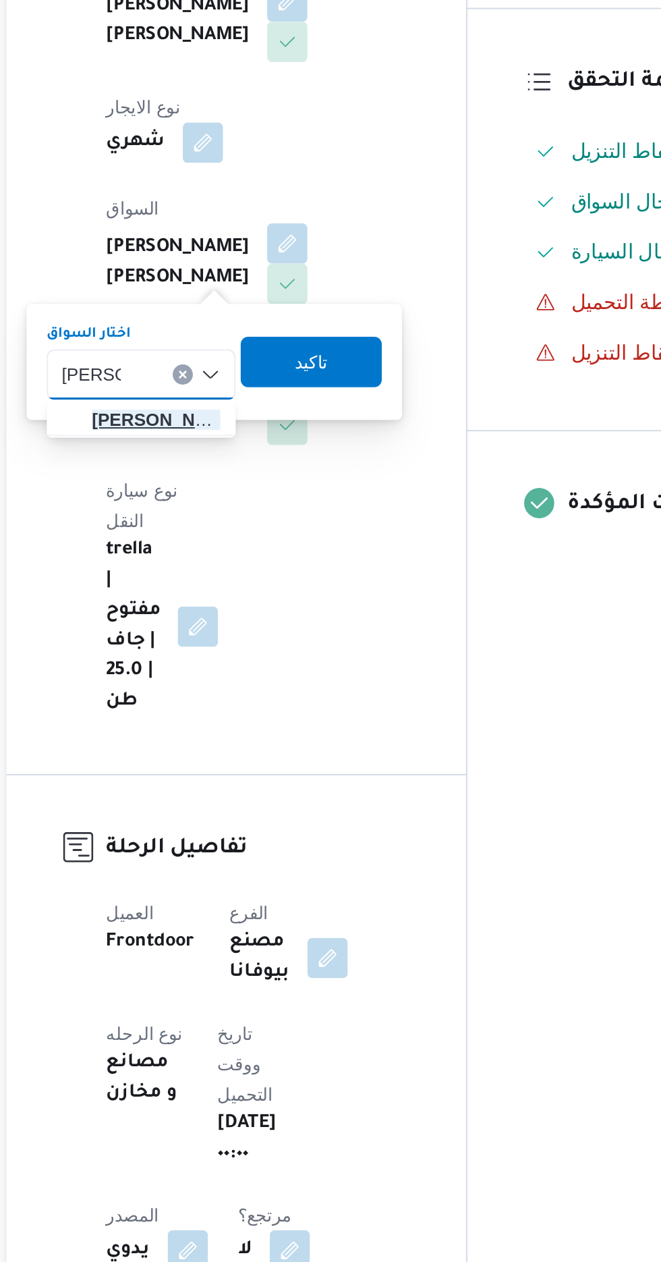
type input "[PERSON_NAME]"
click at [260, 565] on span "[PERSON_NAME] م [PERSON_NAME]" at bounding box center [255, 563] width 69 height 16
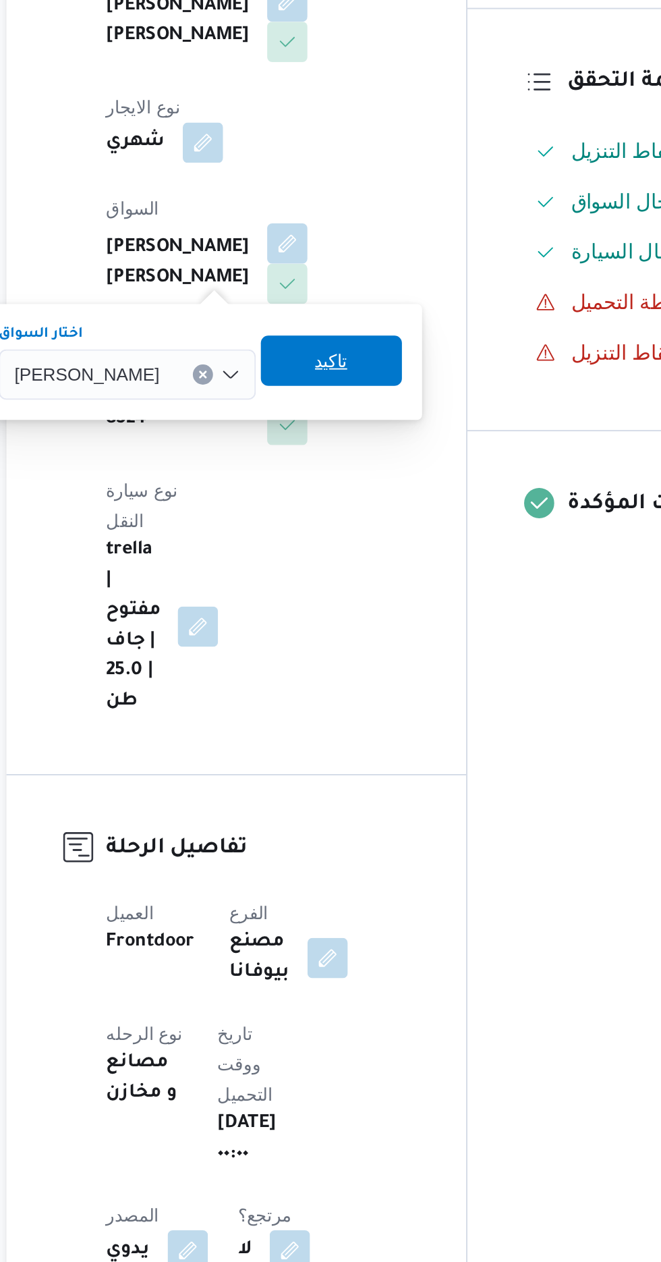
click at [379, 532] on span "تاكيد" at bounding box center [350, 531] width 76 height 27
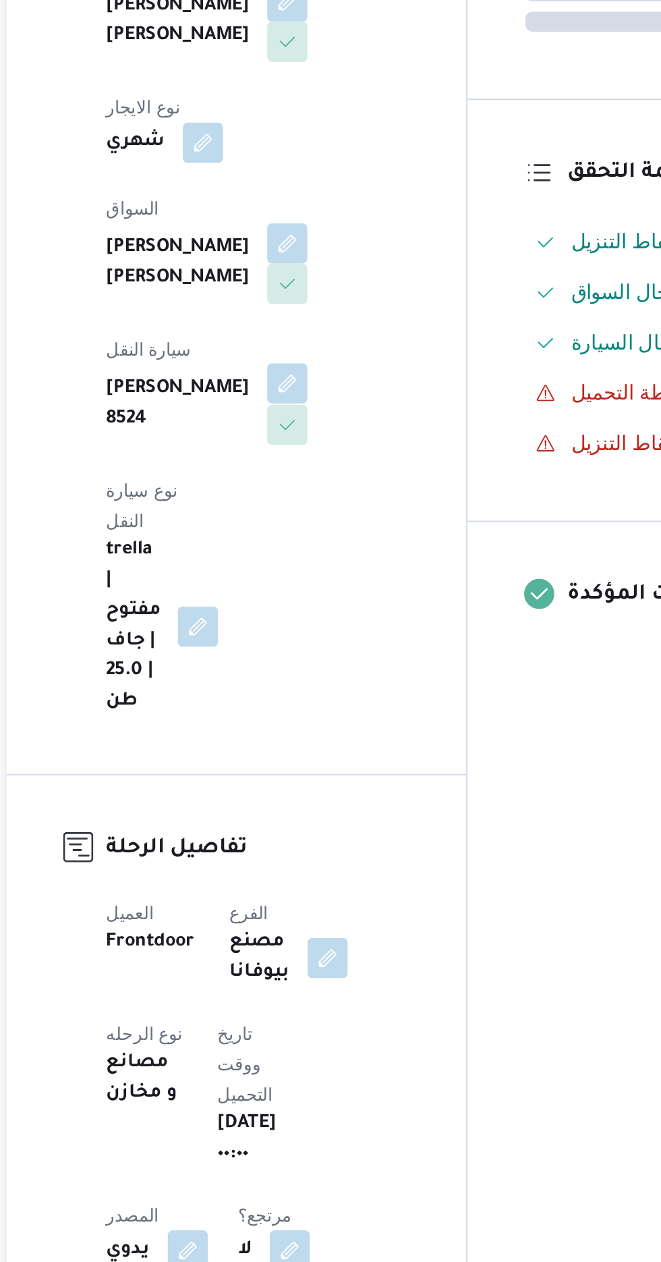
click at [337, 533] on button "button" at bounding box center [326, 544] width 22 height 22
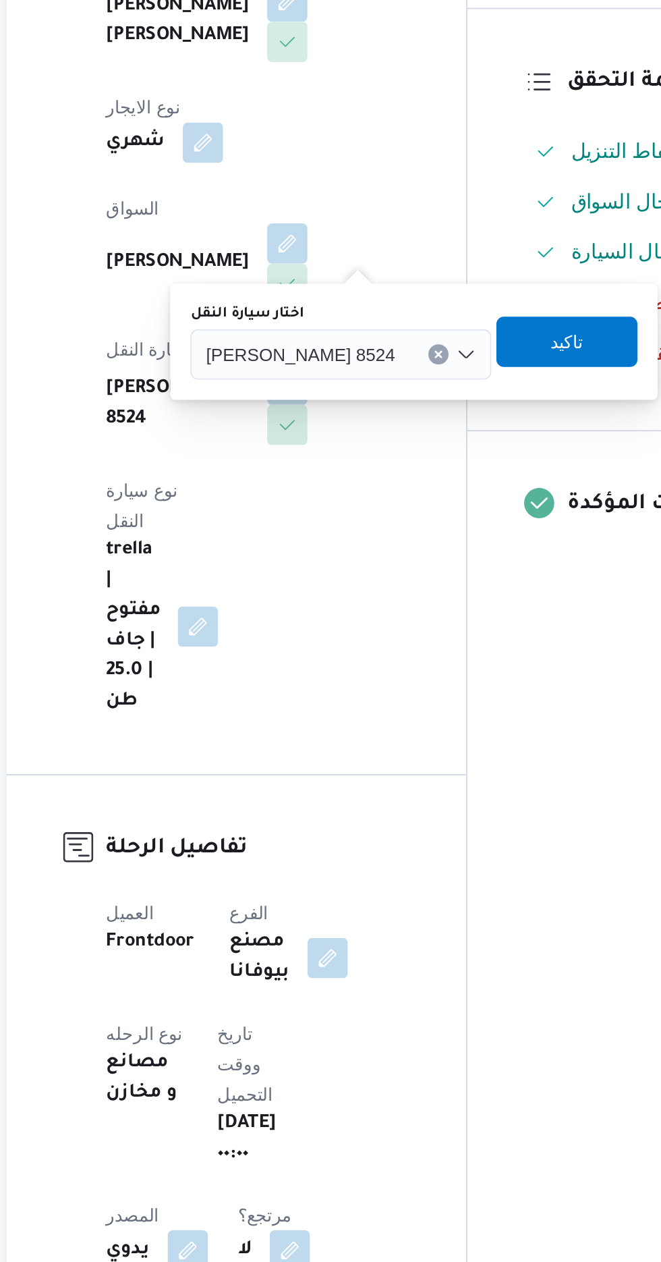
click at [389, 529] on input "اختار سيارة النقل" at bounding box center [389, 528] width 1 height 16
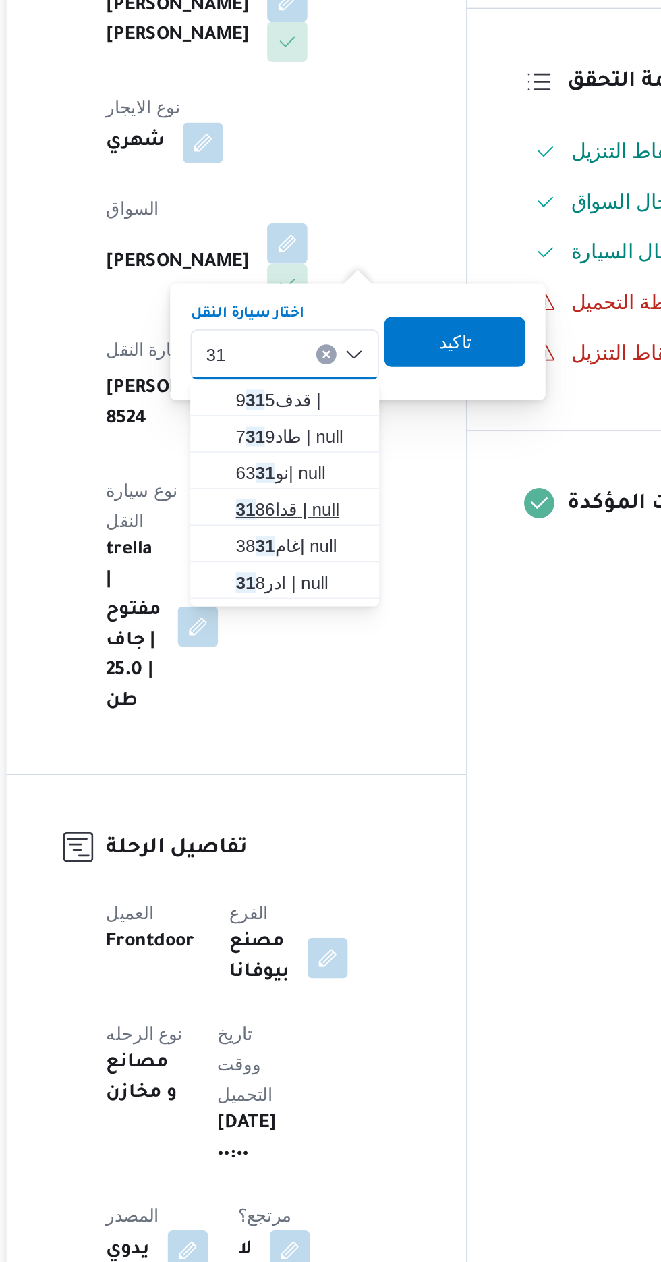
type input "31"
click at [335, 607] on span "قدا 31 86 | null" at bounding box center [332, 611] width 69 height 16
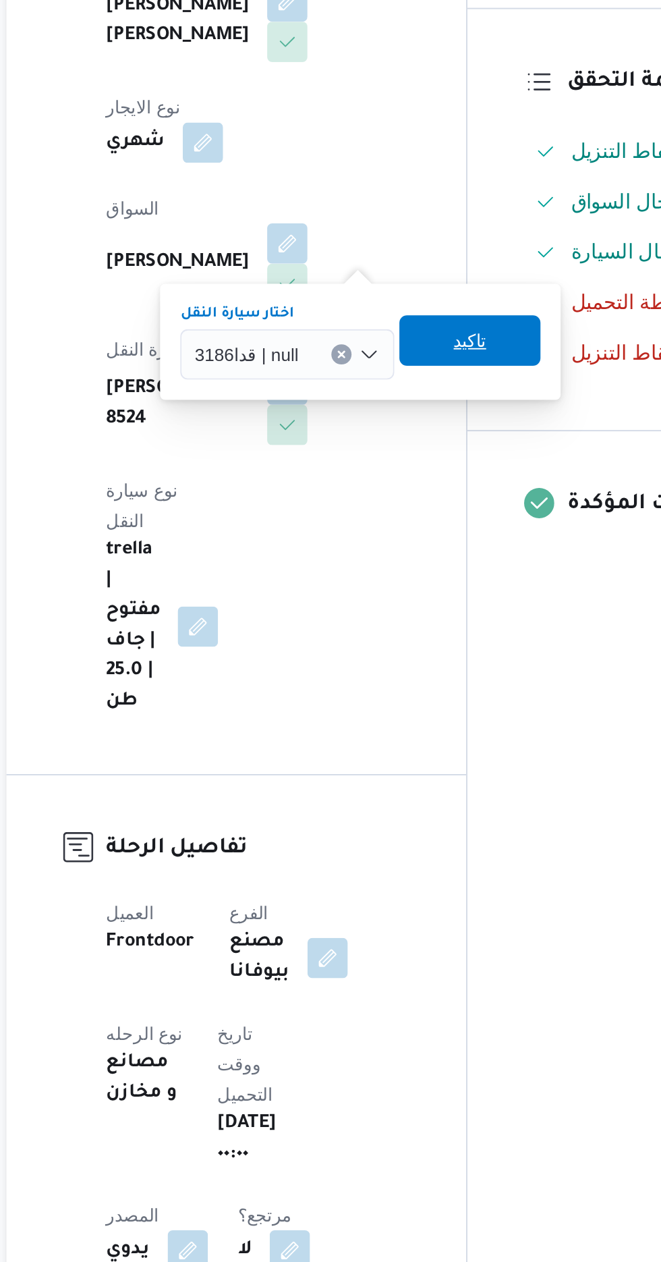
click at [440, 526] on span "تاكيد" at bounding box center [424, 520] width 76 height 27
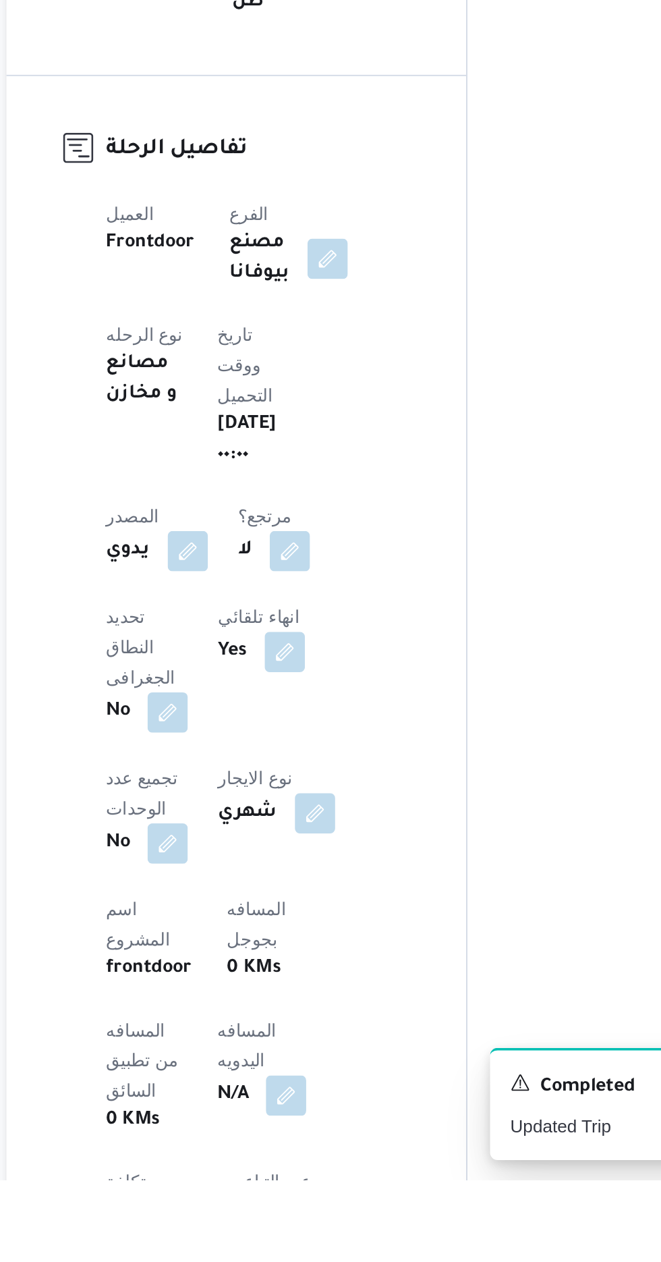
scroll to position [9, 0]
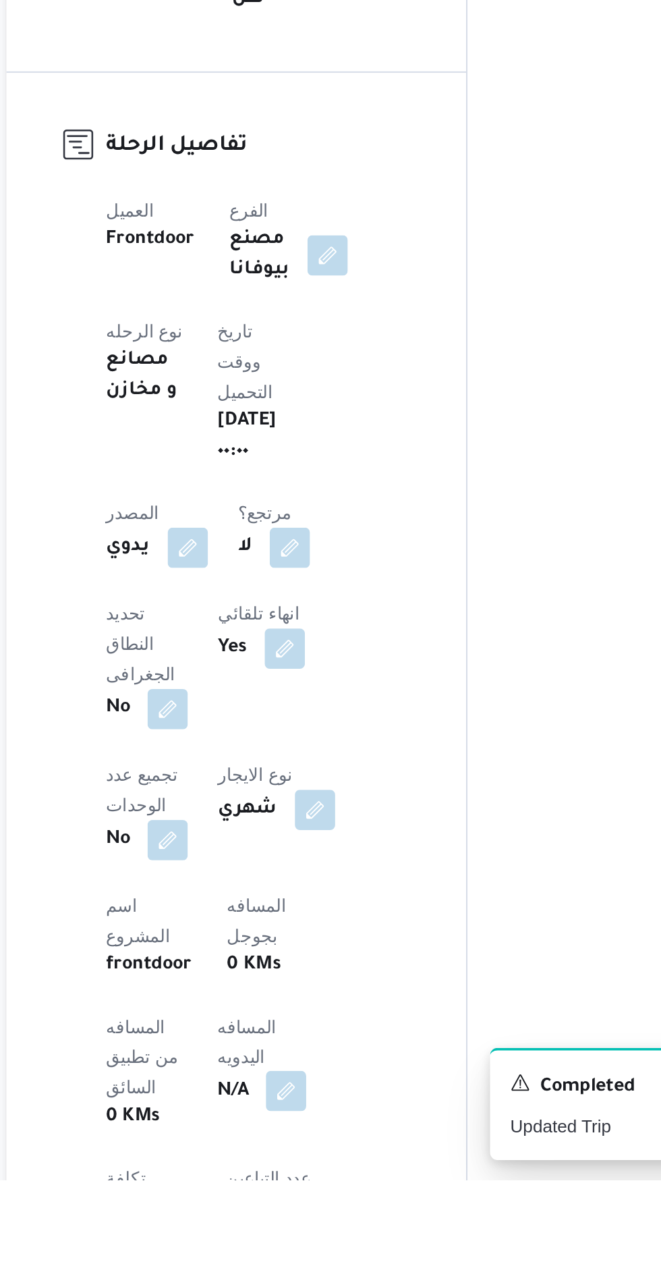
click at [314, 1203] on button "button" at bounding box center [325, 1214] width 22 height 22
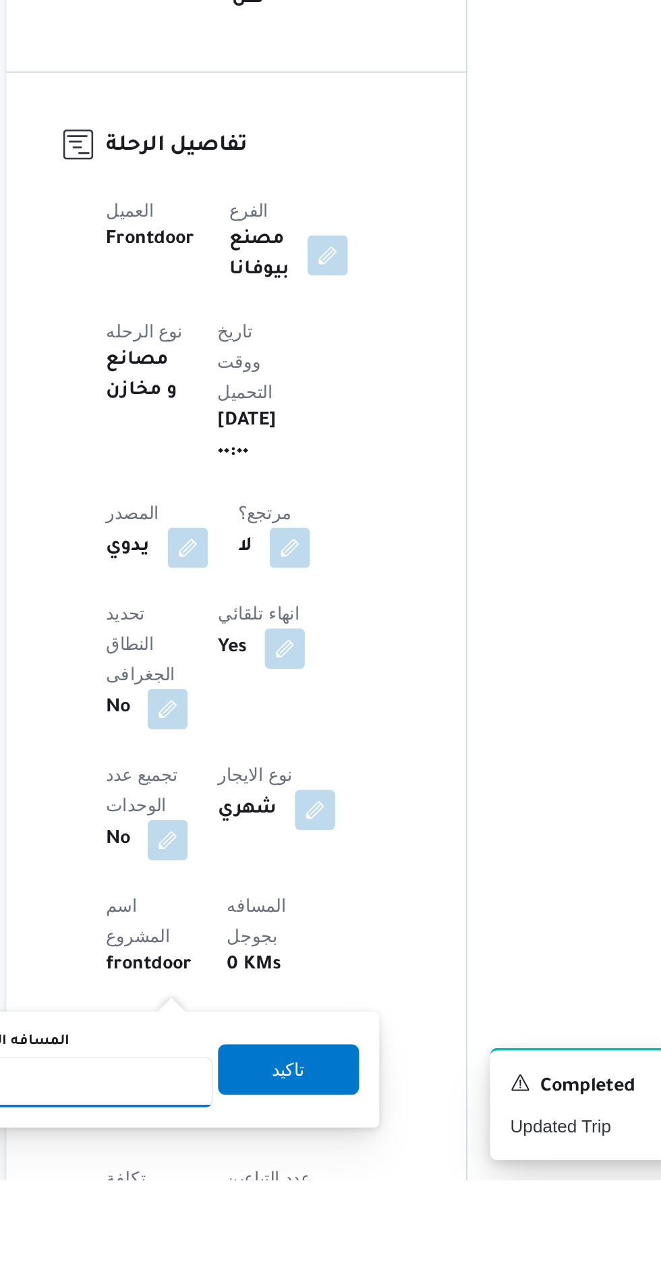
click at [247, 1207] on input "المسافه اليدويه" at bounding box center [219, 1209] width 134 height 27
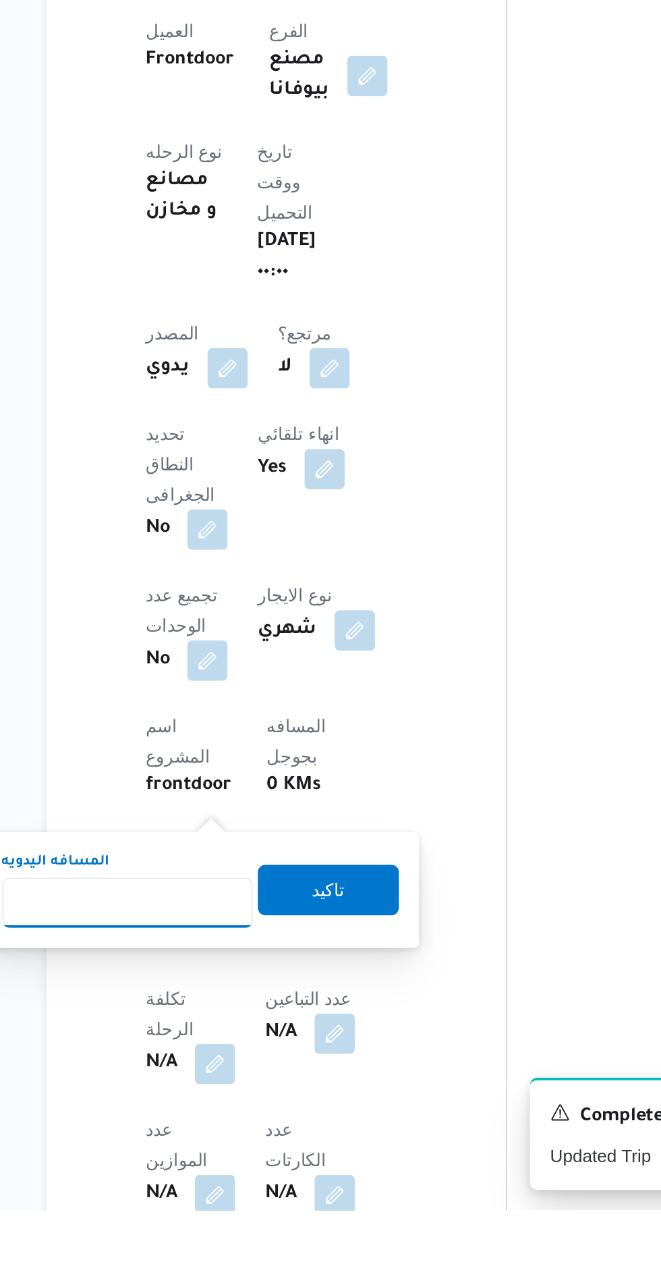
scroll to position [121, 0]
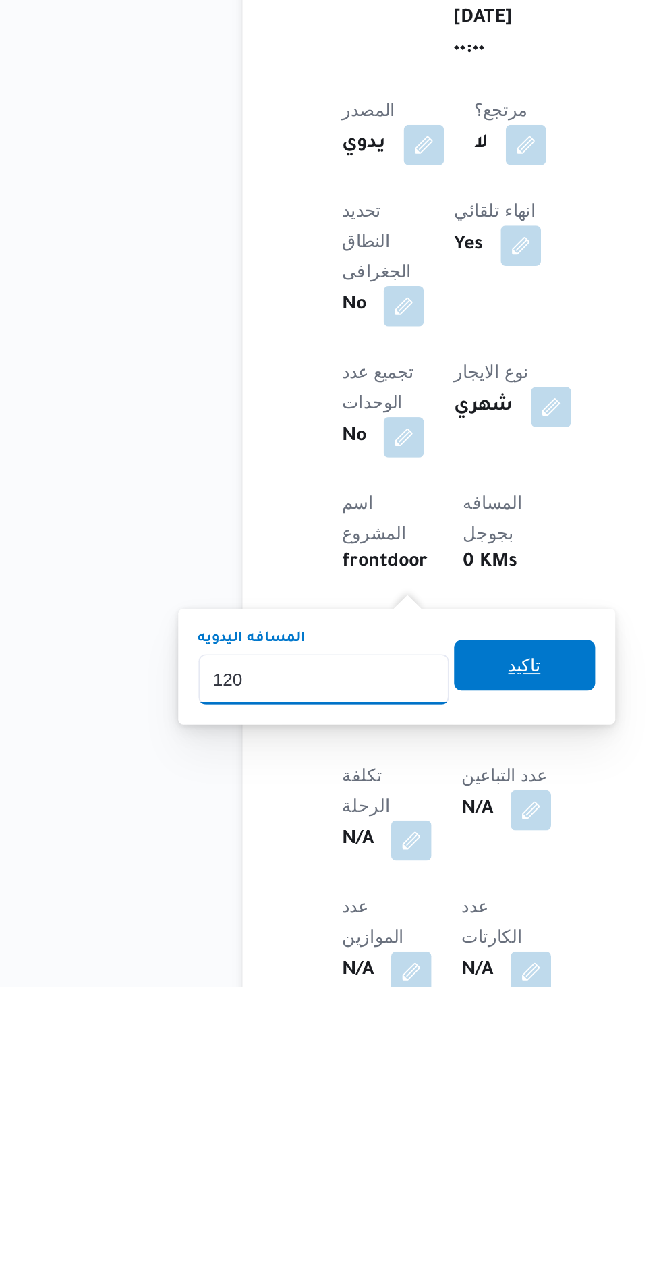
type input "120"
click at [346, 1102] on div "تاكيد" at bounding box center [327, 1090] width 76 height 27
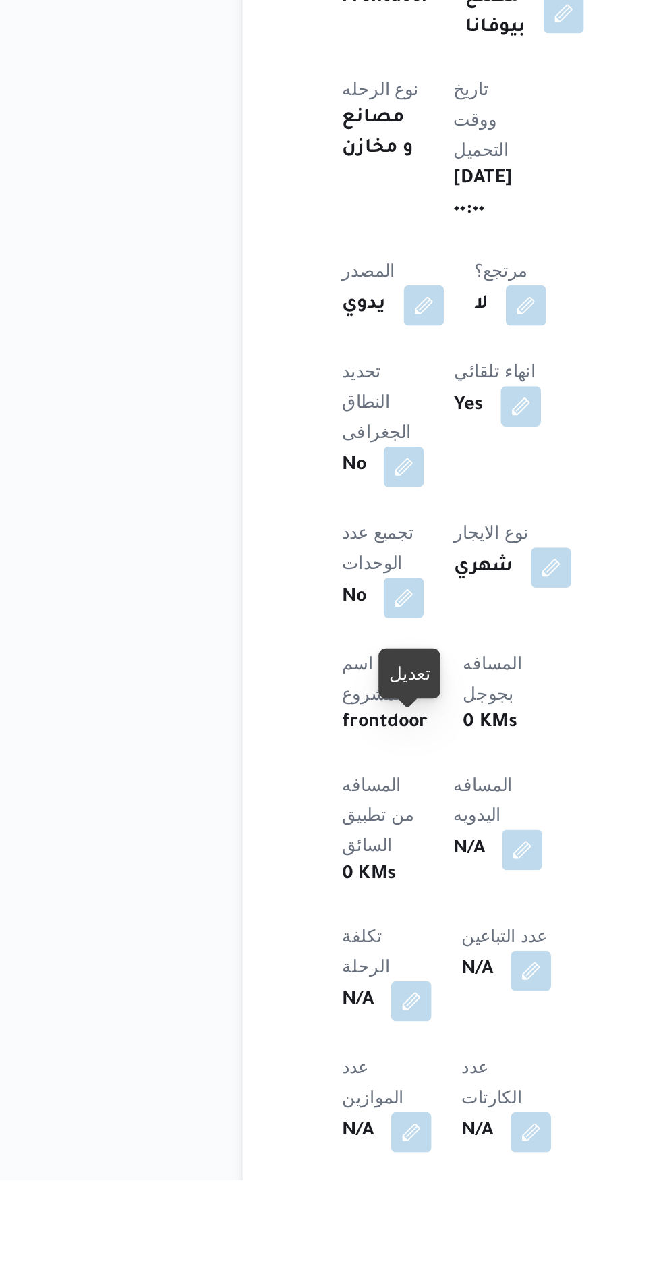
scroll to position [142, 0]
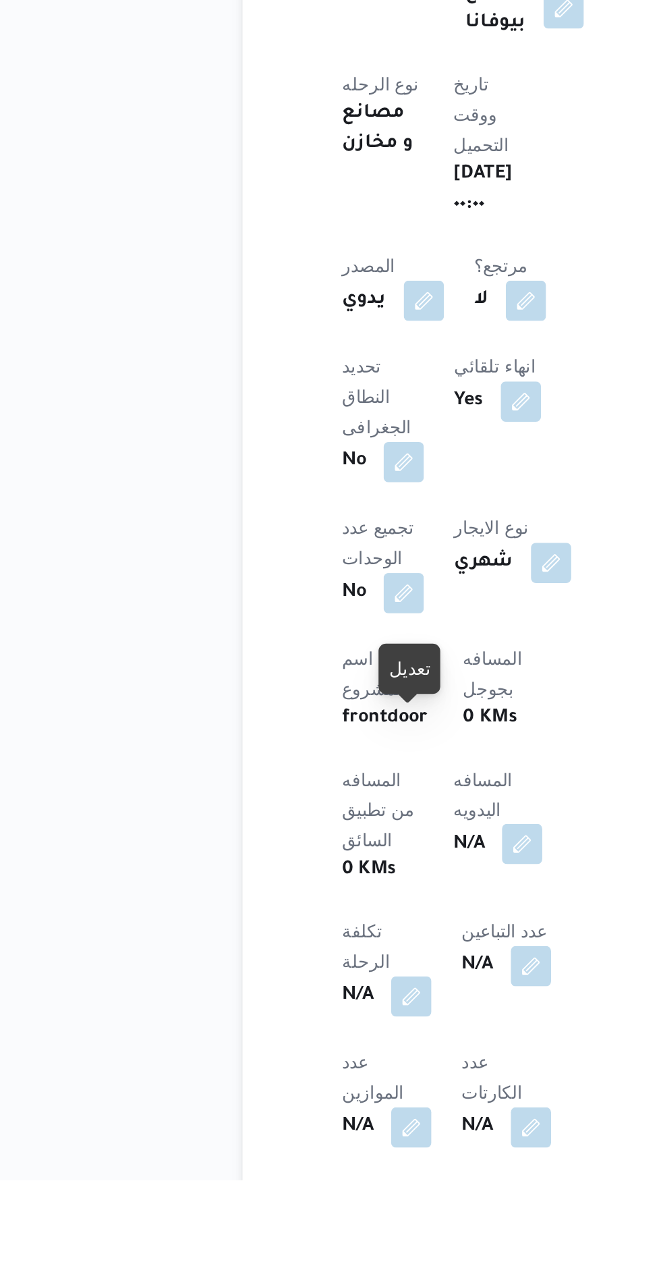
click at [314, 1071] on button "button" at bounding box center [325, 1082] width 22 height 22
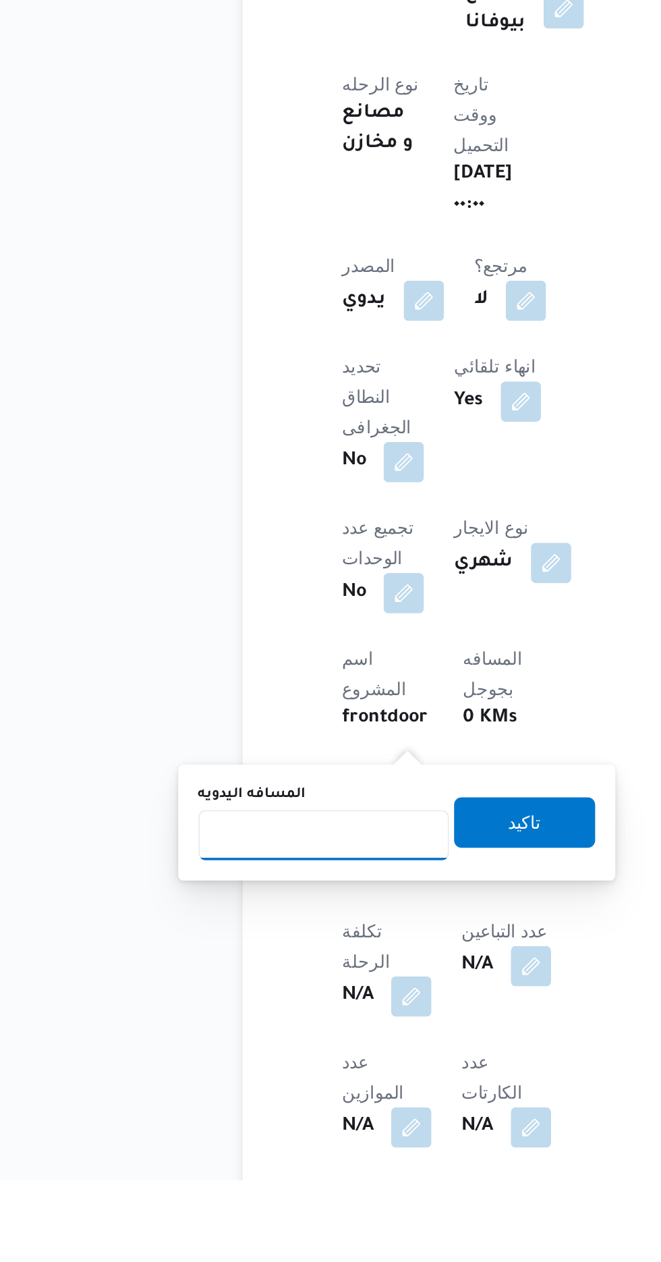
click at [257, 1078] on input "المسافه اليدويه" at bounding box center [219, 1076] width 134 height 27
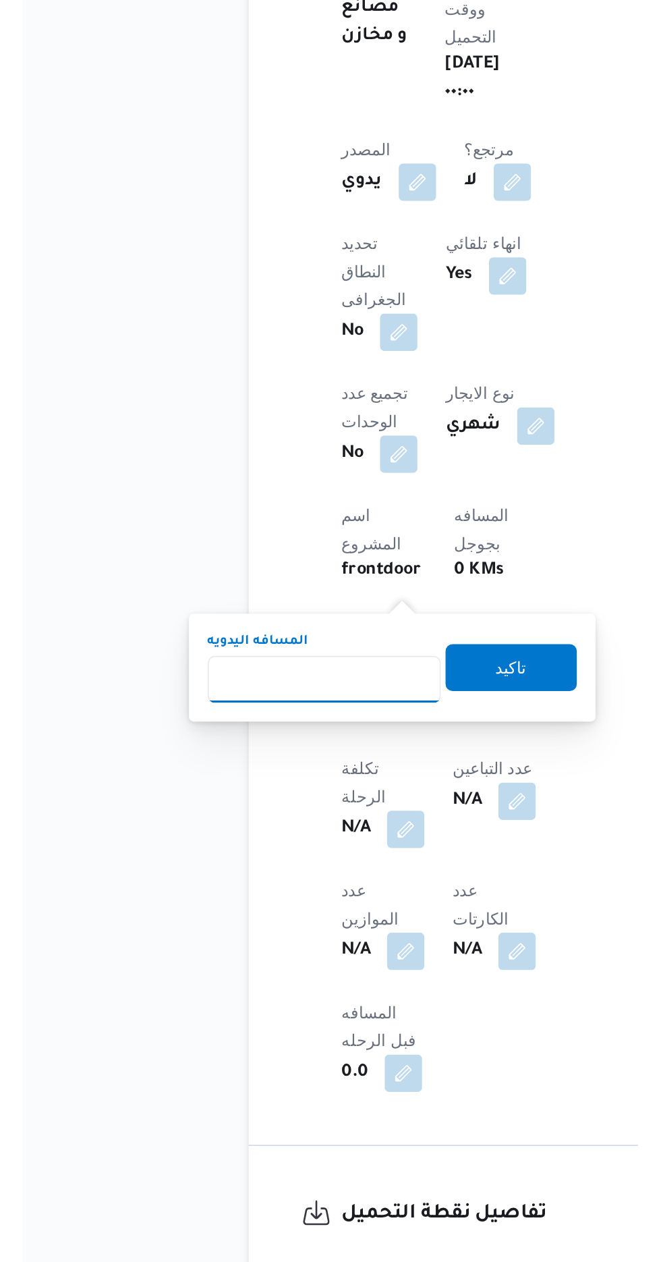
scroll to position [242, 0]
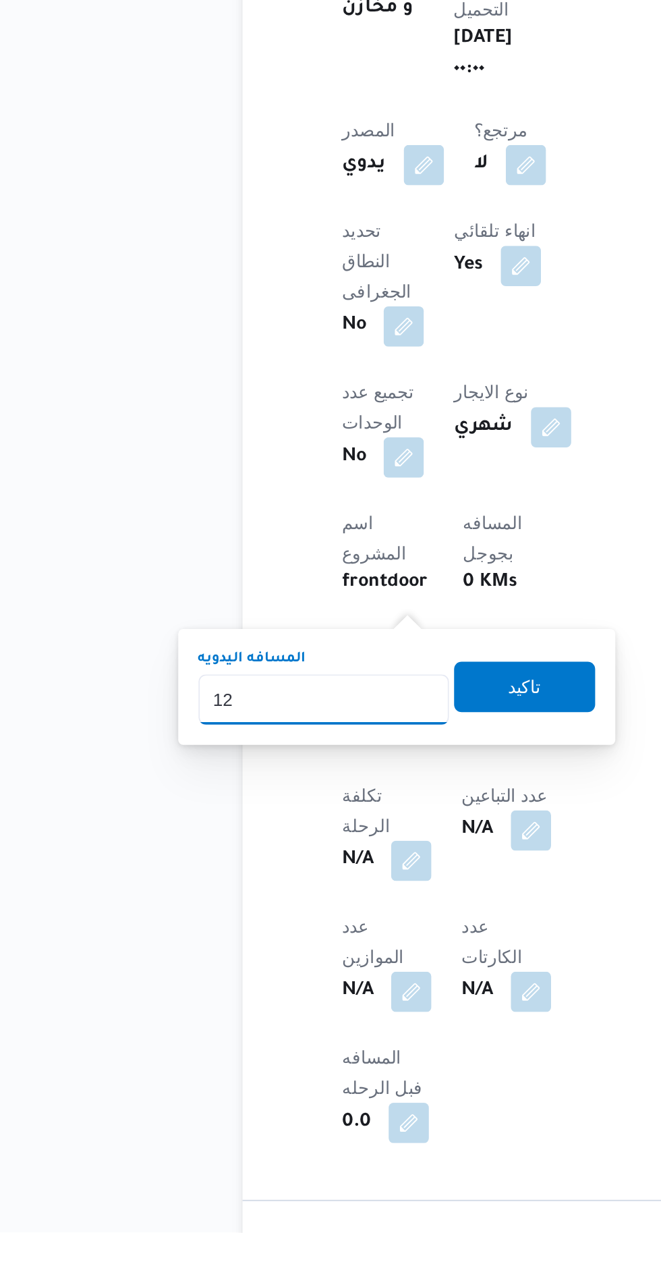
type input "120"
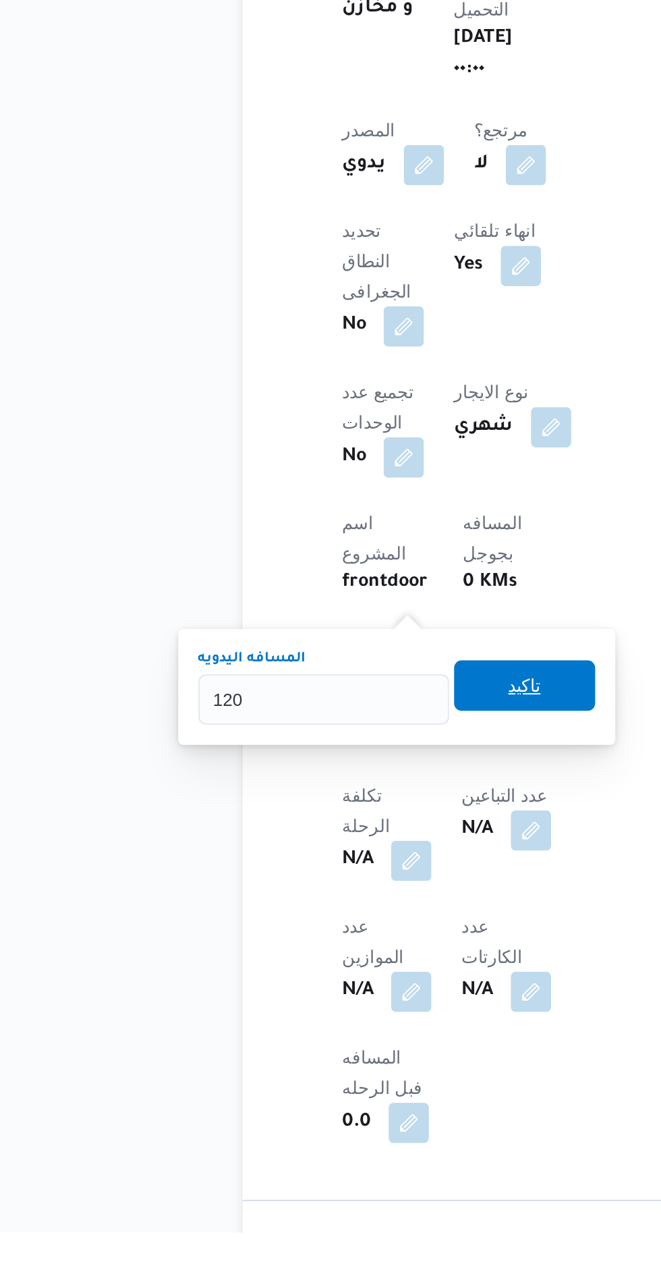
click at [355, 963] on span "تاكيد" at bounding box center [327, 968] width 76 height 27
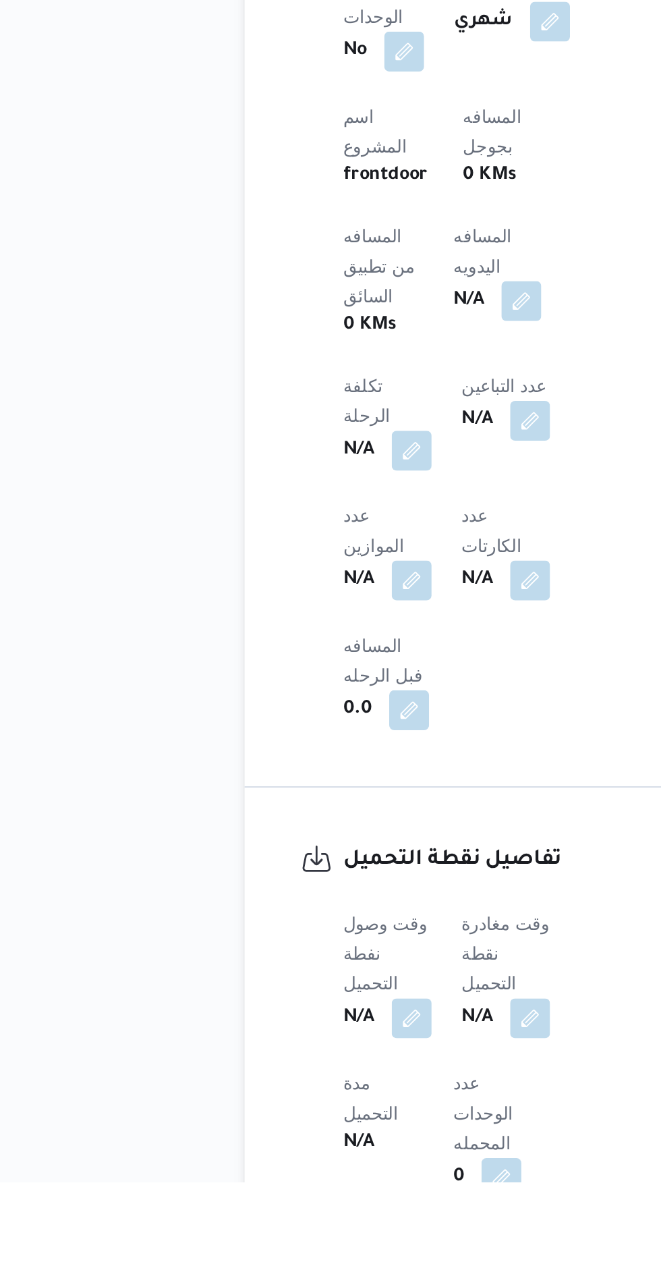
scroll to position [462, 0]
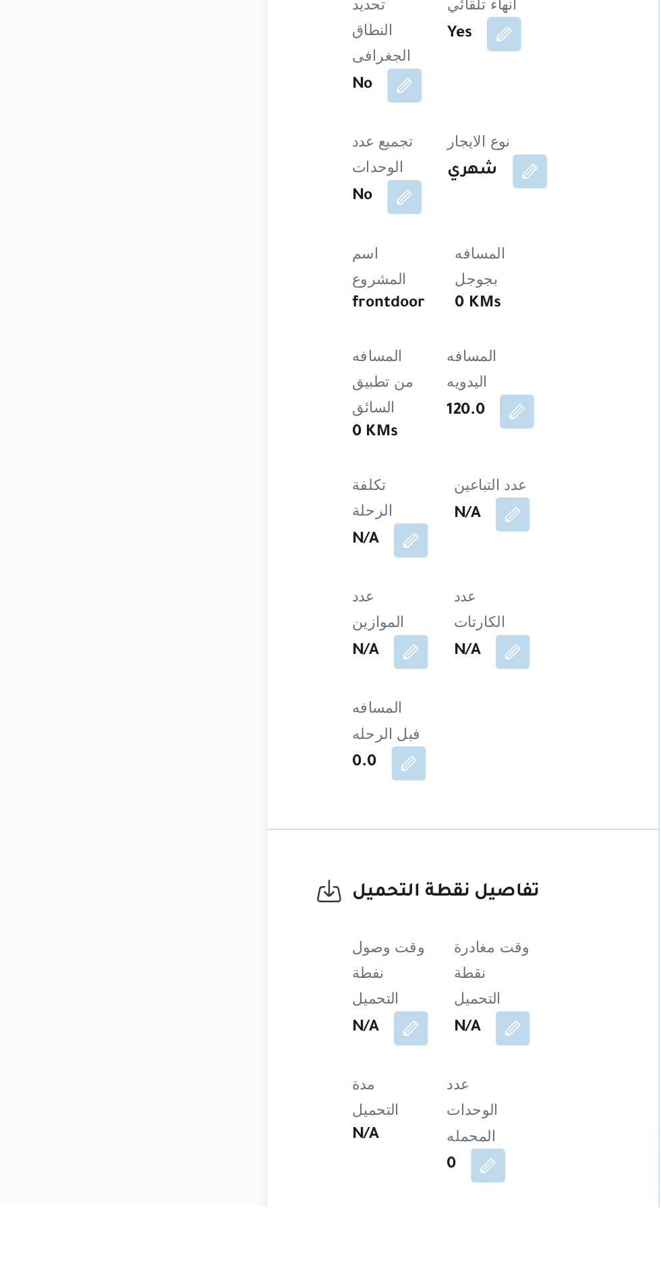
click at [266, 1082] on div "وقت وصول نفطة التحميل N/A وقت مغادرة نقطة التحميل N/A مدة التحميل N/A عدد الوحد…" at bounding box center [310, 1236] width 179 height 308
click at [271, 1138] on button "button" at bounding box center [266, 1149] width 22 height 22
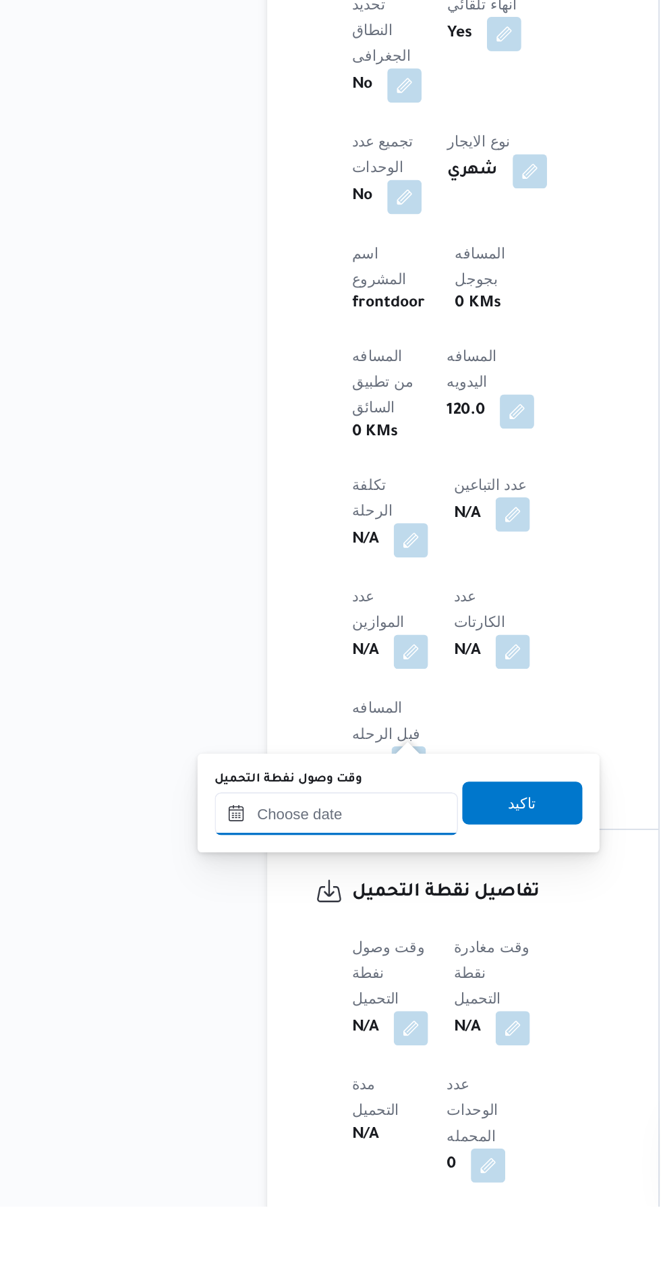
click at [245, 1017] on input "وقت وصول نفطة التحميل" at bounding box center [218, 1014] width 153 height 27
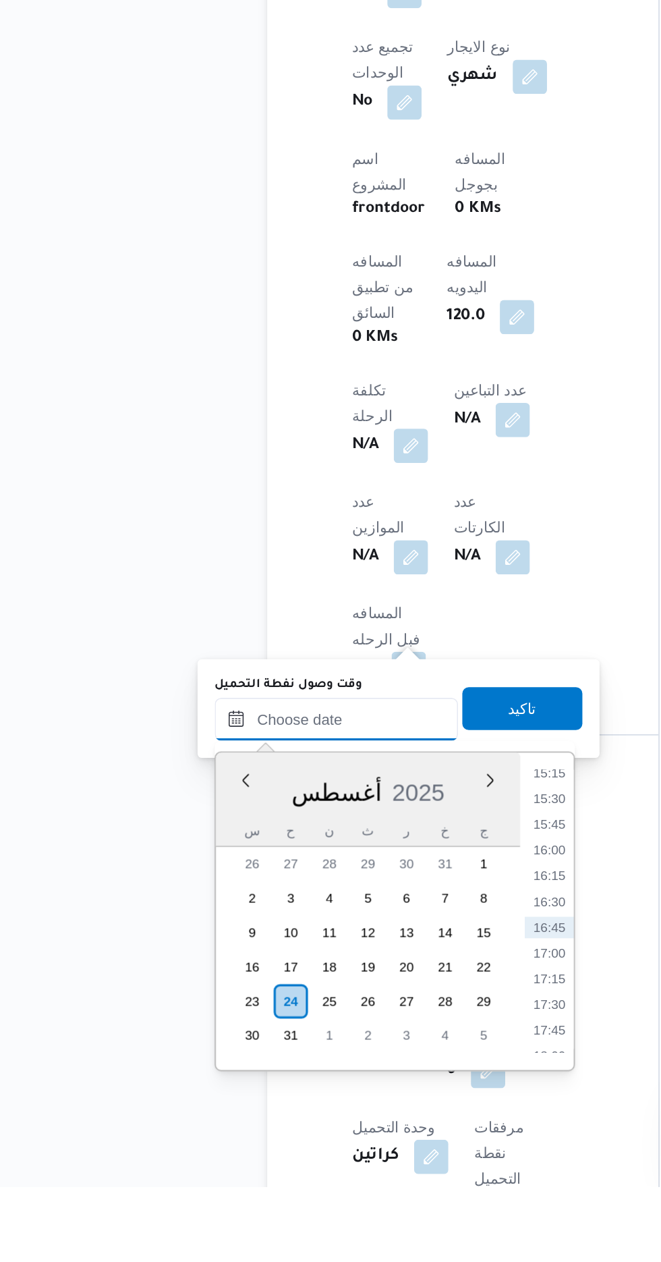
scroll to position [510, 0]
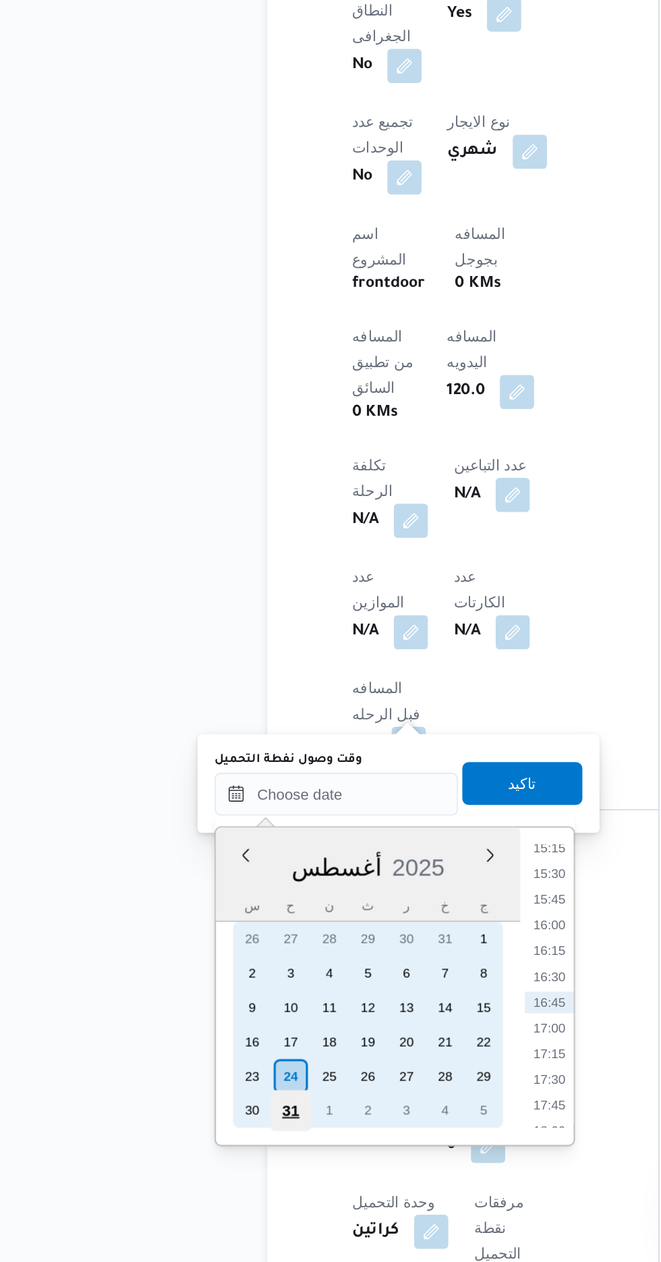
click at [184, 1153] on div "31" at bounding box center [190, 1166] width 26 height 26
click at [186, 1140] on div "24" at bounding box center [190, 1144] width 26 height 26
click at [186, 1148] on div "24" at bounding box center [190, 1144] width 26 height 26
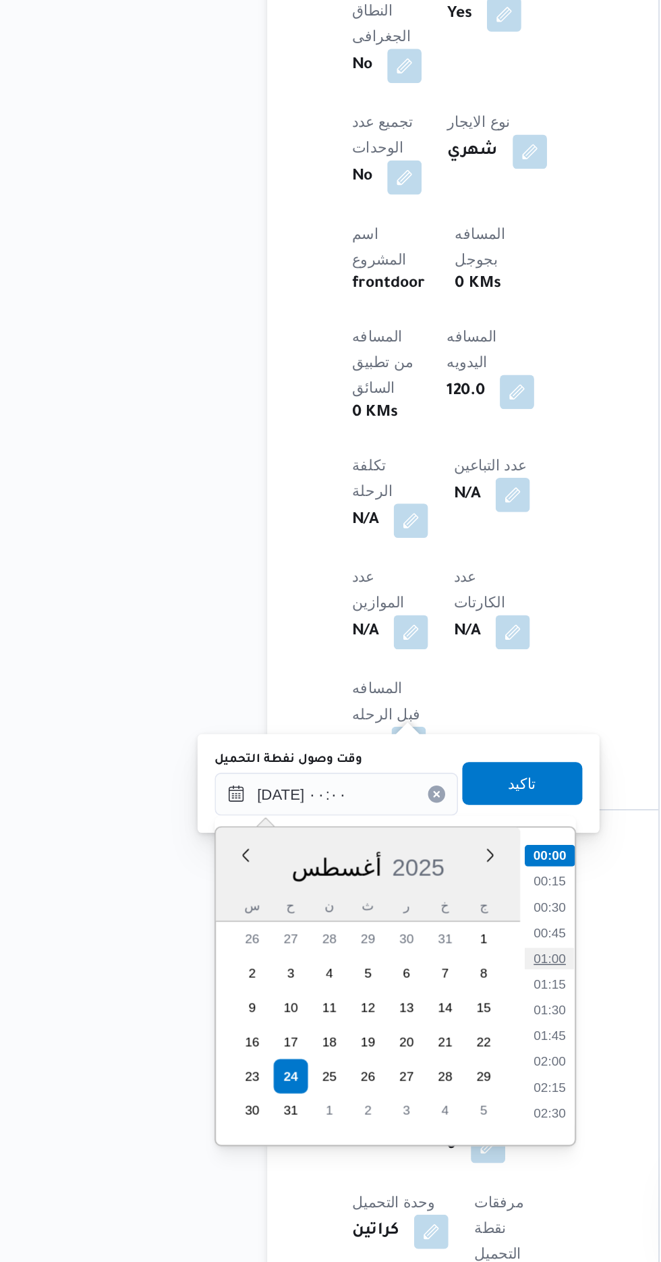
click at [353, 1069] on li "01:00" at bounding box center [352, 1069] width 31 height 13
type input "[DATE] ٠١:٠٠"
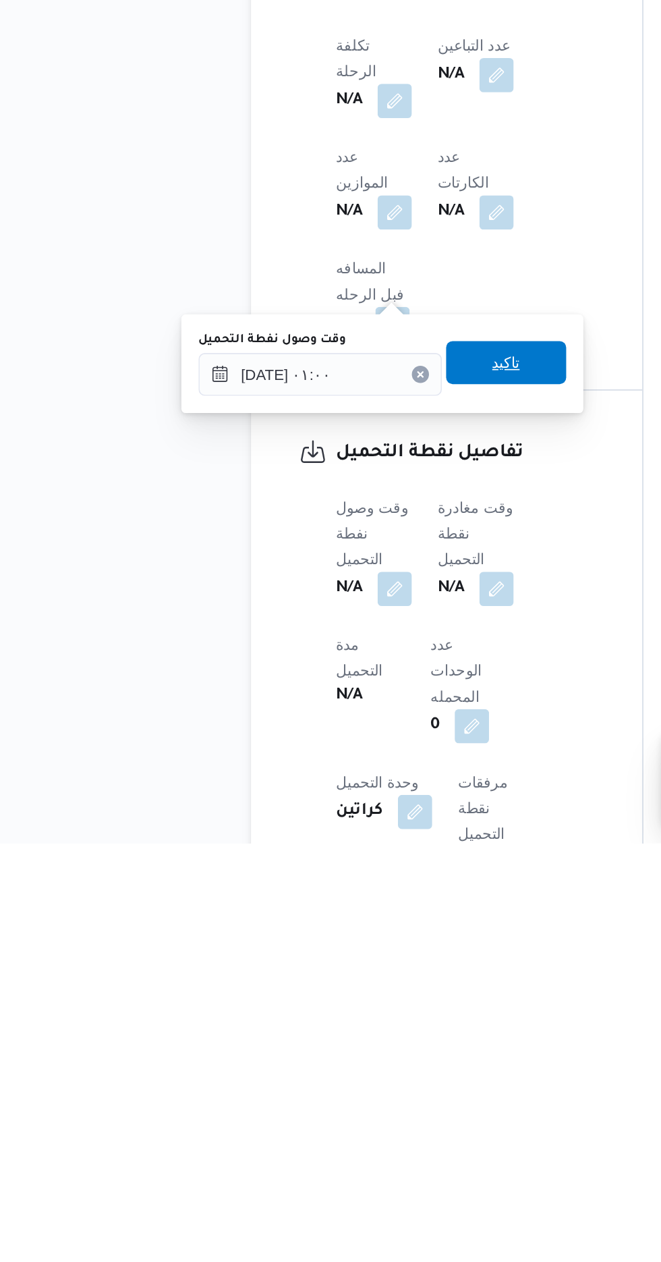
click at [345, 967] on span "تاكيد" at bounding box center [336, 959] width 18 height 16
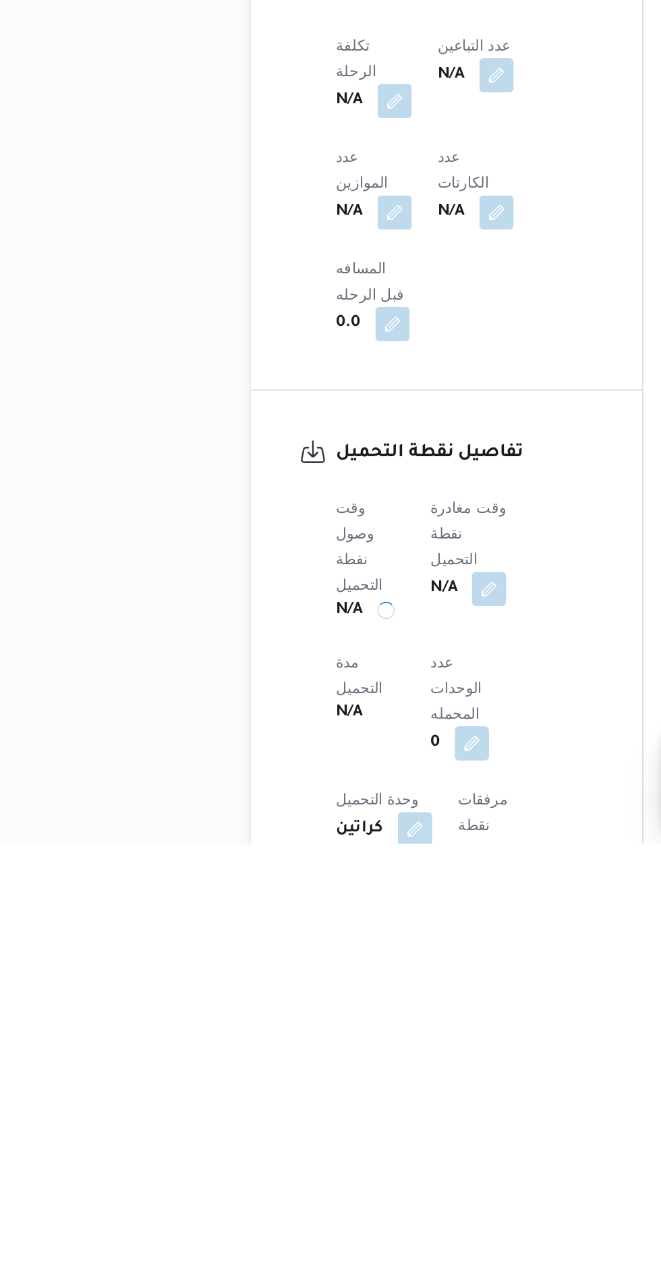
scroll to position [510, 0]
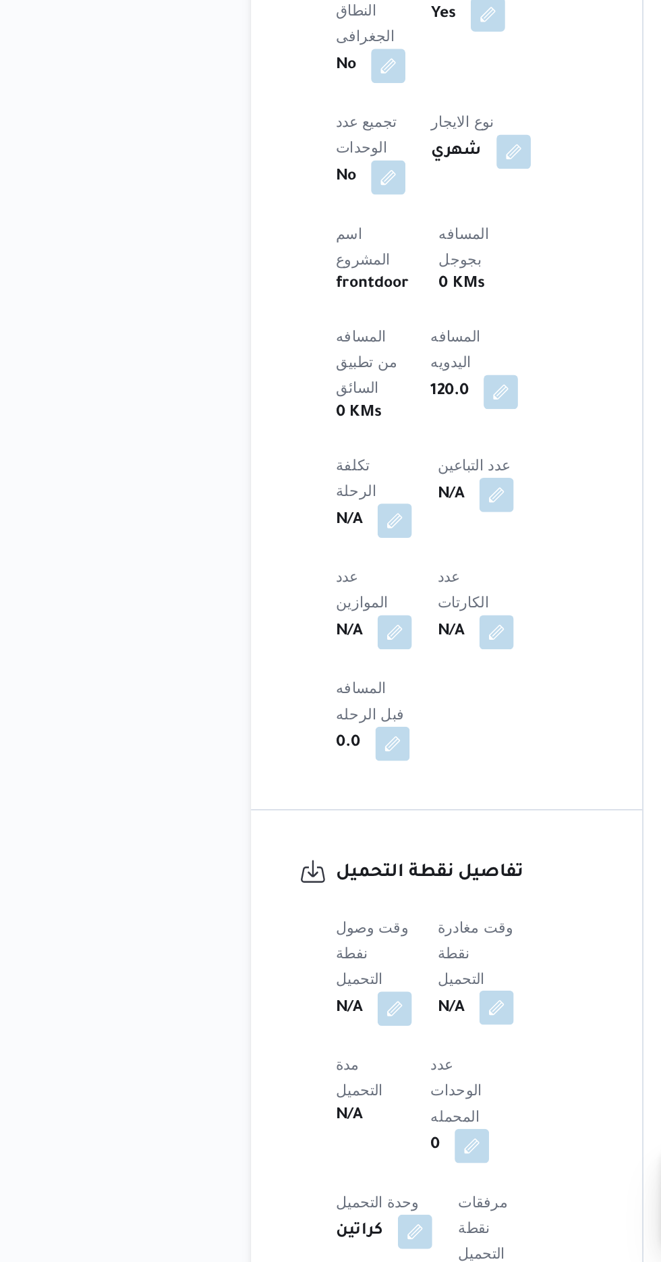
click at [329, 1090] on button "button" at bounding box center [330, 1101] width 22 height 22
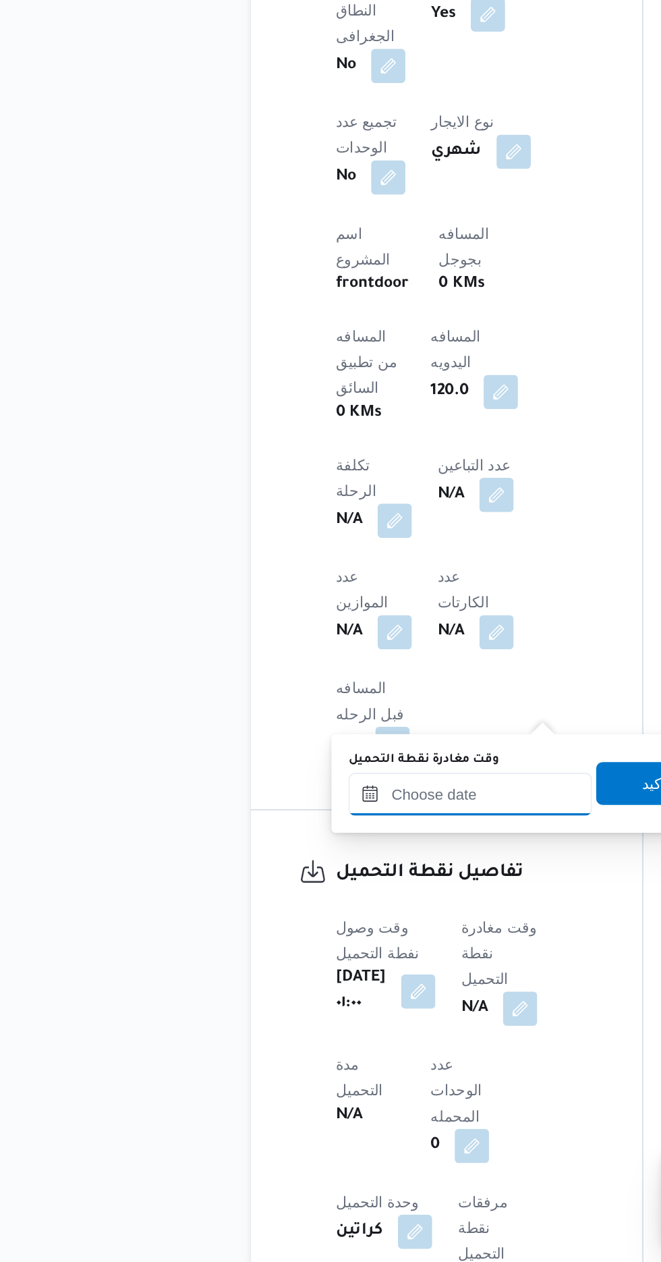
click at [305, 961] on input "وقت مغادرة نقطة التحميل" at bounding box center [313, 966] width 153 height 27
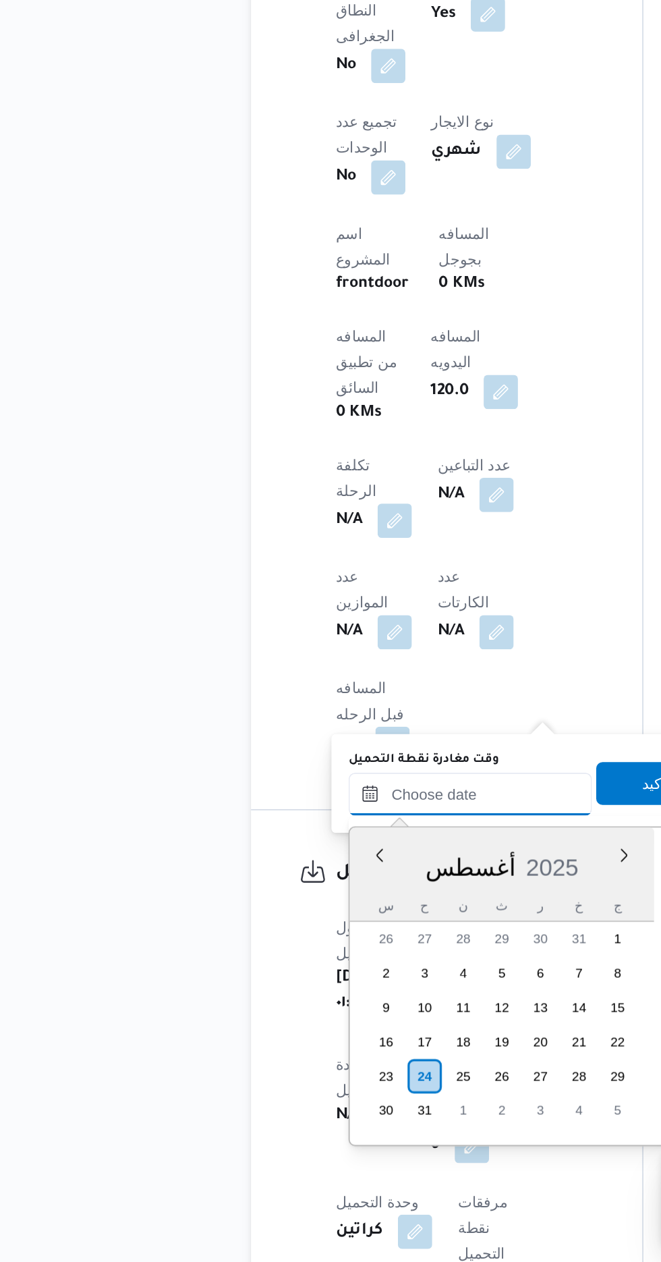
scroll to position [992, 0]
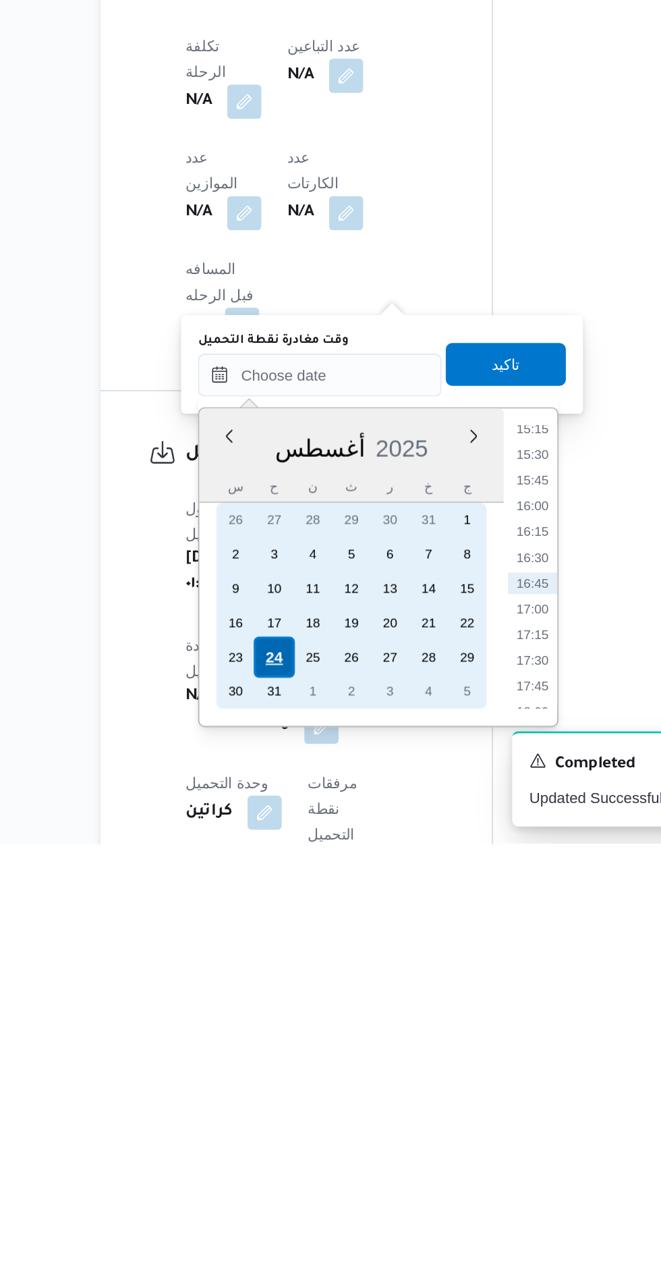
click at [285, 1142] on div "24" at bounding box center [285, 1144] width 26 height 26
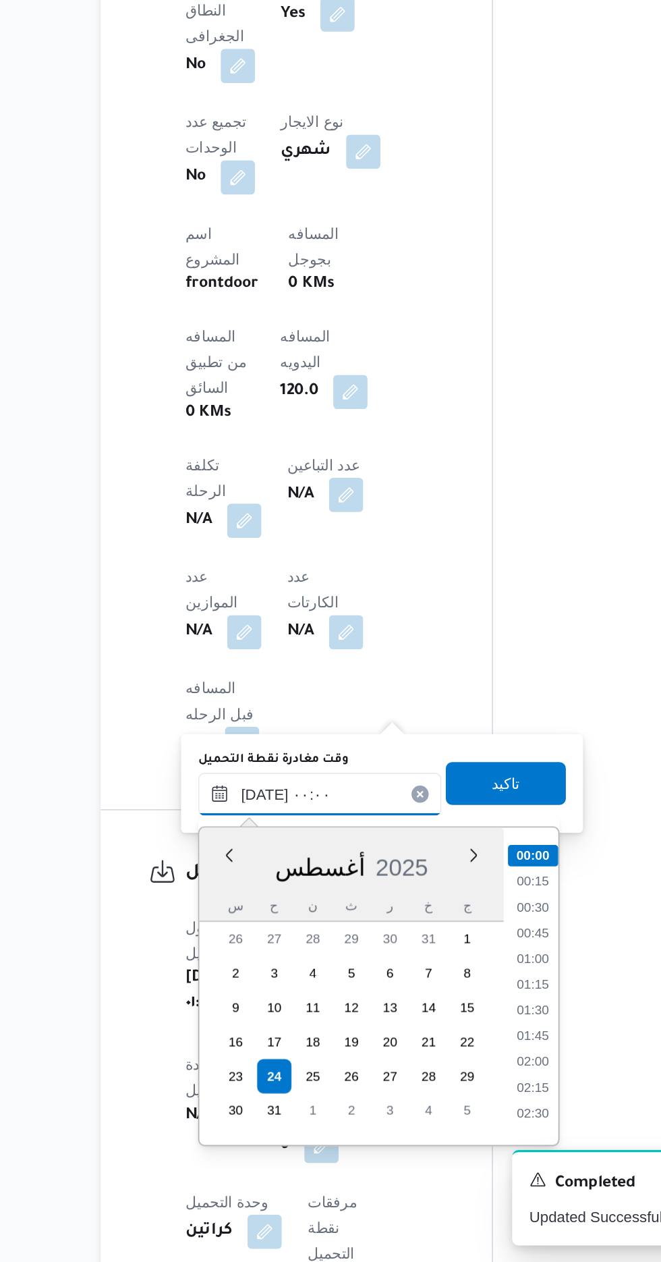
click at [240, 975] on input "[DATE] ٠٠:٠٠" at bounding box center [313, 966] width 153 height 27
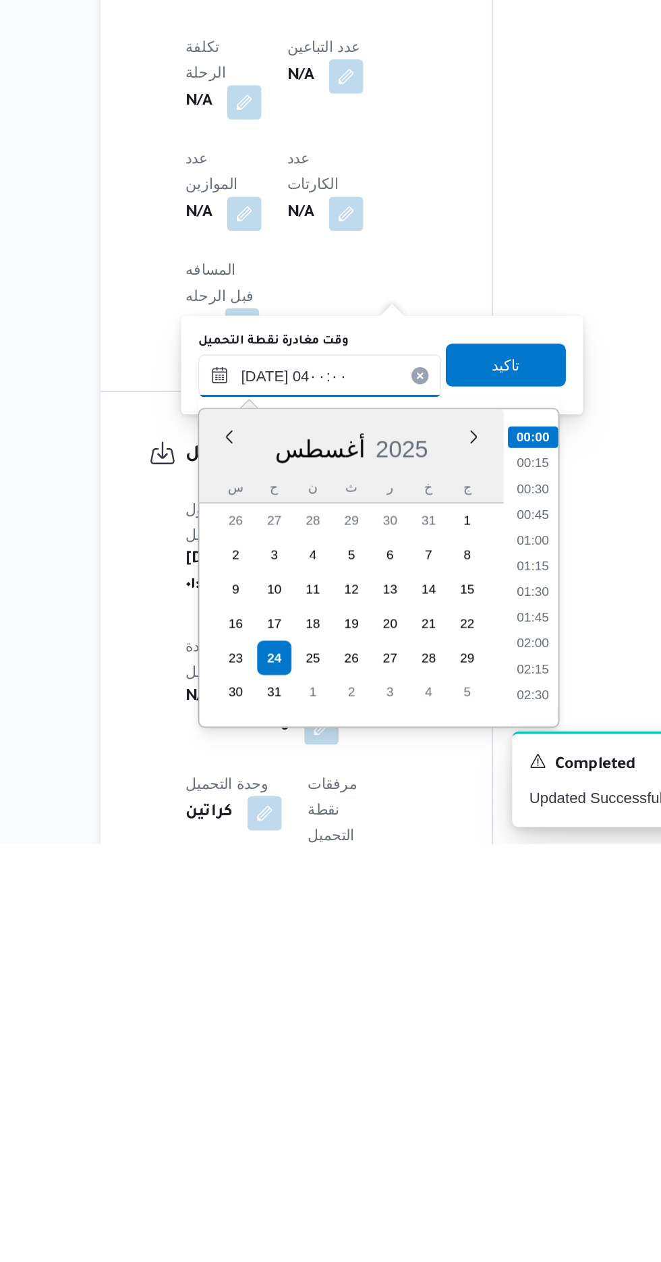
scroll to position [96, 0]
click at [446, 1135] on li "03:30" at bounding box center [447, 1135] width 31 height 13
type input "[DATE] ٠٣:٣٠"
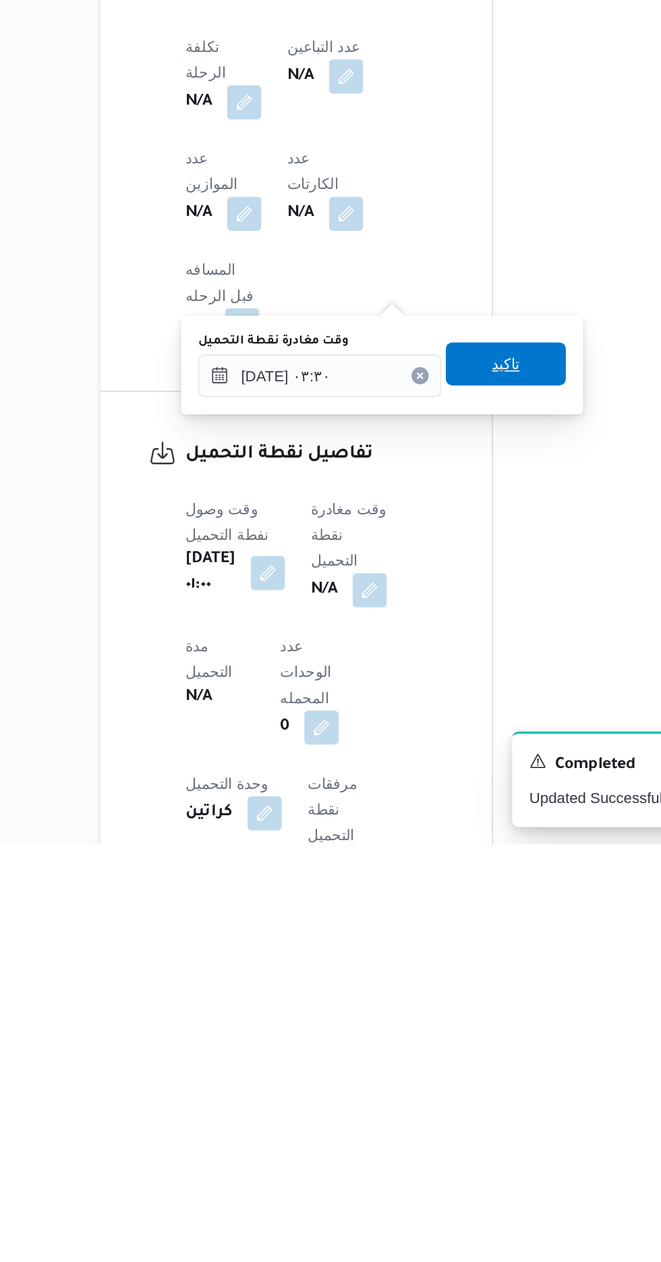
click at [439, 965] on span "تاكيد" at bounding box center [431, 959] width 18 height 16
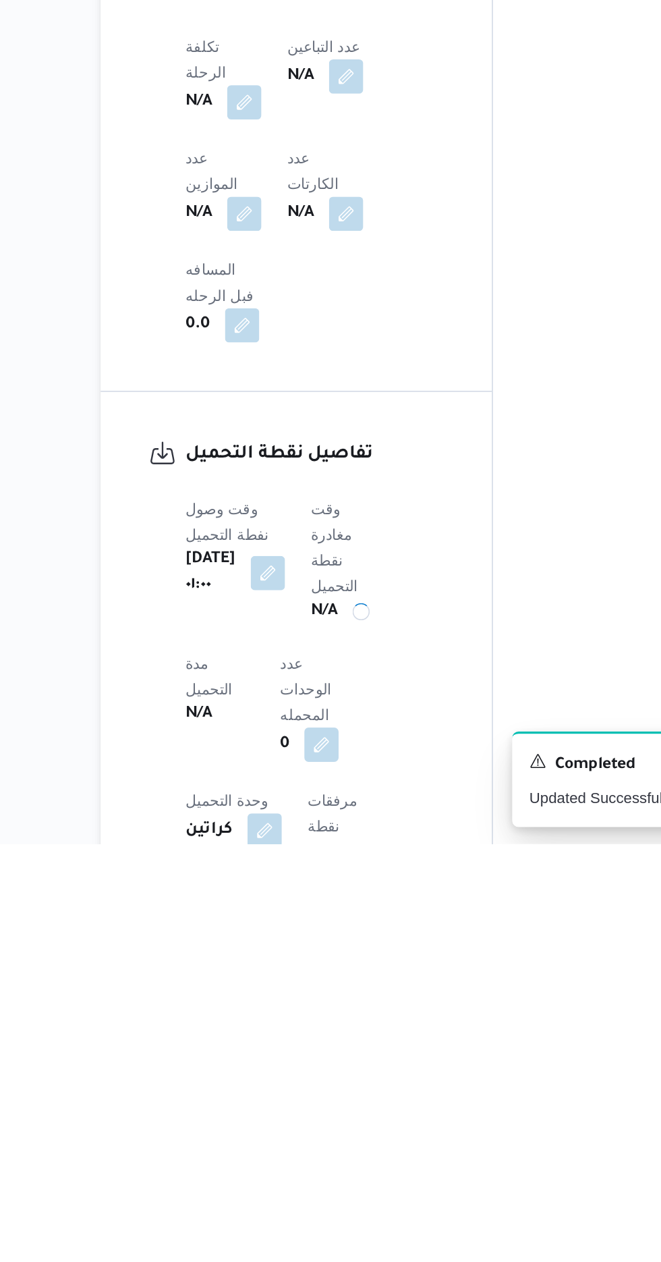
scroll to position [511, 0]
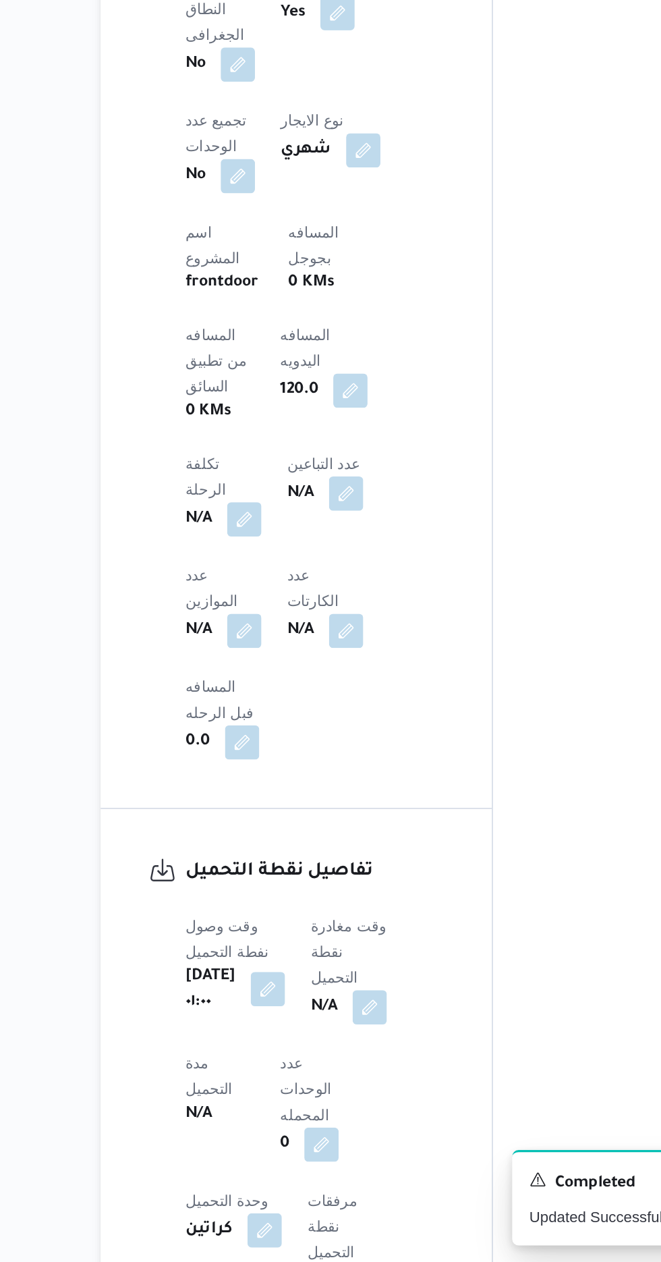
click at [289, 1079] on button "button" at bounding box center [281, 1090] width 22 height 22
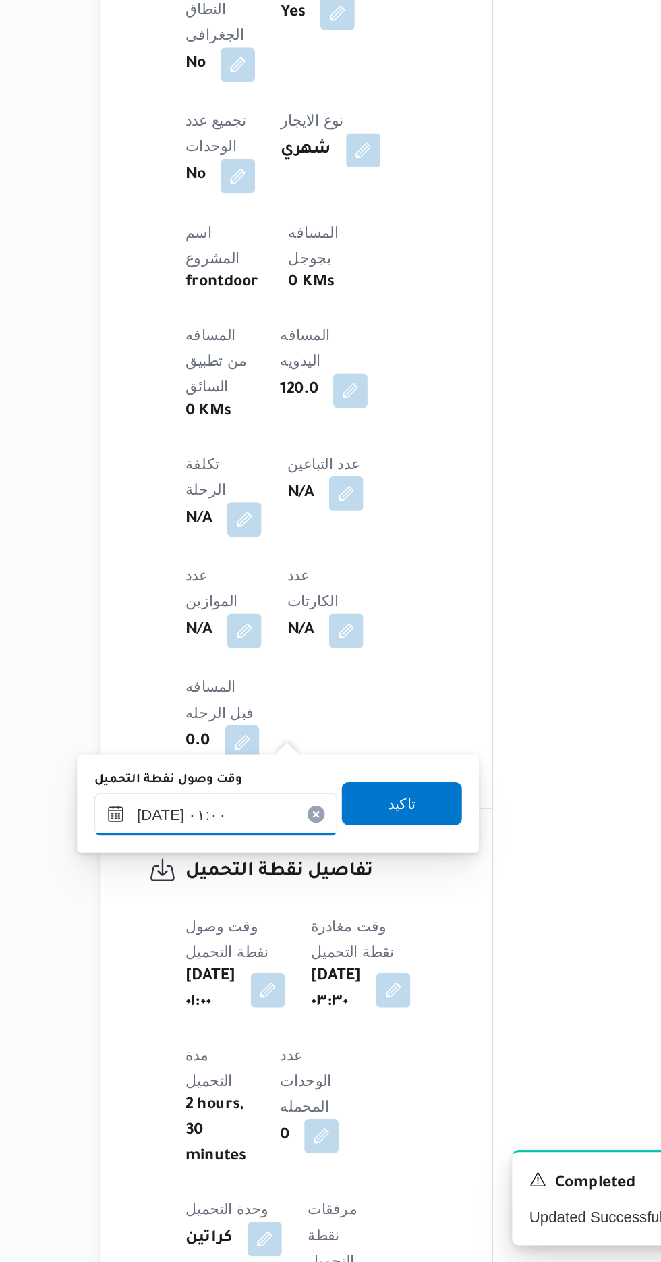
click at [257, 982] on input "[DATE] ٠١:٠٠" at bounding box center [247, 979] width 153 height 27
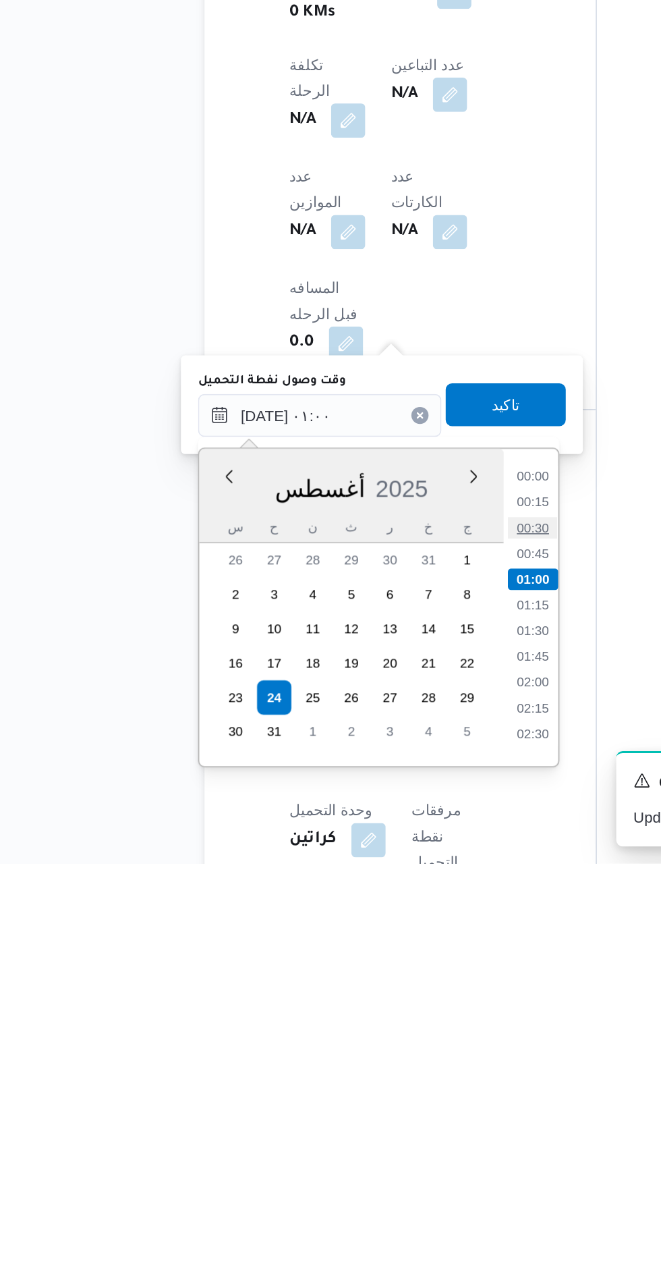
click at [382, 1050] on li "00:30" at bounding box center [381, 1050] width 31 height 13
type input "[DATE] ٠١:٠٠"
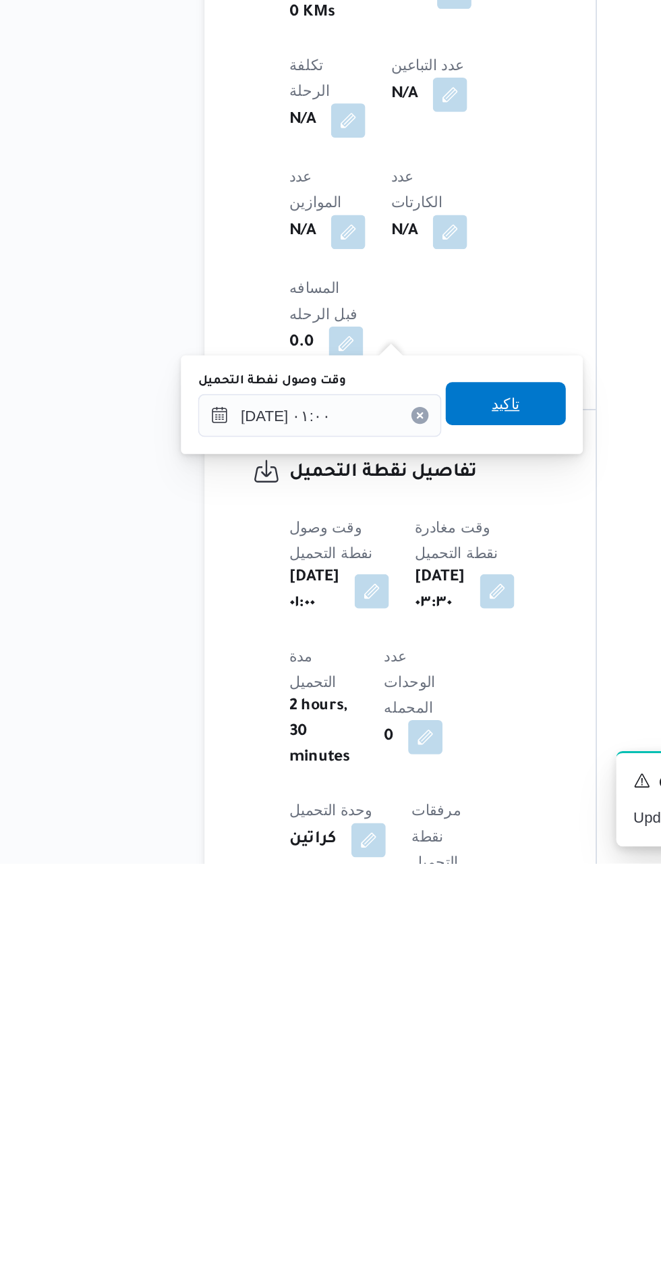
click at [374, 973] on span "تاكيد" at bounding box center [365, 972] width 18 height 16
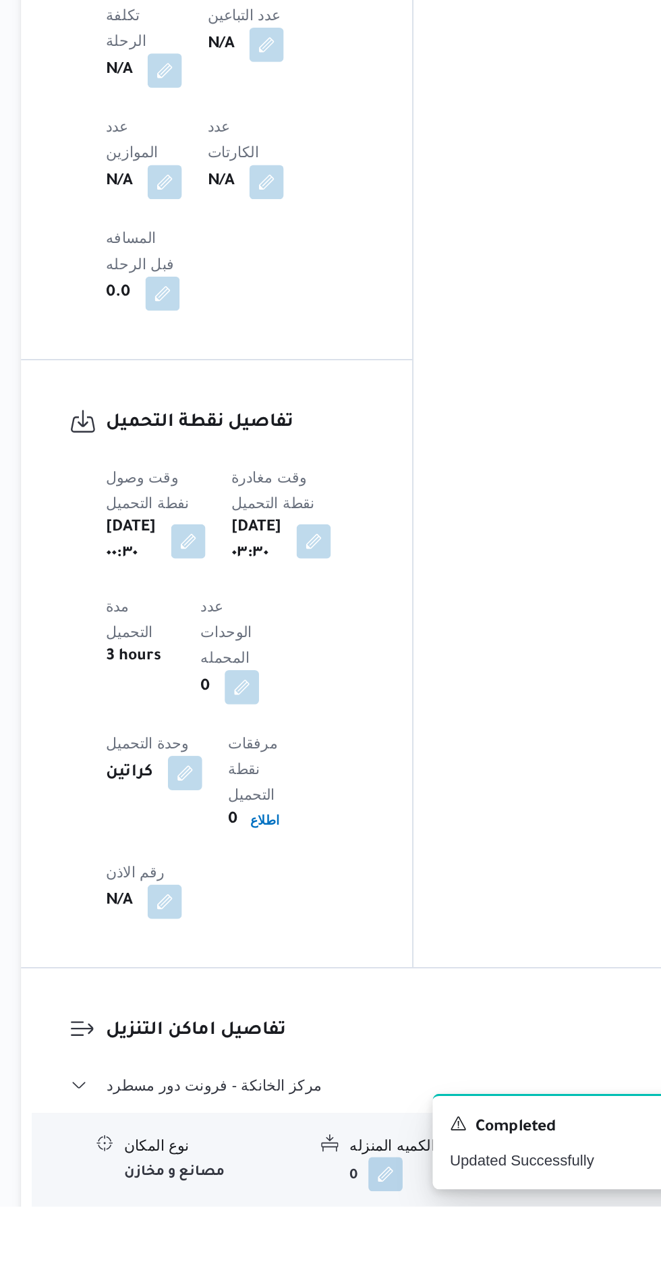
scroll to position [760, 0]
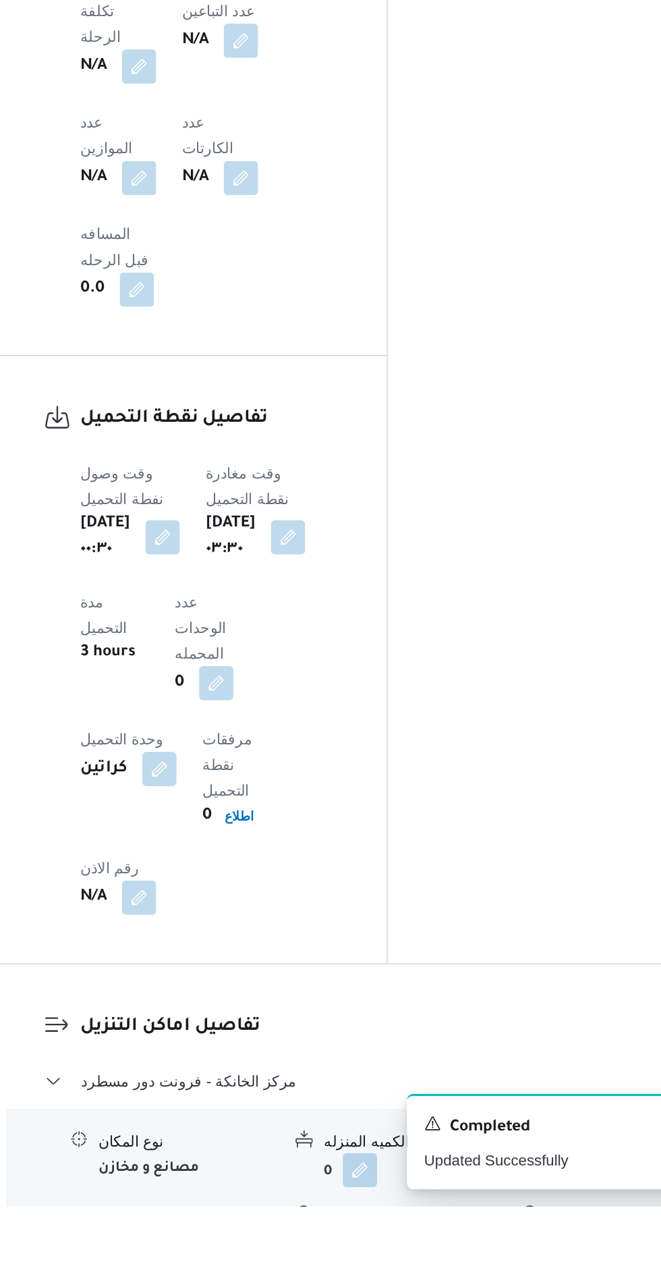
click at [407, 1261] on button "button" at bounding box center [414, 1285] width 22 height 22
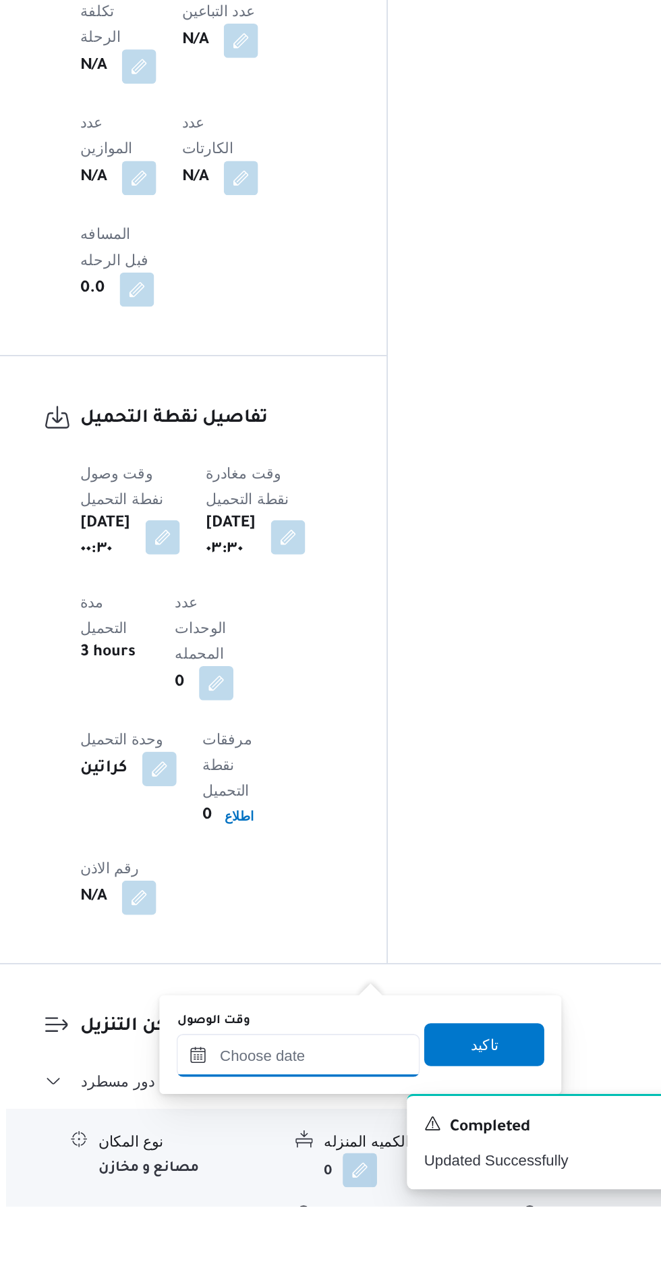
click at [358, 1160] on input "وقت الوصول" at bounding box center [365, 1166] width 153 height 27
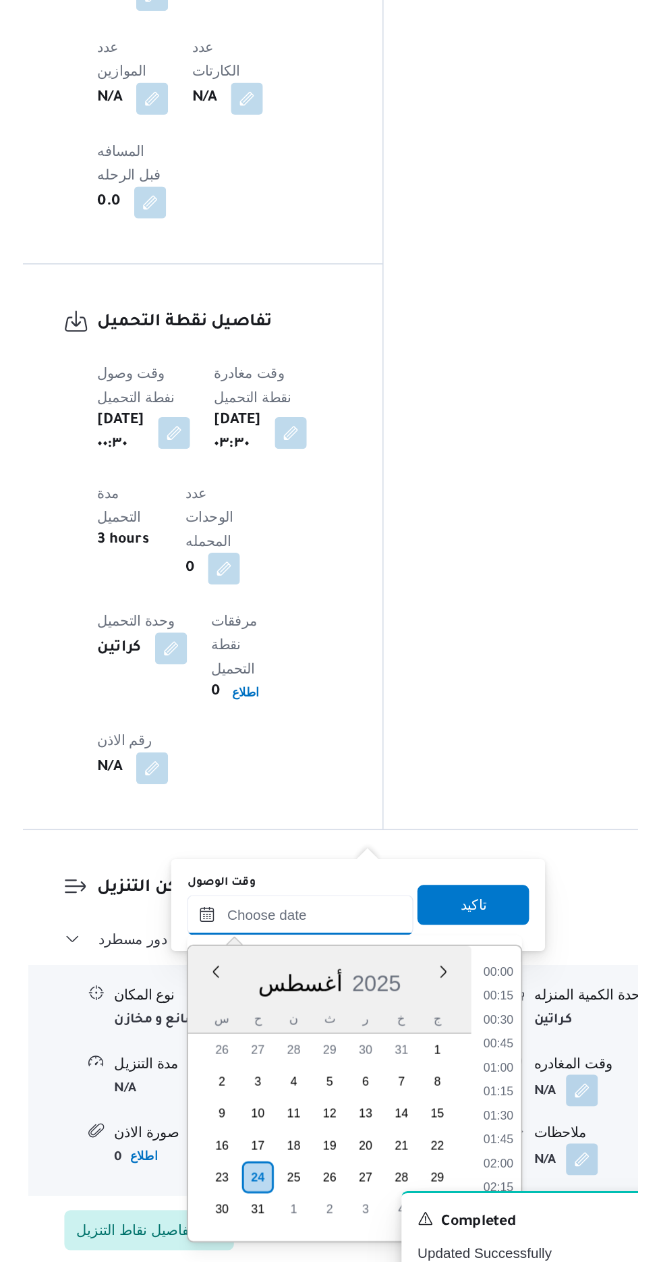
scroll to position [992, 0]
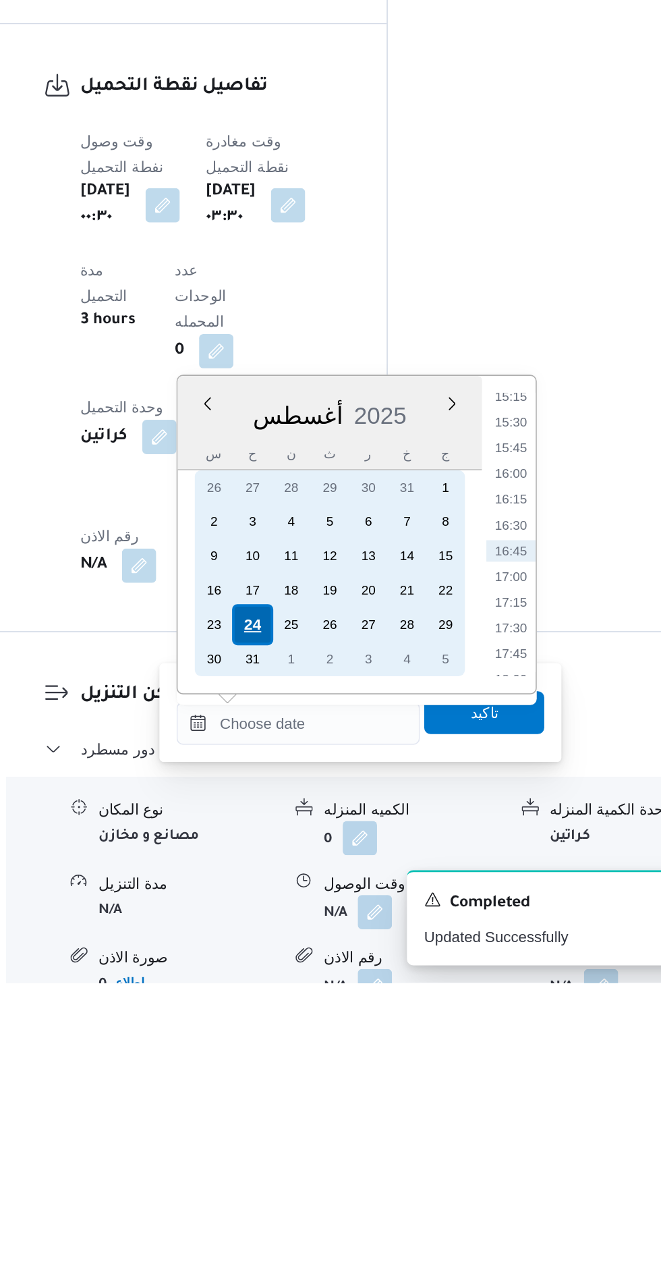
click at [337, 1034] on div "24" at bounding box center [338, 1036] width 26 height 26
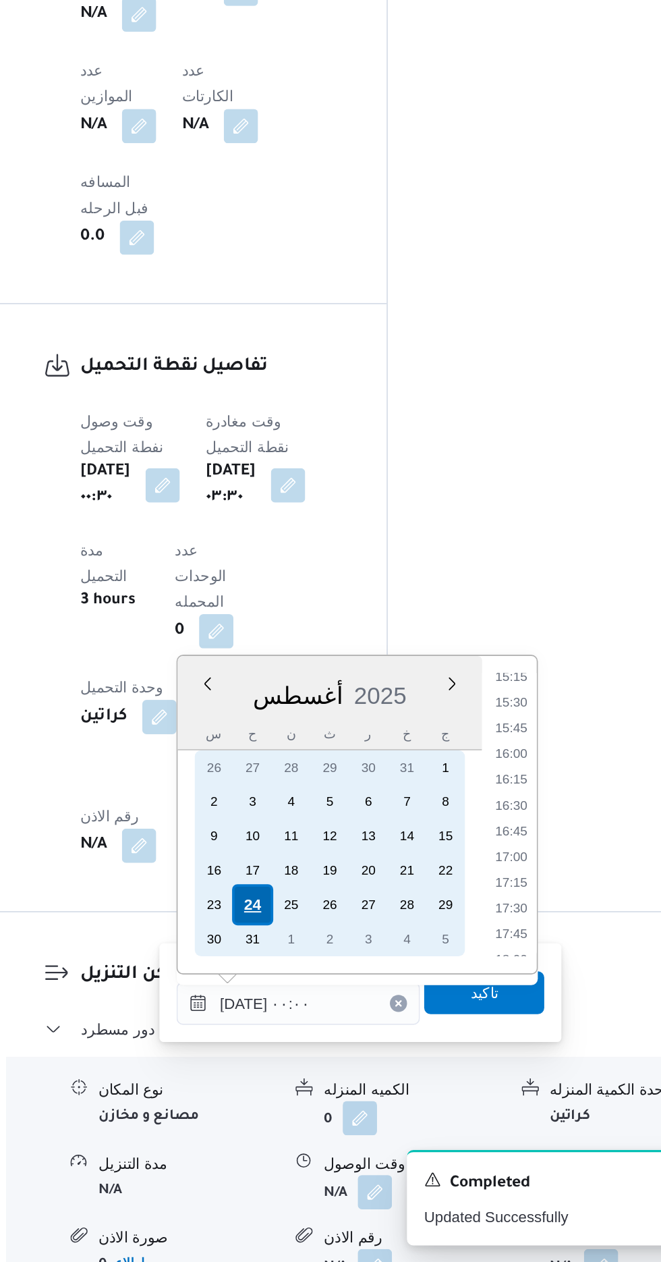
scroll to position [0, 0]
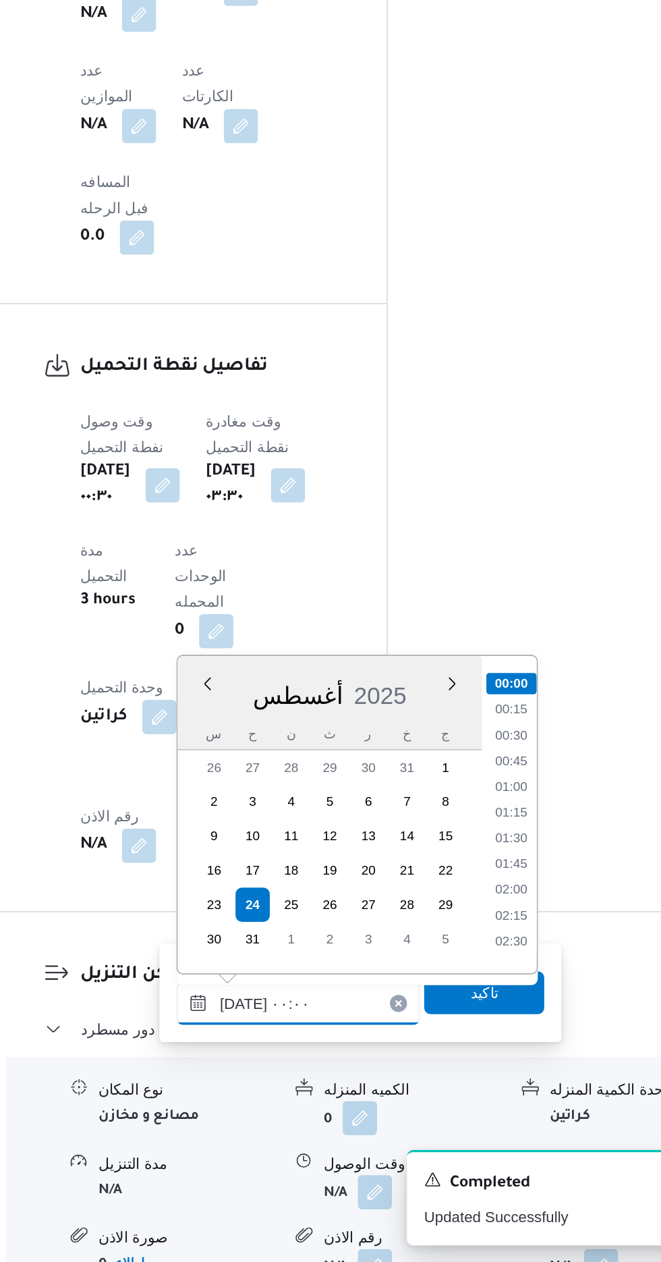
click at [301, 1094] on input "[DATE] ٠٠:٠٠" at bounding box center [365, 1098] width 153 height 27
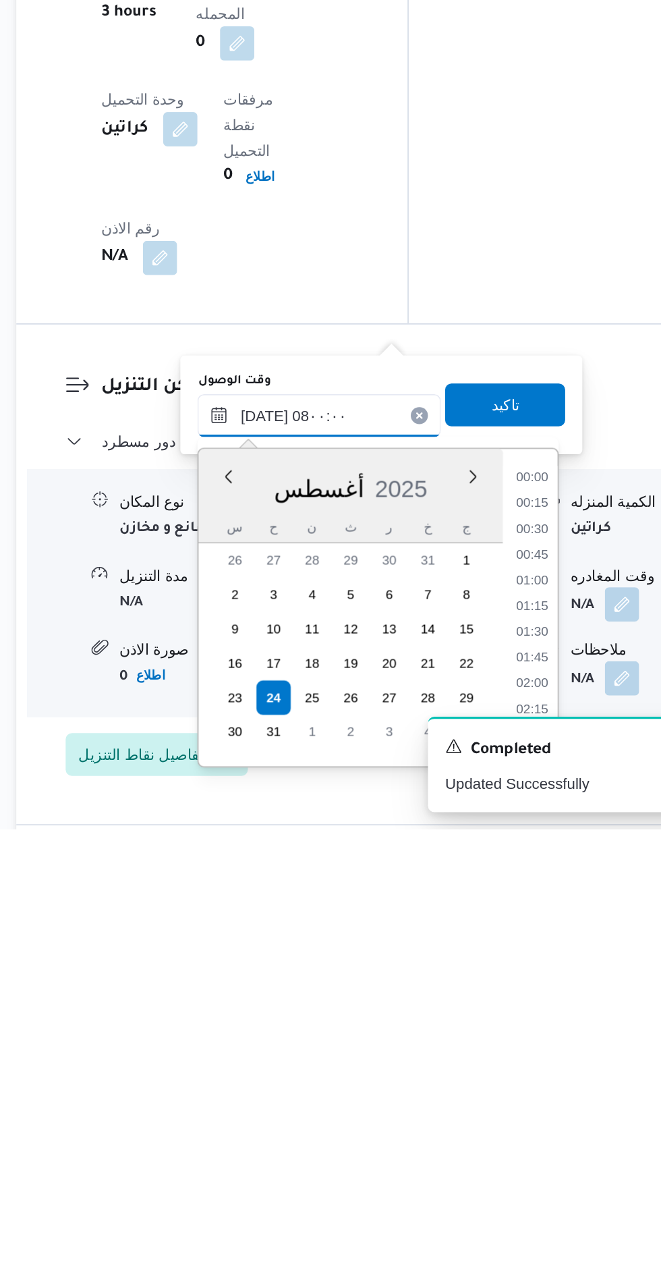
scroll to position [355, 0]
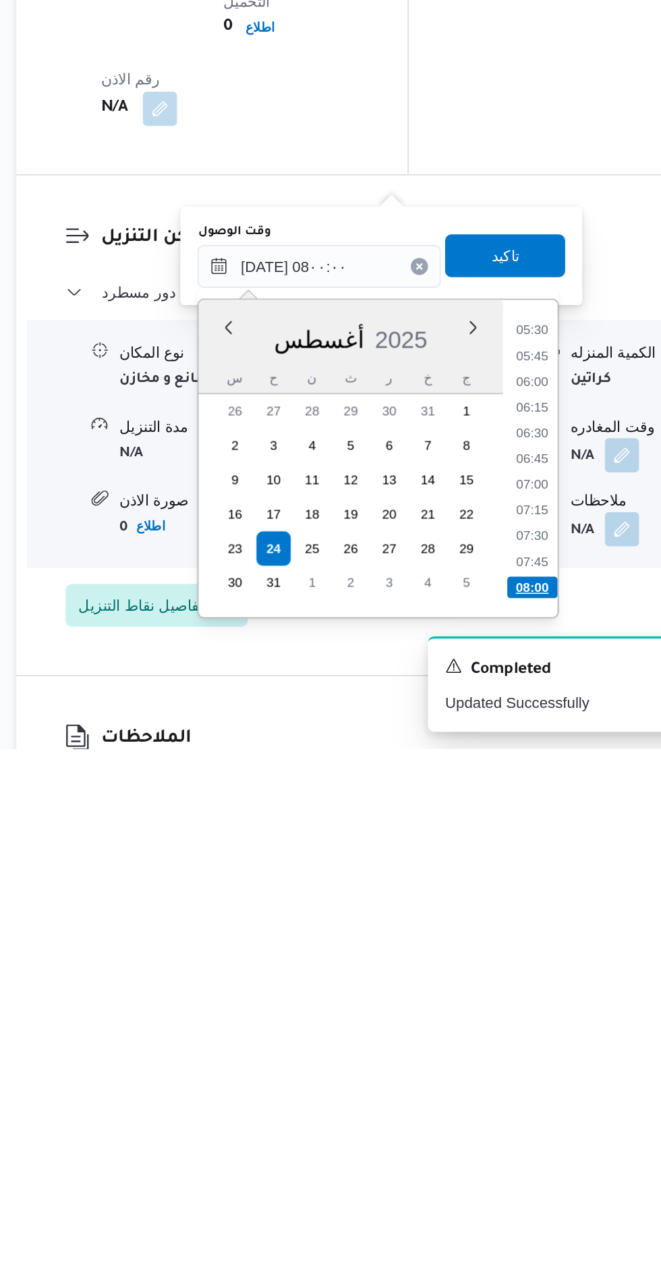
click at [507, 1164] on li "08:00" at bounding box center [500, 1159] width 32 height 13
type input "[DATE] ٠٨:٠٠"
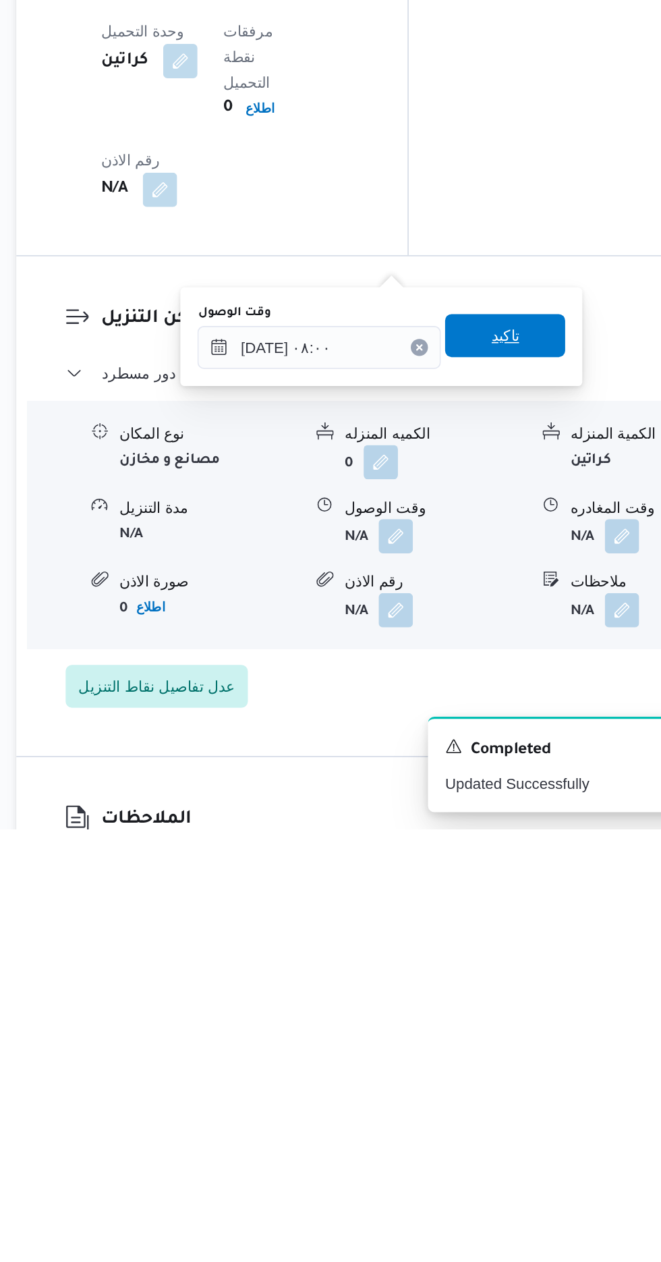
click at [497, 959] on span "تاكيد" at bounding box center [483, 951] width 76 height 27
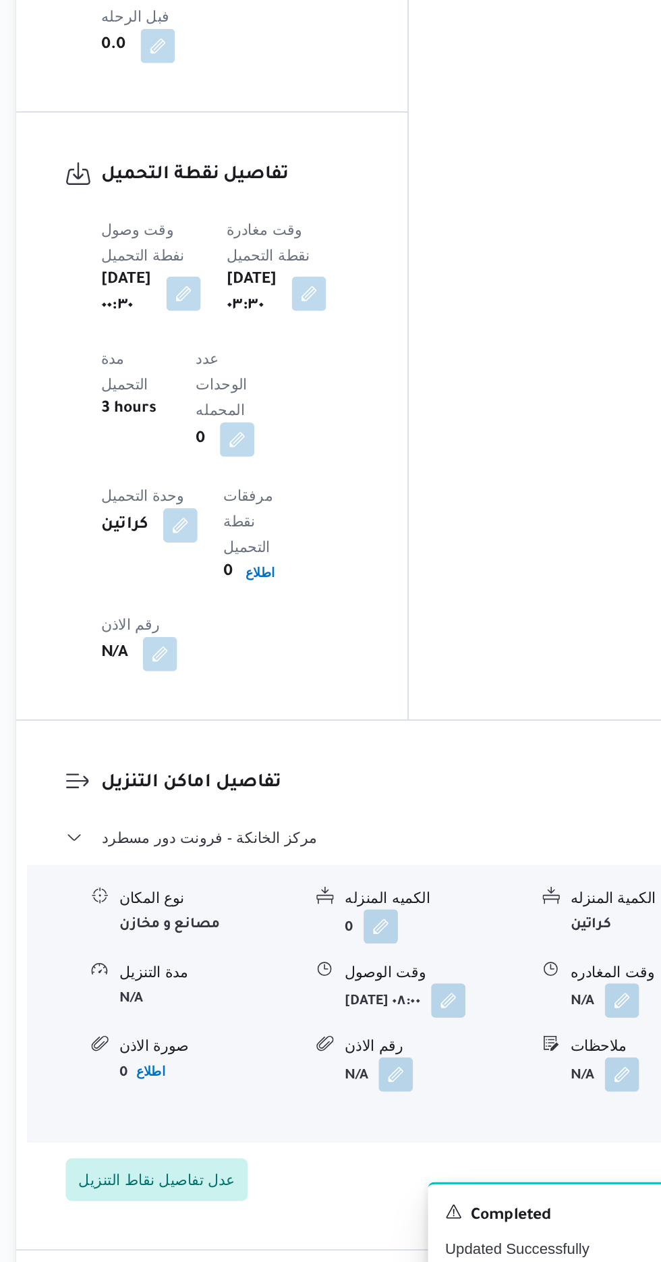
scroll to position [968, 0]
click at [551, 1066] on button "button" at bounding box center [557, 1077] width 22 height 22
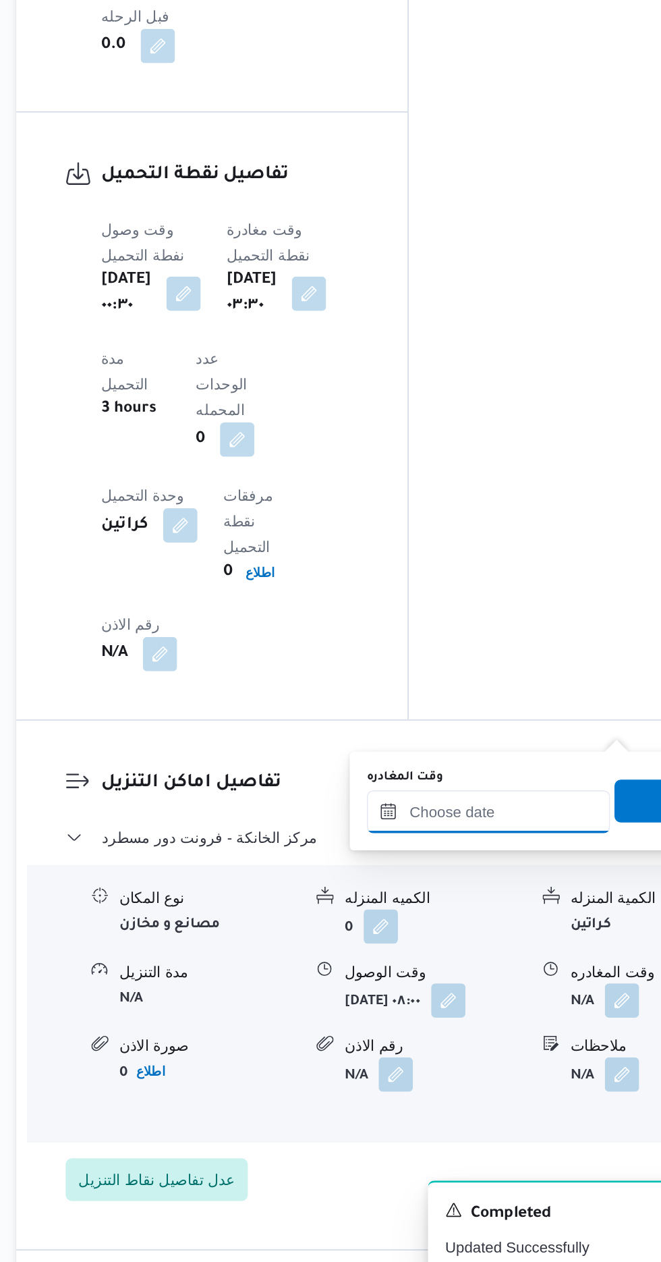
click at [498, 952] on input "وقت المغادره" at bounding box center [472, 958] width 153 height 27
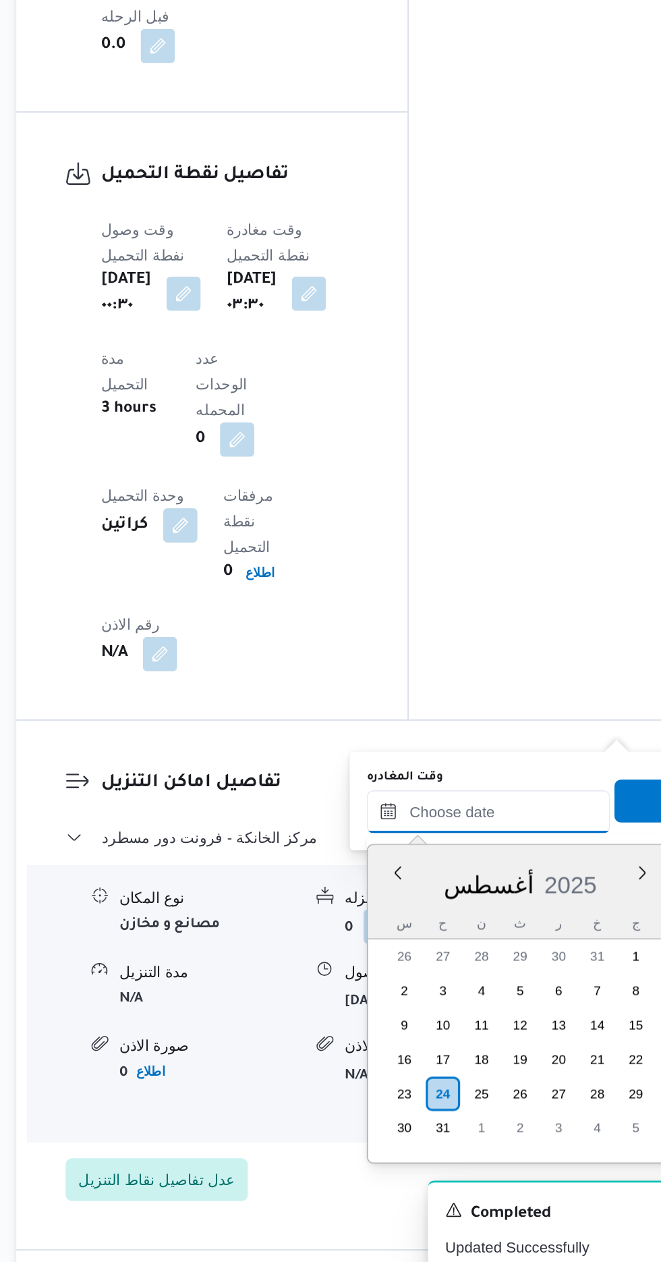
scroll to position [992, 0]
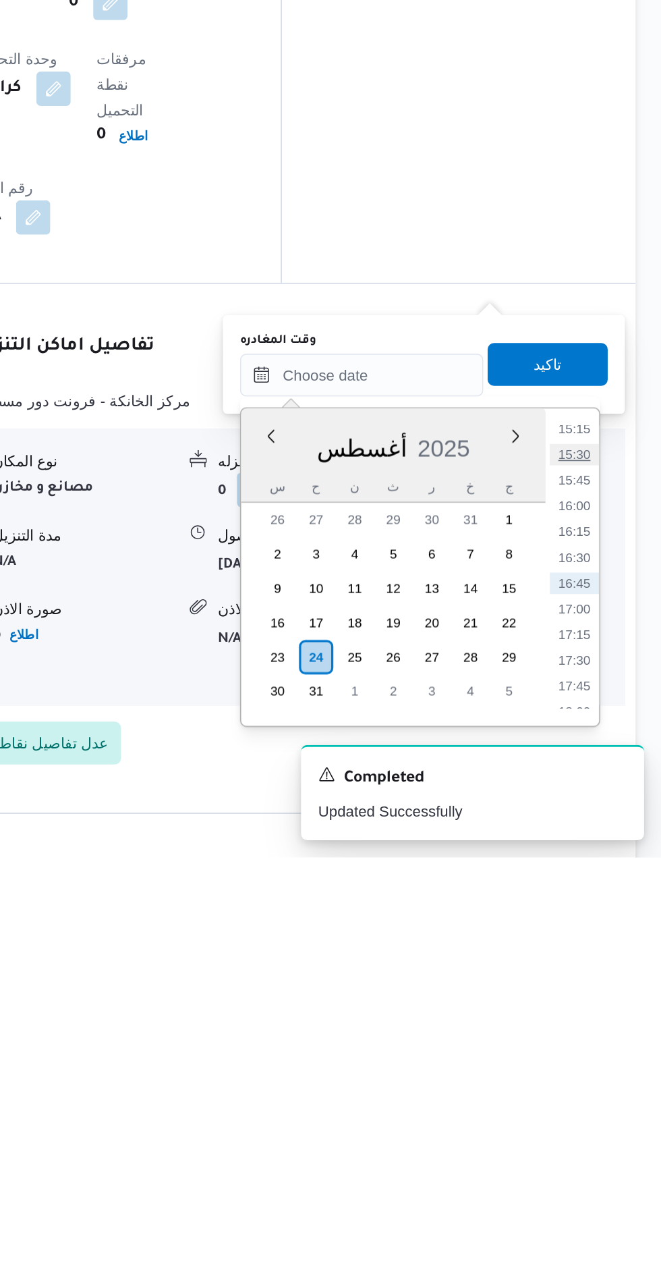
click at [607, 1004] on li "15:30" at bounding box center [606, 1007] width 31 height 13
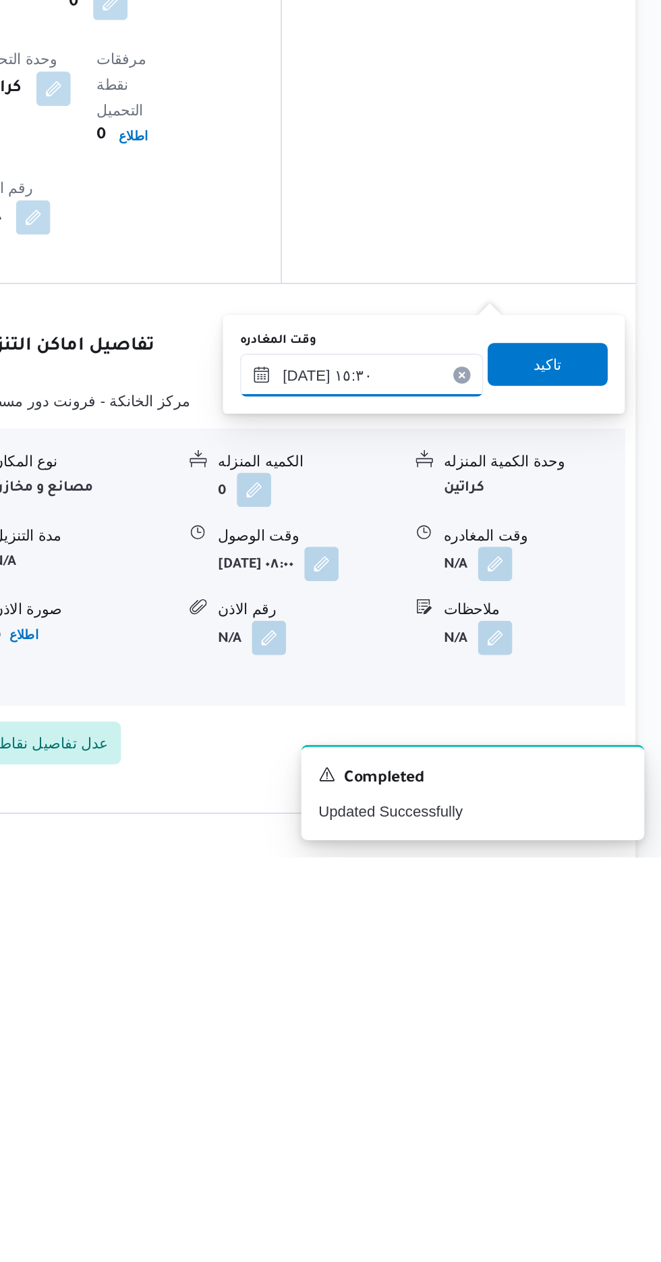
click at [499, 951] on input "[DATE] ١٥:٣٠" at bounding box center [472, 958] width 153 height 27
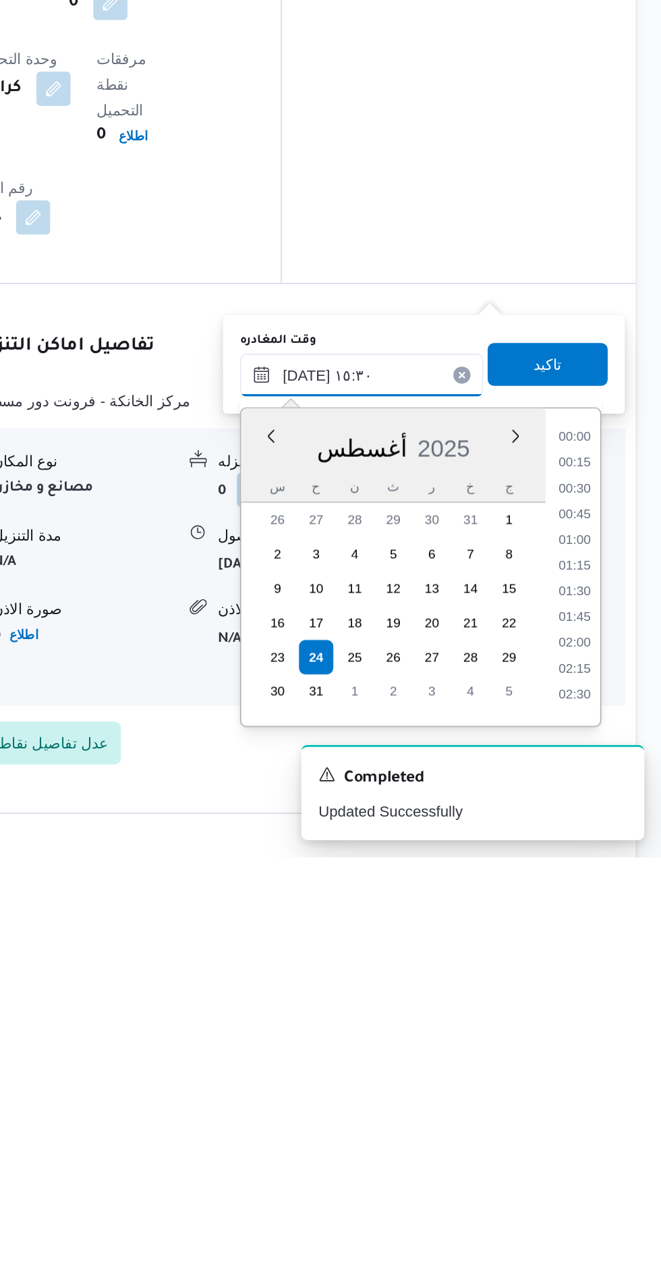
scroll to position [911, 0]
click at [605, 1012] on li "14:15" at bounding box center [606, 1008] width 31 height 13
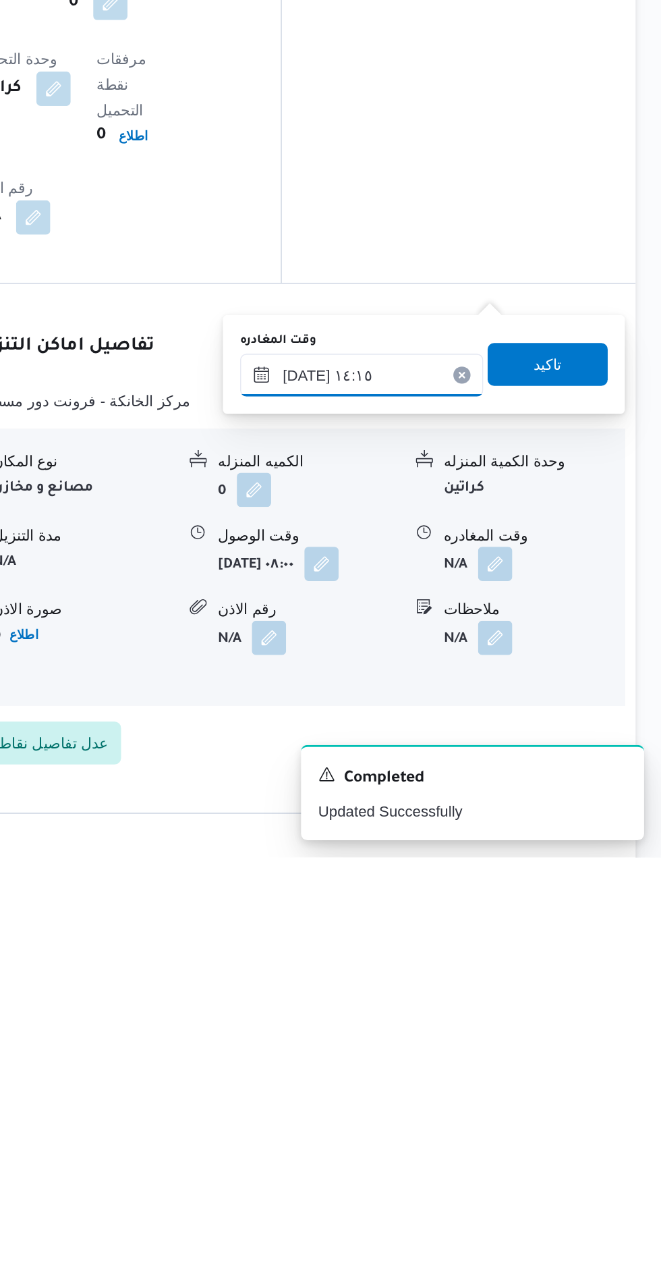
click at [499, 953] on input "[DATE] ١٤:١٥" at bounding box center [472, 958] width 153 height 27
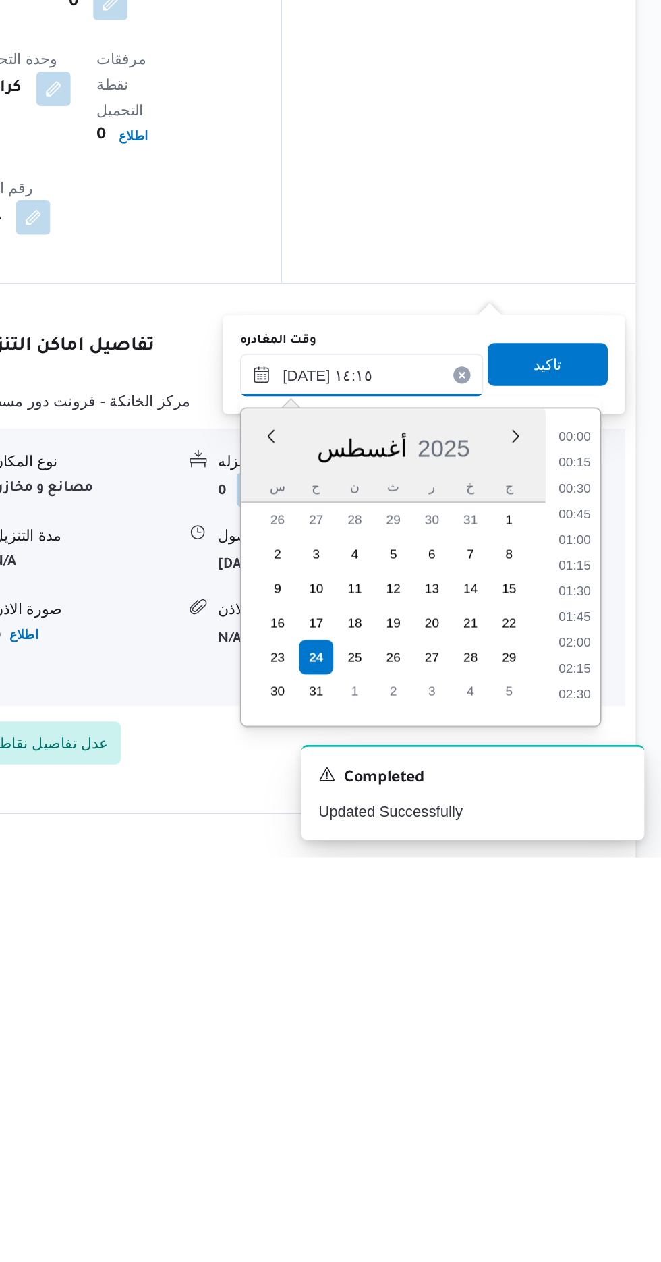
scroll to position [830, 0]
click at [605, 1040] on li "13:30" at bounding box center [606, 1040] width 31 height 13
type input "[DATE] ١٣:٣٠"
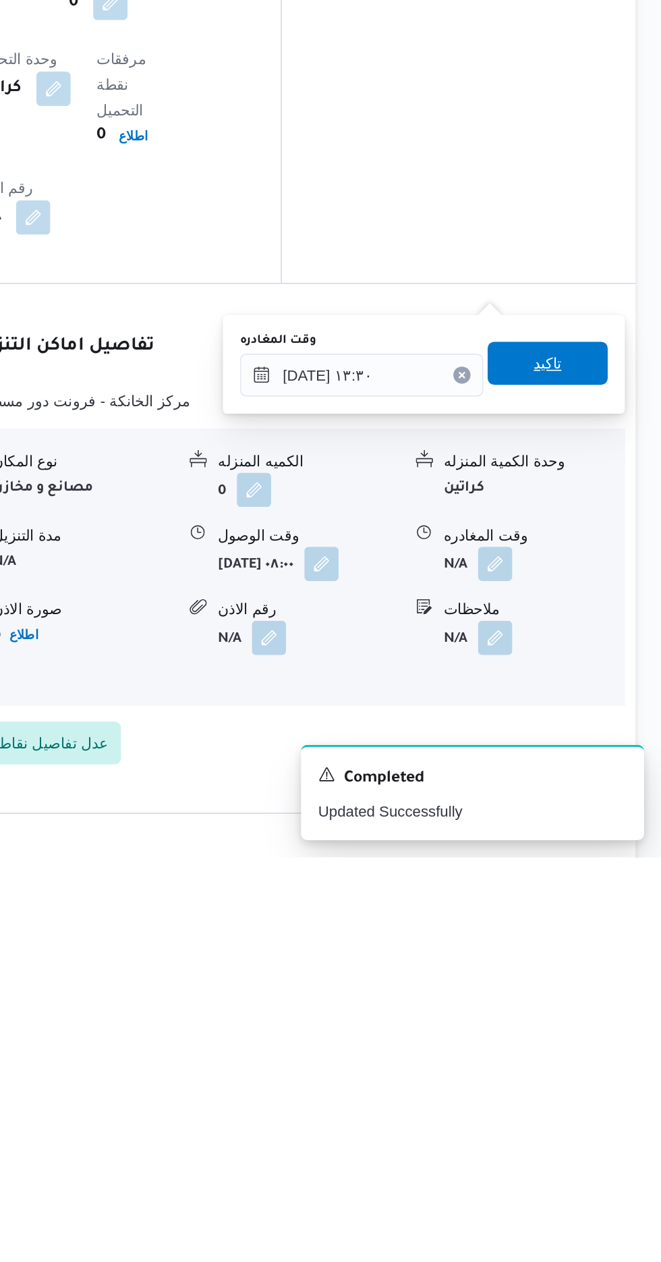
click at [598, 955] on span "تاكيد" at bounding box center [590, 951] width 18 height 16
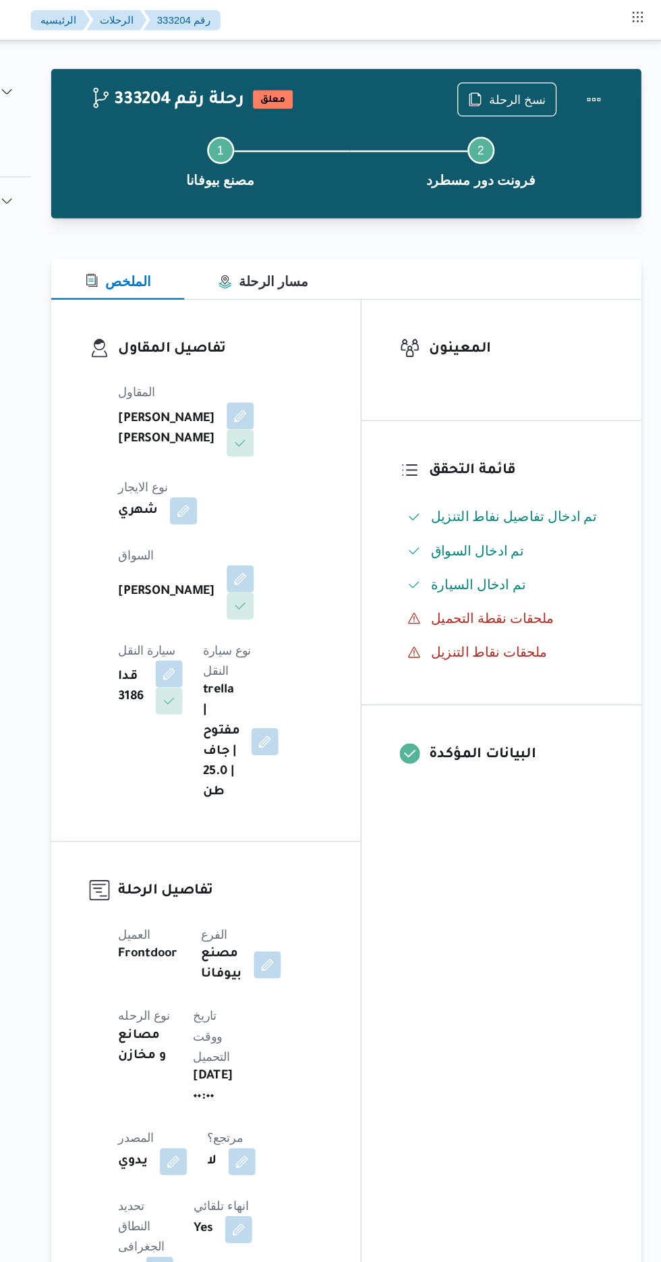
scroll to position [0, 0]
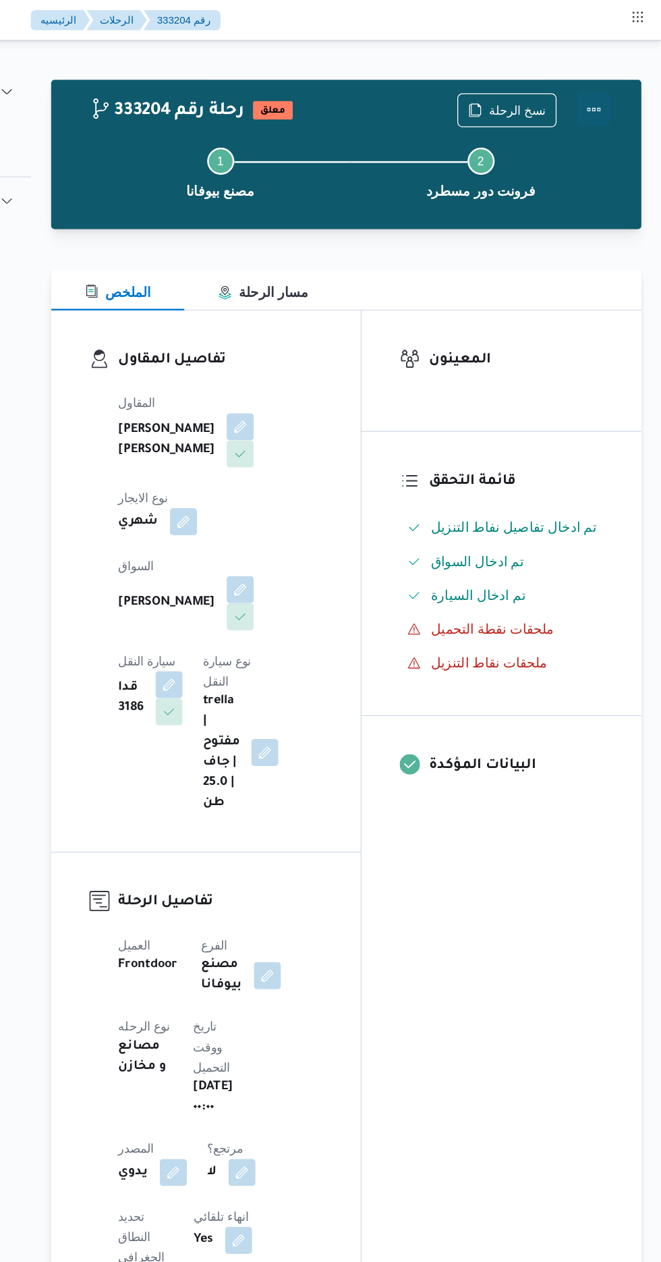
click at [615, 84] on button "Actions" at bounding box center [607, 87] width 27 height 27
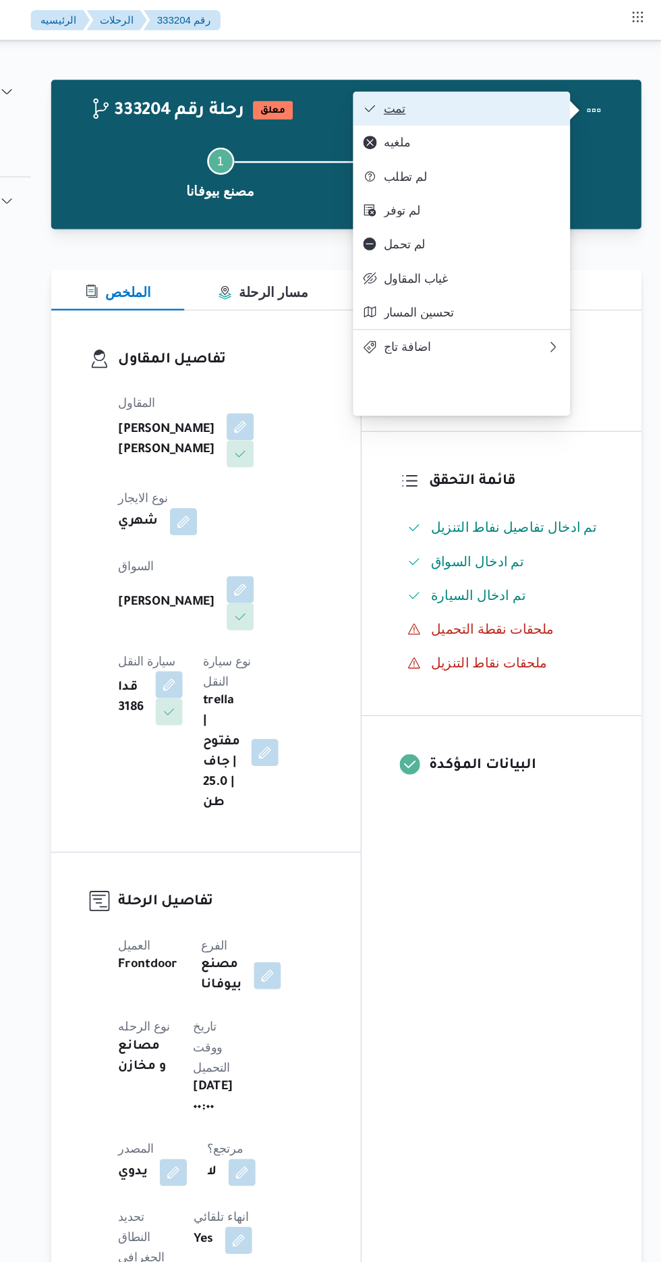
click at [549, 84] on span "تمت" at bounding box center [510, 86] width 140 height 11
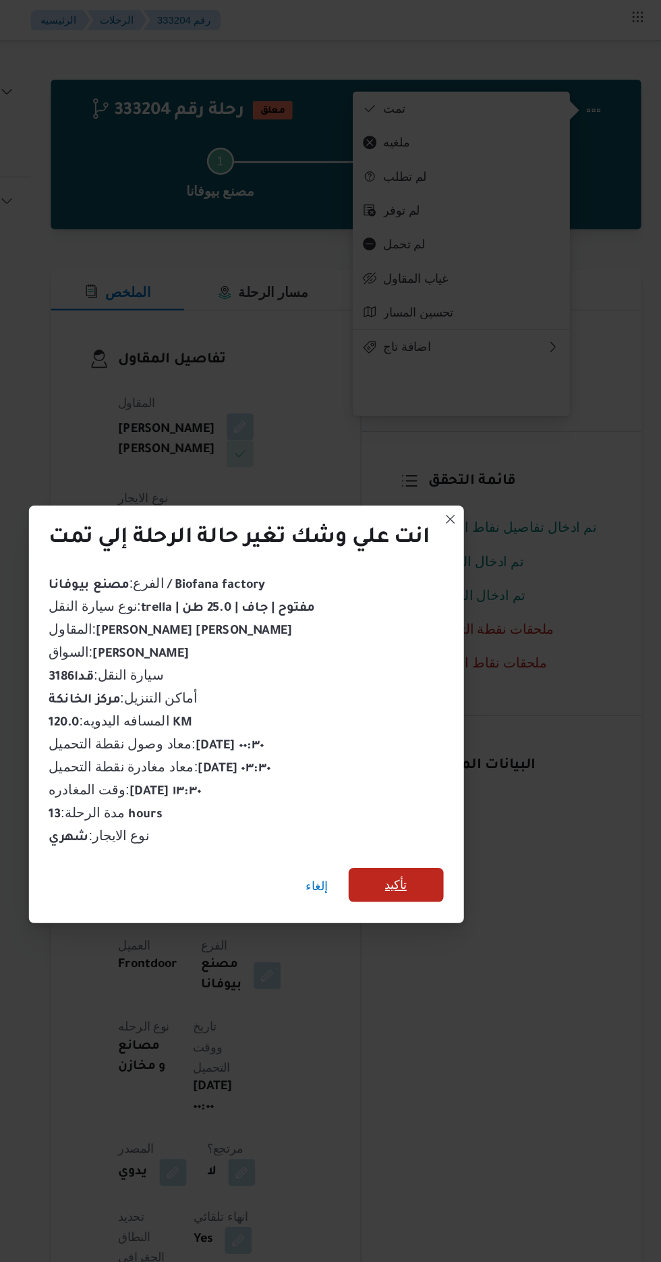
click at [451, 701] on span "تأكيد" at bounding box center [450, 704] width 18 height 16
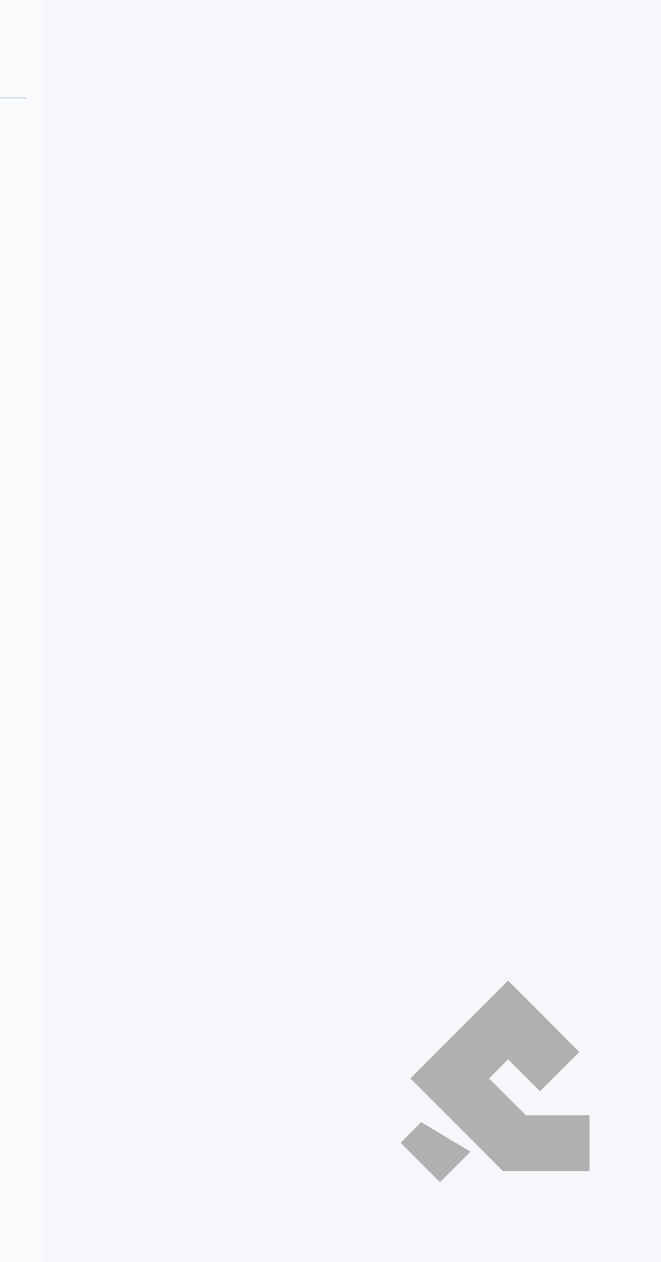
scroll to position [22, 0]
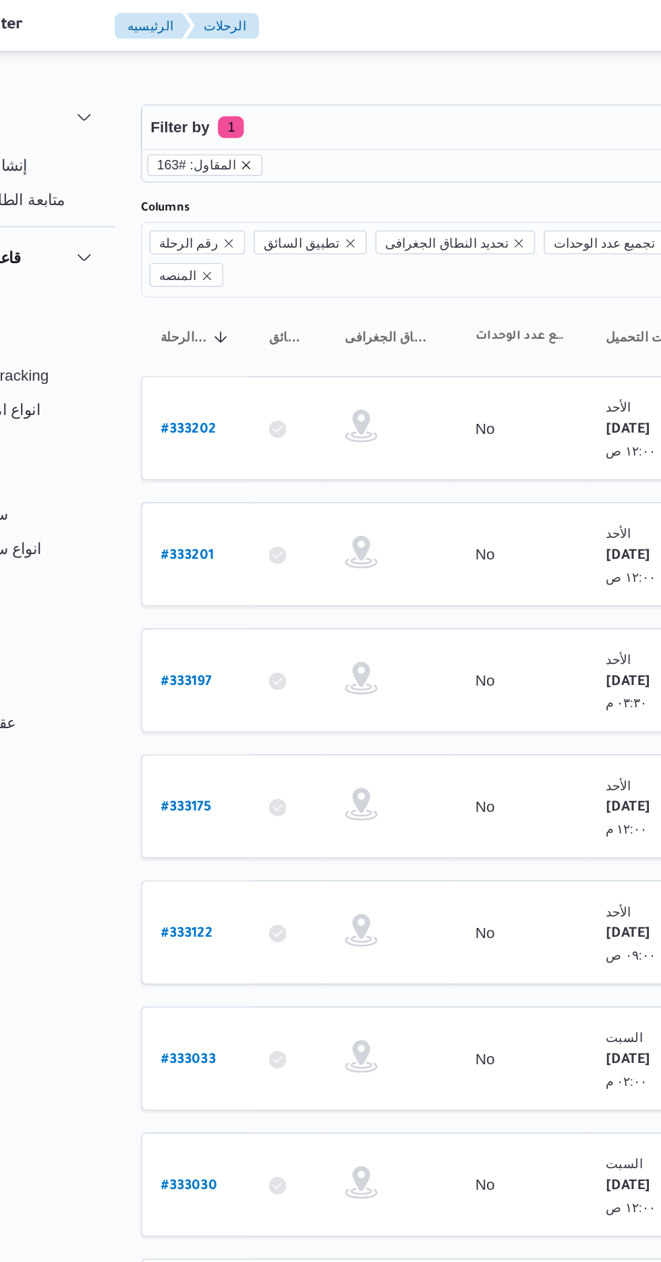
click at [239, 102] on icon "remove selected entity" at bounding box center [241, 102] width 5 height 5
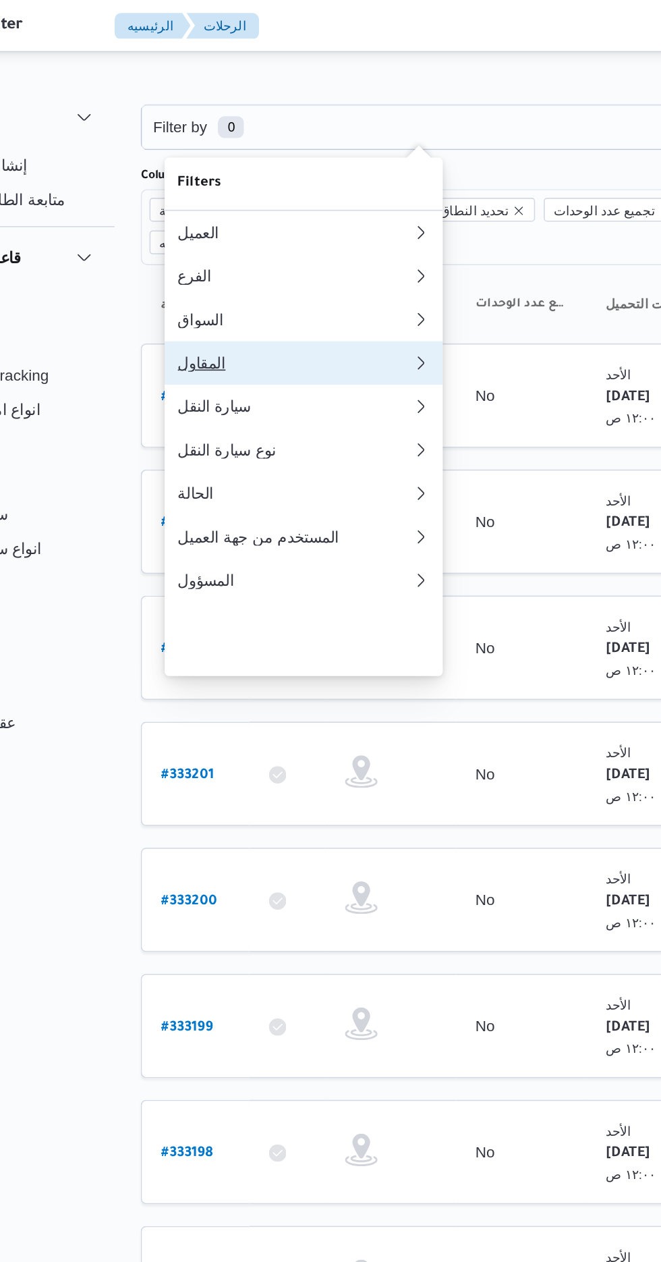
click at [277, 231] on div "المقاول" at bounding box center [268, 225] width 140 height 11
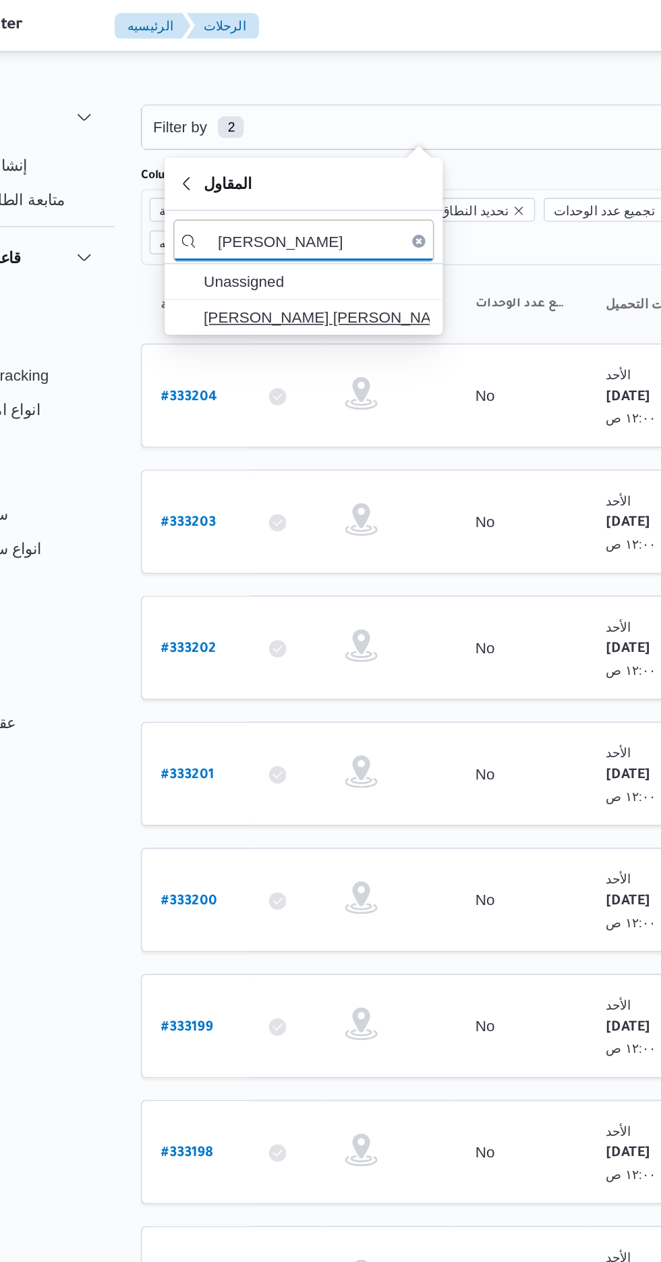
type input "[PERSON_NAME]"
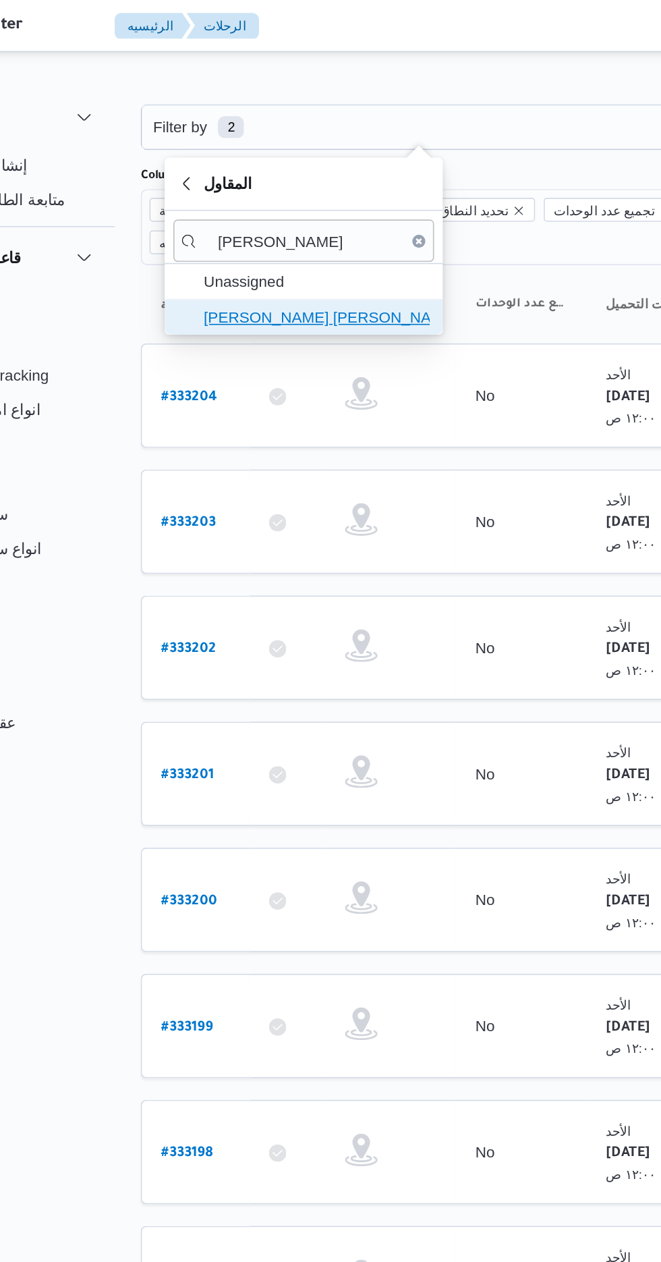
click at [298, 198] on span "[PERSON_NAME] [PERSON_NAME]" at bounding box center [285, 197] width 140 height 16
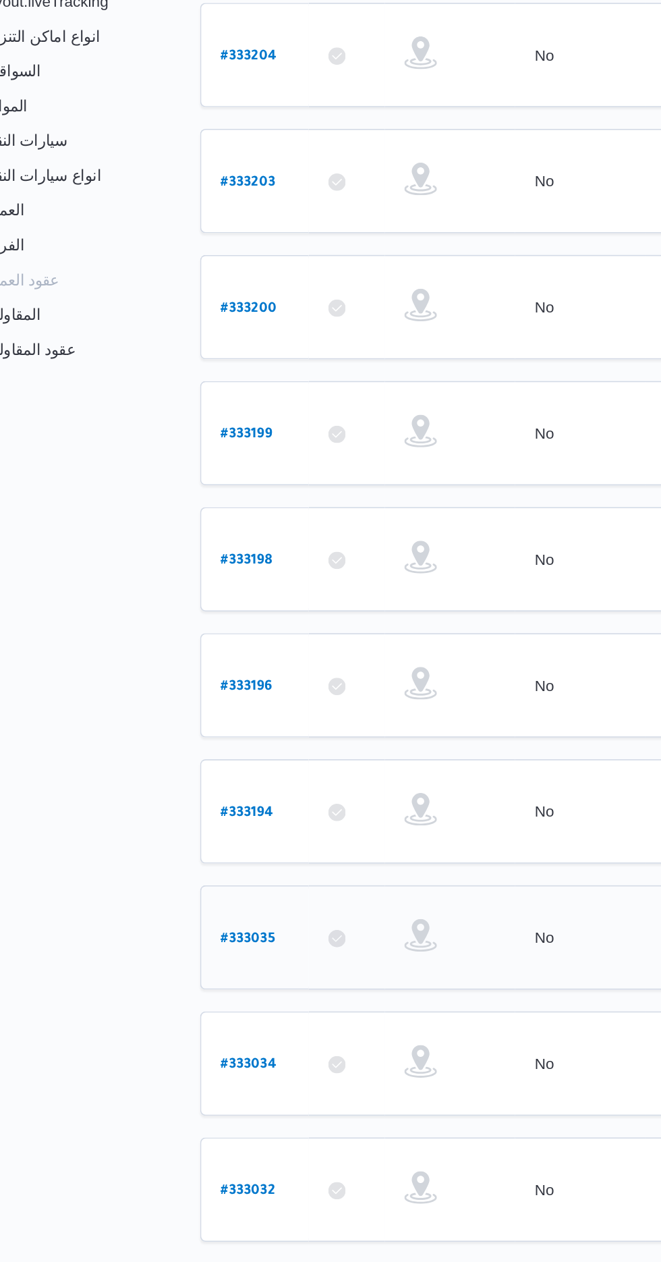
click at [200, 810] on b "# 333035" at bounding box center [205, 814] width 34 height 9
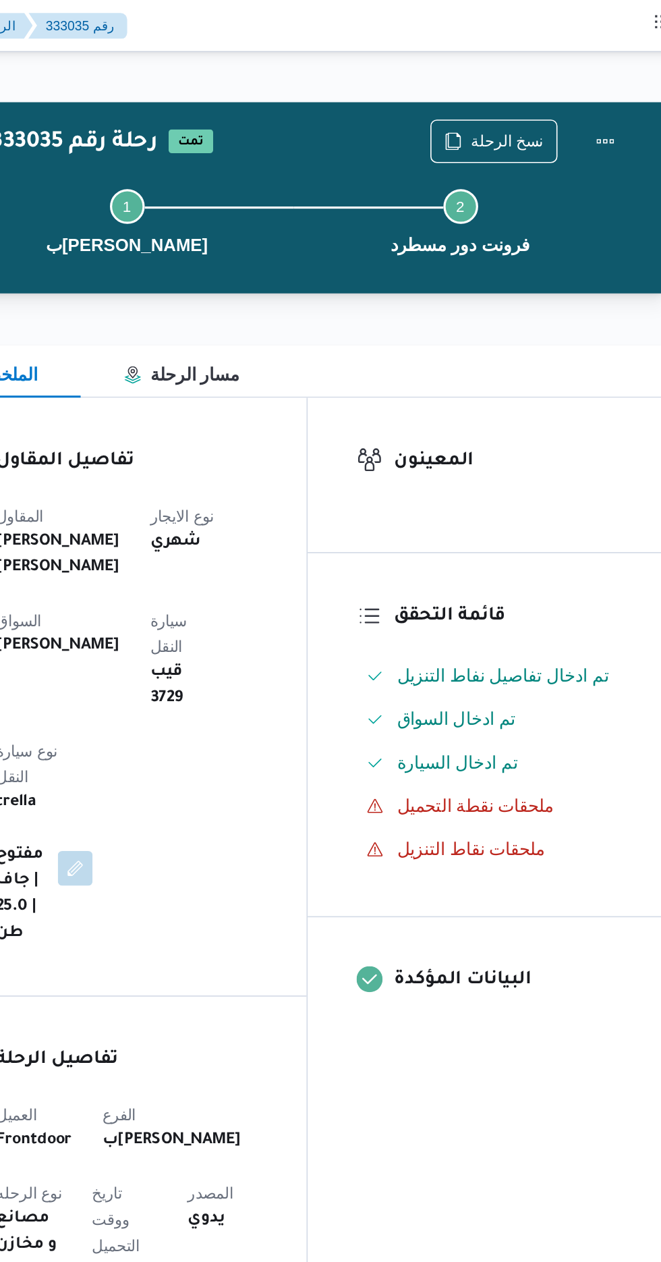
click at [553, 95] on div "Step 1 is incomplete 1 بيوفانا شبرامنت Step 2 is incomplete 2 فرونت دور مسطرد" at bounding box center [413, 136] width 430 height 86
click at [531, 86] on span "نسخ الرحلة" at bounding box center [546, 87] width 45 height 16
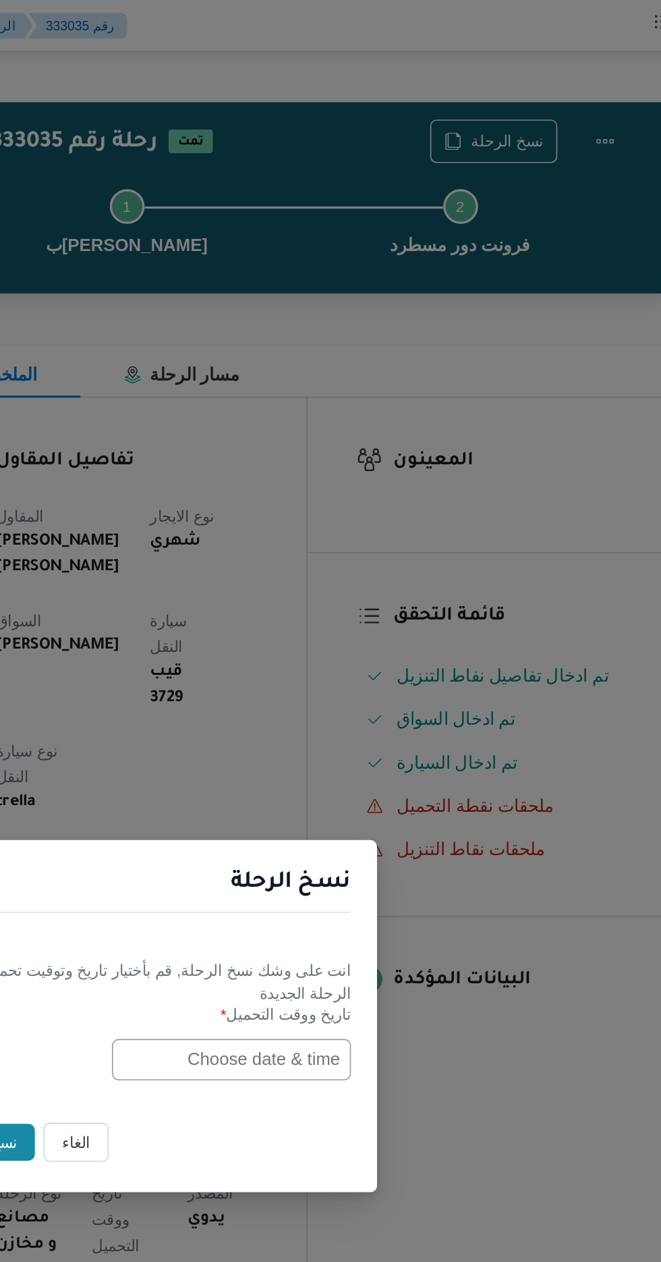
click at [341, 653] on input "text" at bounding box center [375, 658] width 148 height 26
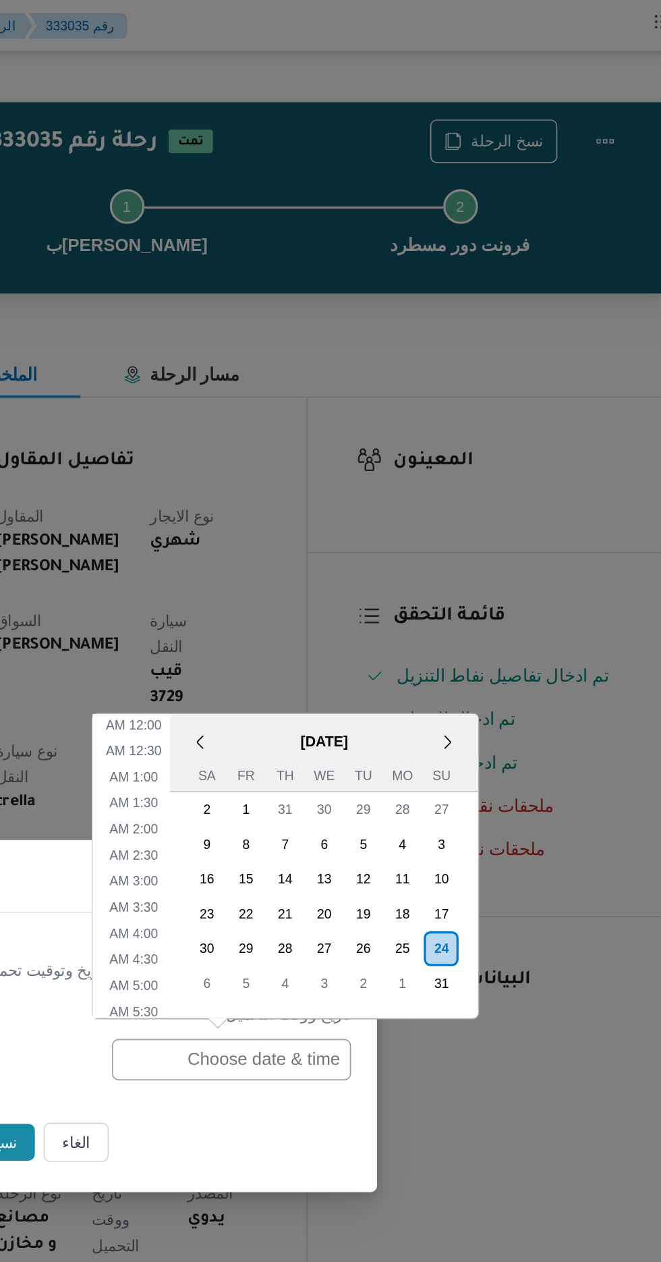
scroll to position [447, 0]
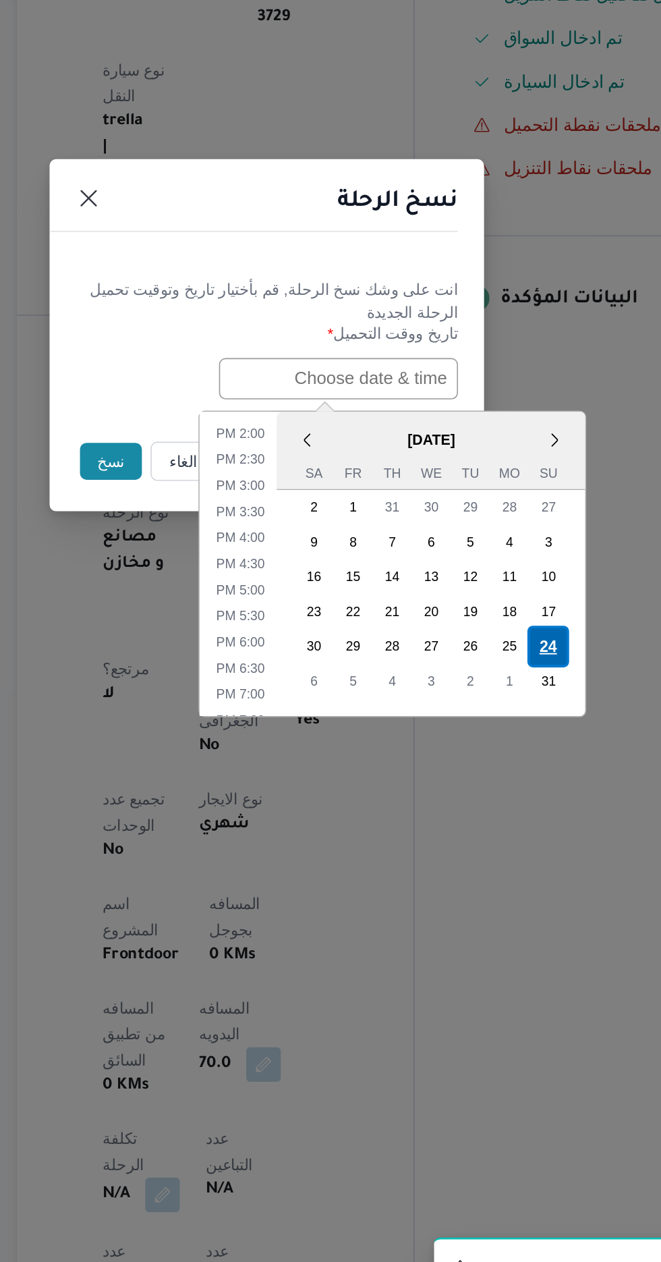
click at [505, 820] on div "24" at bounding box center [506, 824] width 26 height 26
type input "[DATE] 12:00AM"
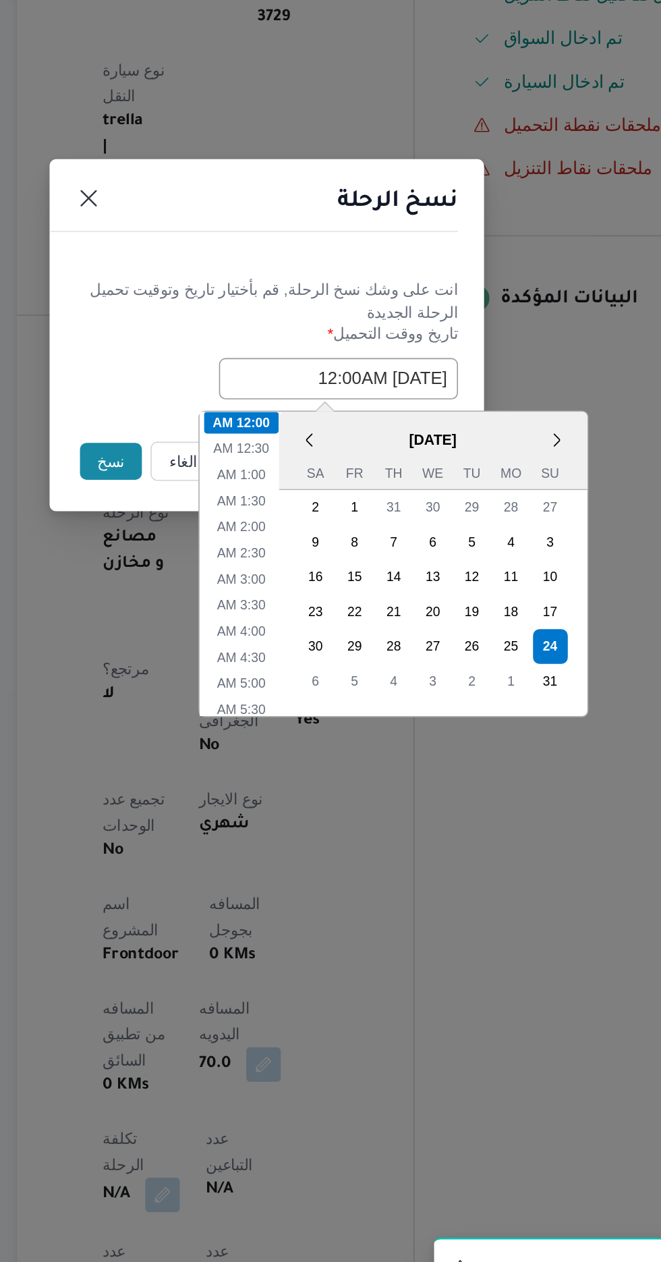
click at [228, 710] on button "نسخ" at bounding box center [234, 709] width 38 height 23
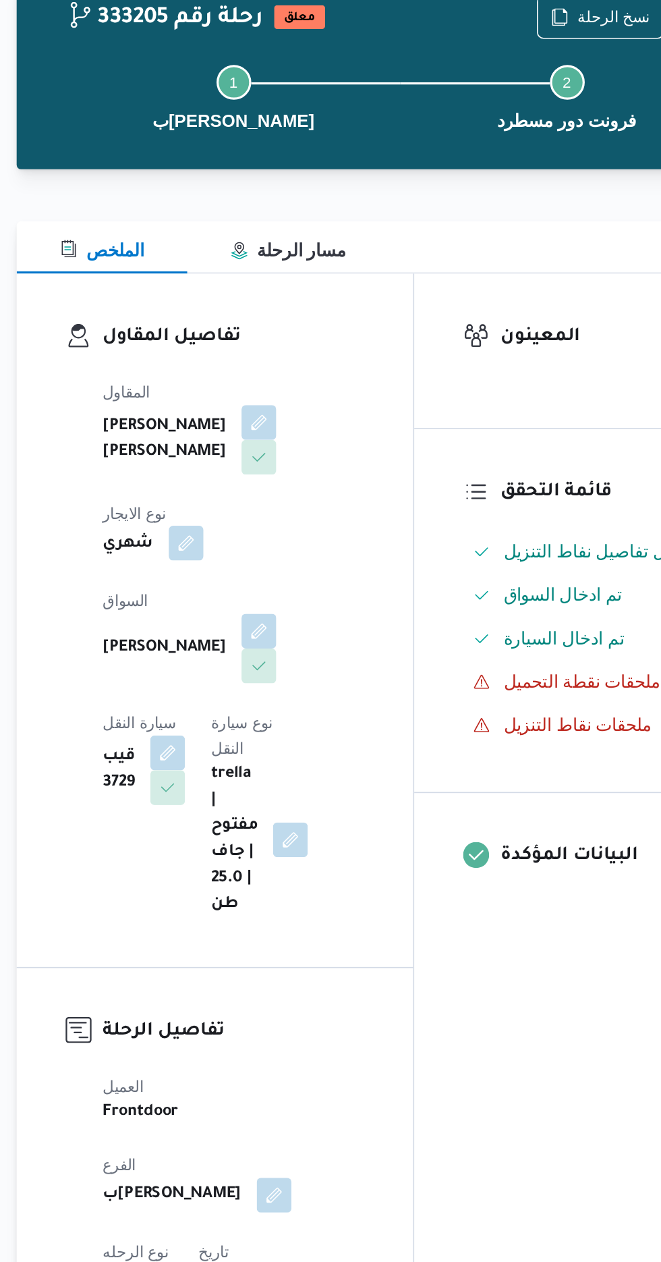
click at [291, 403] on button "button" at bounding box center [281, 414] width 22 height 22
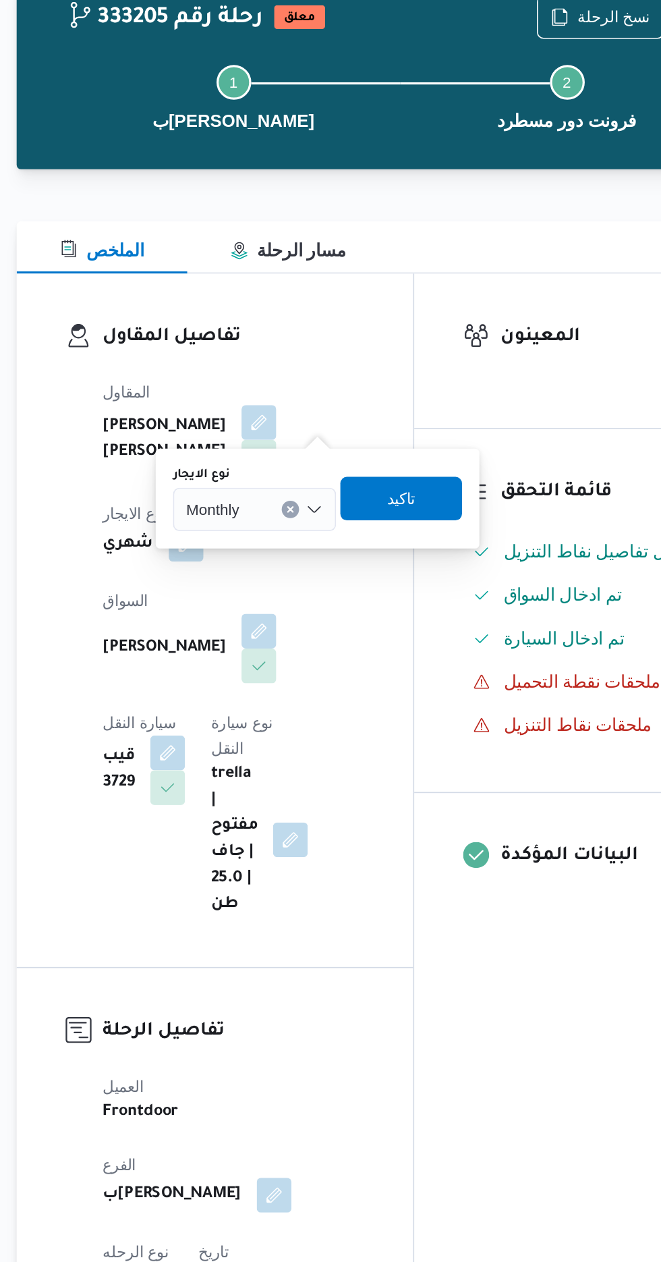
click at [320, 395] on input "نوع الايجار" at bounding box center [319, 393] width 1 height 16
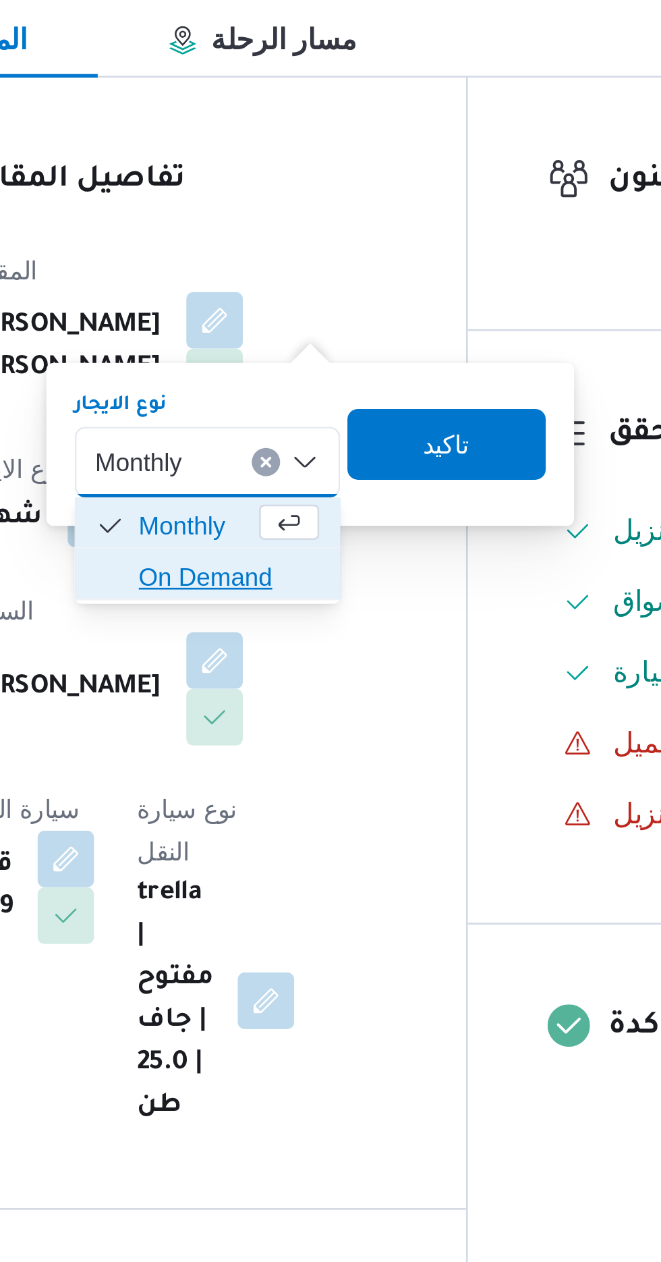
click at [322, 438] on span "On Demand" at bounding box center [331, 437] width 69 height 16
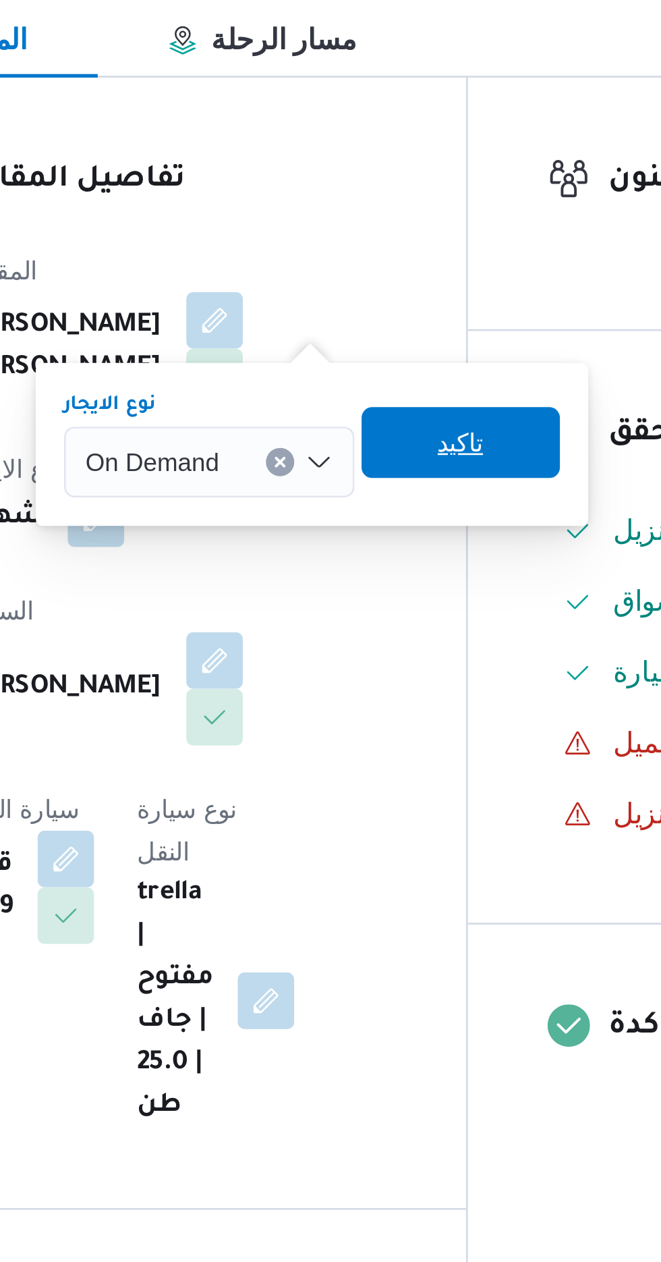
click at [428, 387] on span "تاكيد" at bounding box center [420, 385] width 76 height 27
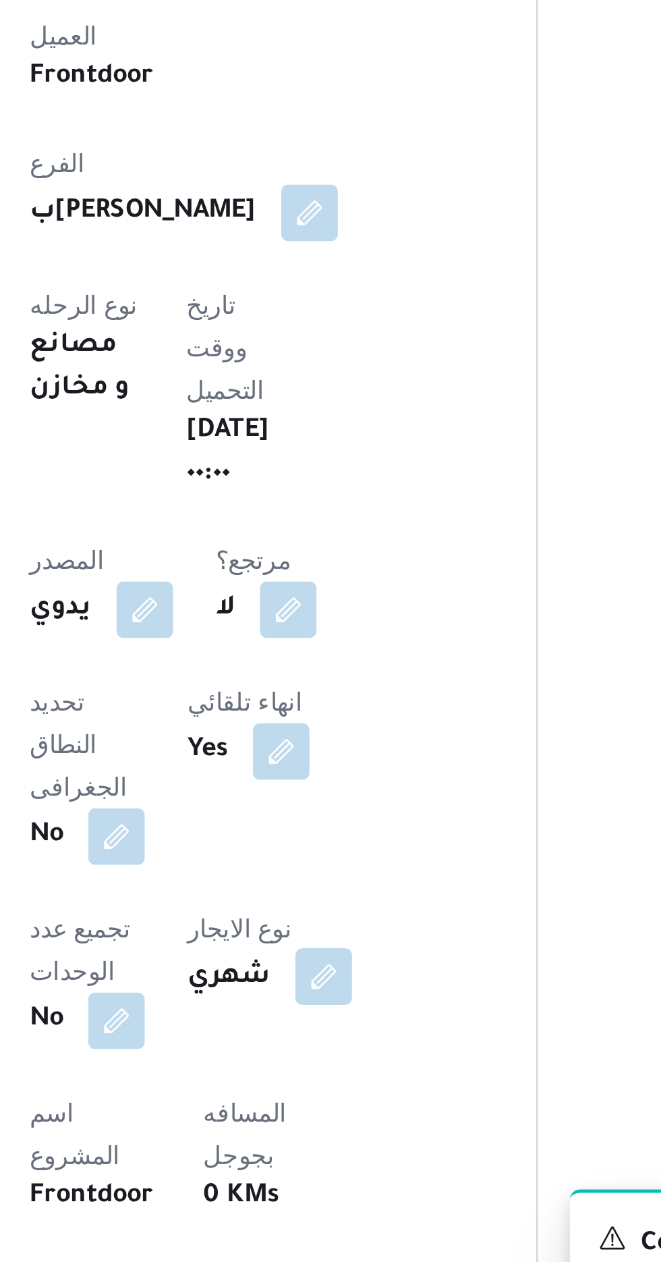
click at [330, 1099] on button "button" at bounding box center [341, 1110] width 22 height 22
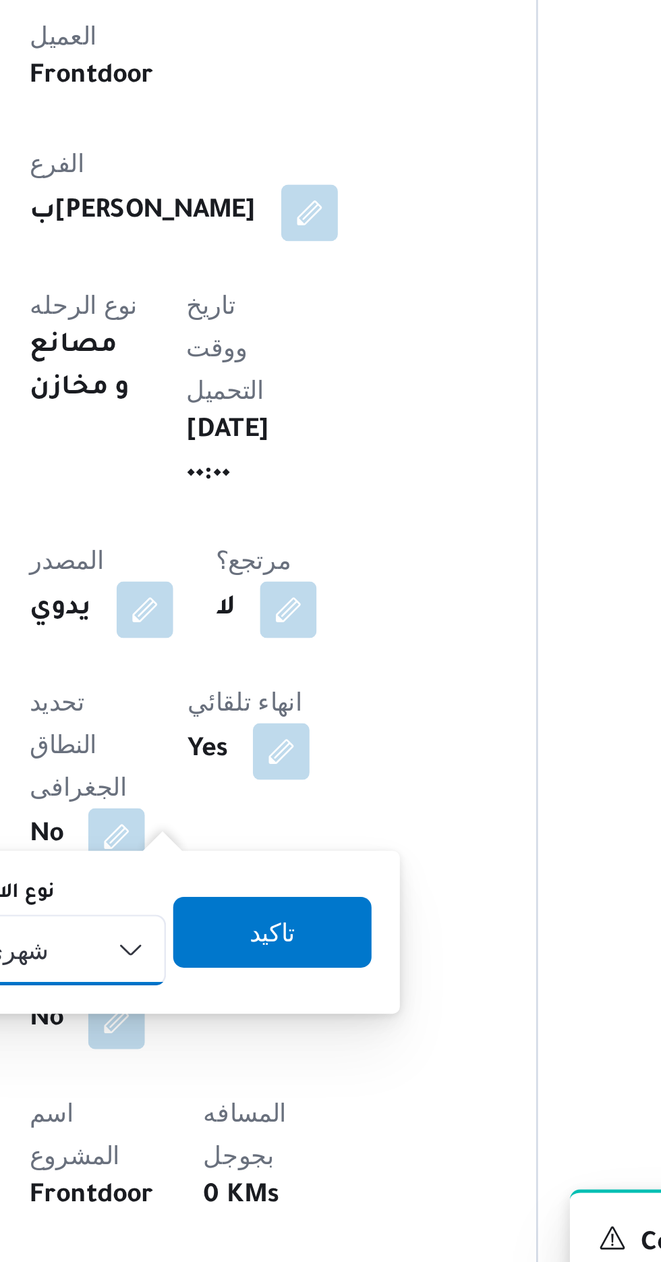
click at [245, 1090] on select "شهري بالنقله إيجار يومي" at bounding box center [242, 1099] width 78 height 27
select select "on_demand"
click at [203, 1086] on select "شهري بالنقله إيجار يومي" at bounding box center [242, 1099] width 78 height 27
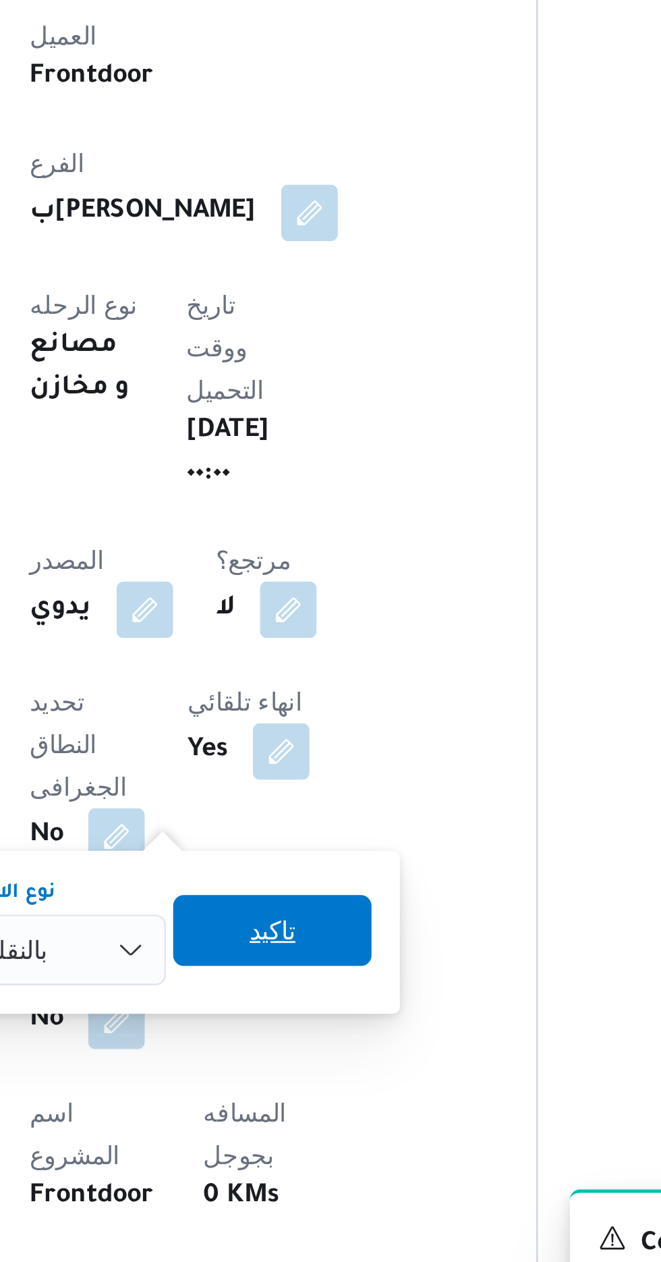
click at [328, 1090] on span "تاكيد" at bounding box center [321, 1092] width 76 height 27
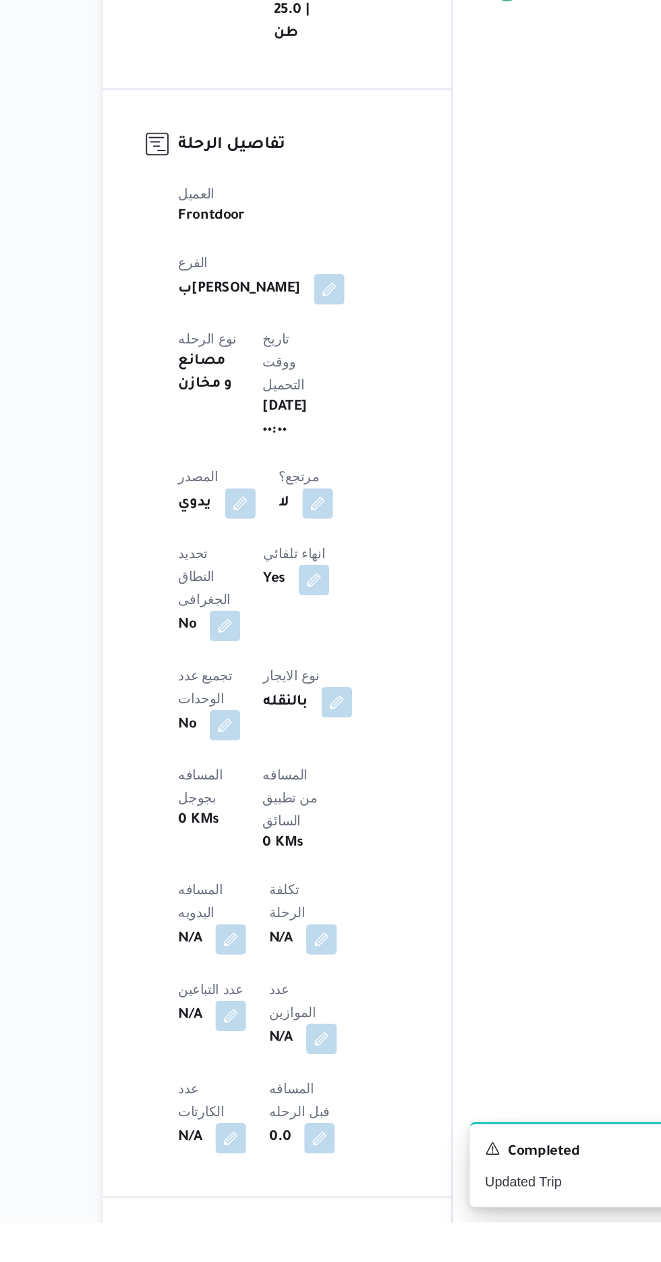
scroll to position [225, 0]
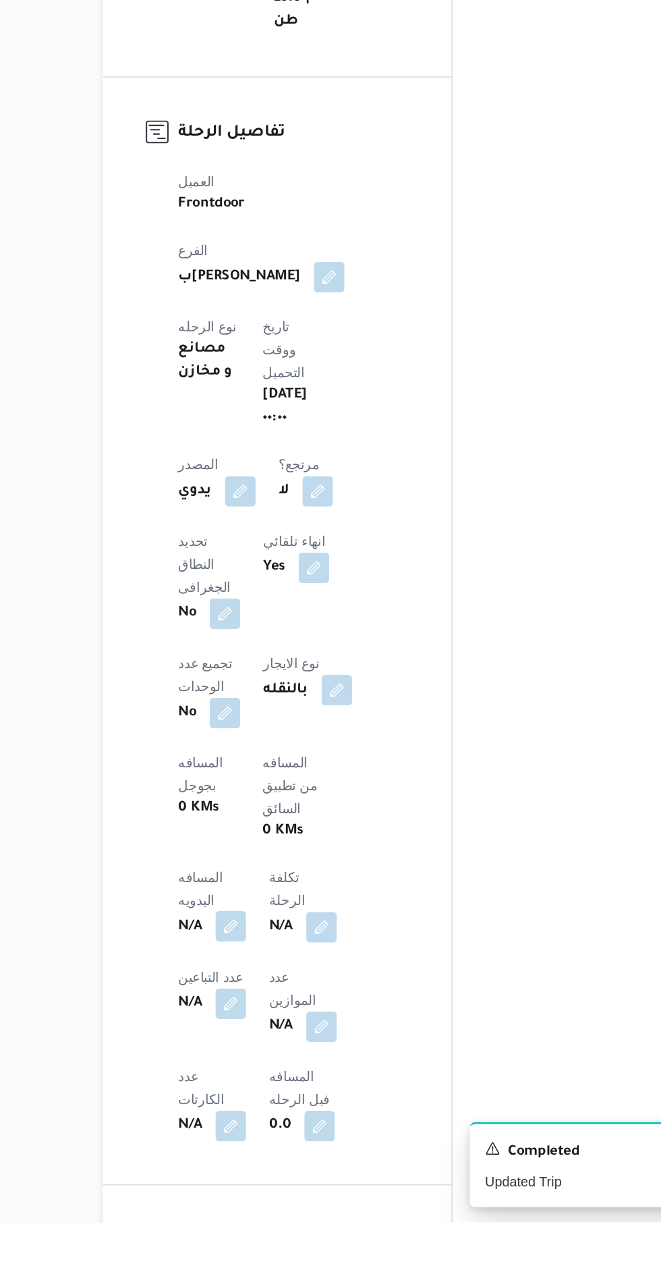
click at [277, 1042] on button "button" at bounding box center [266, 1053] width 22 height 22
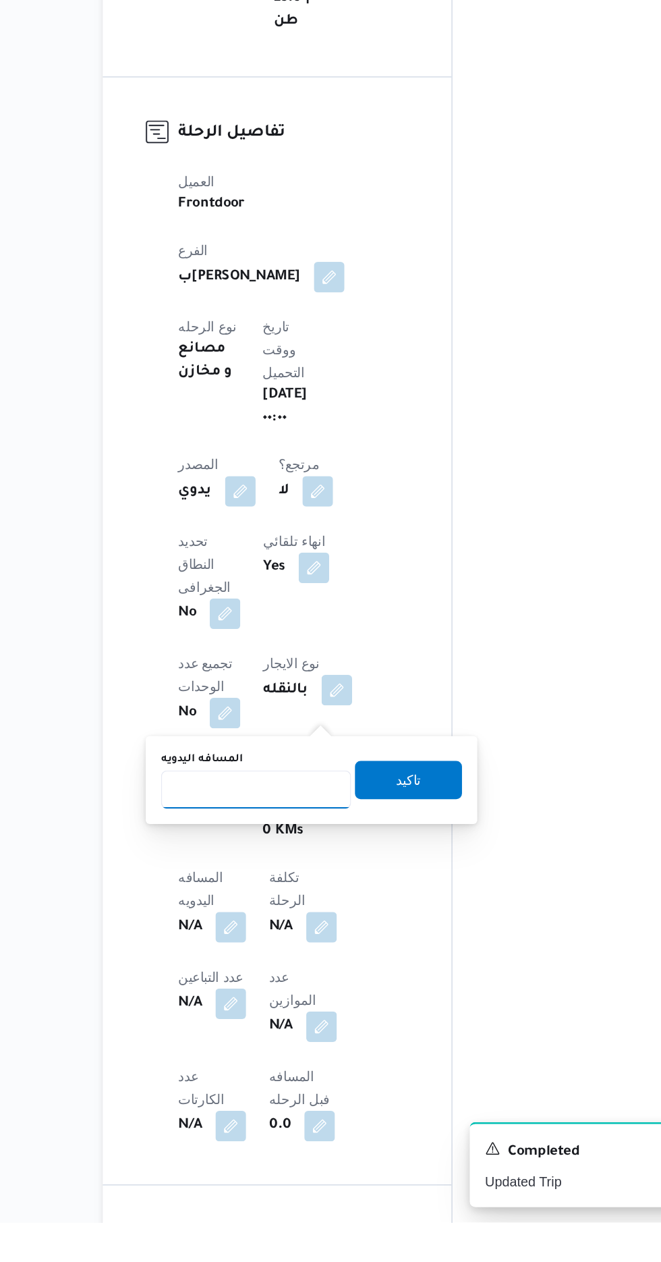
click at [303, 957] on input "المسافه اليدويه" at bounding box center [284, 956] width 134 height 27
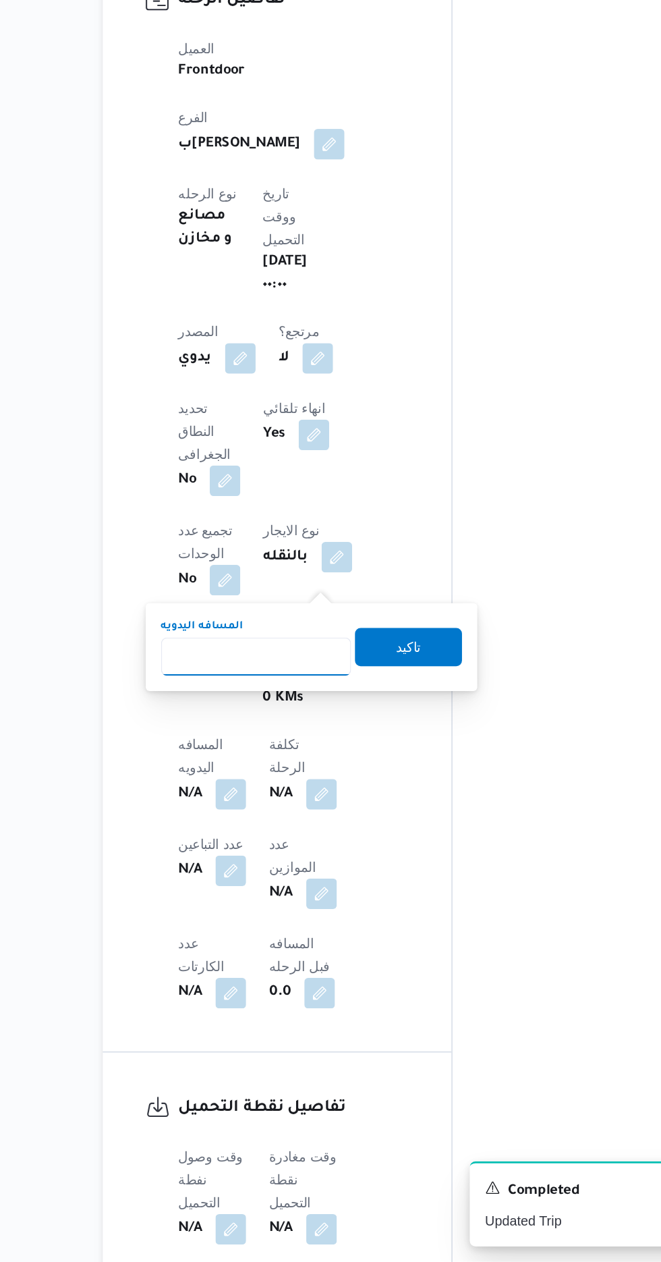
scroll to position [347, 0]
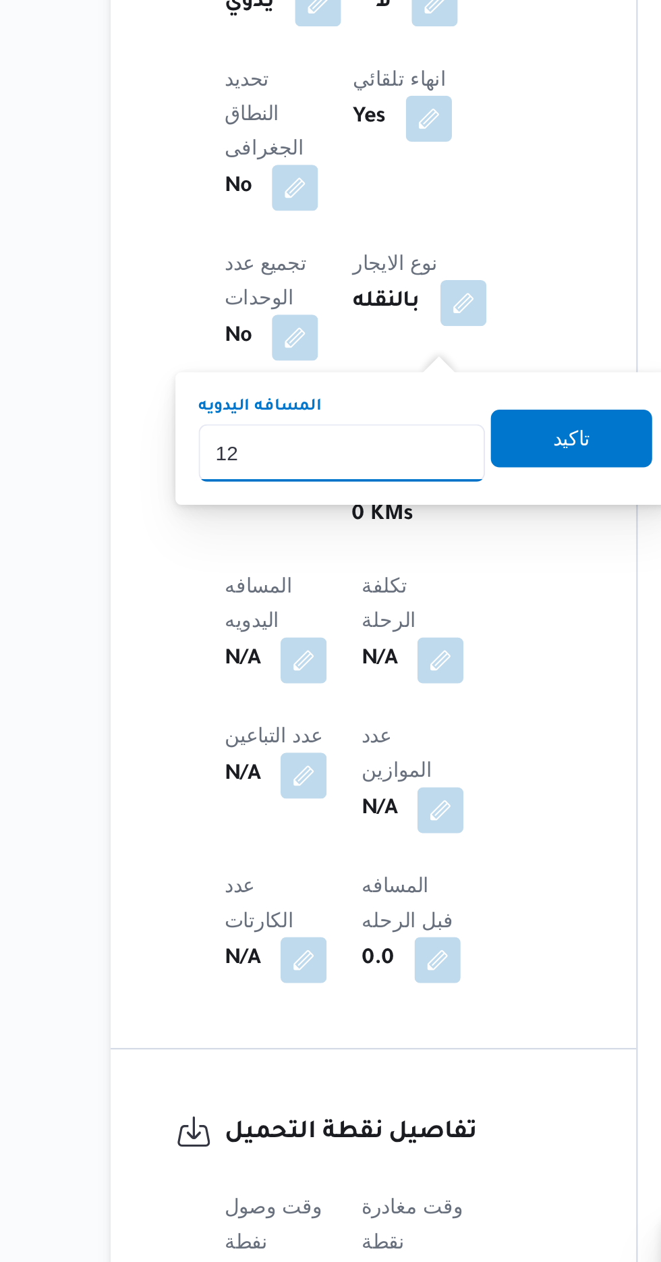
type input "120"
click at [398, 833] on span "تاكيد" at bounding box center [392, 826] width 18 height 16
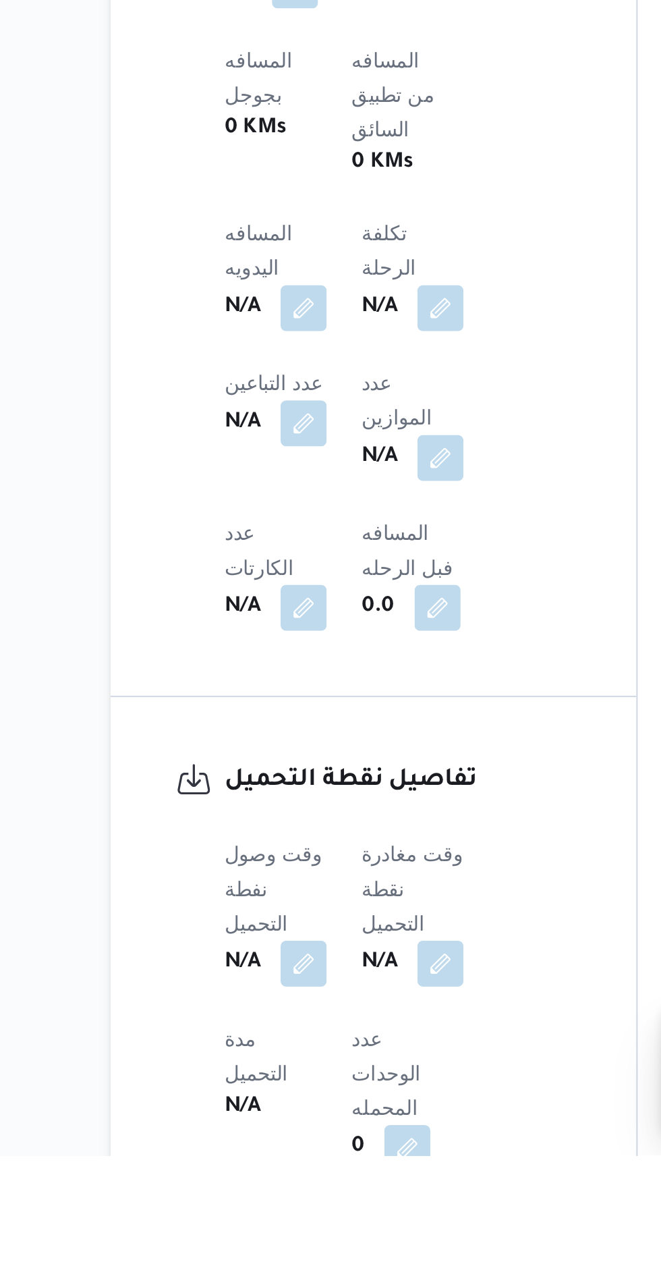
scroll to position [416, 0]
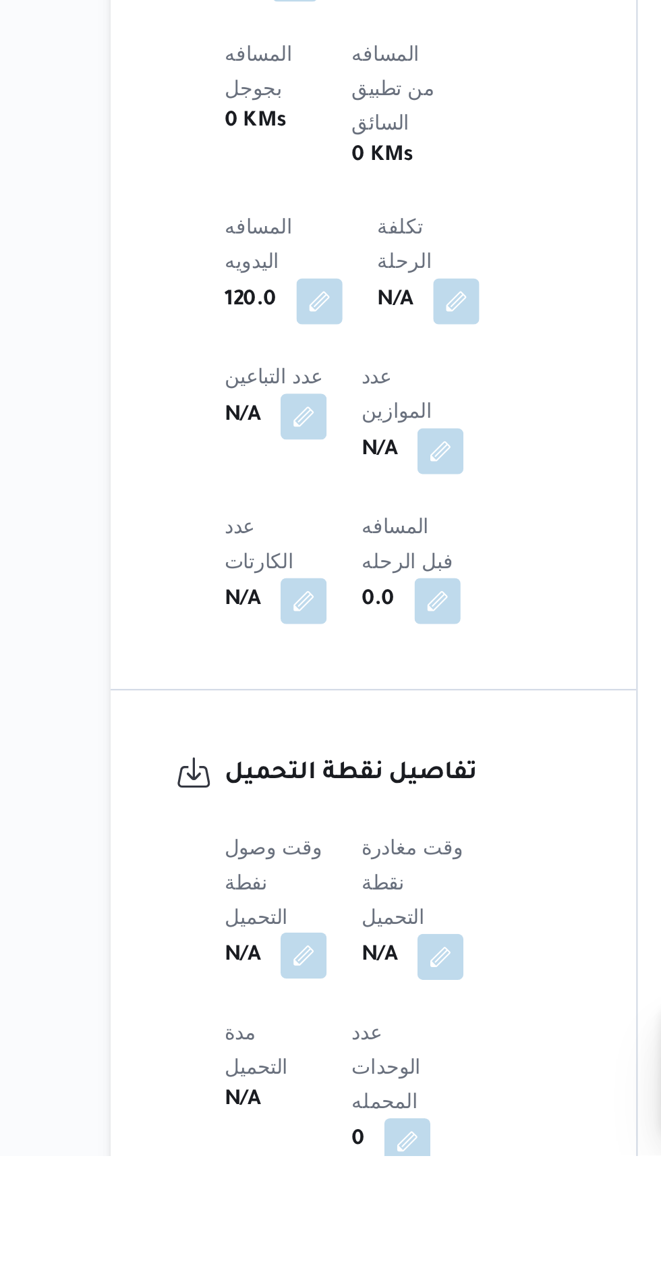
click at [264, 1157] on button "button" at bounding box center [266, 1168] width 22 height 22
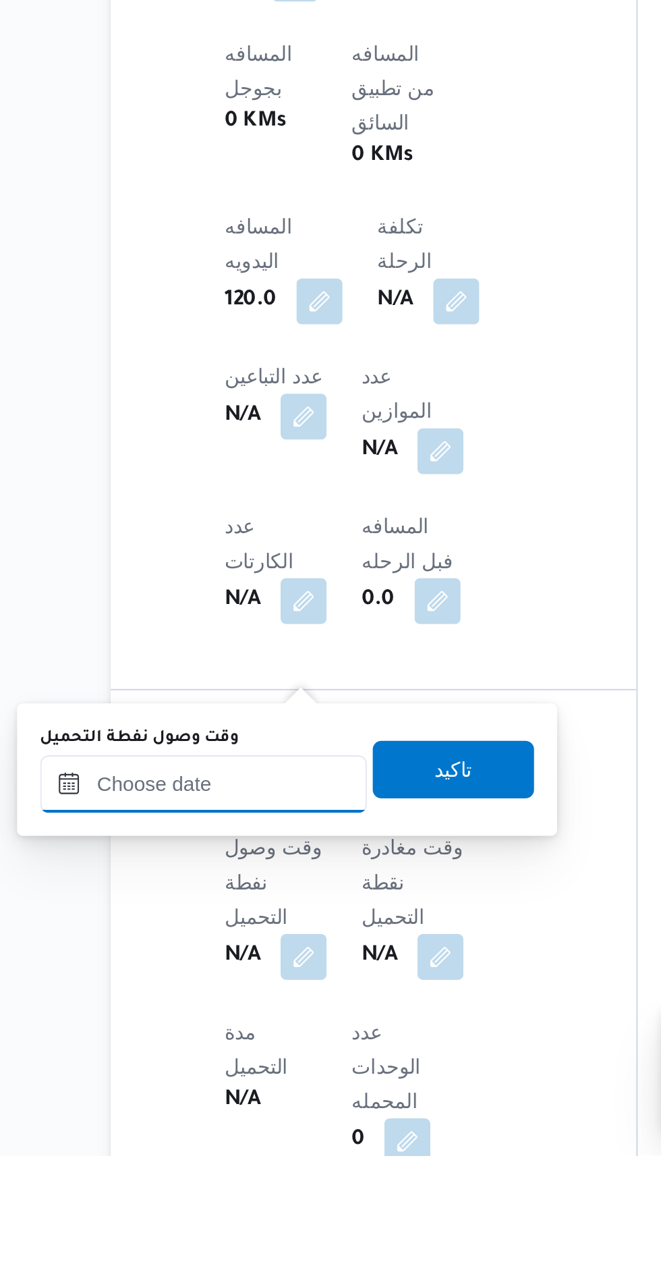
click at [254, 1082] on input "وقت وصول نفطة التحميل" at bounding box center [218, 1087] width 153 height 27
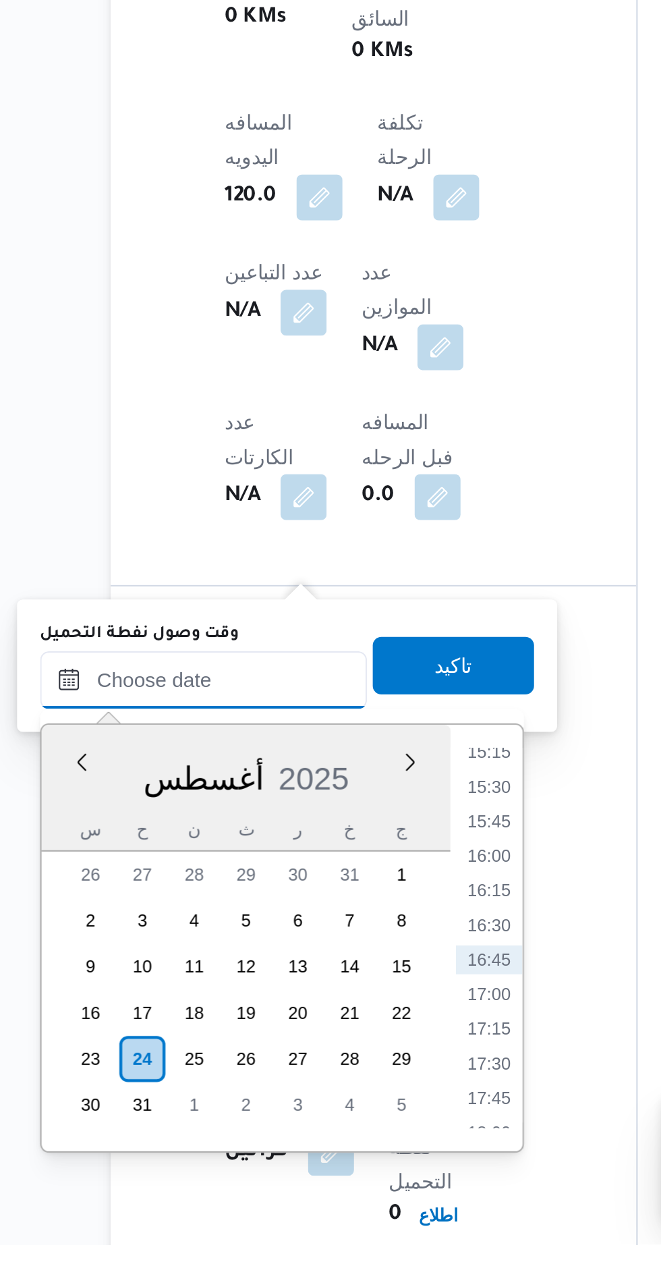
scroll to position [507, 0]
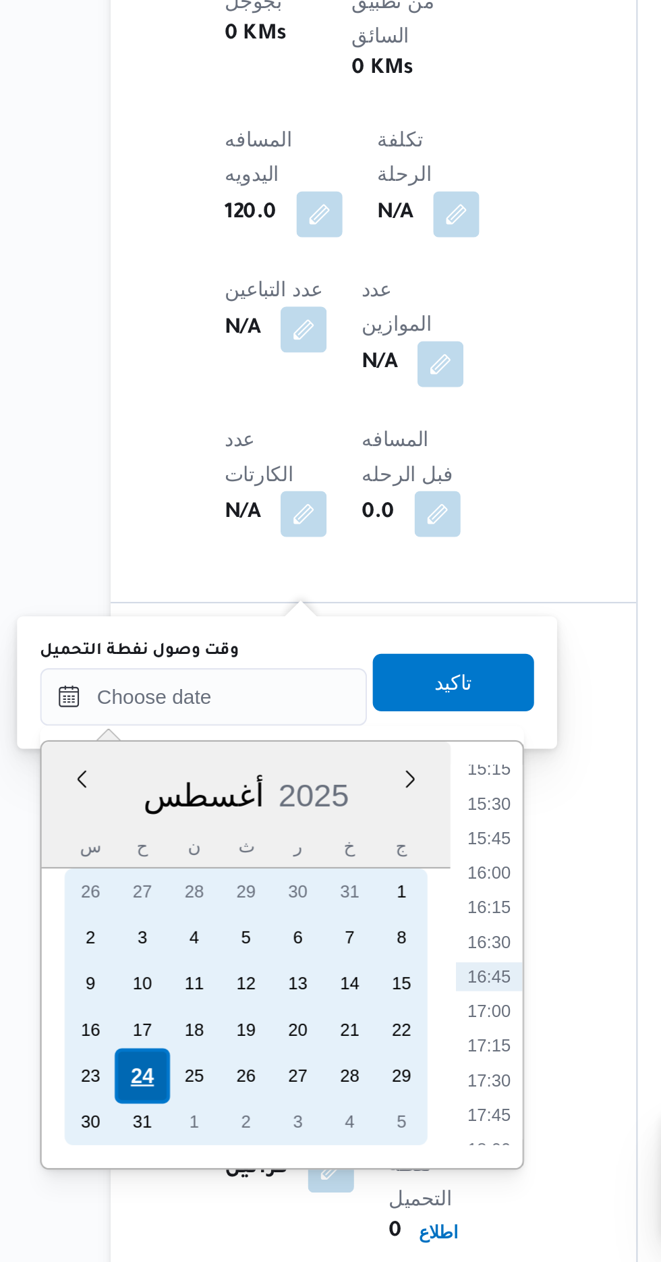
click at [195, 1178] on div "24" at bounding box center [190, 1175] width 26 height 26
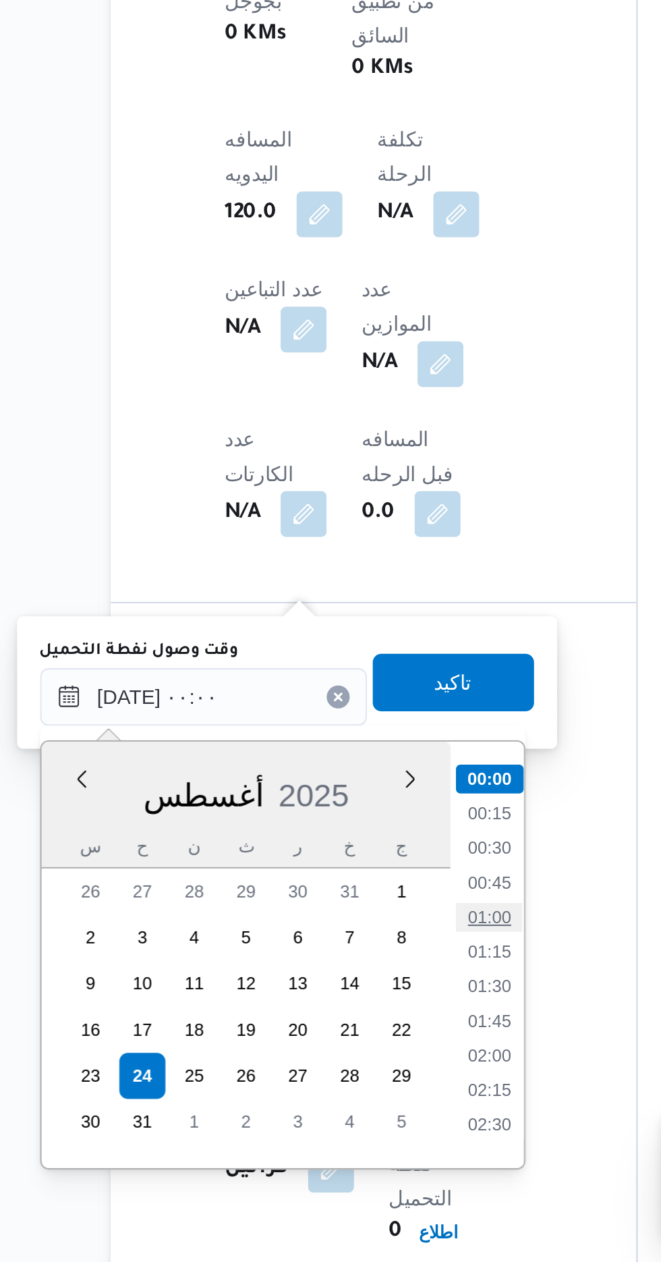
click at [351, 1098] on li "01:00" at bounding box center [352, 1100] width 31 height 13
type input "[DATE] ٠١:٠٠"
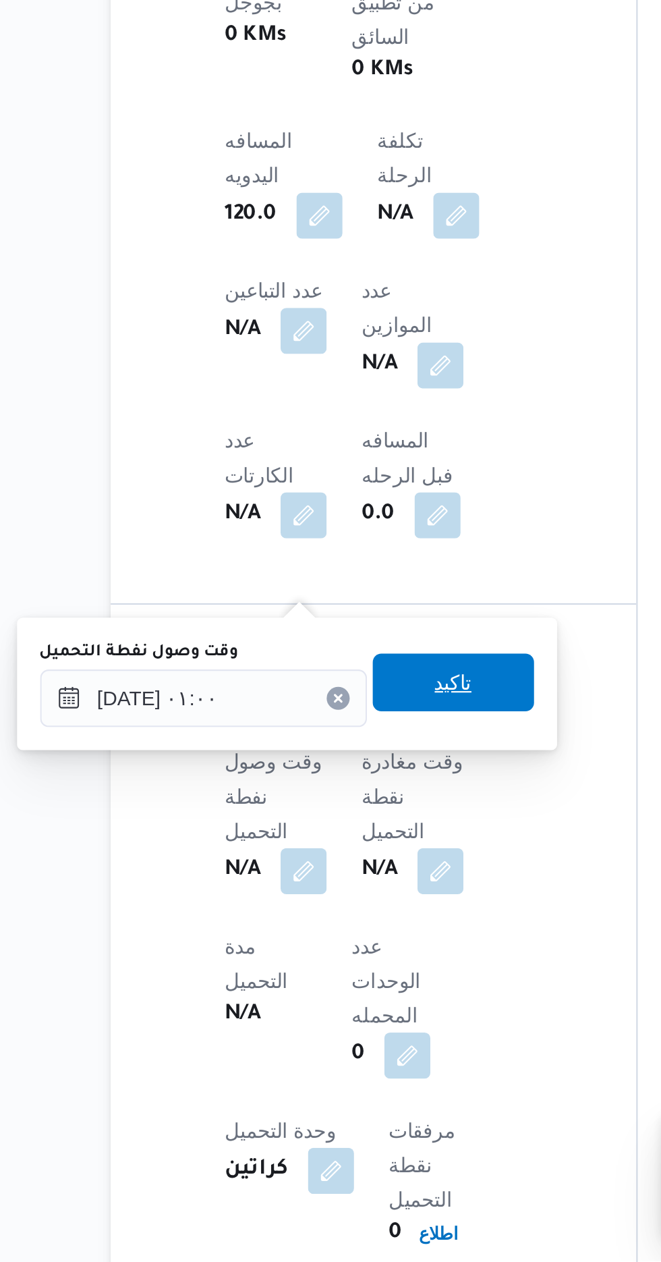
click at [345, 996] on span "تاكيد" at bounding box center [336, 990] width 18 height 16
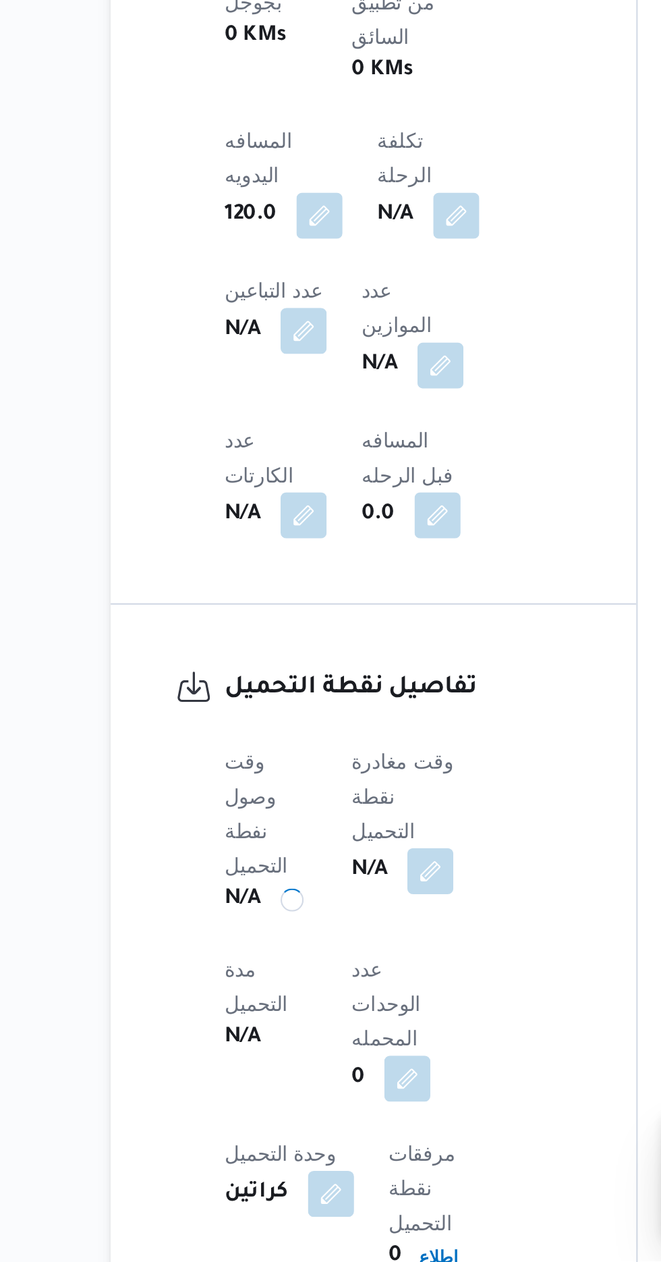
scroll to position [506, 0]
click at [335, 1067] on button "button" at bounding box center [325, 1078] width 22 height 22
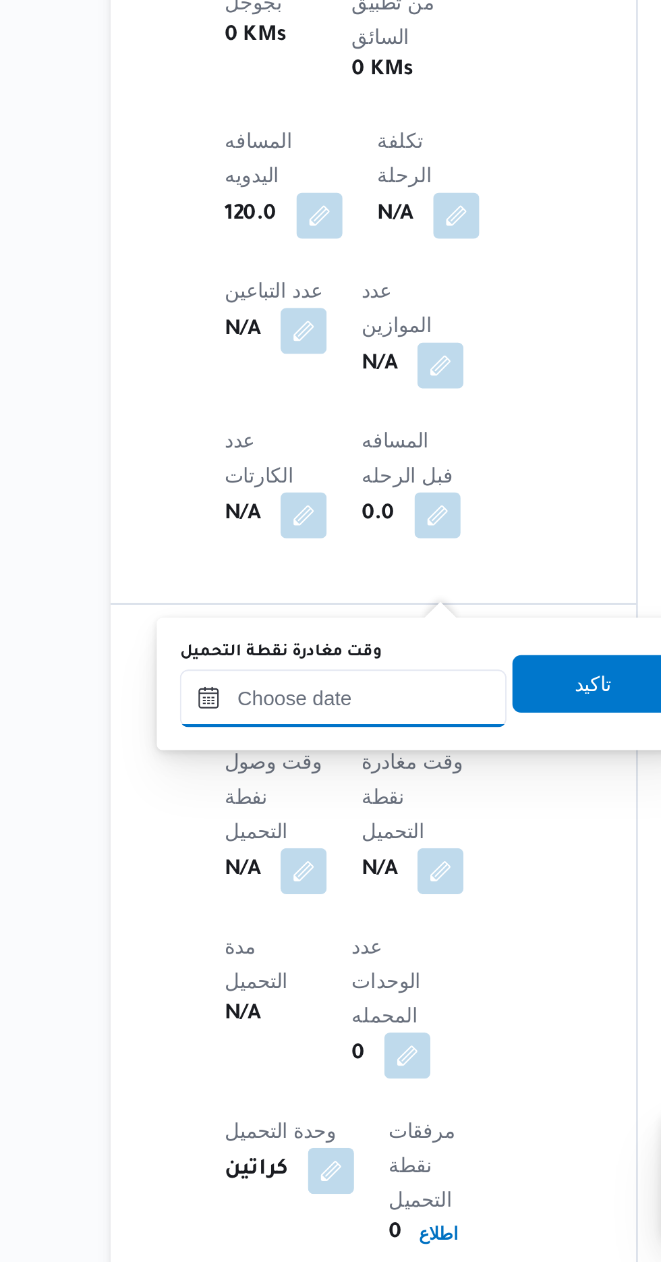
click at [303, 995] on input "وقت مغادرة نقطة التحميل" at bounding box center [284, 997] width 153 height 27
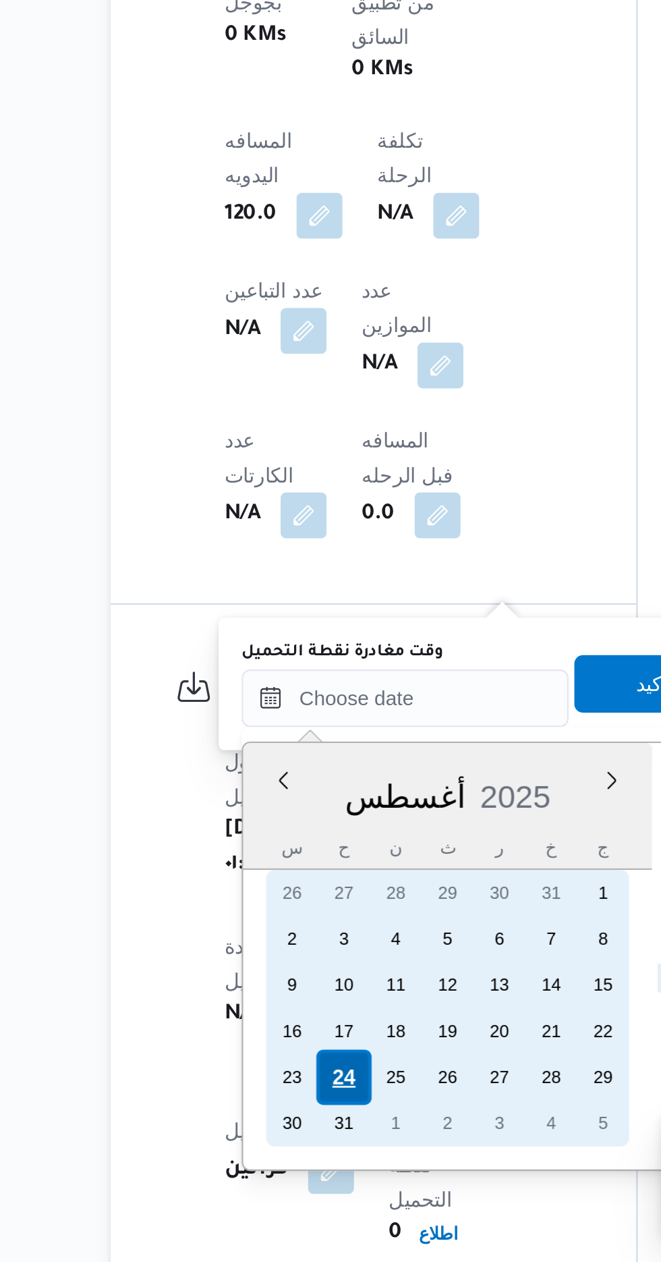
click at [279, 1175] on div "24" at bounding box center [285, 1175] width 26 height 26
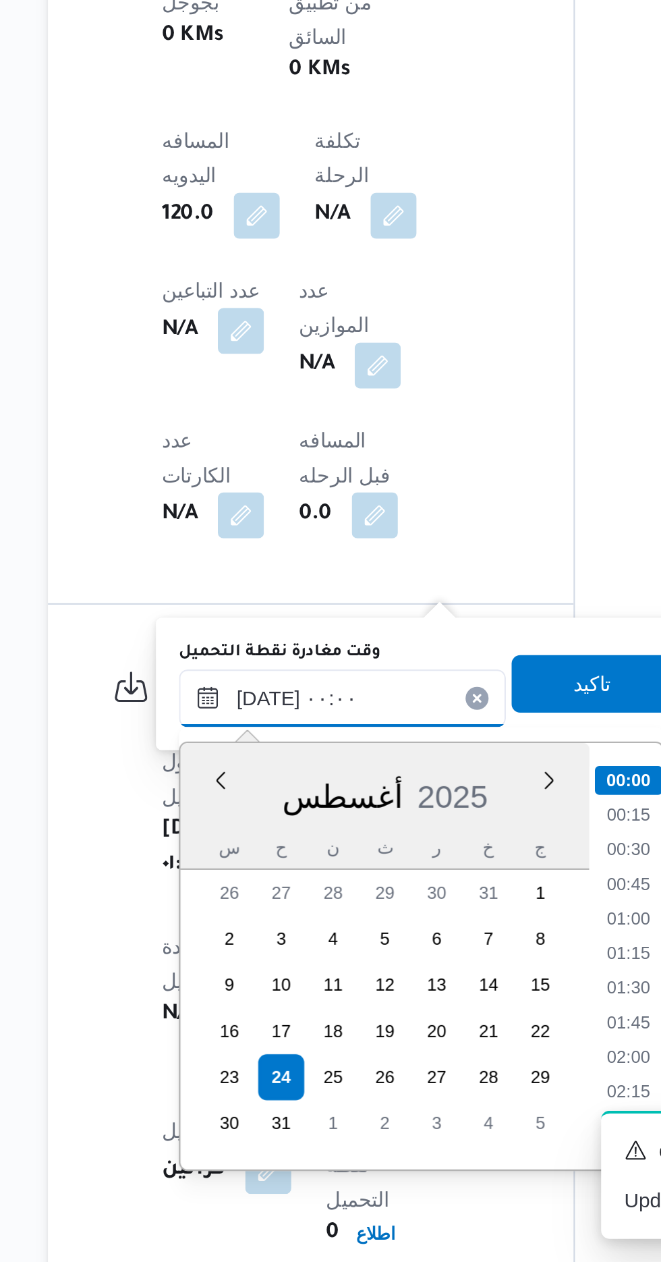
click at [248, 1000] on input "[DATE] ٠٠:٠٠" at bounding box center [313, 997] width 153 height 27
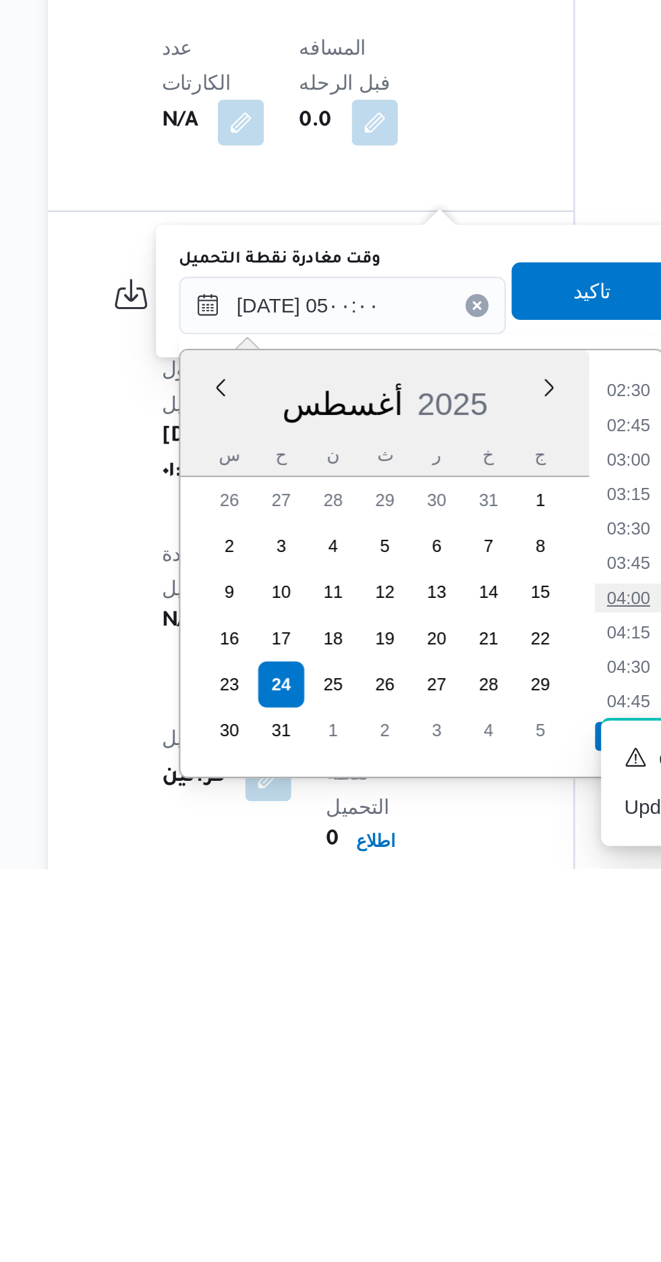
click at [441, 1129] on li "04:00" at bounding box center [447, 1134] width 31 height 13
type input "[DATE] ٠٤:٠٠"
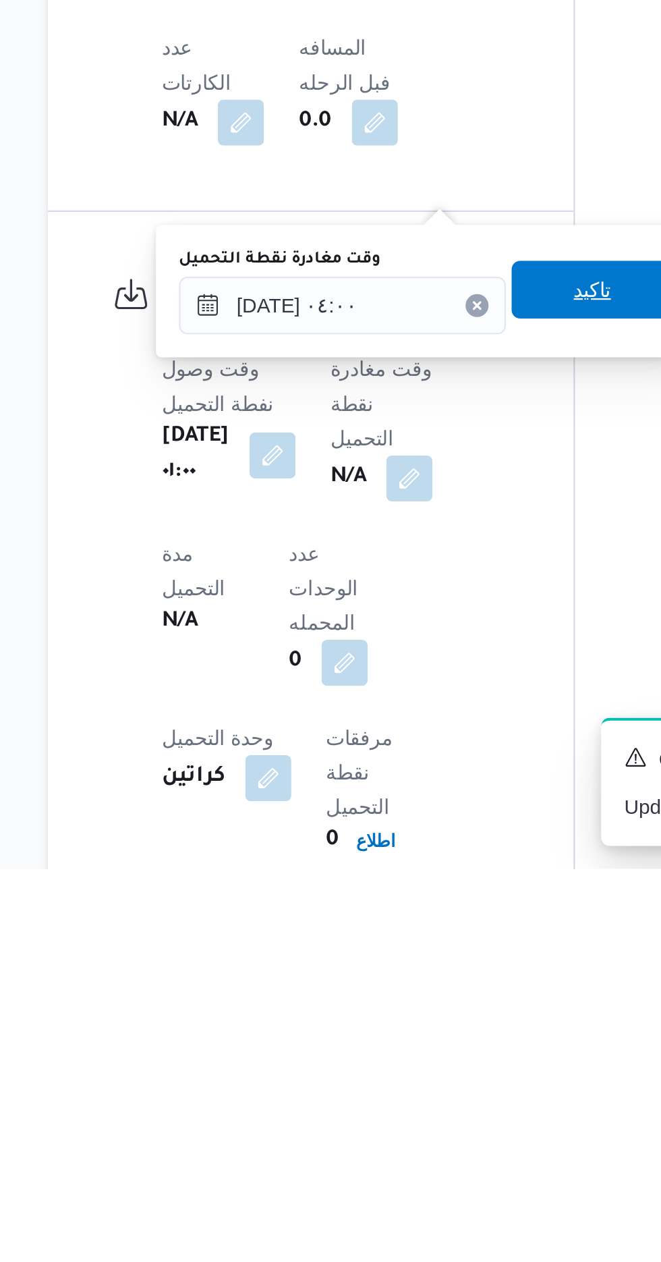
click at [435, 995] on span "تاكيد" at bounding box center [431, 990] width 18 height 16
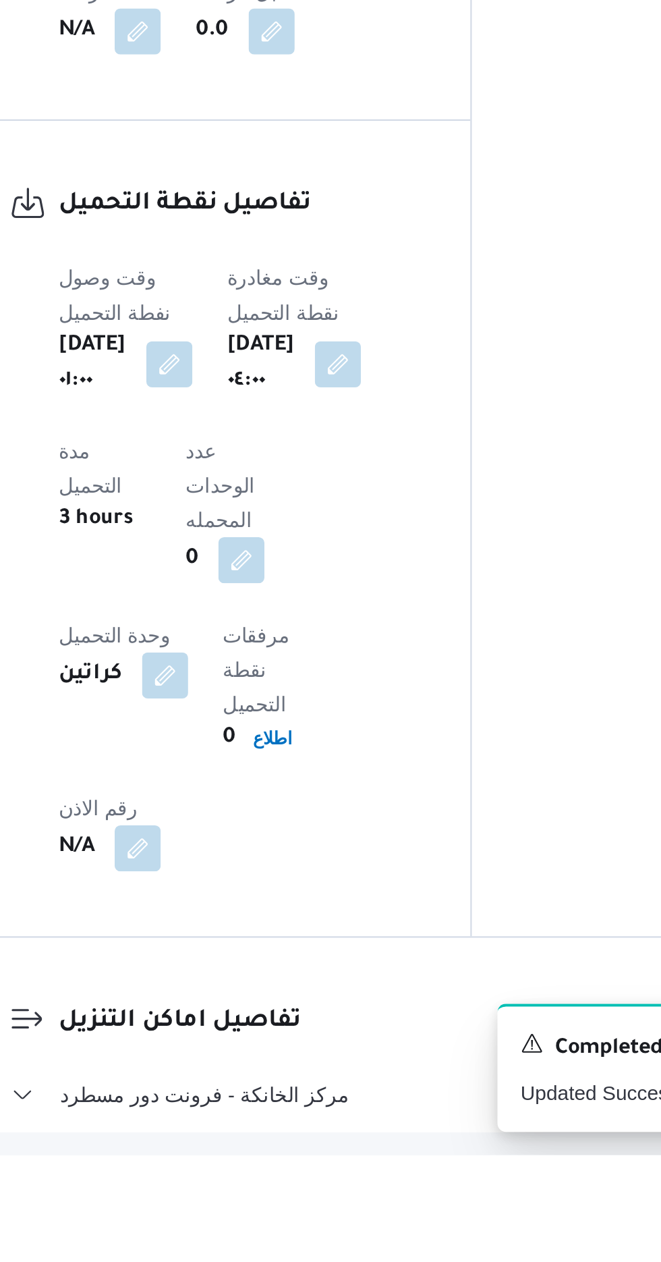
scroll to position [686, 0]
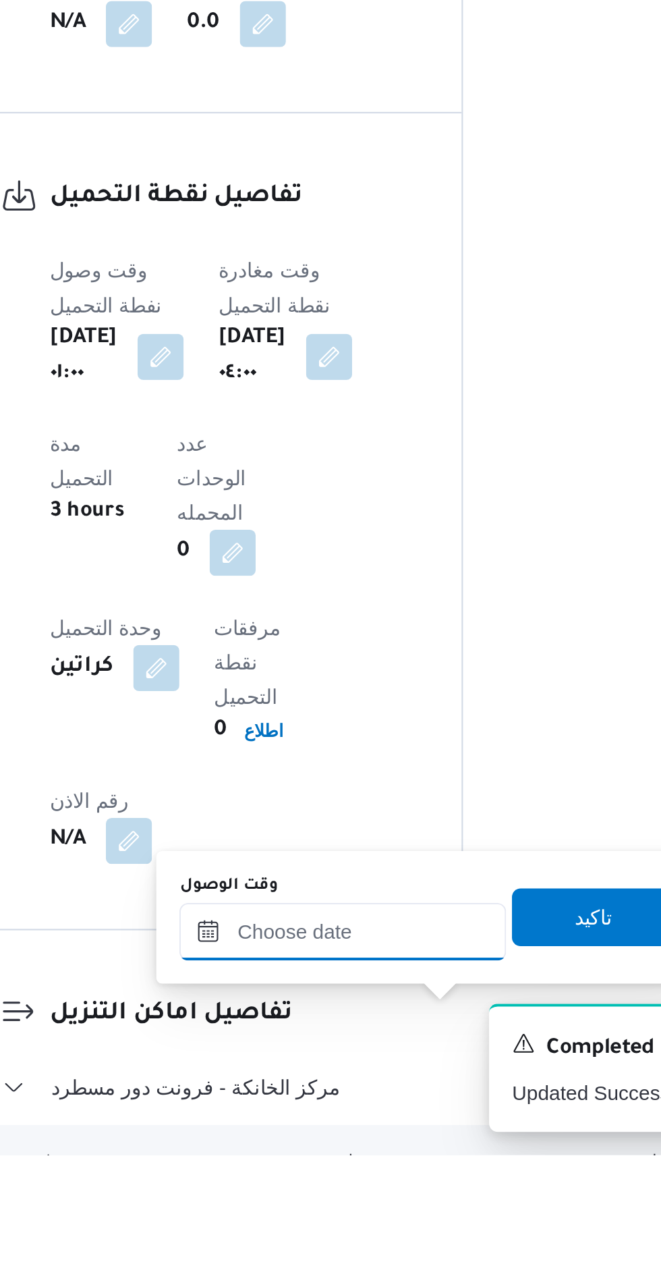
click at [333, 1160] on input "وقت الوصول" at bounding box center [365, 1157] width 153 height 27
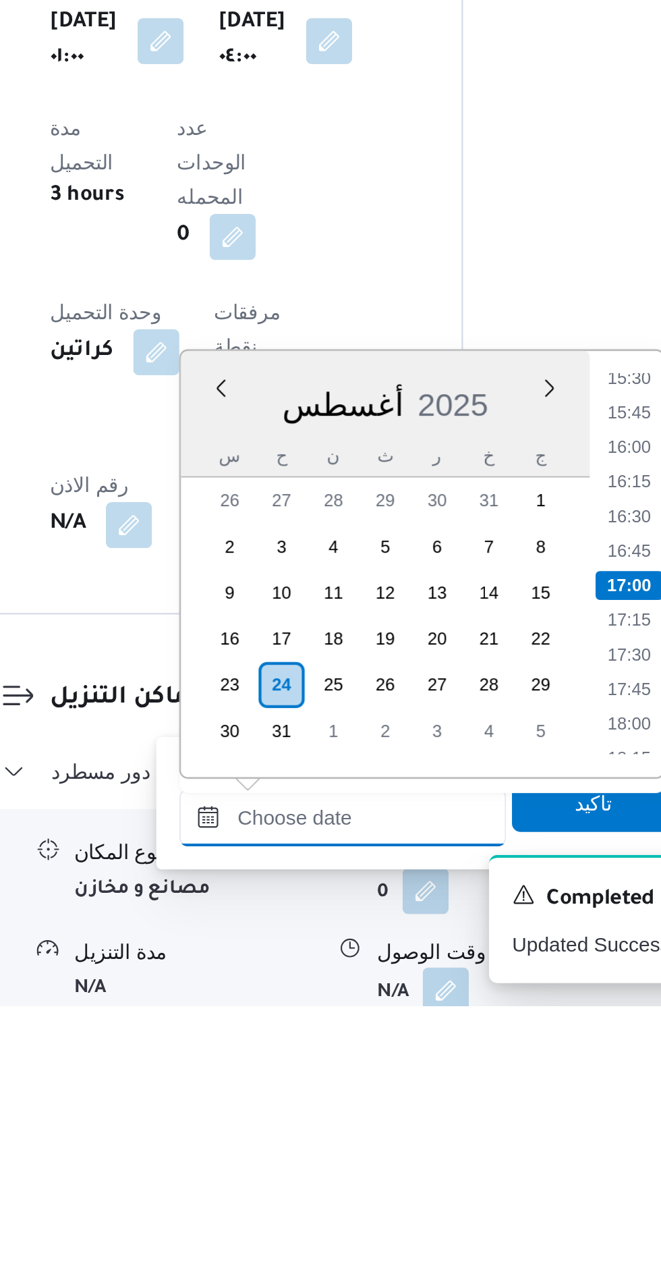
scroll to position [764, 0]
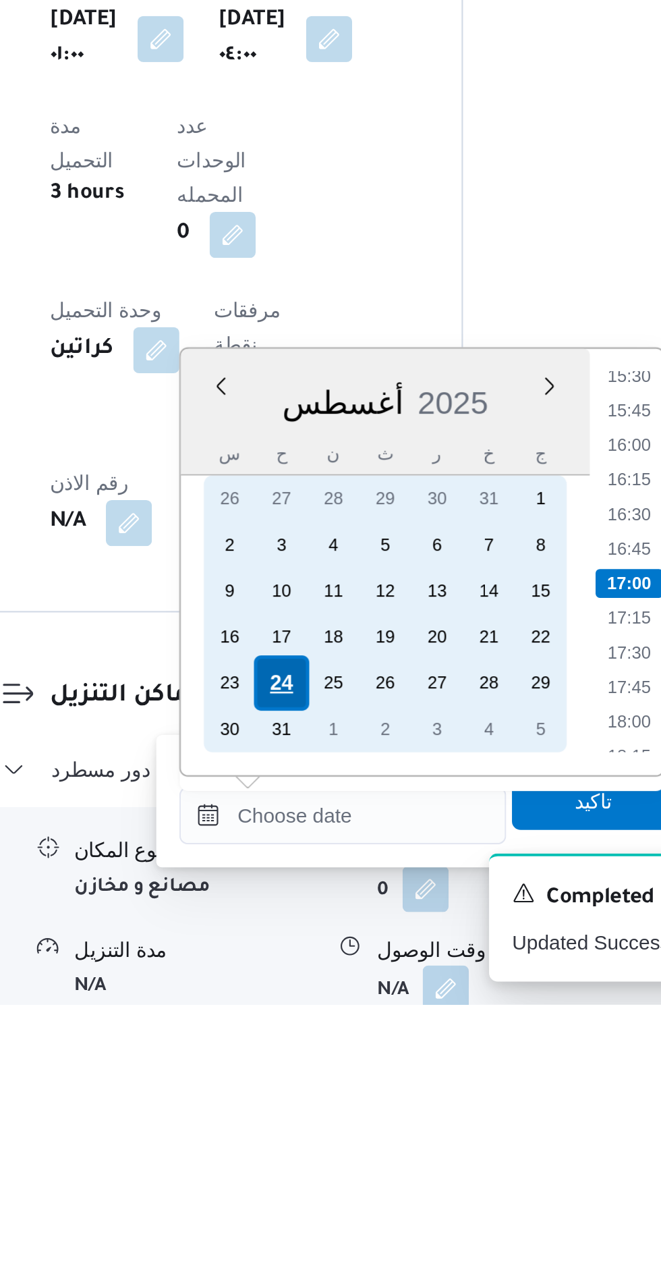
click at [333, 1110] on div "24" at bounding box center [338, 1111] width 26 height 26
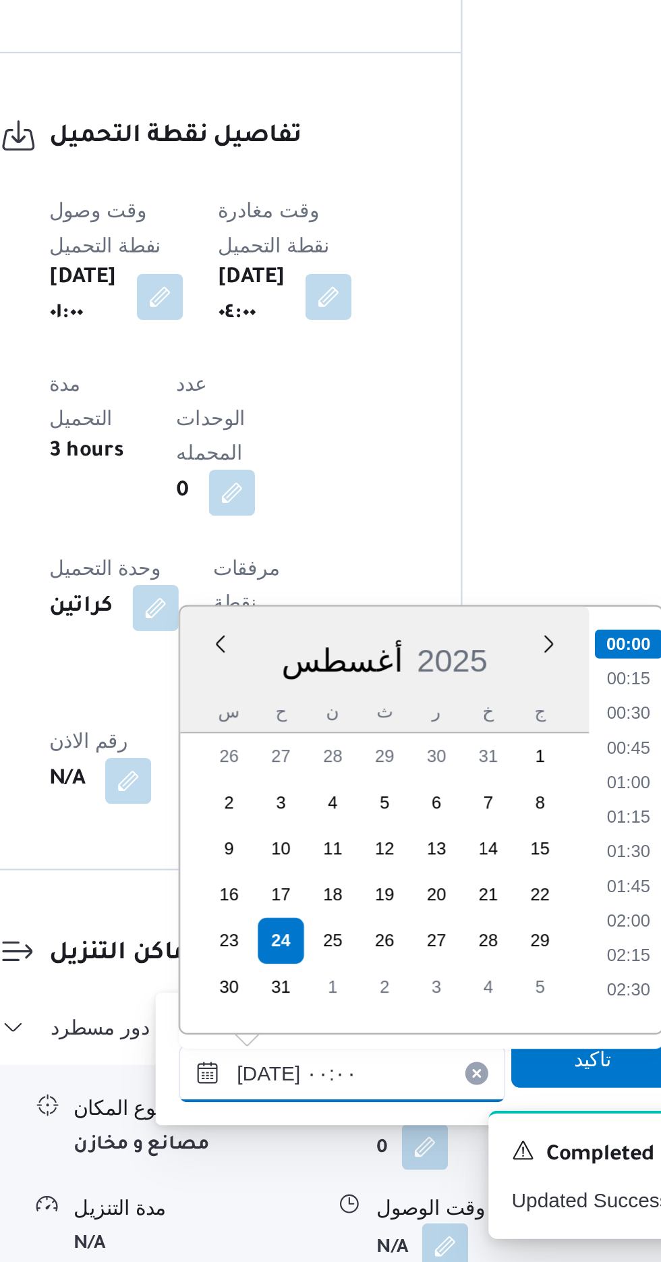
click at [302, 1171] on input "[DATE] ٠٠:٠٠" at bounding box center [365, 1173] width 153 height 27
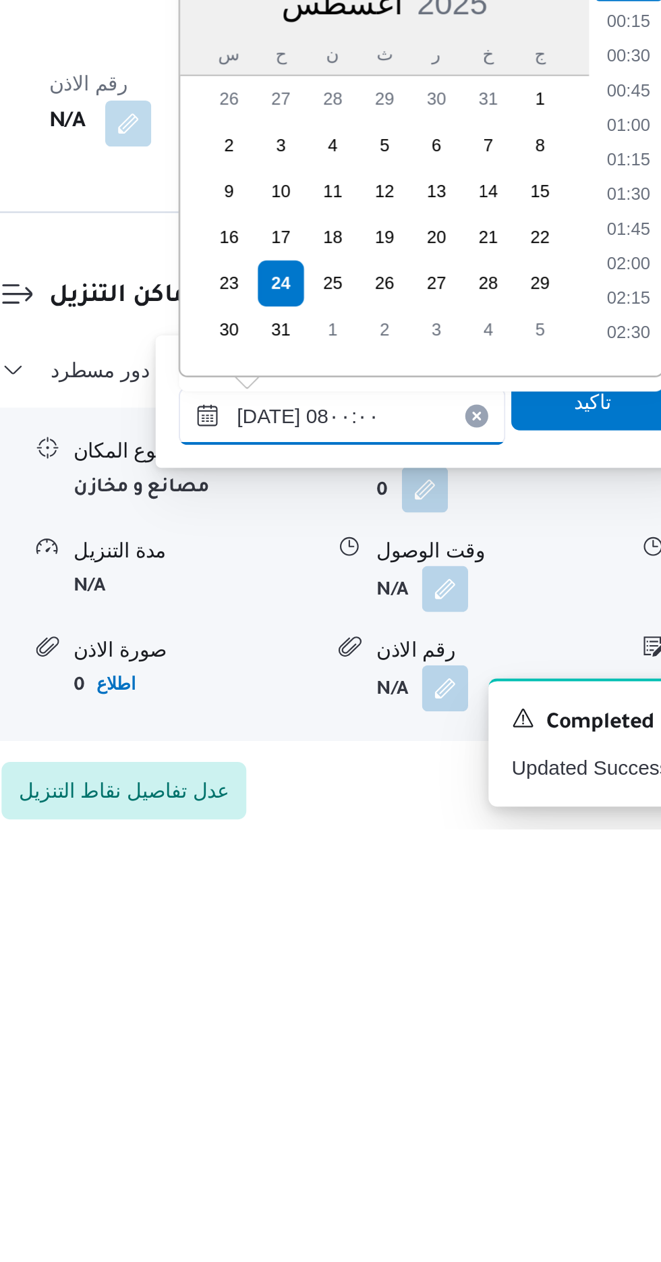
scroll to position [355, 0]
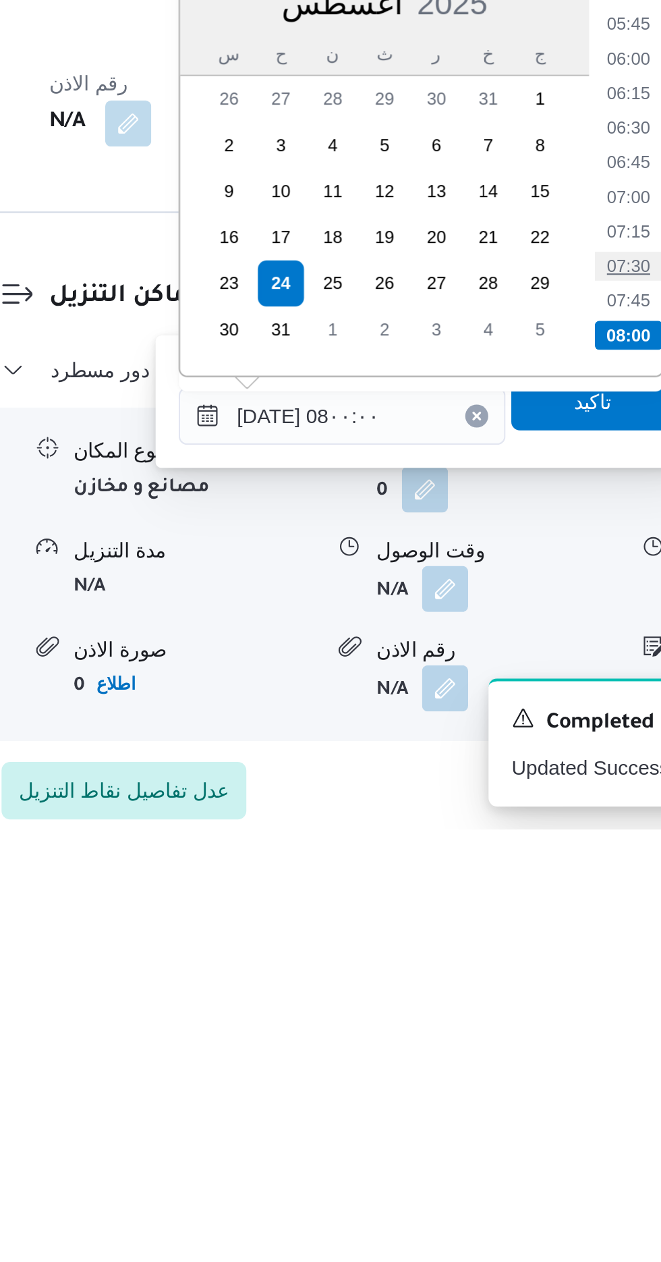
click at [493, 997] on li "07:30" at bounding box center [500, 997] width 31 height 13
type input "[DATE] ٠٧:٣٠"
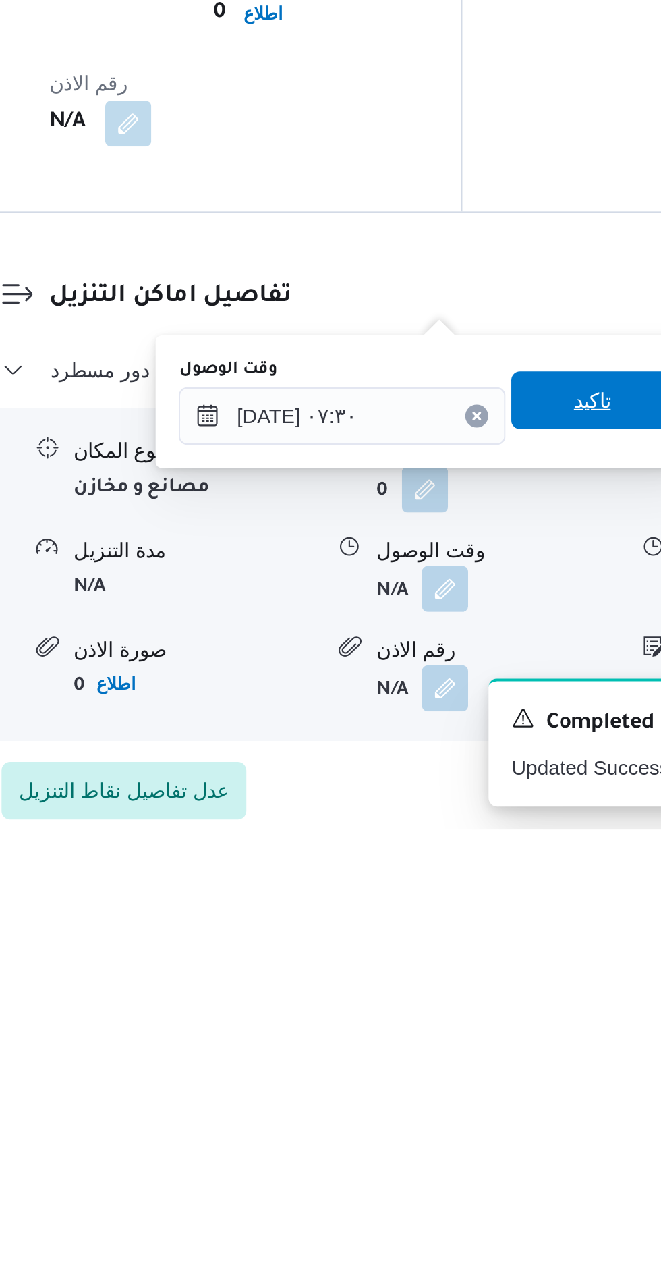
click at [488, 1065] on span "تاكيد" at bounding box center [483, 1060] width 18 height 16
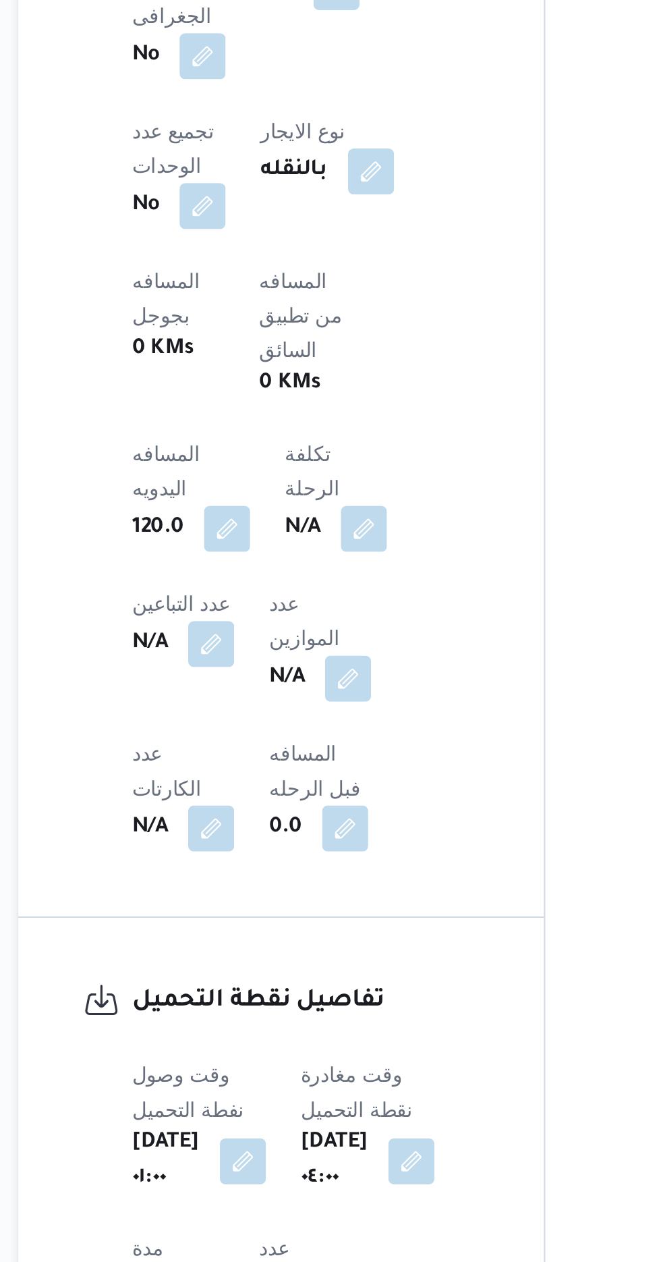
scroll to position [870, 0]
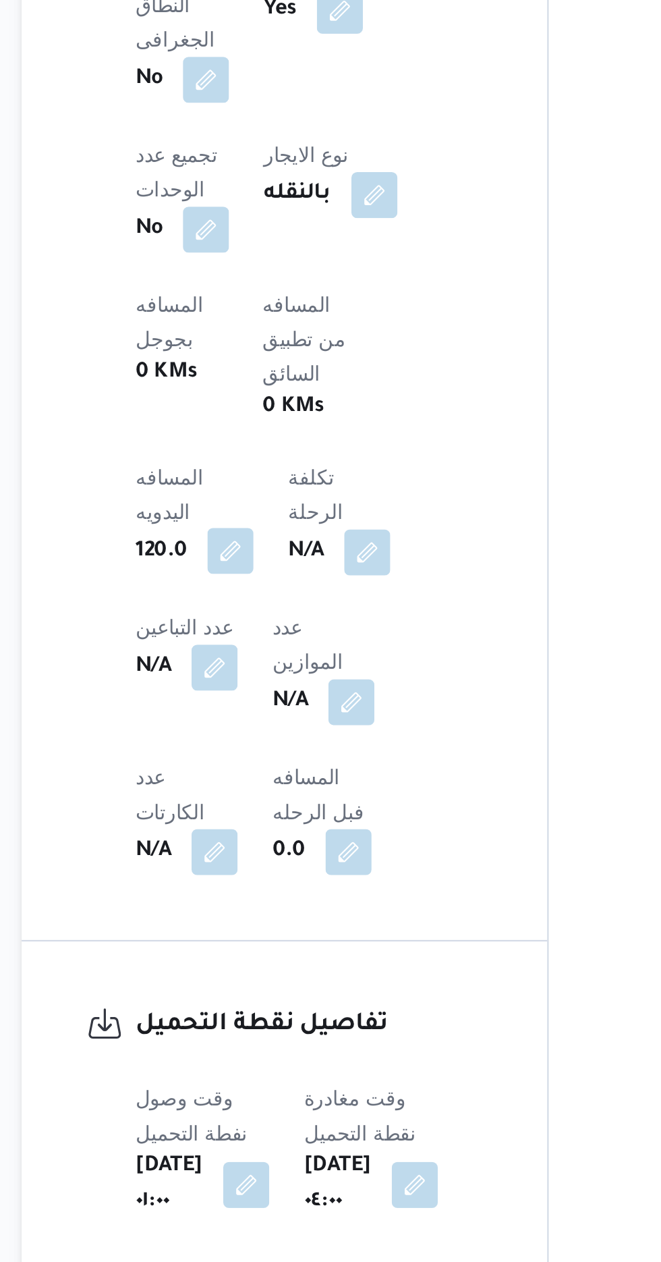
click at [284, 397] on button "button" at bounding box center [273, 408] width 22 height 22
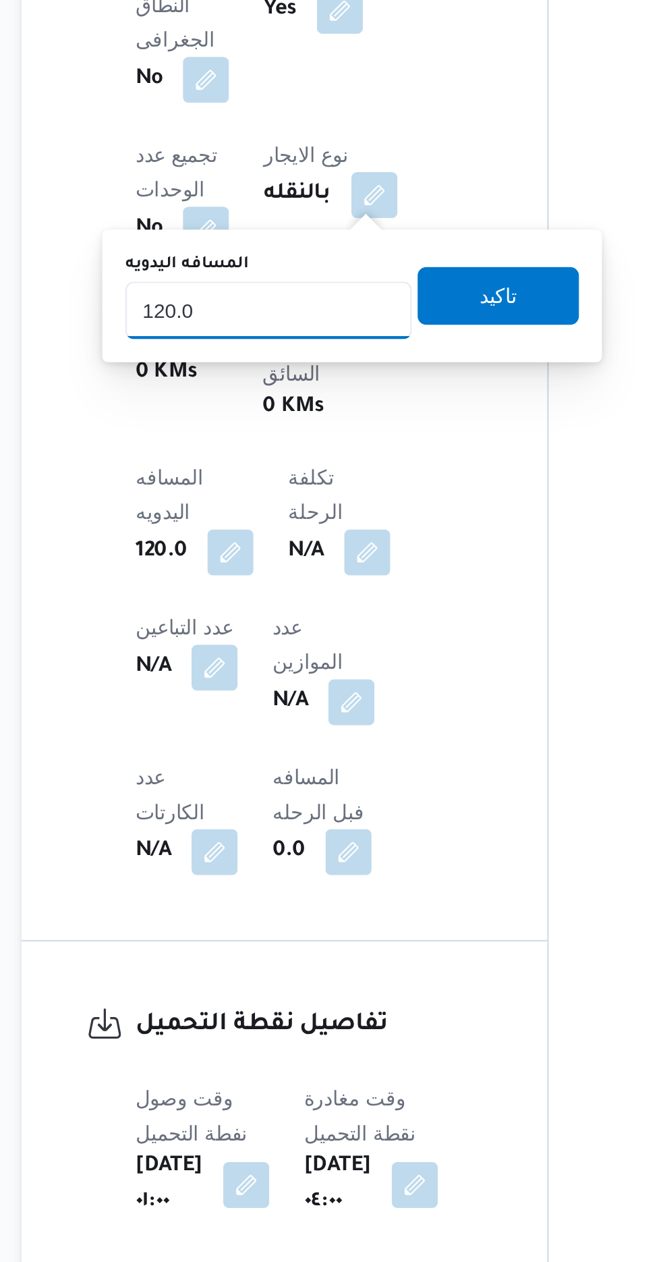
click at [300, 296] on input "120.0" at bounding box center [291, 294] width 134 height 27
type input "1"
type input "70"
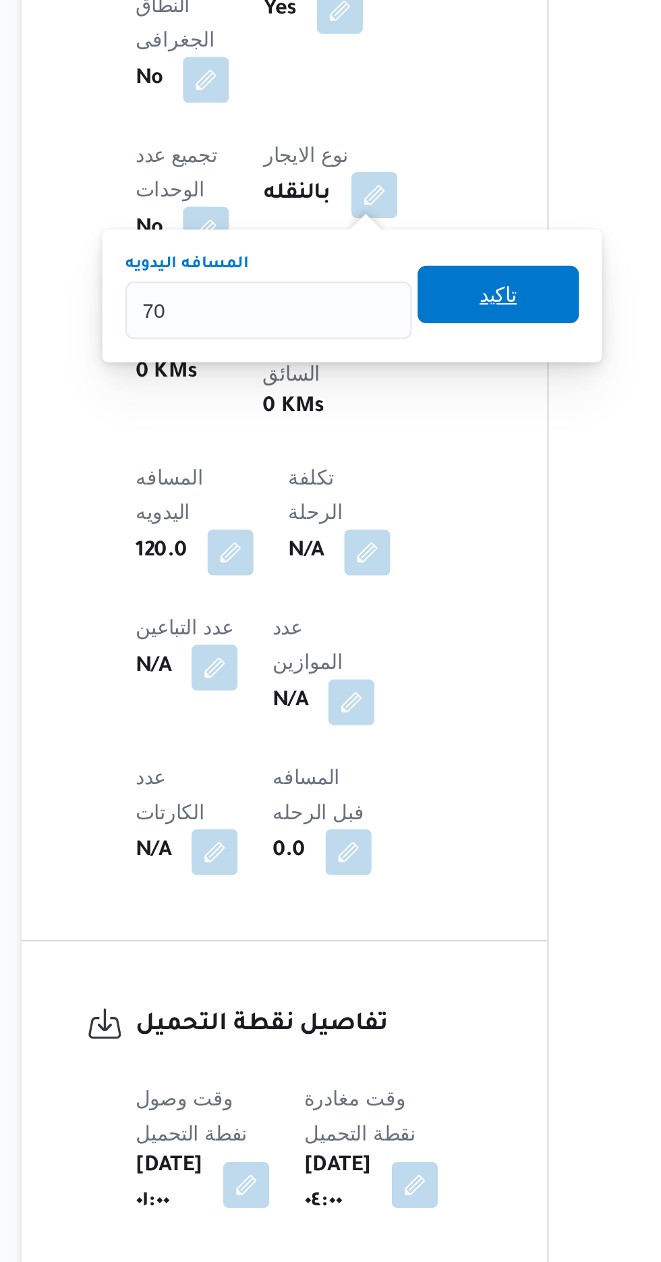
click at [403, 296] on span "تاكيد" at bounding box center [399, 287] width 18 height 16
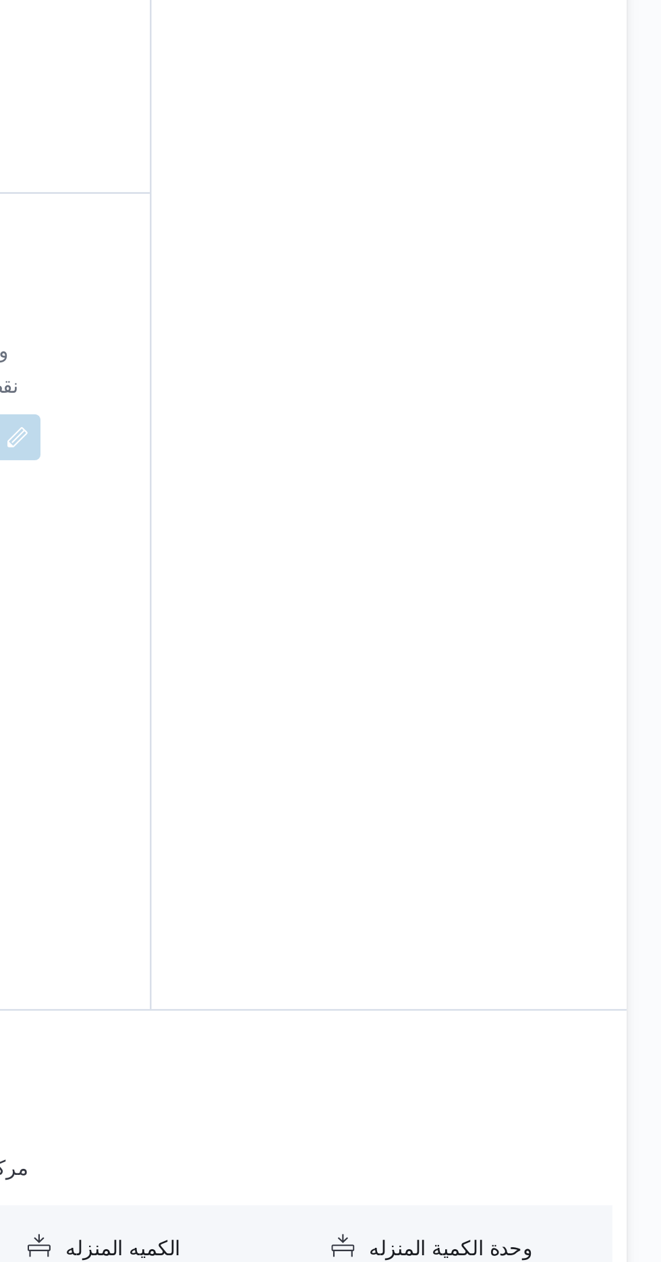
click at [559, 1137] on button "button" at bounding box center [557, 1148] width 22 height 22
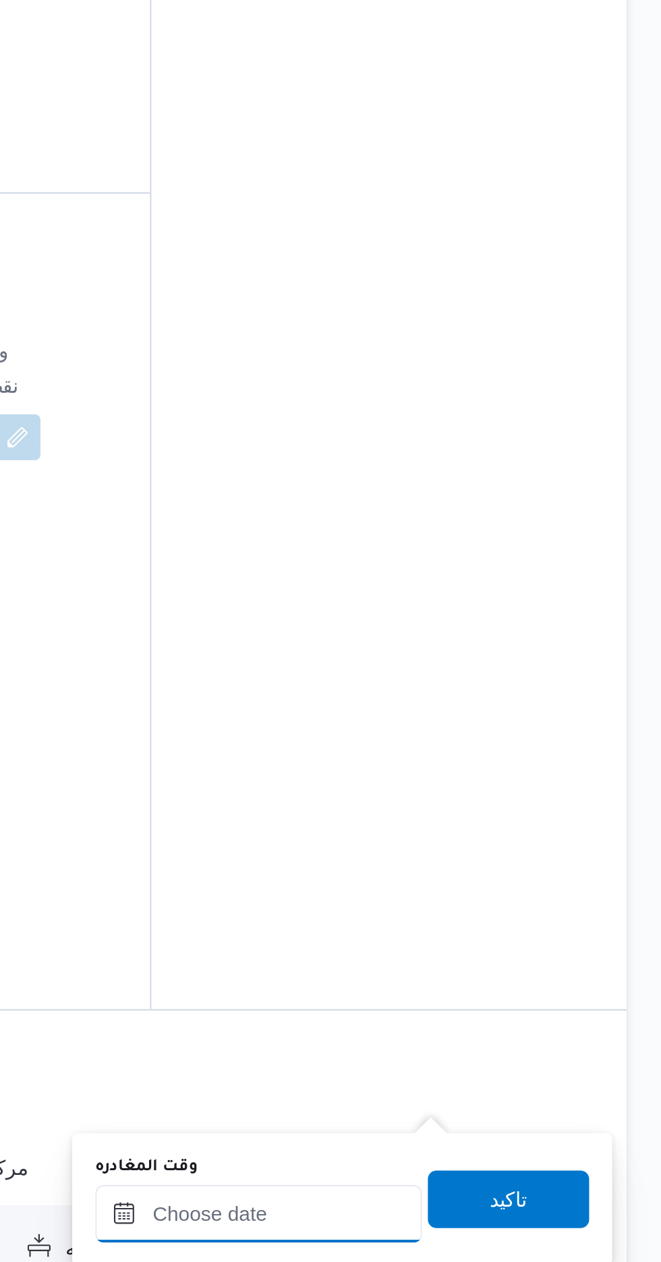
click at [484, 1063] on input "وقت المغادره" at bounding box center [472, 1068] width 153 height 27
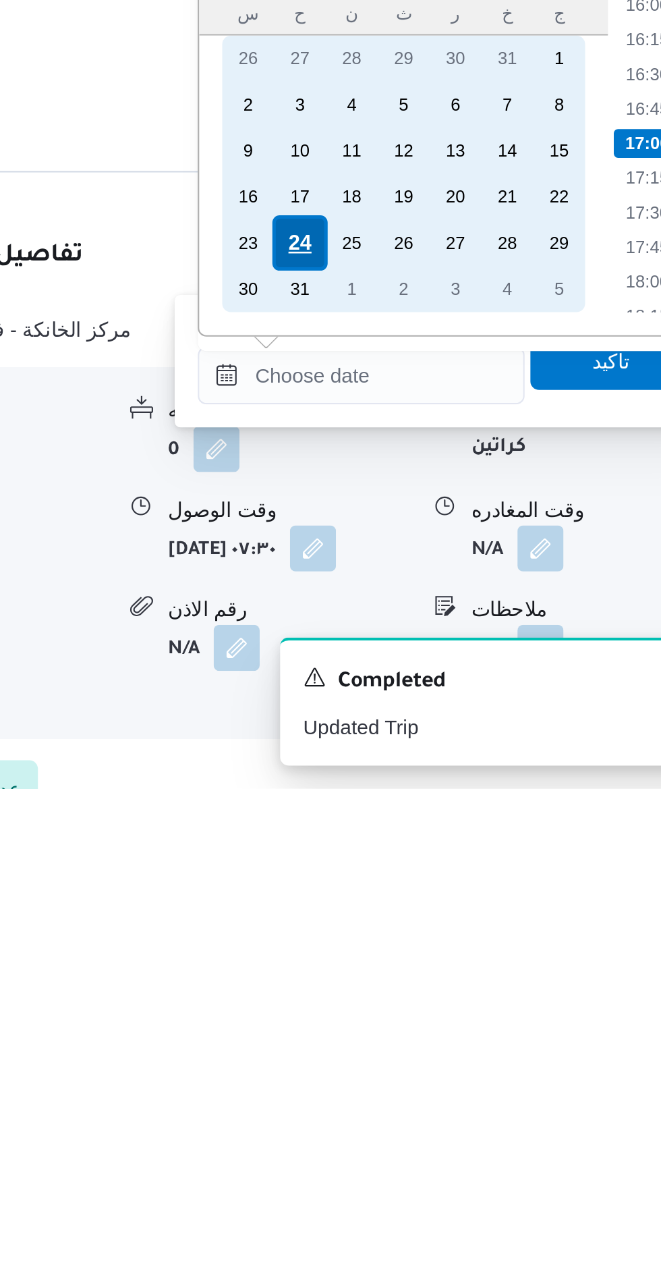
click at [440, 1001] on div "24" at bounding box center [444, 1006] width 26 height 26
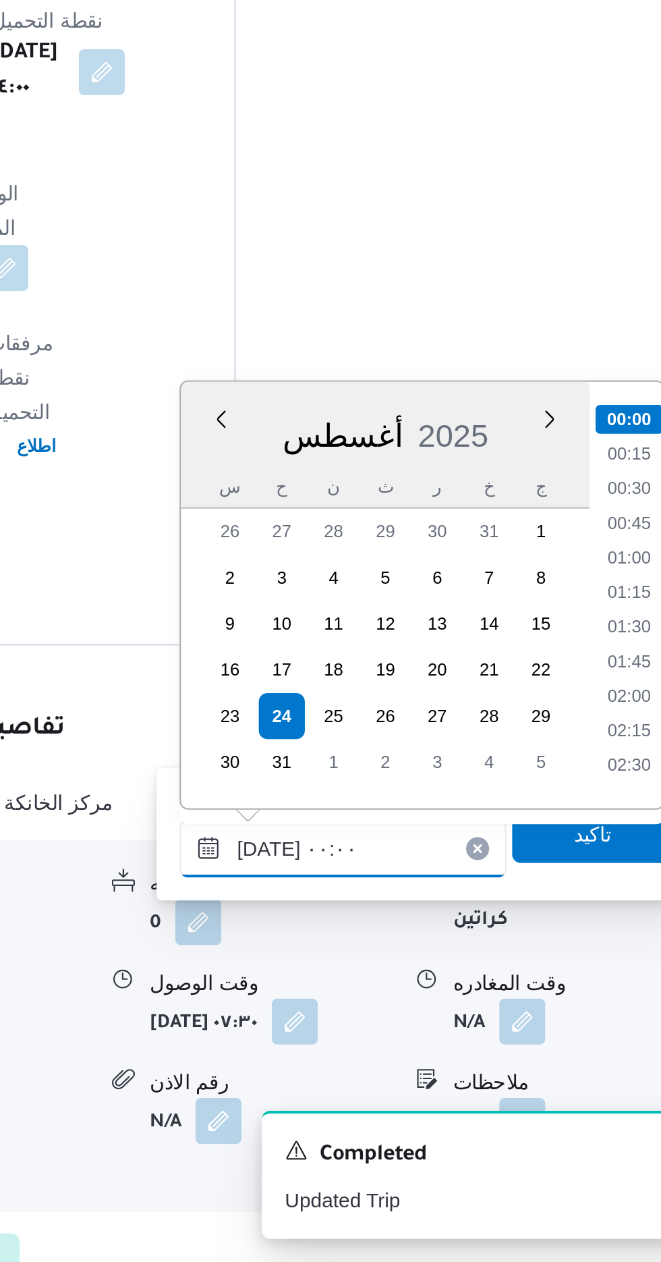
click at [408, 1062] on input "[DATE] ٠٠:٠٠" at bounding box center [472, 1068] width 153 height 27
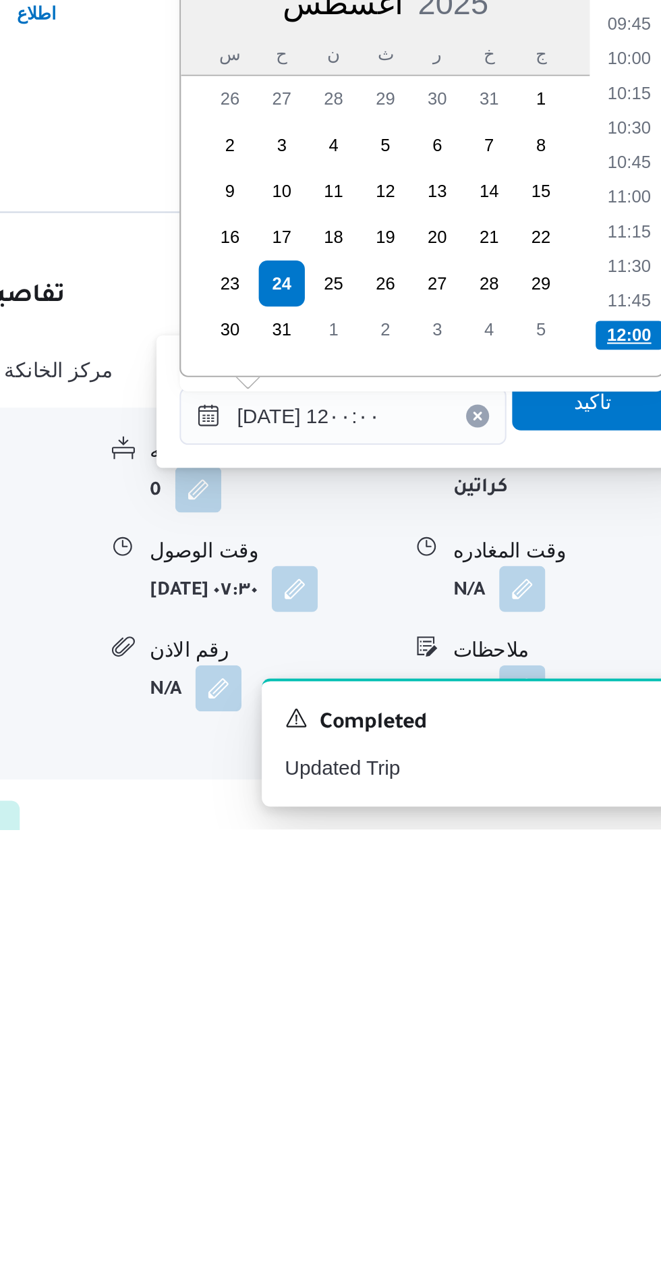
click at [607, 1031] on li "12:00" at bounding box center [607, 1029] width 32 height 13
type input "[DATE] ١٢:٠٠"
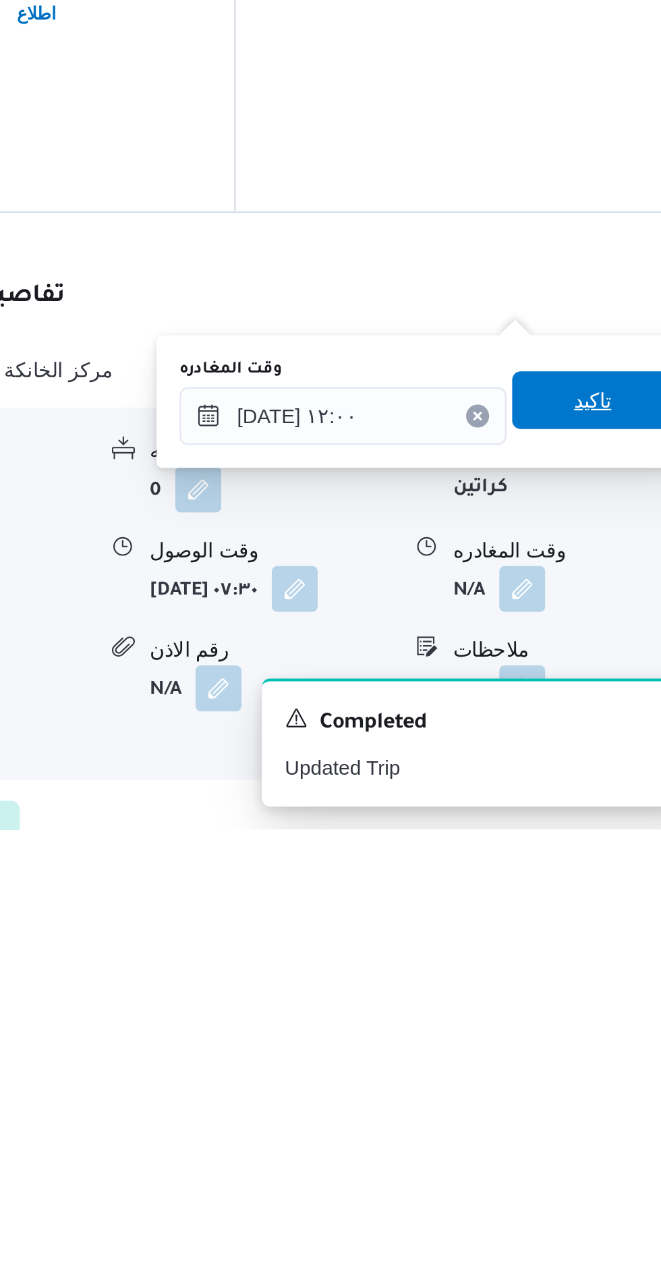
click at [595, 1065] on span "تاكيد" at bounding box center [590, 1060] width 18 height 16
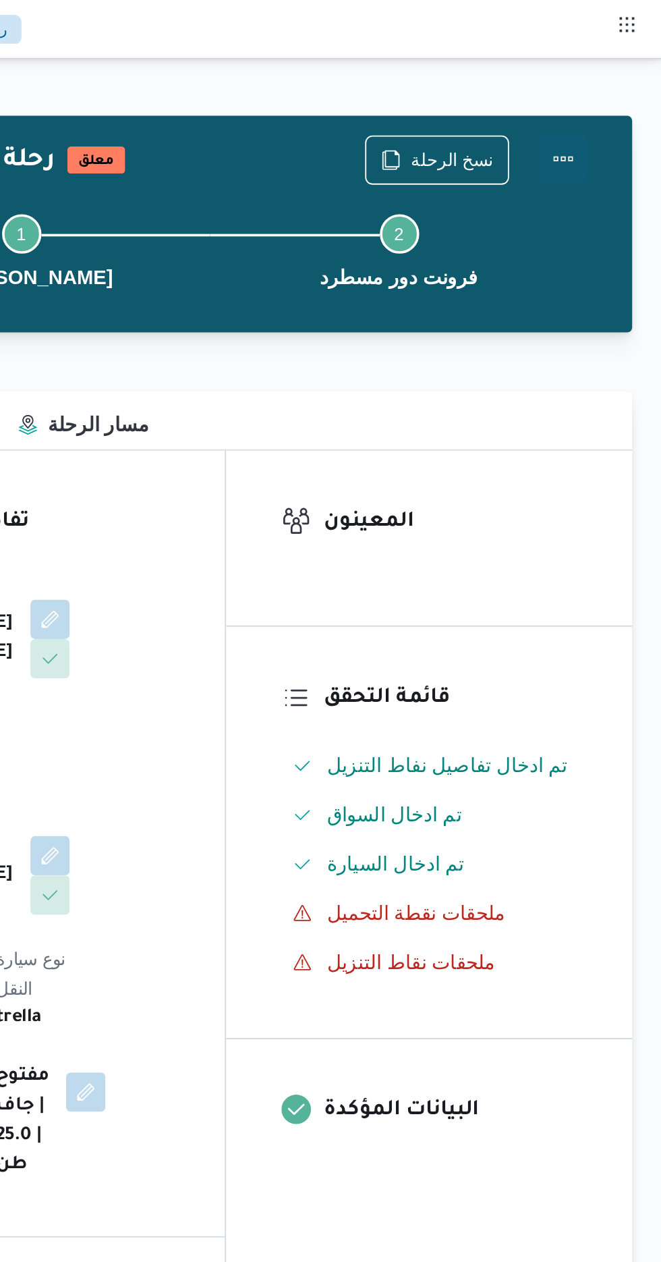
click at [616, 81] on button "Actions" at bounding box center [607, 87] width 27 height 27
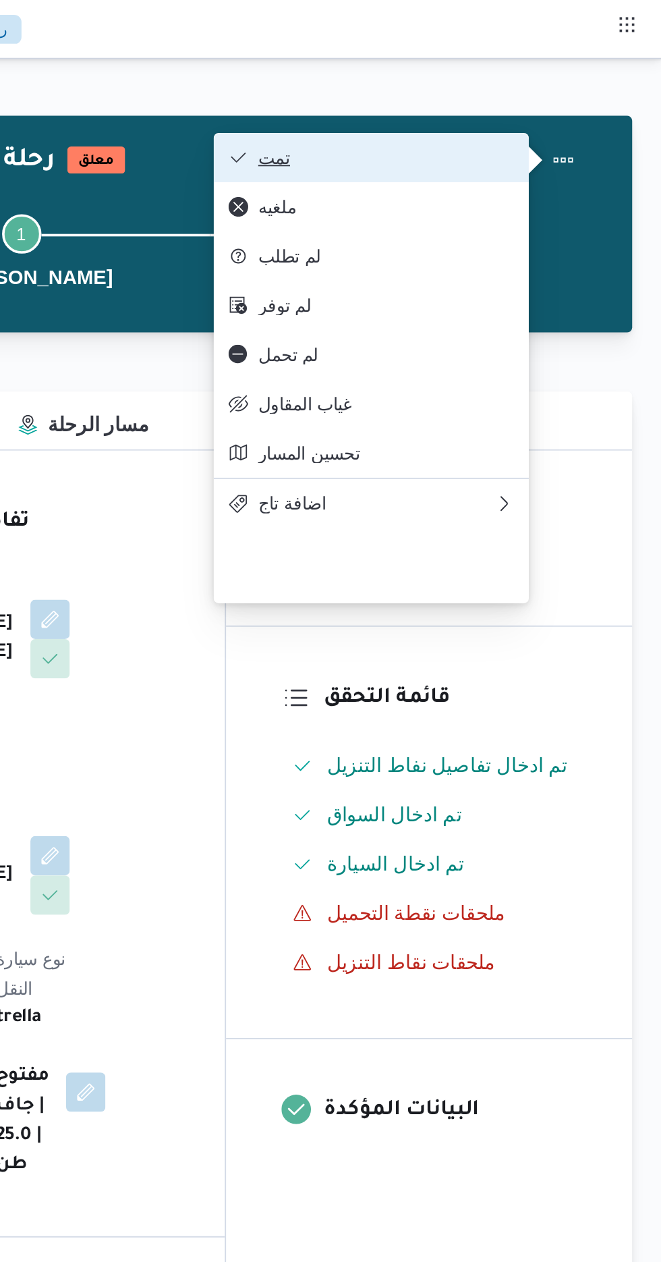
click at [579, 90] on span "تمت" at bounding box center [510, 86] width 140 height 11
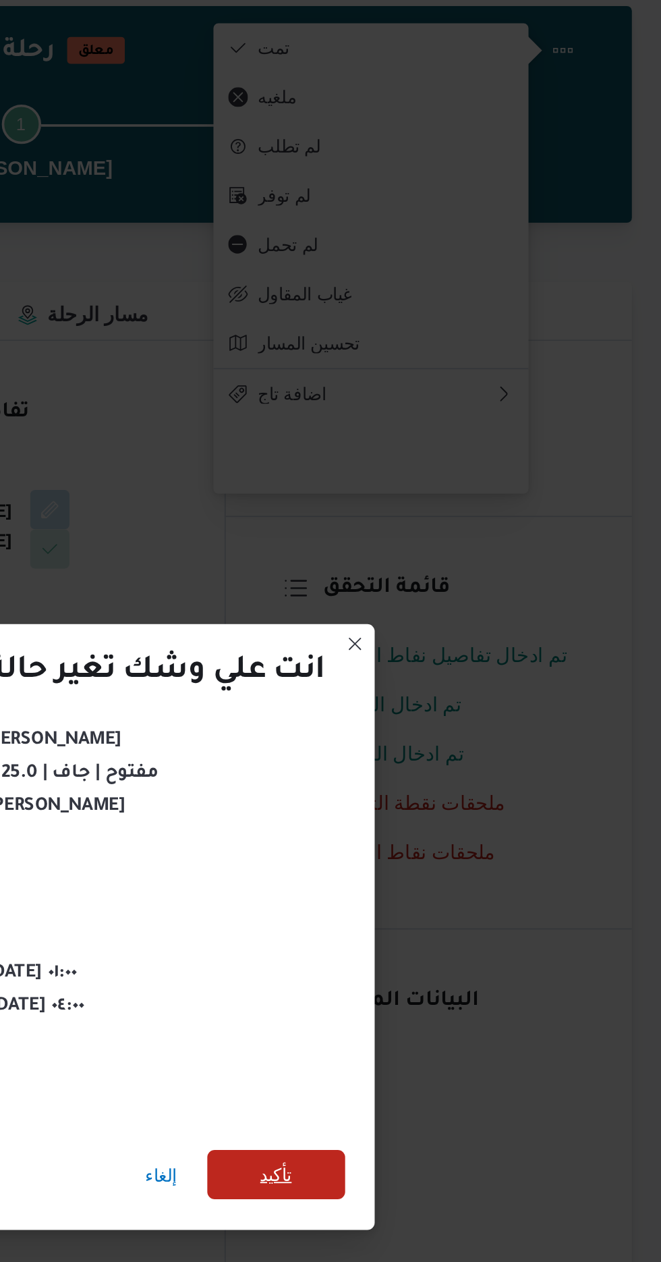
click at [447, 698] on span "تأكيد" at bounding box center [450, 704] width 18 height 16
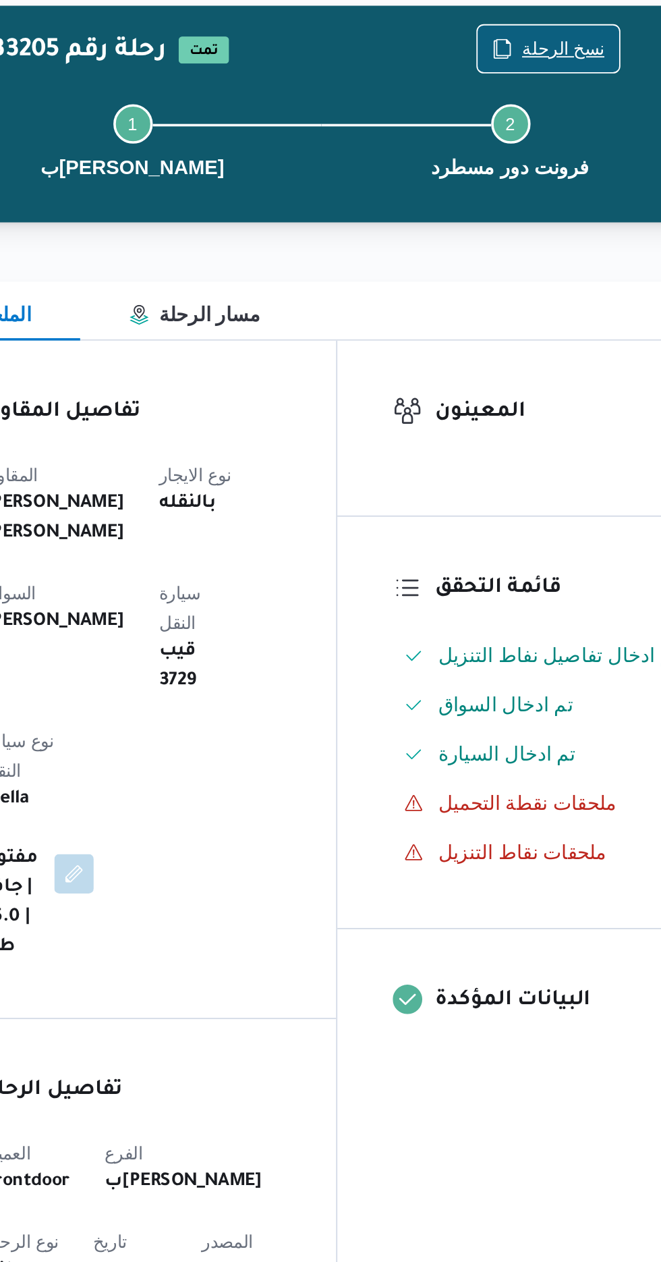
click at [539, 87] on span "نسخ الرحلة" at bounding box center [546, 87] width 45 height 16
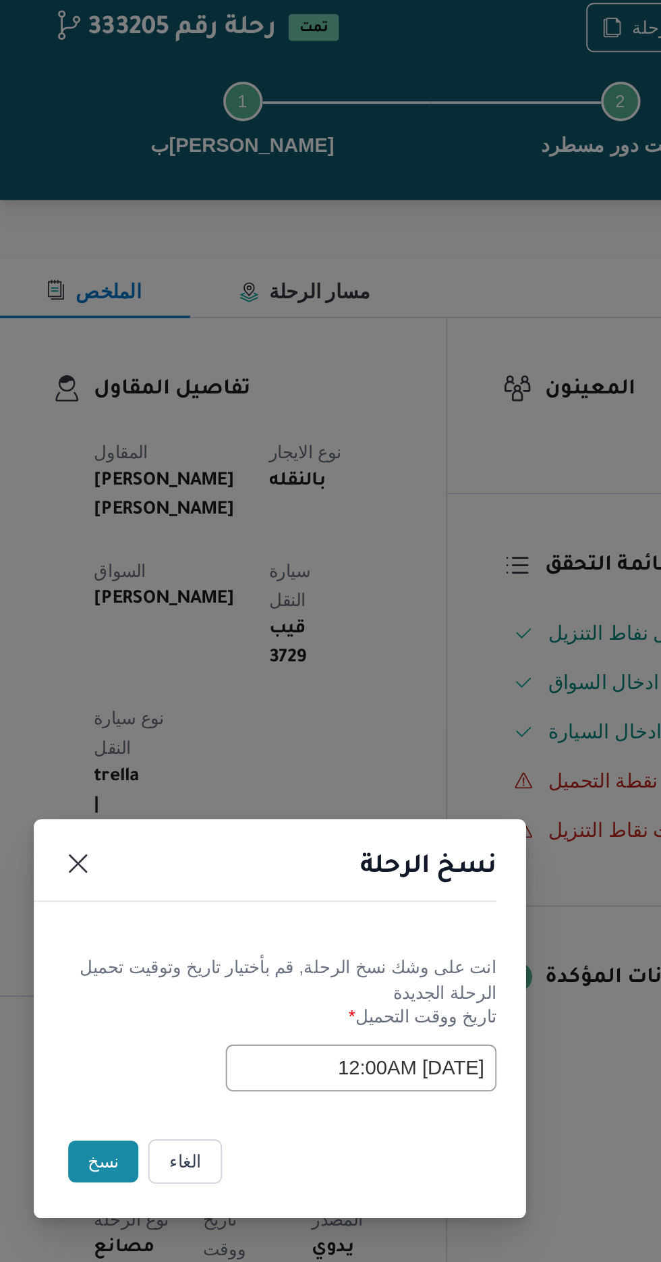
click at [229, 714] on button "نسخ" at bounding box center [234, 709] width 38 height 23
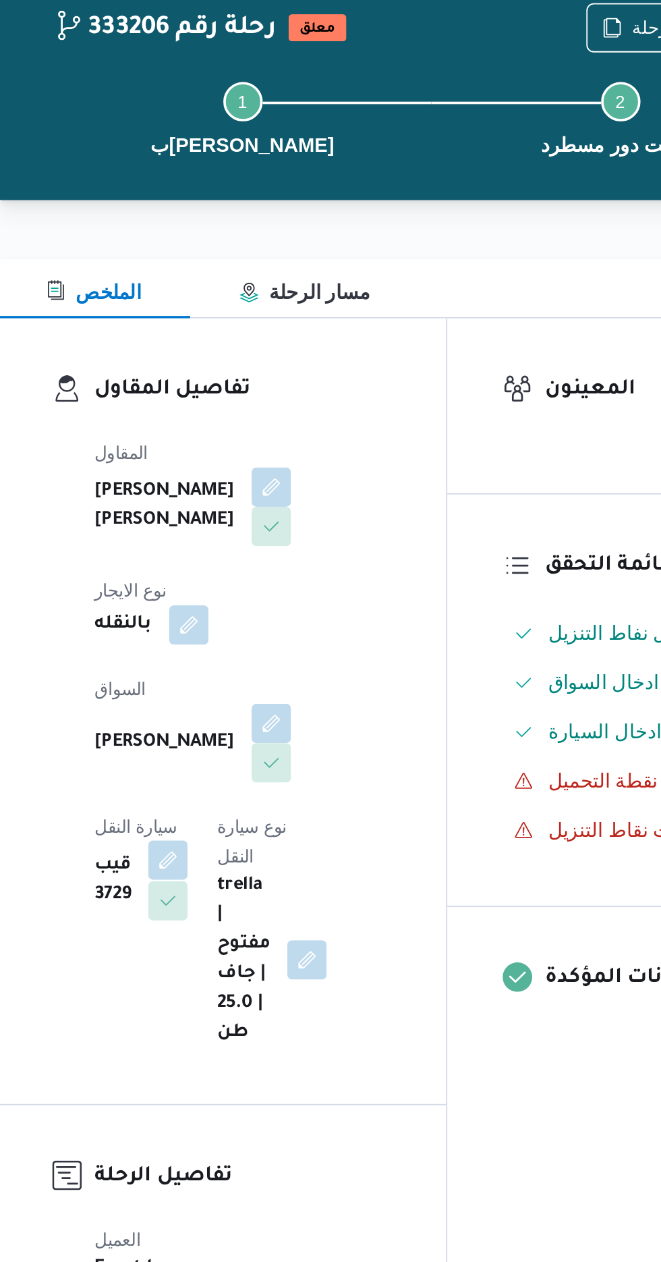
click at [280, 533] on button "button" at bounding box center [269, 544] width 22 height 22
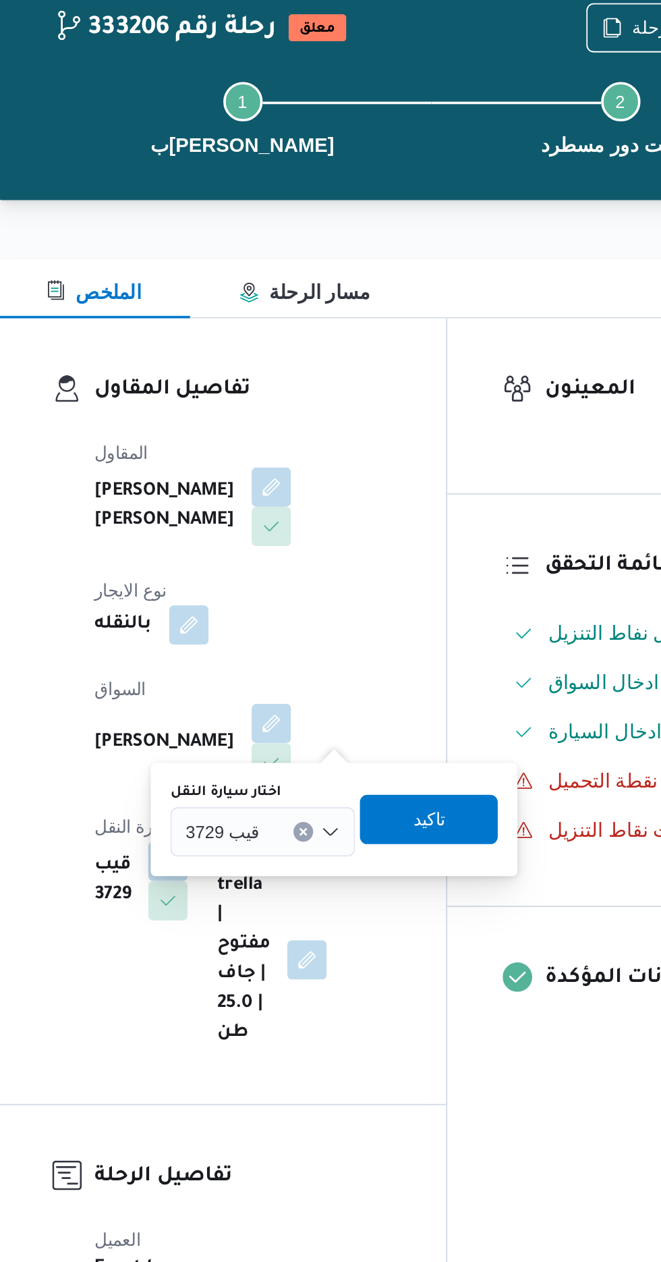
click at [325, 524] on input "اختار سيارة النقل" at bounding box center [325, 528] width 1 height 16
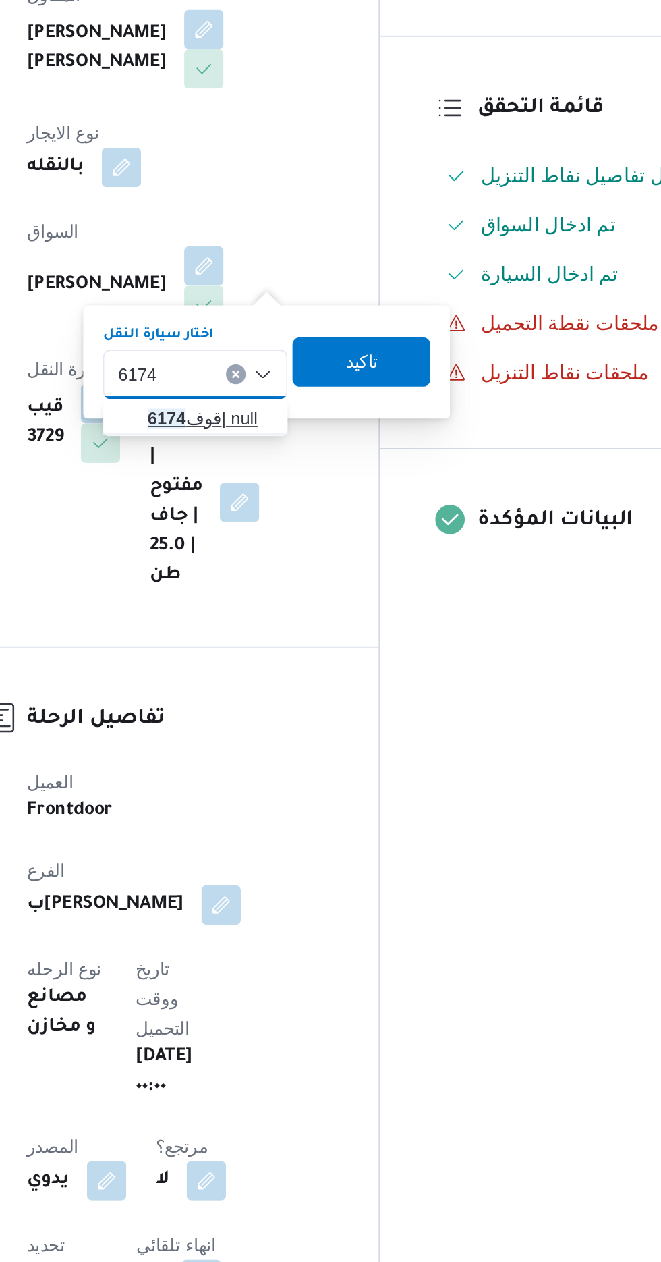
type input "6174"
click at [322, 552] on span "قوف 6174 | null" at bounding box center [329, 552] width 69 height 16
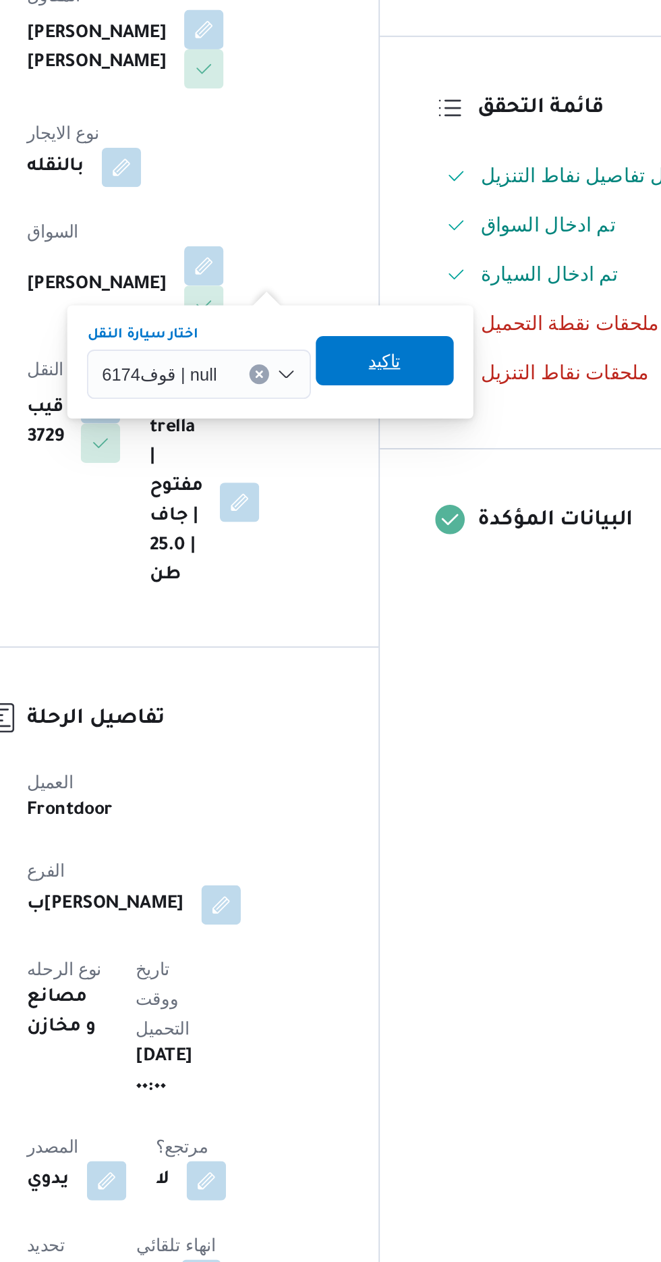
click at [430, 519] on span "تاكيد" at bounding box center [425, 520] width 76 height 27
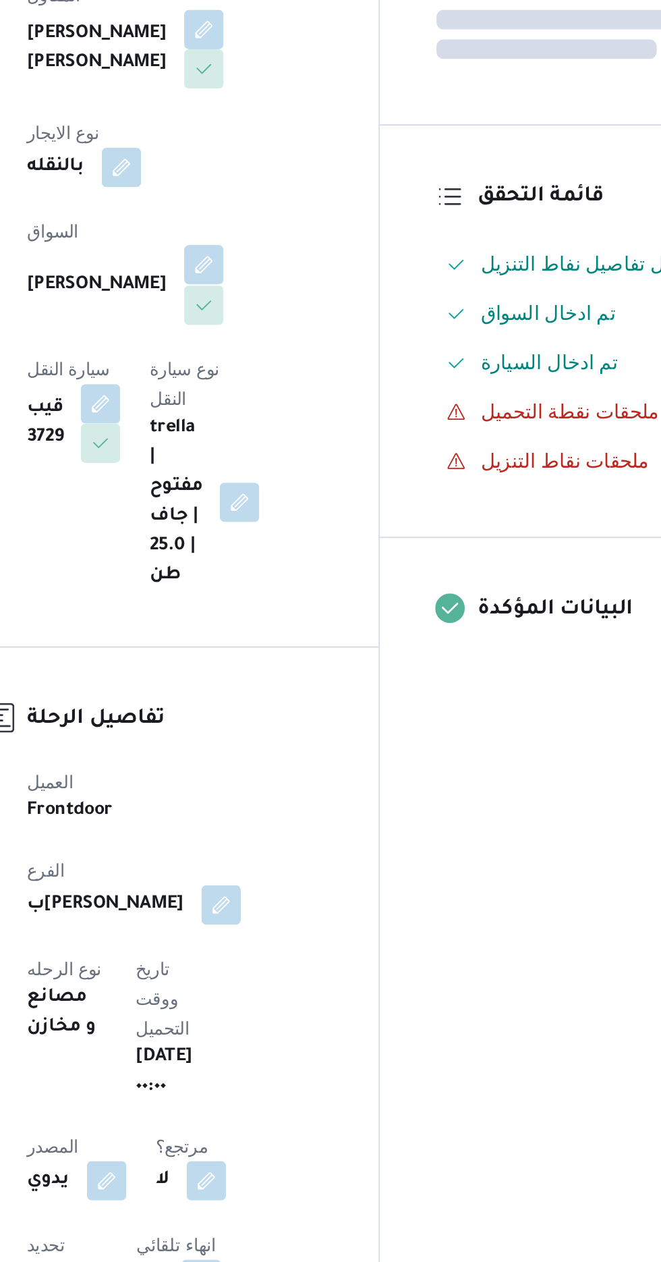
click at [315, 461] on button "button" at bounding box center [326, 468] width 22 height 22
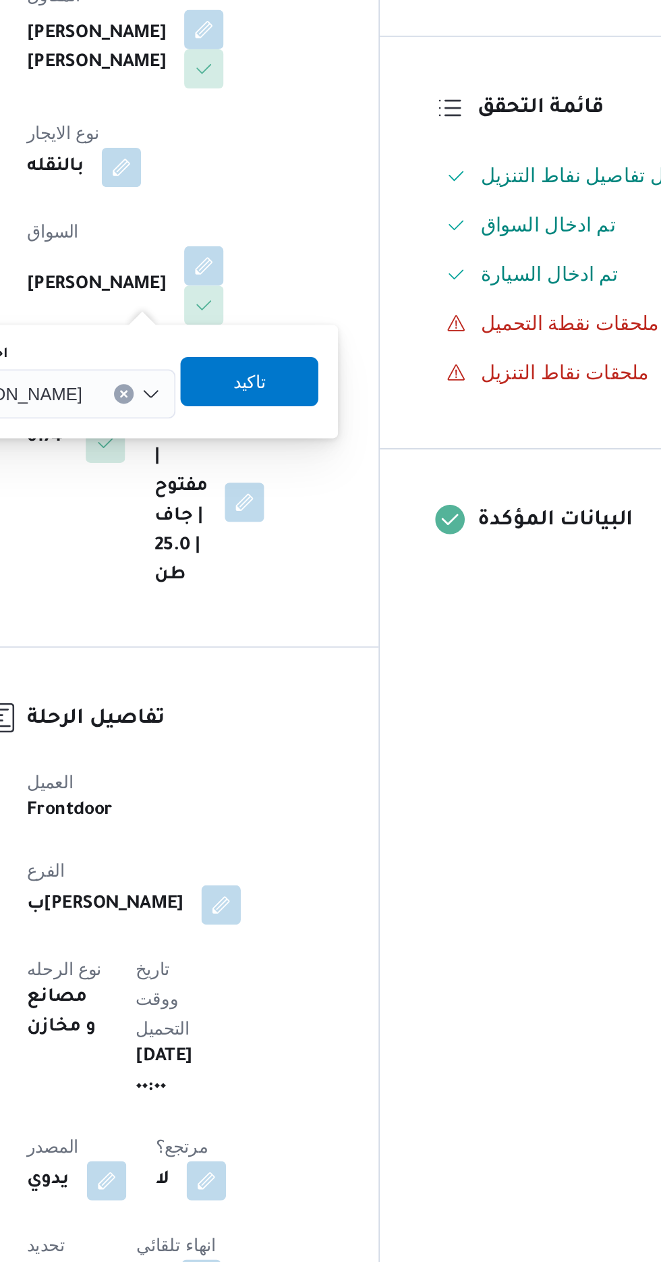
click at [265, 546] on div "[PERSON_NAME]" at bounding box center [241, 539] width 137 height 27
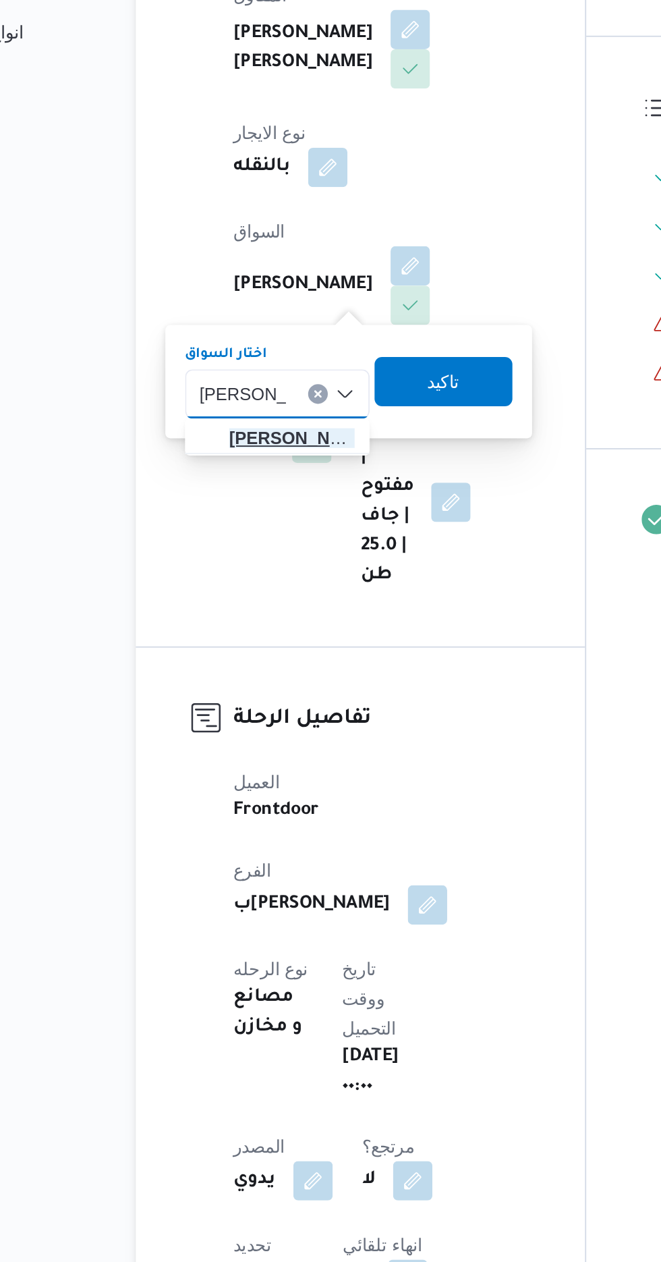
type input "[PERSON_NAME]"
click at [257, 561] on span "[PERSON_NAME] د [PERSON_NAME]" at bounding box center [261, 563] width 69 height 16
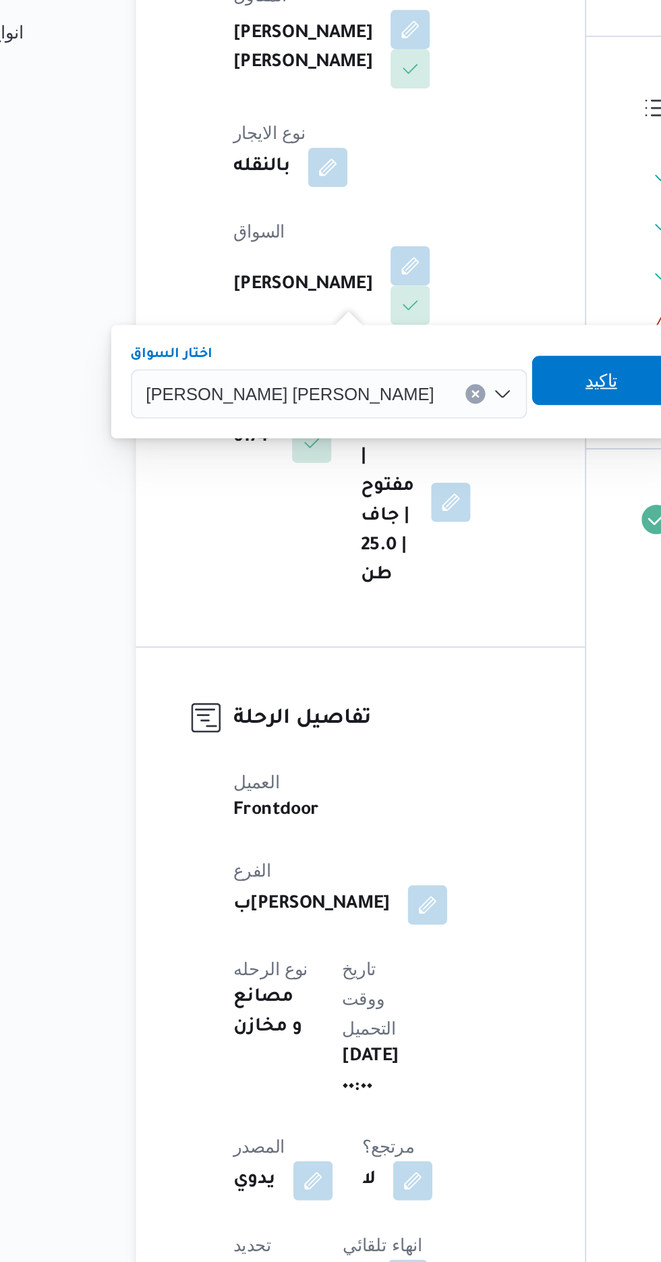
click at [422, 537] on span "تاكيد" at bounding box center [431, 532] width 18 height 16
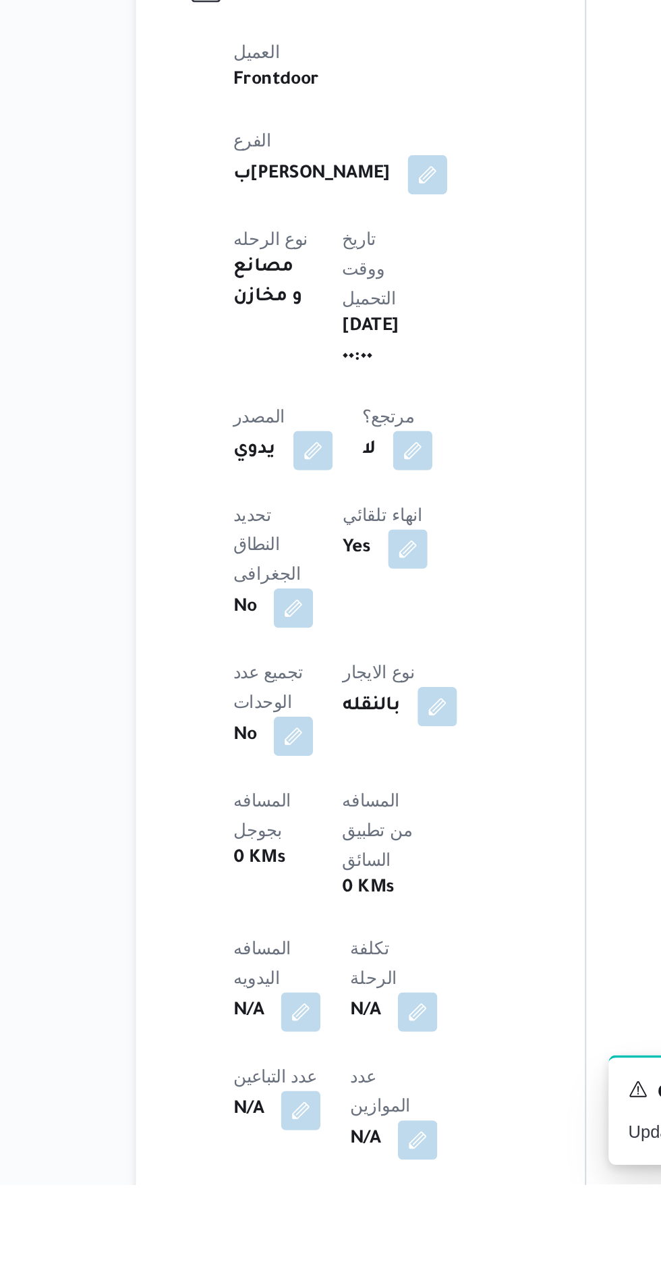
scroll to position [116, 0]
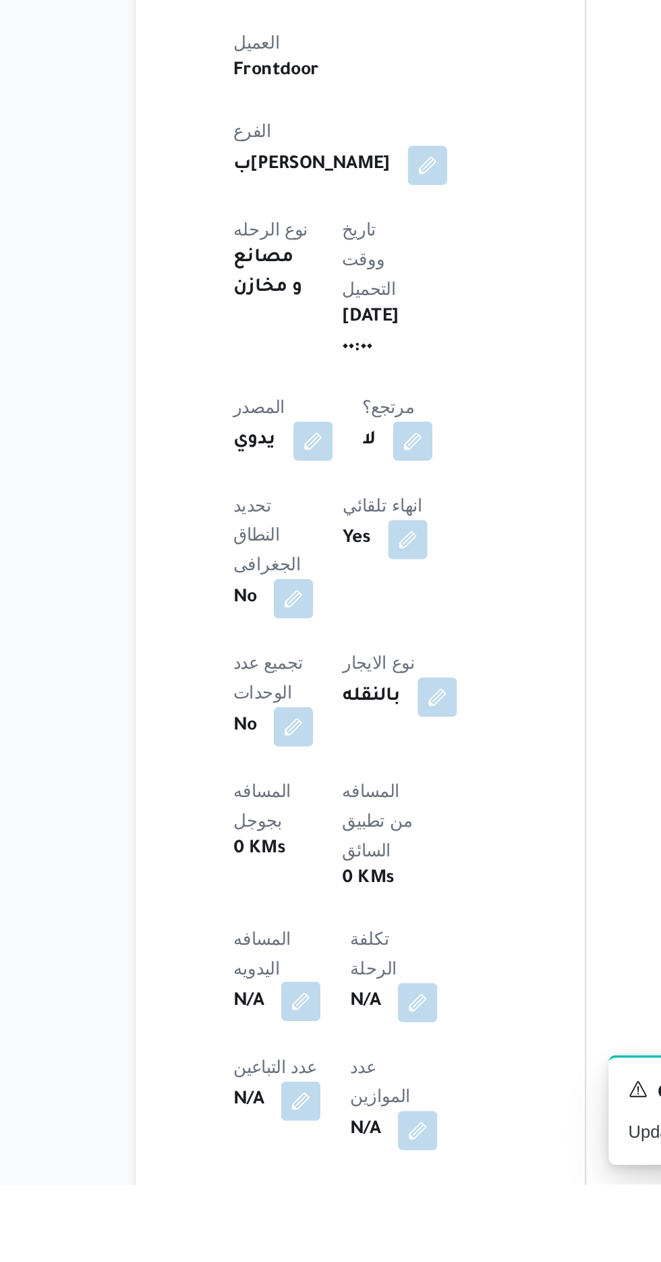
click at [277, 1150] on button "button" at bounding box center [266, 1161] width 22 height 22
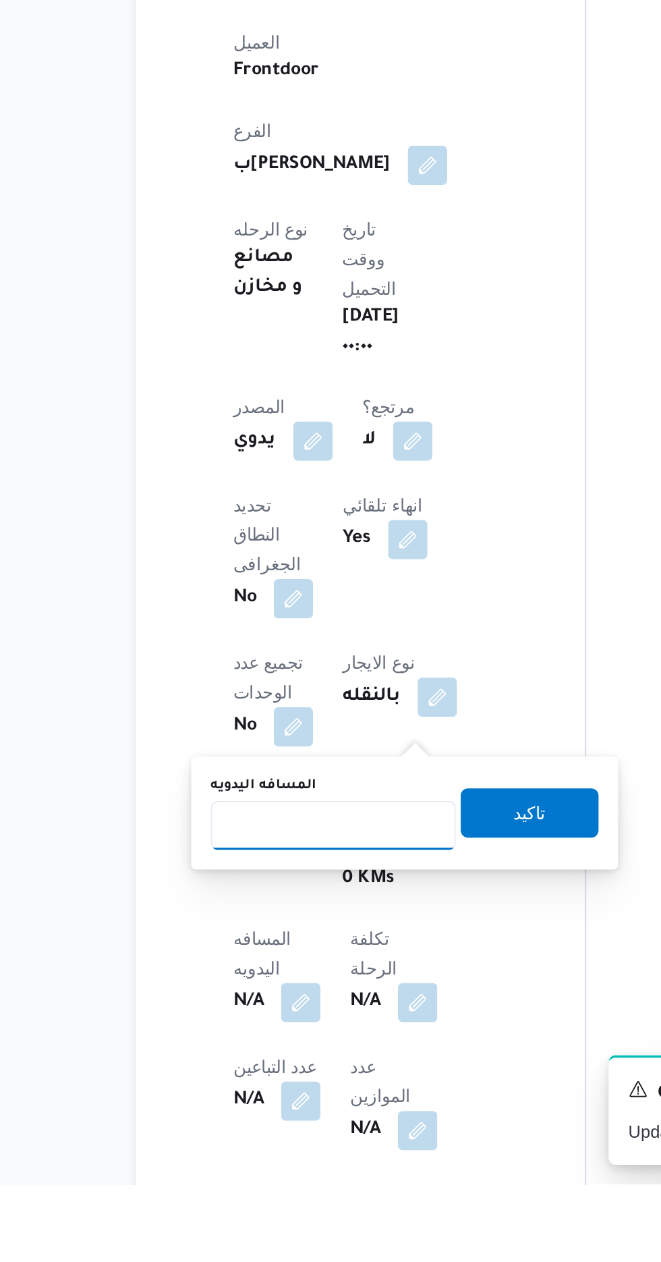
click at [306, 1059] on input "المسافه اليدويه" at bounding box center [284, 1064] width 134 height 27
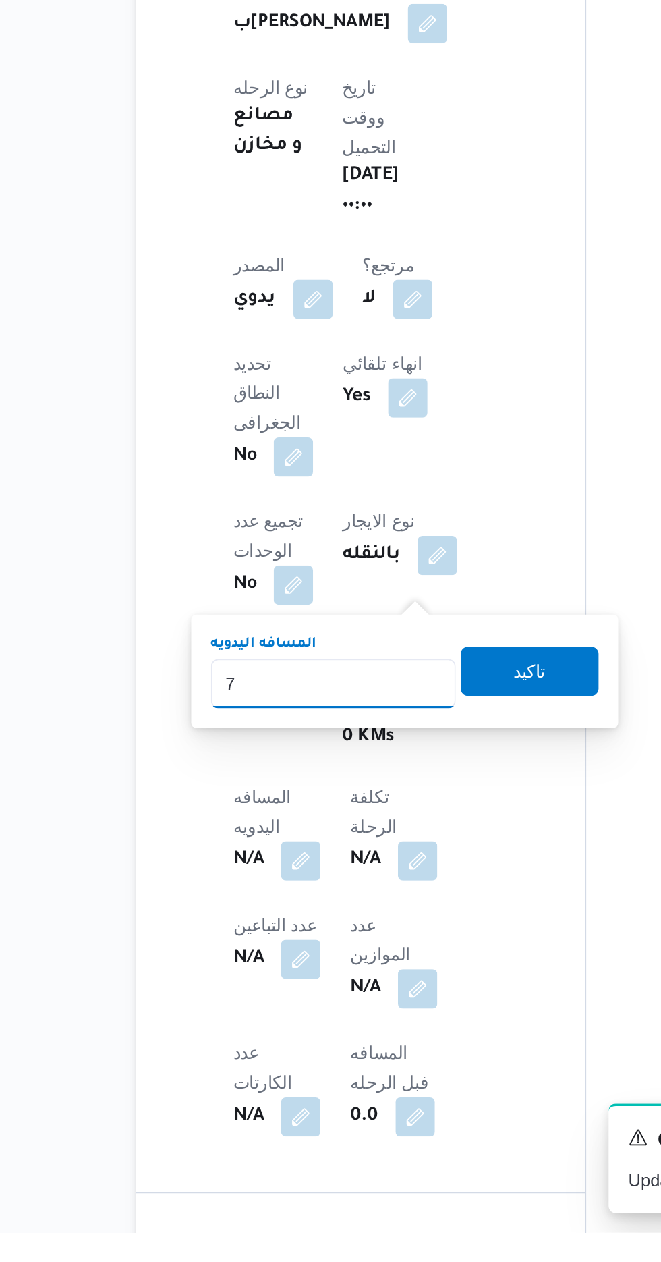
type input "70"
click at [389, 954] on span "تاكيد" at bounding box center [392, 953] width 76 height 27
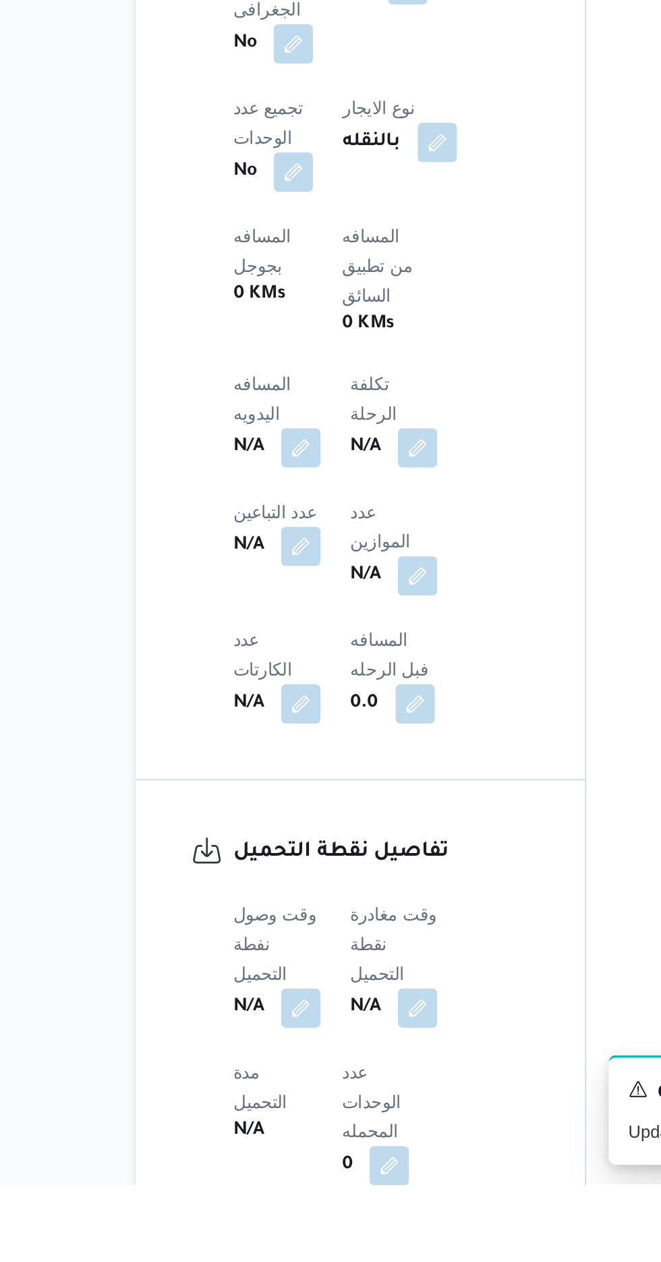
scroll to position [439, 0]
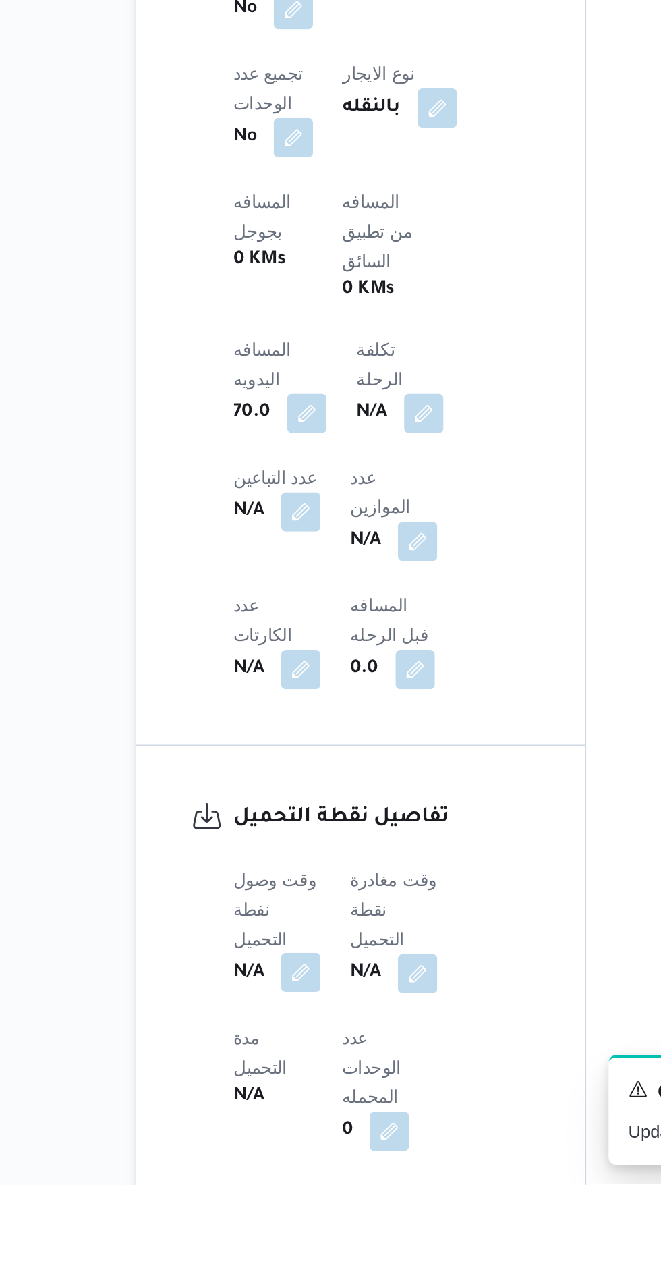
click at [266, 1135] on button "button" at bounding box center [266, 1146] width 22 height 22
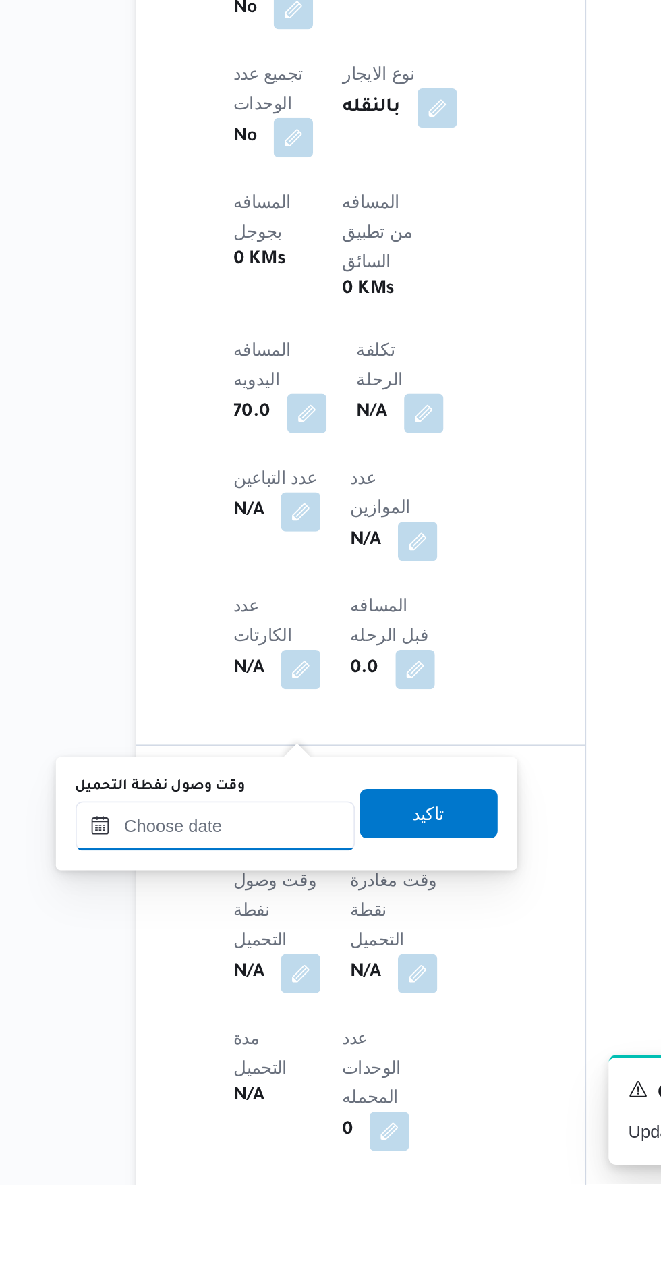
click at [245, 1069] on input "وقت وصول نفطة التحميل" at bounding box center [218, 1065] width 153 height 27
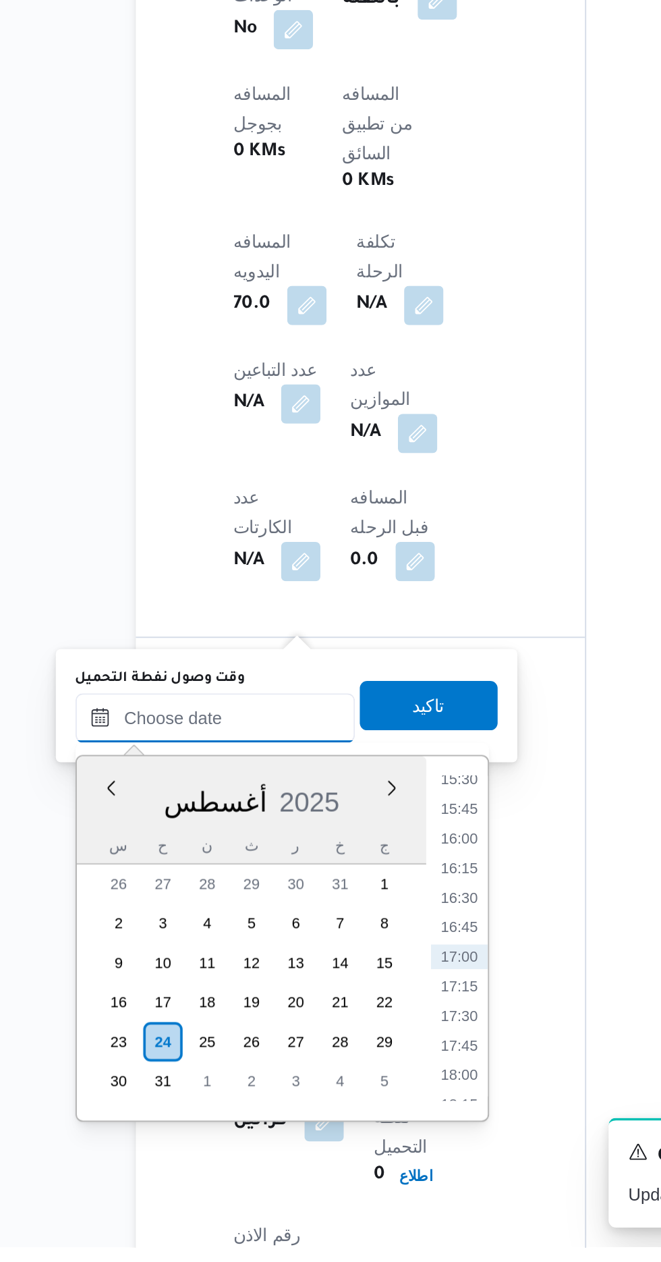
scroll to position [532, 0]
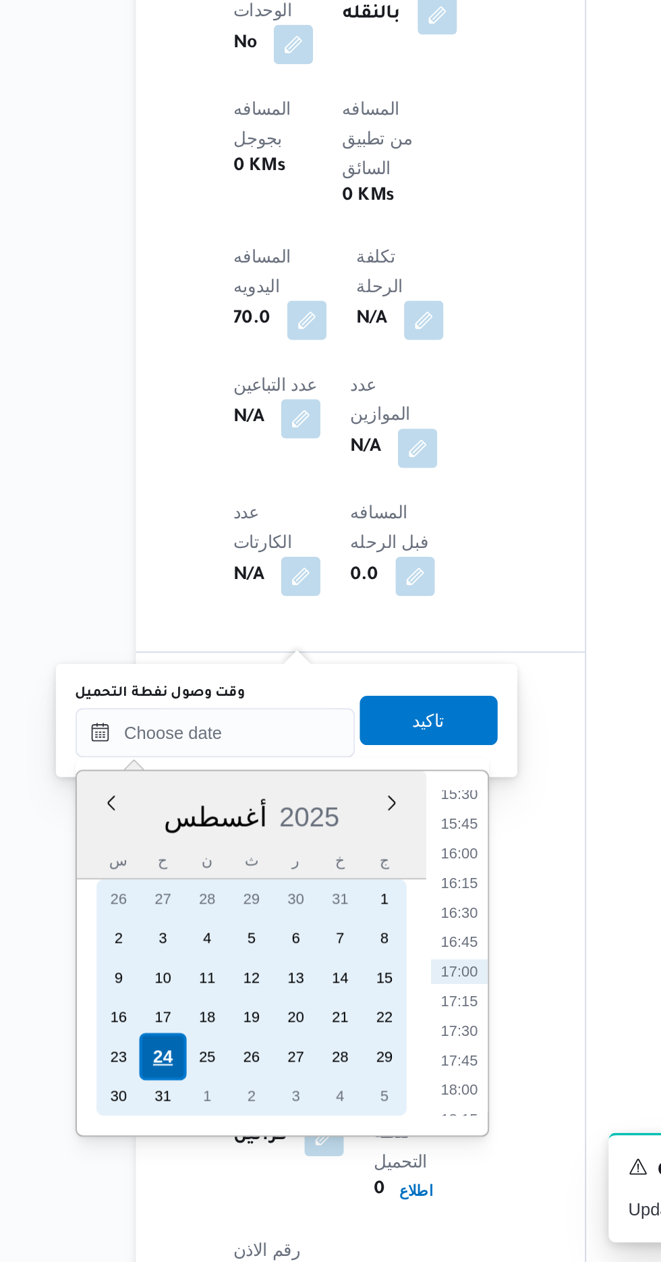
click at [189, 1147] on div "24" at bounding box center [190, 1149] width 26 height 26
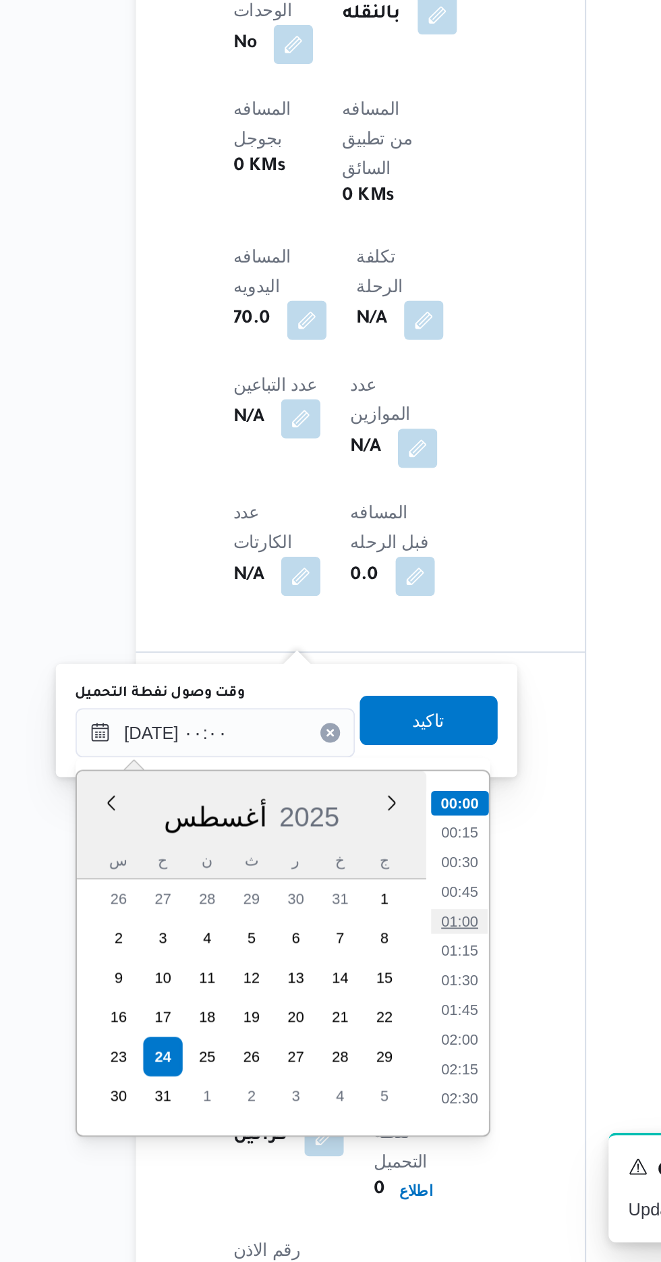
click at [354, 1077] on li "01:00" at bounding box center [352, 1074] width 31 height 13
type input "[DATE] ٠١:٠٠"
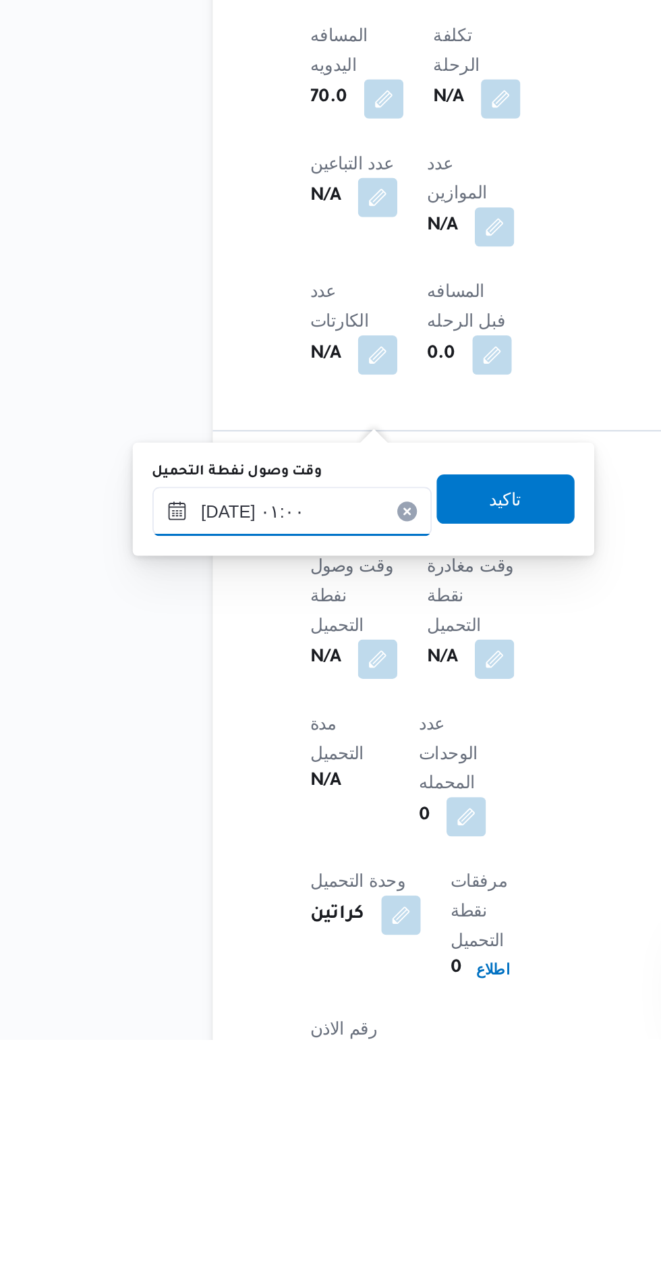
scroll to position [532, 0]
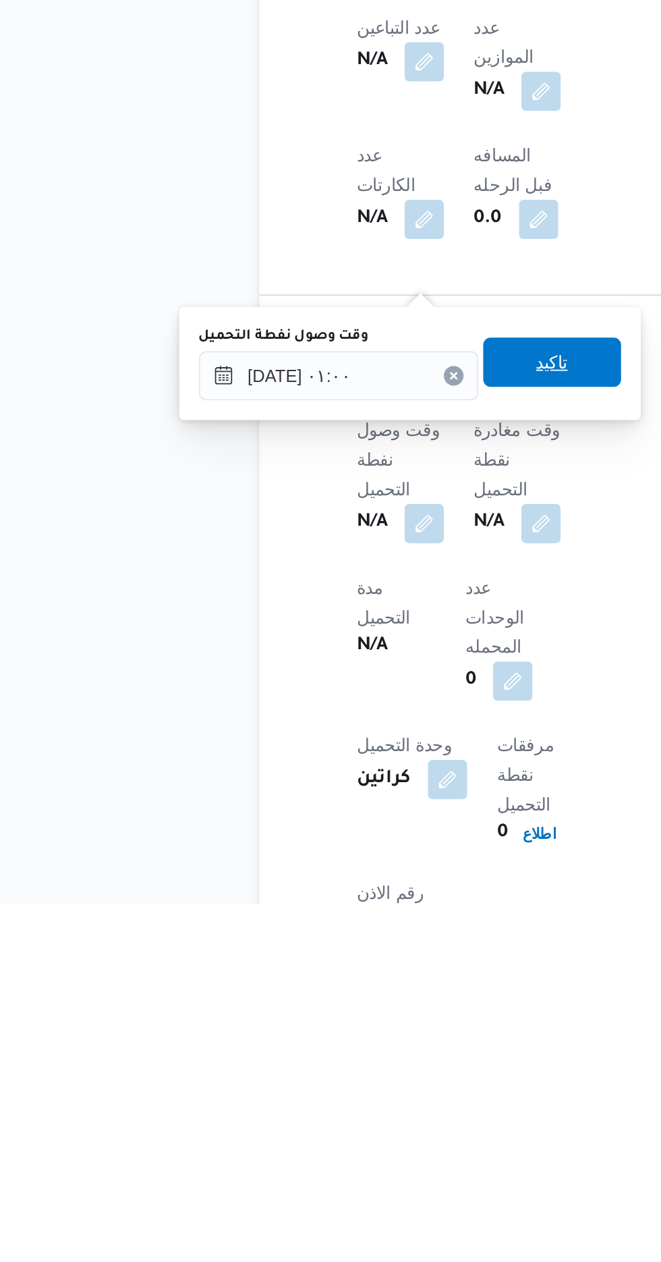
click at [345, 963] on span "تاكيد" at bounding box center [336, 965] width 18 height 16
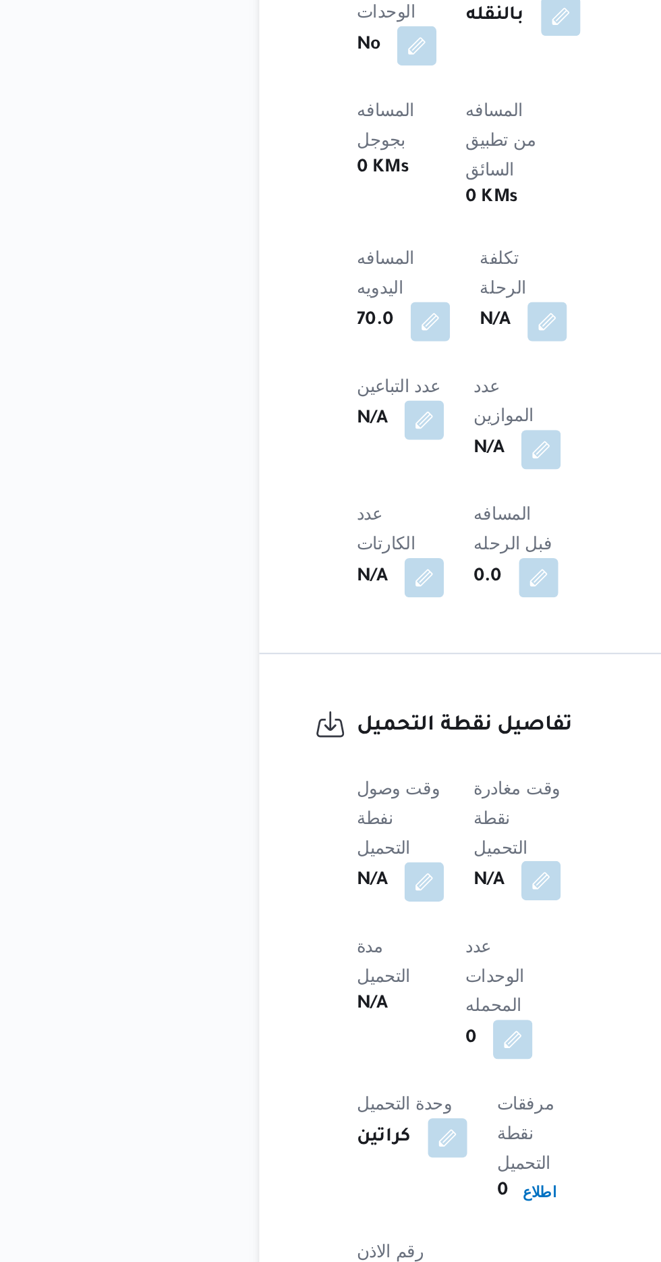
click at [341, 1042] on button "button" at bounding box center [330, 1053] width 22 height 22
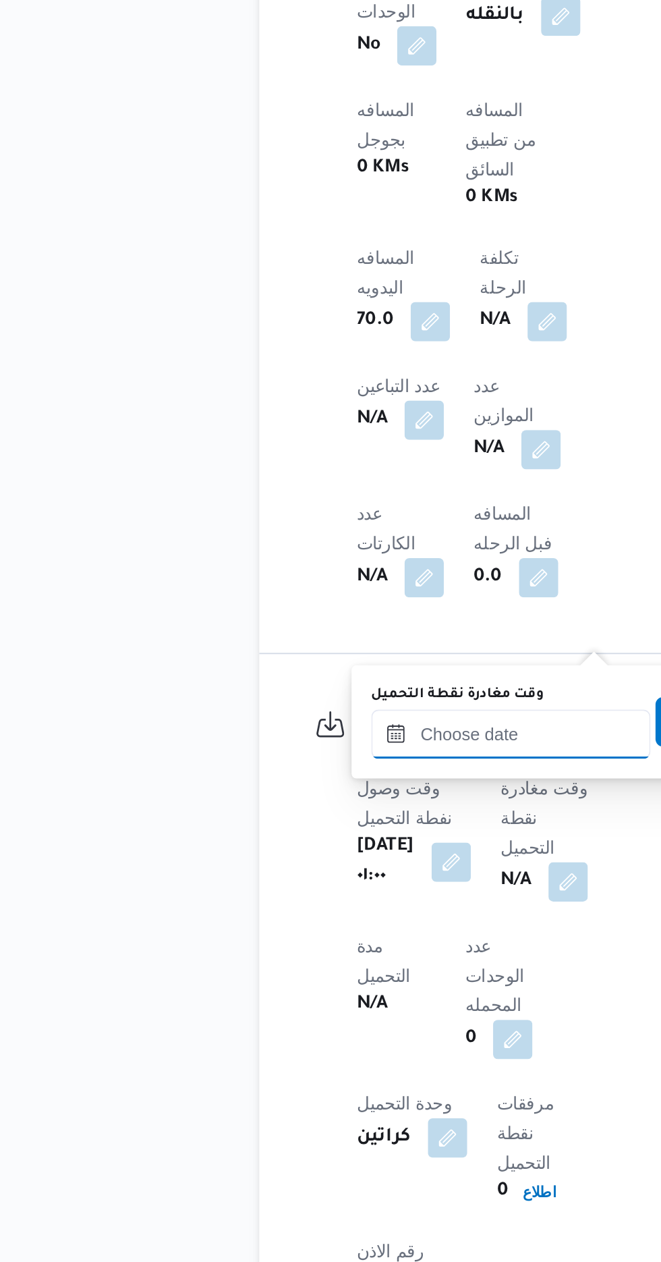
click at [317, 967] on input "وقت مغادرة نقطة التحميل" at bounding box center [313, 972] width 153 height 27
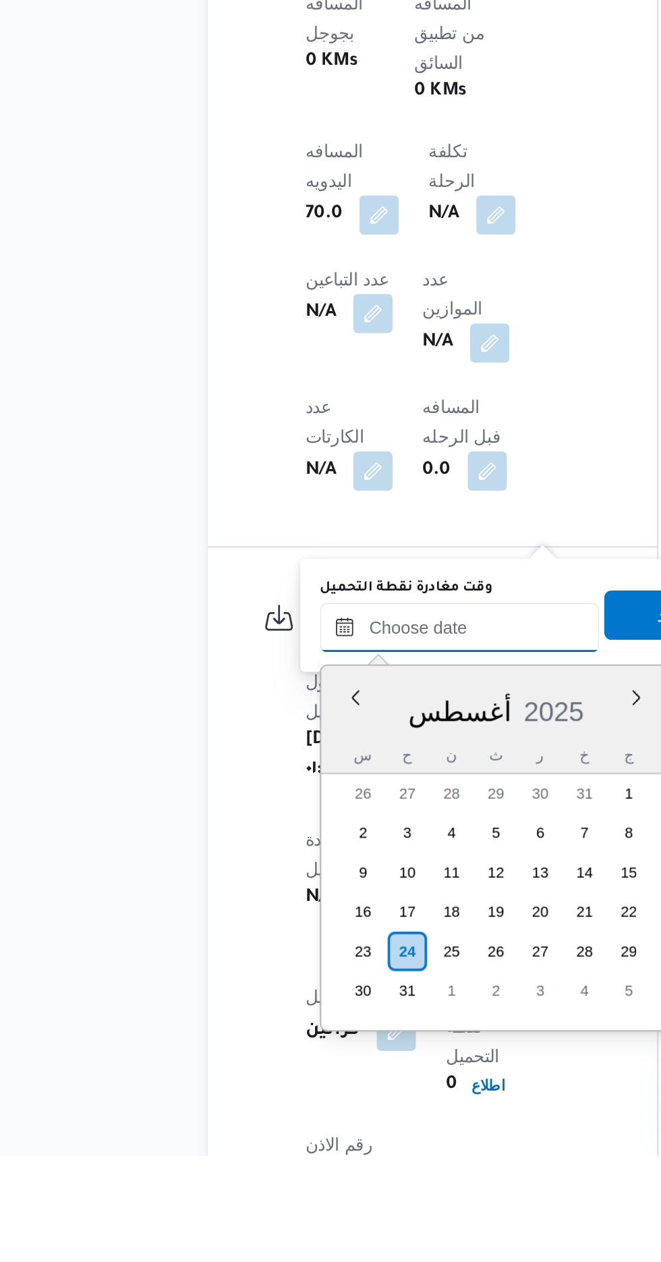
scroll to position [1009, 0]
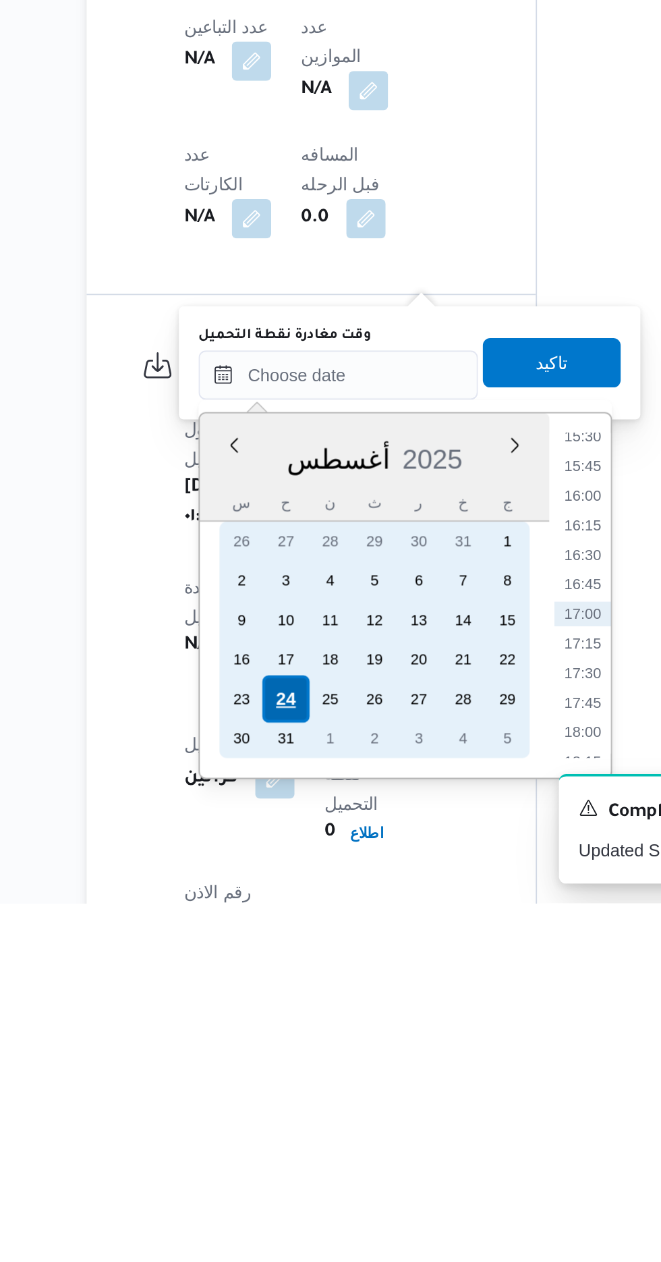
click at [283, 1146] on div "24" at bounding box center [285, 1150] width 26 height 26
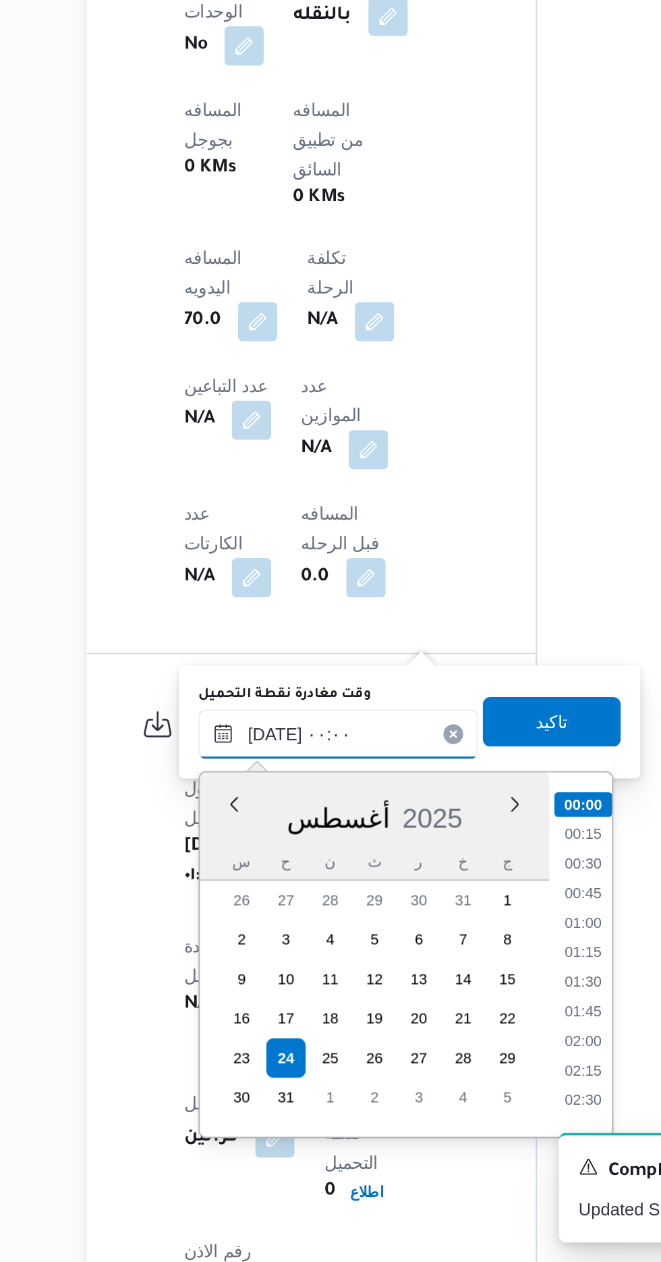
click at [246, 980] on input "[DATE] ٠٠:٠٠" at bounding box center [313, 972] width 153 height 27
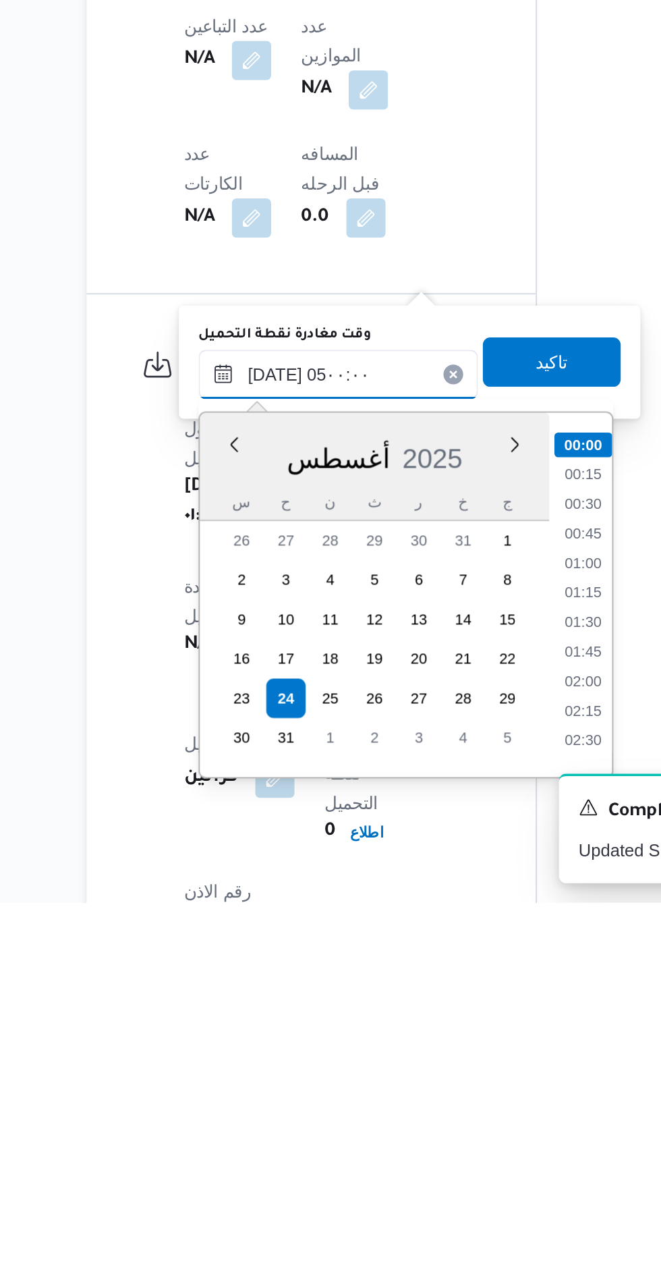
scroll to position [161, 0]
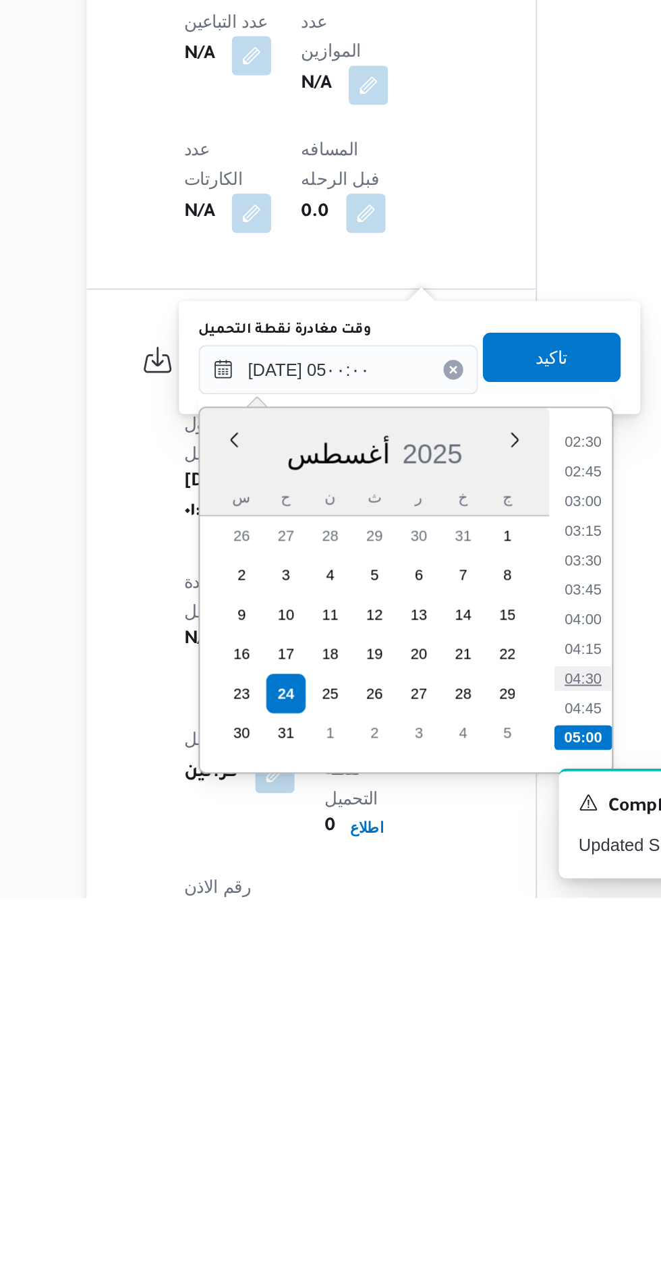
click at [444, 1141] on li "04:30" at bounding box center [447, 1141] width 31 height 13
type input "[DATE] ٠٤:٣٠"
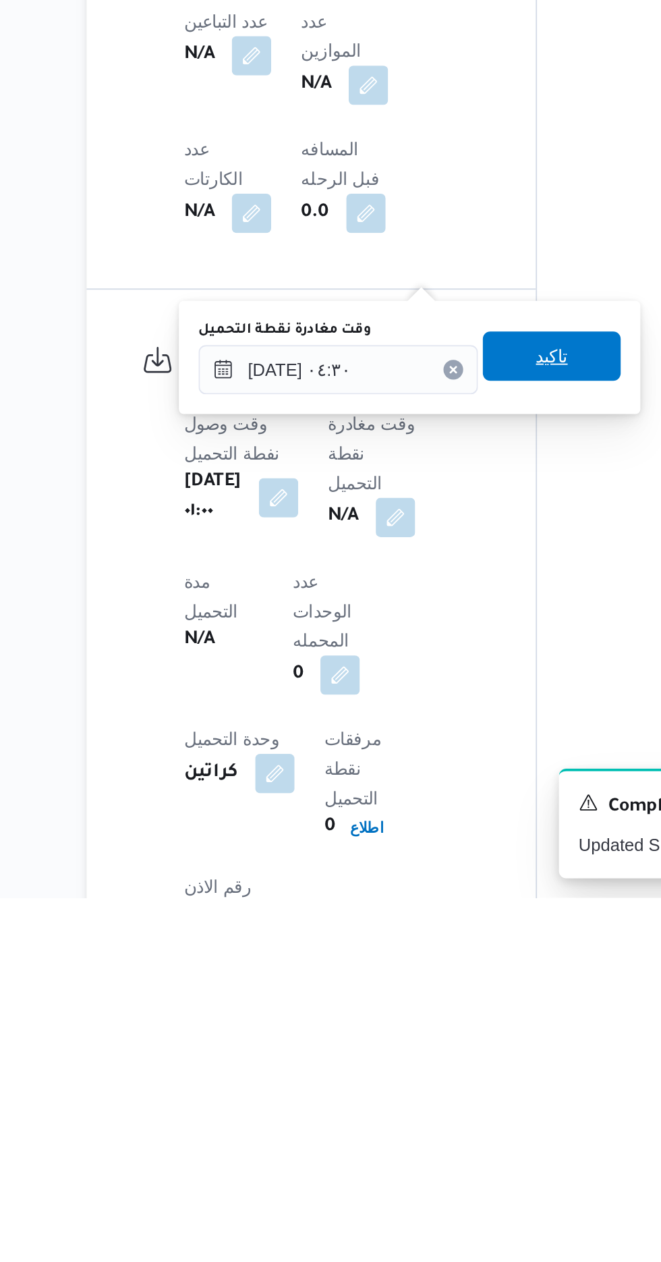
click at [439, 959] on span "تاكيد" at bounding box center [431, 965] width 18 height 16
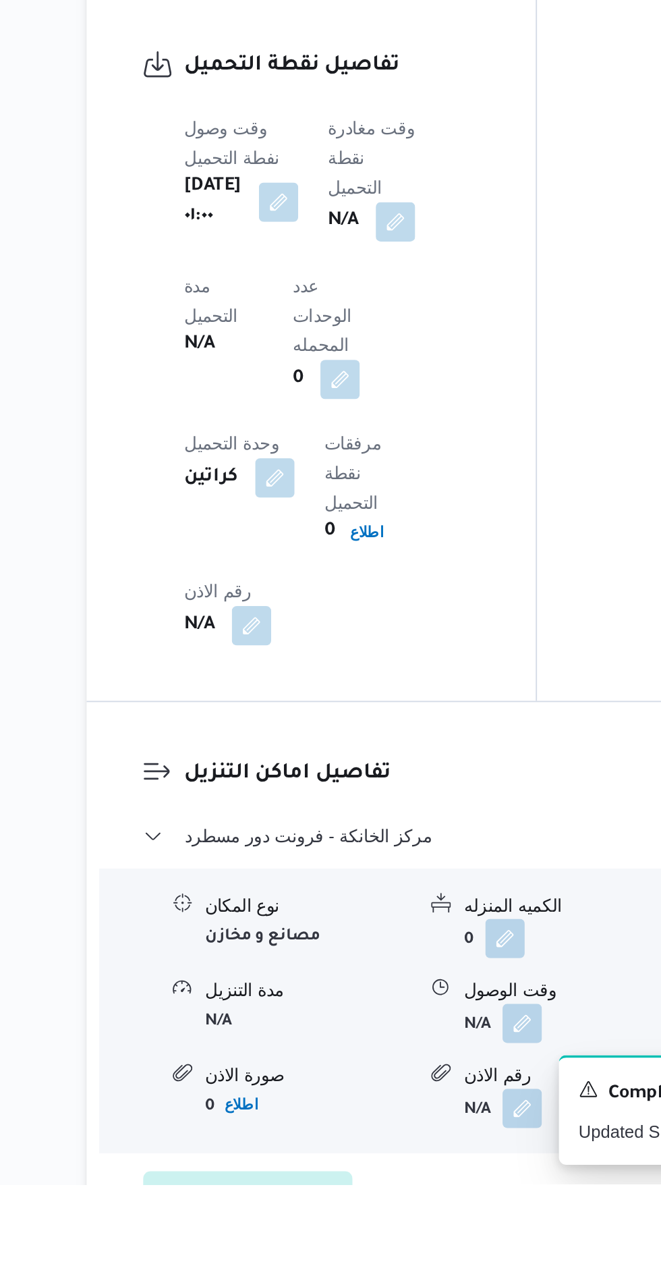
scroll to position [856, 0]
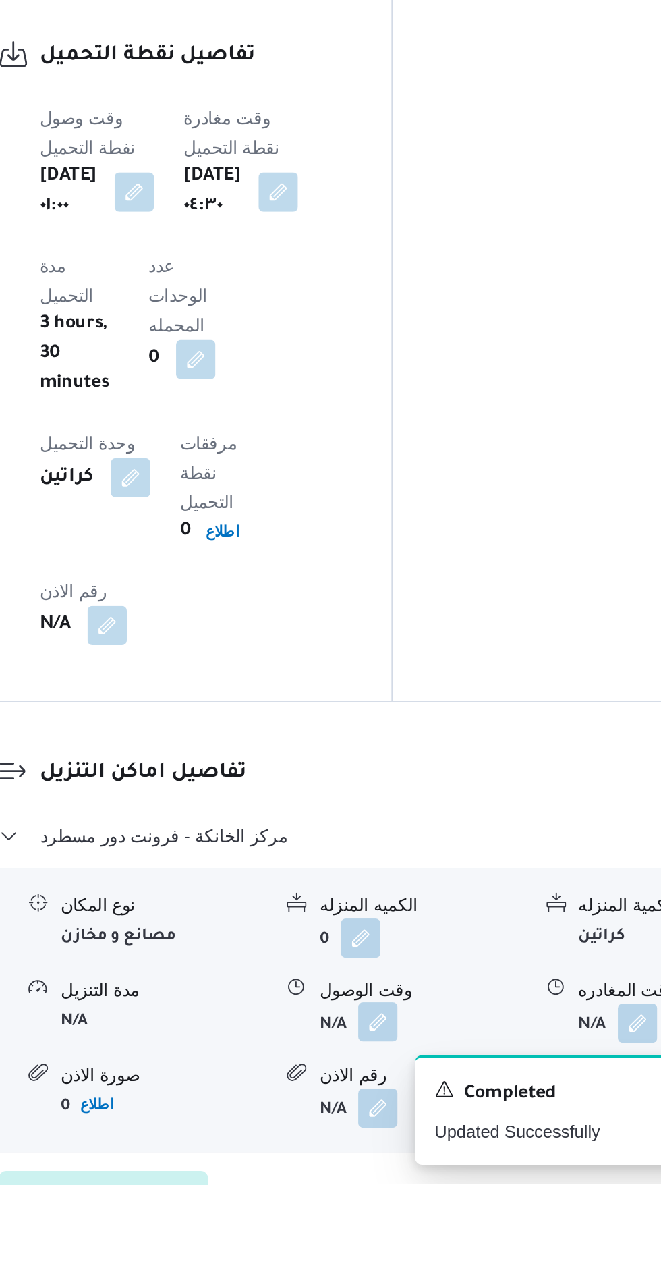
click at [416, 1162] on button "button" at bounding box center [414, 1173] width 22 height 22
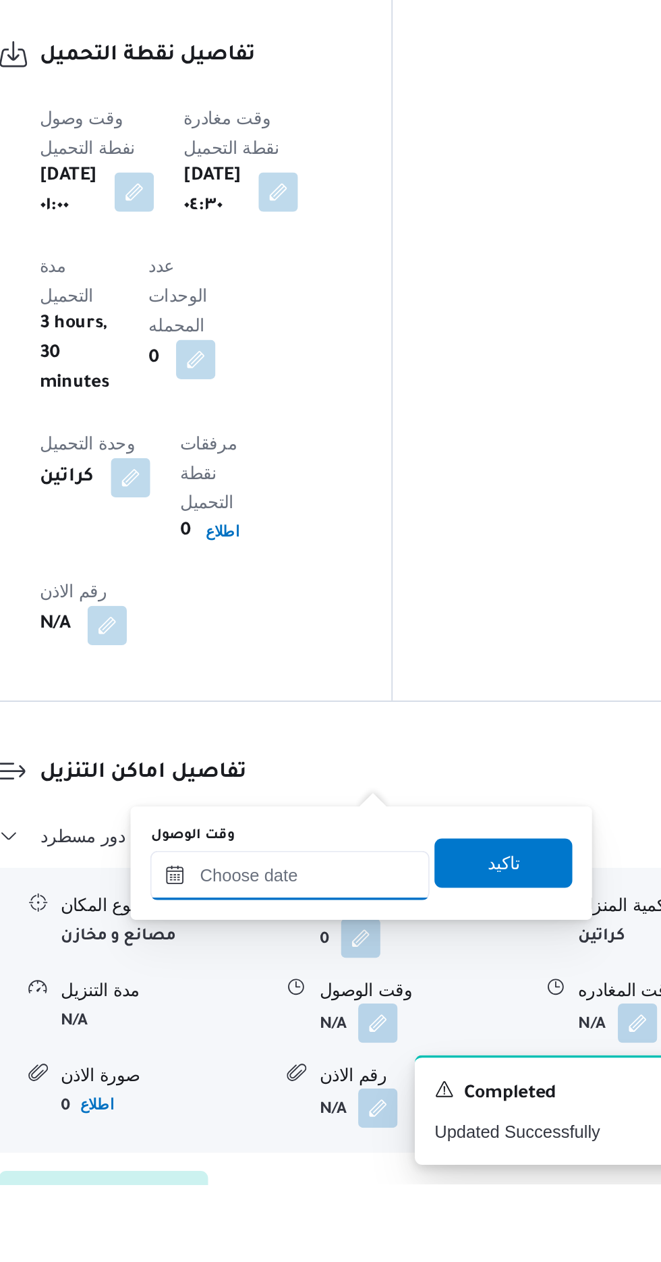
click at [397, 1086] on input "وقت الوصول" at bounding box center [365, 1092] width 153 height 27
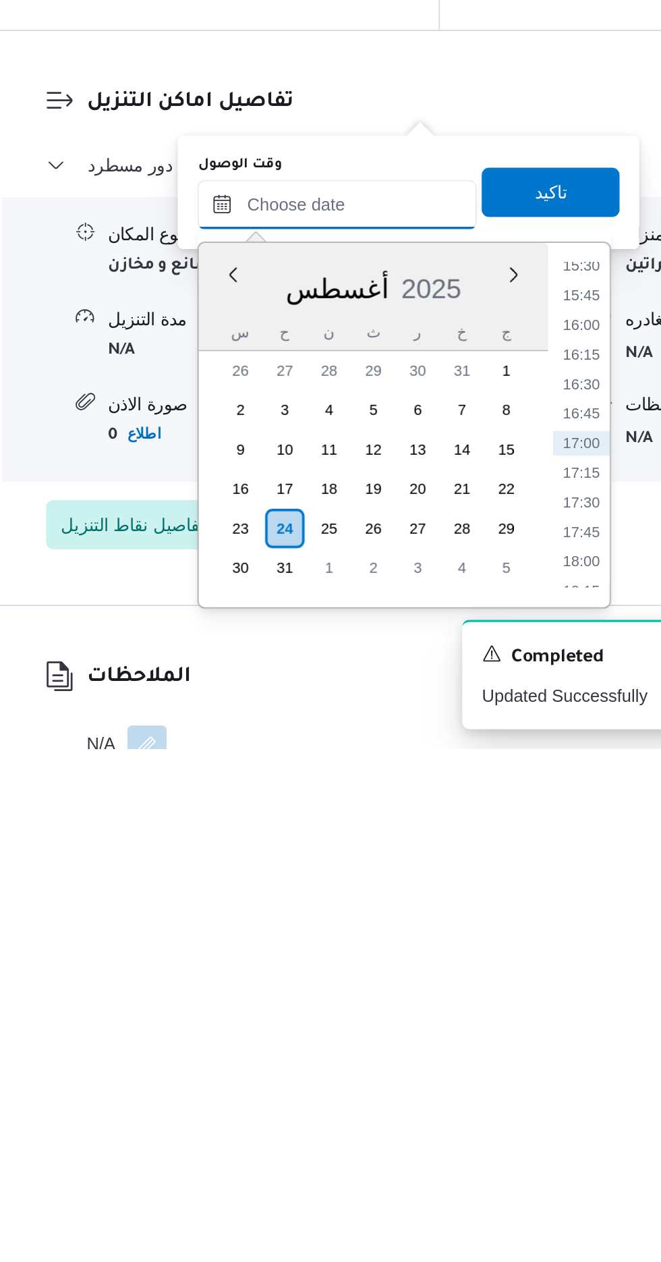
scroll to position [987, 0]
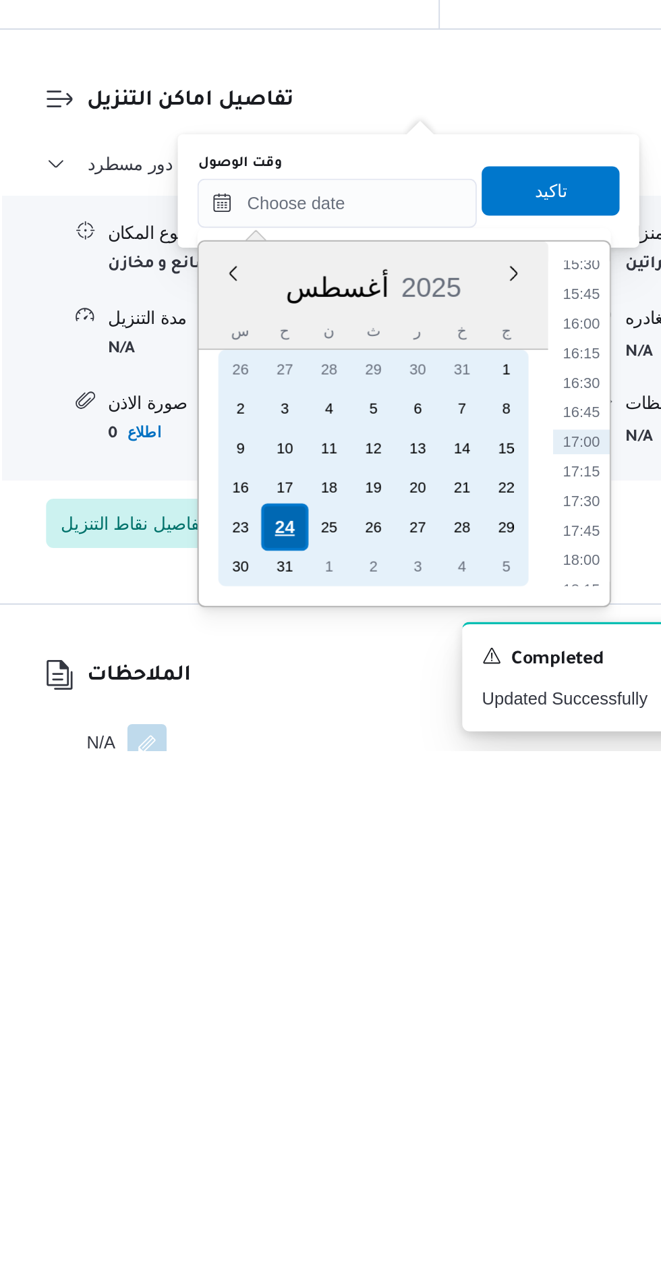
click at [333, 1145] on div "24" at bounding box center [338, 1139] width 26 height 26
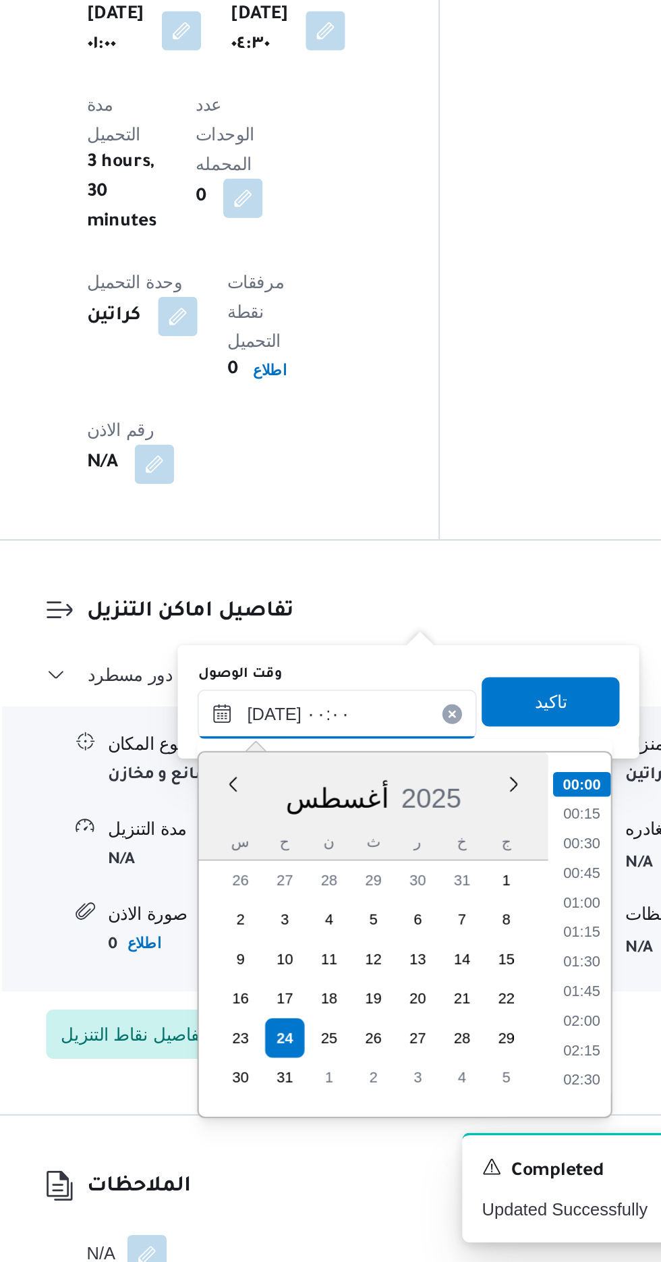
click at [294, 967] on input "[DATE] ٠٠:٠٠" at bounding box center [365, 961] width 153 height 27
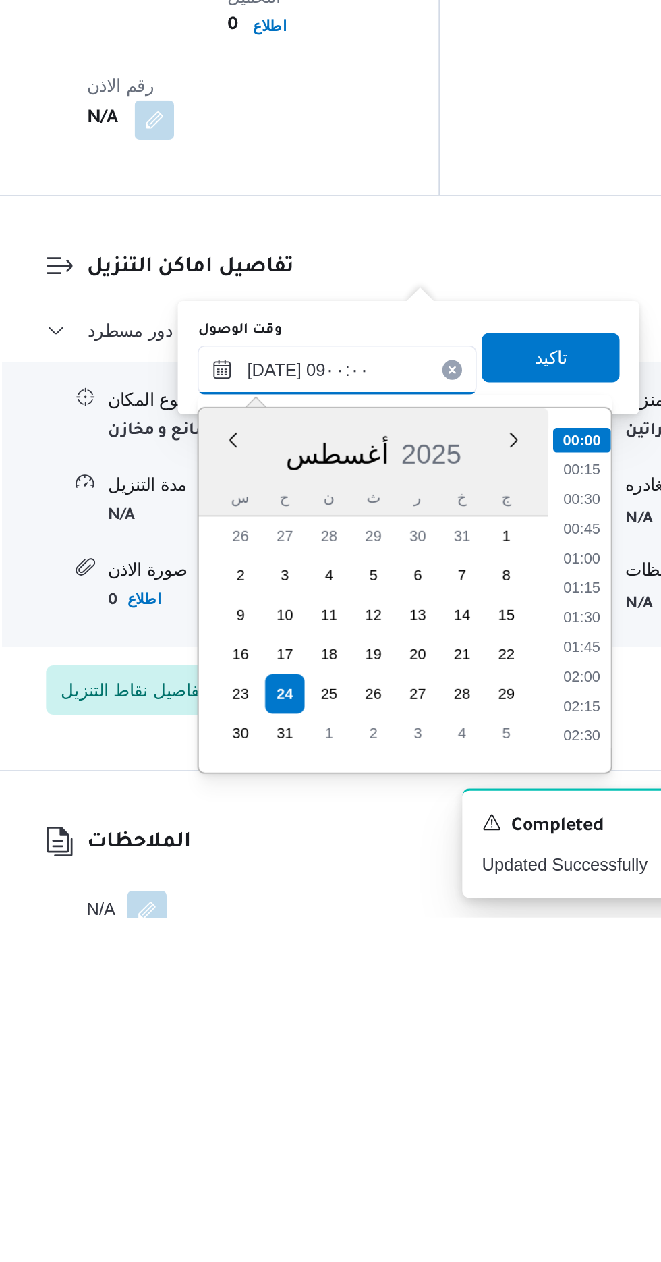
scroll to position [420, 0]
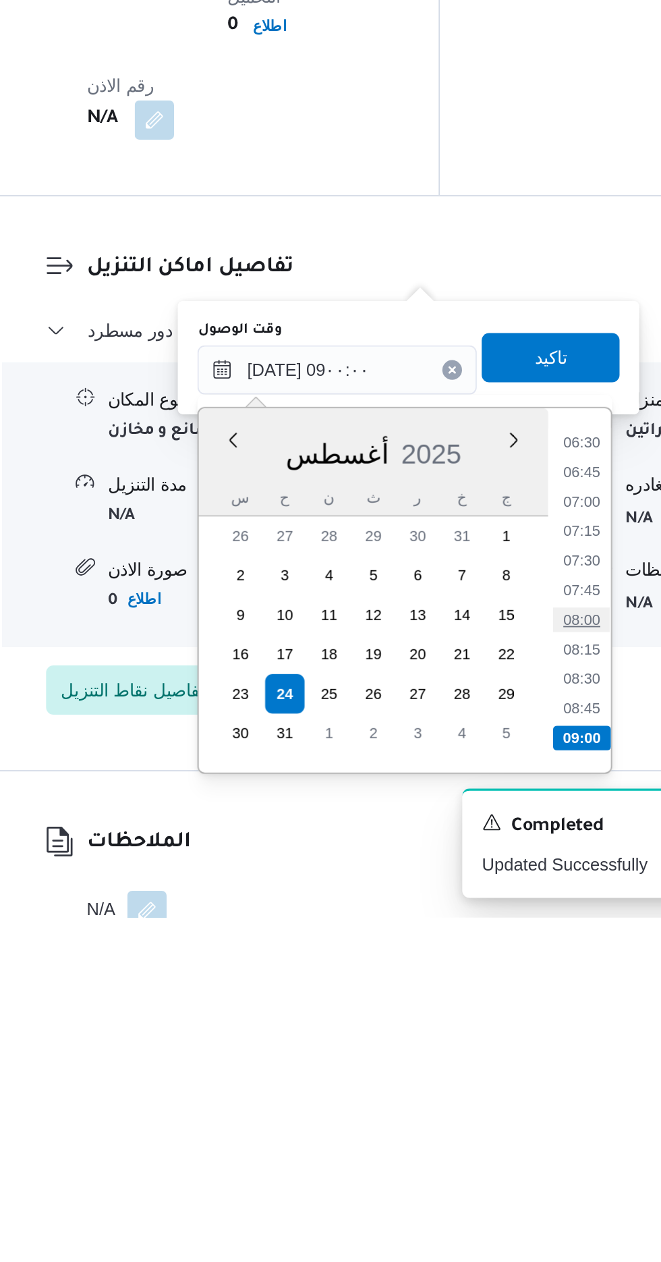
click at [504, 1094] on li "08:00" at bounding box center [500, 1098] width 31 height 13
type input "[DATE] ٠٨:٠٠"
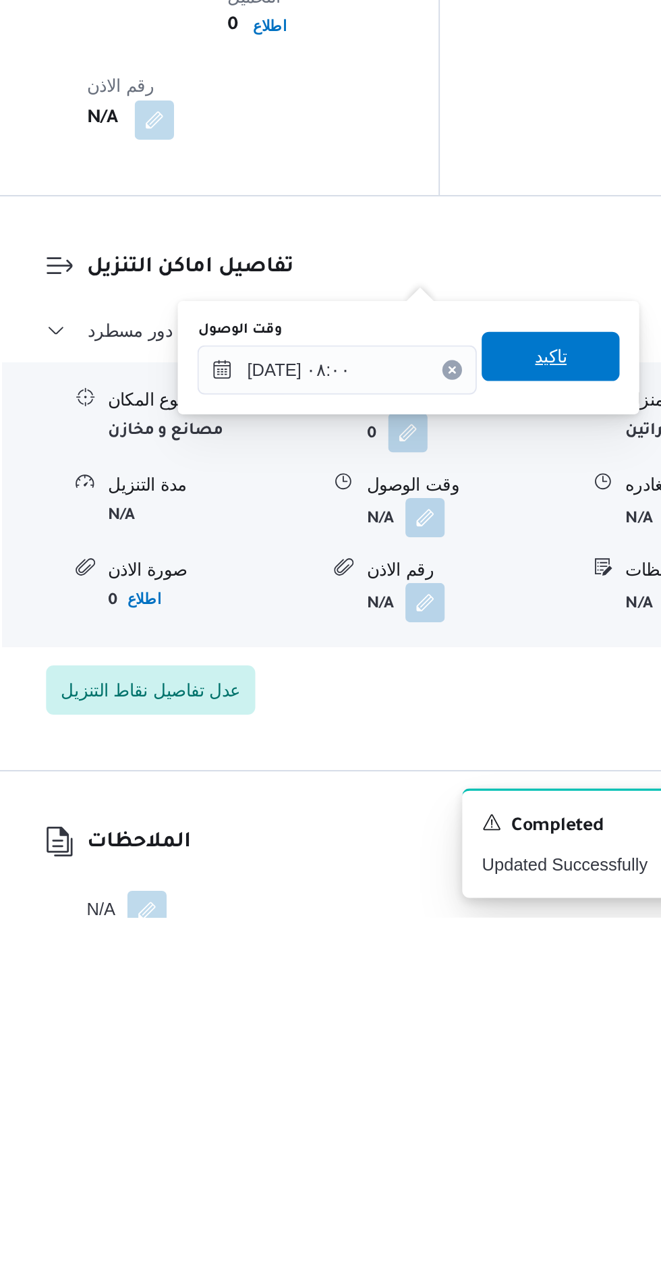
click at [492, 948] on span "تاكيد" at bounding box center [483, 954] width 18 height 16
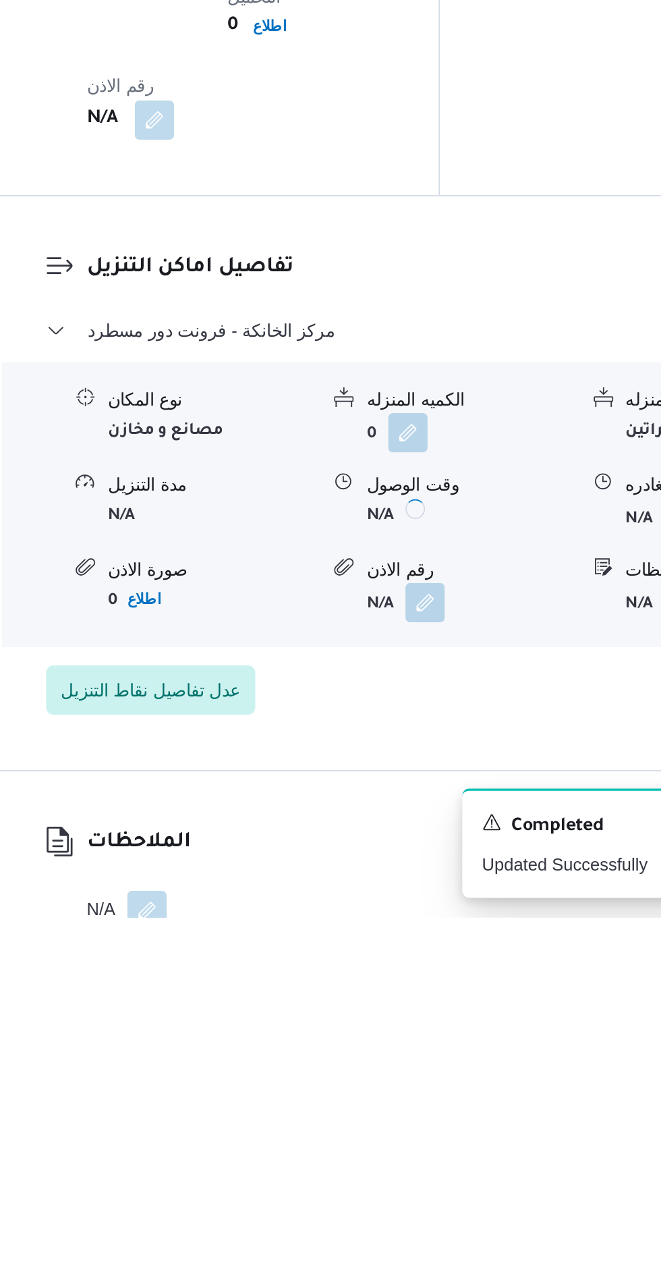
scroll to position [987, 0]
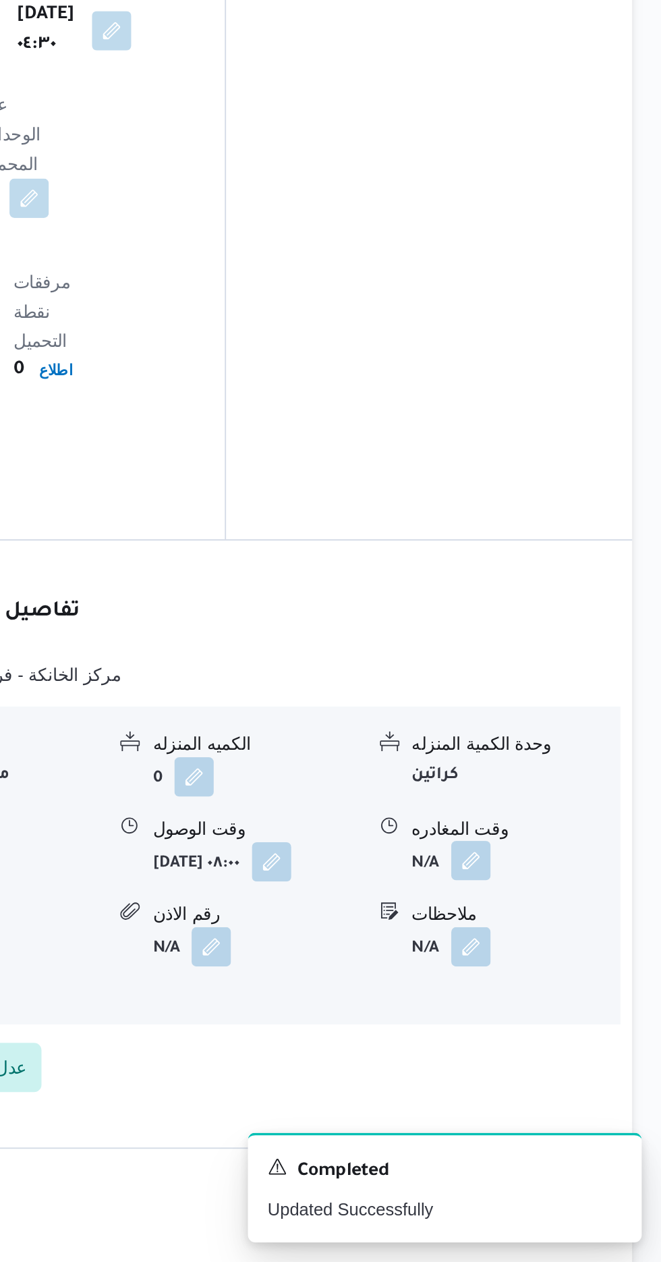
click at [553, 1031] on button "button" at bounding box center [557, 1042] width 22 height 22
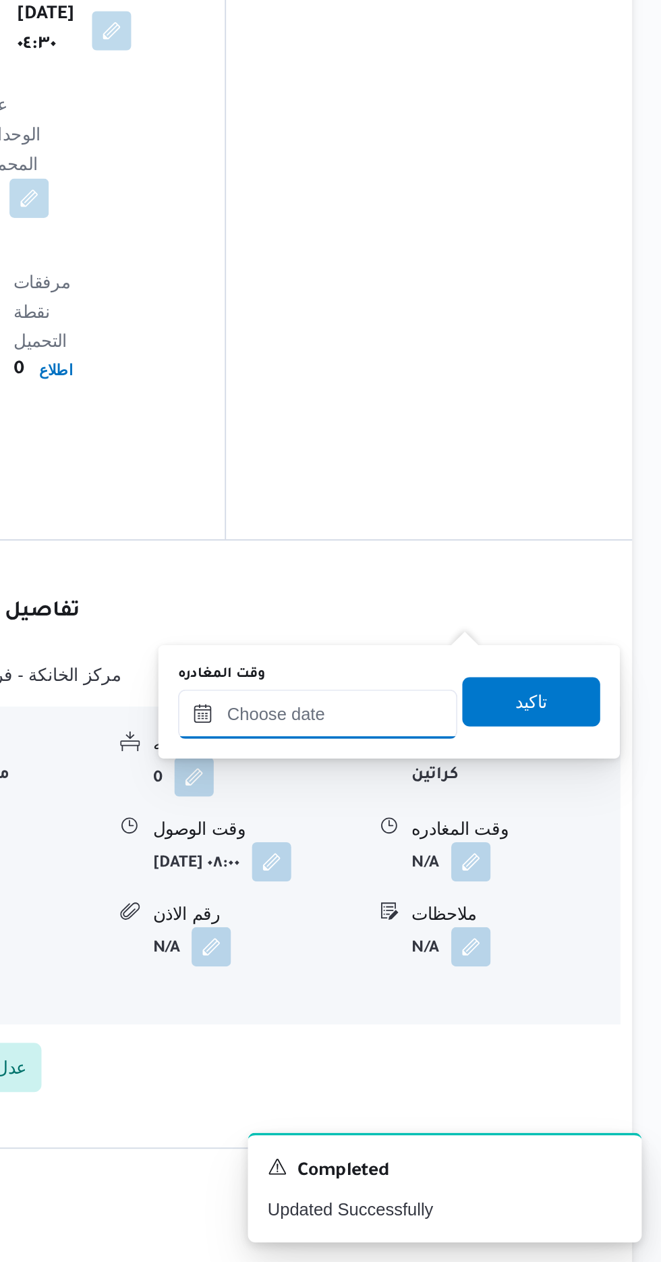
click at [513, 957] on input "وقت المغادره" at bounding box center [472, 961] width 153 height 27
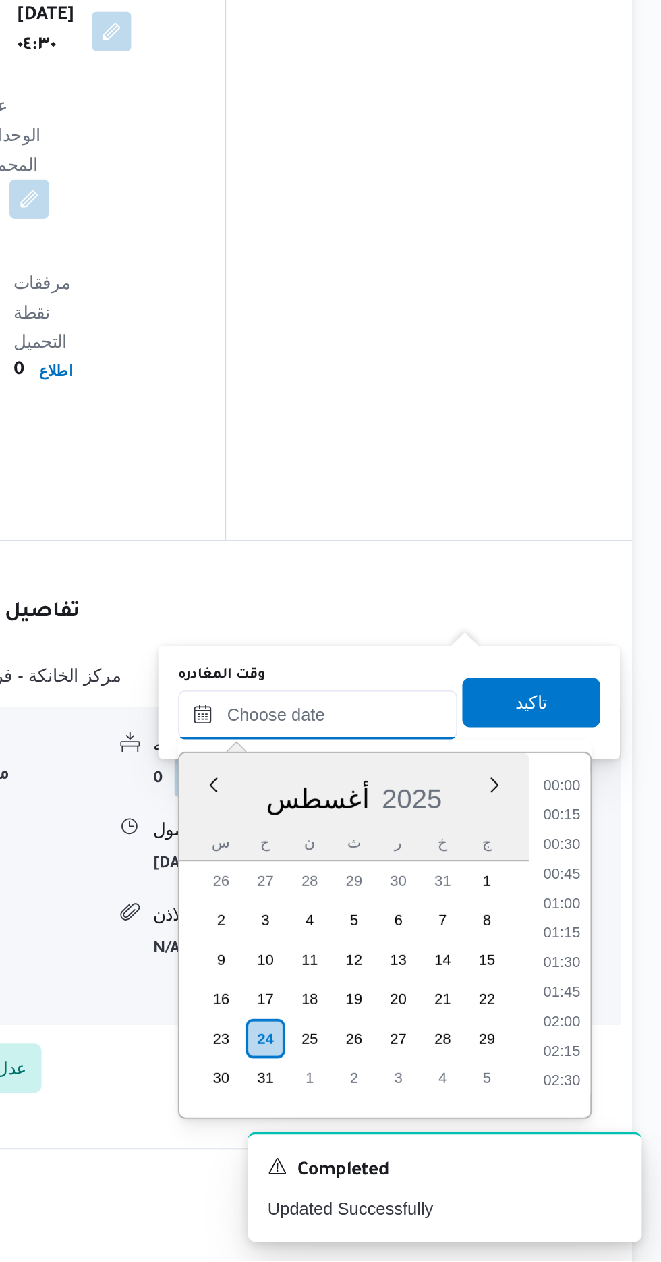
scroll to position [1009, 0]
click at [490, 958] on input "وقت المغادره" at bounding box center [472, 962] width 153 height 27
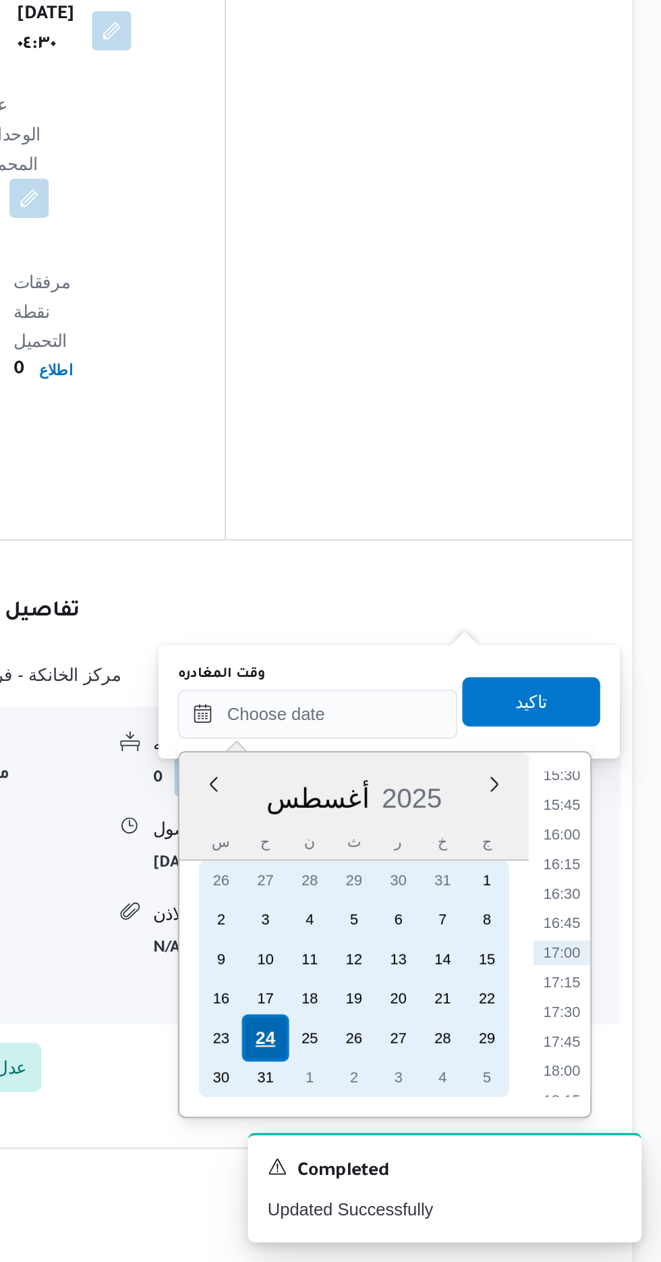
click at [441, 1142] on div "24" at bounding box center [444, 1139] width 26 height 26
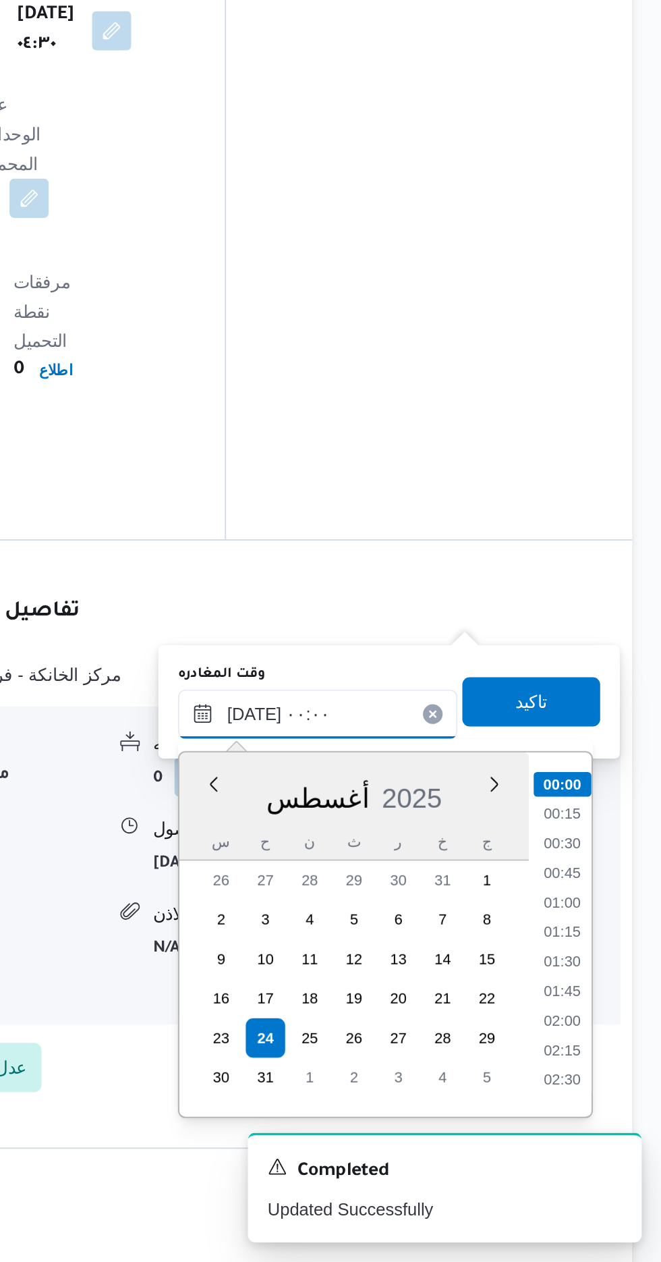
click at [398, 967] on input "[DATE] ٠٠:٠٠" at bounding box center [472, 961] width 153 height 27
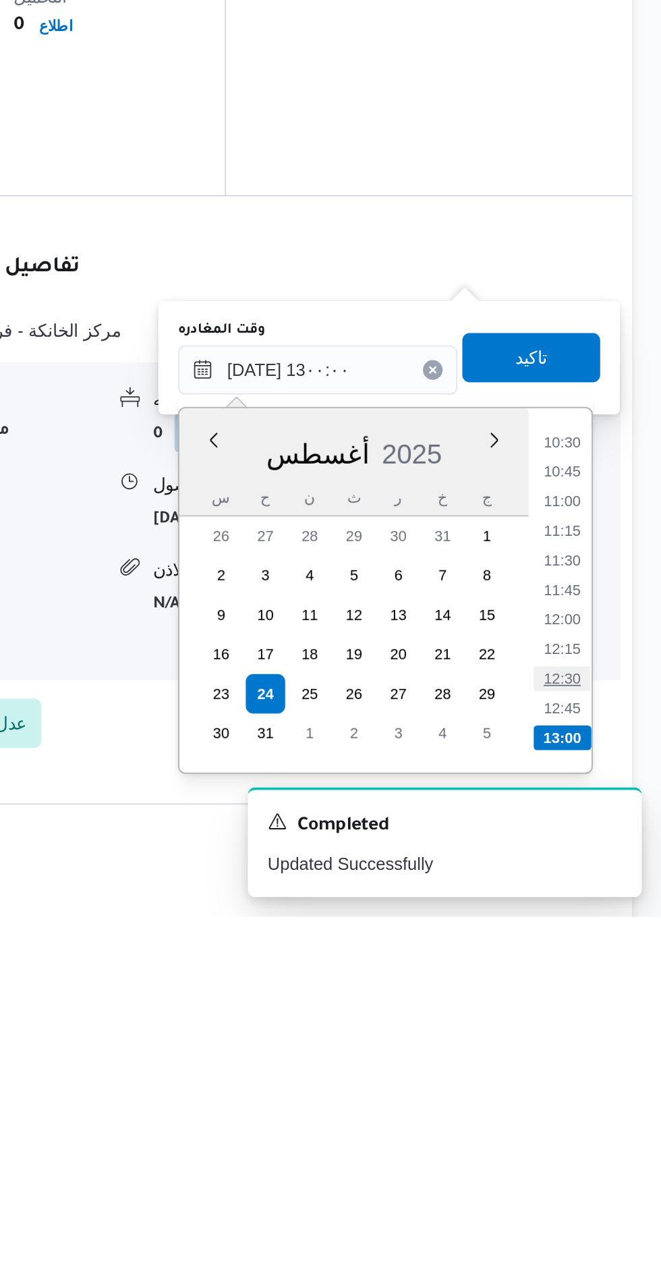
click at [605, 1129] on li "12:30" at bounding box center [606, 1131] width 31 height 13
type input "[DATE] ١٢:٣٠"
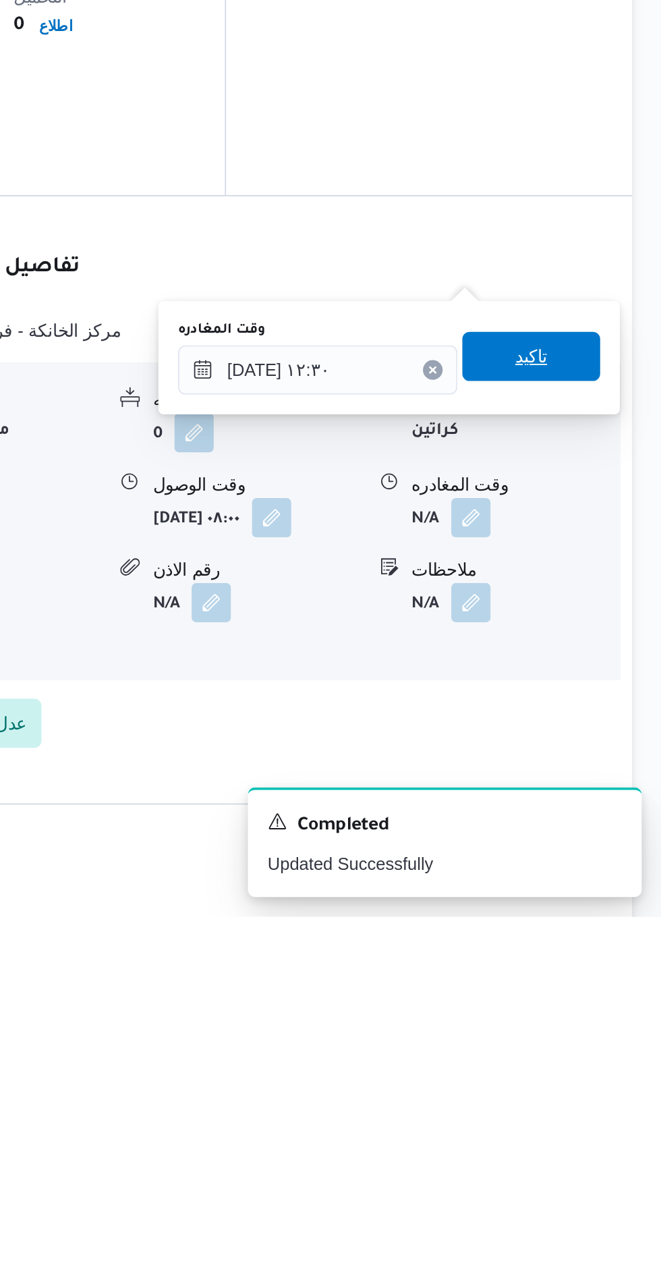
click at [598, 958] on span "تاكيد" at bounding box center [590, 955] width 18 height 16
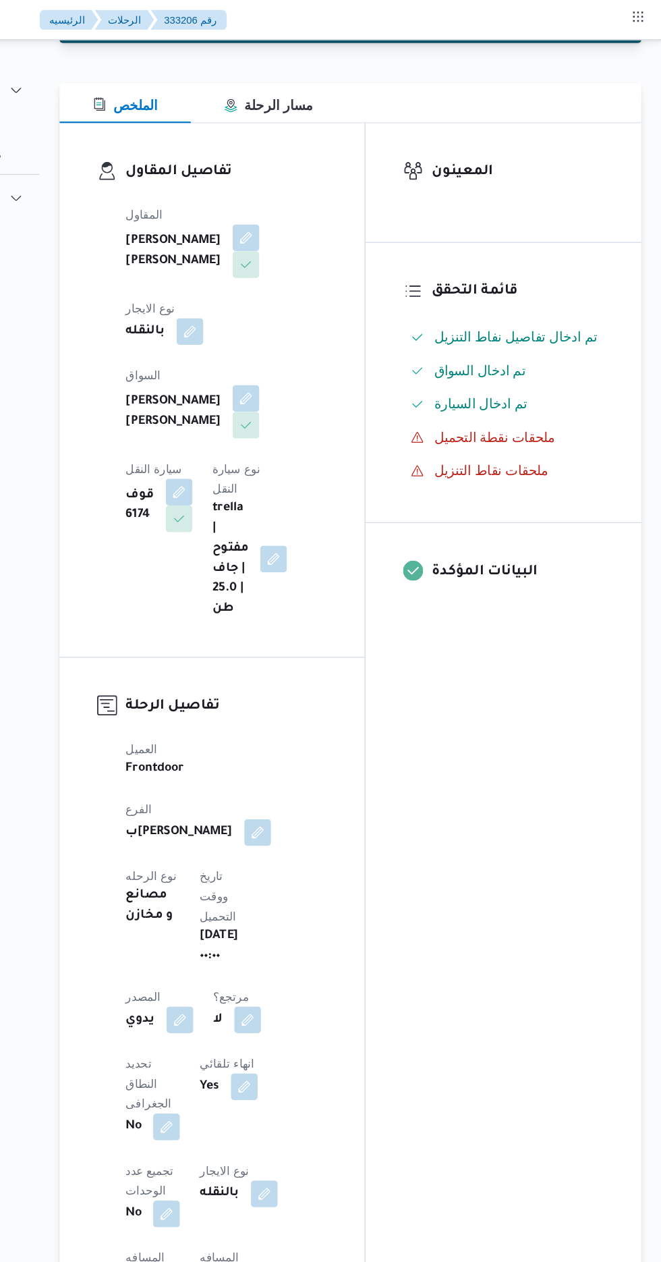
scroll to position [0, 0]
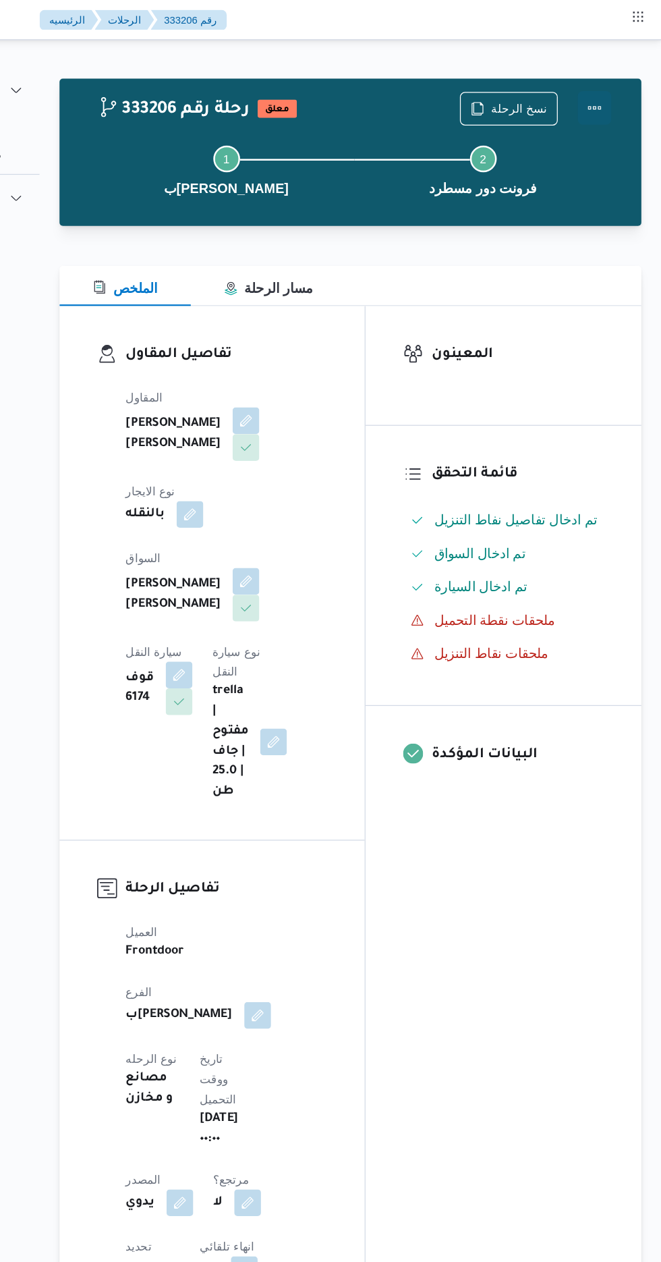
click at [620, 88] on button "Actions" at bounding box center [607, 87] width 27 height 27
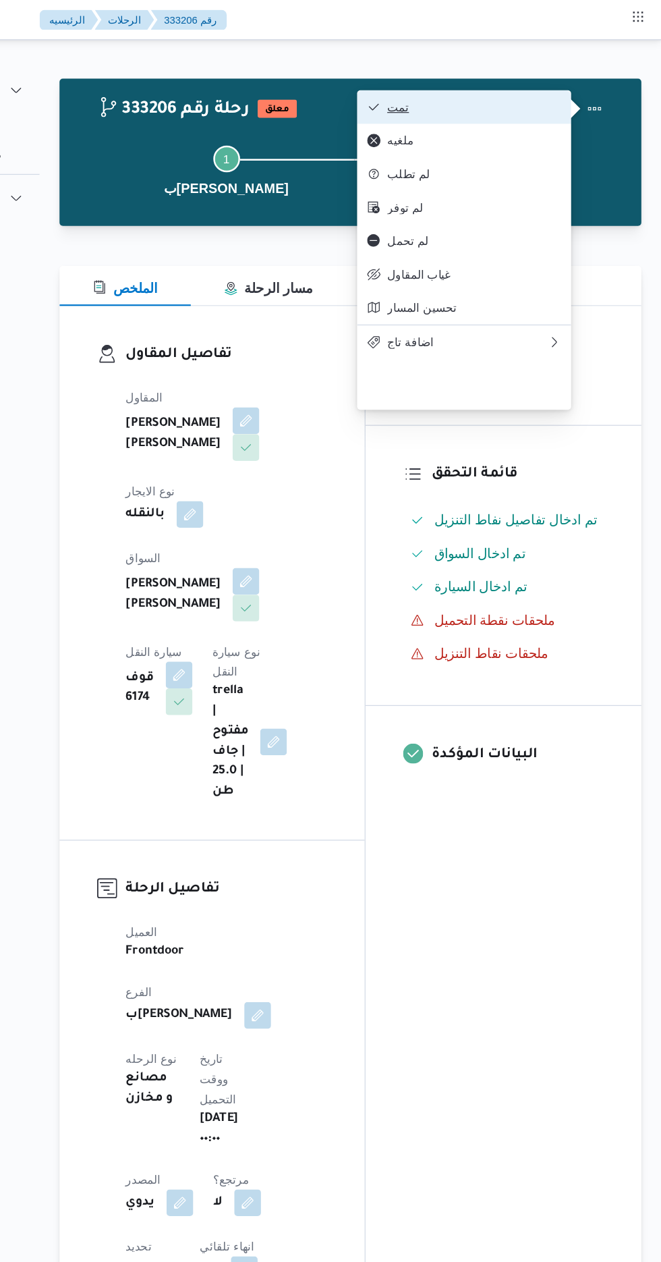
click at [574, 92] on span "تمت" at bounding box center [510, 86] width 140 height 11
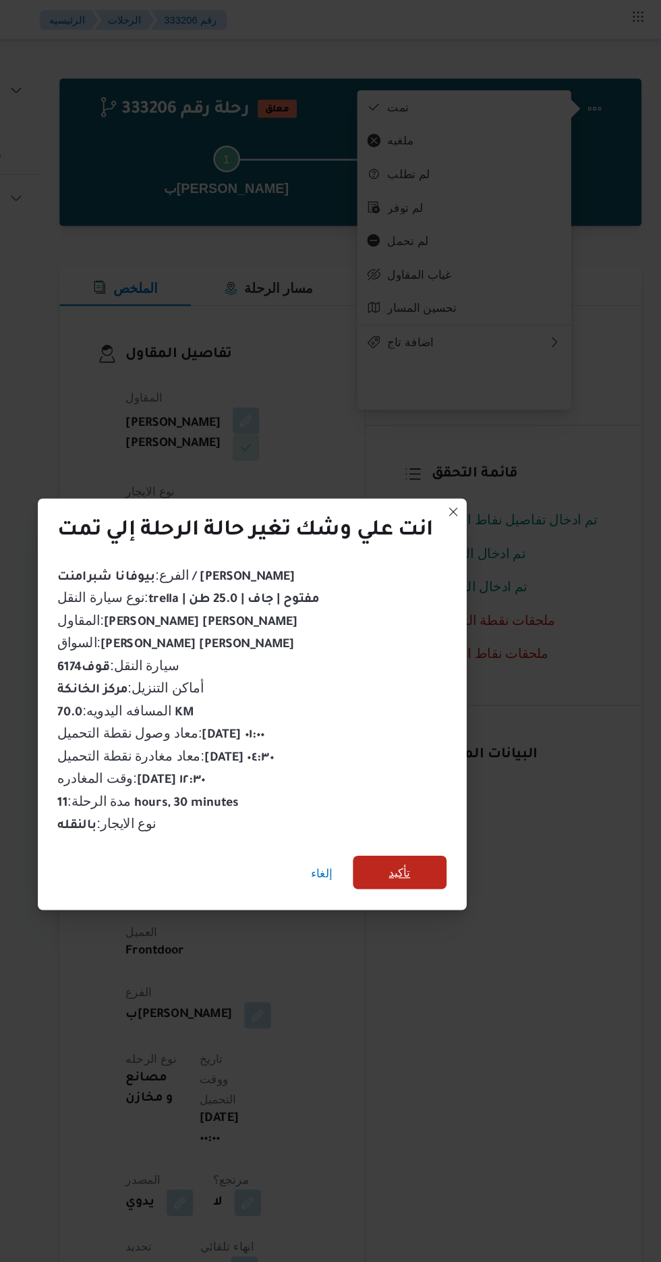
click at [443, 708] on span "تأكيد" at bounding box center [450, 703] width 76 height 27
